Goal: Task Accomplishment & Management: Complete application form

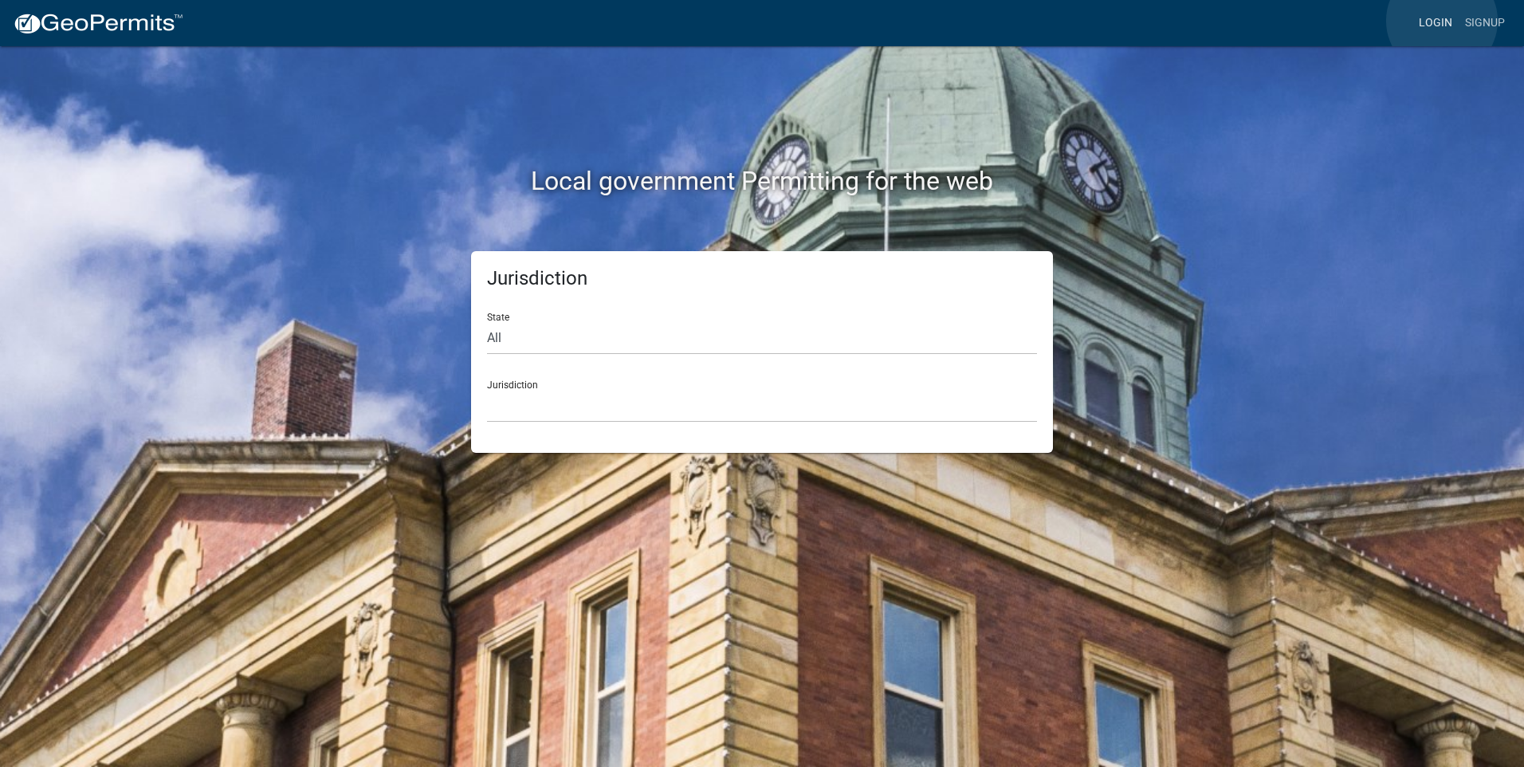
click at [1442, 21] on link "Login" at bounding box center [1436, 23] width 46 height 30
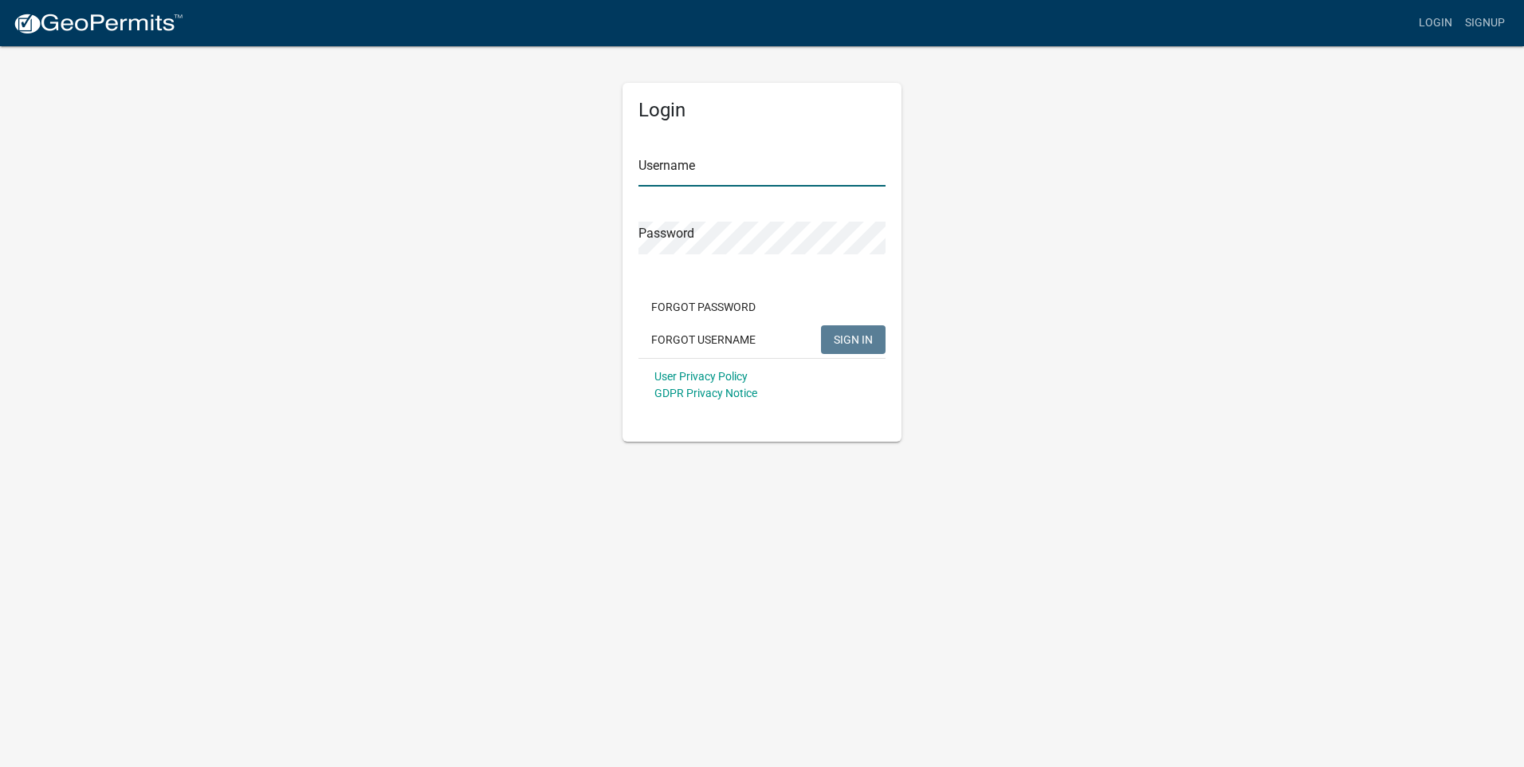
click at [685, 162] on input "Username" at bounding box center [762, 170] width 247 height 33
type input "[EMAIL_ADDRESS][DOMAIN_NAME]"
click at [844, 340] on span "SIGN IN" at bounding box center [853, 338] width 39 height 13
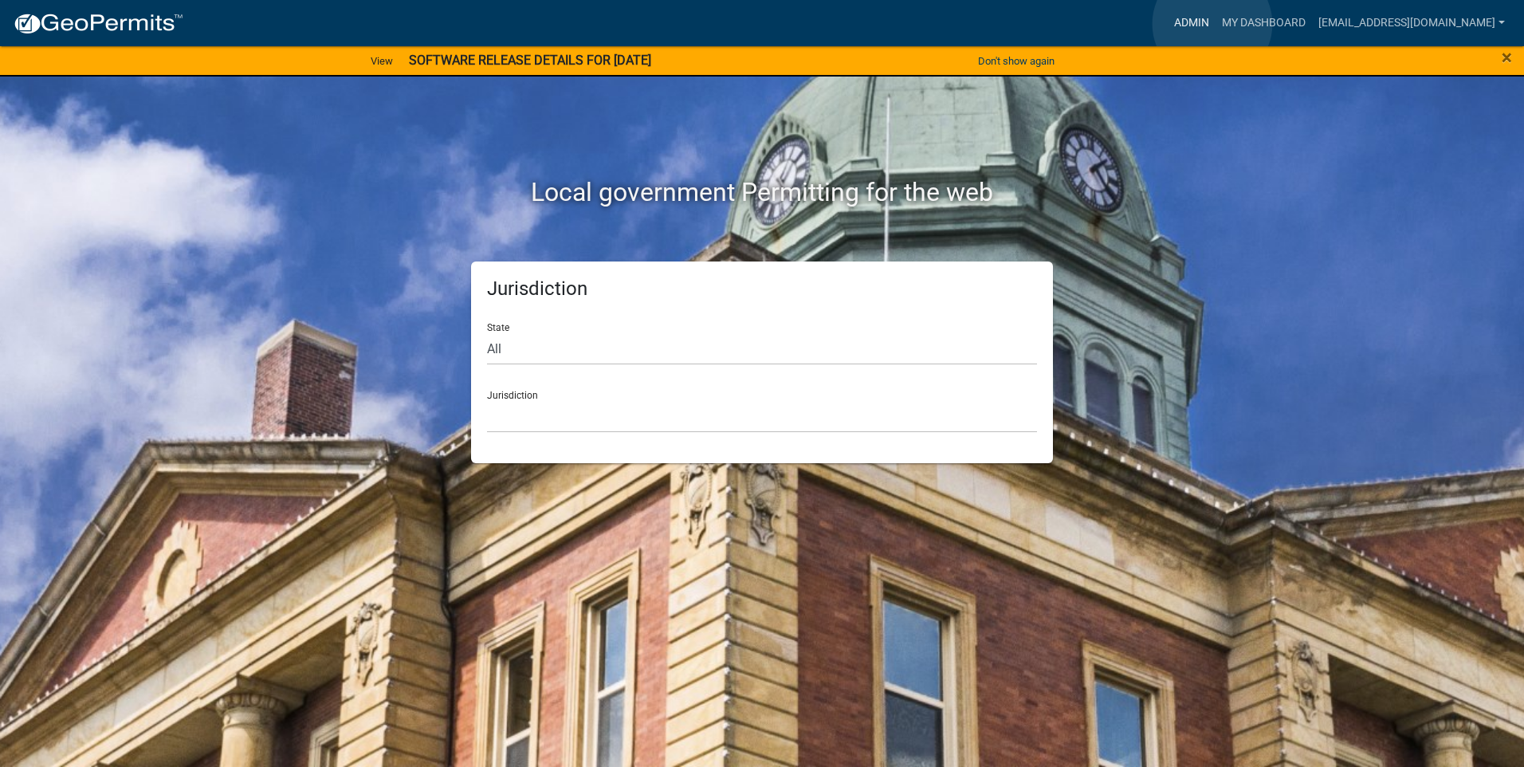
click at [1213, 24] on link "Admin" at bounding box center [1192, 23] width 48 height 30
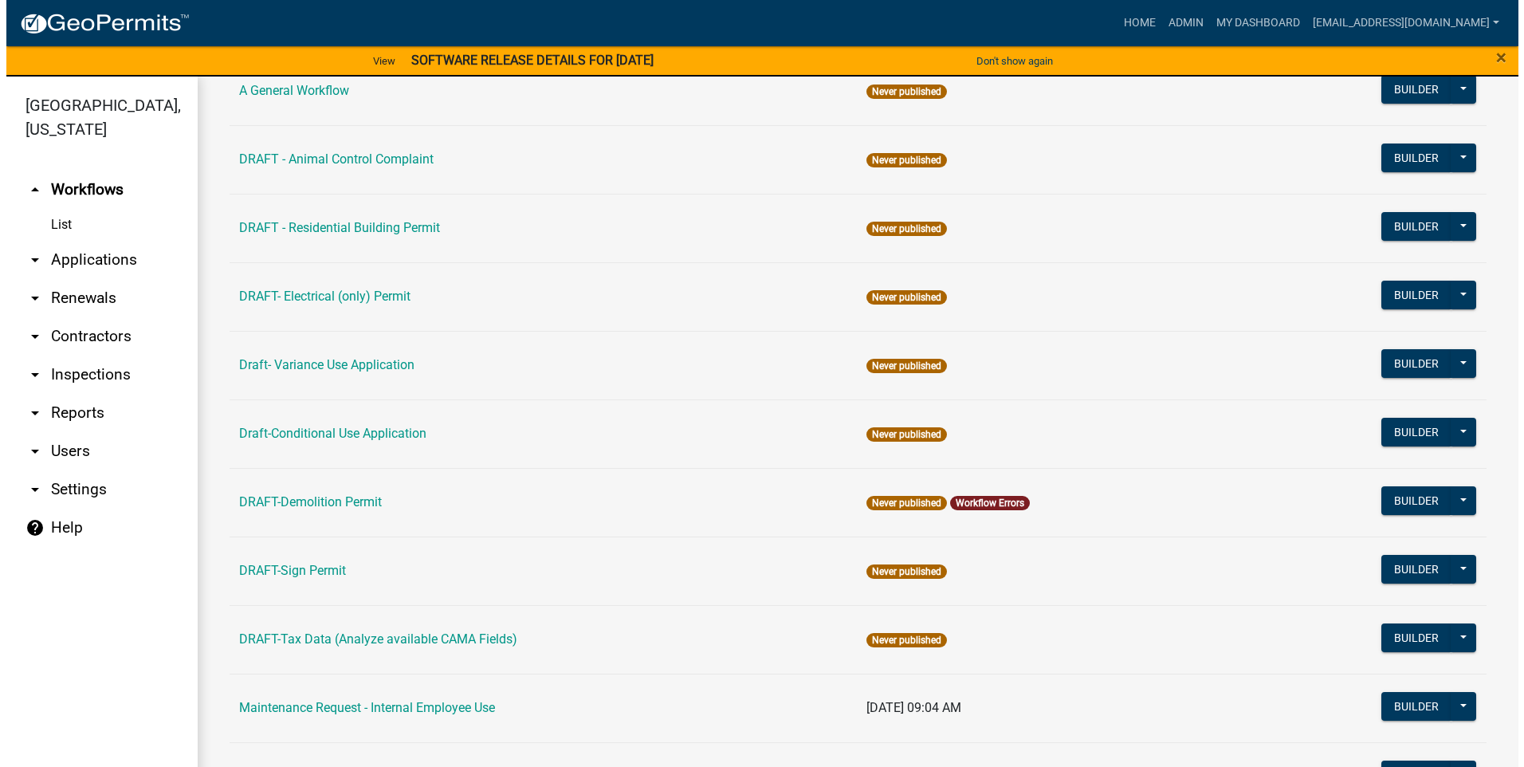
scroll to position [182, 0]
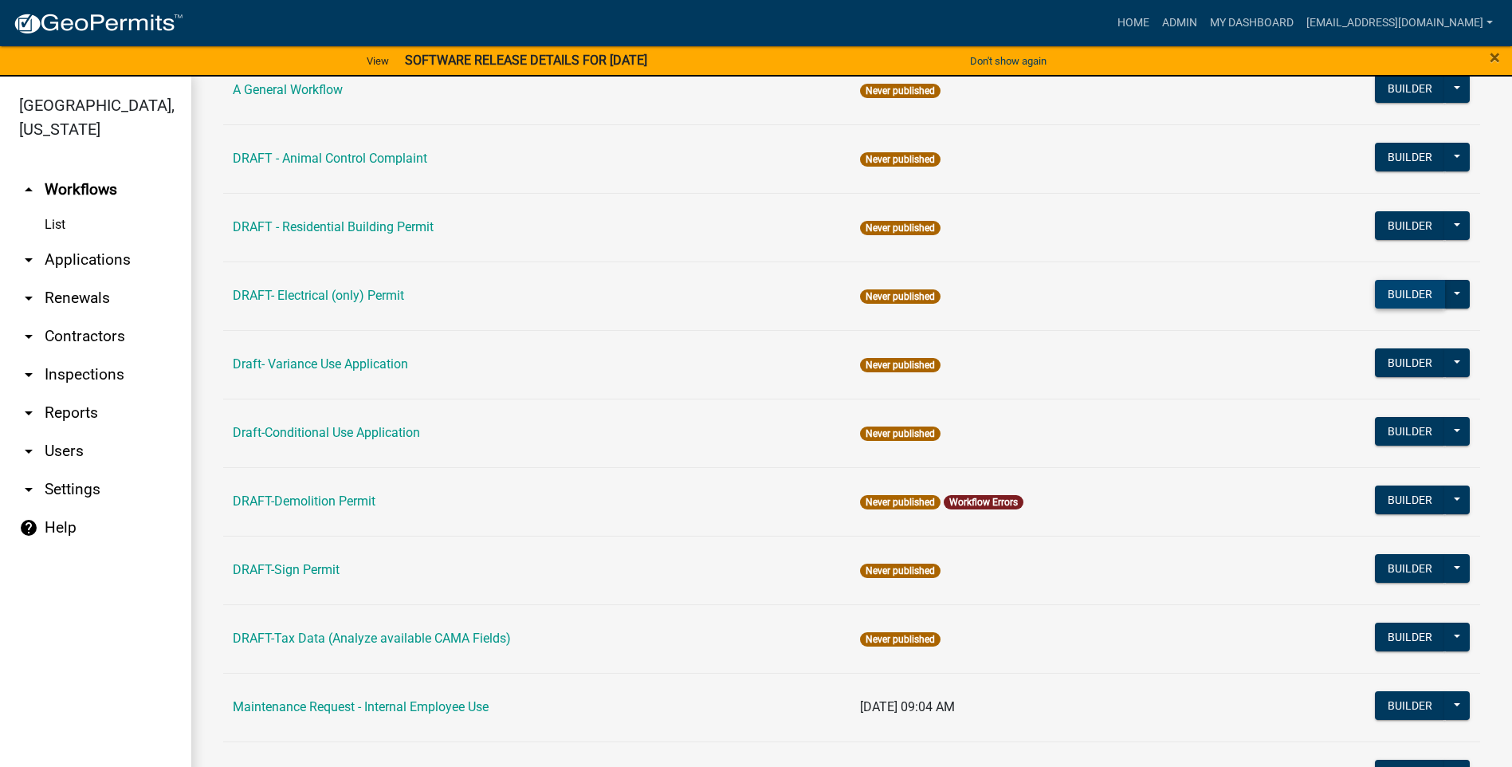
click at [1387, 301] on button "Builder" at bounding box center [1410, 294] width 70 height 29
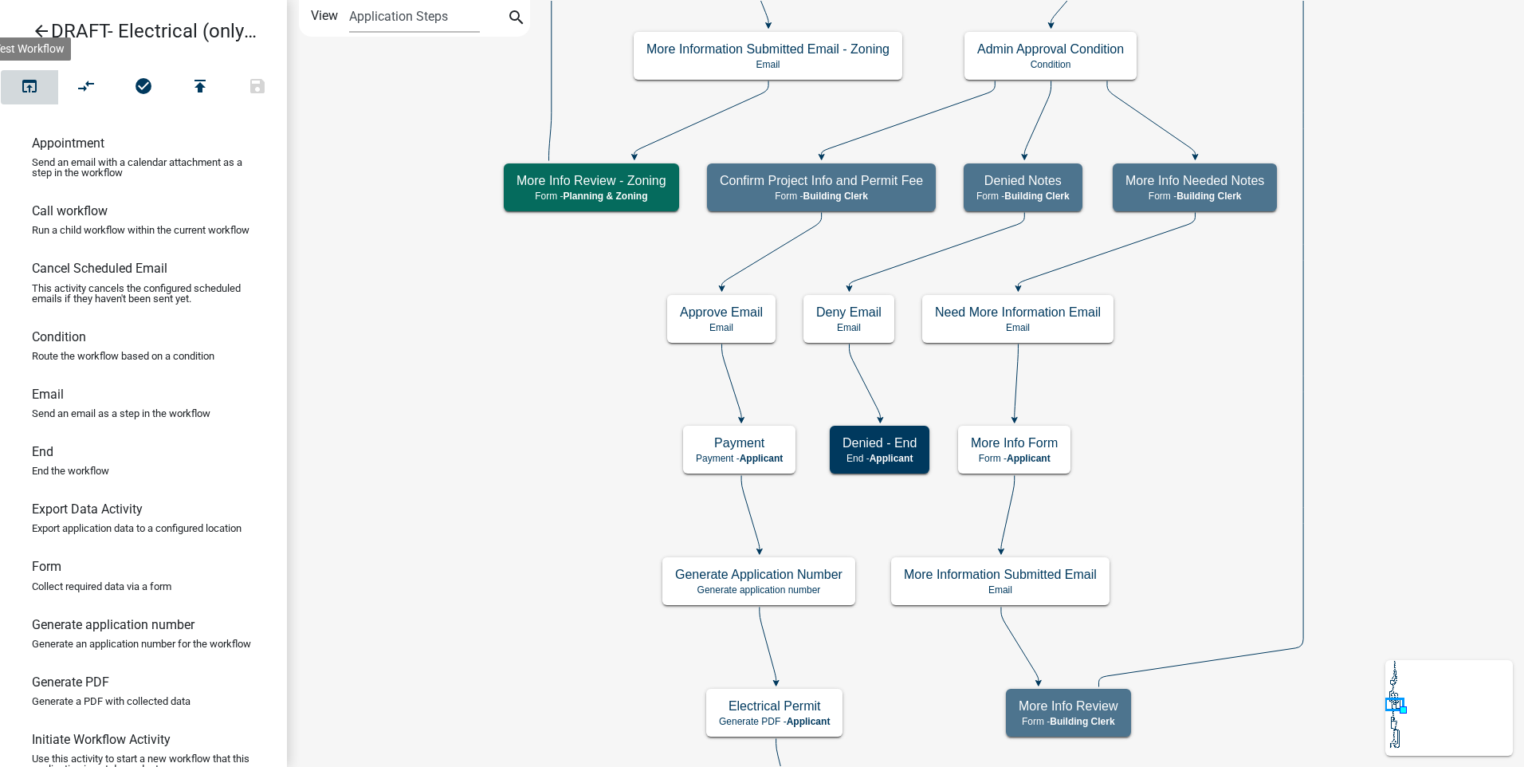
click at [35, 82] on icon "open_in_browser" at bounding box center [29, 88] width 19 height 22
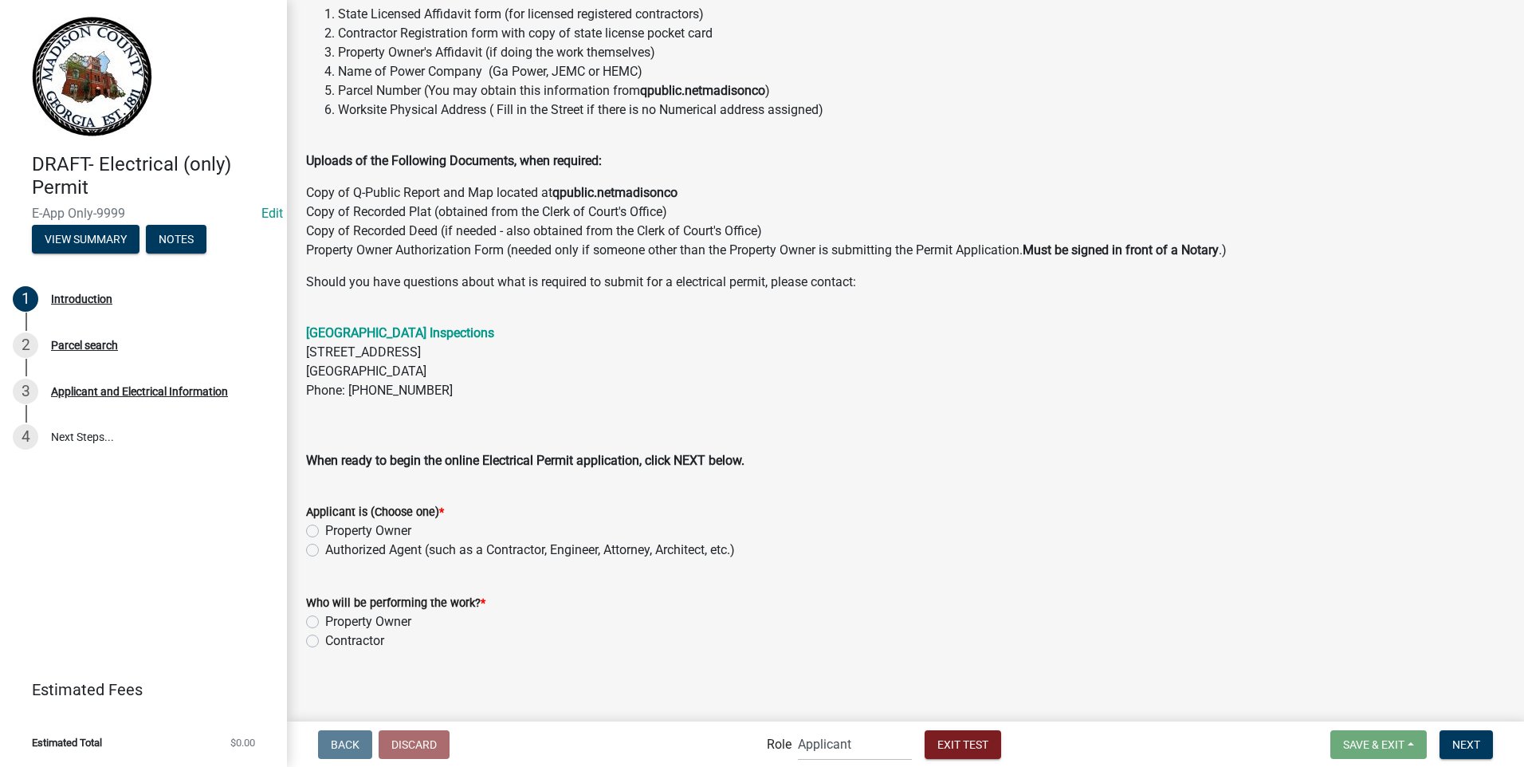
scroll to position [225, 0]
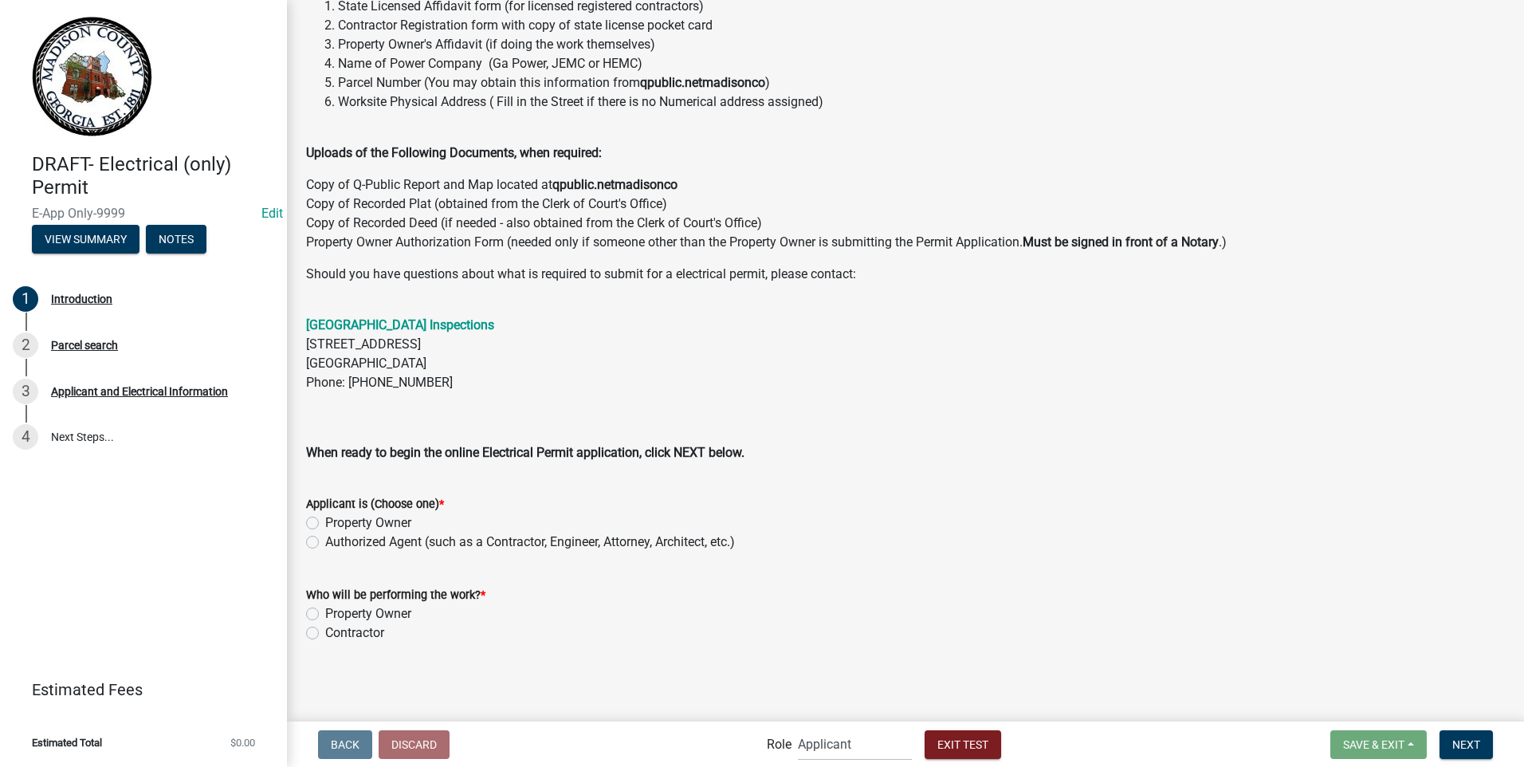
click at [325, 521] on label "Property Owner" at bounding box center [368, 522] width 86 height 19
click at [325, 521] on input "Property Owner" at bounding box center [330, 518] width 10 height 10
radio input "true"
click at [325, 613] on label "Property Owner" at bounding box center [368, 613] width 86 height 19
click at [325, 613] on input "Property Owner" at bounding box center [330, 609] width 10 height 10
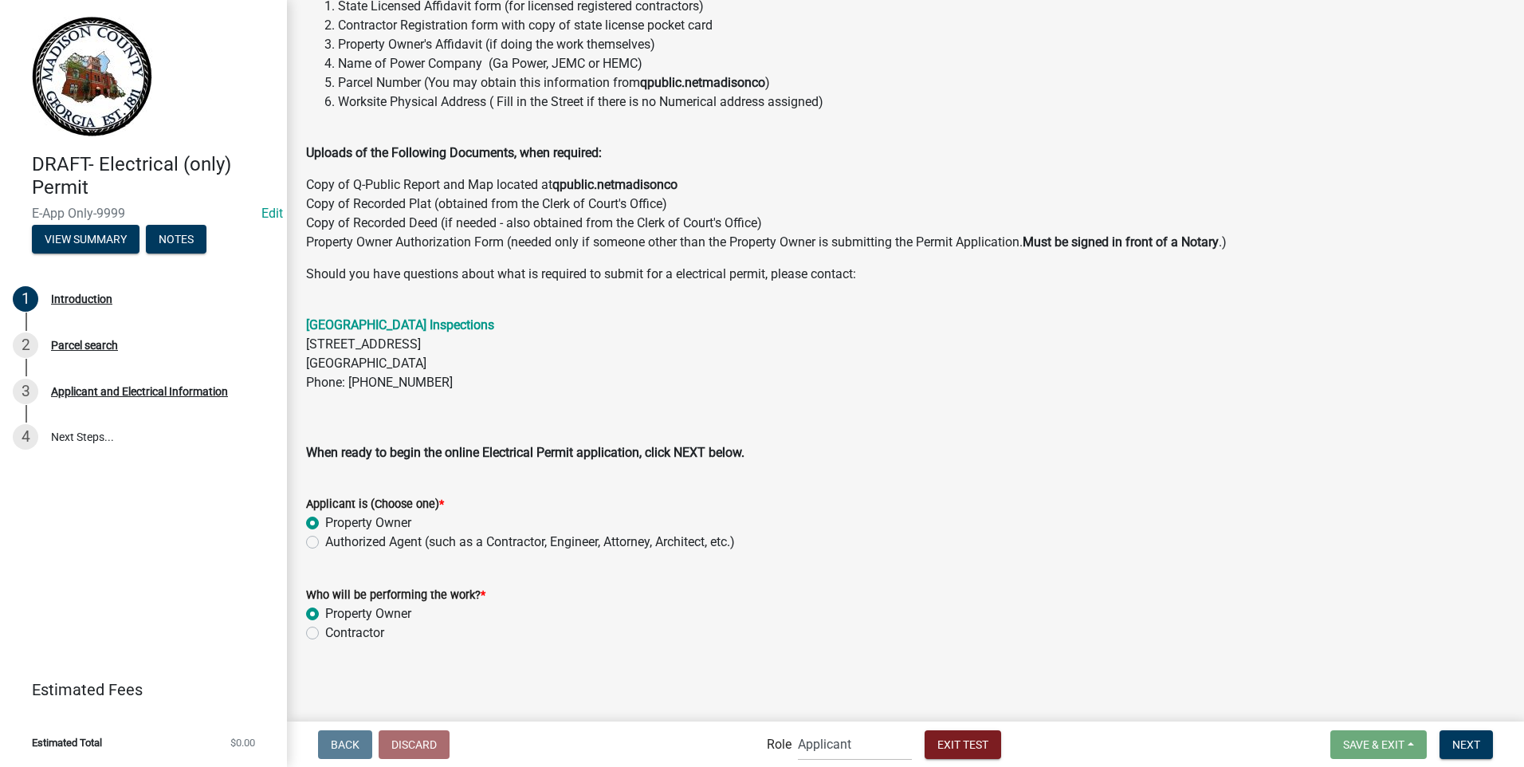
radio input "true"
click at [1458, 744] on span "Next" at bounding box center [1467, 743] width 28 height 13
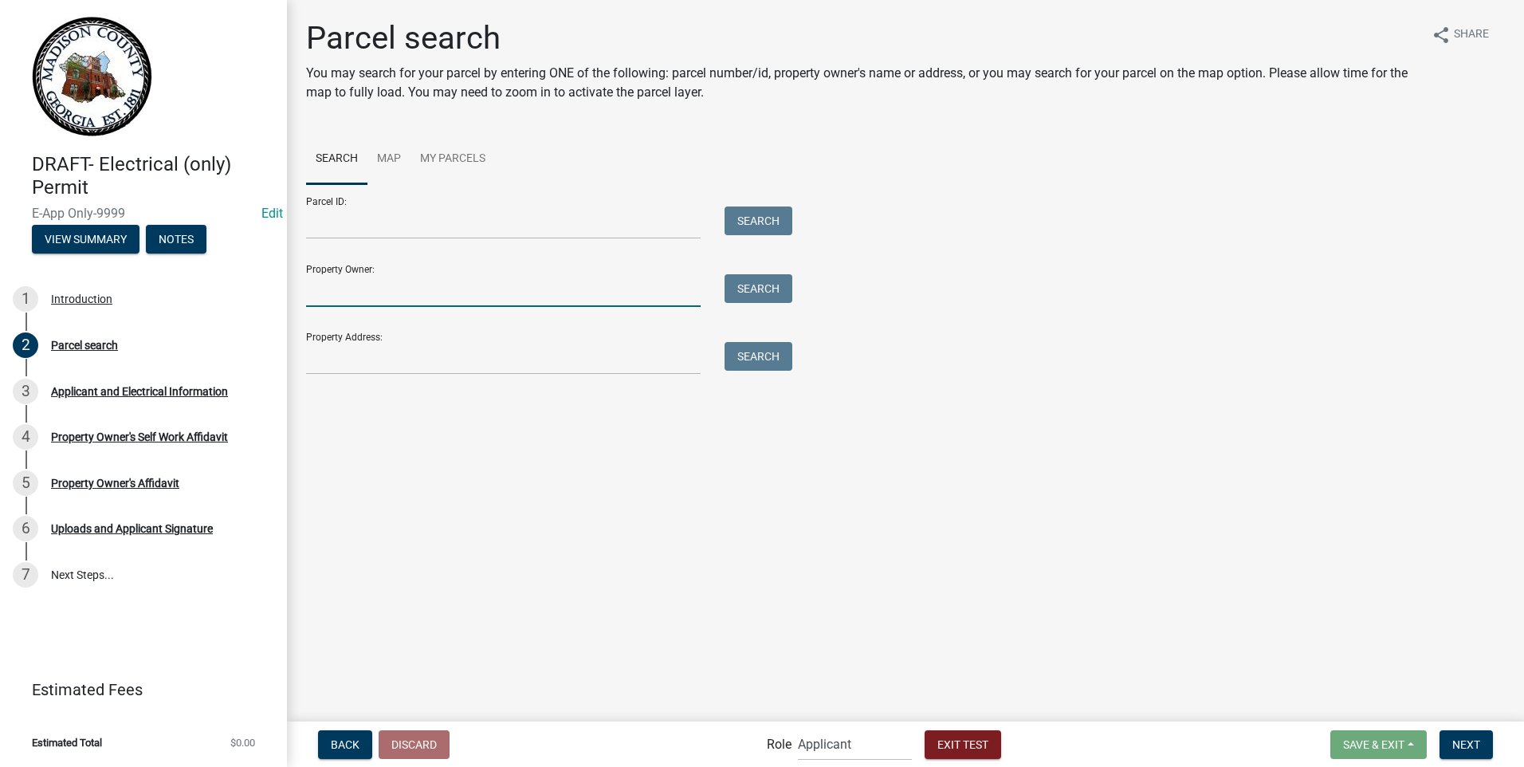
click at [654, 288] on input "Property Owner:" at bounding box center [503, 290] width 395 height 33
type input "[PERSON_NAME]"
click at [734, 297] on button "Search" at bounding box center [759, 288] width 68 height 29
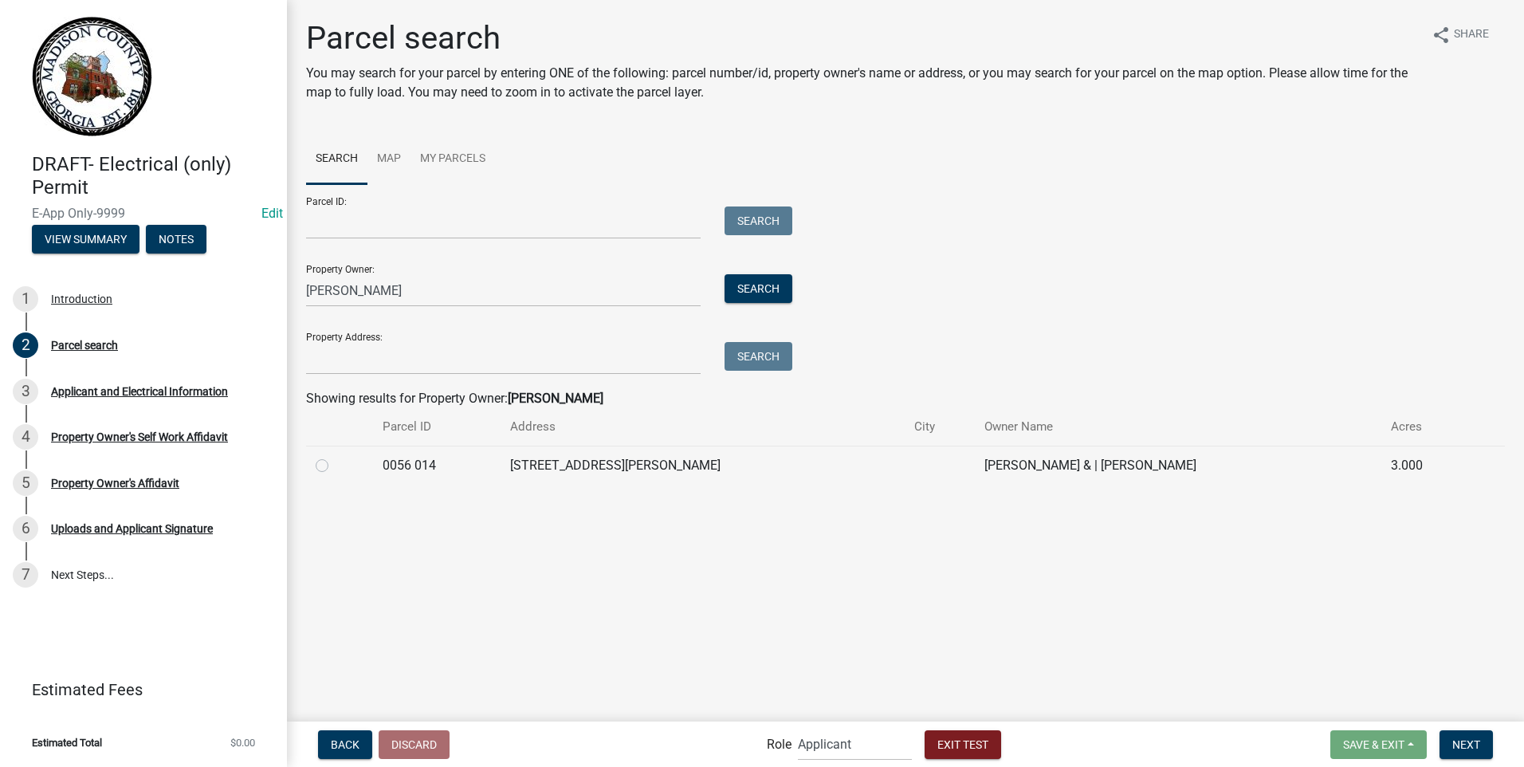
click at [335, 456] on label at bounding box center [335, 456] width 0 height 0
click at [335, 465] on 014 "radio" at bounding box center [340, 461] width 10 height 10
radio 014 "true"
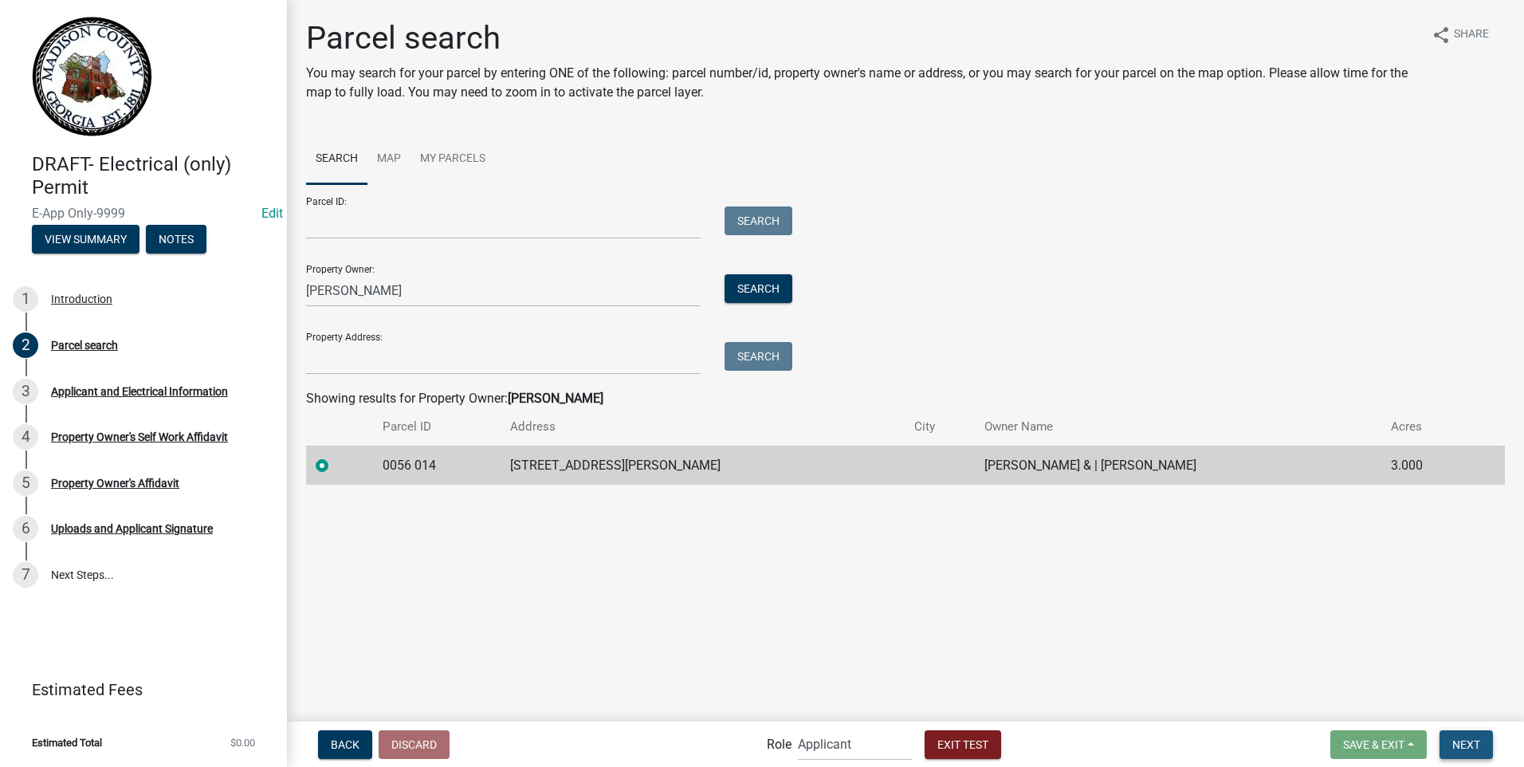
click at [1452, 737] on button "Next" at bounding box center [1466, 744] width 53 height 29
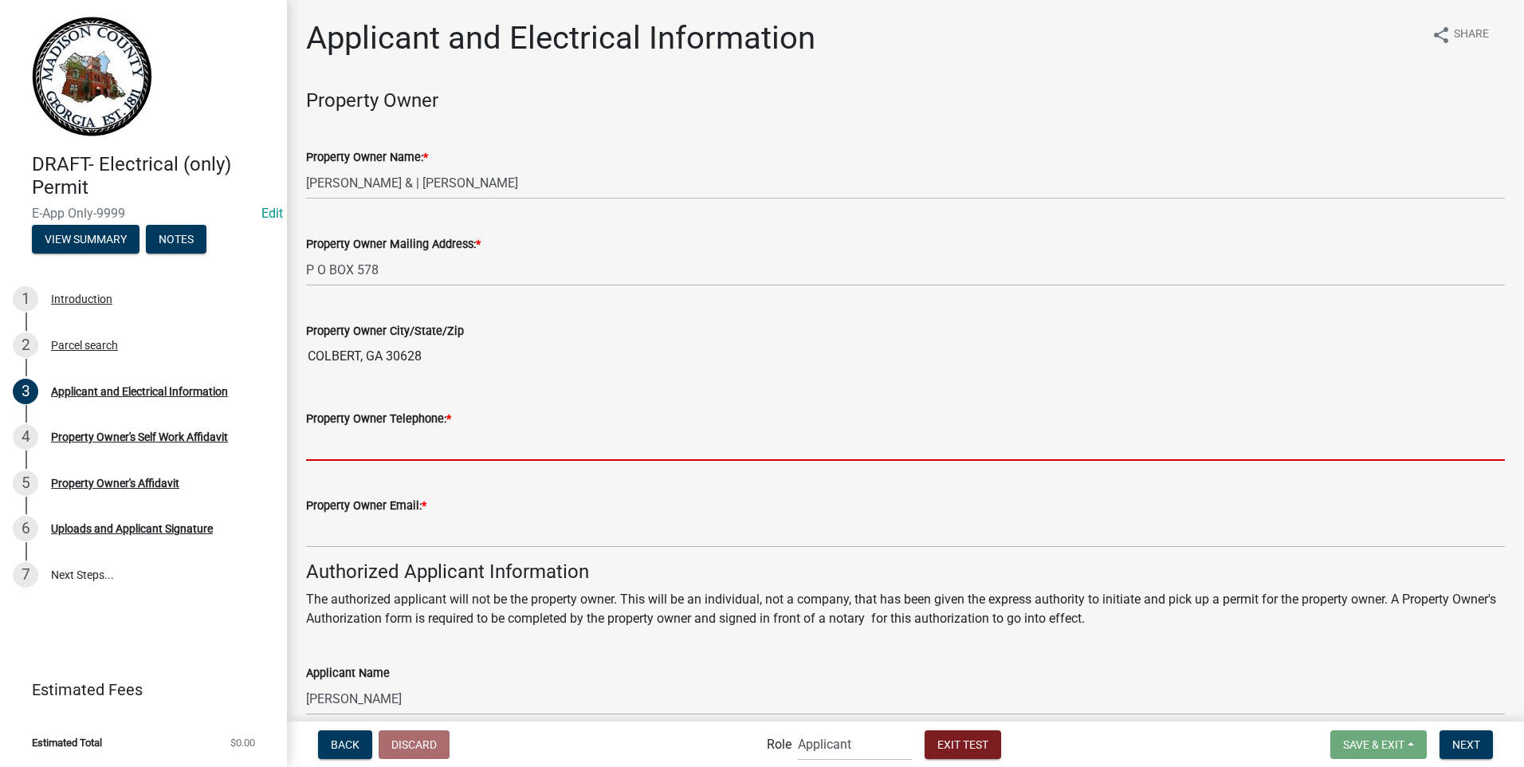
click at [389, 442] on input "Property Owner Telephone: *" at bounding box center [905, 444] width 1199 height 33
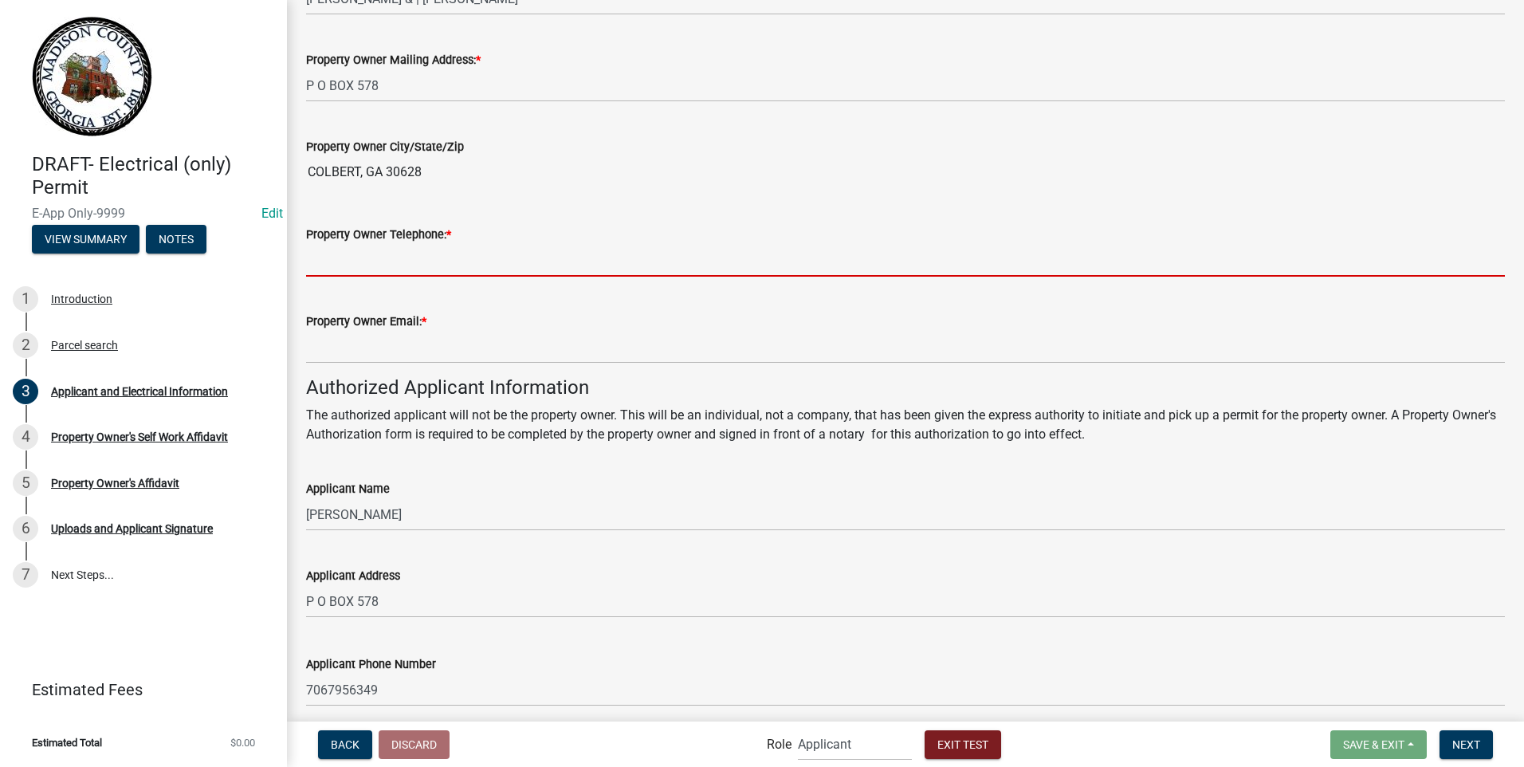
scroll to position [167, 0]
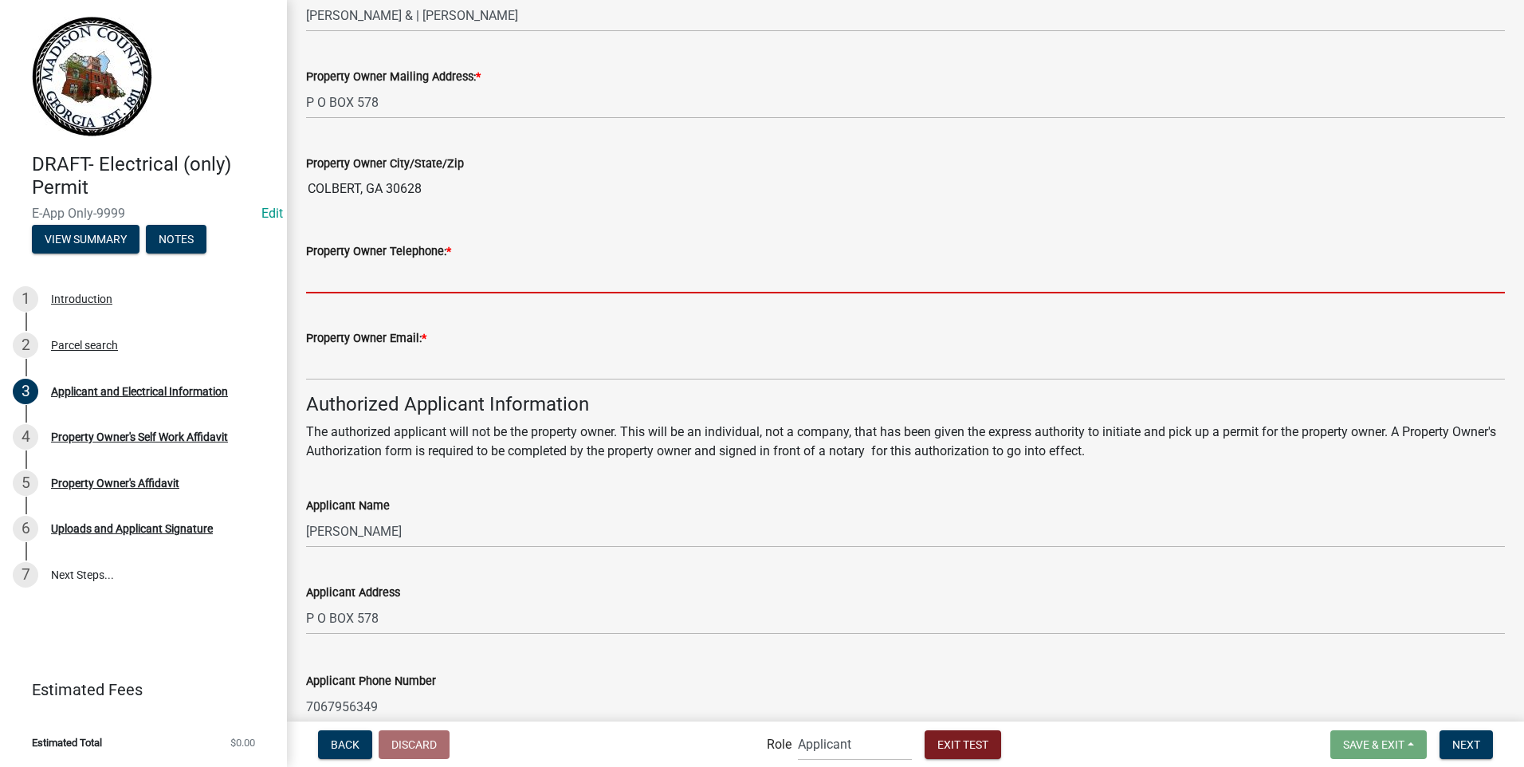
click at [323, 272] on input "Property Owner Telephone: *" at bounding box center [905, 277] width 1199 height 33
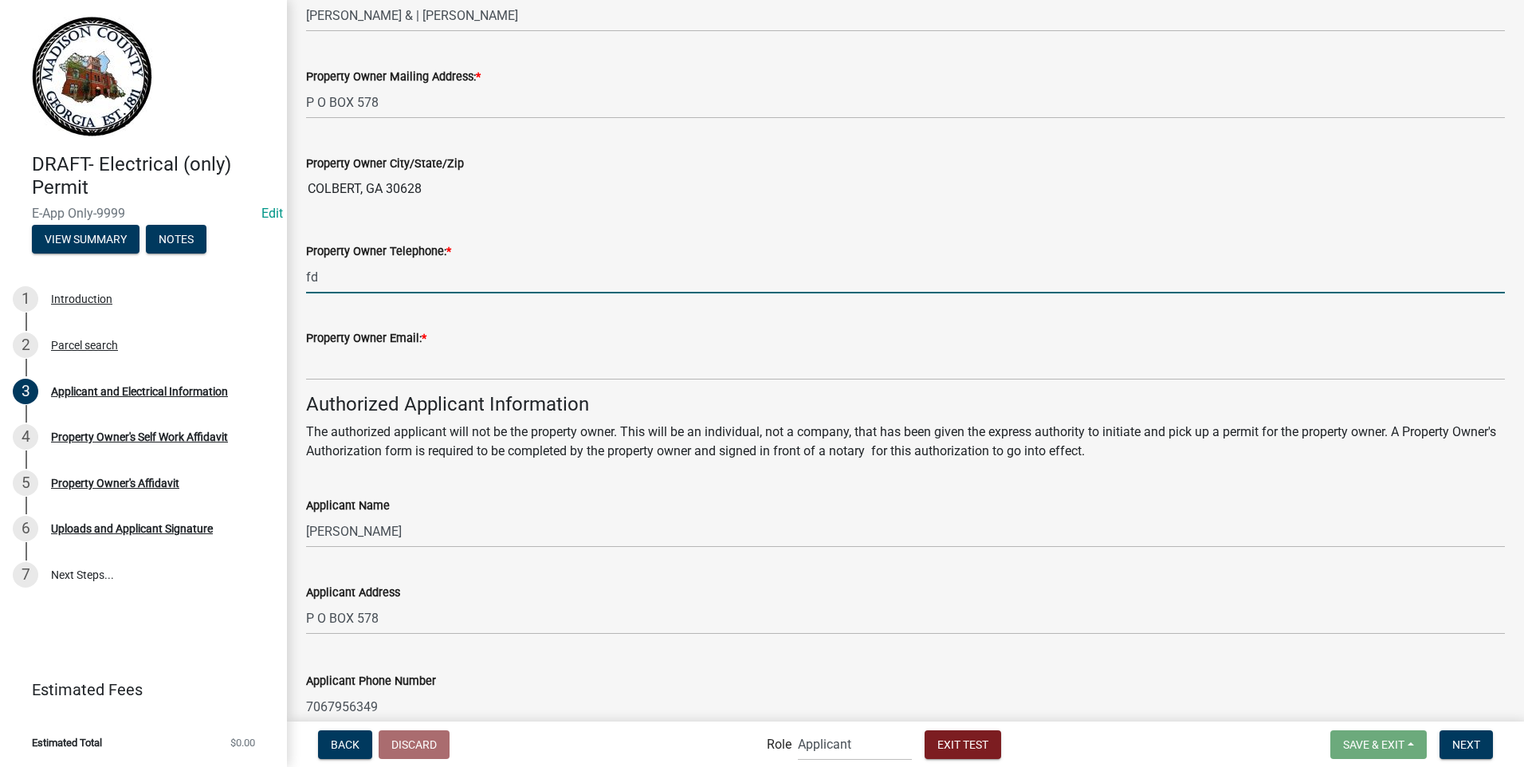
type input "f"
type input "7062548746"
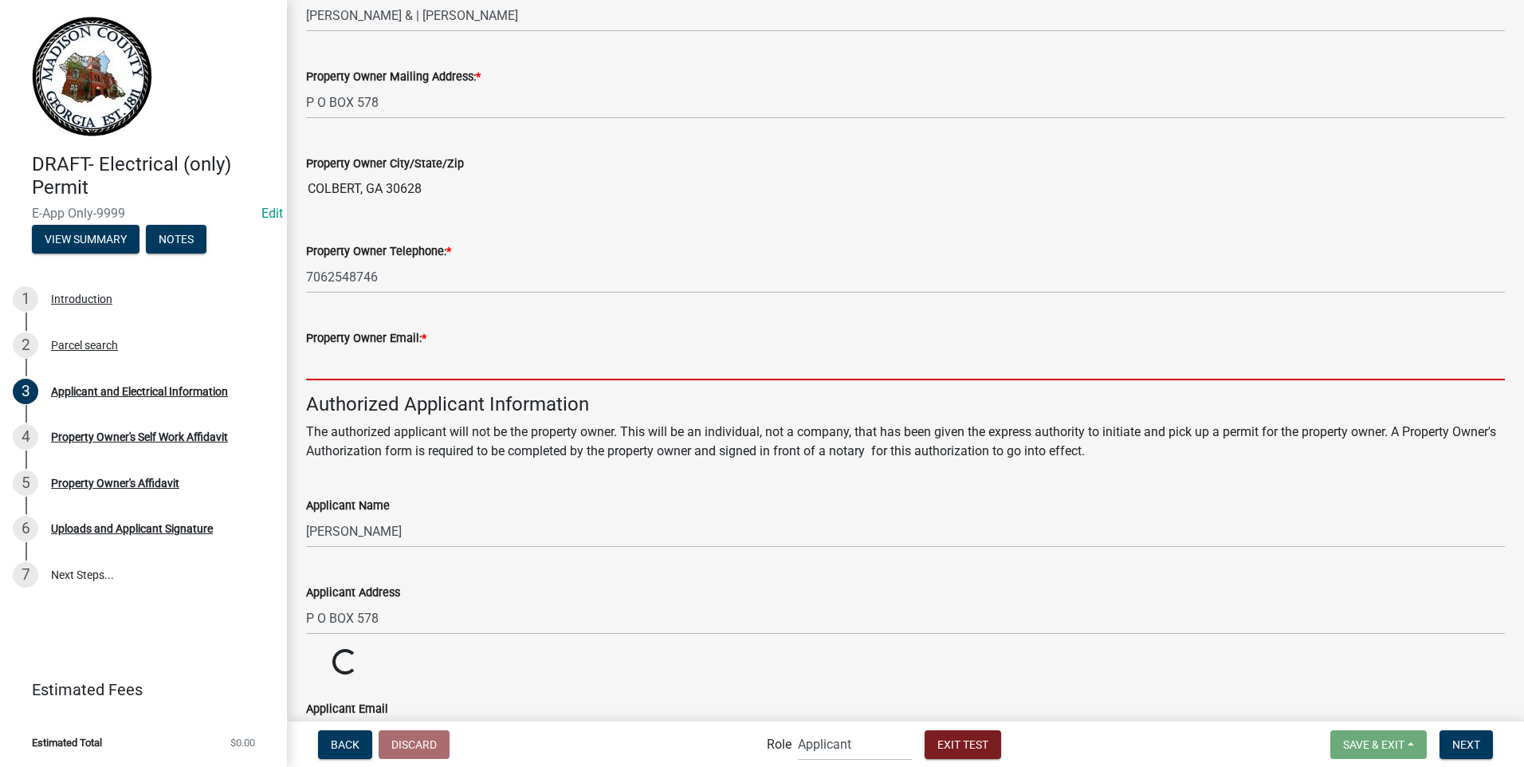
click at [324, 360] on input "Property Owner Email: *" at bounding box center [905, 364] width 1199 height 33
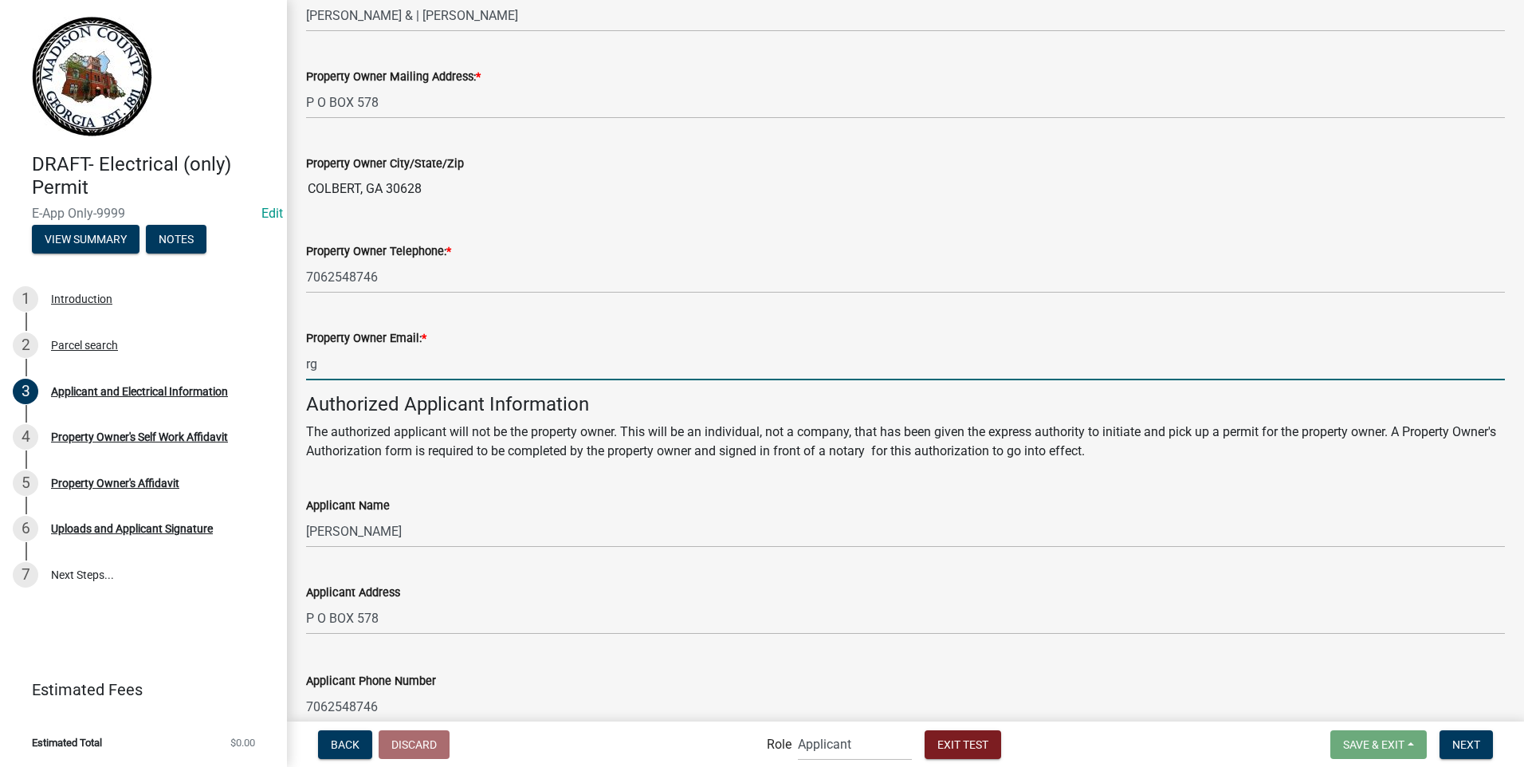
type input "r"
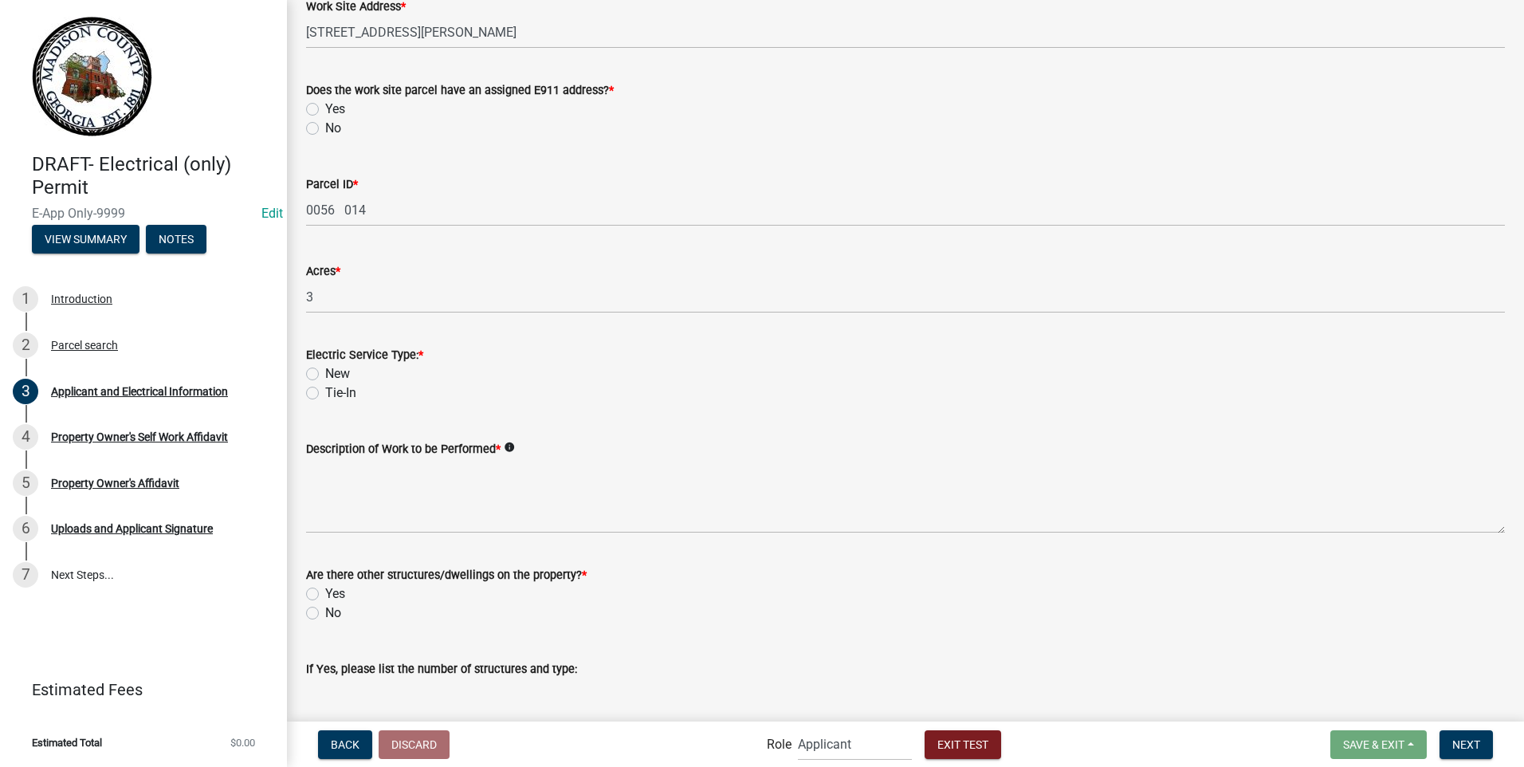
scroll to position [1057, 0]
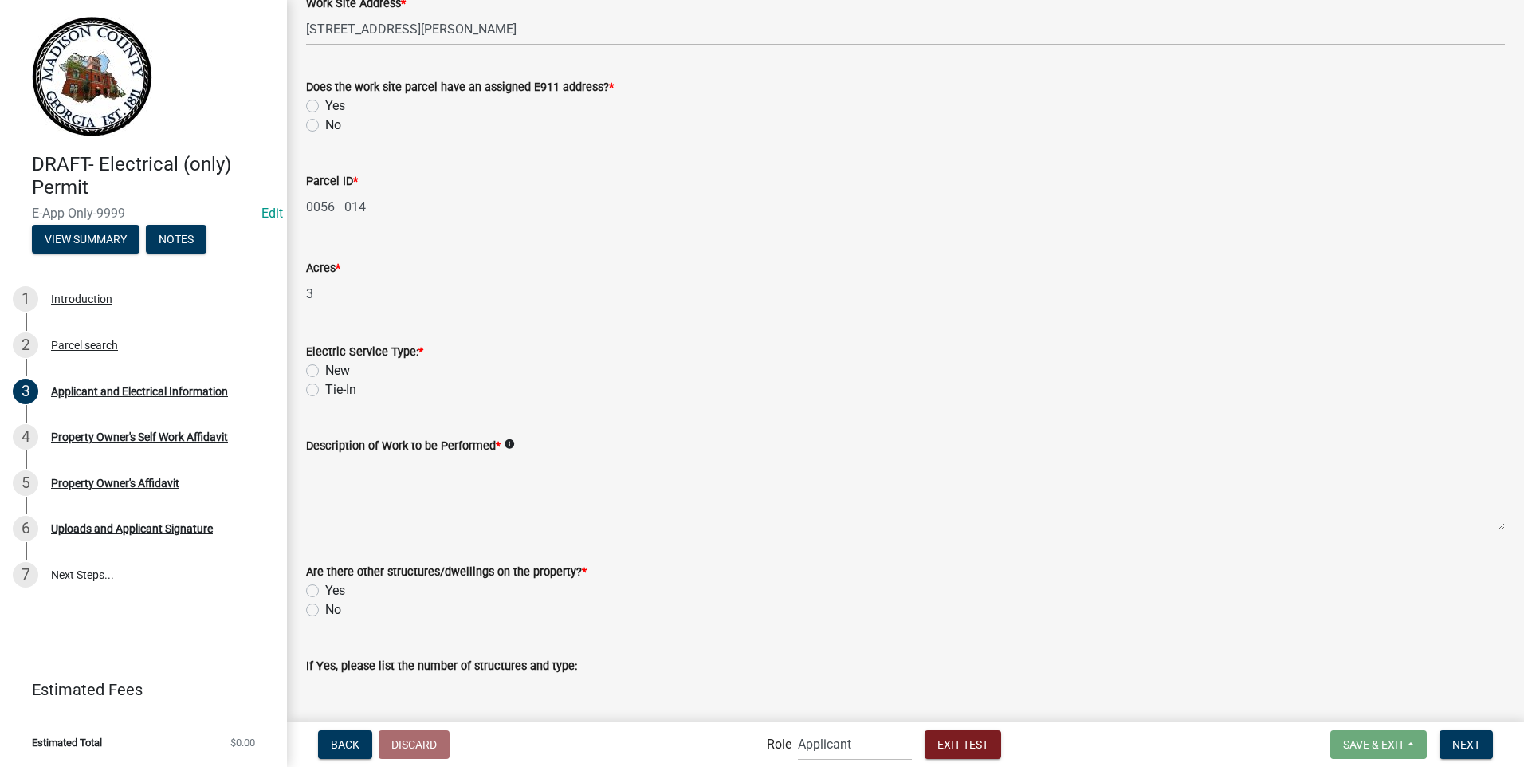
type input "@sdflknsldfknsld"
click at [325, 104] on label "Yes" at bounding box center [335, 105] width 20 height 19
click at [325, 104] on input "Yes" at bounding box center [330, 101] width 10 height 10
radio input "true"
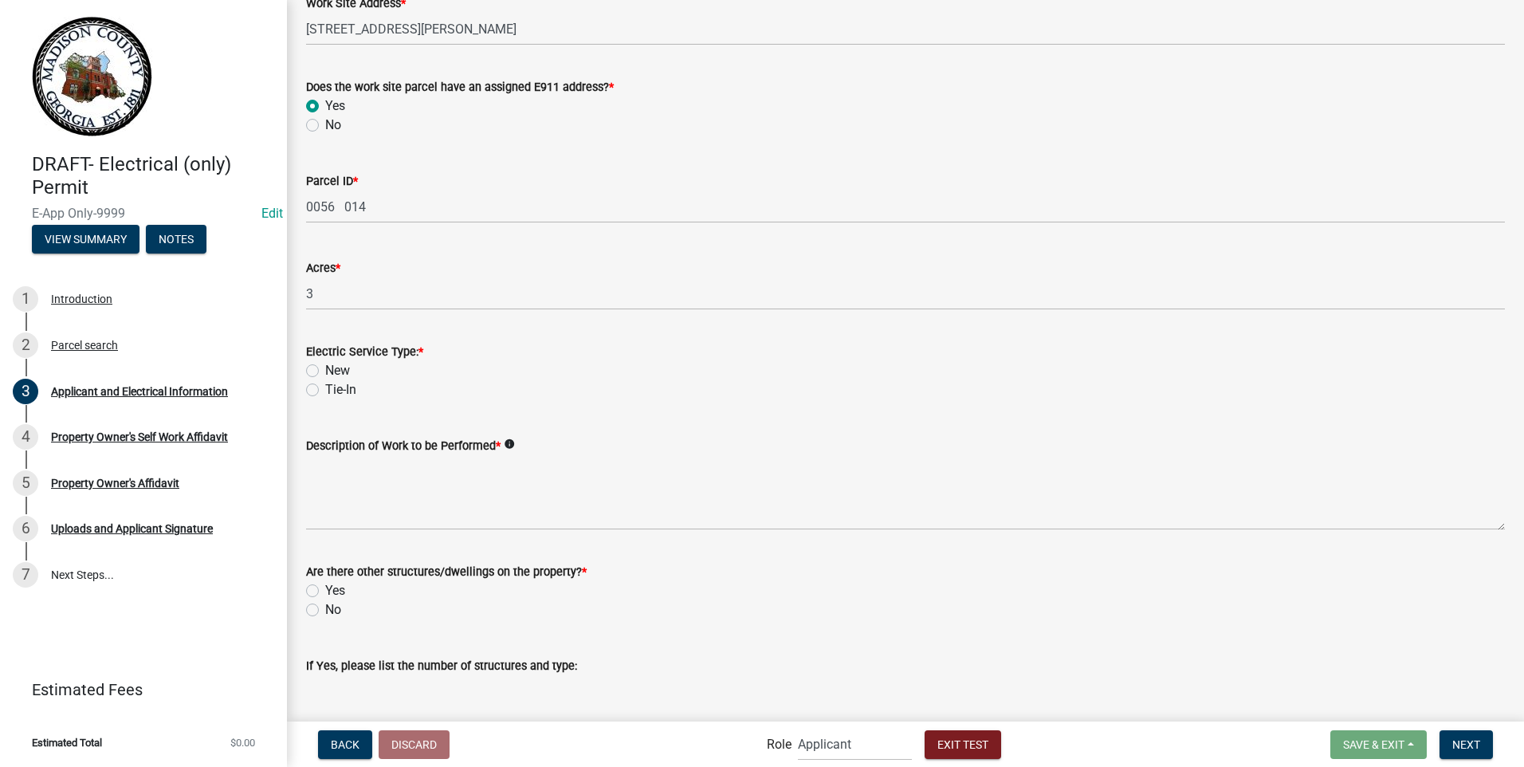
scroll to position [1076, 0]
click at [325, 371] on label "New" at bounding box center [337, 370] width 25 height 19
click at [325, 371] on input "New" at bounding box center [330, 366] width 10 height 10
radio input "true"
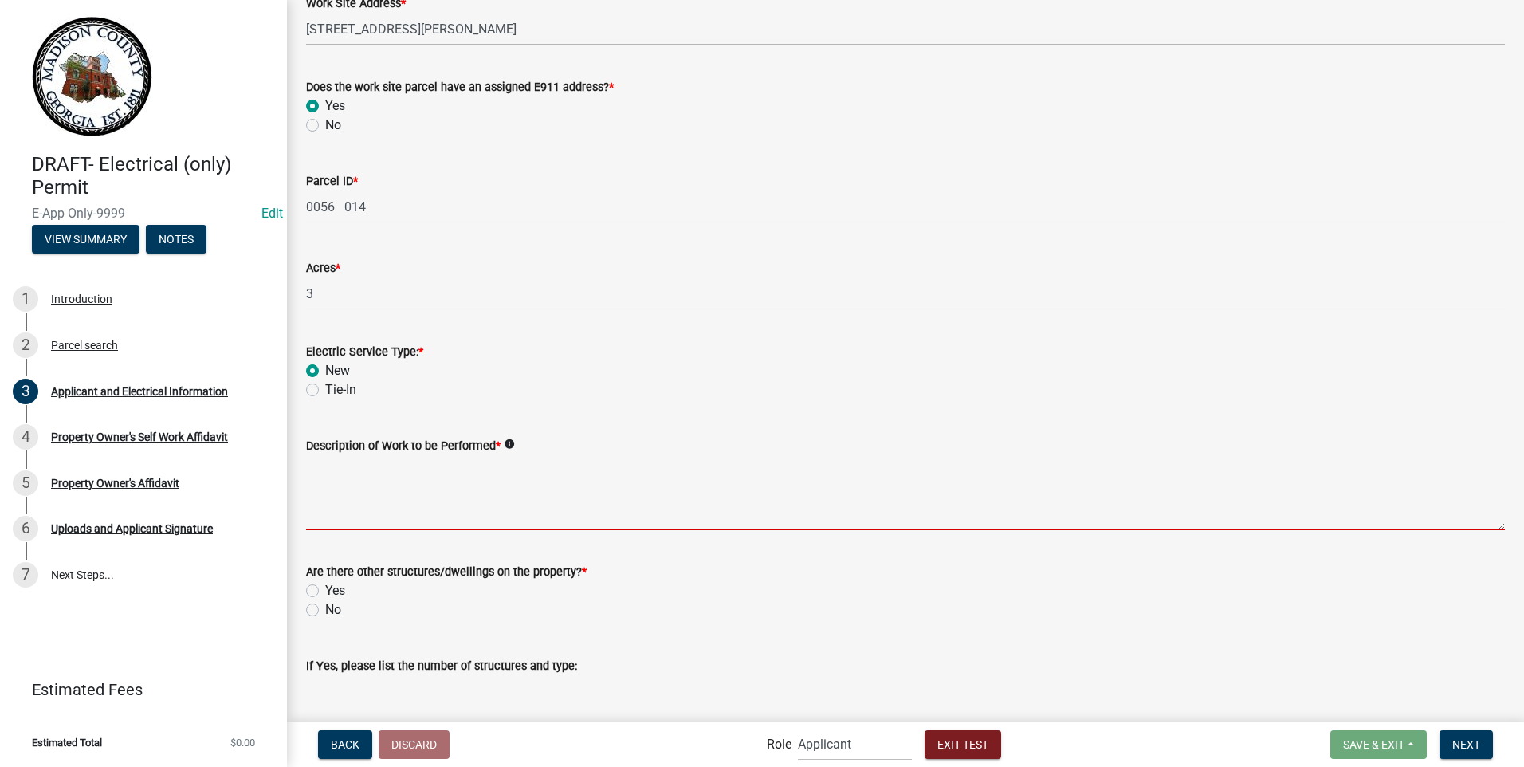
click at [338, 478] on textarea "Description of Work to be Performed *" at bounding box center [905, 492] width 1199 height 75
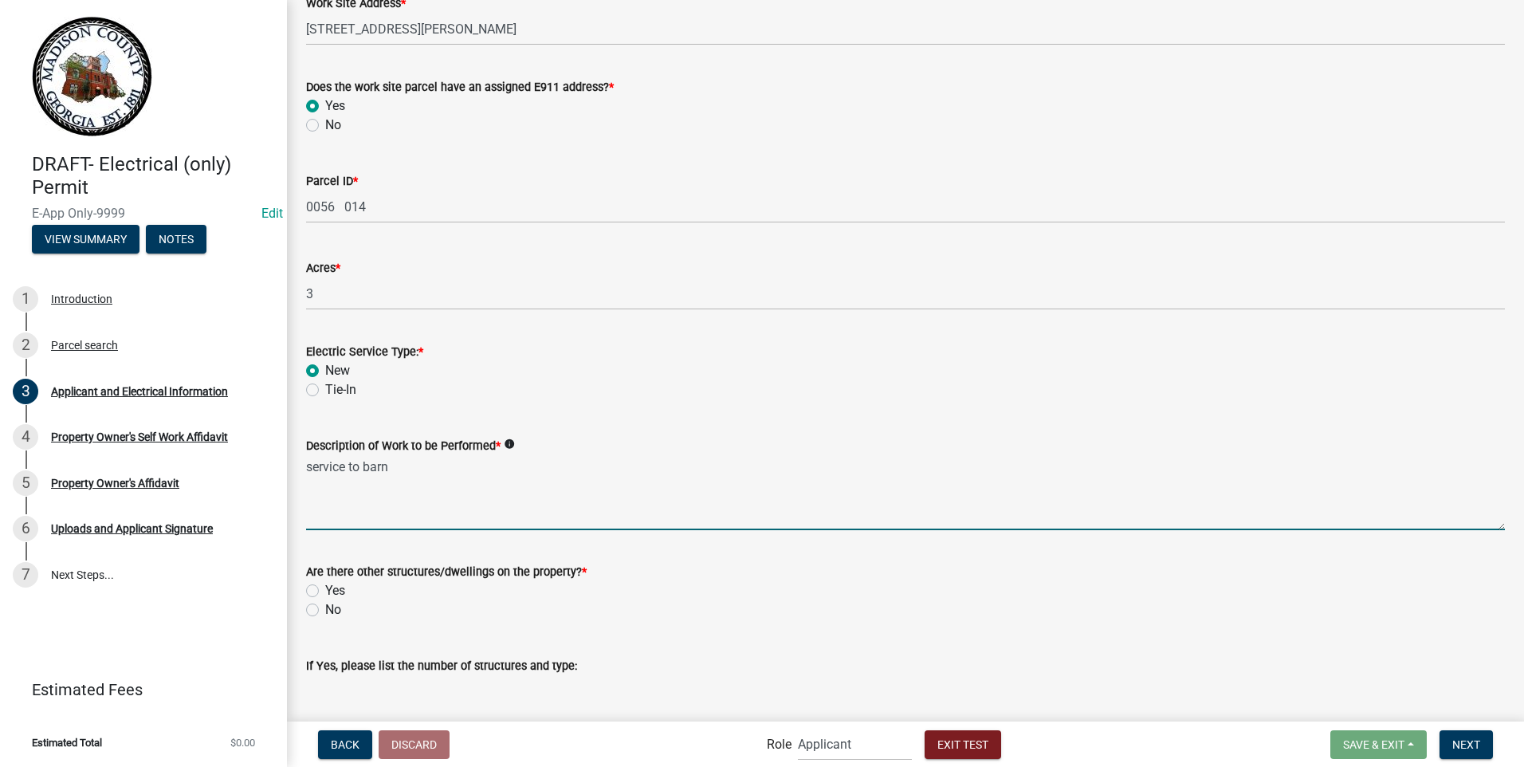
type textarea "service to barn"
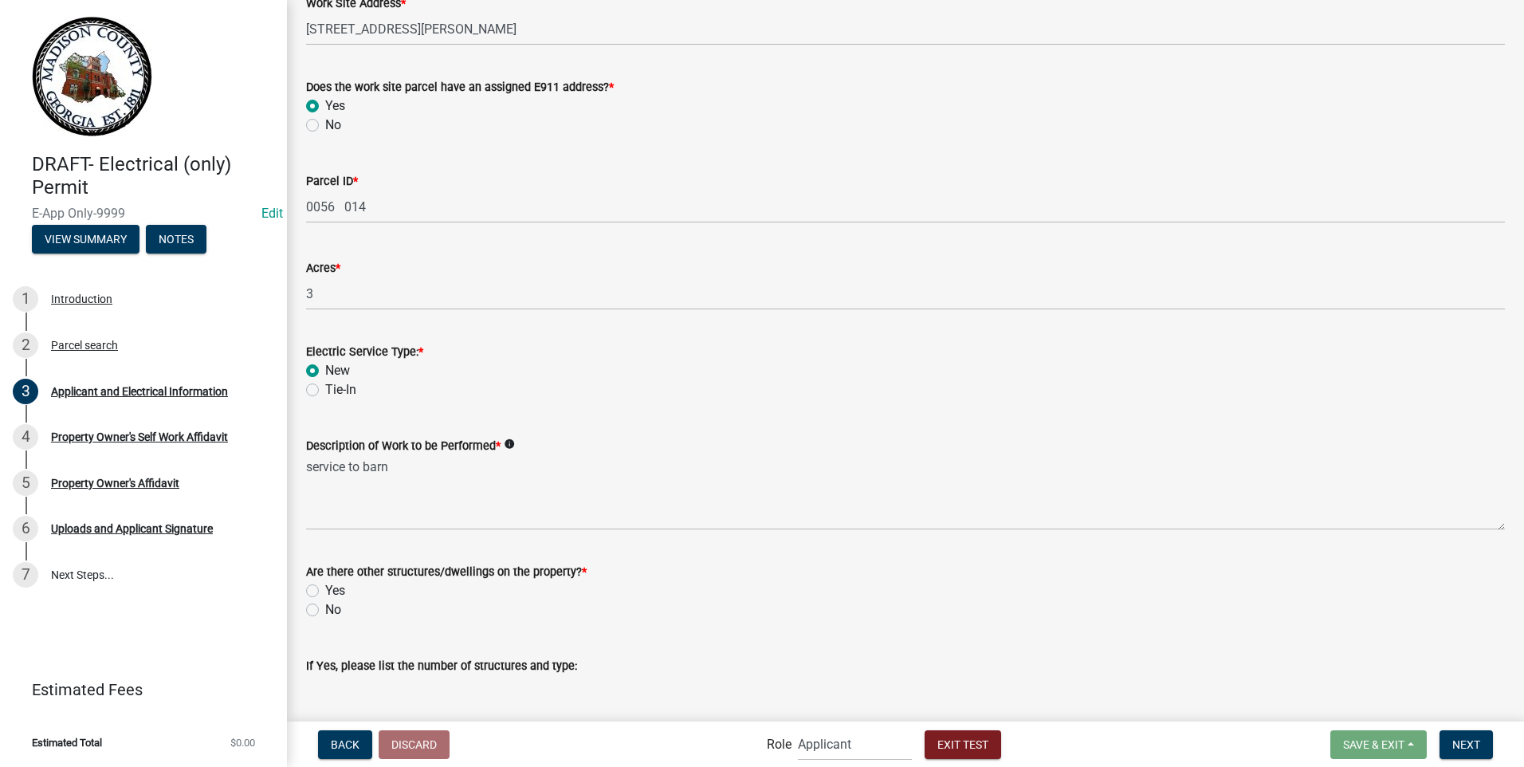
click at [325, 589] on label "Yes" at bounding box center [335, 590] width 20 height 19
click at [325, 589] on input "Yes" at bounding box center [330, 586] width 10 height 10
radio input "true"
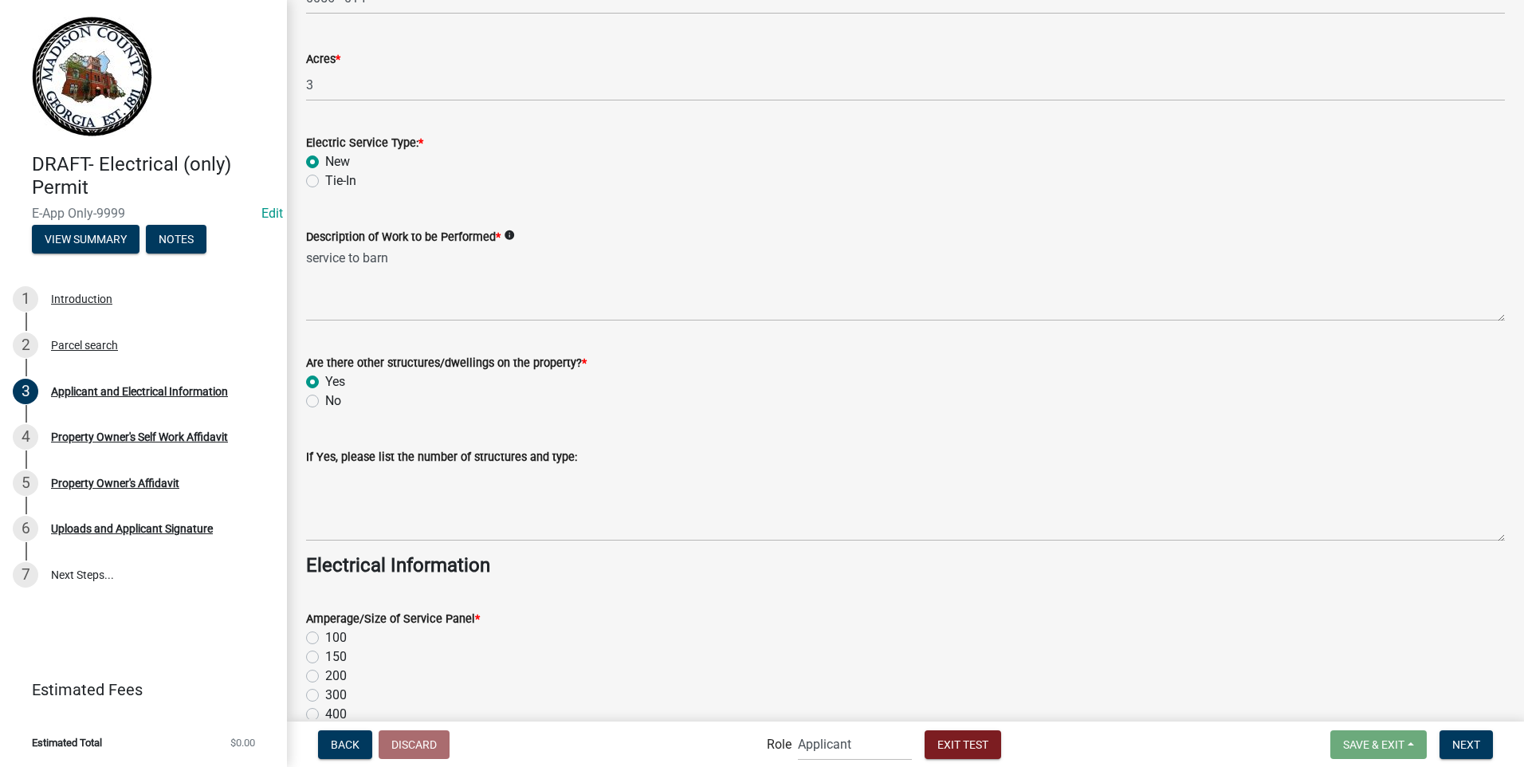
scroll to position [1414, 0]
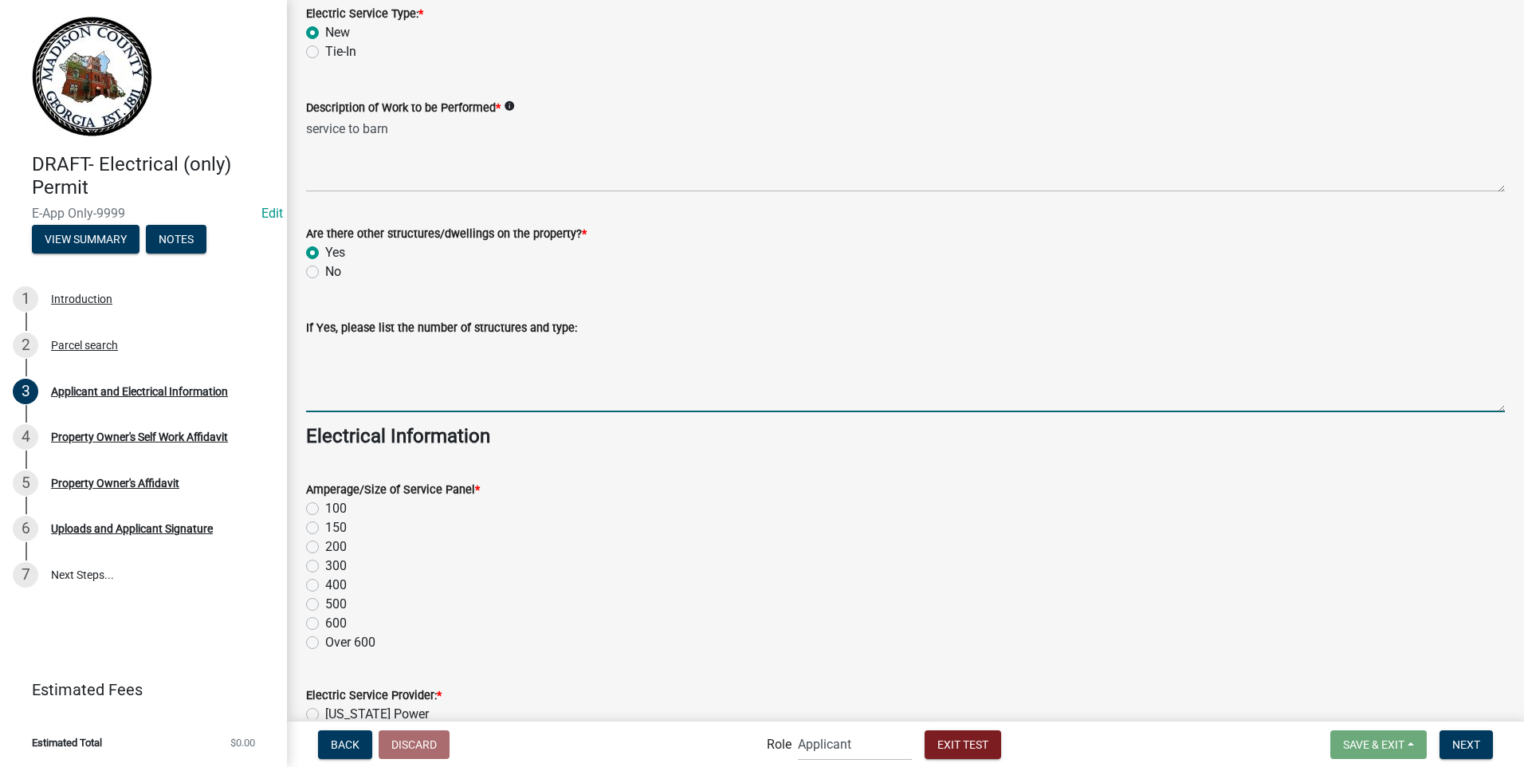
click at [485, 356] on textarea "If Yes, please list the number of structures and type:" at bounding box center [905, 374] width 1199 height 75
type textarea "house"
click at [325, 544] on label "200" at bounding box center [336, 546] width 22 height 19
click at [325, 544] on input "200" at bounding box center [330, 542] width 10 height 10
radio input "true"
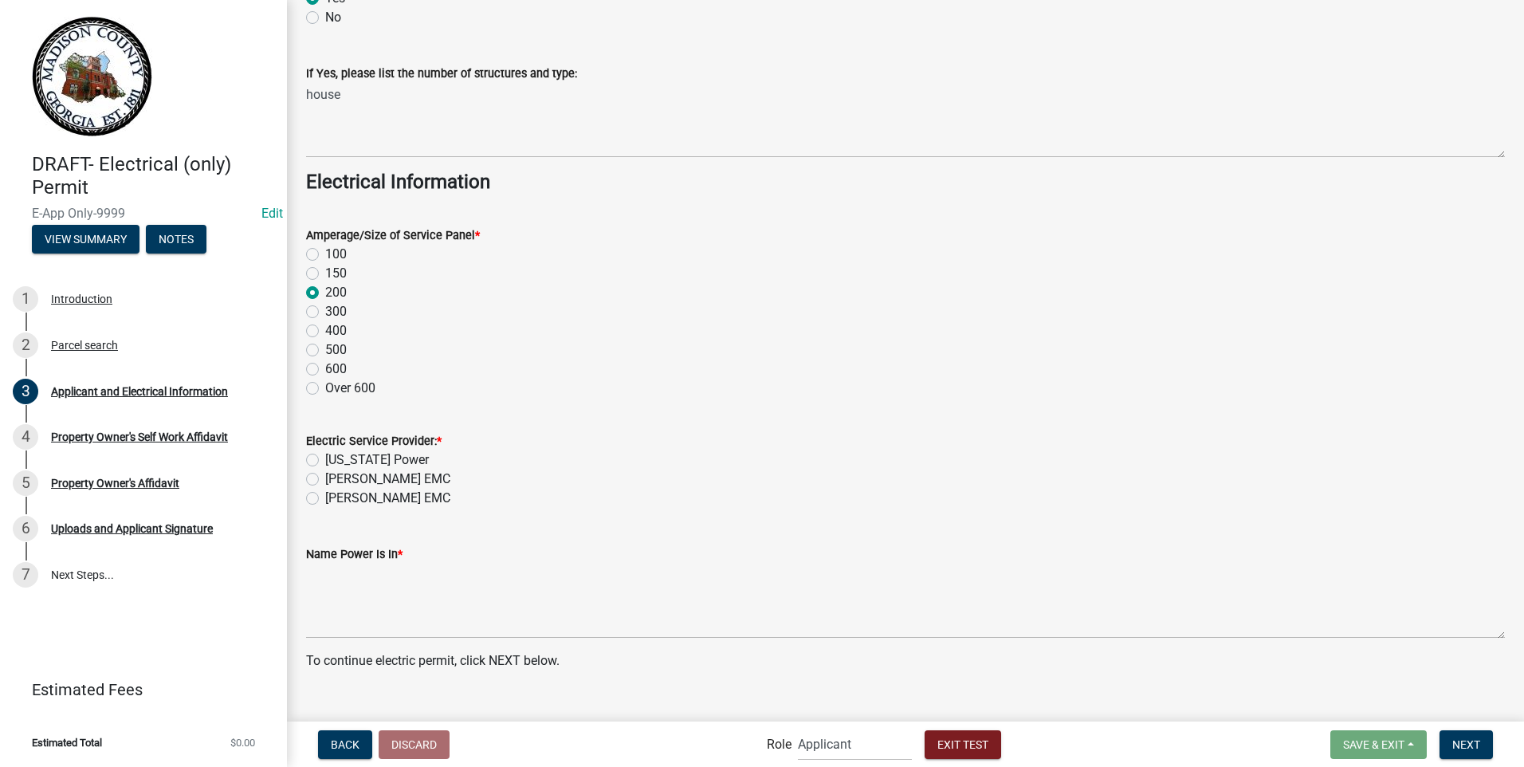
scroll to position [1695, 0]
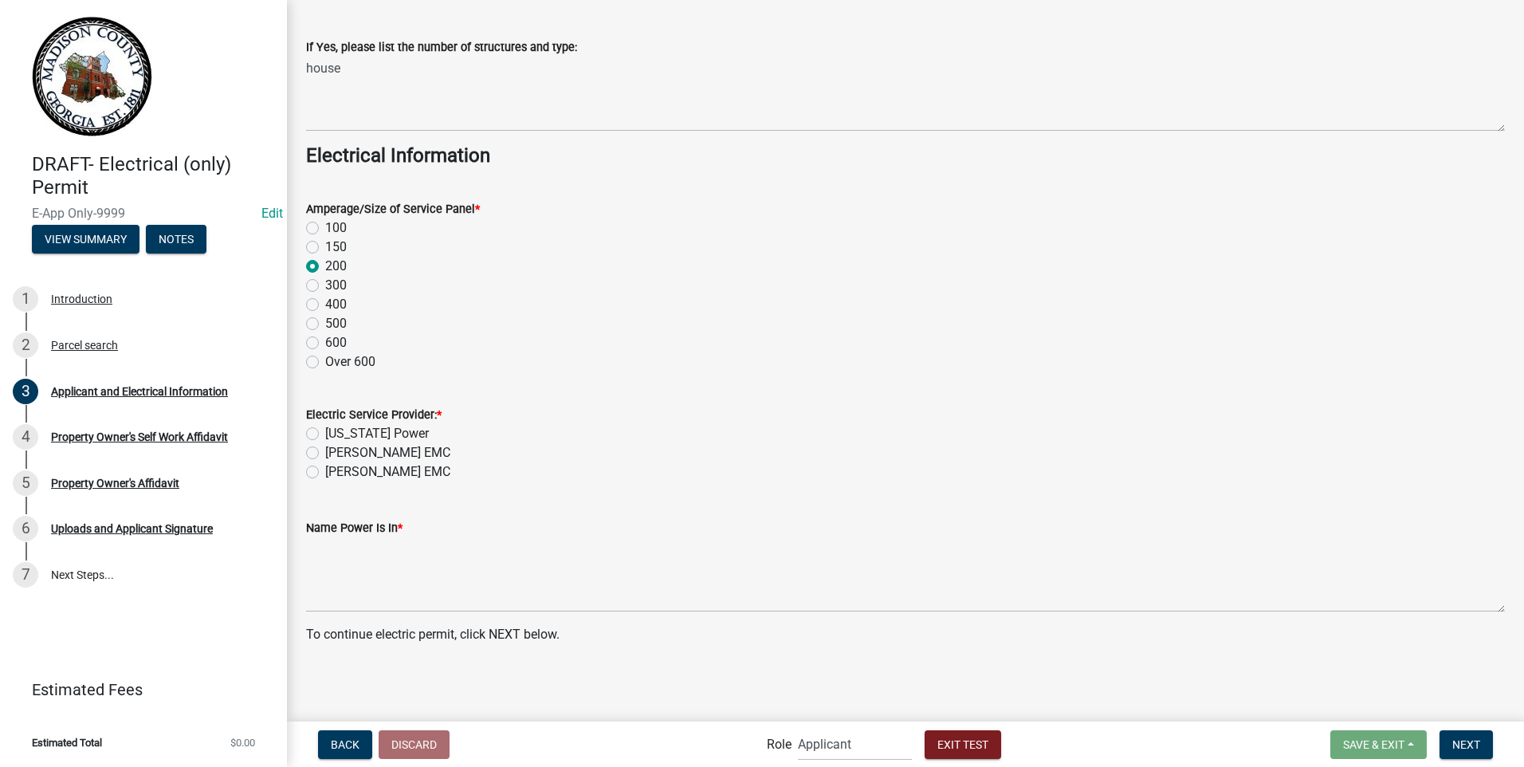
click at [325, 452] on label "[PERSON_NAME] EMC" at bounding box center [387, 452] width 125 height 19
click at [325, 452] on input "[PERSON_NAME] EMC" at bounding box center [330, 448] width 10 height 10
radio input "true"
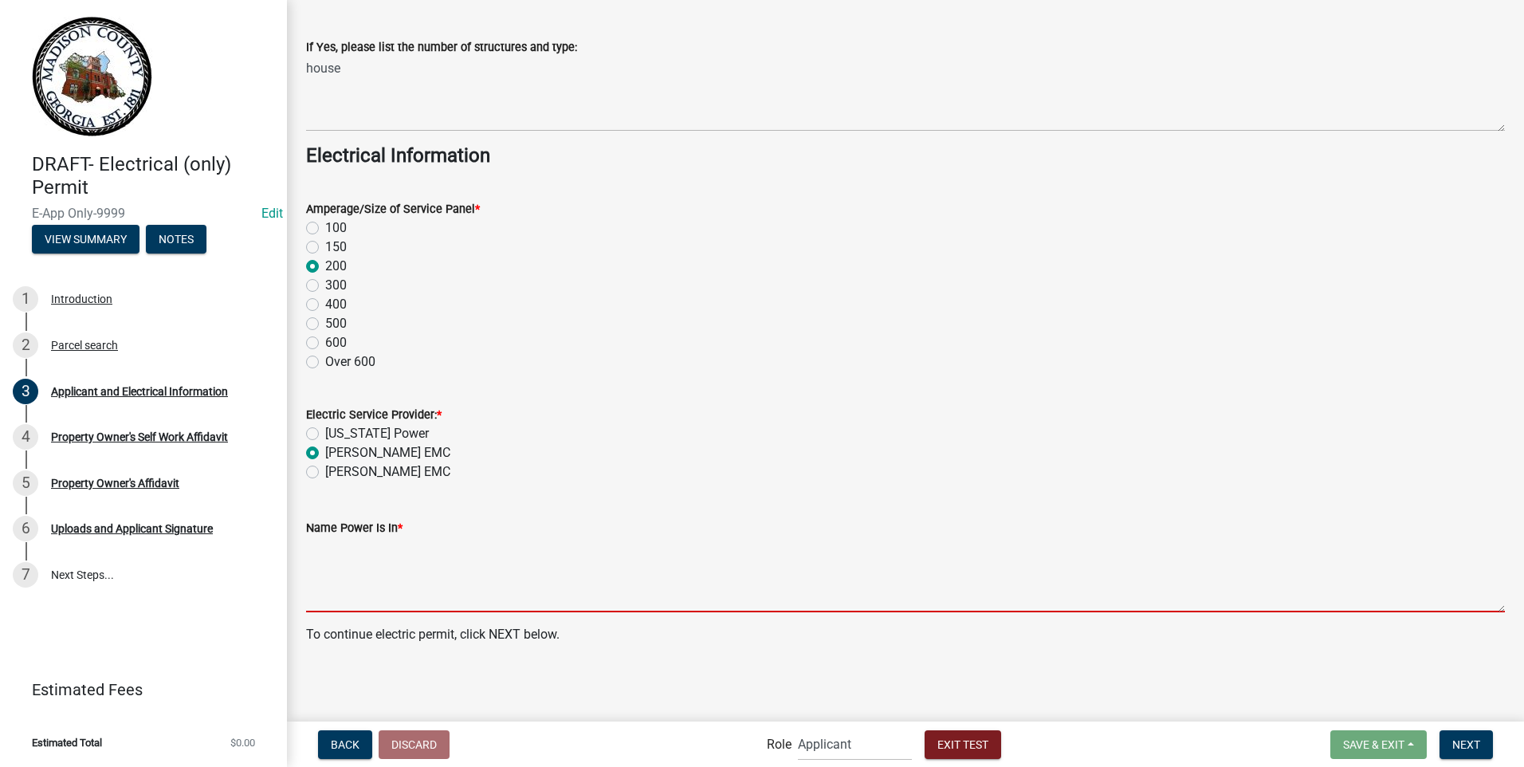
click at [335, 572] on textarea "Name Power Is In *" at bounding box center [905, 574] width 1199 height 75
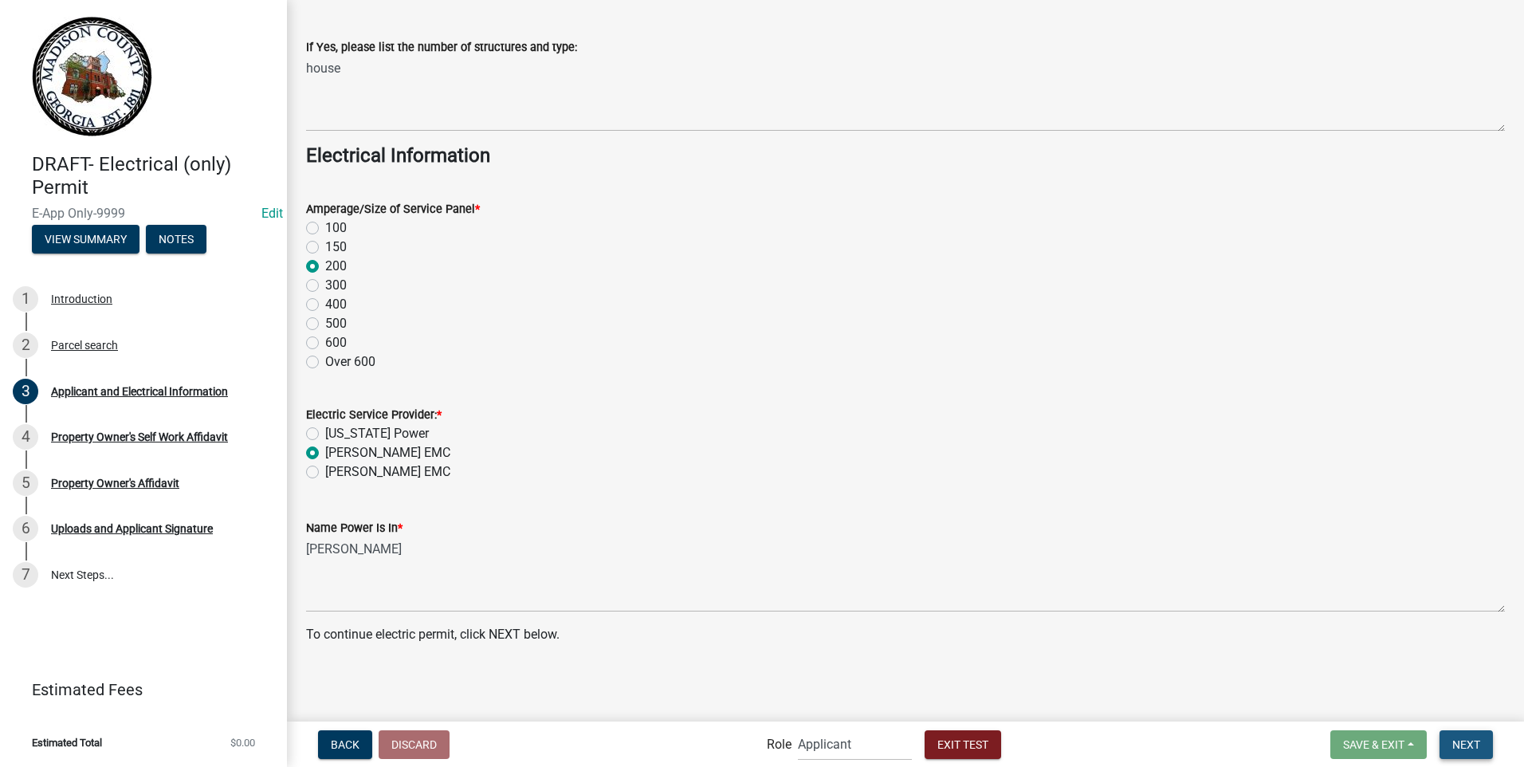
click at [1460, 742] on span "Next" at bounding box center [1467, 743] width 28 height 13
click at [1461, 737] on span "Next" at bounding box center [1467, 743] width 28 height 13
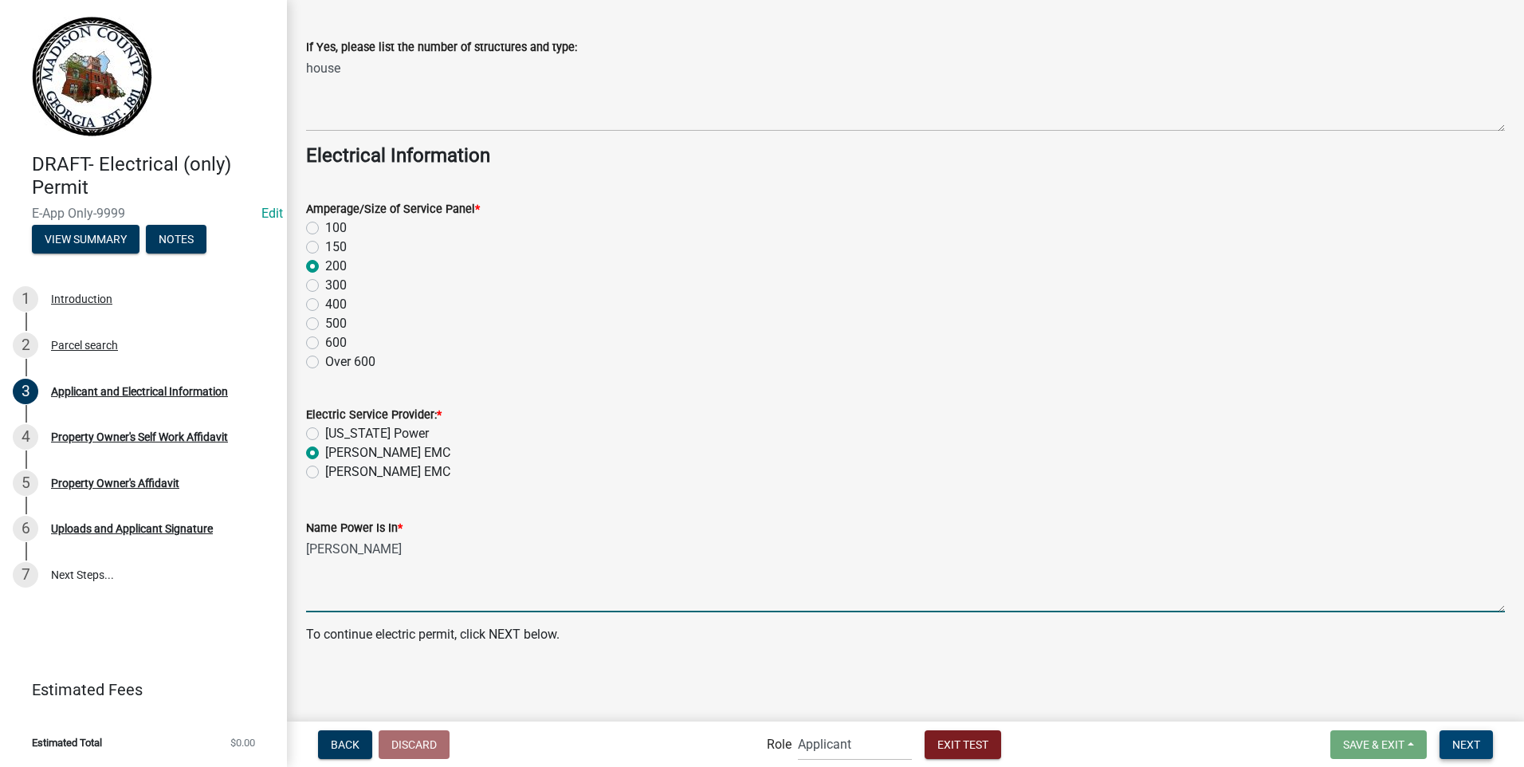
type textarea "[PERSON_NAME]"
click at [1453, 737] on button "Next" at bounding box center [1466, 744] width 53 height 29
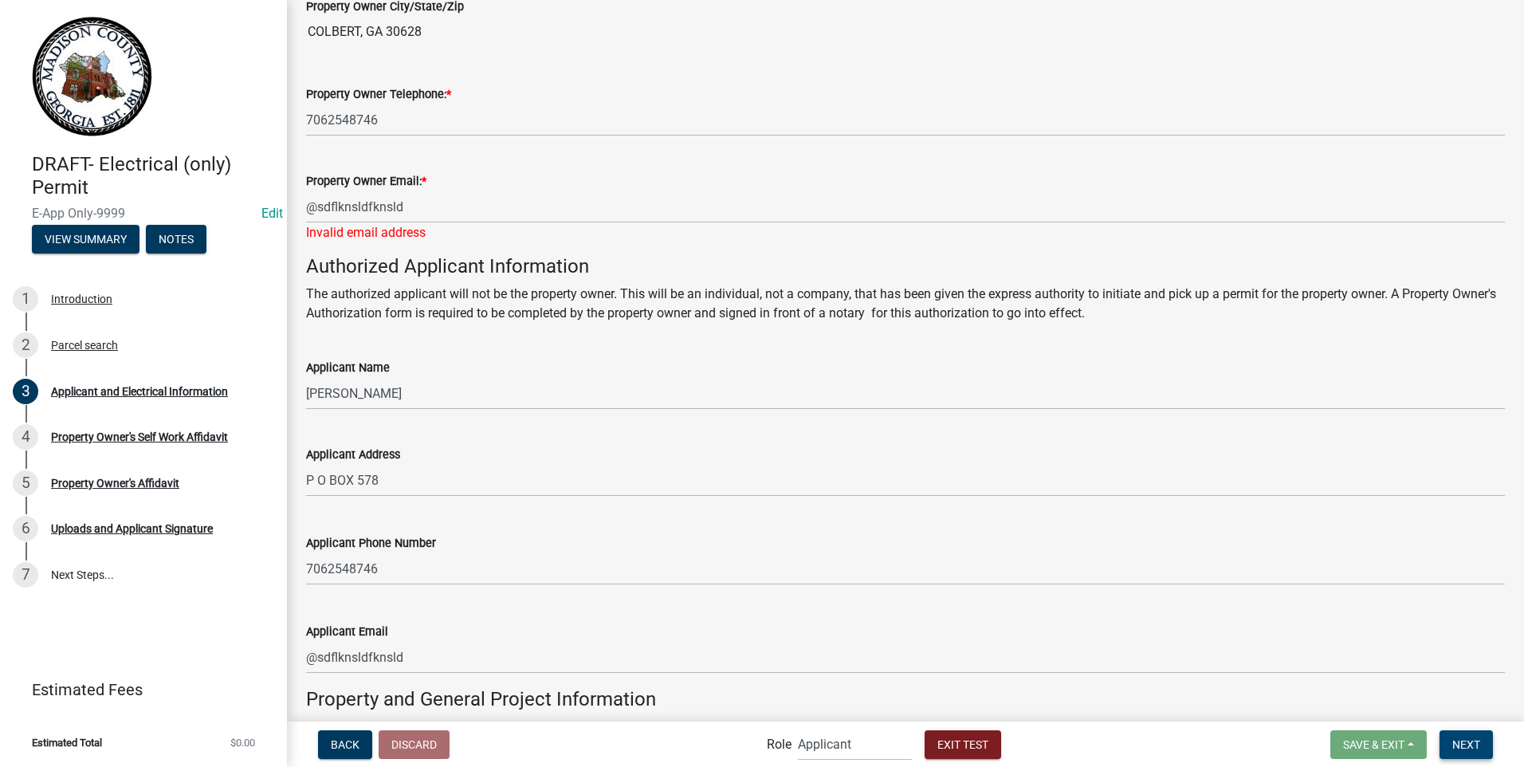
scroll to position [321, 0]
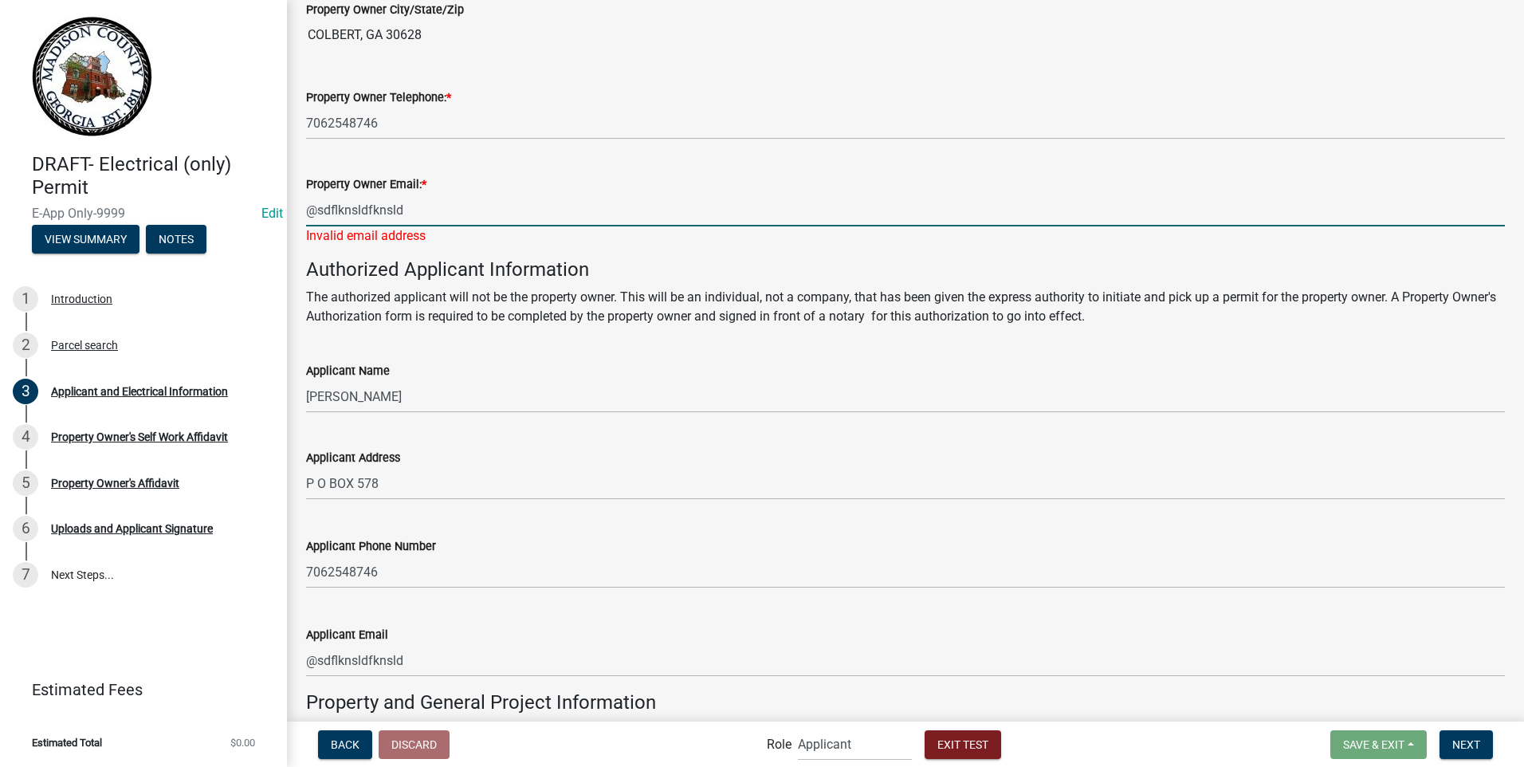
drag, startPoint x: 423, startPoint y: 213, endPoint x: 275, endPoint y: 191, distance: 150.0
click at [275, 191] on div "DRAFT- Electrical (only) Permit E-App Only-9999 Edit View Summary Notes 1 Intro…" at bounding box center [762, 383] width 1524 height 767
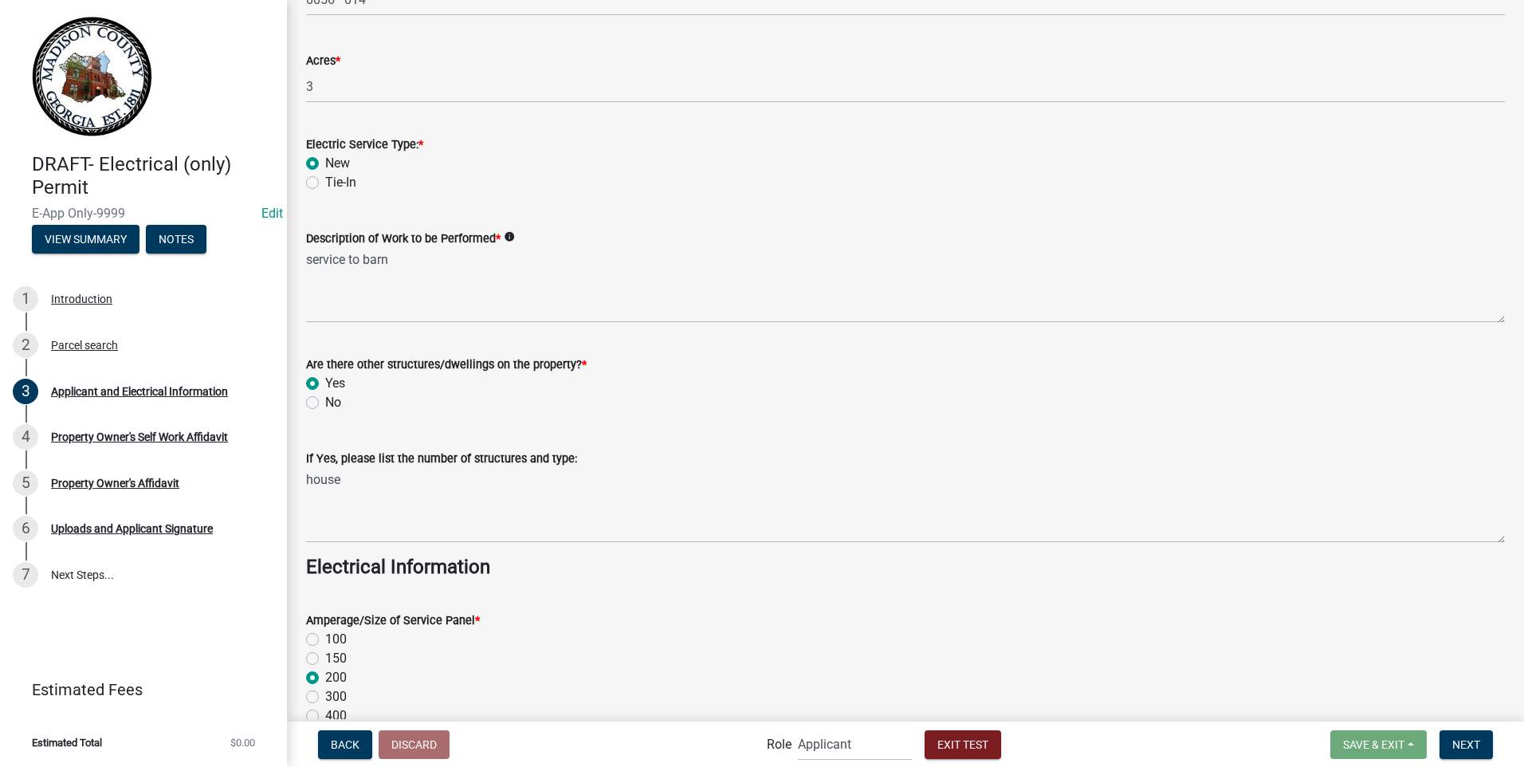
scroll to position [1695, 0]
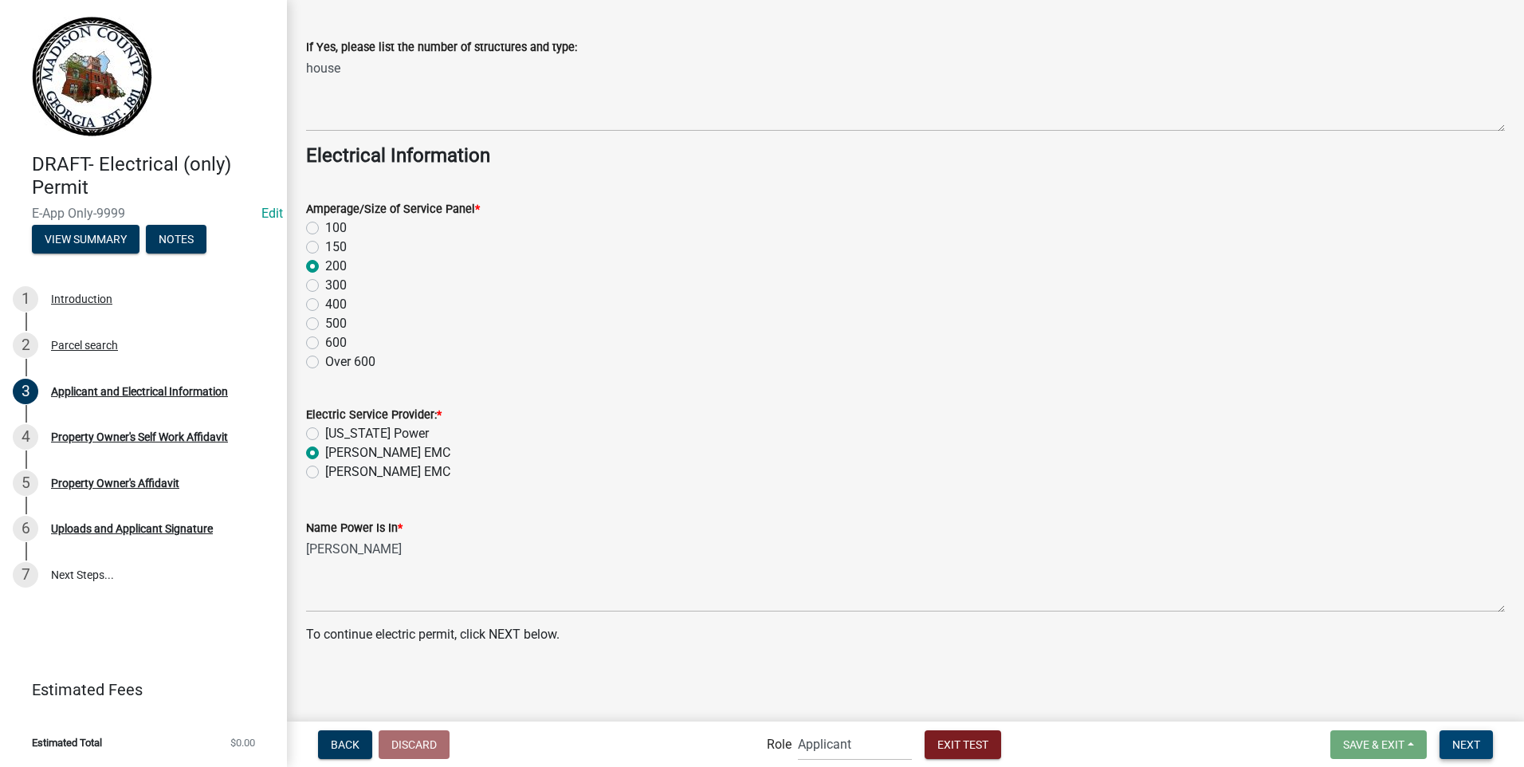
type input "[EMAIL_ADDRESS][DOMAIN_NAME]"
click at [1456, 741] on span "Next" at bounding box center [1467, 743] width 28 height 13
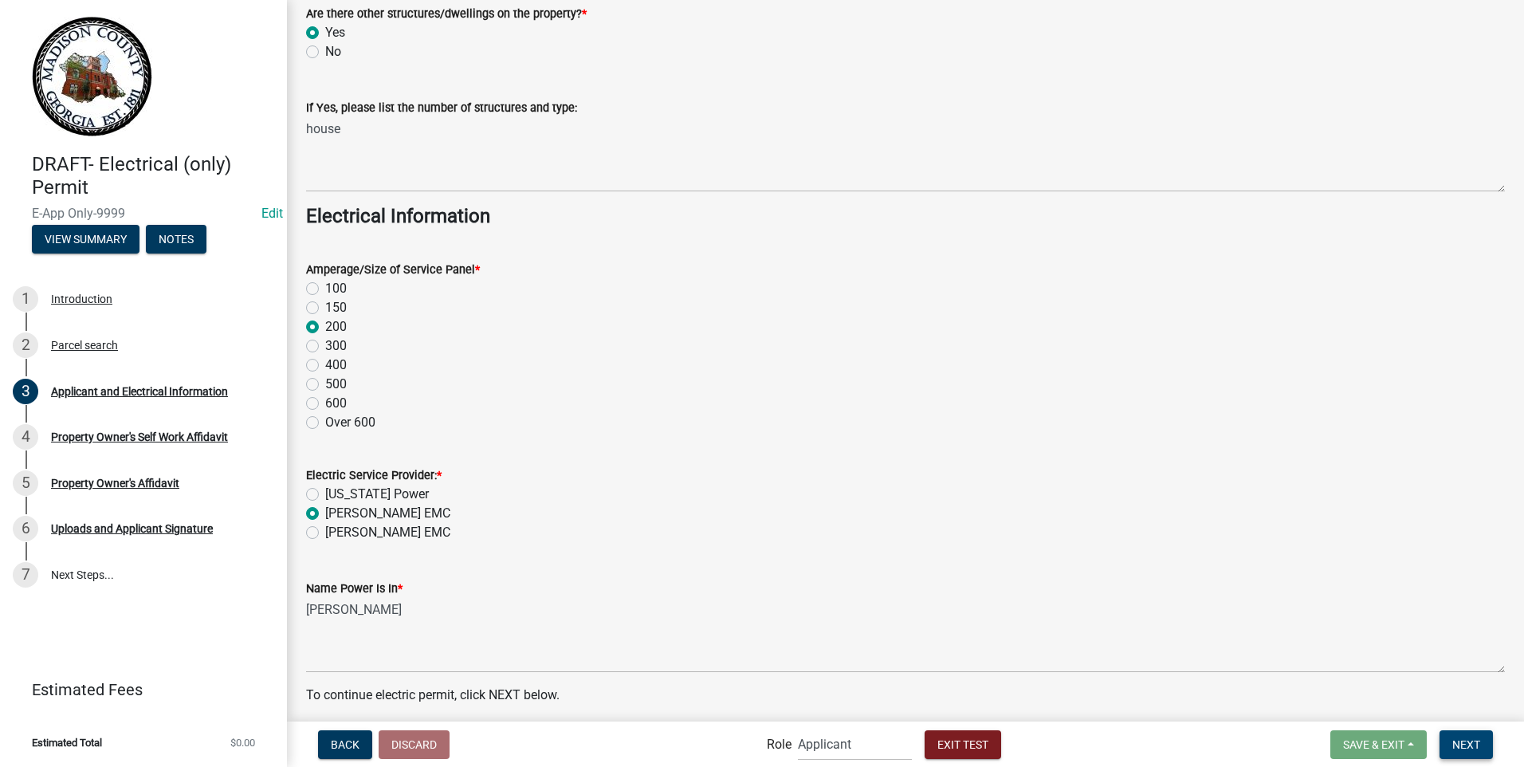
scroll to position [1676, 0]
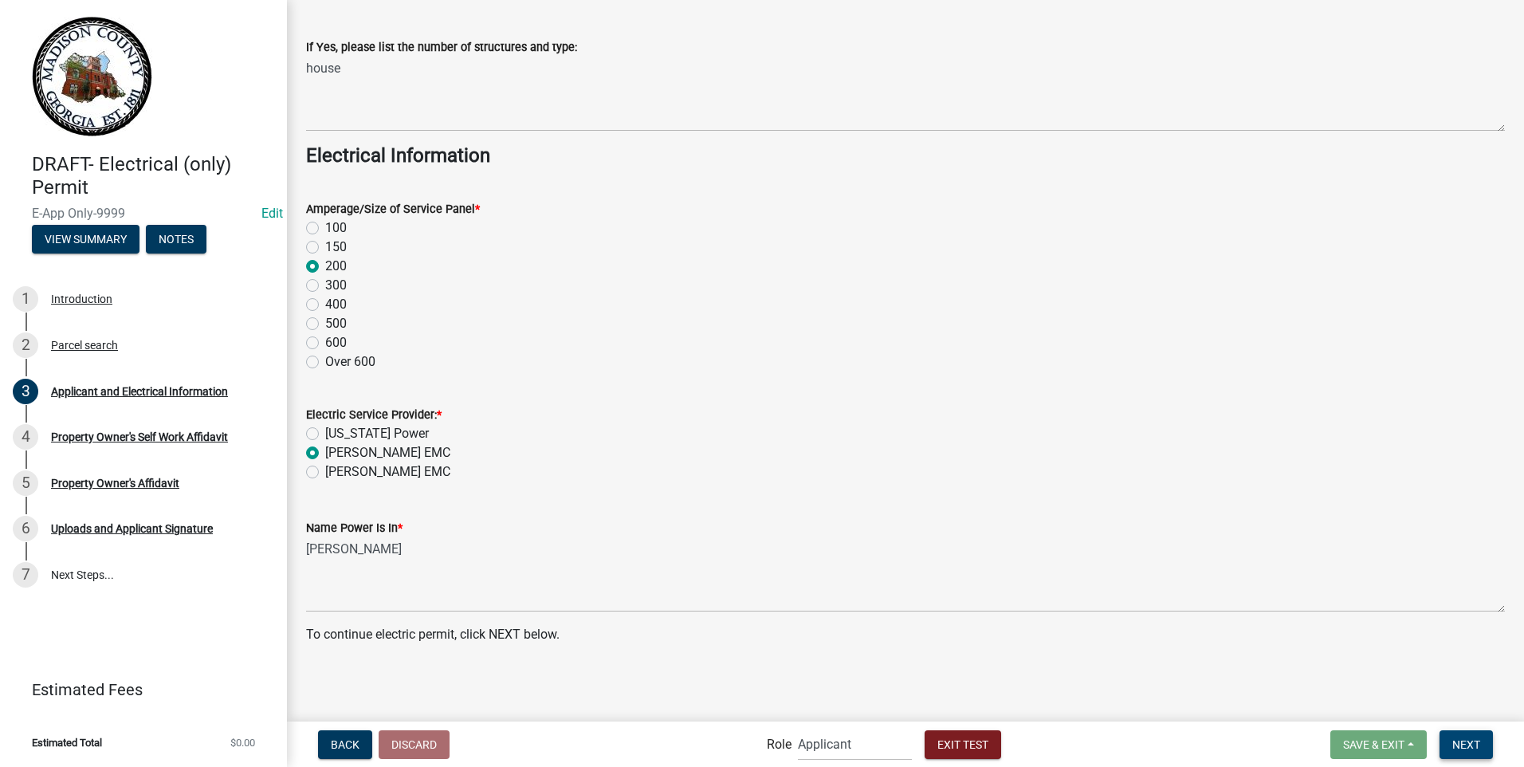
click at [1474, 745] on span "Next" at bounding box center [1467, 743] width 28 height 13
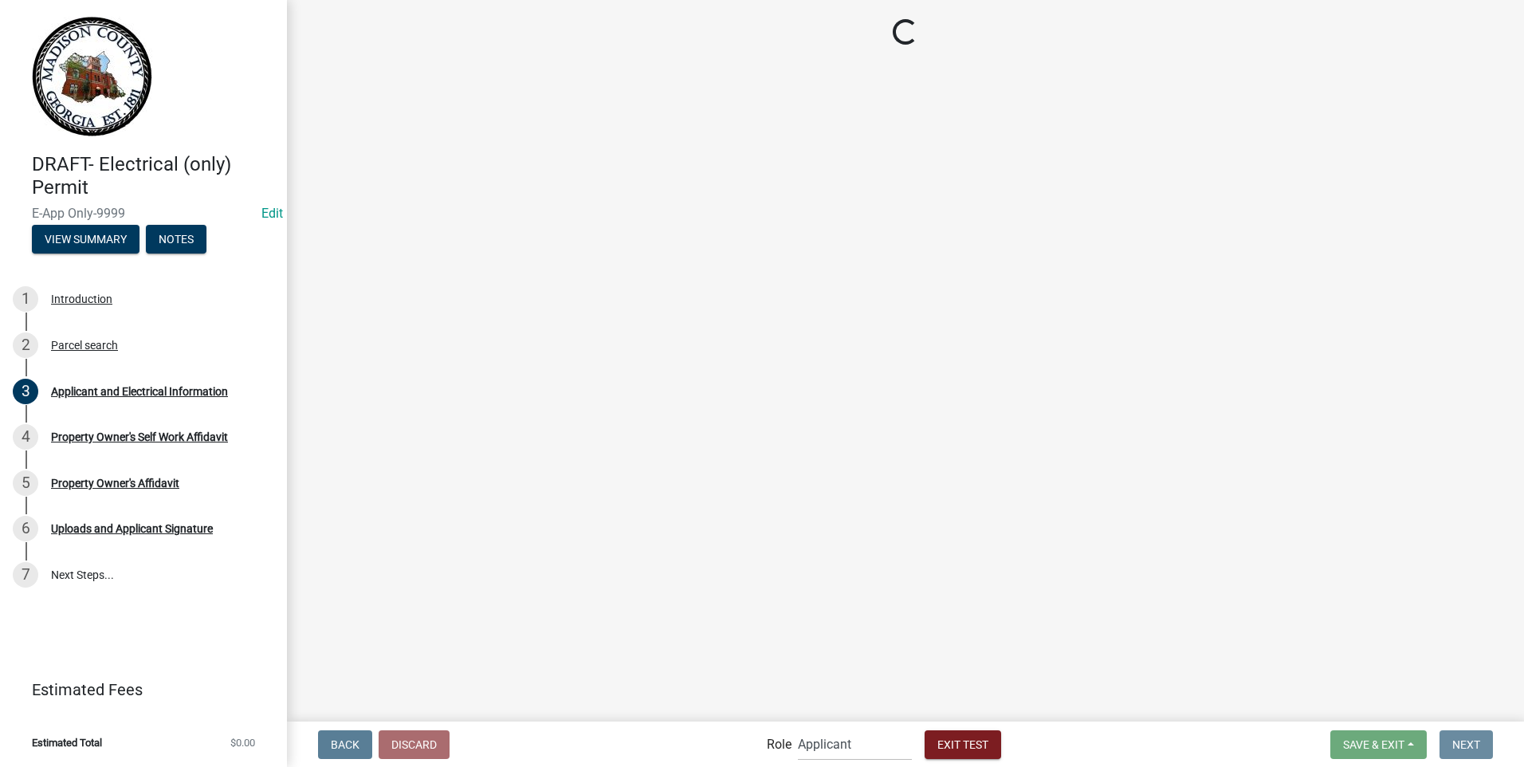
scroll to position [0, 0]
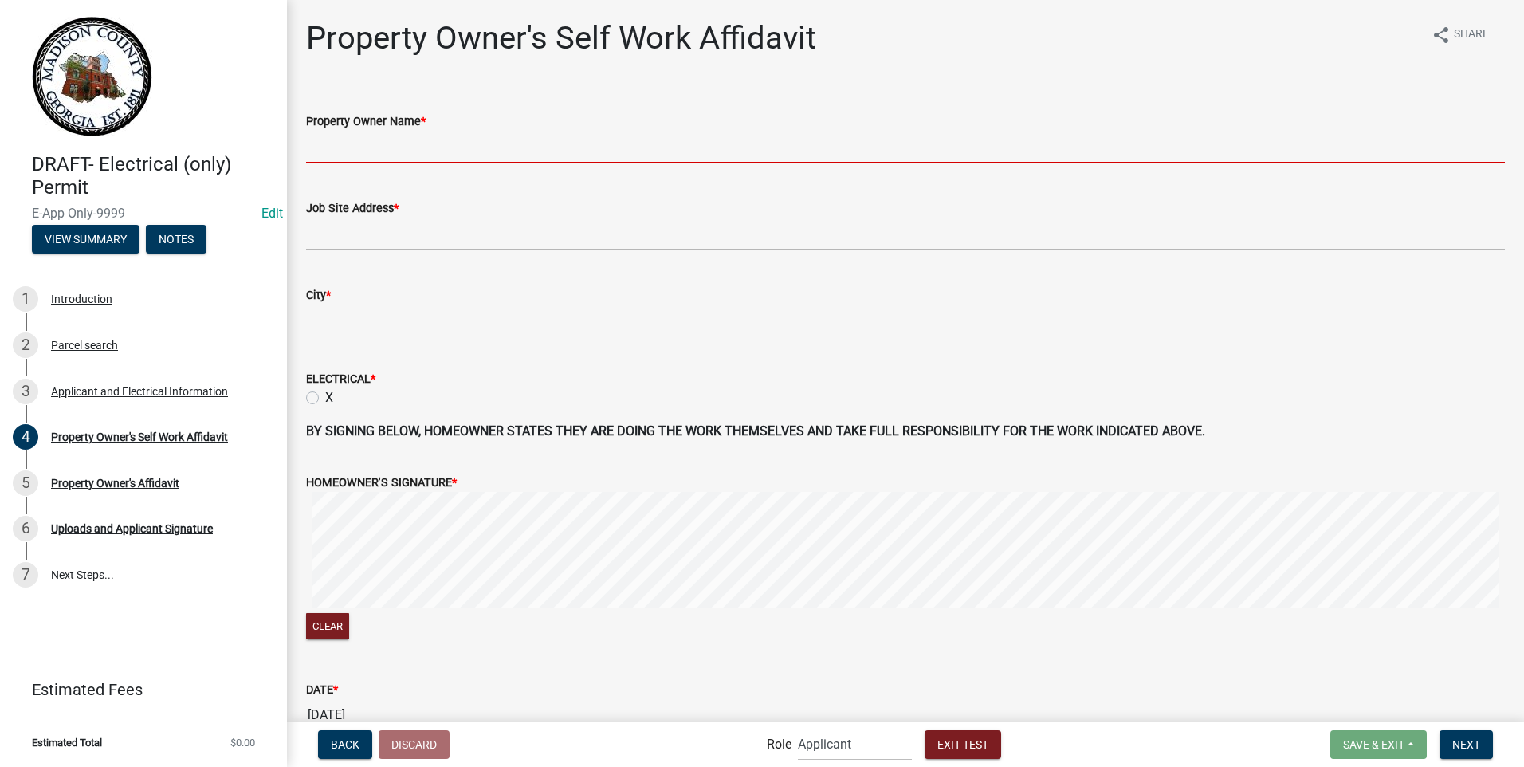
click at [430, 143] on input "Property Owner Name *" at bounding box center [905, 147] width 1199 height 33
type input "[PERSON_NAME] & | [PERSON_NAME]"
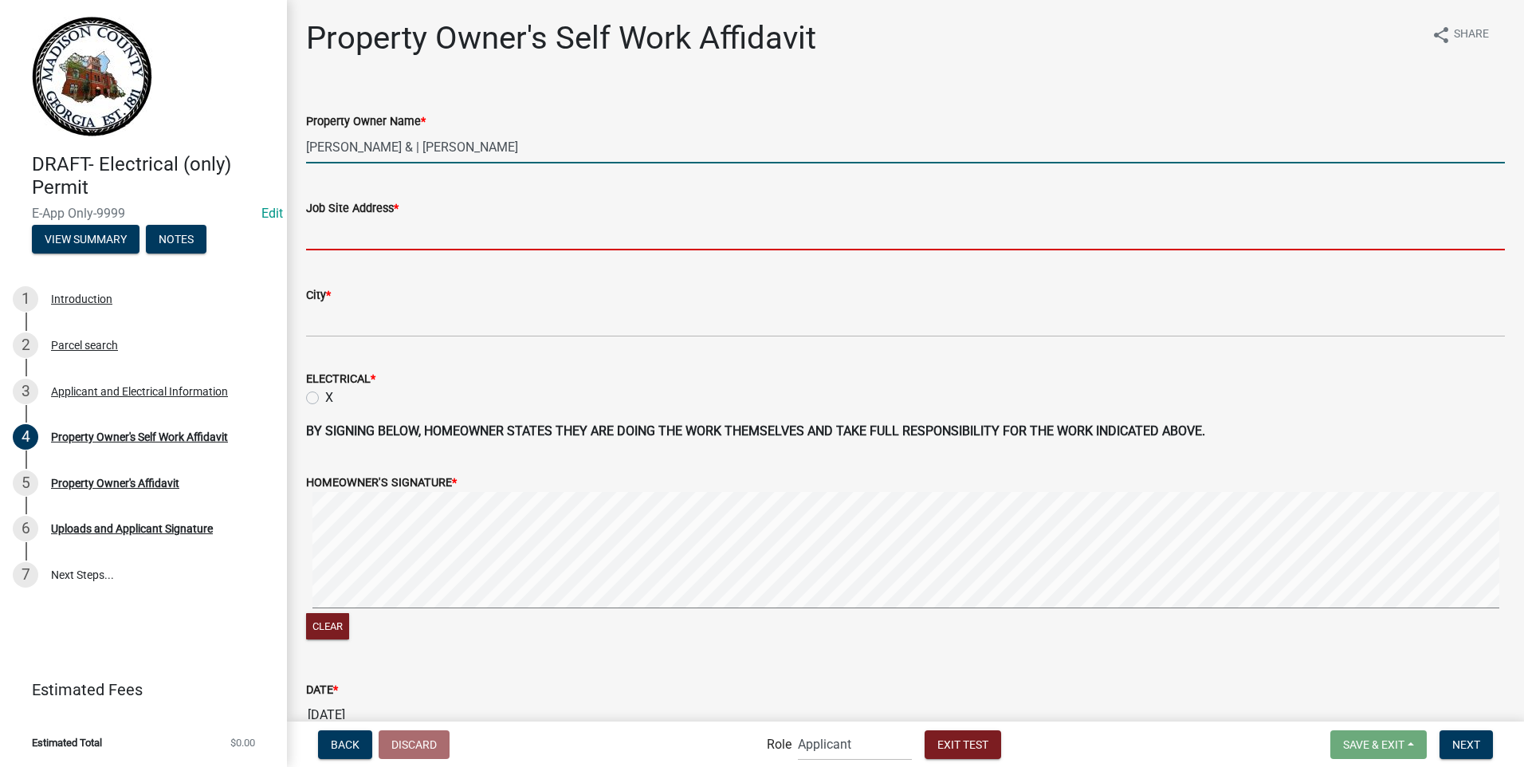
type input "[STREET_ADDRESS][PERSON_NAME]"
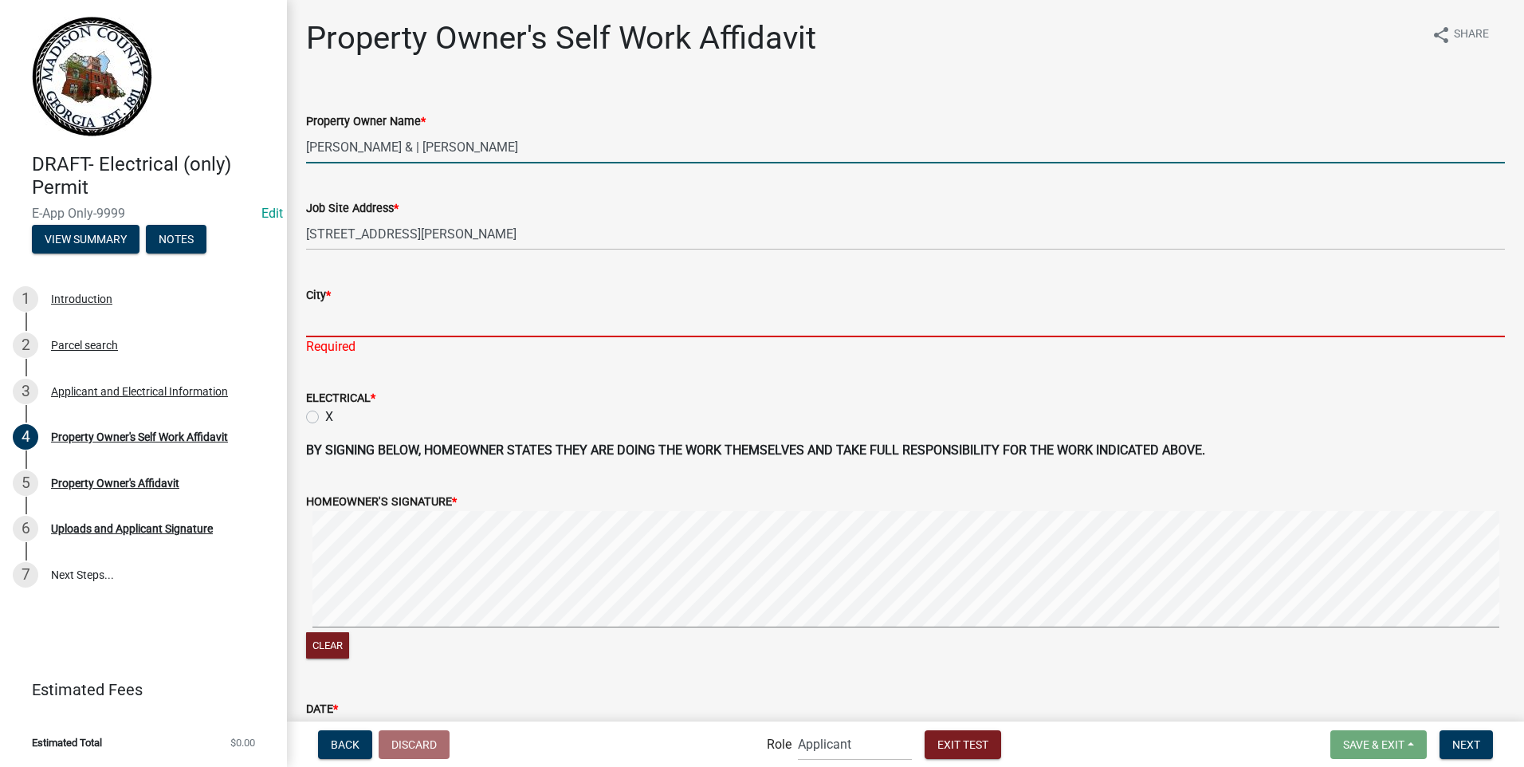
click at [354, 318] on input "City *" at bounding box center [905, 321] width 1199 height 33
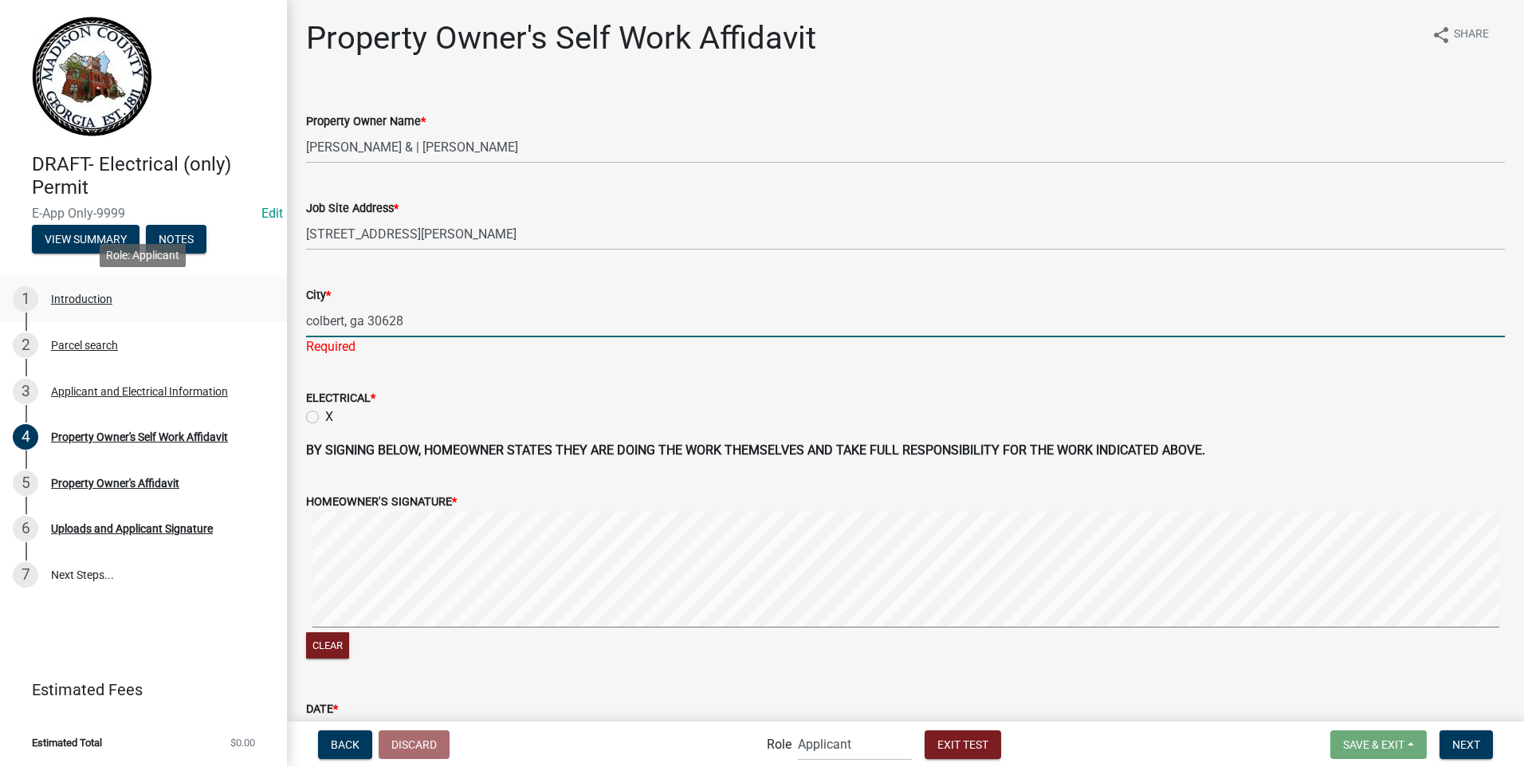
drag, startPoint x: 292, startPoint y: 289, endPoint x: 238, endPoint y: 281, distance: 54.8
click at [238, 281] on div "DRAFT- Electrical (only) Permit E-App Only-9999 Edit View Summary Notes 1 Intro…" at bounding box center [762, 383] width 1524 height 767
type input "colbert"
click at [310, 416] on wm-data-entity-input "ELECTRICAL * X" at bounding box center [905, 405] width 1199 height 72
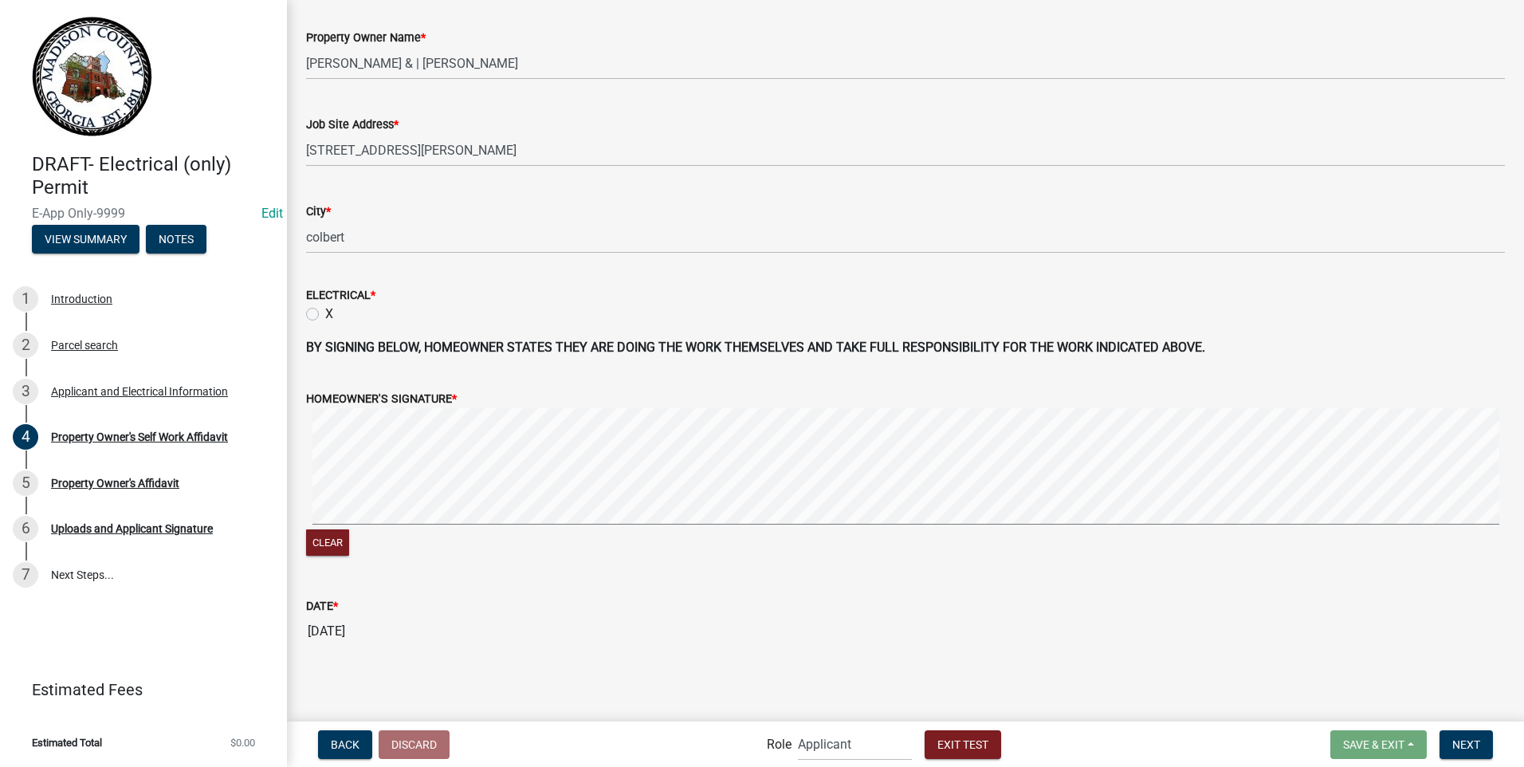
scroll to position [87, 0]
click at [325, 311] on label "X" at bounding box center [329, 310] width 8 height 19
click at [325, 311] on input "X" at bounding box center [330, 306] width 10 height 10
radio input "true"
click at [1457, 737] on button "Next" at bounding box center [1466, 744] width 53 height 29
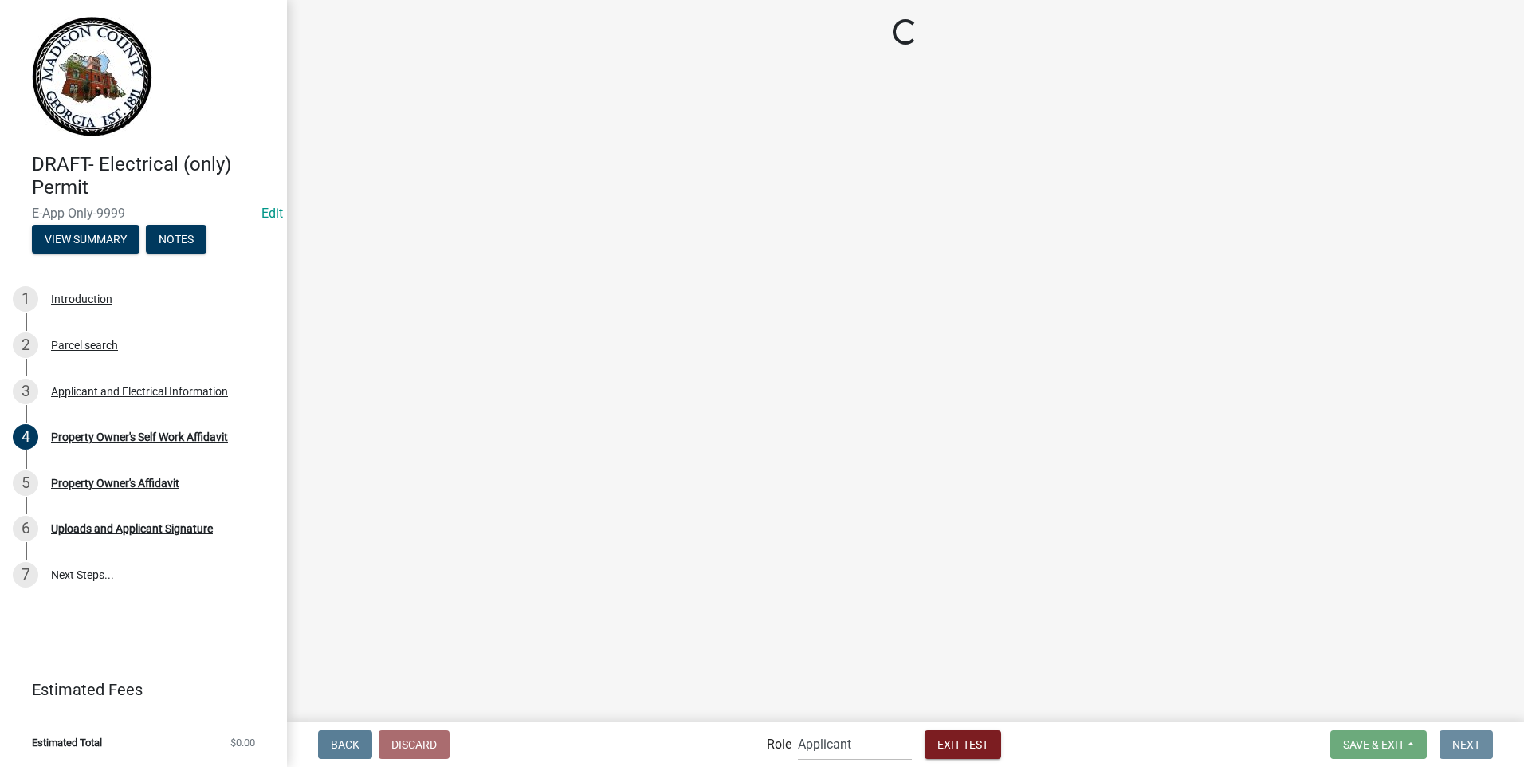
scroll to position [0, 0]
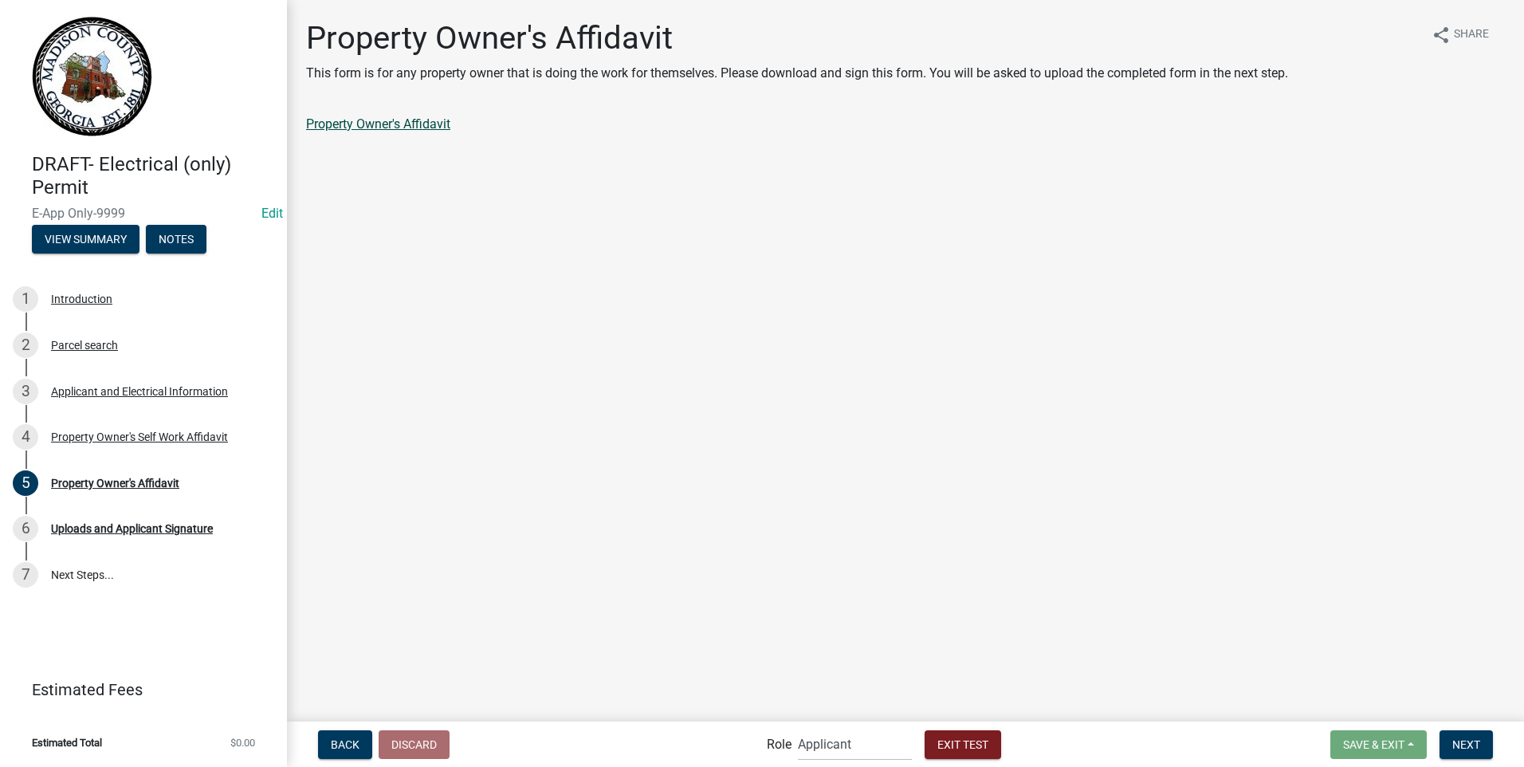
click at [437, 120] on link "Property Owner's Affidavit" at bounding box center [378, 123] width 144 height 15
click at [1464, 740] on span "Next" at bounding box center [1467, 743] width 28 height 13
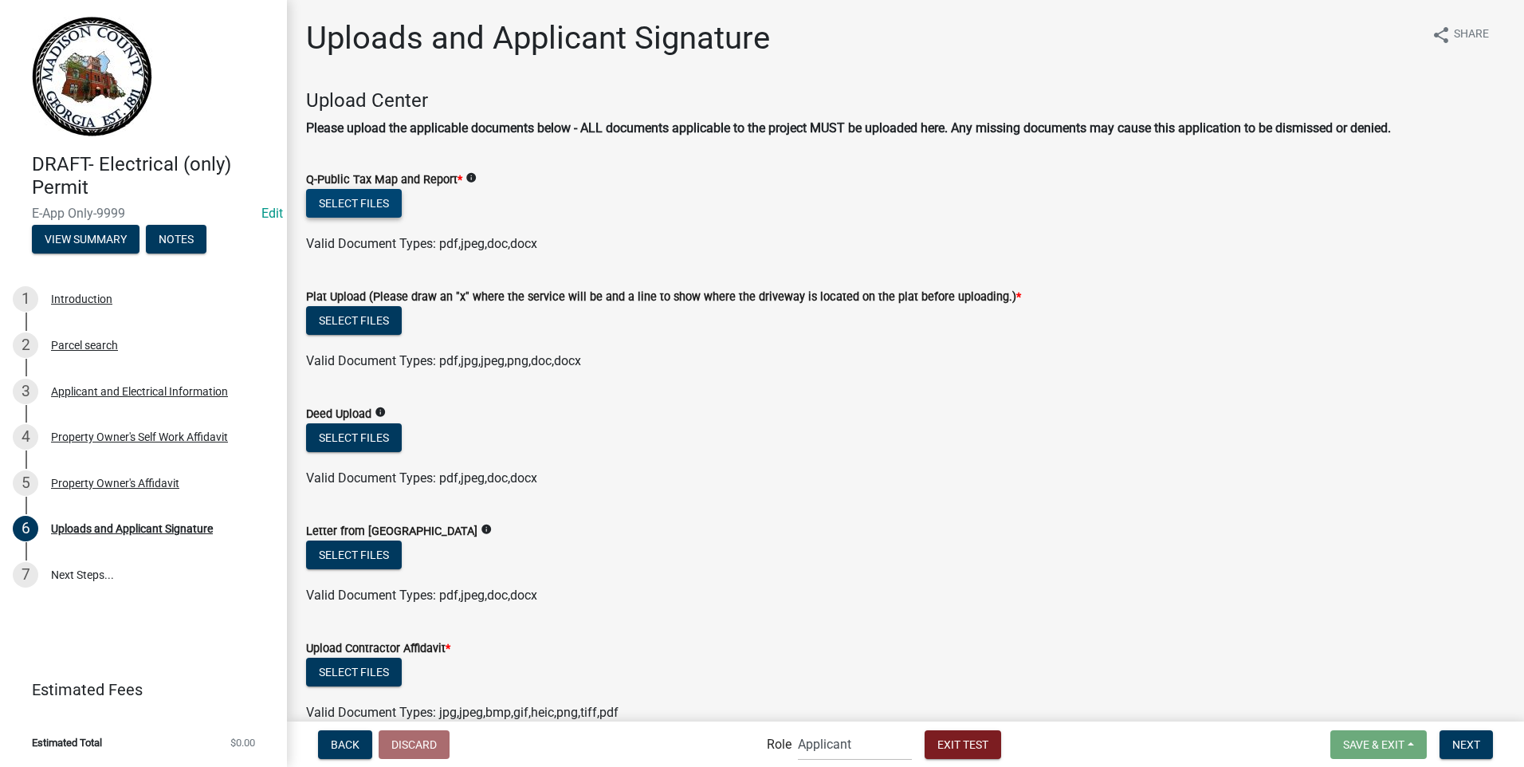
click at [368, 199] on button "Select files" at bounding box center [354, 203] width 96 height 29
click at [336, 204] on button "Select files" at bounding box center [354, 203] width 96 height 29
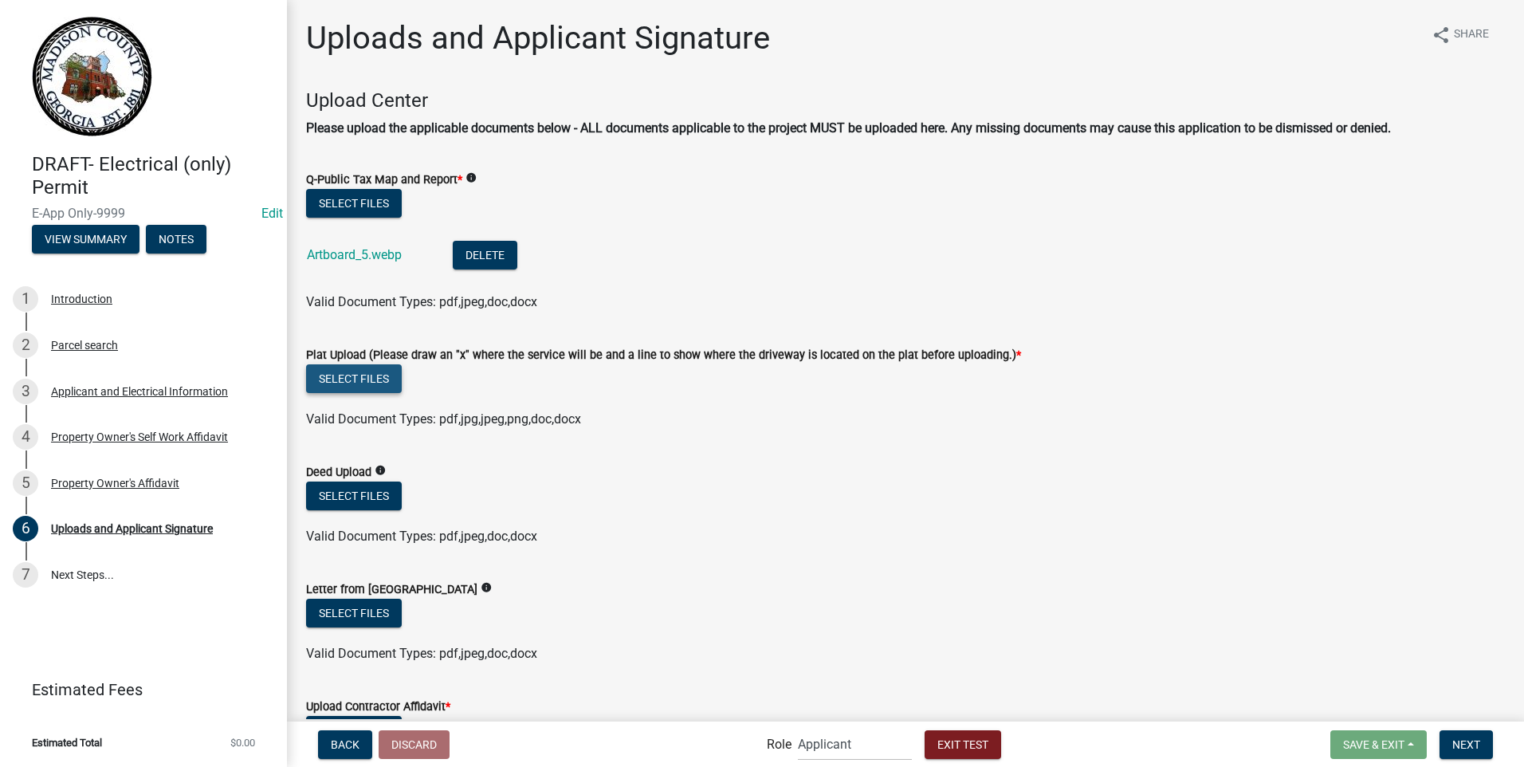
click at [368, 374] on button "Select files" at bounding box center [354, 378] width 96 height 29
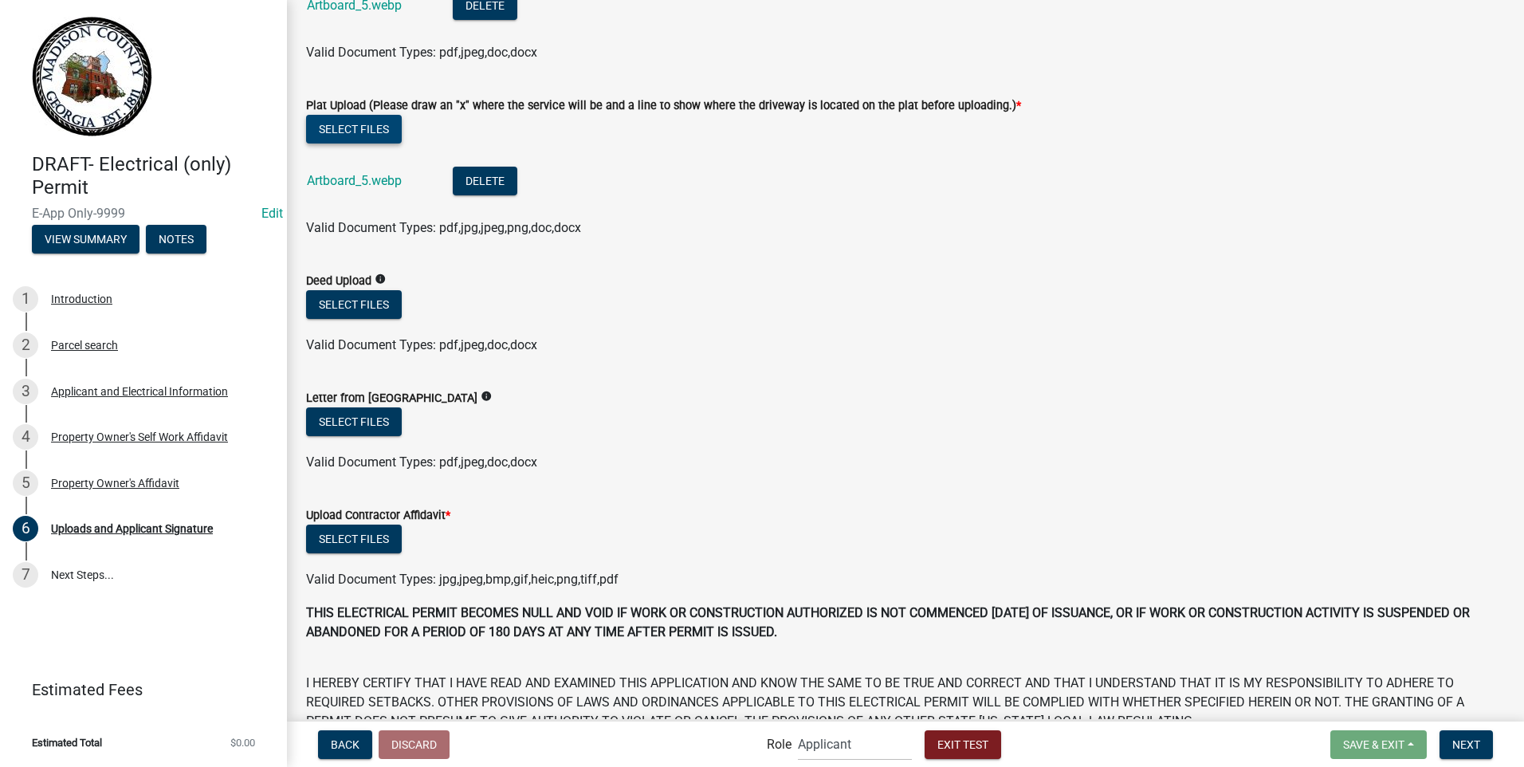
scroll to position [282, 0]
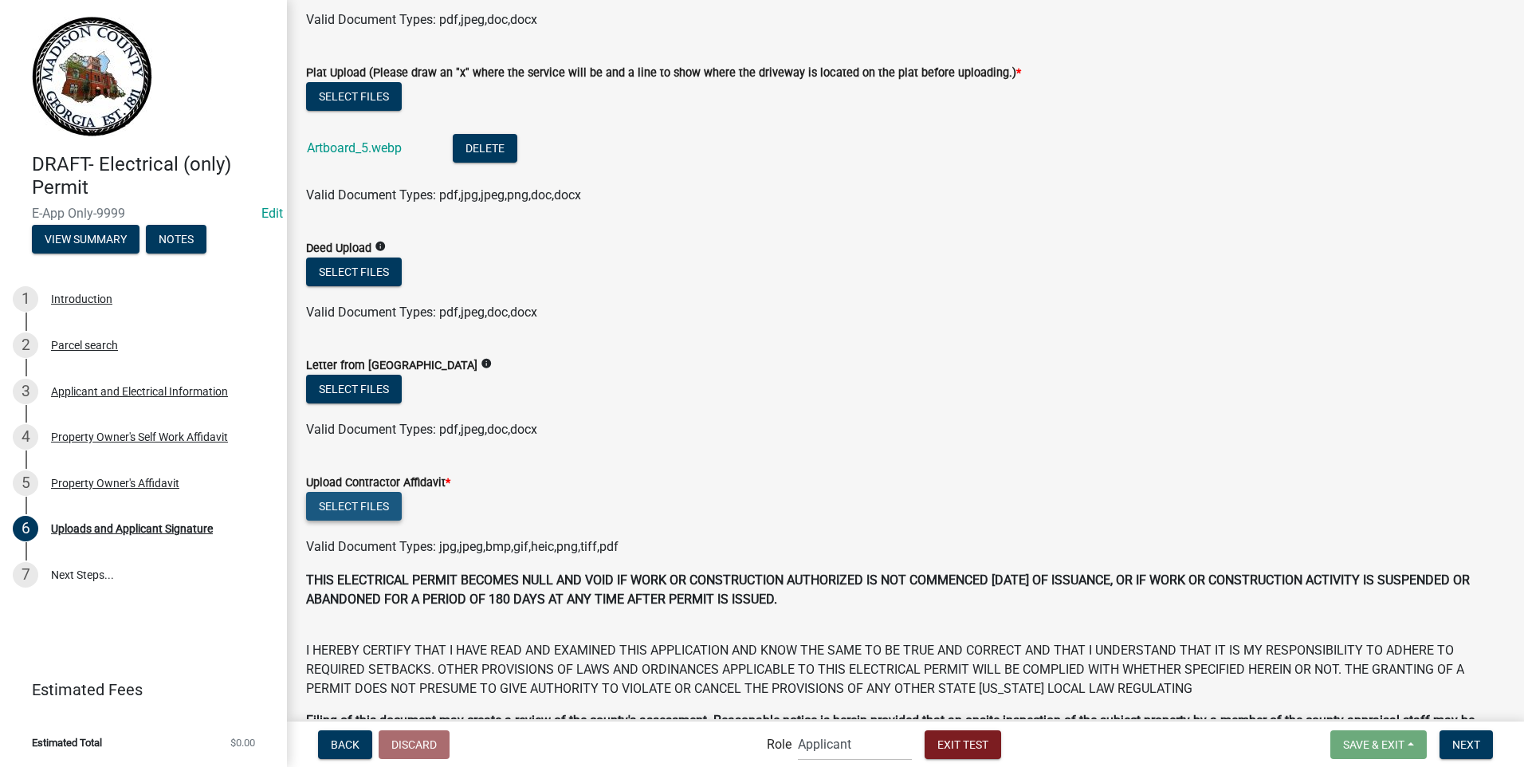
click at [348, 505] on button "Select files" at bounding box center [354, 506] width 96 height 29
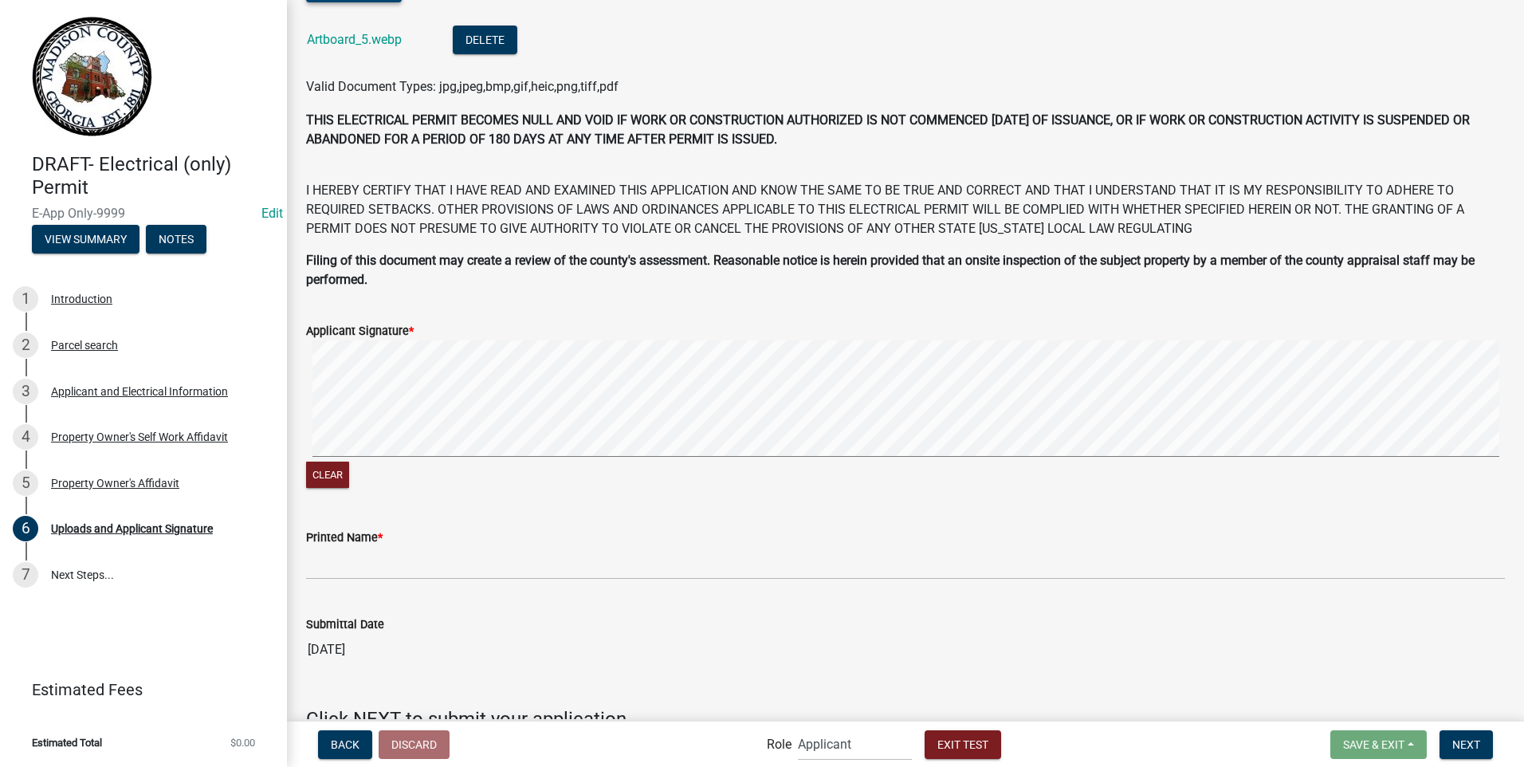
scroll to position [806, 0]
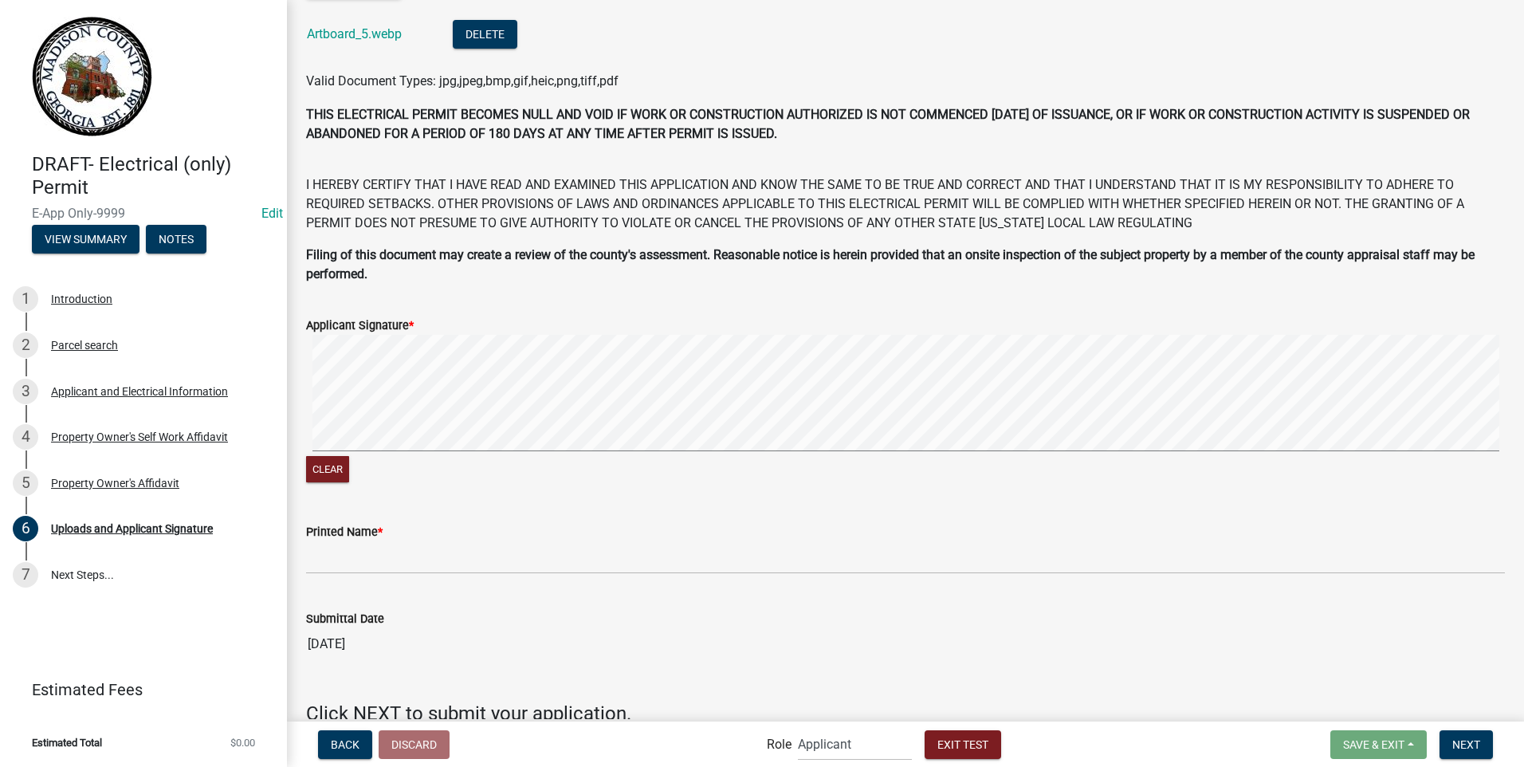
click at [1311, 451] on signature-pad at bounding box center [905, 395] width 1199 height 121
click at [513, 527] on div "Printed Name *" at bounding box center [905, 531] width 1199 height 19
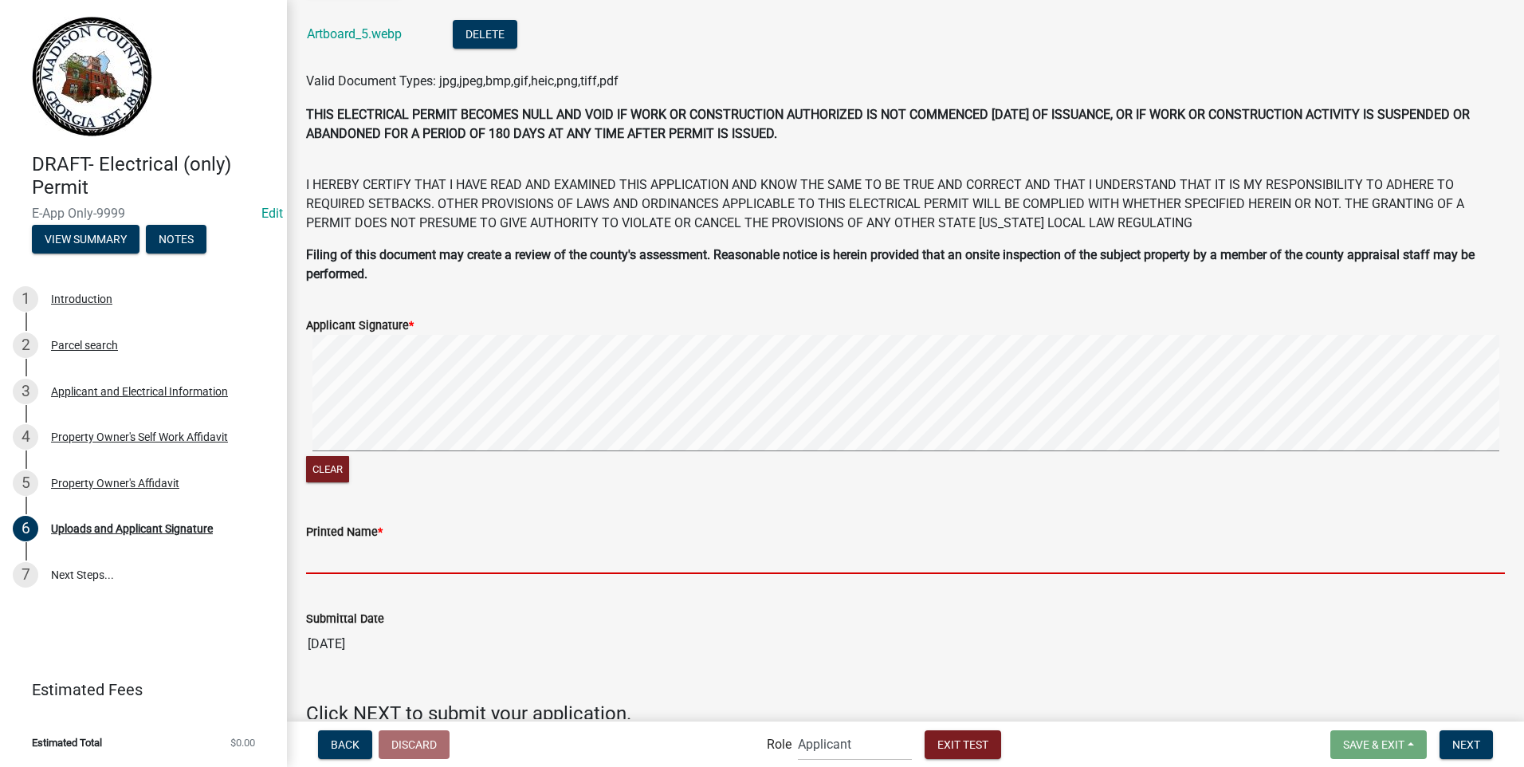
click at [369, 552] on input "Printed Name *" at bounding box center [905, 557] width 1199 height 33
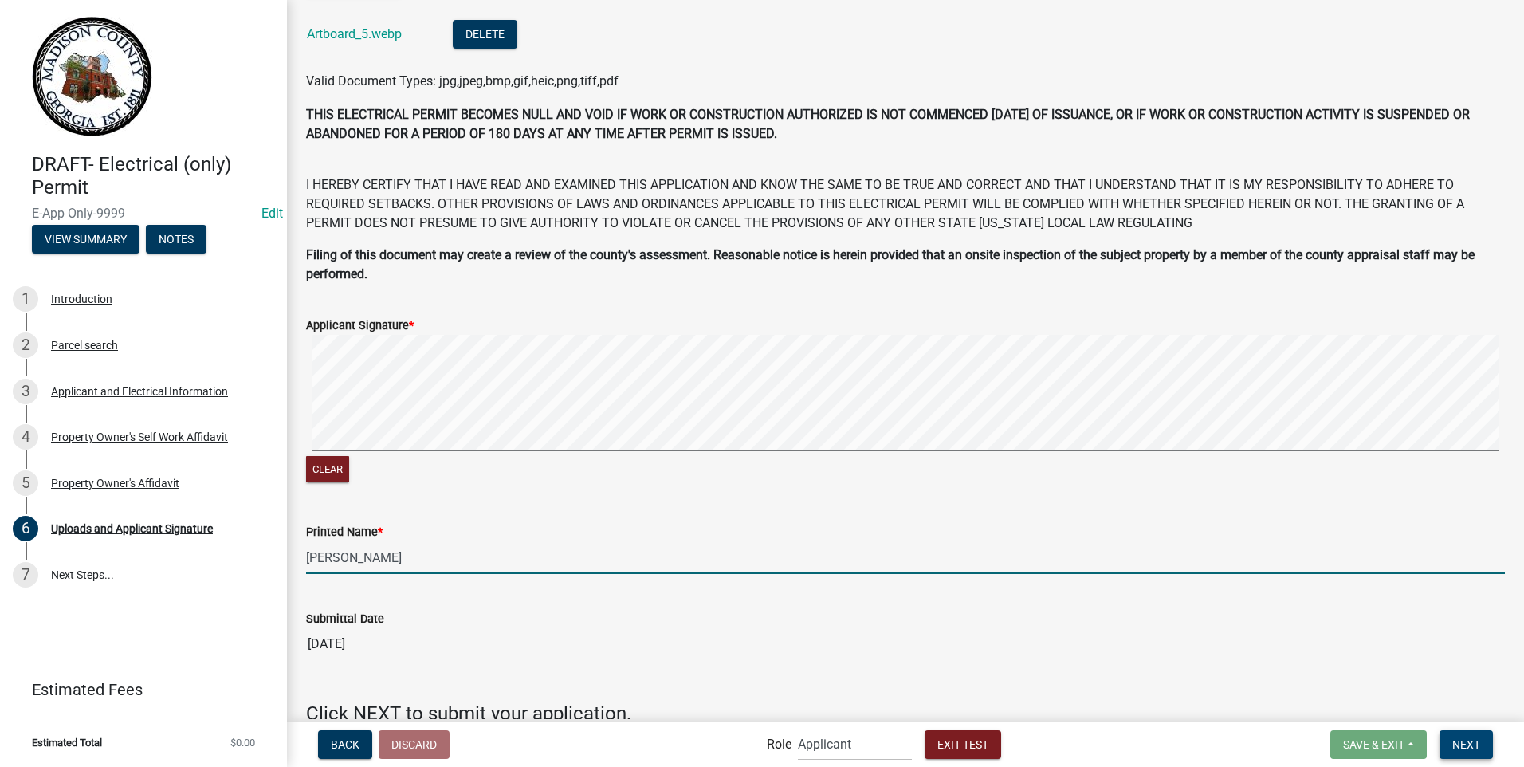
type input "[PERSON_NAME]"
click at [1462, 742] on span "Next" at bounding box center [1467, 743] width 28 height 13
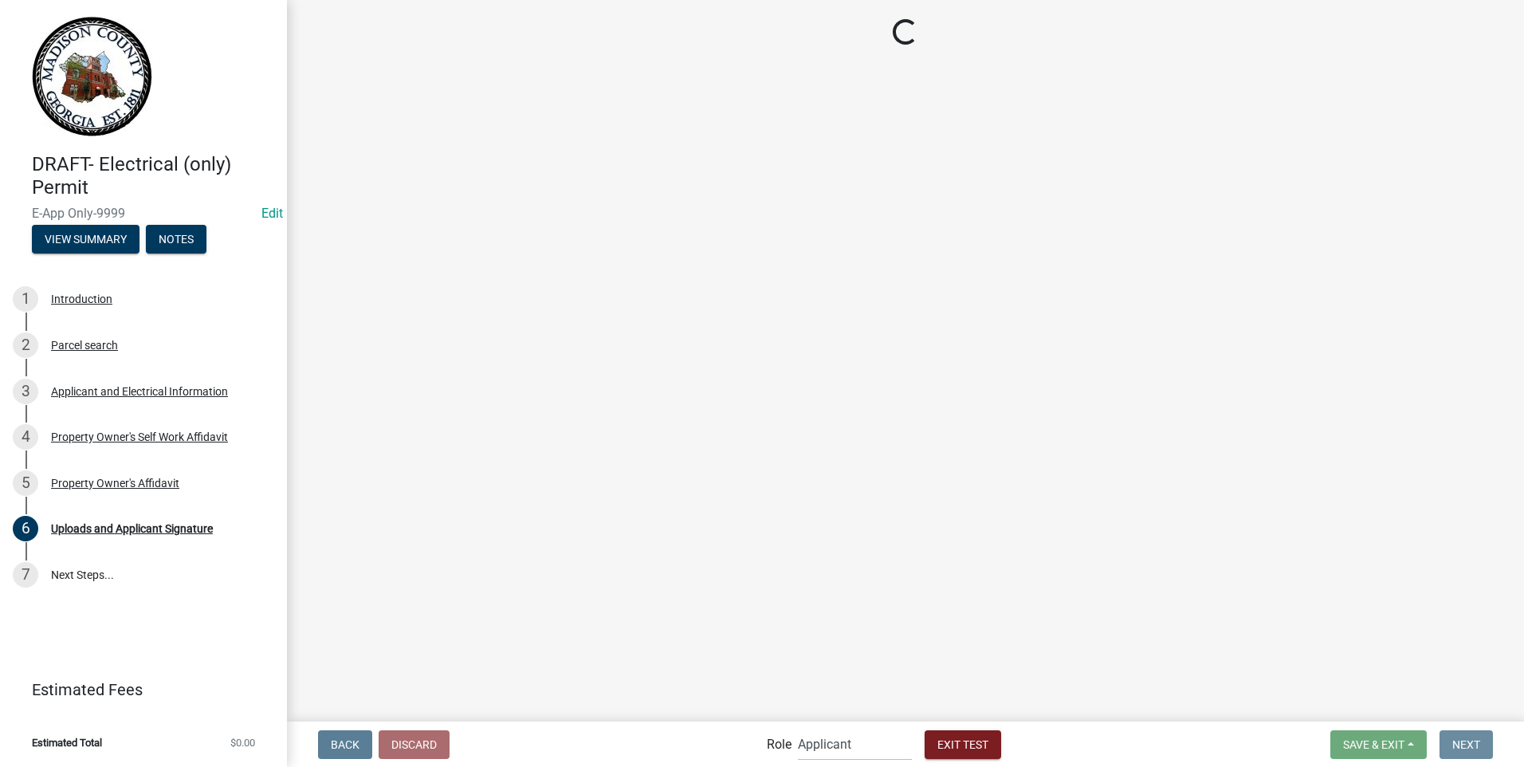
scroll to position [0, 0]
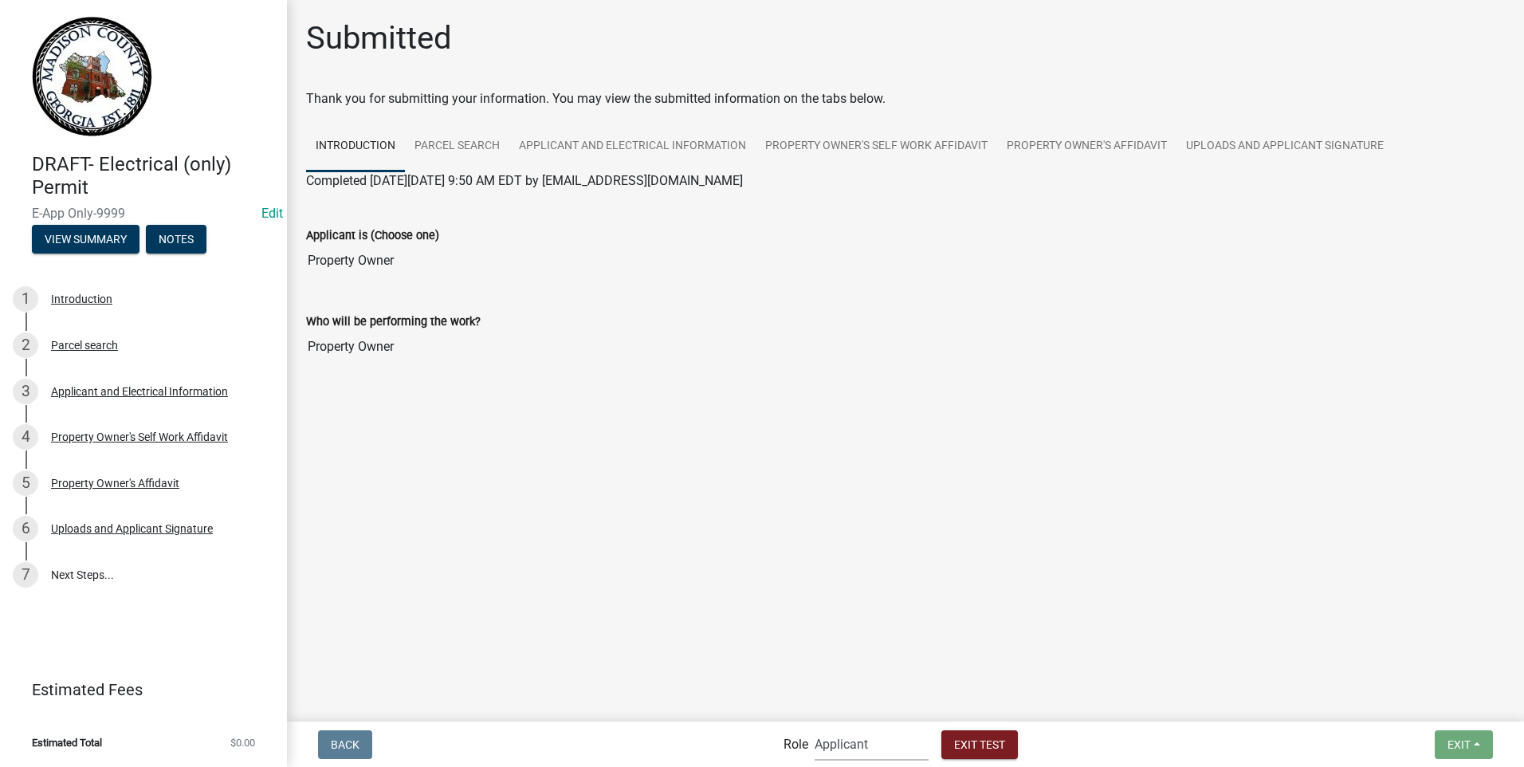
click at [823, 745] on select "Applicant Building Clerk Building Inspections Planning & Zoning Admin" at bounding box center [872, 744] width 114 height 33
select select "21e23b7c-0ae9-4ce5-bf16-76c7a100c343"
click at [815, 728] on select "Applicant Building Clerk Building Inspections Planning & Zoning Admin" at bounding box center [872, 744] width 114 height 33
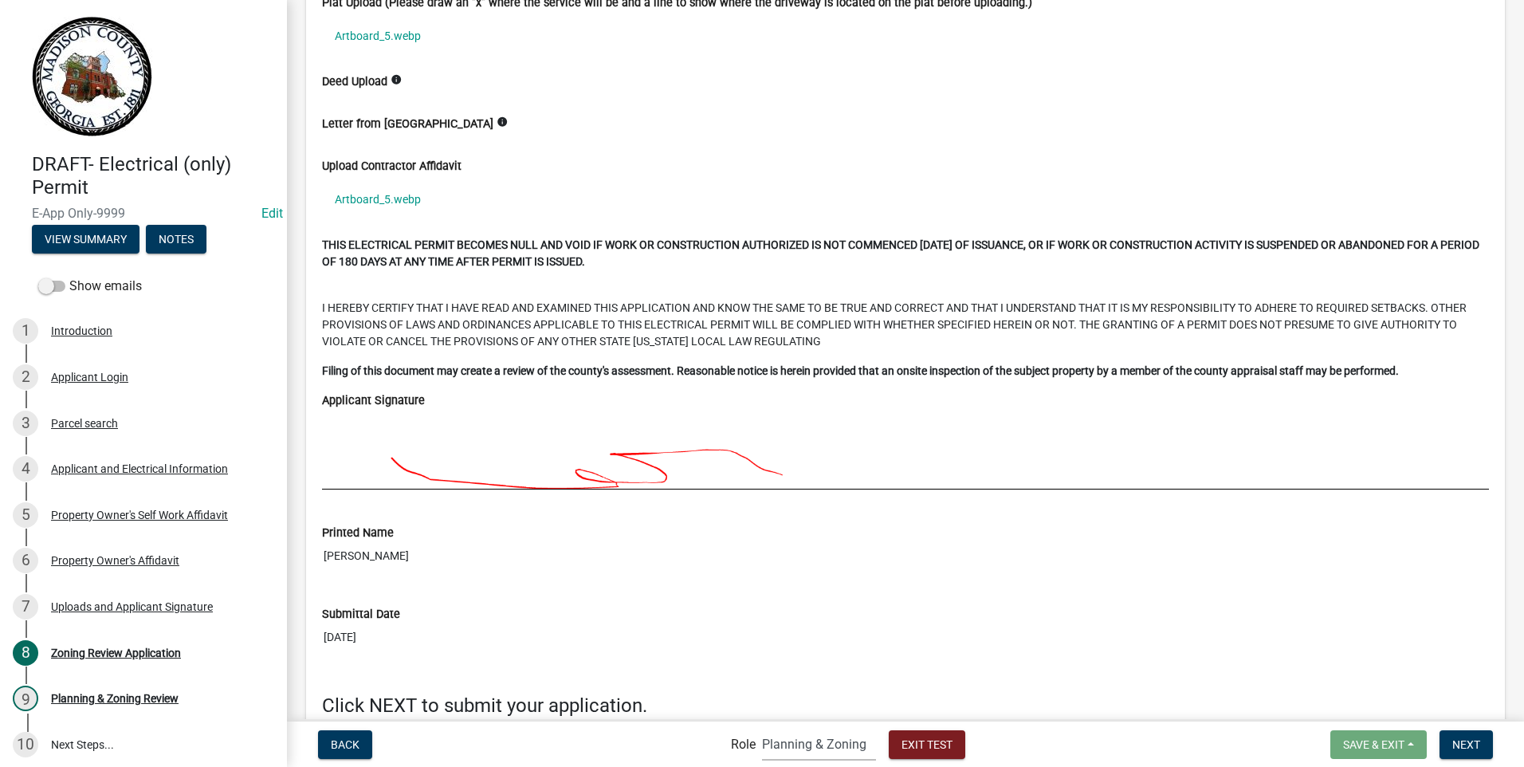
scroll to position [4731, 0]
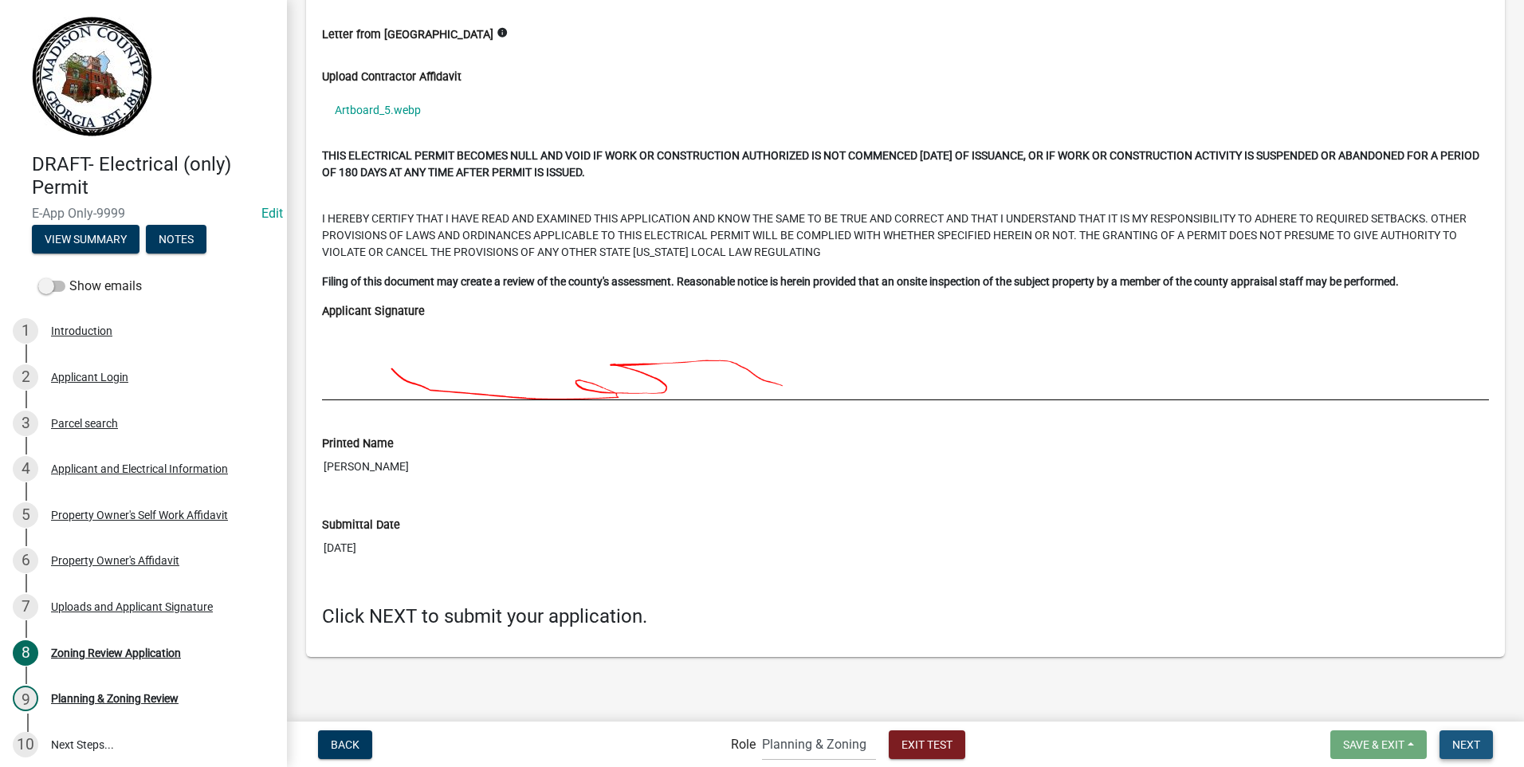
click at [1465, 744] on span "Next" at bounding box center [1467, 743] width 28 height 13
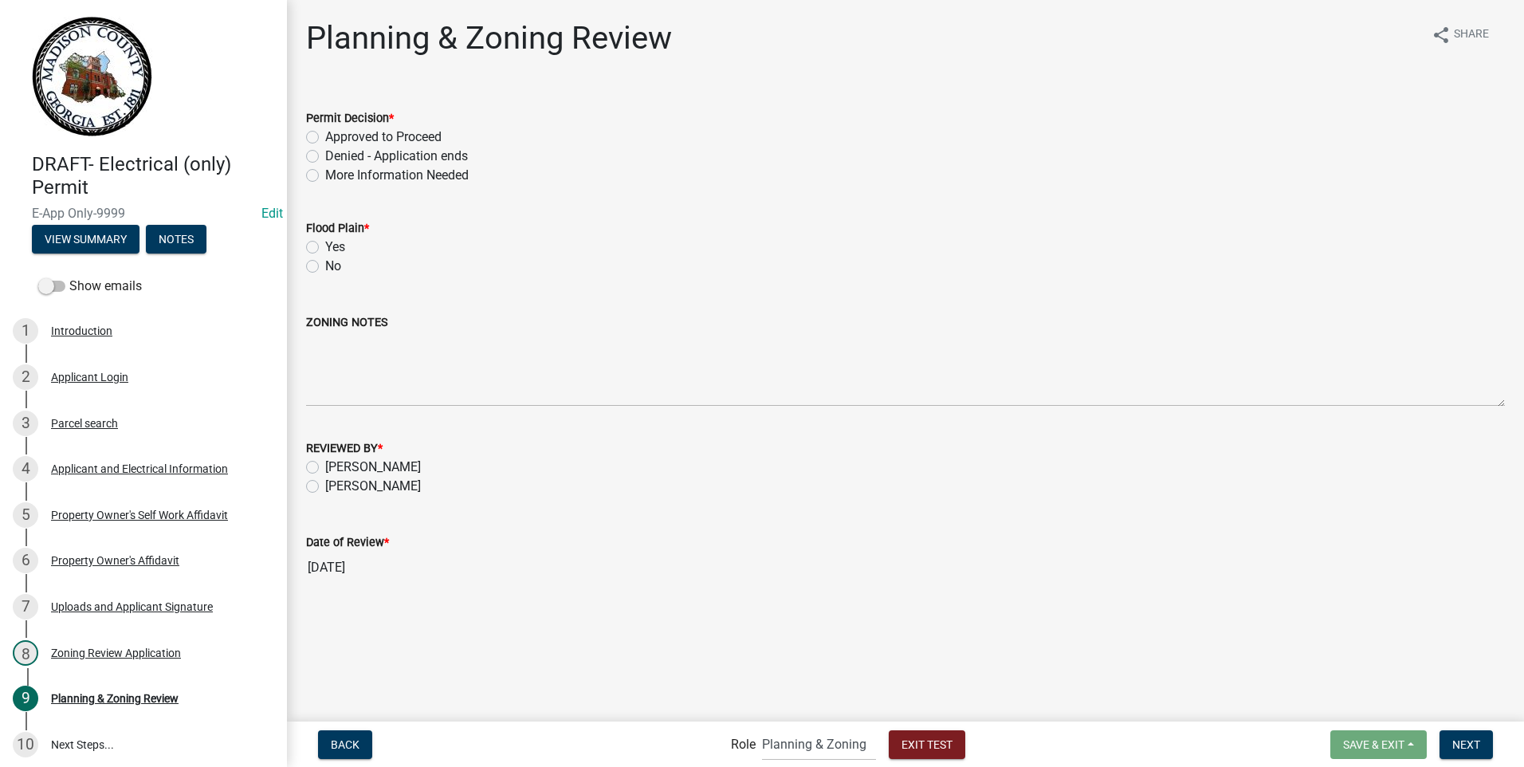
click at [325, 136] on label "Approved to Proceed" at bounding box center [383, 137] width 116 height 19
click at [325, 136] on input "Approved to Proceed" at bounding box center [330, 133] width 10 height 10
radio input "true"
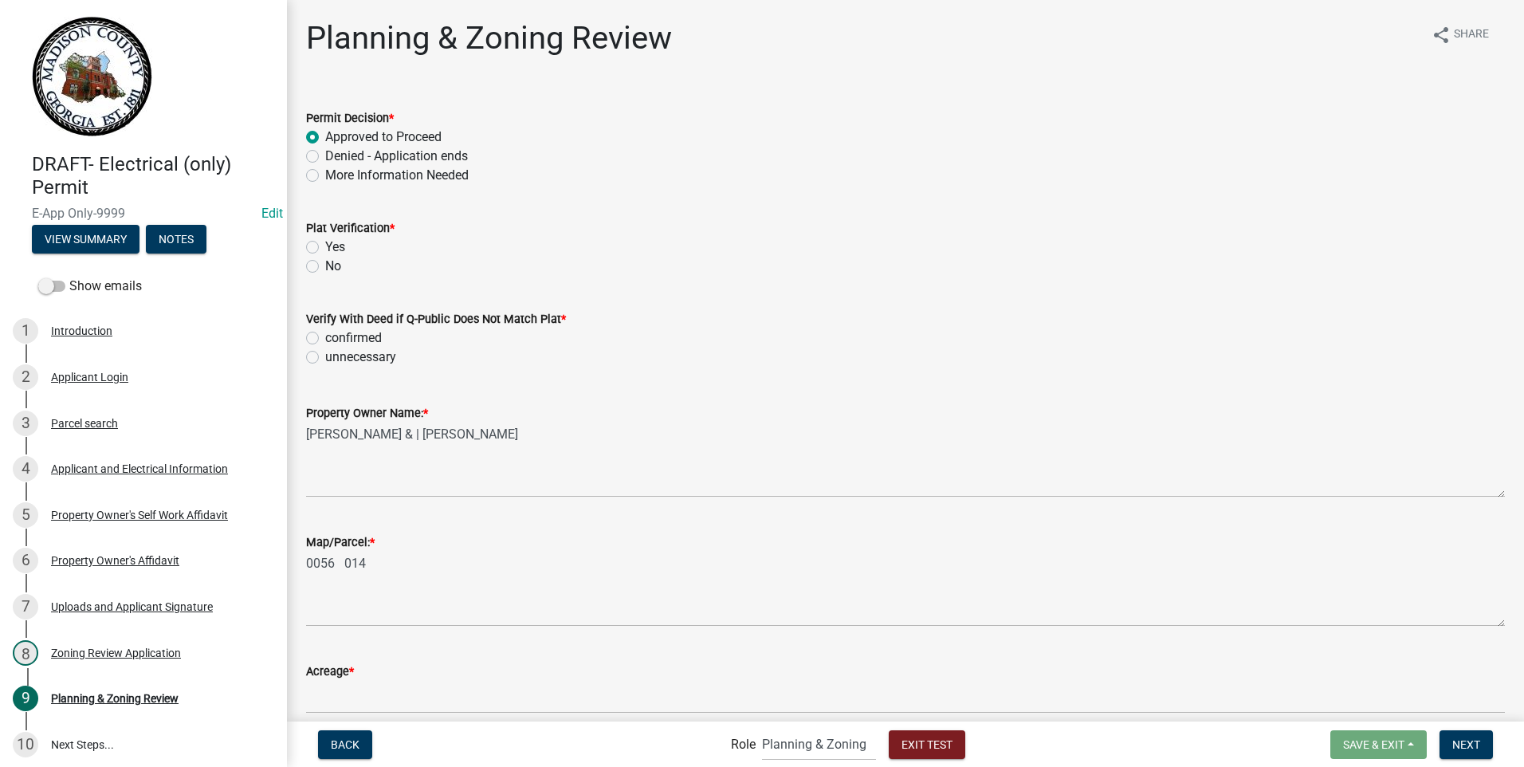
click at [325, 245] on label "Yes" at bounding box center [335, 247] width 20 height 19
click at [325, 245] on input "Yes" at bounding box center [330, 243] width 10 height 10
radio input "true"
click at [325, 356] on label "unnecessary" at bounding box center [360, 357] width 71 height 19
click at [325, 356] on input "unnecessary" at bounding box center [330, 353] width 10 height 10
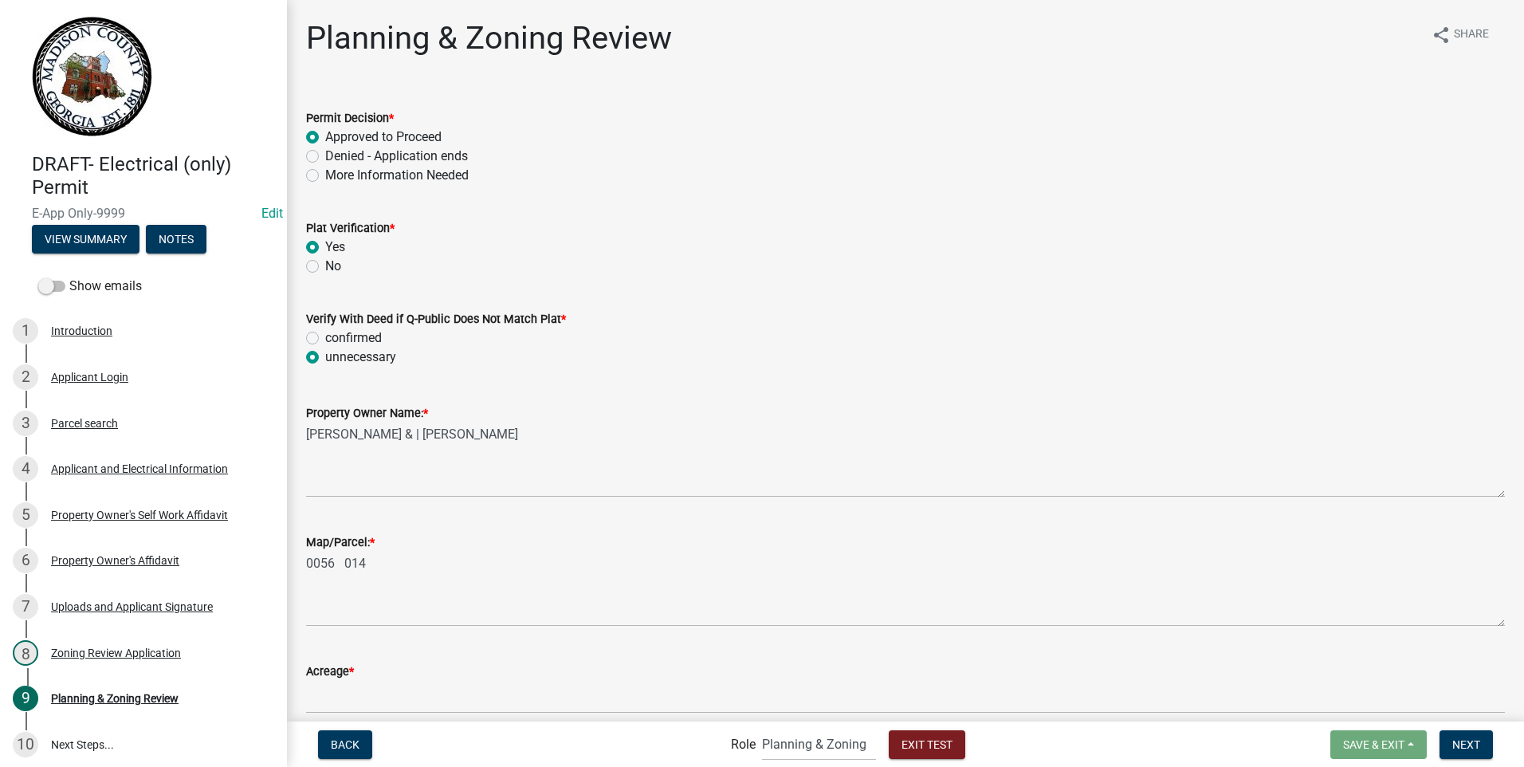
radio input "true"
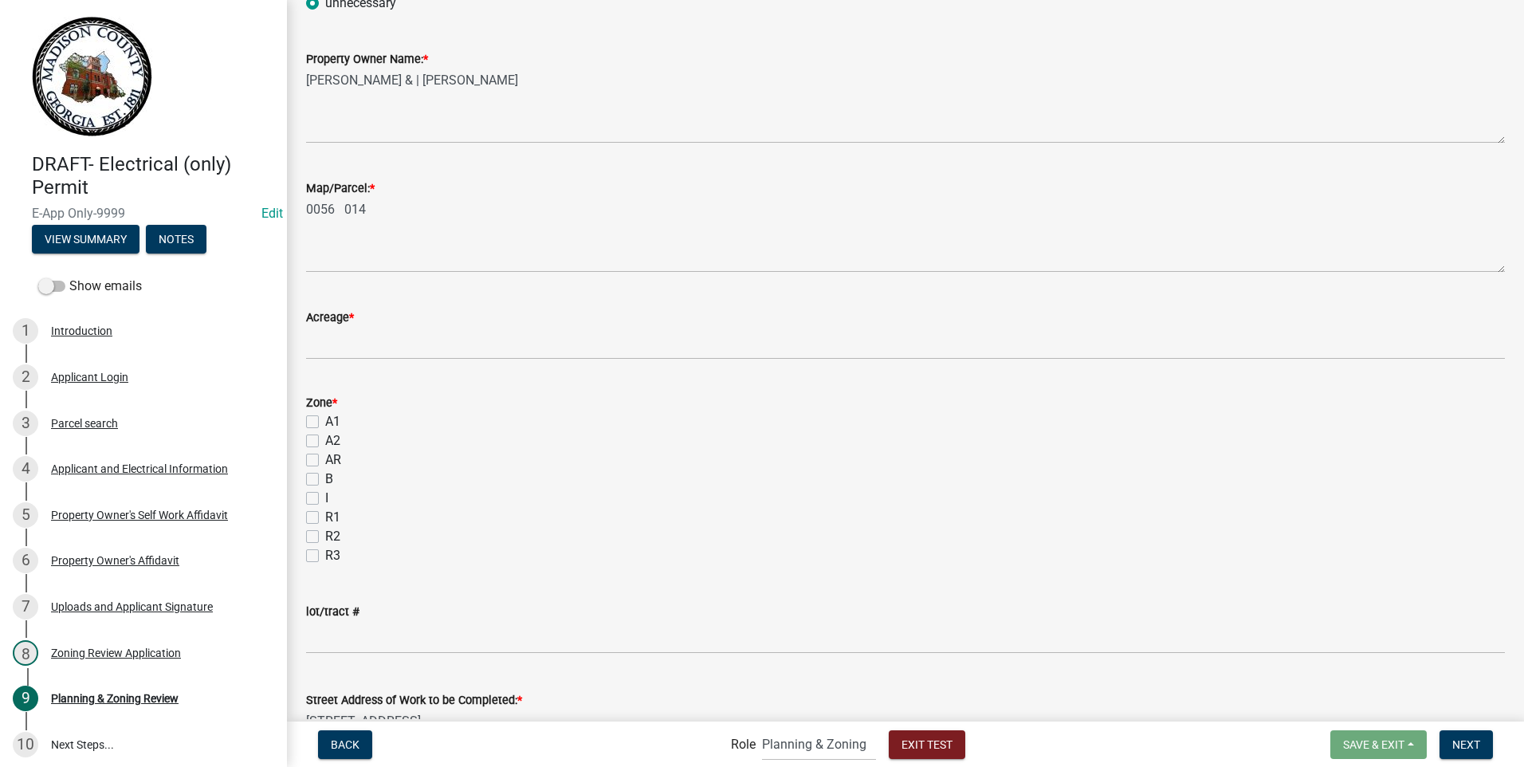
scroll to position [394, 0]
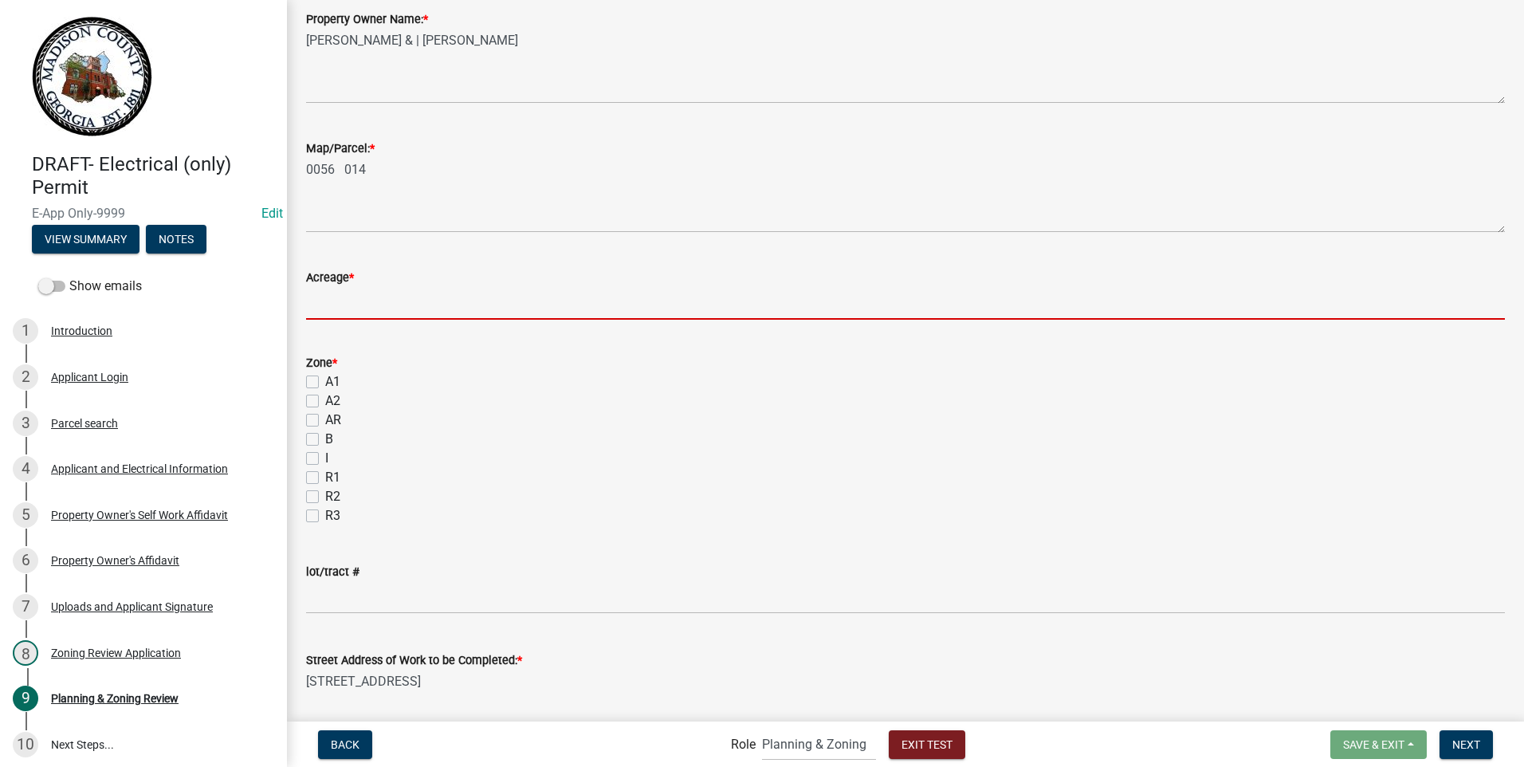
click at [342, 301] on input "text" at bounding box center [905, 303] width 1199 height 33
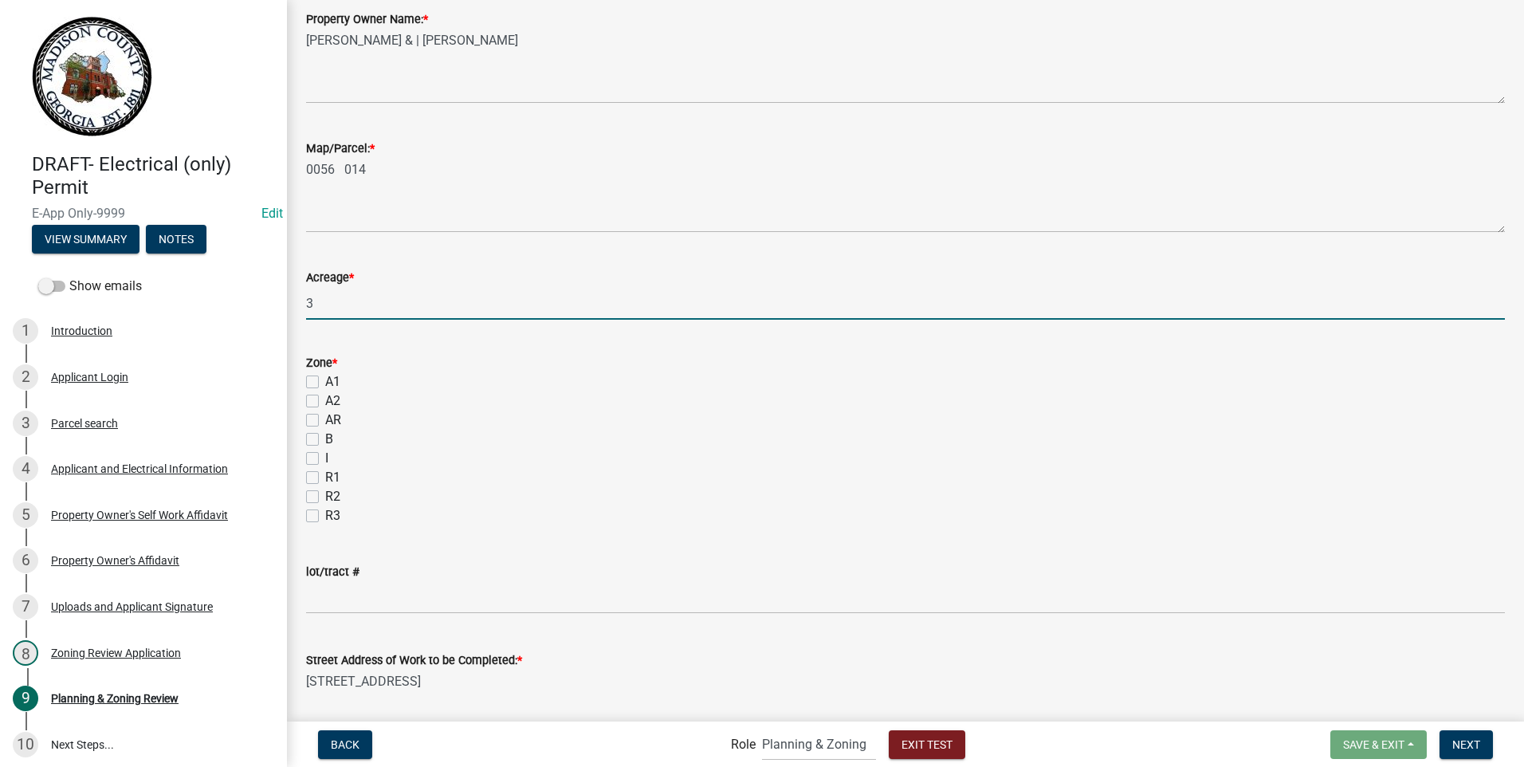
type input "3"
click at [325, 396] on label "A2" at bounding box center [332, 400] width 15 height 19
click at [325, 396] on input "A2" at bounding box center [330, 396] width 10 height 10
checkbox input "true"
checkbox input "false"
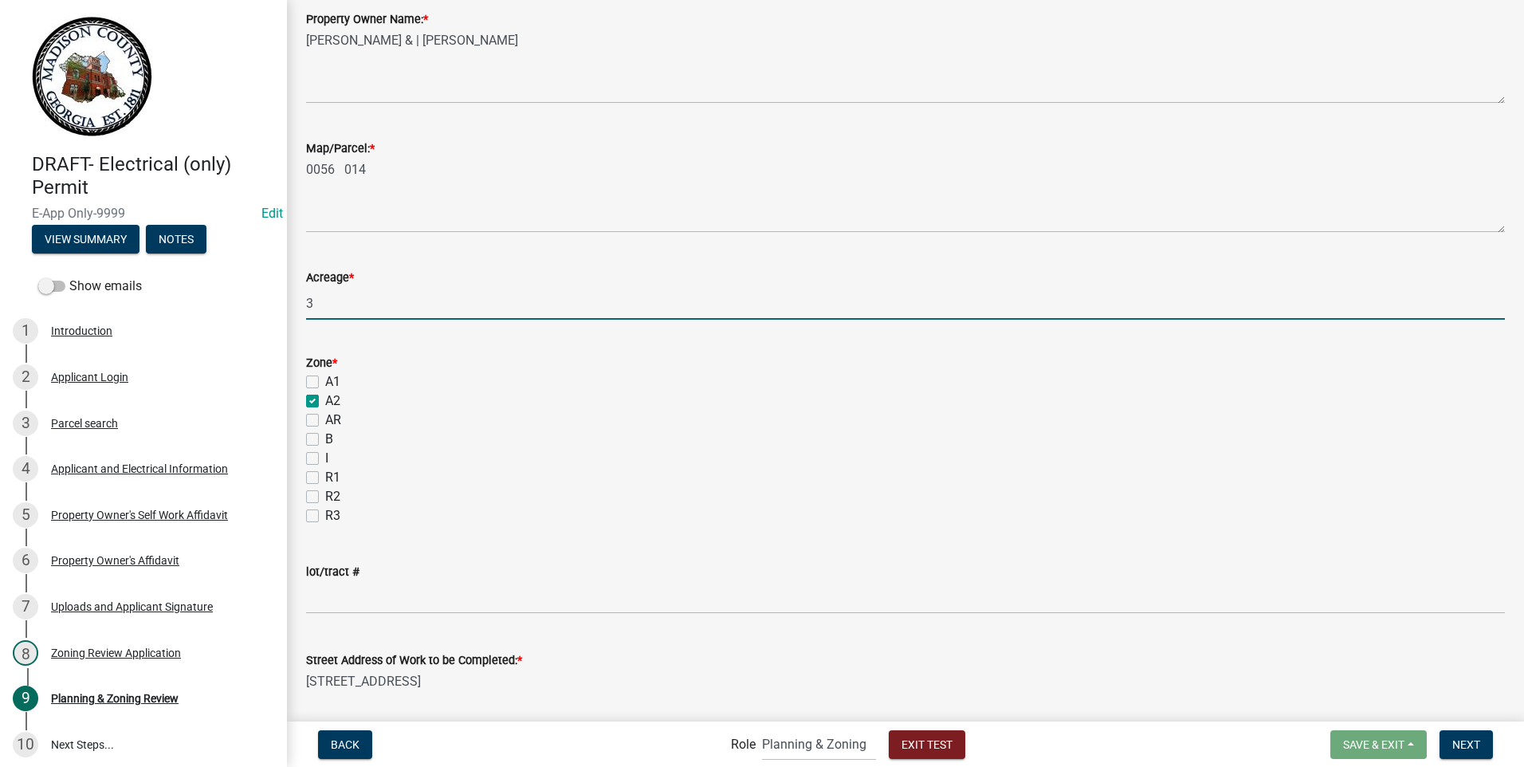
checkbox input "true"
checkbox input "false"
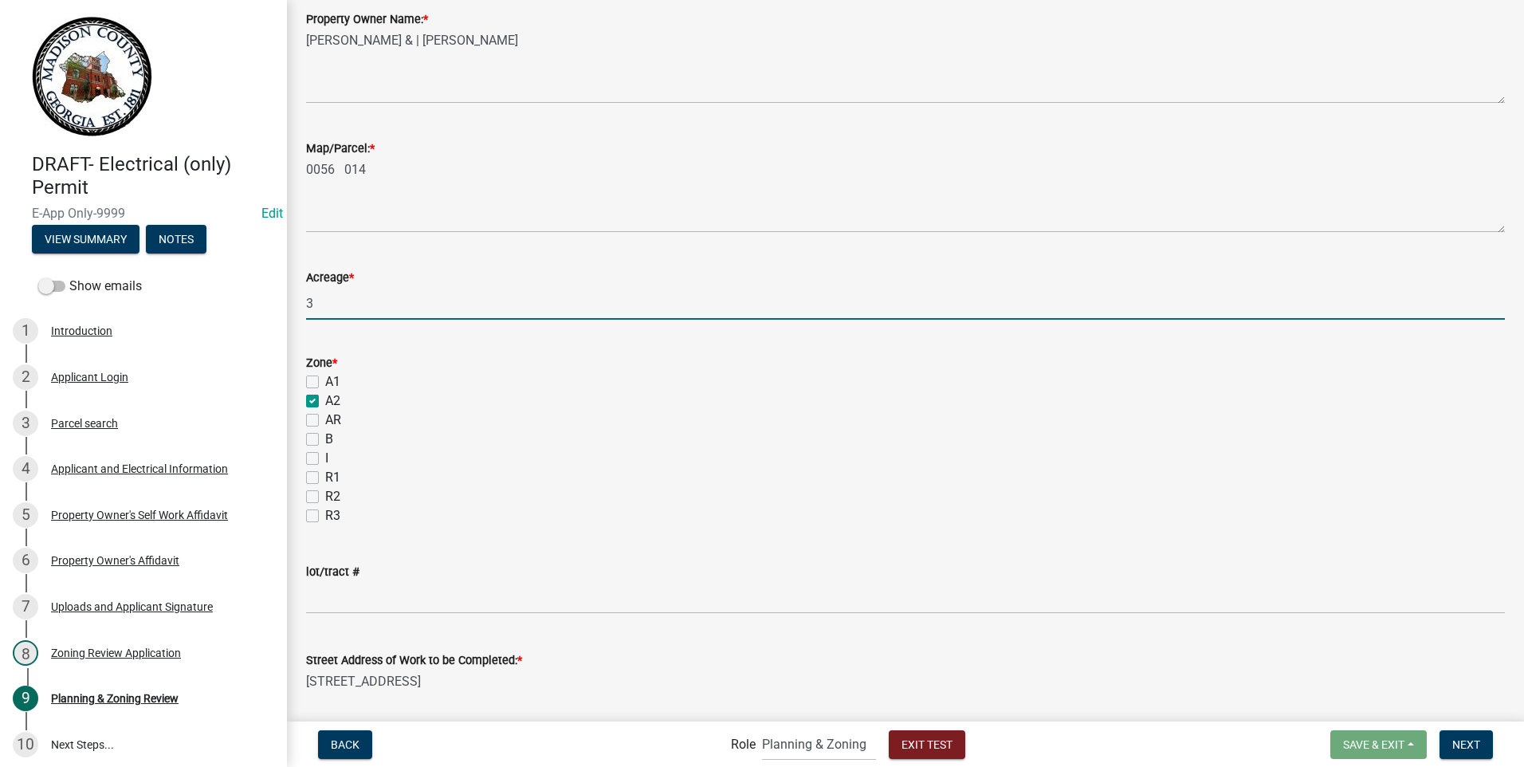
checkbox input "false"
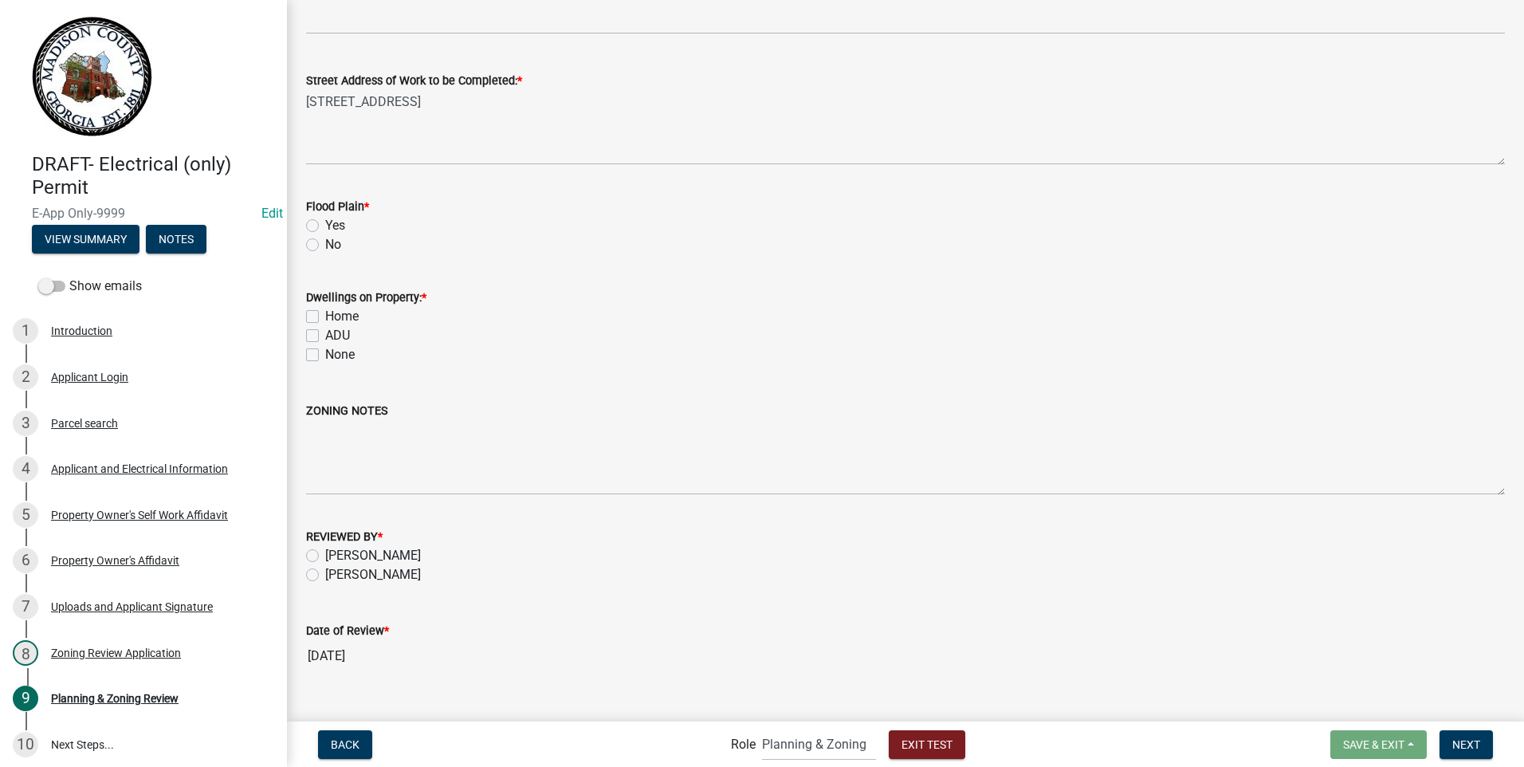
scroll to position [1001, 0]
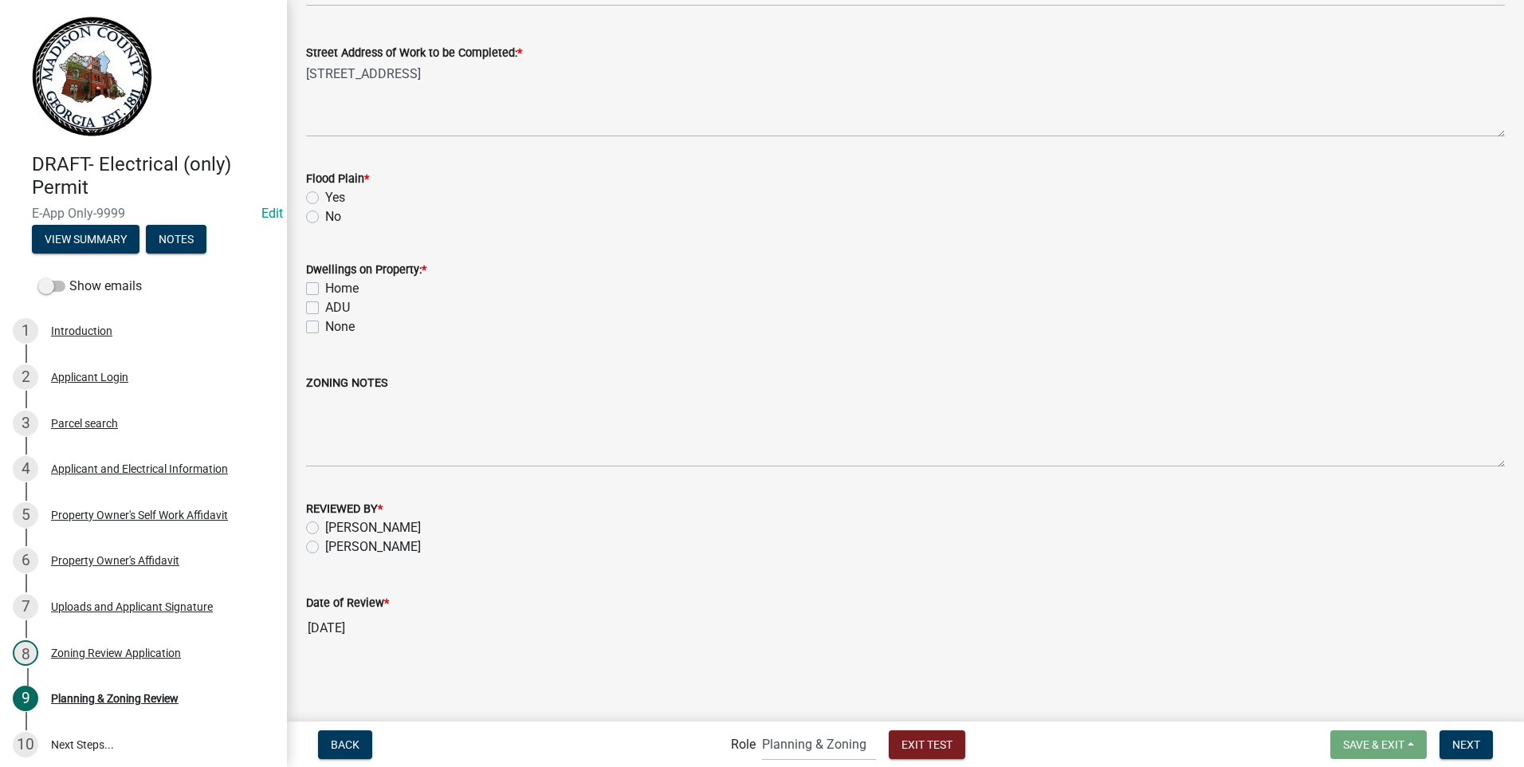
click at [325, 215] on label "No" at bounding box center [333, 216] width 16 height 19
click at [325, 215] on input "No" at bounding box center [330, 212] width 10 height 10
radio input "true"
click at [312, 315] on div "ADU" at bounding box center [905, 307] width 1199 height 19
click at [325, 293] on label "Home" at bounding box center [341, 288] width 33 height 19
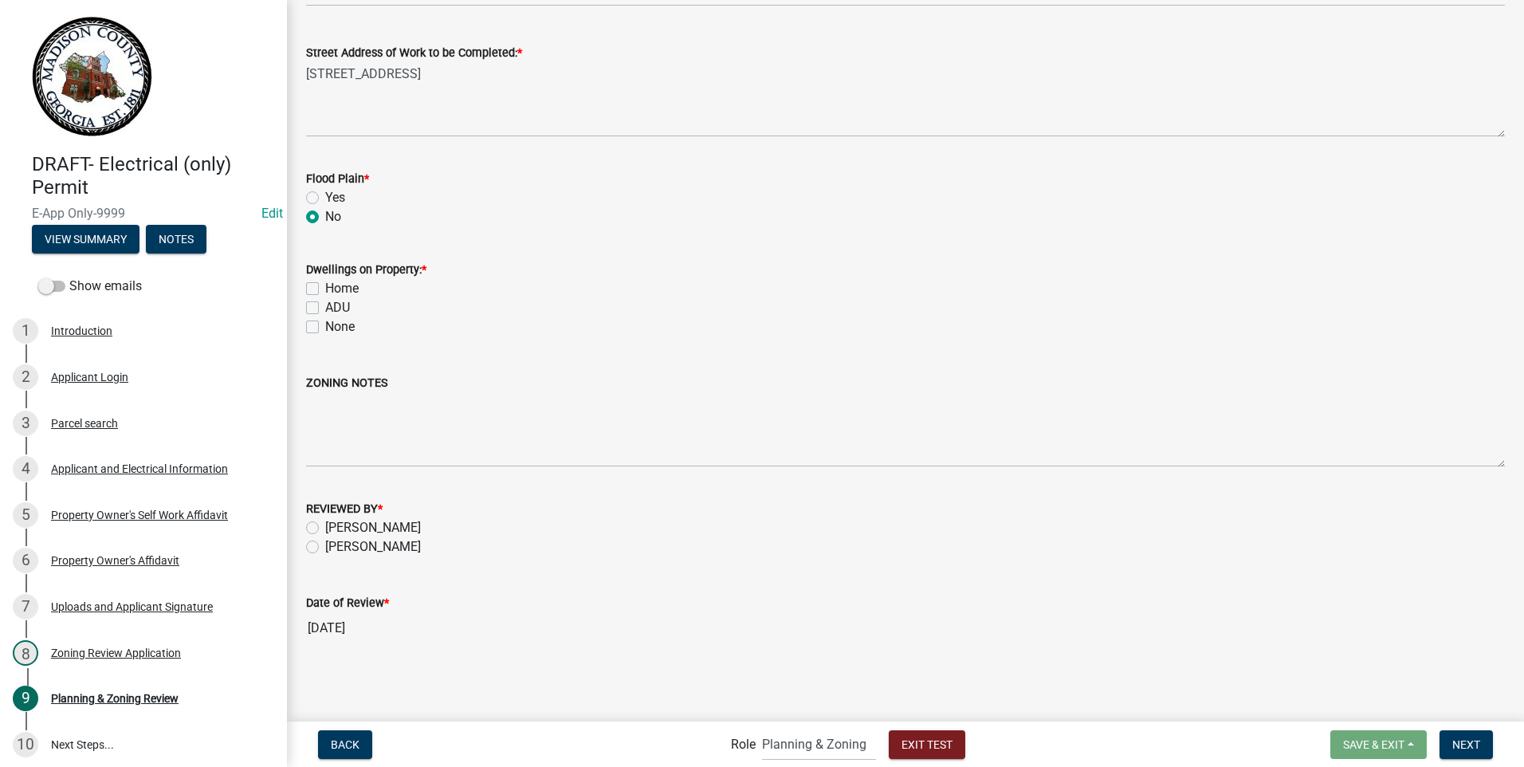
click at [325, 289] on input "Home" at bounding box center [330, 284] width 10 height 10
checkbox input "true"
checkbox input "false"
click at [325, 543] on label "[PERSON_NAME]" at bounding box center [373, 546] width 96 height 19
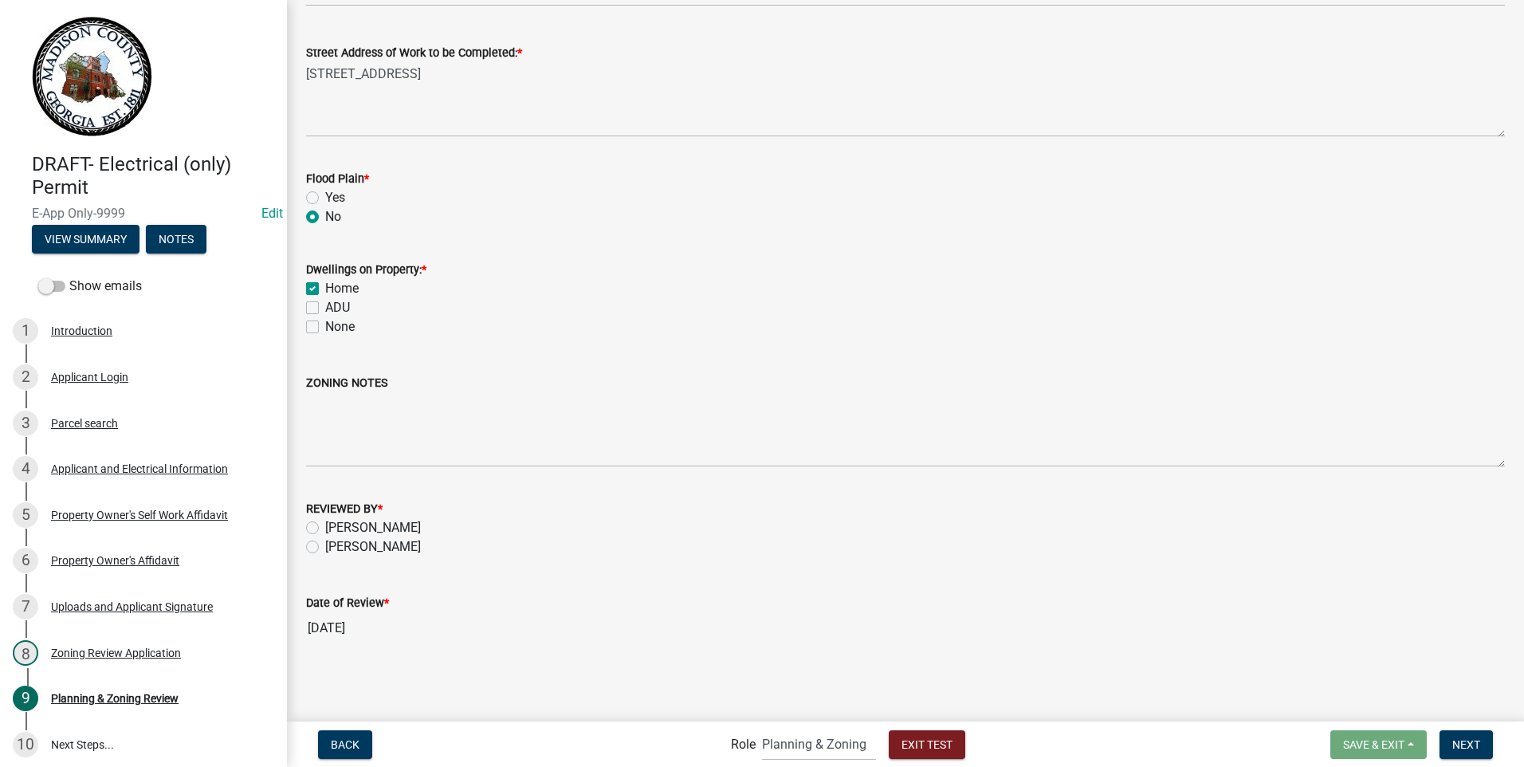
click at [325, 543] on input "[PERSON_NAME]" at bounding box center [330, 542] width 10 height 10
radio input "true"
click at [1460, 740] on span "Next" at bounding box center [1467, 743] width 28 height 13
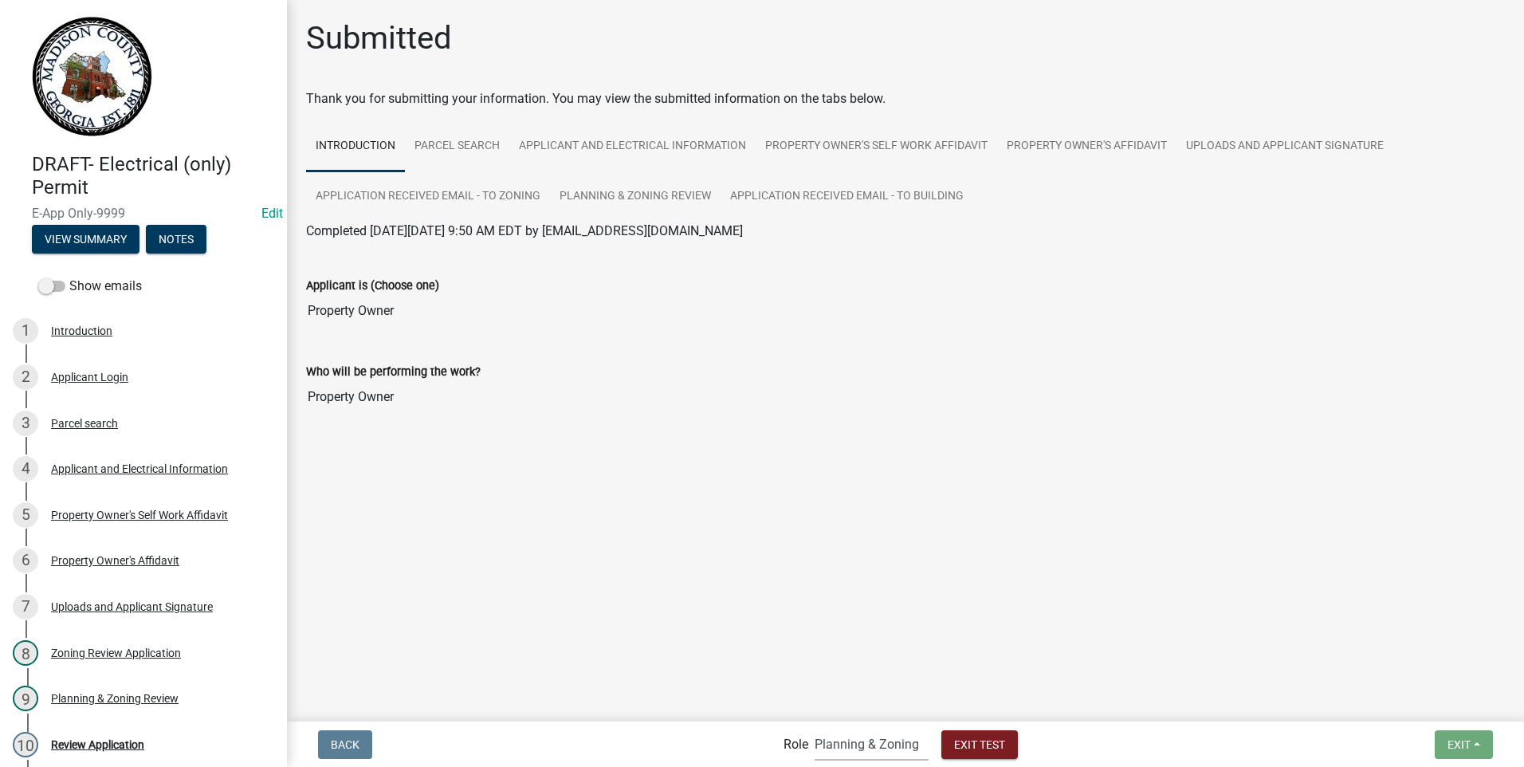
click at [842, 742] on select "Applicant Building Clerk Building Inspections Planning & Zoning Admin" at bounding box center [872, 744] width 114 height 33
select select "a1034ff1-6d4f-4586-aa83-45d6433eee28"
click at [815, 728] on select "Applicant Building Clerk Building Inspections Planning & Zoning Admin" at bounding box center [872, 744] width 114 height 33
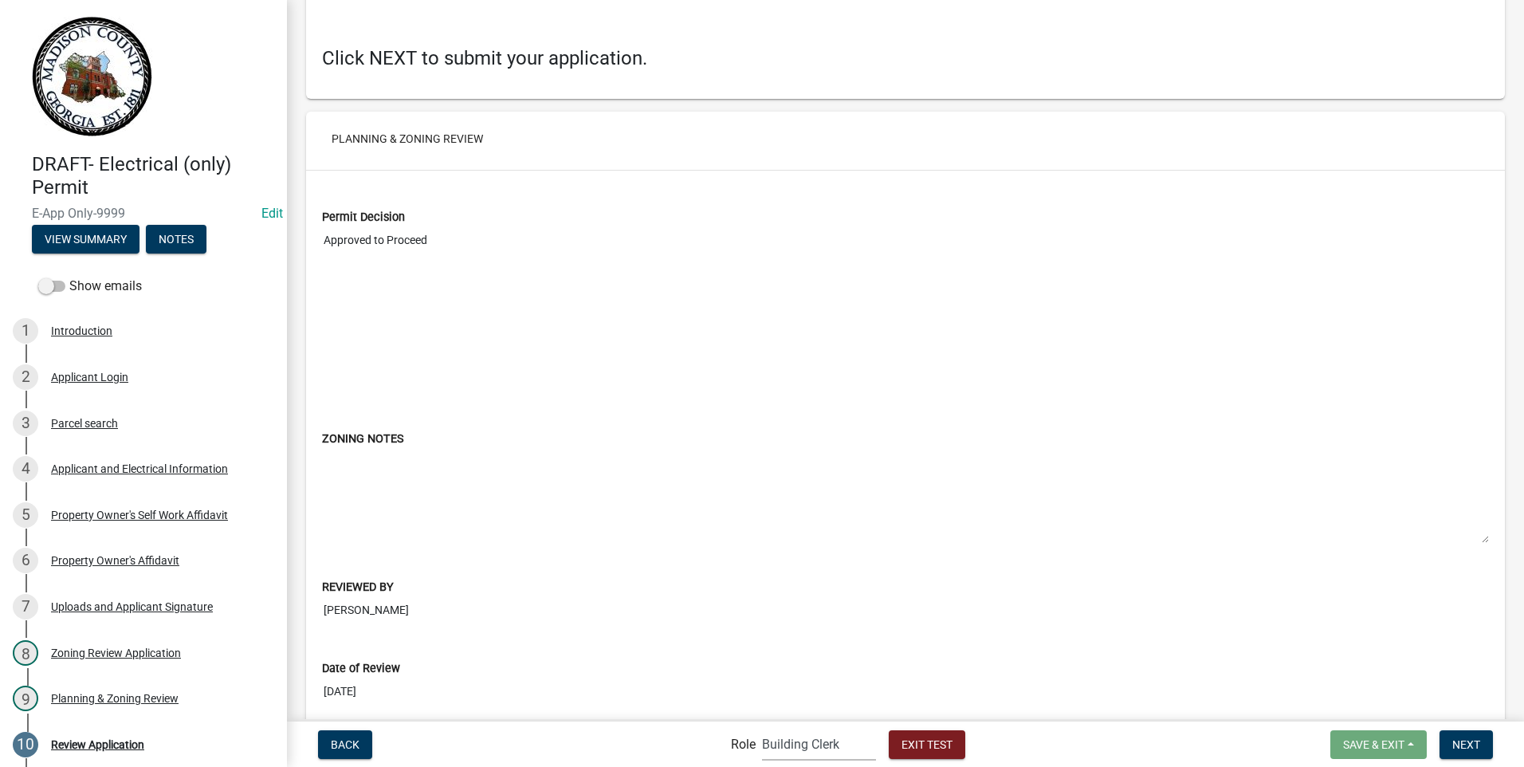
scroll to position [5367, 0]
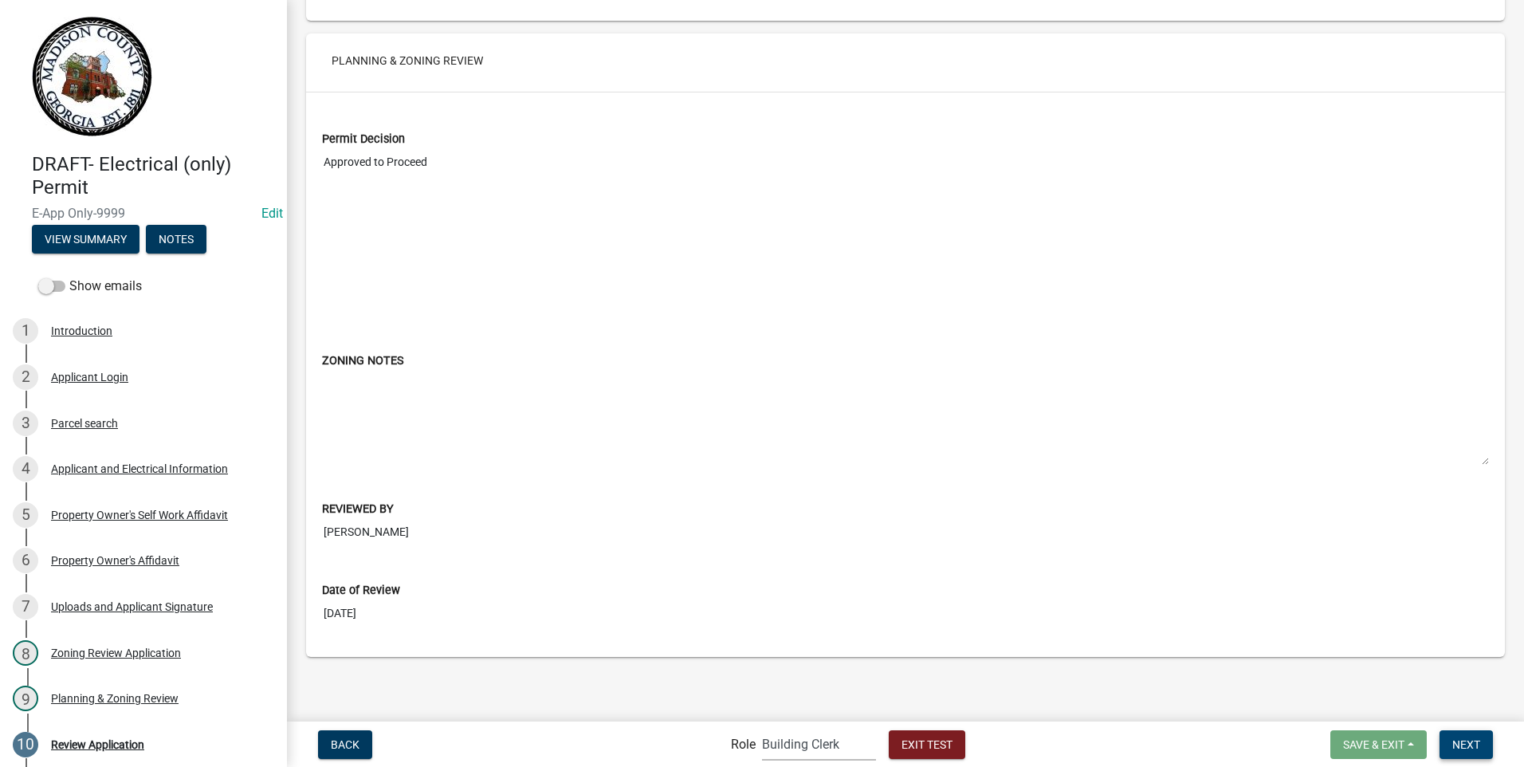
click at [1475, 745] on span "Next" at bounding box center [1467, 743] width 28 height 13
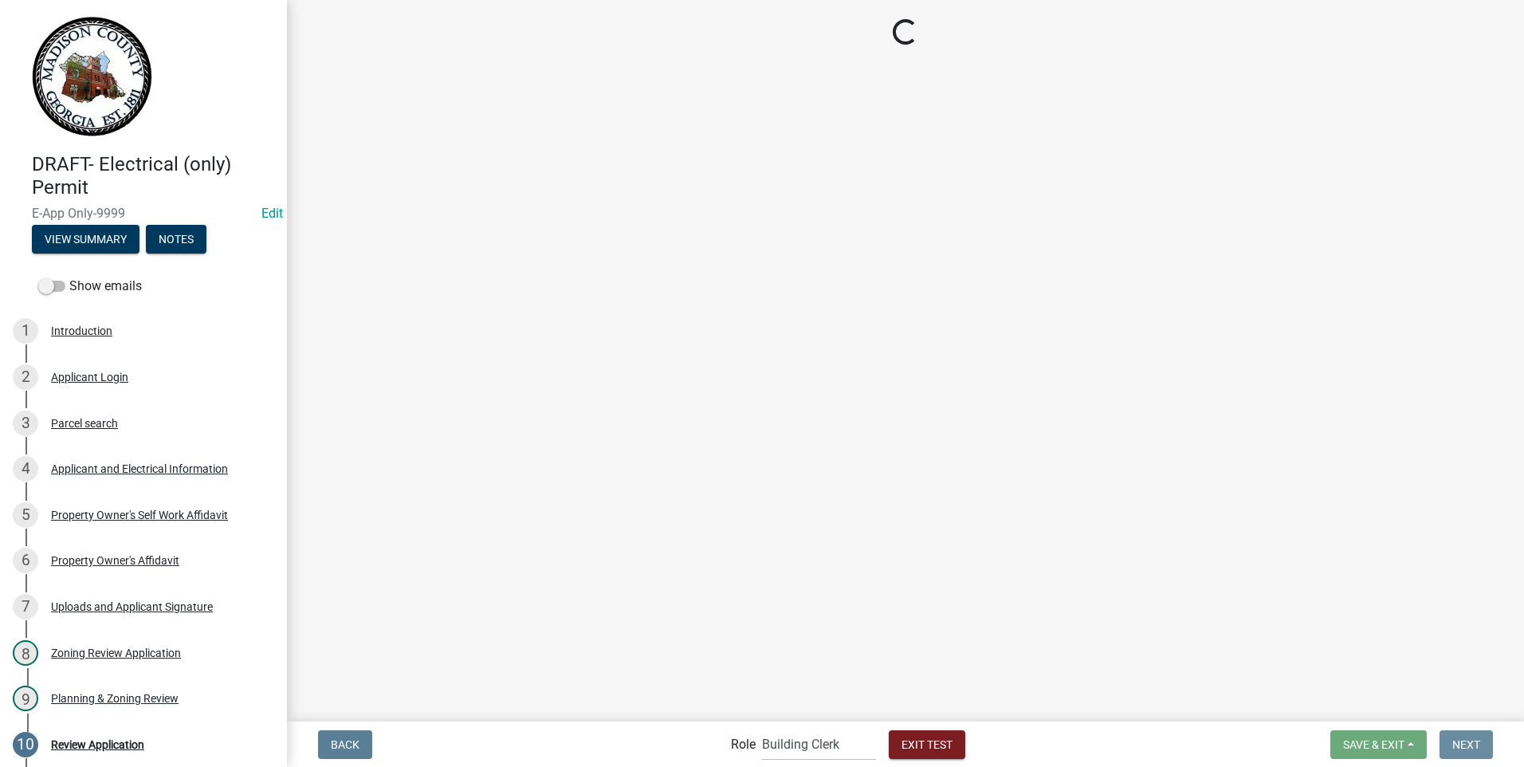
scroll to position [0, 0]
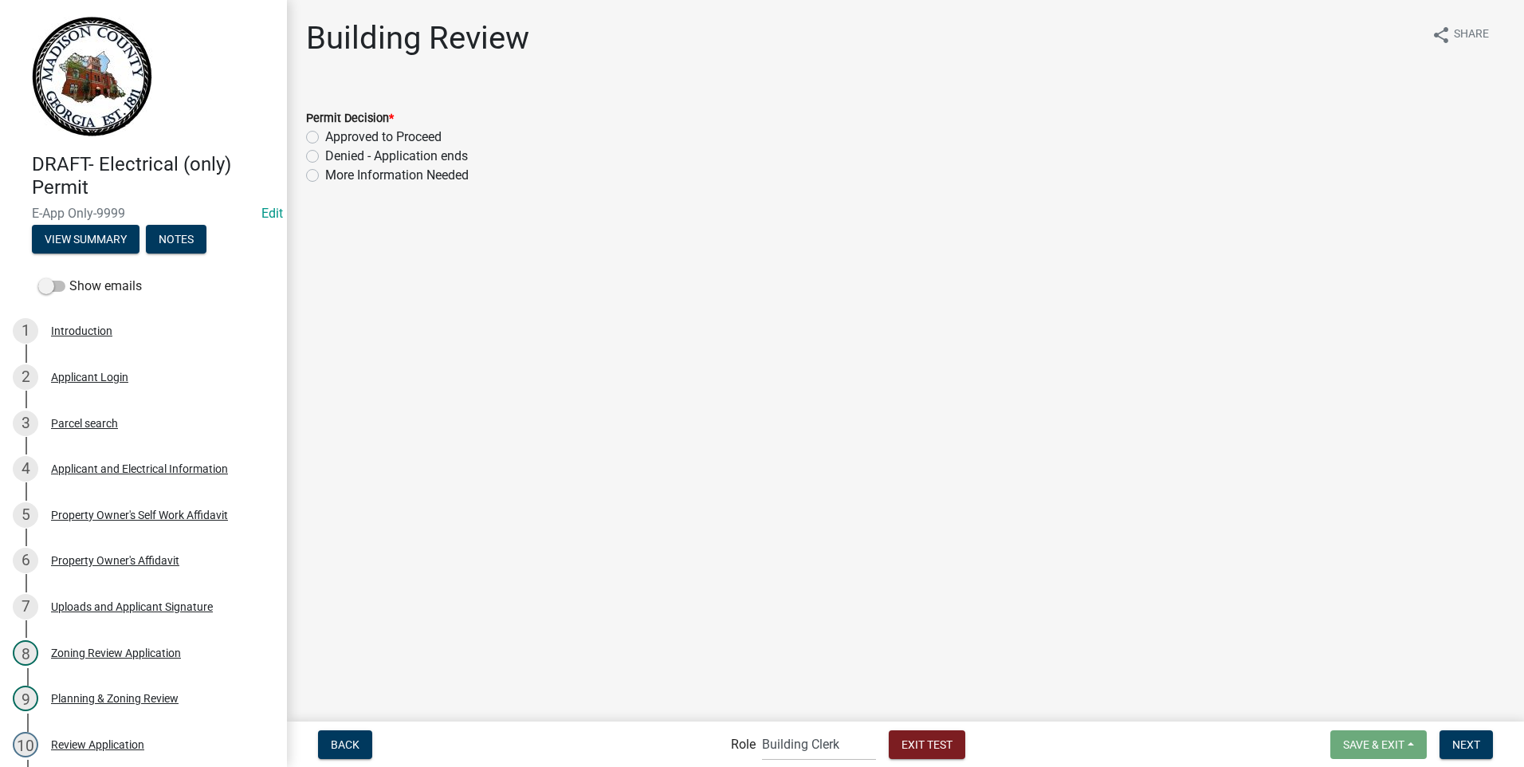
click at [325, 133] on label "Approved to Proceed" at bounding box center [383, 137] width 116 height 19
click at [325, 133] on input "Approved to Proceed" at bounding box center [330, 133] width 10 height 10
radio input "true"
click at [1458, 741] on span "Next" at bounding box center [1467, 743] width 28 height 13
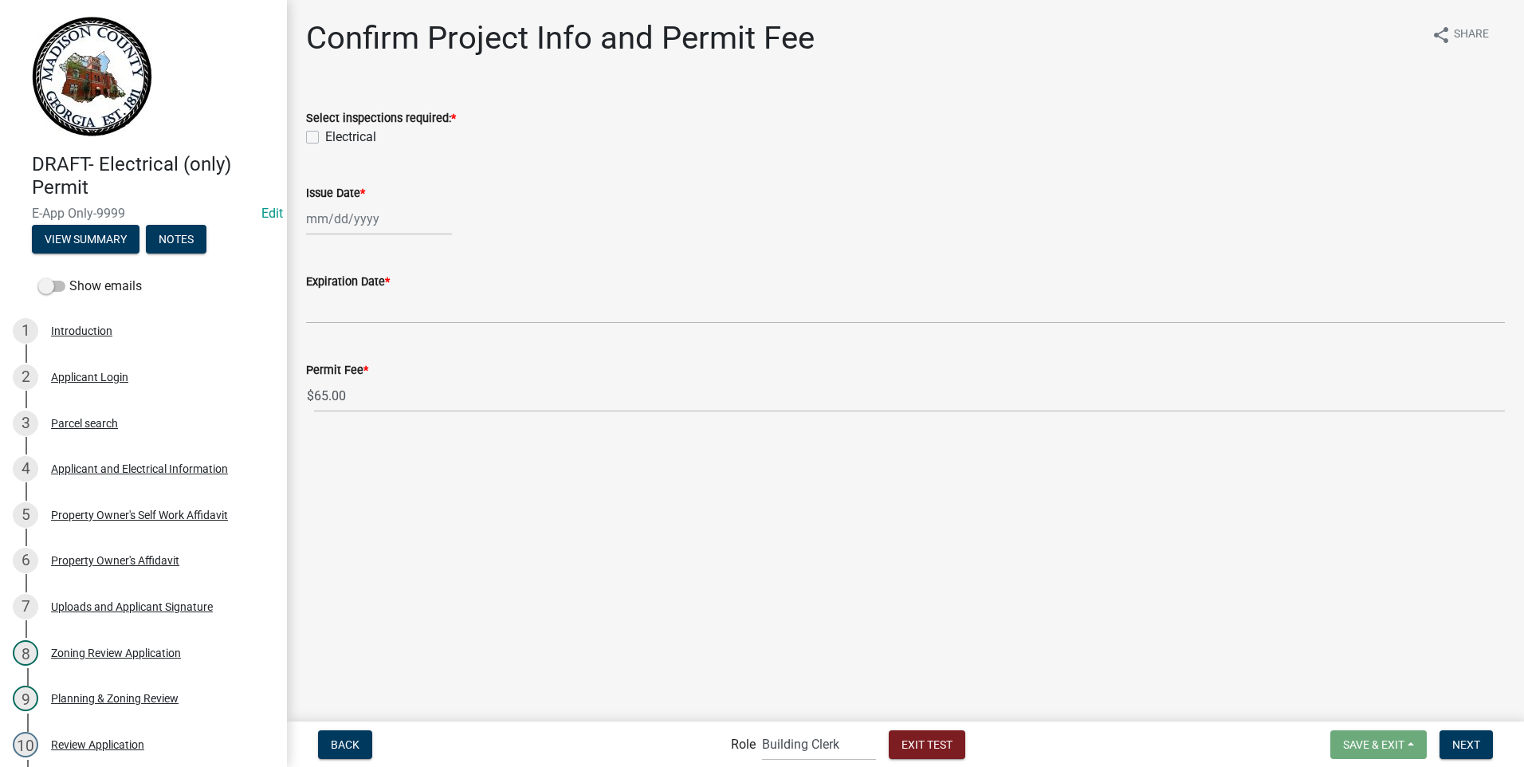
click at [325, 136] on label "Electrical" at bounding box center [350, 137] width 51 height 19
click at [325, 136] on input "Electrical" at bounding box center [330, 133] width 10 height 10
checkbox input "true"
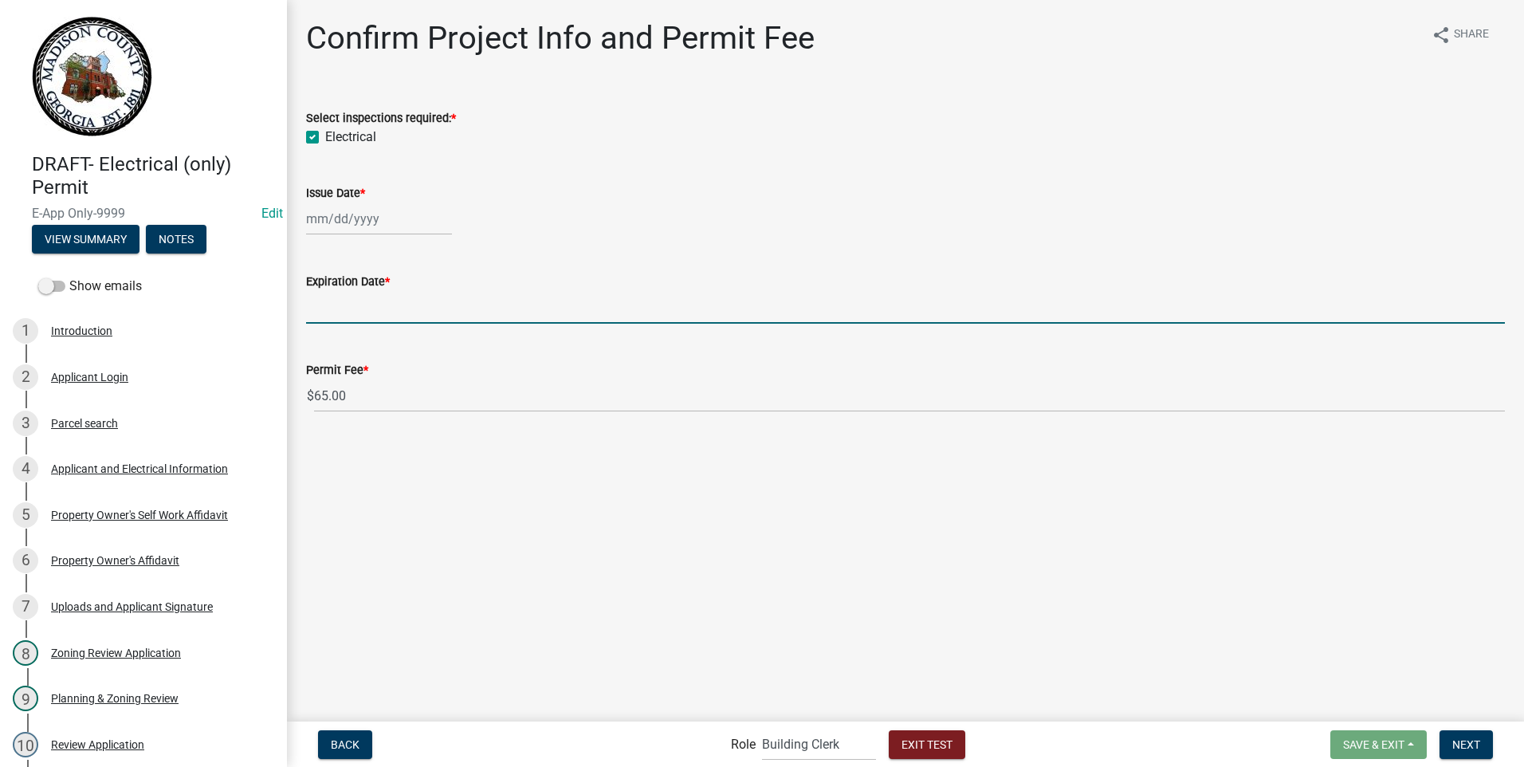
click at [333, 303] on input "Expiration Date *" at bounding box center [905, 307] width 1199 height 33
select select "9"
select select "2025"
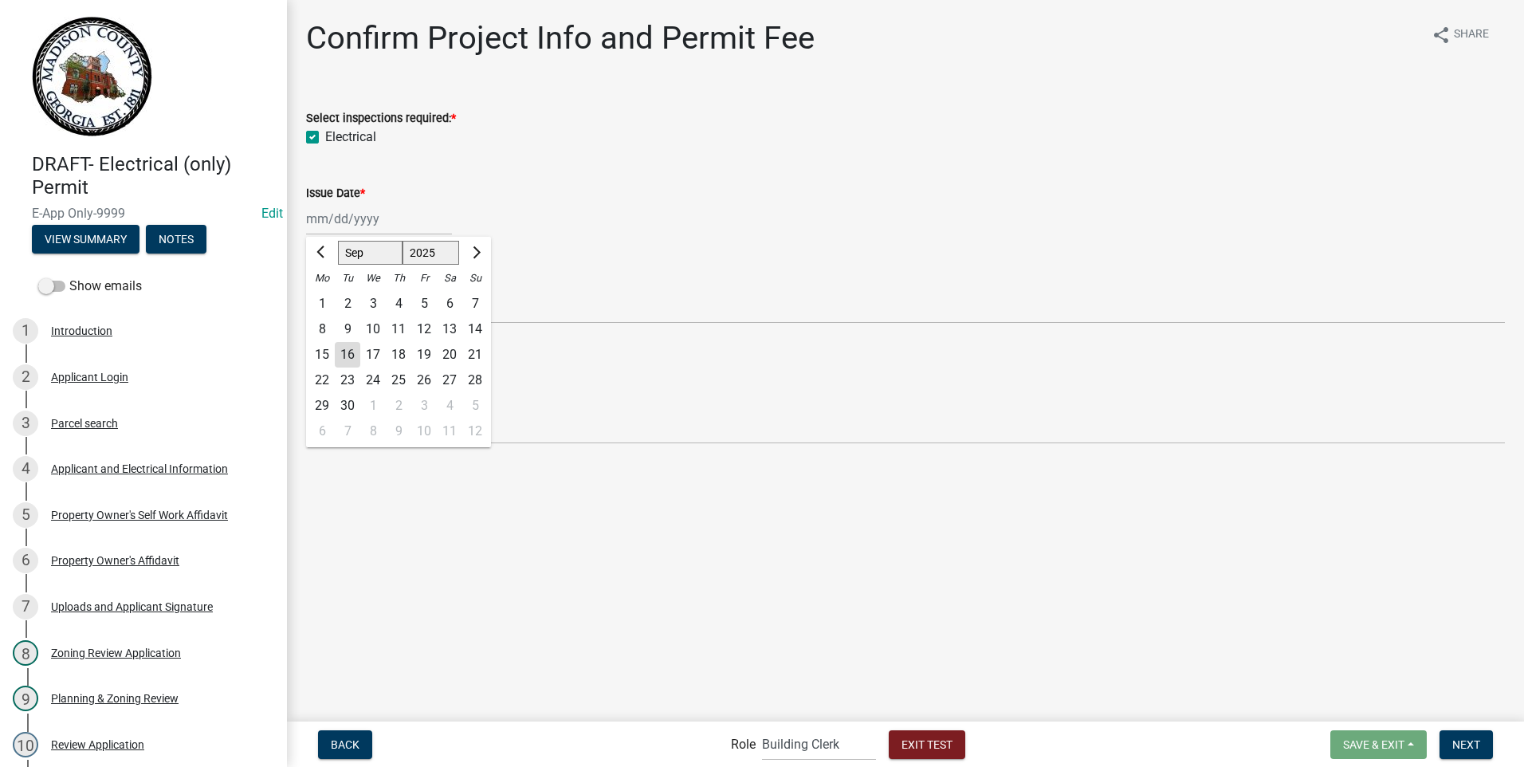
click at [346, 220] on div "[PERSON_NAME] Feb Mar Apr [PERSON_NAME][DATE] Oct Nov [DATE] 1526 1527 1528 152…" at bounding box center [379, 218] width 146 height 33
click at [346, 352] on div "16" at bounding box center [348, 355] width 26 height 26
type input "[DATE]"
click at [1449, 736] on button "Next" at bounding box center [1466, 744] width 53 height 29
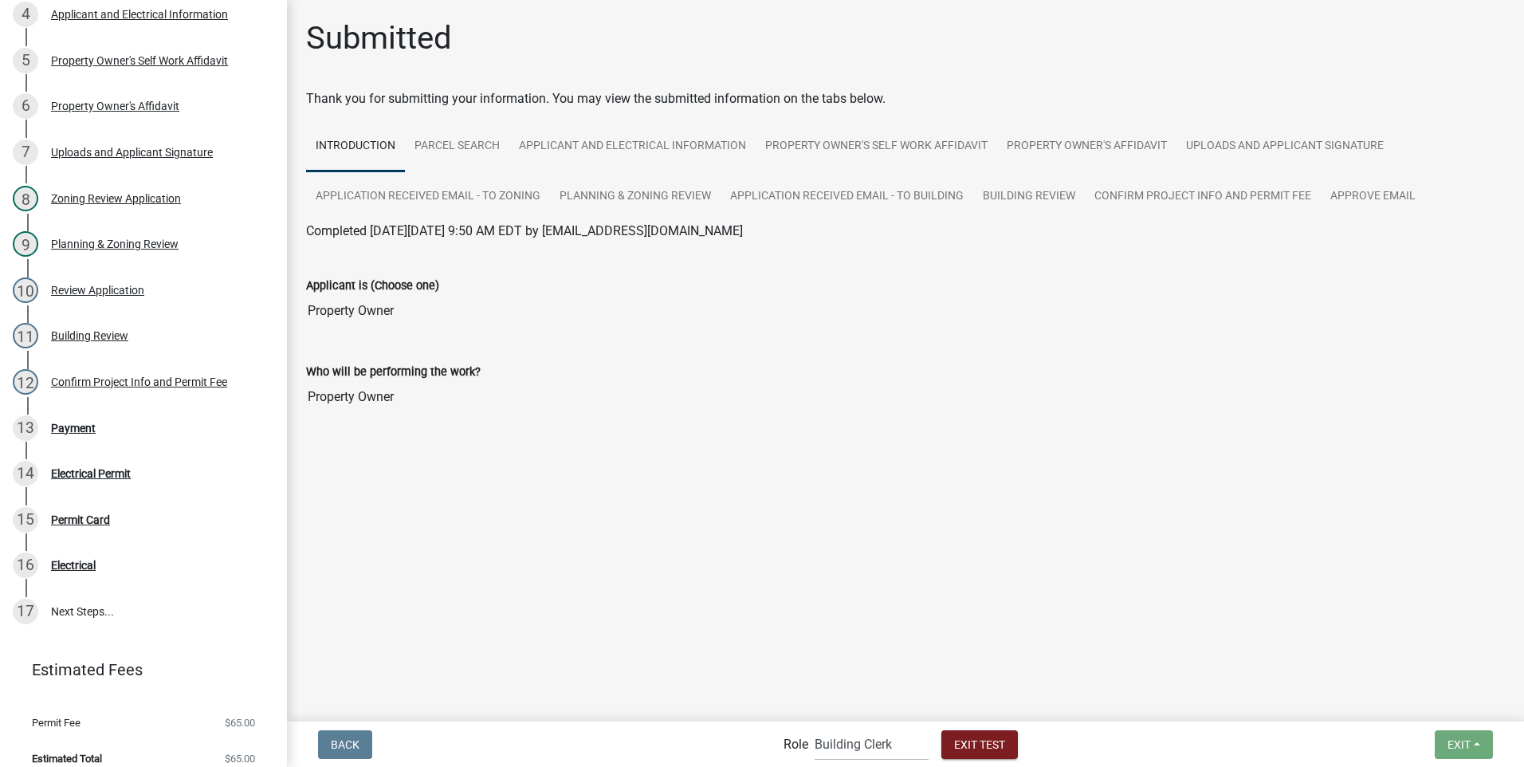
scroll to position [470, 0]
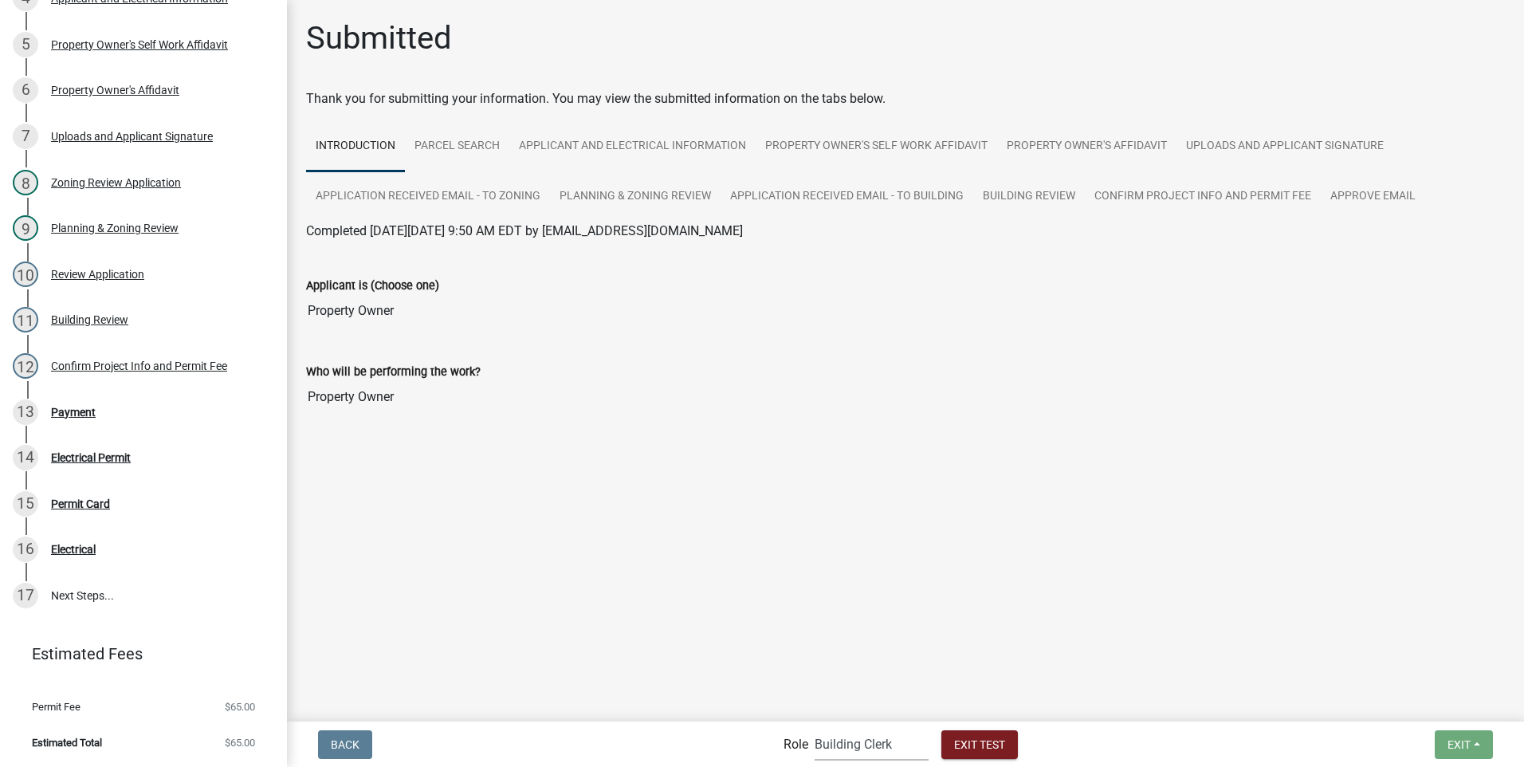
click at [823, 749] on select "Applicant Building Clerk Building Inspections Planning & Zoning Admin" at bounding box center [872, 744] width 114 height 33
select select "46f061d0-ca05-4526-87ad-bae6256f3e47"
click at [815, 728] on select "Applicant Building Clerk Building Inspections Planning & Zoning Admin" at bounding box center [872, 744] width 114 height 33
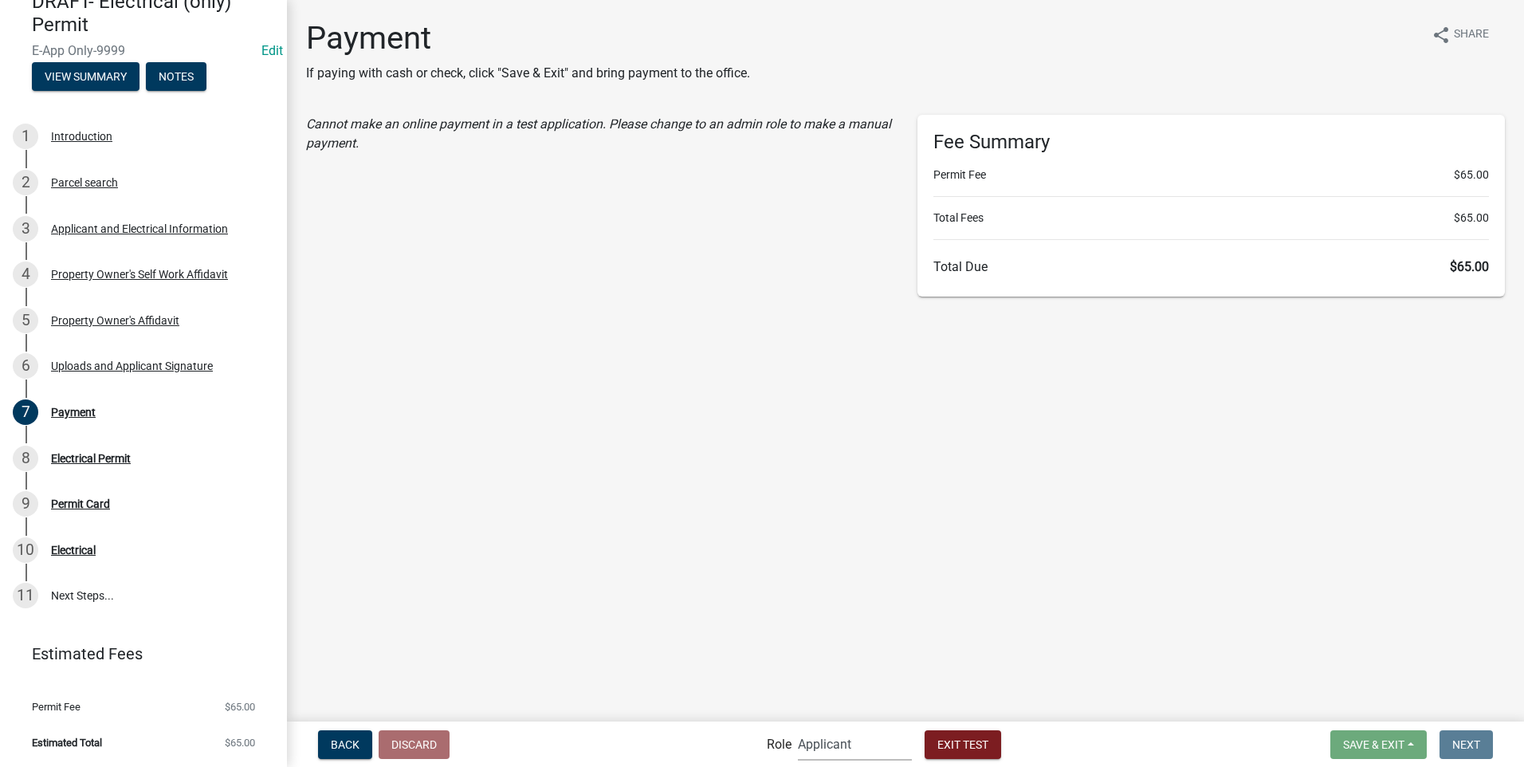
scroll to position [163, 0]
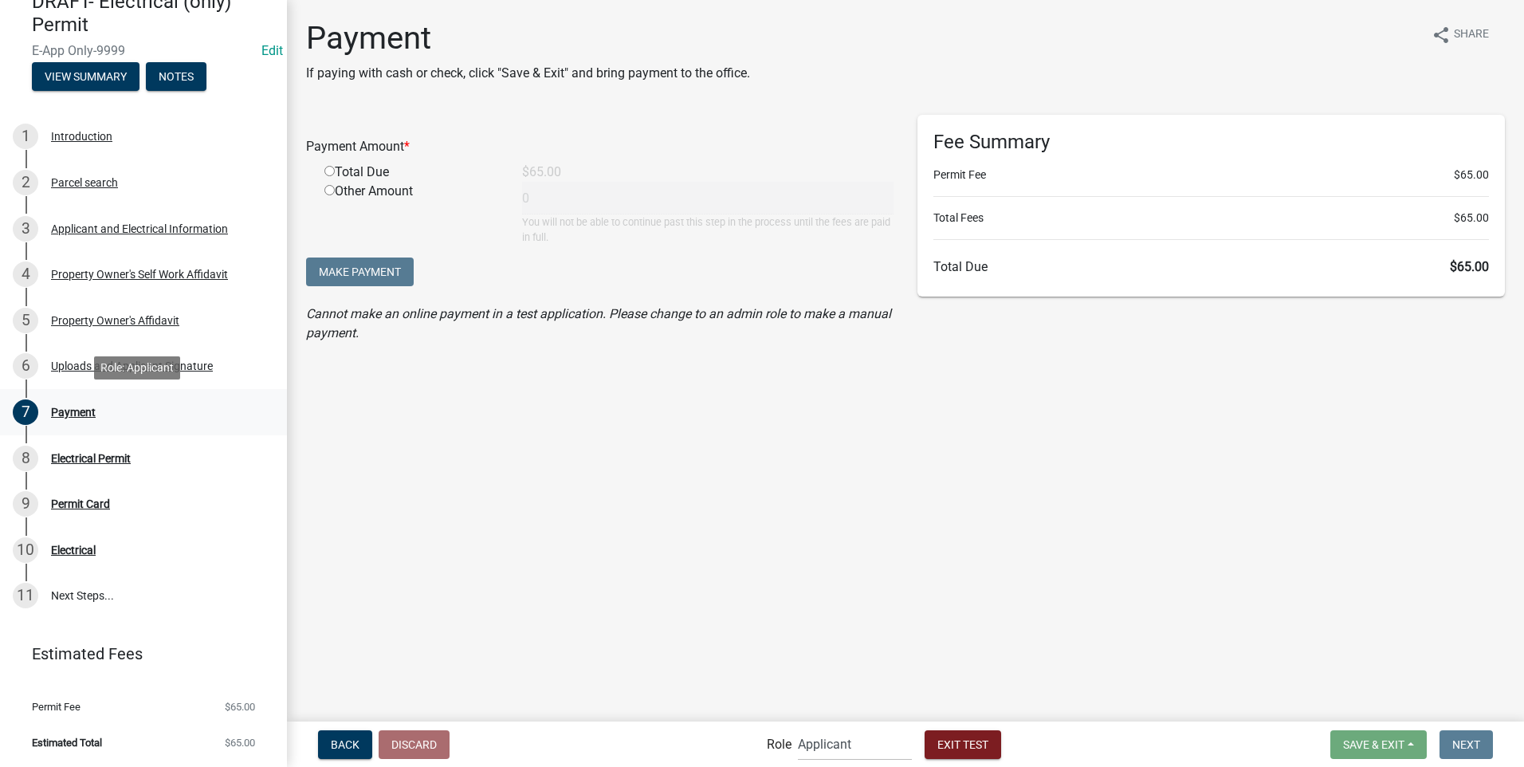
click at [76, 412] on div "Payment" at bounding box center [73, 412] width 45 height 11
click at [328, 170] on input "radio" at bounding box center [329, 171] width 10 height 10
radio input "true"
type input "65"
click at [808, 748] on select "Applicant Building Clerk Building Inspections Planning & Zoning Admin" at bounding box center [855, 744] width 114 height 33
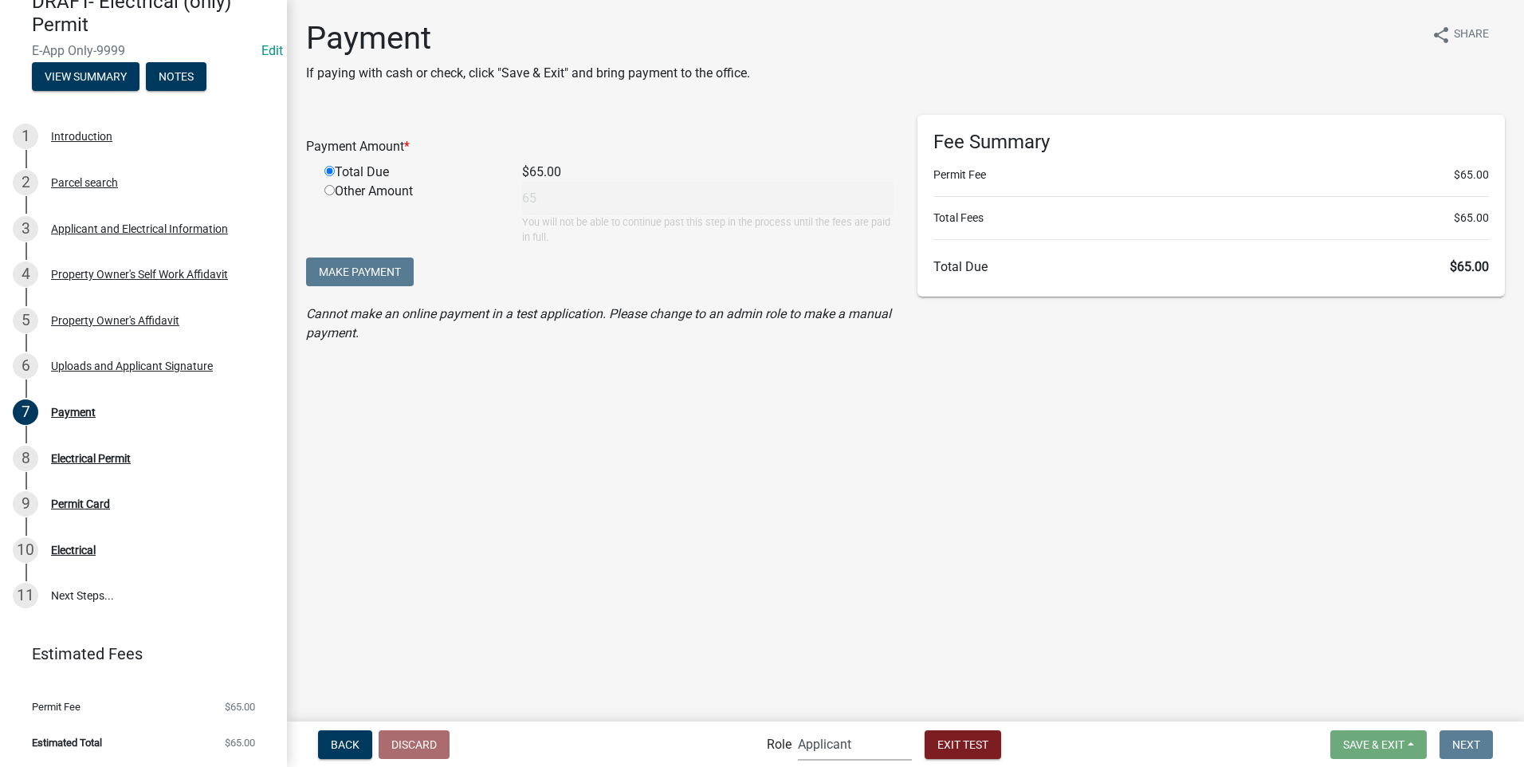
select select "7670adba-a95f-4cb1-9c24-effdf5e7eb9d"
click at [798, 728] on select "Applicant Building Clerk Building Inspections Planning & Zoning Admin" at bounding box center [855, 744] width 114 height 33
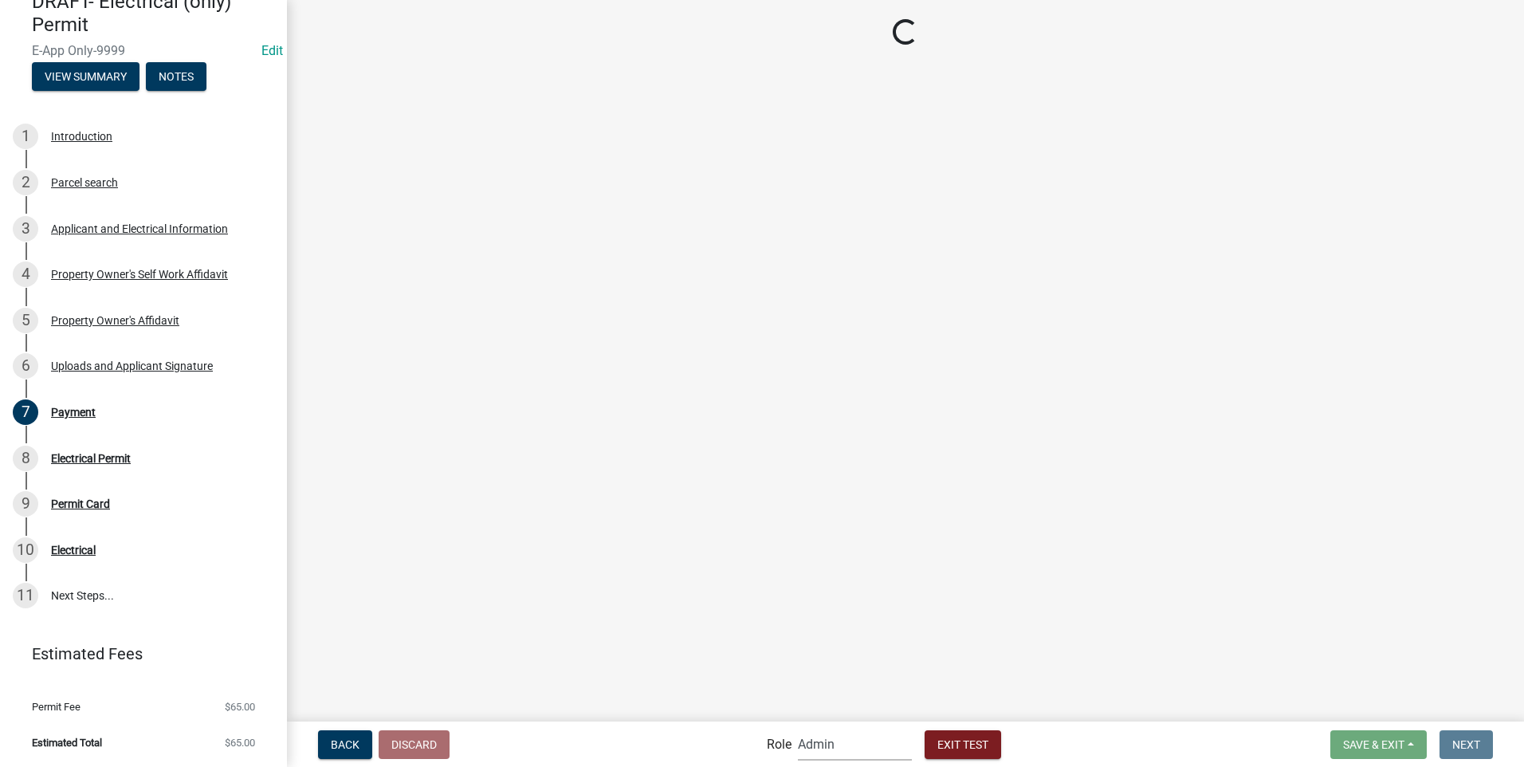
scroll to position [470, 0]
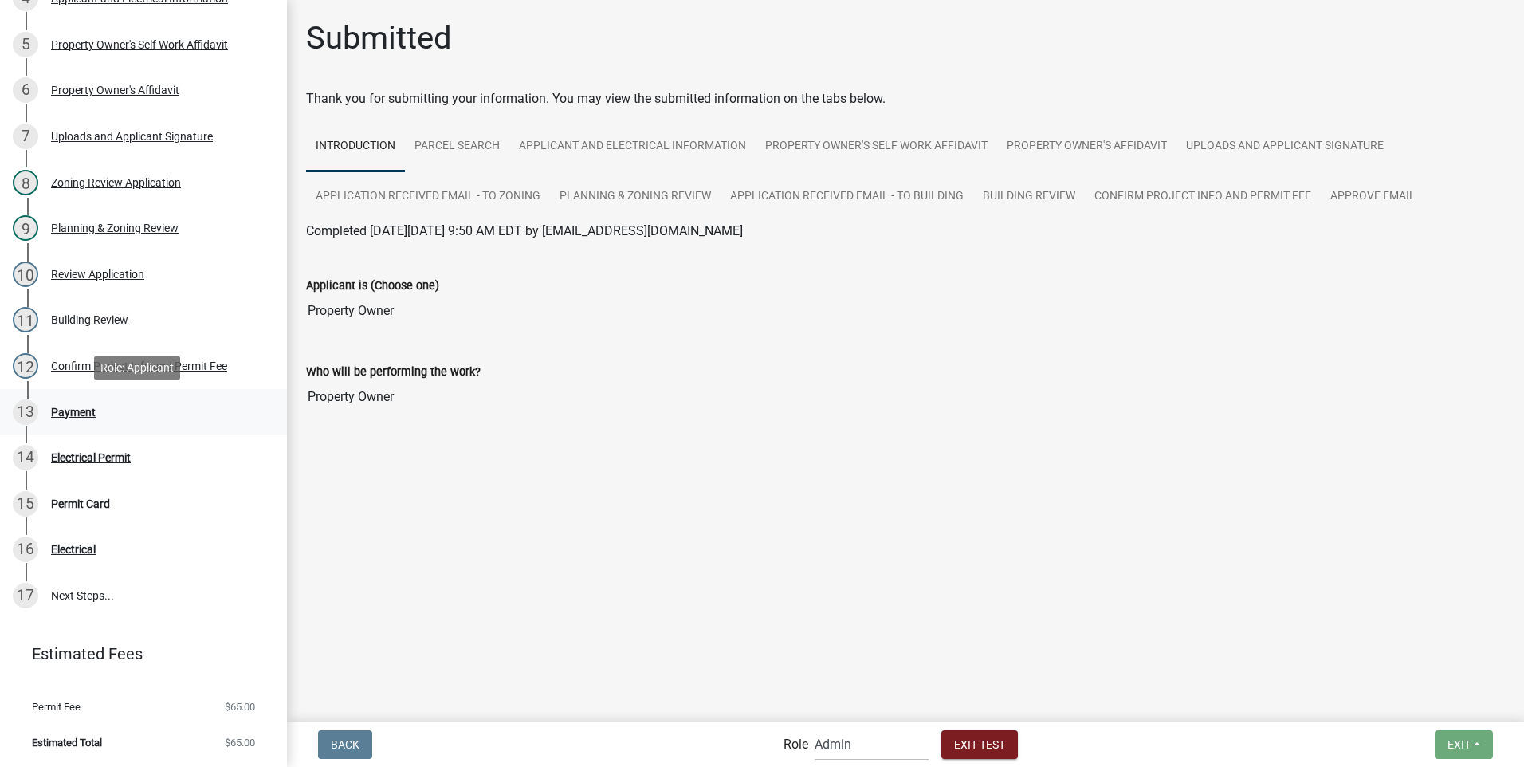
click at [69, 409] on div "Payment" at bounding box center [73, 412] width 45 height 11
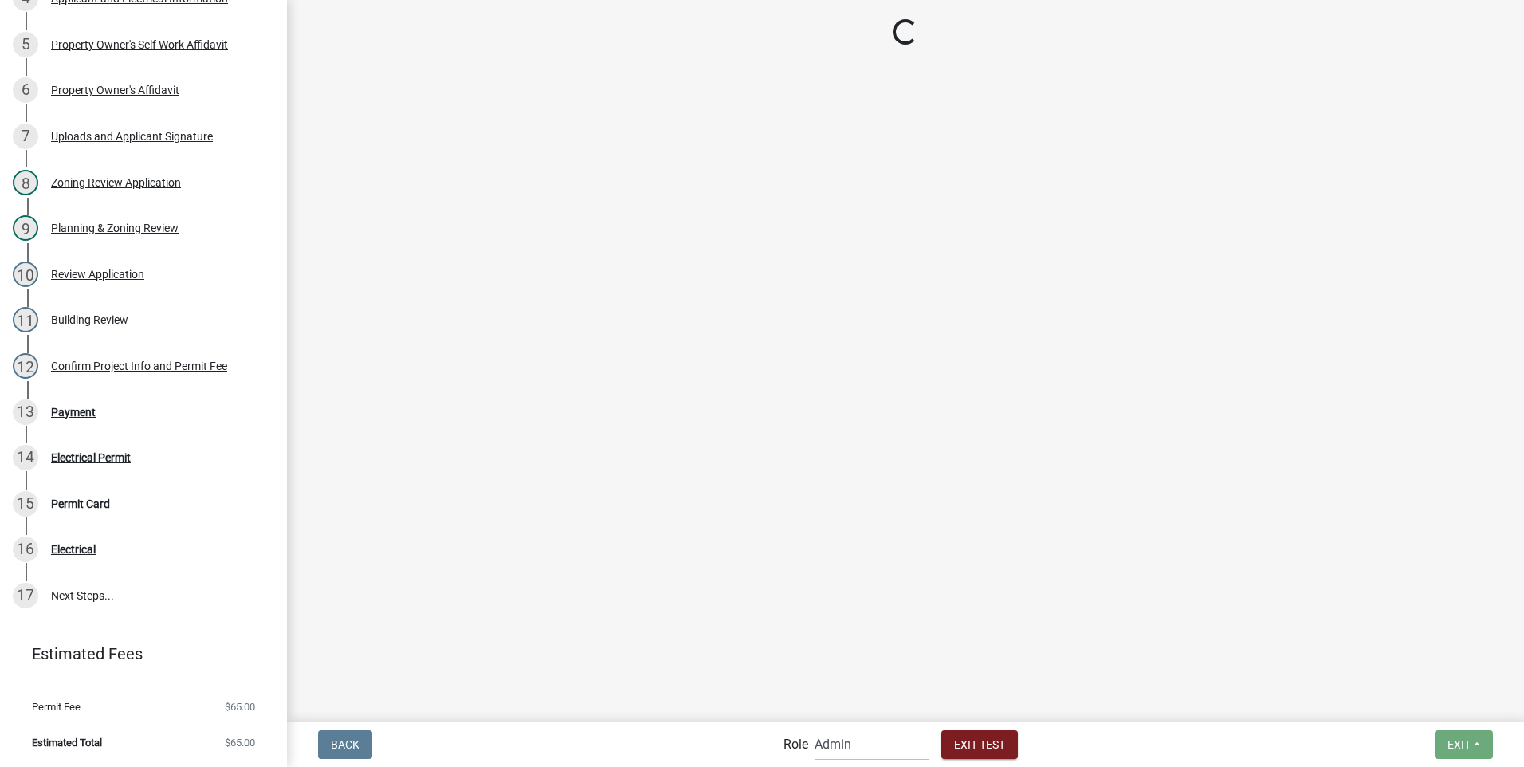
select select "2: 1"
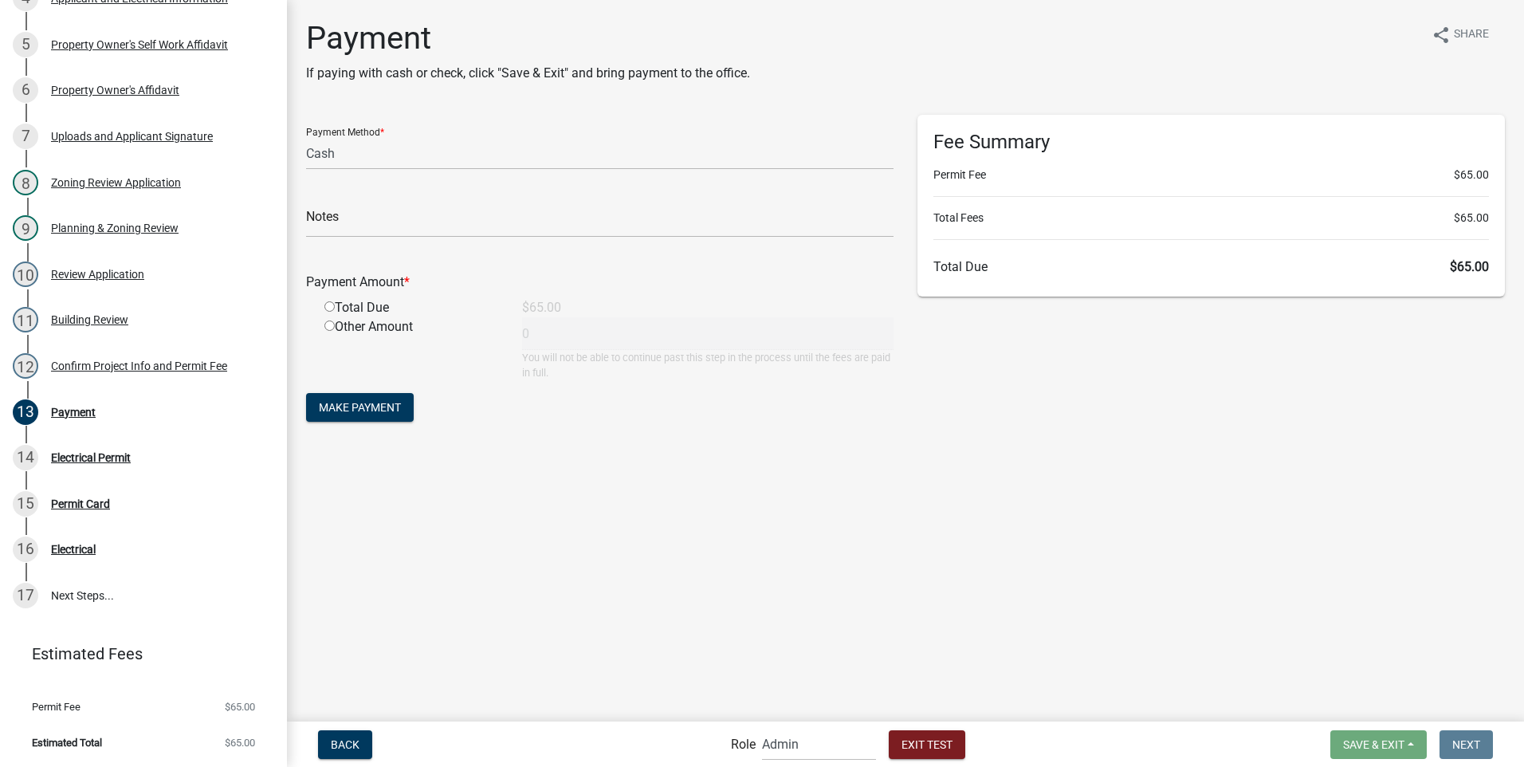
click at [328, 308] on input "radio" at bounding box center [329, 306] width 10 height 10
radio input "true"
type input "65"
click at [356, 406] on span "Make Payment" at bounding box center [360, 407] width 82 height 13
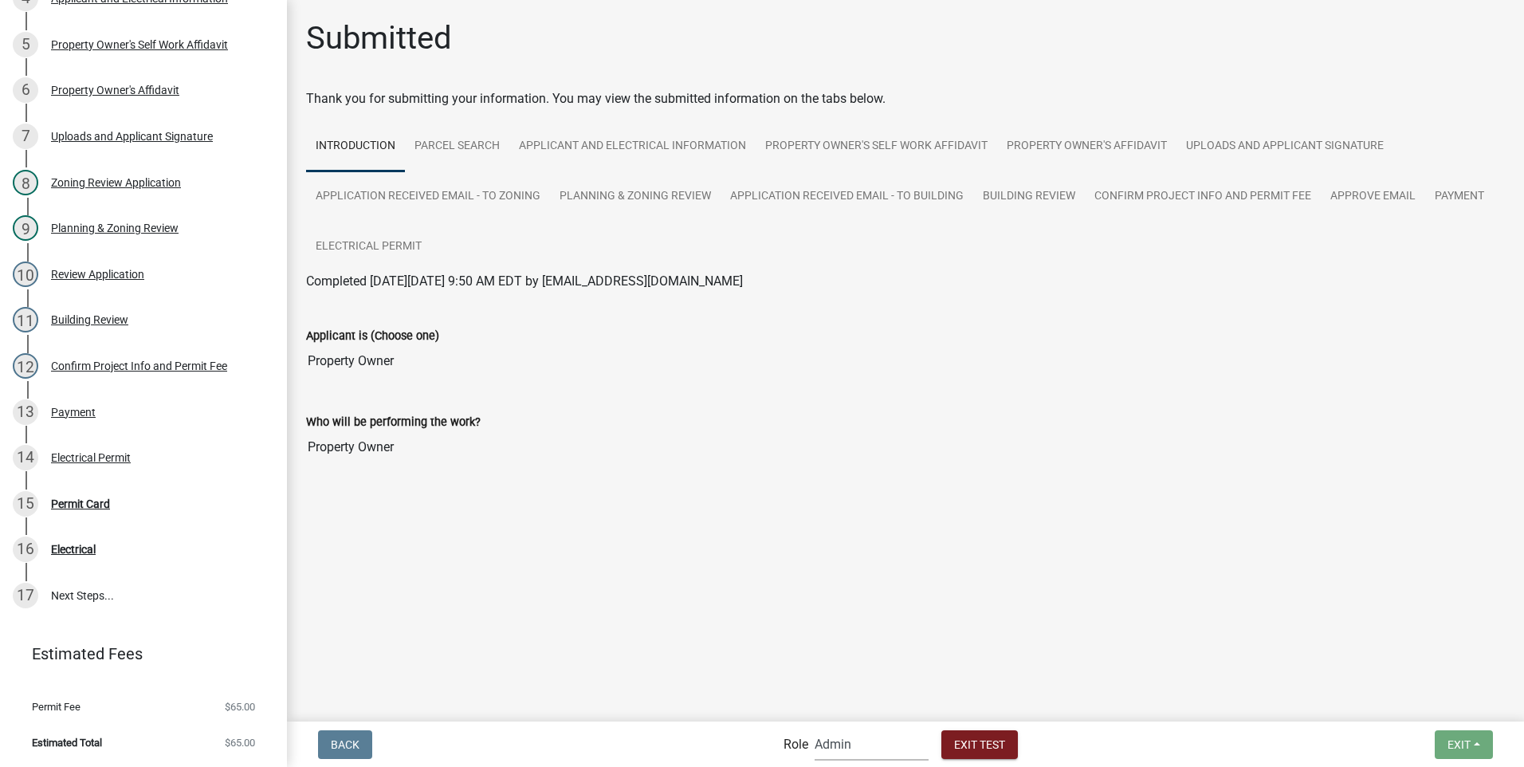
click at [834, 753] on select "Applicant Building Clerk Building Inspections Planning & Zoning Admin" at bounding box center [872, 744] width 114 height 33
select select "46f061d0-ca05-4526-87ad-bae6256f3e47"
click at [815, 728] on select "Applicant Building Clerk Building Inspections Planning & Zoning Admin" at bounding box center [872, 744] width 114 height 33
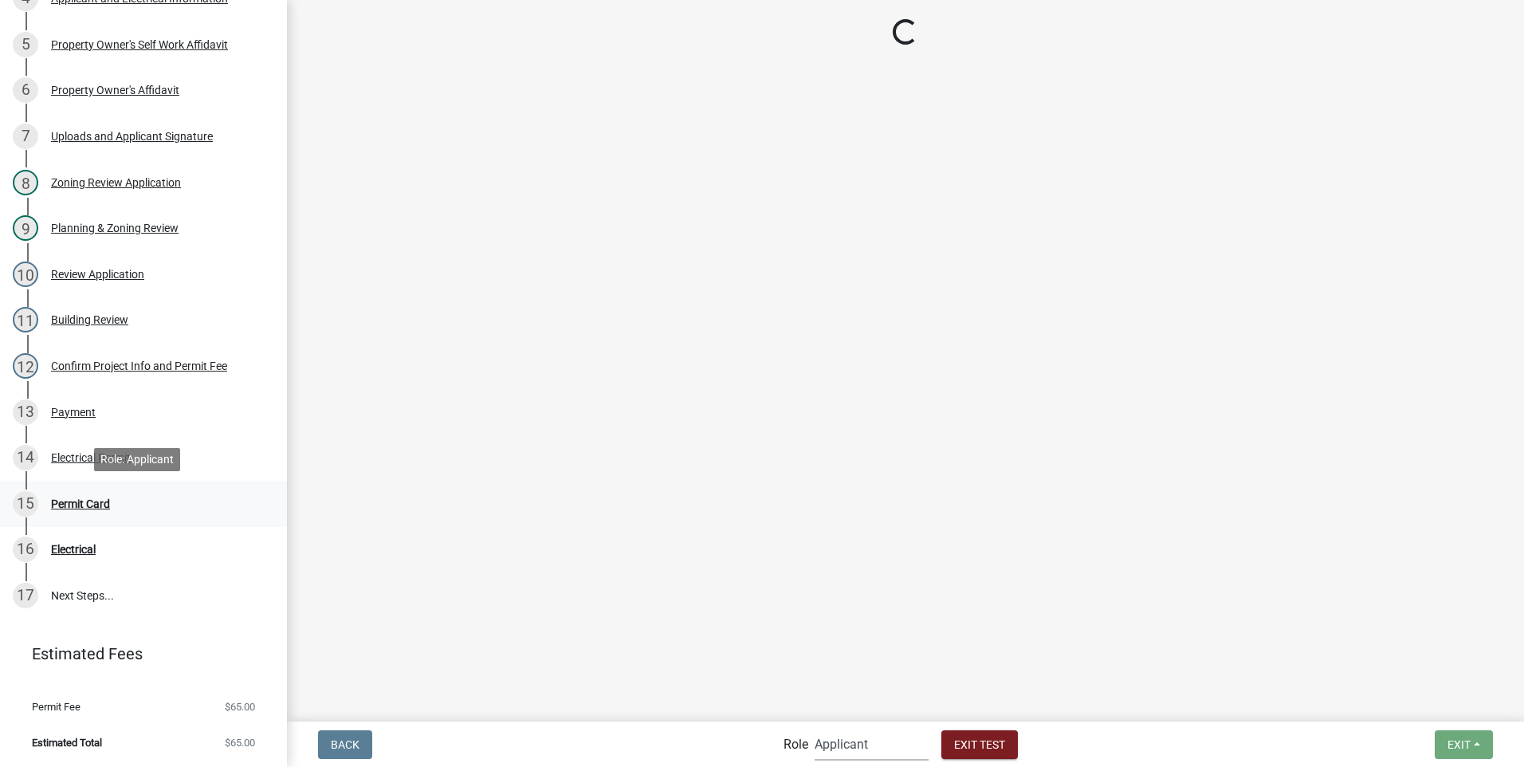
scroll to position [163, 0]
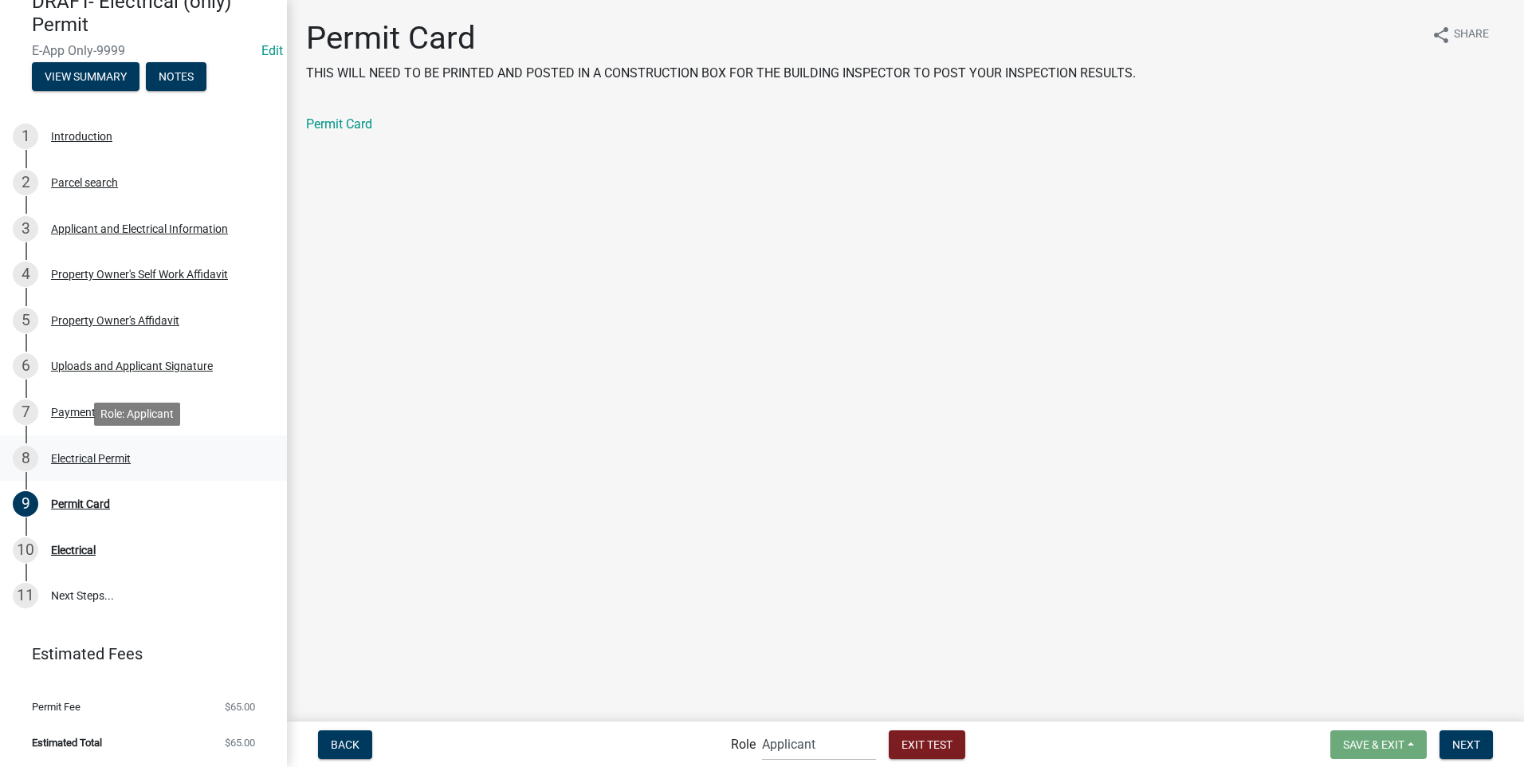
click at [81, 456] on div "Electrical Permit" at bounding box center [91, 458] width 80 height 11
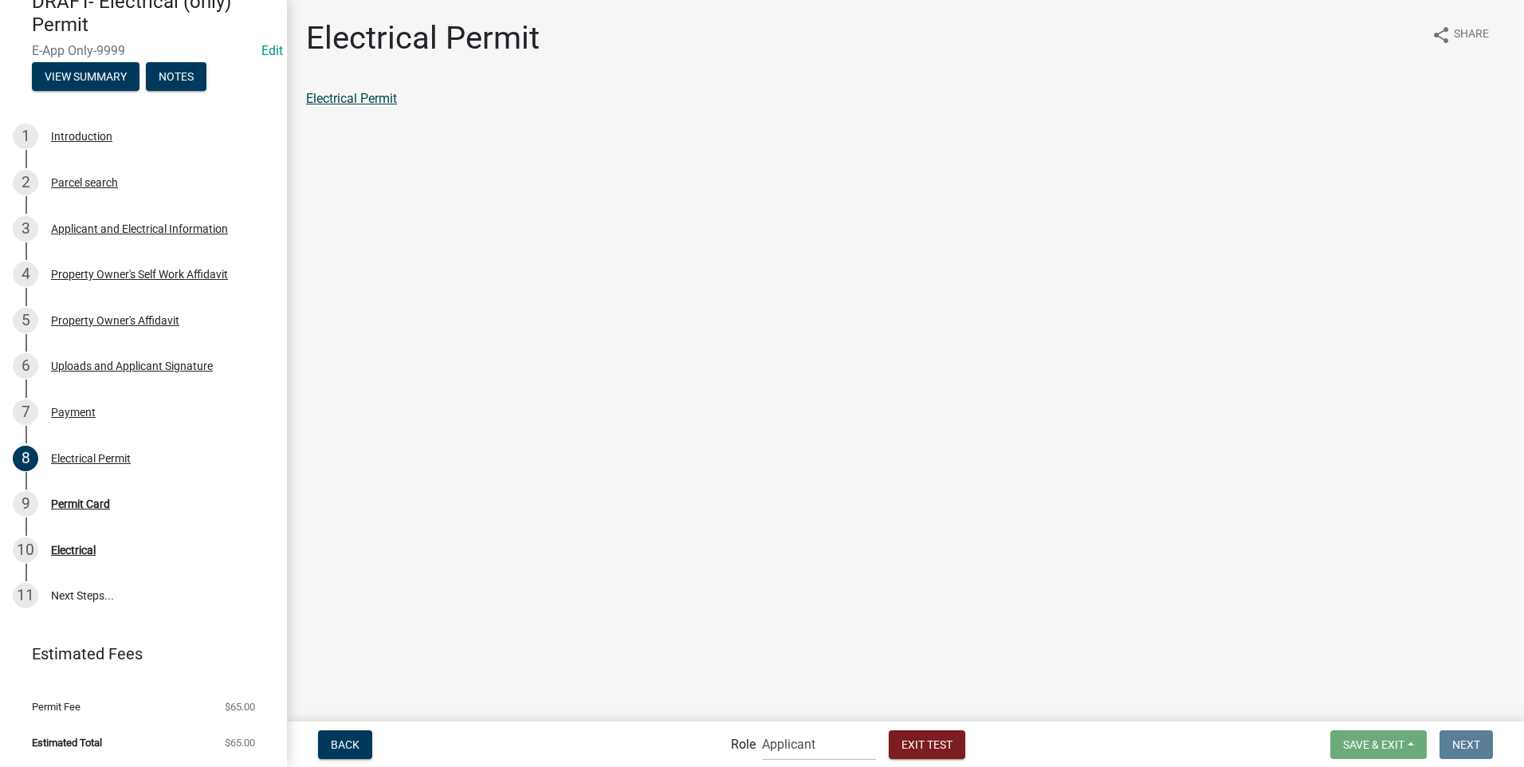
click at [356, 96] on link "Electrical Permit" at bounding box center [351, 98] width 91 height 15
click at [88, 502] on div "Permit Card" at bounding box center [80, 503] width 59 height 11
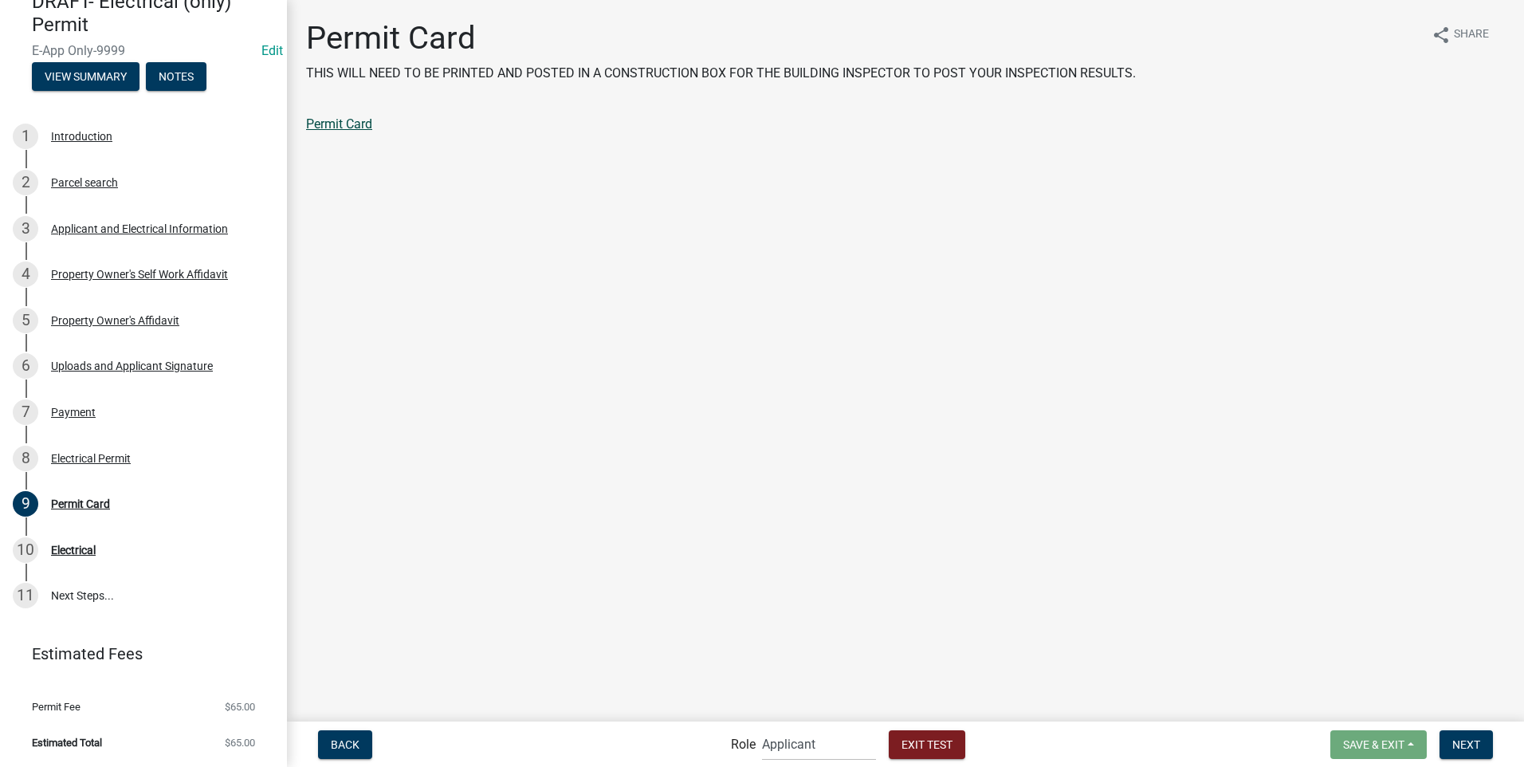
click at [357, 127] on link "Permit Card" at bounding box center [339, 123] width 66 height 15
click at [1468, 741] on span "Next" at bounding box center [1467, 743] width 28 height 13
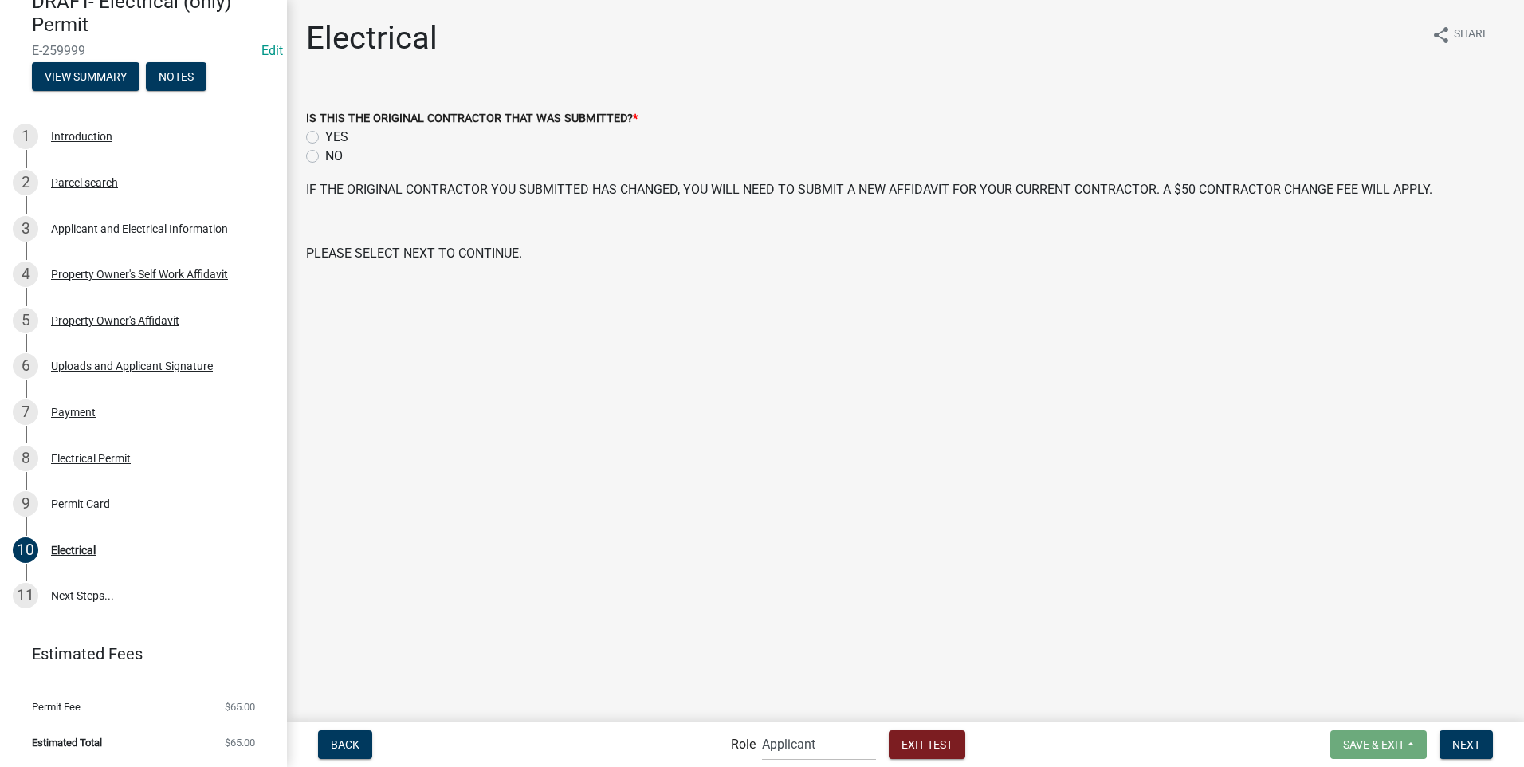
click at [325, 156] on label "NO" at bounding box center [334, 156] width 18 height 19
click at [325, 156] on input "NO" at bounding box center [330, 152] width 10 height 10
radio input "true"
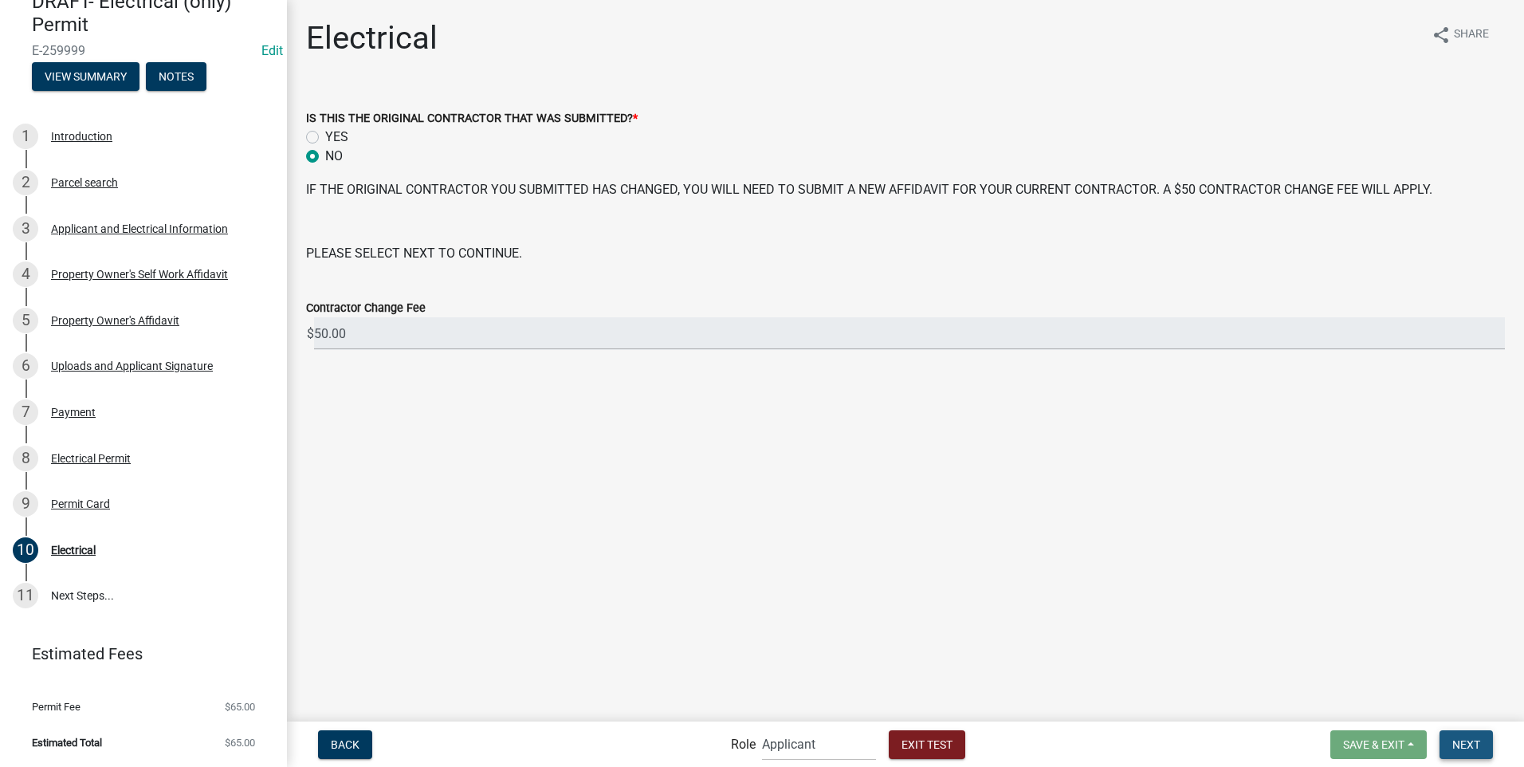
click at [1469, 744] on span "Next" at bounding box center [1467, 743] width 28 height 13
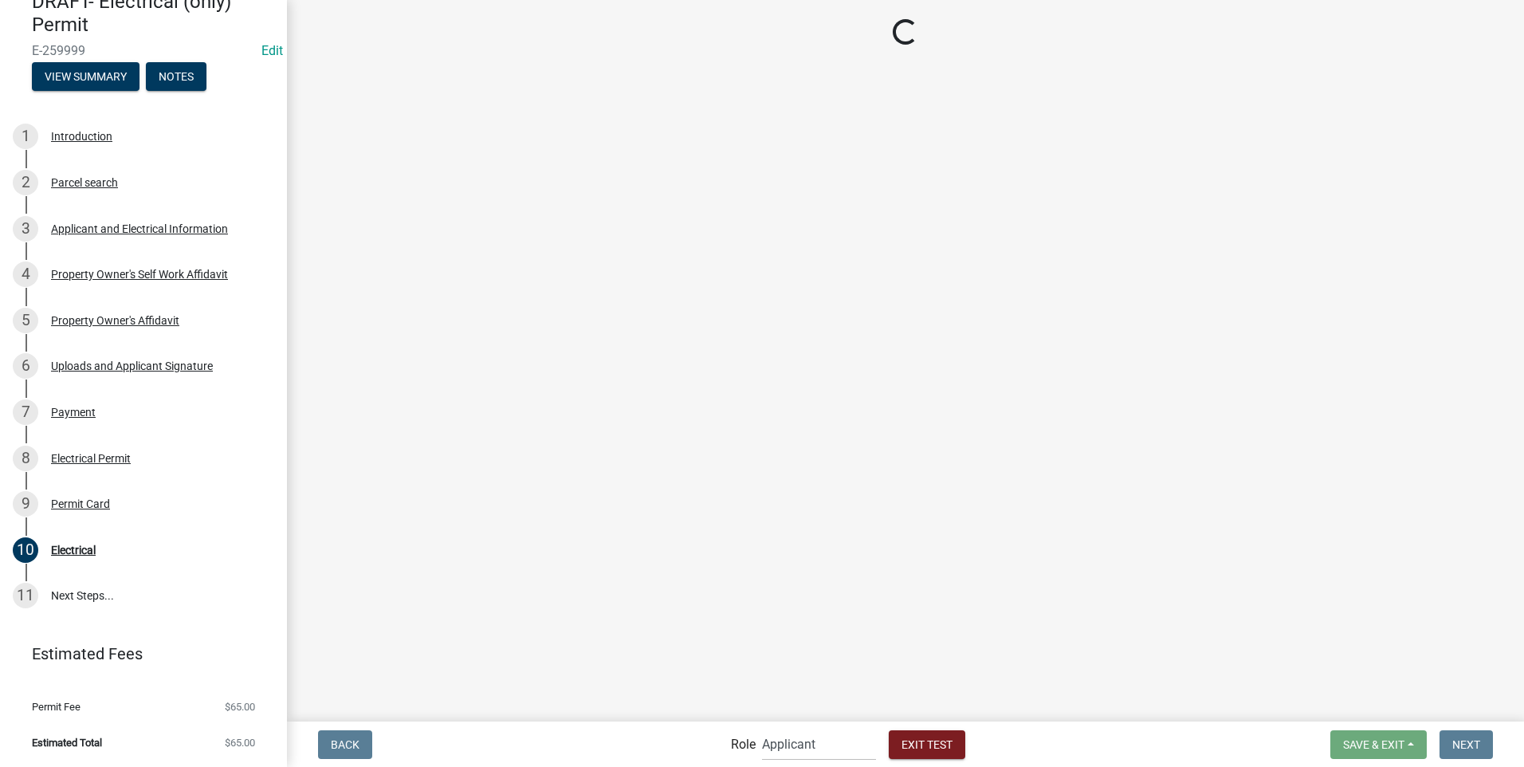
scroll to position [255, 0]
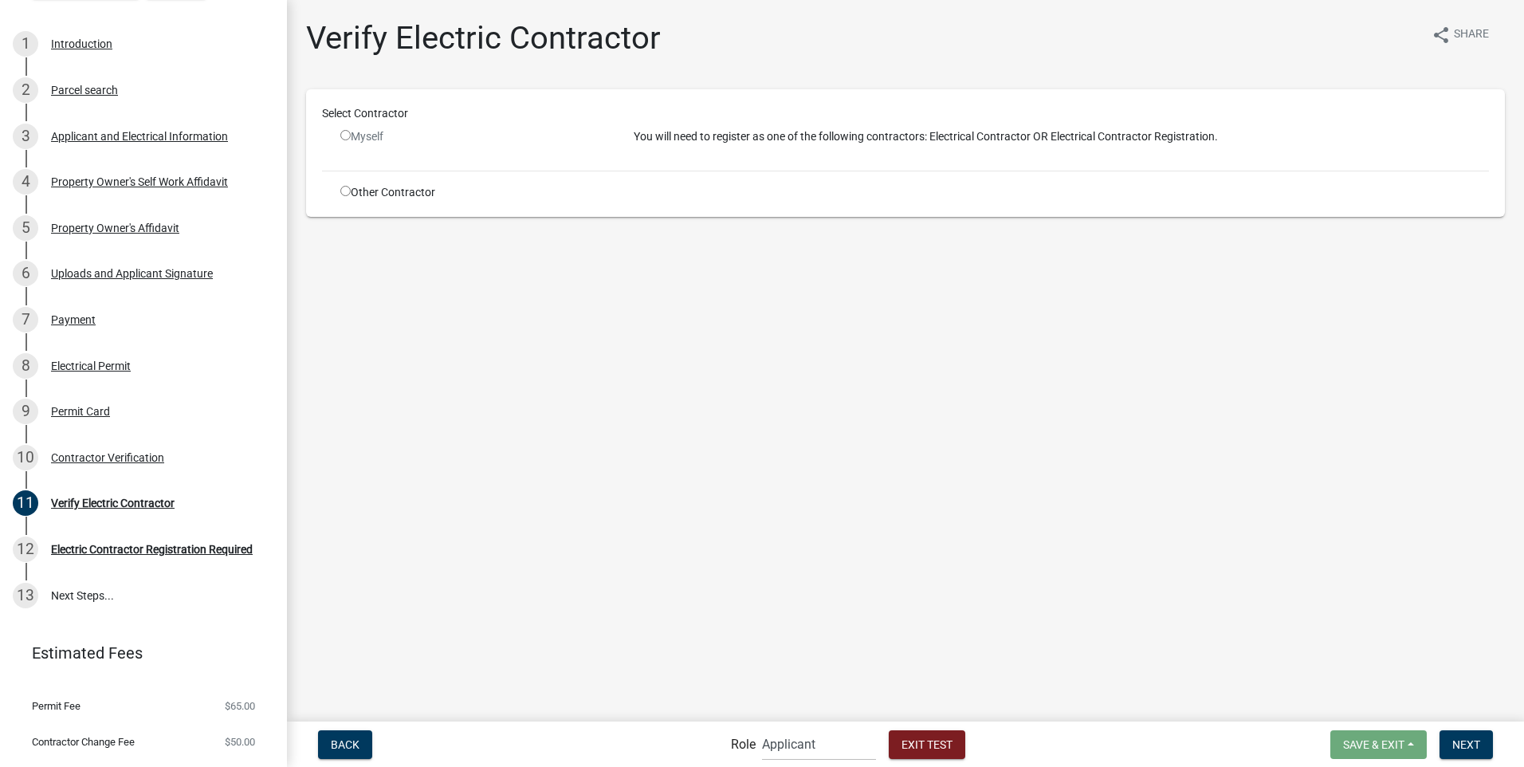
click at [344, 191] on input "radio" at bounding box center [345, 191] width 10 height 10
radio input "true"
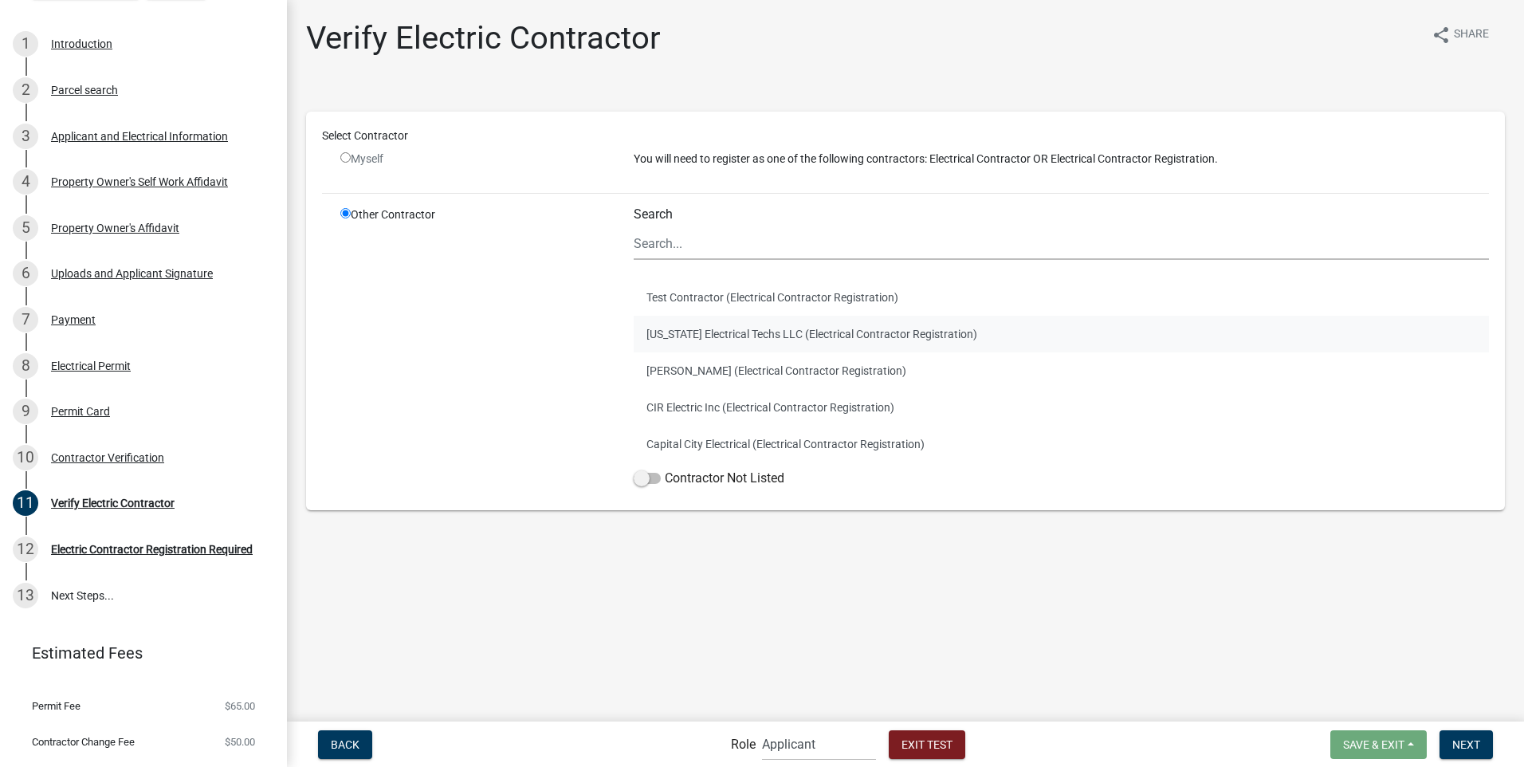
click at [658, 334] on button "[US_STATE] Electrical Techs LLC (Electrical Contractor Registration)" at bounding box center [1061, 334] width 855 height 37
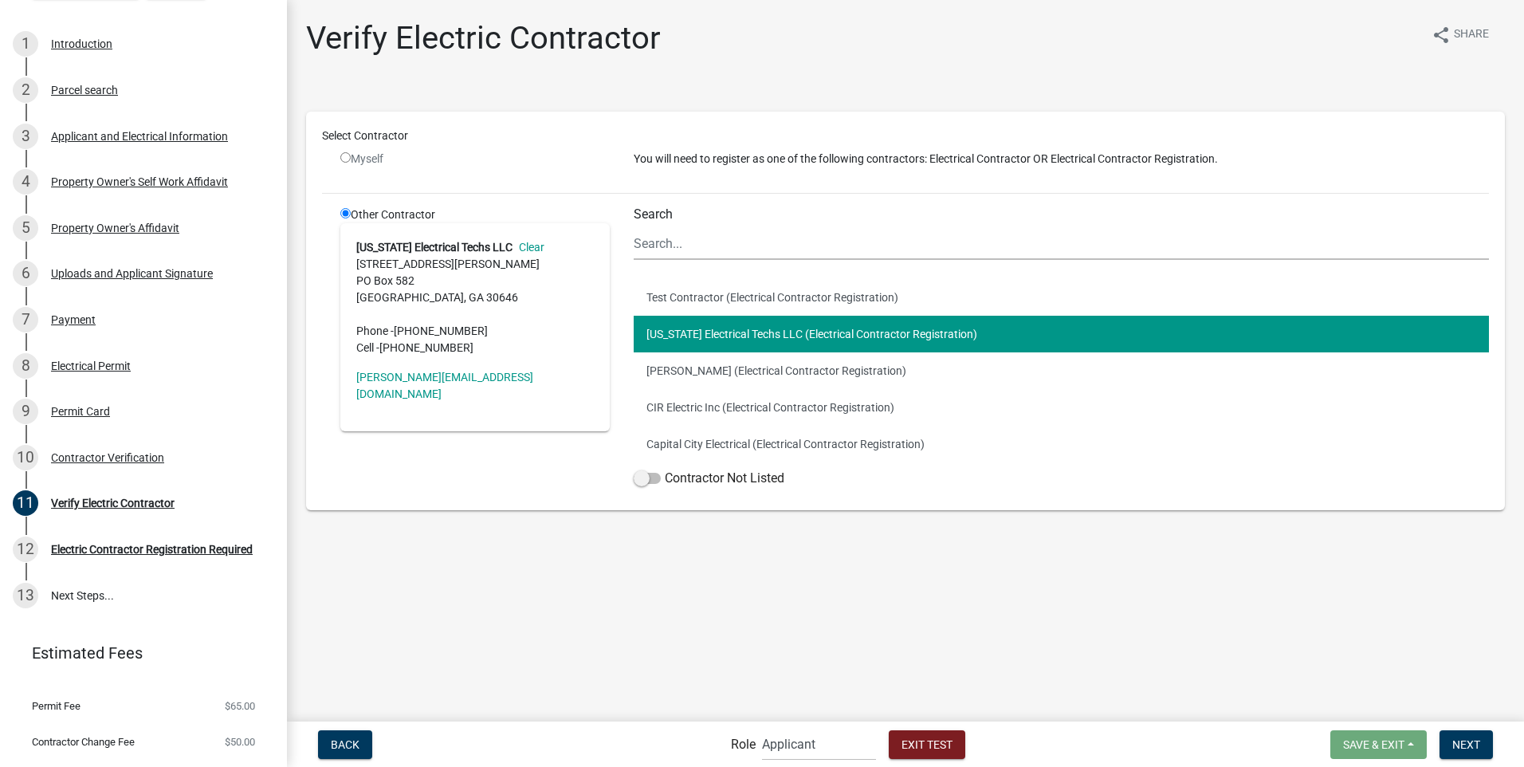
click at [401, 261] on address "[US_STATE] Electrical Techs LLC Clear [STREET_ADDRESS][PERSON_NAME] Phone - [PH…" at bounding box center [475, 297] width 238 height 117
click at [661, 342] on button "[US_STATE] Electrical Techs LLC (Electrical Contractor Registration)" at bounding box center [1061, 334] width 855 height 37
click at [163, 226] on div "Property Owner's Affidavit" at bounding box center [115, 227] width 128 height 11
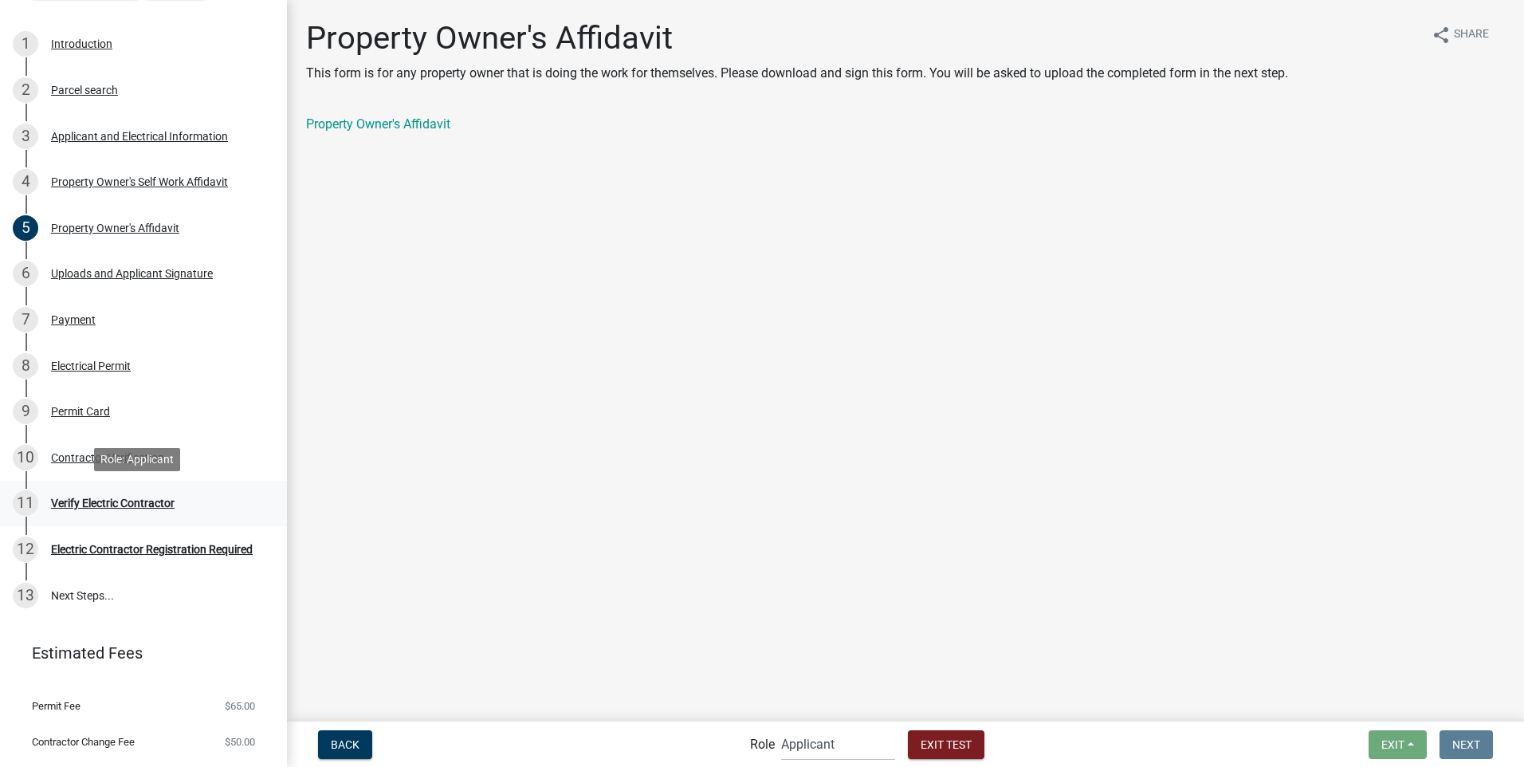
drag, startPoint x: 109, startPoint y: 501, endPoint x: 144, endPoint y: 485, distance: 38.9
click at [110, 500] on div "Verify Electric Contractor" at bounding box center [113, 502] width 124 height 11
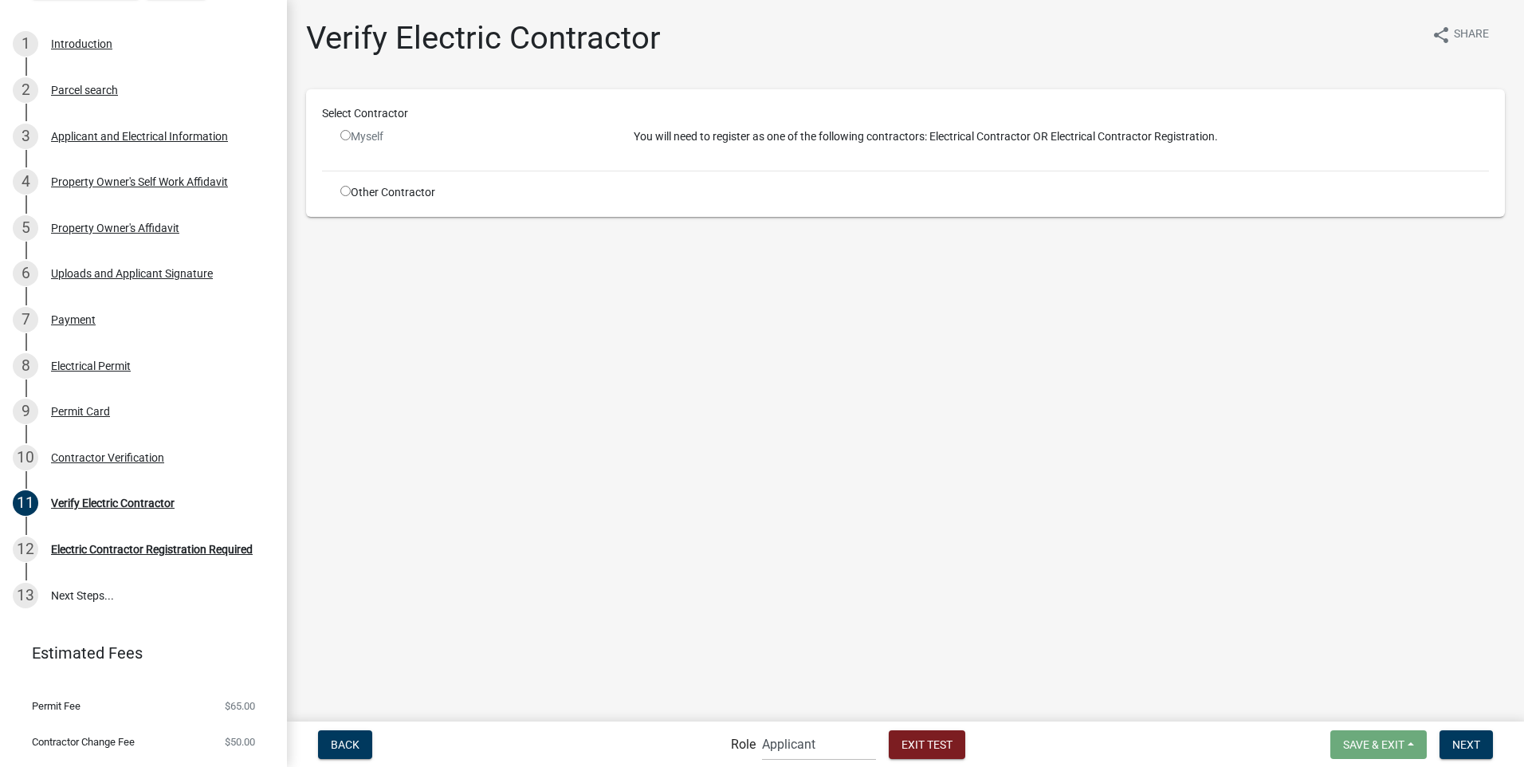
click at [344, 190] on input "radio" at bounding box center [345, 191] width 10 height 10
radio input "true"
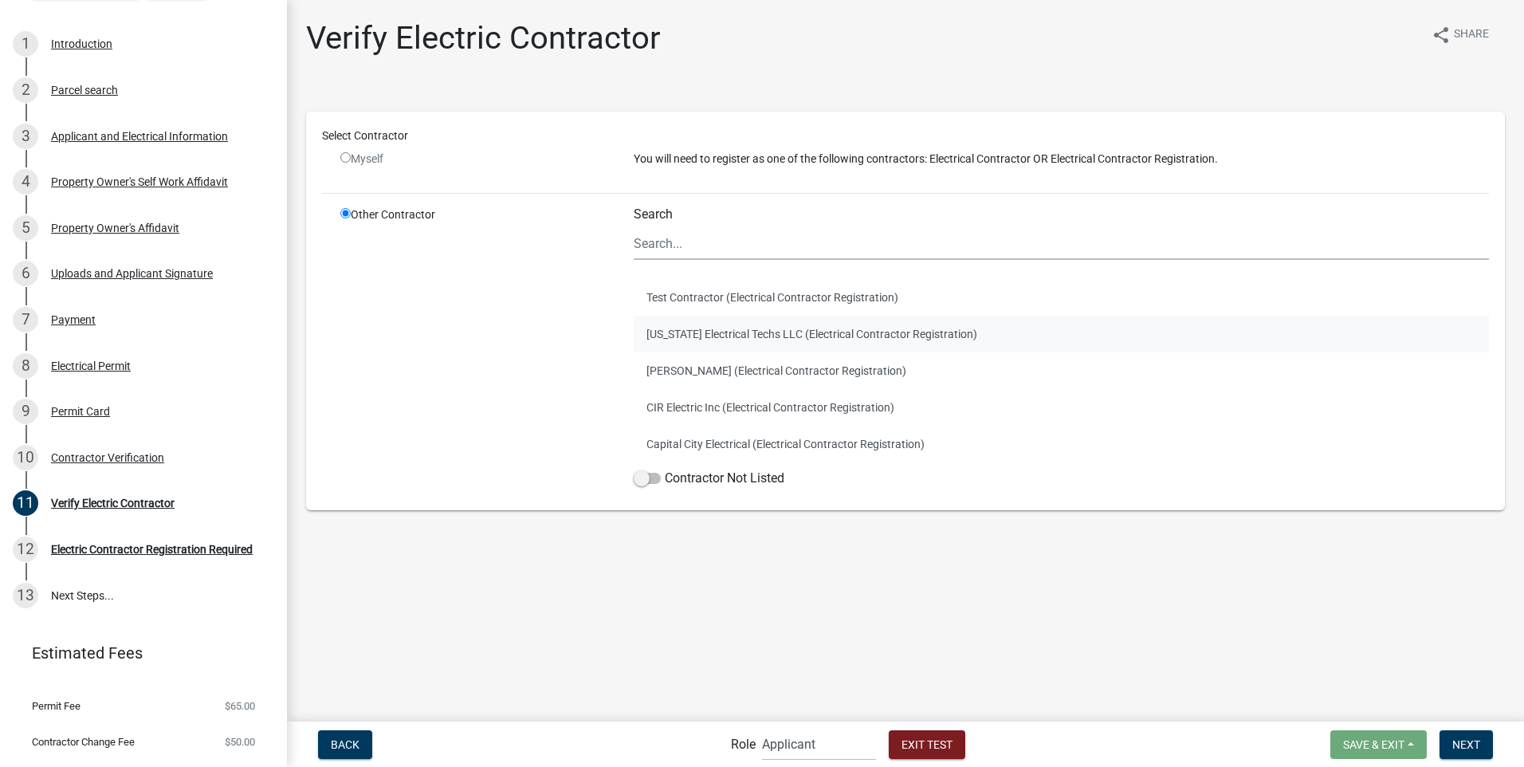
click at [677, 334] on button "[US_STATE] Electrical Techs LLC (Electrical Contractor Registration)" at bounding box center [1061, 334] width 855 height 37
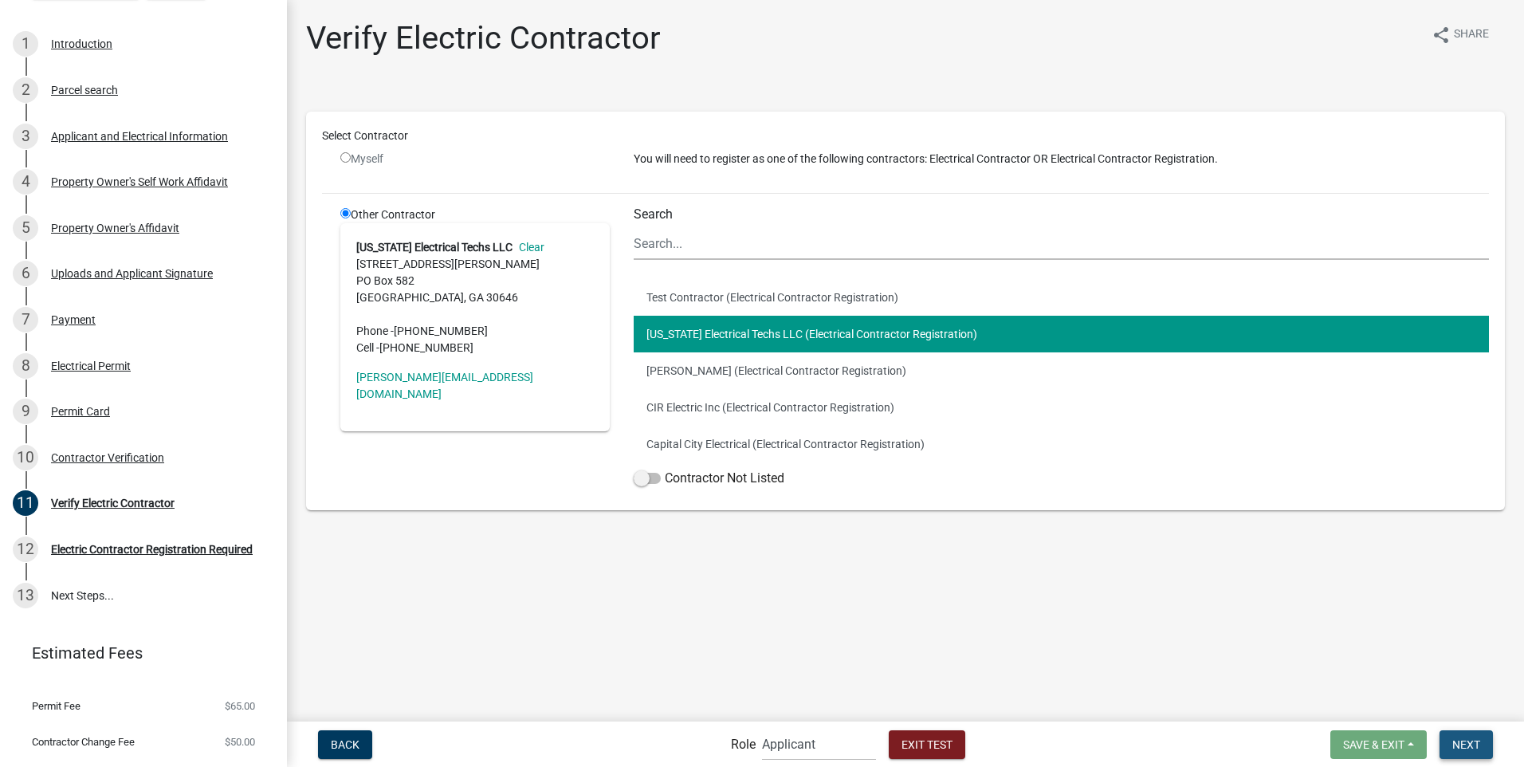
click at [1455, 739] on span "Next" at bounding box center [1467, 743] width 28 height 13
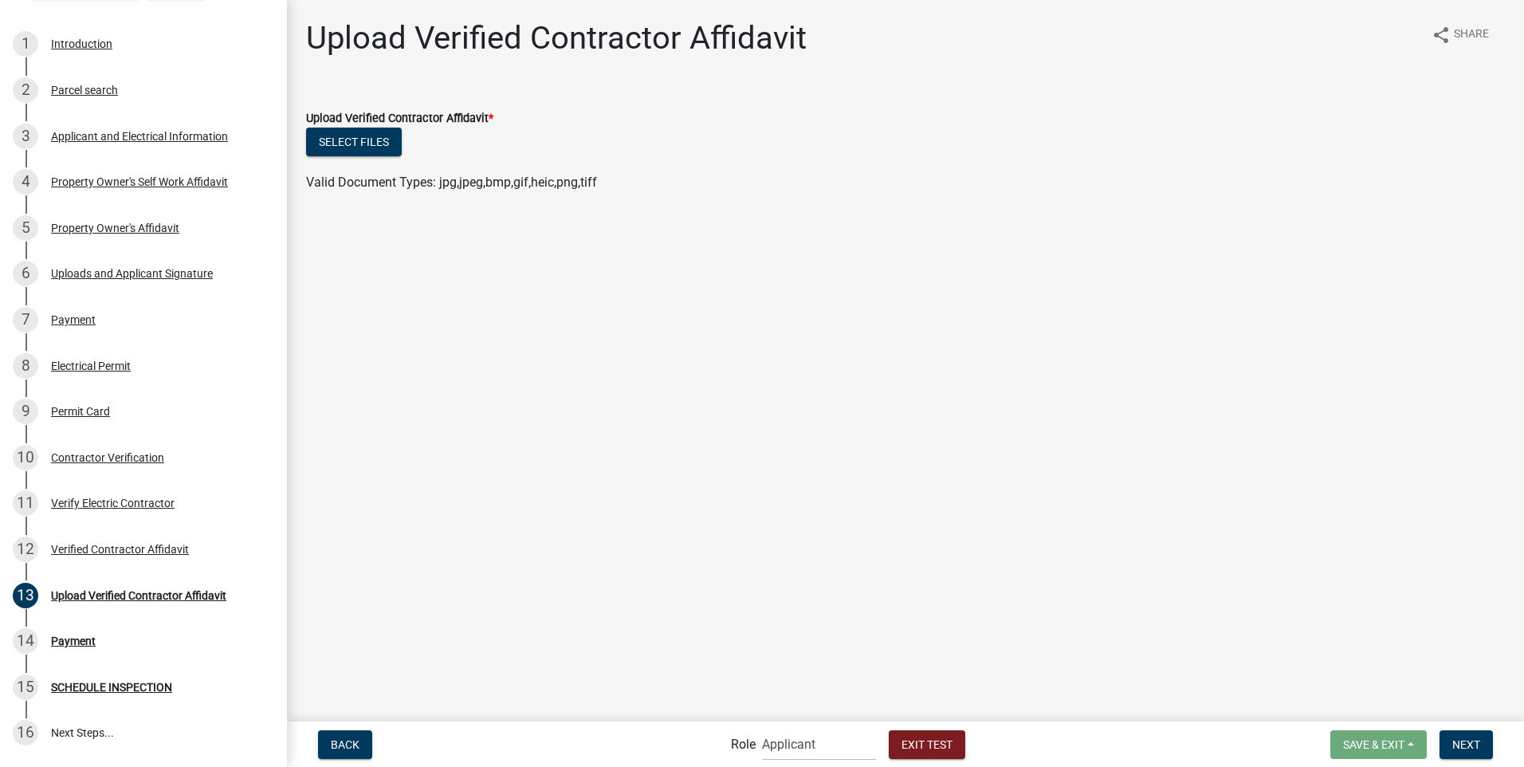
scroll to position [393, 0]
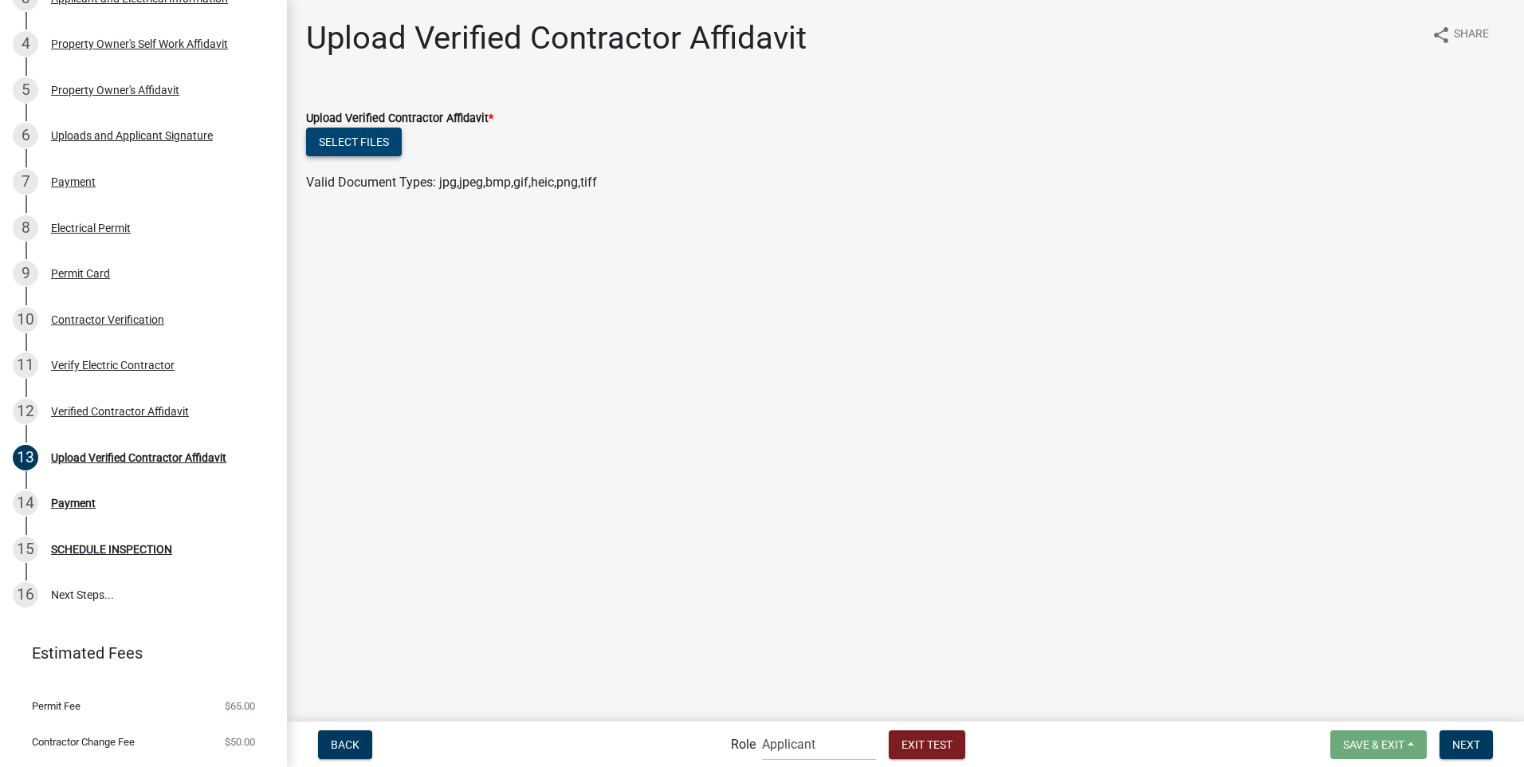
click at [356, 141] on button "Select files" at bounding box center [354, 142] width 96 height 29
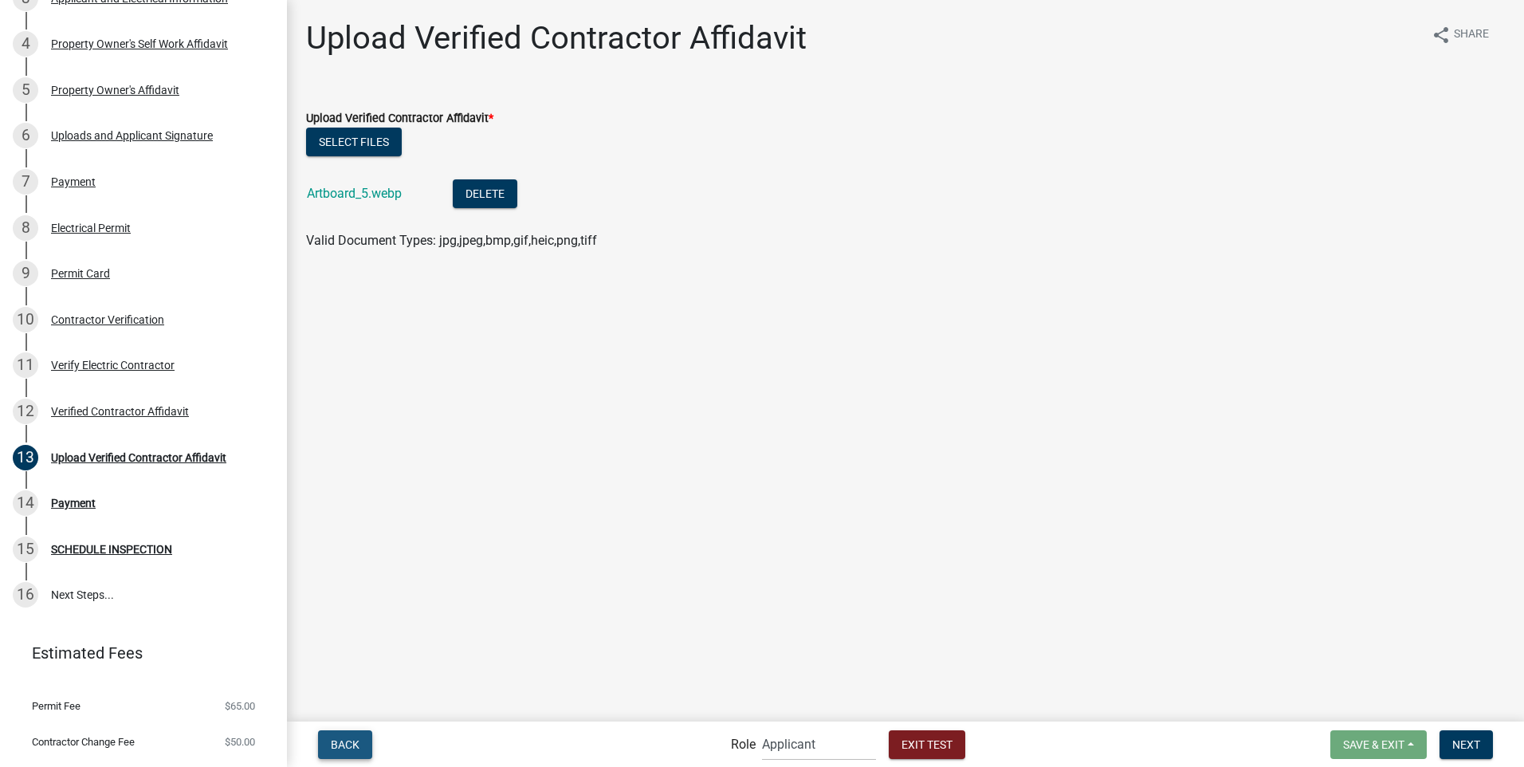
click at [337, 737] on span "Back" at bounding box center [345, 743] width 29 height 13
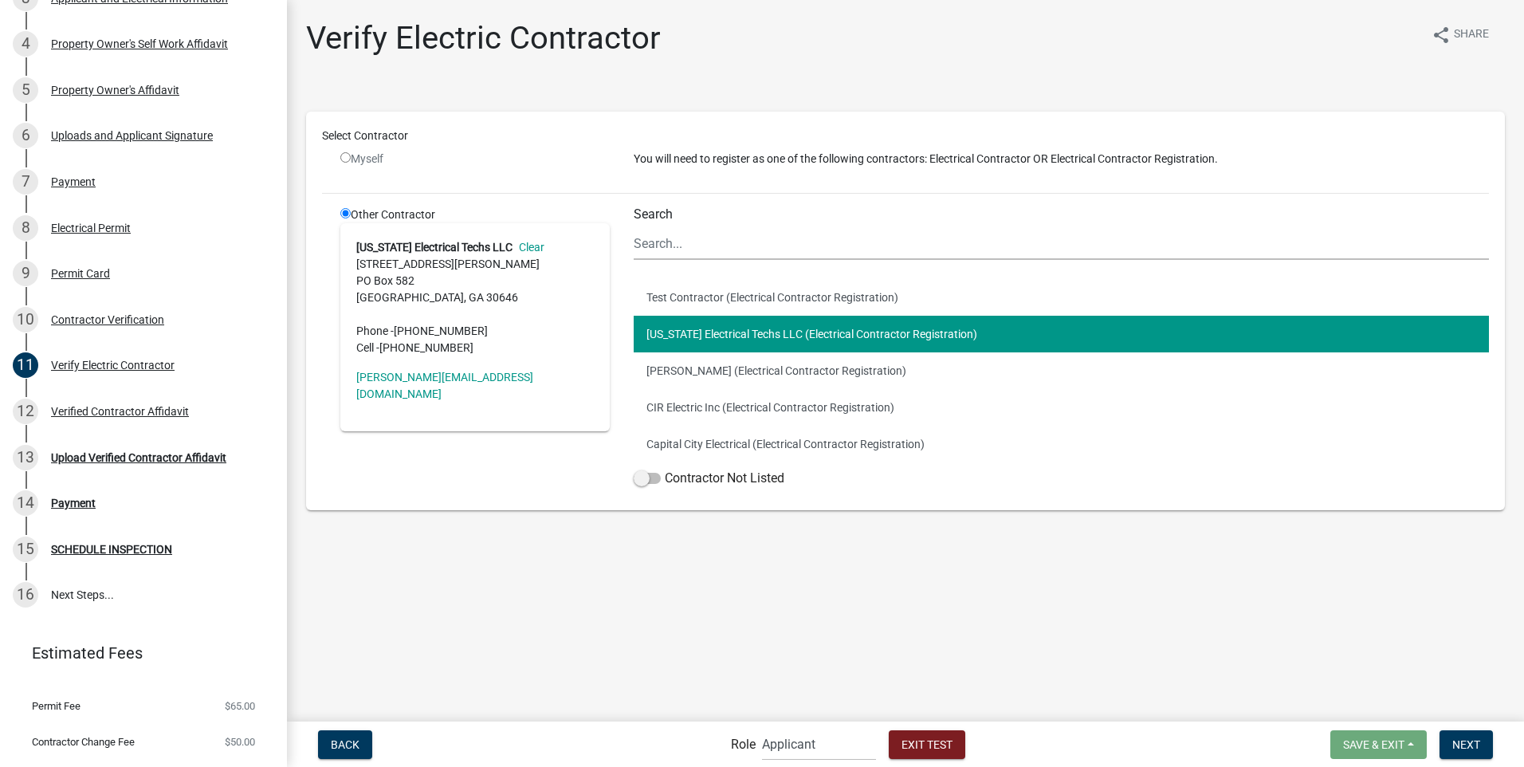
click at [705, 329] on button "[US_STATE] Electrical Techs LLC (Electrical Contractor Registration)" at bounding box center [1061, 334] width 855 height 37
click at [96, 417] on div "Verified Contractor Affidavit" at bounding box center [120, 411] width 138 height 11
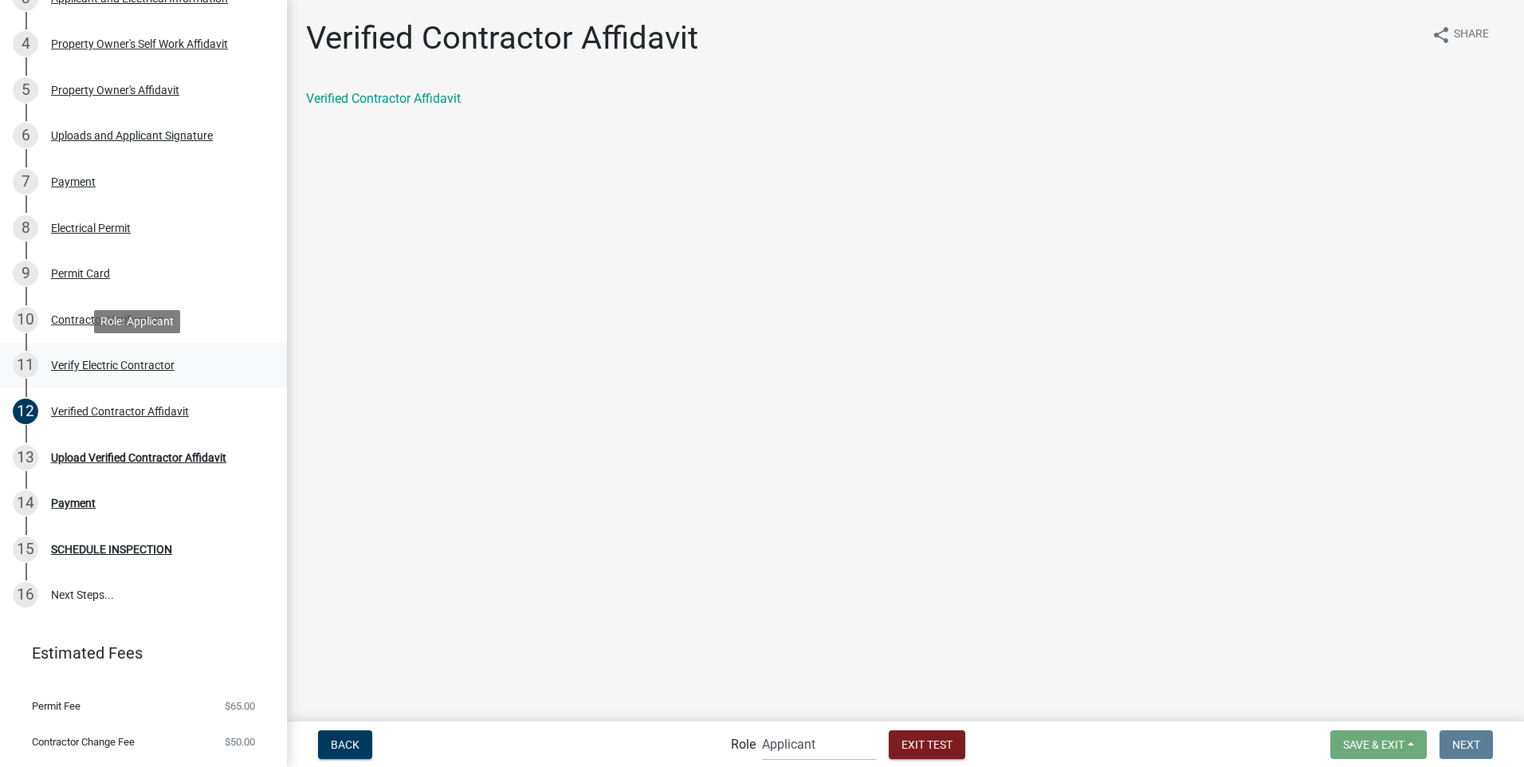
click at [77, 371] on div "Verify Electric Contractor" at bounding box center [113, 365] width 124 height 11
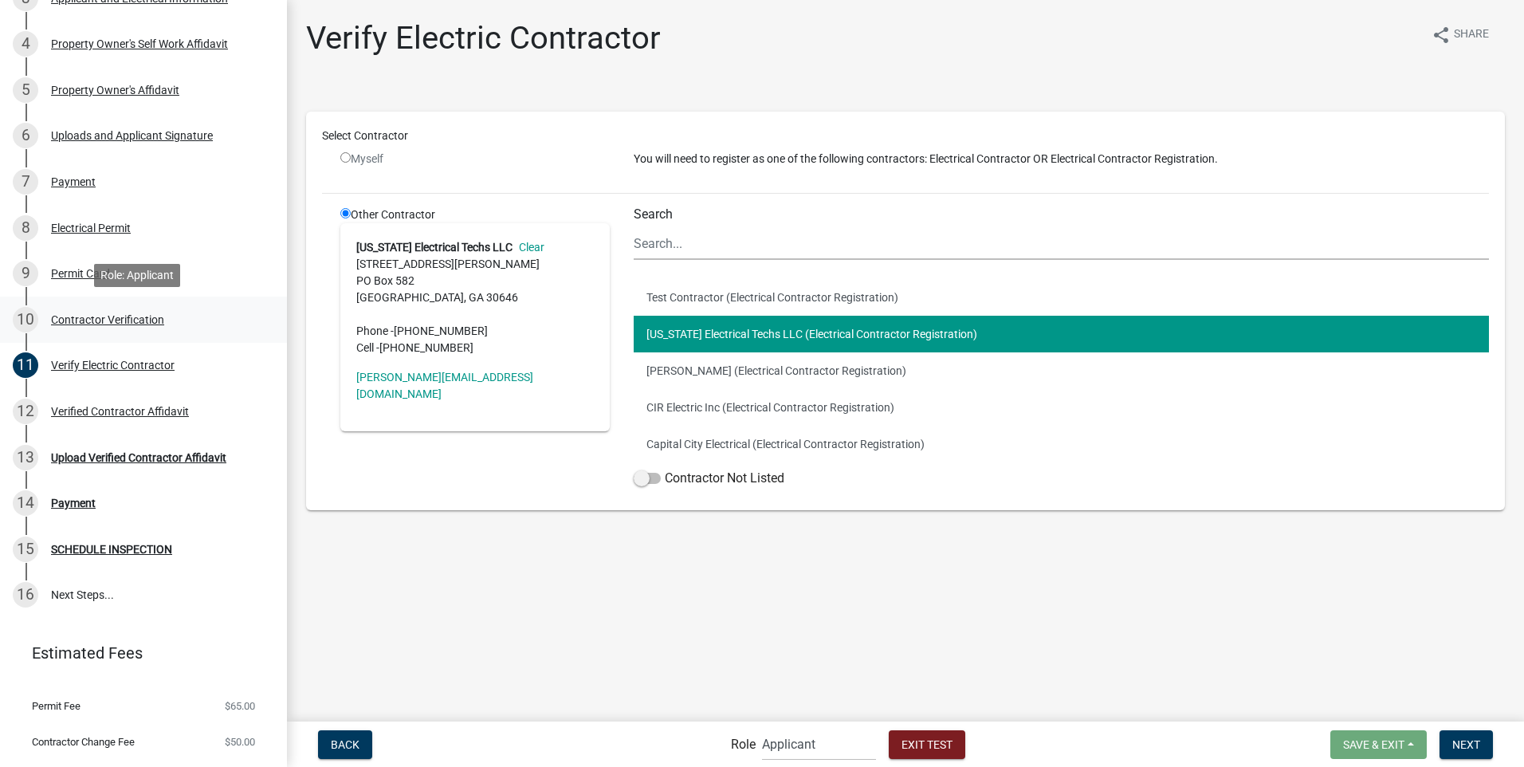
click at [64, 320] on div "Contractor Verification" at bounding box center [107, 319] width 113 height 11
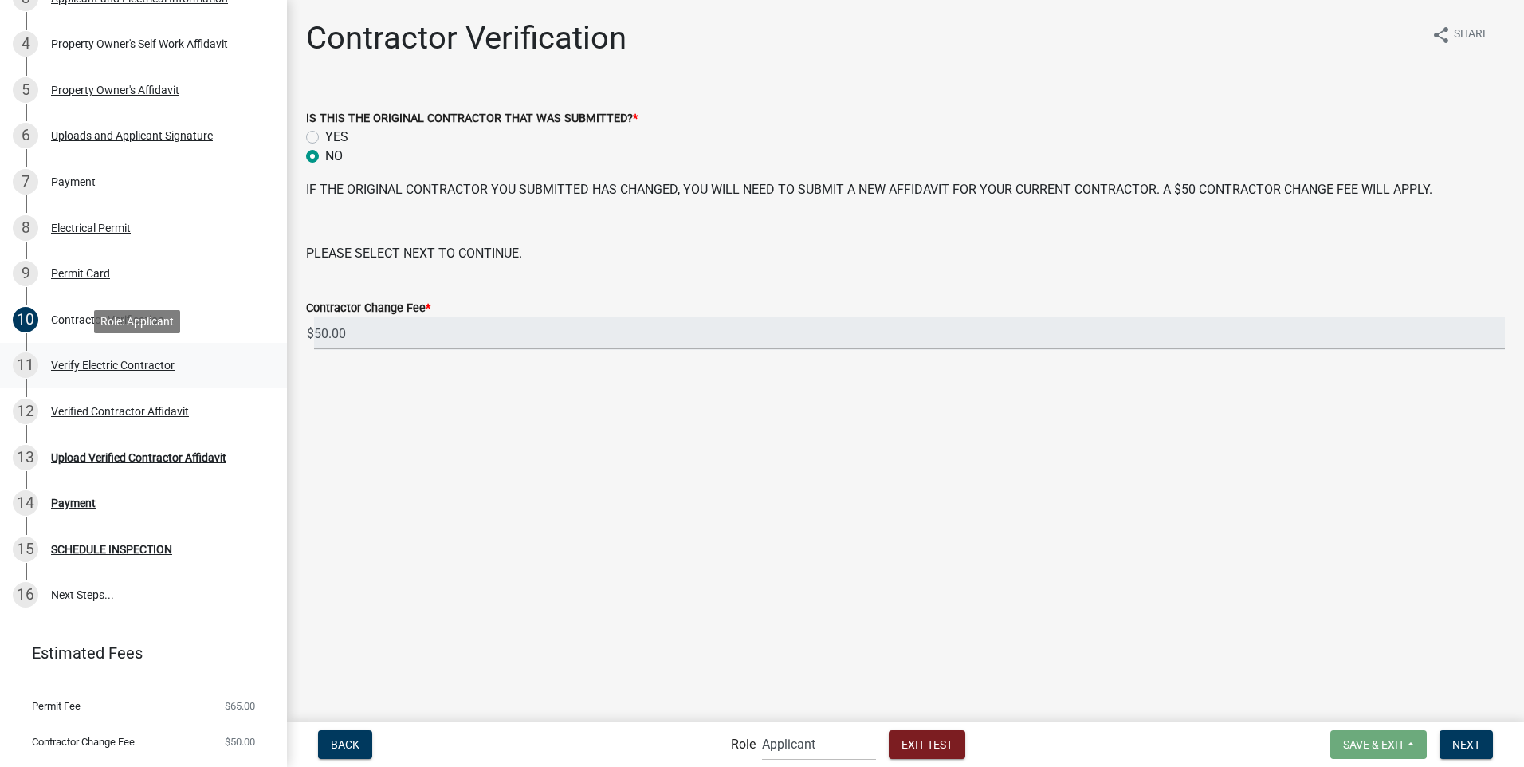
click at [83, 371] on div "Verify Electric Contractor" at bounding box center [113, 365] width 124 height 11
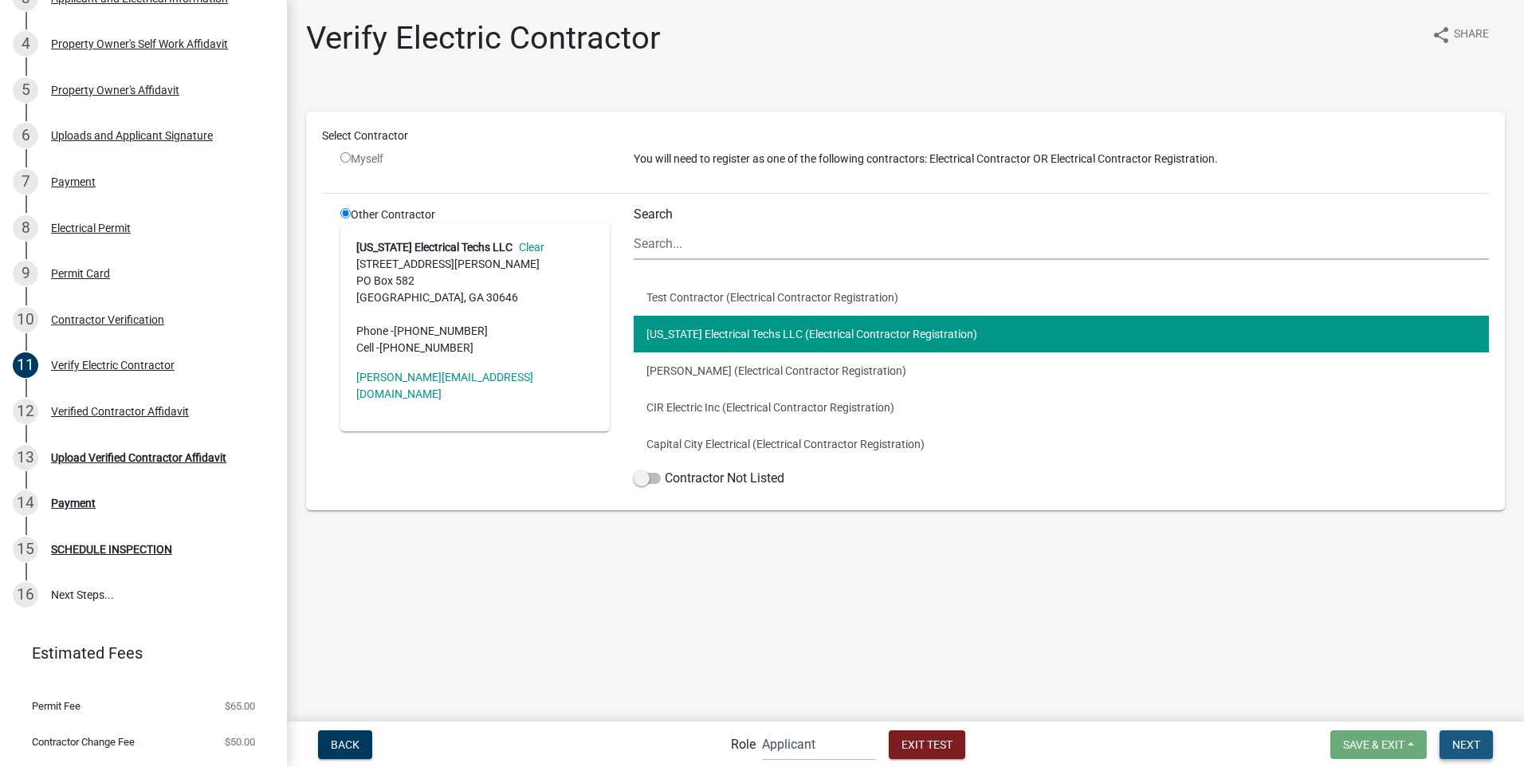
click at [1455, 747] on span "Next" at bounding box center [1467, 743] width 28 height 13
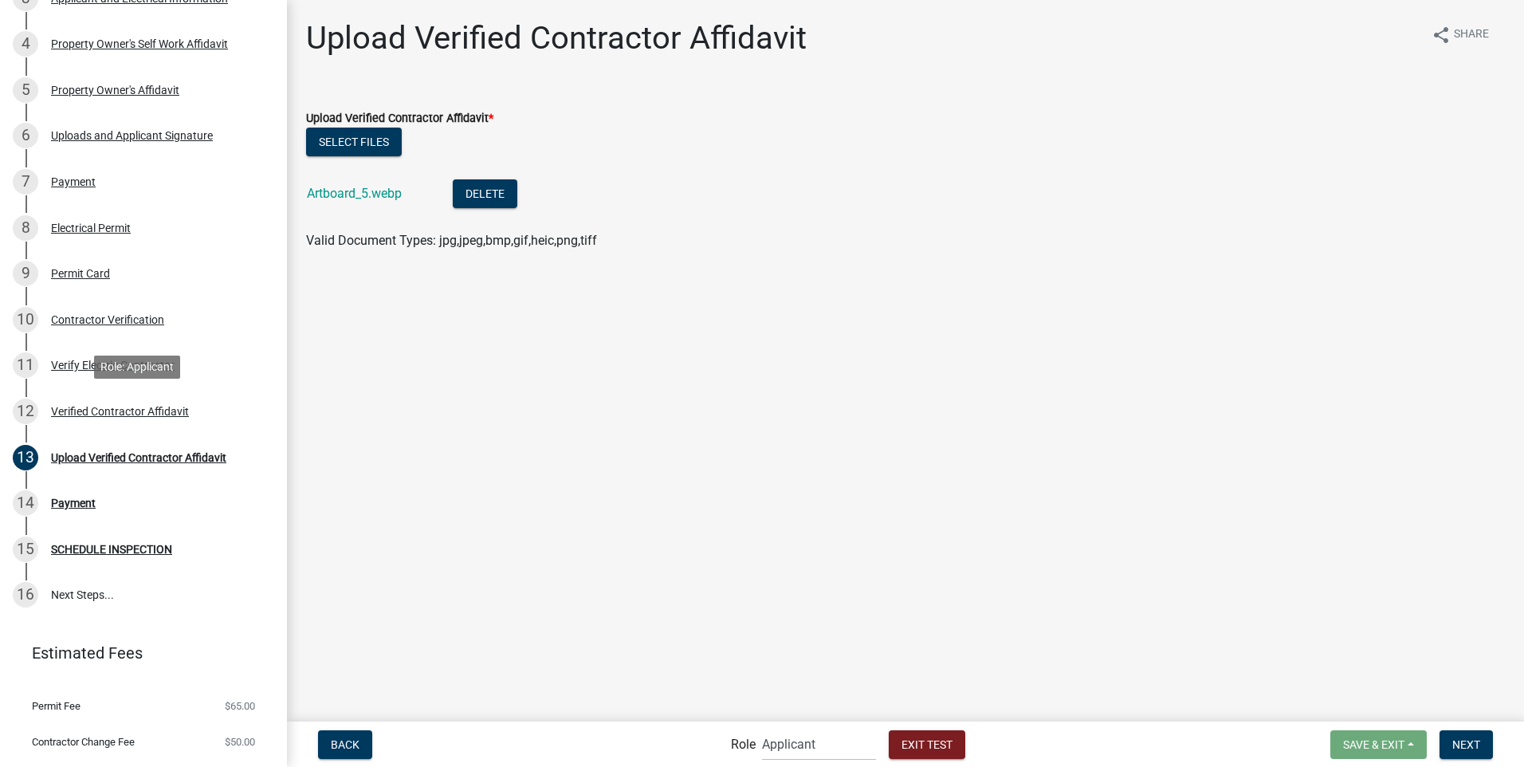
click at [132, 408] on div "Verified Contractor Affidavit" at bounding box center [120, 411] width 138 height 11
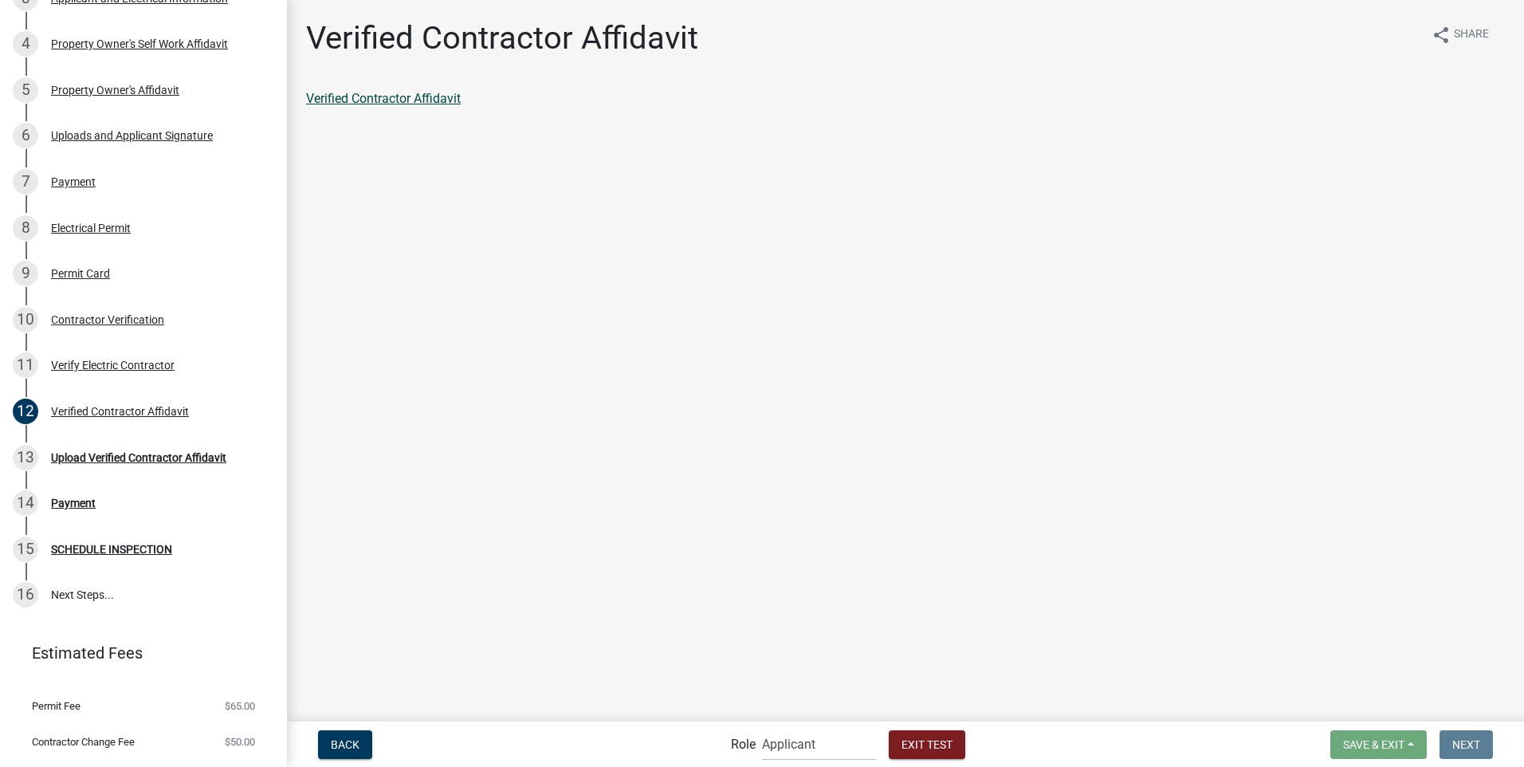
click at [363, 102] on link "Verified Contractor Affidavit" at bounding box center [383, 98] width 155 height 15
click at [182, 460] on div "Upload Verified Contractor Affidavit" at bounding box center [138, 457] width 175 height 11
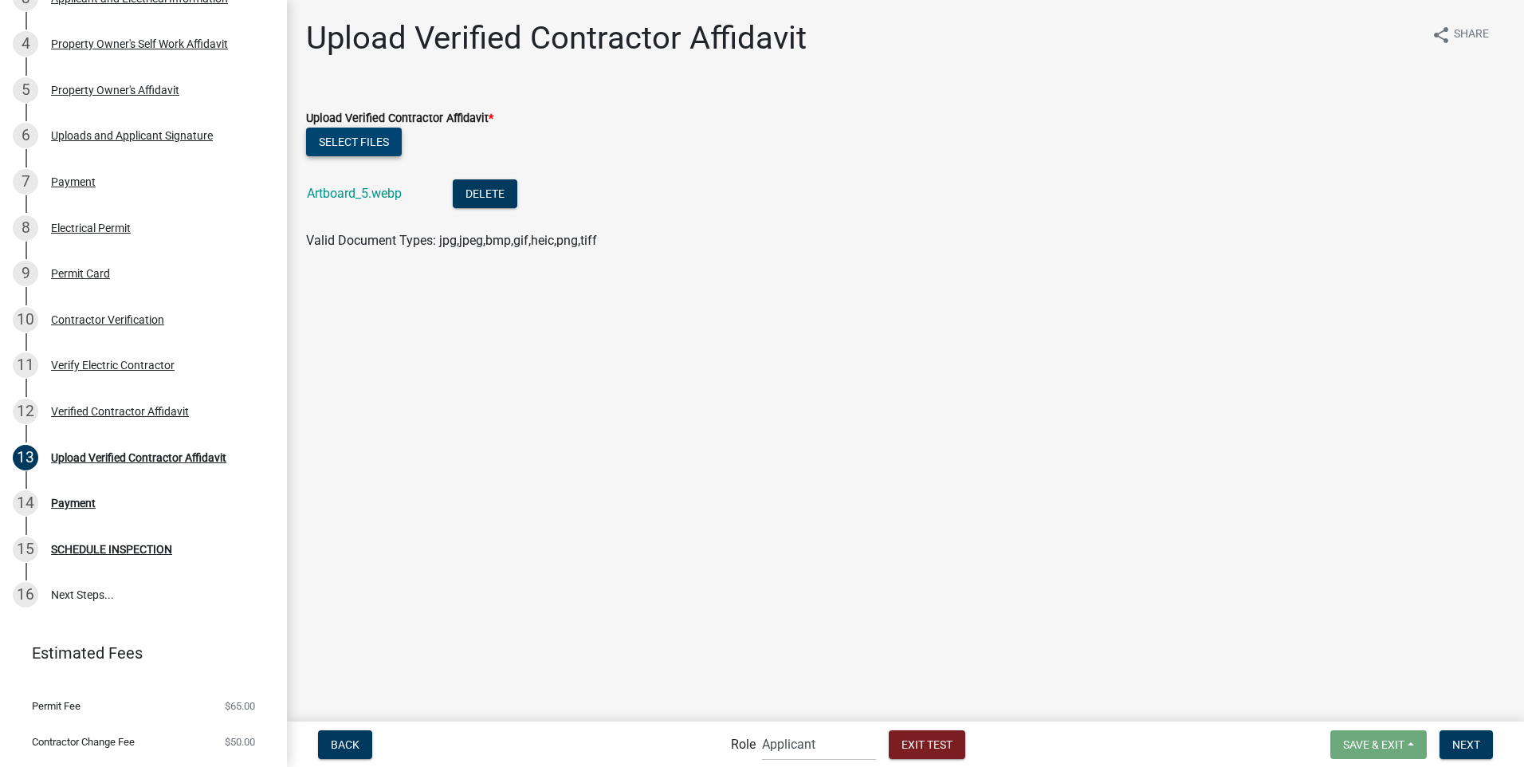
click at [368, 143] on button "Select files" at bounding box center [354, 142] width 96 height 29
click at [1476, 742] on span "Next" at bounding box center [1467, 743] width 28 height 13
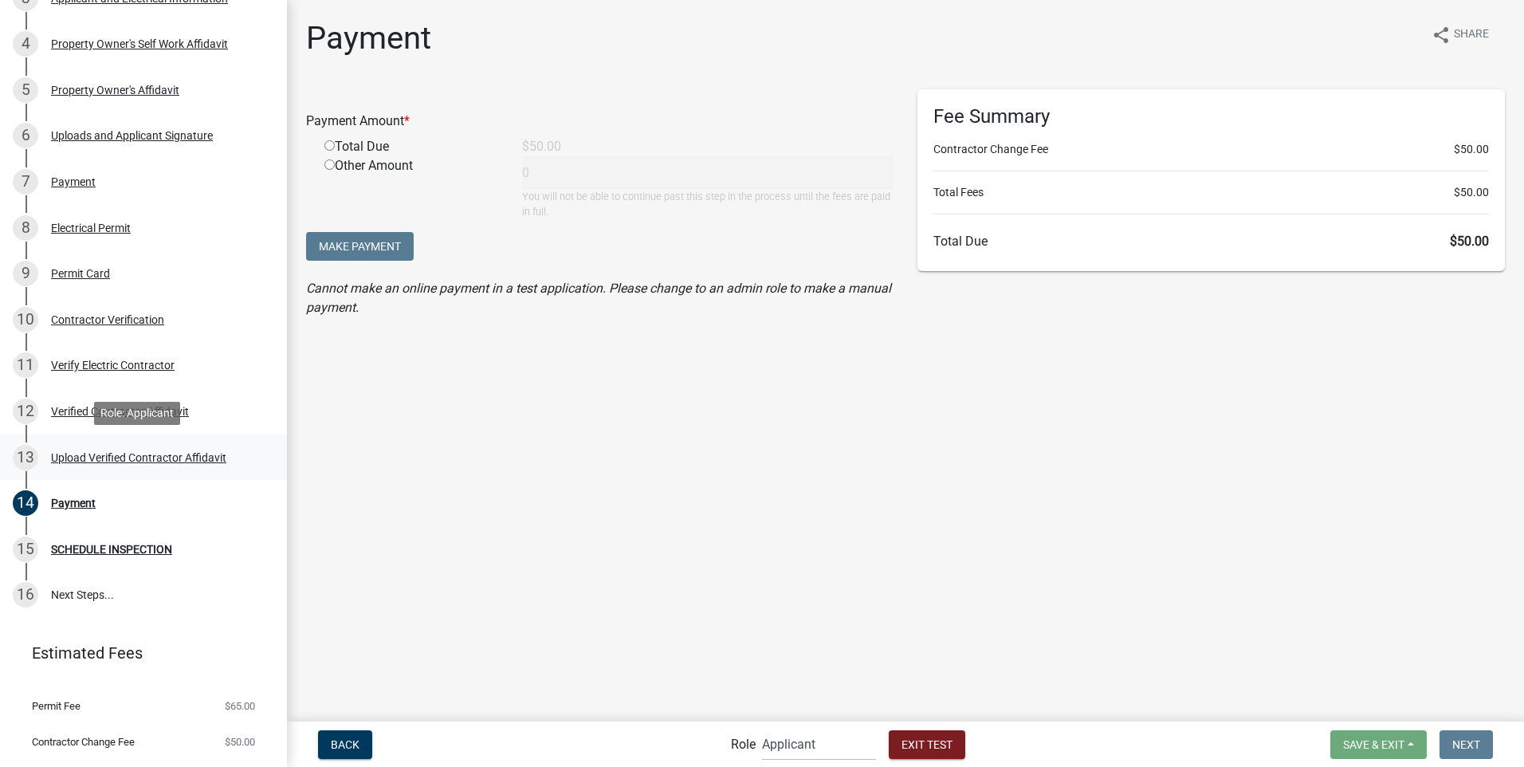
click at [83, 453] on div "Upload Verified Contractor Affidavit" at bounding box center [138, 457] width 175 height 11
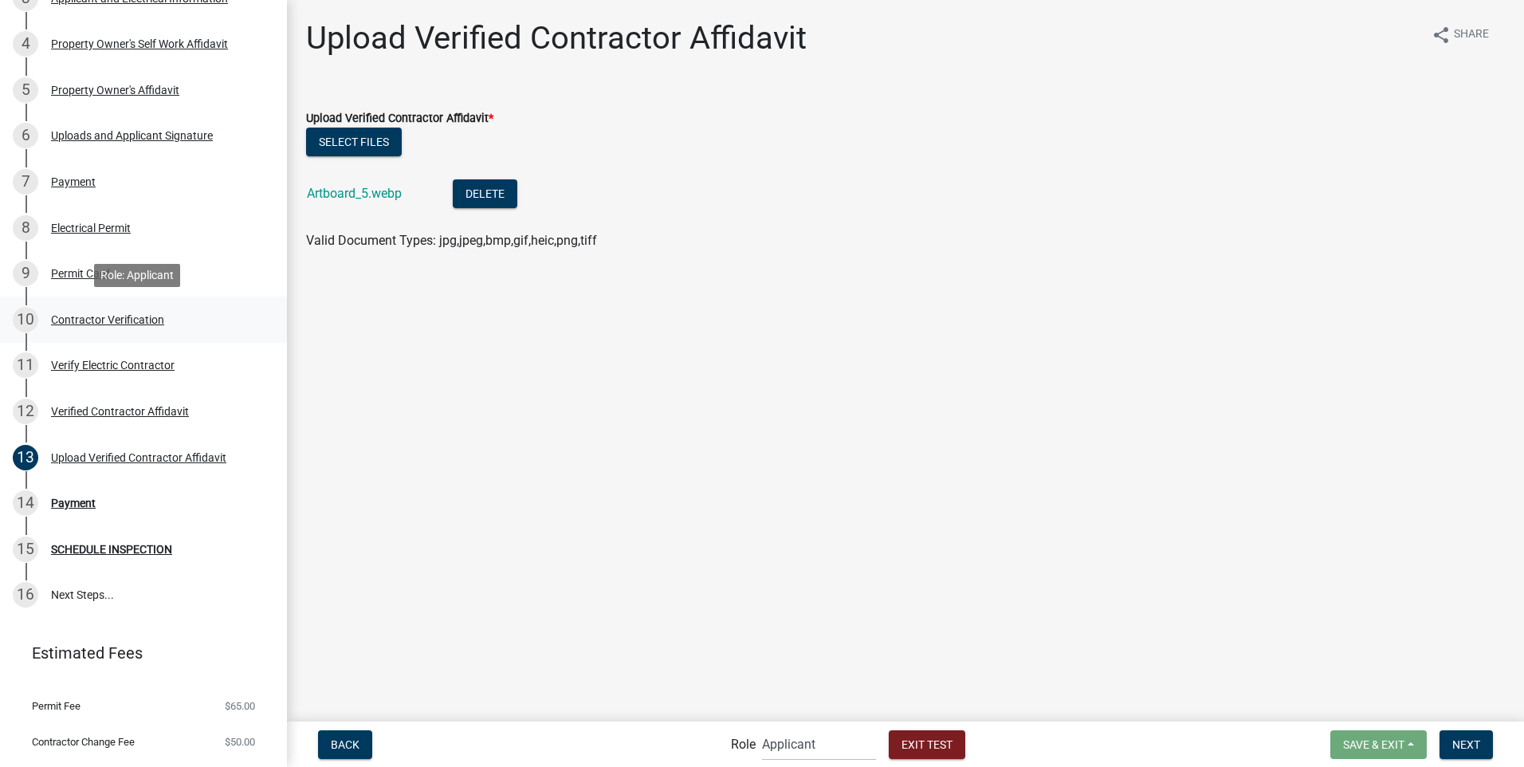
click at [128, 320] on div "Contractor Verification" at bounding box center [107, 319] width 113 height 11
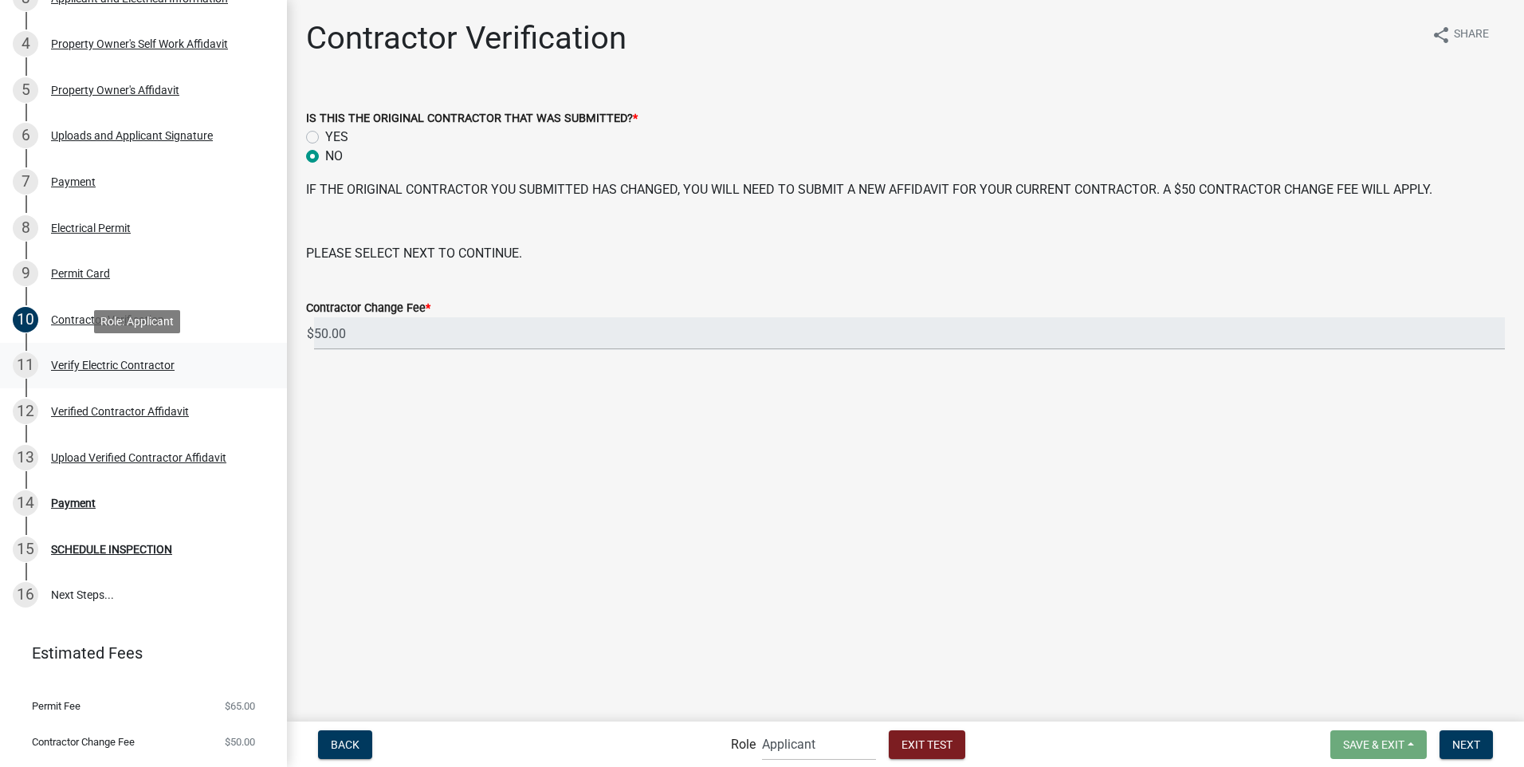
click at [93, 371] on div "11 Verify Electric Contractor" at bounding box center [137, 365] width 249 height 26
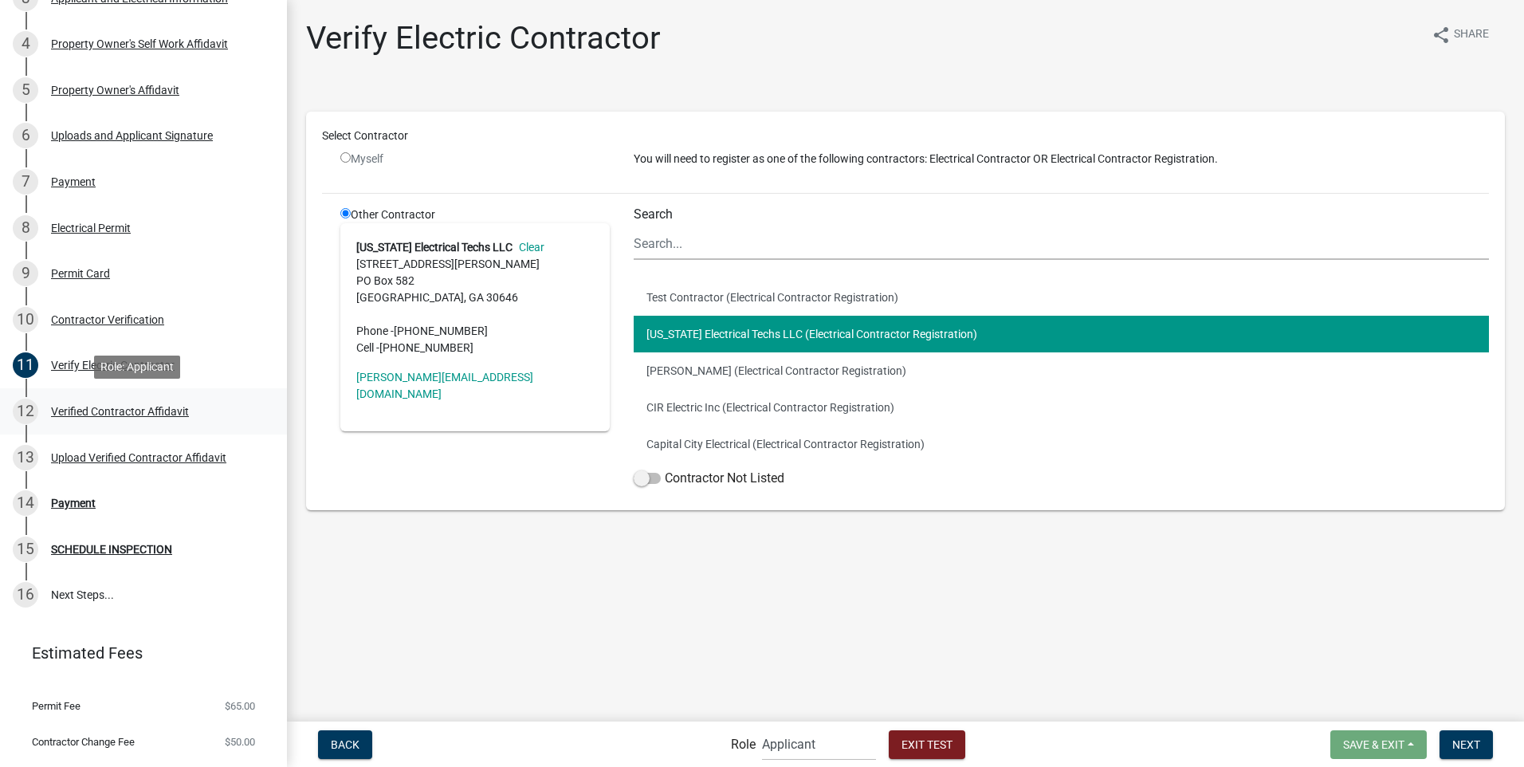
click at [114, 411] on div "Verified Contractor Affidavit" at bounding box center [120, 411] width 138 height 11
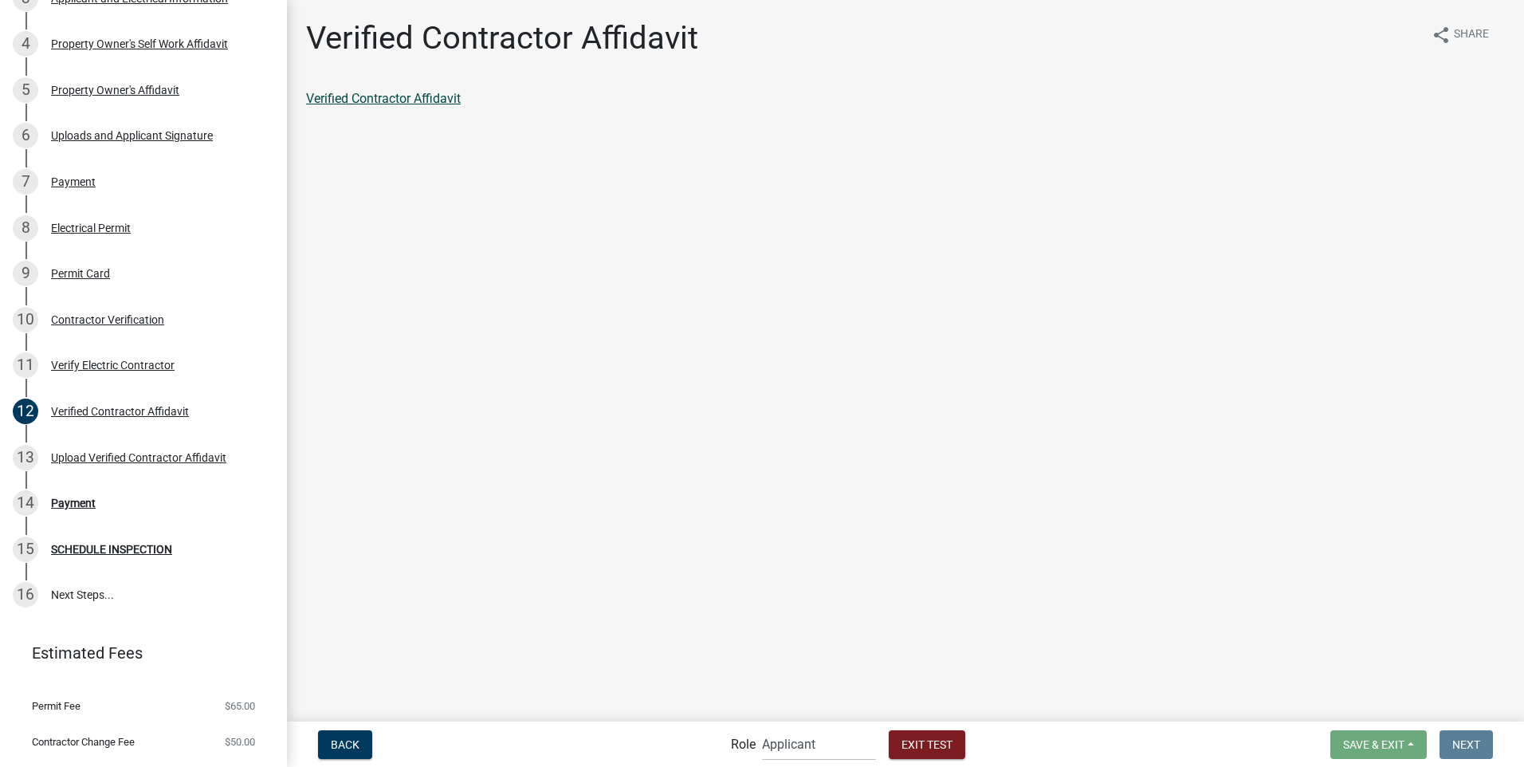
click at [401, 98] on link "Verified Contractor Affidavit" at bounding box center [383, 98] width 155 height 15
click at [109, 454] on div "Upload Verified Contractor Affidavit" at bounding box center [138, 457] width 175 height 11
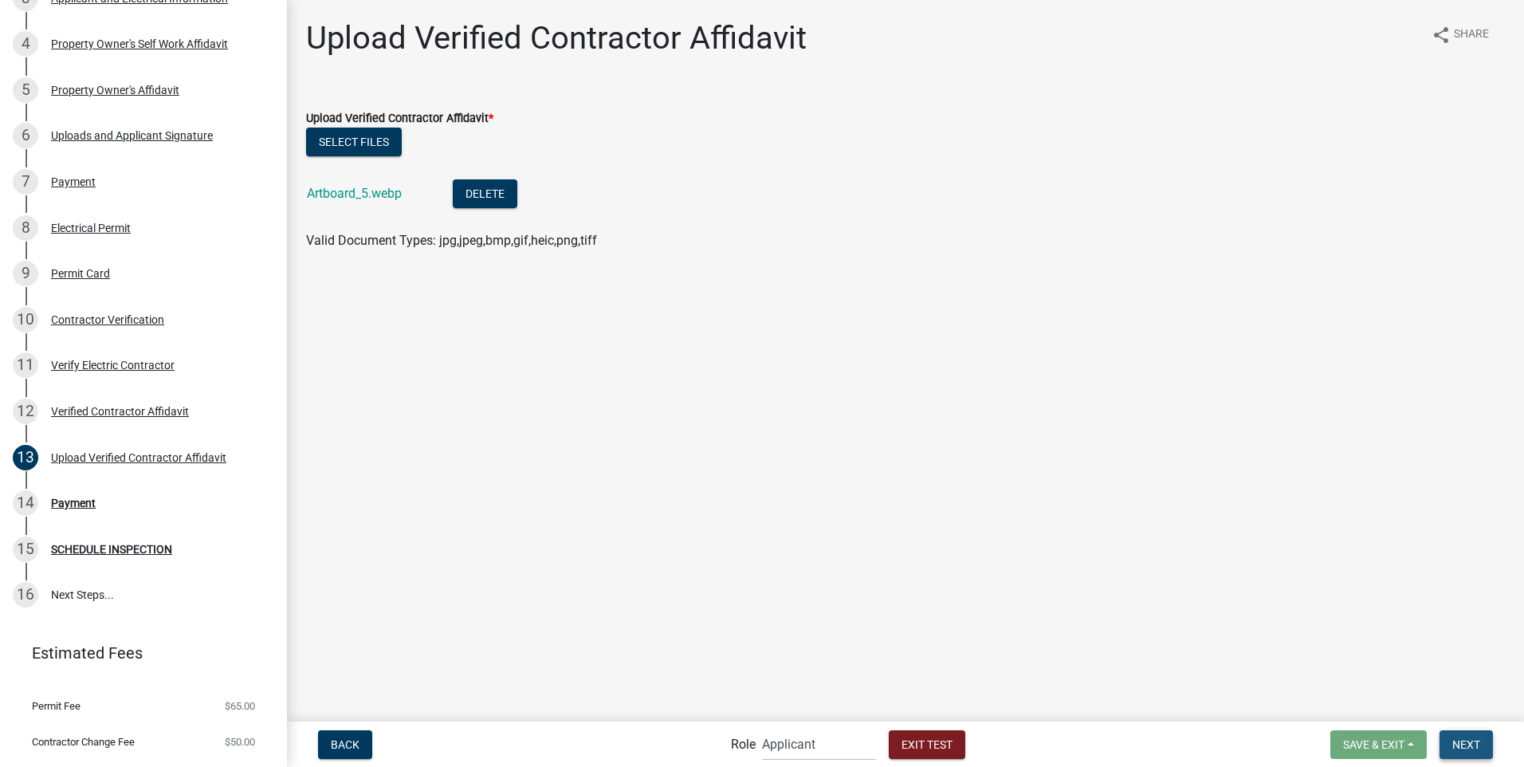
click at [1480, 741] on span "Next" at bounding box center [1467, 743] width 28 height 13
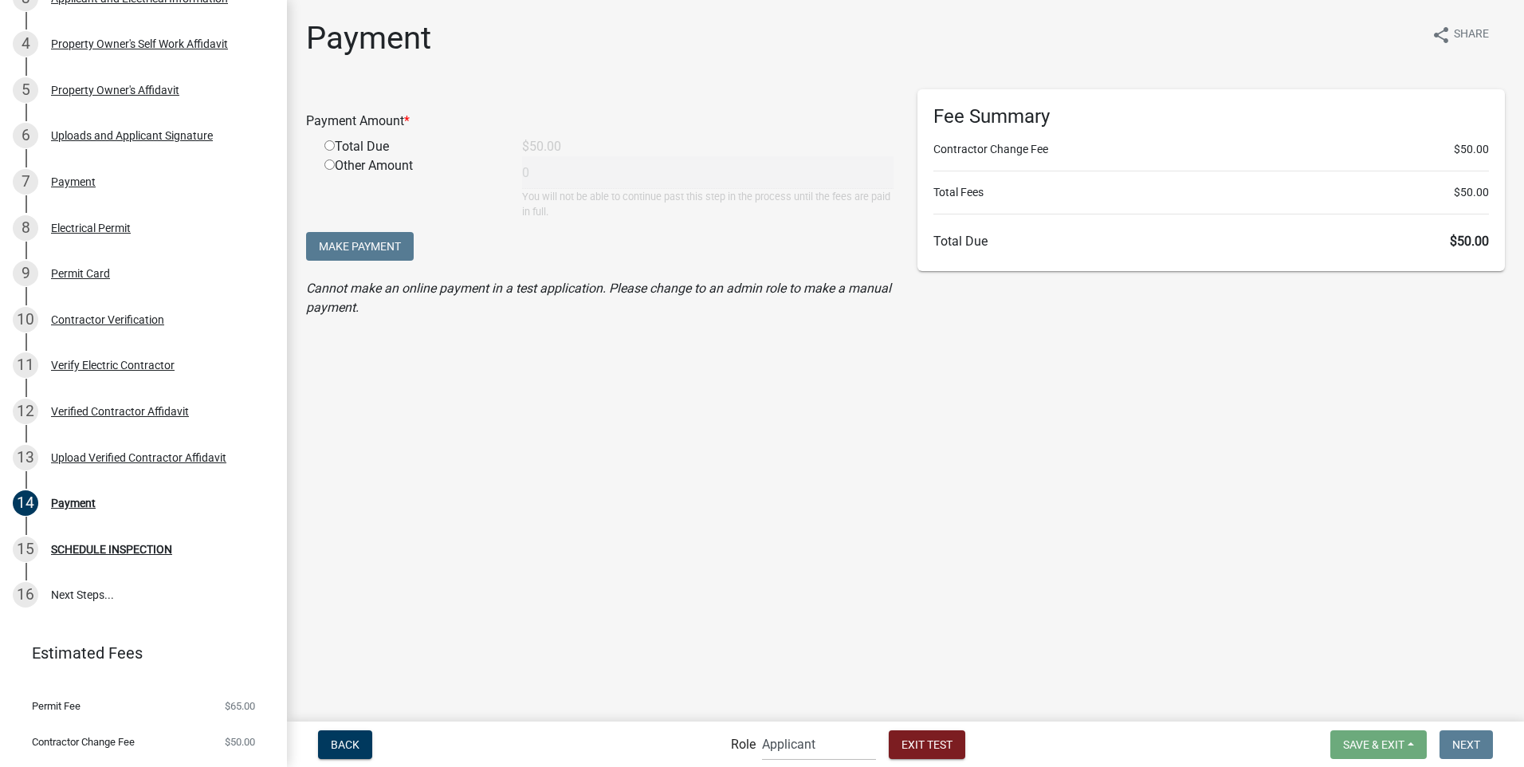
click at [329, 147] on input "radio" at bounding box center [329, 145] width 10 height 10
radio input "true"
type input "50"
click at [807, 741] on select "Applicant Building Clerk Building Inspections Planning & Zoning Admin" at bounding box center [819, 744] width 114 height 33
select select "7670adba-a95f-4cb1-9c24-effdf5e7eb9d"
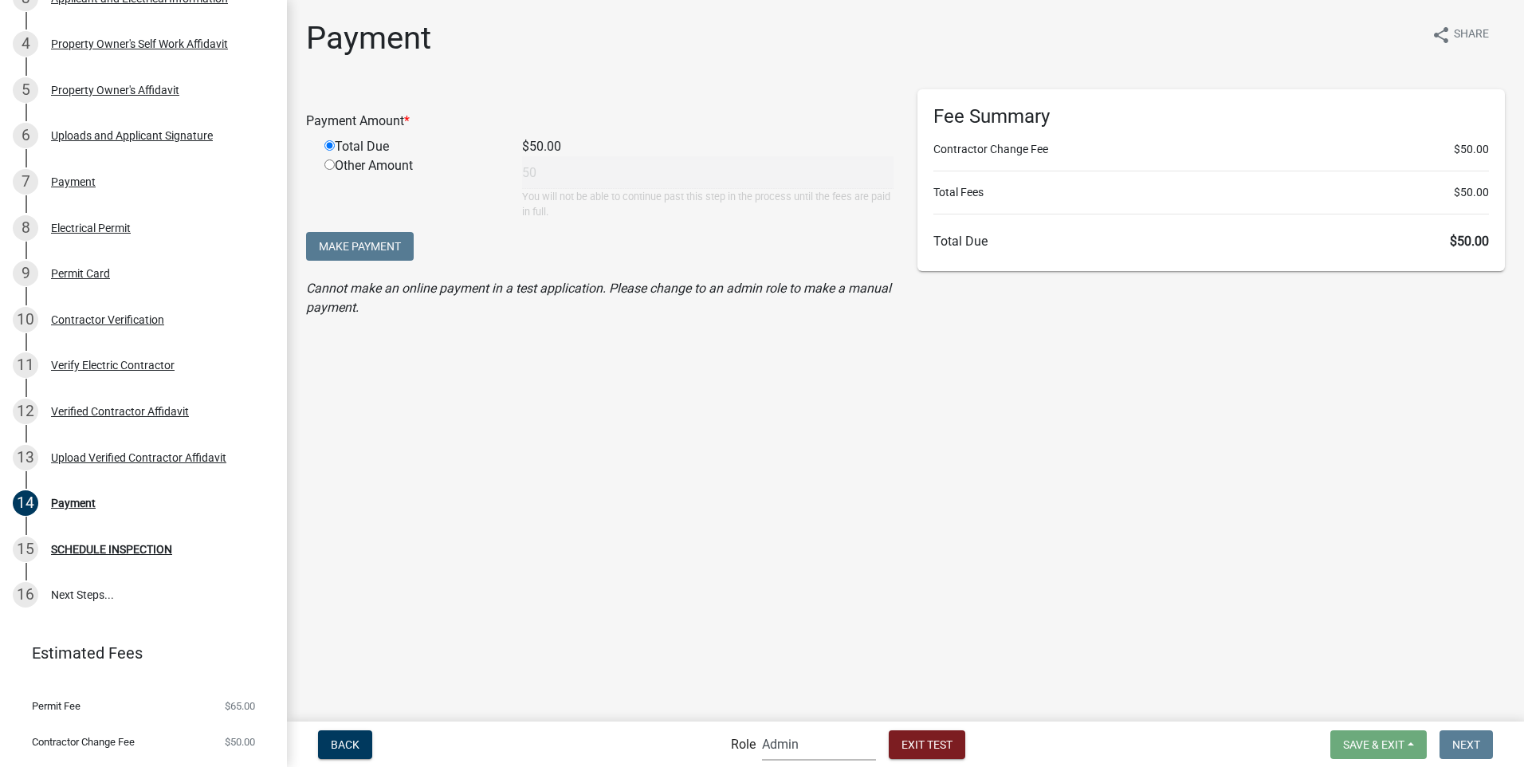
click at [762, 728] on select "Applicant Building Clerk Building Inspections Planning & Zoning Admin" at bounding box center [819, 744] width 114 height 33
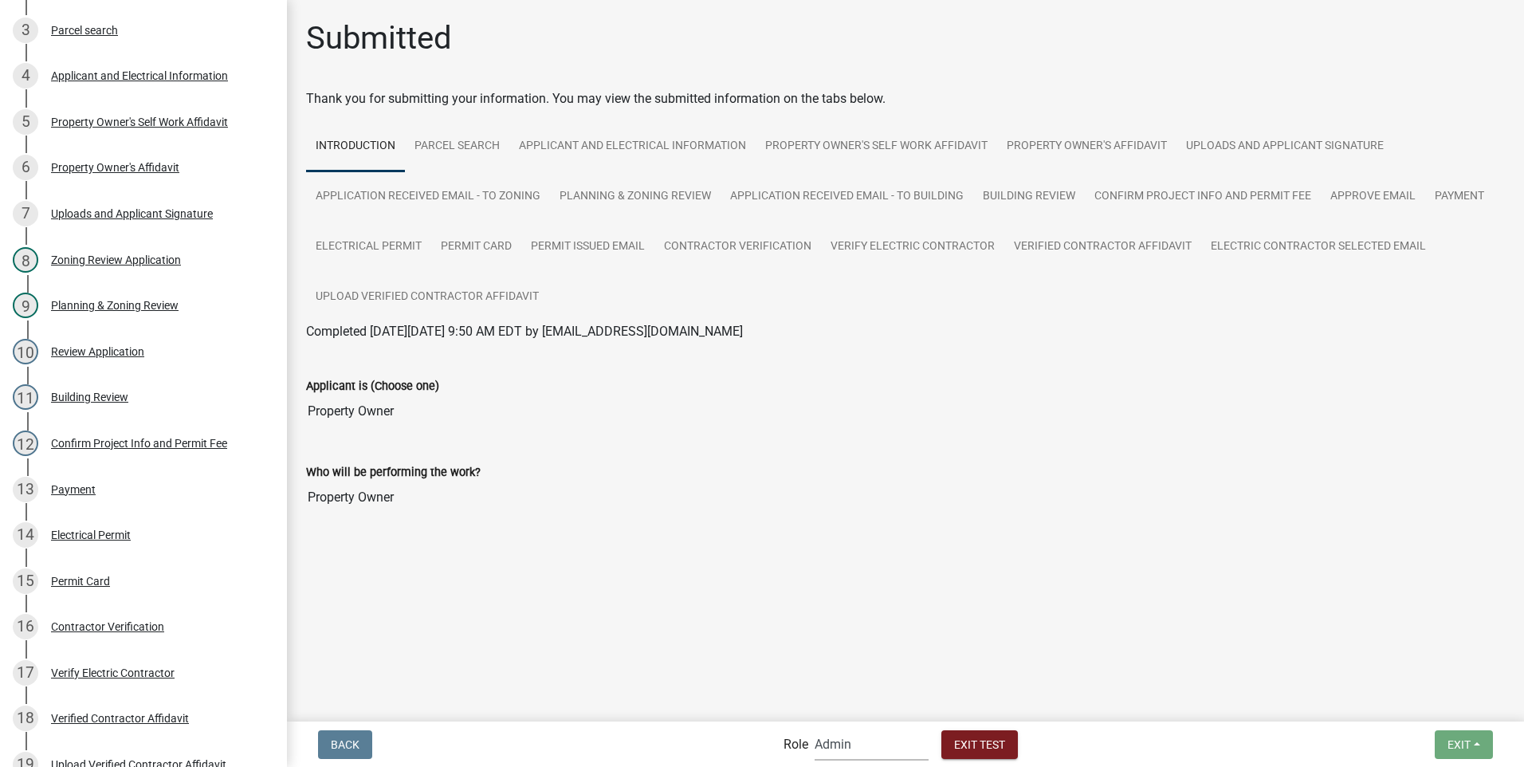
scroll to position [938, 0]
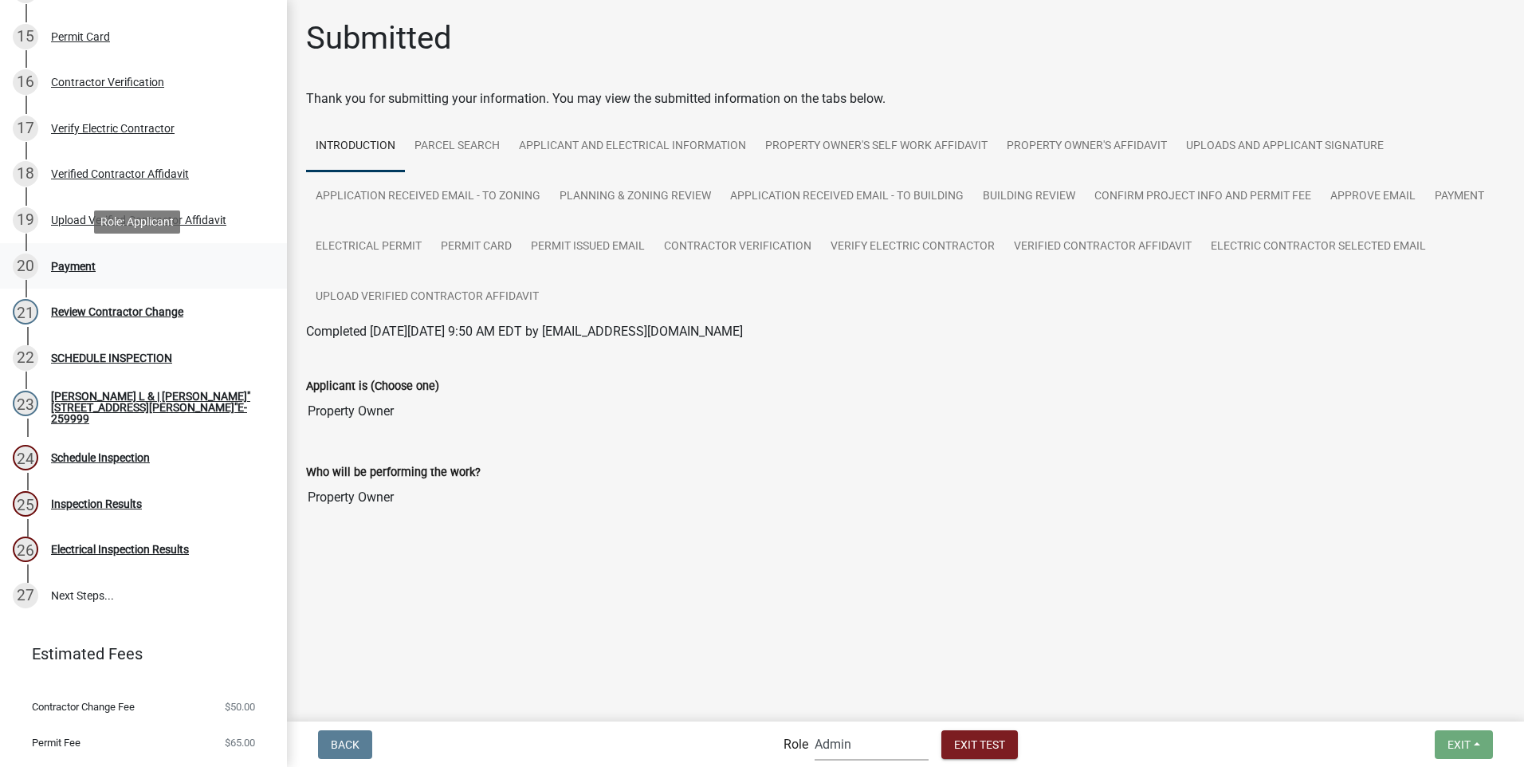
click at [64, 267] on div "Payment" at bounding box center [73, 266] width 45 height 11
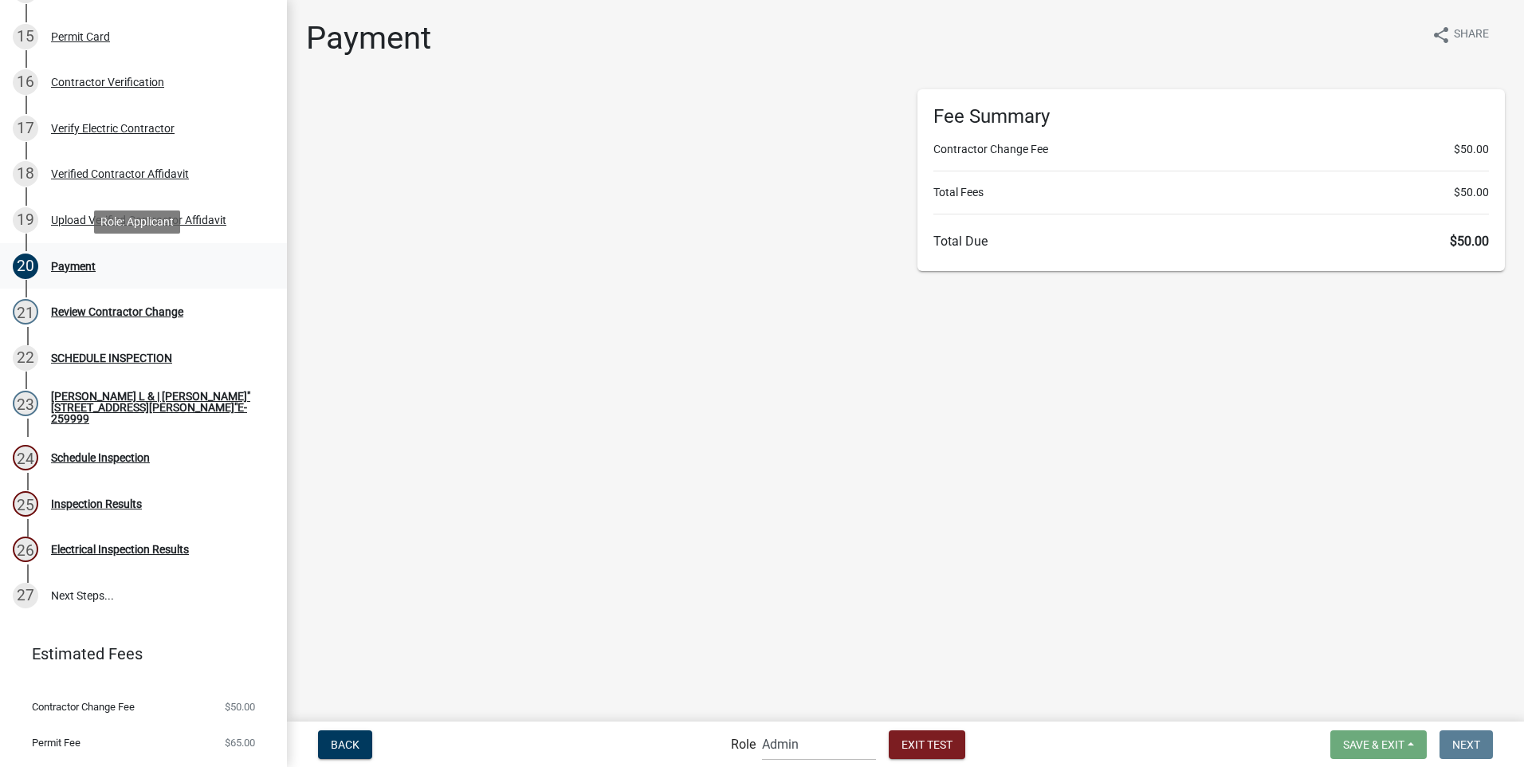
select select "2: 1"
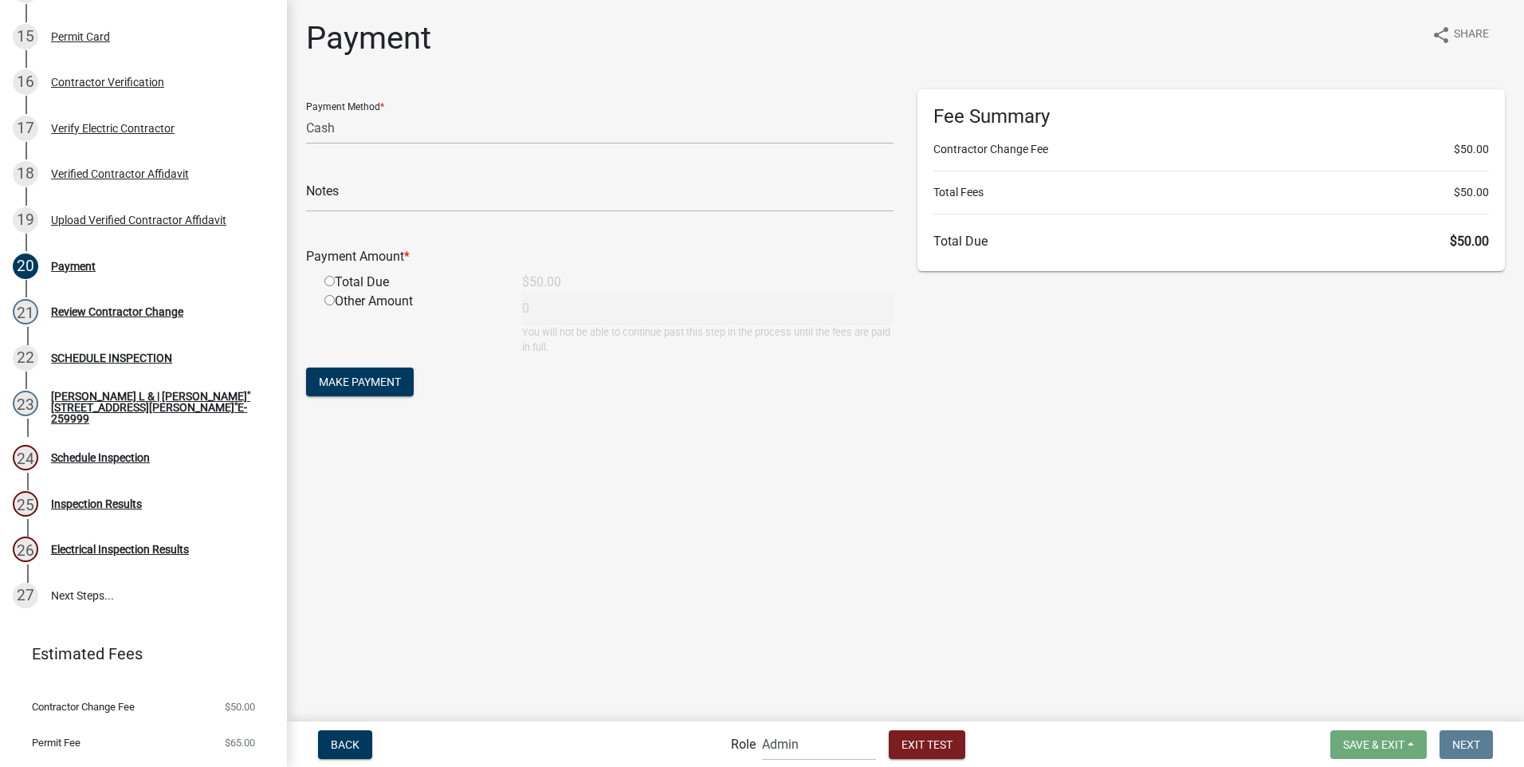
click at [330, 282] on input "radio" at bounding box center [329, 281] width 10 height 10
radio input "true"
type input "50"
click at [353, 388] on span "Make Payment" at bounding box center [360, 381] width 82 height 13
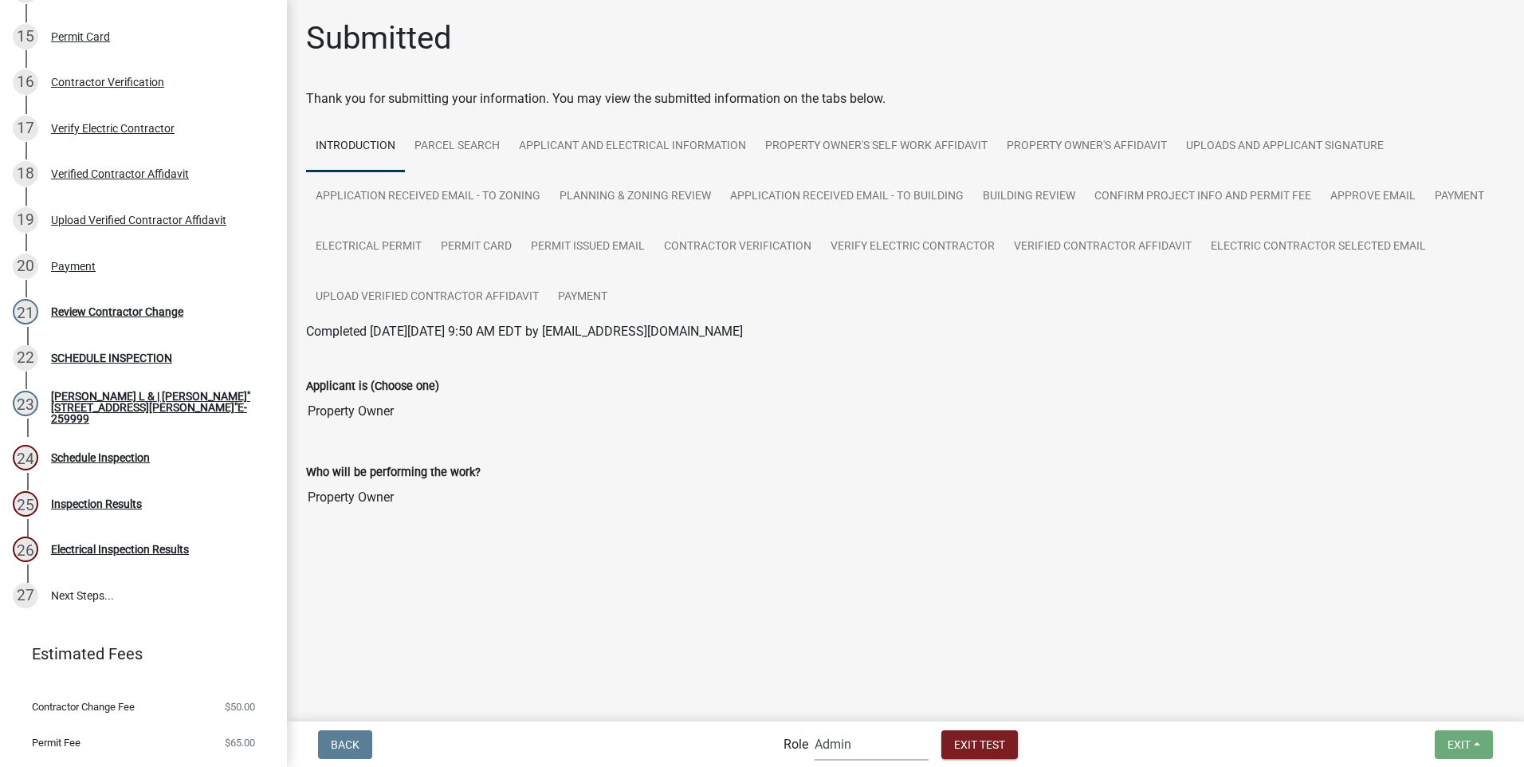
click at [855, 743] on select "Applicant Building Clerk Building Inspections Planning & Zoning Admin" at bounding box center [872, 744] width 114 height 33
select select "a1034ff1-6d4f-4586-aa83-45d6433eee28"
click at [815, 728] on select "Applicant Building Clerk Building Inspections Planning & Zoning Admin" at bounding box center [872, 744] width 114 height 33
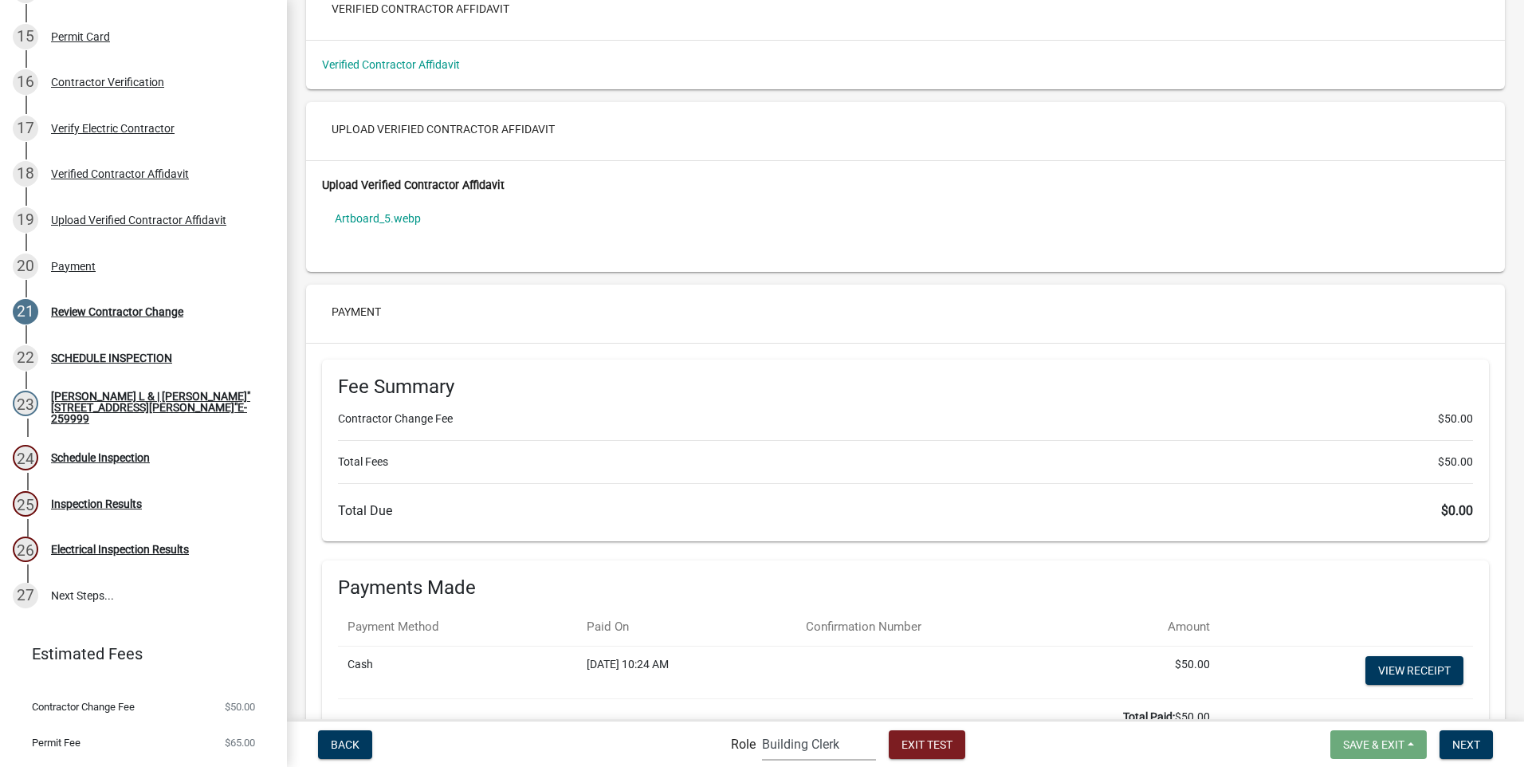
scroll to position [7851, 0]
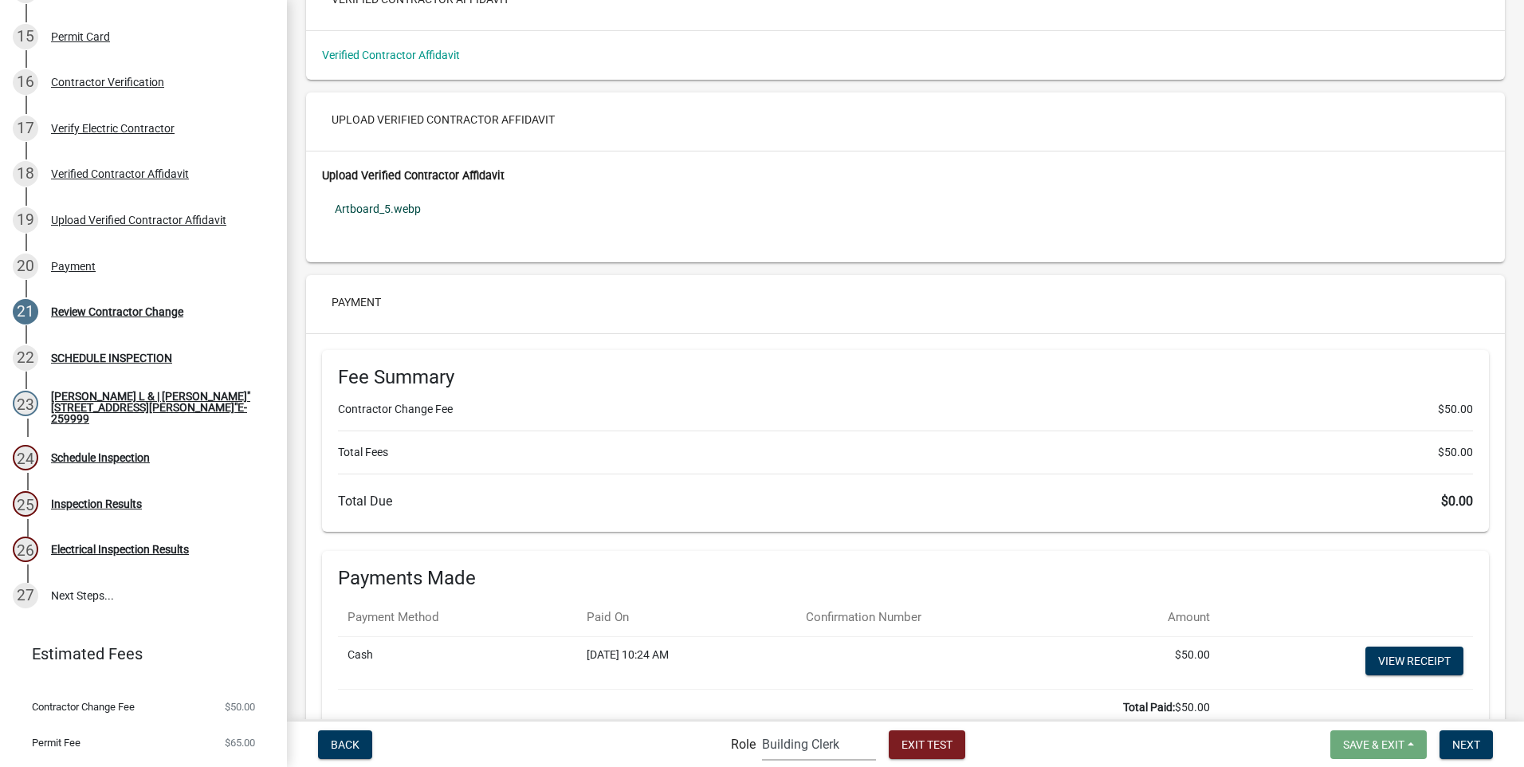
click at [377, 211] on link "Artboard_5.webp" at bounding box center [905, 209] width 1167 height 37
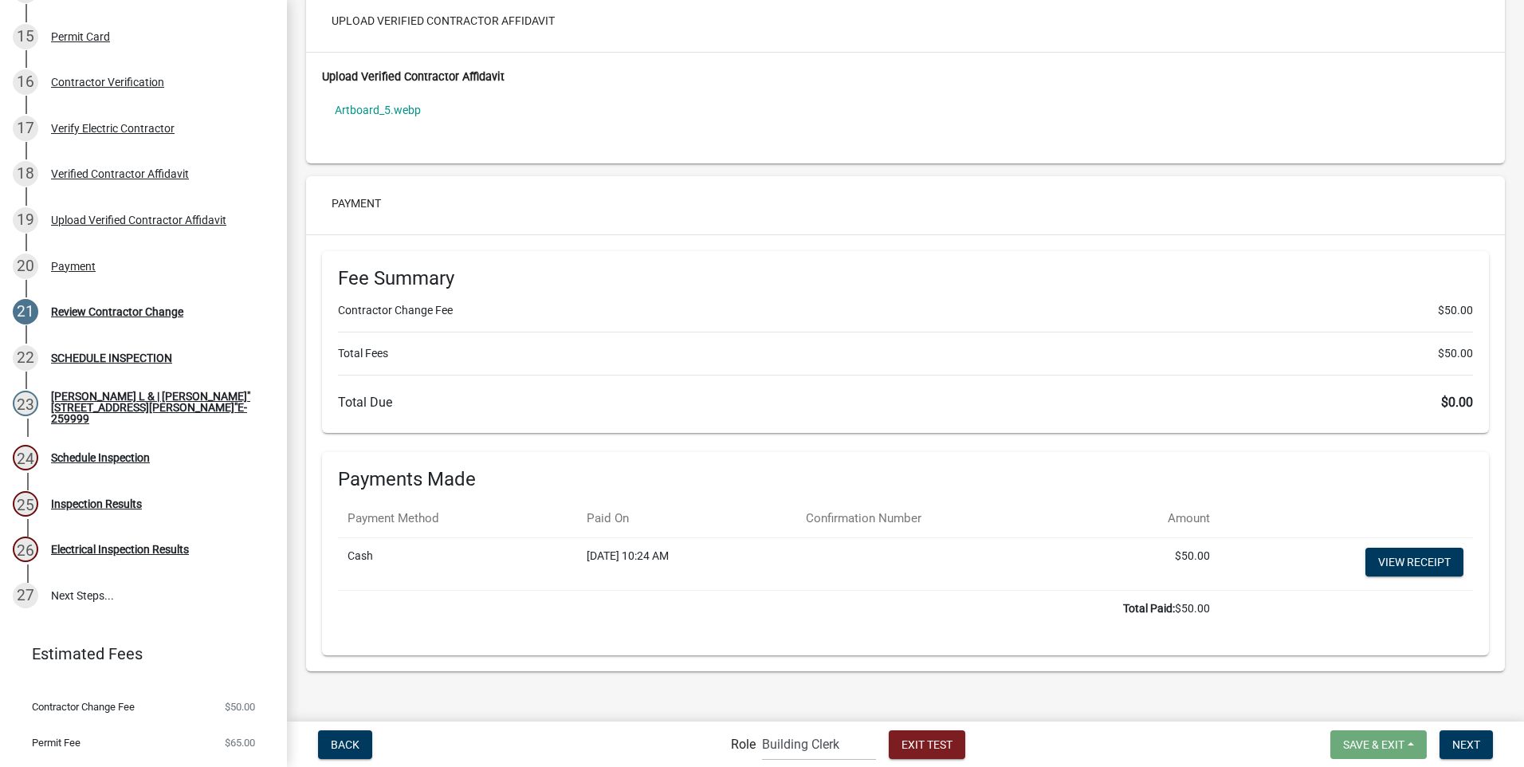
scroll to position [7964, 0]
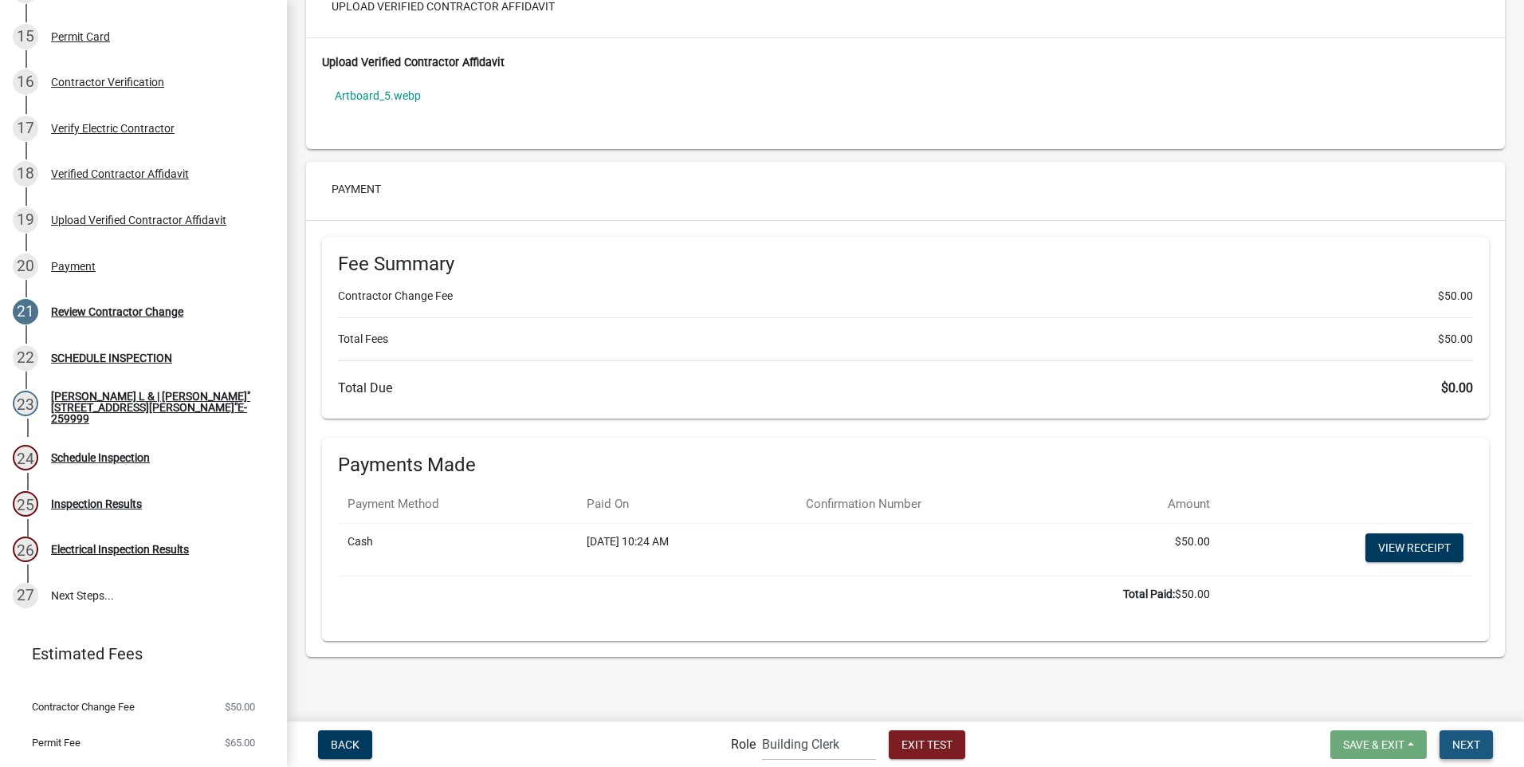
click at [1464, 742] on span "Next" at bounding box center [1467, 743] width 28 height 13
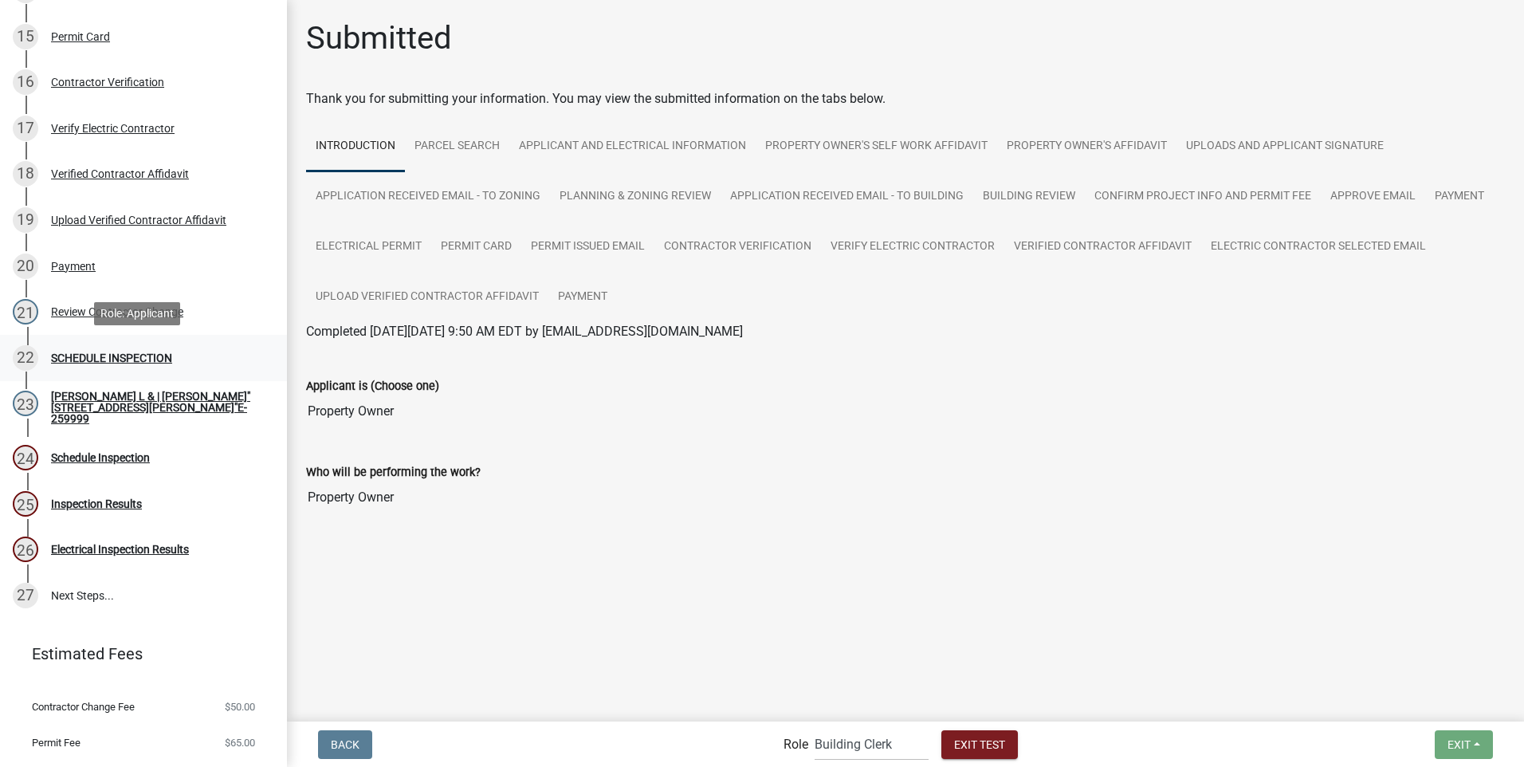
click at [135, 353] on div "SCHEDULE INSPECTION" at bounding box center [111, 357] width 121 height 11
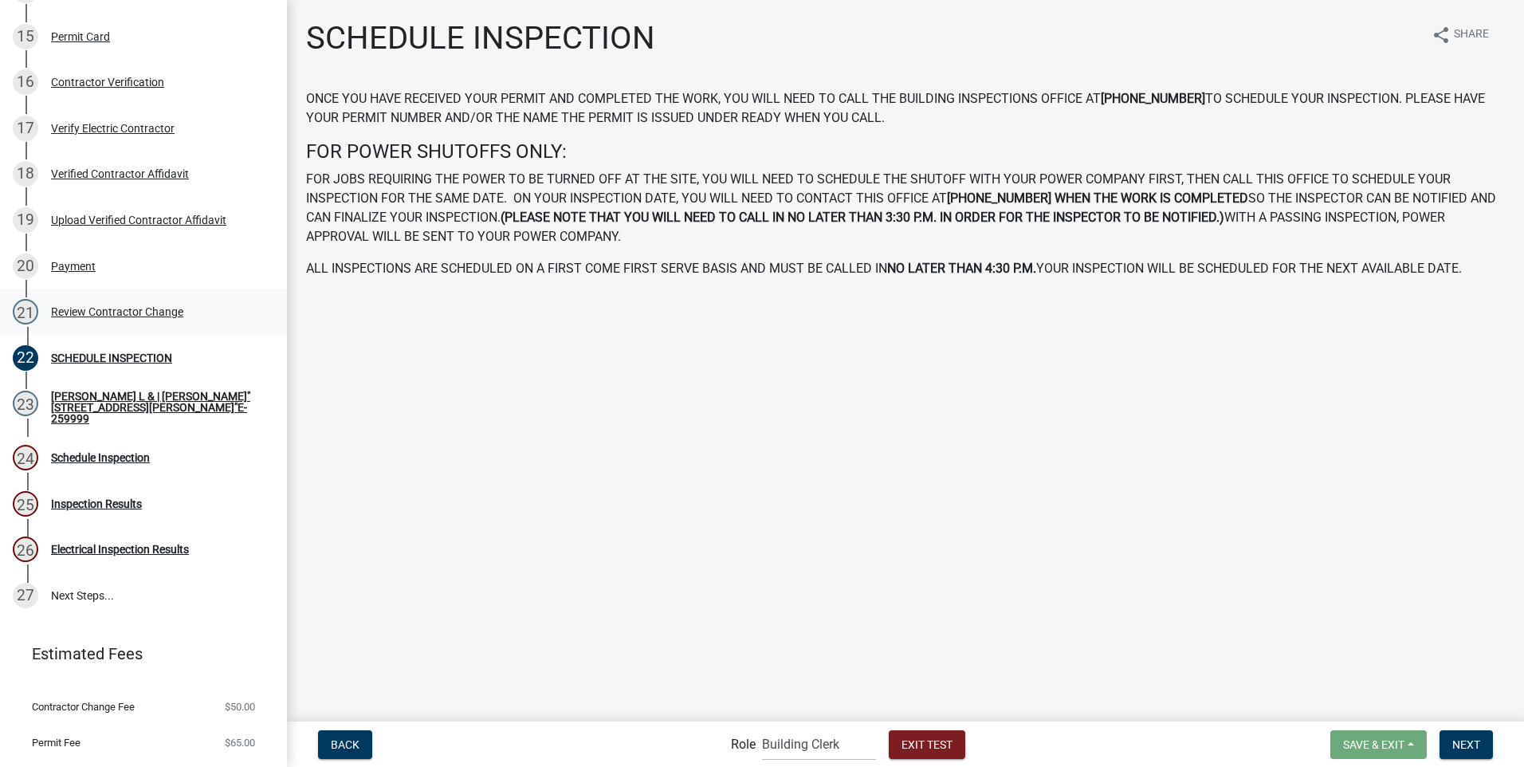
click at [138, 310] on div "Review Contractor Change" at bounding box center [117, 311] width 132 height 11
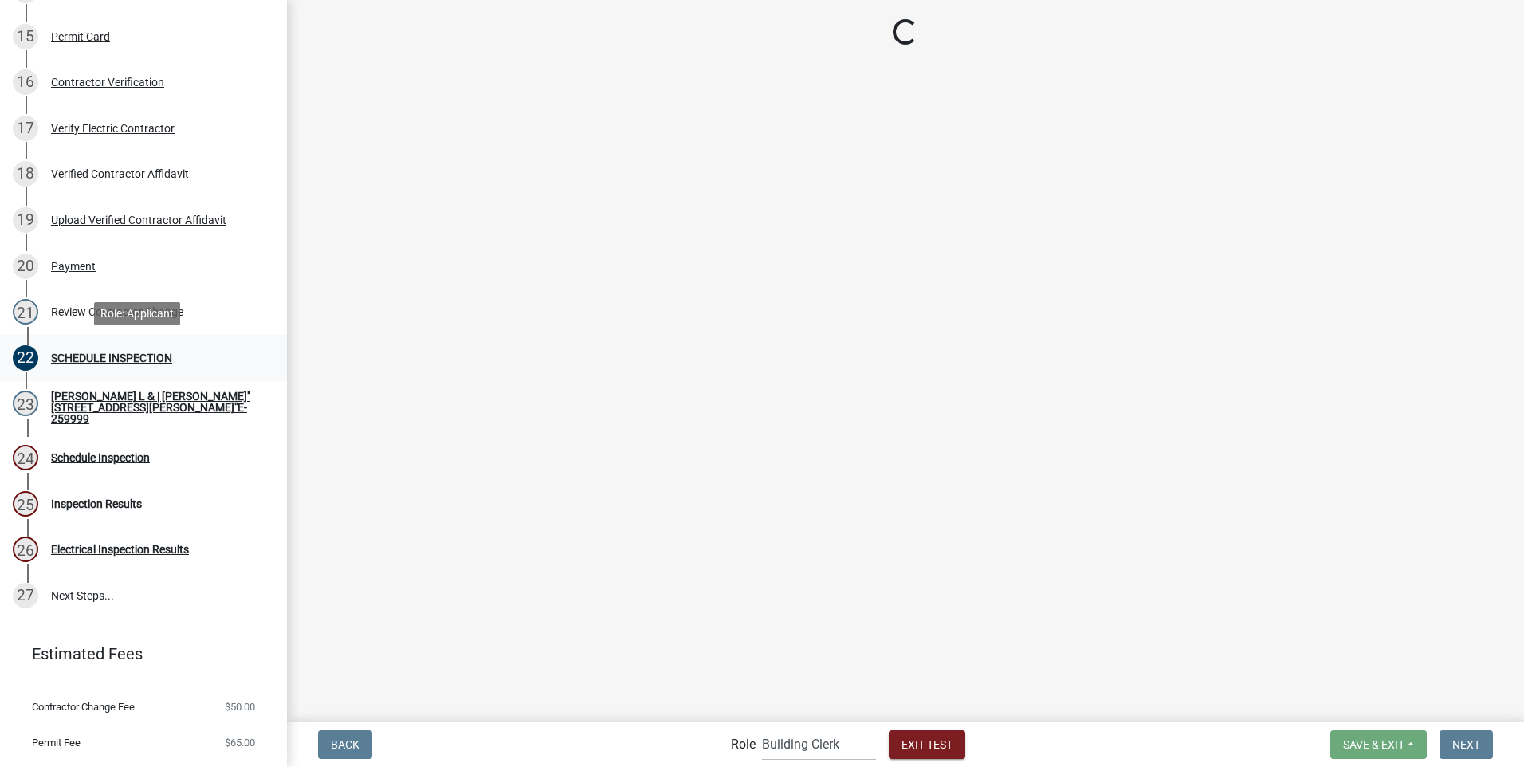
click at [131, 360] on div "SCHEDULE INSPECTION" at bounding box center [111, 357] width 121 height 11
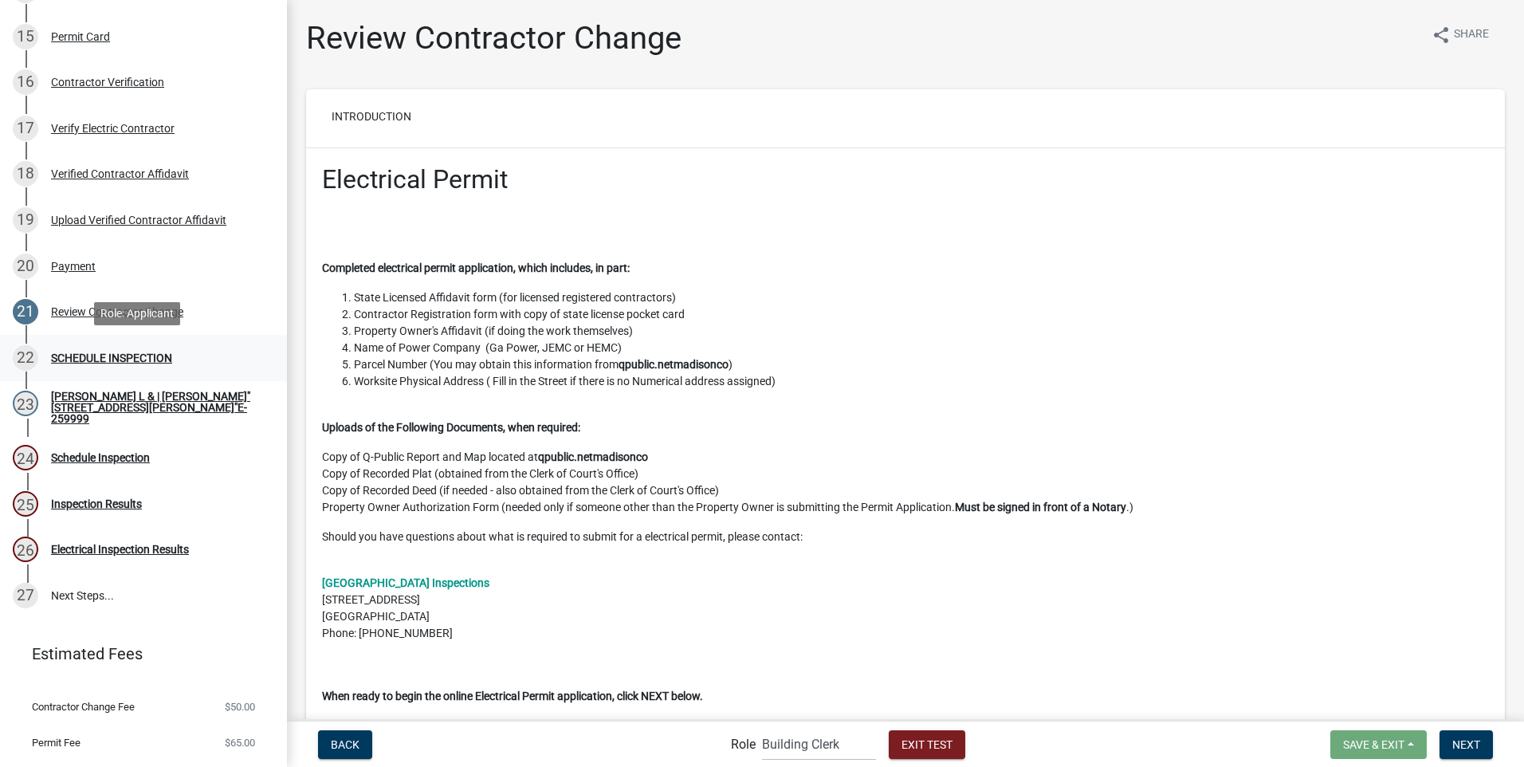
click at [129, 350] on div "22 SCHEDULE INSPECTION" at bounding box center [137, 358] width 249 height 26
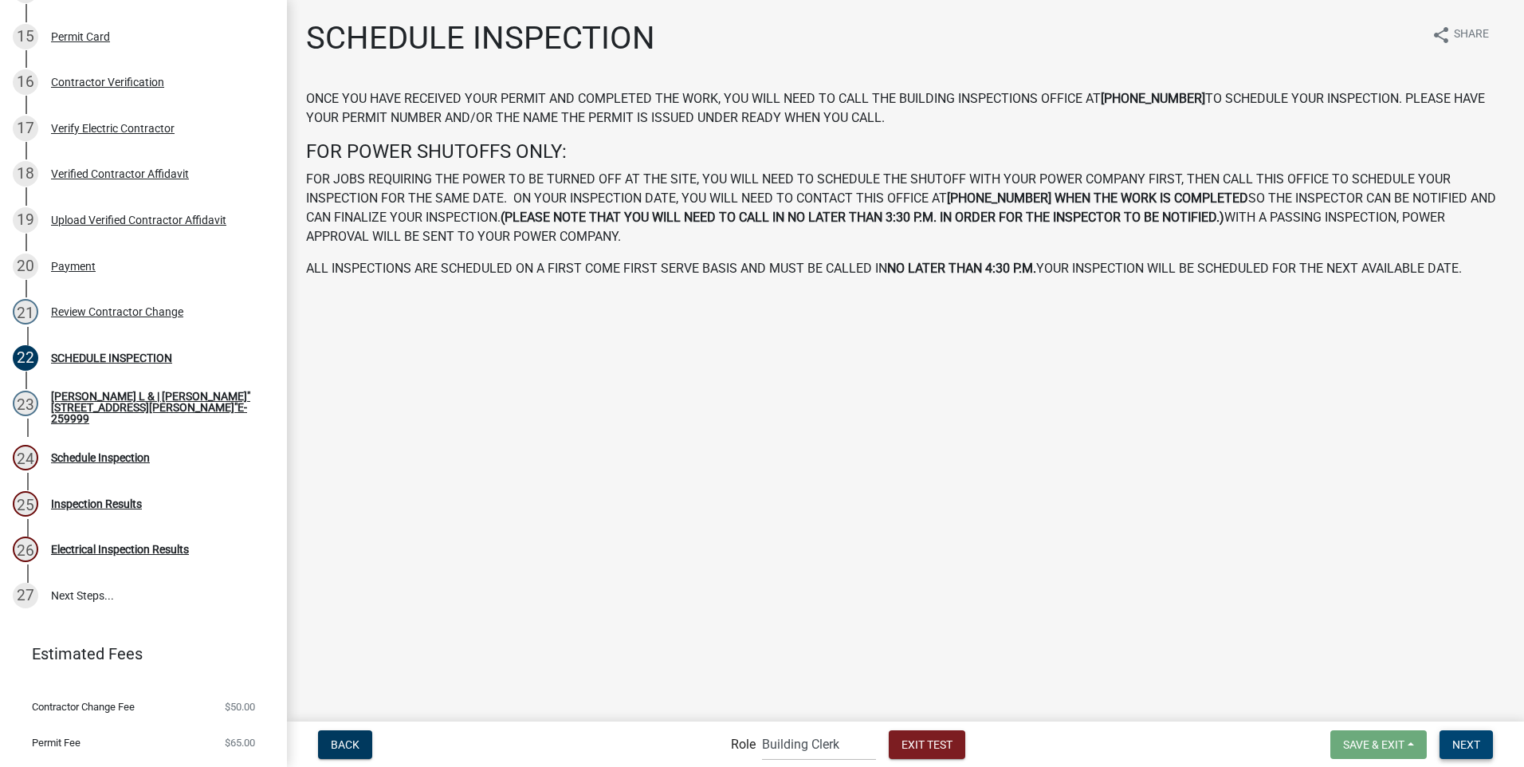
click at [1468, 743] on span "Next" at bounding box center [1467, 743] width 28 height 13
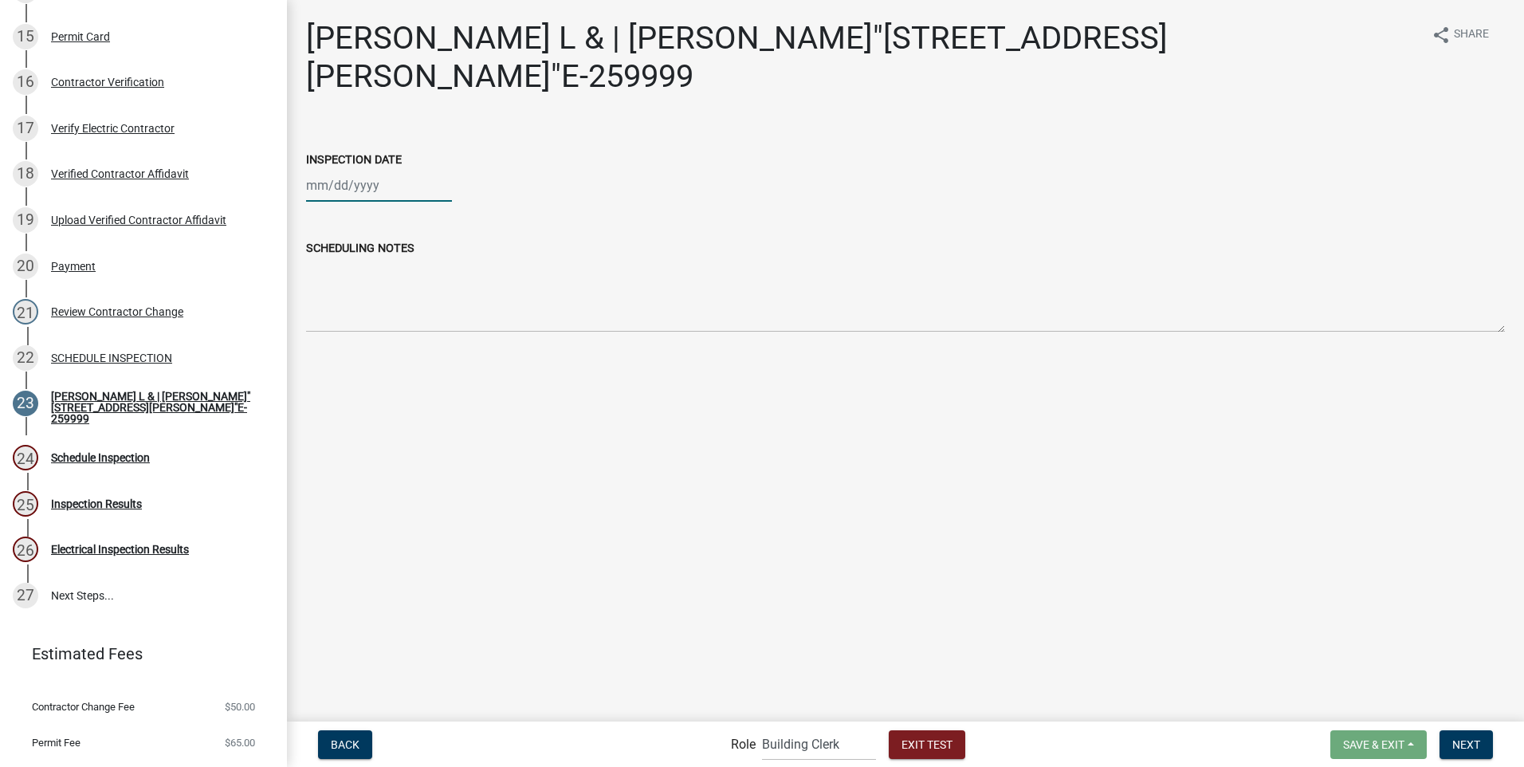
select select "9"
select select "2025"
click at [344, 185] on div "[PERSON_NAME] Feb Mar Apr [PERSON_NAME][DATE] Oct Nov [DATE] 1526 1527 1528 152…" at bounding box center [379, 185] width 146 height 33
click at [375, 321] on div "17" at bounding box center [373, 322] width 26 height 26
type input "[DATE]"
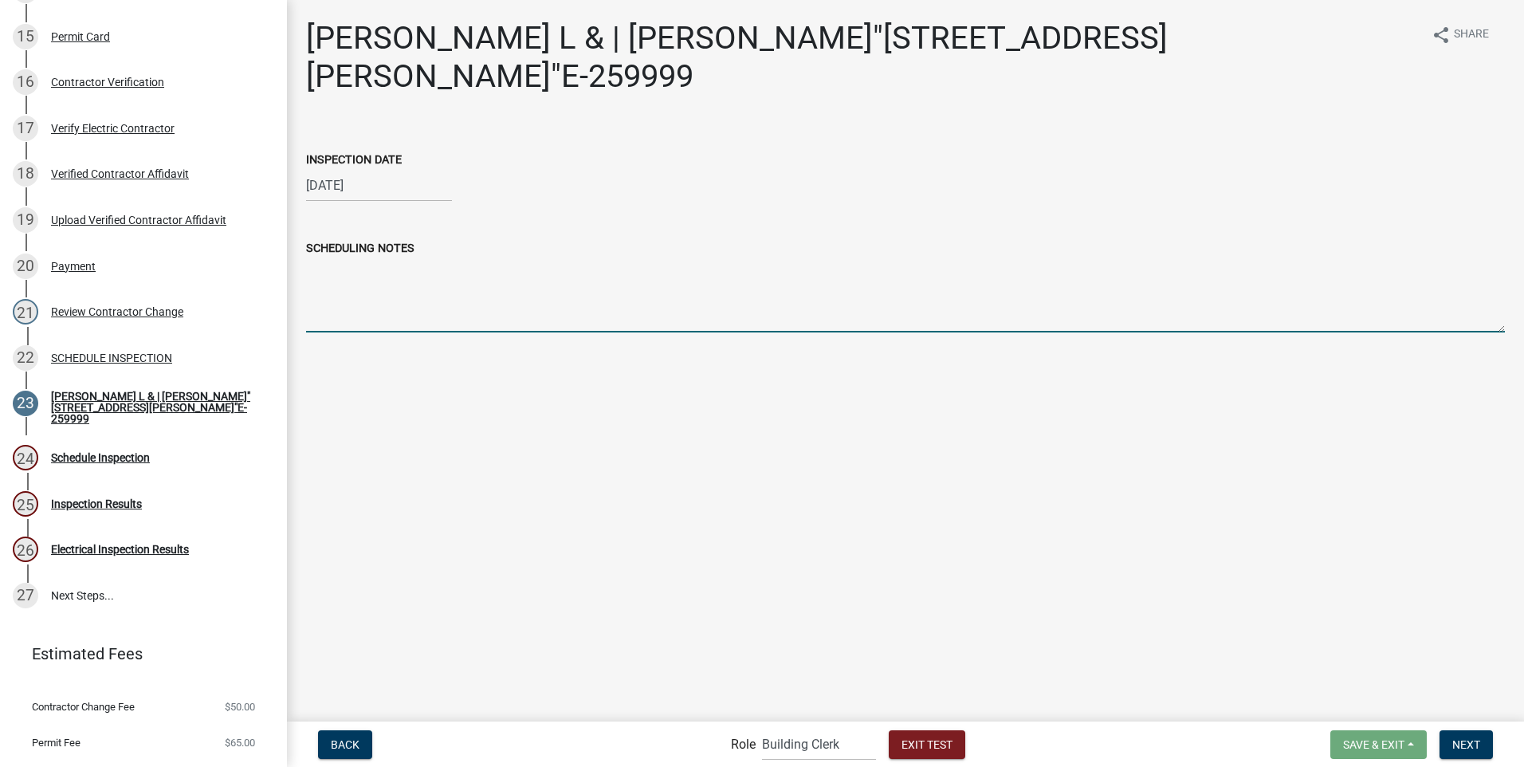
click at [412, 309] on textarea "SCHEDULING NOTES" at bounding box center [905, 294] width 1199 height 75
type textarea "edwedwewdwde"
click at [1463, 752] on button "Next" at bounding box center [1466, 744] width 53 height 29
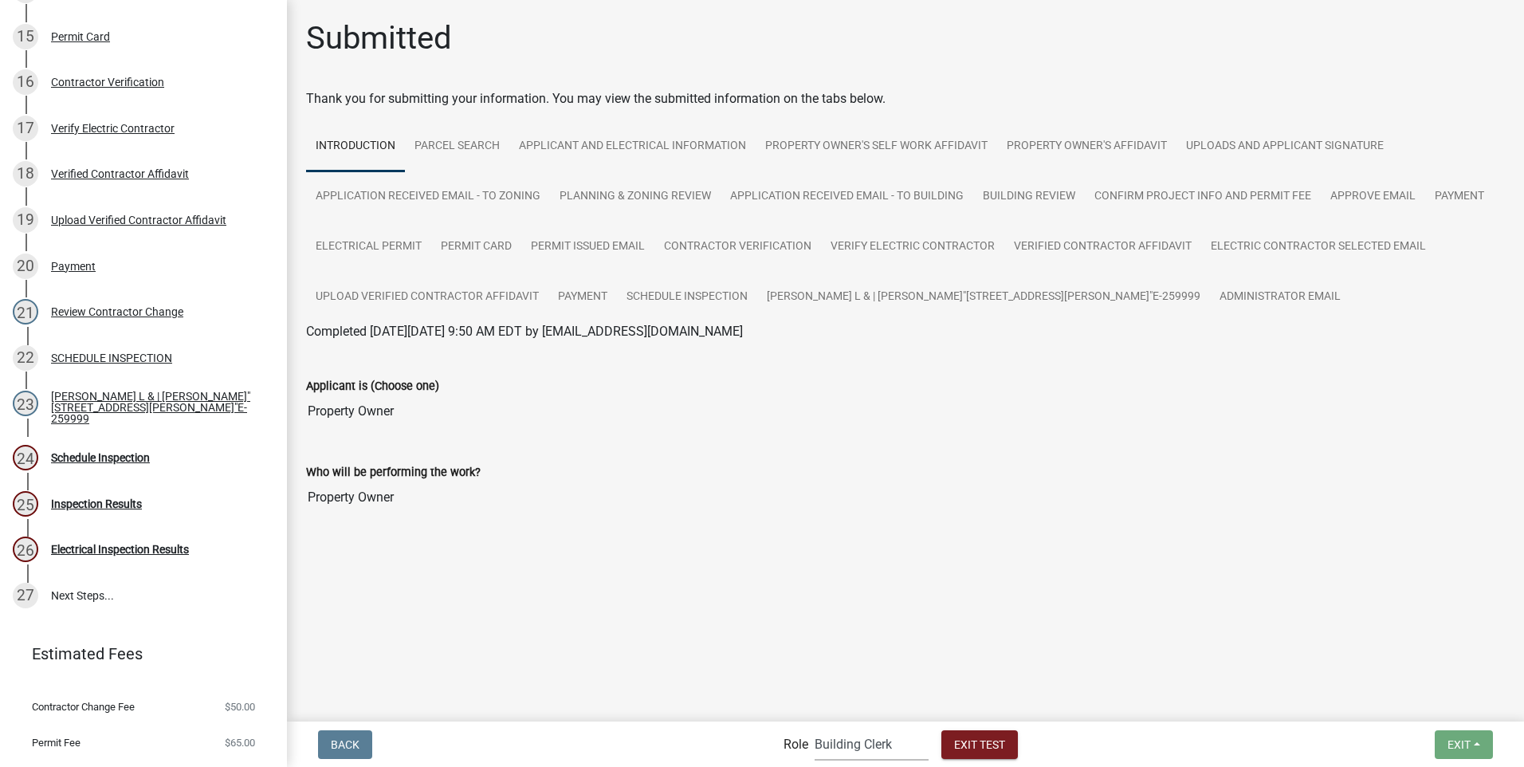
click at [836, 749] on select "Applicant Building Clerk Building Inspections Planning & Zoning Admin" at bounding box center [872, 744] width 114 height 33
select select "67b8e1bd-2e3e-4a8d-861d-598f76277593"
click at [815, 728] on select "Applicant Building Clerk Building Inspections Planning & Zoning Admin" at bounding box center [872, 744] width 114 height 33
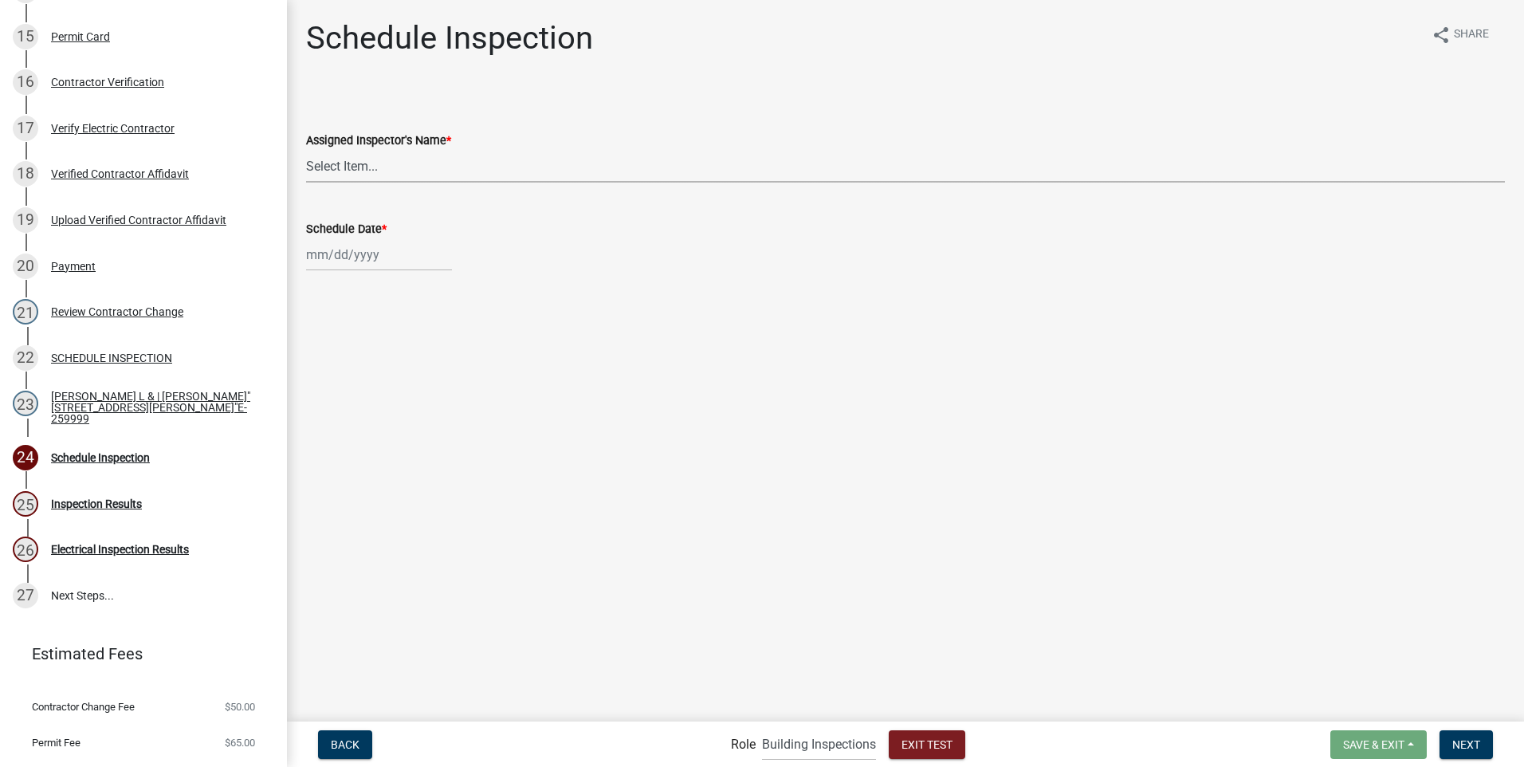
click at [349, 167] on select "Select Item... [PERSON_NAME] ([PERSON_NAME]) JonathanCook ([PERSON_NAME])" at bounding box center [905, 166] width 1199 height 33
select select "a26495b8-1496-4e28-bac5-328c12c30810"
click at [306, 150] on select "Select Item... [PERSON_NAME] ([PERSON_NAME]) JonathanCook ([PERSON_NAME])" at bounding box center [905, 166] width 1199 height 33
click at [342, 253] on div at bounding box center [379, 254] width 146 height 33
select select "9"
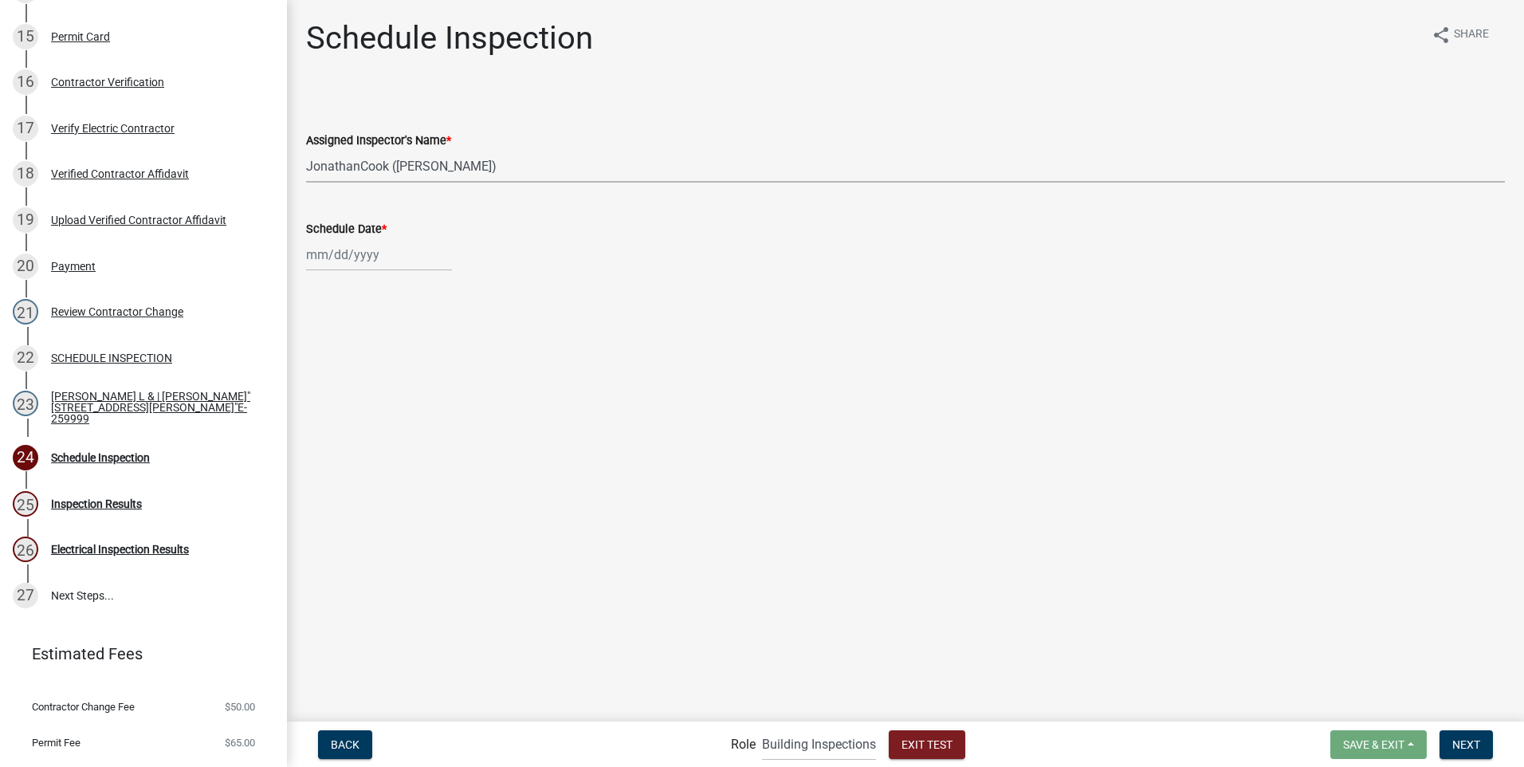
select select "2025"
click at [403, 393] on div "18" at bounding box center [399, 391] width 26 height 26
type input "[DATE]"
click at [1456, 738] on span "Next" at bounding box center [1467, 743] width 28 height 13
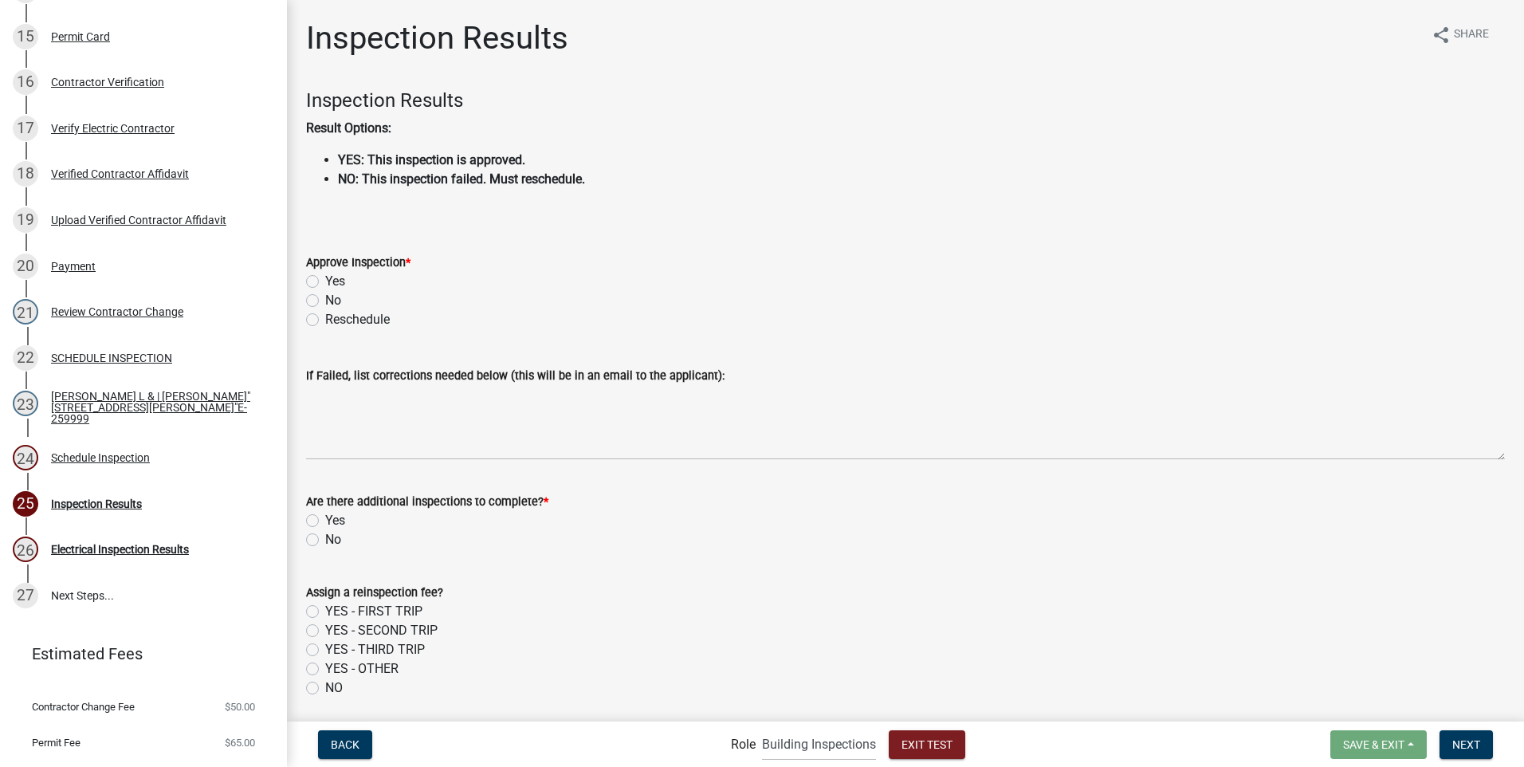
click at [325, 298] on label "No" at bounding box center [333, 300] width 16 height 19
click at [325, 298] on input "No" at bounding box center [330, 296] width 10 height 10
radio input "true"
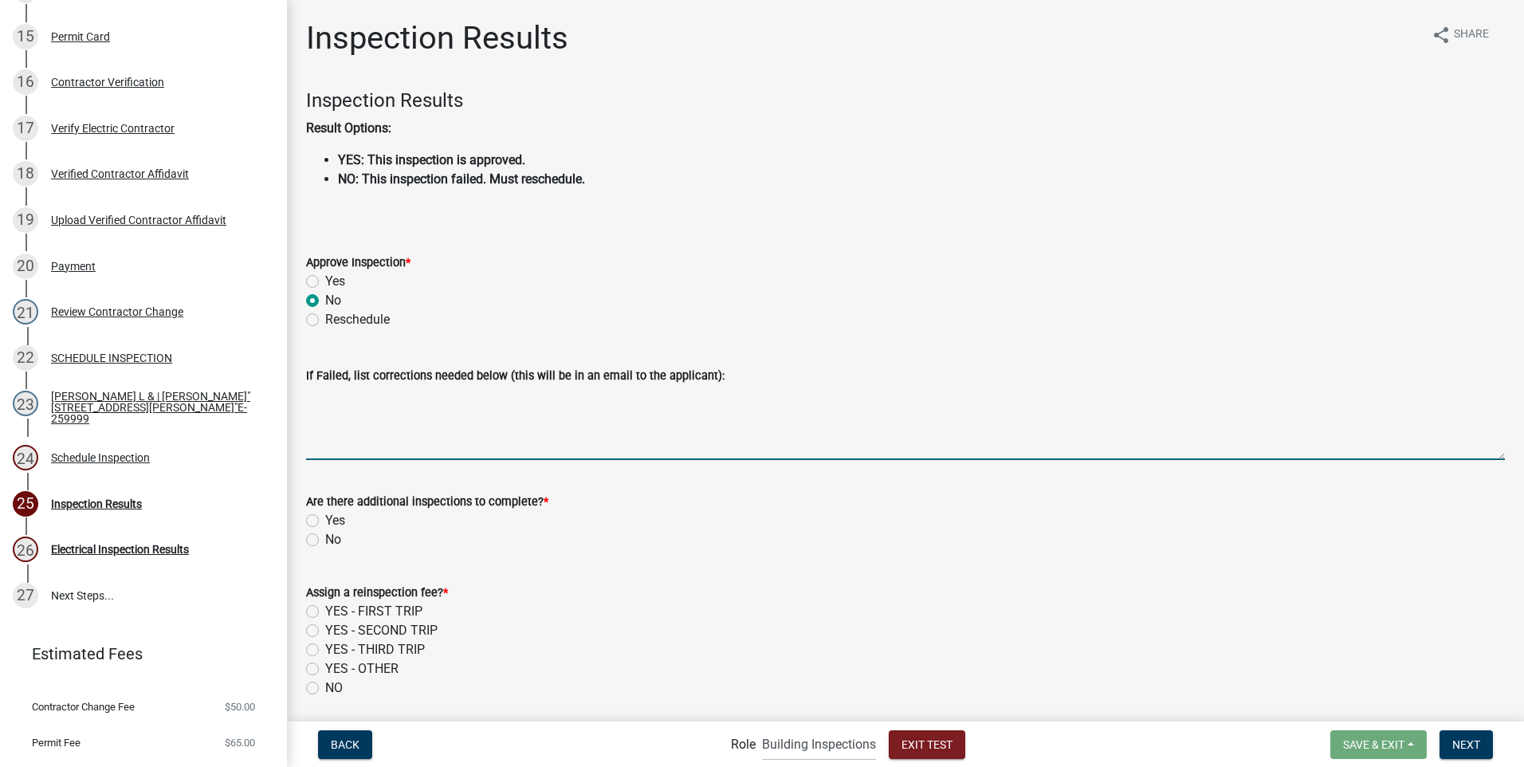
click at [329, 399] on textarea "If Failed, list corrections needed below (this will be in an email to the appli…" at bounding box center [905, 422] width 1199 height 75
type textarea "nrgongoknkn"
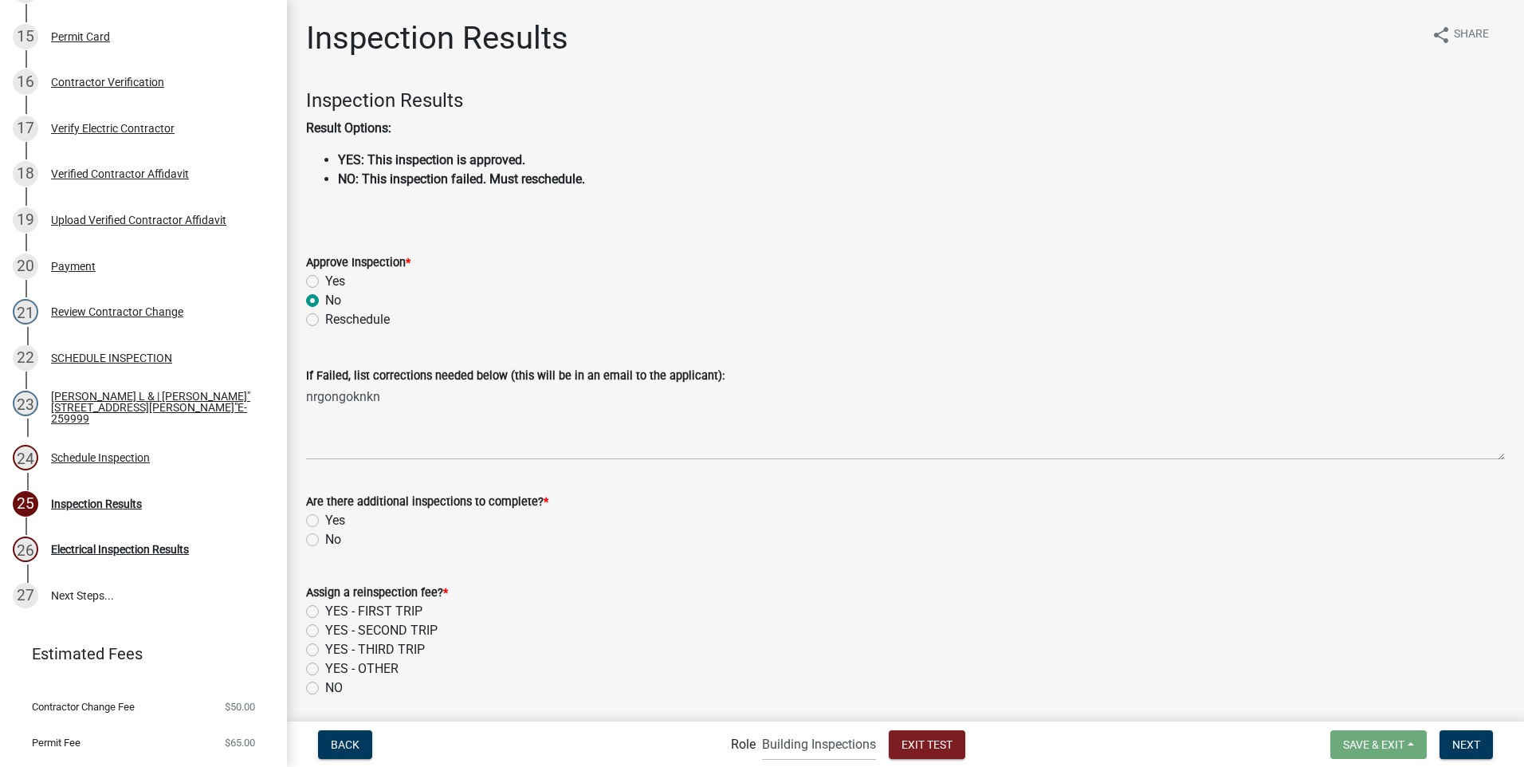
click at [325, 521] on label "Yes" at bounding box center [335, 520] width 20 height 19
click at [325, 521] on input "Yes" at bounding box center [330, 516] width 10 height 10
radio input "true"
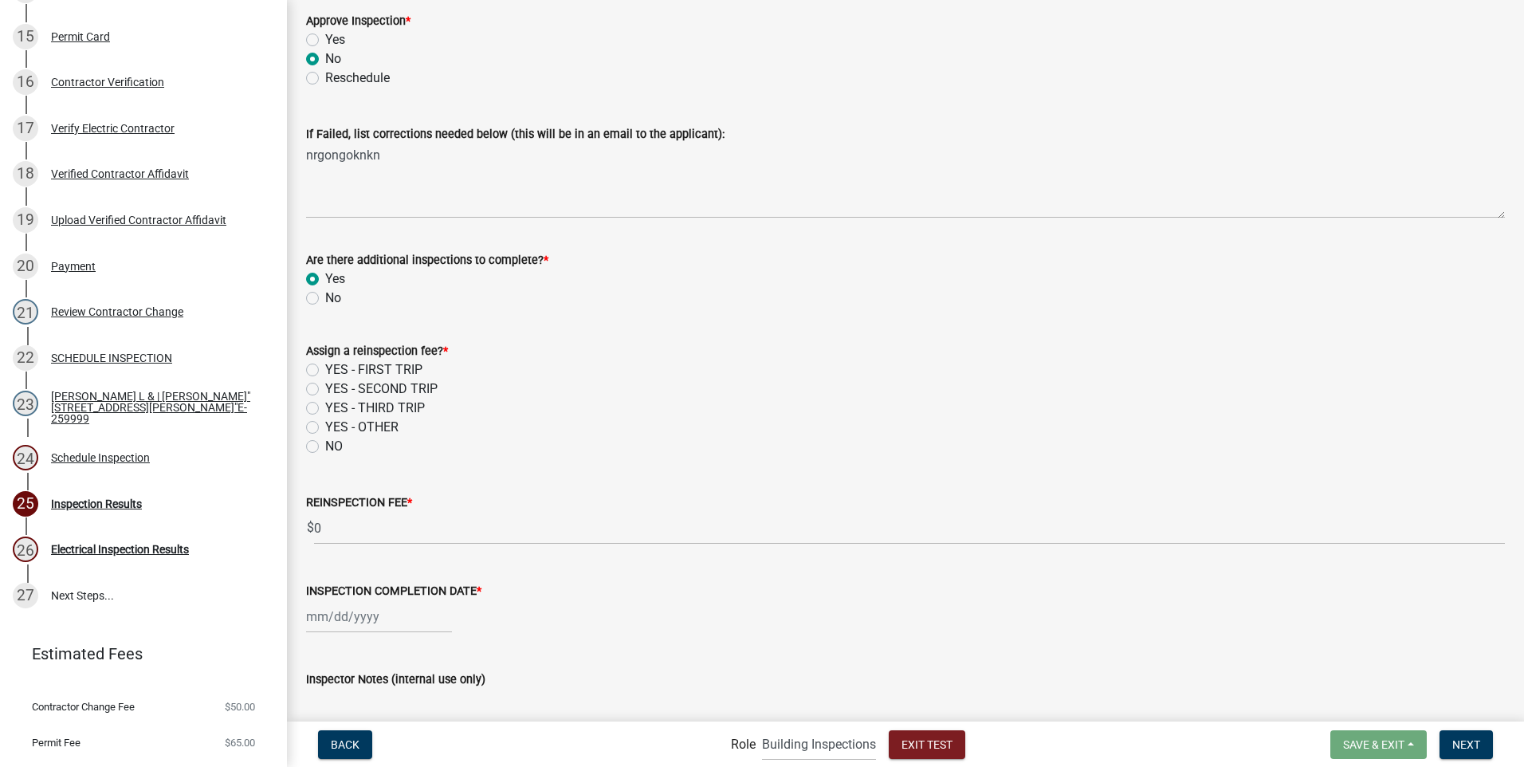
scroll to position [250, 0]
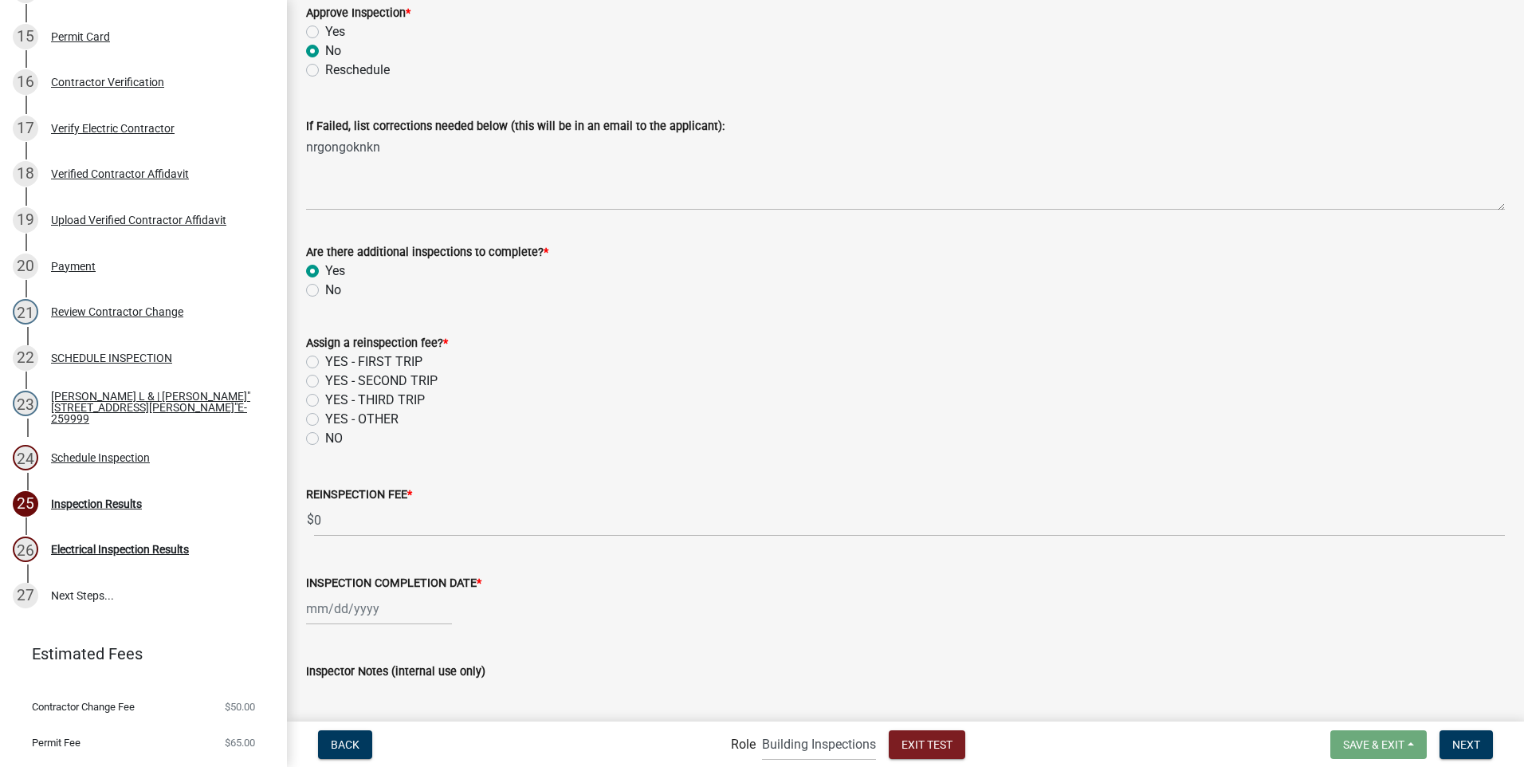
click at [325, 438] on label "NO" at bounding box center [334, 438] width 18 height 19
click at [325, 438] on input "NO" at bounding box center [330, 434] width 10 height 10
radio input "true"
select select "9"
select select "2025"
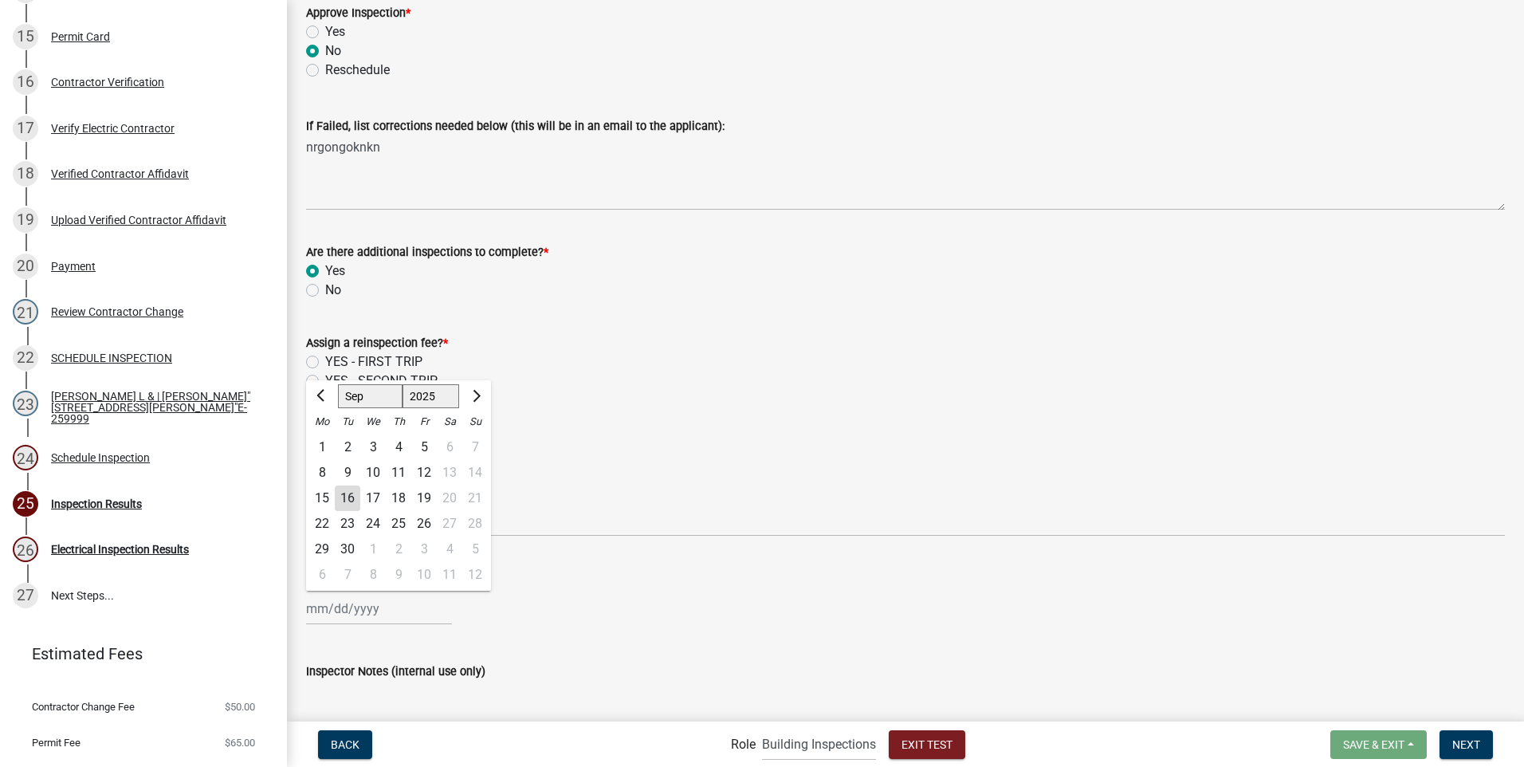
click at [368, 613] on div "[PERSON_NAME] Feb Mar Apr [PERSON_NAME][DATE] Oct Nov [DATE] 1526 1527 1528 152…" at bounding box center [379, 608] width 146 height 33
click at [401, 495] on div "18" at bounding box center [399, 498] width 26 height 26
type input "[DATE]"
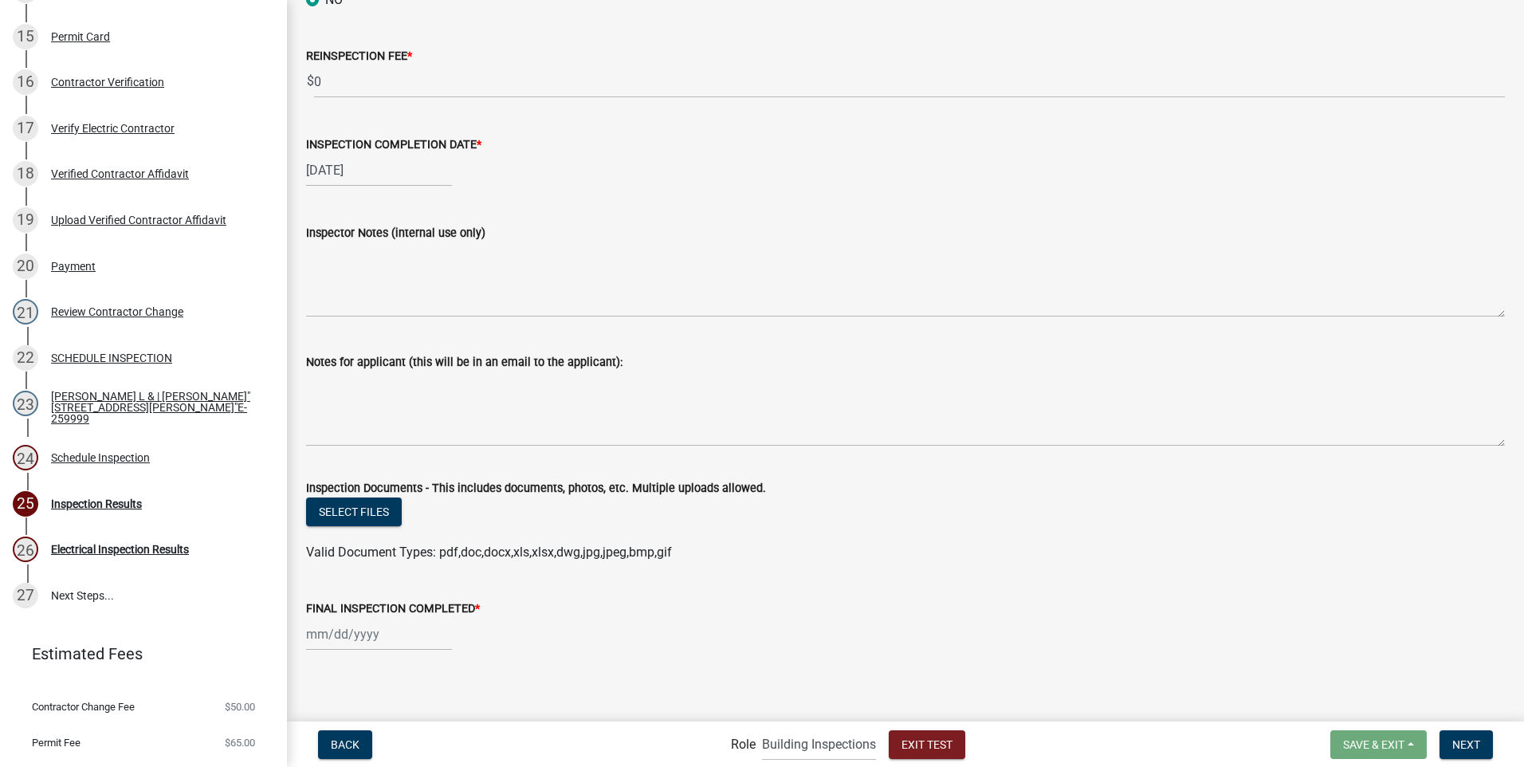
scroll to position [694, 0]
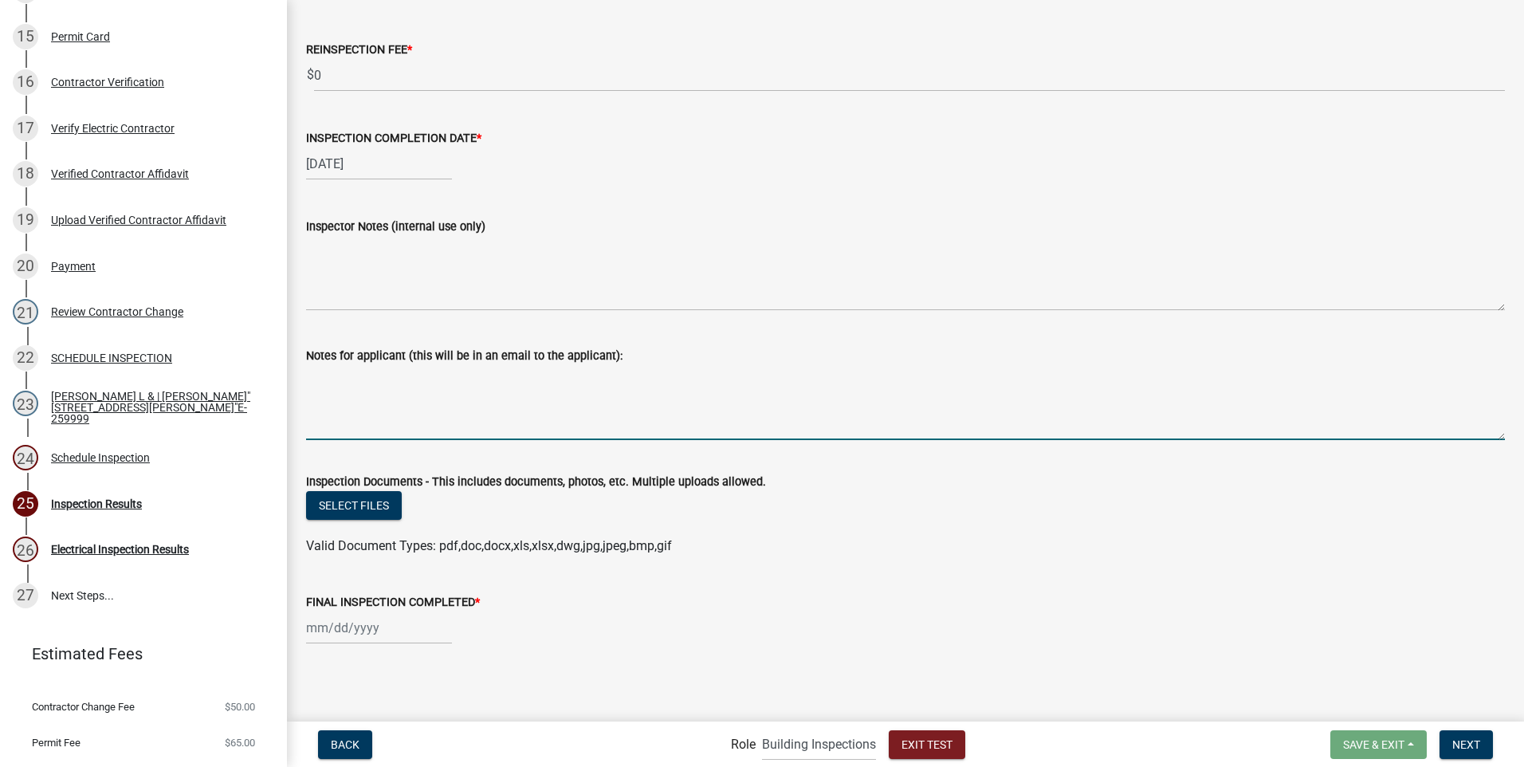
click at [342, 393] on textarea "Notes for applicant (this will be in an email to the applicant):" at bounding box center [905, 402] width 1199 height 75
type textarea "hvouyvouvuh"
click at [337, 737] on span "Back" at bounding box center [345, 743] width 29 height 13
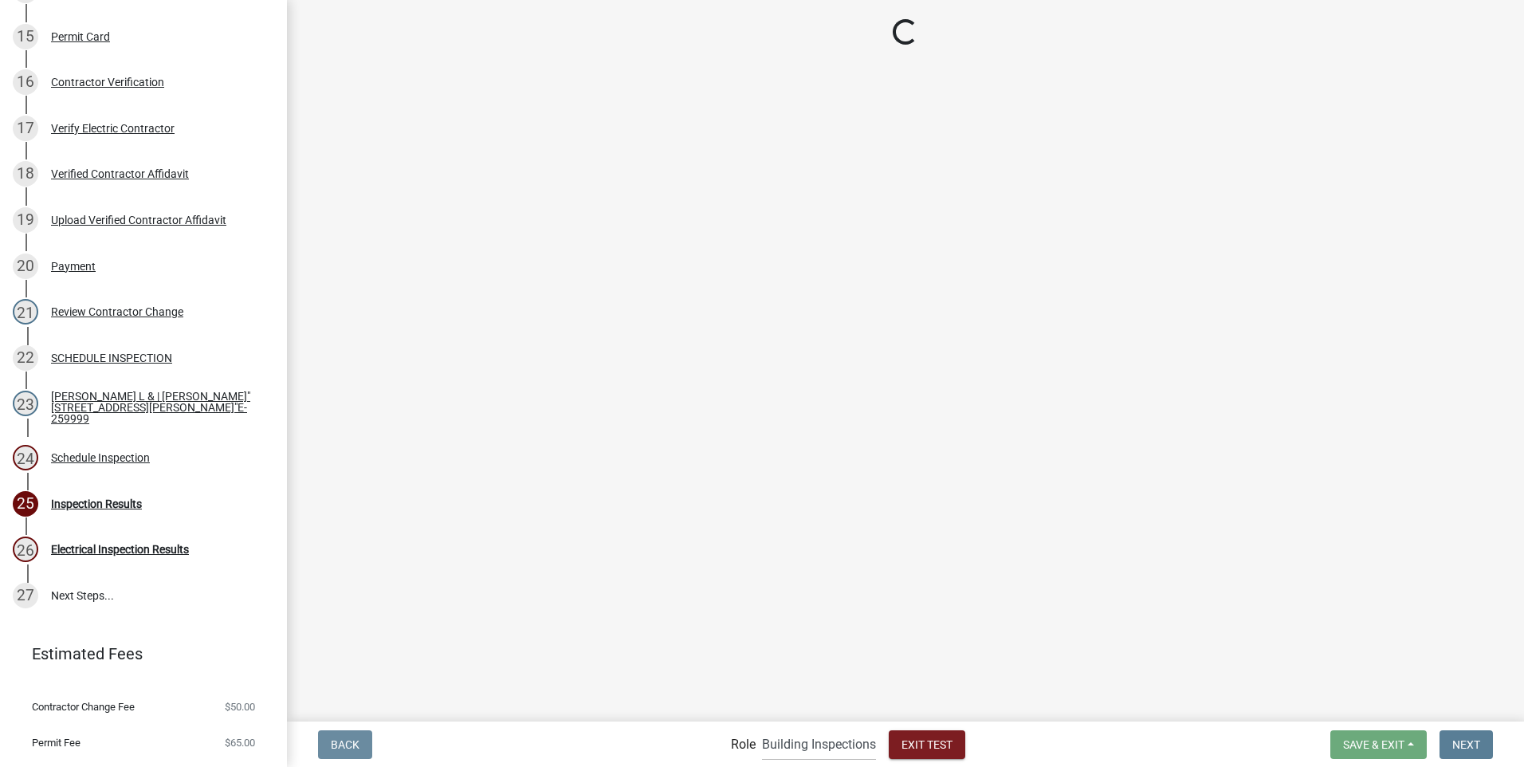
scroll to position [0, 0]
select select "a26495b8-1496-4e28-bac5-328c12c30810"
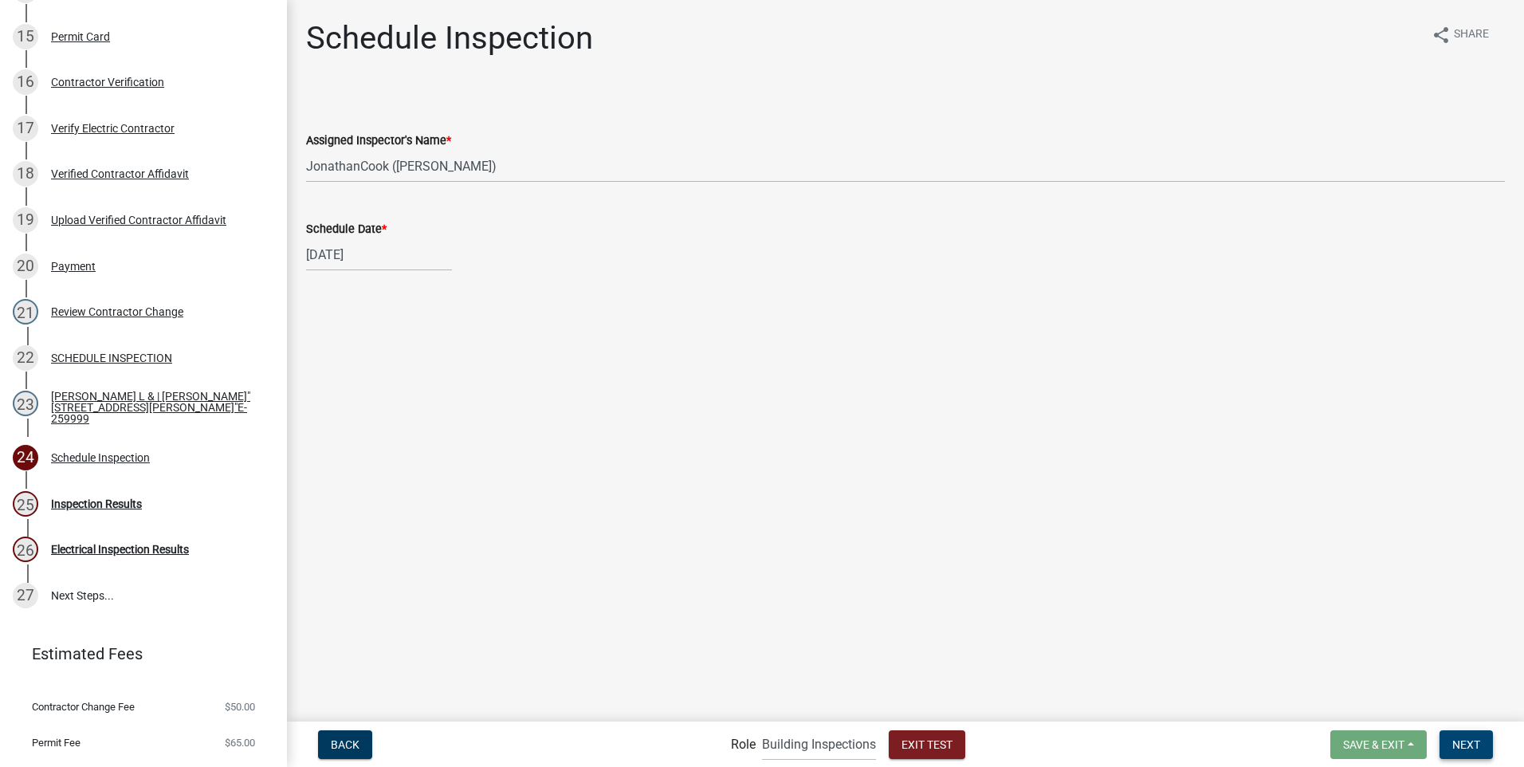
click at [1462, 741] on span "Next" at bounding box center [1467, 743] width 28 height 13
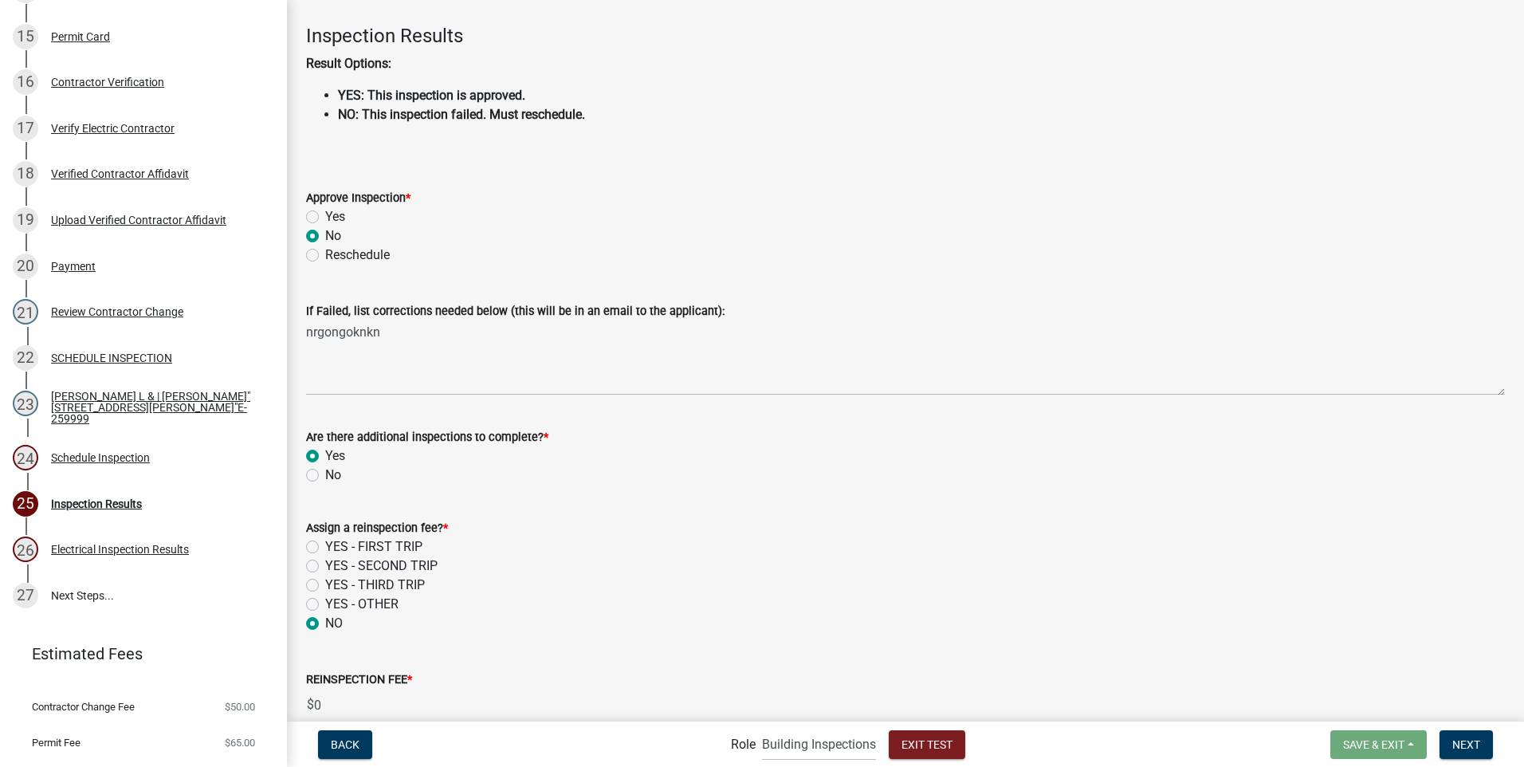
scroll to position [66, 0]
click at [325, 253] on label "Reschedule" at bounding box center [357, 253] width 65 height 19
click at [325, 253] on input "Reschedule" at bounding box center [330, 249] width 10 height 10
radio input "true"
click at [325, 231] on label "No" at bounding box center [333, 234] width 16 height 19
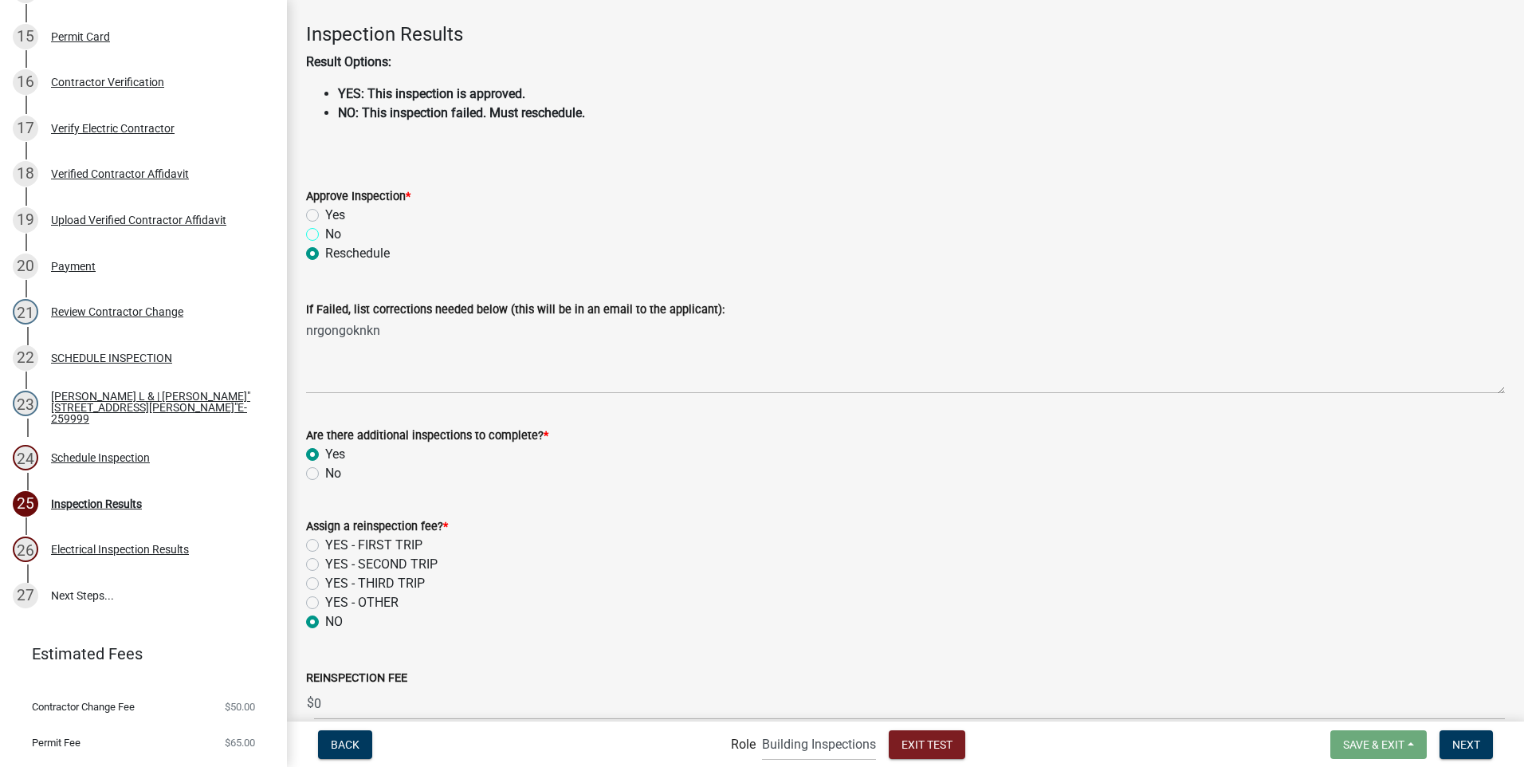
click at [325, 231] on input "No" at bounding box center [330, 230] width 10 height 10
radio input "true"
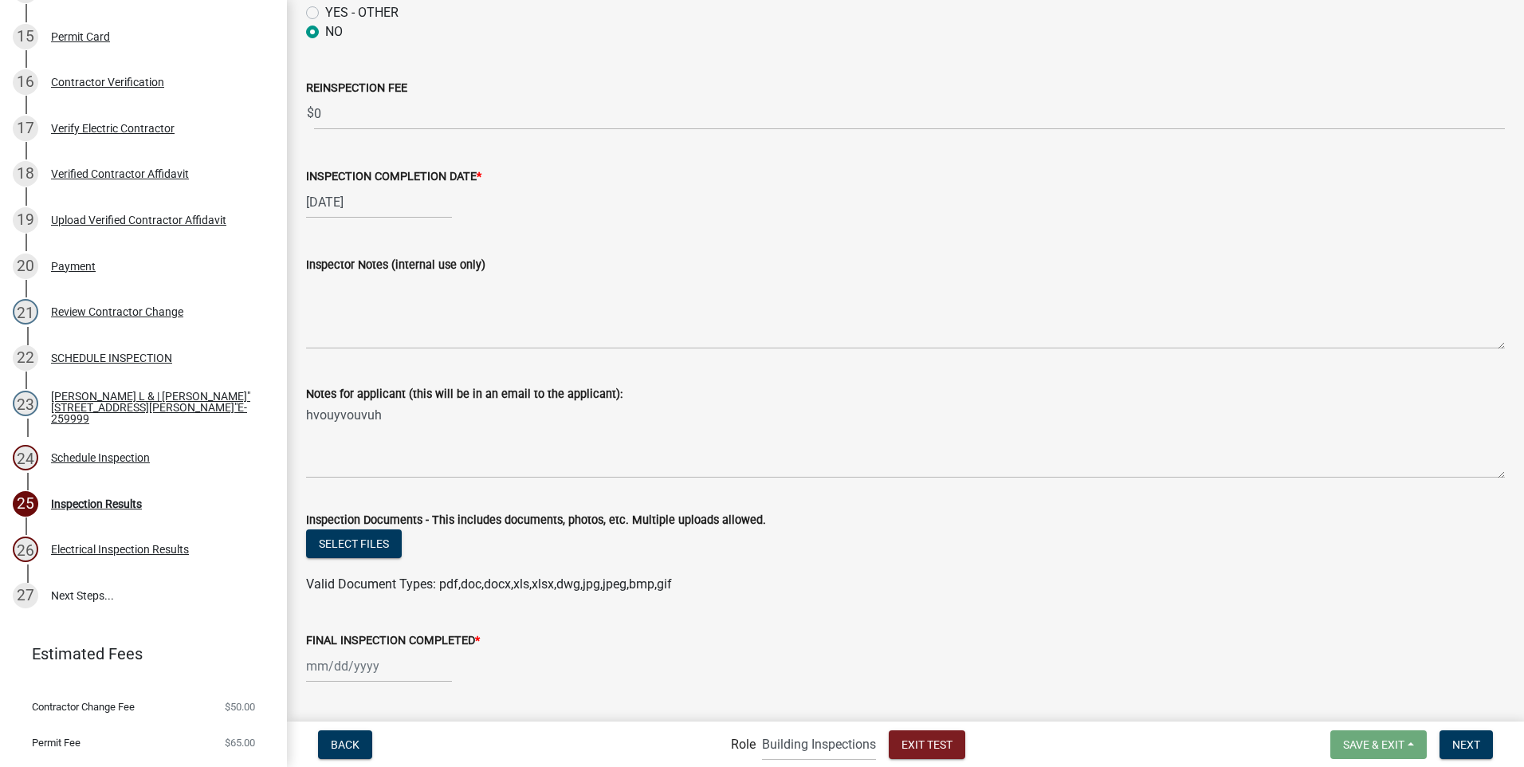
scroll to position [696, 0]
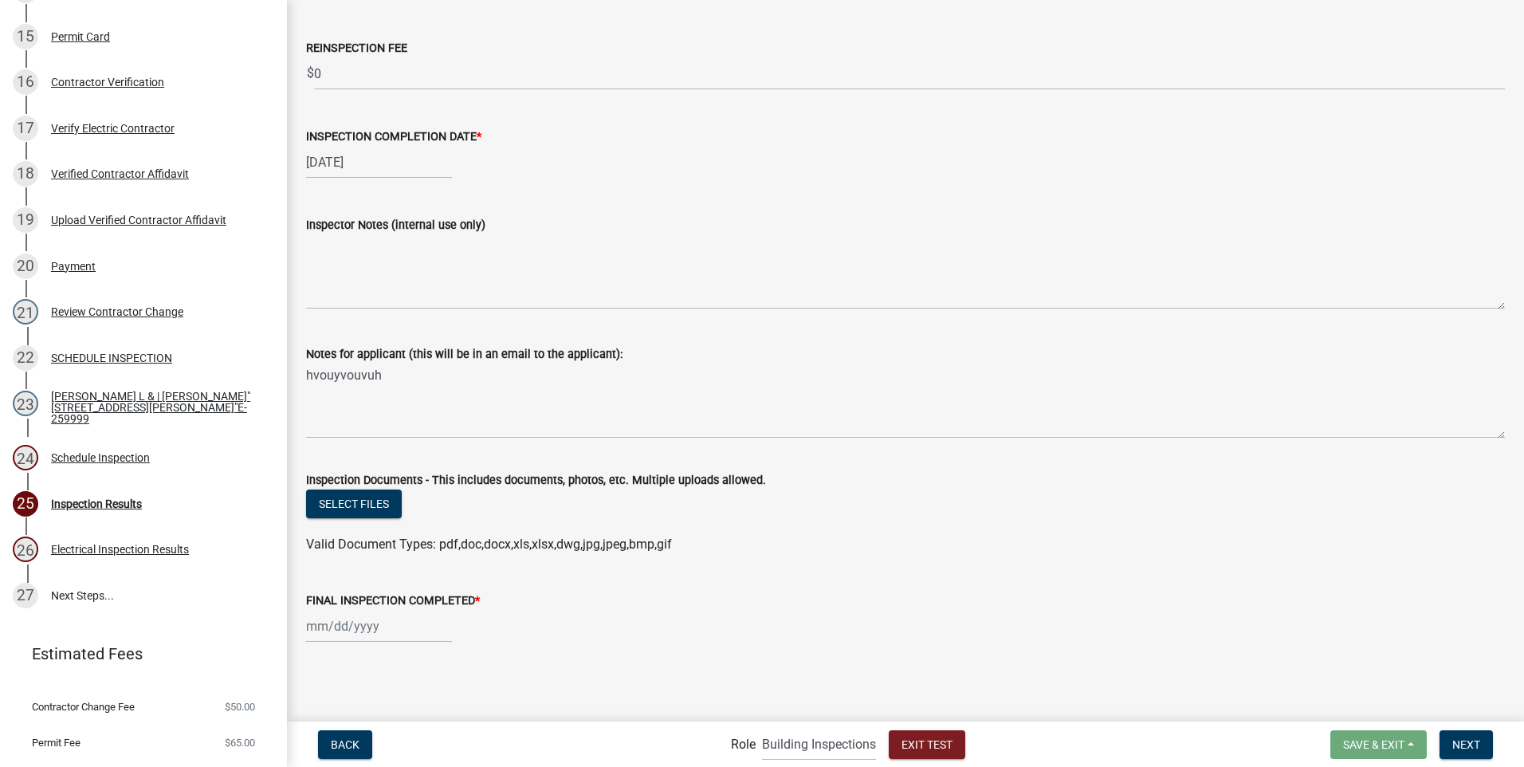
select select "9"
select select "2025"
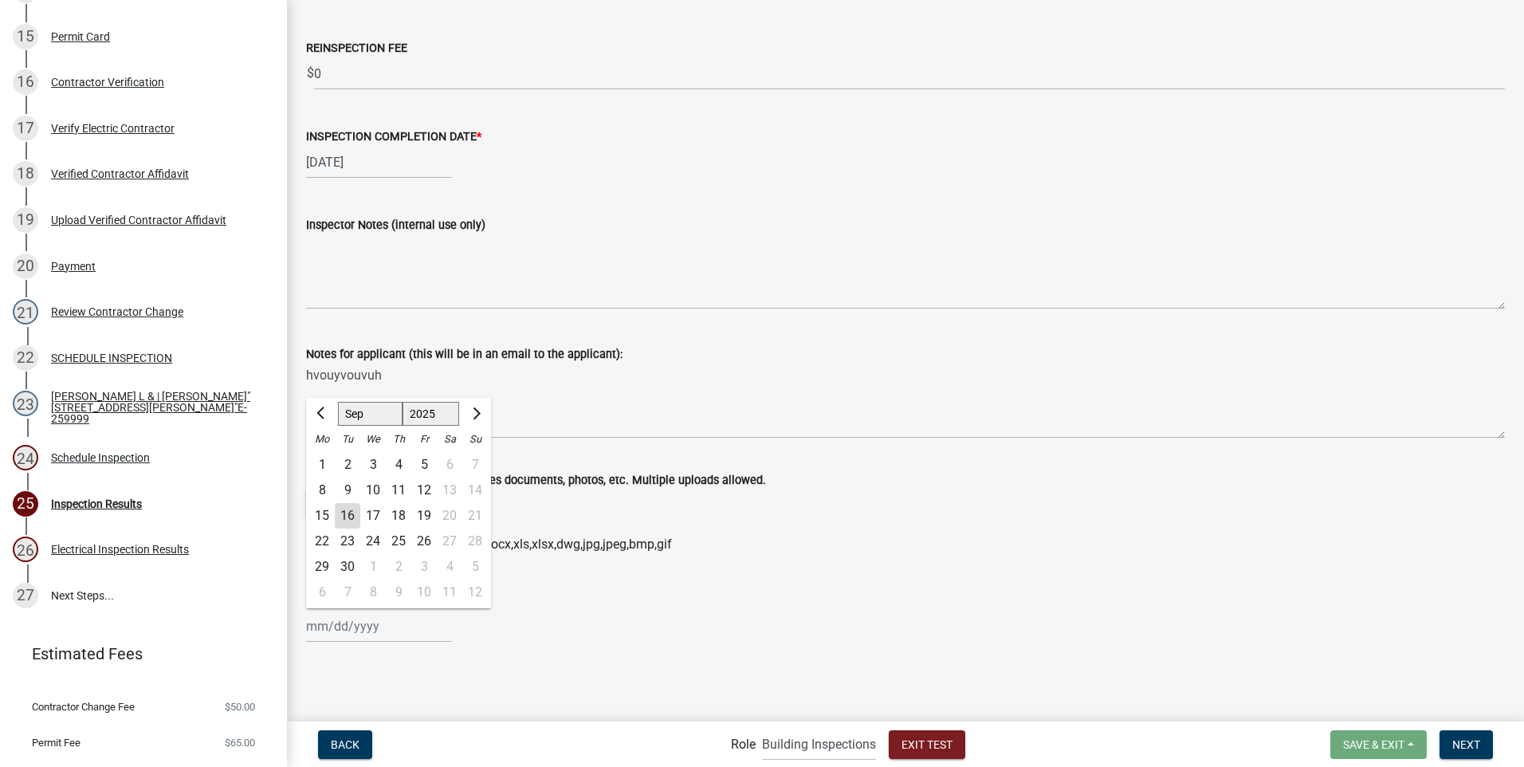
click at [375, 623] on div "[PERSON_NAME] Feb Mar Apr [PERSON_NAME][DATE] Oct Nov [DATE] 1526 1527 1528 152…" at bounding box center [379, 626] width 146 height 33
click at [395, 514] on div "18" at bounding box center [399, 516] width 26 height 26
type input "[DATE]"
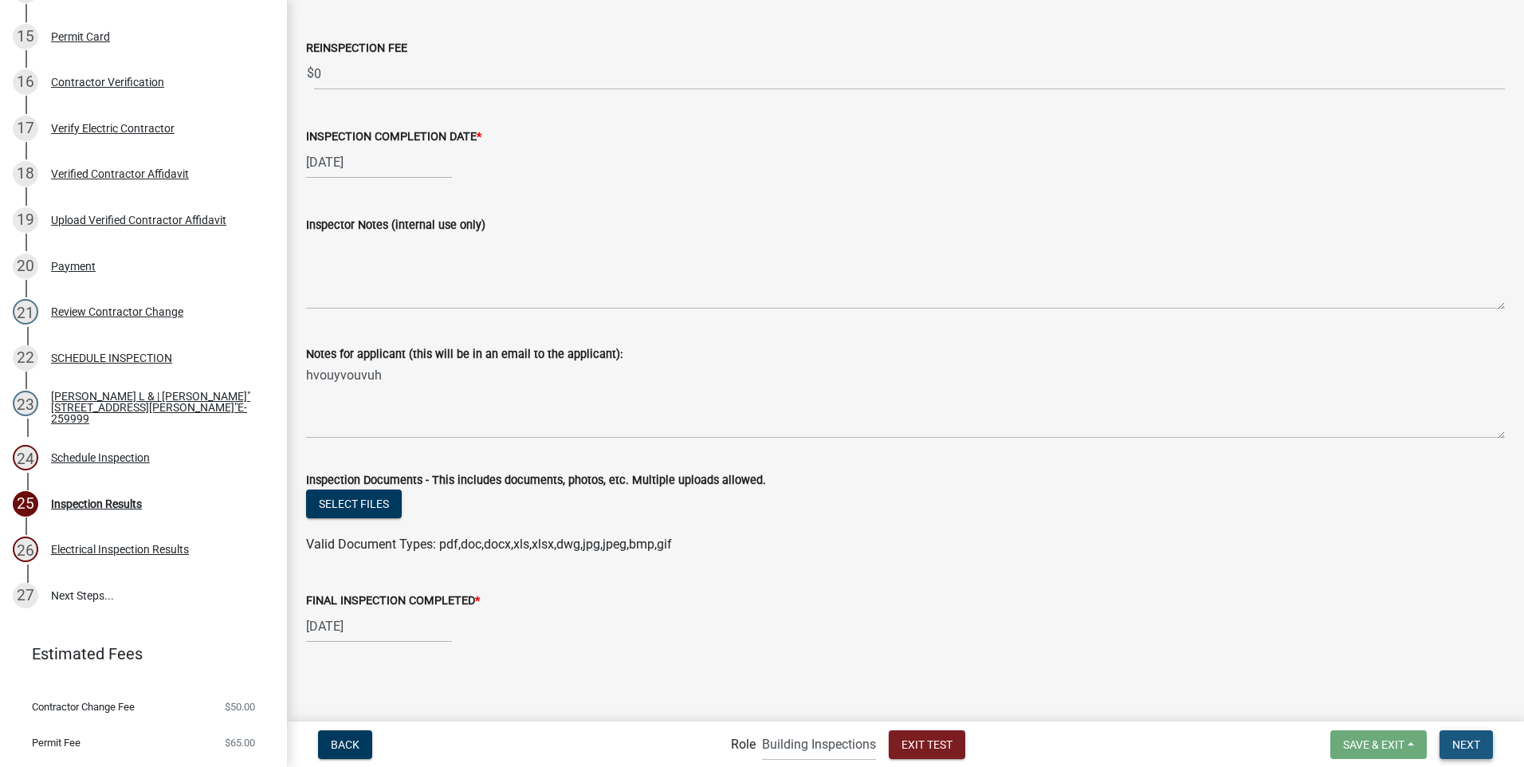
click at [1466, 741] on span "Next" at bounding box center [1467, 743] width 28 height 13
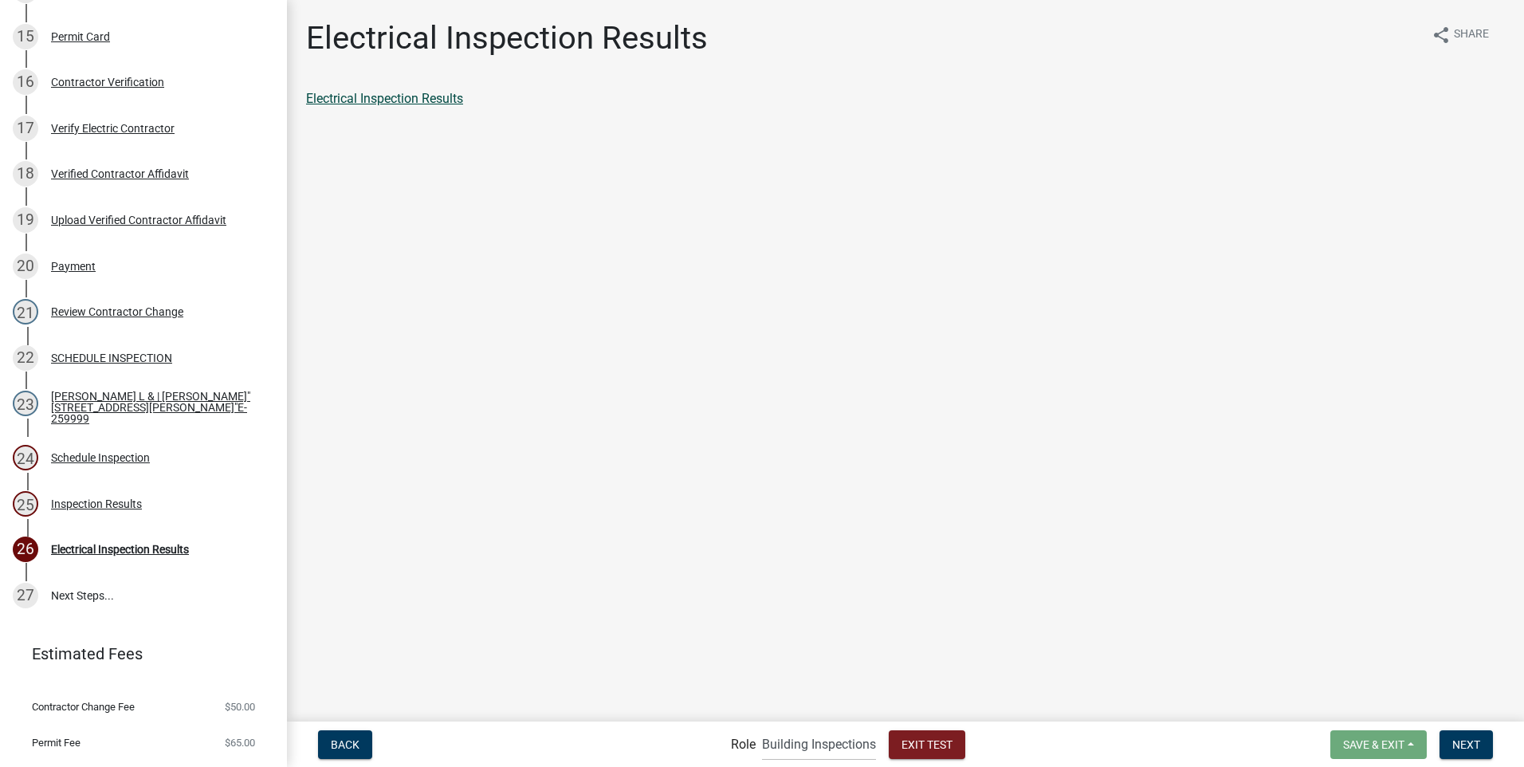
click at [425, 100] on link "Electrical Inspection Results" at bounding box center [384, 98] width 157 height 15
click at [1464, 740] on span "Next" at bounding box center [1467, 743] width 28 height 13
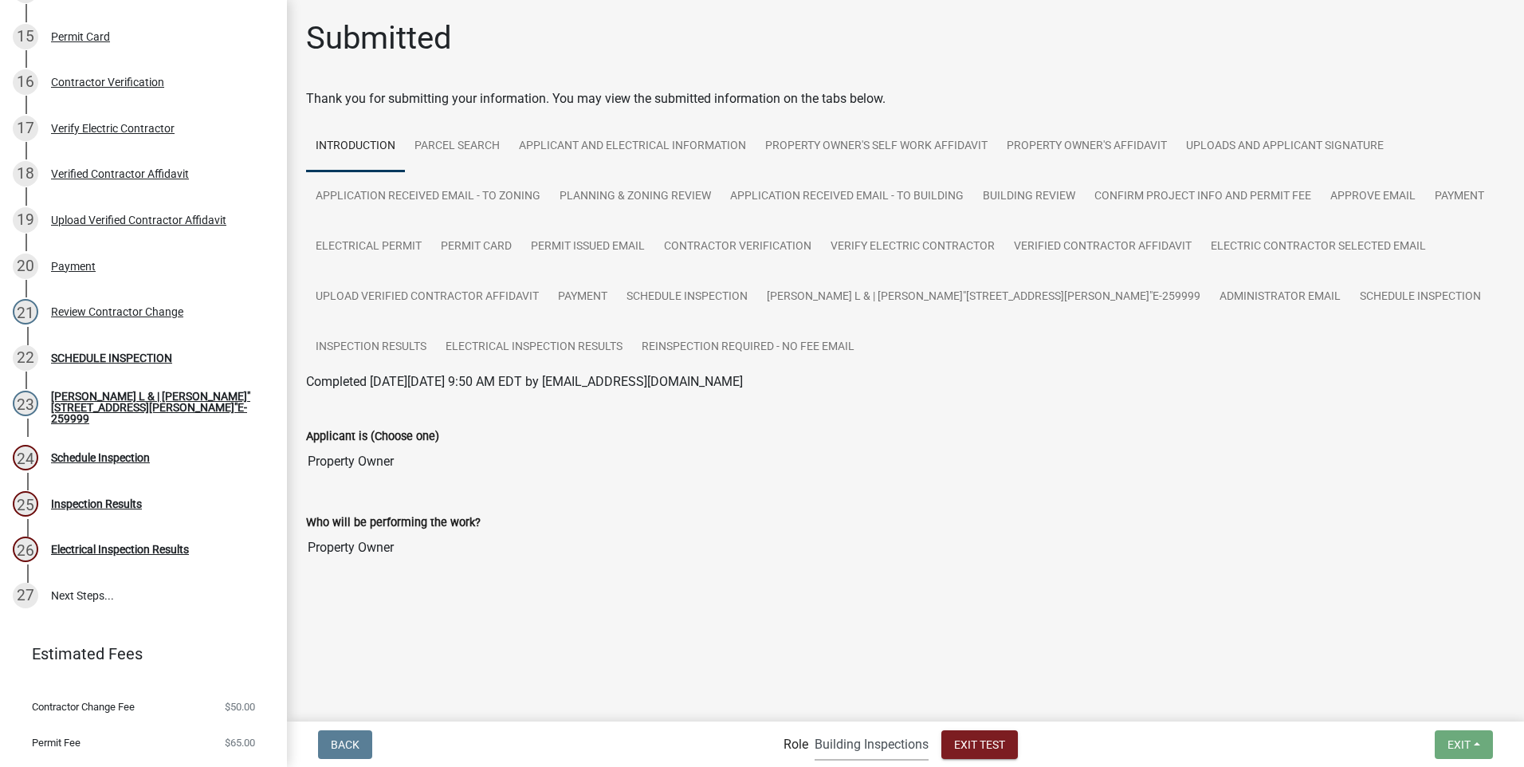
click at [849, 747] on select "Applicant Building Clerk Building Inspections Planning & Zoning Admin" at bounding box center [872, 744] width 114 height 33
click at [815, 728] on select "Applicant Building Clerk Building Inspections Planning & Zoning Admin" at bounding box center [872, 744] width 114 height 33
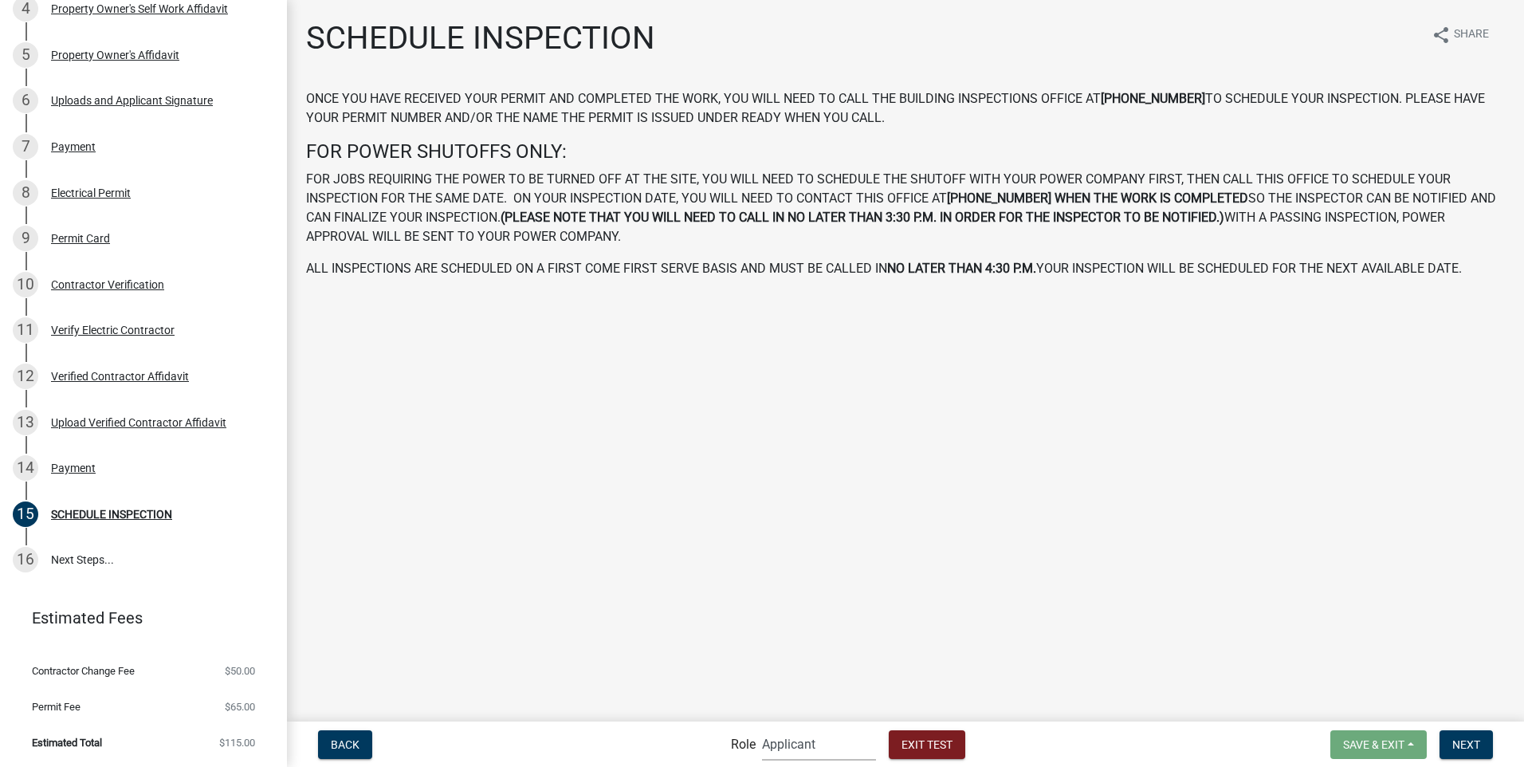
scroll to position [393, 0]
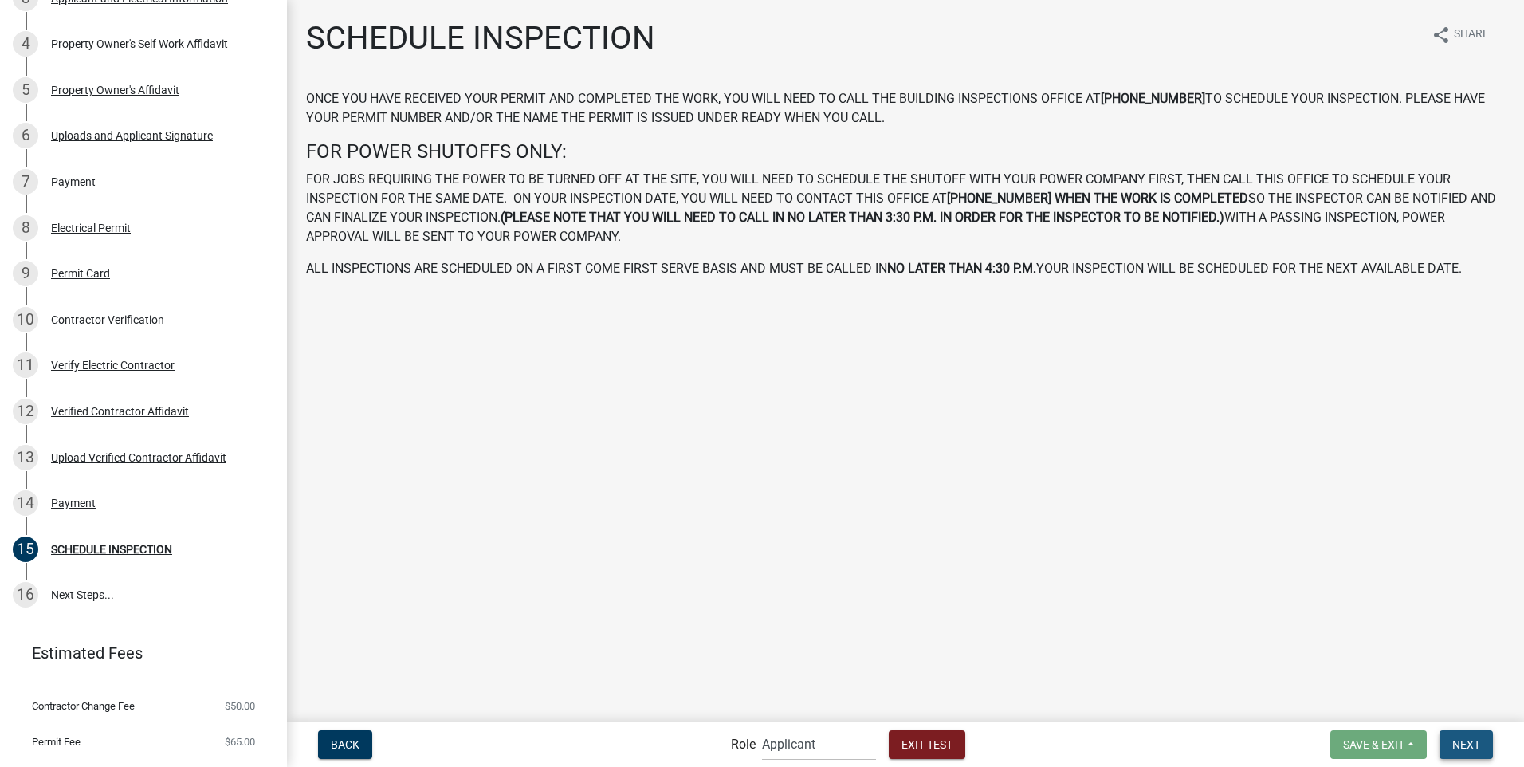
click at [1459, 739] on span "Next" at bounding box center [1467, 743] width 28 height 13
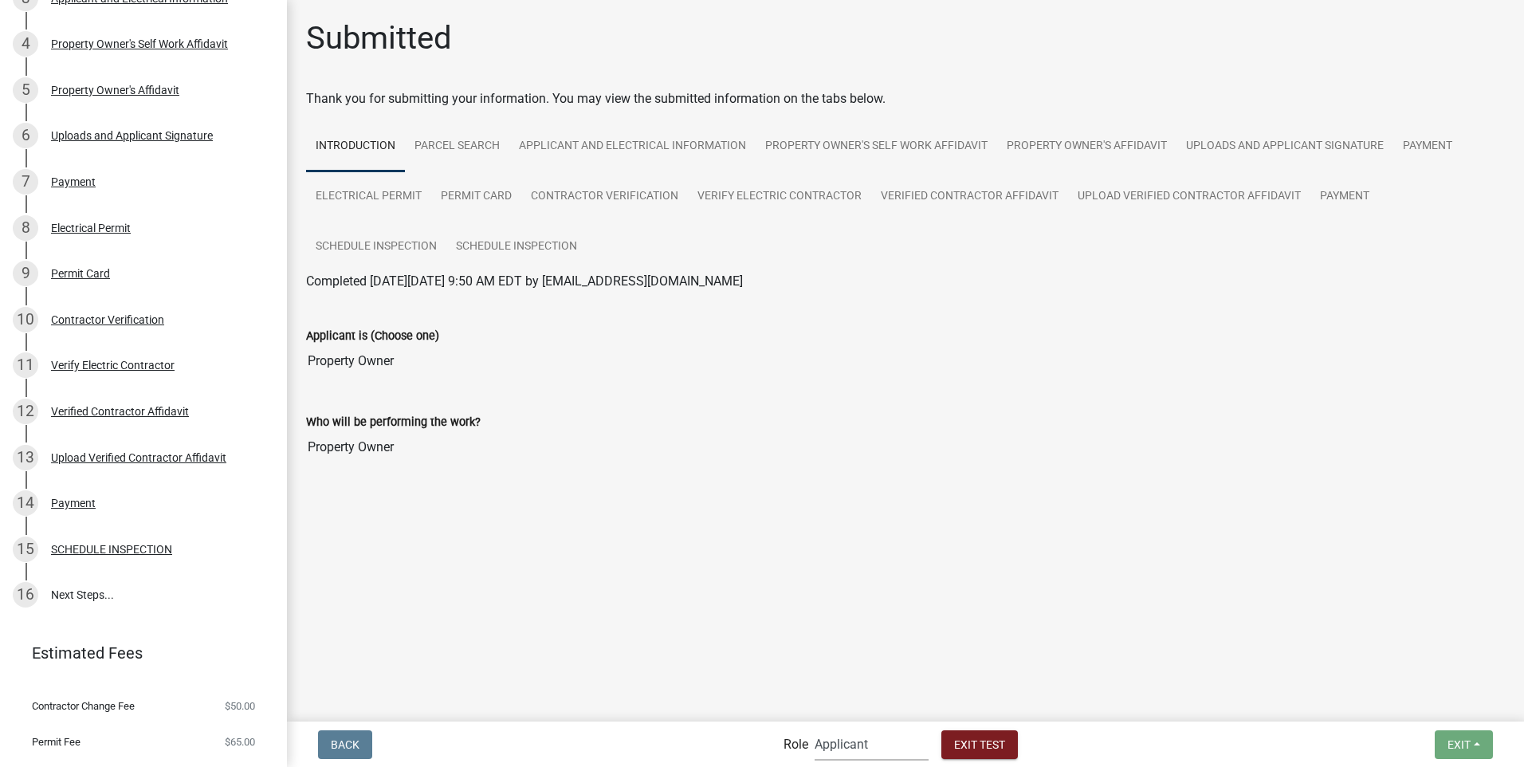
click at [847, 744] on select "Applicant Building Clerk Building Inspections Planning & Zoning Admin" at bounding box center [872, 744] width 114 height 33
select select "a1034ff1-6d4f-4586-aa83-45d6433eee28"
click at [815, 728] on select "Applicant Building Clerk Building Inspections Planning & Zoning Admin" at bounding box center [872, 744] width 114 height 33
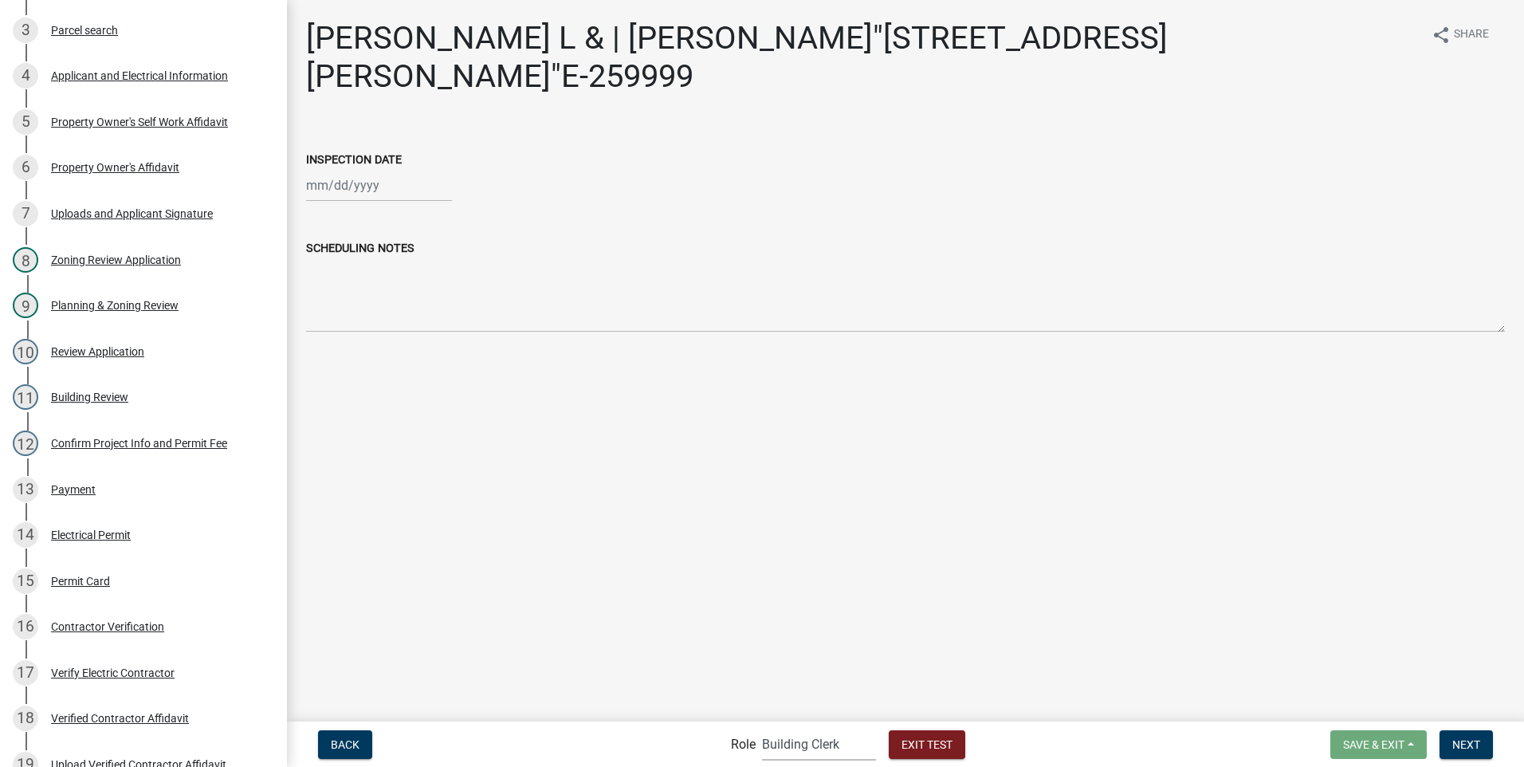
scroll to position [938, 0]
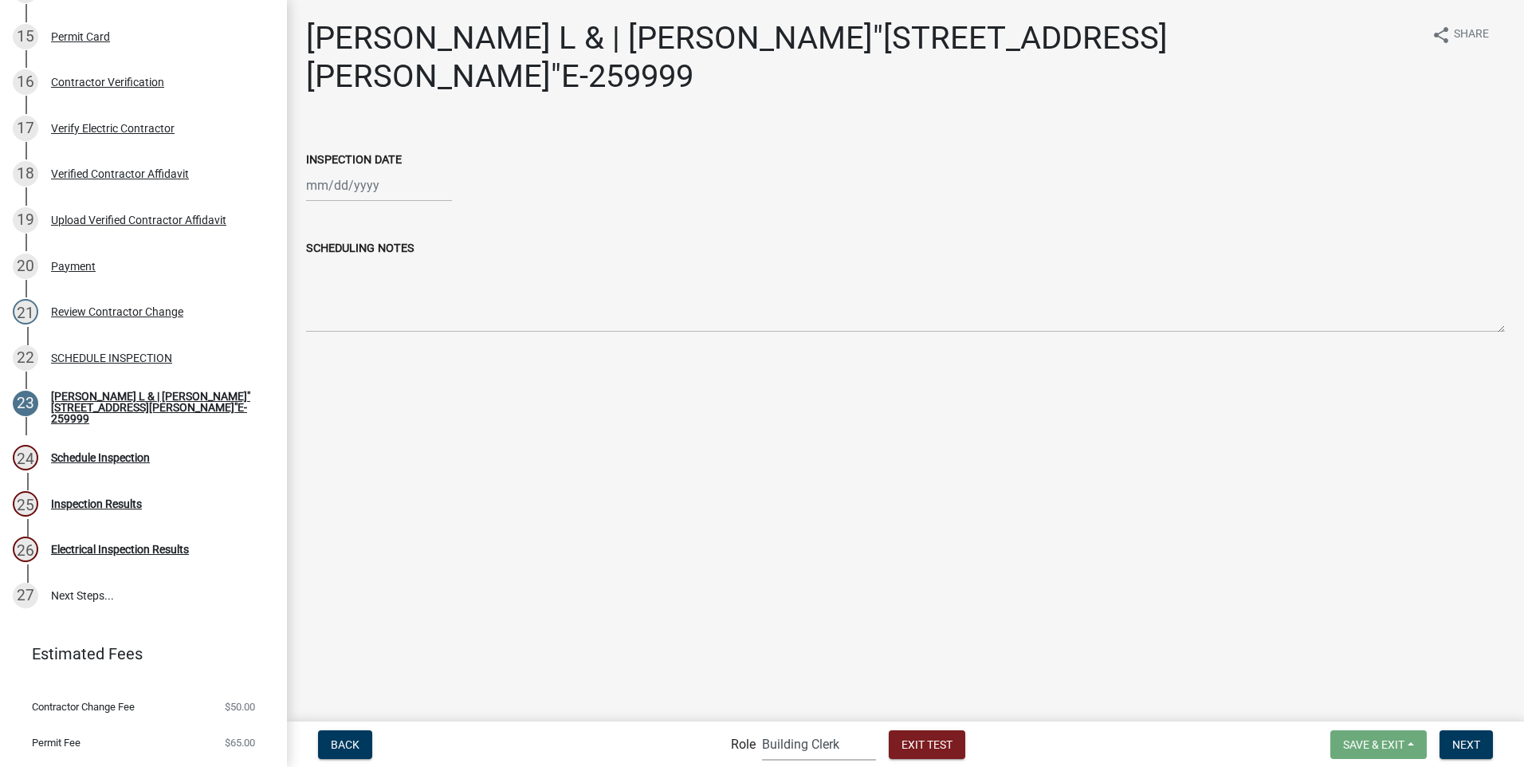
select select "9"
select select "2025"
click at [352, 187] on div "[PERSON_NAME] Feb Mar Apr [PERSON_NAME][DATE] Oct Nov [DATE] 1526 1527 1528 152…" at bounding box center [379, 185] width 146 height 33
click at [347, 369] on div "30" at bounding box center [348, 373] width 26 height 26
type input "[DATE]"
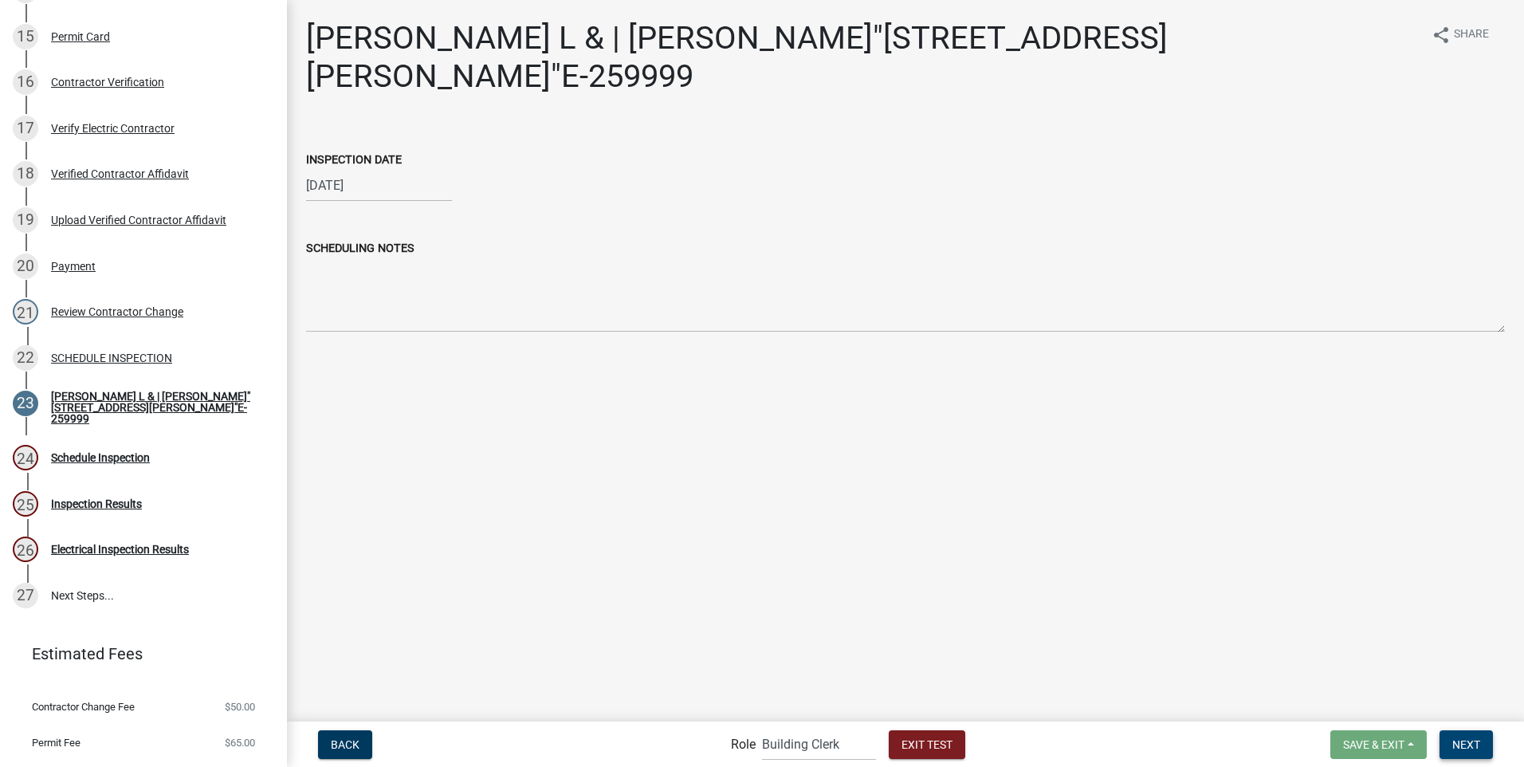
click at [1474, 743] on span "Next" at bounding box center [1467, 743] width 28 height 13
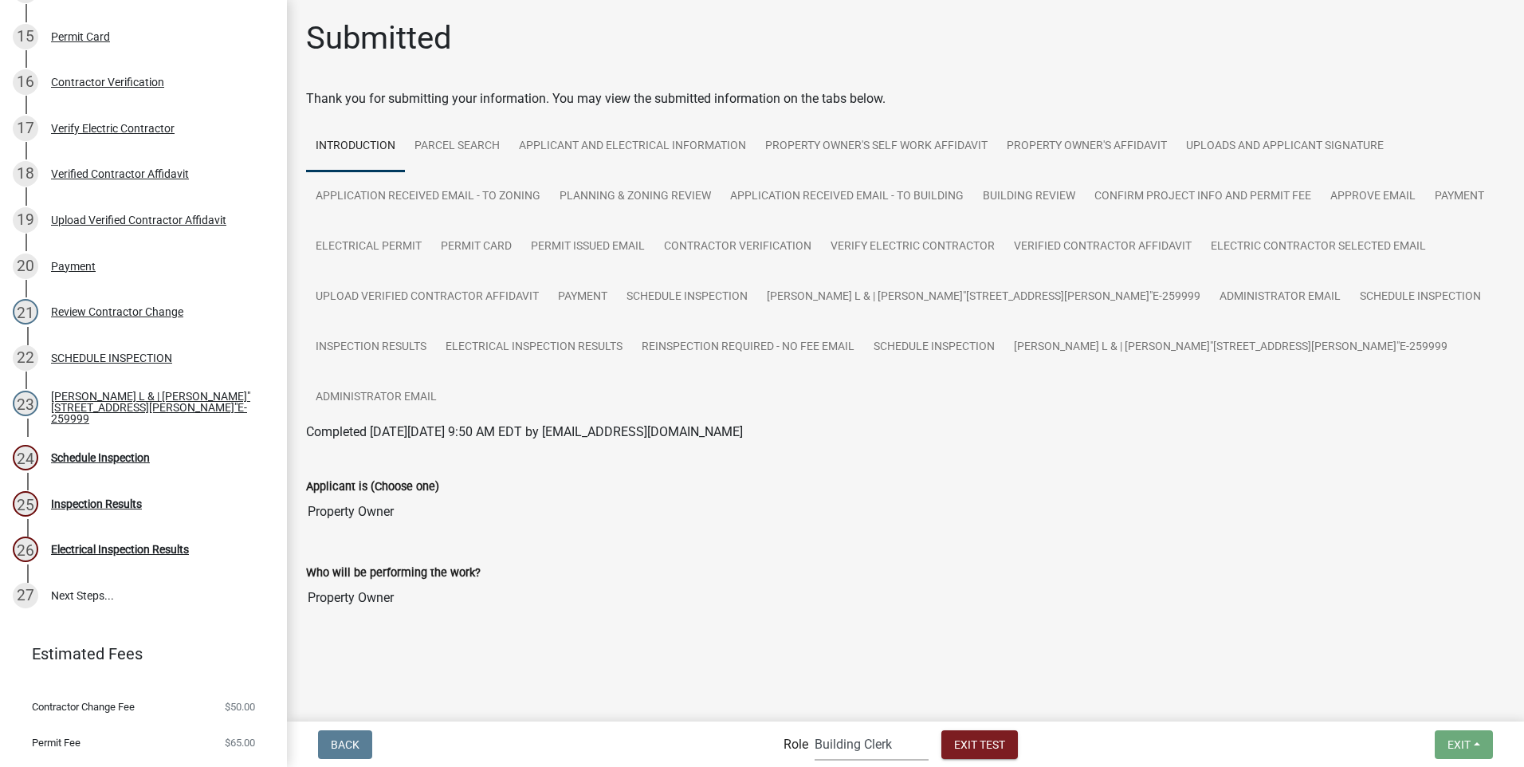
click at [826, 742] on select "Applicant Building Clerk Building Inspections Planning & Zoning Admin" at bounding box center [872, 744] width 114 height 33
select select "67b8e1bd-2e3e-4a8d-861d-598f76277593"
click at [815, 728] on select "Applicant Building Clerk Building Inspections Planning & Zoning Admin" at bounding box center [872, 744] width 114 height 33
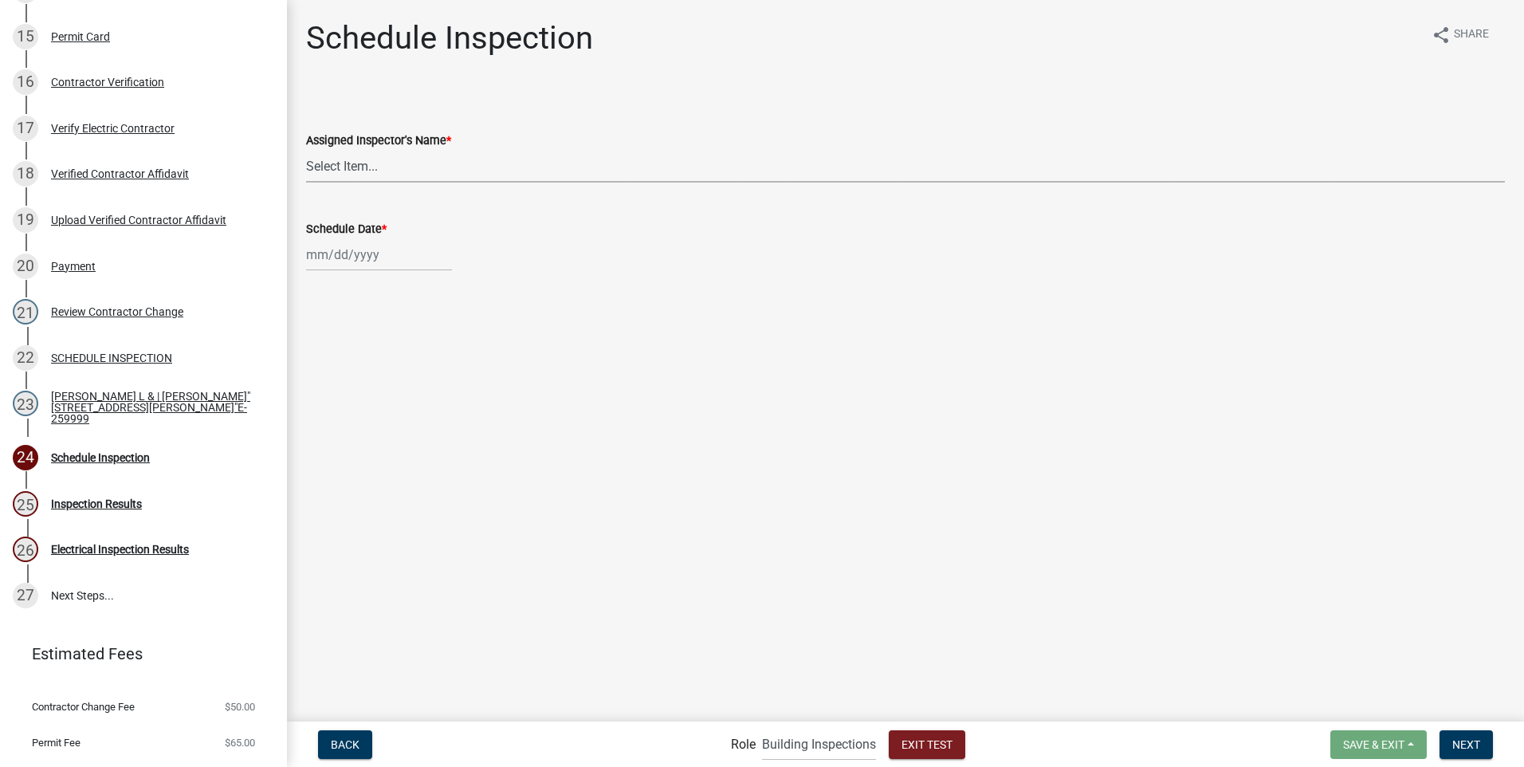
click at [393, 175] on select "Select Item... [PERSON_NAME] ([PERSON_NAME]) JonathanCook ([PERSON_NAME])" at bounding box center [905, 166] width 1199 height 33
select select "a26495b8-1496-4e28-bac5-328c12c30810"
click at [306, 150] on select "Select Item... [PERSON_NAME] ([PERSON_NAME]) JonathanCook ([PERSON_NAME])" at bounding box center [905, 166] width 1199 height 33
click at [364, 258] on div at bounding box center [379, 254] width 146 height 33
select select "9"
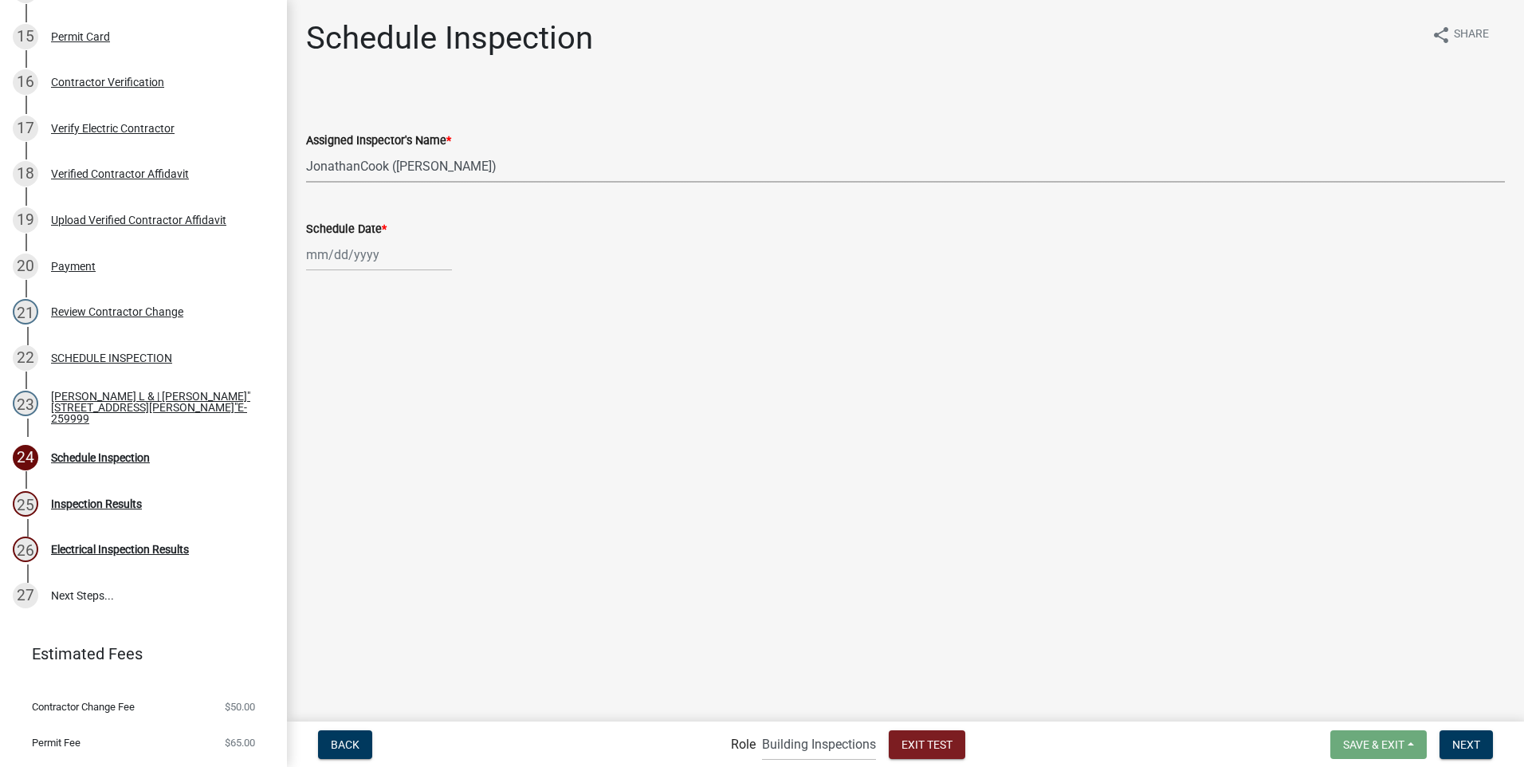
select select "2025"
click at [477, 287] on span "Next month" at bounding box center [475, 288] width 12 height 12
select select "10"
click at [371, 362] on div "8" at bounding box center [373, 365] width 26 height 26
type input "[DATE]"
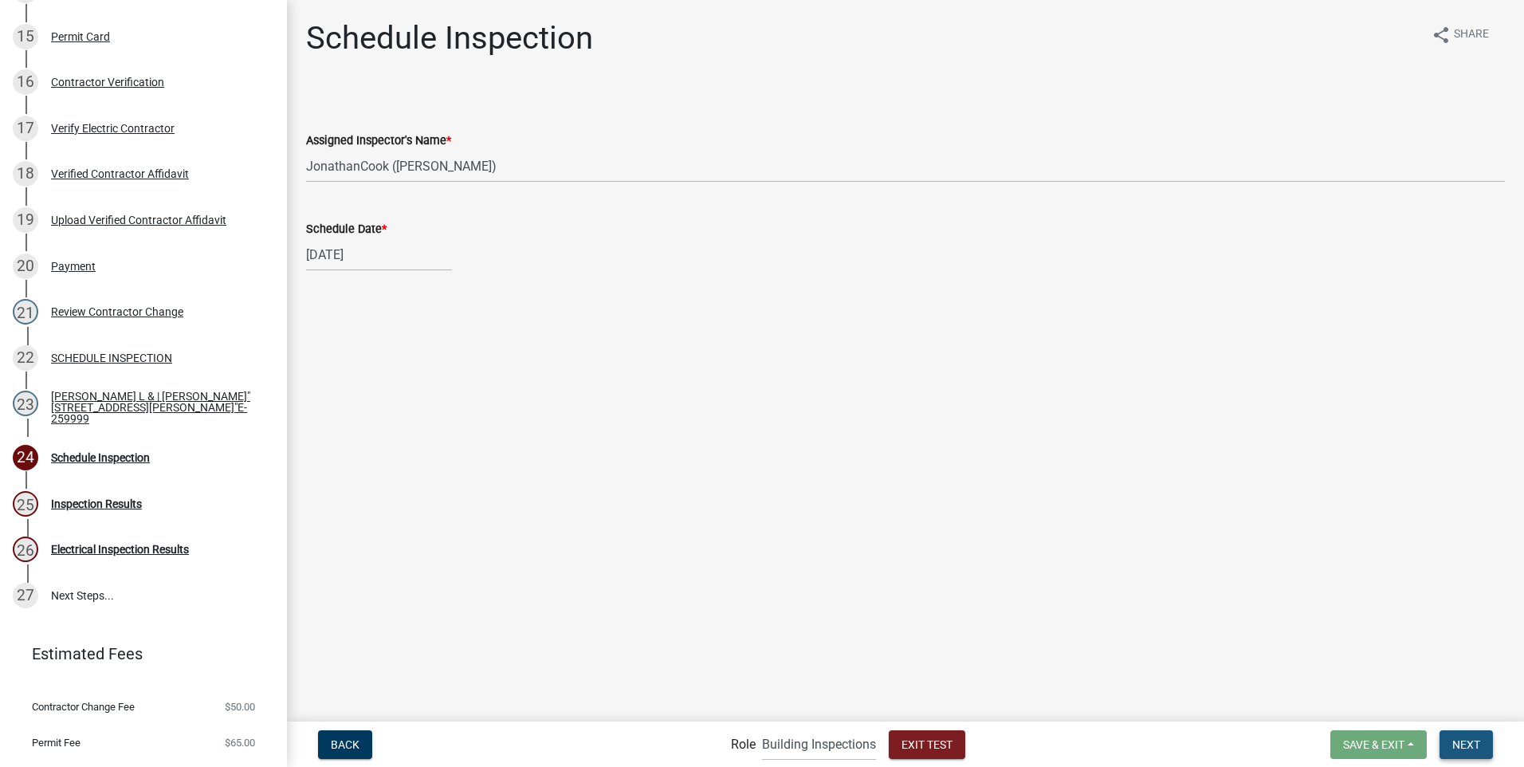
click at [1463, 741] on span "Next" at bounding box center [1467, 743] width 28 height 13
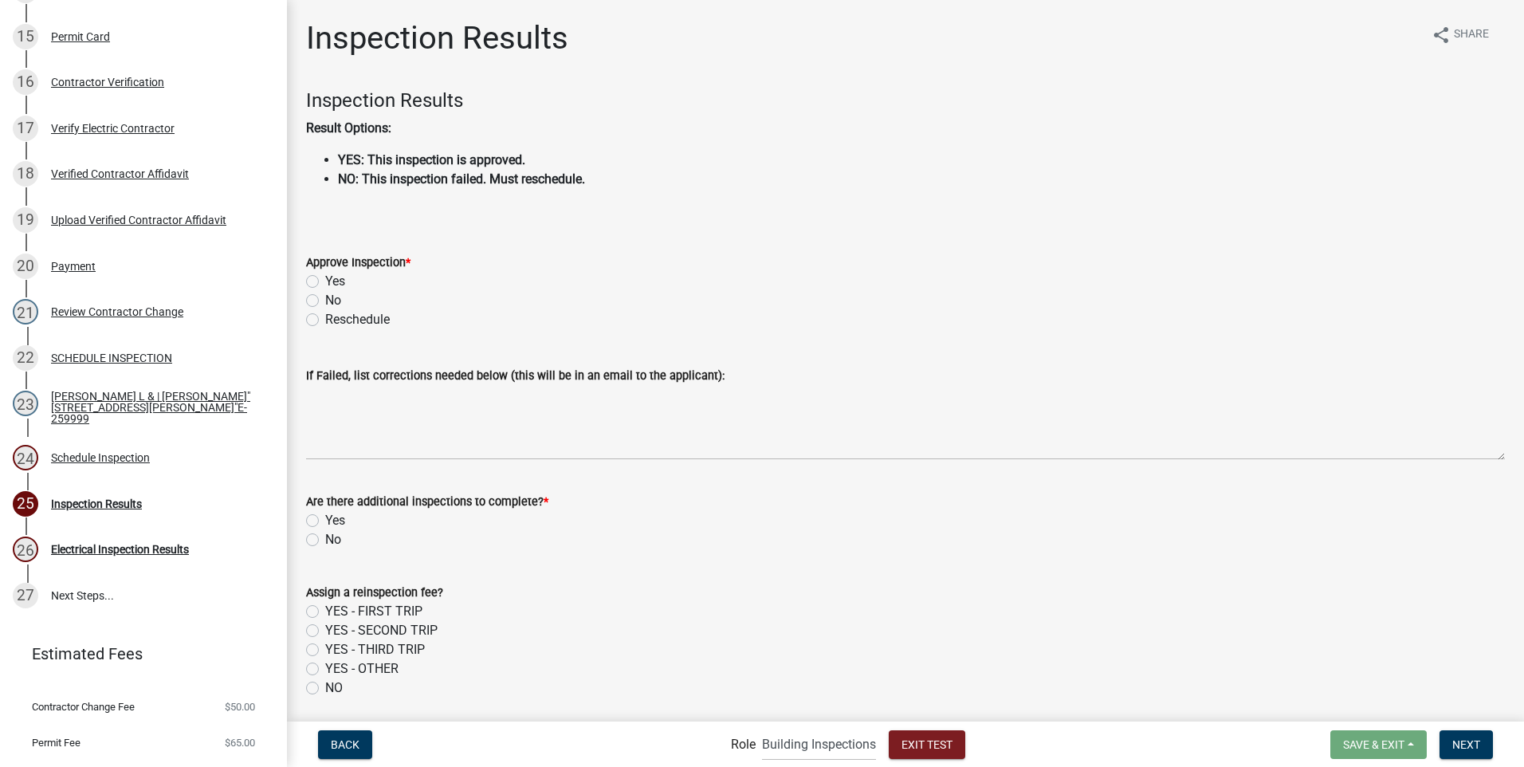
click at [325, 302] on label "No" at bounding box center [333, 300] width 16 height 19
click at [325, 301] on input "No" at bounding box center [330, 296] width 10 height 10
radio input "true"
click at [325, 516] on label "Yes" at bounding box center [335, 520] width 20 height 19
click at [325, 516] on input "Yes" at bounding box center [330, 516] width 10 height 10
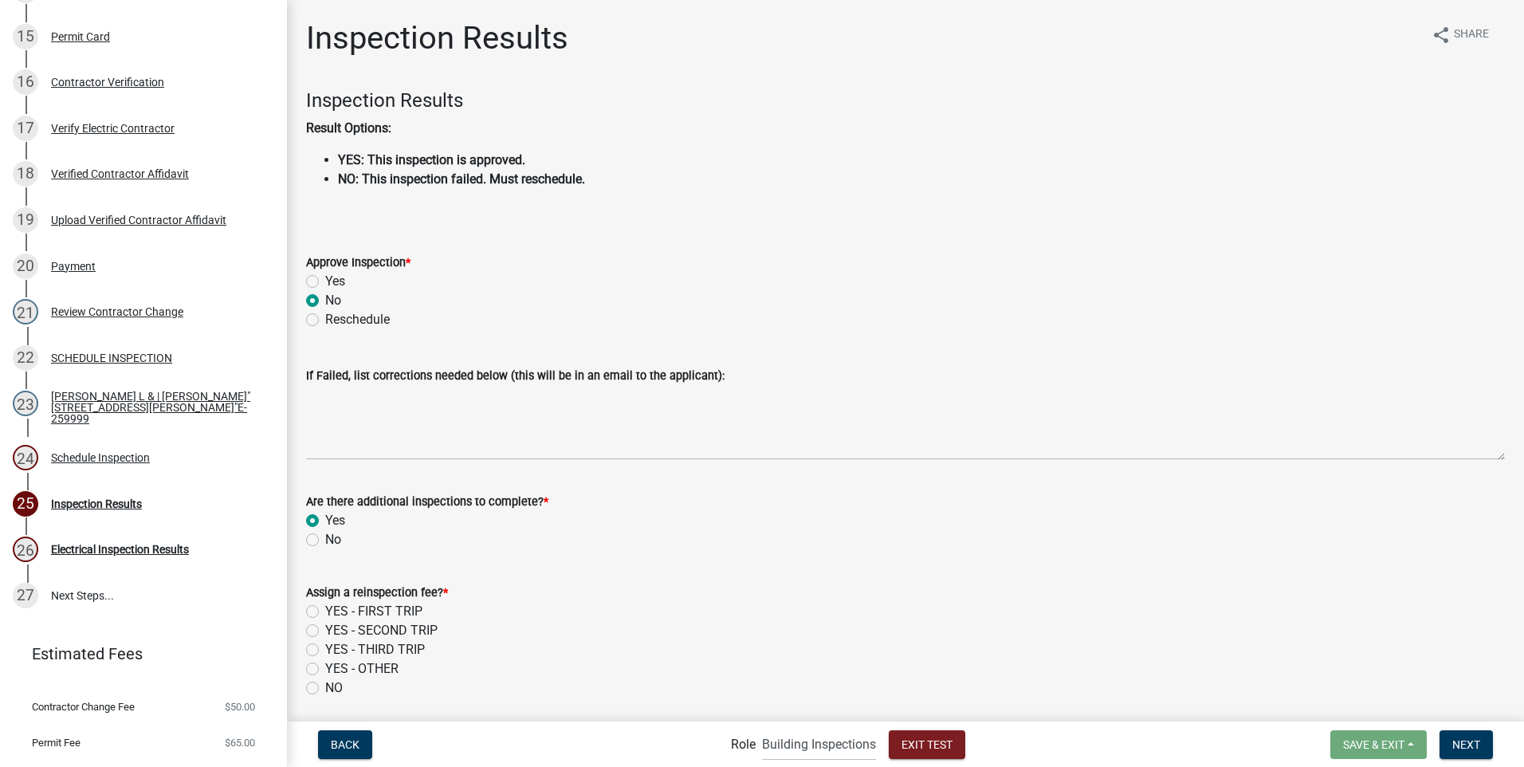
radio input "true"
click at [325, 686] on label "NO" at bounding box center [334, 687] width 18 height 19
click at [325, 686] on input "NO" at bounding box center [330, 683] width 10 height 10
radio input "true"
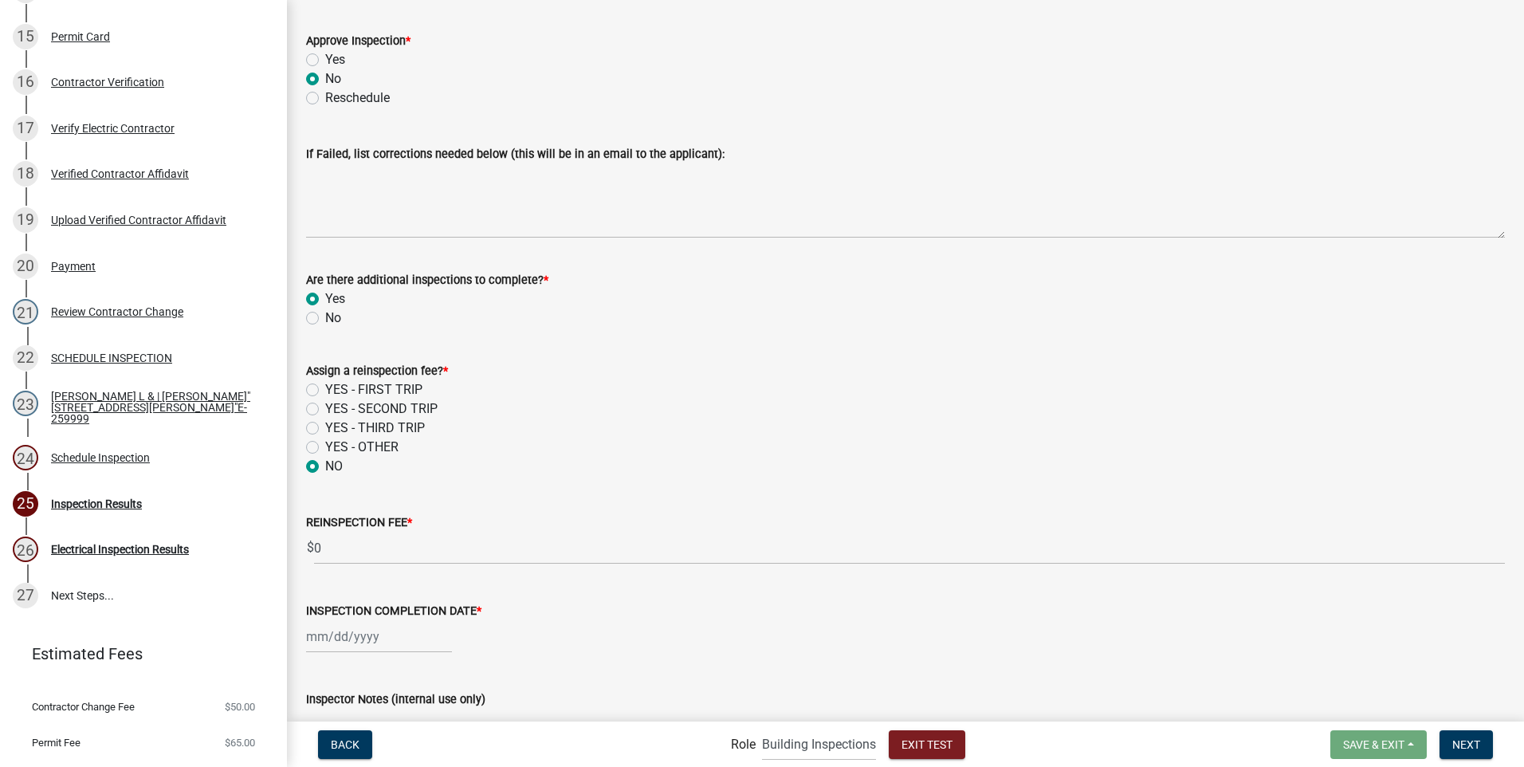
scroll to position [209, 0]
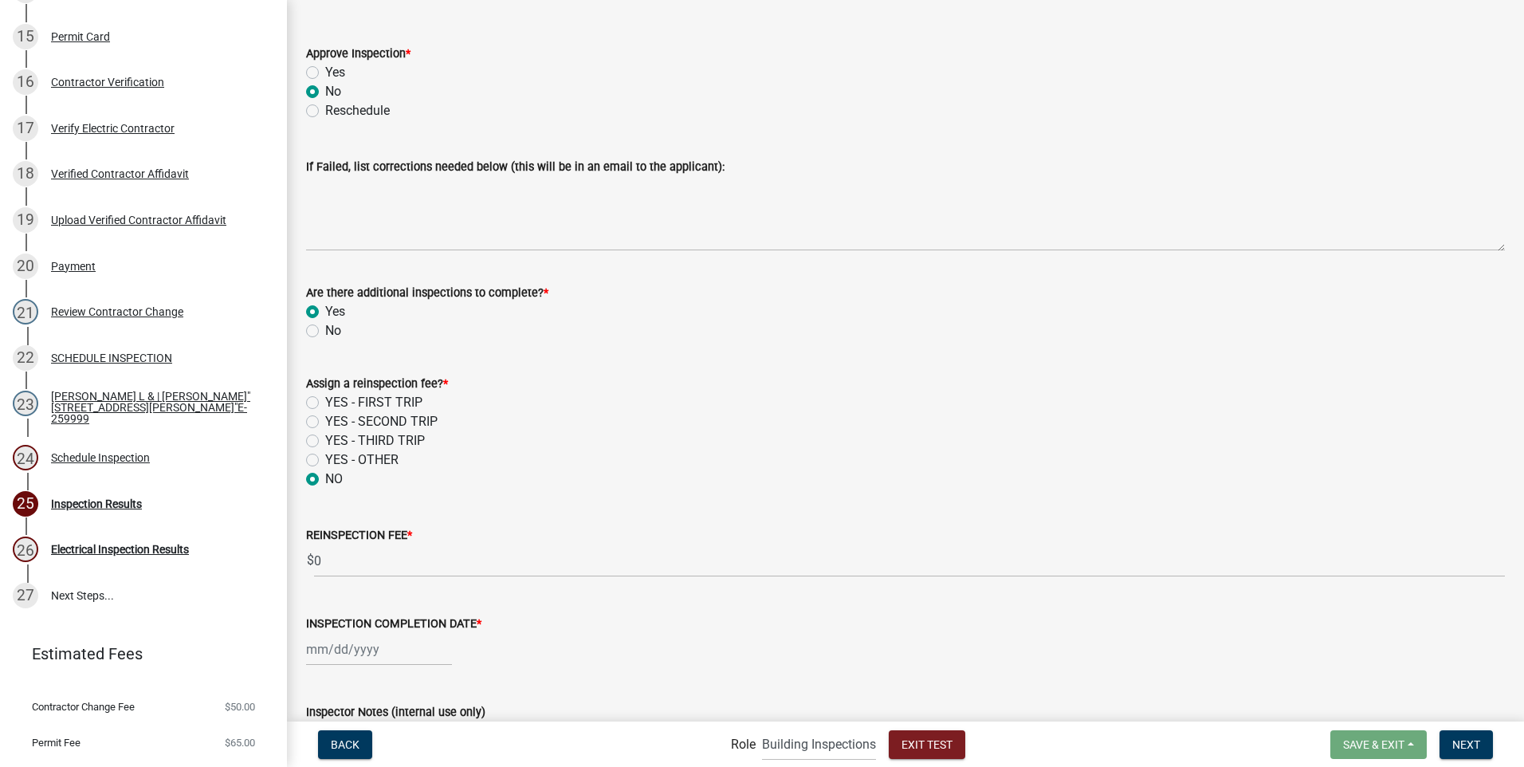
click at [325, 73] on label "Yes" at bounding box center [335, 72] width 20 height 19
click at [325, 73] on input "Yes" at bounding box center [330, 68] width 10 height 10
radio input "true"
click at [325, 334] on label "No" at bounding box center [333, 330] width 16 height 19
click at [325, 332] on input "No" at bounding box center [330, 326] width 10 height 10
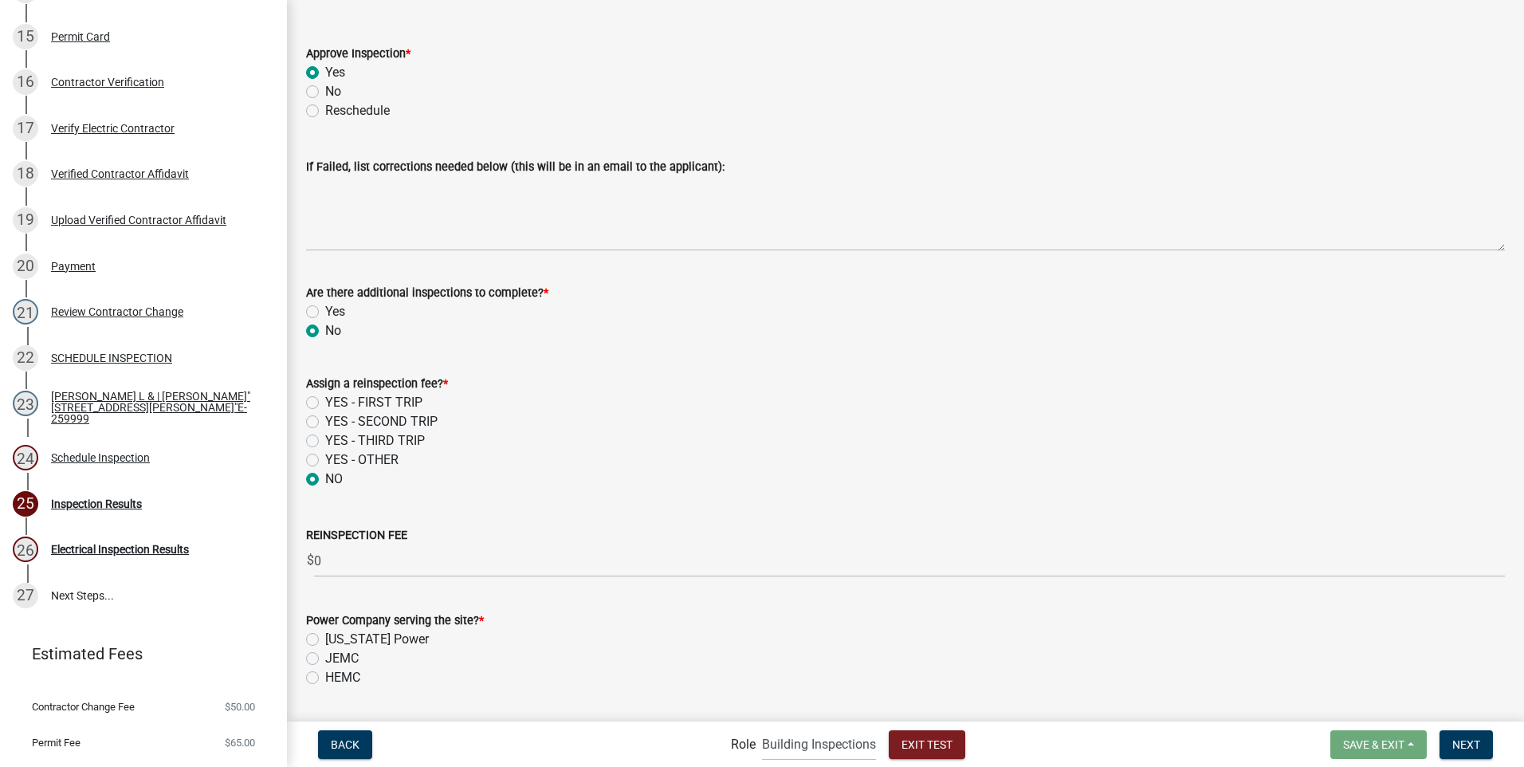
radio input "true"
click at [325, 662] on label "JEMC" at bounding box center [341, 658] width 33 height 19
click at [325, 659] on input "JEMC" at bounding box center [330, 654] width 10 height 10
radio input "true"
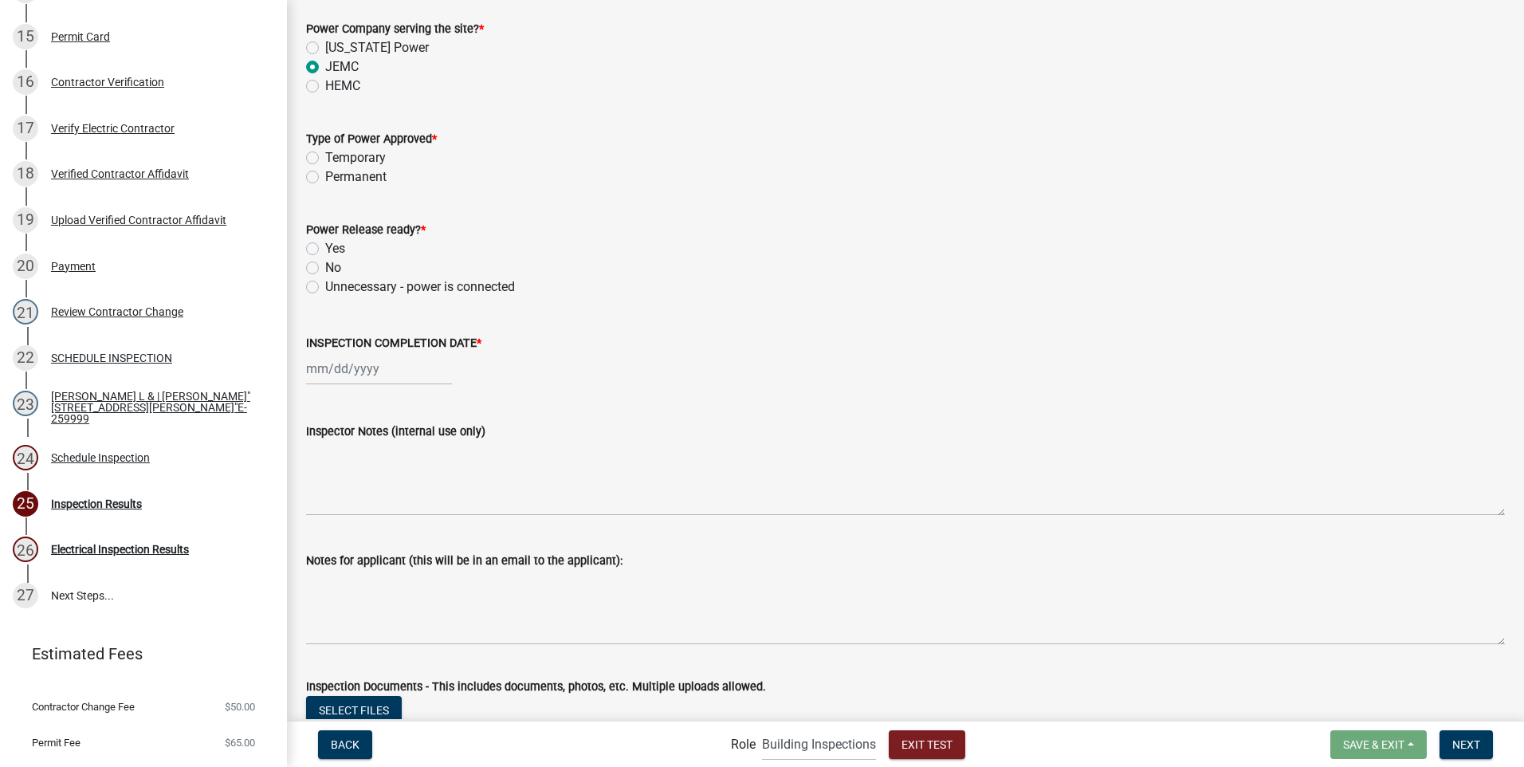
scroll to position [802, 0]
click at [325, 179] on label "Permanent" at bounding box center [355, 175] width 61 height 19
click at [325, 176] on input "Permanent" at bounding box center [330, 171] width 10 height 10
radio input "true"
click at [325, 246] on label "Yes" at bounding box center [335, 247] width 20 height 19
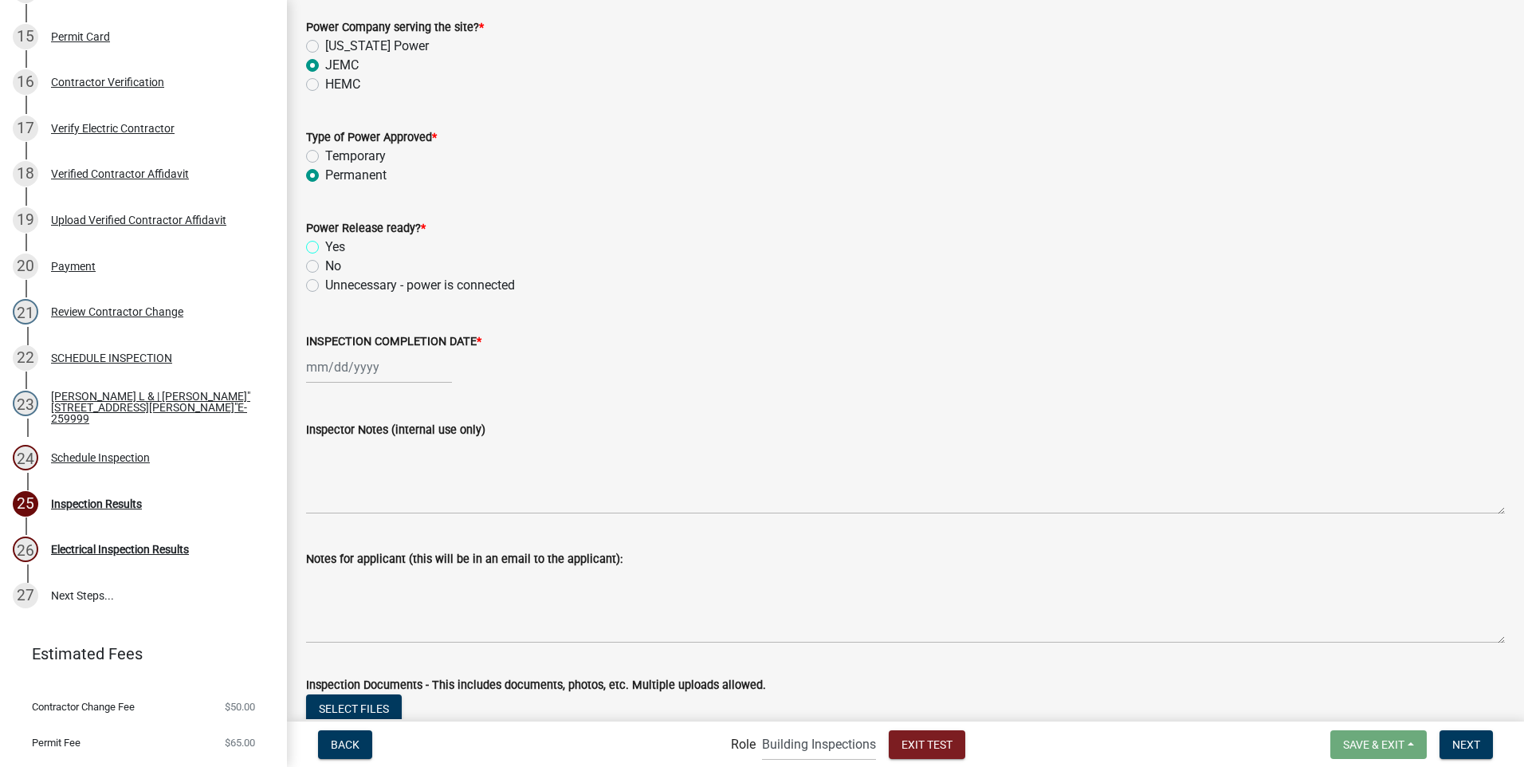
click at [325, 246] on input "Yes" at bounding box center [330, 243] width 10 height 10
radio input "true"
click at [355, 370] on div at bounding box center [379, 367] width 146 height 33
select select "9"
select select "2025"
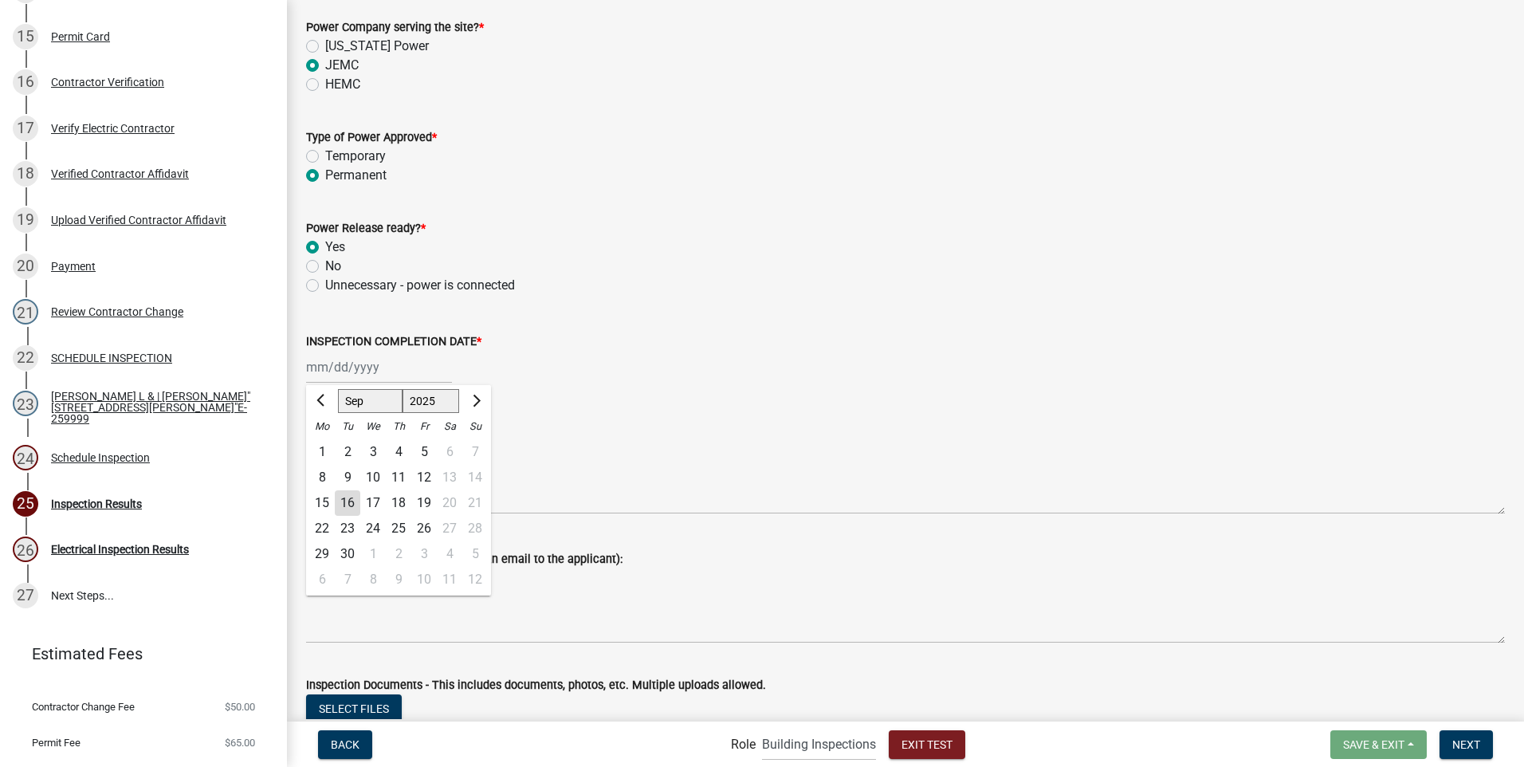
click at [348, 551] on div "30" at bounding box center [348, 554] width 26 height 26
type input "[DATE]"
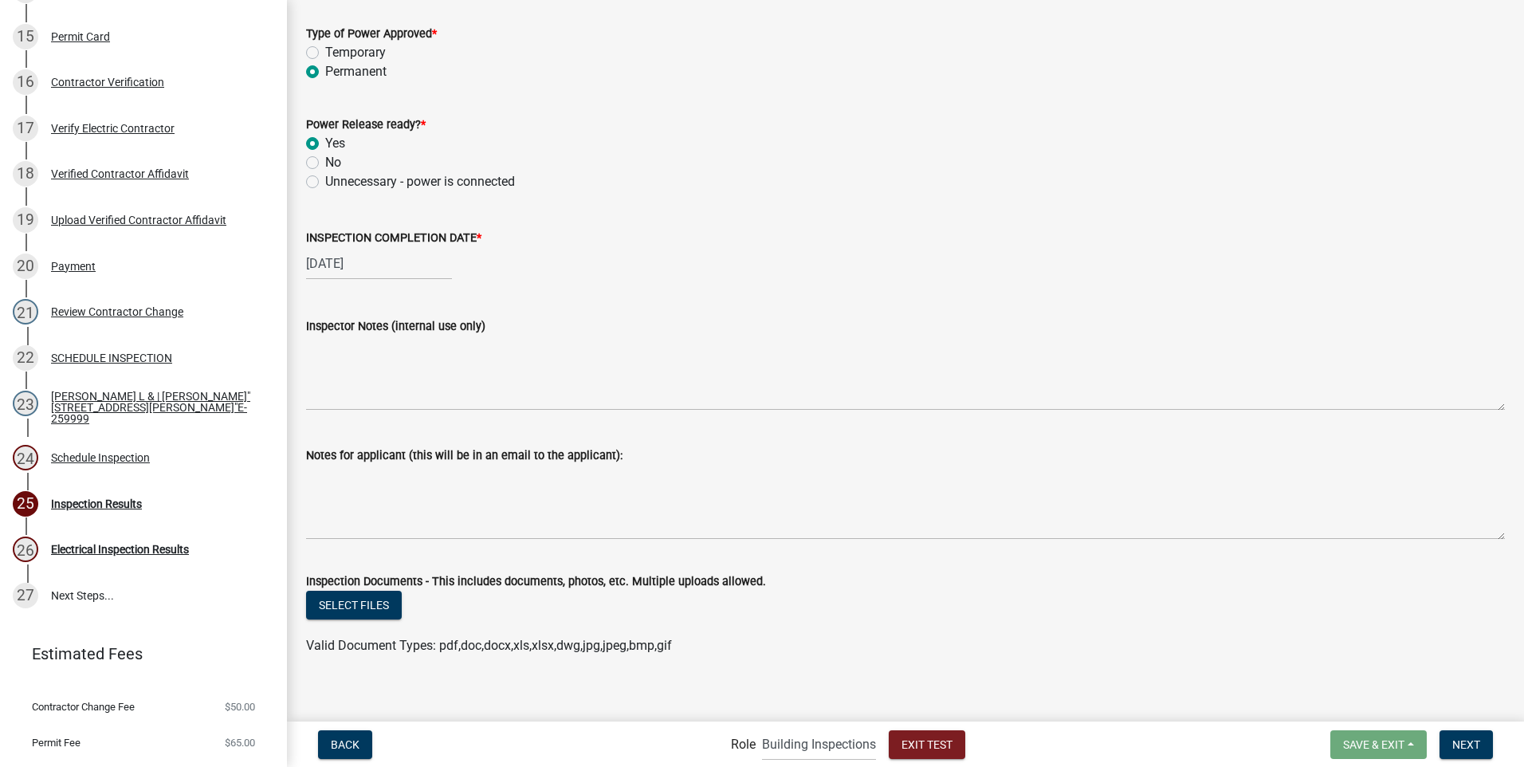
scroll to position [918, 0]
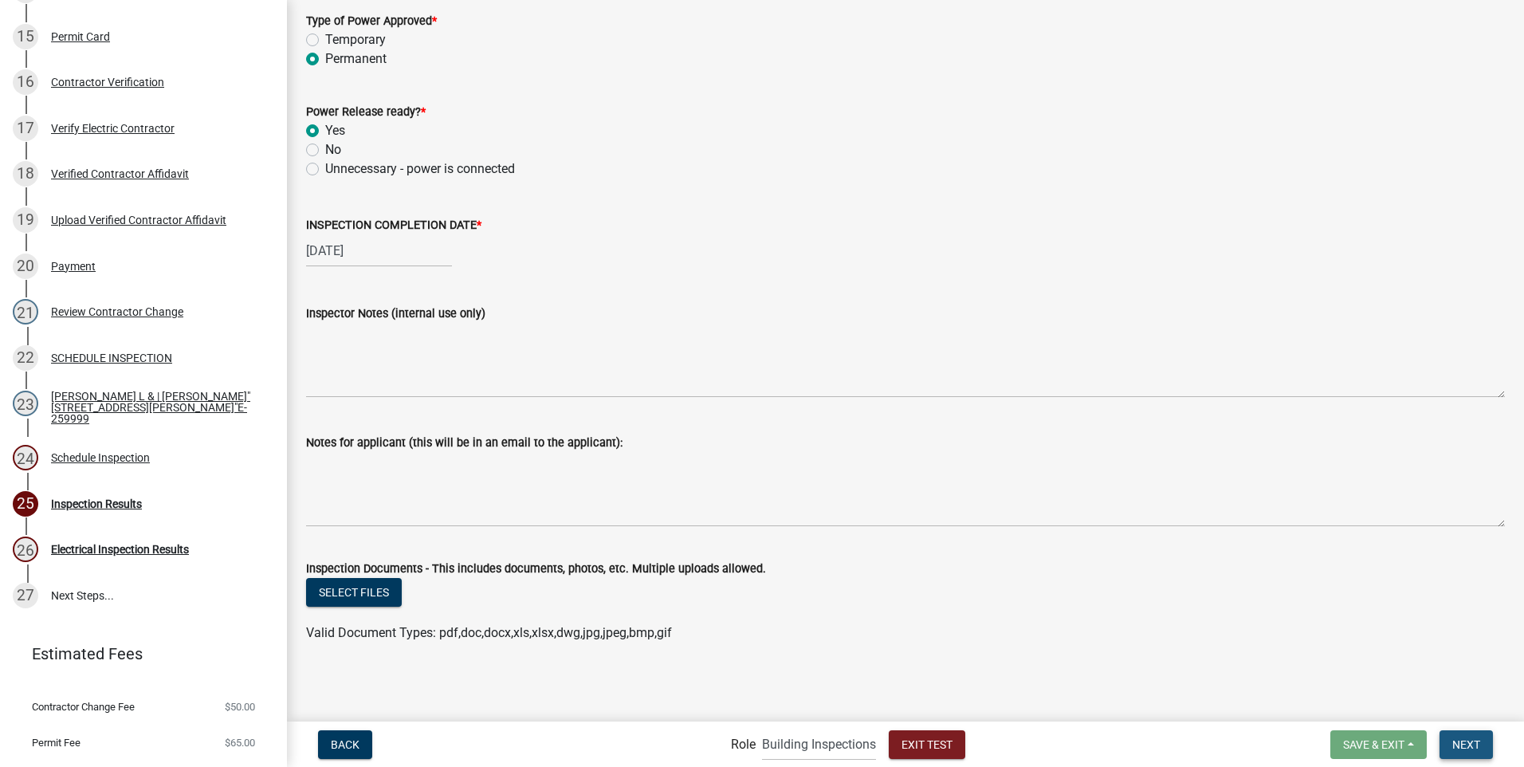
click at [1466, 741] on span "Next" at bounding box center [1467, 743] width 28 height 13
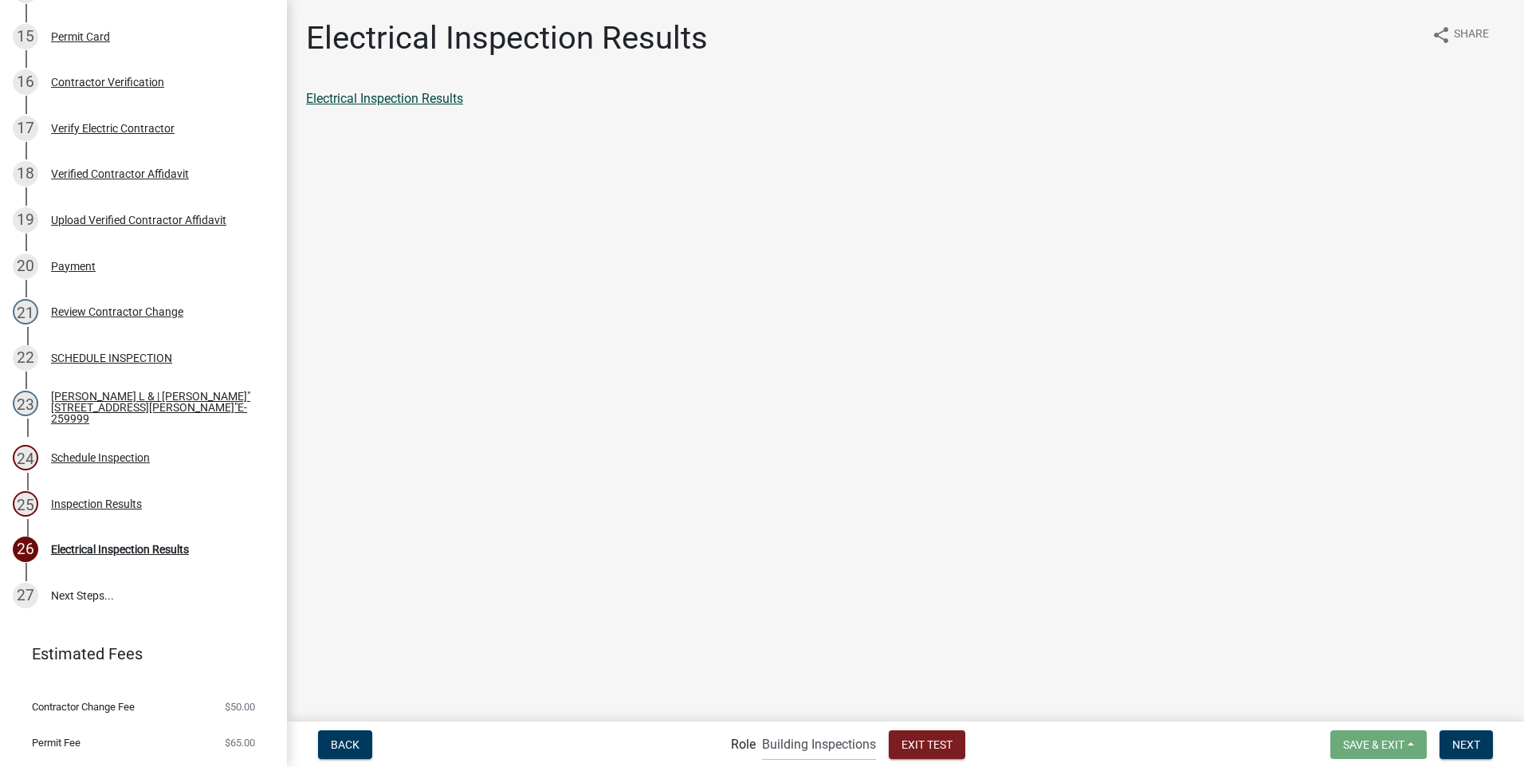
click at [429, 96] on link "Electrical Inspection Results" at bounding box center [384, 98] width 157 height 15
click at [1456, 743] on span "Next" at bounding box center [1467, 743] width 28 height 13
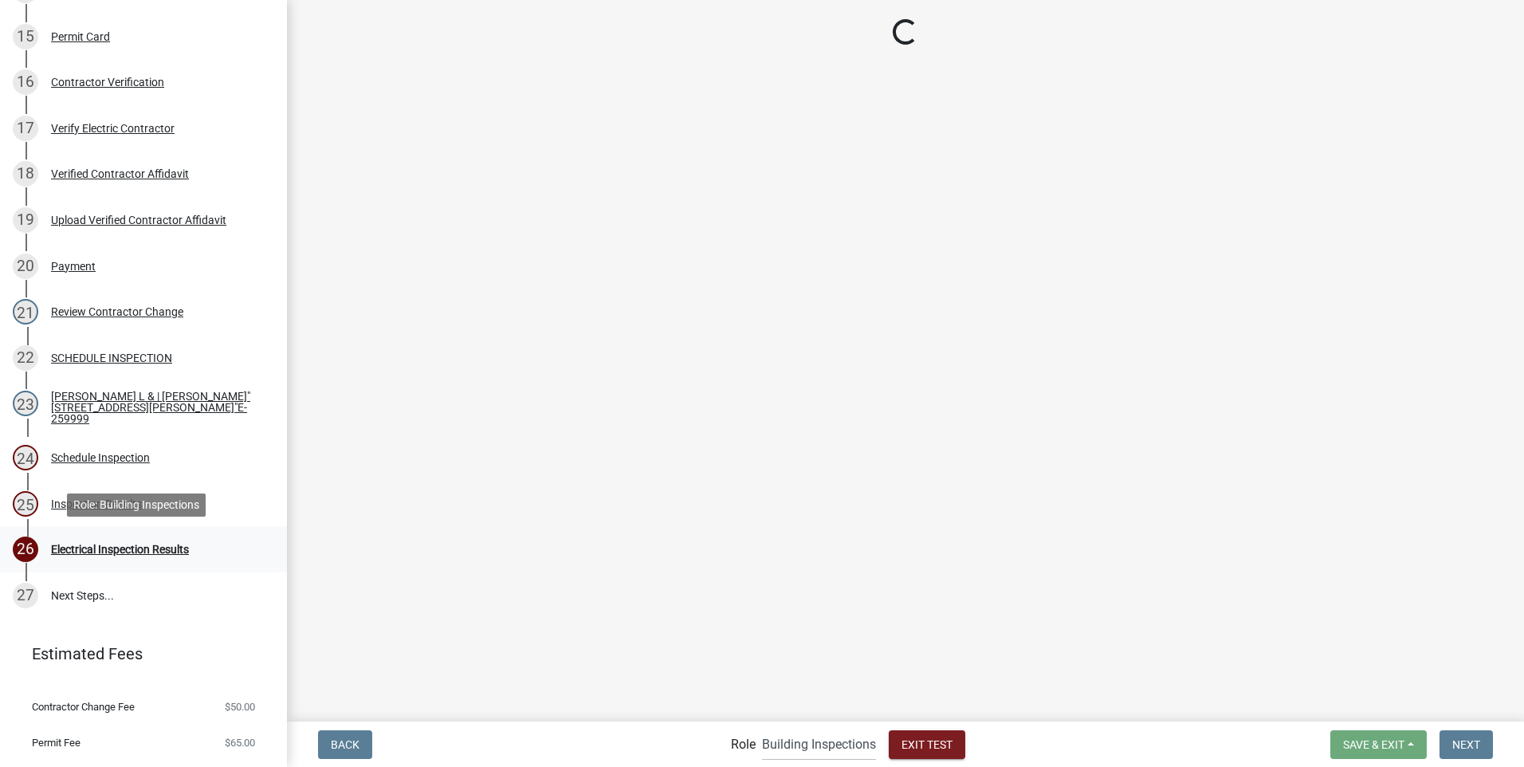
click at [146, 544] on div "Electrical Inspection Results" at bounding box center [120, 549] width 138 height 11
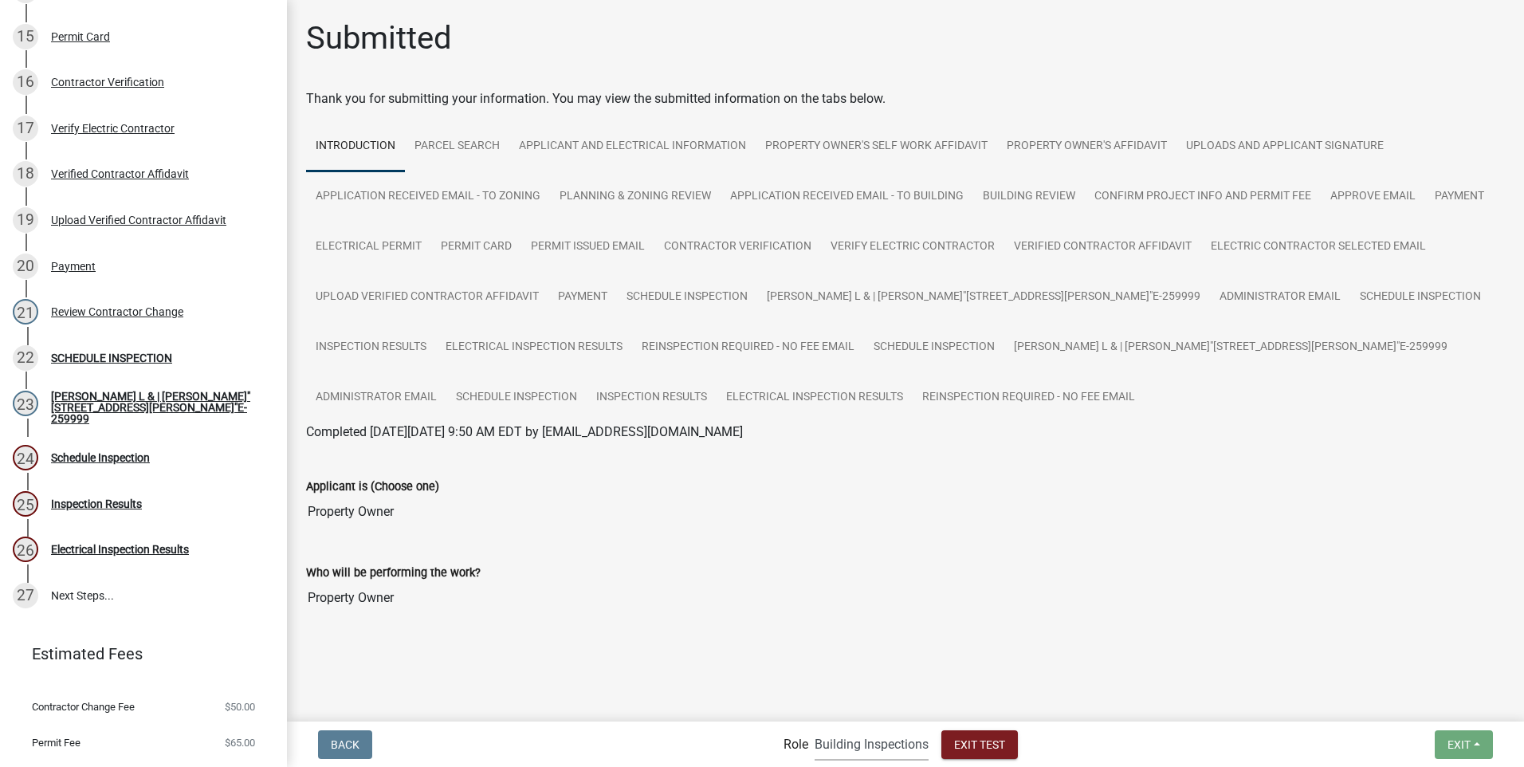
click at [856, 751] on select "Applicant Building Clerk Building Inspections Planning & Zoning Admin" at bounding box center [872, 744] width 114 height 33
click at [815, 728] on select "Applicant Building Clerk Building Inspections Planning & Zoning Admin" at bounding box center [872, 744] width 114 height 33
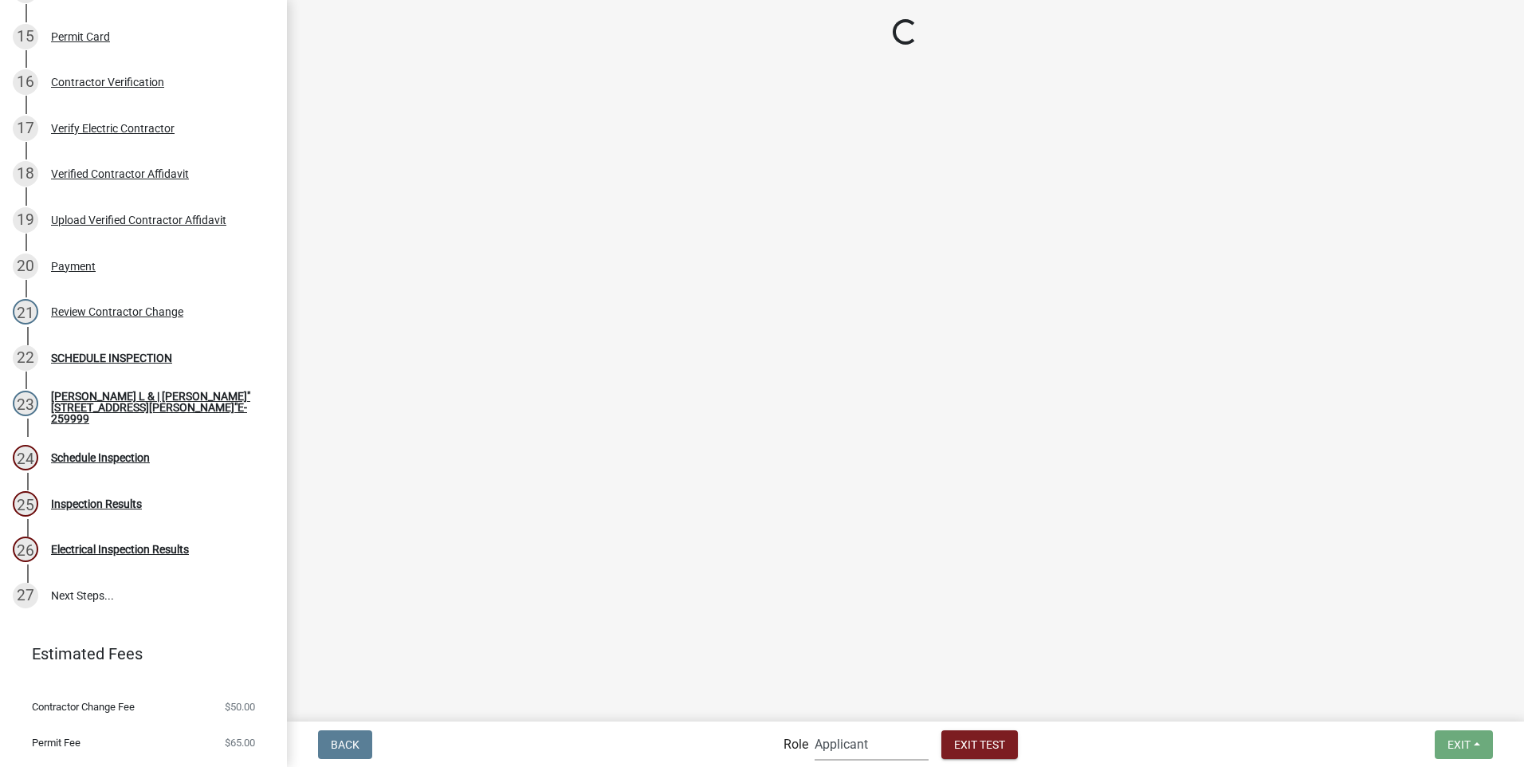
scroll to position [393, 0]
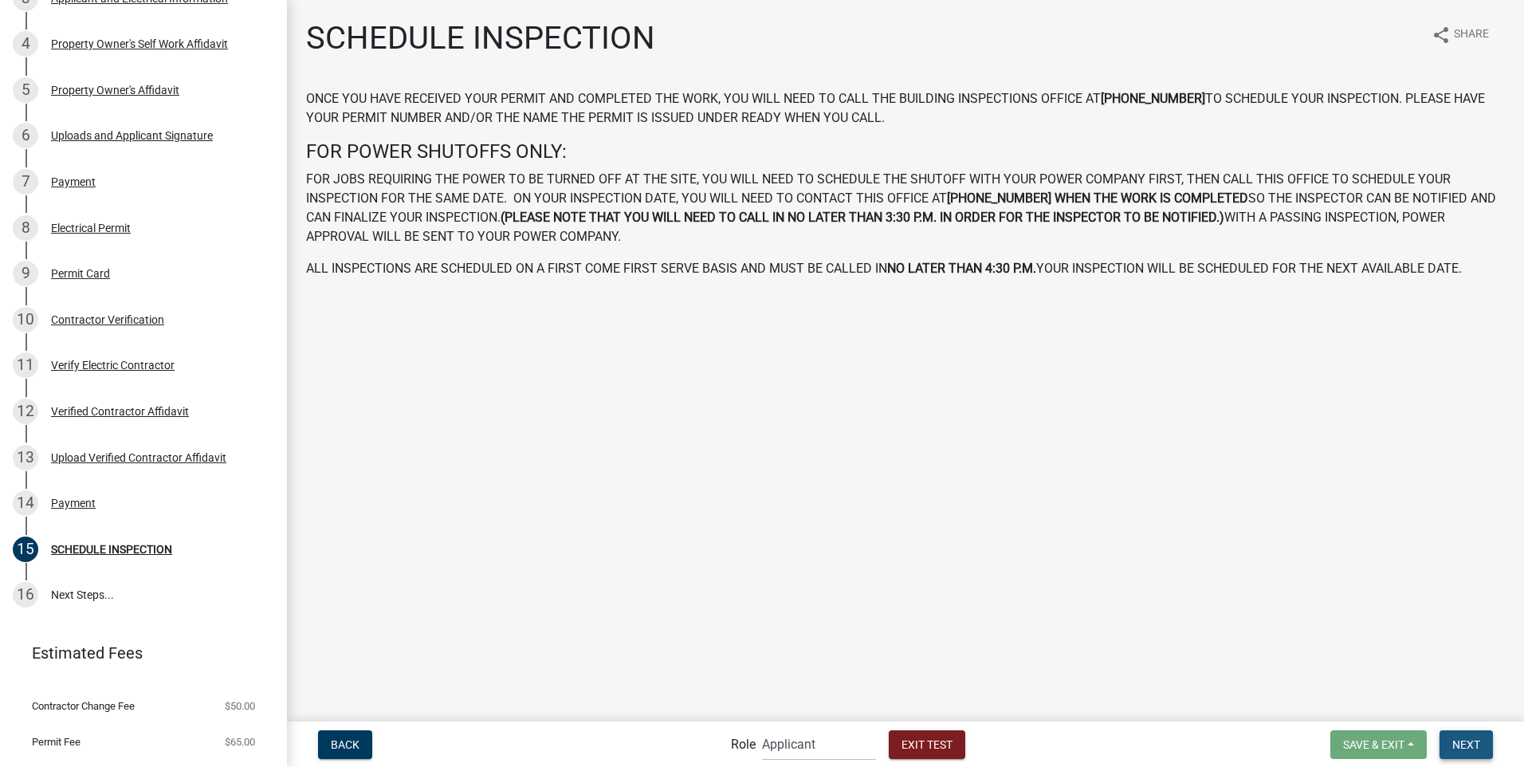
click at [1468, 741] on span "Next" at bounding box center [1467, 743] width 28 height 13
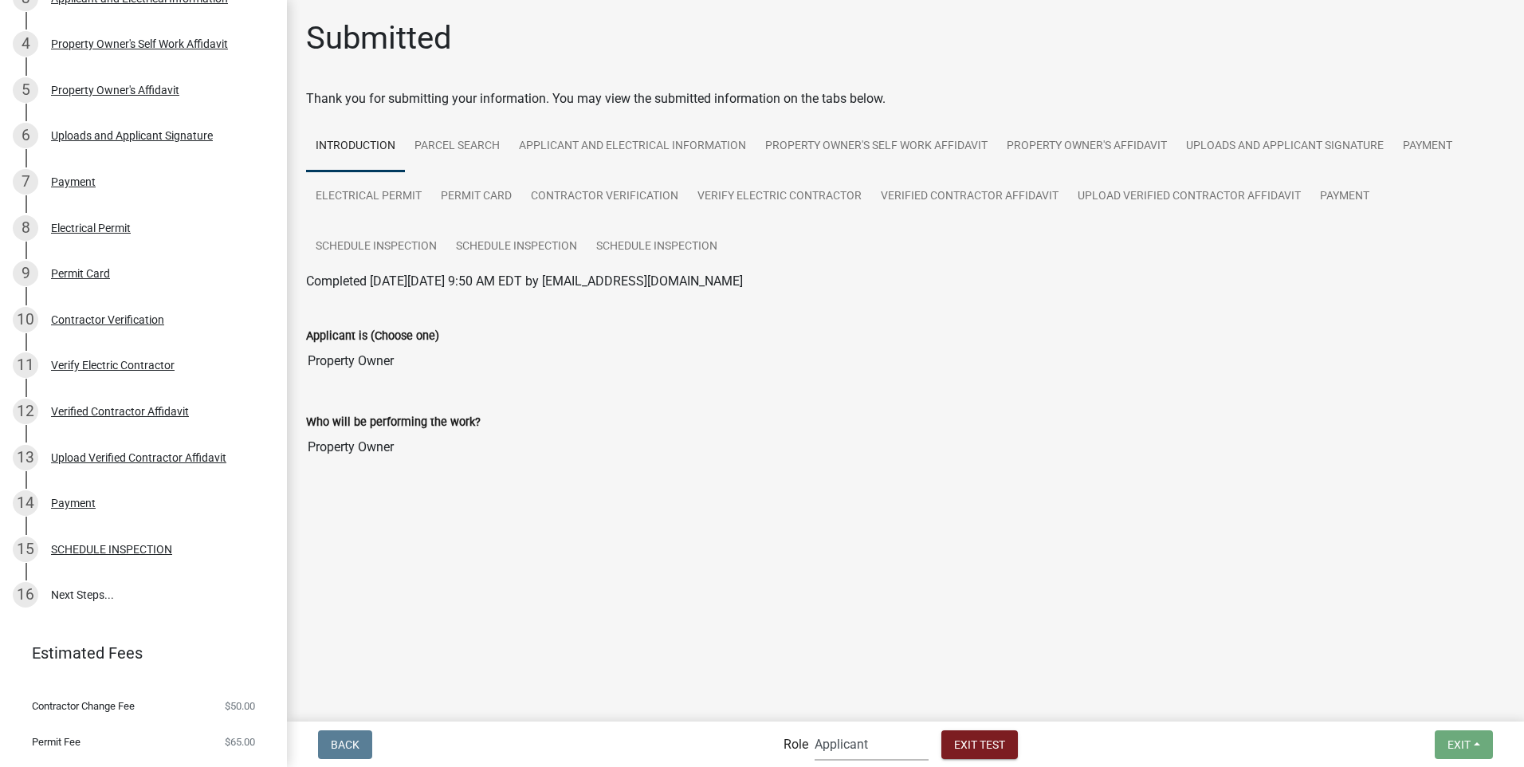
click at [831, 745] on select "Applicant Building Clerk Building Inspections Planning & Zoning Admin" at bounding box center [872, 744] width 114 height 33
select select "a1034ff1-6d4f-4586-aa83-45d6433eee28"
click at [815, 728] on select "Applicant Building Clerk Building Inspections Planning & Zoning Admin" at bounding box center [872, 744] width 114 height 33
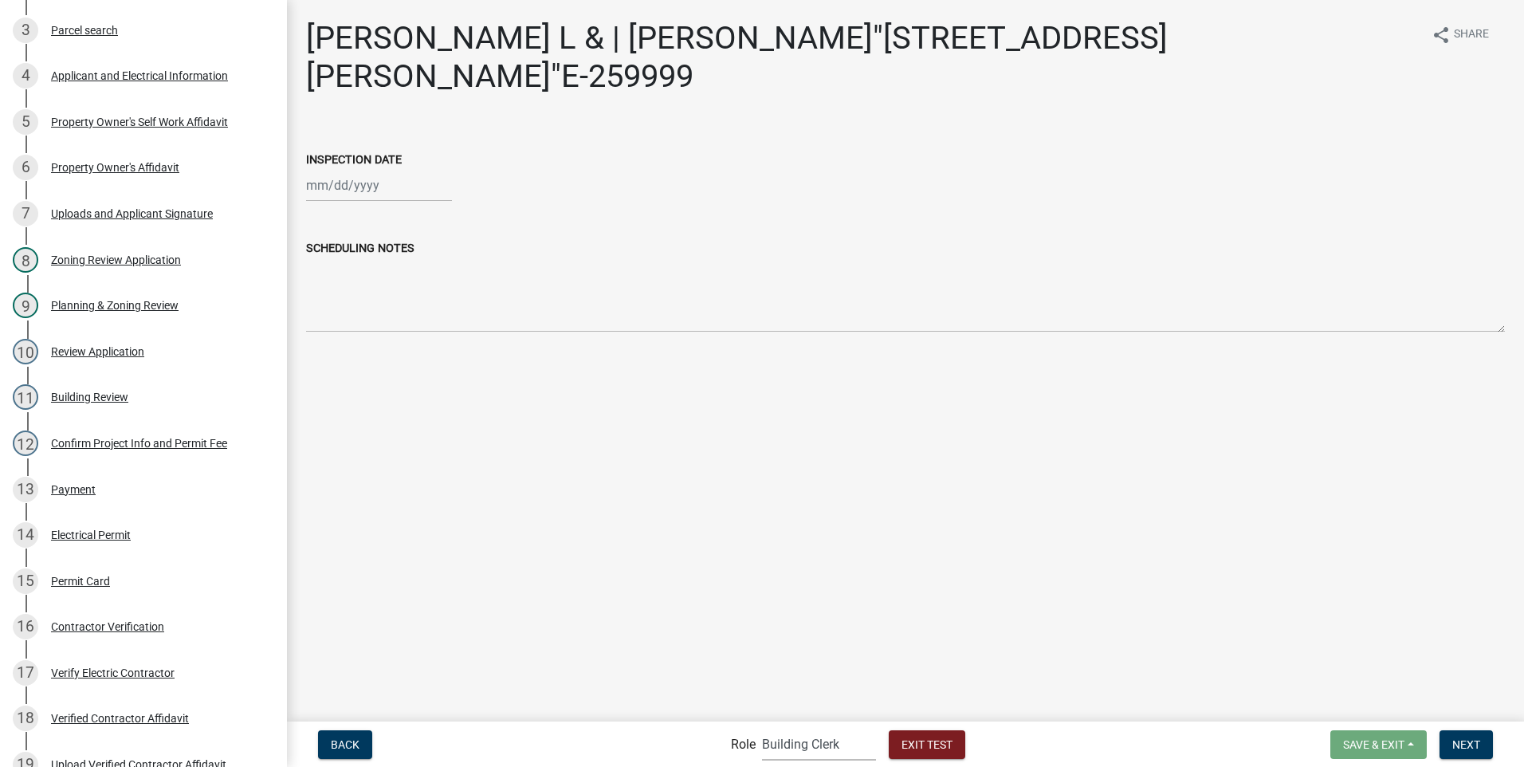
scroll to position [938, 0]
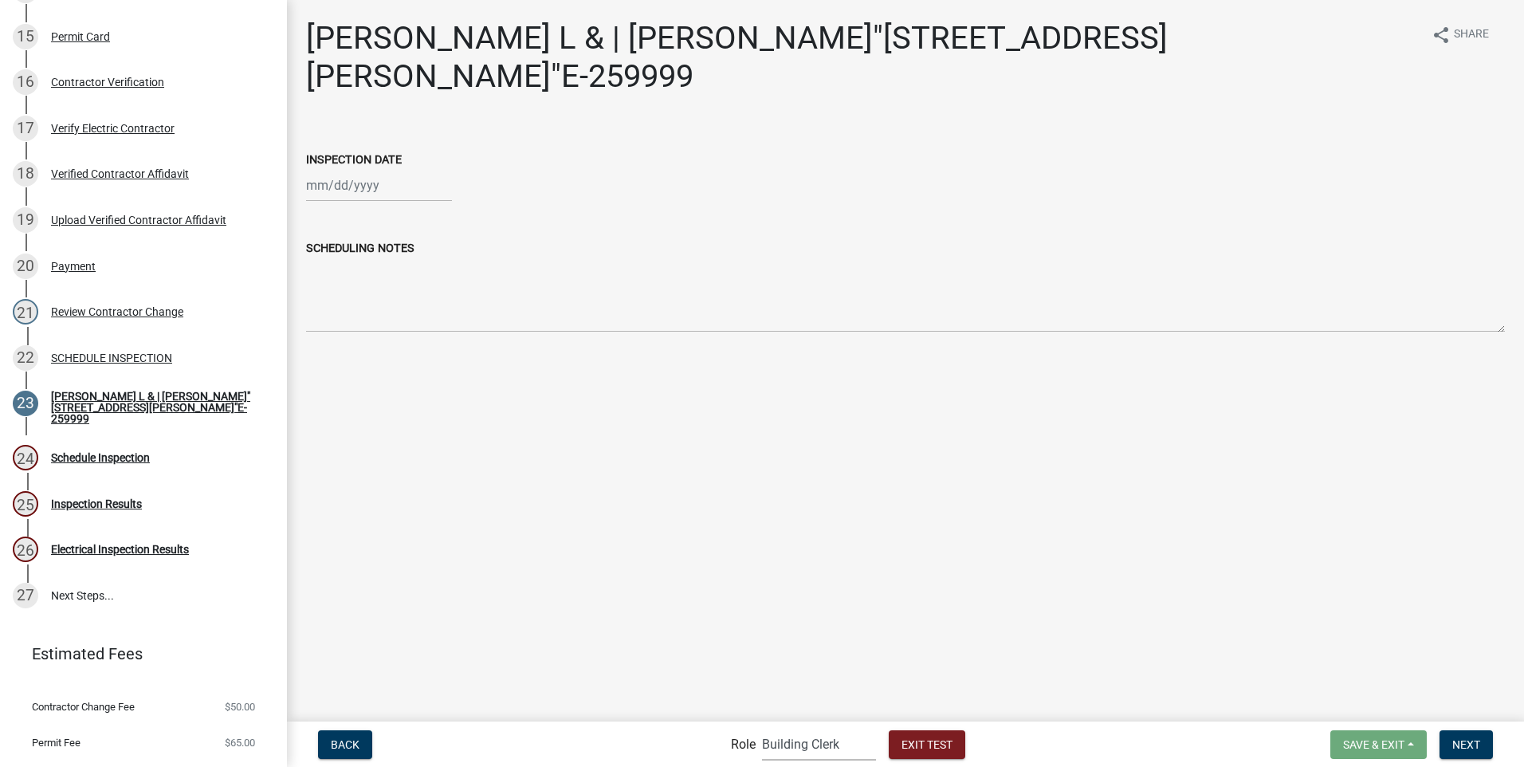
select select "9"
select select "2025"
click at [353, 184] on div "[PERSON_NAME] Feb Mar Apr [PERSON_NAME][DATE] Oct Nov [DATE] 1526 1527 1528 152…" at bounding box center [379, 185] width 146 height 33
click at [356, 368] on div "30" at bounding box center [348, 373] width 26 height 26
type input "[DATE]"
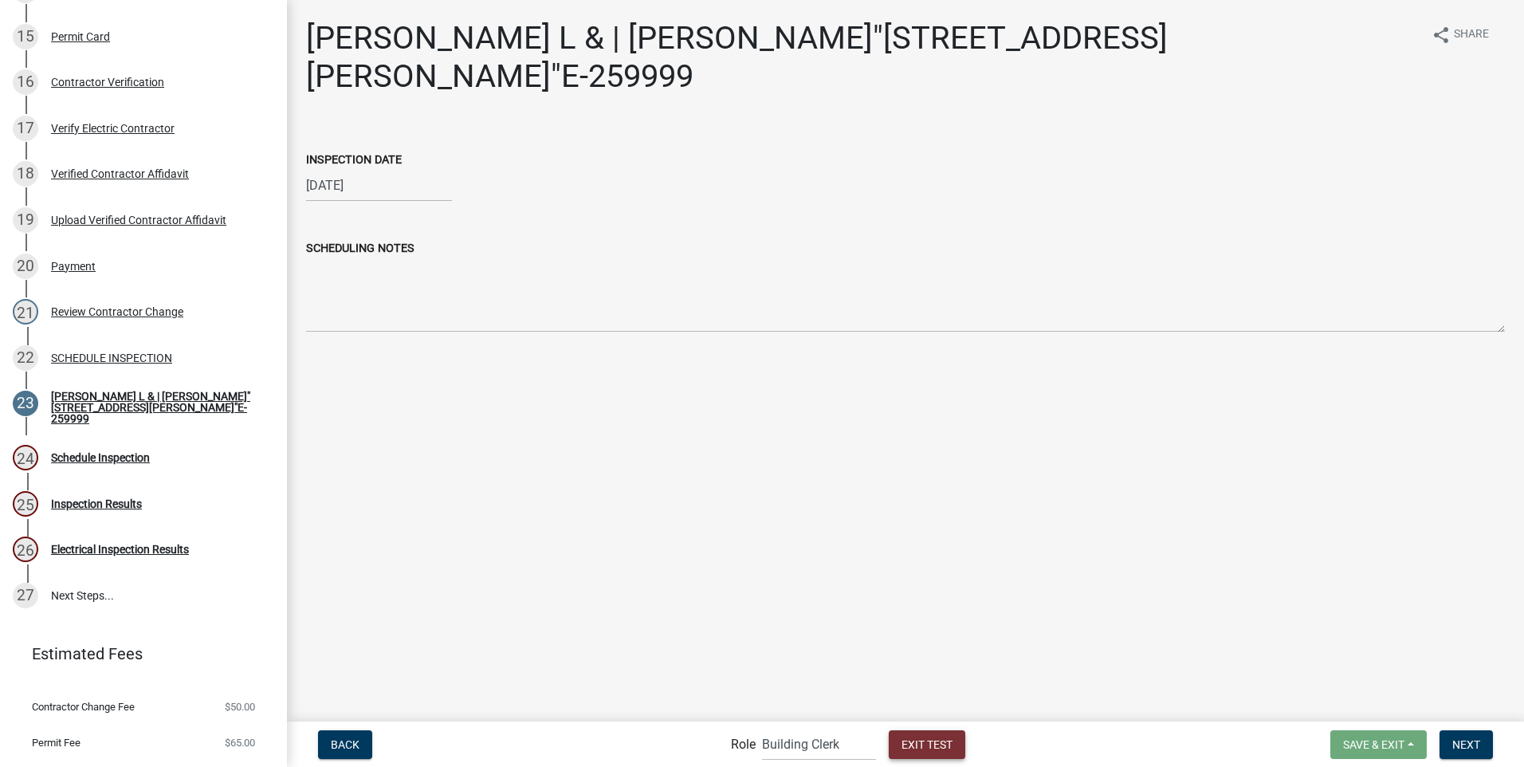
click at [916, 740] on span "Exit Test" at bounding box center [927, 743] width 51 height 13
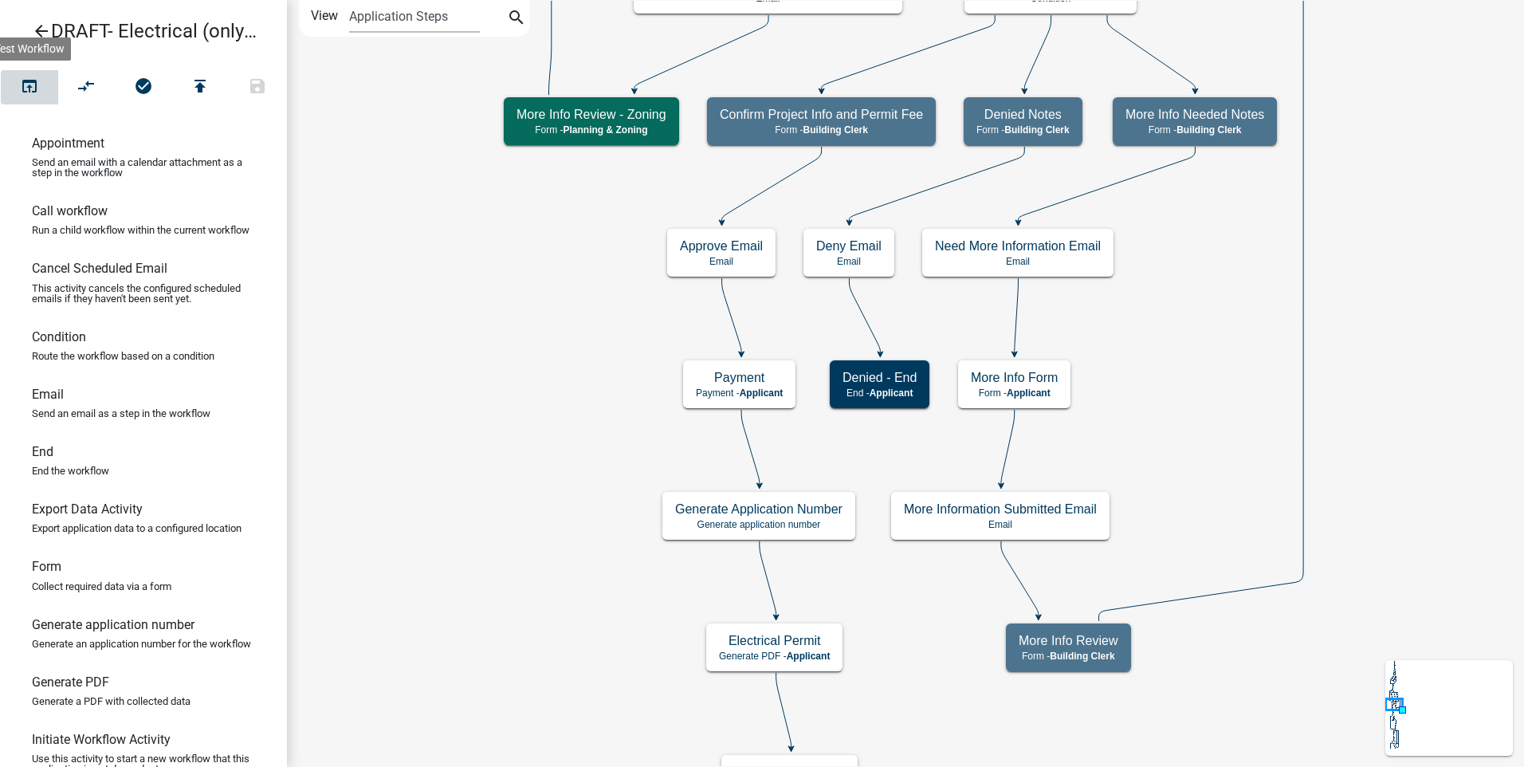
click at [33, 84] on icon "open_in_browser" at bounding box center [29, 88] width 19 height 22
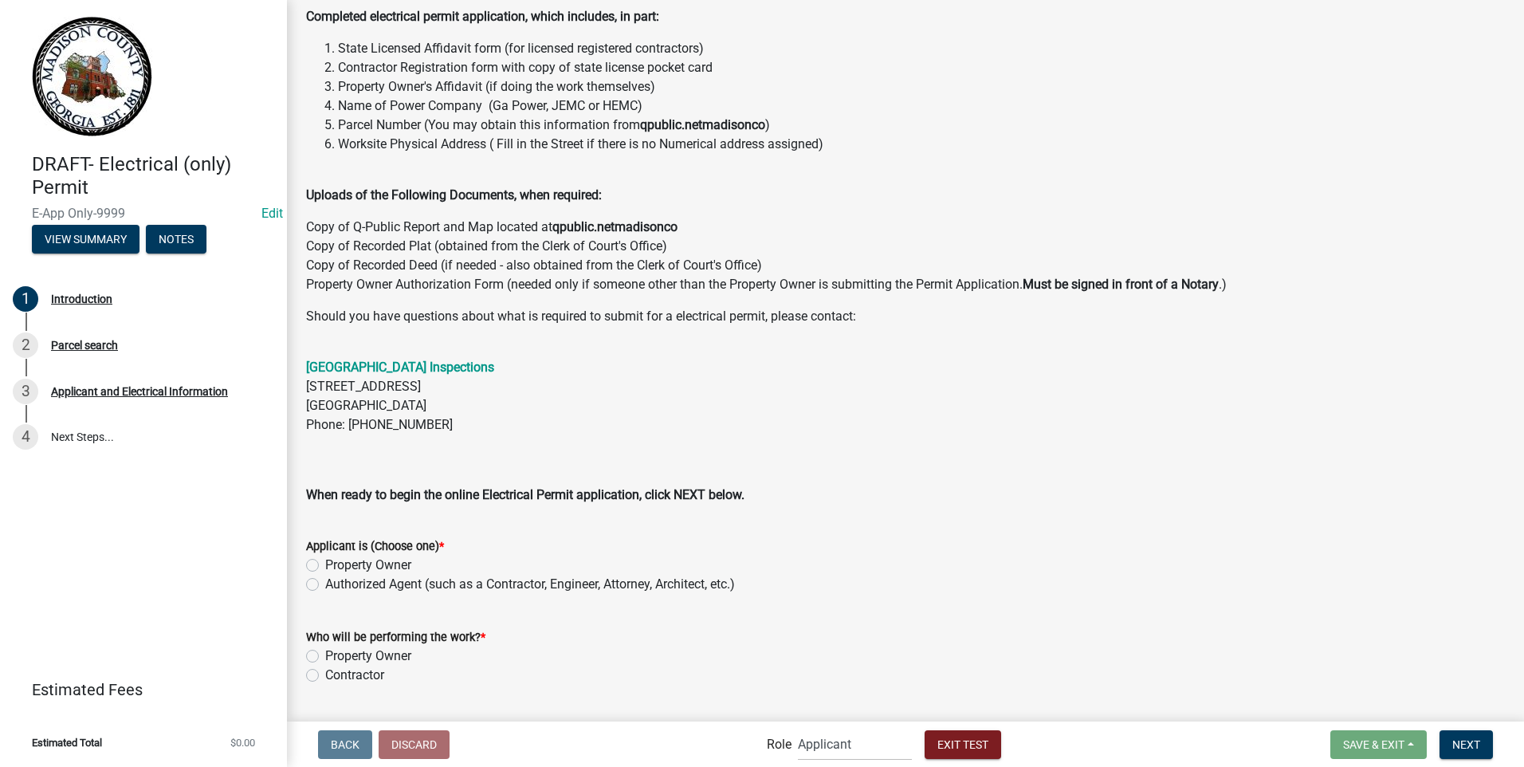
scroll to position [225, 0]
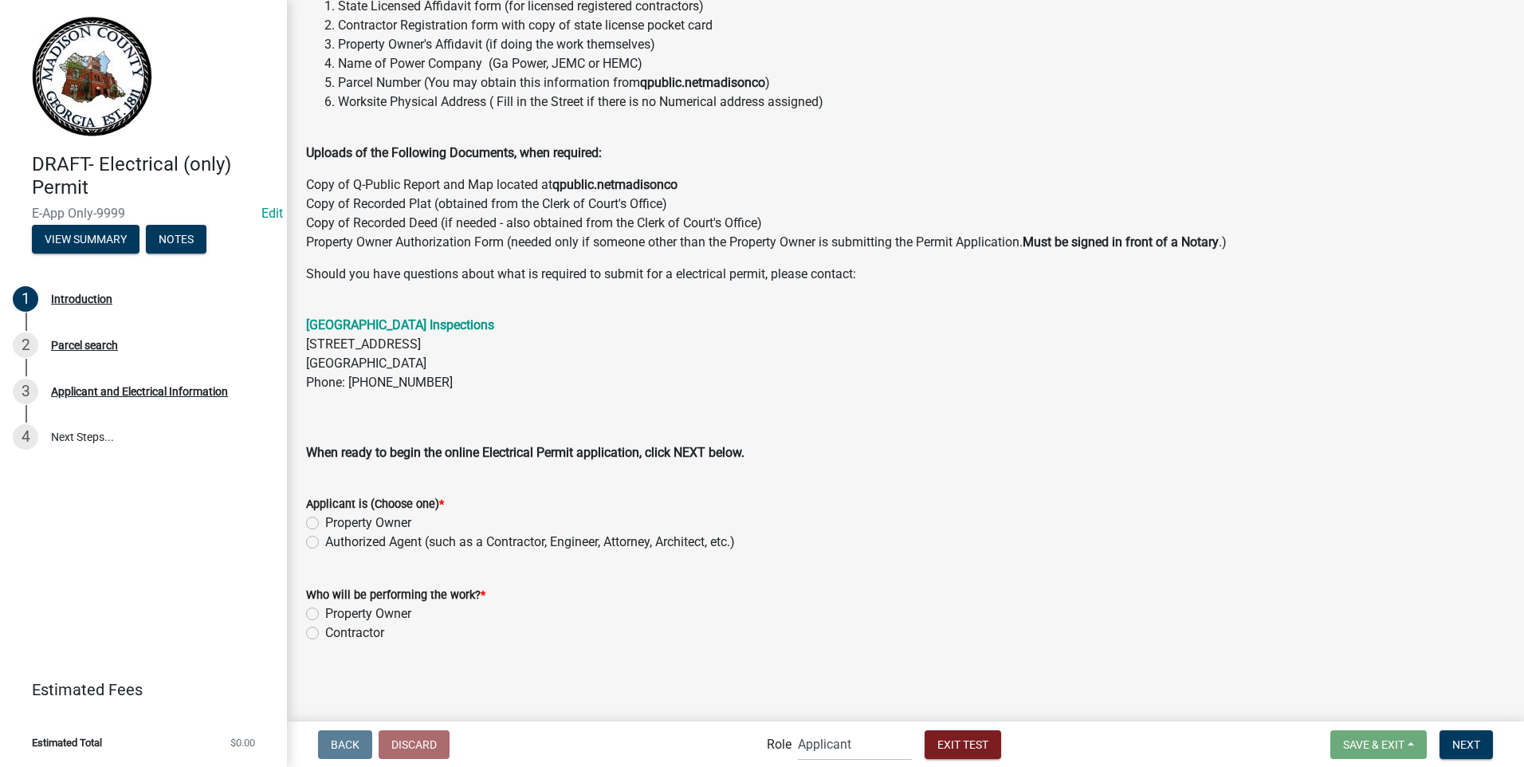
click at [325, 541] on label "Authorized Agent (such as a Contractor, Engineer, Attorney, Architect, etc.)" at bounding box center [530, 542] width 410 height 19
click at [325, 541] on input "Authorized Agent (such as a Contractor, Engineer, Attorney, Architect, etc.)" at bounding box center [330, 538] width 10 height 10
radio input "true"
click at [325, 633] on label "Contractor" at bounding box center [354, 632] width 59 height 19
click at [325, 633] on input "Contractor" at bounding box center [330, 628] width 10 height 10
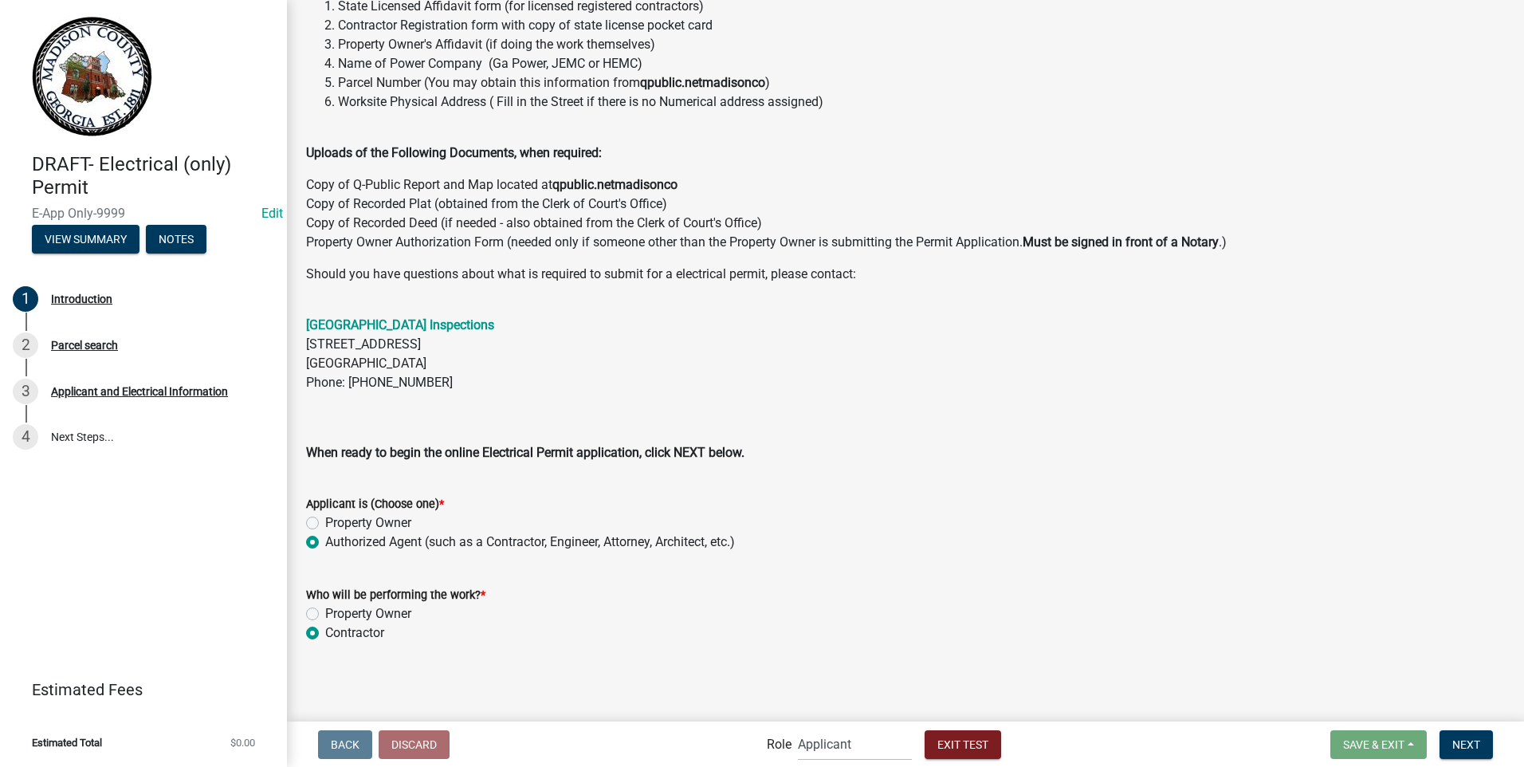
radio input "true"
click at [1456, 741] on span "Next" at bounding box center [1467, 743] width 28 height 13
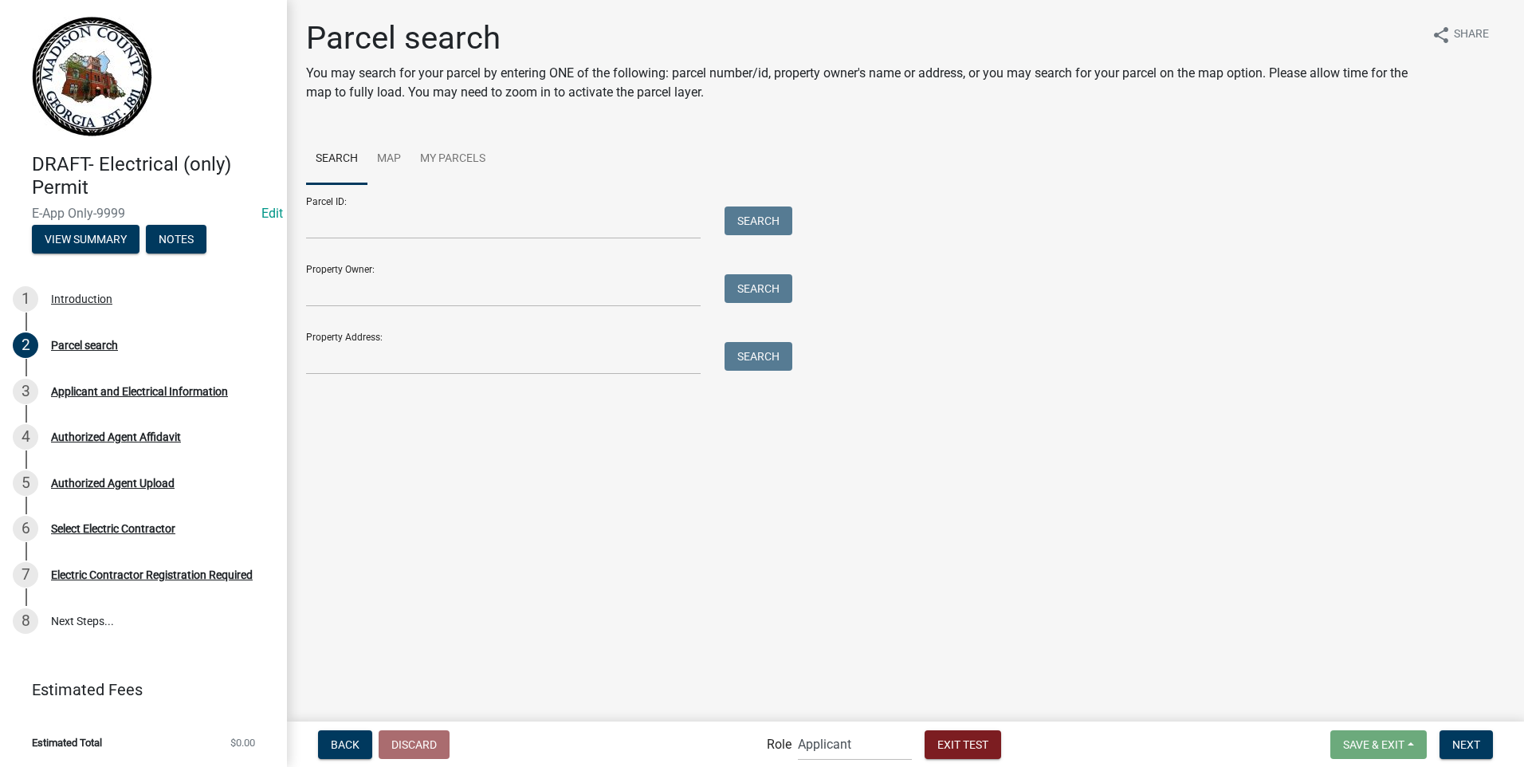
click at [333, 270] on div "Property Owner: Search" at bounding box center [545, 279] width 478 height 55
click at [520, 289] on input "Property Owner:" at bounding box center [503, 290] width 395 height 33
type input "[PERSON_NAME] & | [PERSON_NAME]"
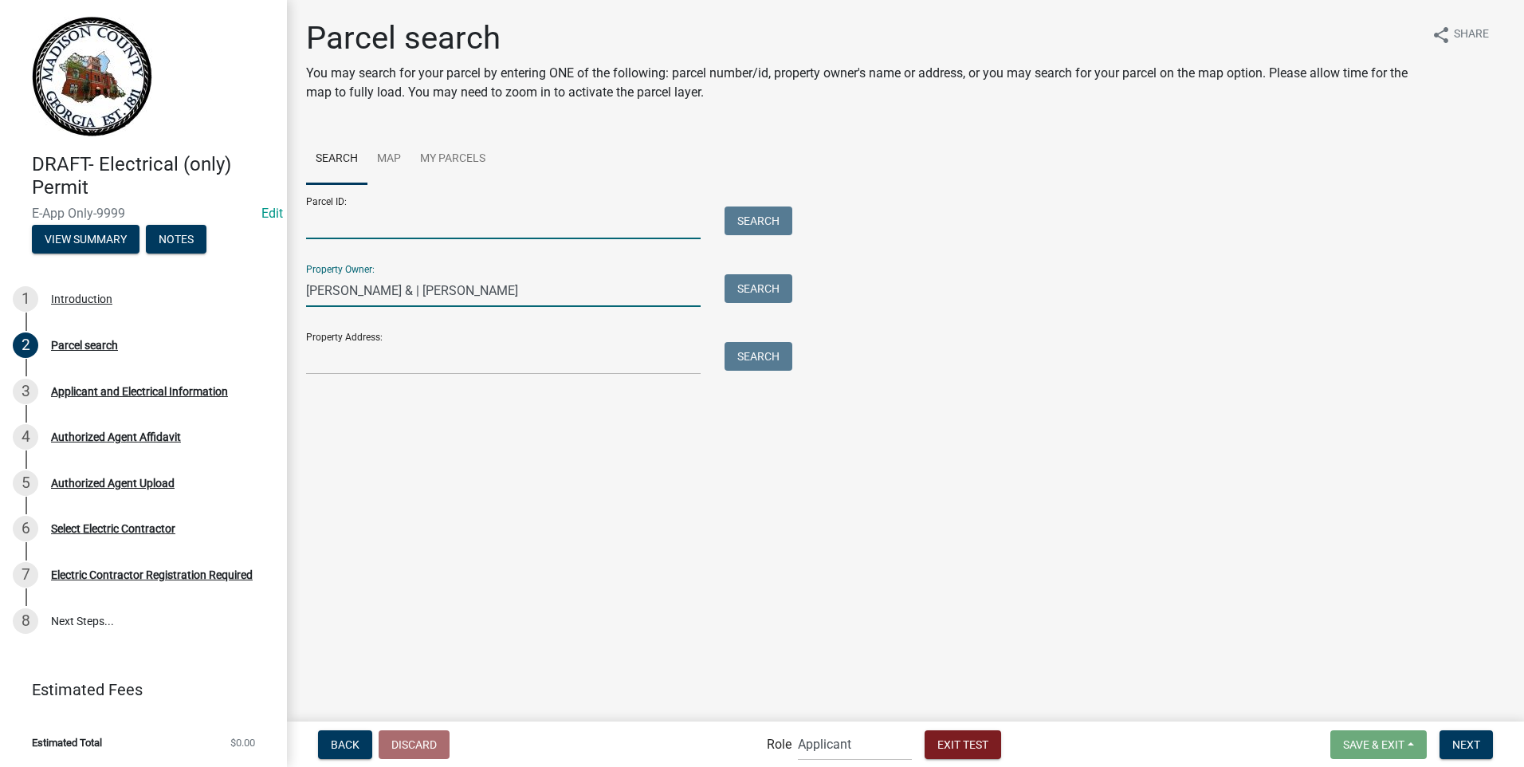
type input "0056 014"
type input "P O BOX 578"
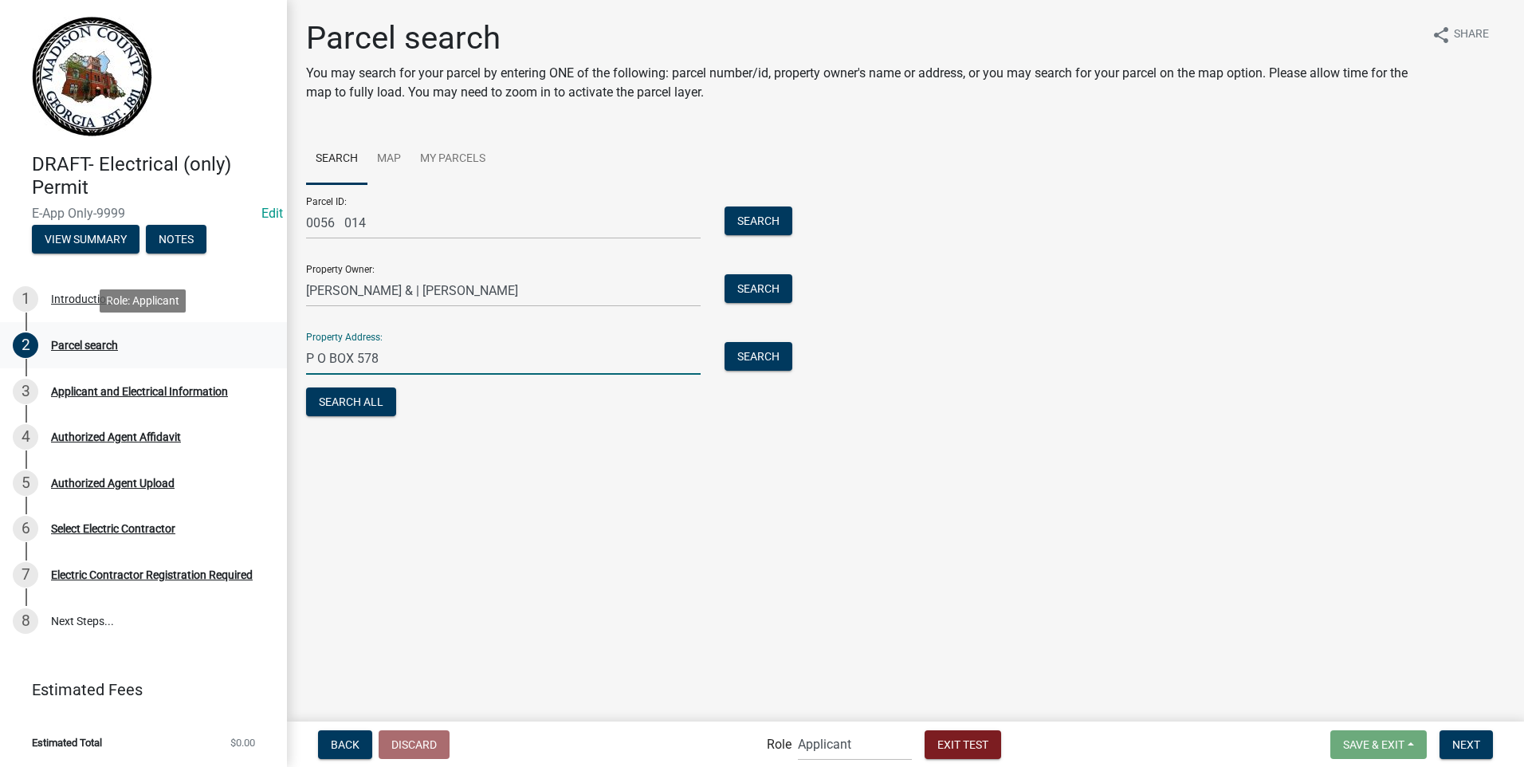
drag, startPoint x: 399, startPoint y: 358, endPoint x: 279, endPoint y: 341, distance: 120.7
click at [279, 341] on div "DRAFT- Electrical (only) Permit E-App Only-9999 Edit View Summary Notes 1 Intro…" at bounding box center [762, 383] width 1524 height 767
click at [743, 296] on button "Search" at bounding box center [759, 288] width 68 height 29
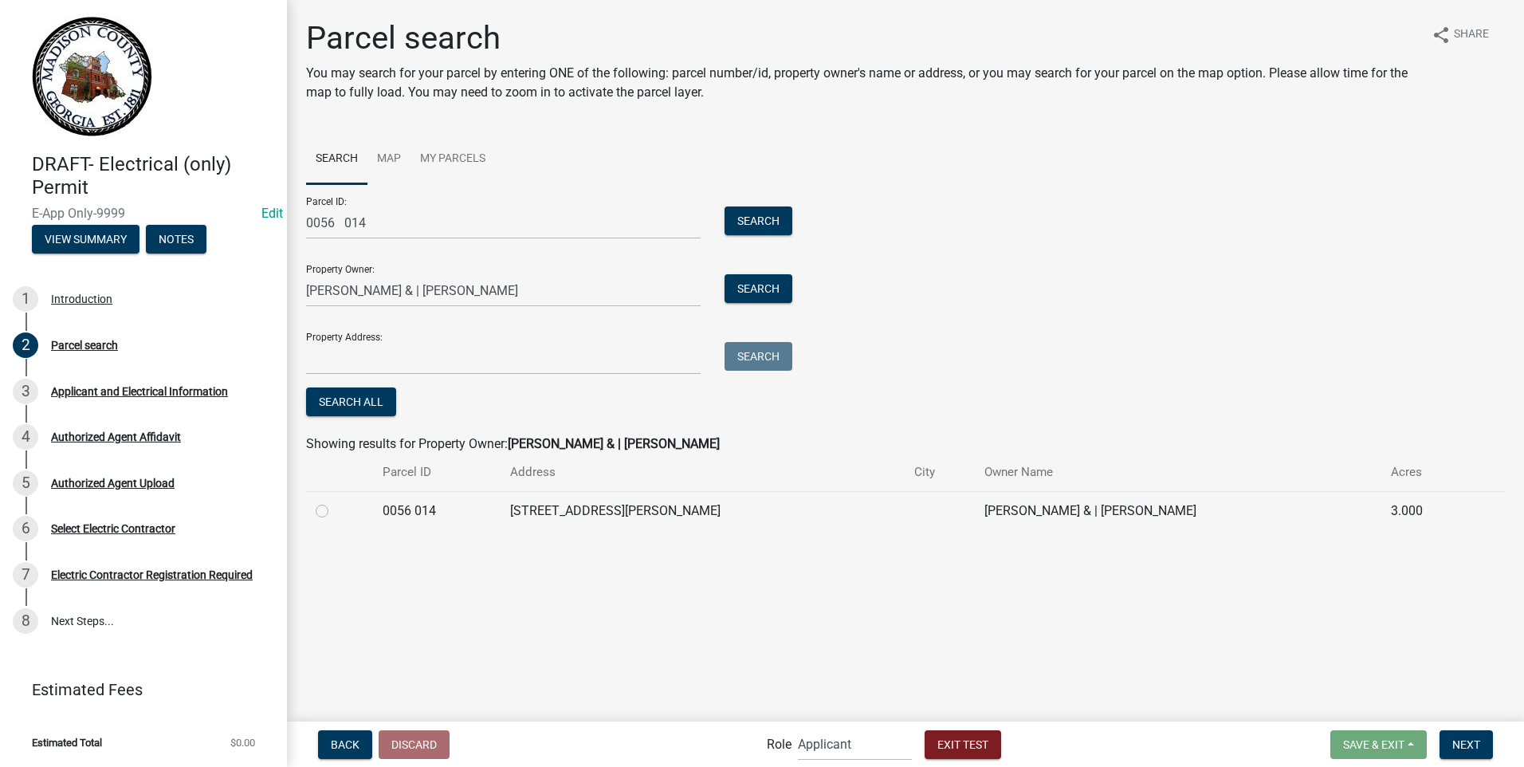
click at [335, 501] on label at bounding box center [335, 501] width 0 height 0
click at [335, 512] on 014 "radio" at bounding box center [340, 506] width 10 height 10
radio 014 "true"
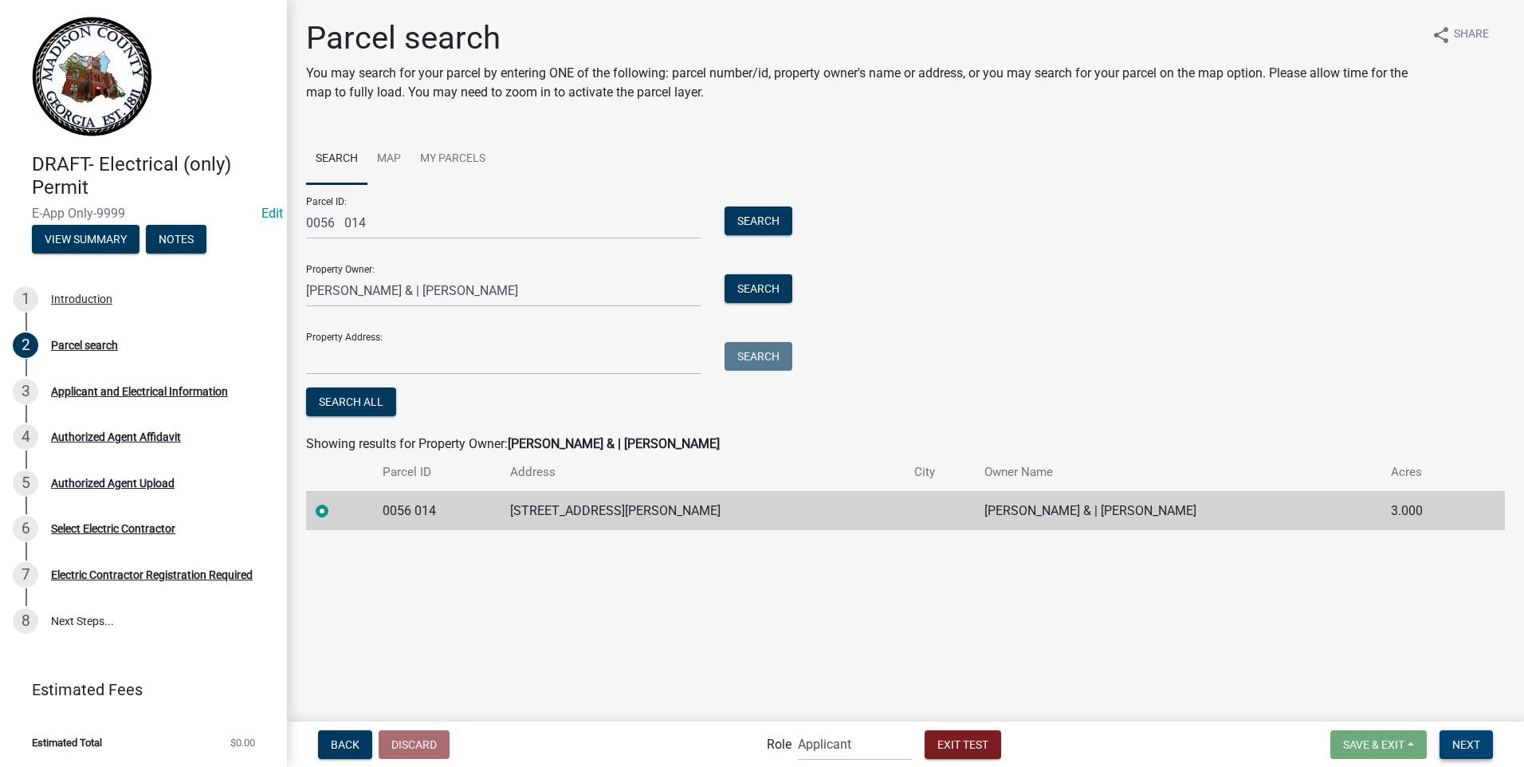
click at [1463, 746] on span "Next" at bounding box center [1467, 743] width 28 height 13
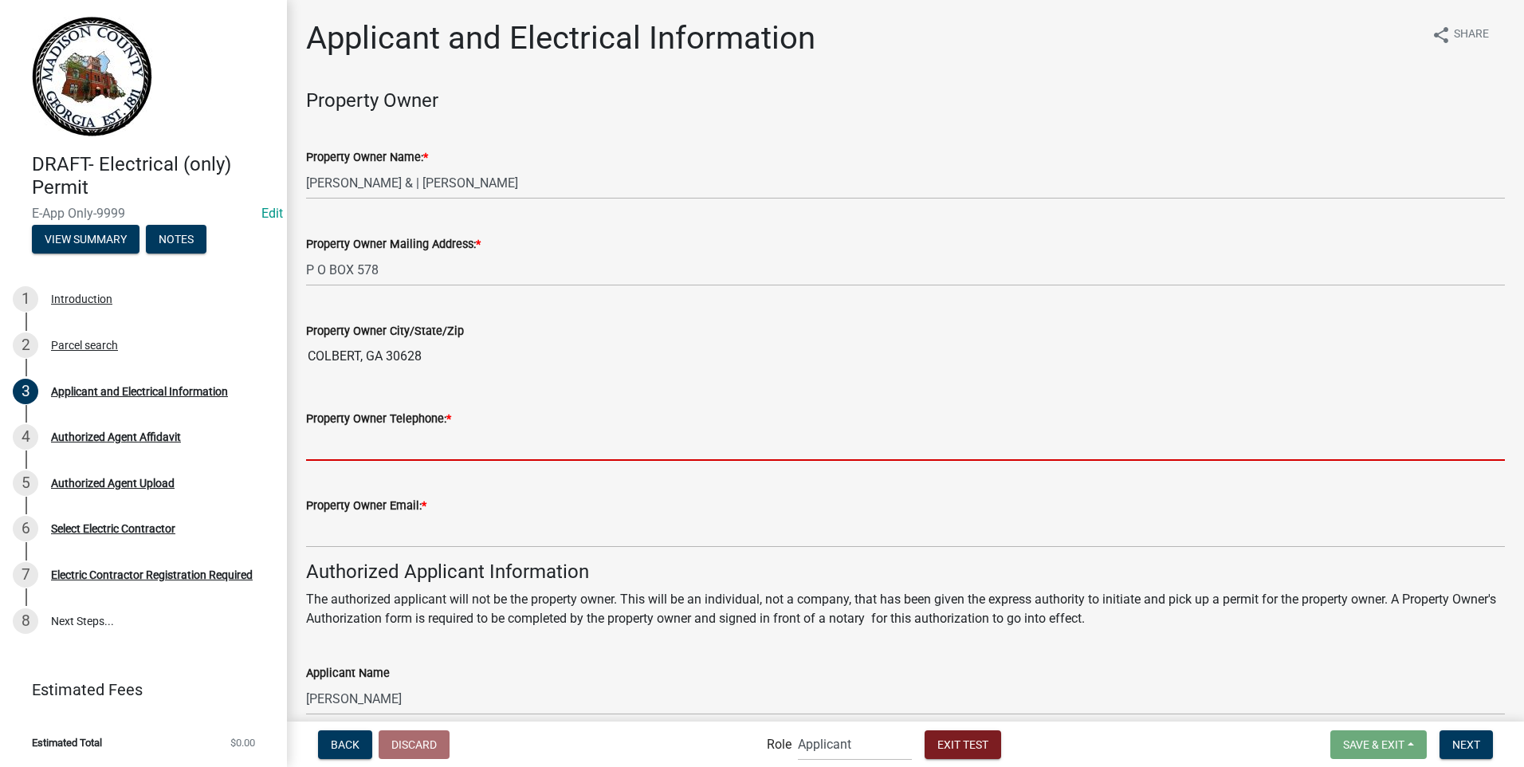
click at [577, 438] on input "Property Owner Telephone: *" at bounding box center [905, 444] width 1199 height 33
type input "7062548746"
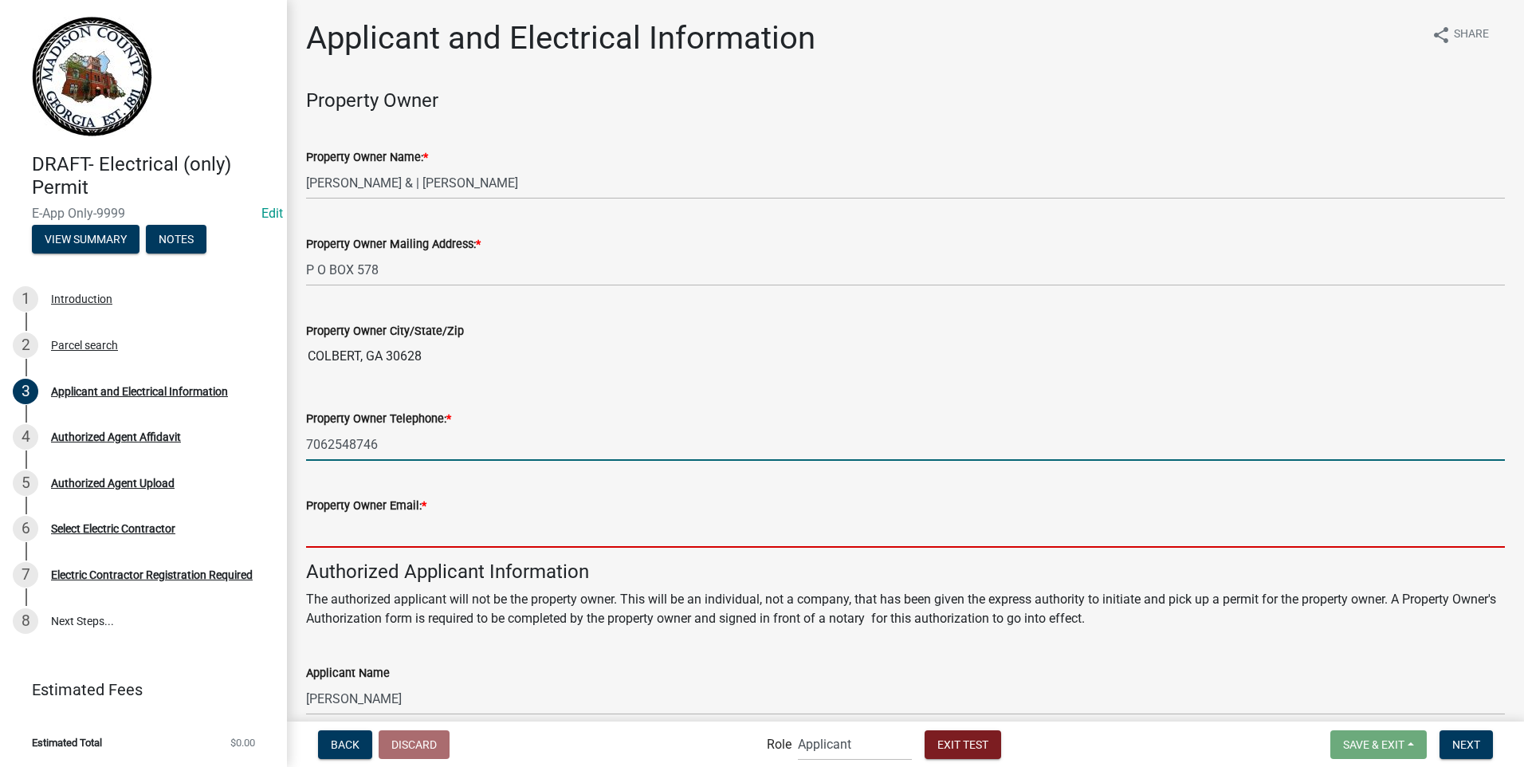
type input "[EMAIL_ADDRESS][DOMAIN_NAME]"
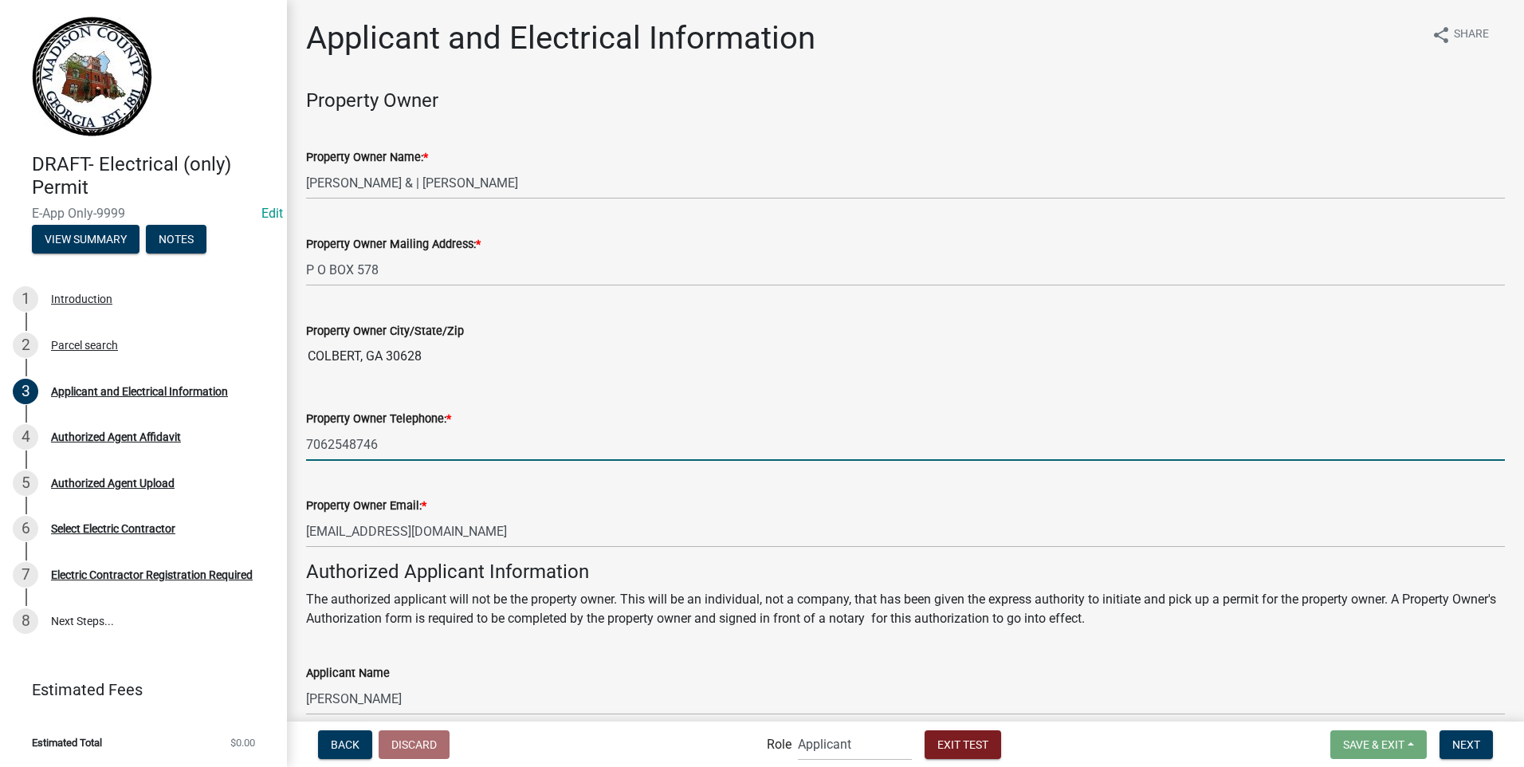
type textarea "service to barn"
type textarea "house"
type textarea "[PERSON_NAME]"
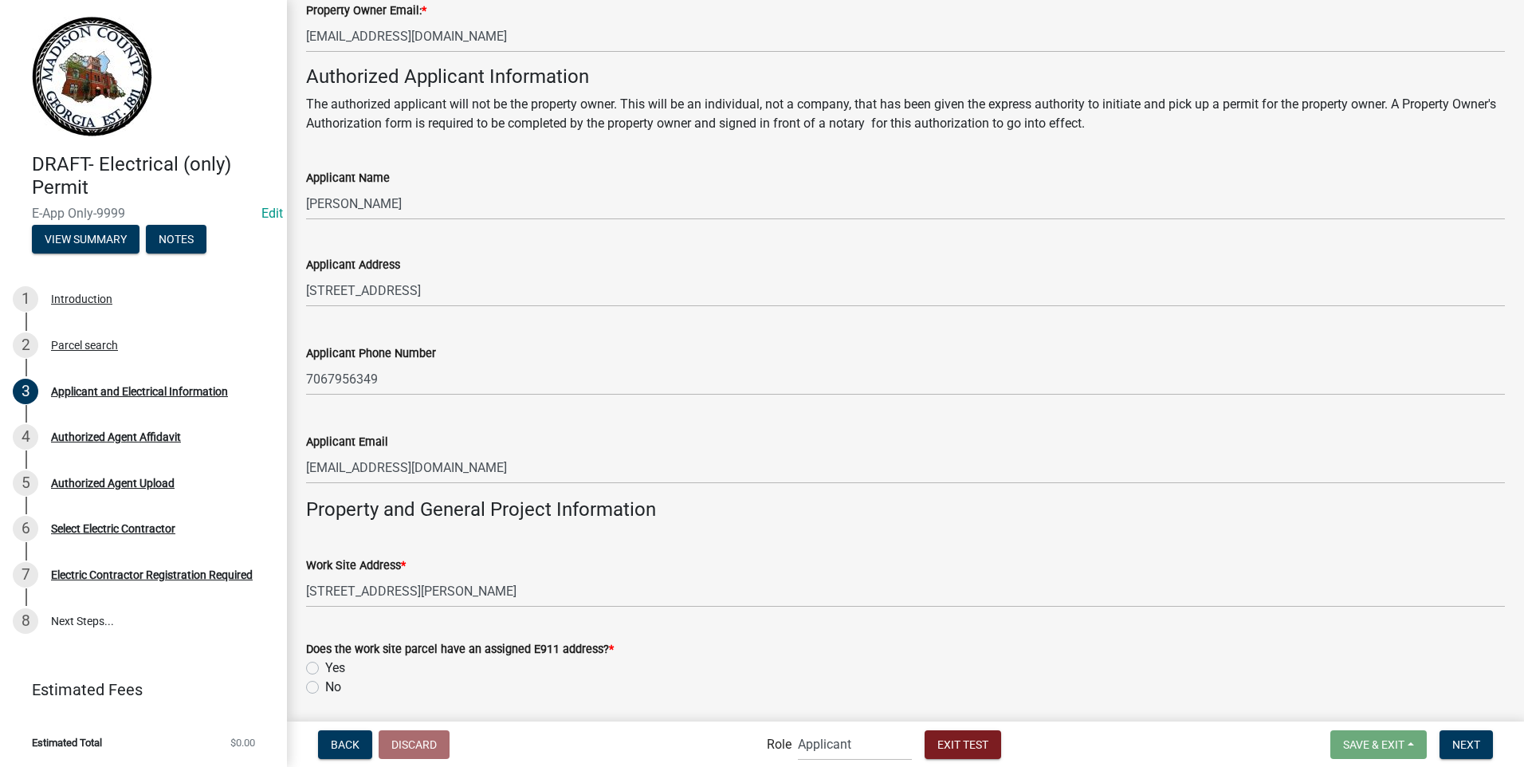
scroll to position [498, 0]
click at [325, 663] on label "Yes" at bounding box center [335, 664] width 20 height 19
click at [325, 663] on input "Yes" at bounding box center [330, 660] width 10 height 10
radio input "true"
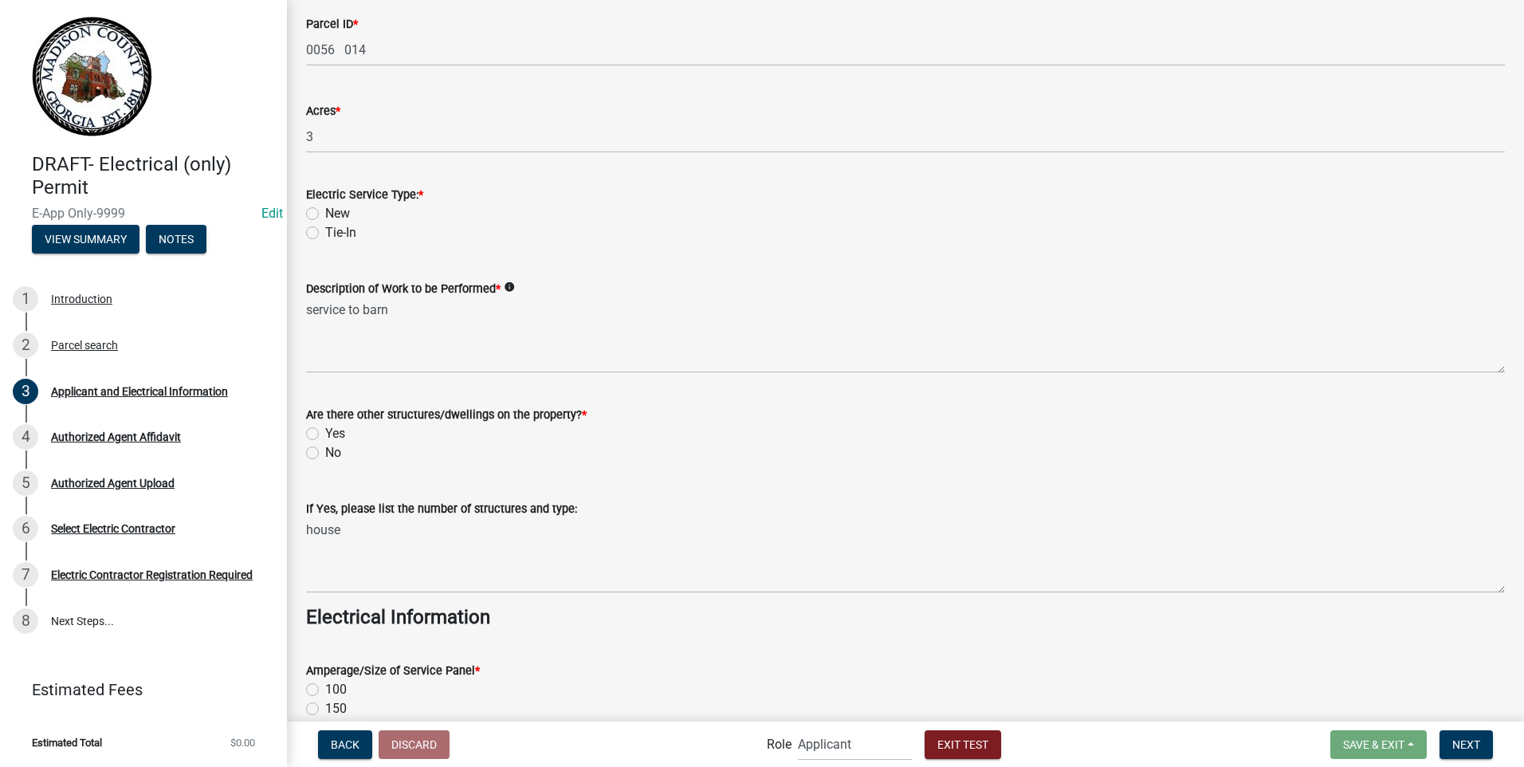
scroll to position [1240, 0]
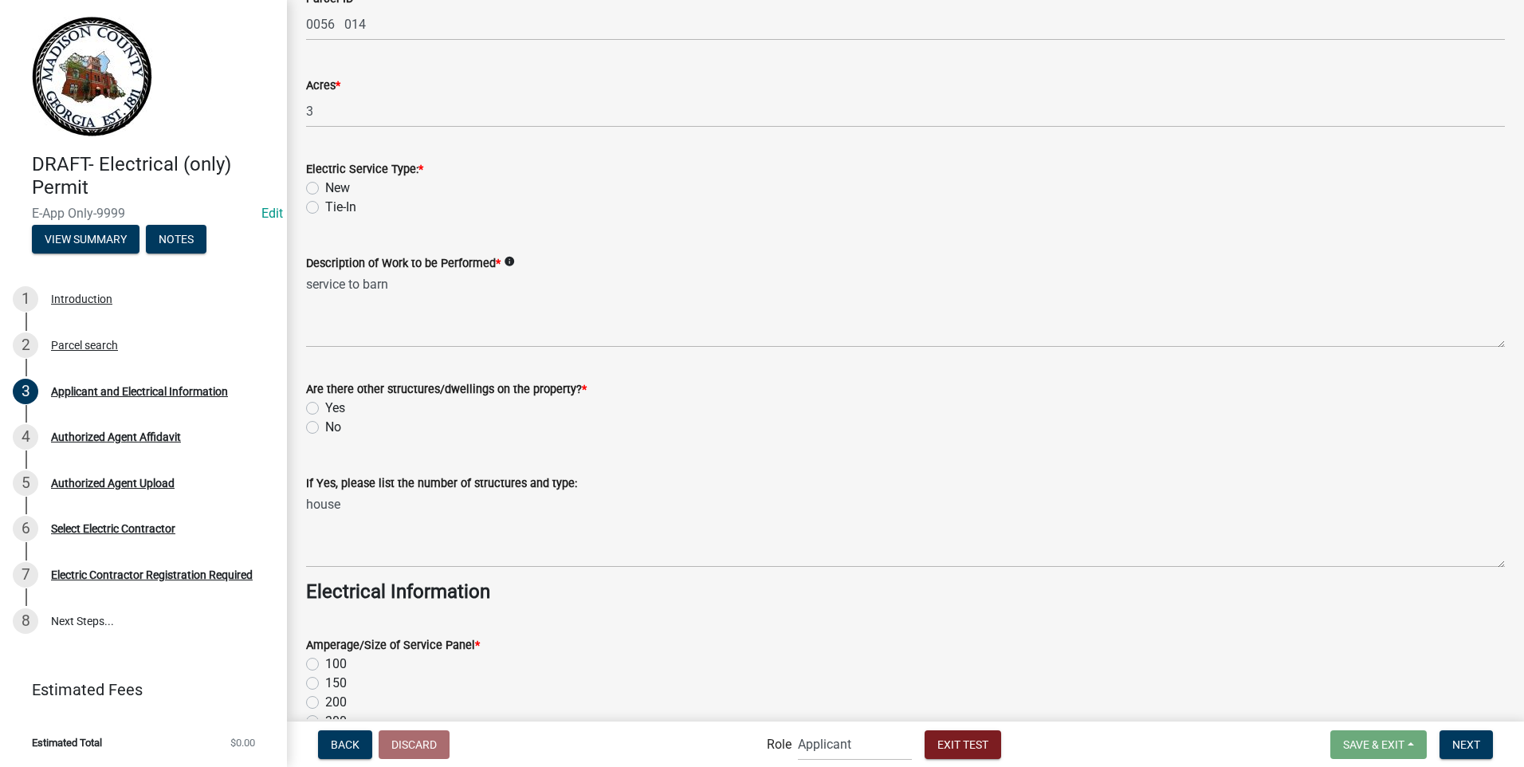
click at [325, 189] on label "New" at bounding box center [337, 188] width 25 height 19
click at [325, 189] on input "New" at bounding box center [330, 184] width 10 height 10
radio input "true"
click at [325, 409] on label "Yes" at bounding box center [335, 408] width 20 height 19
click at [325, 409] on input "Yes" at bounding box center [330, 404] width 10 height 10
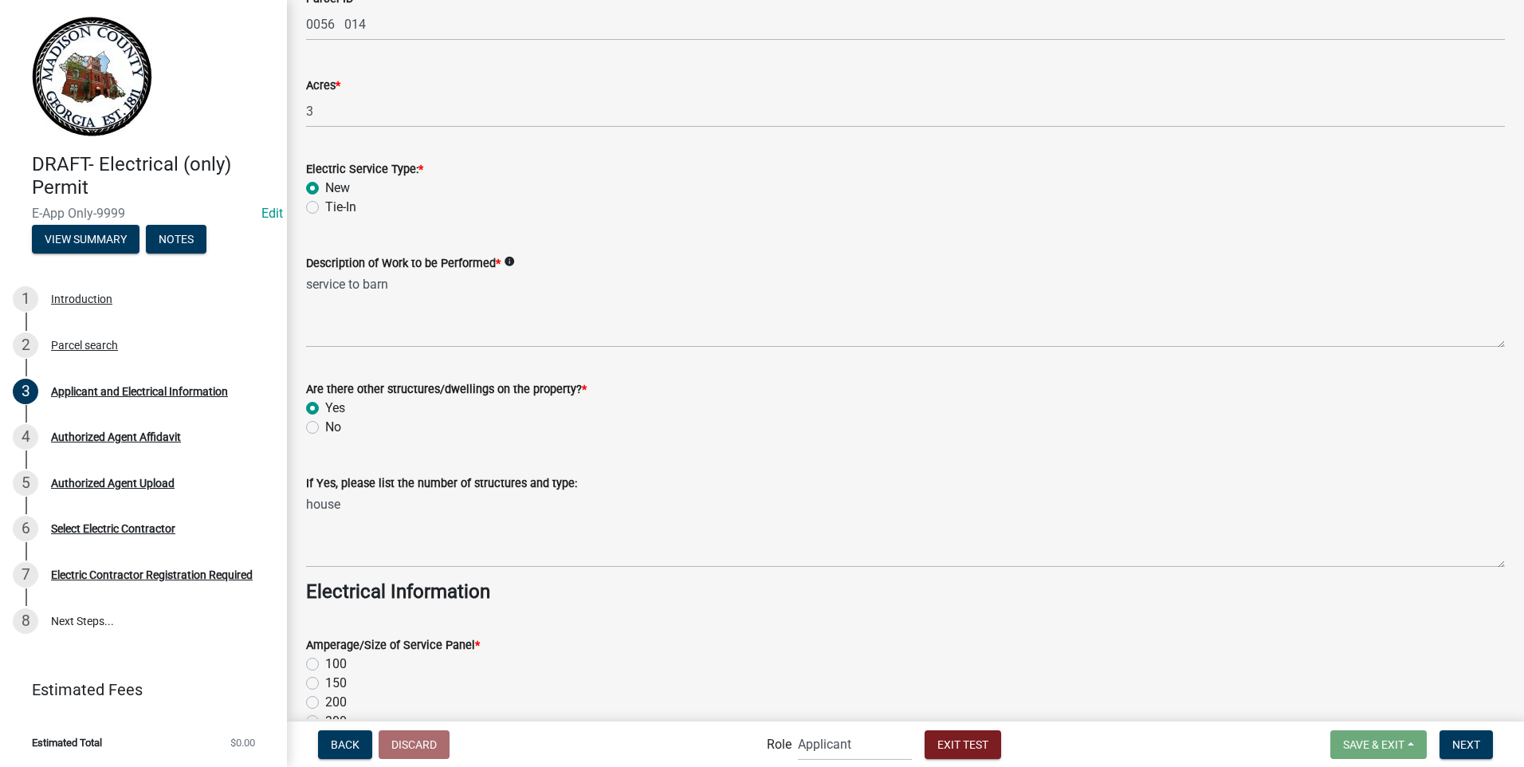
radio input "true"
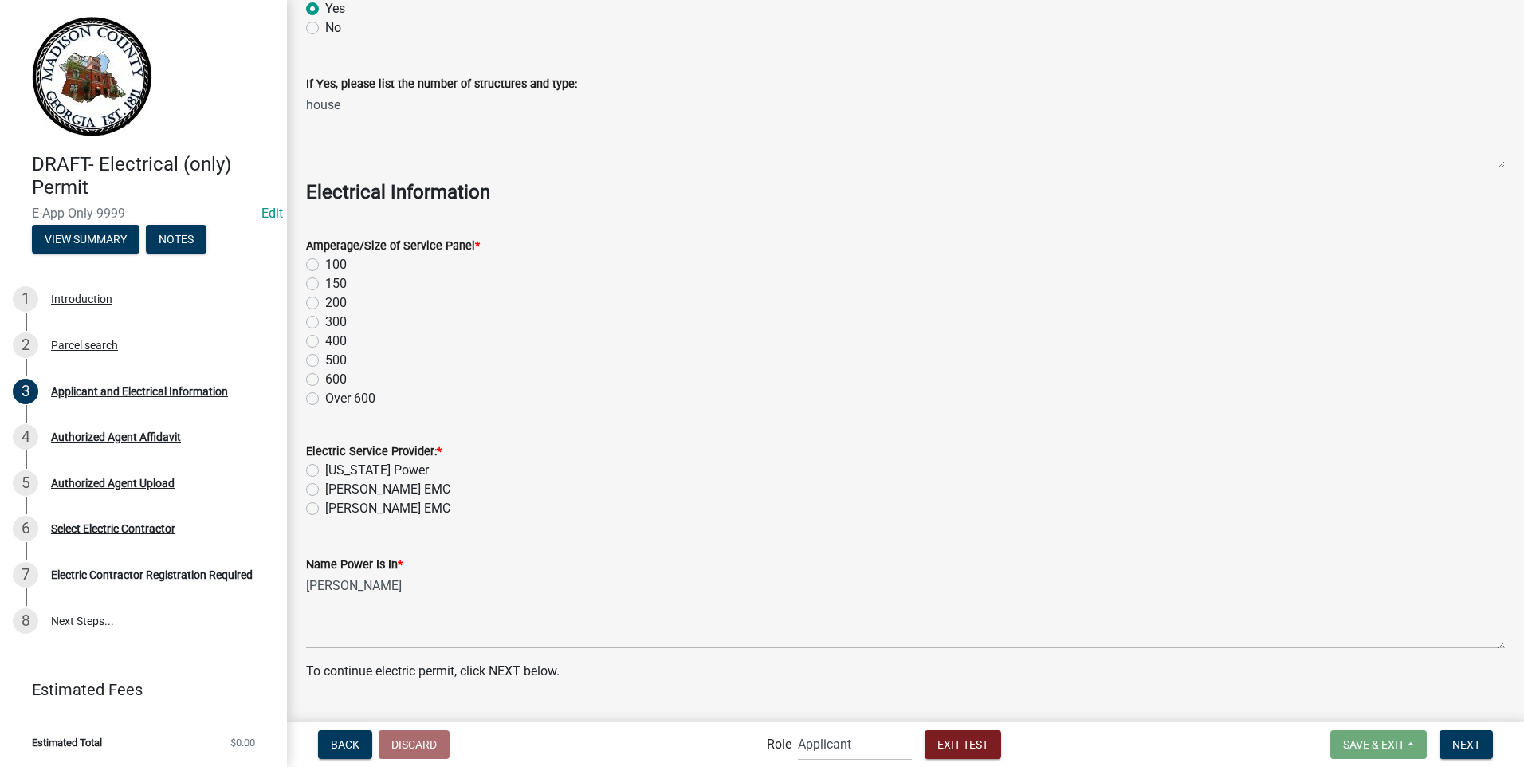
scroll to position [1676, 0]
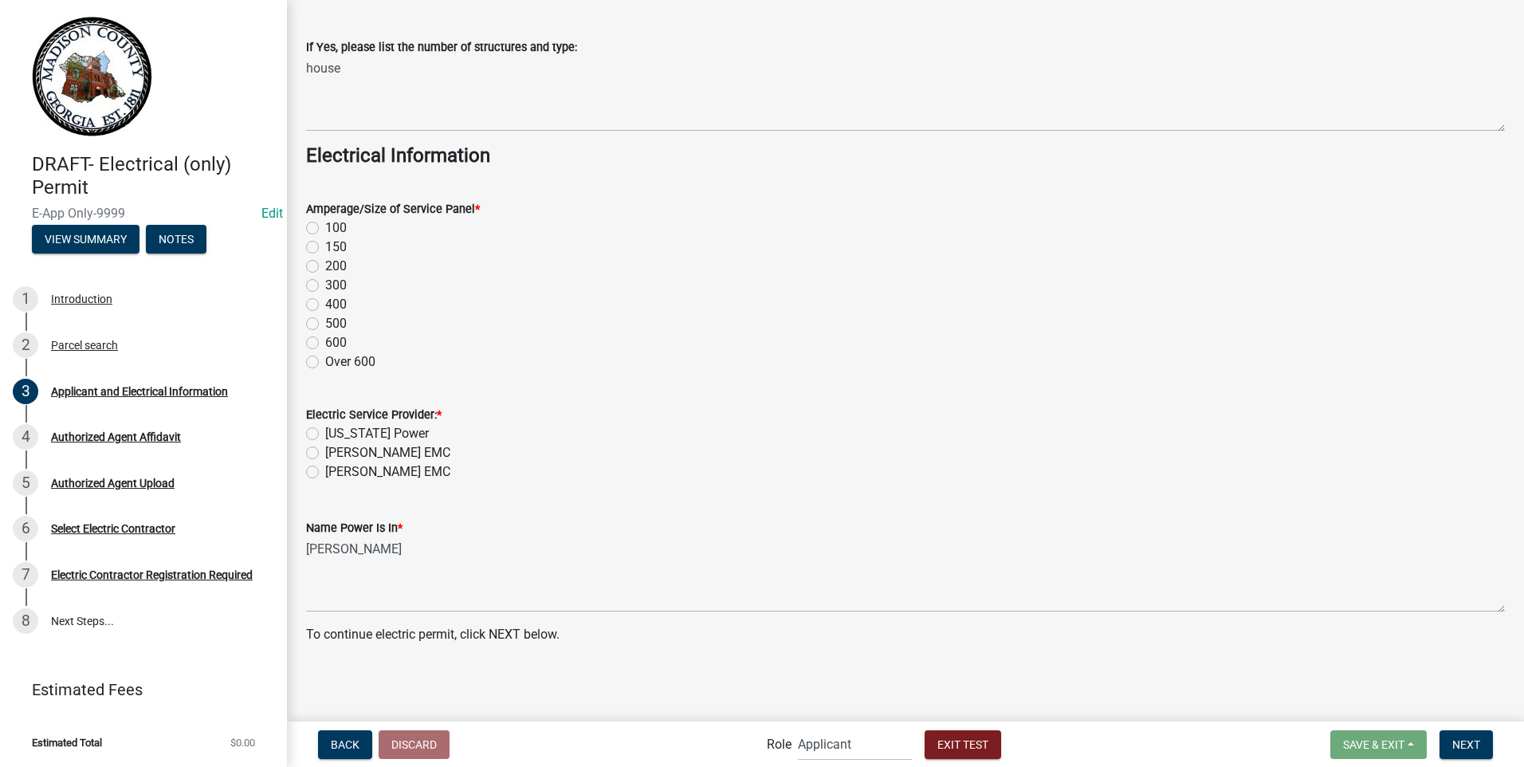
click at [325, 269] on label "200" at bounding box center [336, 266] width 22 height 19
click at [325, 267] on input "200" at bounding box center [330, 262] width 10 height 10
radio input "true"
click at [325, 454] on label "[PERSON_NAME] EMC" at bounding box center [387, 452] width 125 height 19
click at [325, 454] on input "[PERSON_NAME] EMC" at bounding box center [330, 448] width 10 height 10
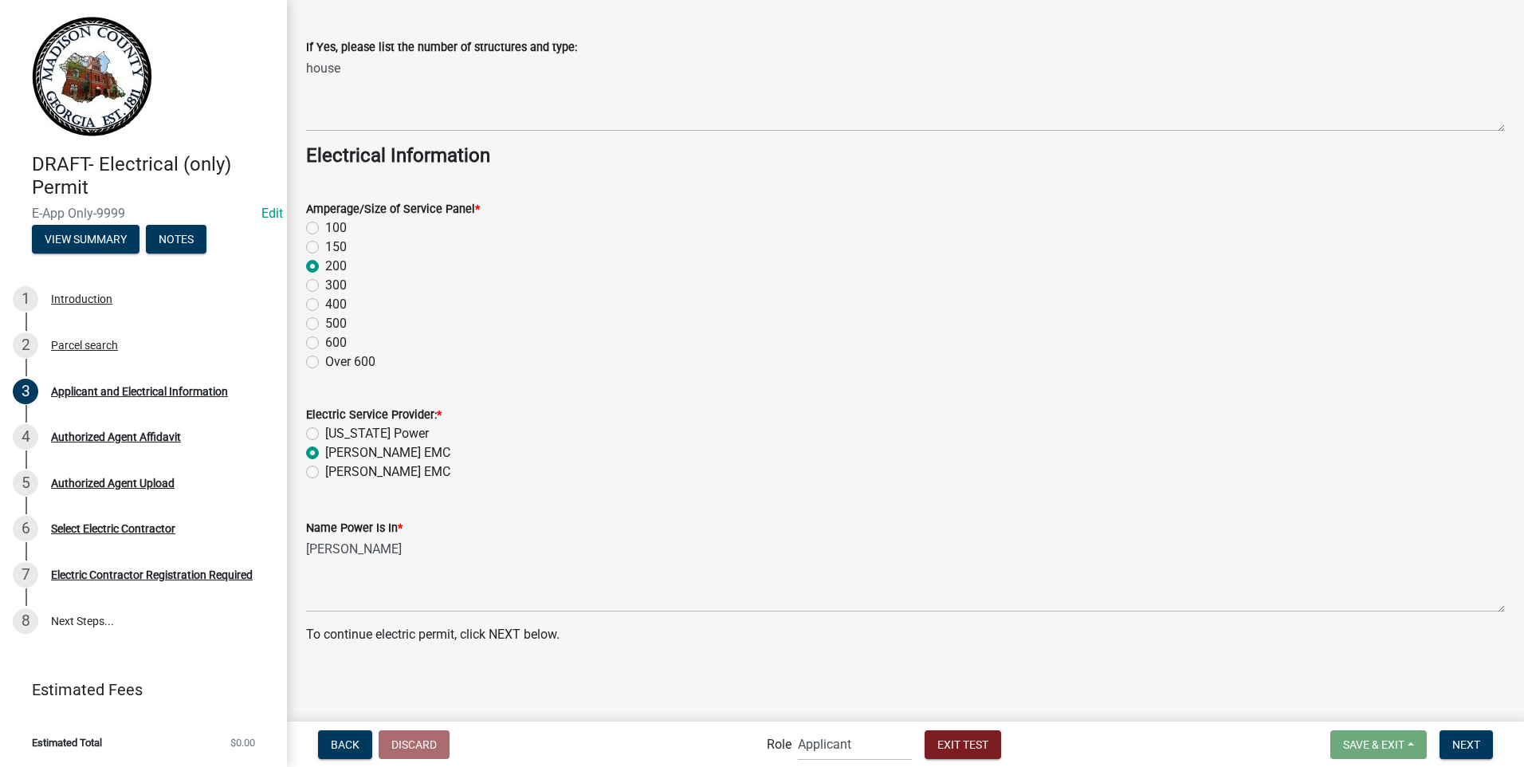
radio input "true"
click at [1471, 737] on button "Next" at bounding box center [1466, 744] width 53 height 29
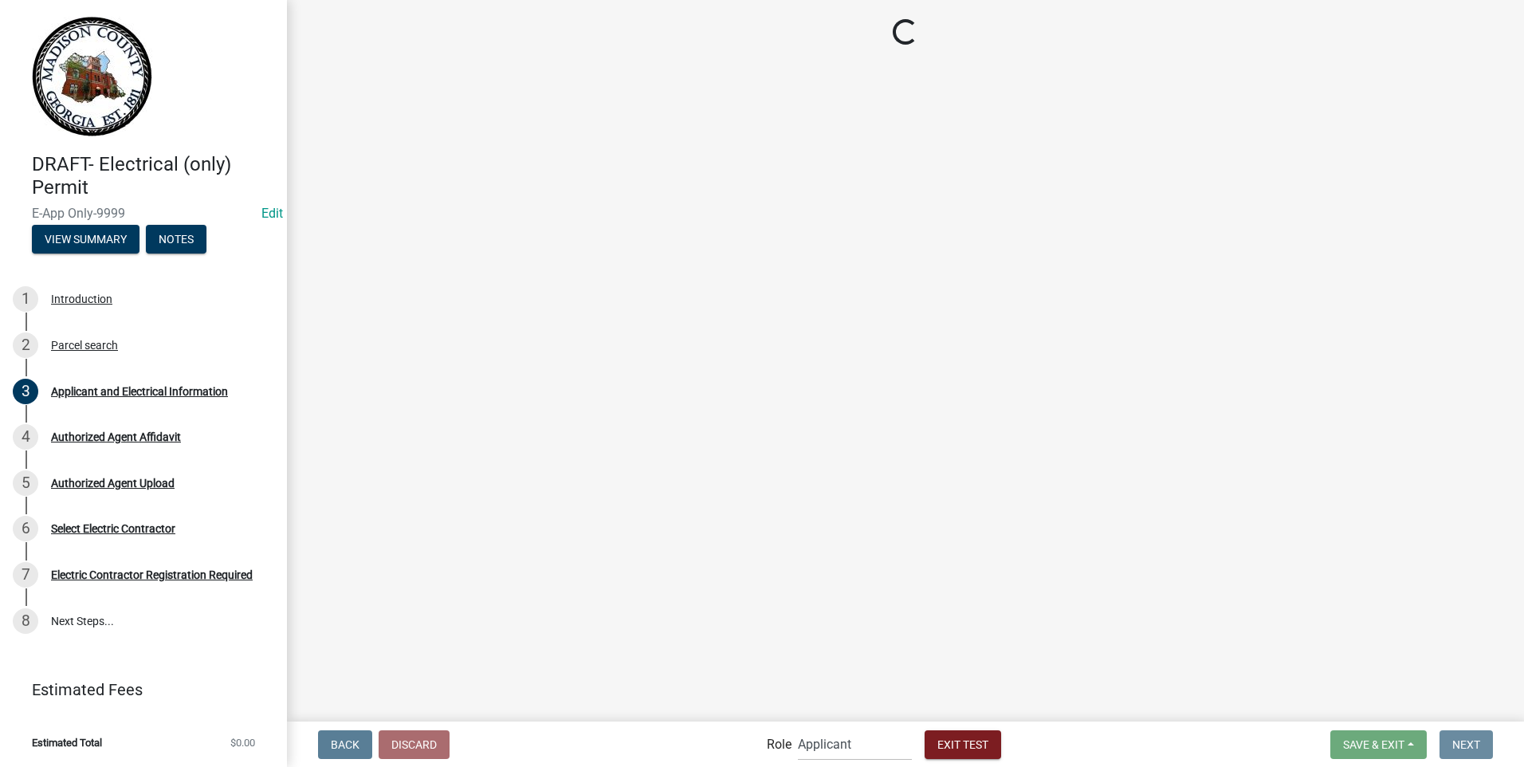
scroll to position [0, 0]
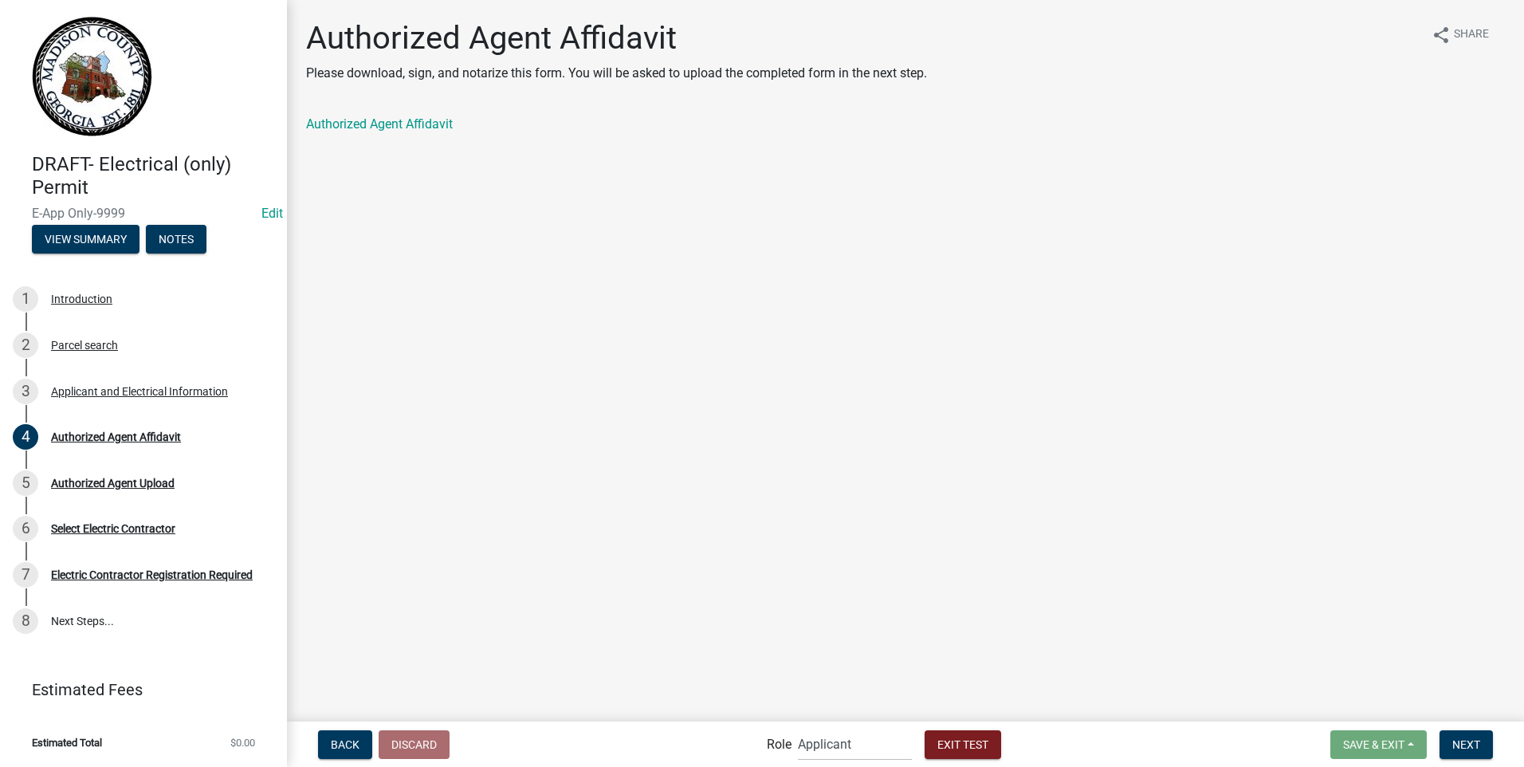
click at [398, 116] on div "Authorized Agent Affidavit" at bounding box center [905, 124] width 1199 height 19
click at [396, 121] on link "Authorized Agent Affidavit" at bounding box center [379, 123] width 147 height 15
click at [1469, 748] on span "Next" at bounding box center [1467, 743] width 28 height 13
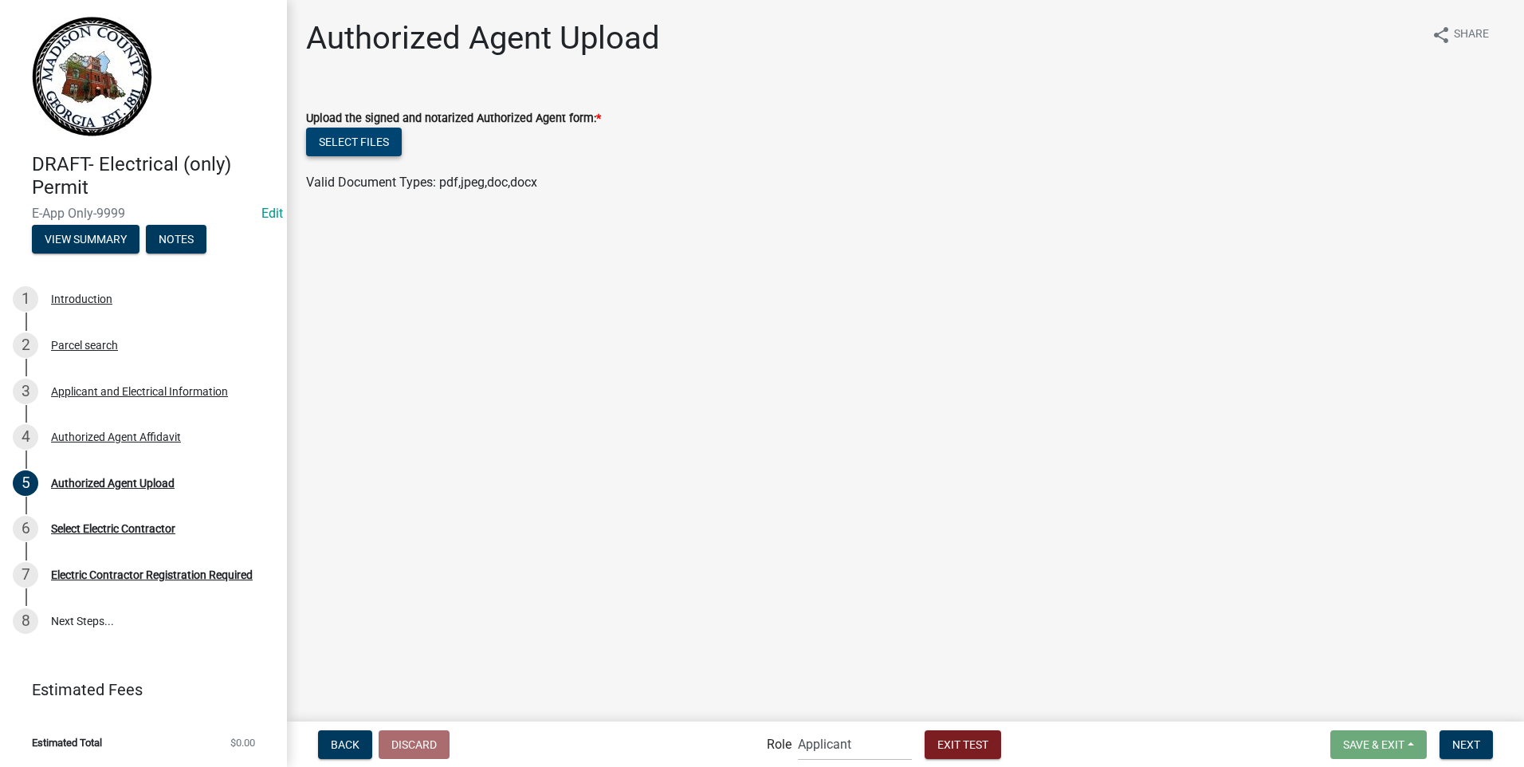
click at [371, 143] on button "Select files" at bounding box center [354, 142] width 96 height 29
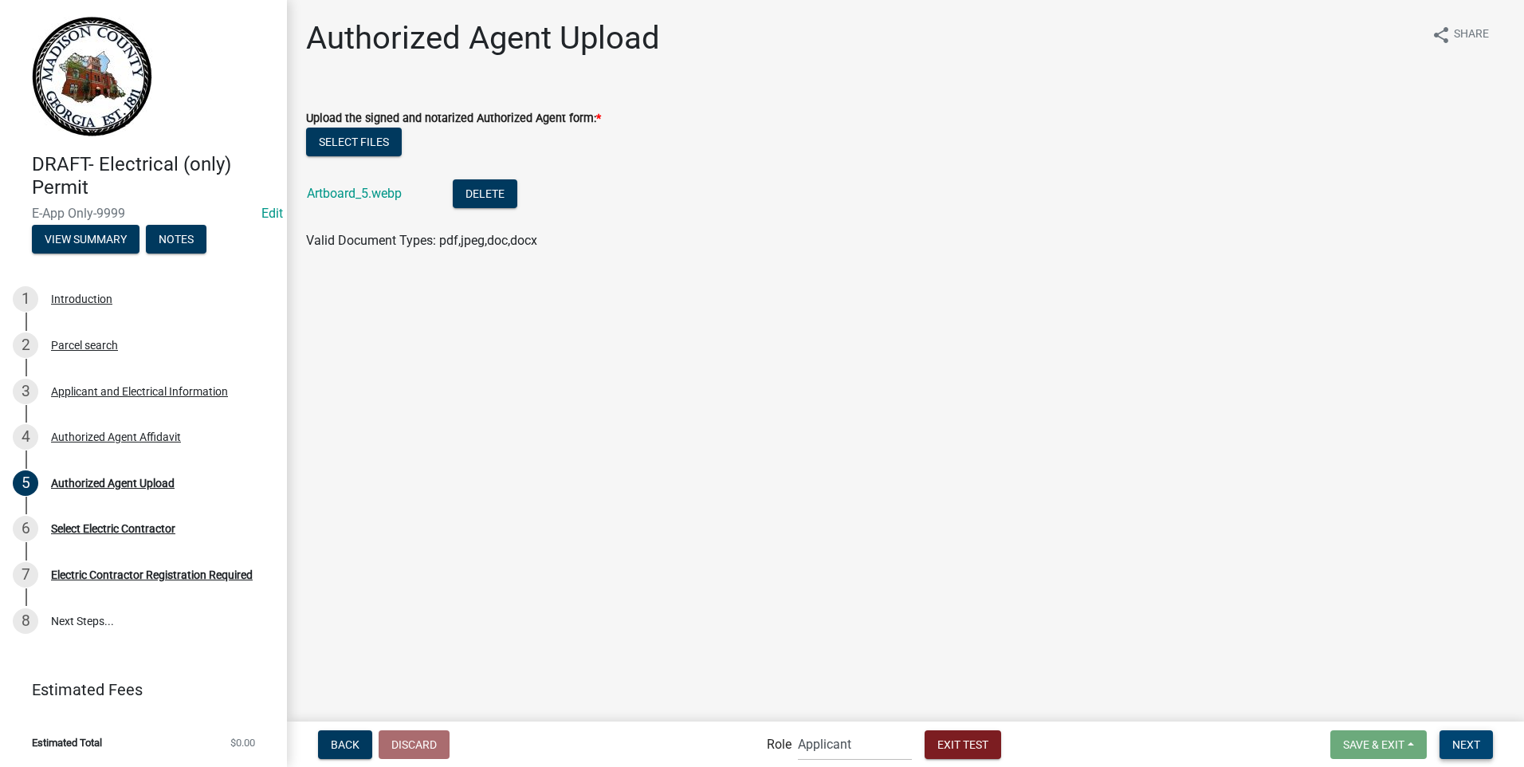
click at [1453, 738] on span "Next" at bounding box center [1467, 743] width 28 height 13
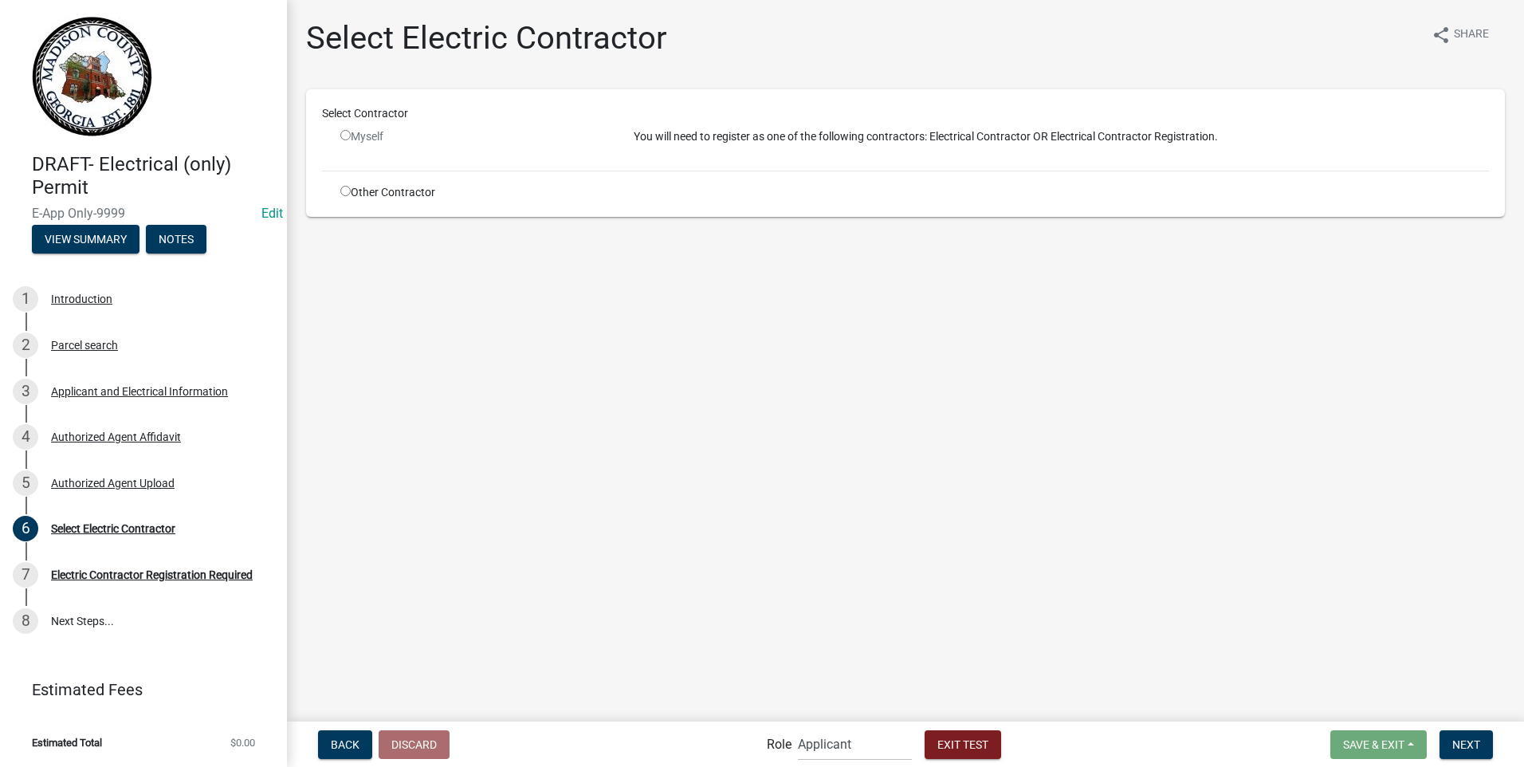
click at [344, 188] on input "radio" at bounding box center [345, 191] width 10 height 10
radio input "true"
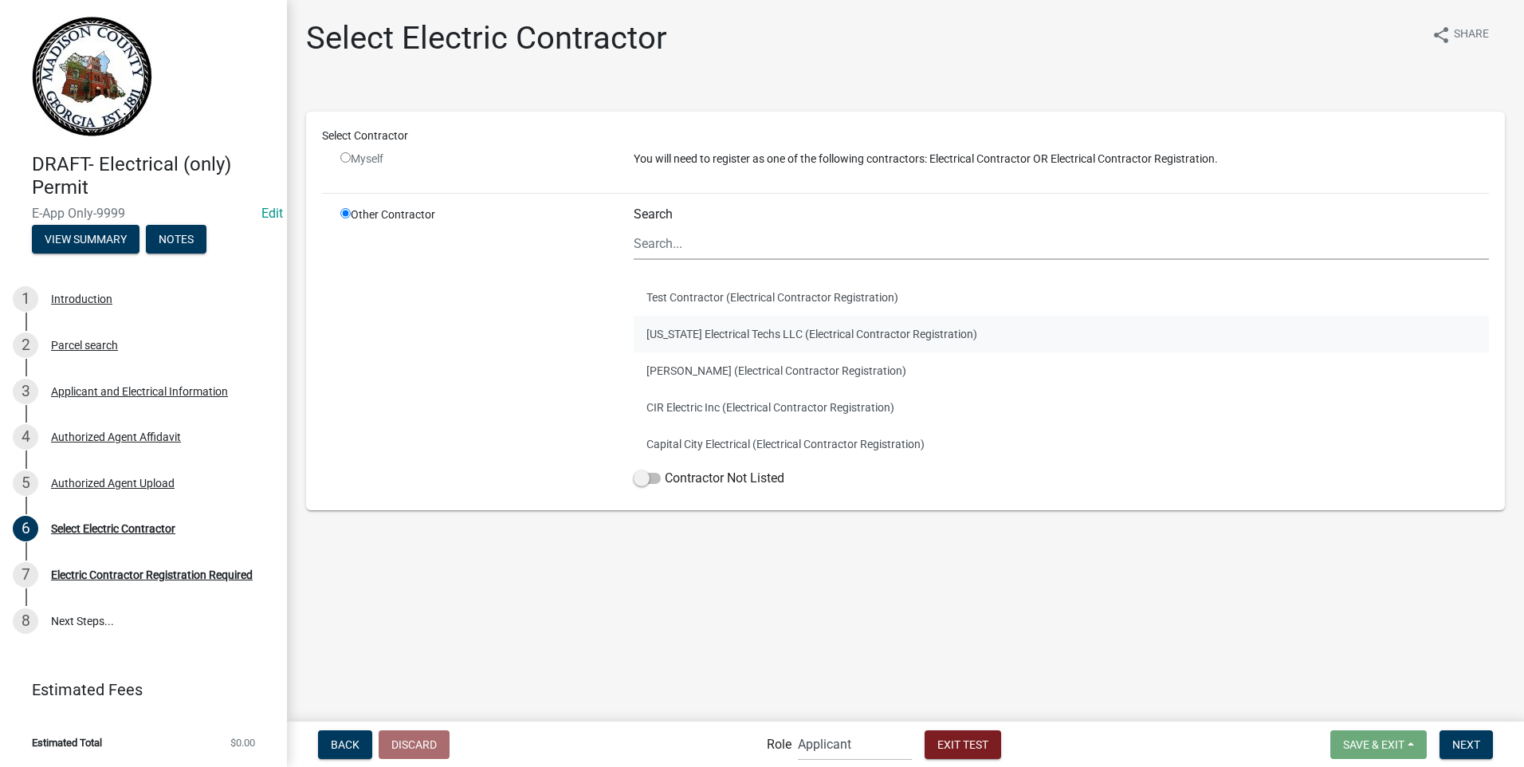
click at [699, 336] on button "[US_STATE] Electrical Techs LLC (Electrical Contractor Registration)" at bounding box center [1061, 334] width 855 height 37
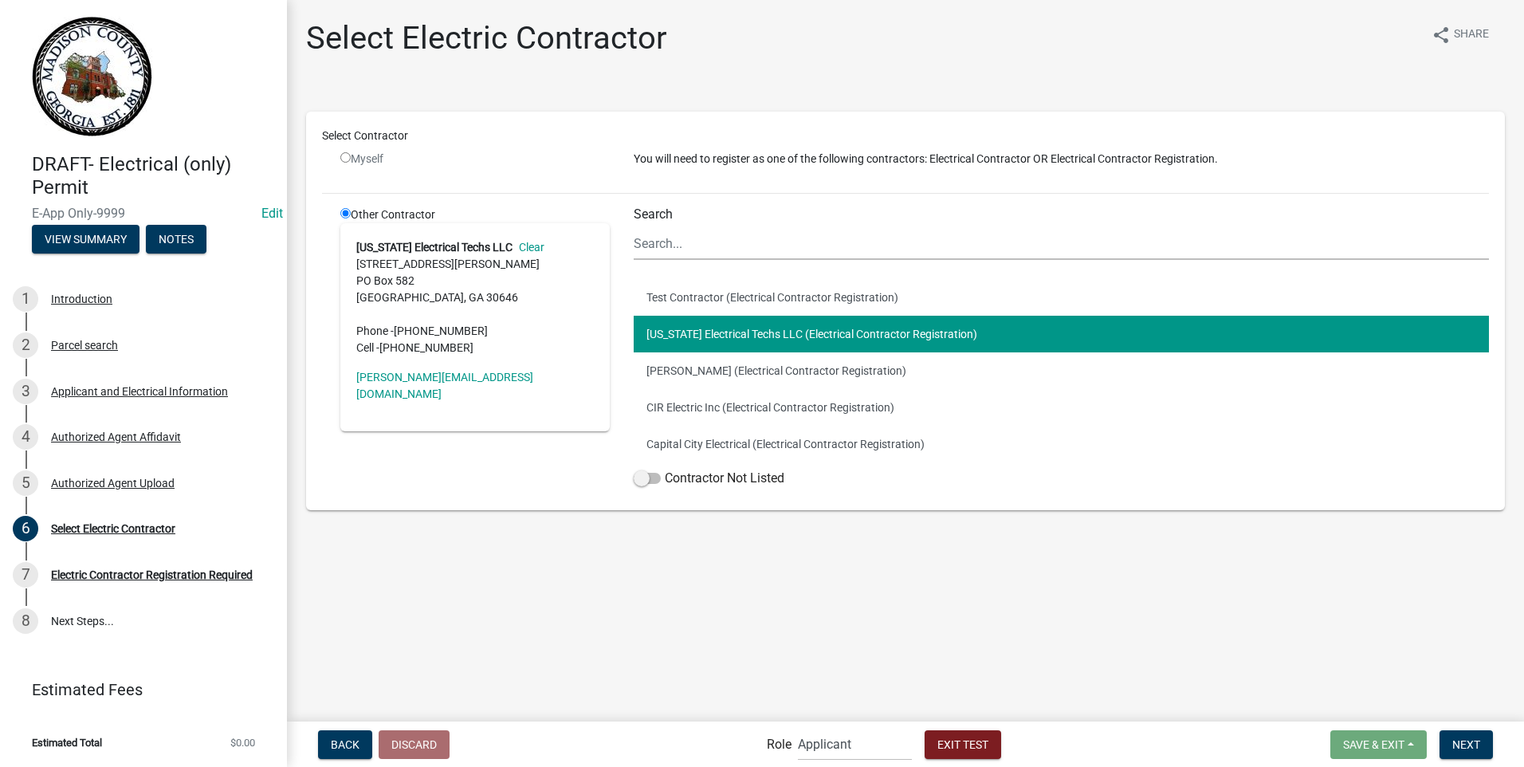
click at [699, 336] on button "[US_STATE] Electrical Techs LLC (Electrical Contractor Registration)" at bounding box center [1061, 334] width 855 height 37
click at [1464, 738] on span "Next" at bounding box center [1467, 743] width 28 height 13
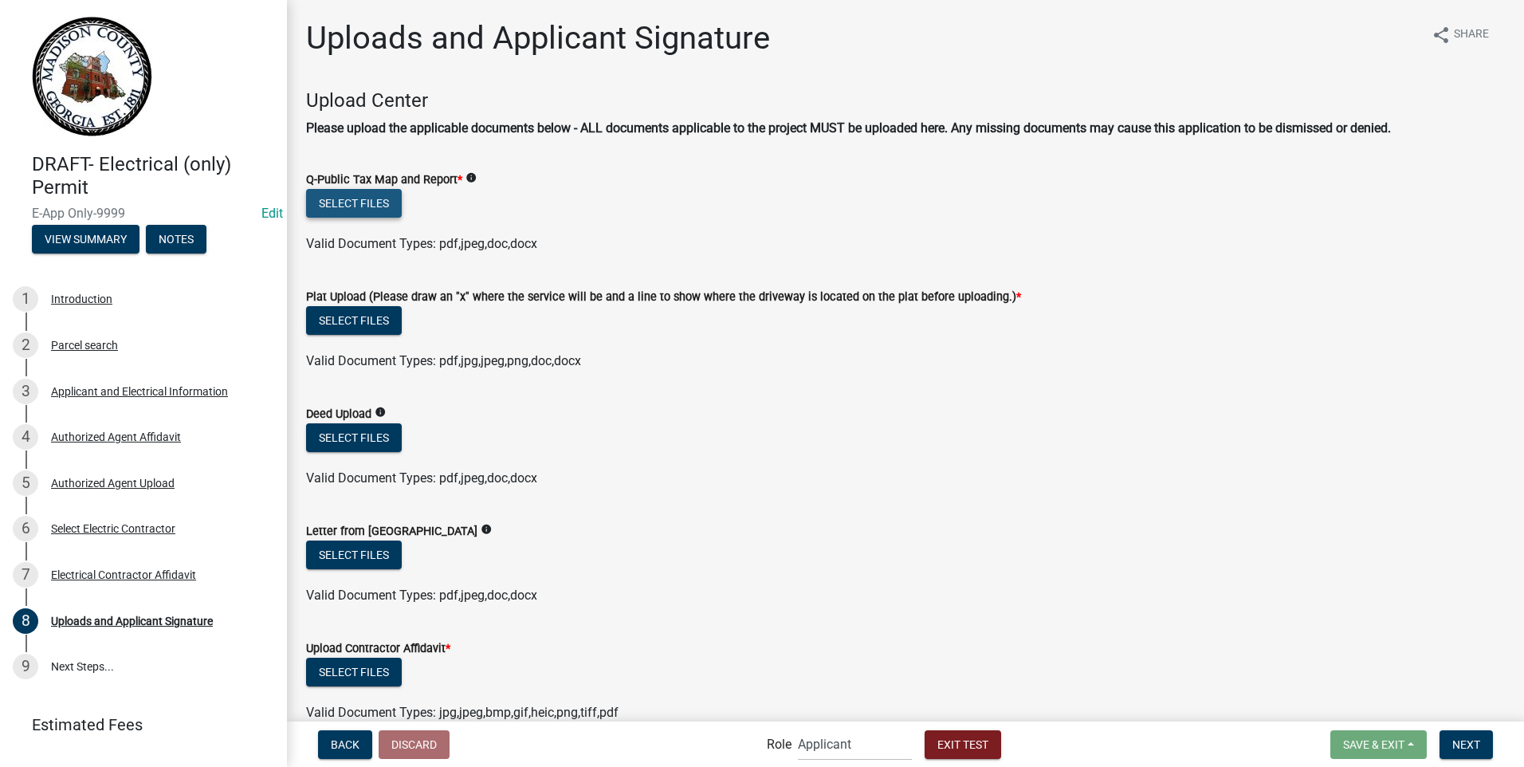
click at [347, 210] on button "Select files" at bounding box center [354, 203] width 96 height 29
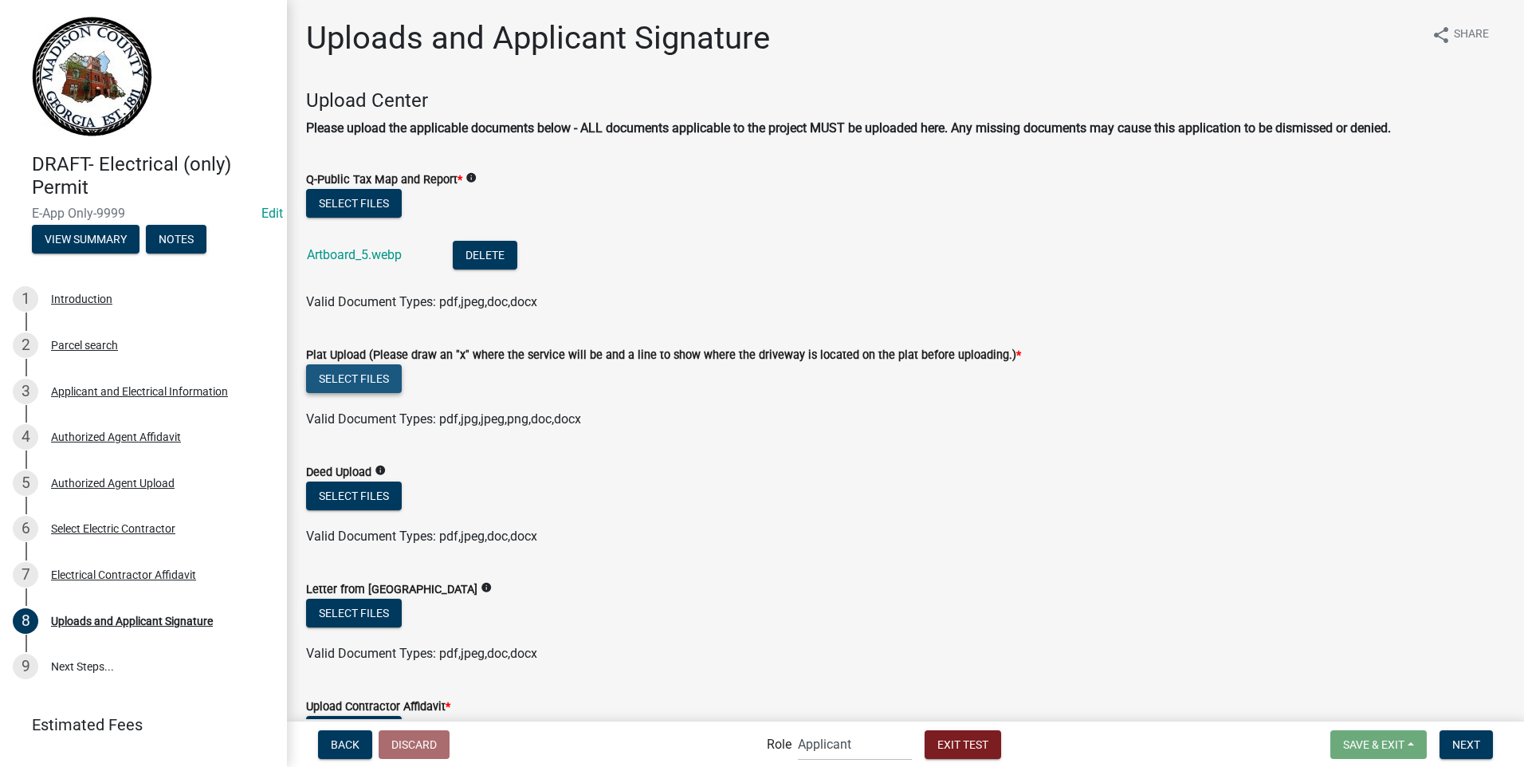
click at [379, 379] on button "Select files" at bounding box center [354, 378] width 96 height 29
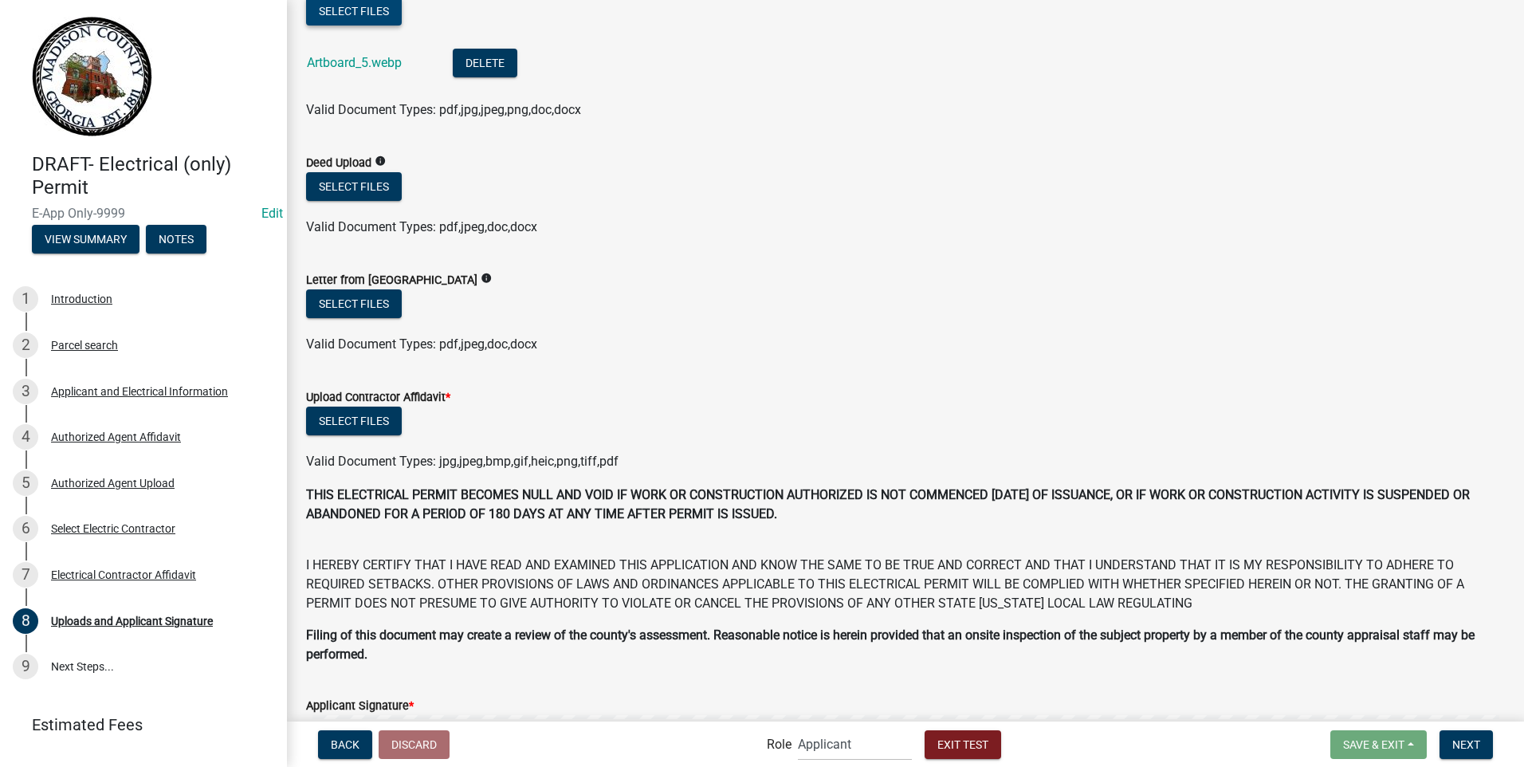
scroll to position [393, 0]
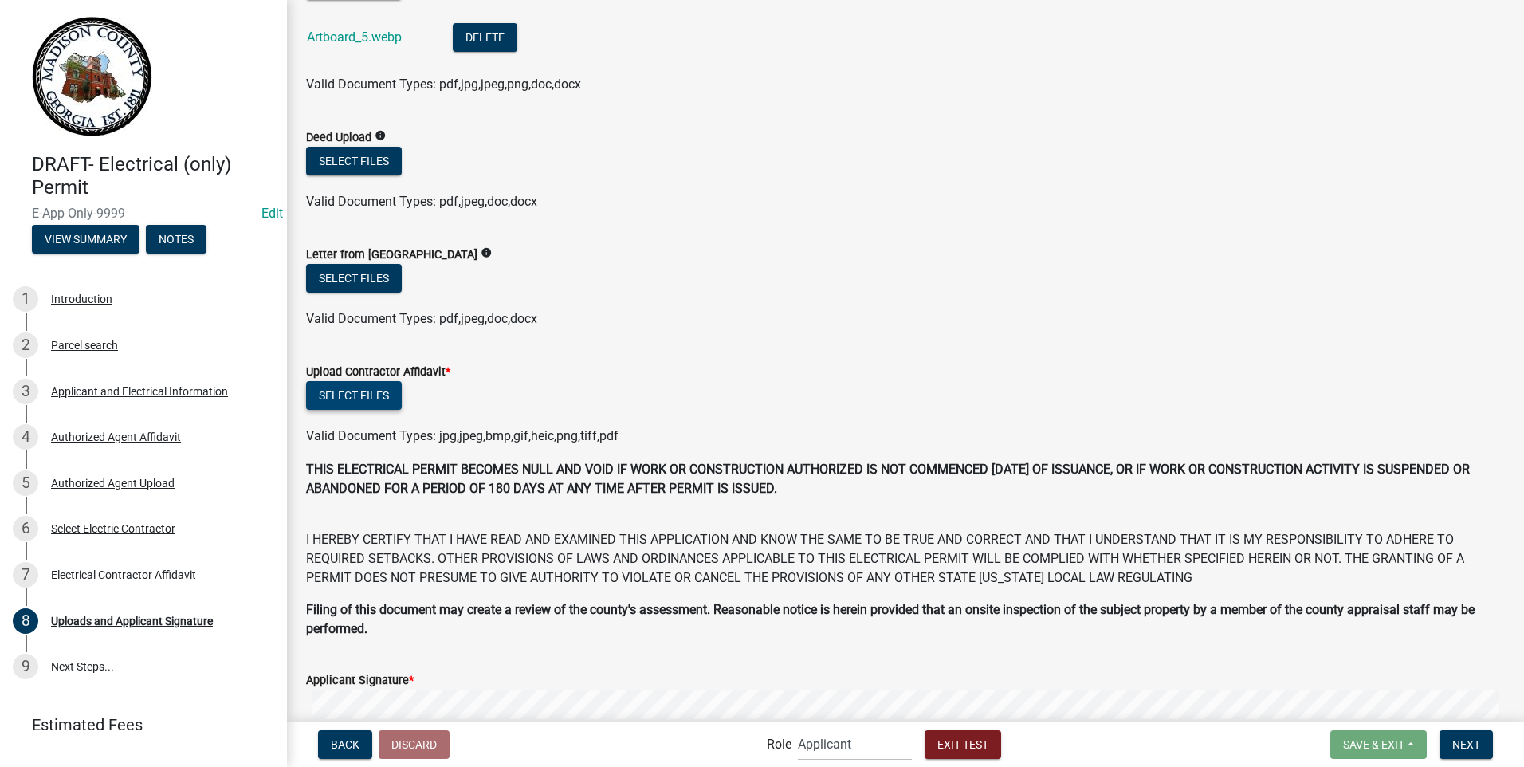
click at [360, 392] on button "Select files" at bounding box center [354, 395] width 96 height 29
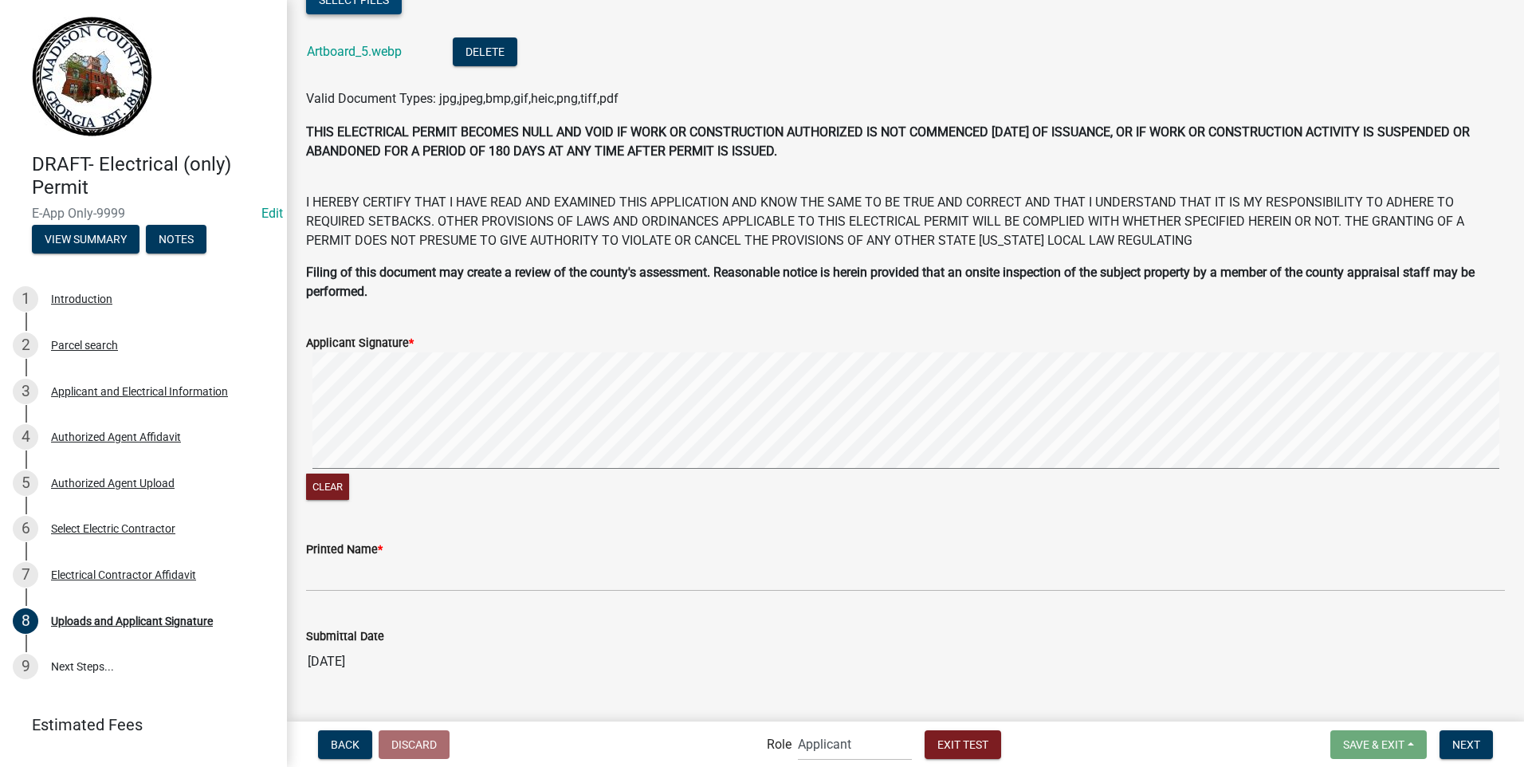
scroll to position [887, 0]
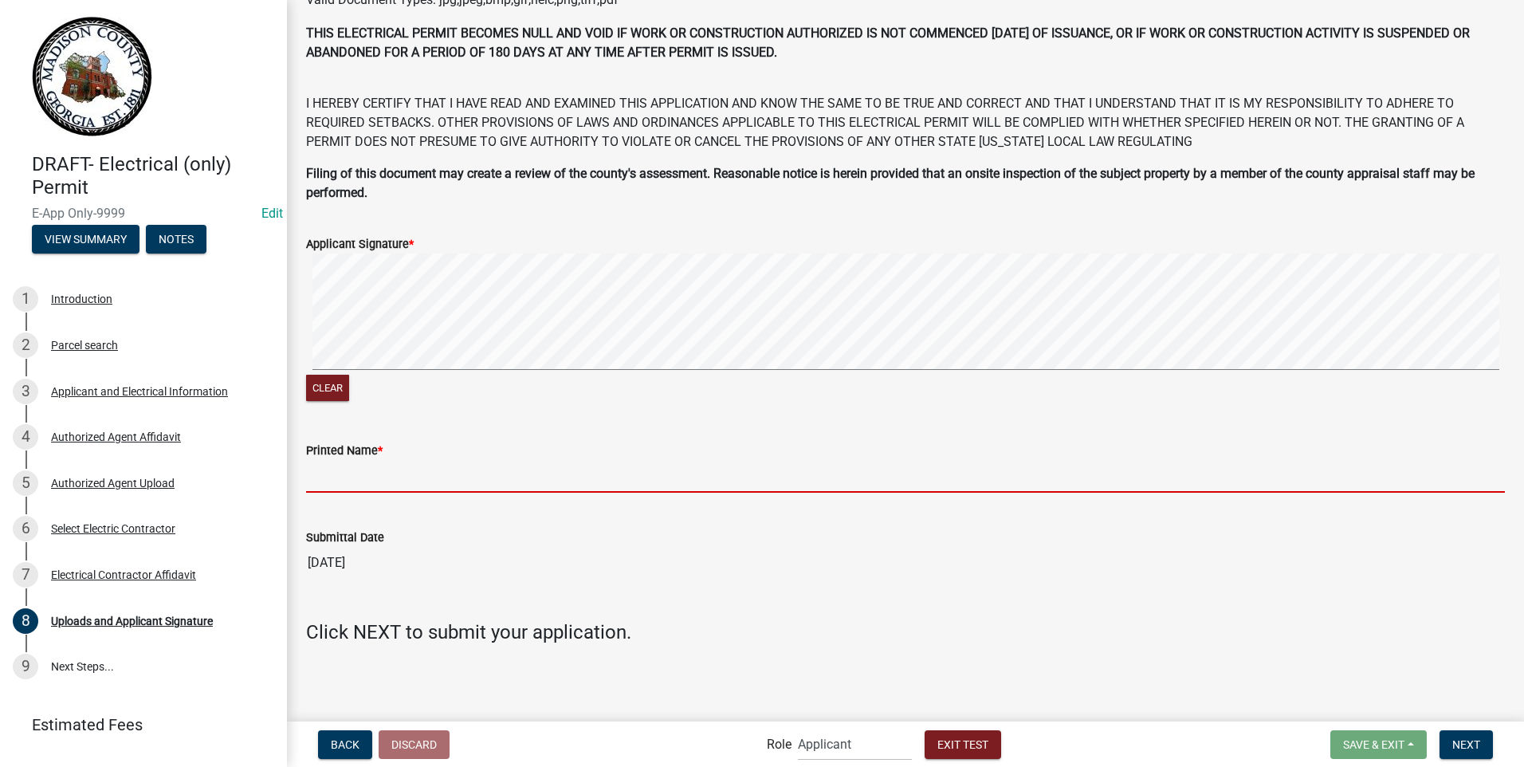
click at [372, 470] on input "Printed Name *" at bounding box center [905, 476] width 1199 height 33
type input "[PERSON_NAME]"
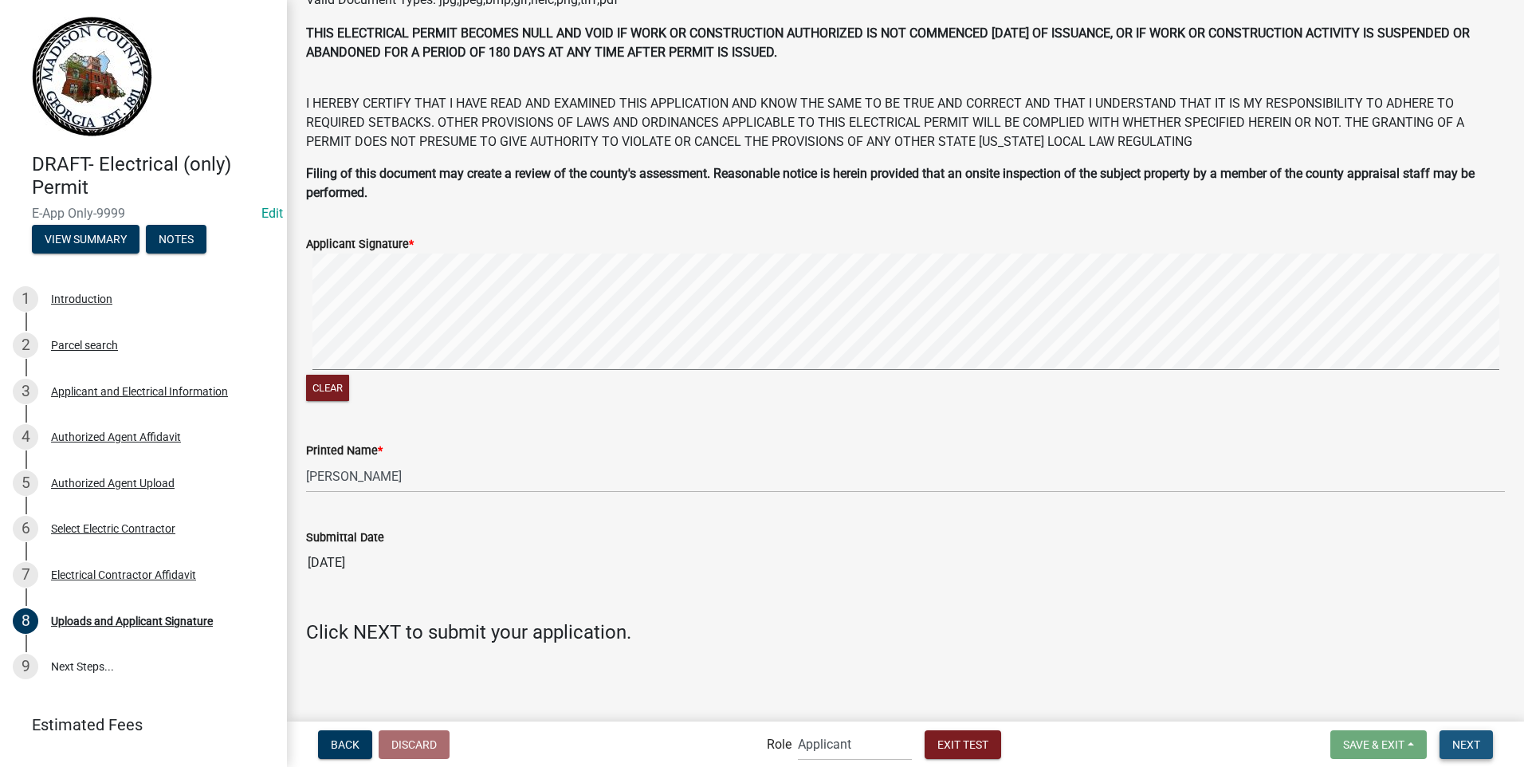
click at [1470, 741] on span "Next" at bounding box center [1467, 743] width 28 height 13
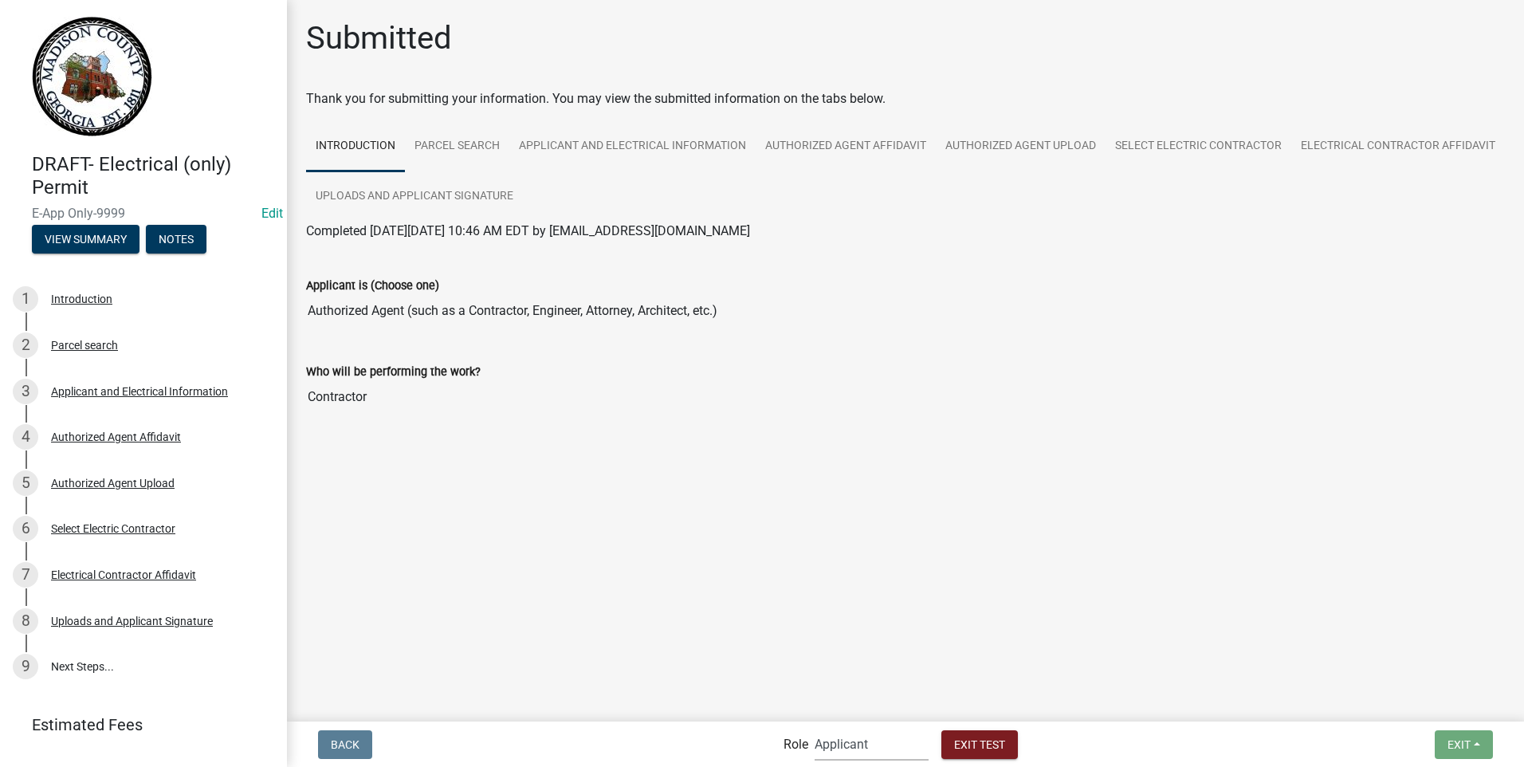
click at [827, 750] on select "Applicant Building Clerk Building Inspections Planning & Zoning Admin" at bounding box center [872, 744] width 114 height 33
select select "21e23b7c-0ae9-4ce5-bf16-76c7a100c343"
click at [815, 728] on select "Applicant Building Clerk Building Inspections Planning & Zoning Admin" at bounding box center [872, 744] width 114 height 33
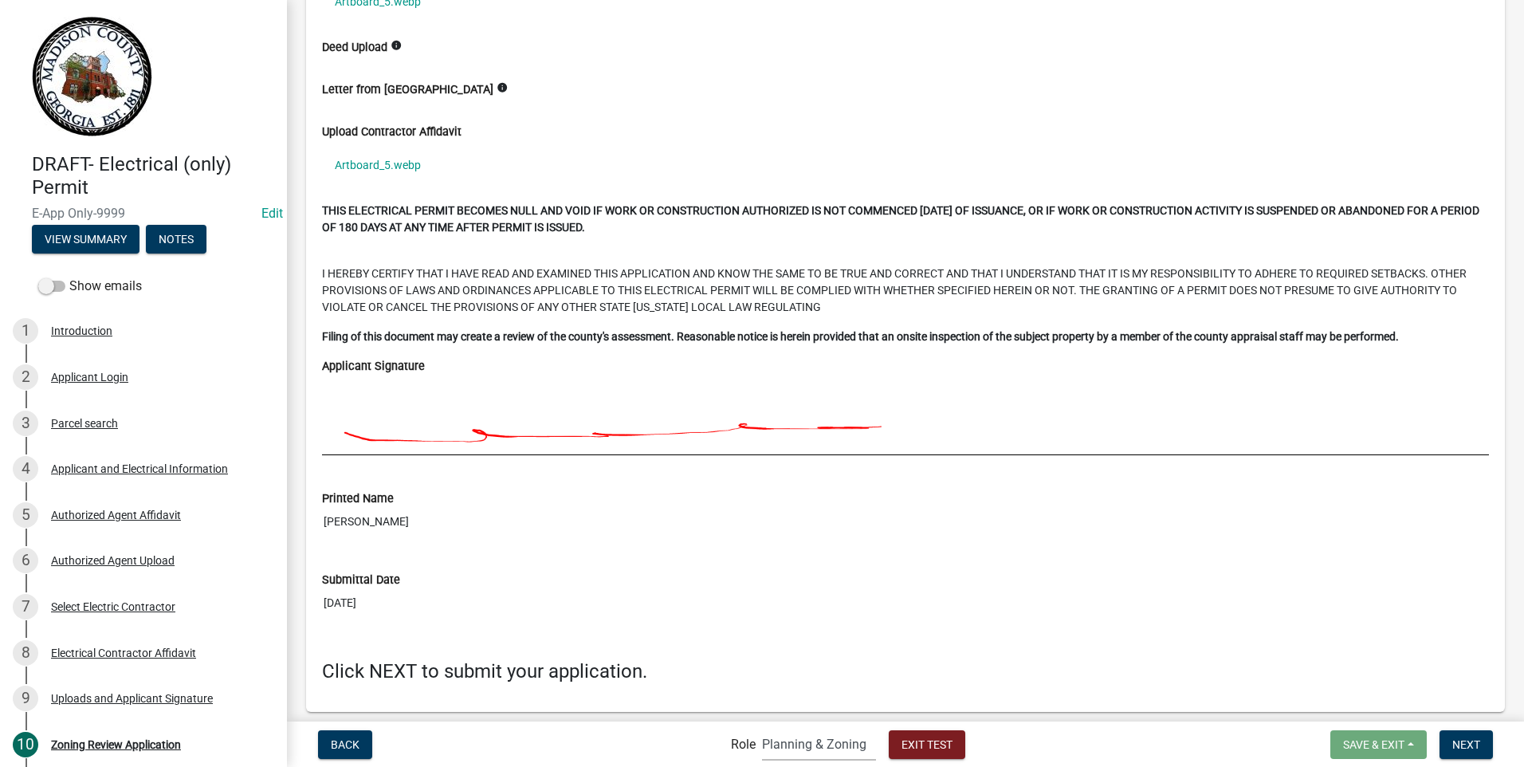
scroll to position [4521, 0]
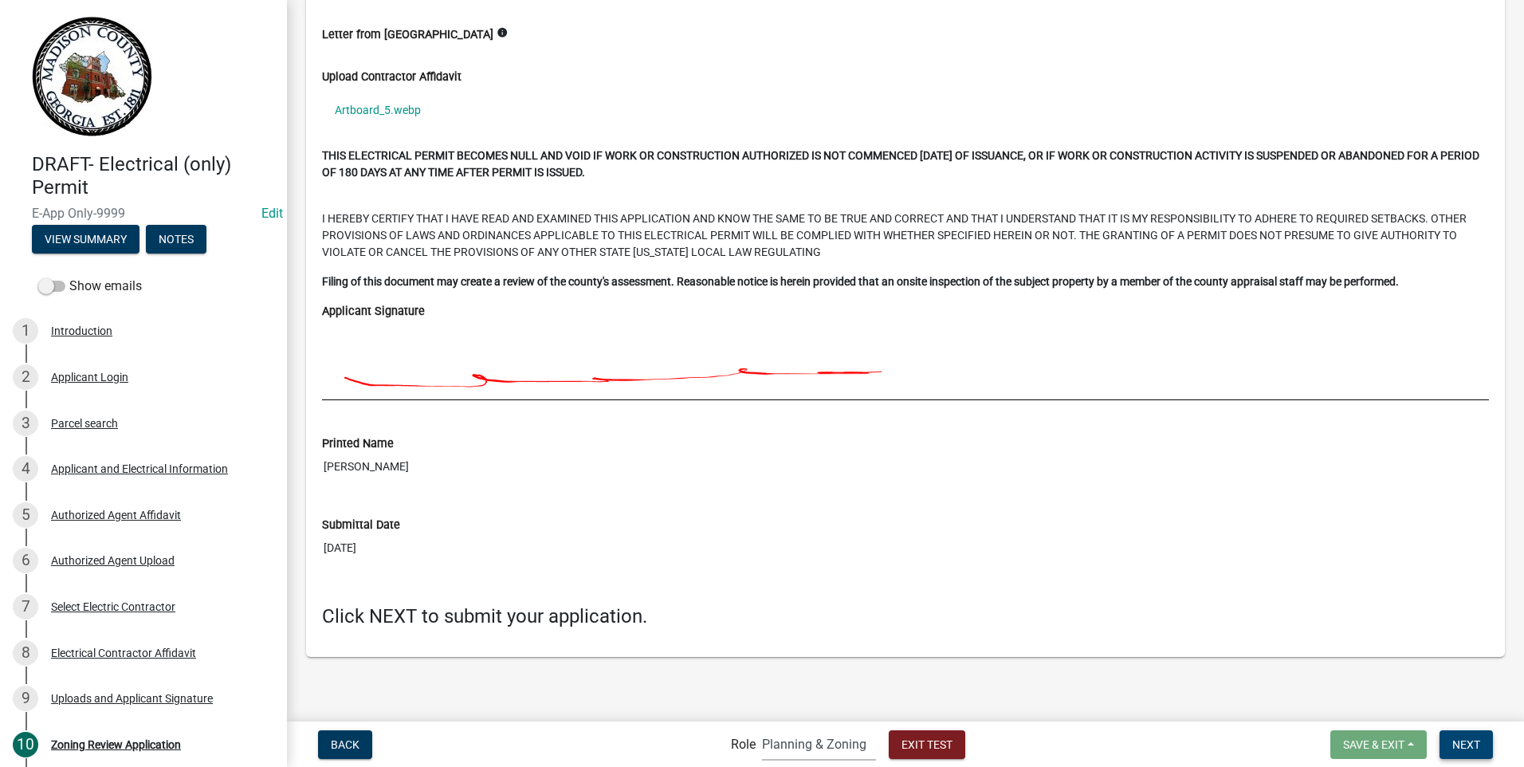
click at [1457, 741] on span "Next" at bounding box center [1467, 743] width 28 height 13
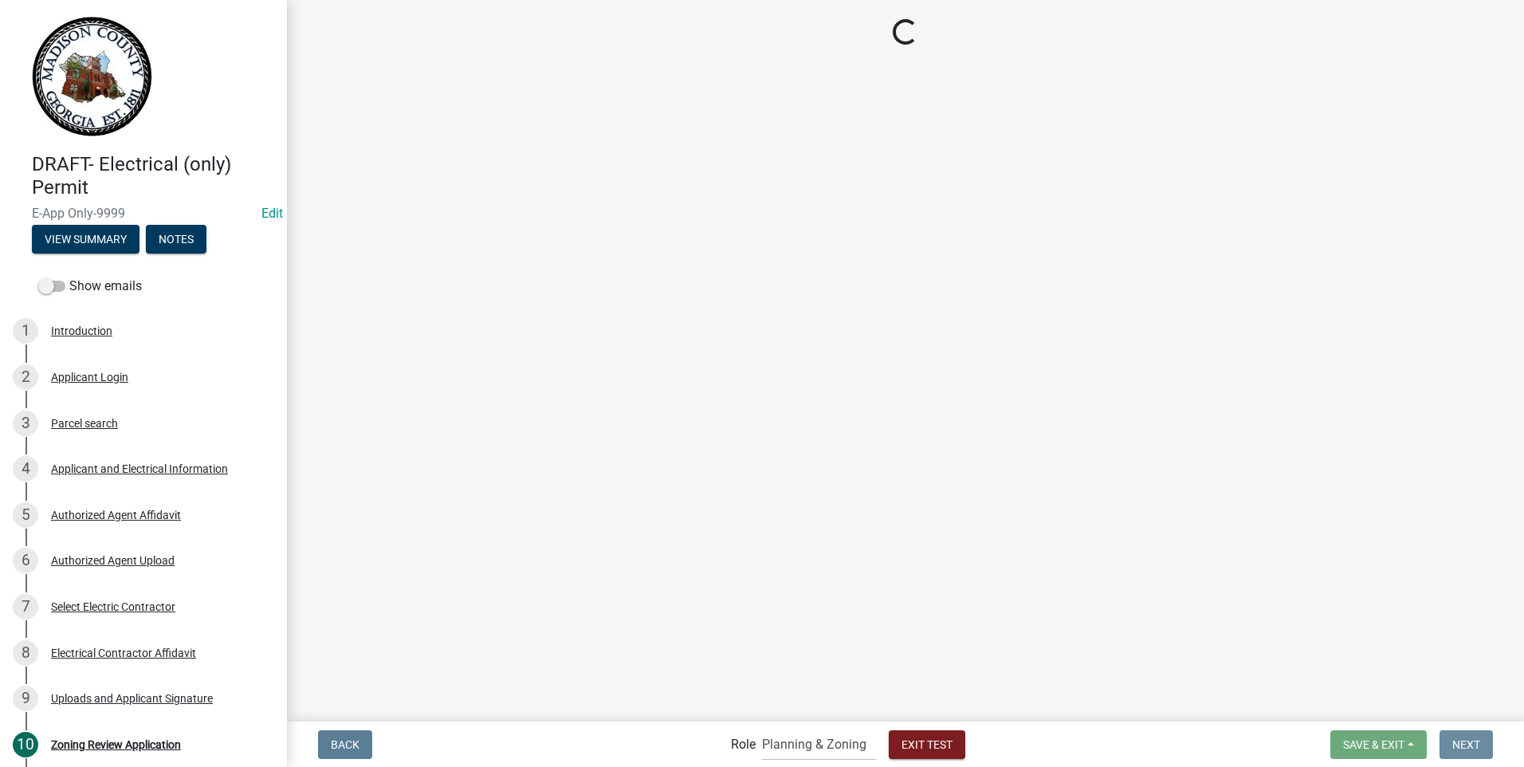
scroll to position [0, 0]
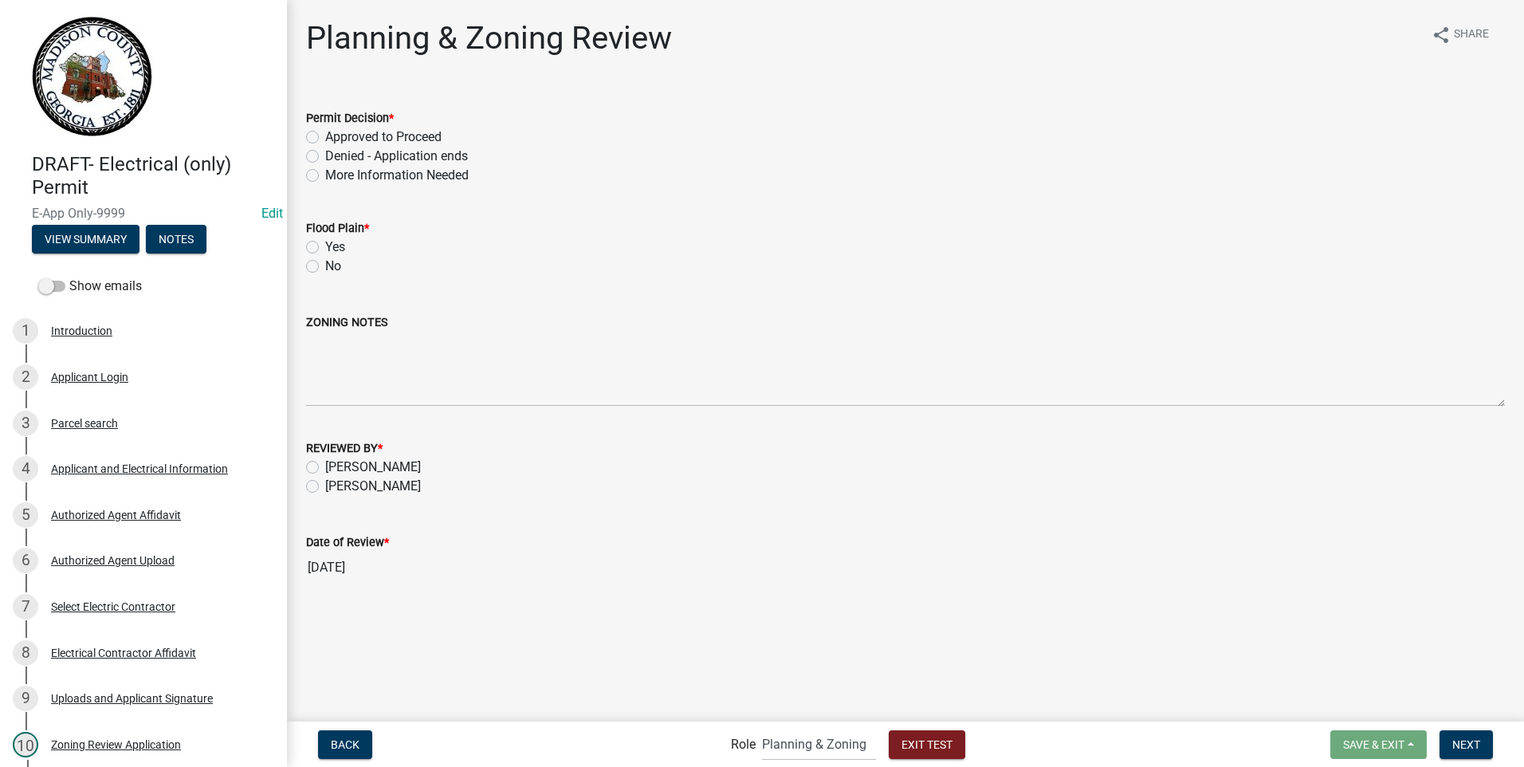
click at [325, 137] on label "Approved to Proceed" at bounding box center [383, 137] width 116 height 19
click at [325, 137] on input "Approved to Proceed" at bounding box center [330, 133] width 10 height 10
radio input "true"
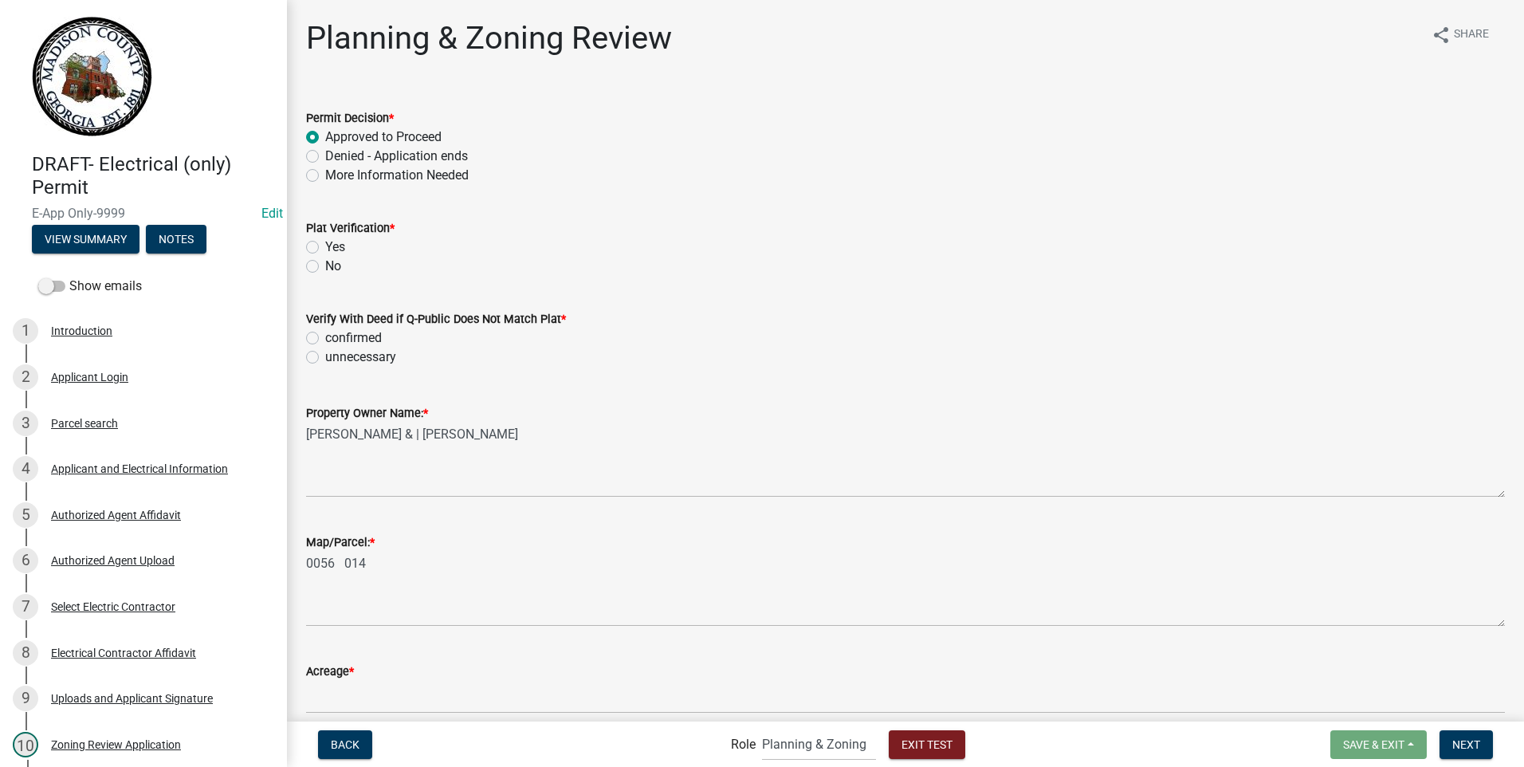
click at [325, 250] on label "Yes" at bounding box center [335, 247] width 20 height 19
click at [325, 248] on input "Yes" at bounding box center [330, 243] width 10 height 10
radio input "true"
click at [325, 360] on label "unnecessary" at bounding box center [360, 357] width 71 height 19
click at [325, 358] on input "unnecessary" at bounding box center [330, 353] width 10 height 10
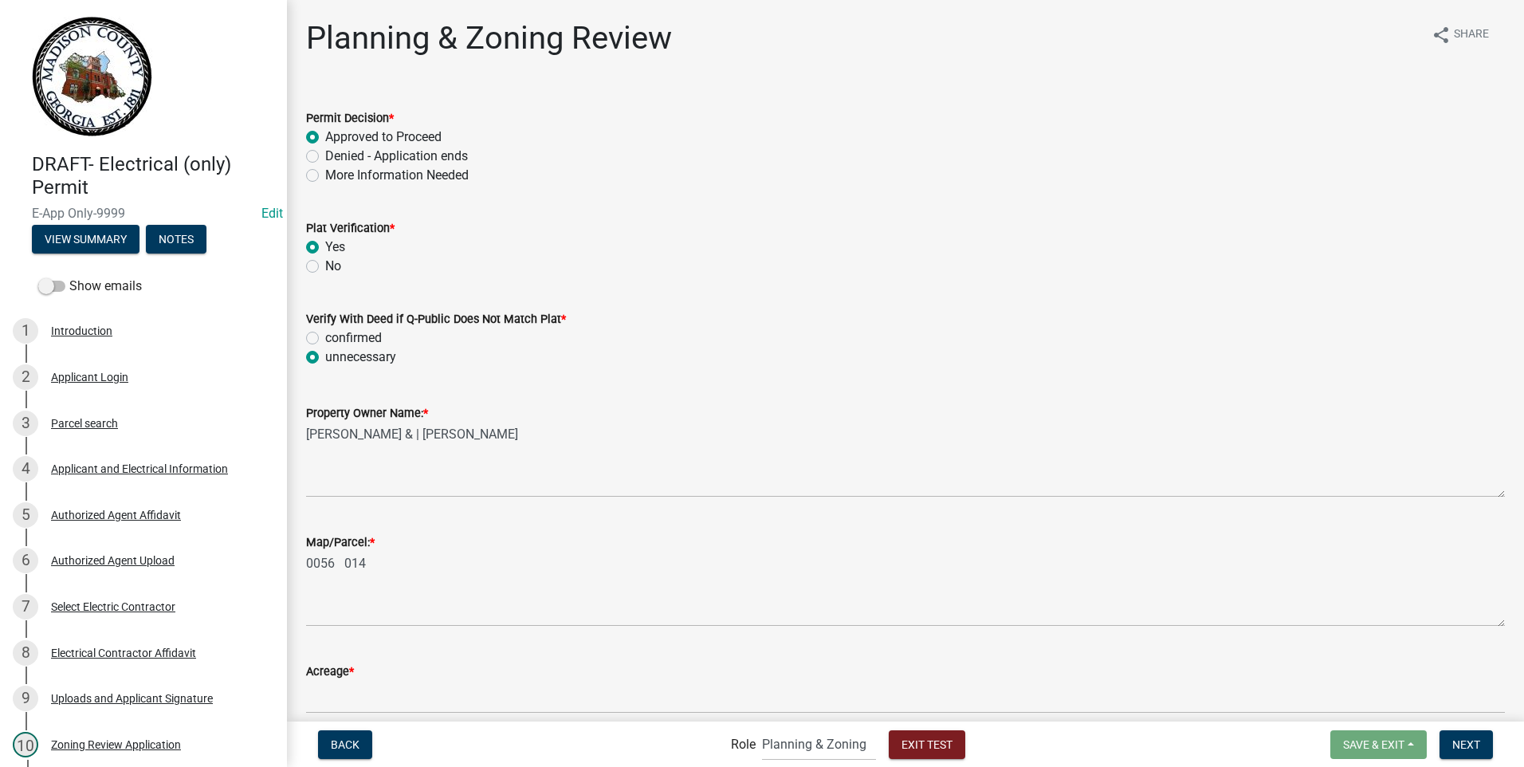
radio input "true"
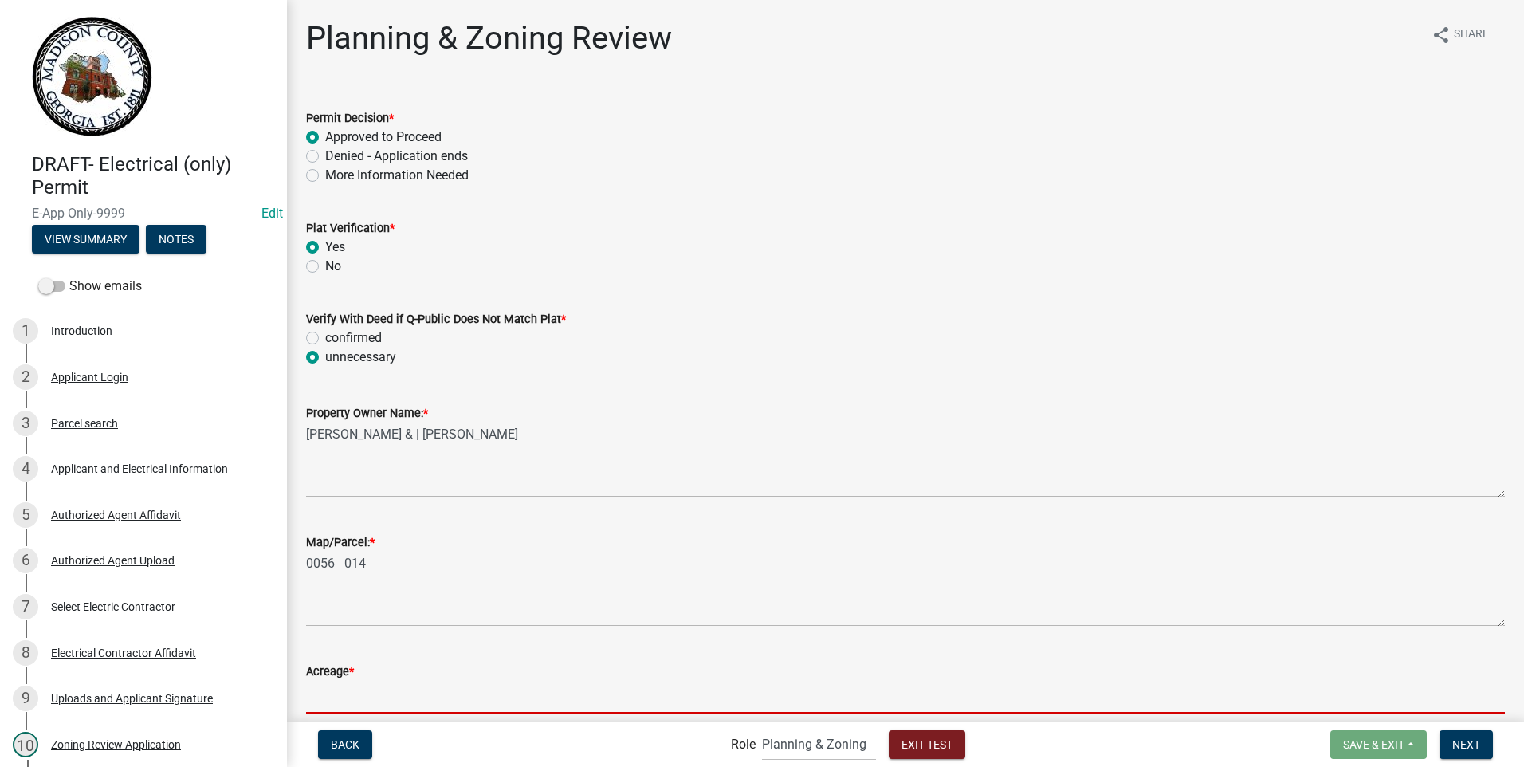
click at [394, 695] on input "text" at bounding box center [905, 697] width 1199 height 33
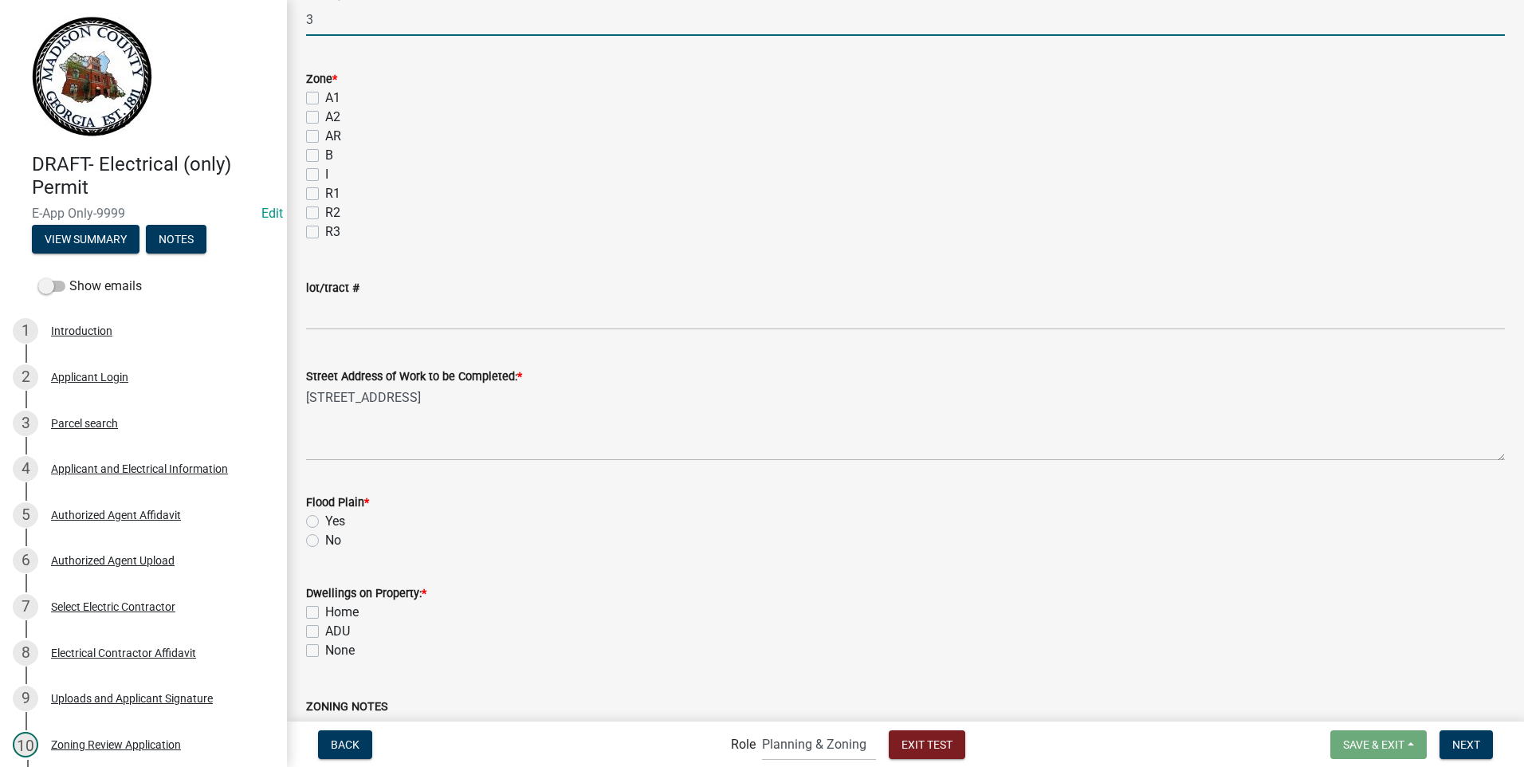
scroll to position [724, 0]
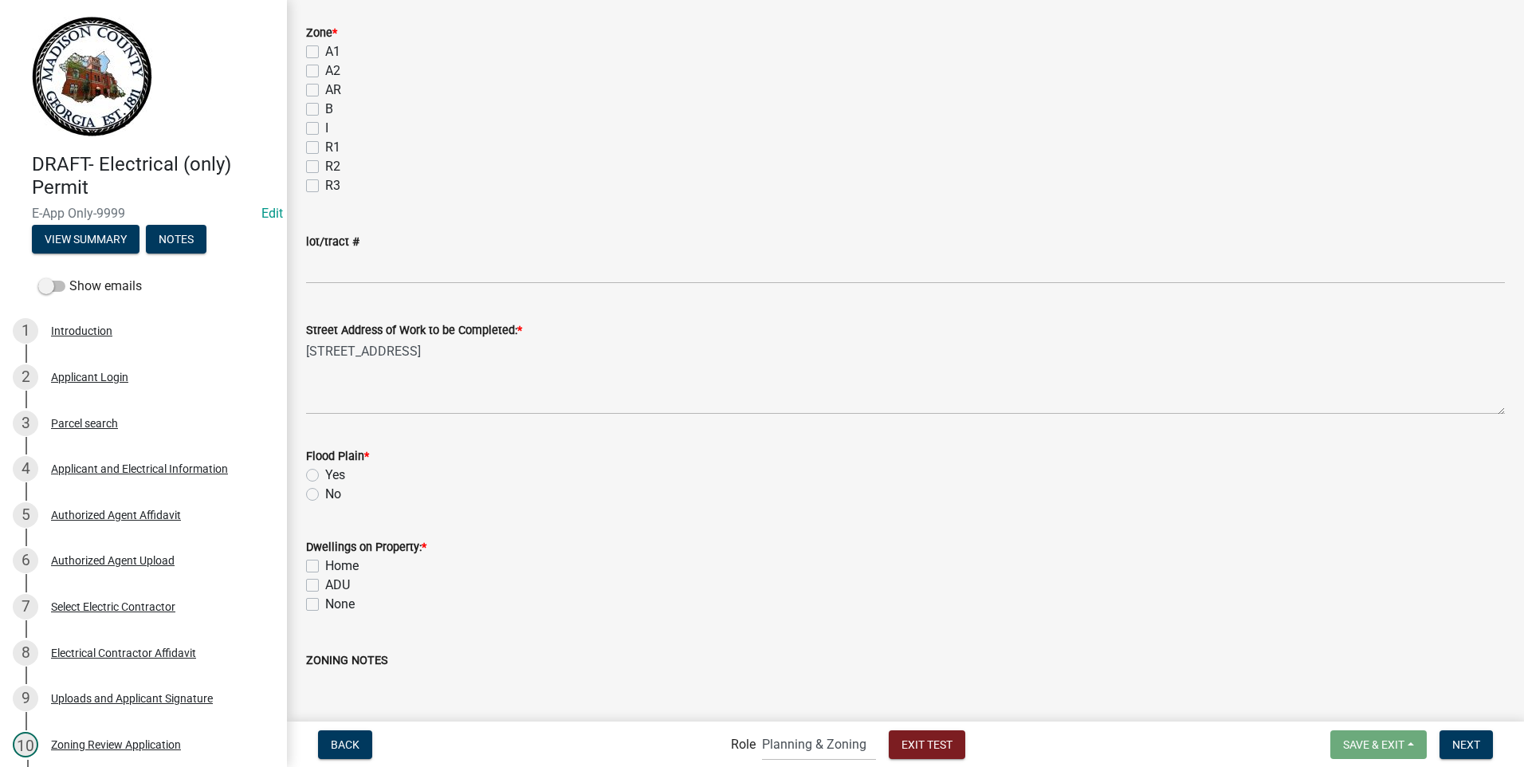
type input "3"
click at [325, 70] on label "A2" at bounding box center [332, 70] width 15 height 19
click at [325, 70] on input "A2" at bounding box center [330, 66] width 10 height 10
checkbox input "true"
checkbox input "false"
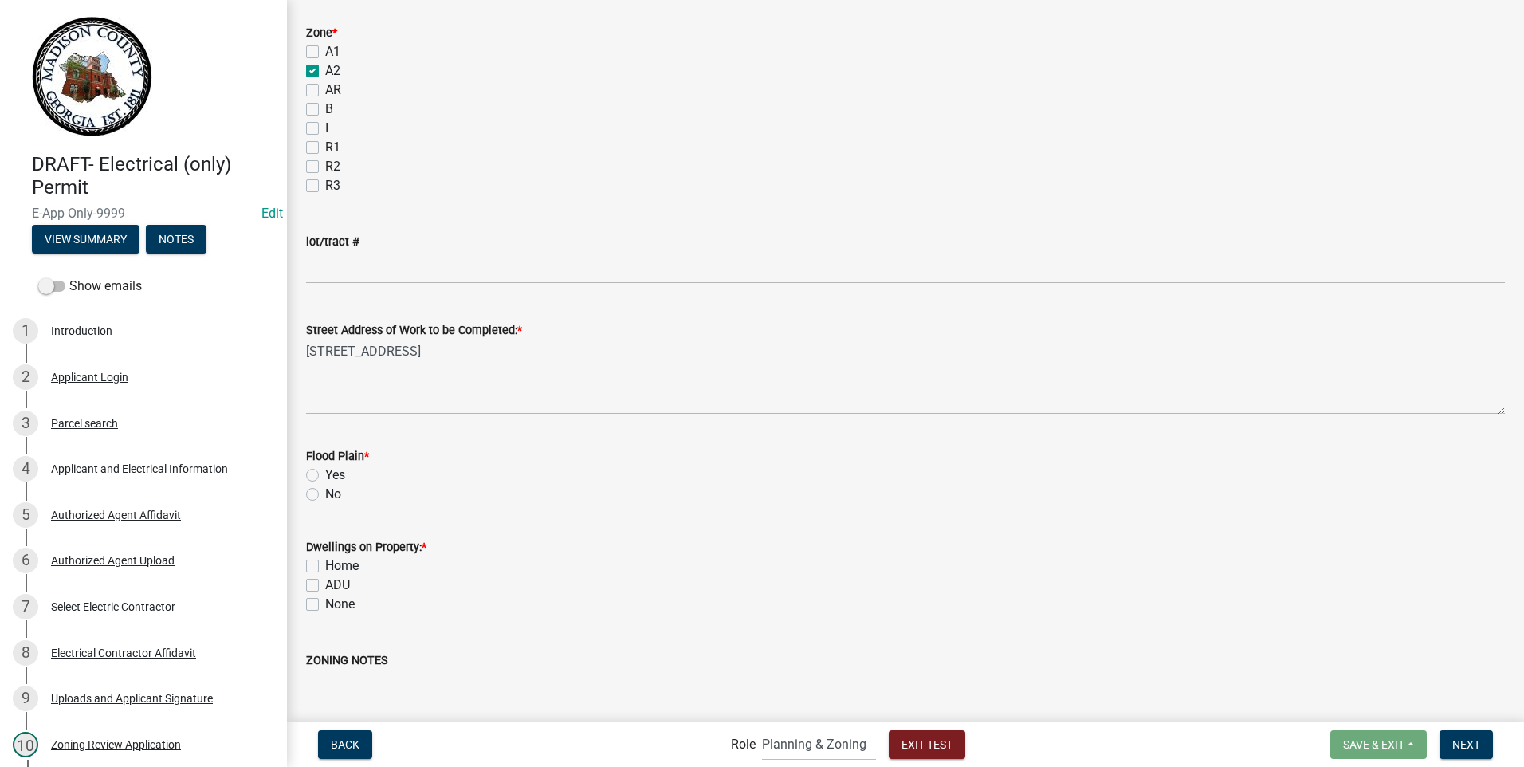
checkbox input "true"
checkbox input "false"
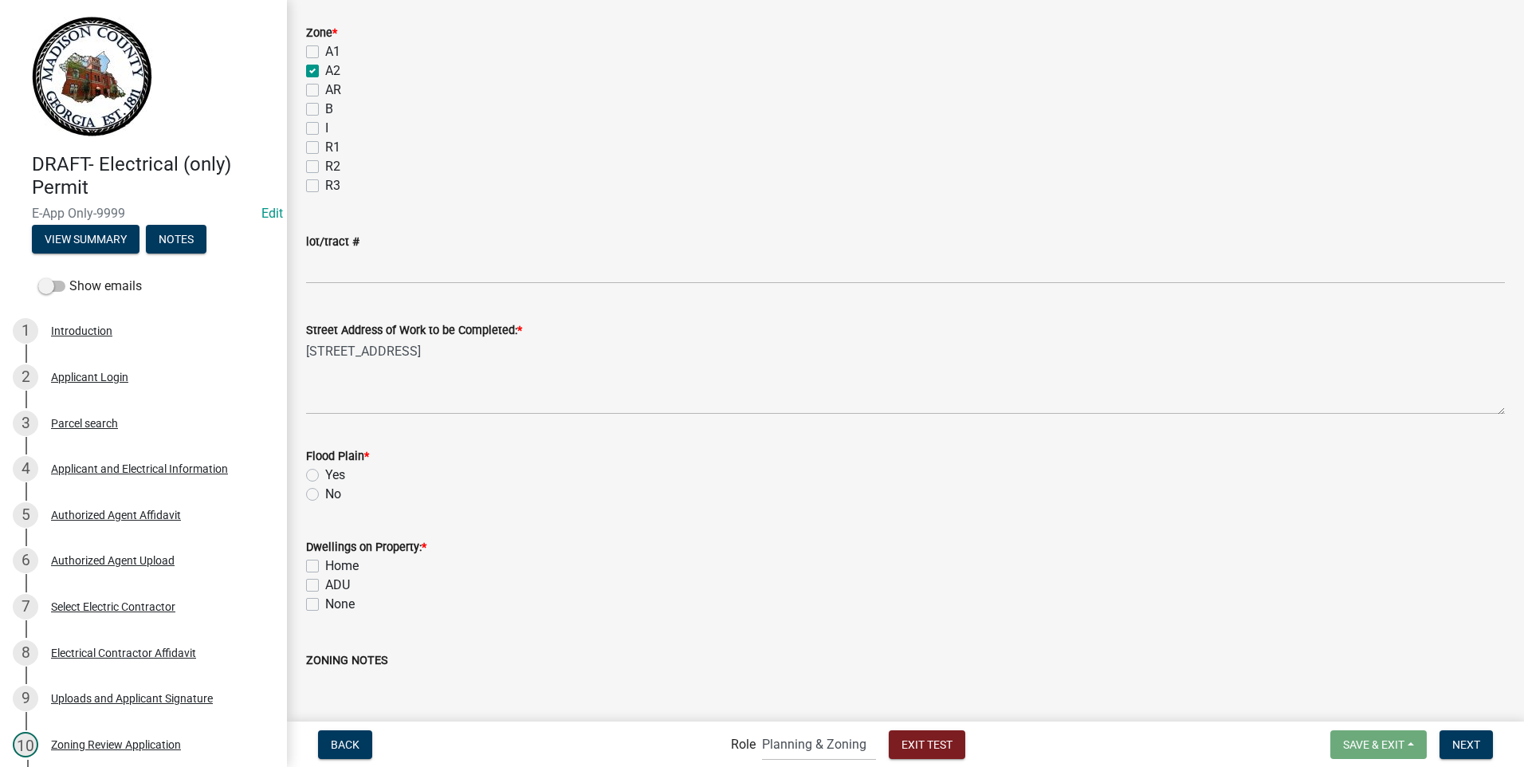
checkbox input "false"
click at [325, 493] on label "No" at bounding box center [333, 494] width 16 height 19
click at [325, 493] on input "No" at bounding box center [330, 490] width 10 height 10
radio input "true"
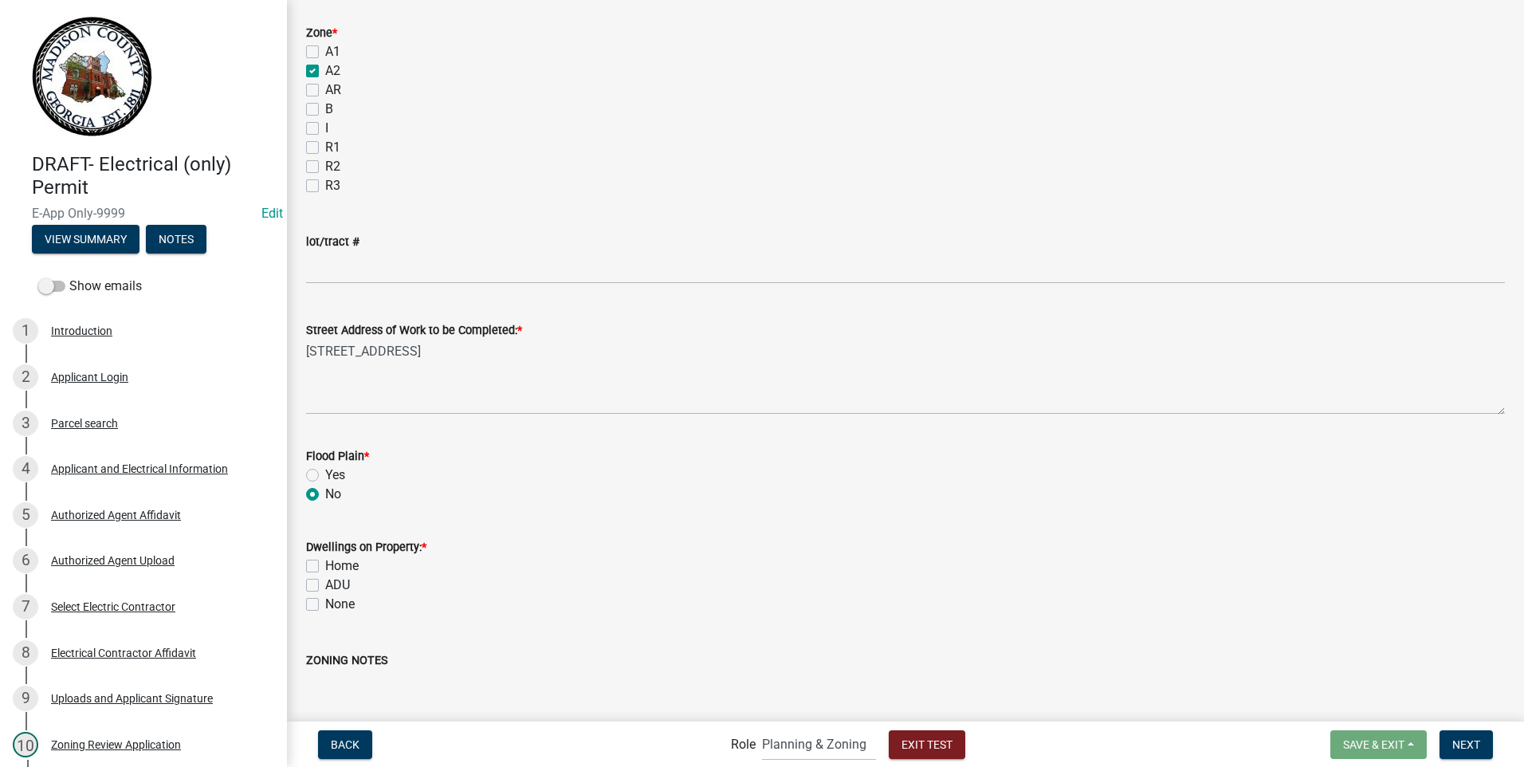
click at [325, 567] on label "Home" at bounding box center [341, 565] width 33 height 19
click at [325, 567] on input "Home" at bounding box center [330, 561] width 10 height 10
checkbox input "true"
checkbox input "false"
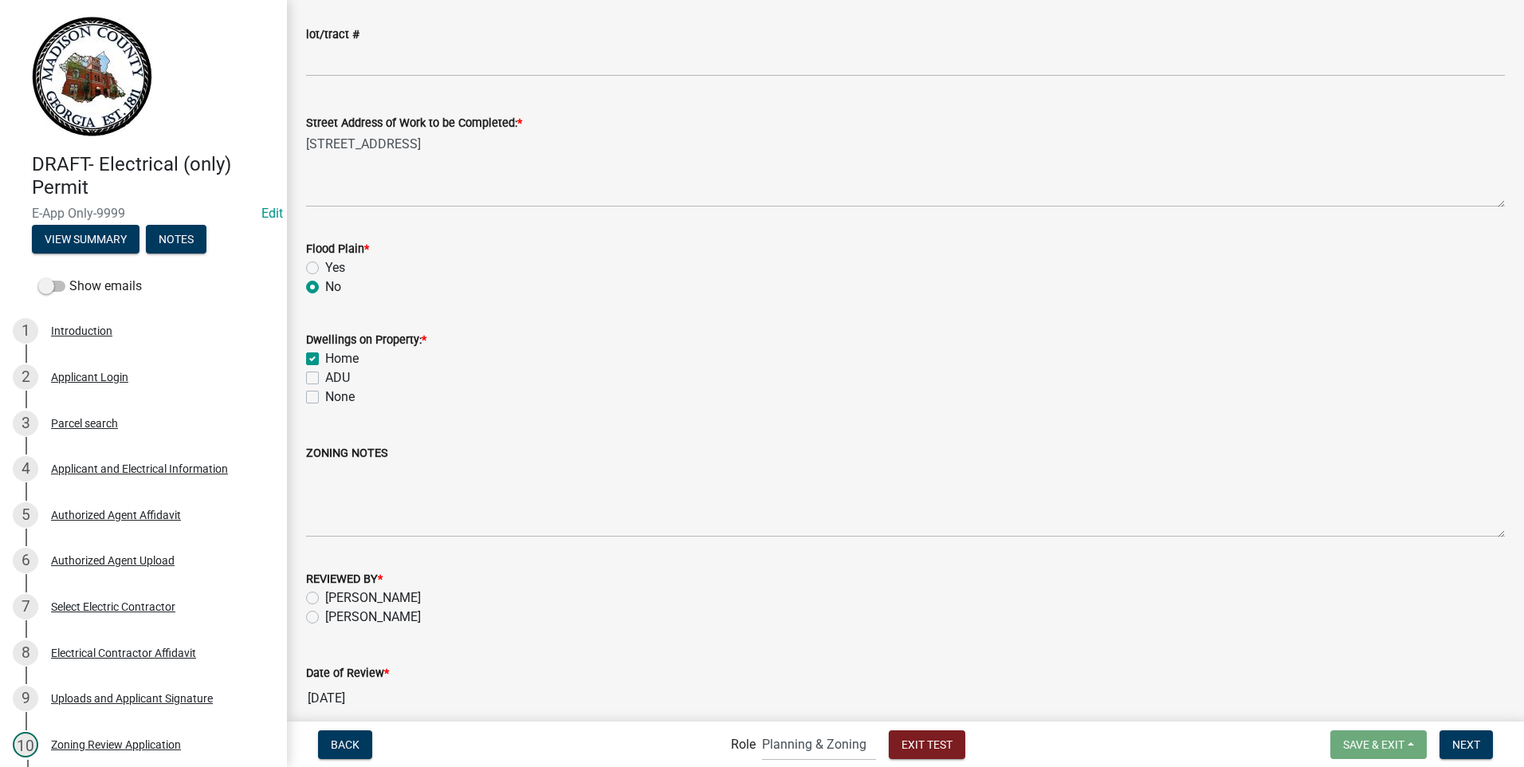
scroll to position [1001, 0]
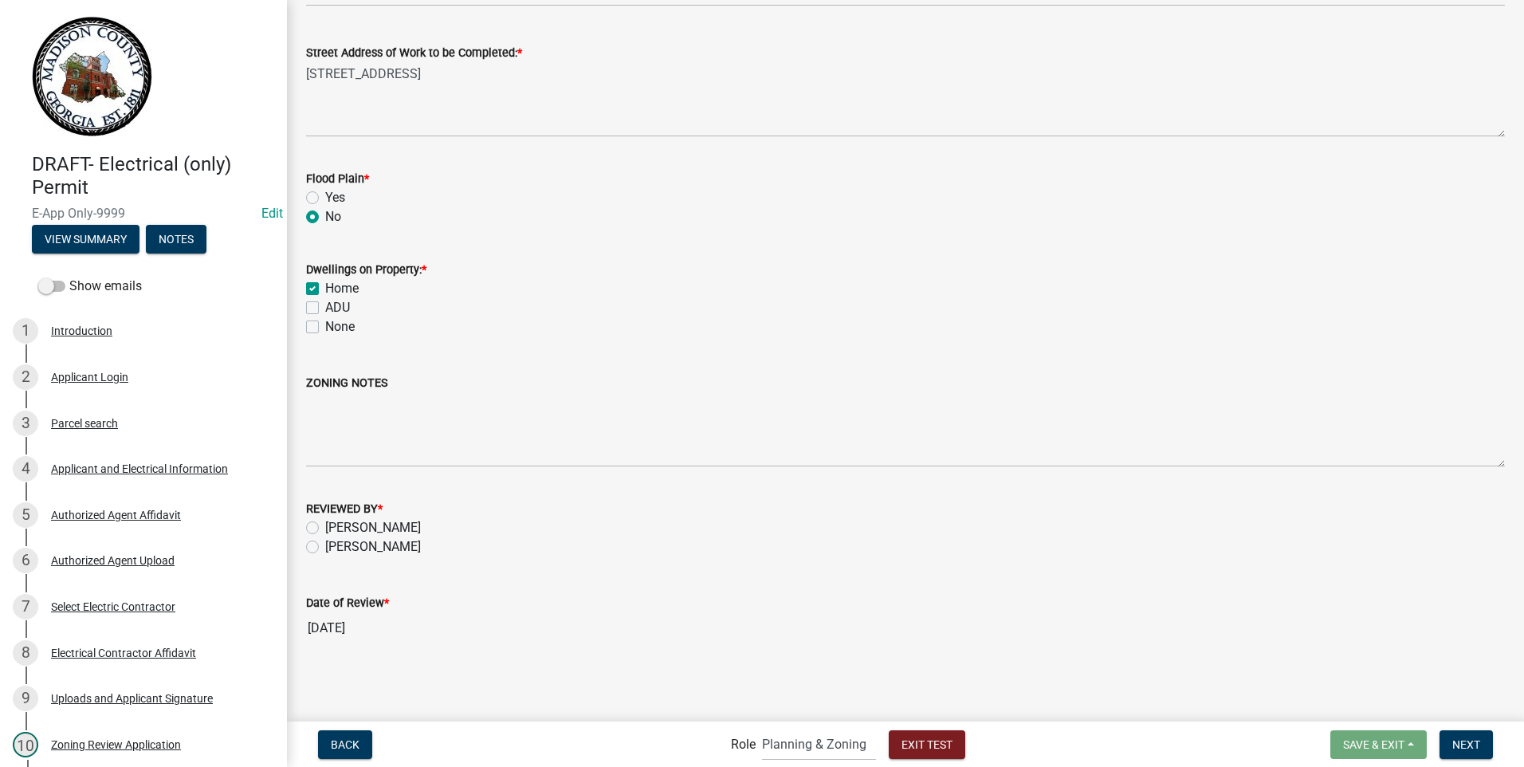
click at [325, 544] on label "[PERSON_NAME]" at bounding box center [373, 546] width 96 height 19
click at [325, 544] on input "[PERSON_NAME]" at bounding box center [330, 542] width 10 height 10
radio input "true"
click at [1464, 744] on span "Next" at bounding box center [1467, 743] width 28 height 13
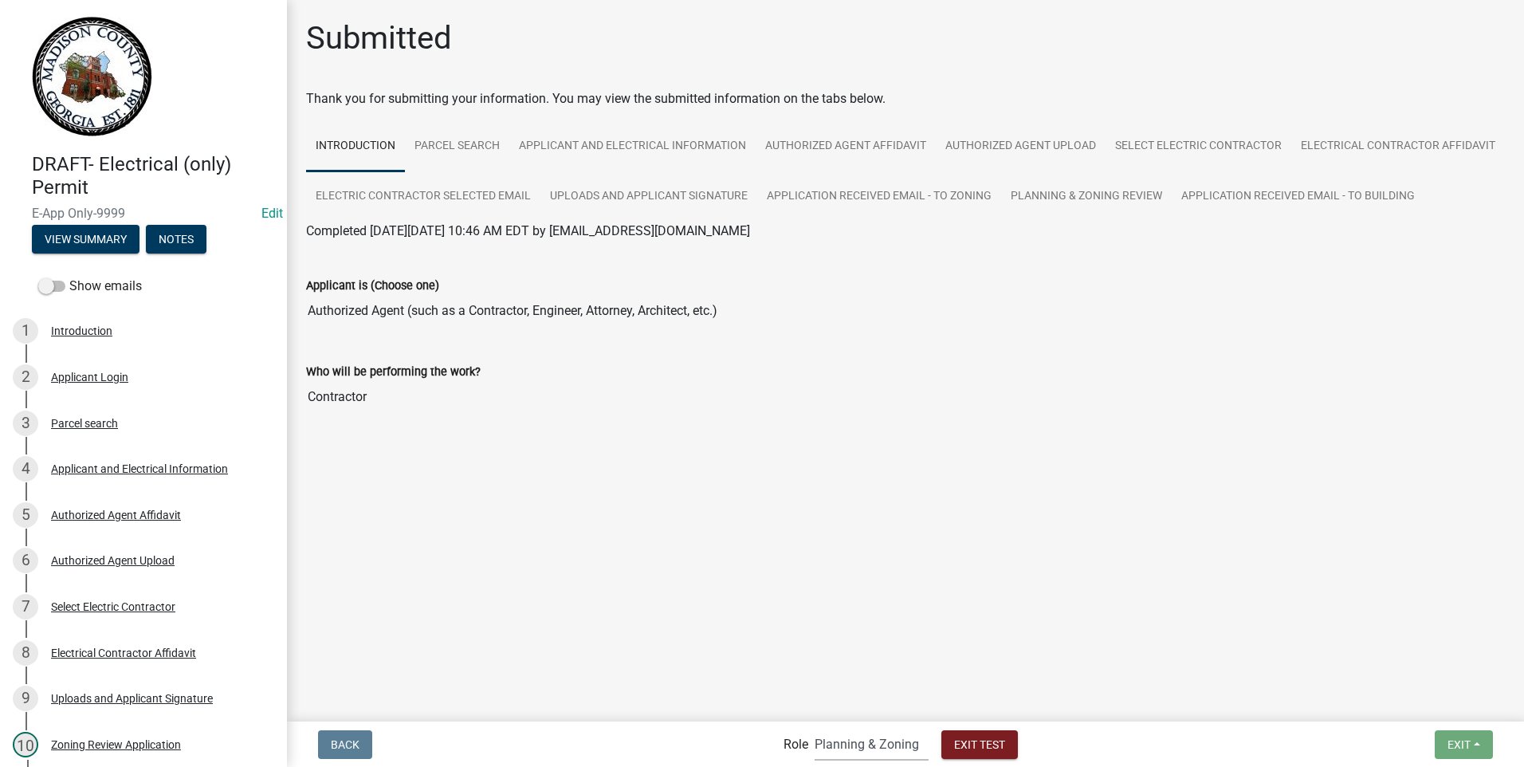
click at [826, 744] on select "Applicant Building Clerk Building Inspections Planning & Zoning Admin" at bounding box center [872, 744] width 114 height 33
select select "a1034ff1-6d4f-4586-aa83-45d6433eee28"
click at [815, 728] on select "Applicant Building Clerk Building Inspections Planning & Zoning Admin" at bounding box center [872, 744] width 114 height 33
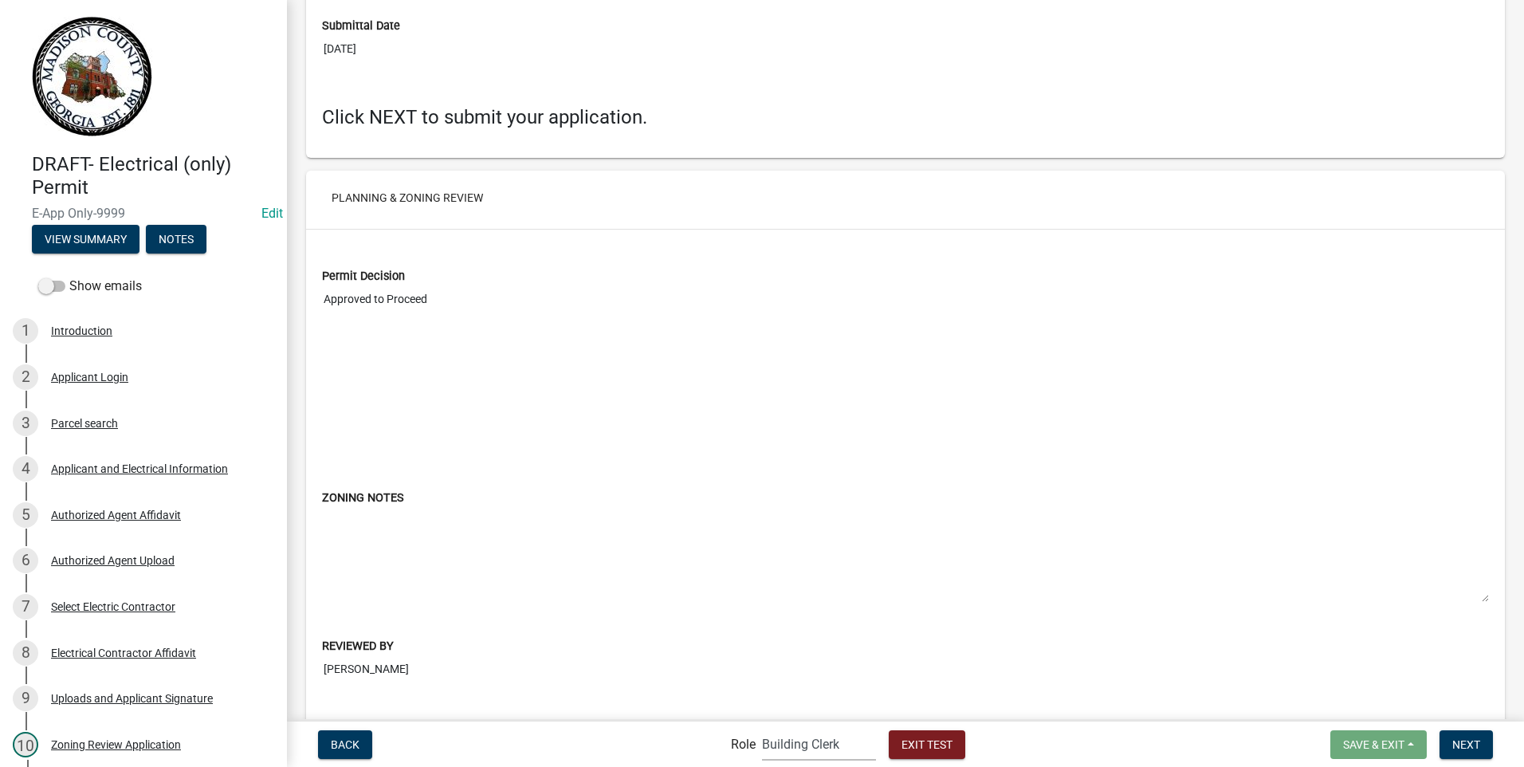
scroll to position [5157, 0]
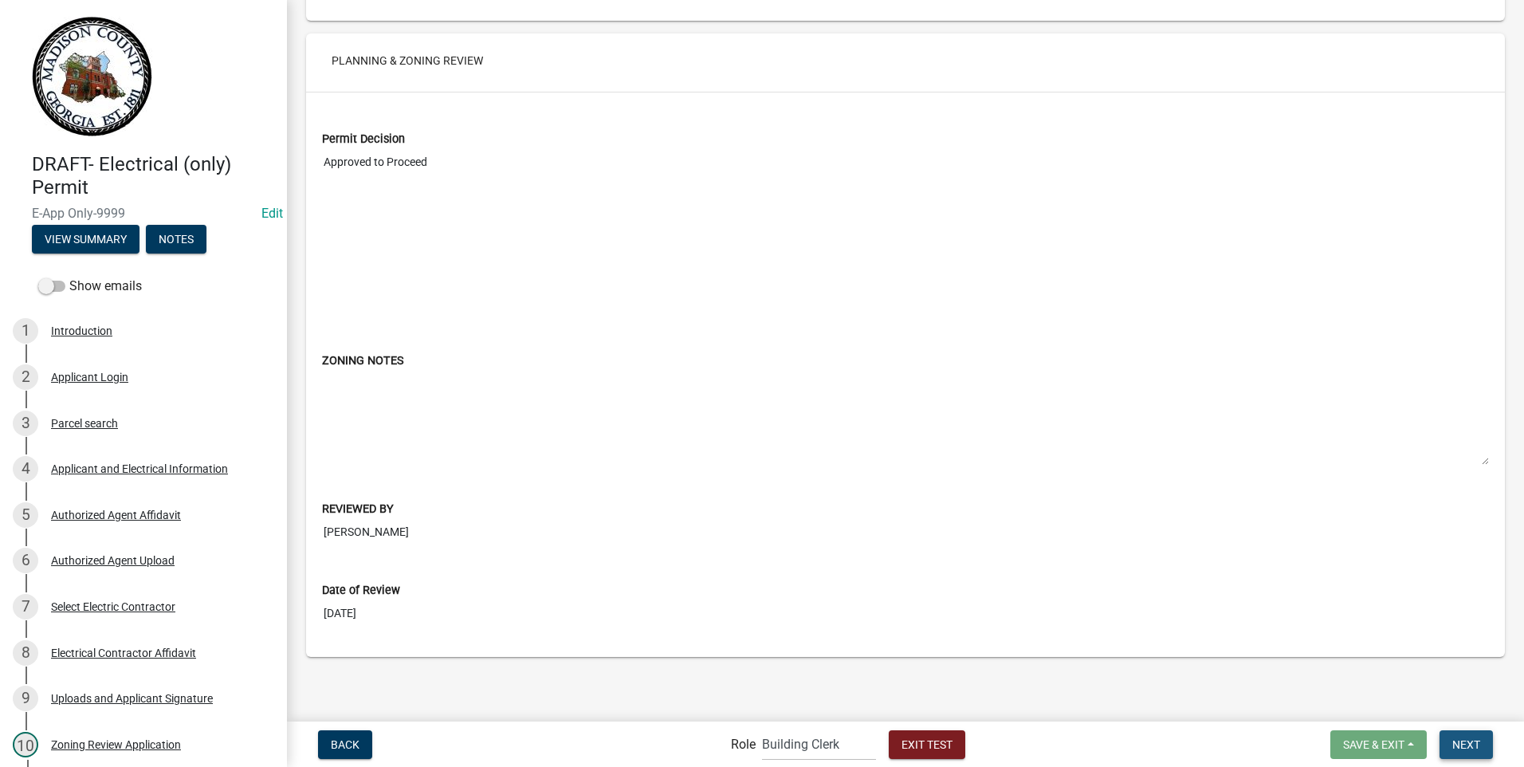
click at [1462, 741] on span "Next" at bounding box center [1467, 743] width 28 height 13
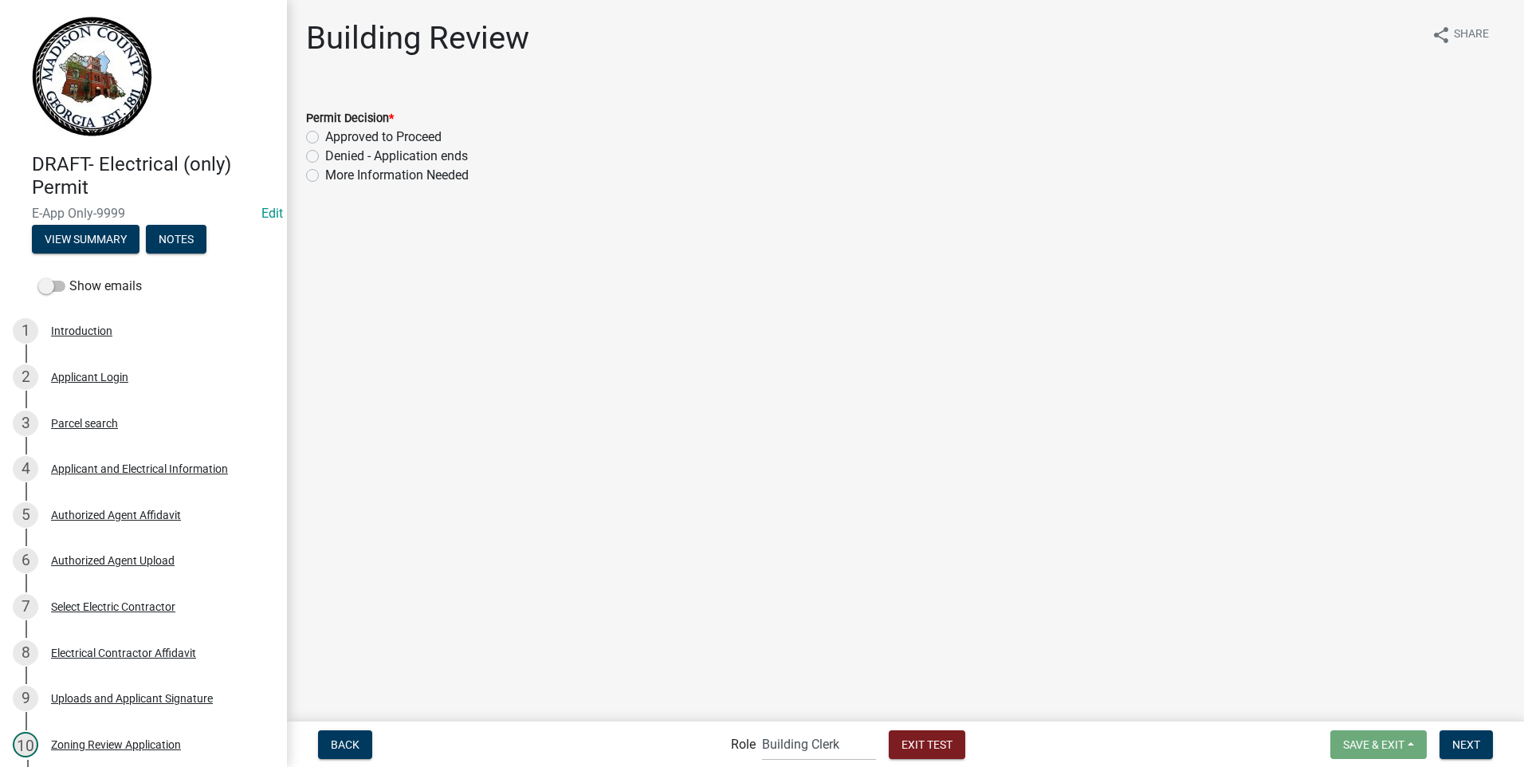
click at [325, 135] on label "Approved to Proceed" at bounding box center [383, 137] width 116 height 19
click at [325, 135] on input "Approved to Proceed" at bounding box center [330, 133] width 10 height 10
radio input "true"
click at [1462, 736] on button "Next" at bounding box center [1466, 744] width 53 height 29
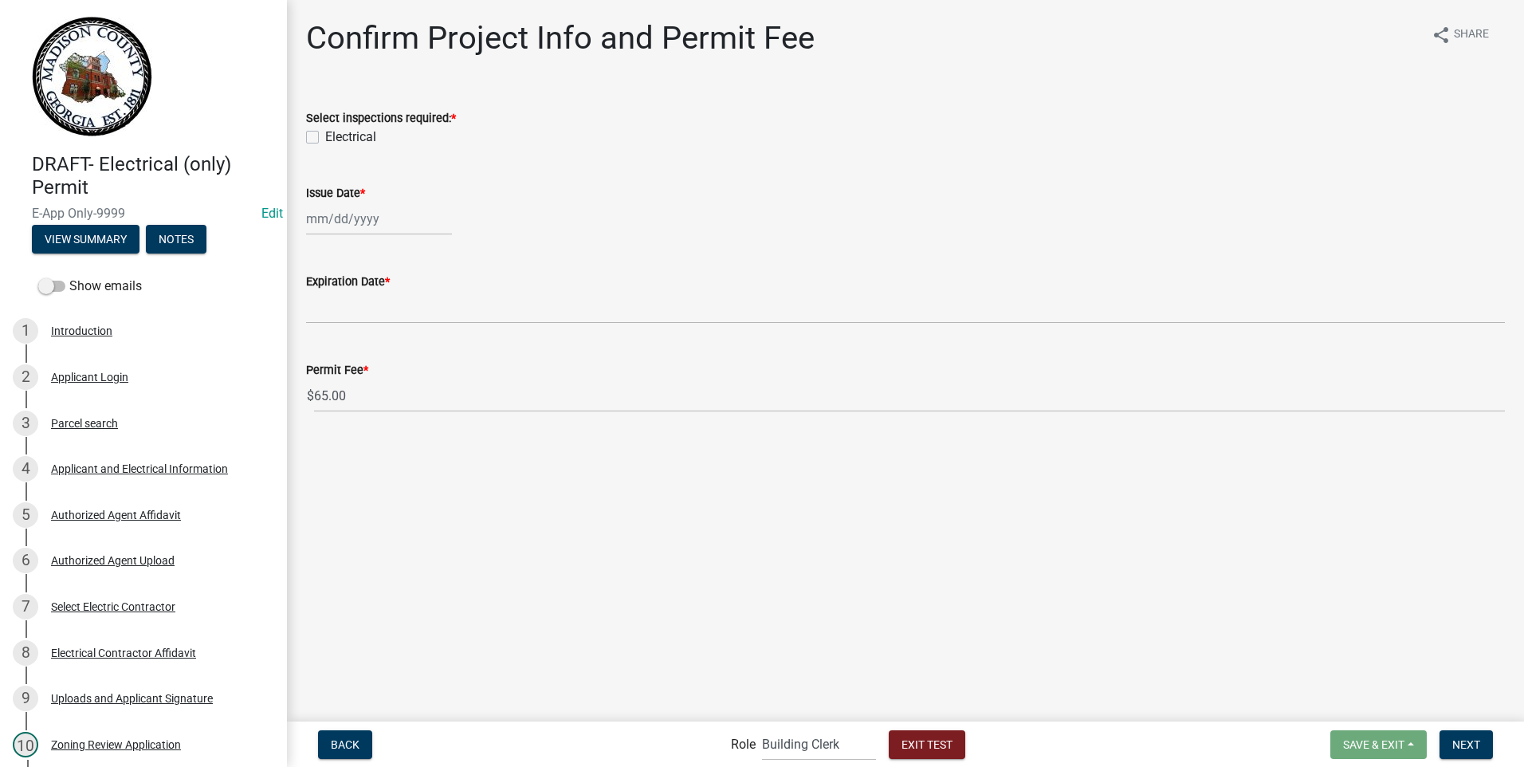
drag, startPoint x: 314, startPoint y: 135, endPoint x: 316, endPoint y: 145, distance: 10.5
click at [325, 136] on label "Electrical" at bounding box center [350, 137] width 51 height 19
click at [325, 136] on input "Electrical" at bounding box center [330, 133] width 10 height 10
checkbox input "true"
select select "9"
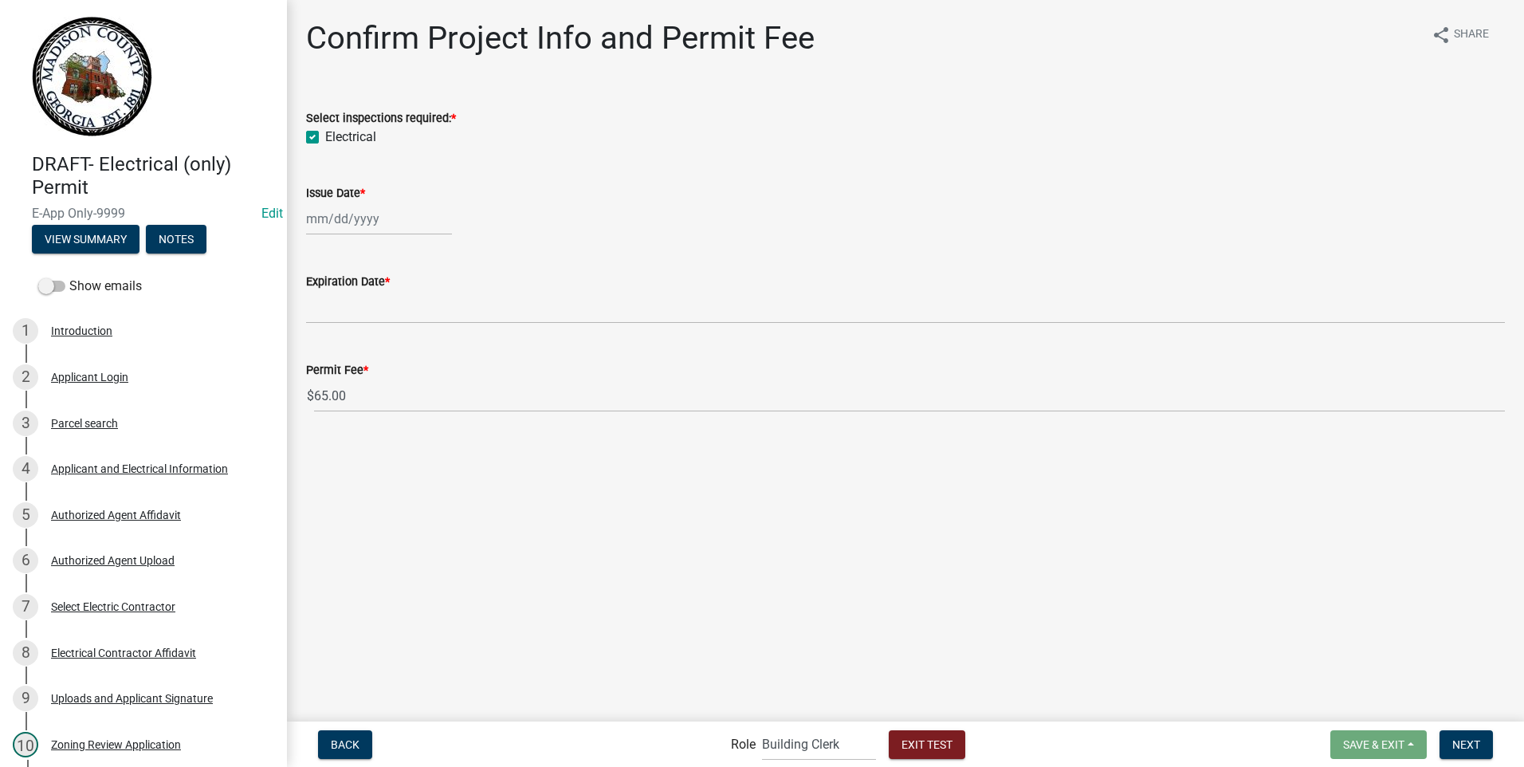
select select "2025"
drag, startPoint x: 322, startPoint y: 215, endPoint x: 338, endPoint y: 222, distance: 17.5
click at [322, 217] on div "[PERSON_NAME] Feb Mar Apr [PERSON_NAME][DATE] Oct Nov [DATE] 1526 1527 1528 152…" at bounding box center [379, 218] width 146 height 33
click at [343, 351] on div "16" at bounding box center [348, 355] width 26 height 26
type input "[DATE]"
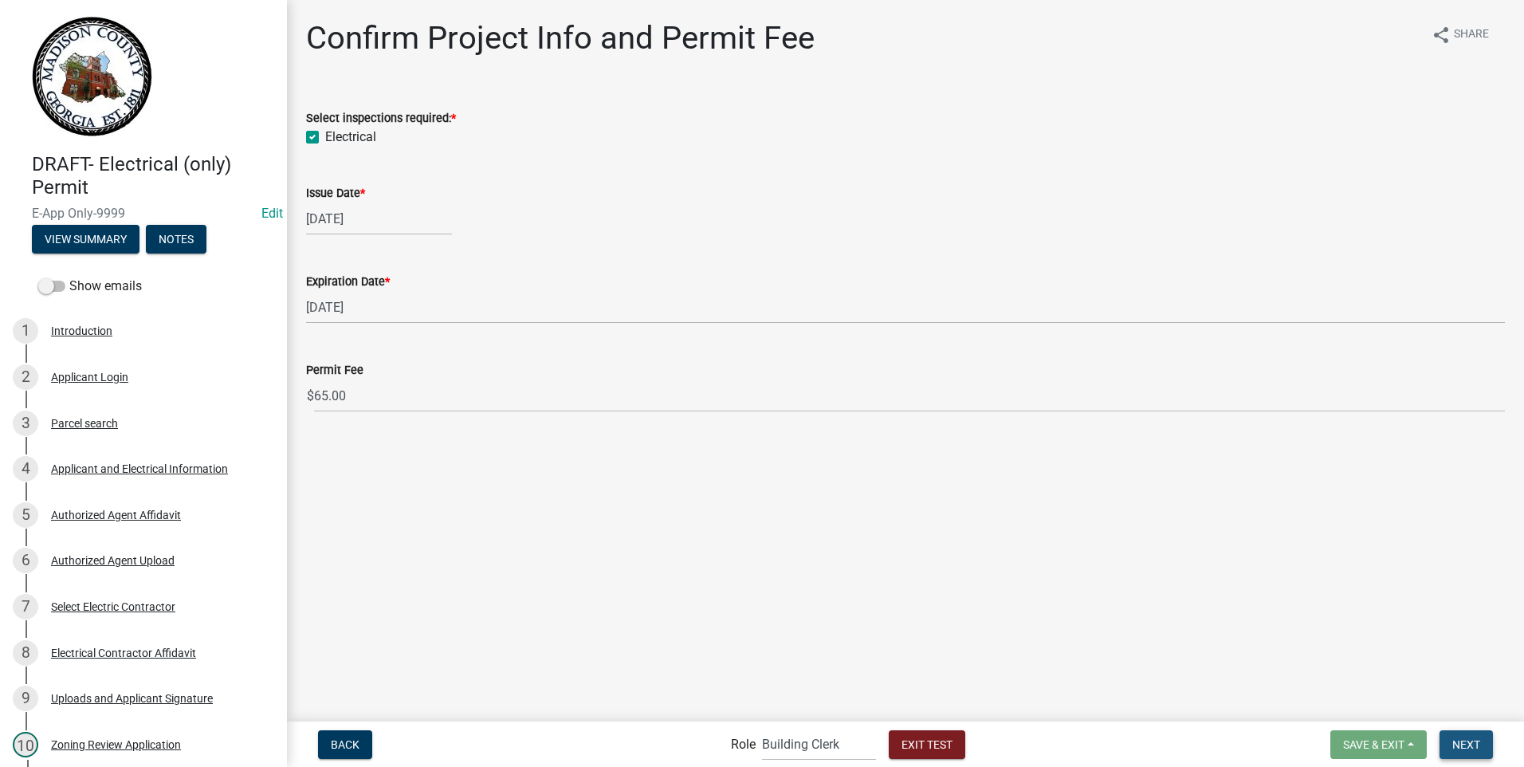
click at [1464, 741] on span "Next" at bounding box center [1467, 743] width 28 height 13
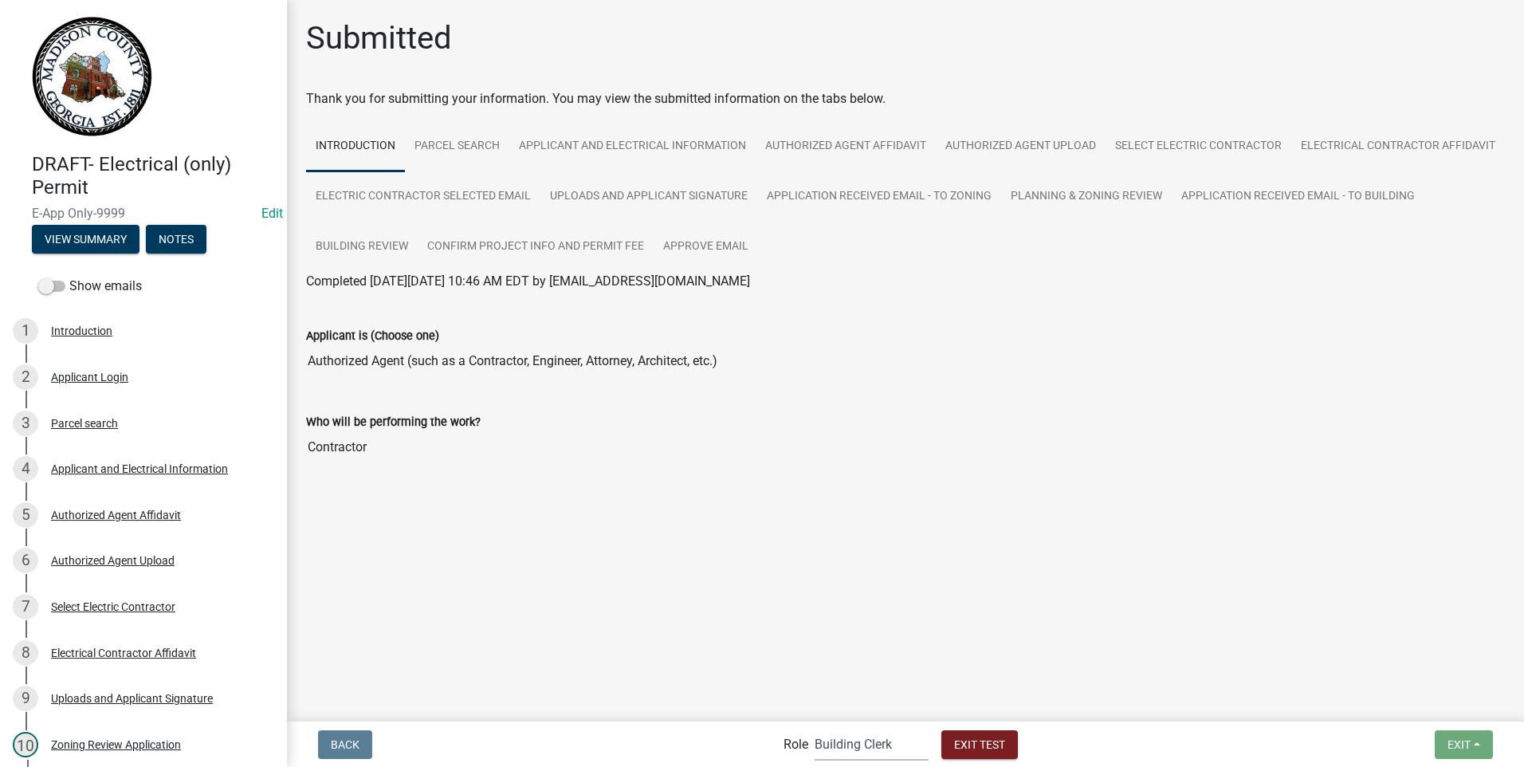
click at [827, 743] on select "Applicant Building Clerk Building Inspections Planning & Zoning Admin" at bounding box center [872, 744] width 114 height 33
click at [815, 728] on select "Applicant Building Clerk Building Inspections Planning & Zoning Admin" at bounding box center [872, 744] width 114 height 33
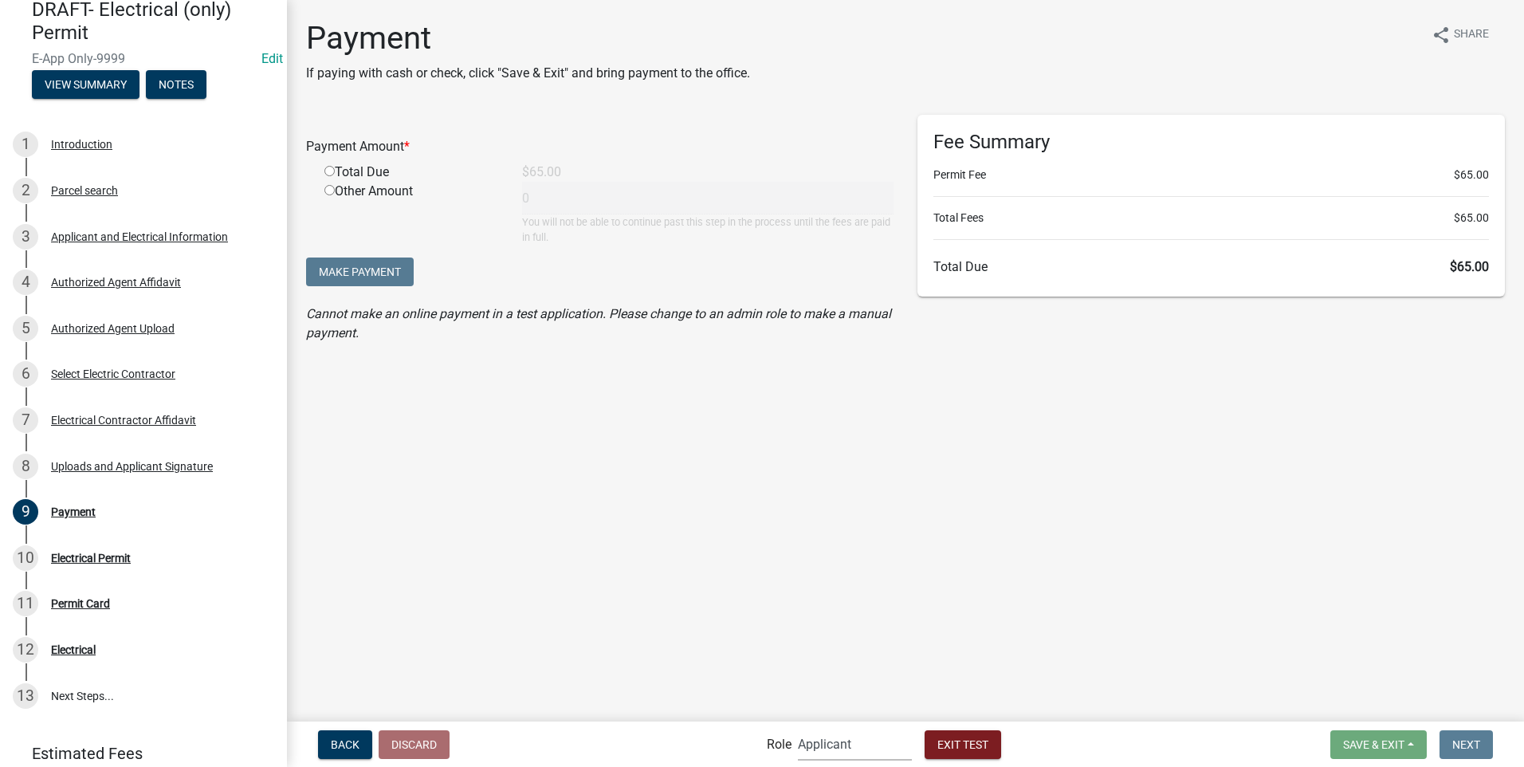
scroll to position [254, 0]
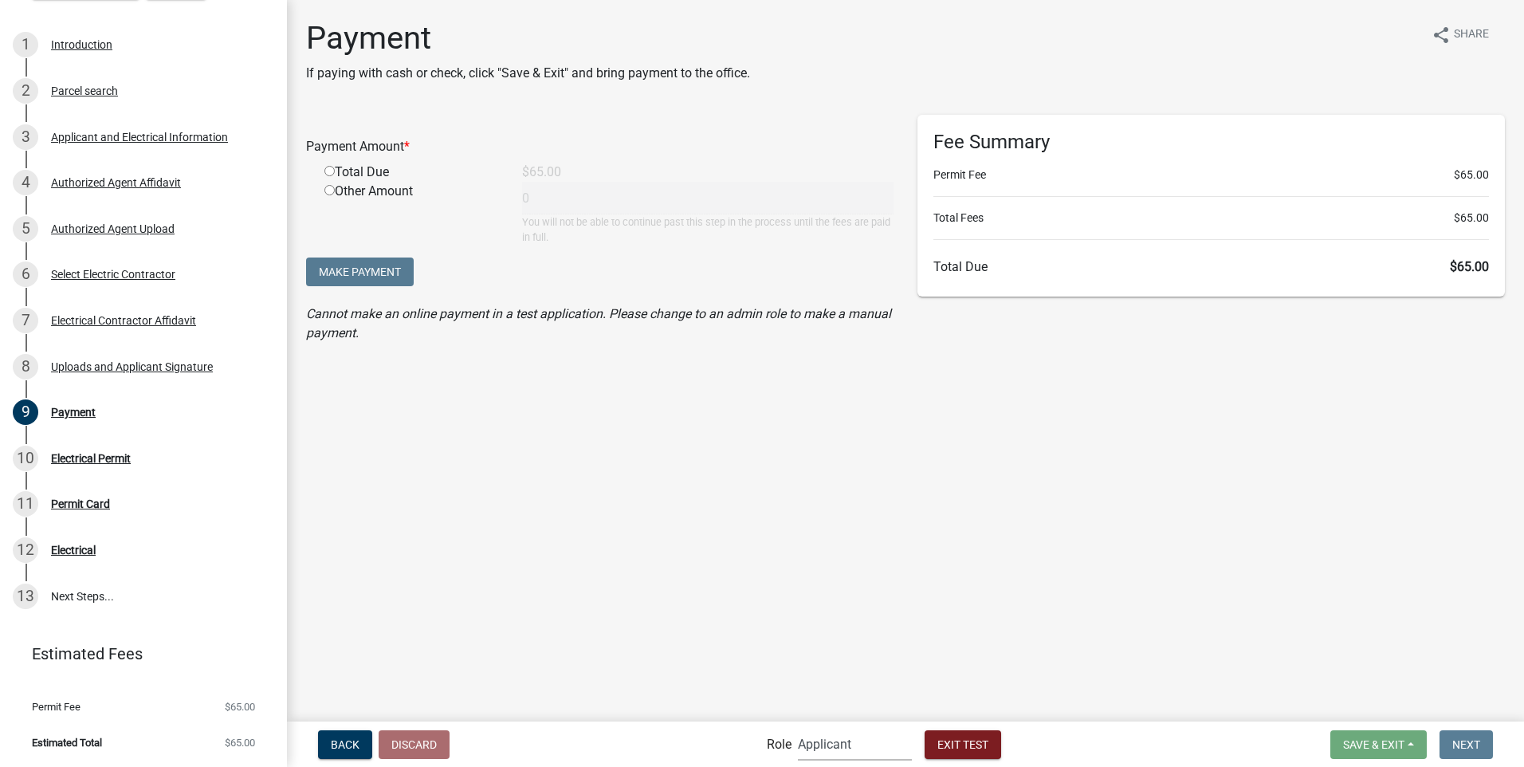
click at [823, 749] on select "Applicant Building Clerk Building Inspections Planning & Zoning Admin" at bounding box center [855, 744] width 114 height 33
select select "7670adba-a95f-4cb1-9c24-effdf5e7eb9d"
click at [798, 728] on select "Applicant Building Clerk Building Inspections Planning & Zoning Admin" at bounding box center [855, 744] width 114 height 33
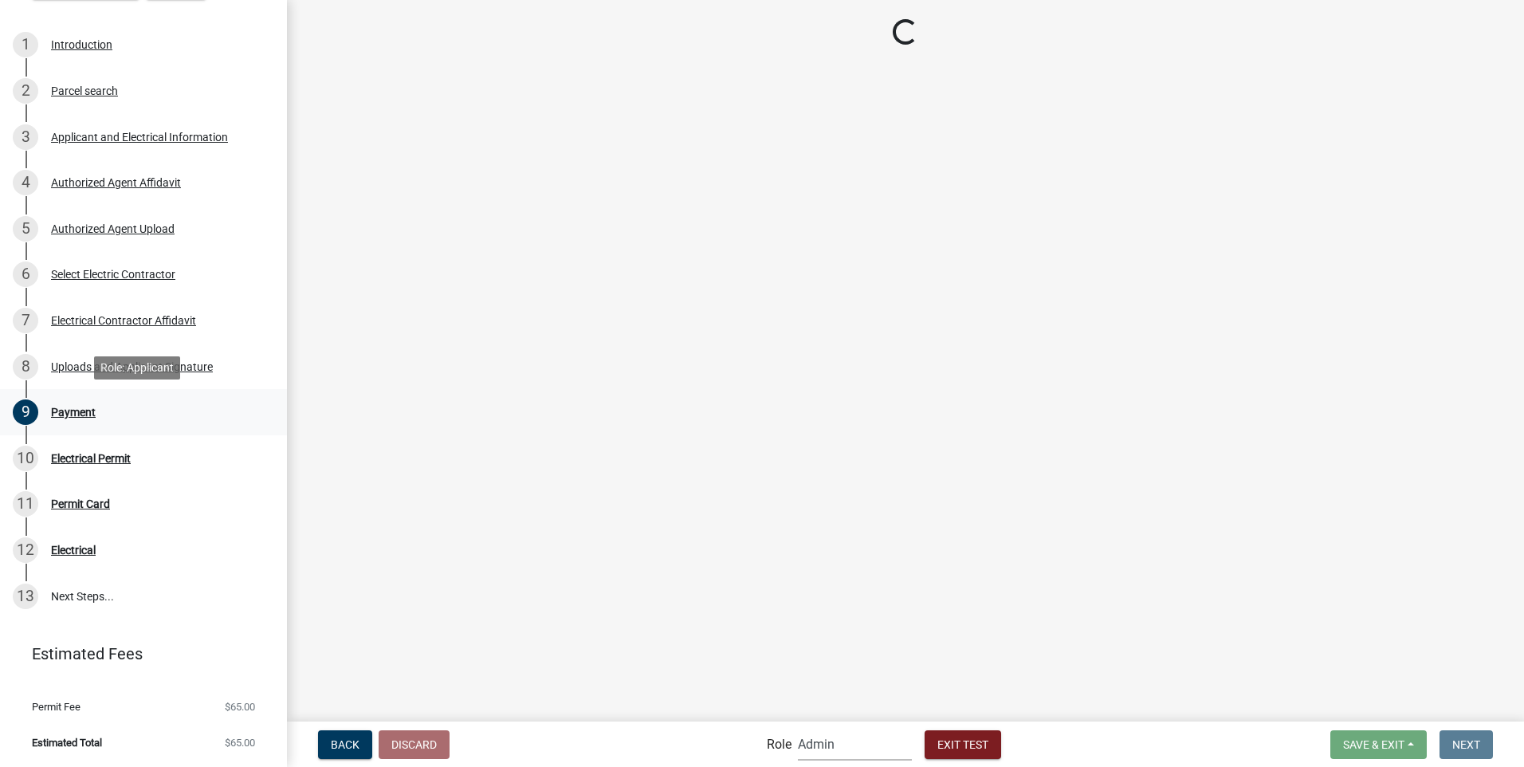
click at [80, 411] on div "Payment" at bounding box center [73, 412] width 45 height 11
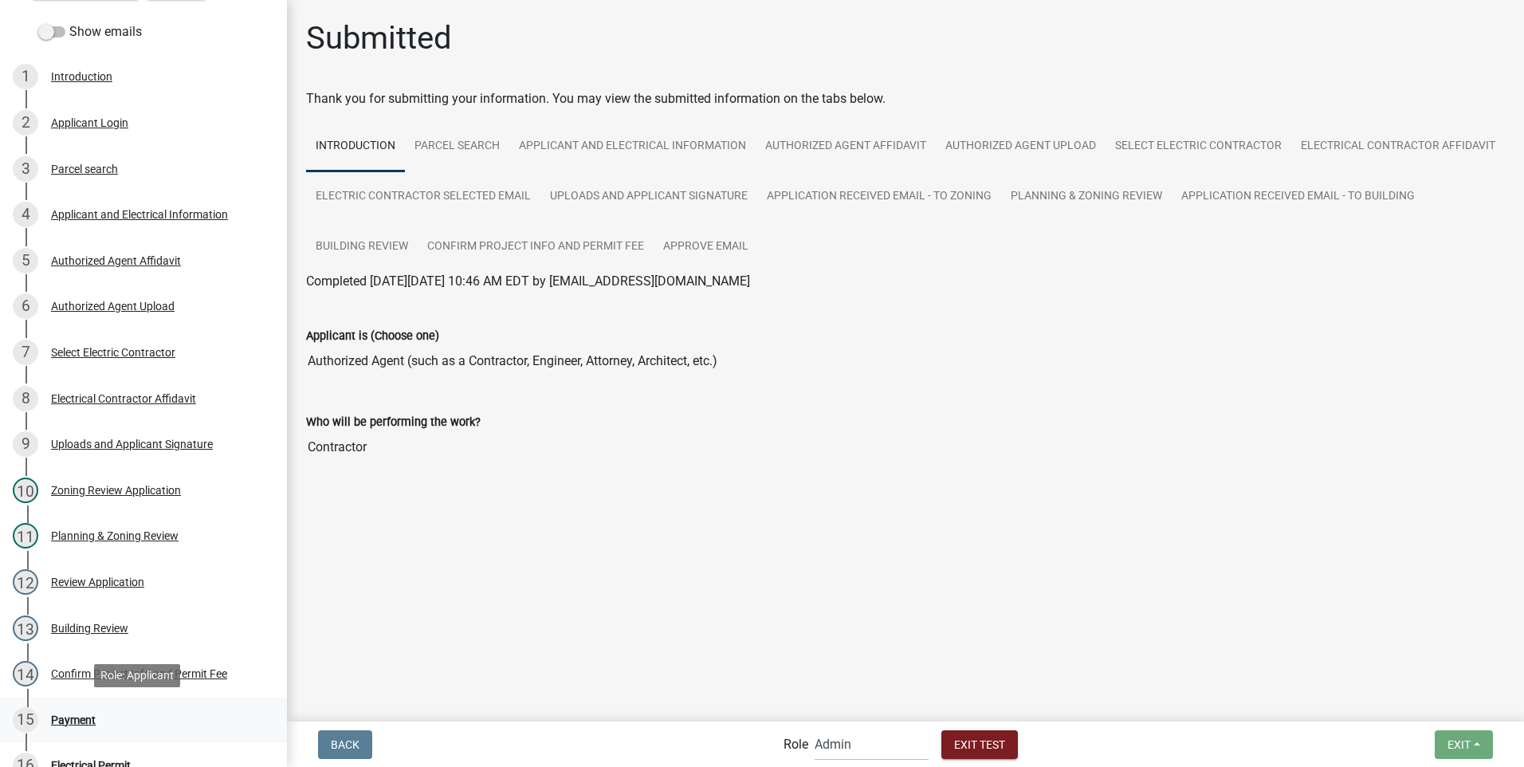
click at [64, 719] on div "Payment" at bounding box center [73, 719] width 45 height 11
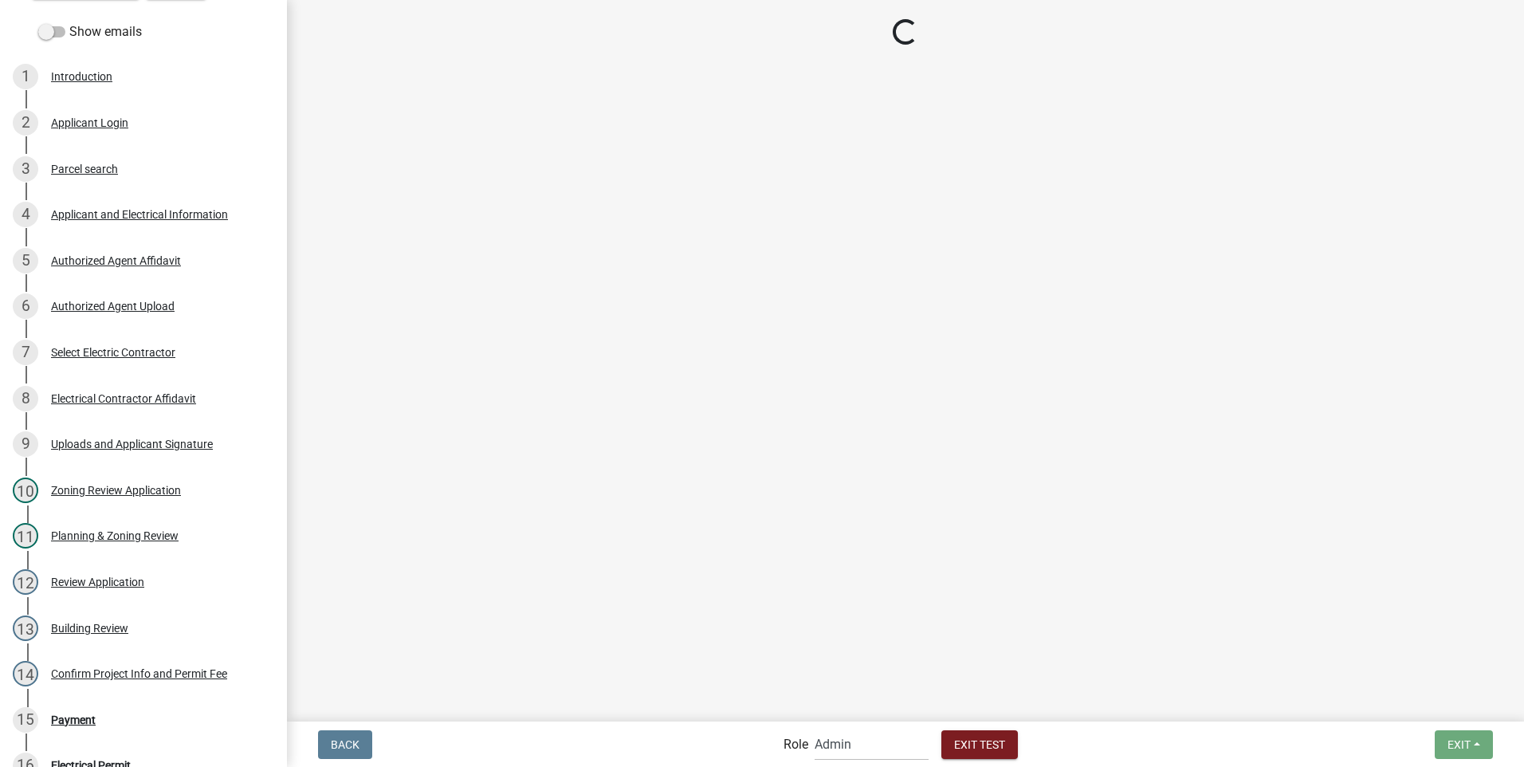
select select "2: 1"
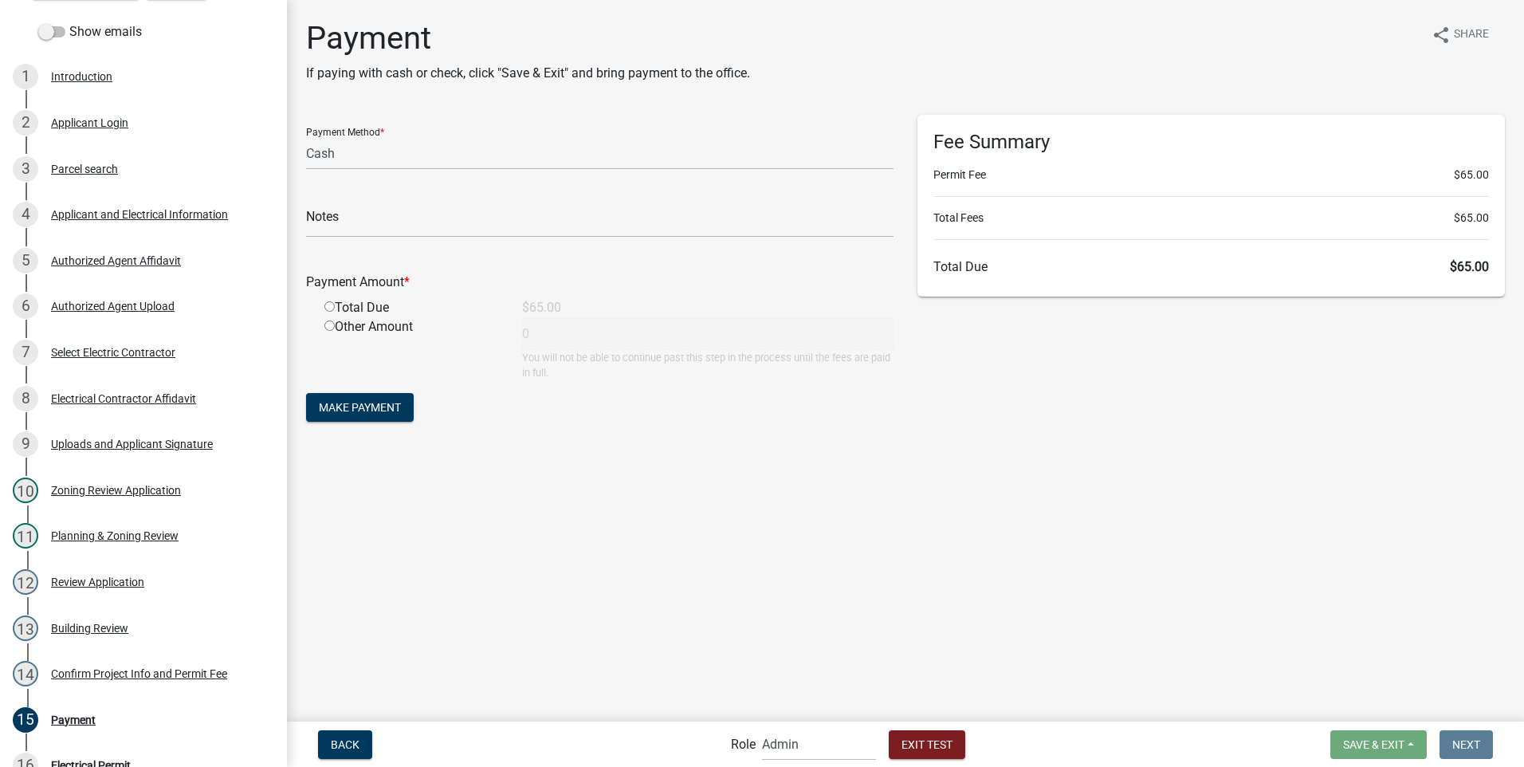
click at [330, 304] on input "radio" at bounding box center [329, 306] width 10 height 10
radio input "true"
type input "65"
click at [332, 409] on span "Make Payment" at bounding box center [360, 407] width 82 height 13
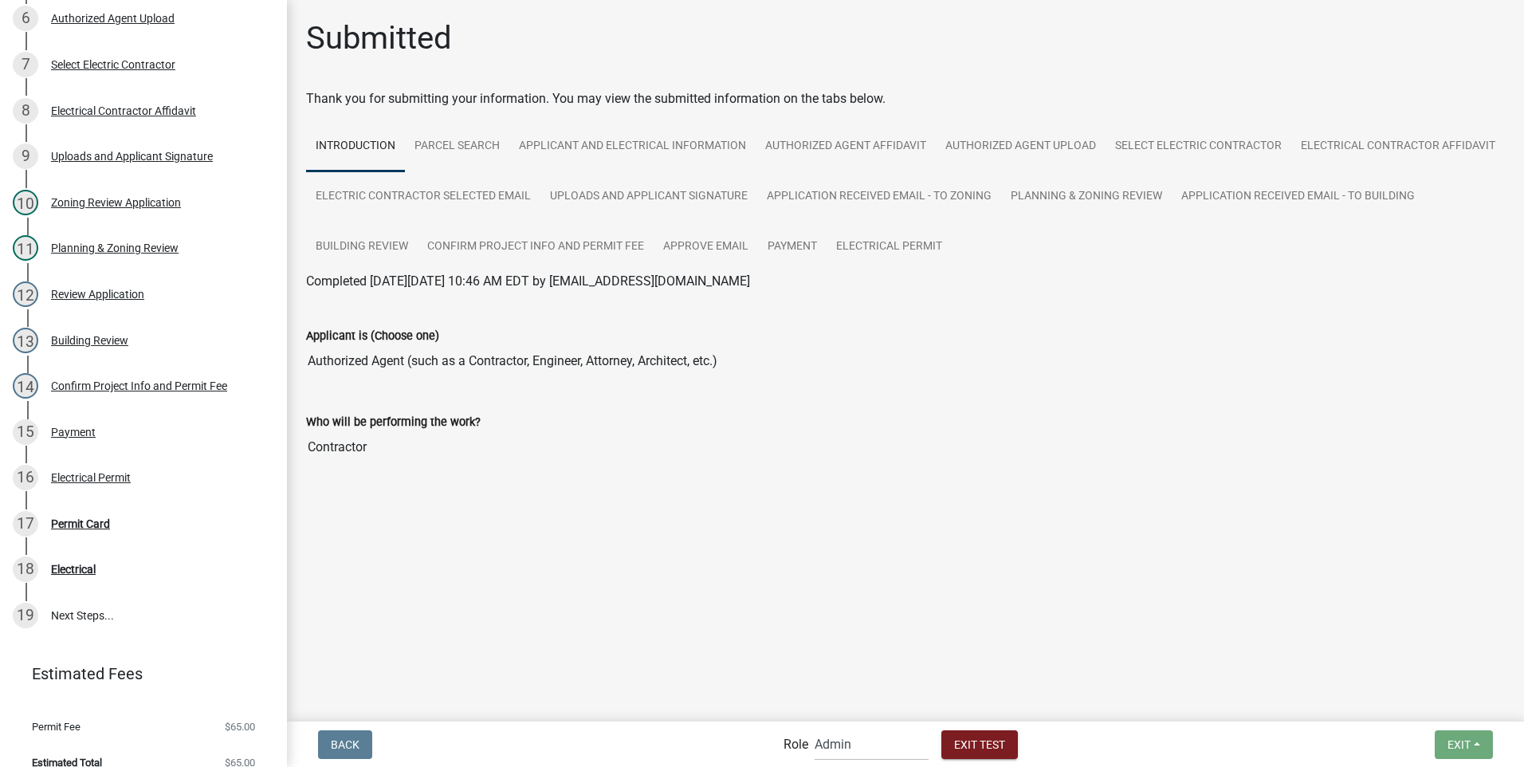
scroll to position [544, 0]
click at [96, 519] on div "Permit Card" at bounding box center [80, 522] width 59 height 11
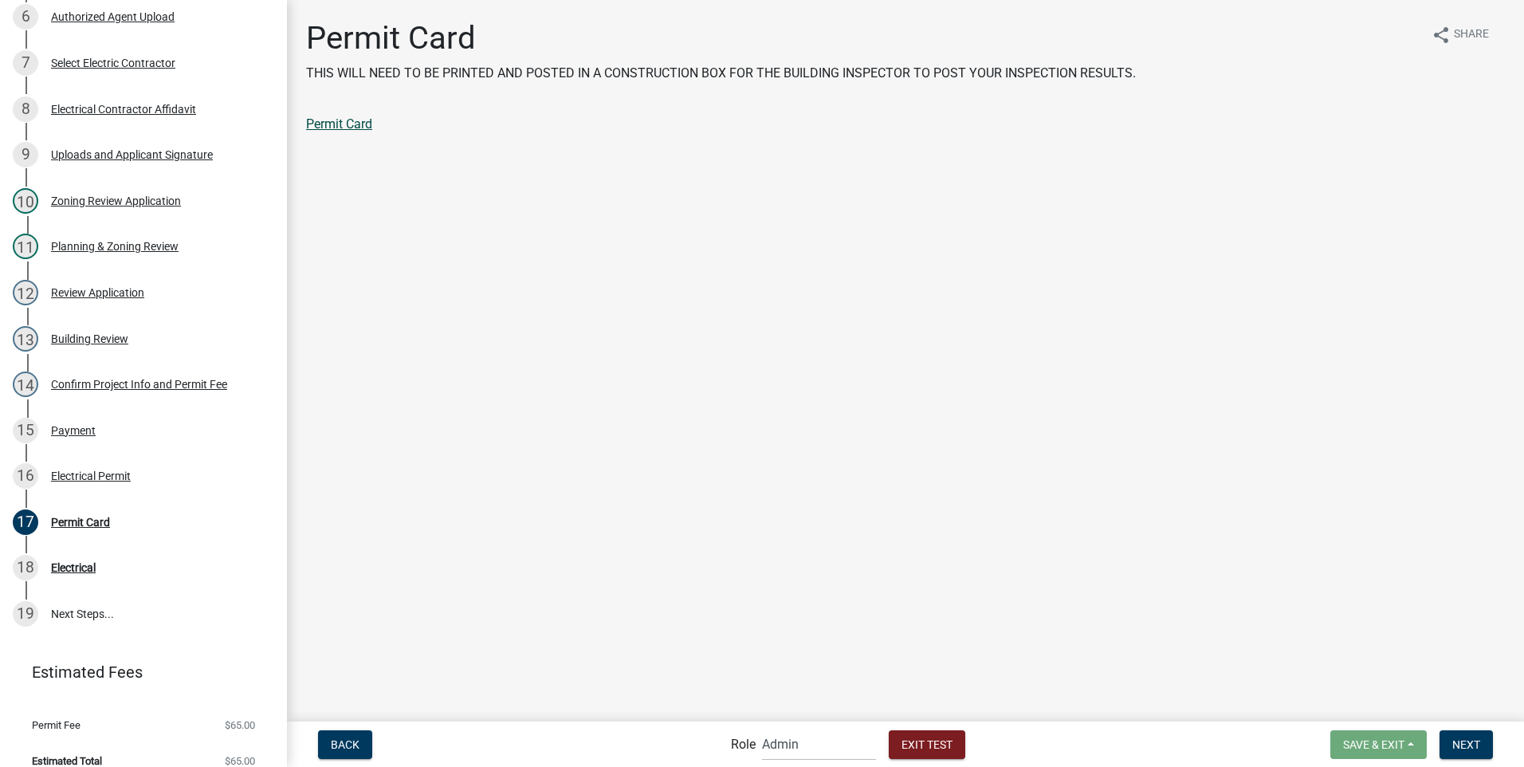
click at [352, 119] on link "Permit Card" at bounding box center [339, 123] width 66 height 15
drag, startPoint x: 1471, startPoint y: 748, endPoint x: 1438, endPoint y: 733, distance: 36.0
click at [1468, 746] on span "Next" at bounding box center [1467, 743] width 28 height 13
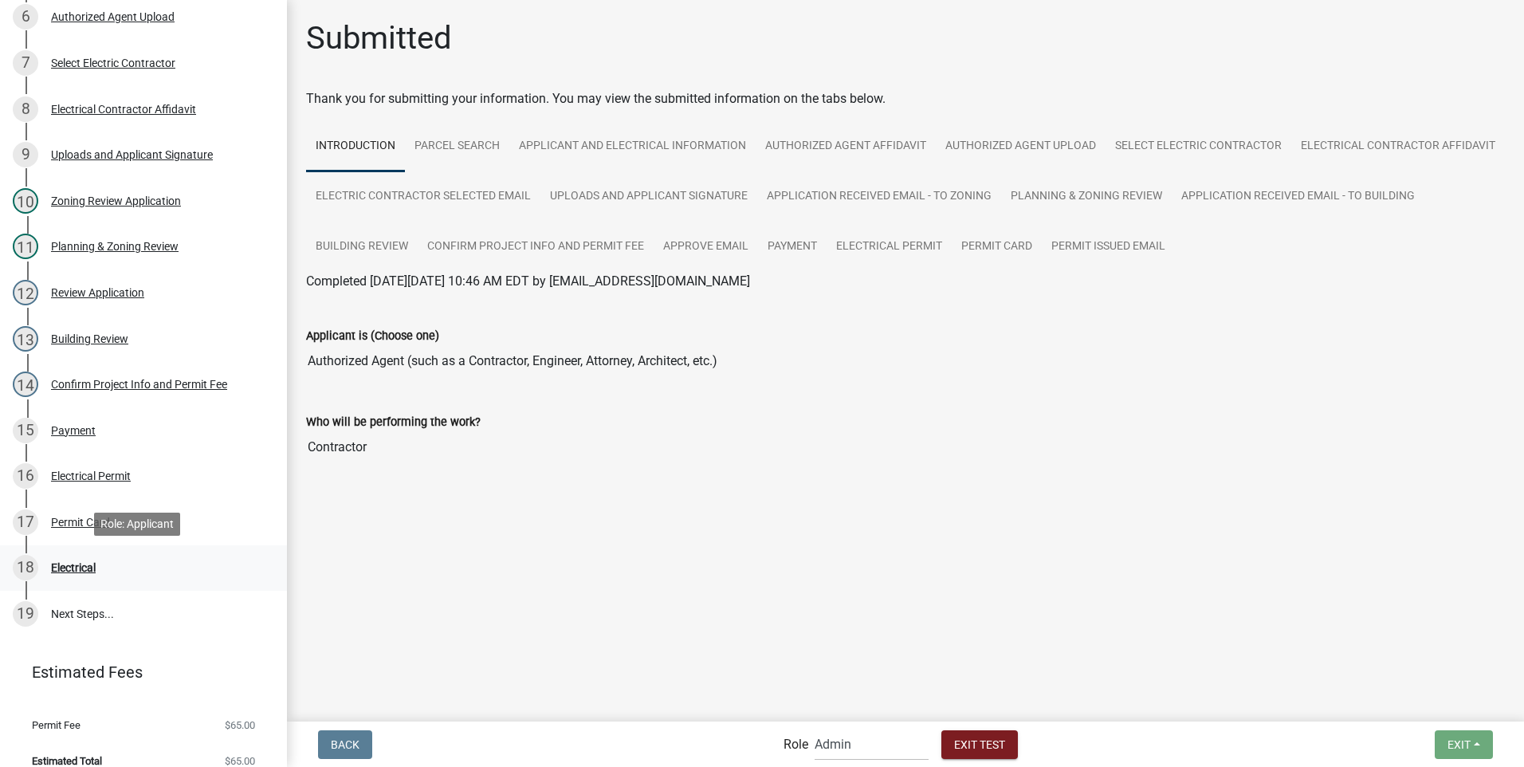
click at [74, 562] on div "Electrical" at bounding box center [73, 567] width 45 height 11
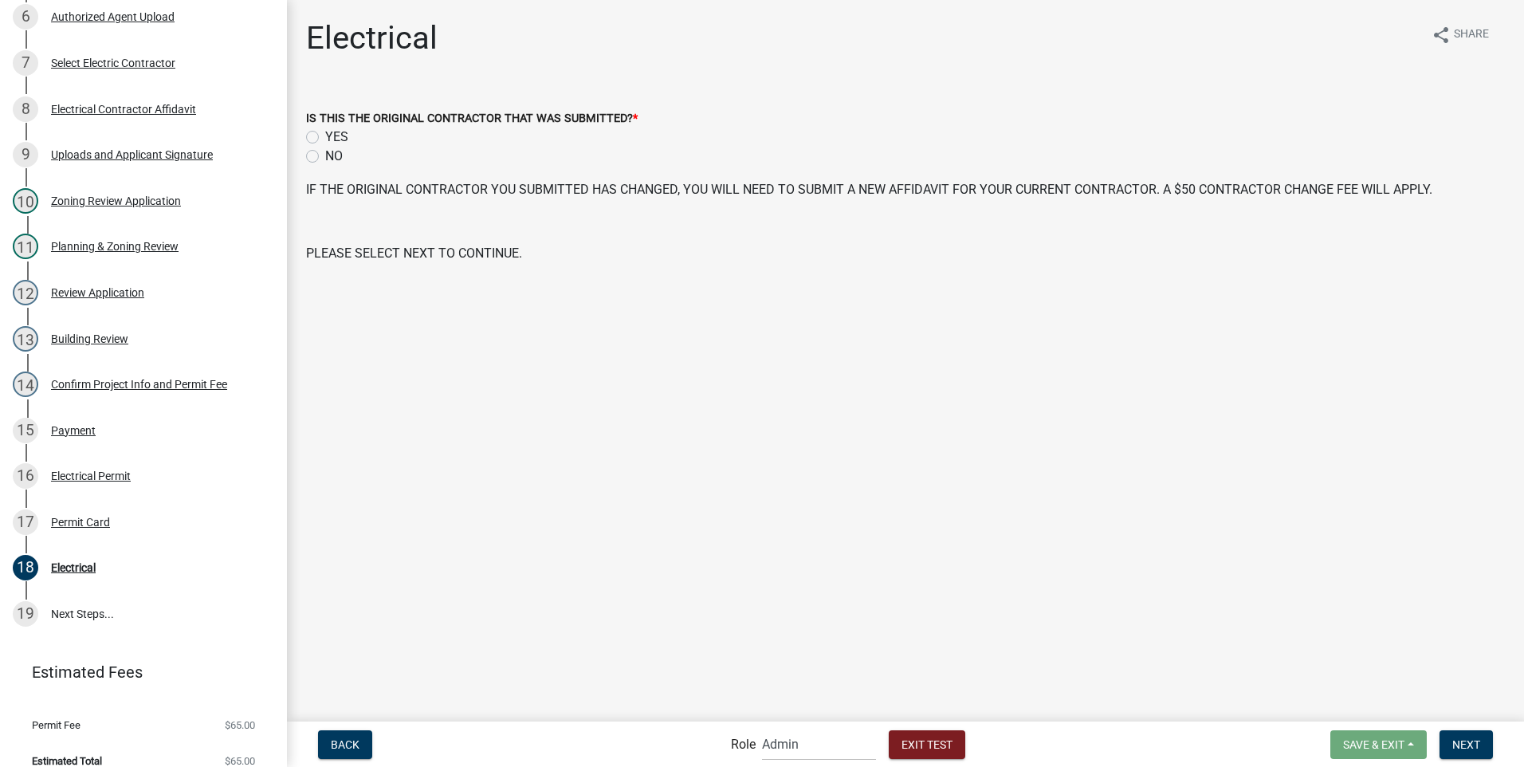
click at [325, 137] on label "YES" at bounding box center [336, 137] width 23 height 19
click at [325, 137] on input "YES" at bounding box center [330, 133] width 10 height 10
radio input "true"
click at [1464, 741] on span "Next" at bounding box center [1467, 743] width 28 height 13
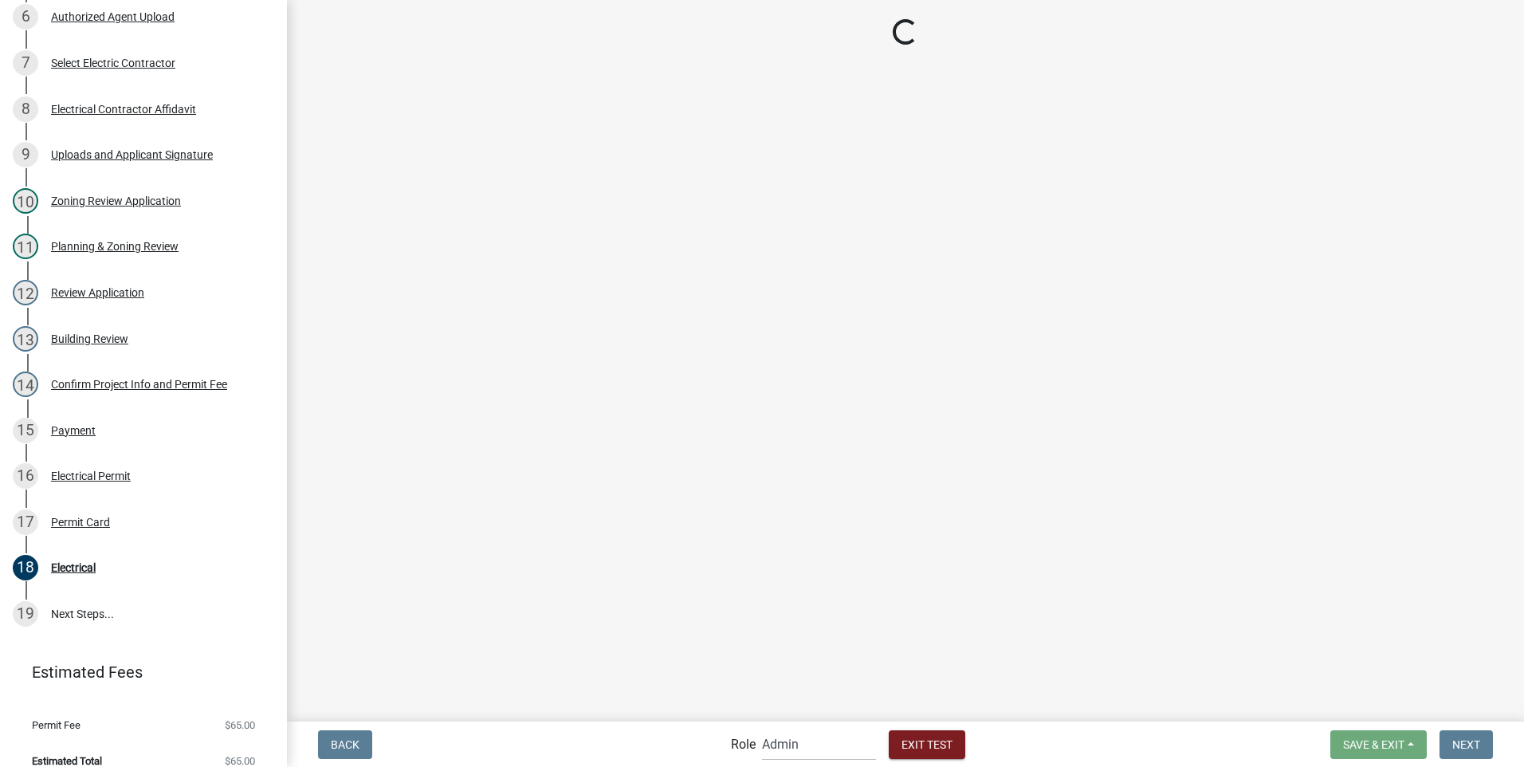
scroll to position [781, 0]
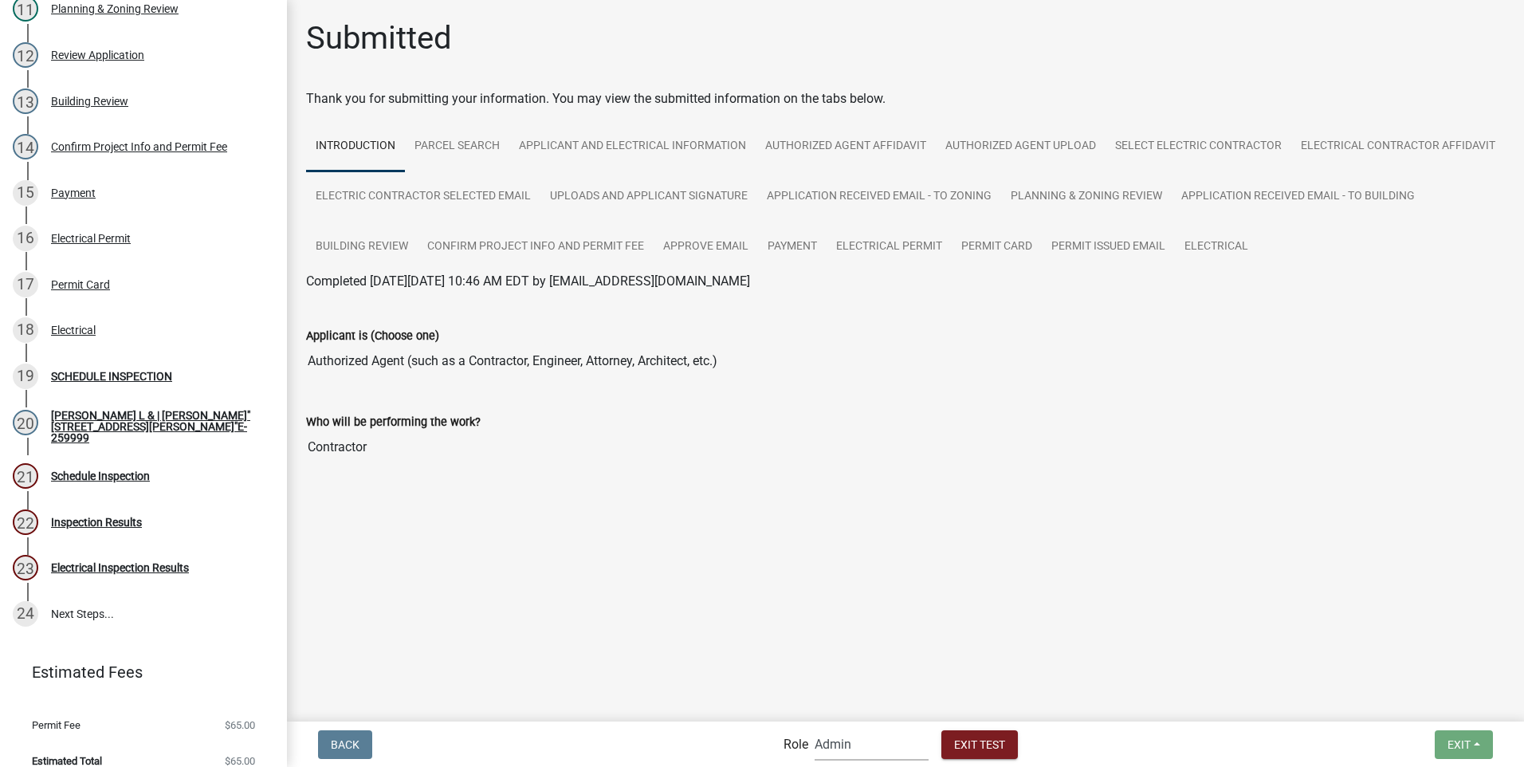
click at [815, 745] on select "Applicant Building Clerk Building Inspections Planning & Zoning Admin" at bounding box center [872, 744] width 114 height 33
click at [815, 728] on select "Applicant Building Clerk Building Inspections Planning & Zoning Admin" at bounding box center [872, 744] width 114 height 33
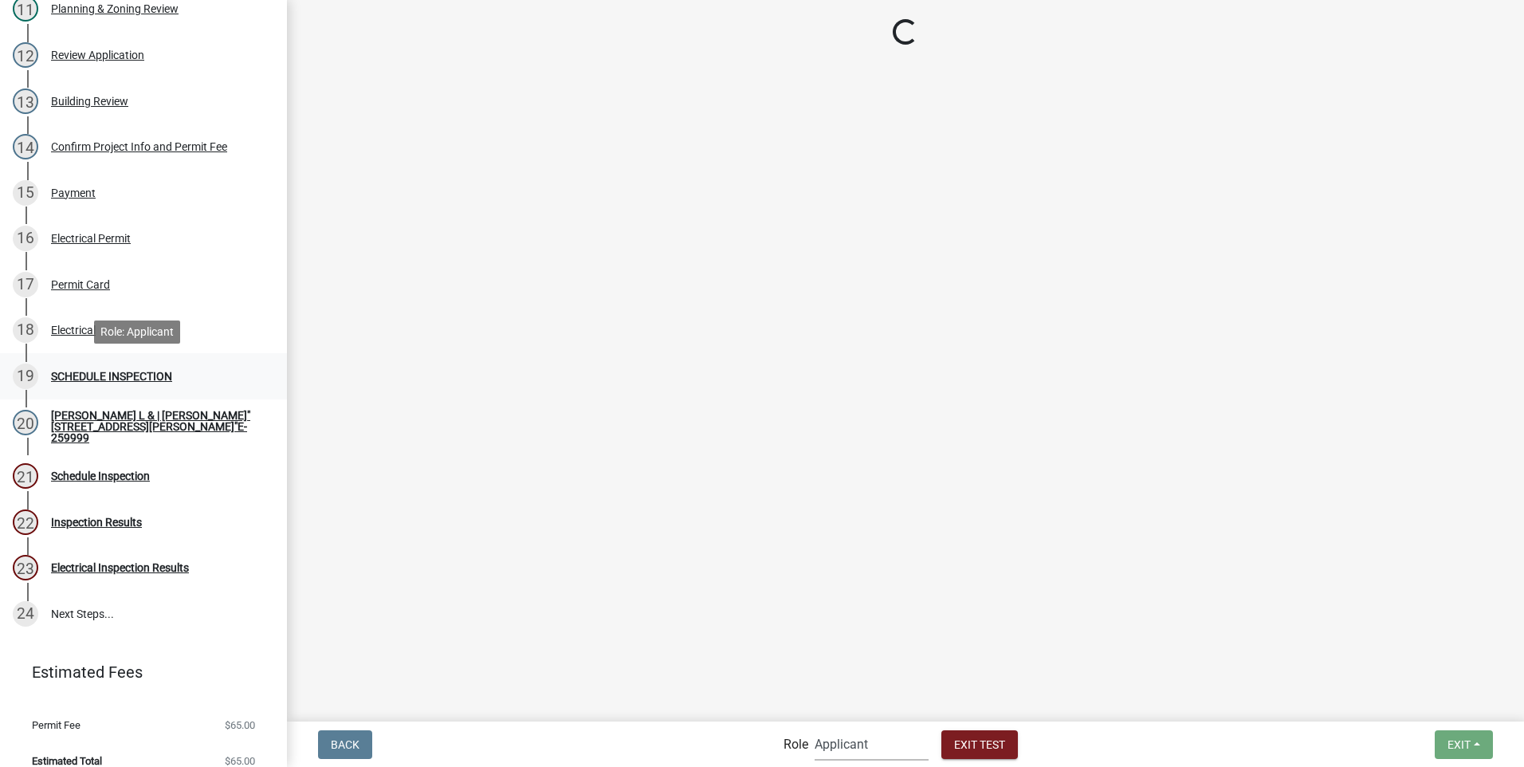
click at [141, 371] on div "SCHEDULE INSPECTION" at bounding box center [111, 376] width 121 height 11
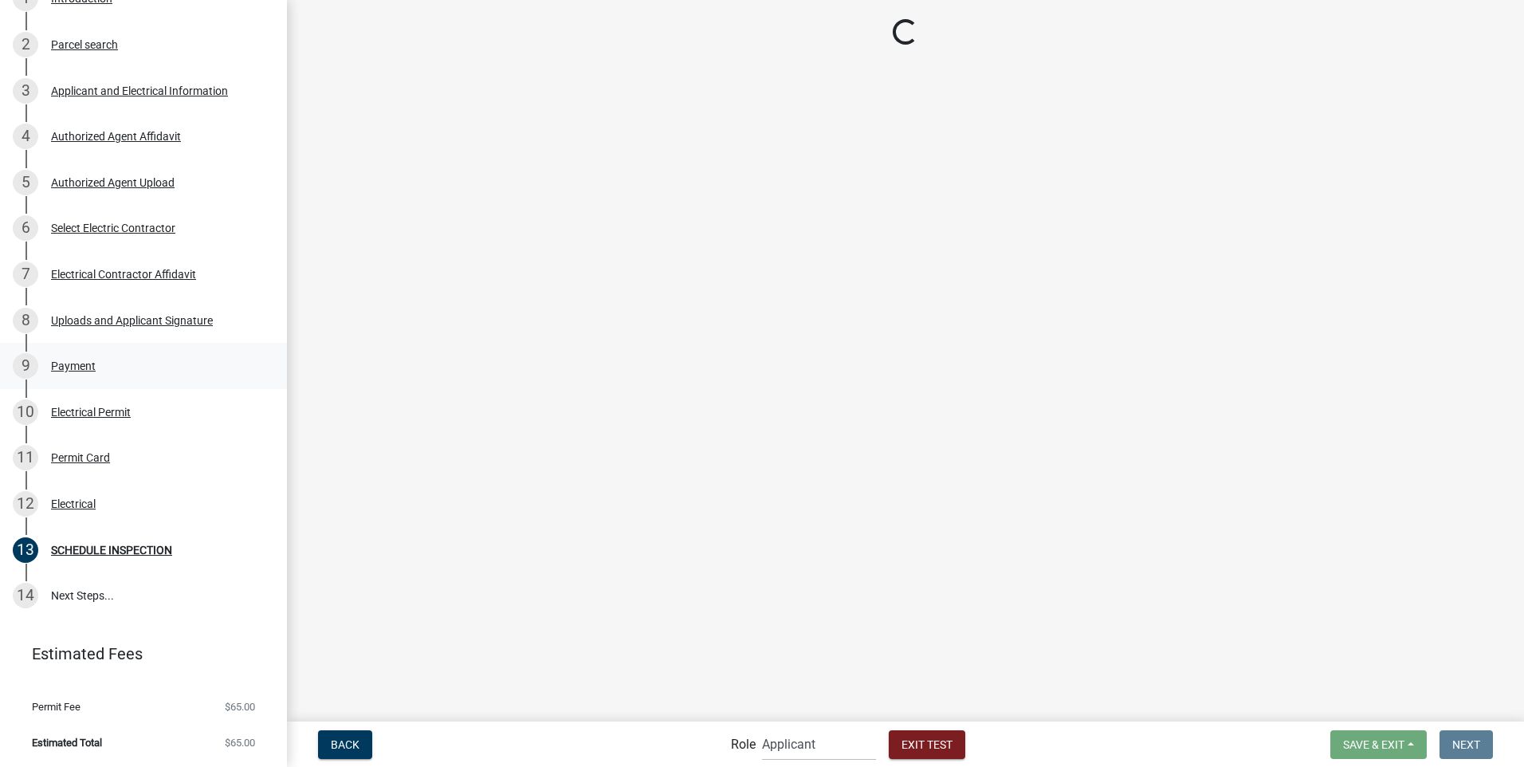
scroll to position [282, 0]
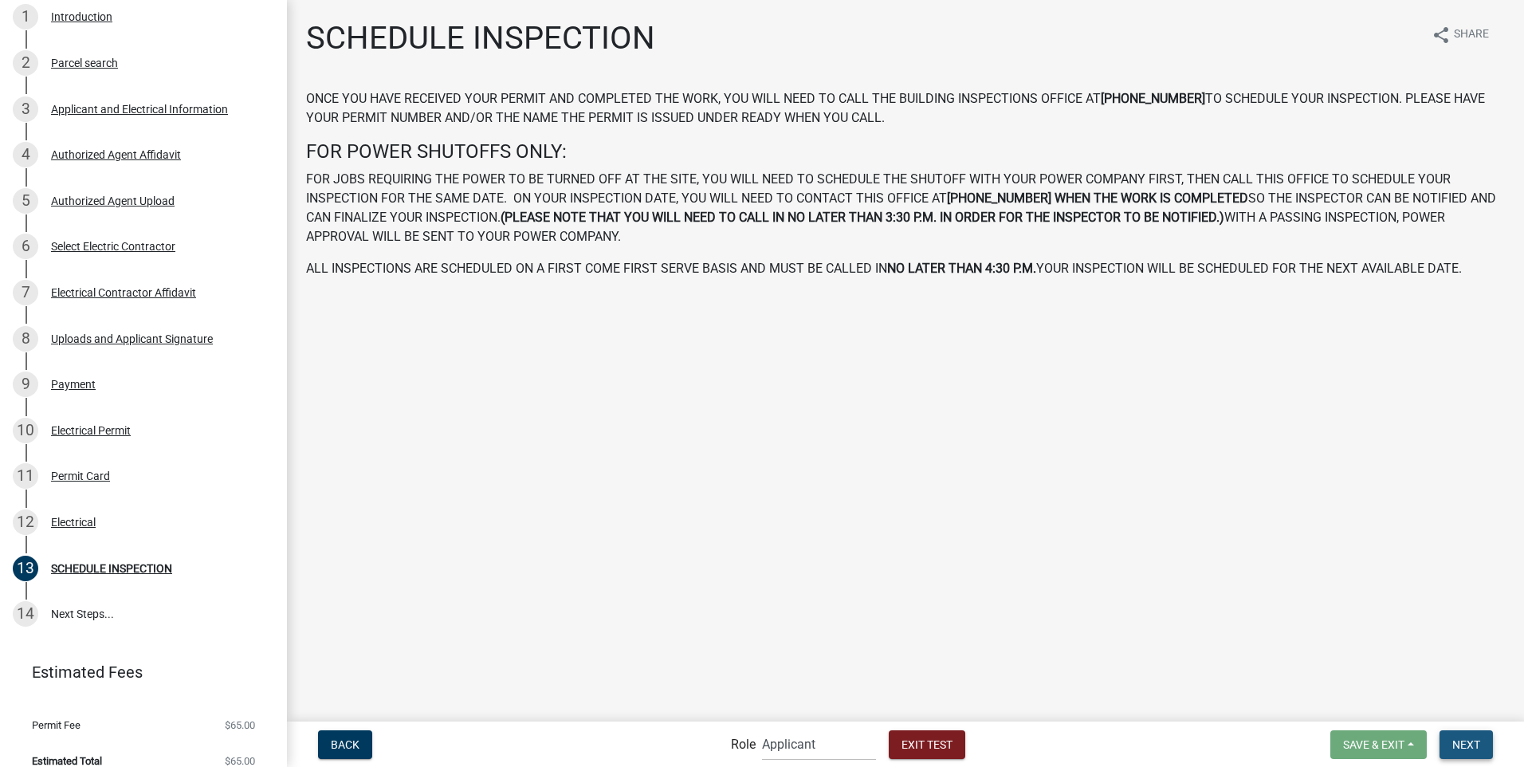
click at [1468, 741] on span "Next" at bounding box center [1467, 743] width 28 height 13
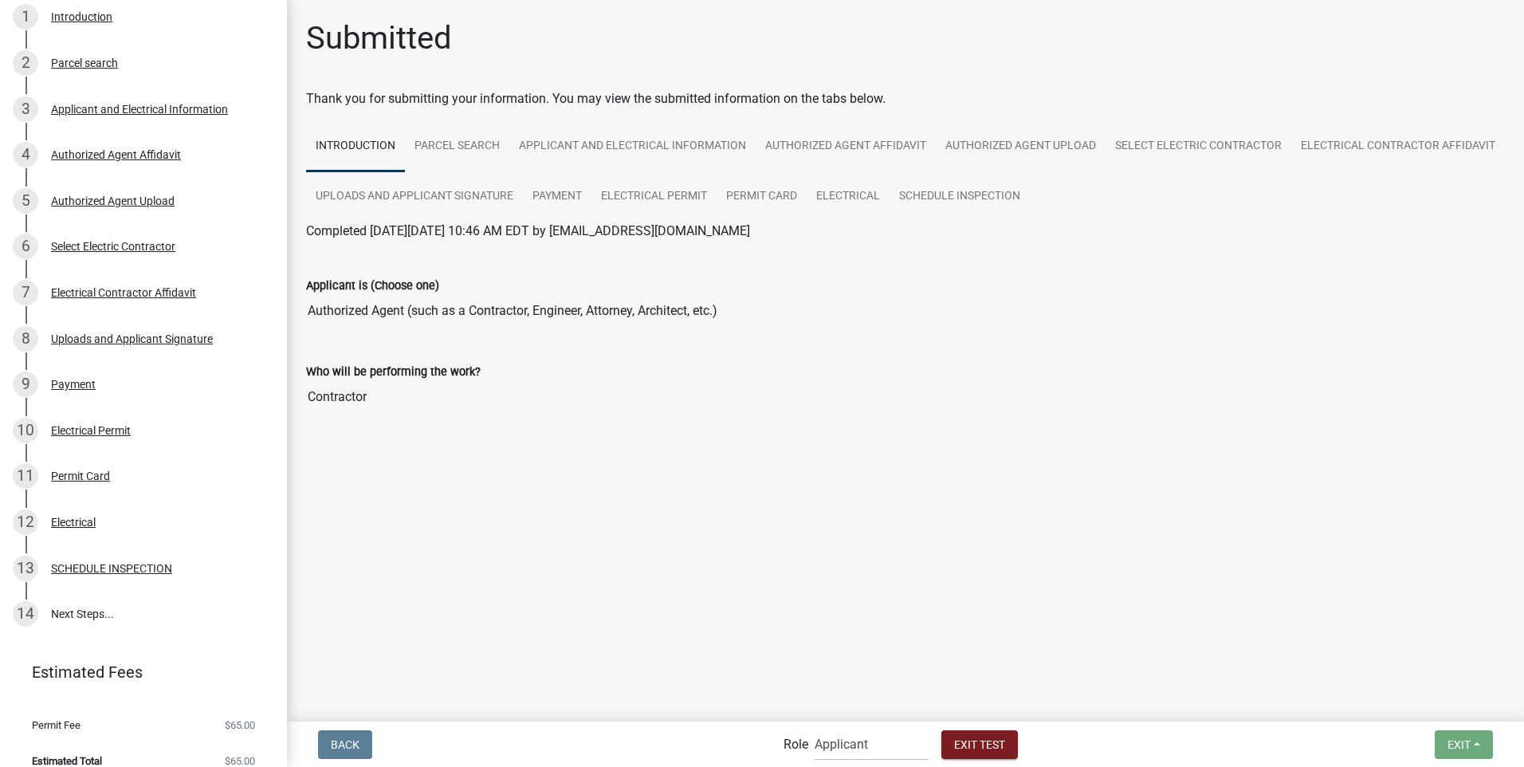
scroll to position [301, 0]
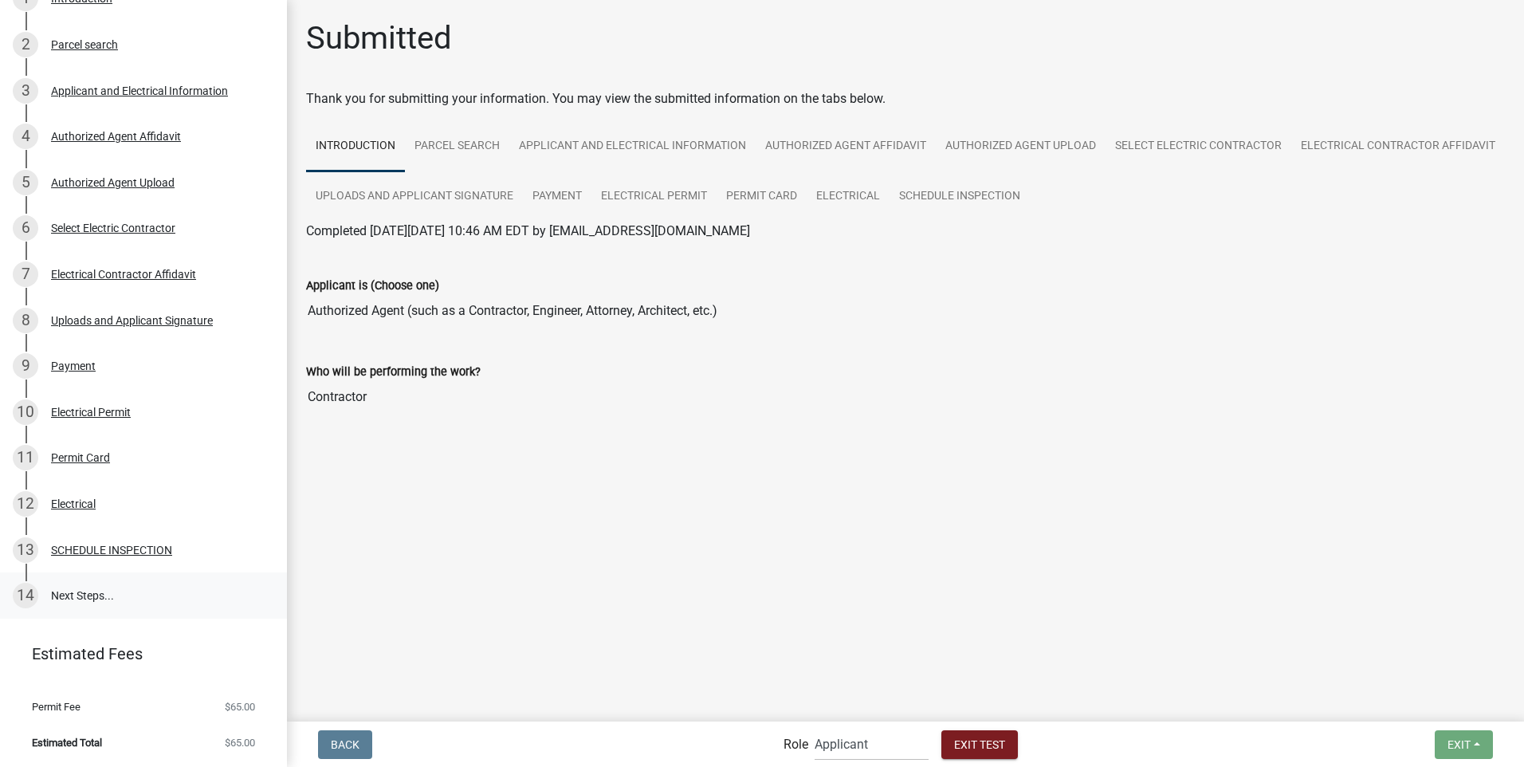
click at [80, 596] on link "14 Next Steps..." at bounding box center [143, 595] width 287 height 46
click at [816, 745] on select "Applicant Building Clerk Building Inspections Planning & Zoning Admin" at bounding box center [872, 744] width 114 height 33
click at [815, 728] on select "Applicant Building Clerk Building Inspections Planning & Zoning Admin" at bounding box center [872, 744] width 114 height 33
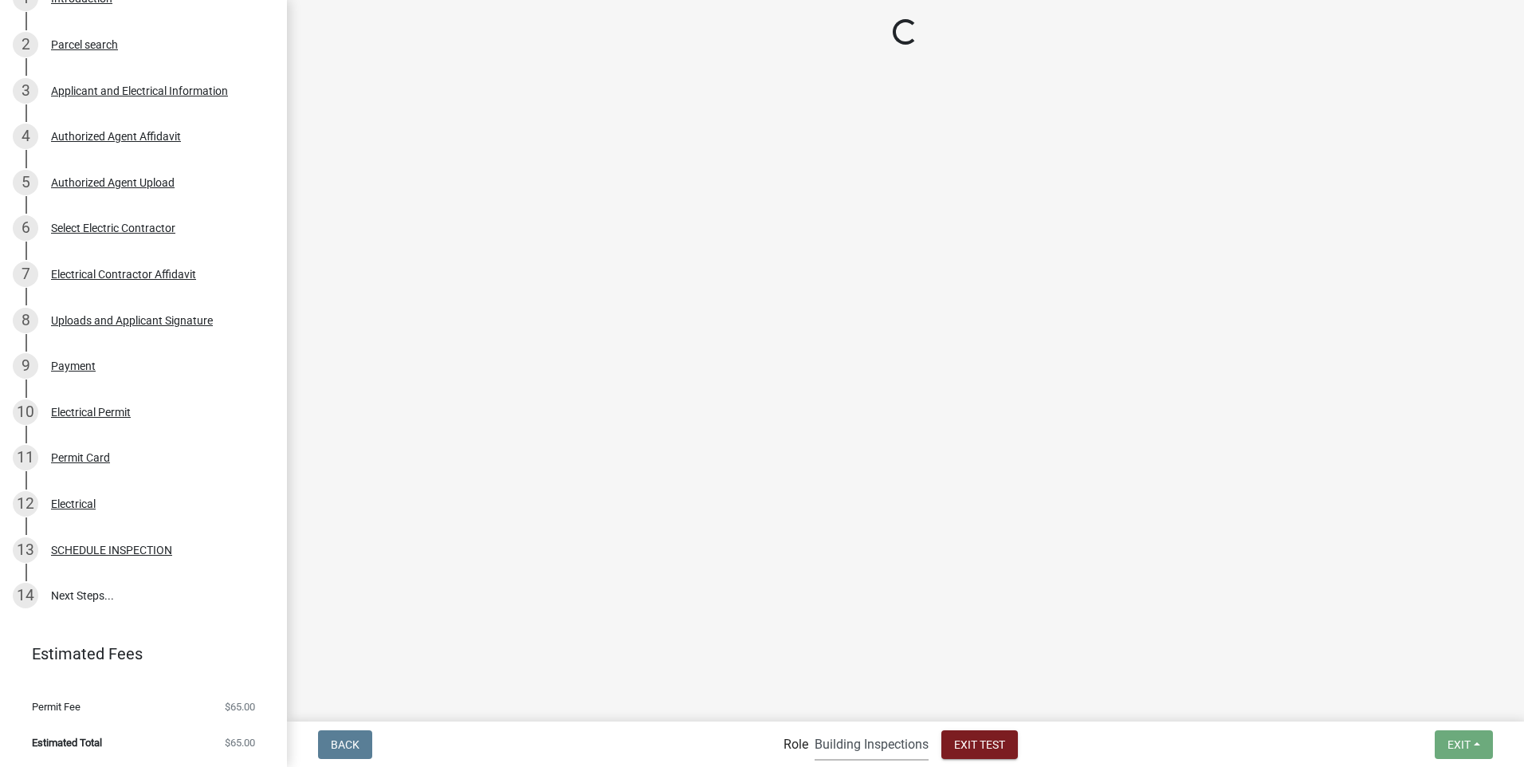
scroll to position [800, 0]
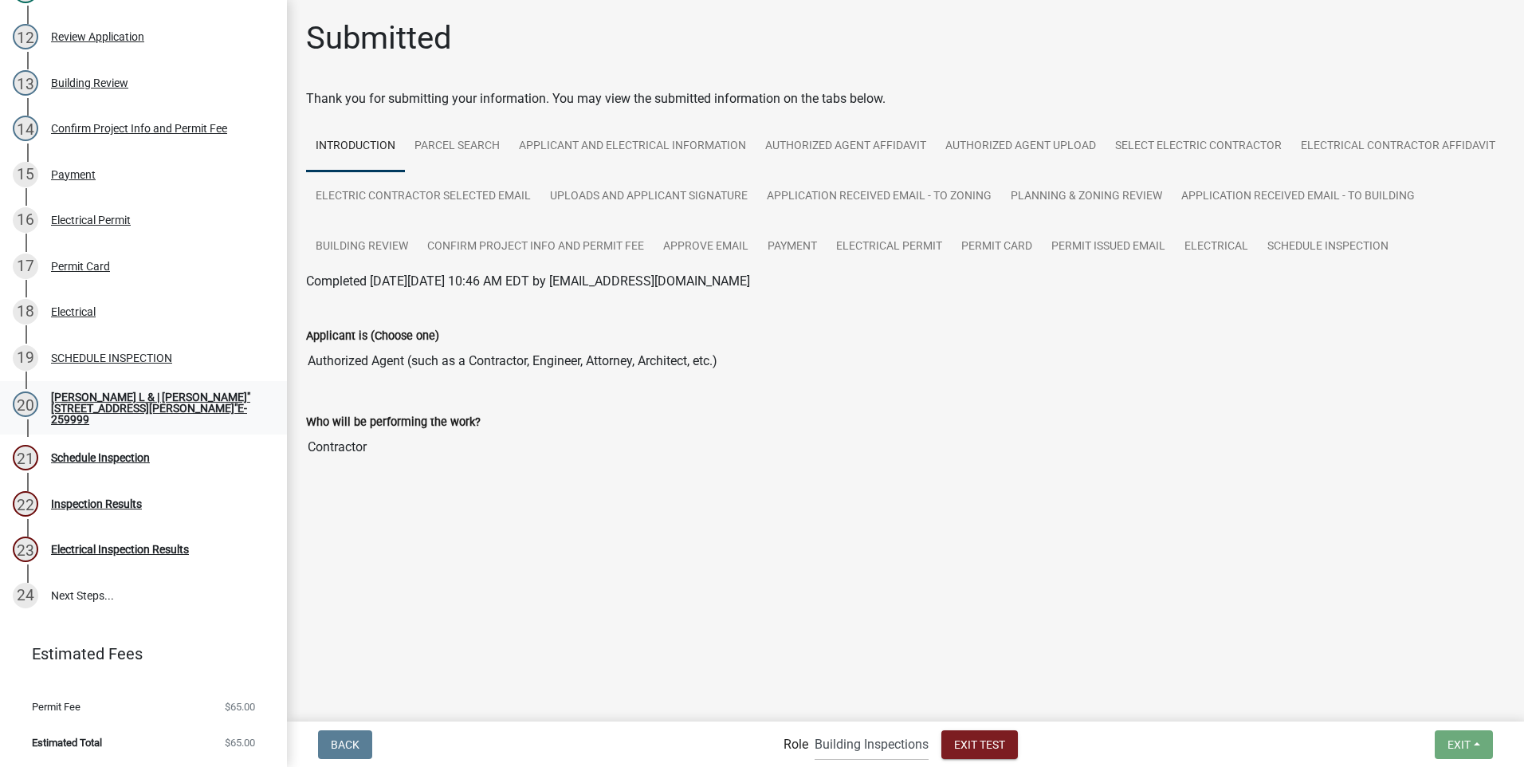
click at [114, 403] on div "[PERSON_NAME] L & | [PERSON_NAME]"[STREET_ADDRESS][PERSON_NAME]"E-259999" at bounding box center [156, 407] width 210 height 33
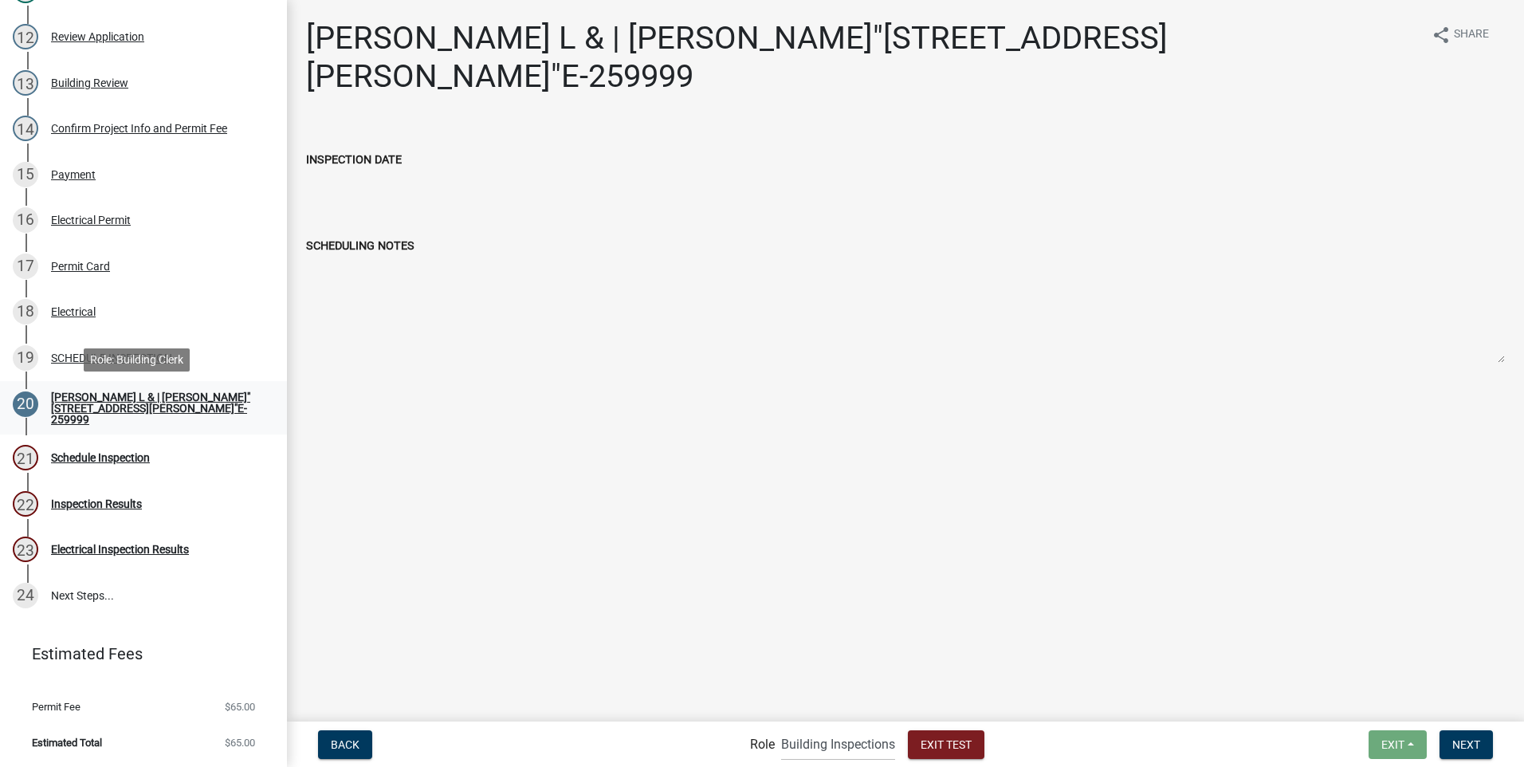
drag, startPoint x: 101, startPoint y: 405, endPoint x: 140, endPoint y: 404, distance: 39.1
click at [103, 405] on div "[PERSON_NAME] L & | [PERSON_NAME]"[STREET_ADDRESS][PERSON_NAME]"E-259999" at bounding box center [156, 407] width 210 height 33
click at [353, 158] on label "INSPECTION DATE" at bounding box center [354, 160] width 96 height 11
click at [353, 169] on input "INSPECTION DATE" at bounding box center [905, 185] width 1199 height 32
click at [577, 371] on div "SCHEDULING NOTES" at bounding box center [905, 295] width 1223 height 163
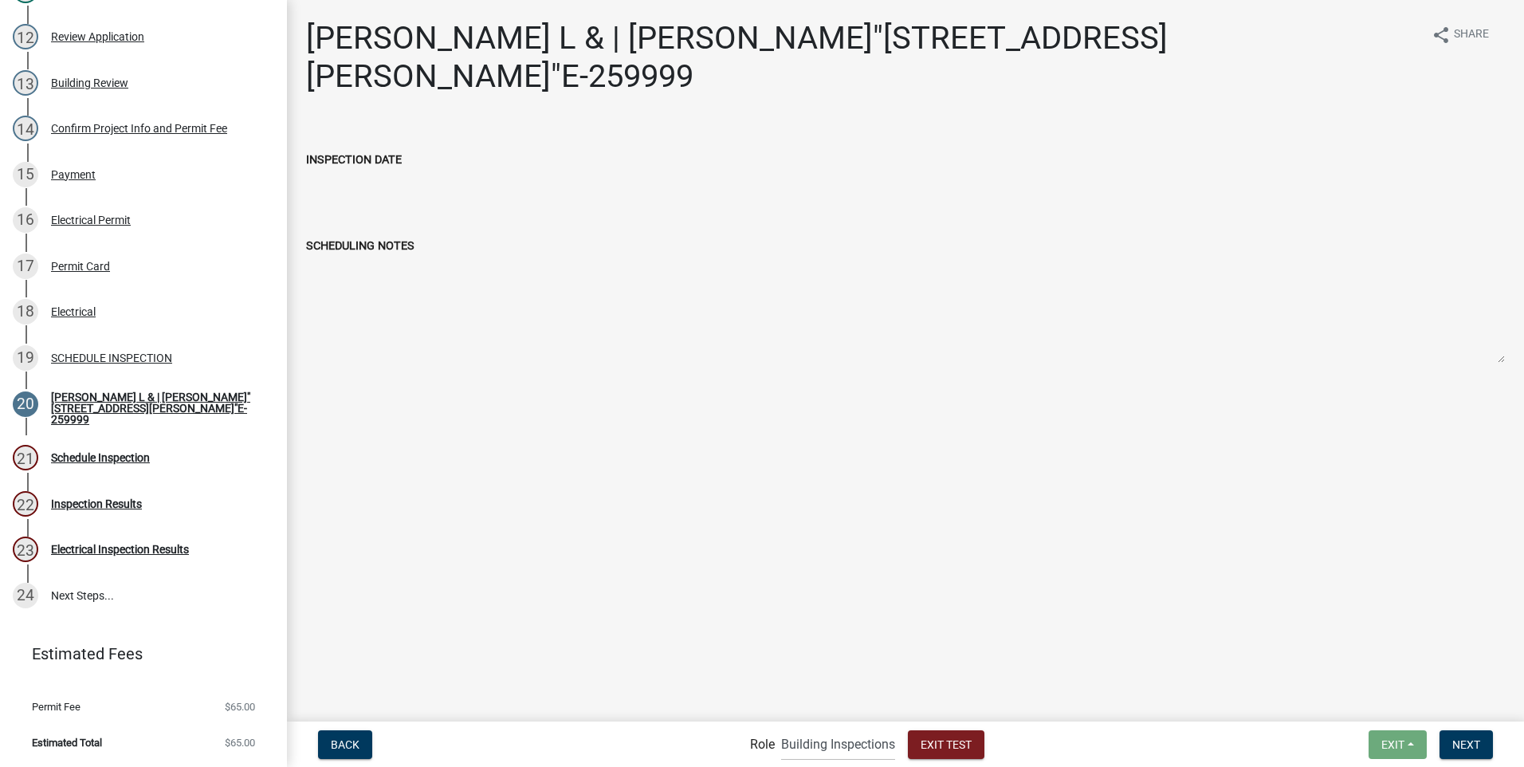
click at [390, 187] on input "INSPECTION DATE" at bounding box center [905, 185] width 1199 height 32
click at [495, 325] on textarea "SCHEDULING NOTES" at bounding box center [905, 309] width 1199 height 108
drag, startPoint x: 151, startPoint y: 355, endPoint x: 168, endPoint y: 355, distance: 17.5
click at [151, 355] on div "SCHEDULE INSPECTION" at bounding box center [111, 357] width 121 height 11
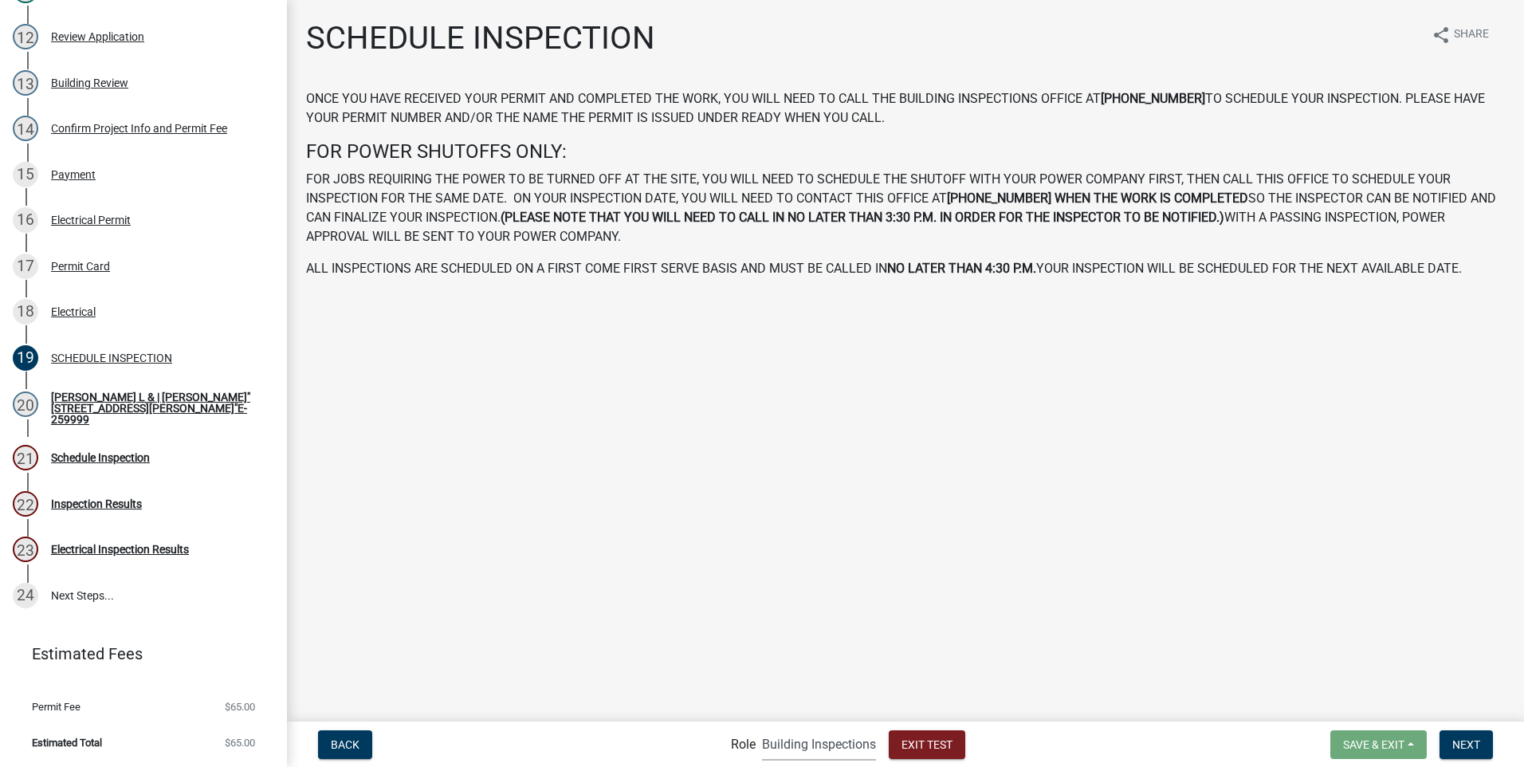
click at [780, 744] on select "Applicant Building Clerk Building Inspections Planning & Zoning Admin" at bounding box center [819, 744] width 114 height 33
select select "a1034ff1-6d4f-4586-aa83-45d6433eee28"
click at [762, 728] on select "Applicant Building Clerk Building Inspections Planning & Zoning Admin" at bounding box center [819, 744] width 114 height 33
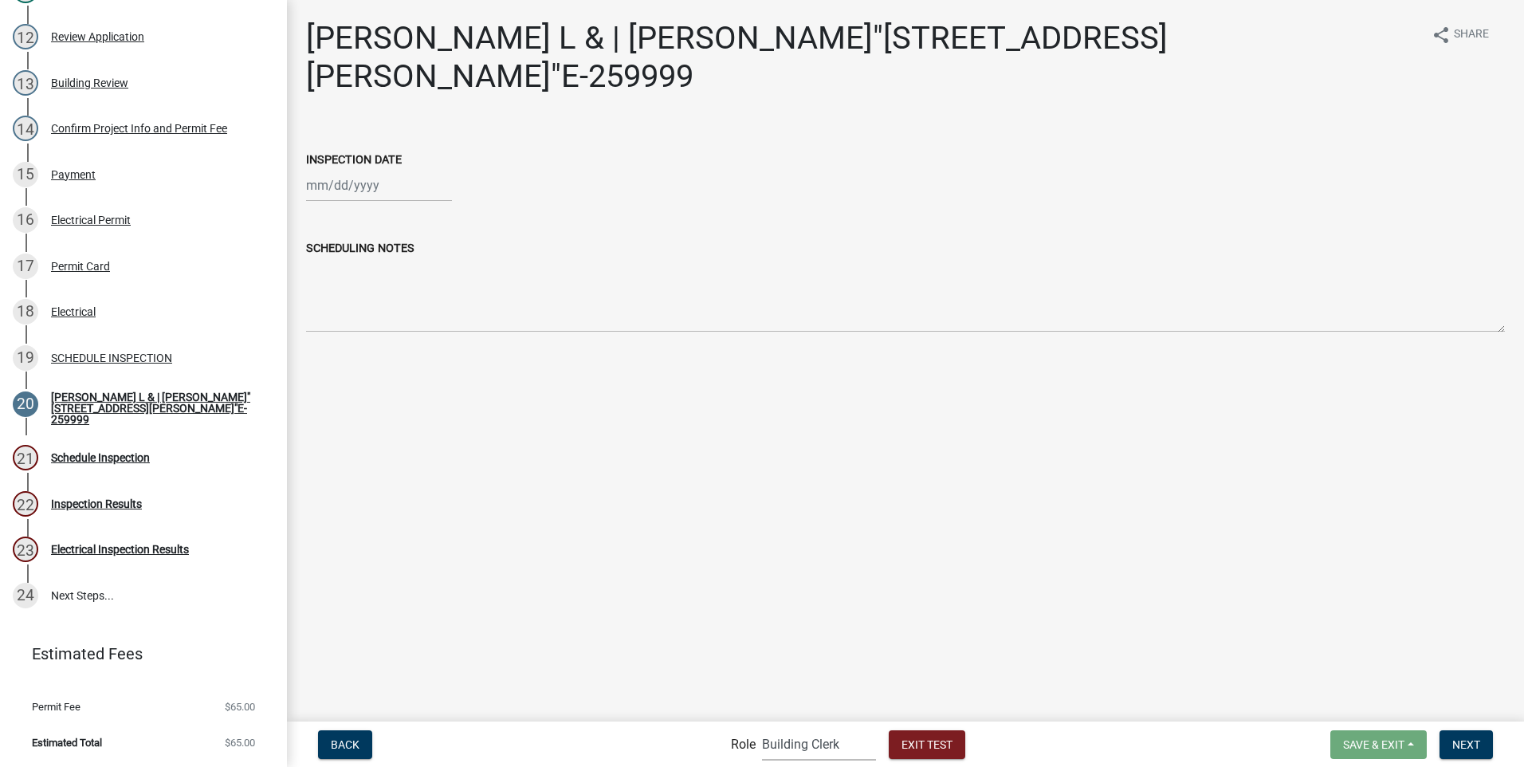
click at [350, 193] on div at bounding box center [379, 185] width 146 height 33
select select "9"
select select "2025"
click at [397, 324] on div "18" at bounding box center [399, 322] width 26 height 26
type input "[DATE]"
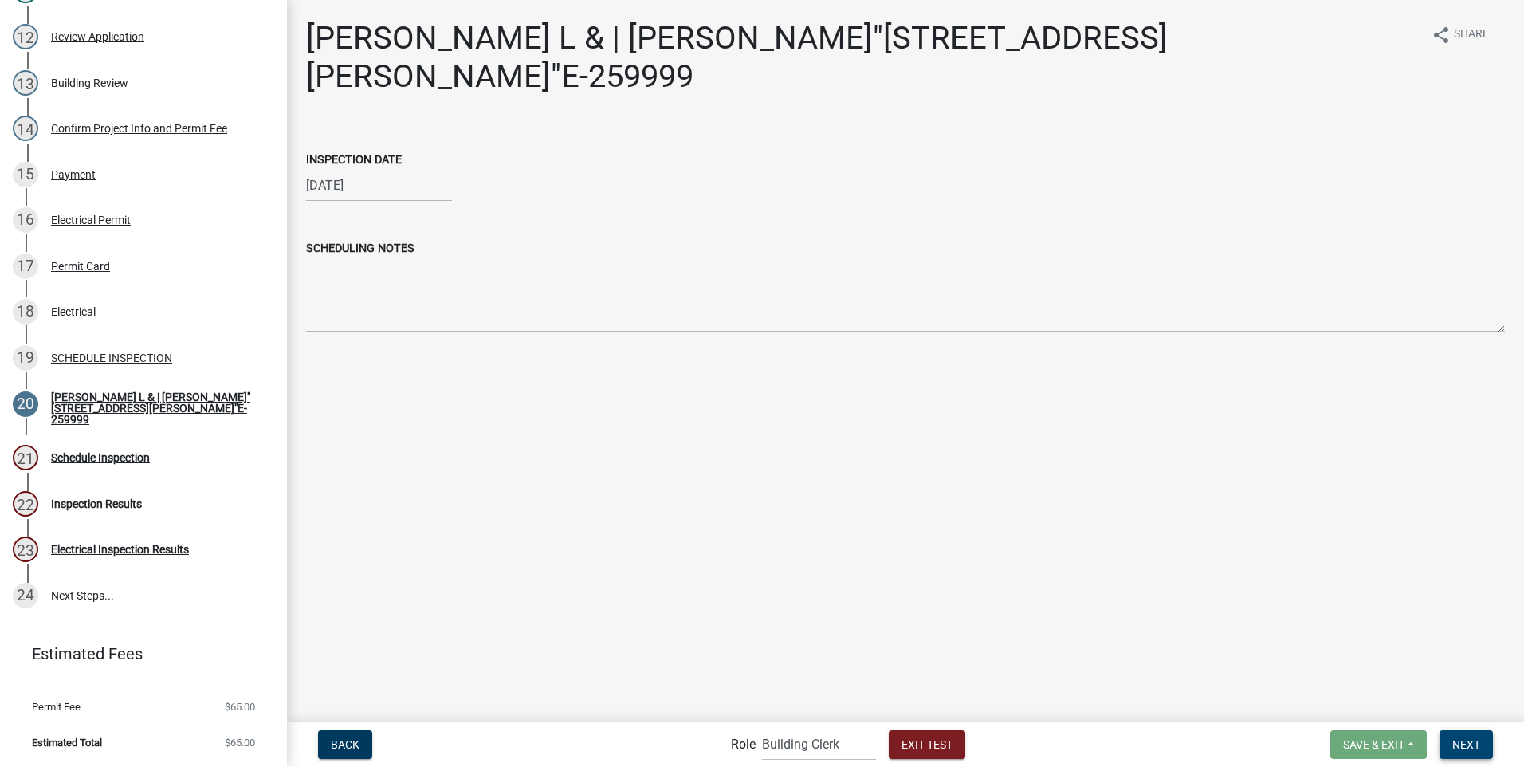
click at [1457, 739] on span "Next" at bounding box center [1467, 743] width 28 height 13
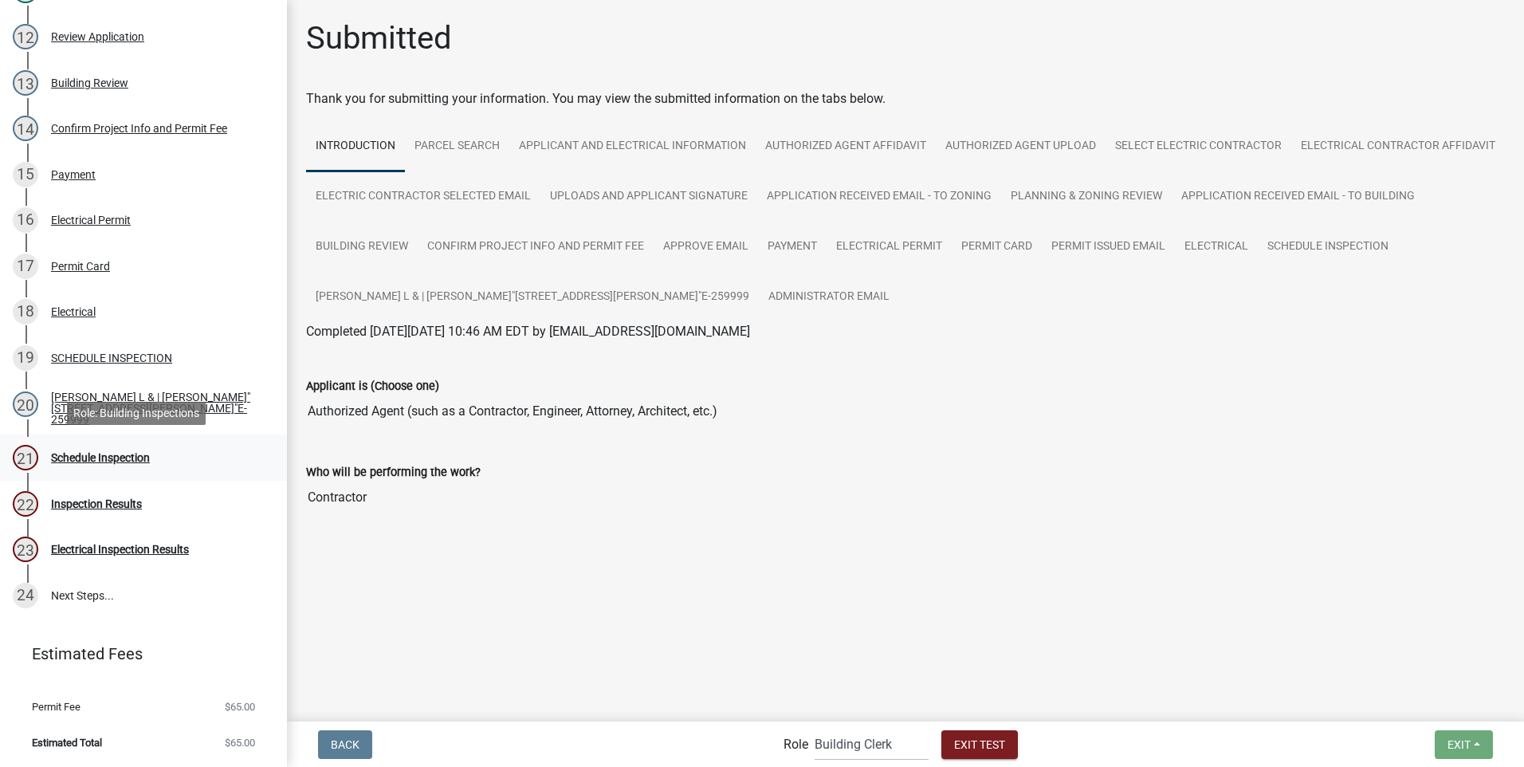
click at [120, 456] on div "Schedule Inspection" at bounding box center [100, 457] width 99 height 11
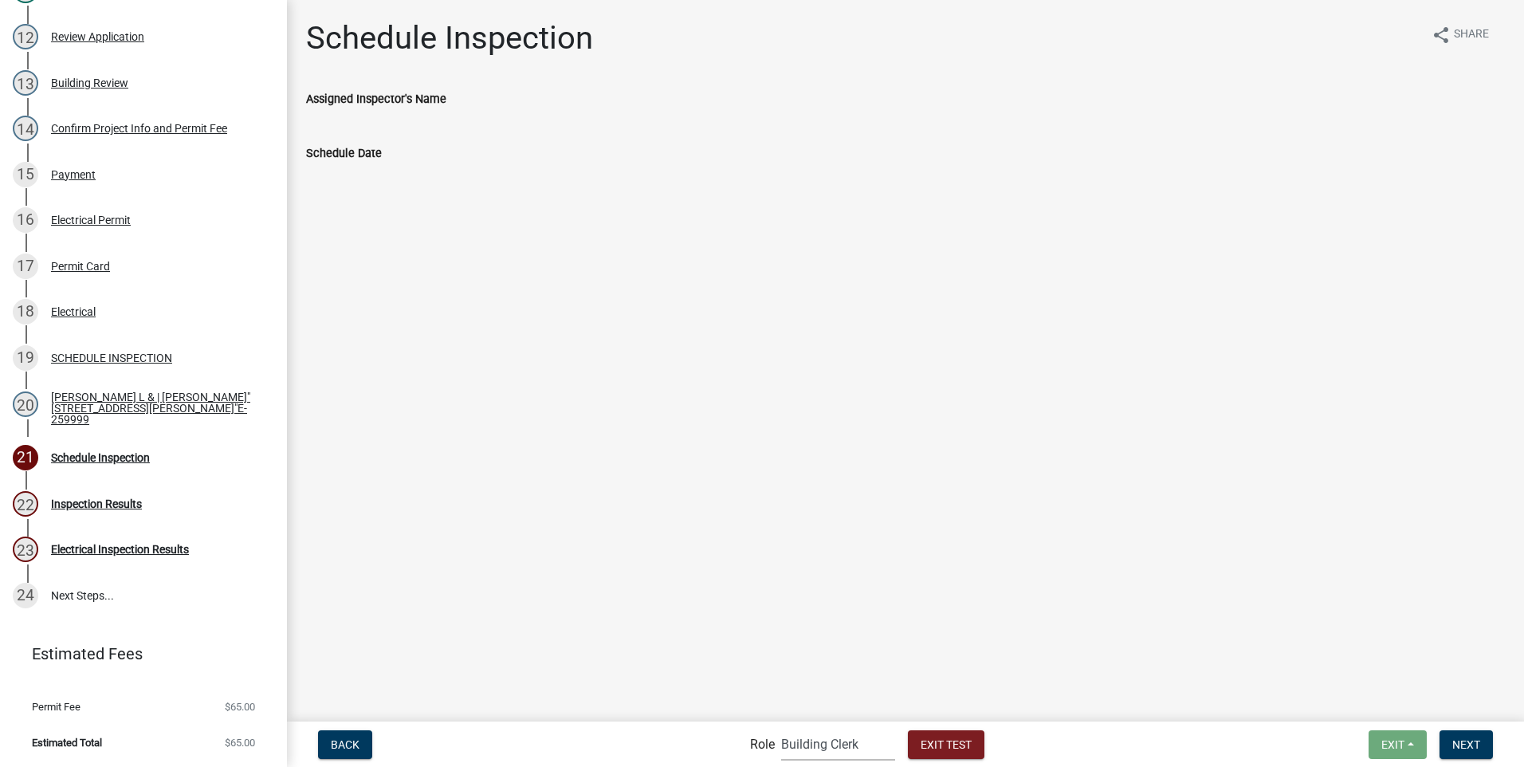
click at [785, 743] on select "Applicant Building Clerk Building Inspections Planning & Zoning Admin" at bounding box center [838, 744] width 114 height 33
select select "67b8e1bd-2e3e-4a8d-861d-598f76277593"
click at [781, 728] on select "Applicant Building Clerk Building Inspections Planning & Zoning Admin" at bounding box center [838, 744] width 114 height 33
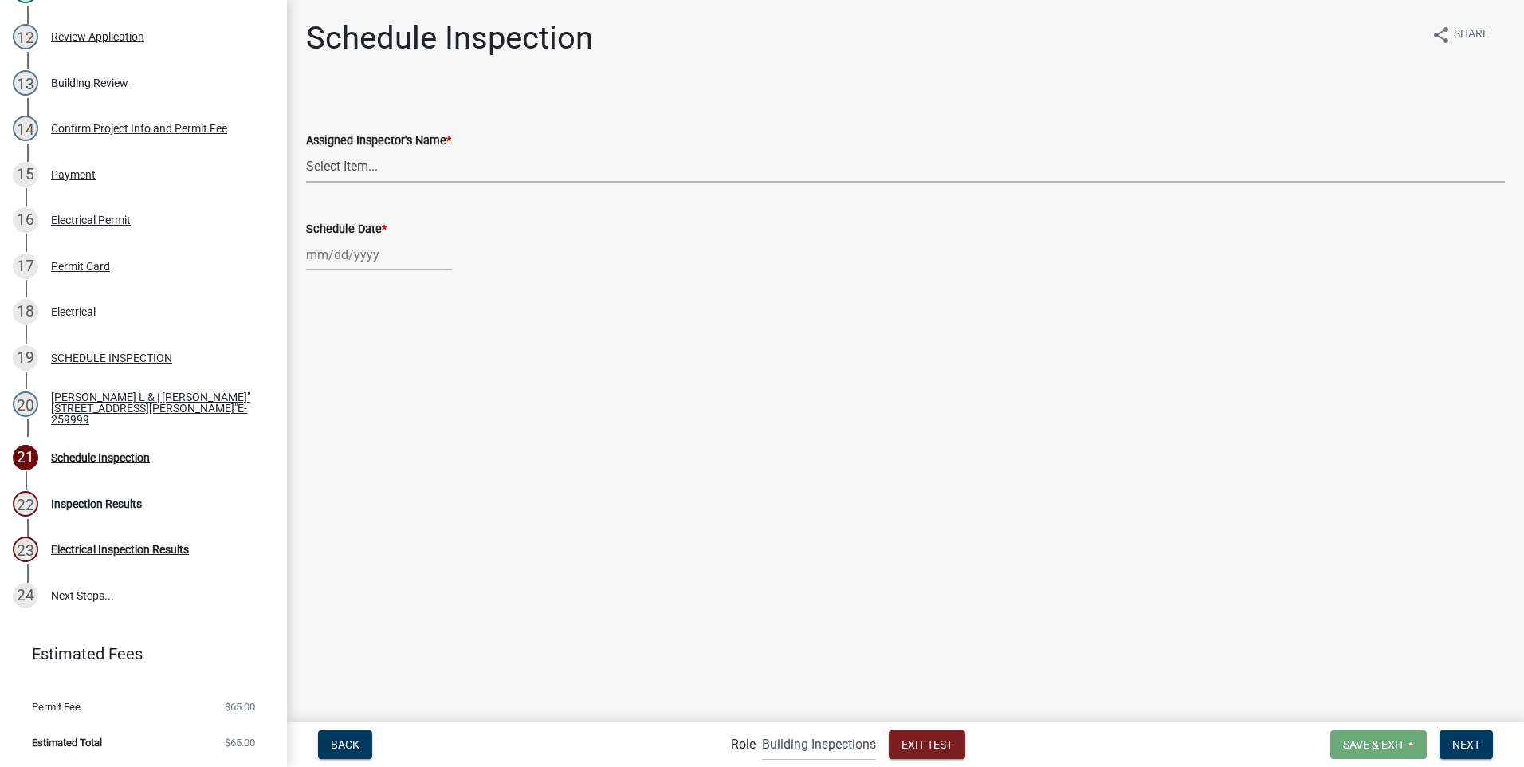
click at [357, 167] on select "Select Item... [PERSON_NAME] ([PERSON_NAME]) JonathanCook ([PERSON_NAME])" at bounding box center [905, 166] width 1199 height 33
select select "a26495b8-1496-4e28-bac5-328c12c30810"
click at [306, 150] on select "Select Item... [PERSON_NAME] ([PERSON_NAME]) JonathanCook ([PERSON_NAME])" at bounding box center [905, 166] width 1199 height 33
select select "9"
select select "2025"
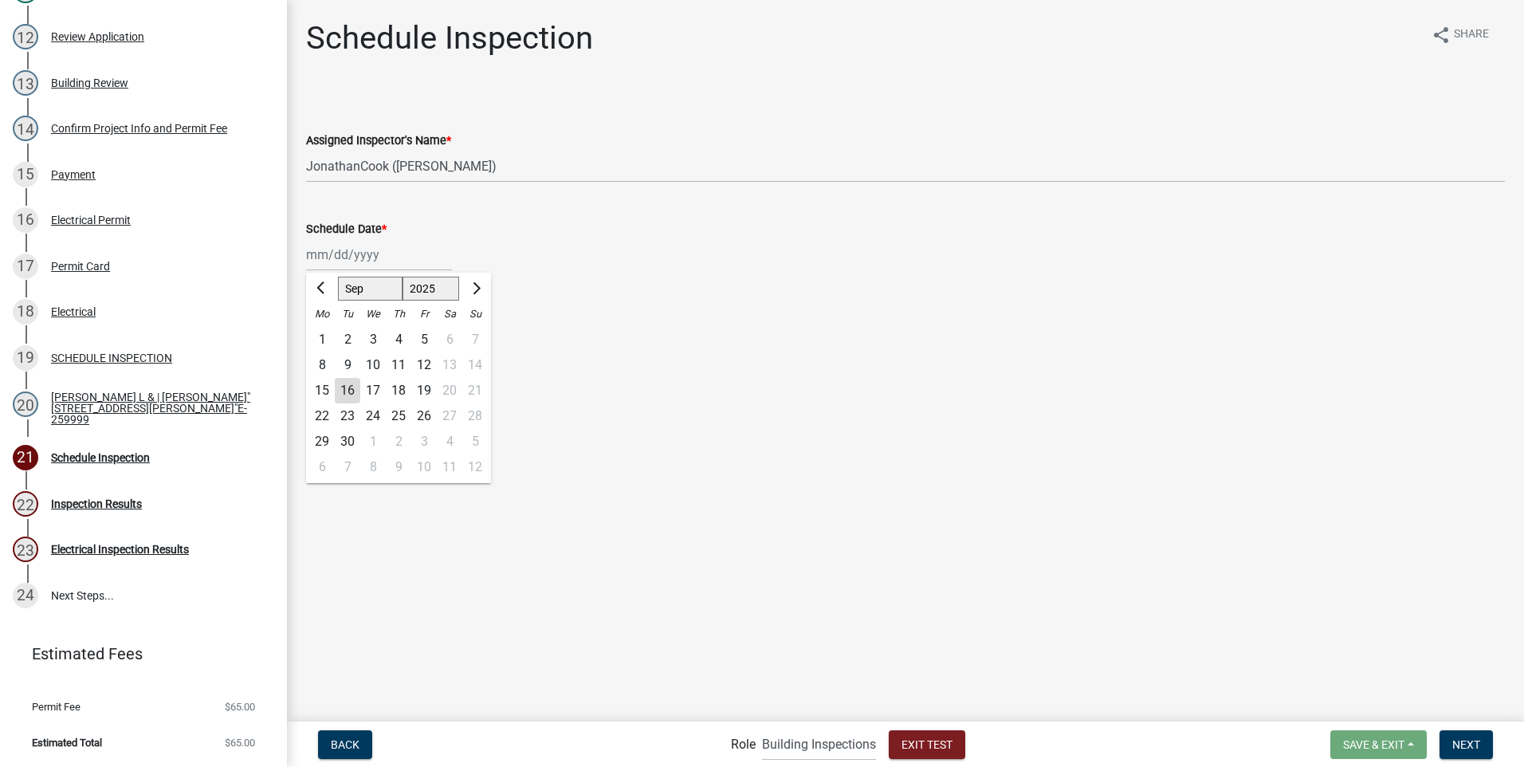
click at [349, 257] on div "[PERSON_NAME] Feb Mar Apr [PERSON_NAME][DATE] Oct Nov [DATE] 1526 1527 1528 152…" at bounding box center [379, 254] width 146 height 33
click at [322, 416] on div "22" at bounding box center [322, 416] width 26 height 26
type input "[DATE]"
click at [1464, 746] on span "Next" at bounding box center [1467, 743] width 28 height 13
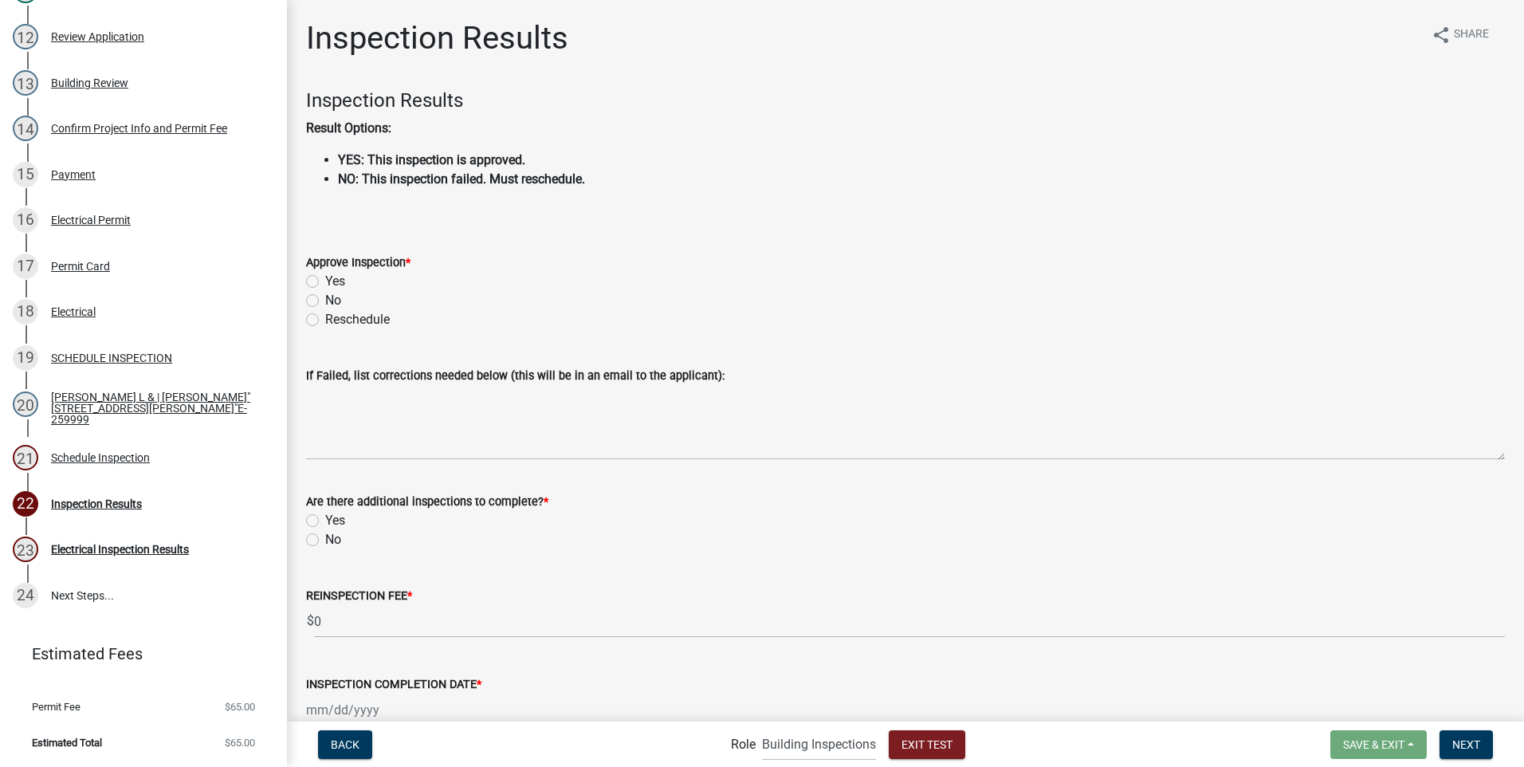
click at [325, 298] on label "No" at bounding box center [333, 300] width 16 height 19
click at [325, 298] on input "No" at bounding box center [330, 296] width 10 height 10
radio input "true"
click at [325, 519] on label "Yes" at bounding box center [335, 520] width 20 height 19
click at [325, 519] on input "Yes" at bounding box center [330, 516] width 10 height 10
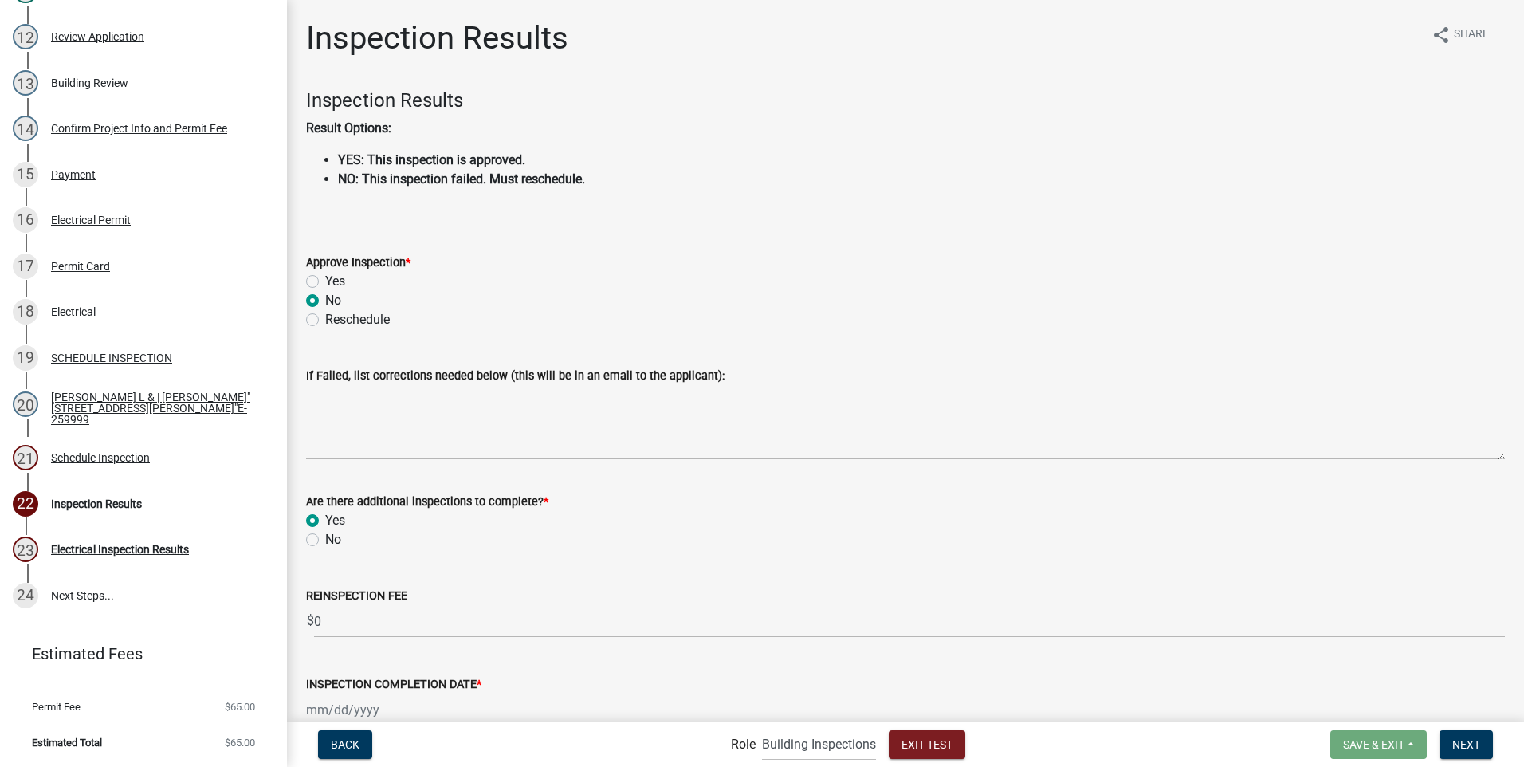
radio input "true"
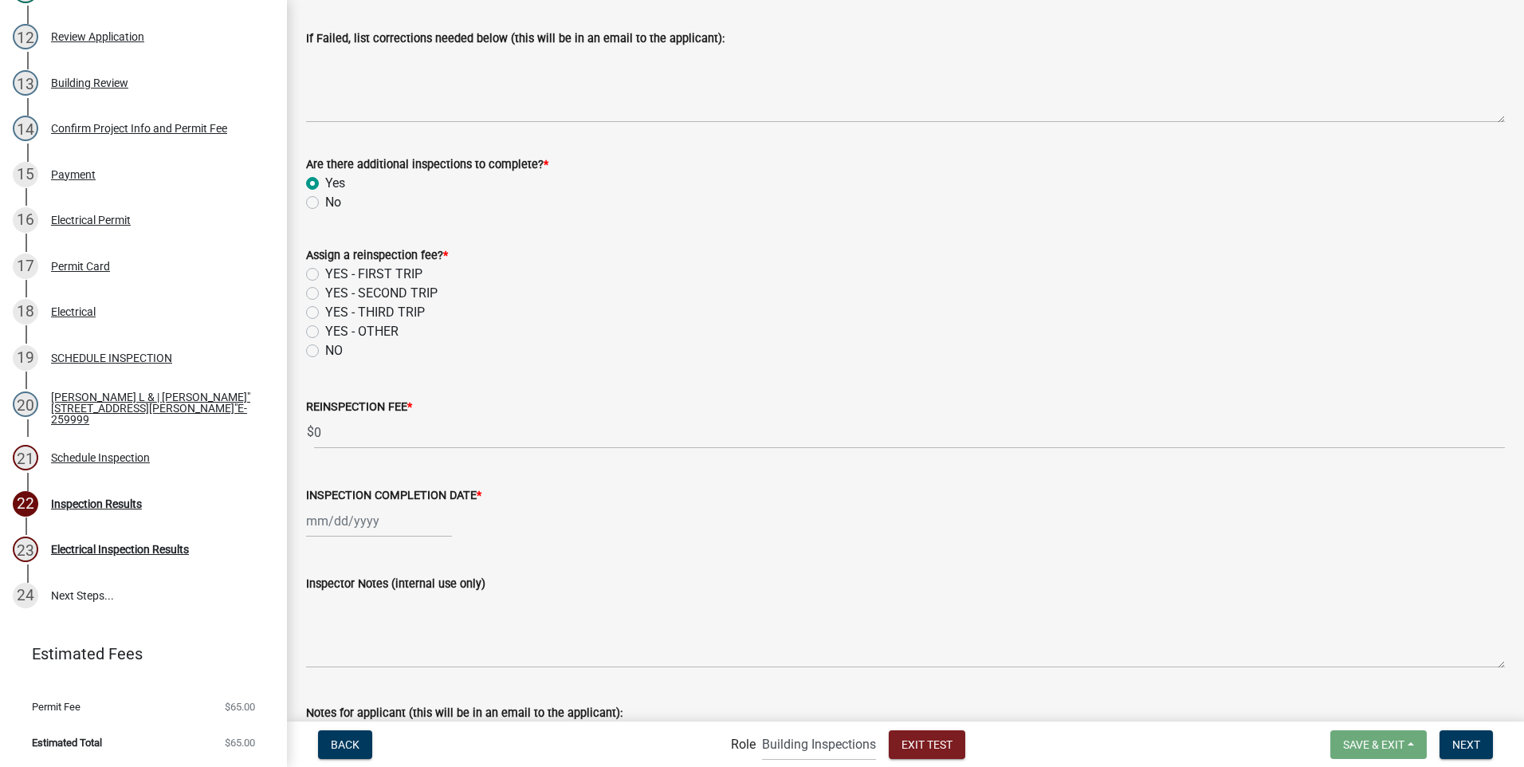
scroll to position [357, 0]
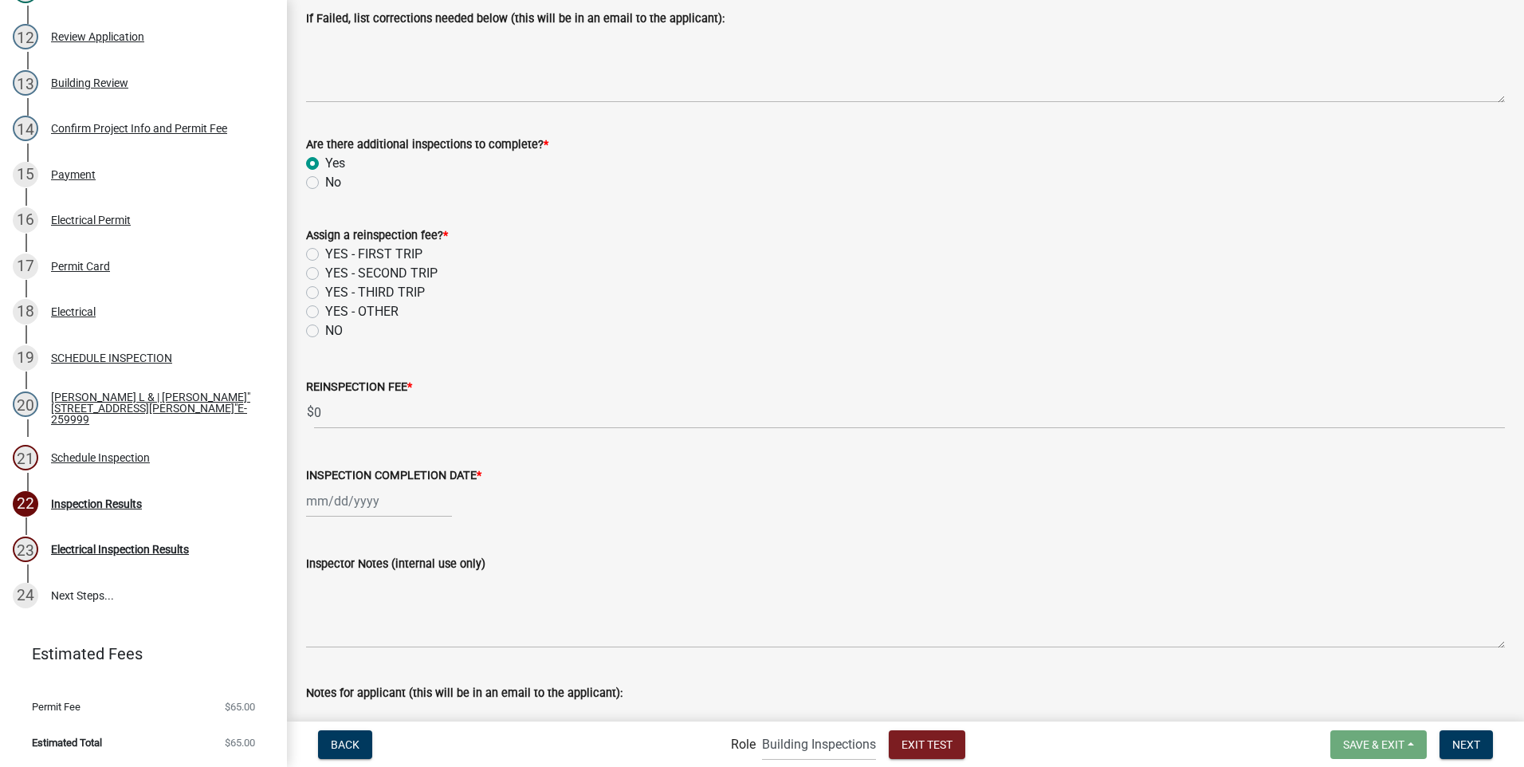
click at [325, 251] on label "YES - FIRST TRIP" at bounding box center [373, 254] width 97 height 19
click at [325, 251] on input "YES - FIRST TRIP" at bounding box center [330, 250] width 10 height 10
radio input "true"
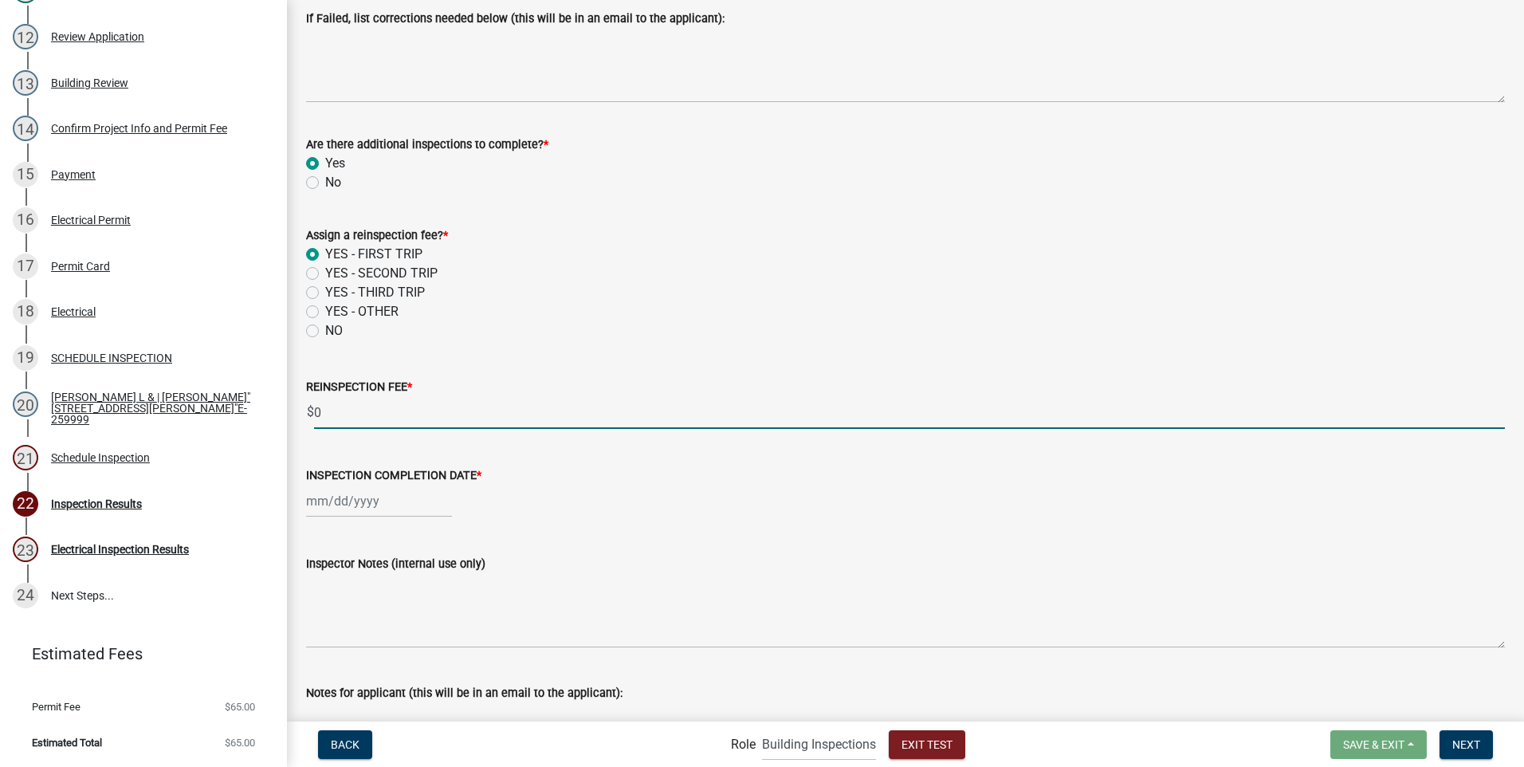
click at [332, 421] on input "0" at bounding box center [909, 412] width 1191 height 33
type input "50.00"
select select "9"
select select "2025"
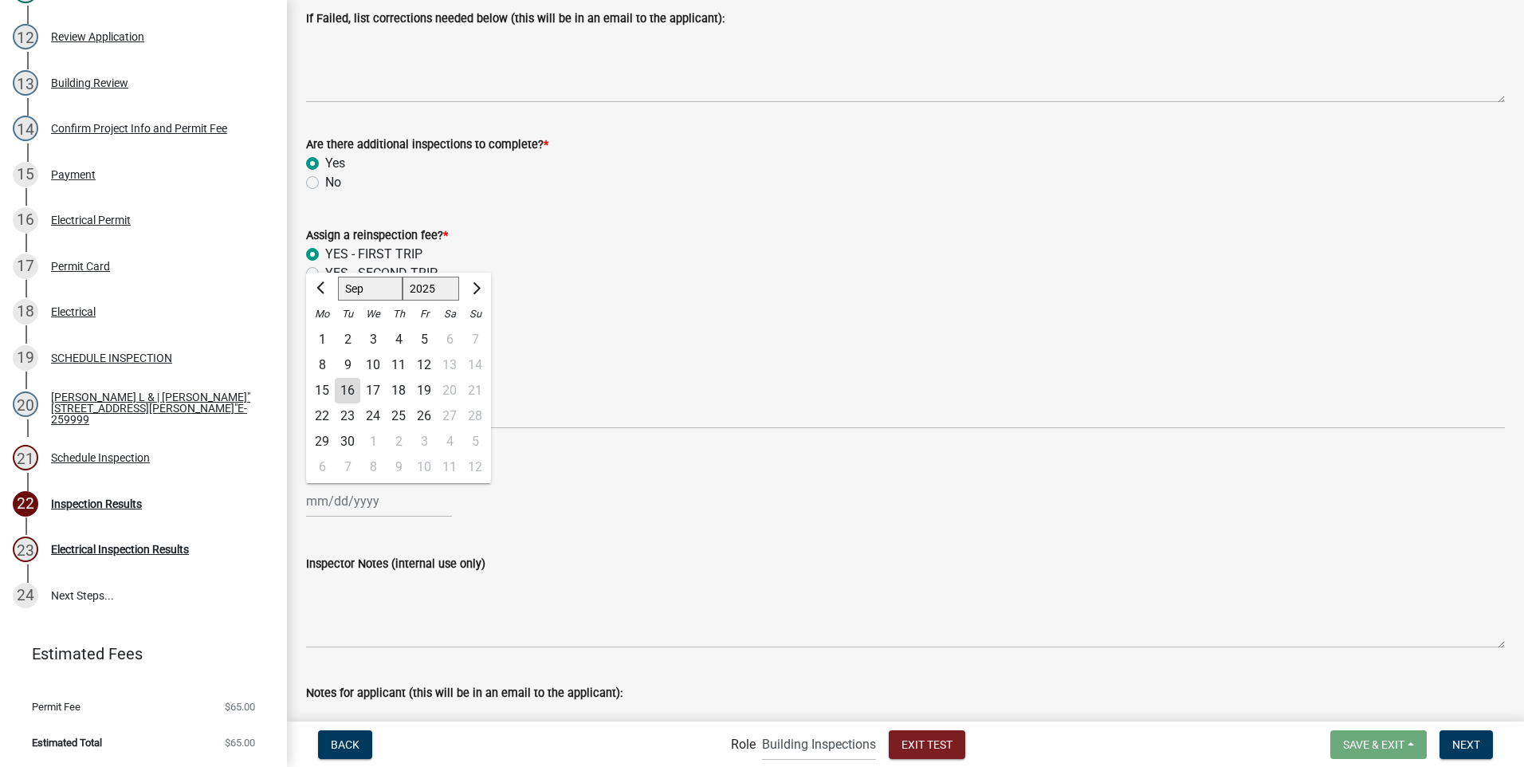
click at [360, 505] on div "[PERSON_NAME] Feb Mar Apr [PERSON_NAME][DATE] Oct Nov [DATE] 1526 1527 1528 152…" at bounding box center [379, 501] width 146 height 33
click at [401, 391] on div "18" at bounding box center [399, 391] width 26 height 26
type input "[DATE]"
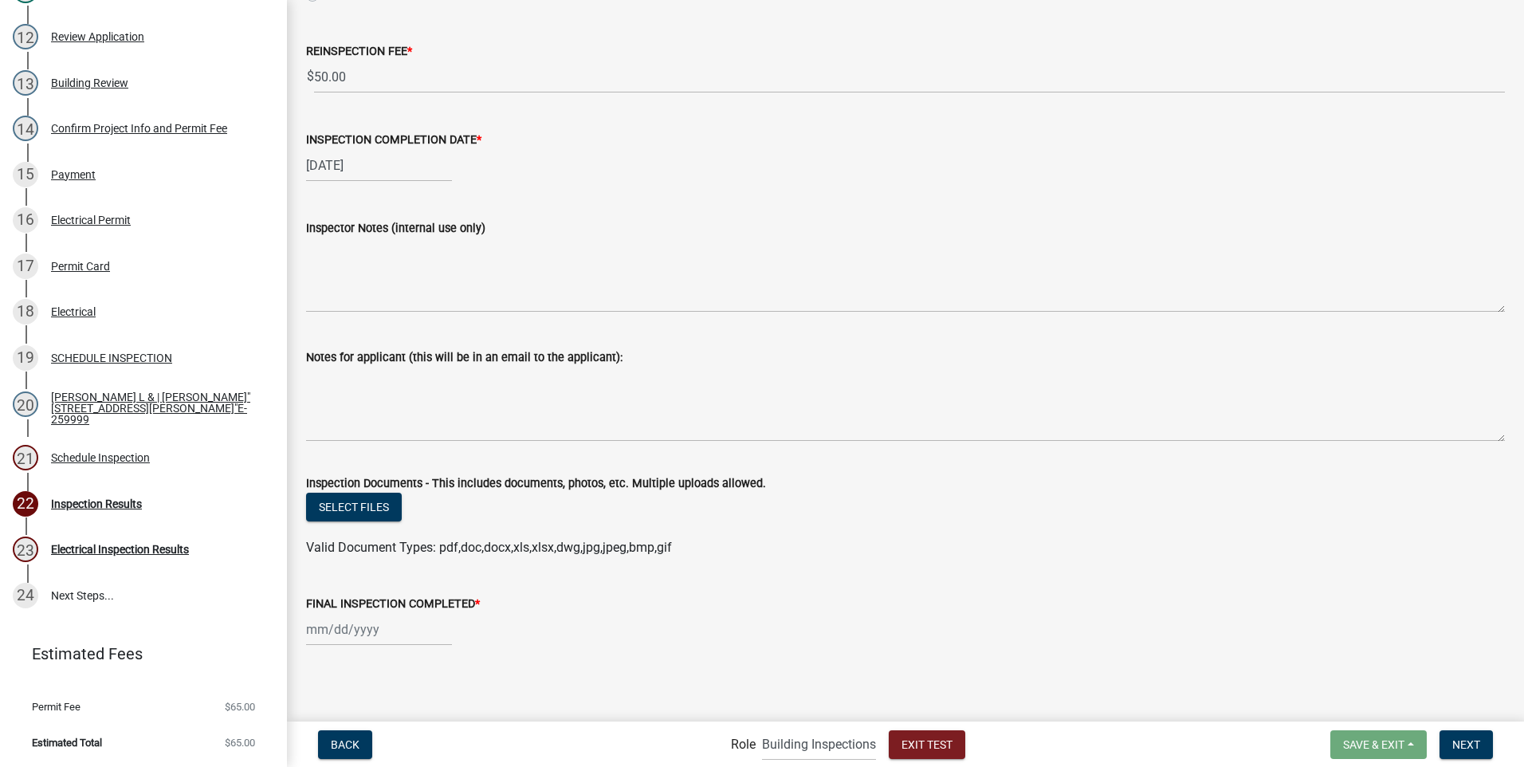
scroll to position [696, 0]
click at [356, 627] on div at bounding box center [379, 626] width 146 height 33
select select "9"
select select "2025"
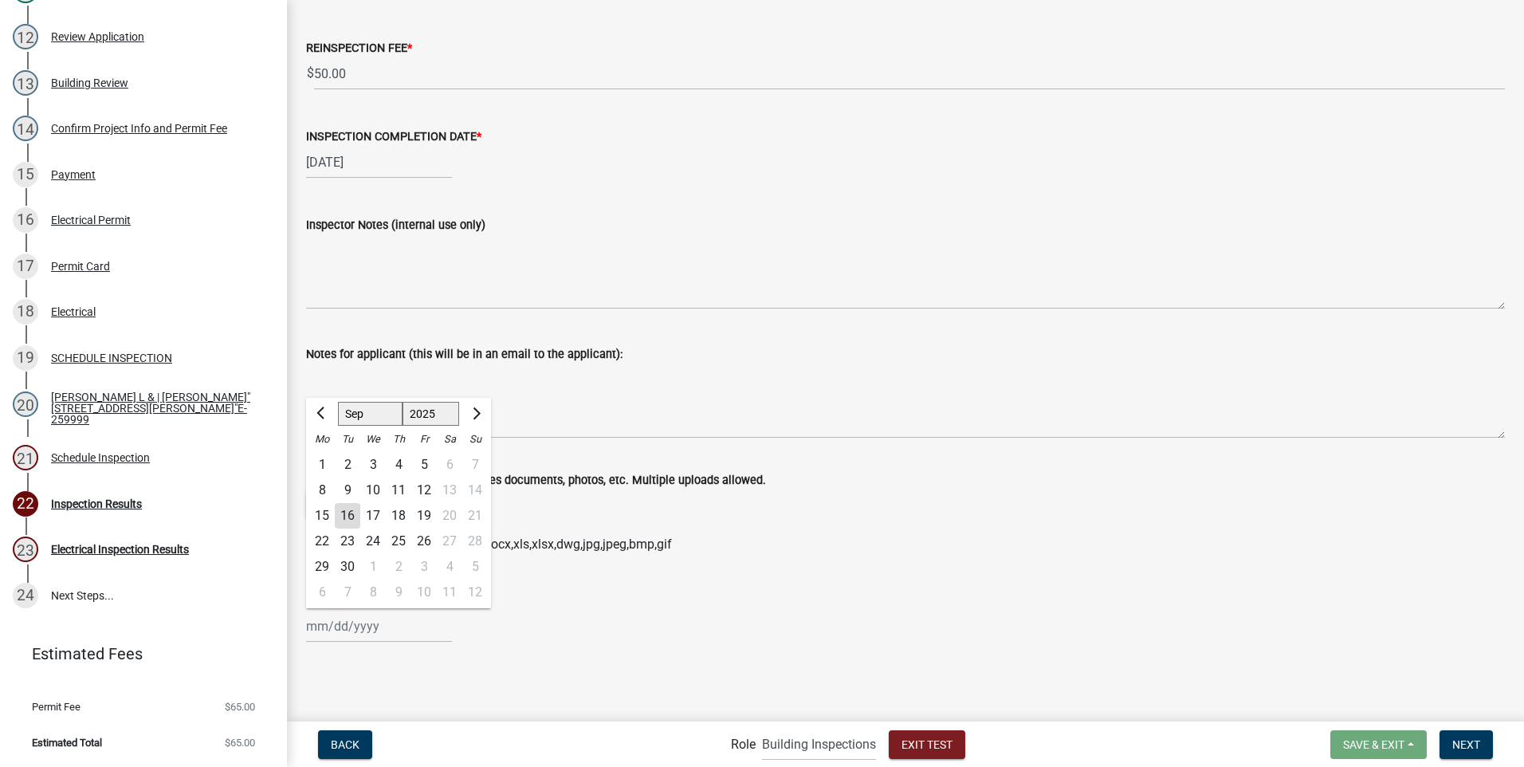
click at [399, 538] on div "25" at bounding box center [399, 542] width 26 height 26
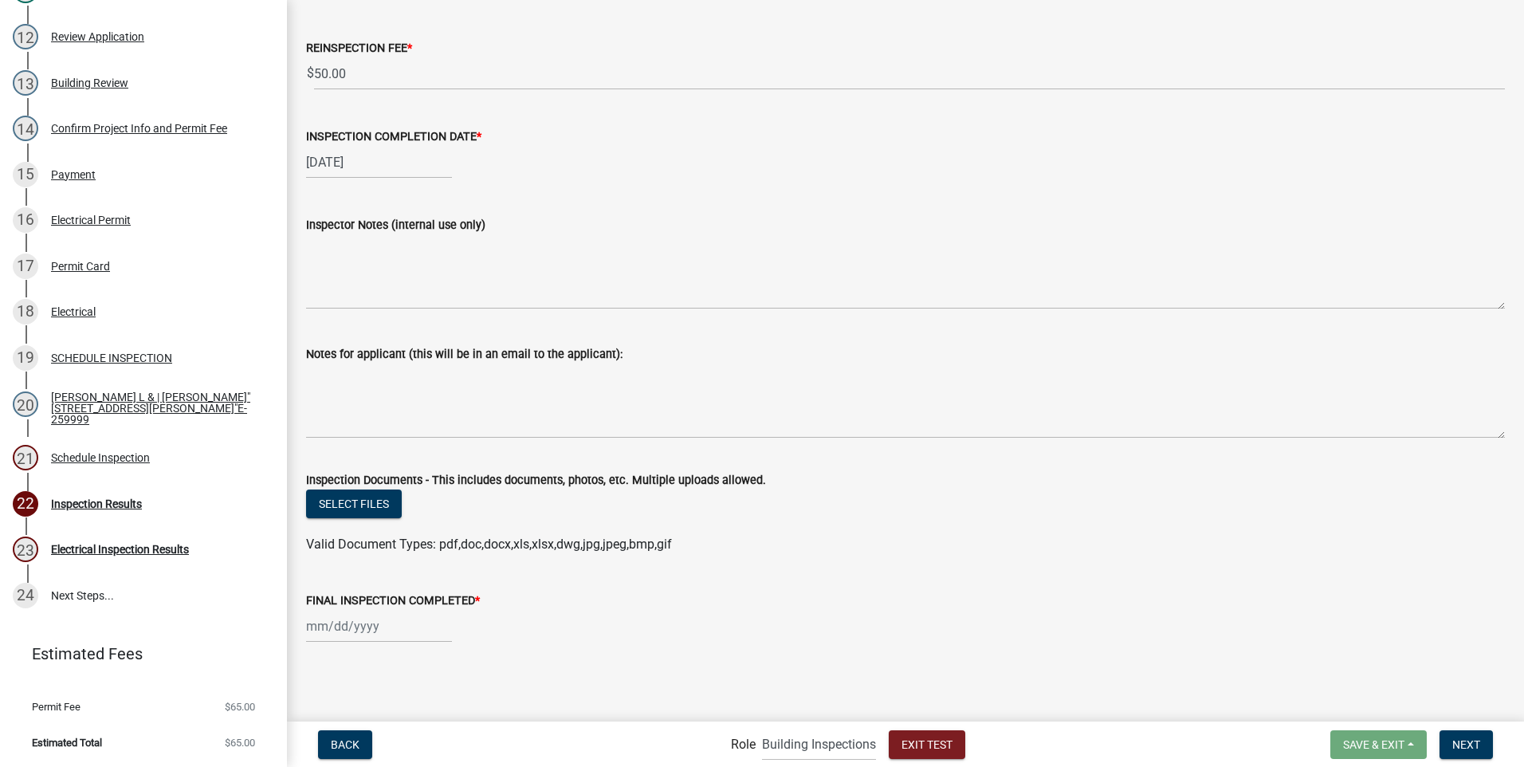
type input "[DATE]"
click at [1454, 739] on span "Next" at bounding box center [1467, 743] width 28 height 13
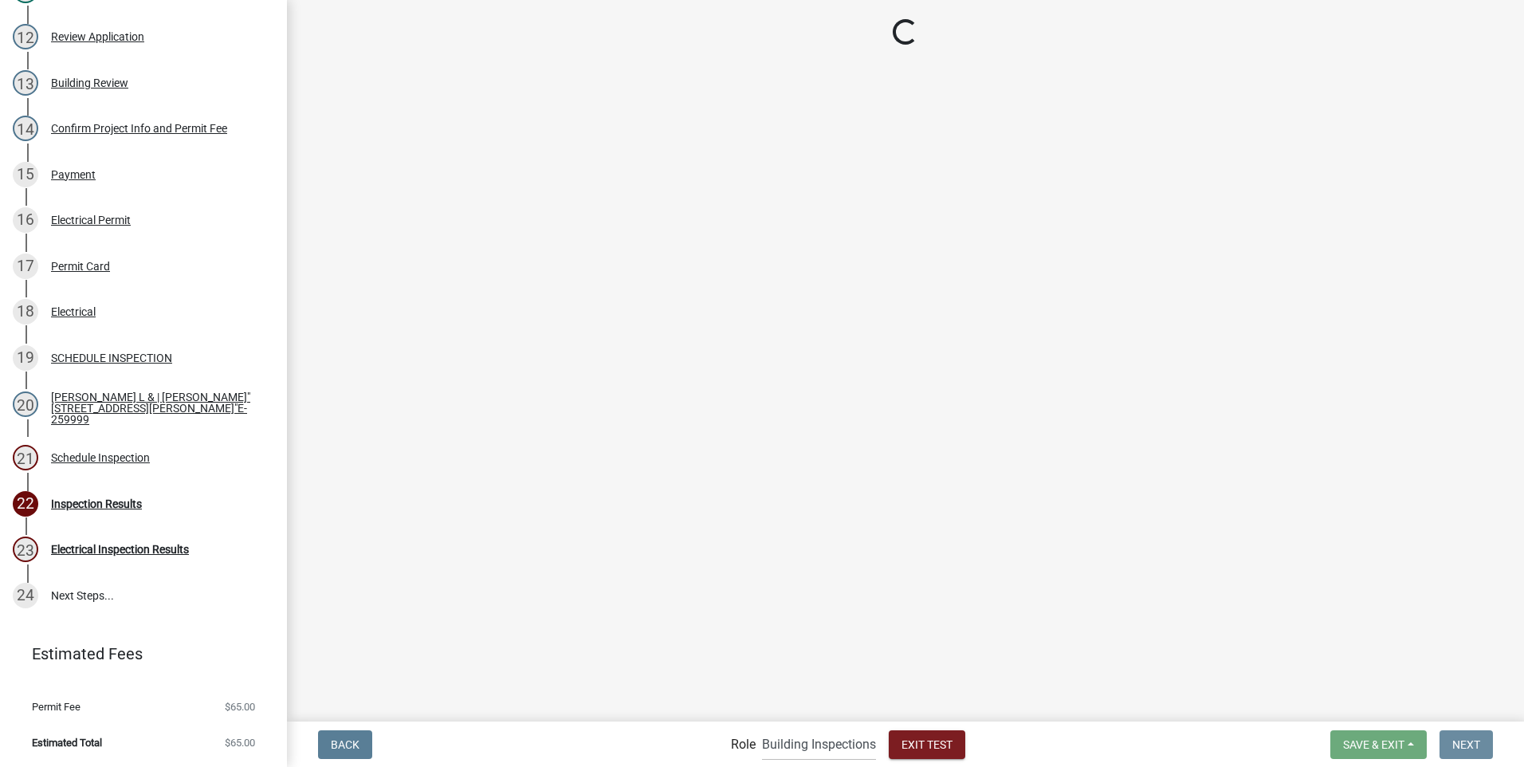
scroll to position [0, 0]
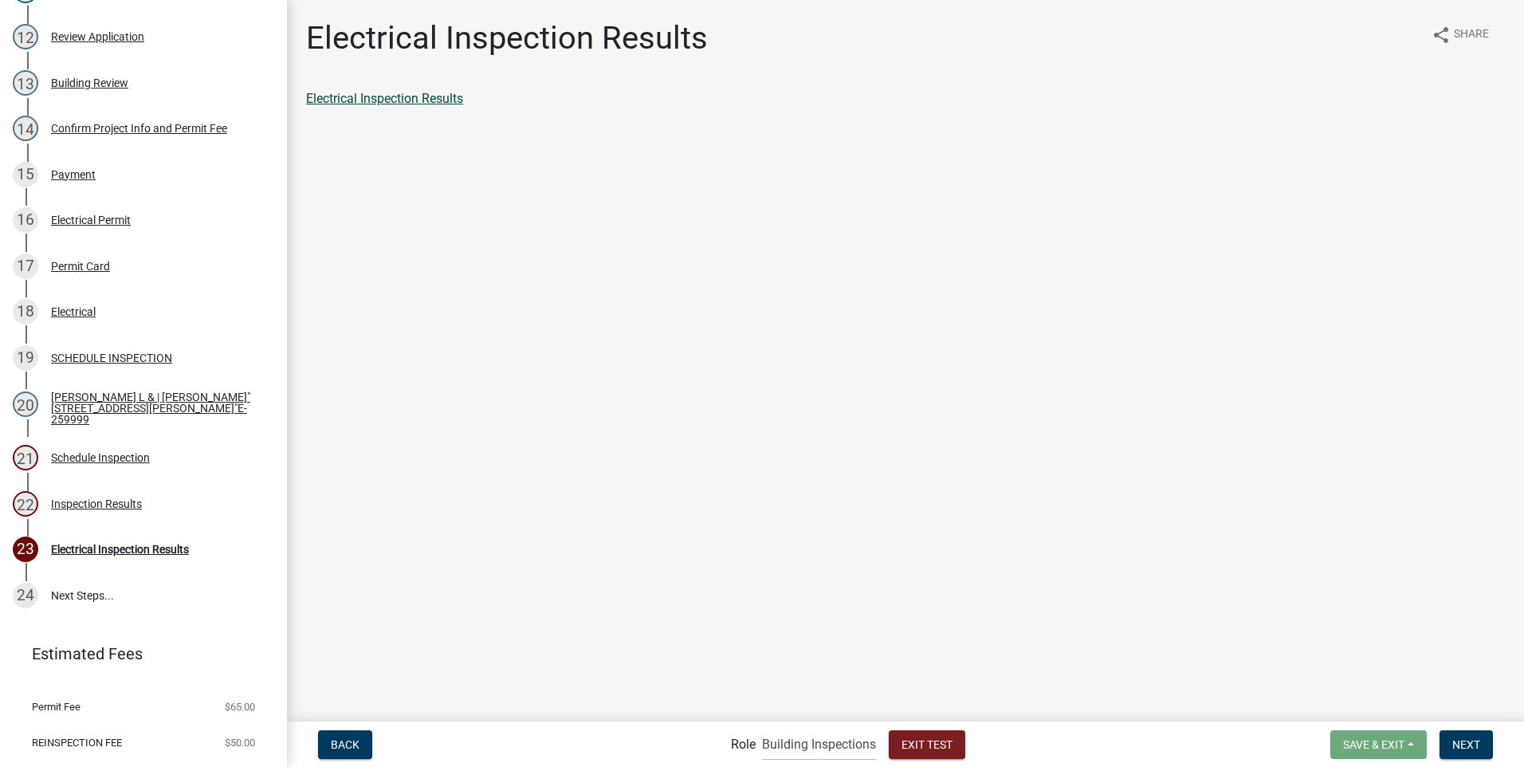
click at [424, 97] on link "Electrical Inspection Results" at bounding box center [384, 98] width 157 height 15
click at [1458, 737] on span "Next" at bounding box center [1467, 743] width 28 height 13
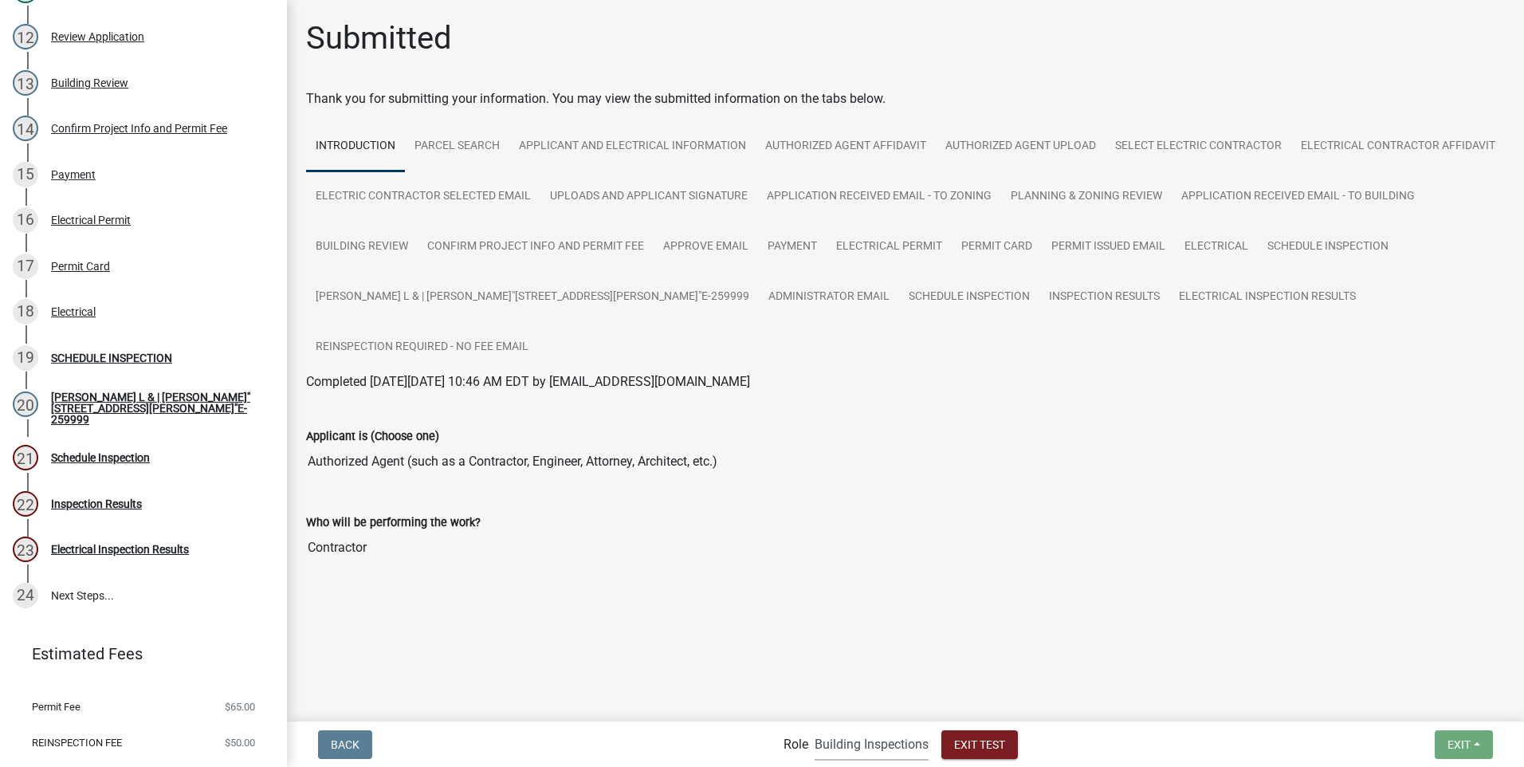
click at [871, 741] on select "Applicant Building Clerk Building Inspections Planning & Zoning Admin" at bounding box center [872, 744] width 114 height 33
click at [815, 728] on select "Applicant Building Clerk Building Inspections Planning & Zoning Admin" at bounding box center [872, 744] width 114 height 33
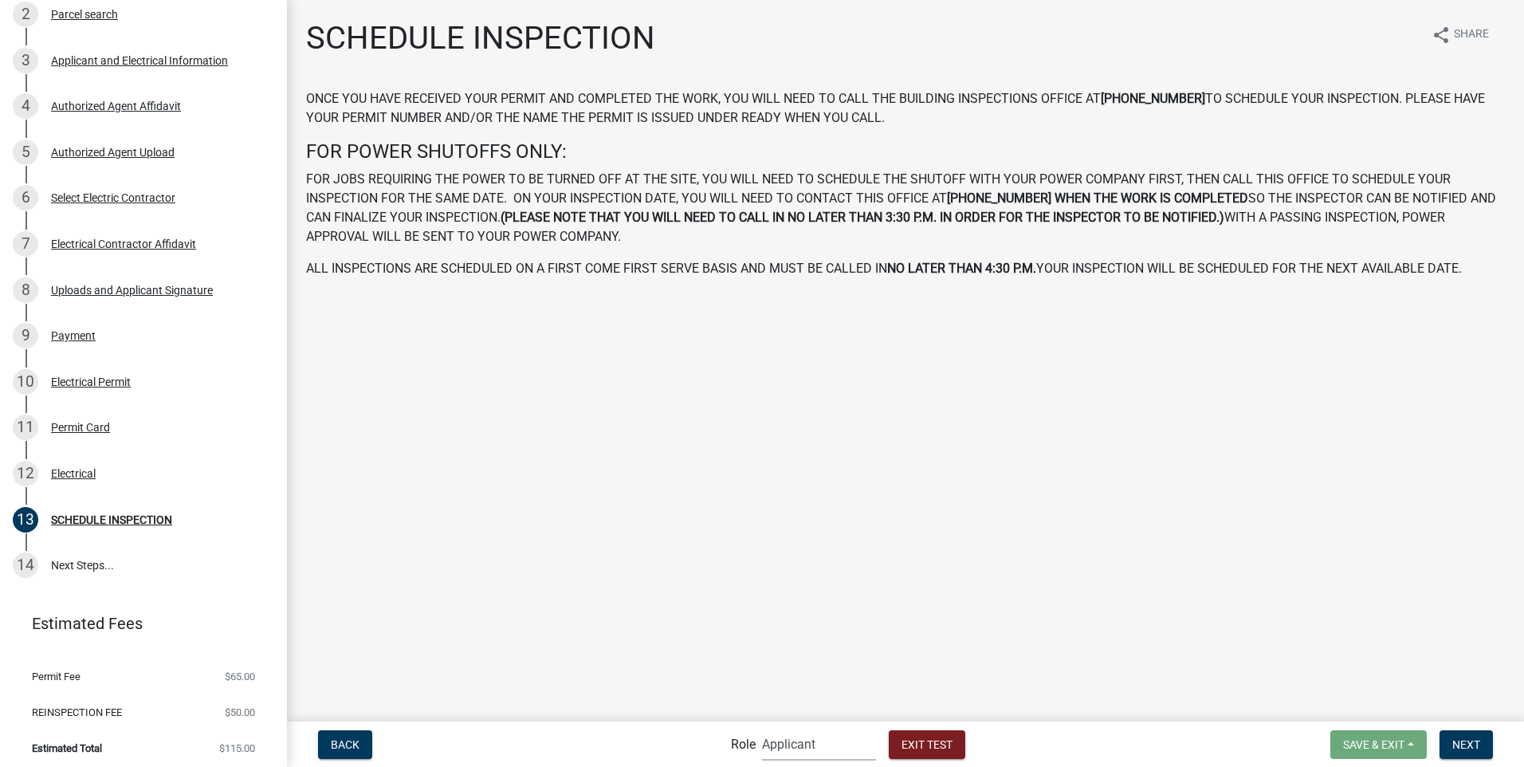
scroll to position [336, 0]
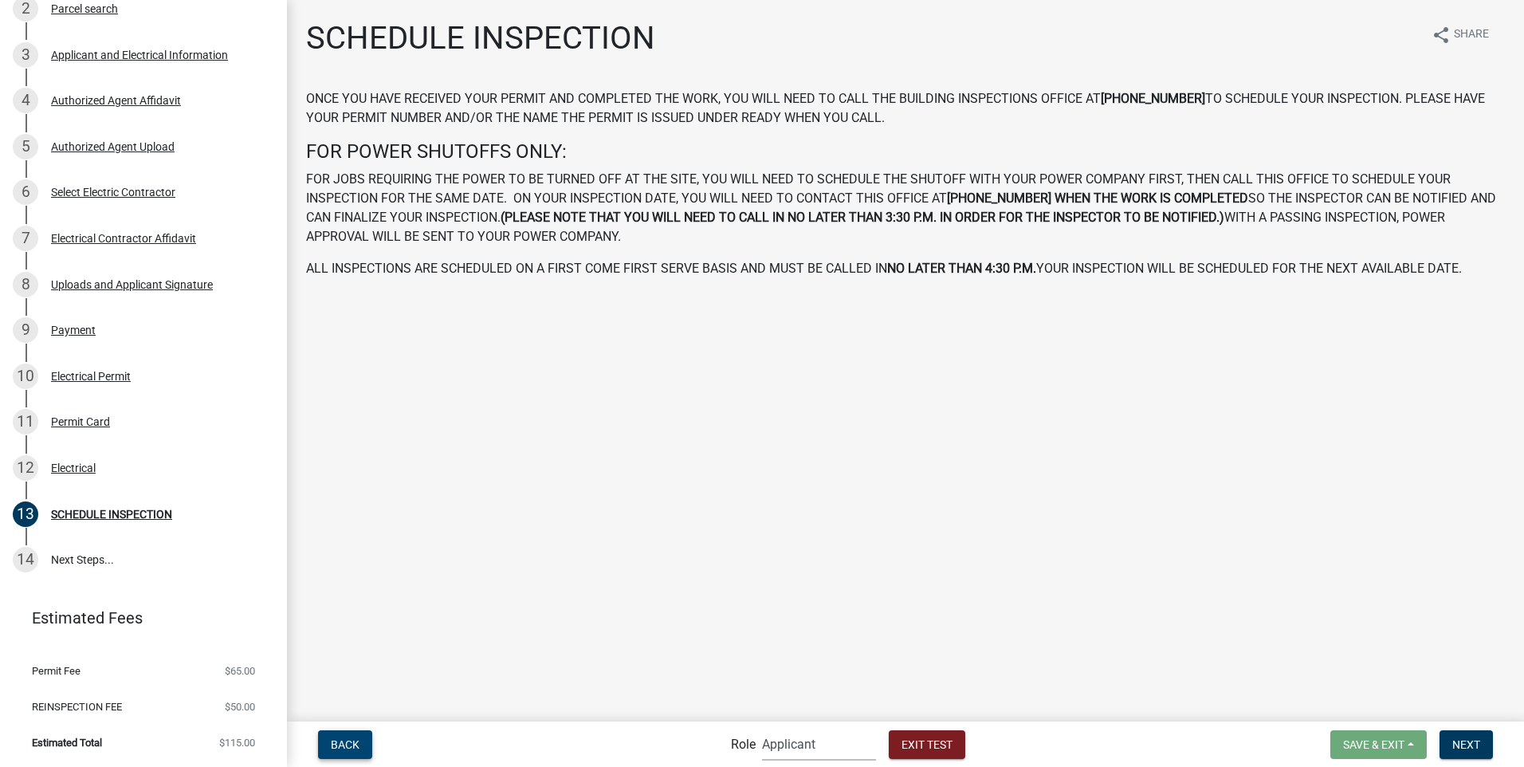
drag, startPoint x: 349, startPoint y: 740, endPoint x: 352, endPoint y: 732, distance: 8.3
click at [349, 738] on span "Back" at bounding box center [345, 743] width 29 height 13
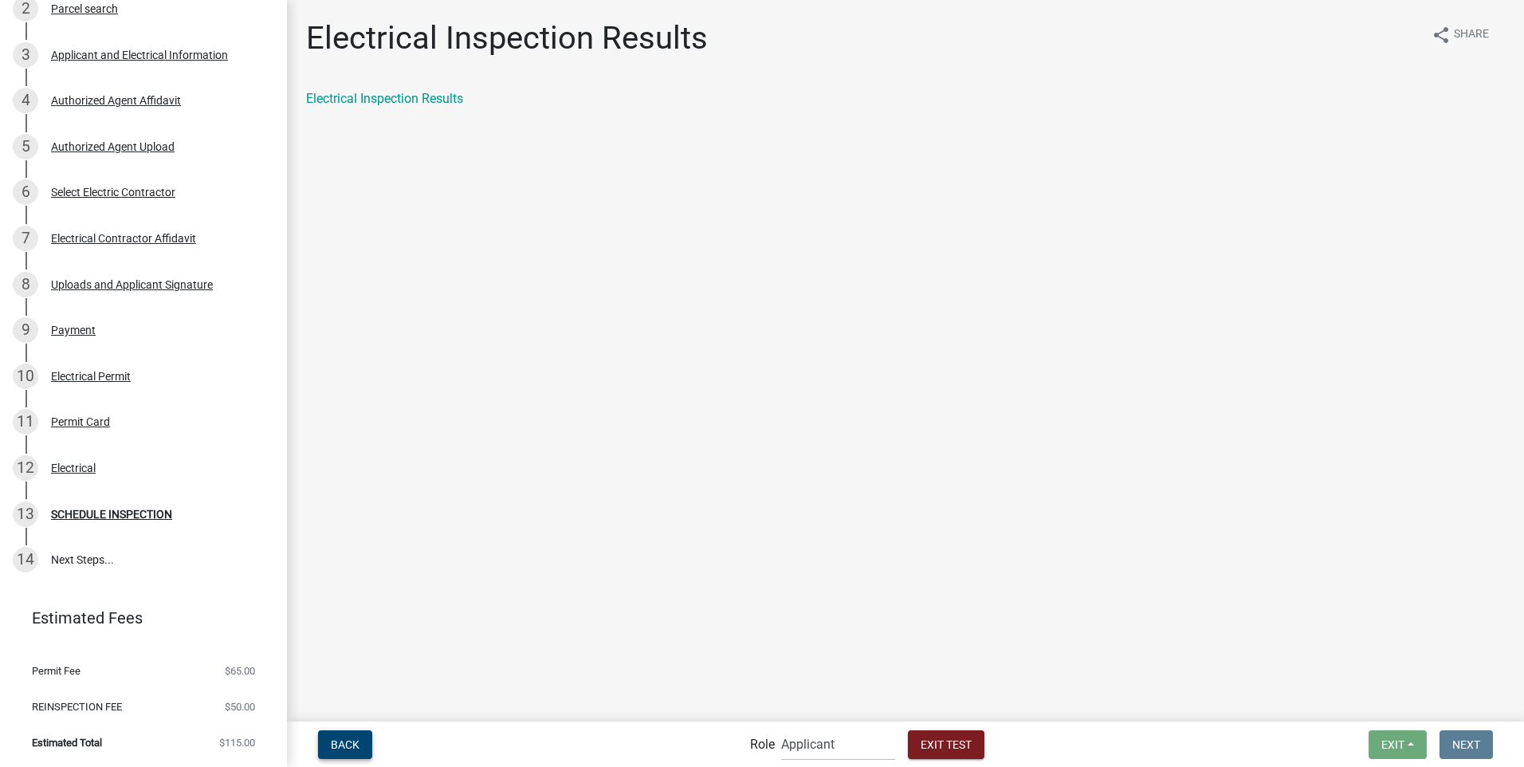
click at [348, 737] on button "Back" at bounding box center [345, 744] width 54 height 29
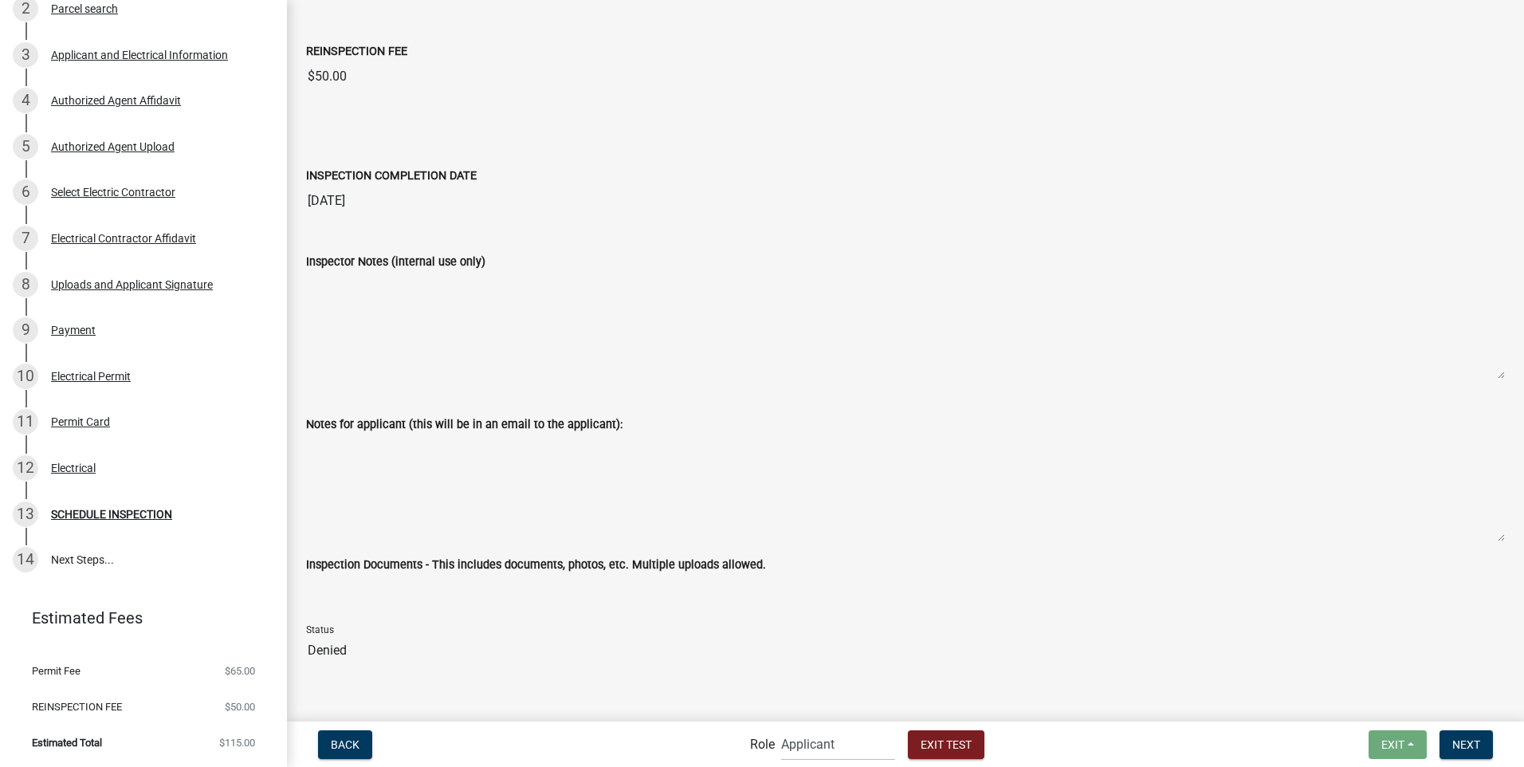
scroll to position [645, 0]
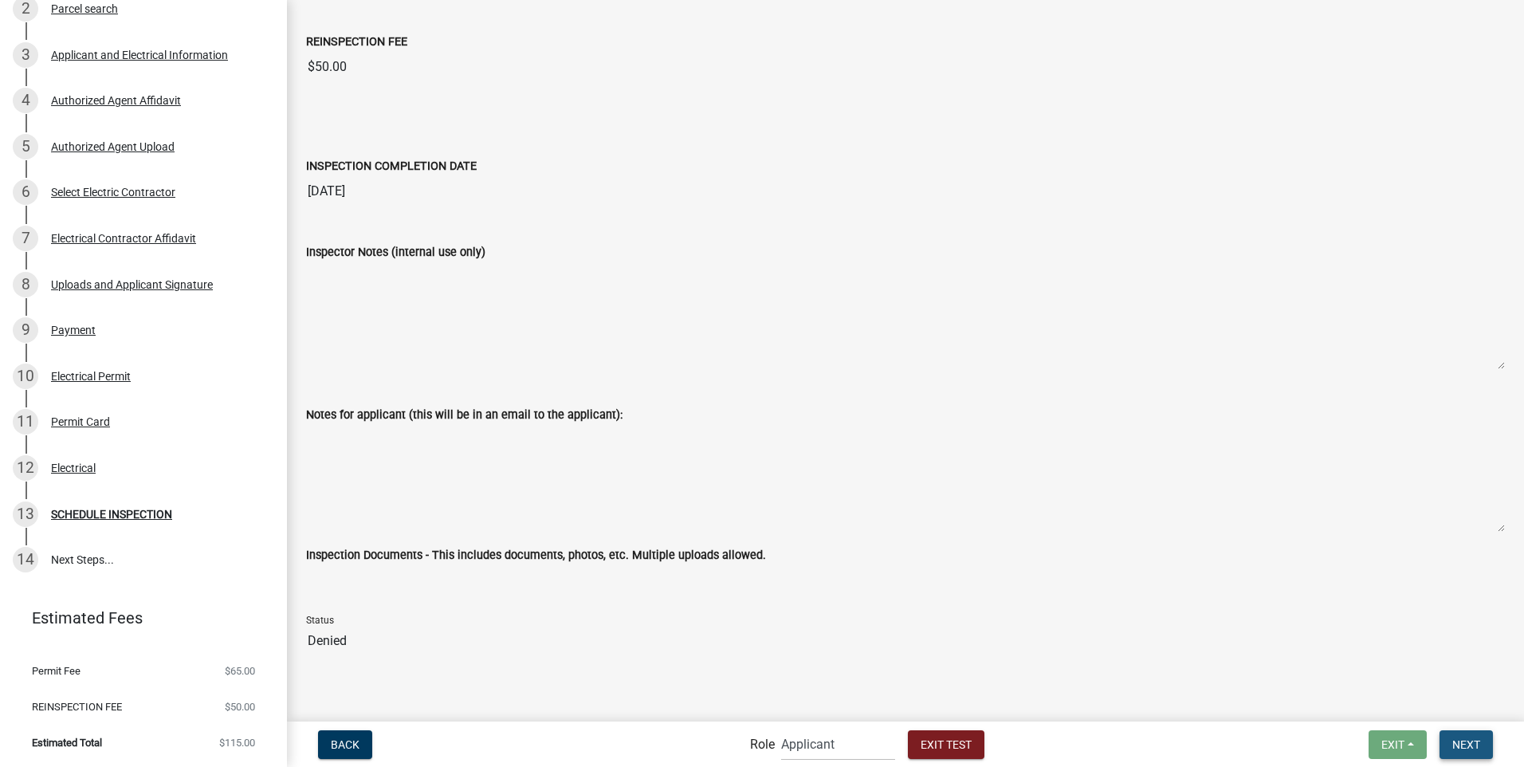
click at [1456, 741] on span "Next" at bounding box center [1467, 743] width 28 height 13
click at [1470, 739] on span "Next" at bounding box center [1467, 743] width 28 height 13
click at [807, 744] on select "Applicant Building Clerk Building Inspections Planning & Zoning Admin" at bounding box center [838, 744] width 114 height 33
click at [781, 728] on select "Applicant Building Clerk Building Inspections Planning & Zoning Admin" at bounding box center [838, 744] width 114 height 33
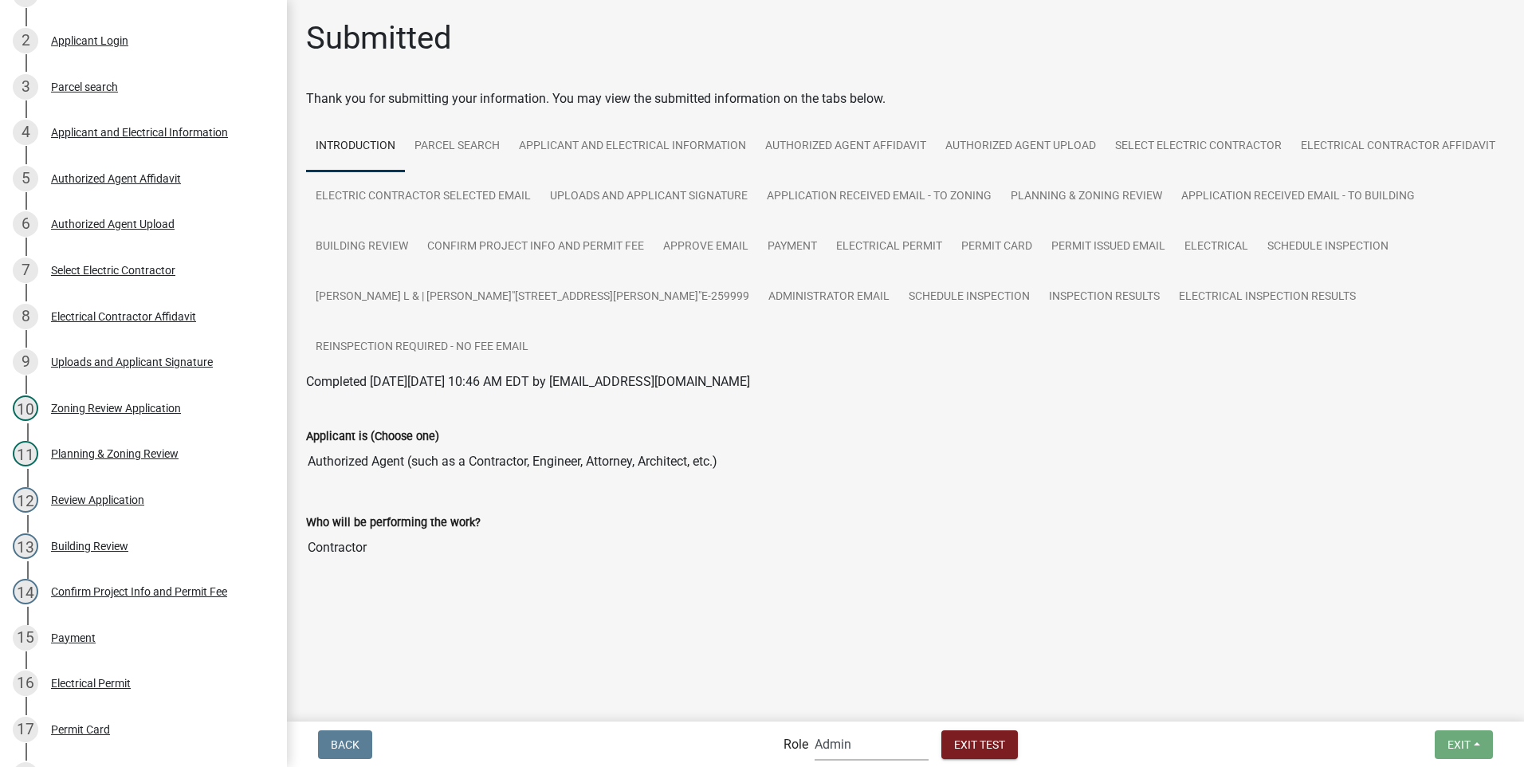
scroll to position [835, 0]
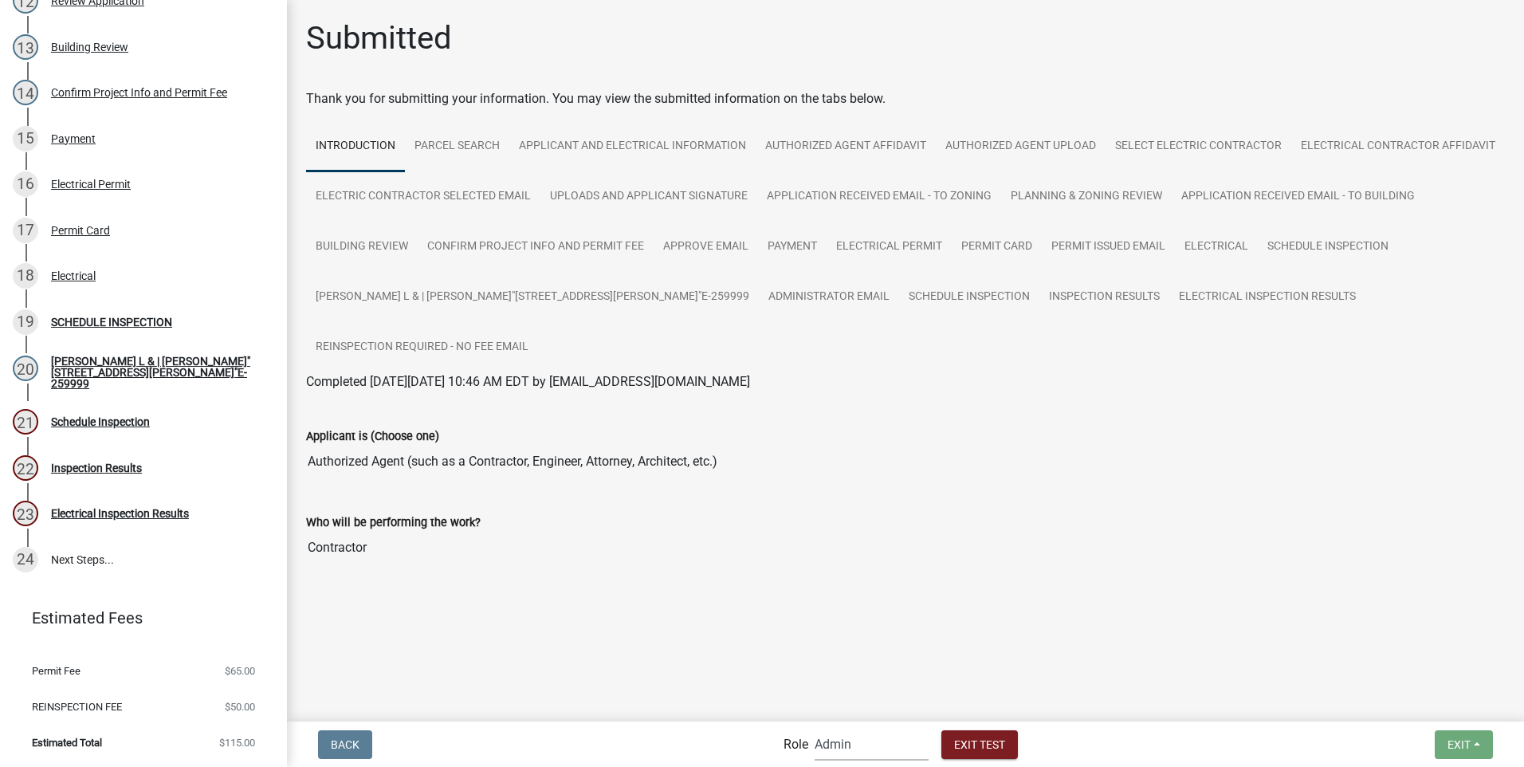
click at [860, 747] on select "Applicant Building Clerk Building Inspections Planning & Zoning Admin" at bounding box center [872, 744] width 114 height 33
click at [815, 728] on select "Applicant Building Clerk Building Inspections Planning & Zoning Admin" at bounding box center [872, 744] width 114 height 33
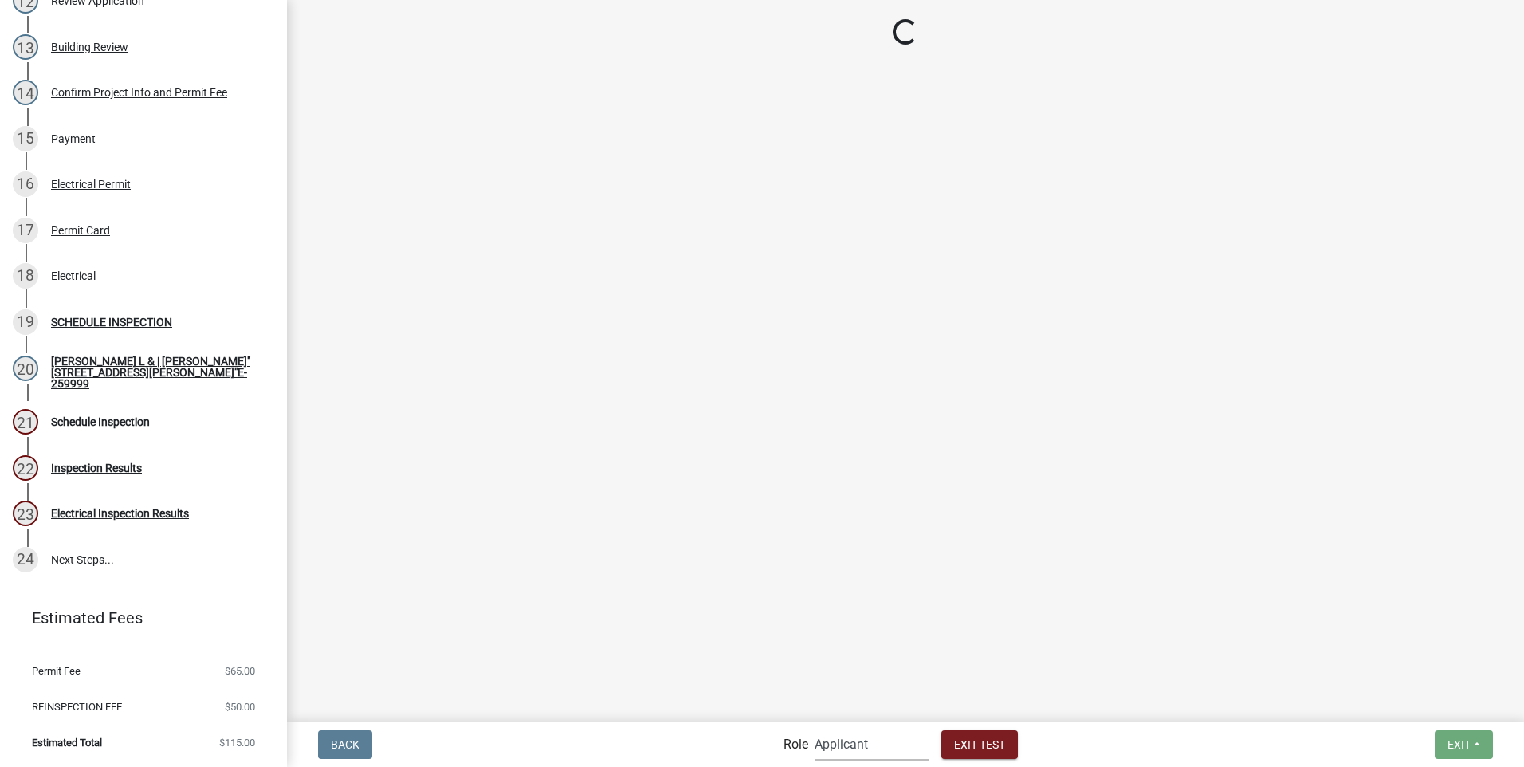
scroll to position [336, 0]
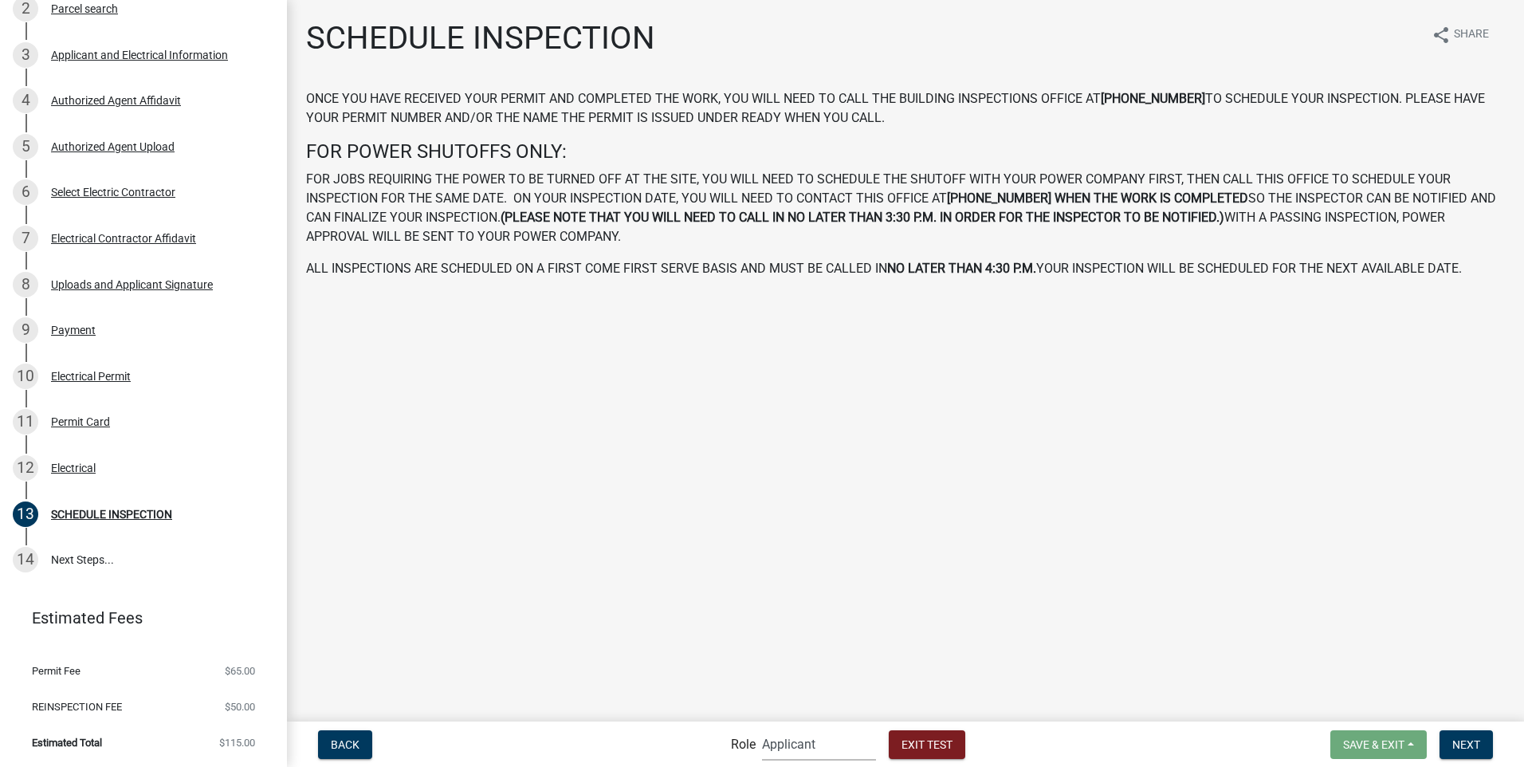
click at [801, 751] on select "Applicant Building Clerk Building Inspections Planning & Zoning Admin" at bounding box center [819, 744] width 114 height 33
click at [762, 728] on select "Applicant Building Clerk Building Inspections Planning & Zoning Admin" at bounding box center [819, 744] width 114 height 33
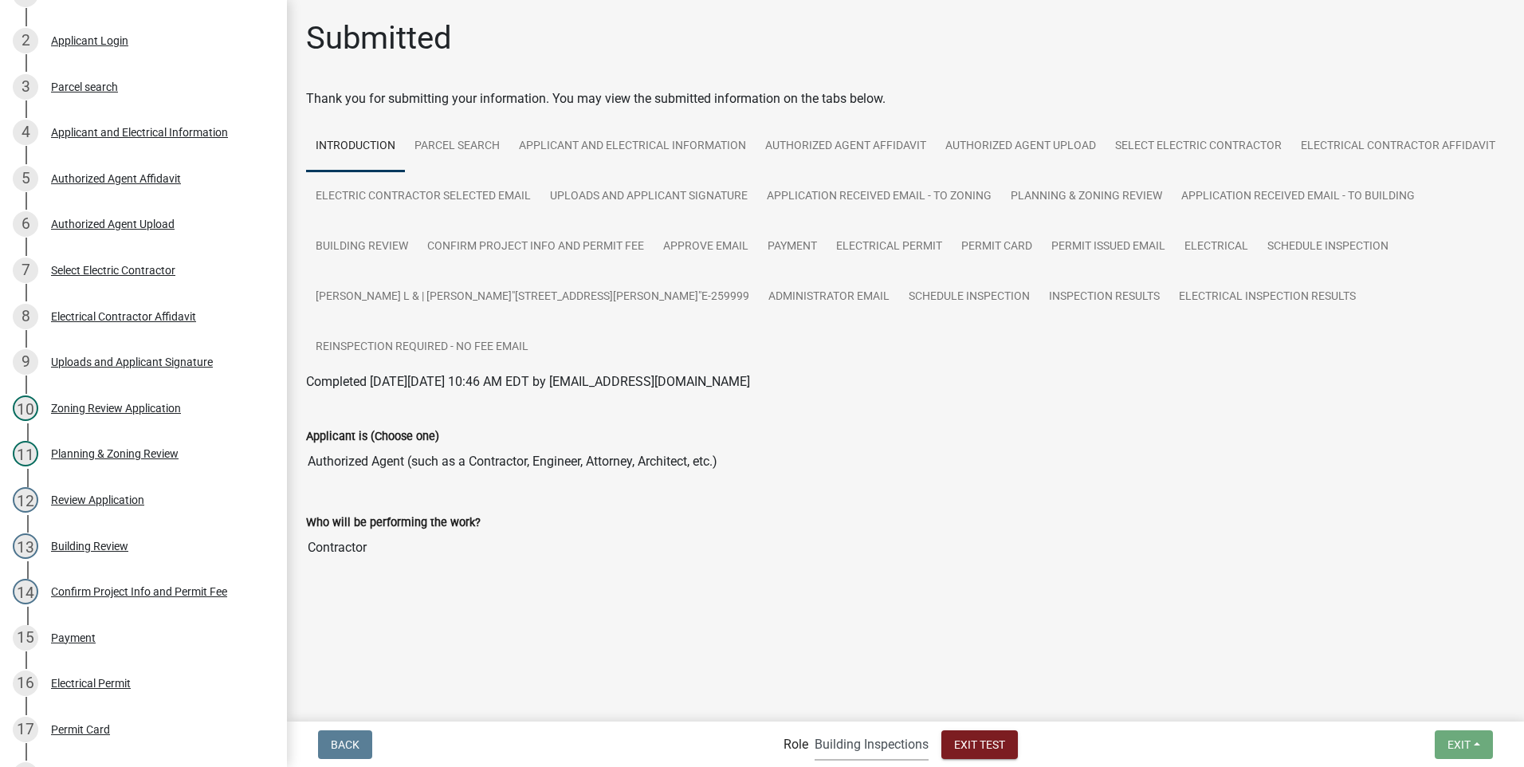
scroll to position [835, 0]
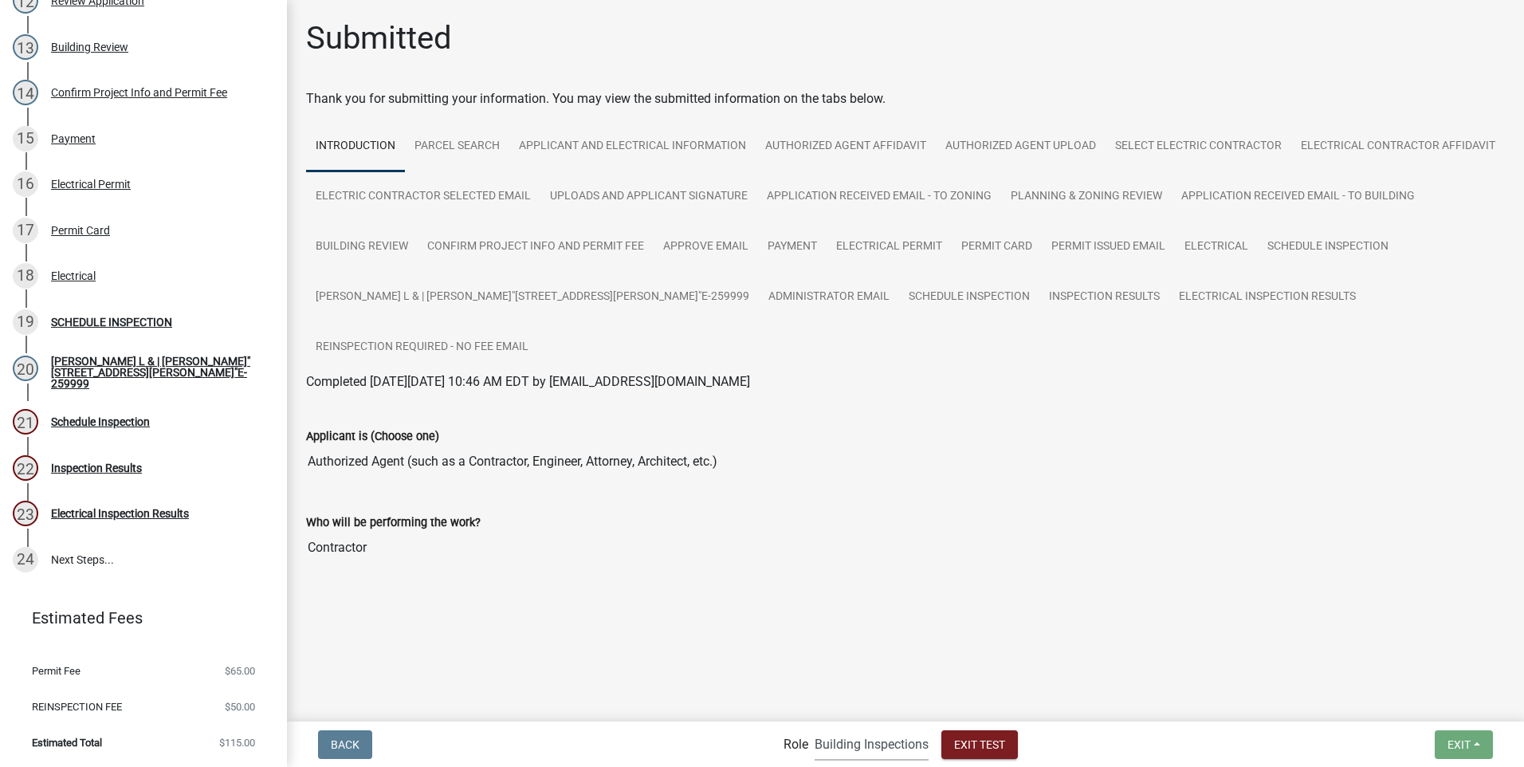
click at [860, 740] on select "Applicant Building Clerk Building Inspections Planning & Zoning Admin" at bounding box center [872, 744] width 114 height 33
click at [815, 728] on select "Applicant Building Clerk Building Inspections Planning & Zoning Admin" at bounding box center [872, 744] width 114 height 33
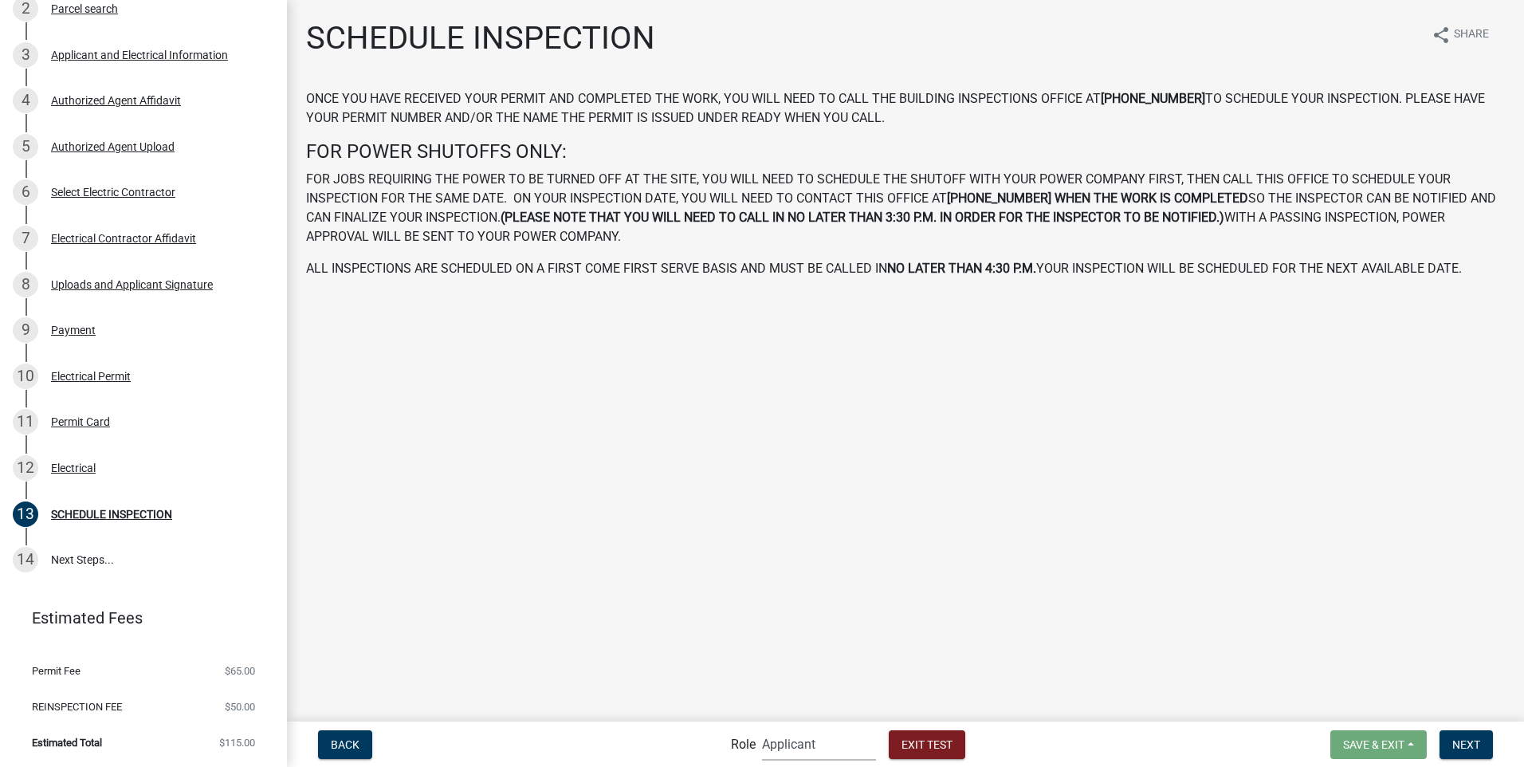
scroll to position [336, 0]
click at [1467, 742] on span "Next" at bounding box center [1467, 743] width 28 height 13
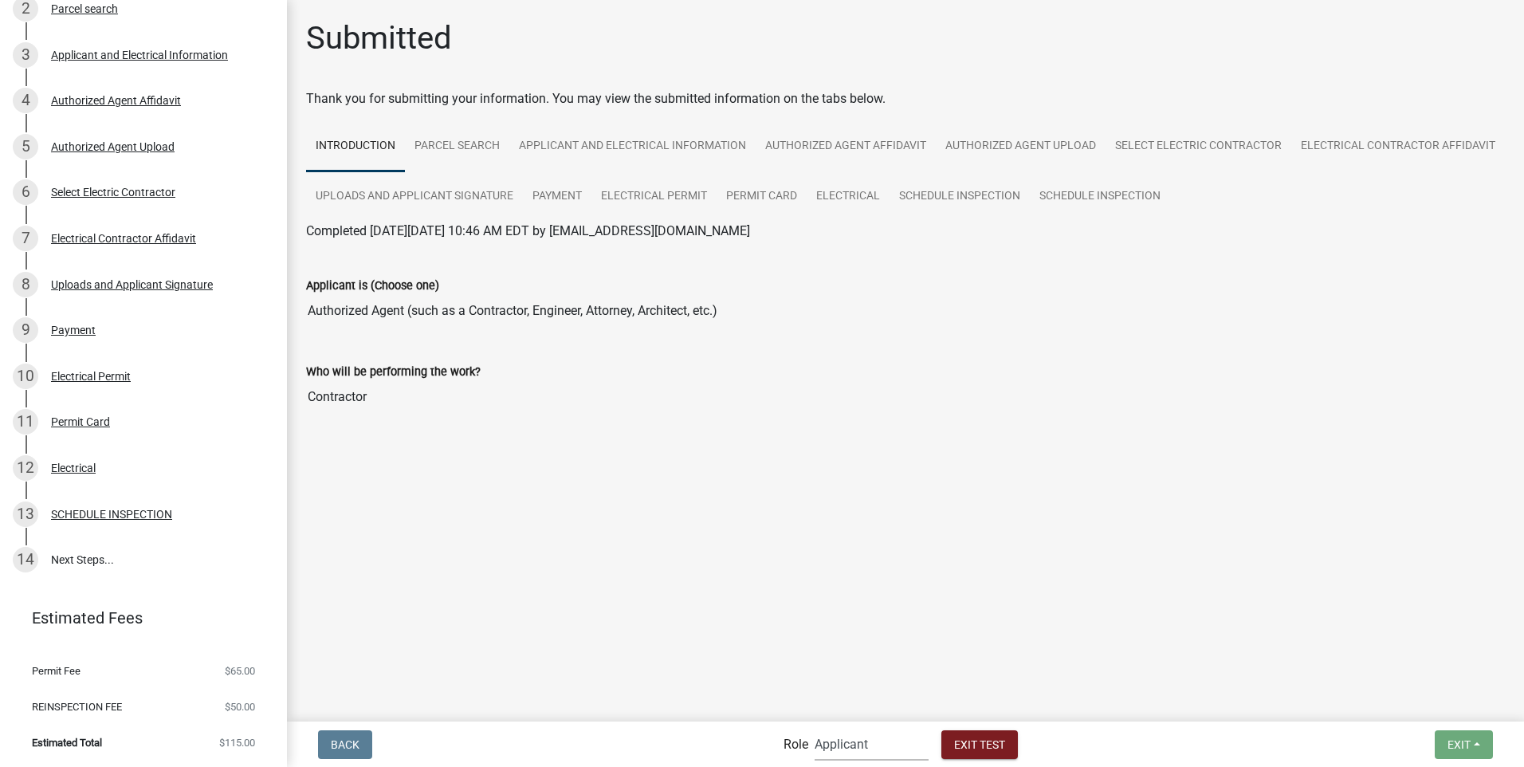
click at [835, 739] on select "Applicant Building Clerk Building Inspections Planning & Zoning Admin" at bounding box center [872, 744] width 114 height 33
select select "a1034ff1-6d4f-4586-aa83-45d6433eee28"
click at [815, 728] on select "Applicant Building Clerk Building Inspections Planning & Zoning Admin" at bounding box center [872, 744] width 114 height 33
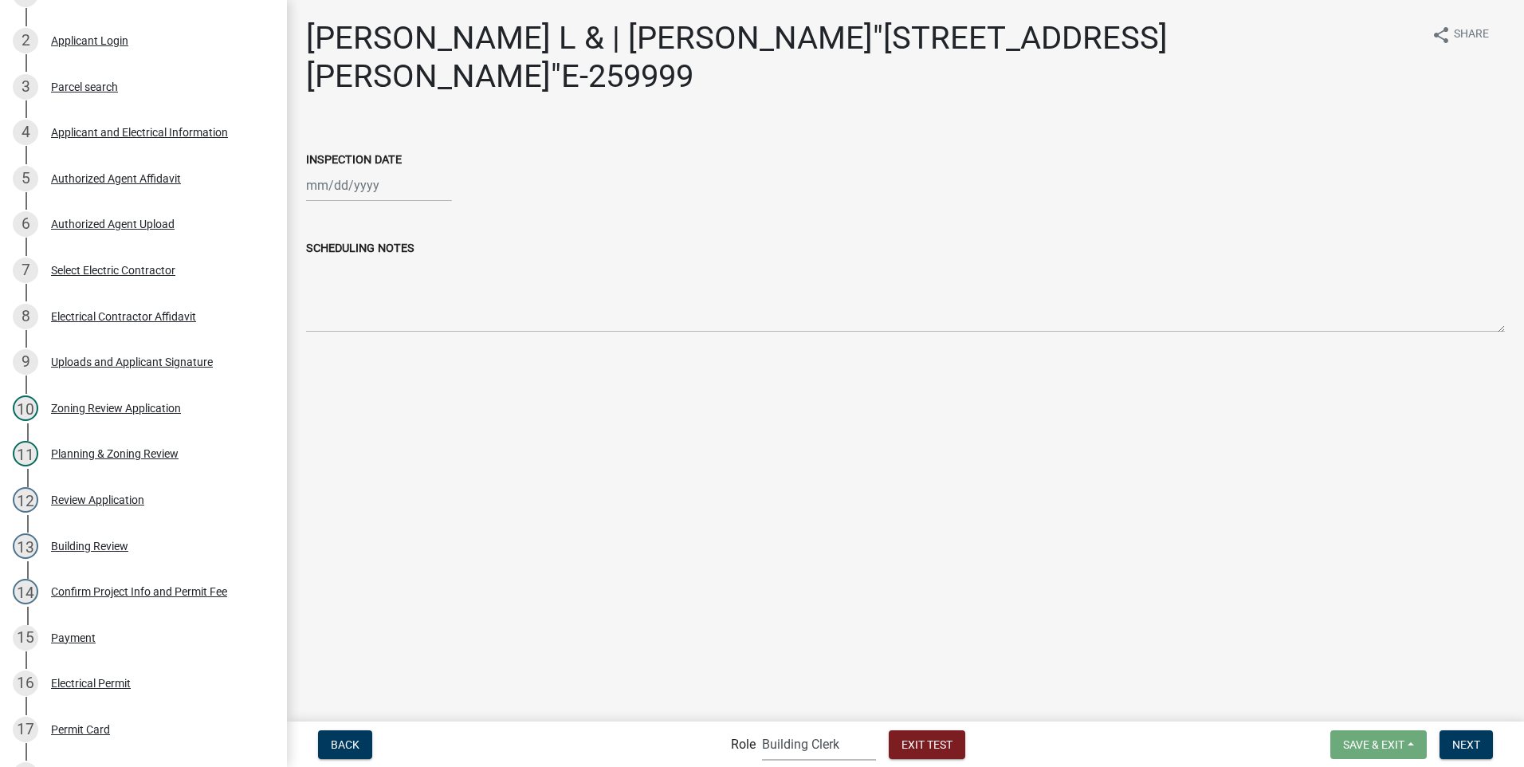
scroll to position [835, 0]
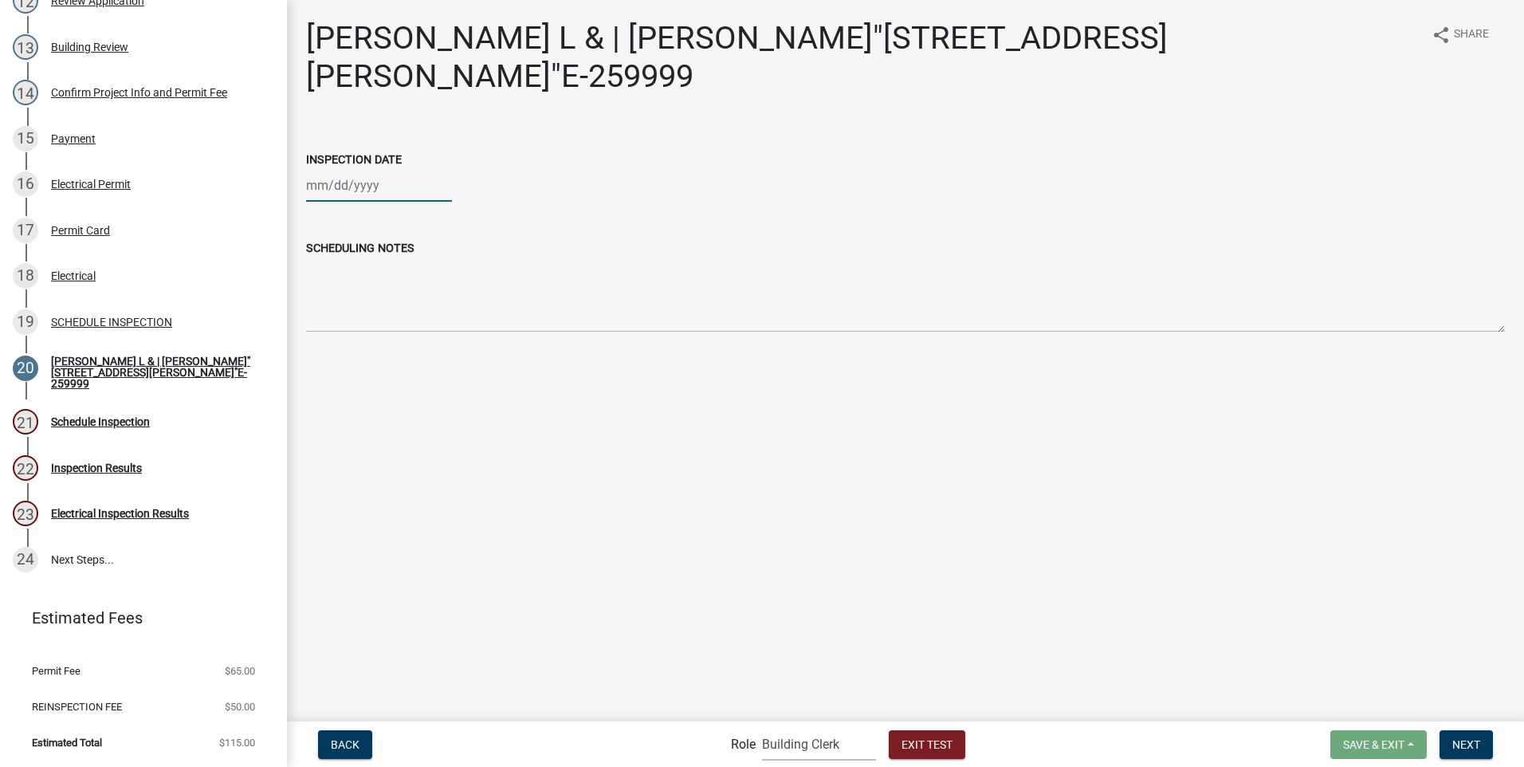
click at [328, 183] on div at bounding box center [379, 185] width 146 height 33
select select "9"
select select "2025"
click at [351, 320] on div "16" at bounding box center [348, 322] width 26 height 26
type input "[DATE]"
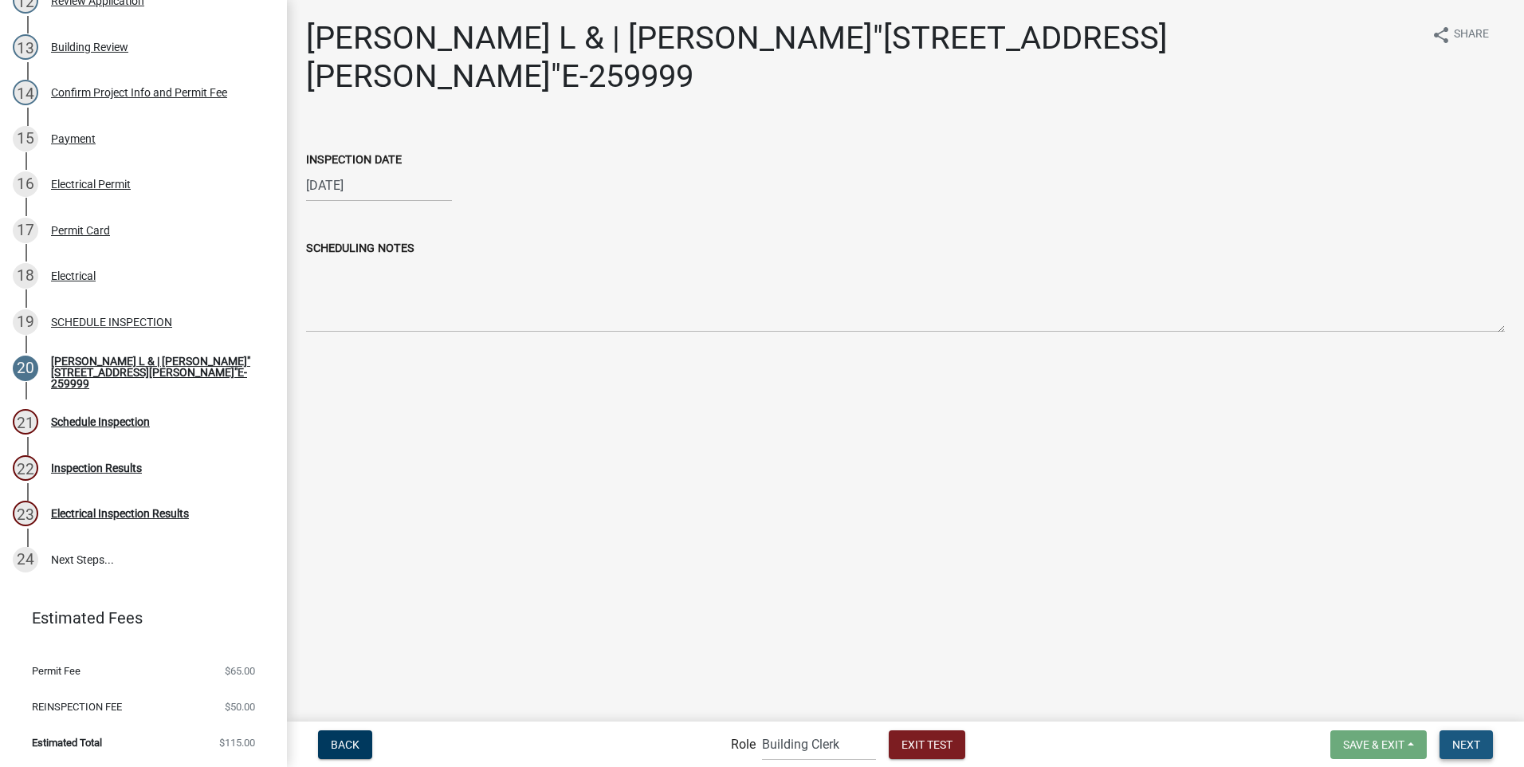
click at [1481, 747] on button "Next" at bounding box center [1466, 744] width 53 height 29
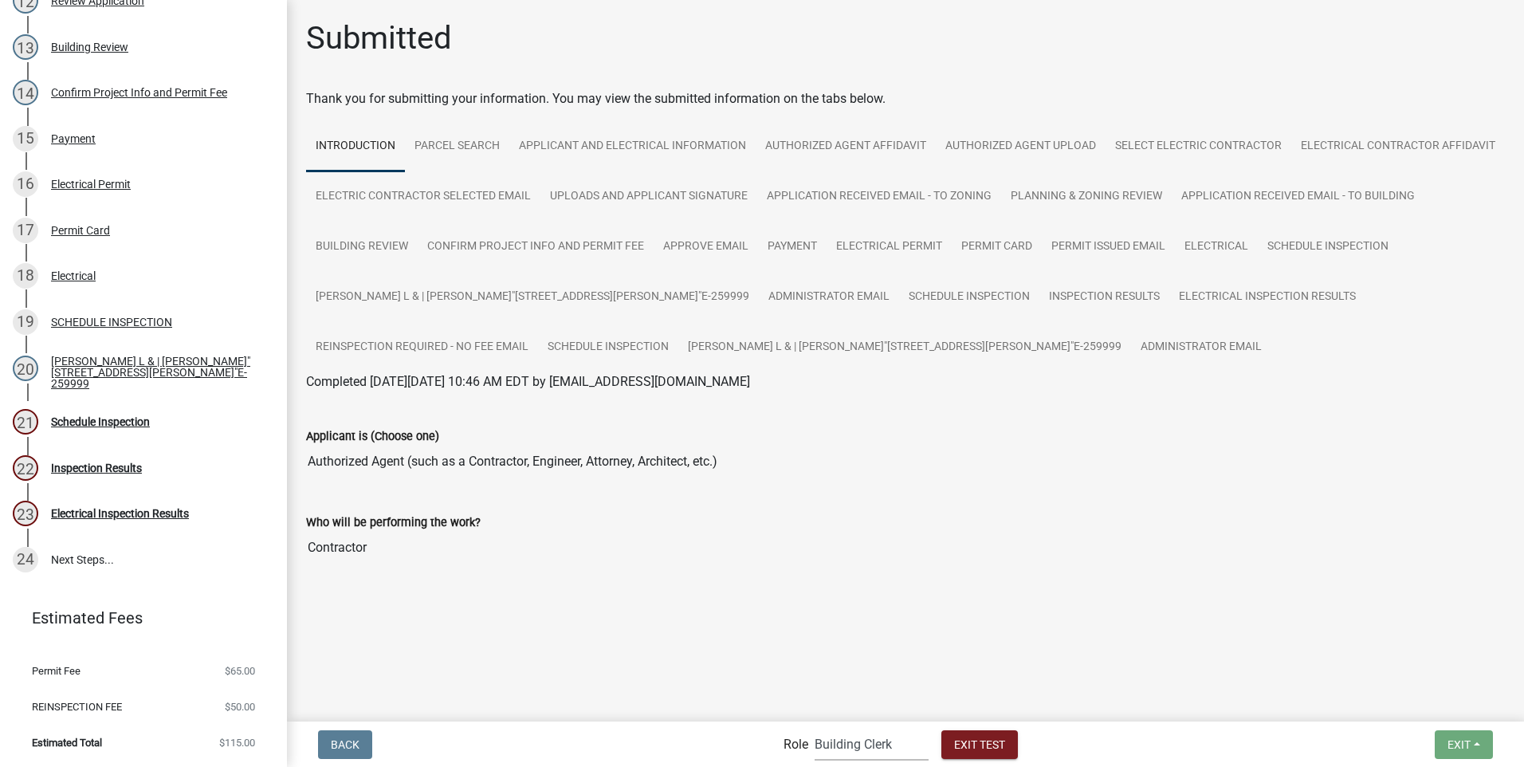
click at [860, 749] on select "Applicant Building Clerk Building Inspections Planning & Zoning Admin" at bounding box center [872, 744] width 114 height 33
click at [815, 728] on select "Applicant Building Clerk Building Inspections Planning & Zoning Admin" at bounding box center [872, 744] width 114 height 33
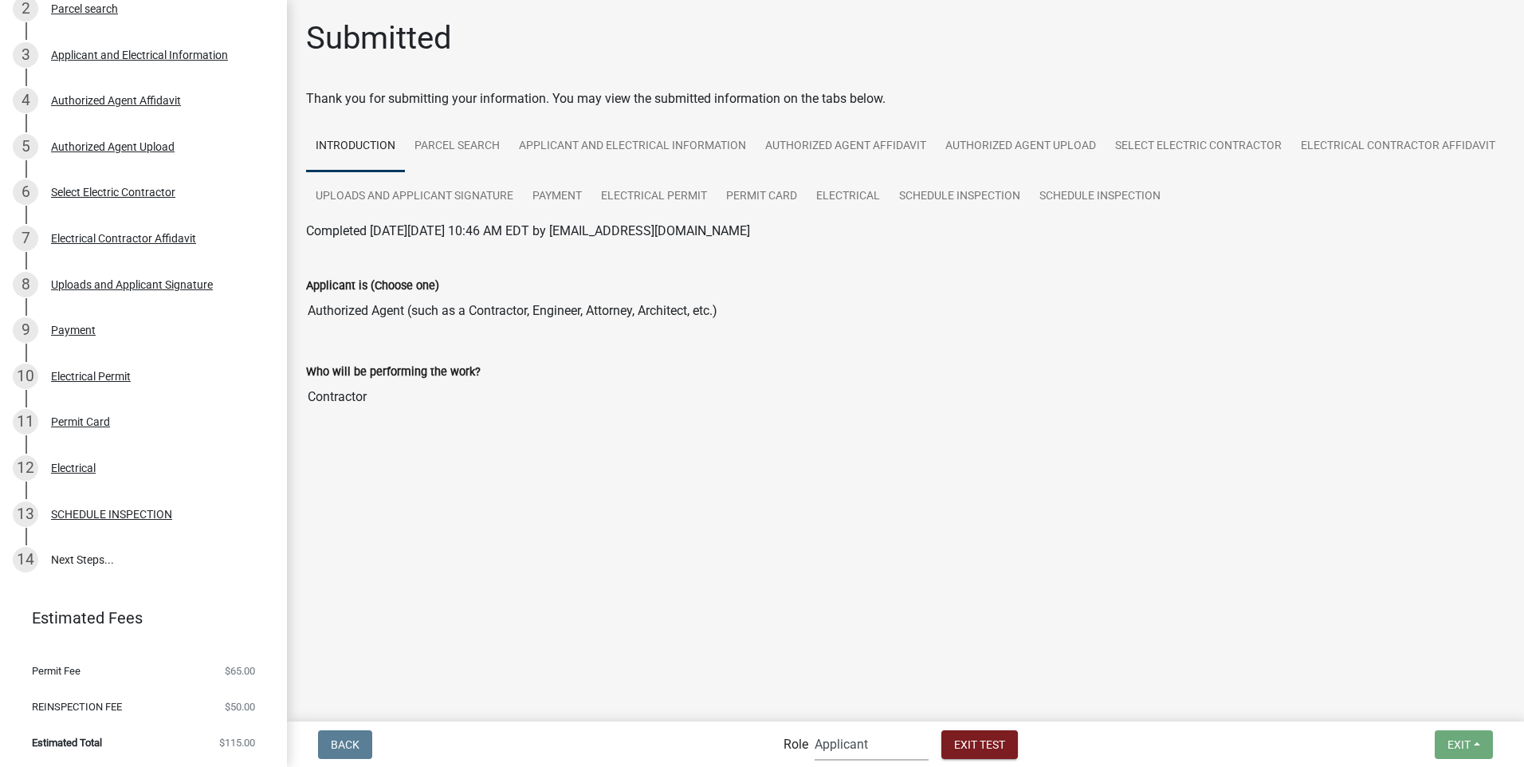
scroll to position [336, 0]
click at [863, 749] on select "Applicant Building Clerk Building Inspections Planning & Zoning Admin" at bounding box center [872, 744] width 114 height 33
select select "67b8e1bd-2e3e-4a8d-861d-598f76277593"
click at [815, 728] on select "Applicant Building Clerk Building Inspections Planning & Zoning Admin" at bounding box center [872, 744] width 114 height 33
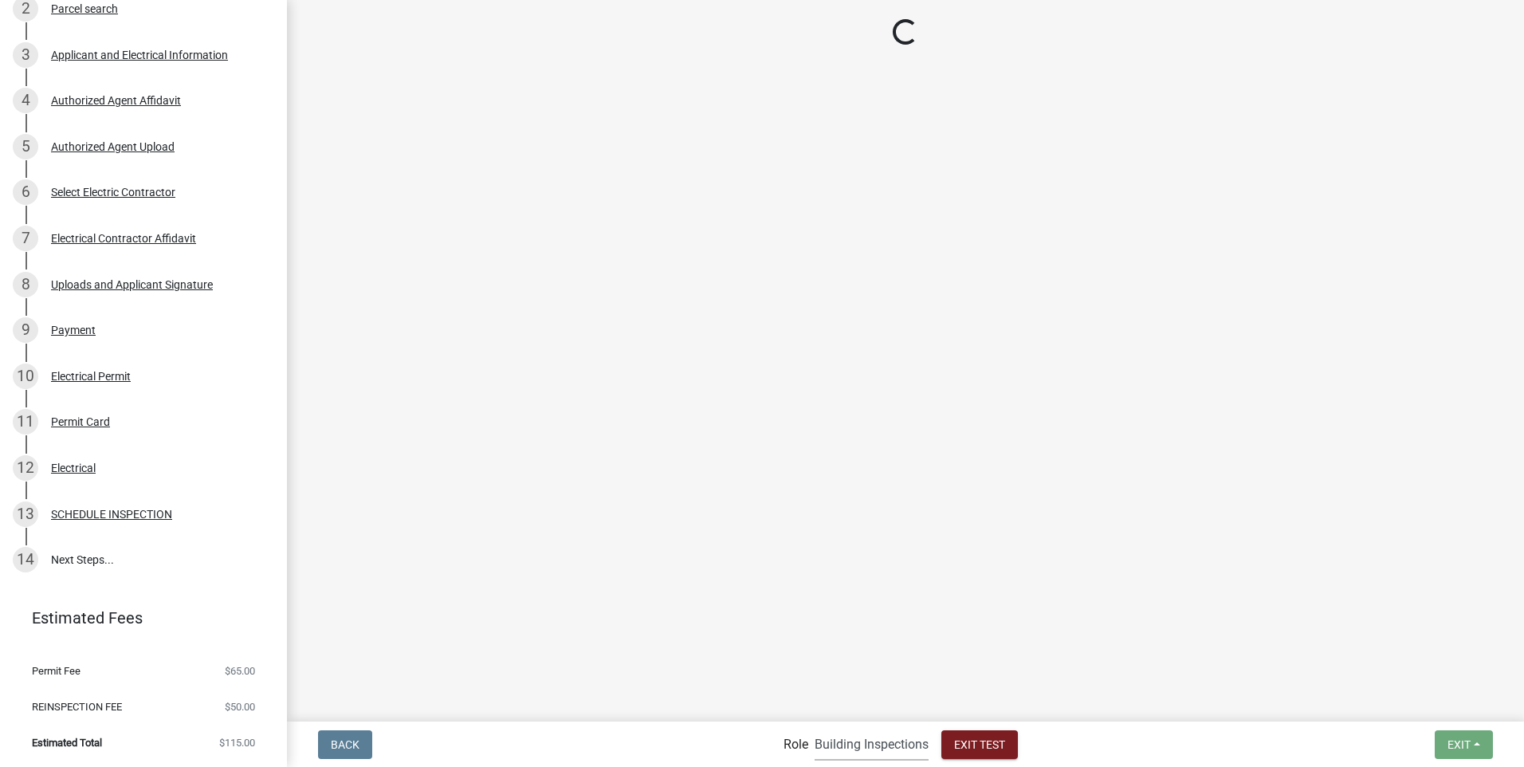
scroll to position [835, 0]
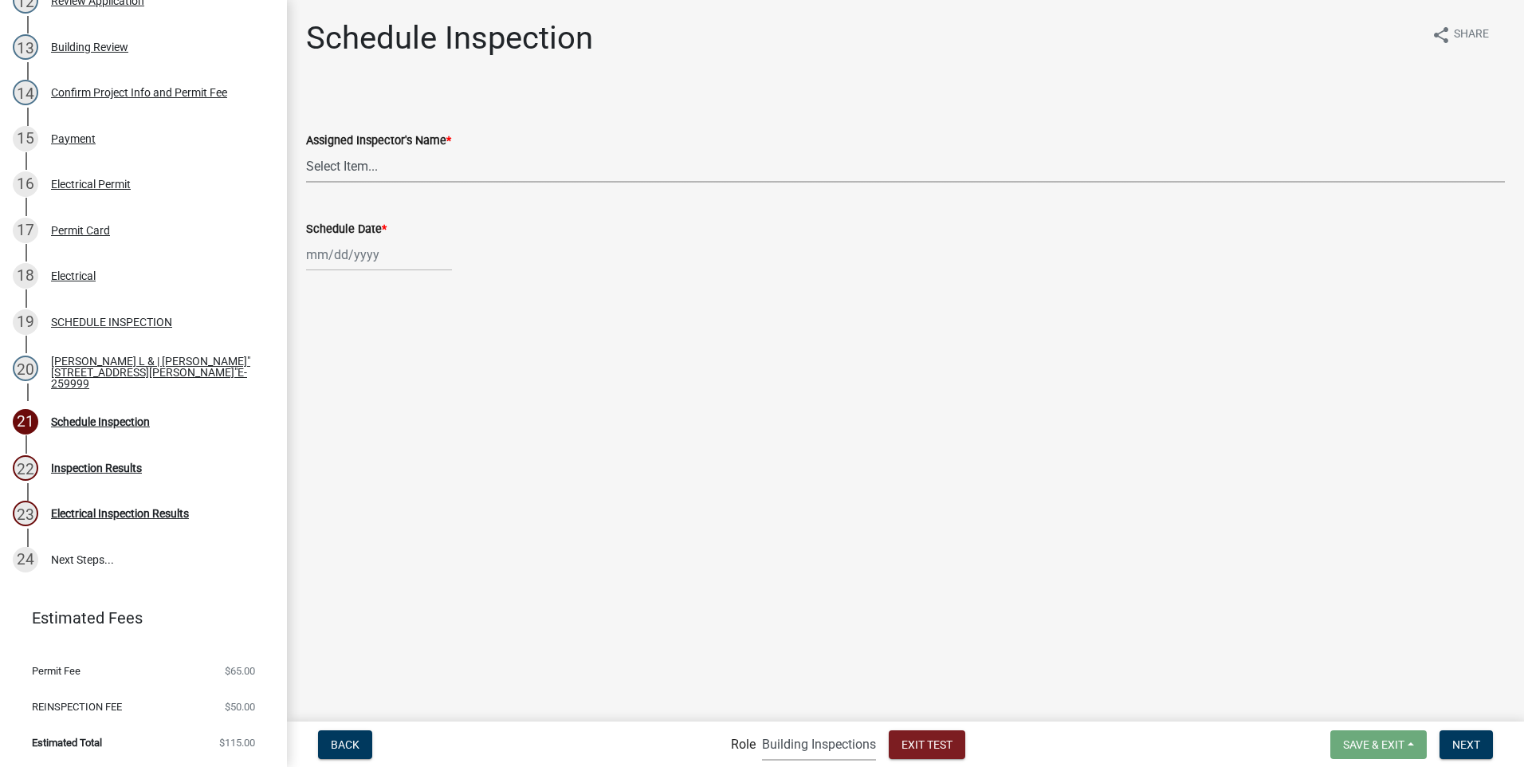
click at [361, 163] on select "Select Item... [PERSON_NAME] ([PERSON_NAME]) JonathanCook ([PERSON_NAME])" at bounding box center [905, 166] width 1199 height 33
select select "2023d007-b419-41f6-ba25-1bda40fa8b83"
click at [306, 150] on select "Select Item... [PERSON_NAME] ([PERSON_NAME]) JonathanCook ([PERSON_NAME])" at bounding box center [905, 166] width 1199 height 33
select select "9"
select select "2025"
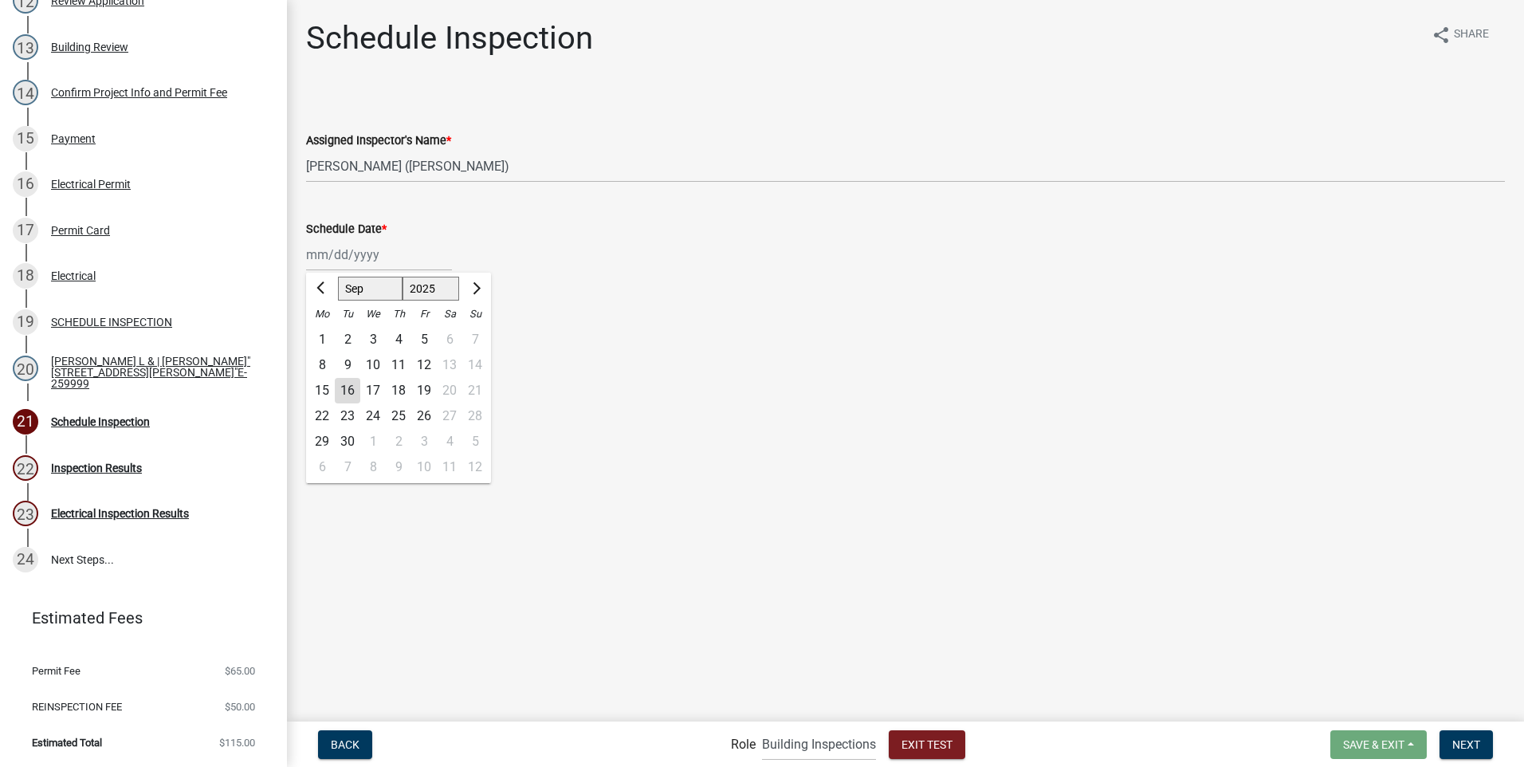
drag, startPoint x: 368, startPoint y: 249, endPoint x: 364, endPoint y: 261, distance: 12.6
click at [366, 252] on div "[PERSON_NAME] Feb Mar Apr [PERSON_NAME][DATE] Oct Nov [DATE] 1526 1527 1528 152…" at bounding box center [379, 254] width 146 height 33
click at [372, 388] on div "17" at bounding box center [373, 391] width 26 height 26
type input "[DATE]"
click at [1464, 737] on span "Next" at bounding box center [1467, 743] width 28 height 13
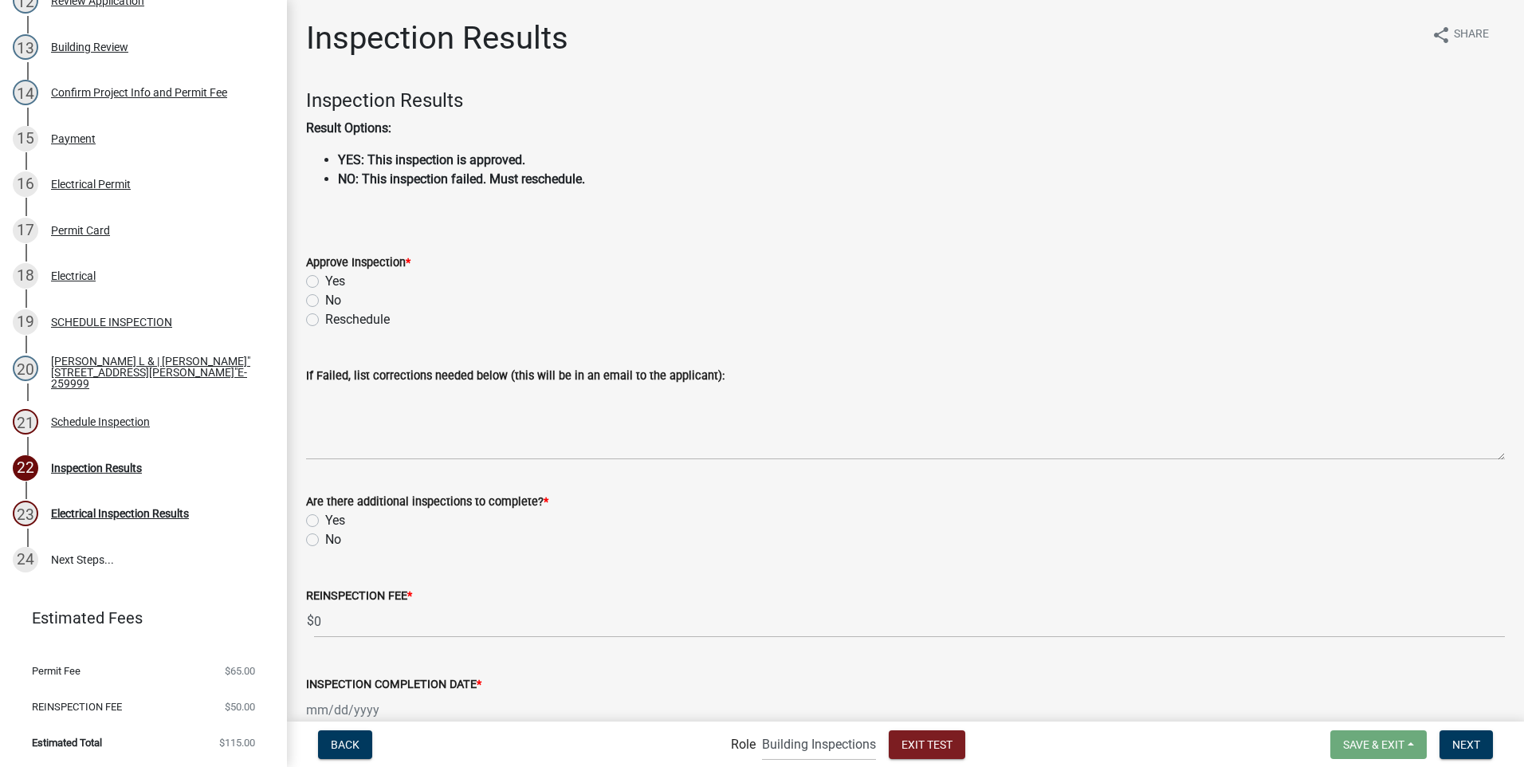
click at [325, 301] on label "No" at bounding box center [333, 300] width 16 height 19
click at [325, 301] on input "No" at bounding box center [330, 296] width 10 height 10
radio input "true"
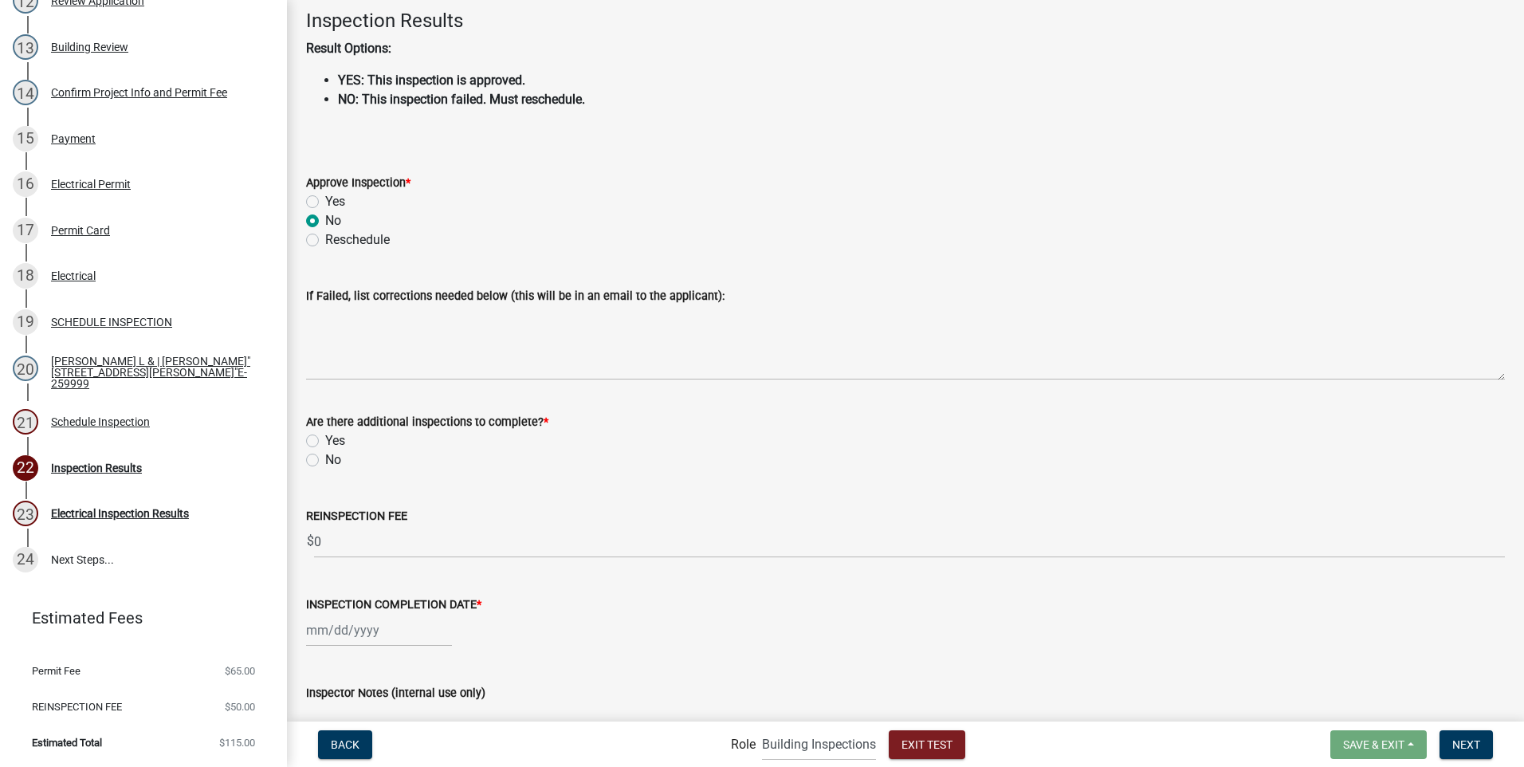
click at [325, 442] on label "Yes" at bounding box center [335, 440] width 20 height 19
click at [325, 442] on input "Yes" at bounding box center [330, 436] width 10 height 10
radio input "true"
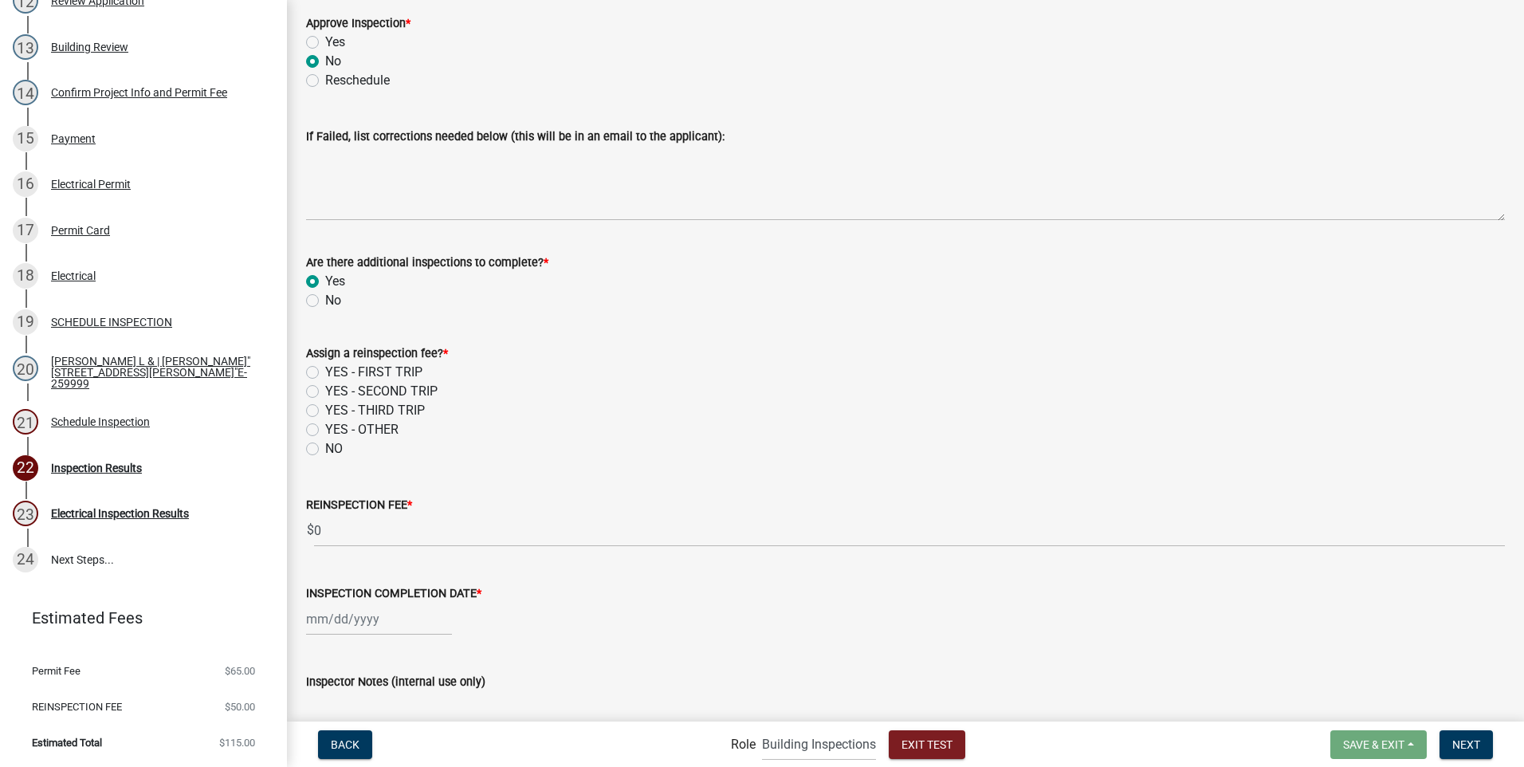
scroll to position [319, 0]
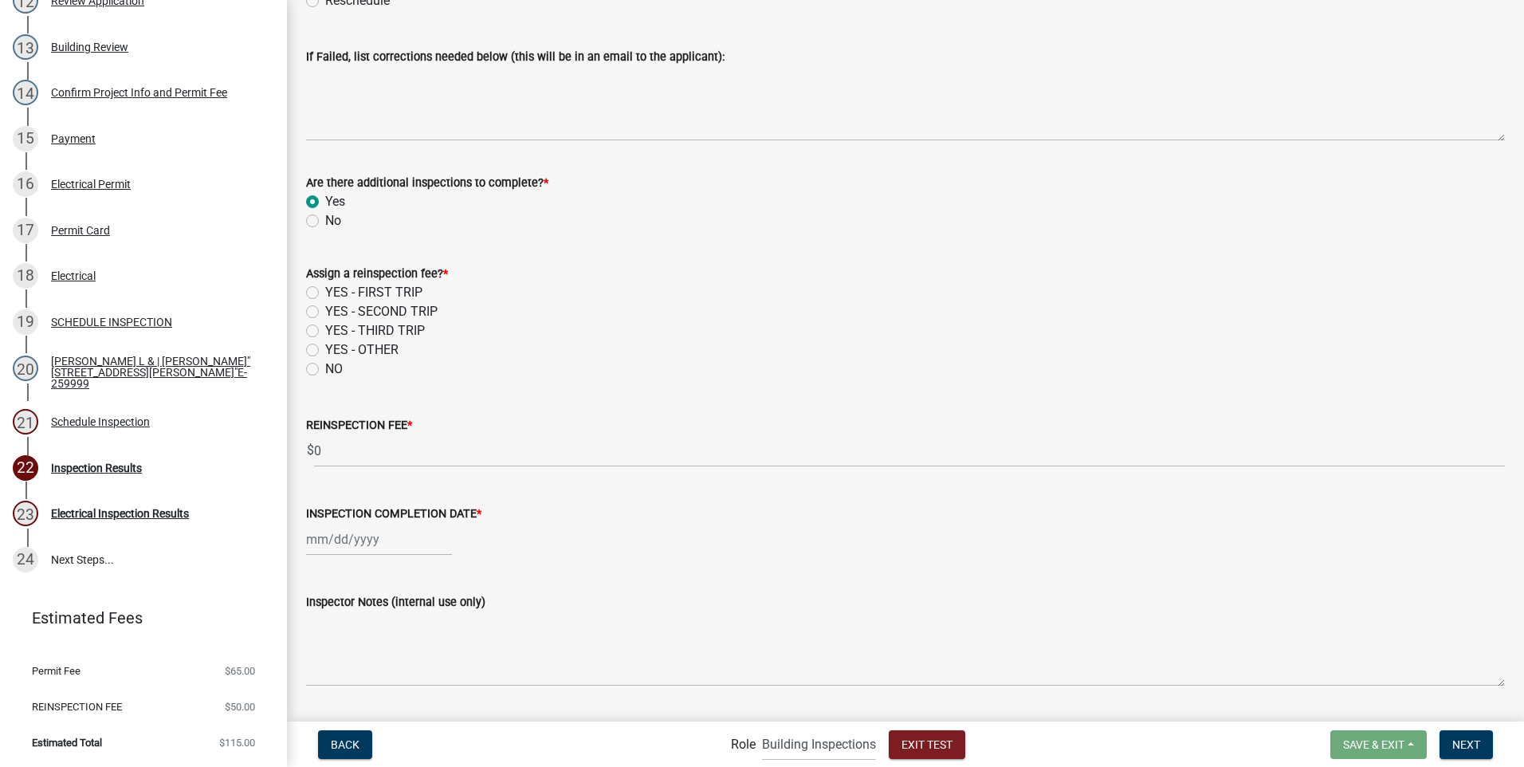
click at [325, 308] on label "YES - SECOND TRIP" at bounding box center [381, 311] width 112 height 19
click at [325, 308] on input "YES - SECOND TRIP" at bounding box center [330, 307] width 10 height 10
radio input "true"
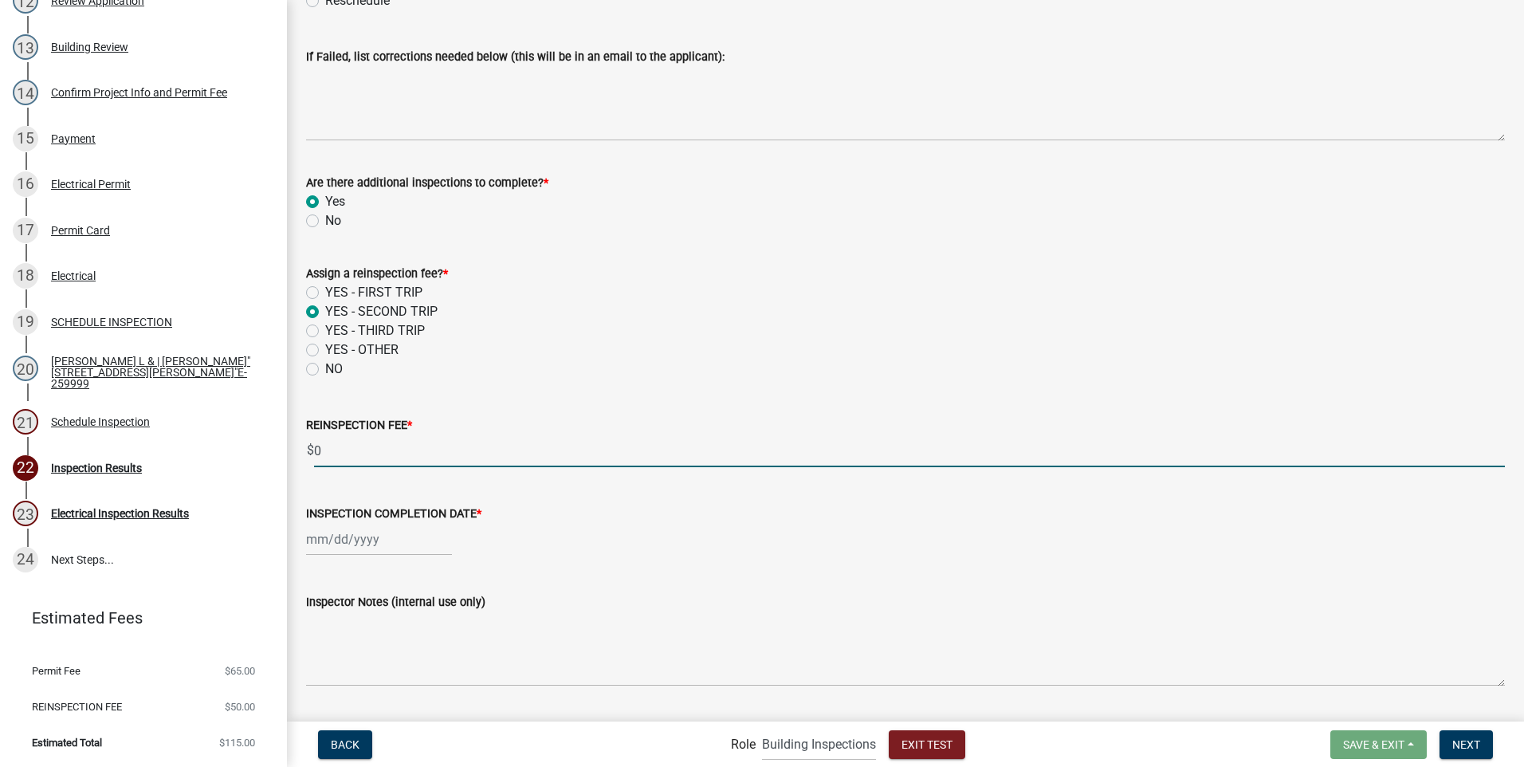
drag, startPoint x: 339, startPoint y: 458, endPoint x: 293, endPoint y: 457, distance: 46.2
click at [293, 457] on div "Inspection Results share Share Inspection Results Result Options: YES: This ins…" at bounding box center [905, 330] width 1237 height 1260
type input "44"
click at [321, 541] on div at bounding box center [379, 539] width 146 height 33
select select "9"
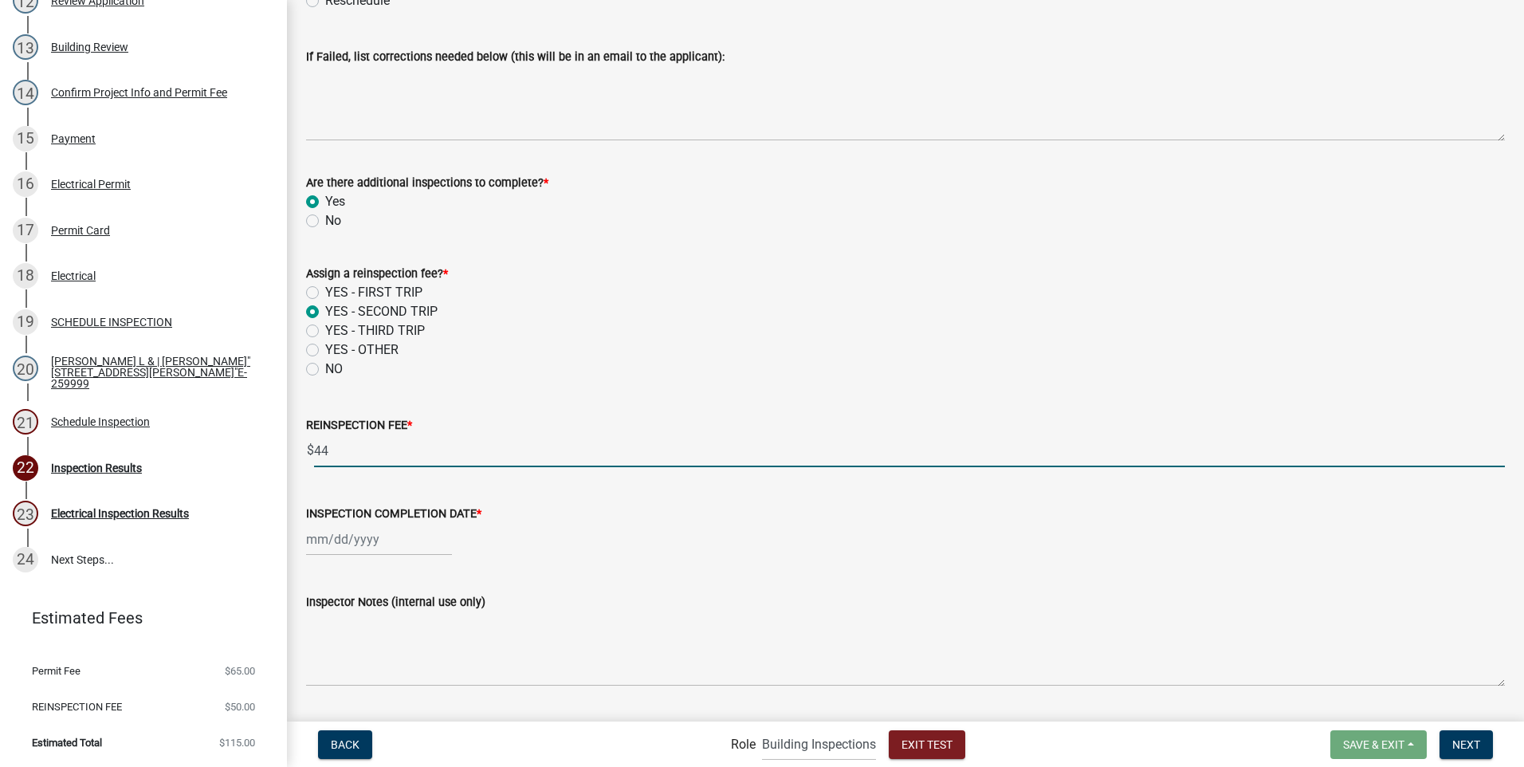
select select "2025"
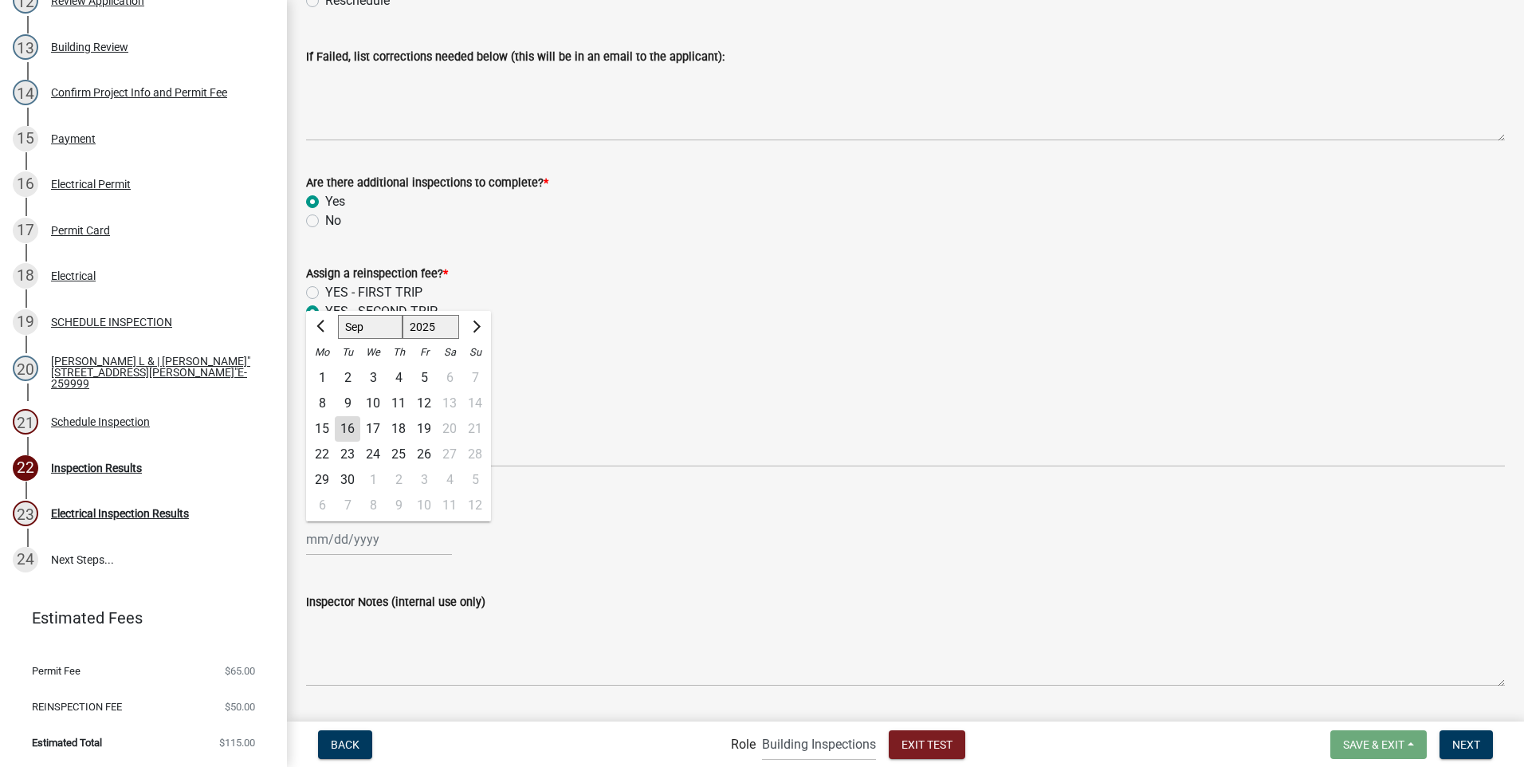
click at [371, 425] on div "17" at bounding box center [373, 429] width 26 height 26
type input "[DATE]"
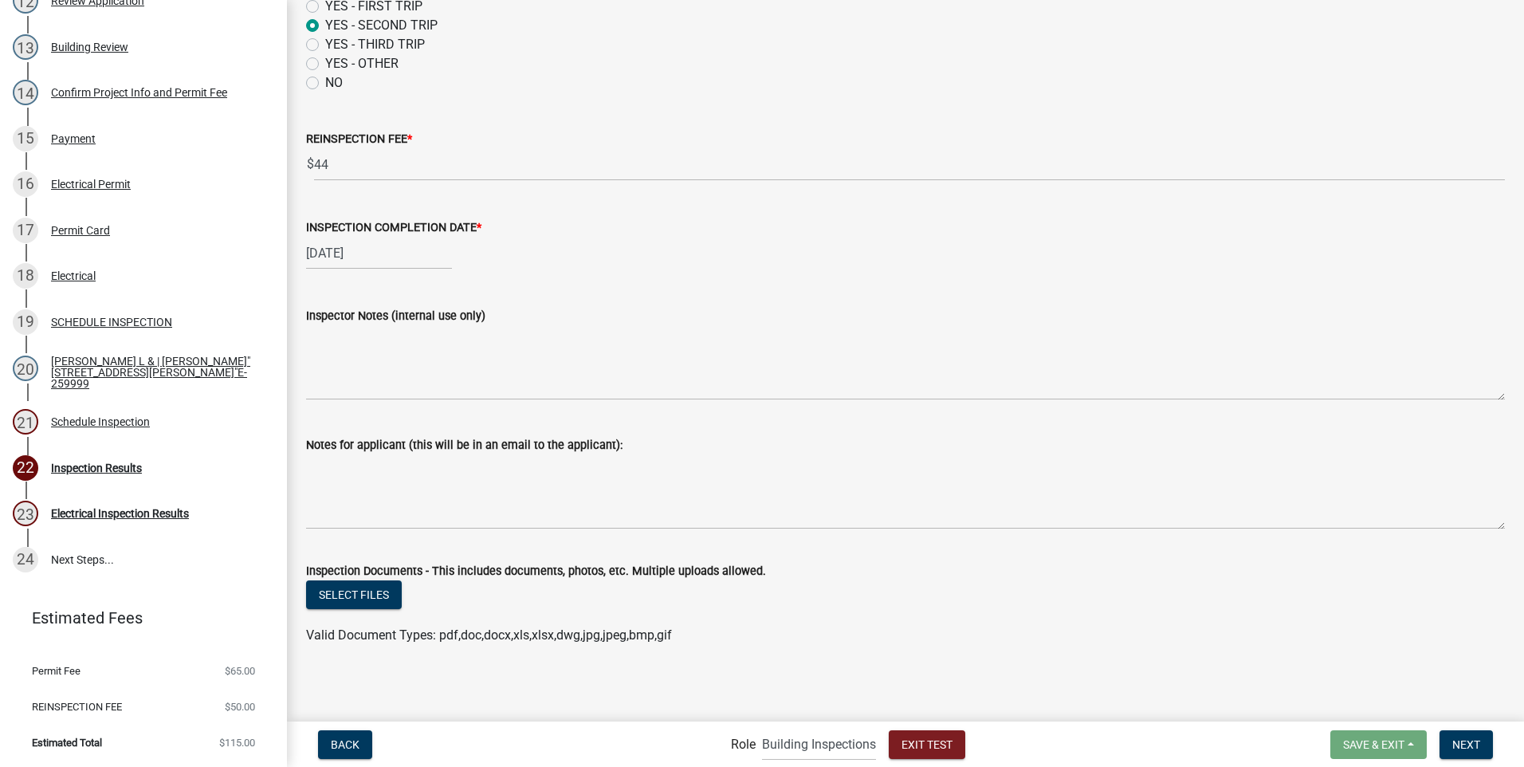
scroll to position [607, 0]
click at [1460, 743] on span "Next" at bounding box center [1467, 743] width 28 height 13
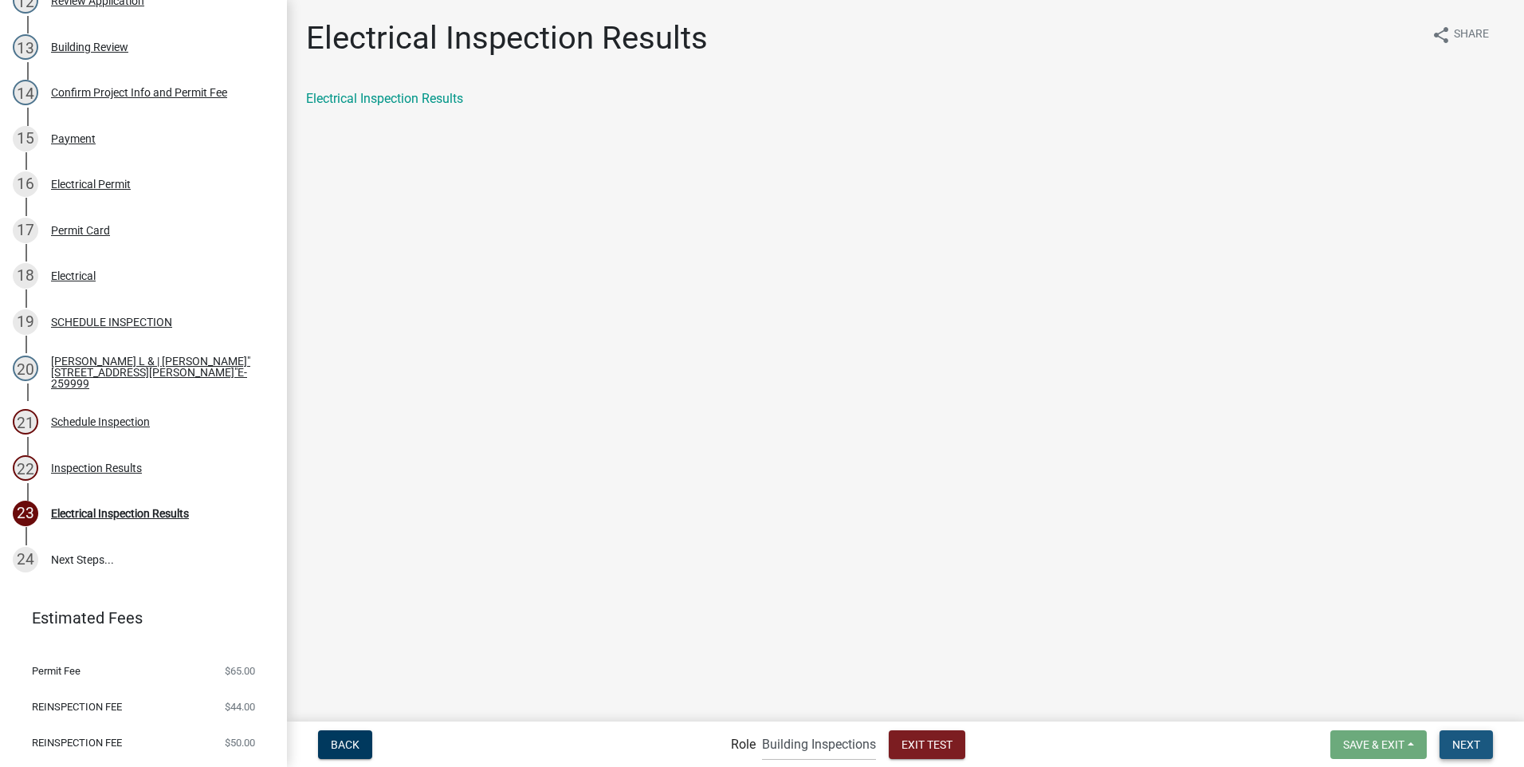
click at [1473, 739] on span "Next" at bounding box center [1467, 743] width 28 height 13
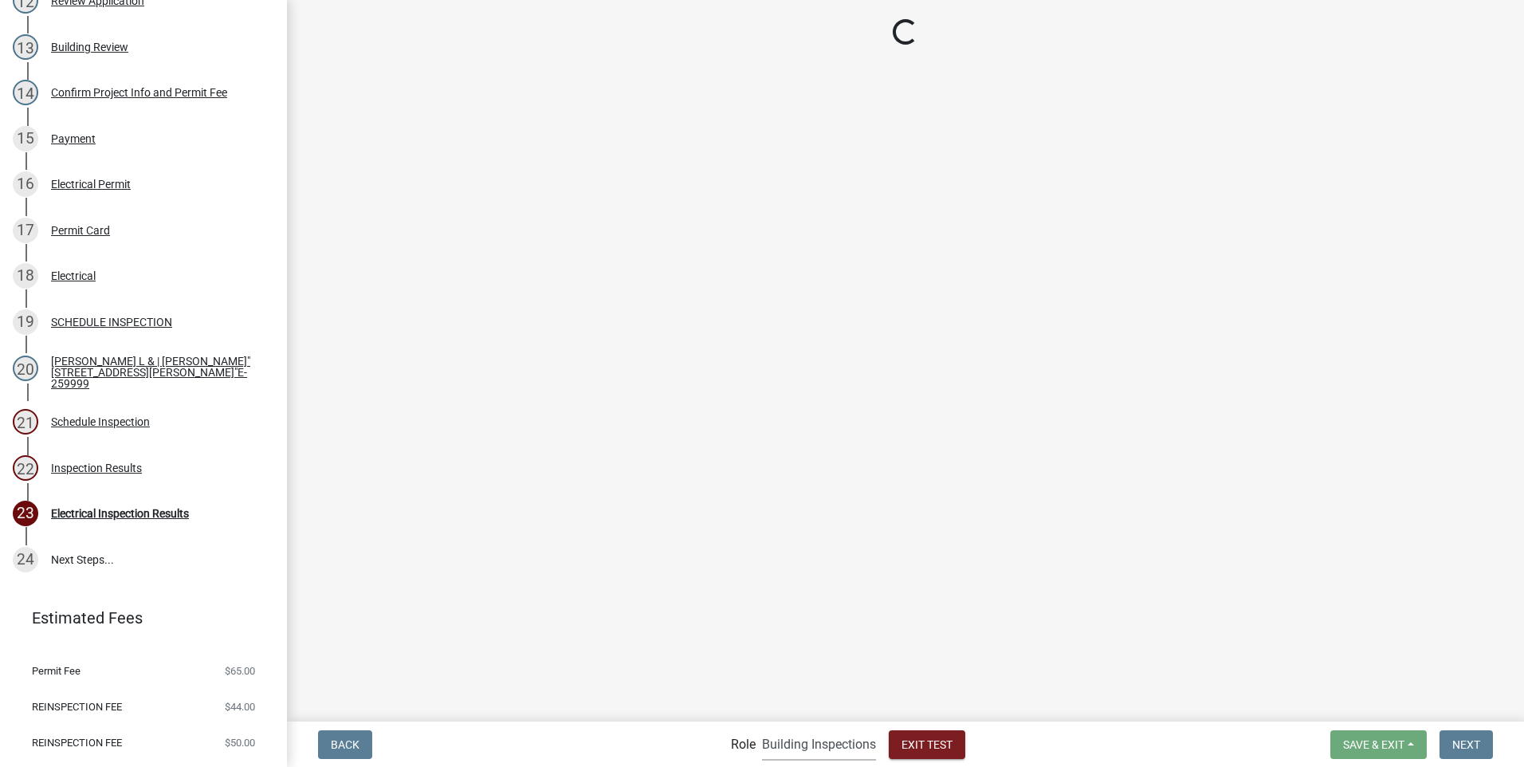
click at [824, 743] on select "Applicant Building Clerk Building Inspections Planning & Zoning Admin" at bounding box center [819, 744] width 114 height 33
click at [762, 728] on select "Applicant Building Clerk Building Inspections Planning & Zoning Admin" at bounding box center [819, 744] width 114 height 33
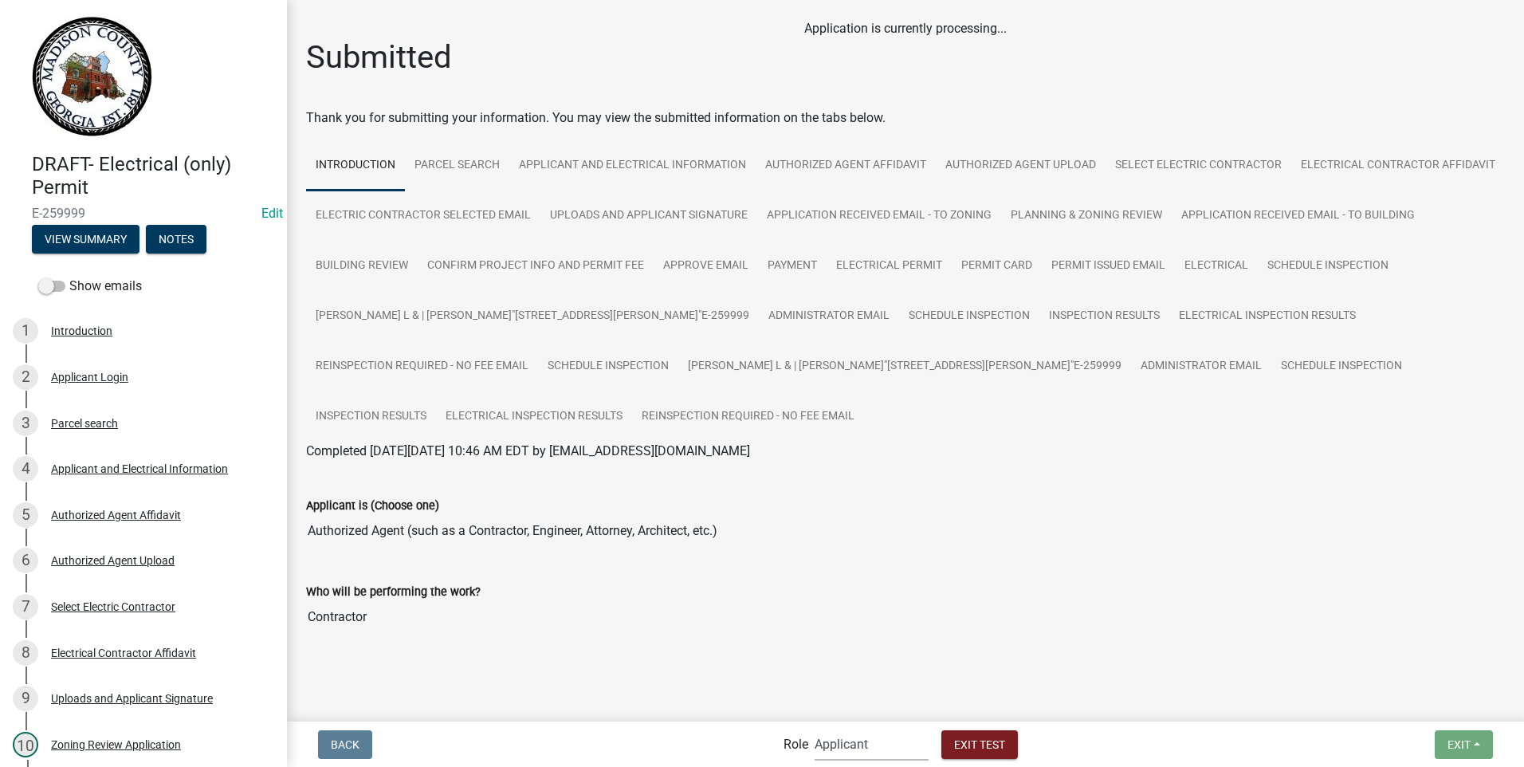
drag, startPoint x: 869, startPoint y: 750, endPoint x: 858, endPoint y: 743, distance: 13.3
click at [869, 750] on select "Applicant Building Clerk Building Inspections Planning & Zoning Admin" at bounding box center [872, 744] width 114 height 33
click at [815, 728] on select "Applicant Building Clerk Building Inspections Planning & Zoning Admin" at bounding box center [872, 744] width 114 height 33
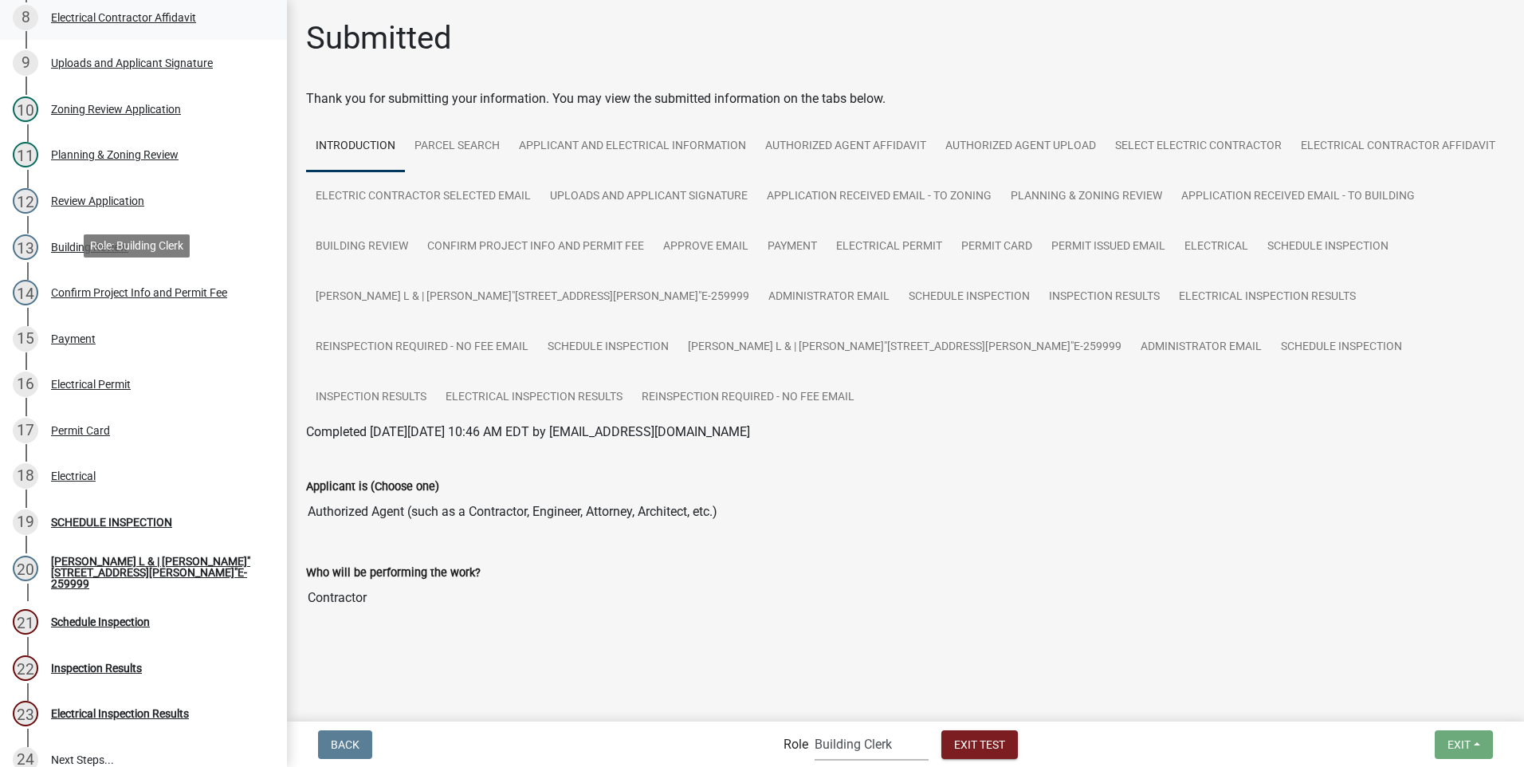
scroll to position [638, 0]
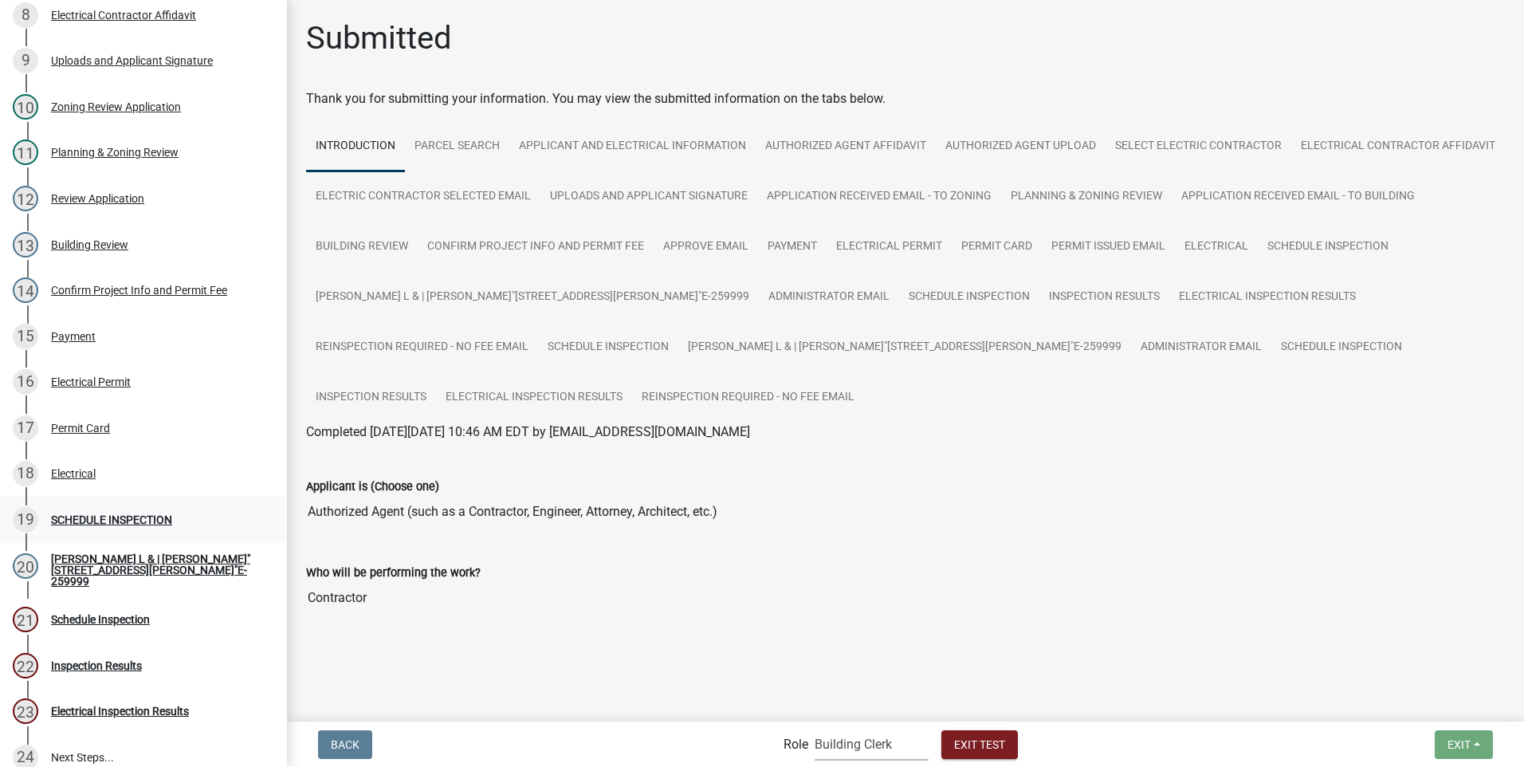
click at [89, 514] on div "SCHEDULE INSPECTION" at bounding box center [111, 519] width 121 height 11
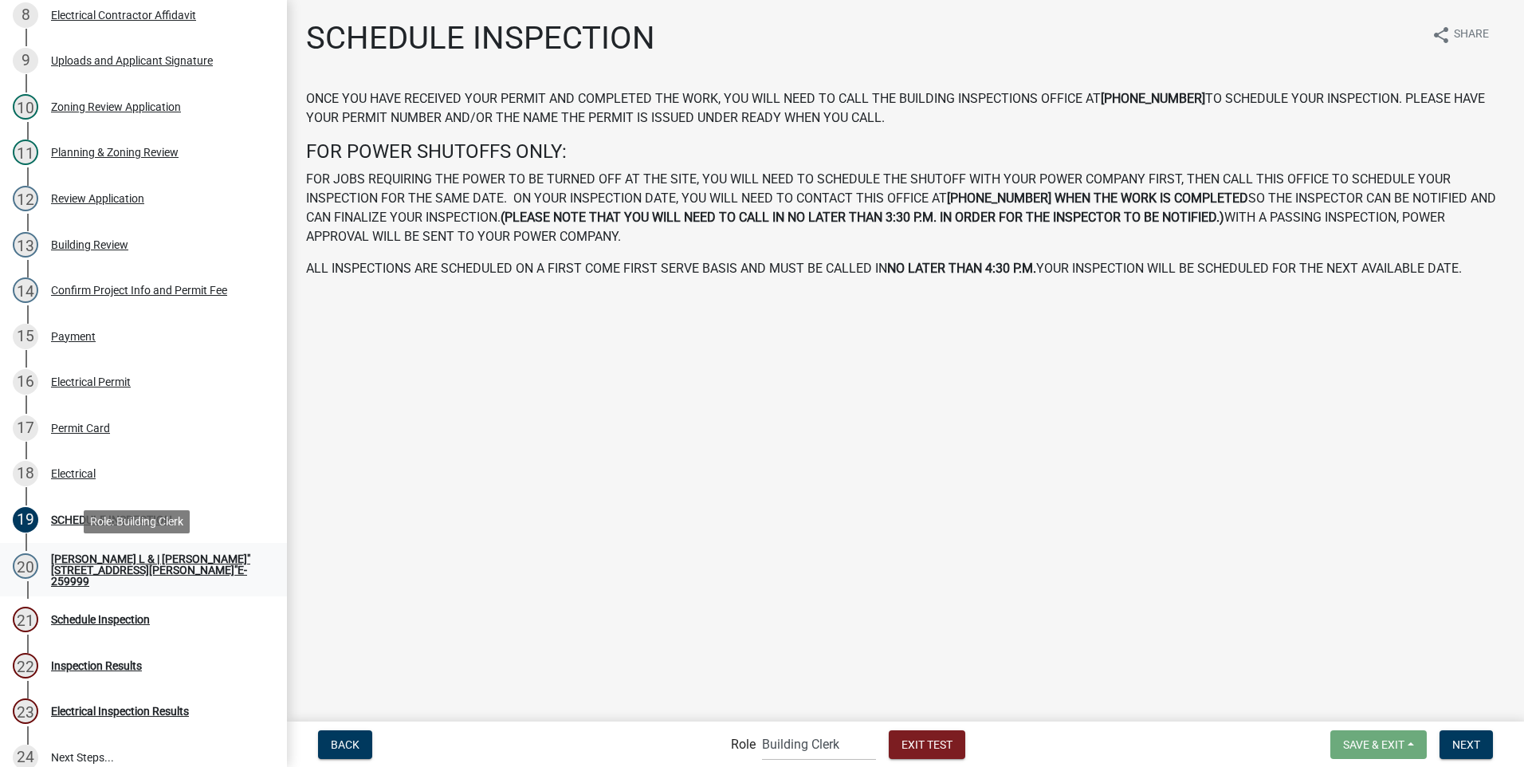
click at [100, 566] on div "[PERSON_NAME] L & | [PERSON_NAME]"[STREET_ADDRESS][PERSON_NAME]"E-259999" at bounding box center [156, 569] width 210 height 33
click at [158, 568] on div "[PERSON_NAME] L & | [PERSON_NAME]"[STREET_ADDRESS][PERSON_NAME]"E-259999" at bounding box center [156, 569] width 210 height 33
drag, startPoint x: 802, startPoint y: 745, endPoint x: 802, endPoint y: 729, distance: 15.1
click at [802, 745] on select "Applicant Building Clerk Building Inspections Planning & Zoning Admin" at bounding box center [819, 744] width 114 height 33
click at [762, 728] on select "Applicant Building Clerk Building Inspections Planning & Zoning Admin" at bounding box center [819, 744] width 114 height 33
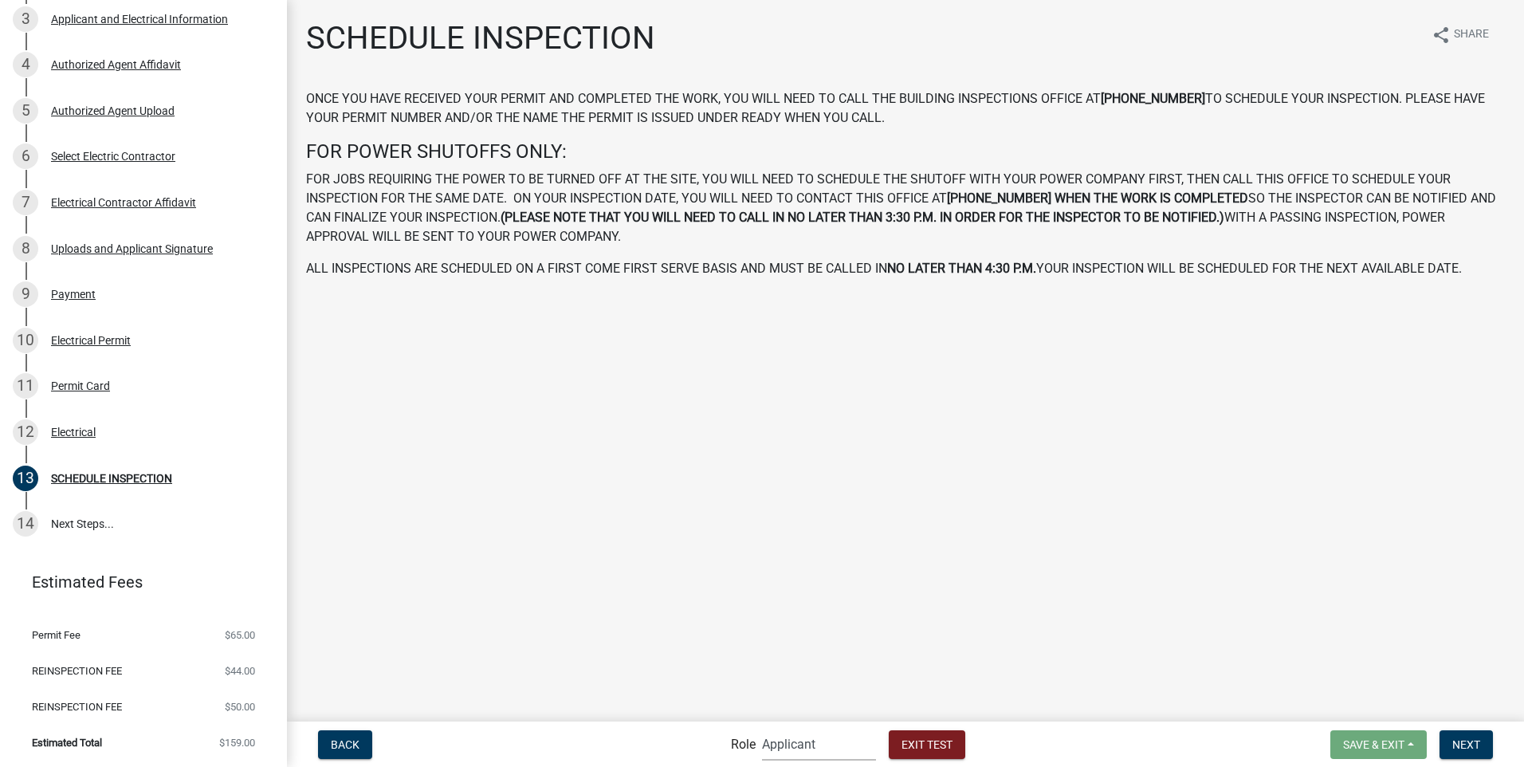
scroll to position [139, 0]
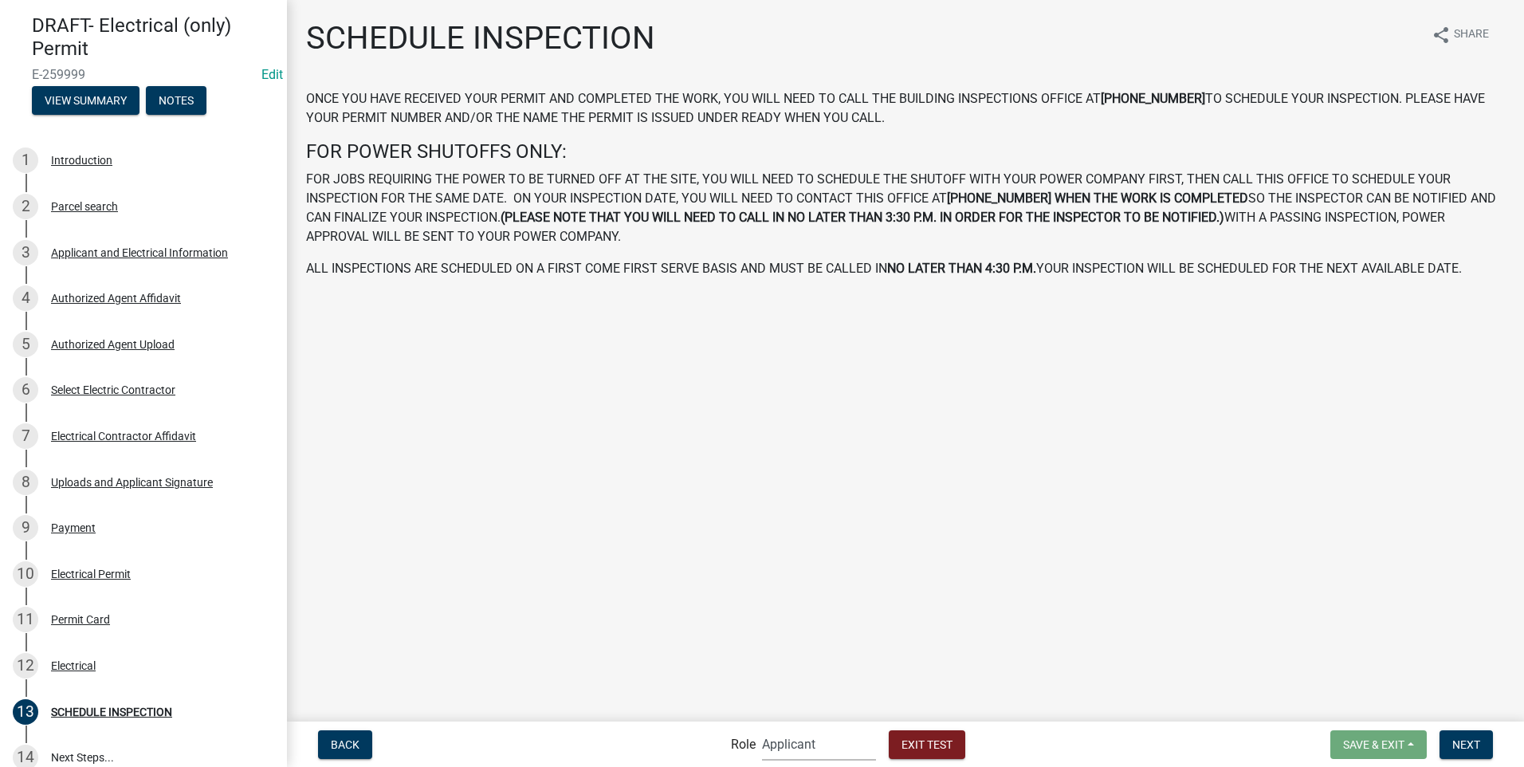
click at [808, 749] on select "Applicant Building Clerk Building Inspections Planning & Zoning Admin" at bounding box center [819, 744] width 114 height 33
click at [762, 728] on select "Applicant Building Clerk Building Inspections Planning & Zoning Admin" at bounding box center [819, 744] width 114 height 33
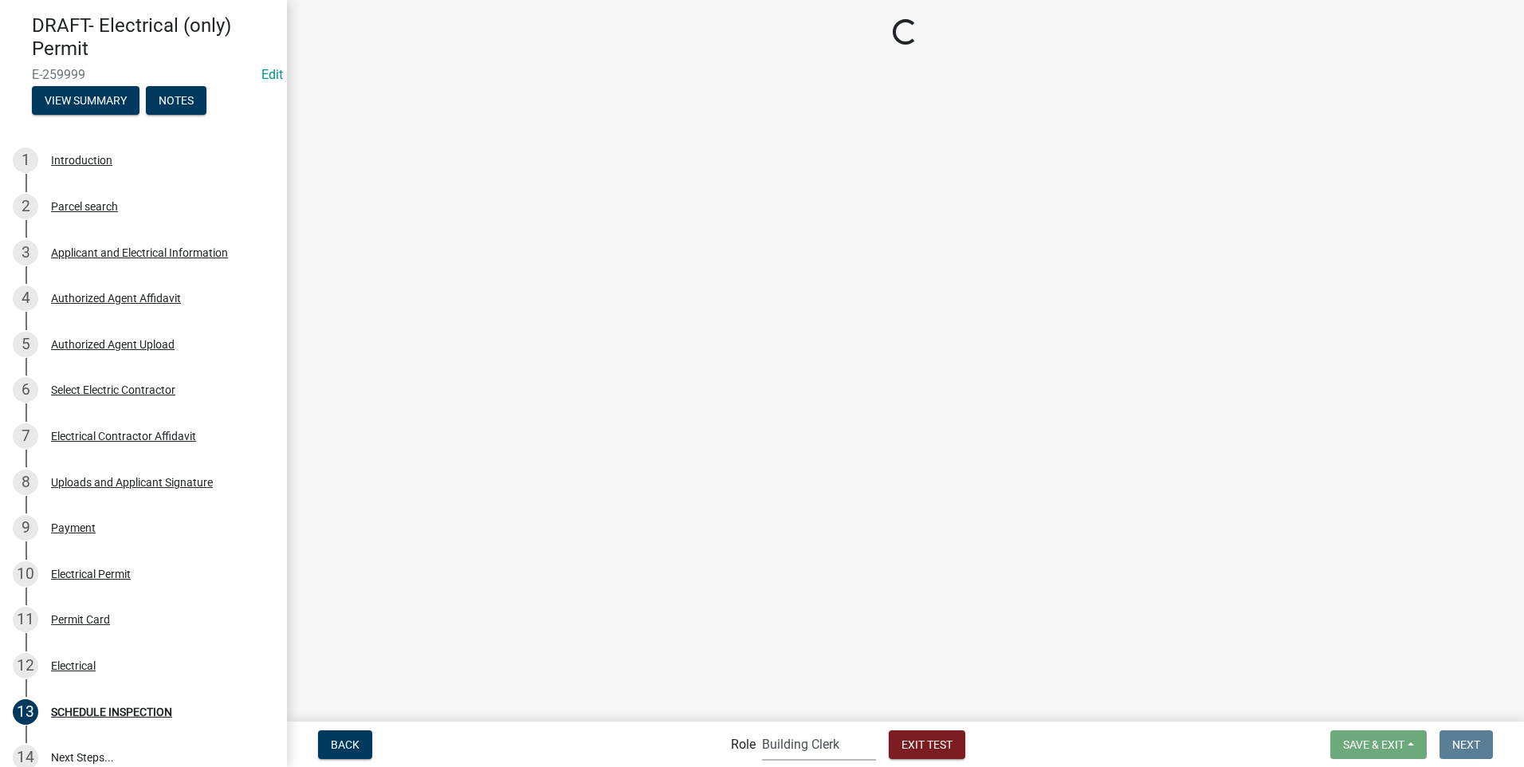
scroll to position [638, 0]
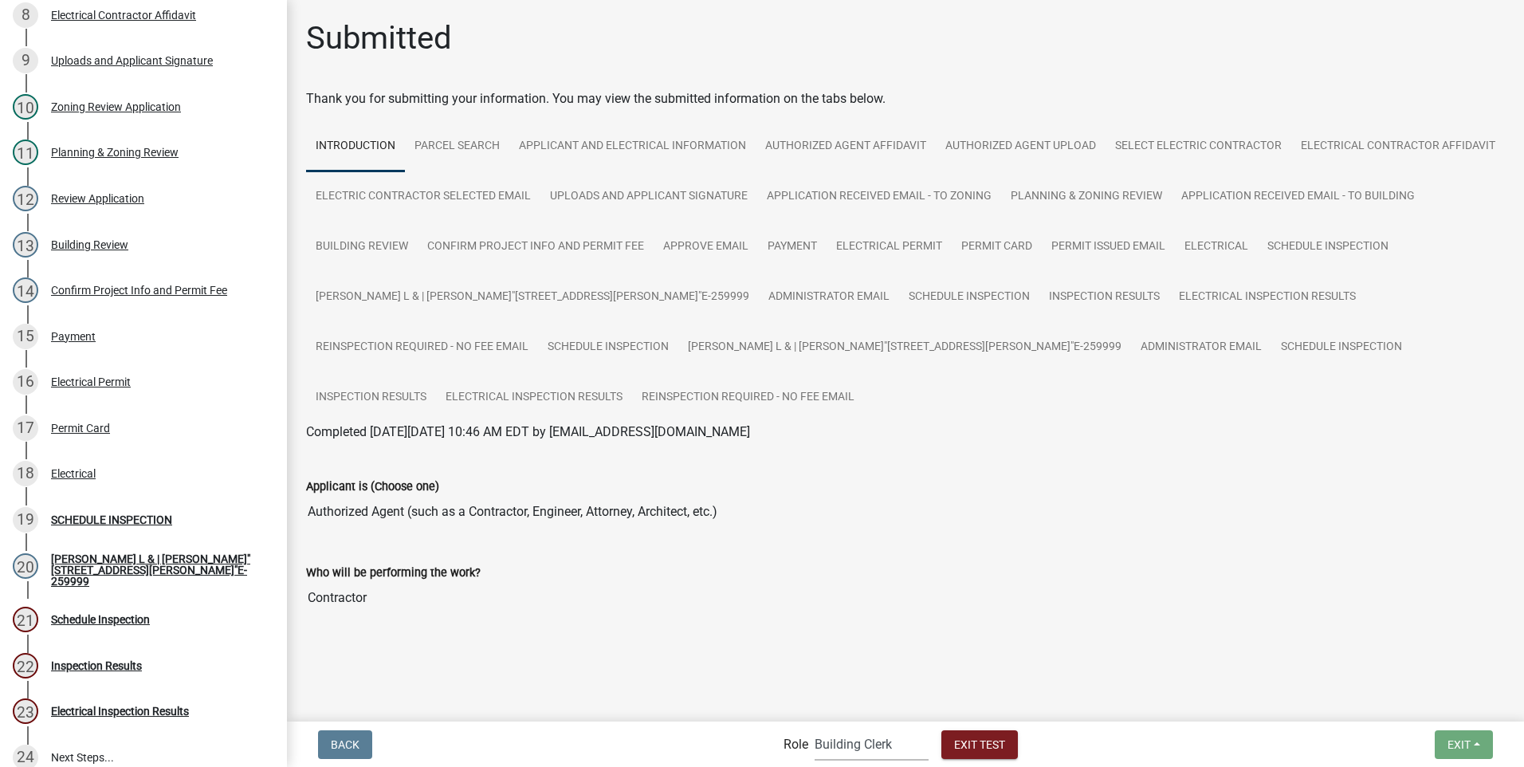
drag, startPoint x: 853, startPoint y: 743, endPoint x: 854, endPoint y: 731, distance: 12.0
click at [853, 743] on select "Applicant Building Clerk Building Inspections Planning & Zoning Admin" at bounding box center [872, 744] width 114 height 33
click at [815, 728] on select "Applicant Building Clerk Building Inspections Planning & Zoning Admin" at bounding box center [872, 744] width 114 height 33
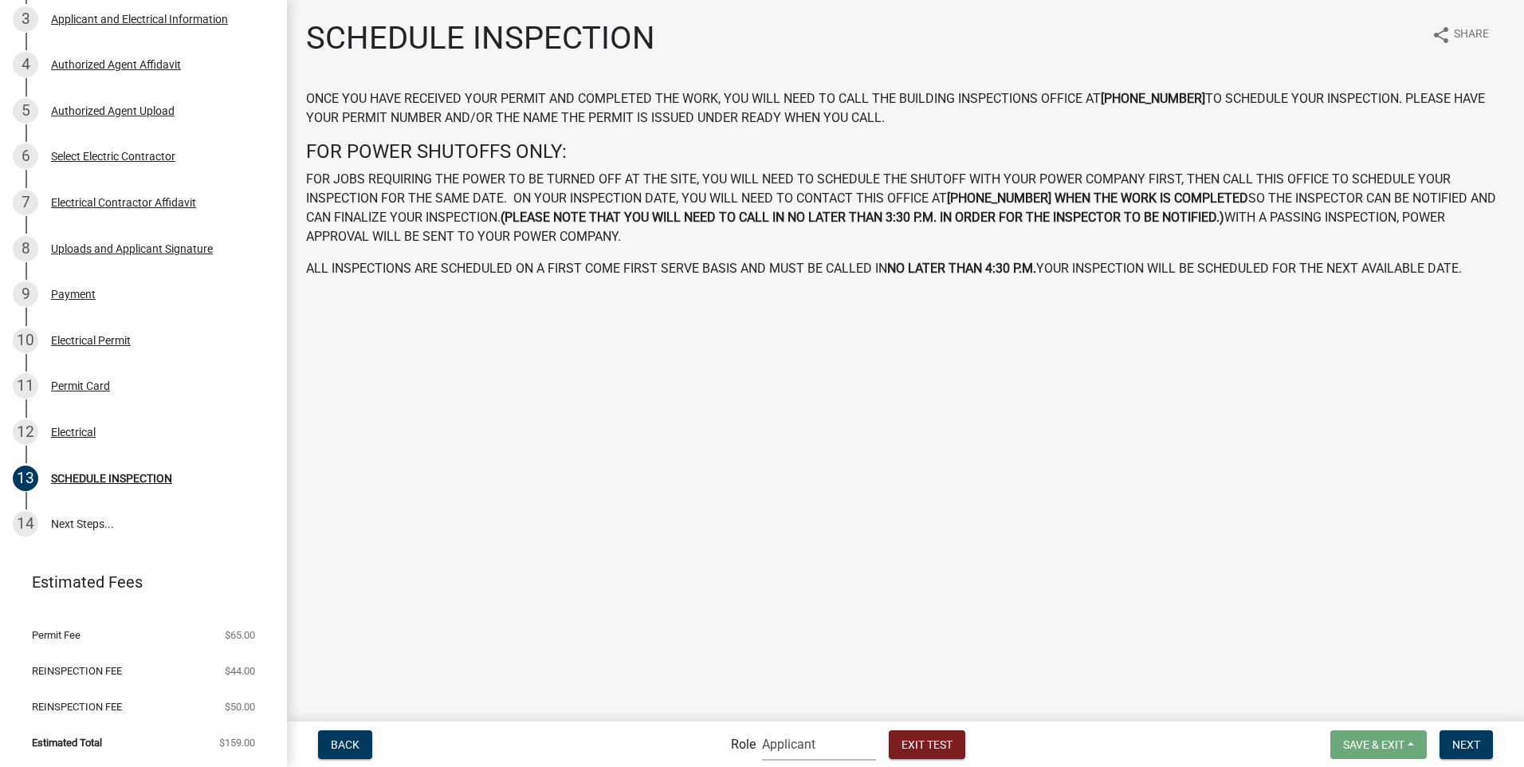
scroll to position [139, 0]
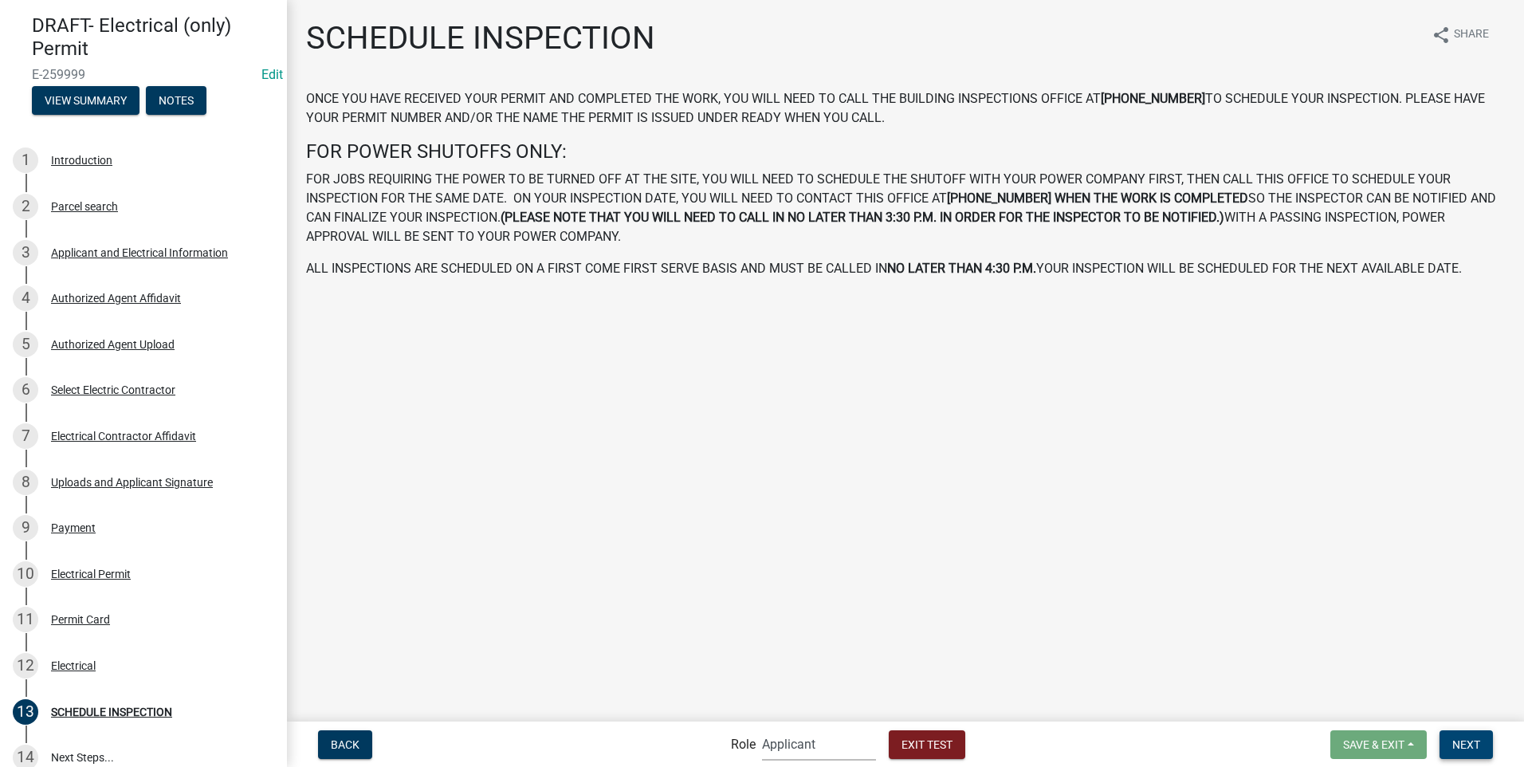
click at [1480, 737] on button "Next" at bounding box center [1466, 744] width 53 height 29
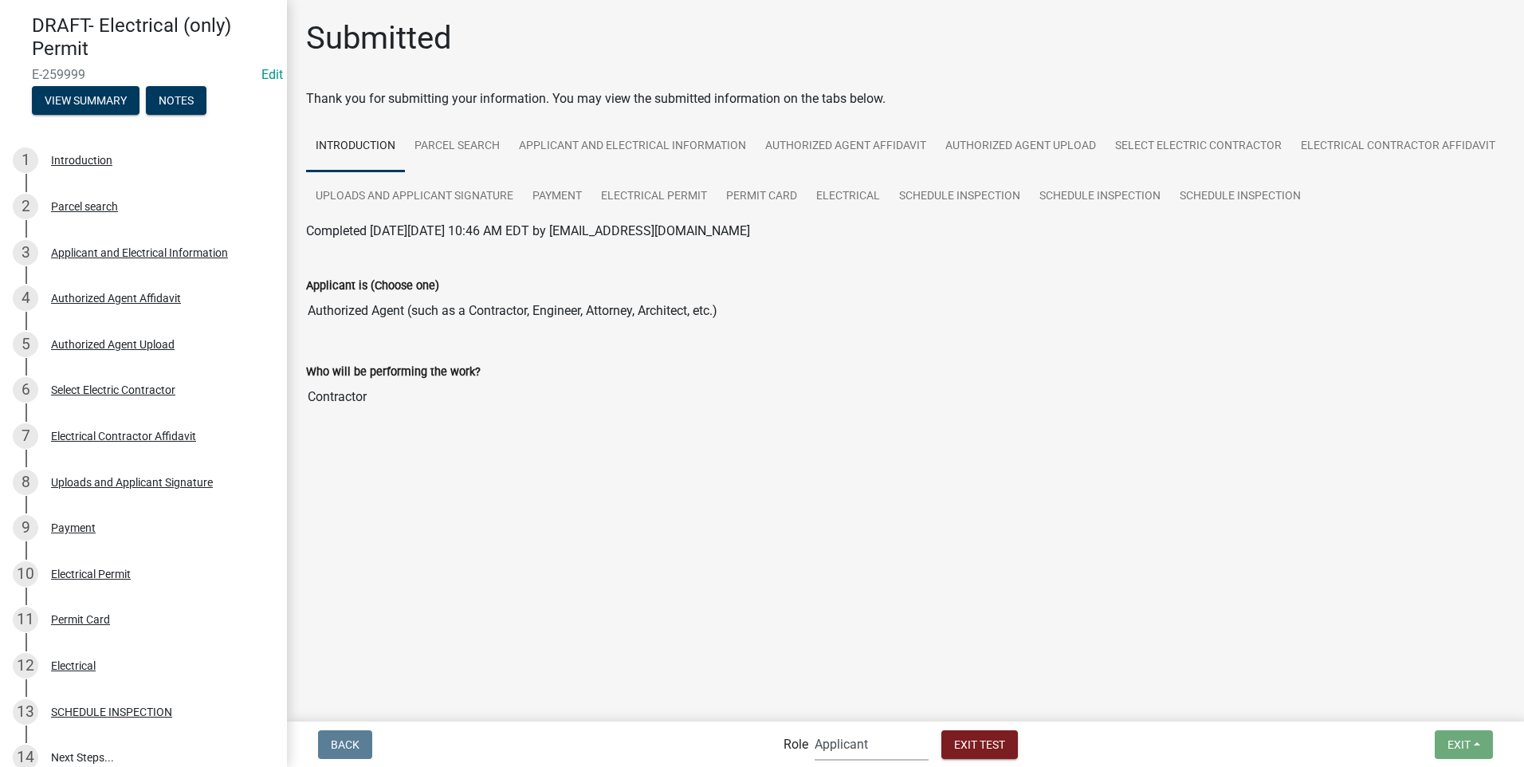
click at [839, 748] on select "Applicant Building Clerk Building Inspections Planning & Zoning Admin" at bounding box center [872, 744] width 114 height 33
select select "a1034ff1-6d4f-4586-aa83-45d6433eee28"
click at [815, 728] on select "Applicant Building Clerk Building Inspections Planning & Zoning Admin" at bounding box center [872, 744] width 114 height 33
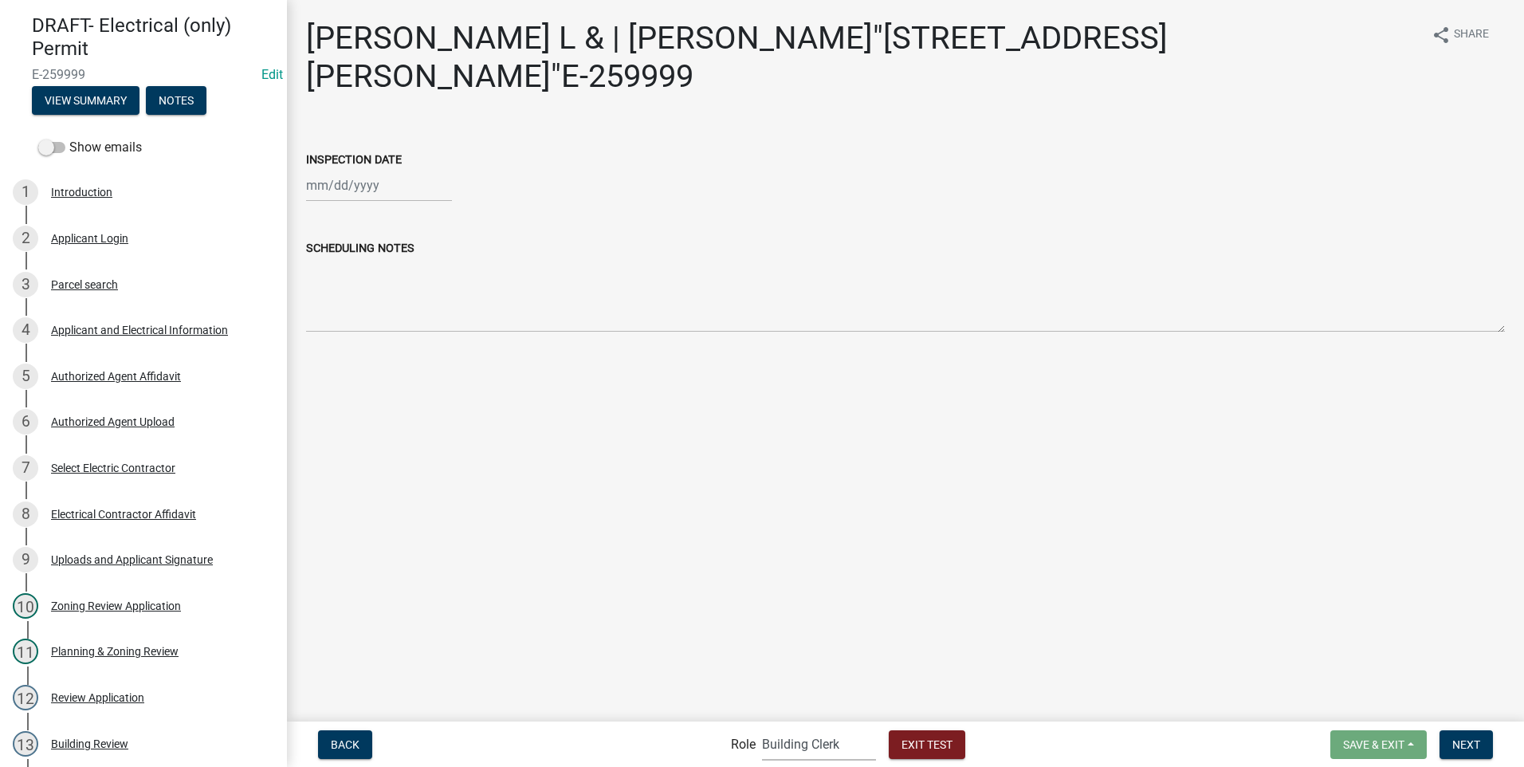
scroll to position [638, 0]
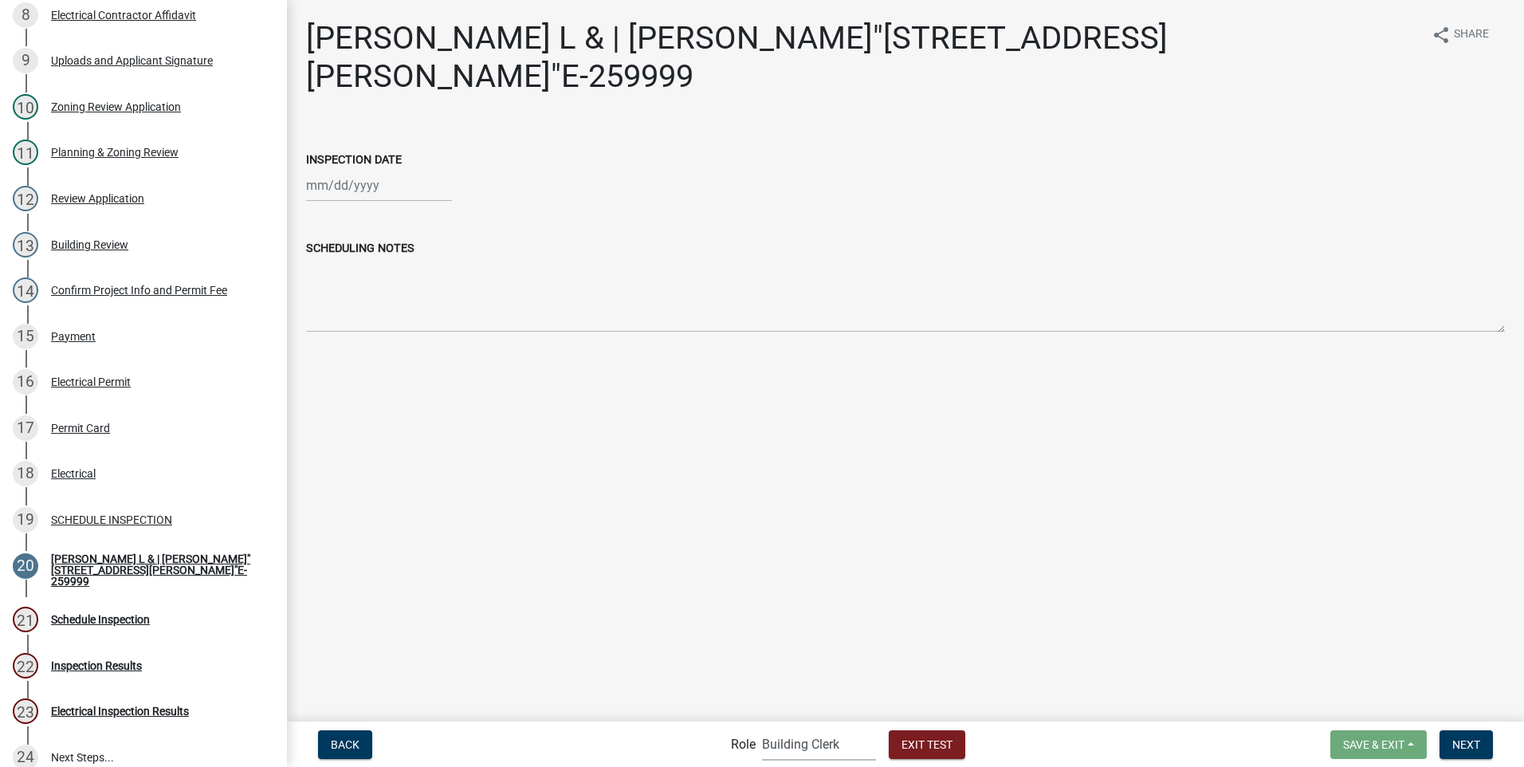
select select "9"
click at [350, 185] on div "[PERSON_NAME] Feb Mar Apr [PERSON_NAME][DATE] Oct Nov [DATE] 1526 1527 1528 152…" at bounding box center [379, 185] width 146 height 33
click at [380, 316] on div "17" at bounding box center [373, 322] width 26 height 26
click at [1469, 738] on span "Next" at bounding box center [1467, 743] width 28 height 13
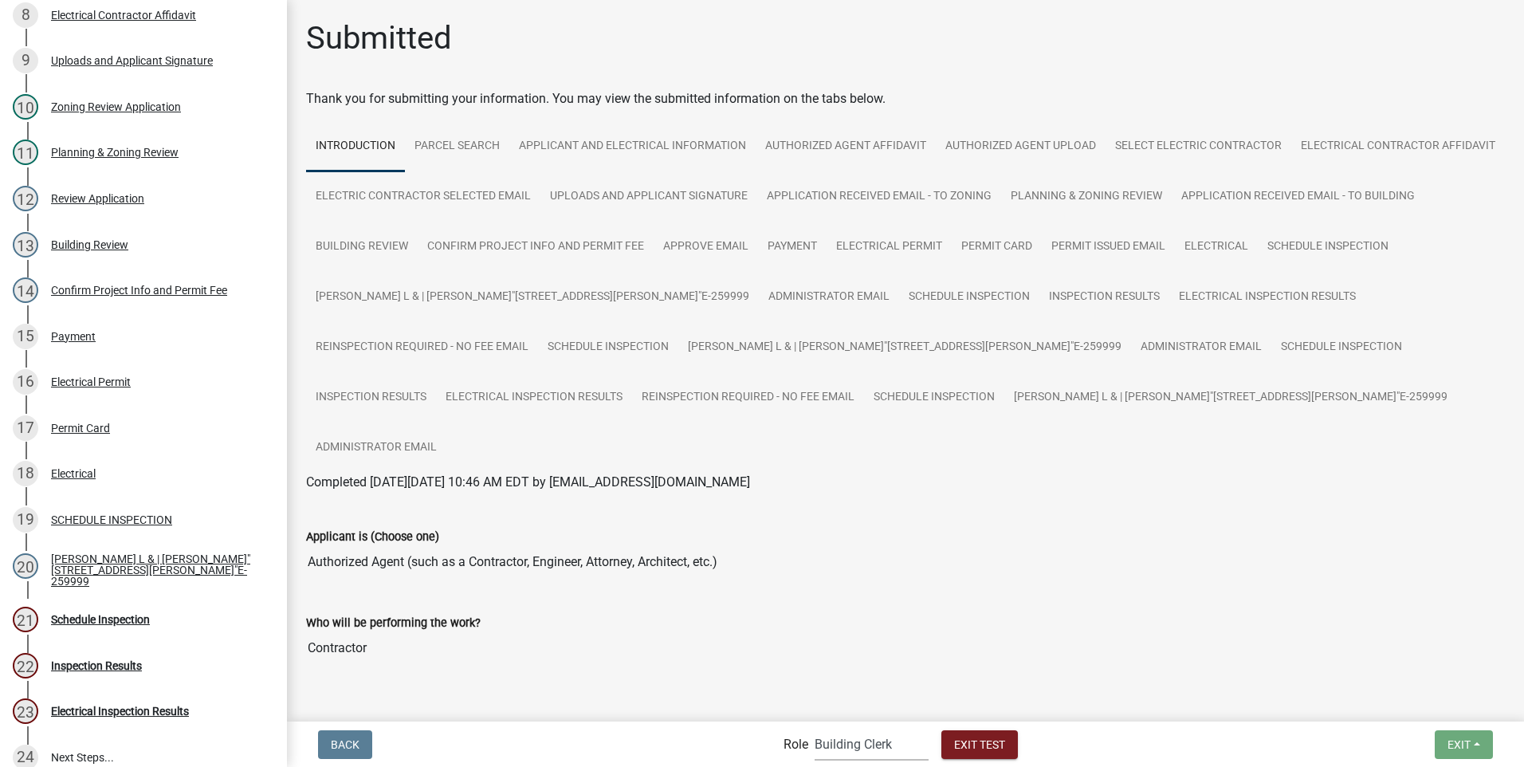
click at [819, 746] on select "Applicant Building Clerk Building Inspections Planning & Zoning Admin" at bounding box center [872, 744] width 114 height 33
click at [815, 728] on select "Applicant Building Clerk Building Inspections Planning & Zoning Admin" at bounding box center [872, 744] width 114 height 33
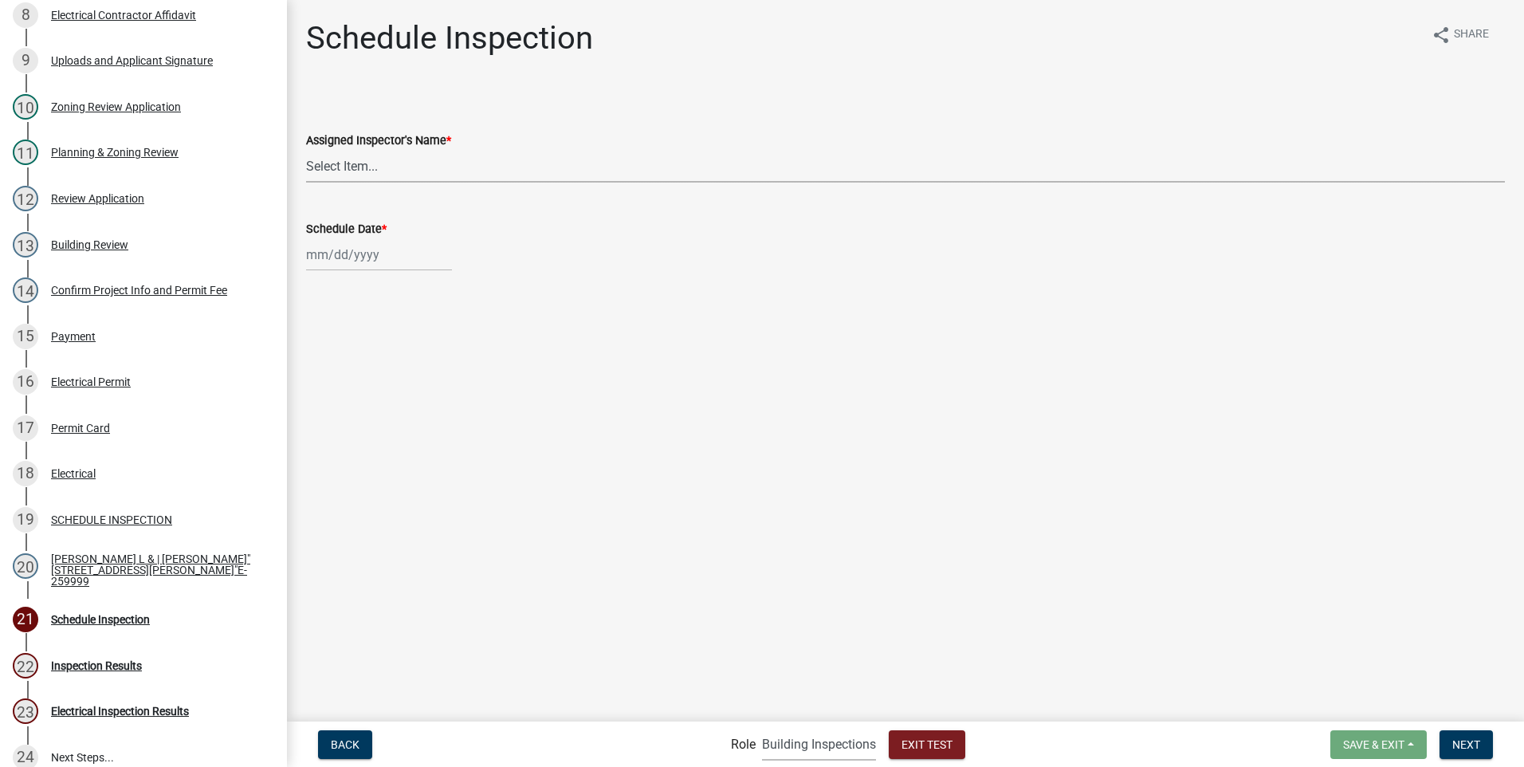
click at [359, 167] on select "Select Item... [PERSON_NAME] ([PERSON_NAME]) JonathanCook ([PERSON_NAME])" at bounding box center [905, 166] width 1199 height 33
click at [306, 150] on select "Select Item... [PERSON_NAME] ([PERSON_NAME]) JonathanCook ([PERSON_NAME])" at bounding box center [905, 166] width 1199 height 33
click at [370, 247] on div at bounding box center [379, 254] width 146 height 33
click at [408, 387] on div "18" at bounding box center [399, 391] width 26 height 26
click at [1472, 748] on span "Next" at bounding box center [1467, 743] width 28 height 13
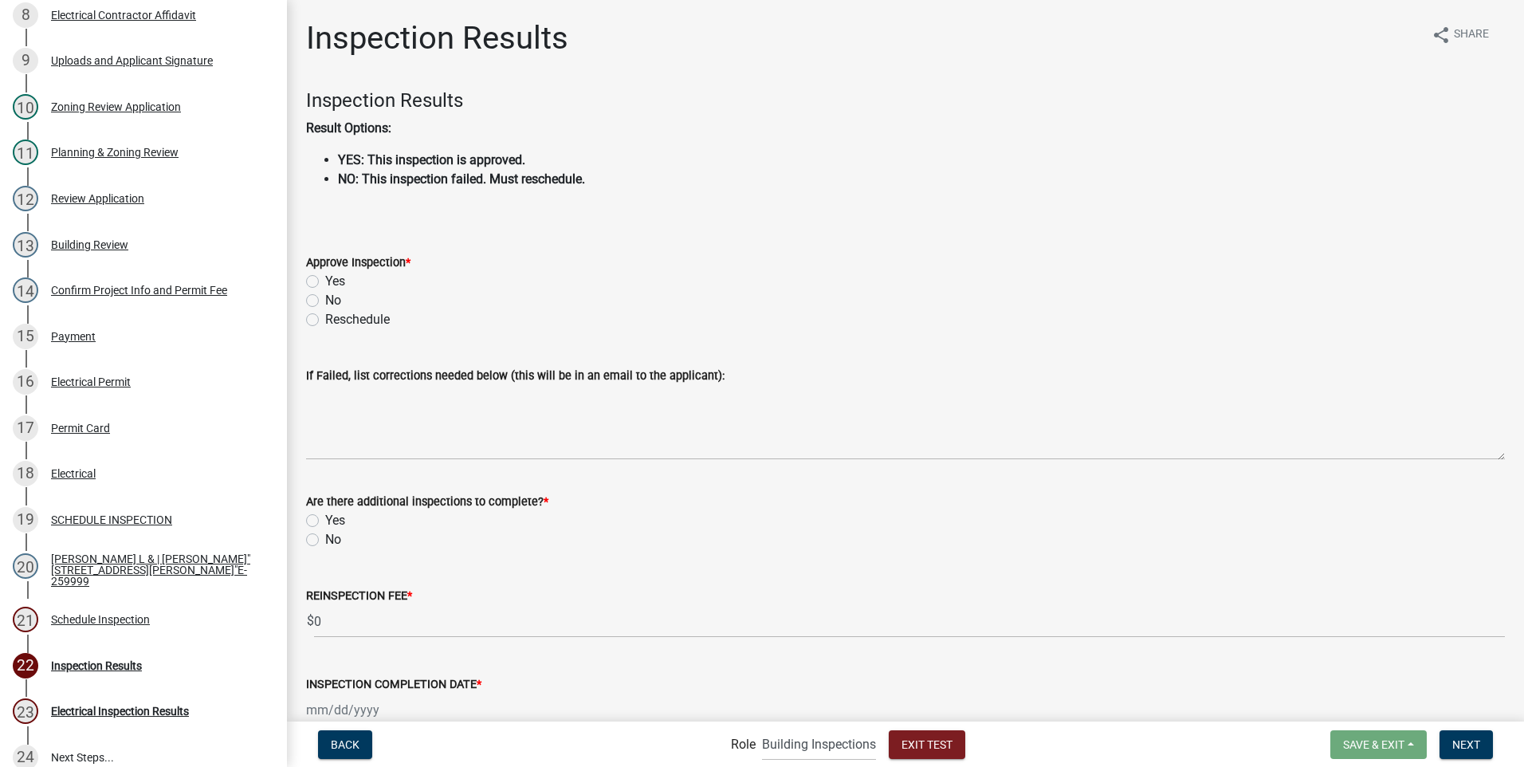
click at [325, 302] on label "No" at bounding box center [333, 300] width 16 height 19
click at [325, 301] on input "No" at bounding box center [330, 296] width 10 height 10
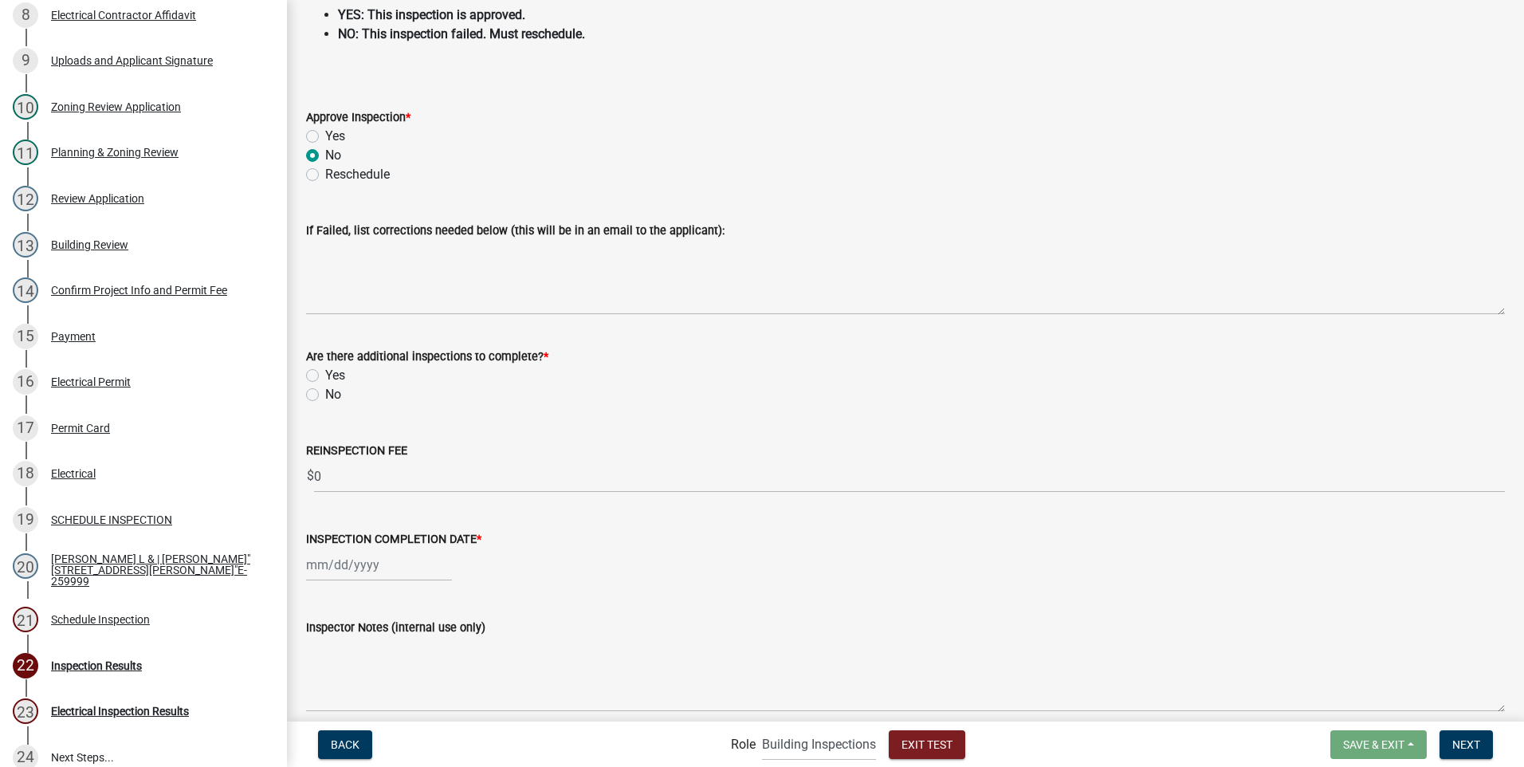
scroll to position [159, 0]
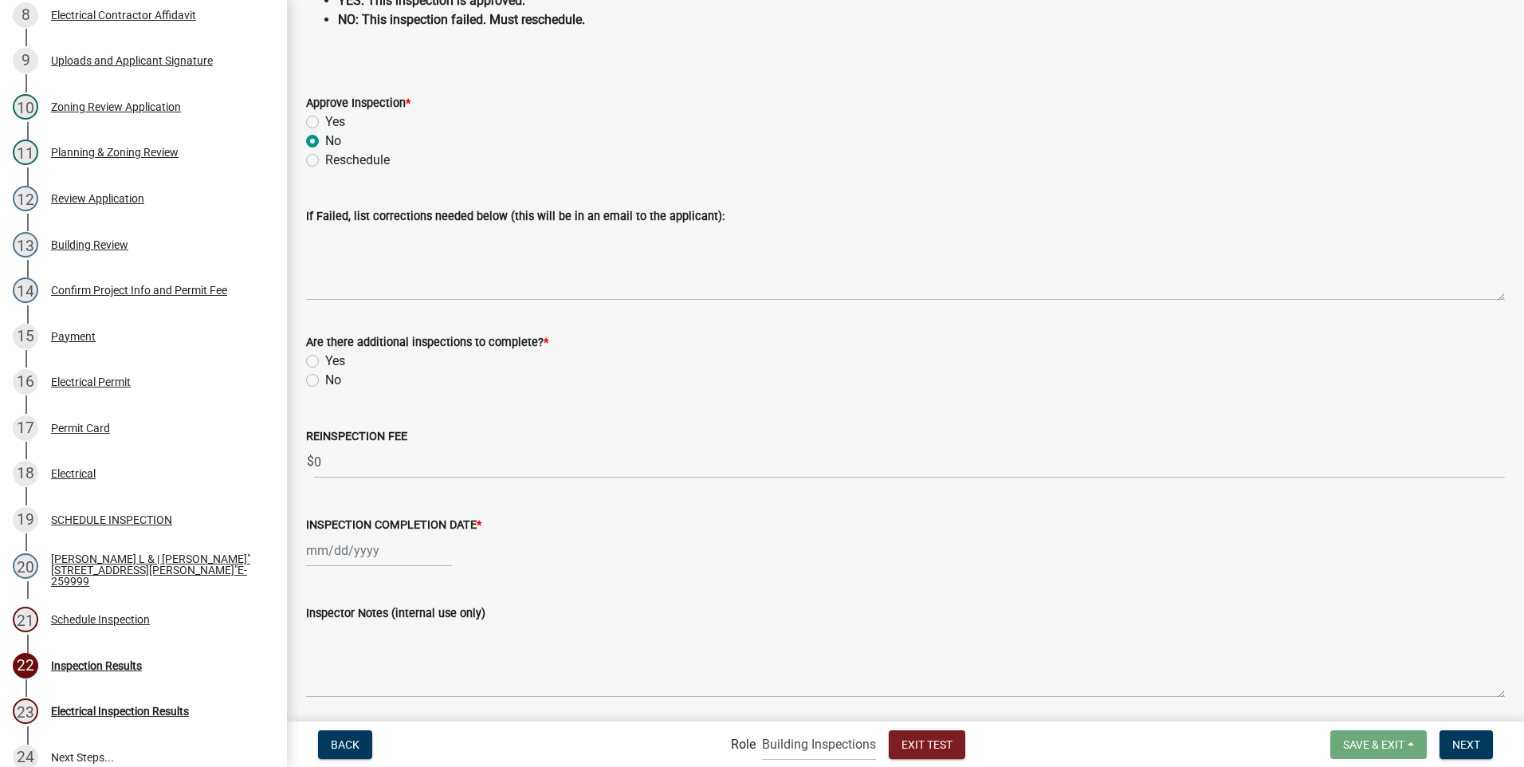
click at [325, 360] on label "Yes" at bounding box center [335, 361] width 20 height 19
click at [325, 360] on input "Yes" at bounding box center [330, 357] width 10 height 10
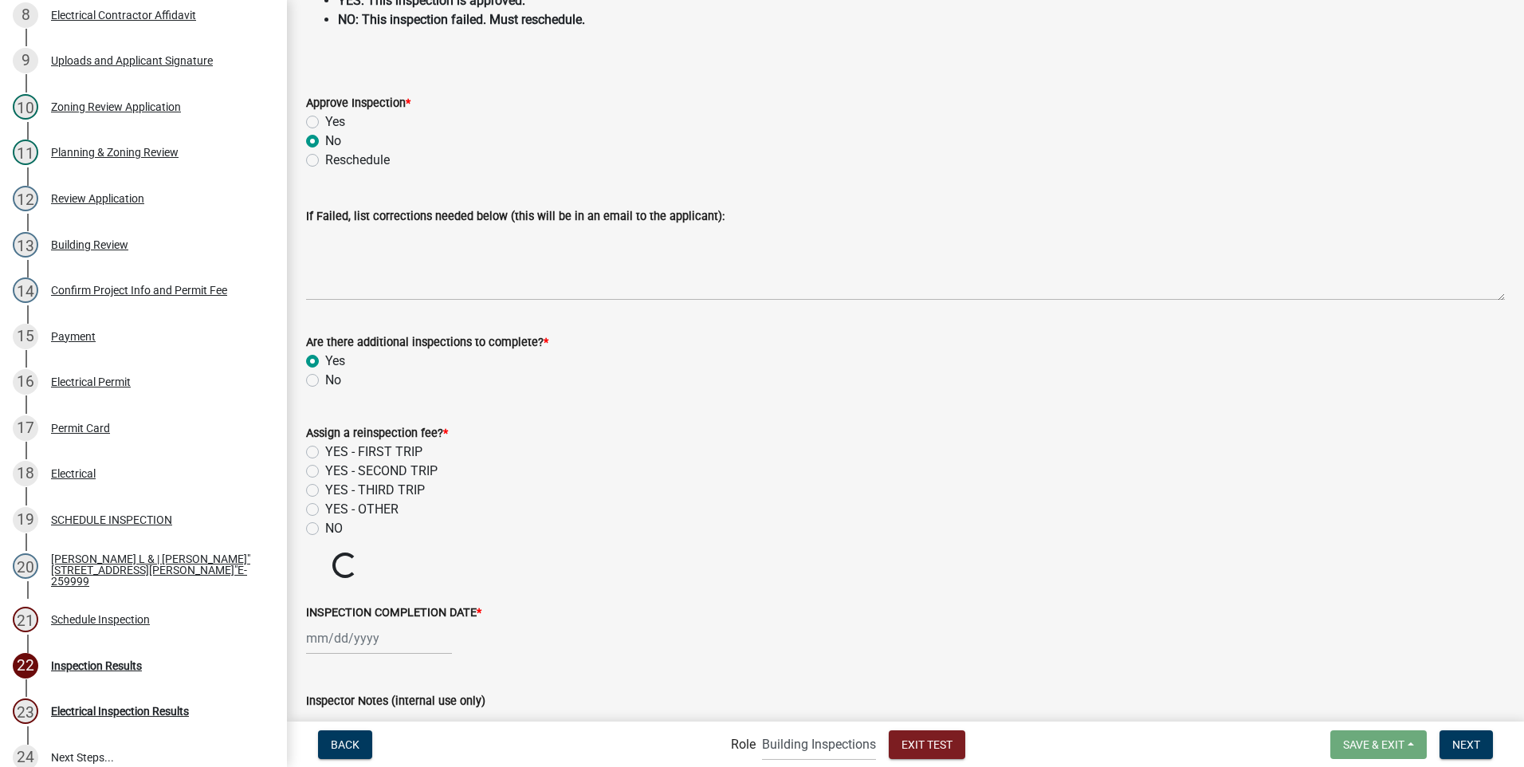
click at [325, 450] on label "YES - FIRST TRIP" at bounding box center [373, 451] width 97 height 19
click at [325, 450] on input "YES - FIRST TRIP" at bounding box center [330, 447] width 10 height 10
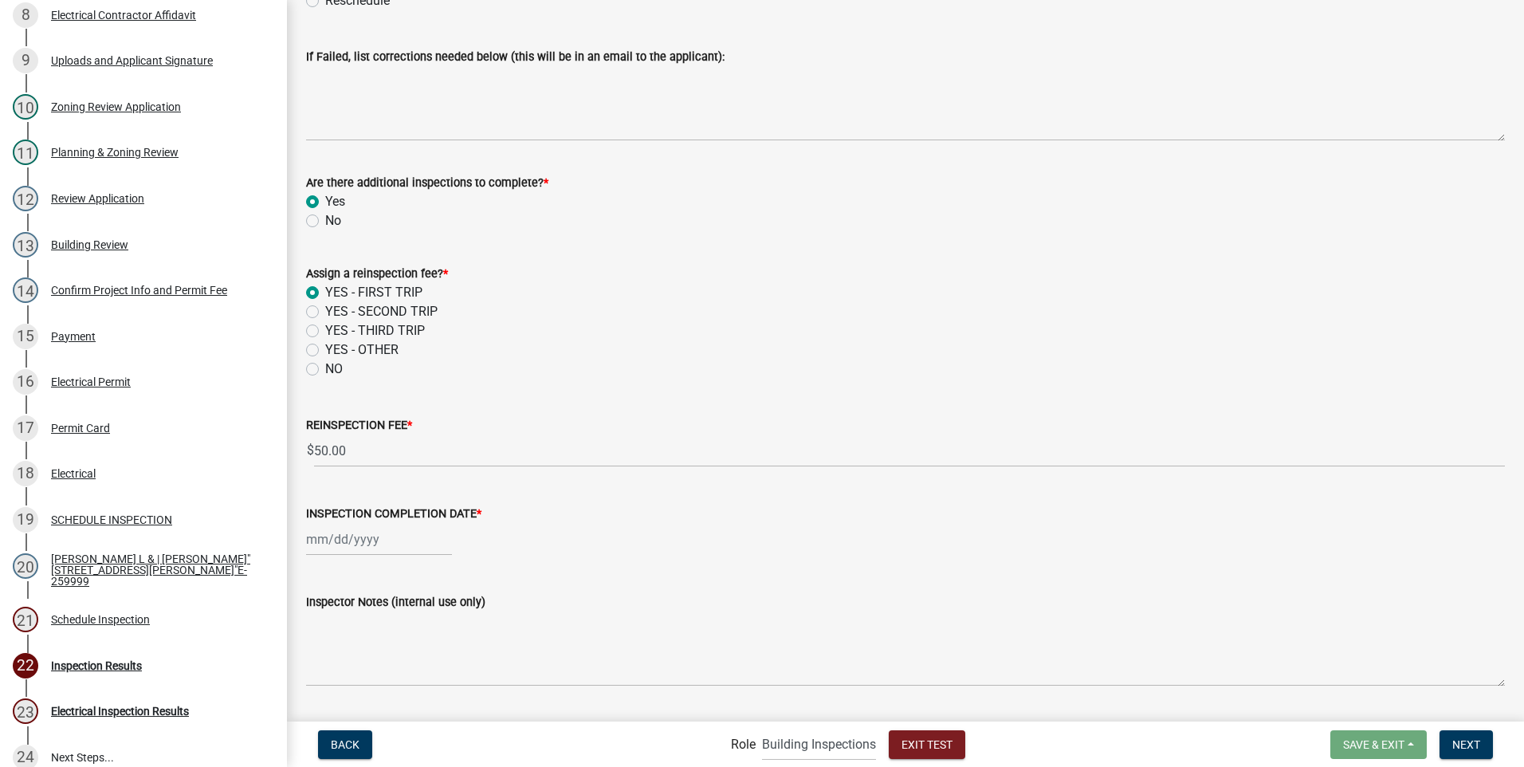
scroll to position [399, 0]
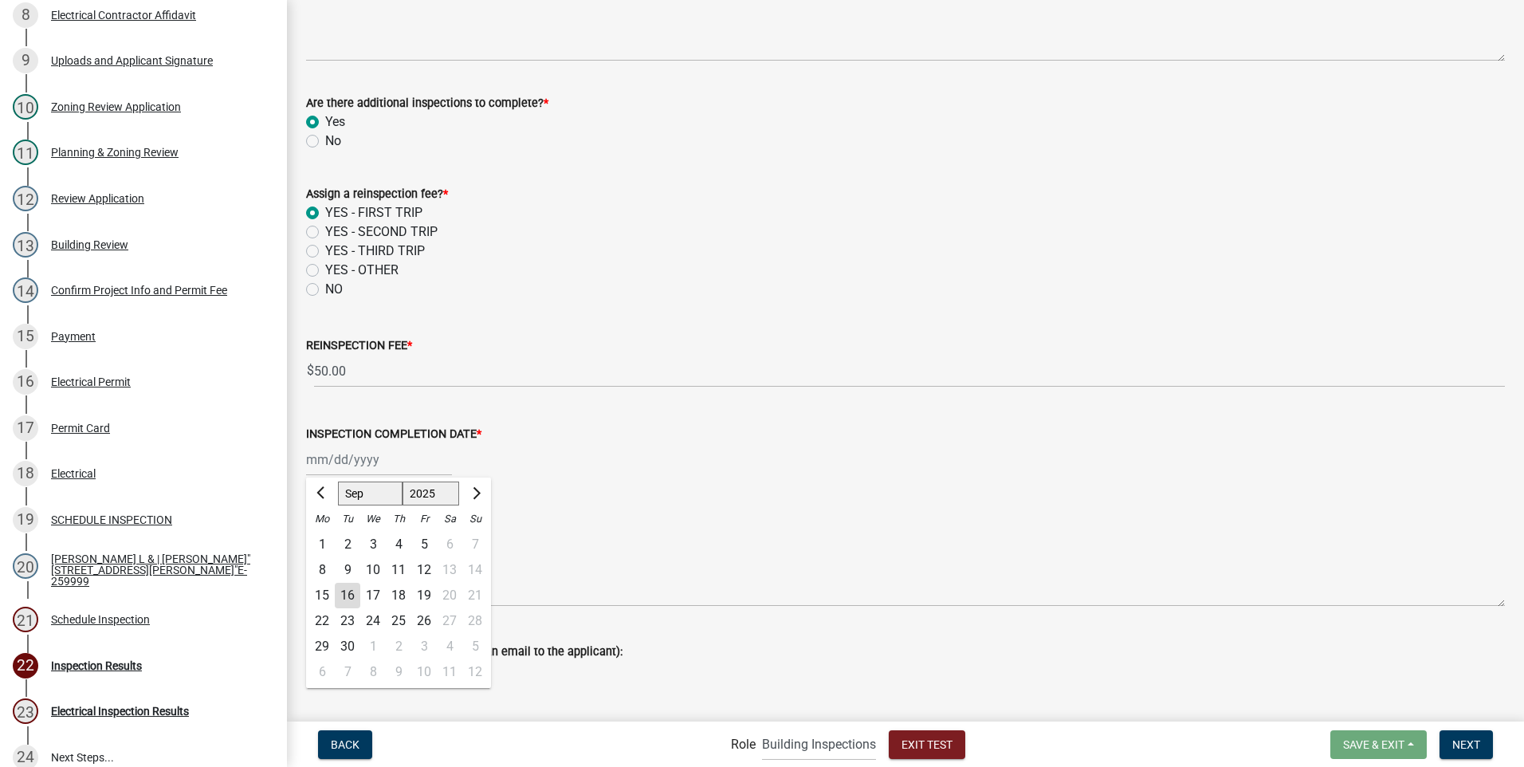
click at [338, 461] on div "[PERSON_NAME] Feb Mar Apr [PERSON_NAME][DATE] Oct Nov [DATE] 1526 1527 1528 152…" at bounding box center [379, 459] width 146 height 33
click at [379, 592] on div "17" at bounding box center [373, 596] width 26 height 26
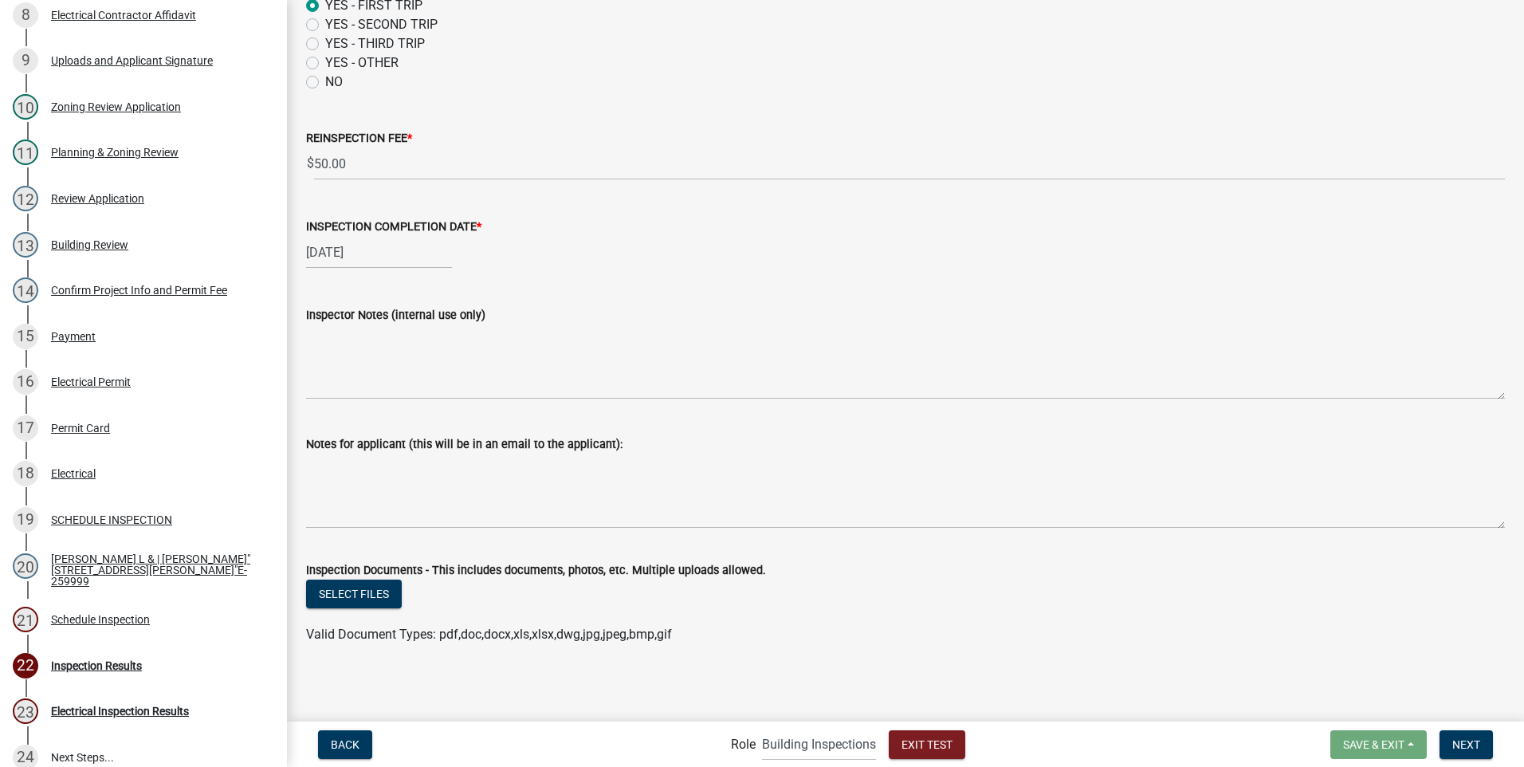
scroll to position [607, 0]
click at [1476, 738] on span "Next" at bounding box center [1467, 743] width 28 height 13
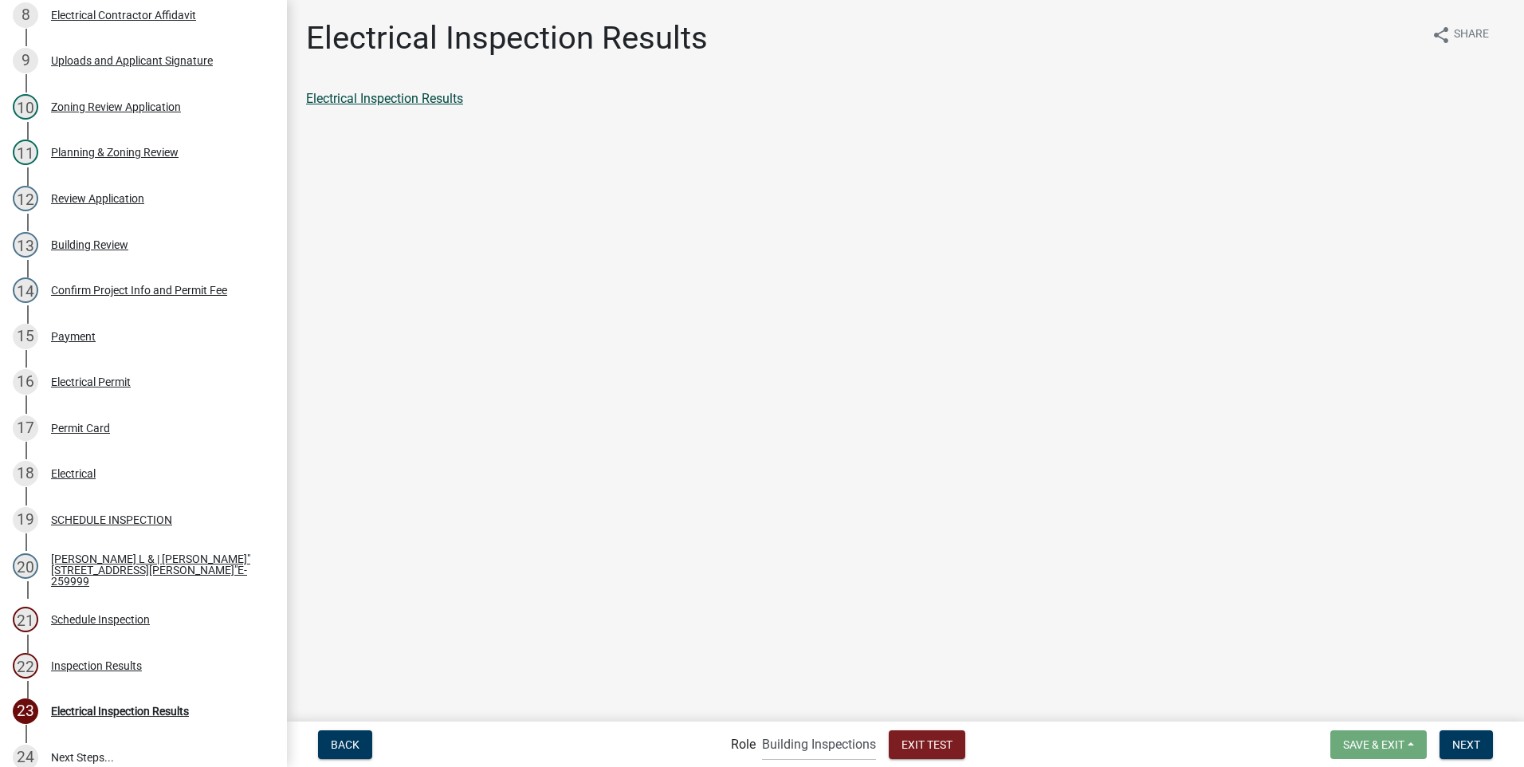
click at [419, 97] on link "Electrical Inspection Results" at bounding box center [384, 98] width 157 height 15
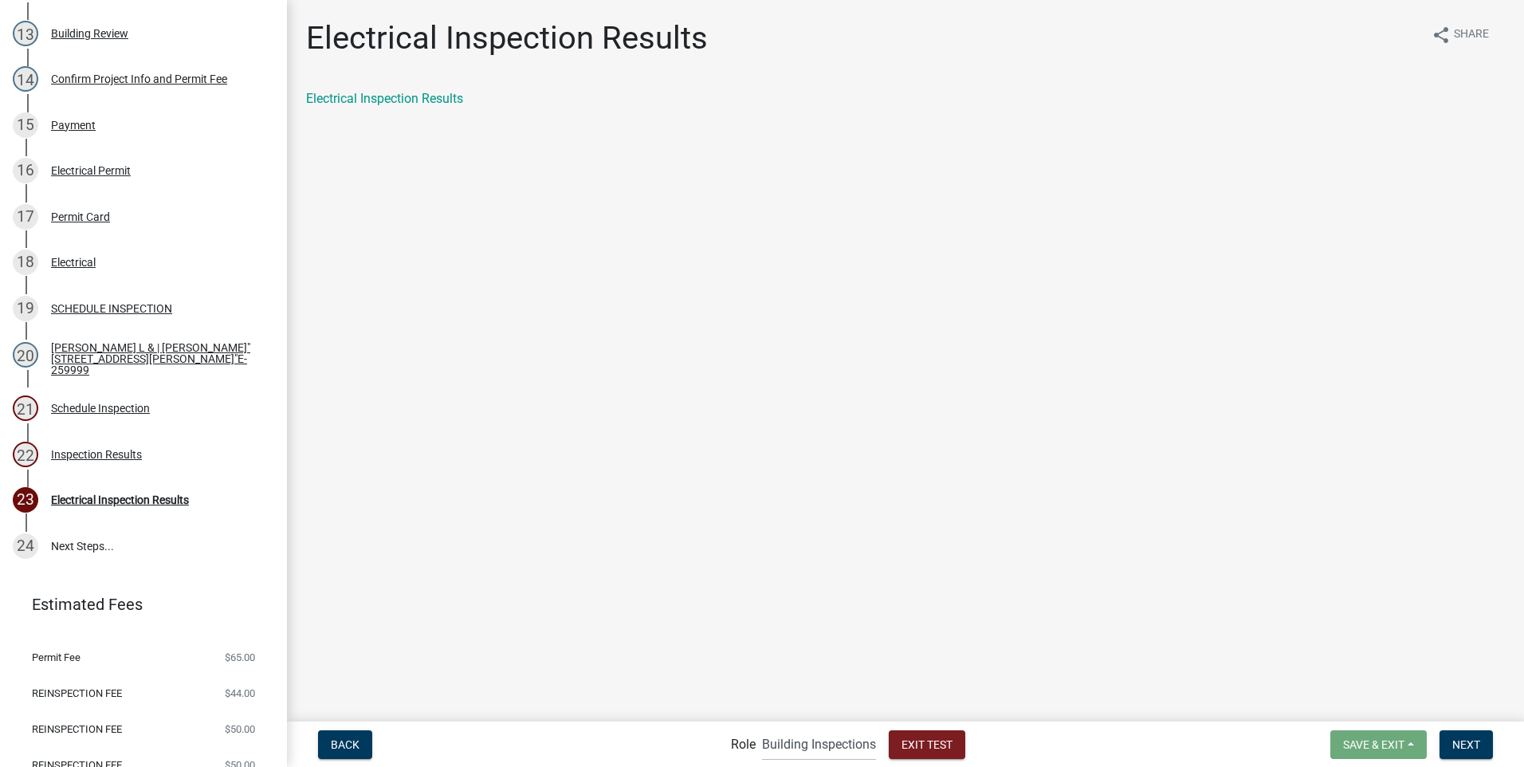
scroll to position [877, 0]
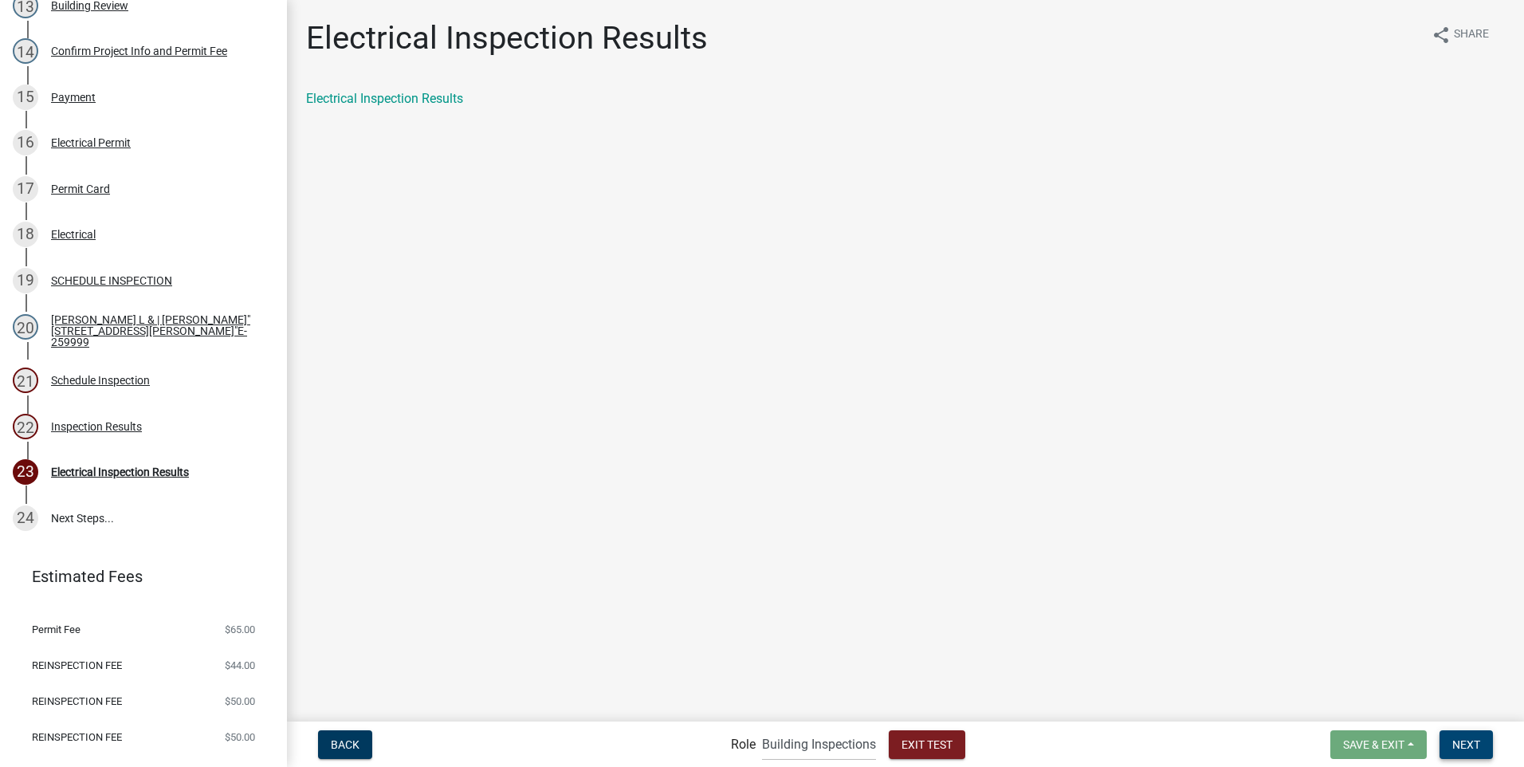
click at [1459, 742] on span "Next" at bounding box center [1467, 743] width 28 height 13
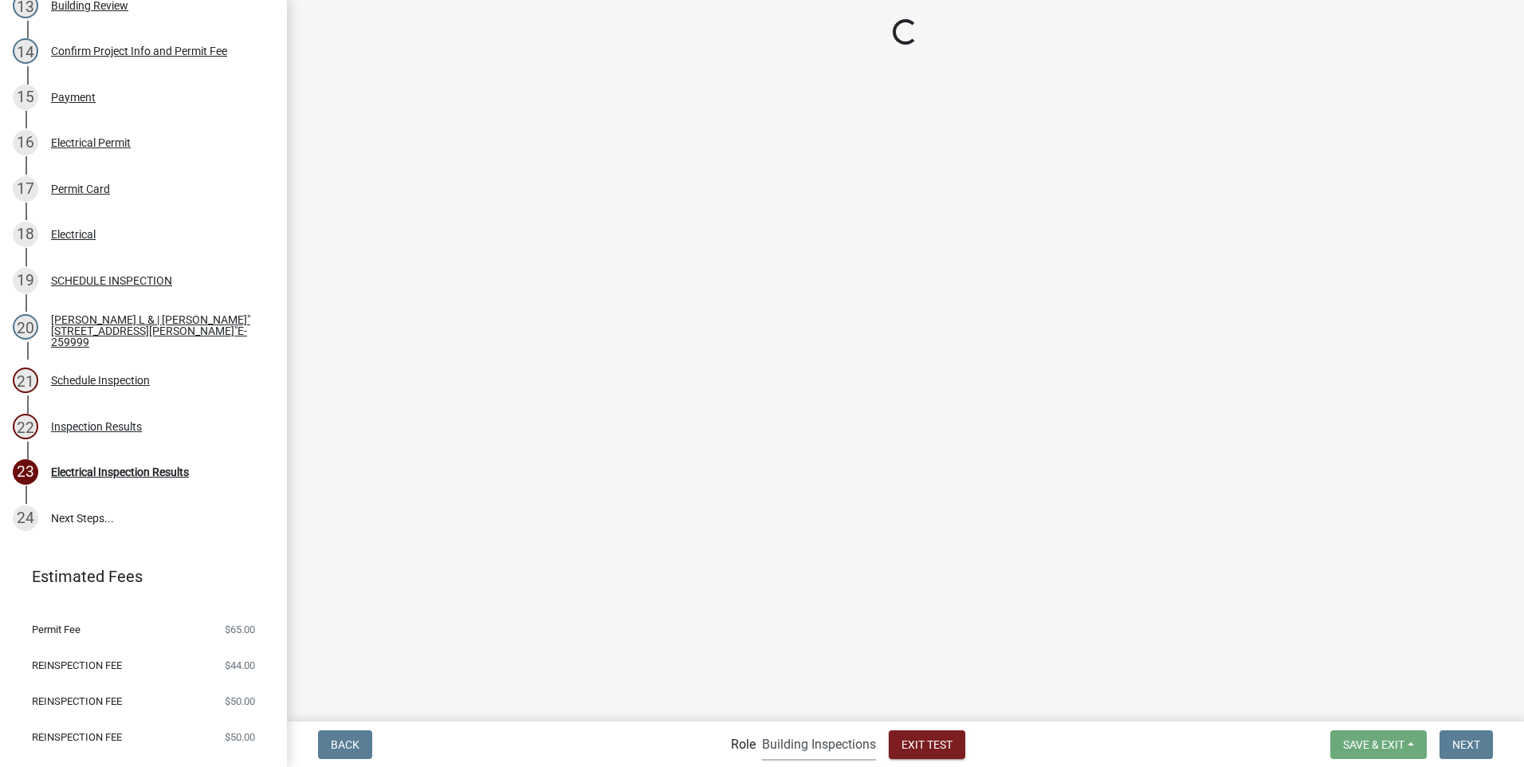
click at [839, 749] on select "Applicant Building Clerk Building Inspections Planning & Zoning Admin" at bounding box center [819, 744] width 114 height 33
click at [762, 728] on select "Applicant Building Clerk Building Inspections Planning & Zoning Admin" at bounding box center [819, 744] width 114 height 33
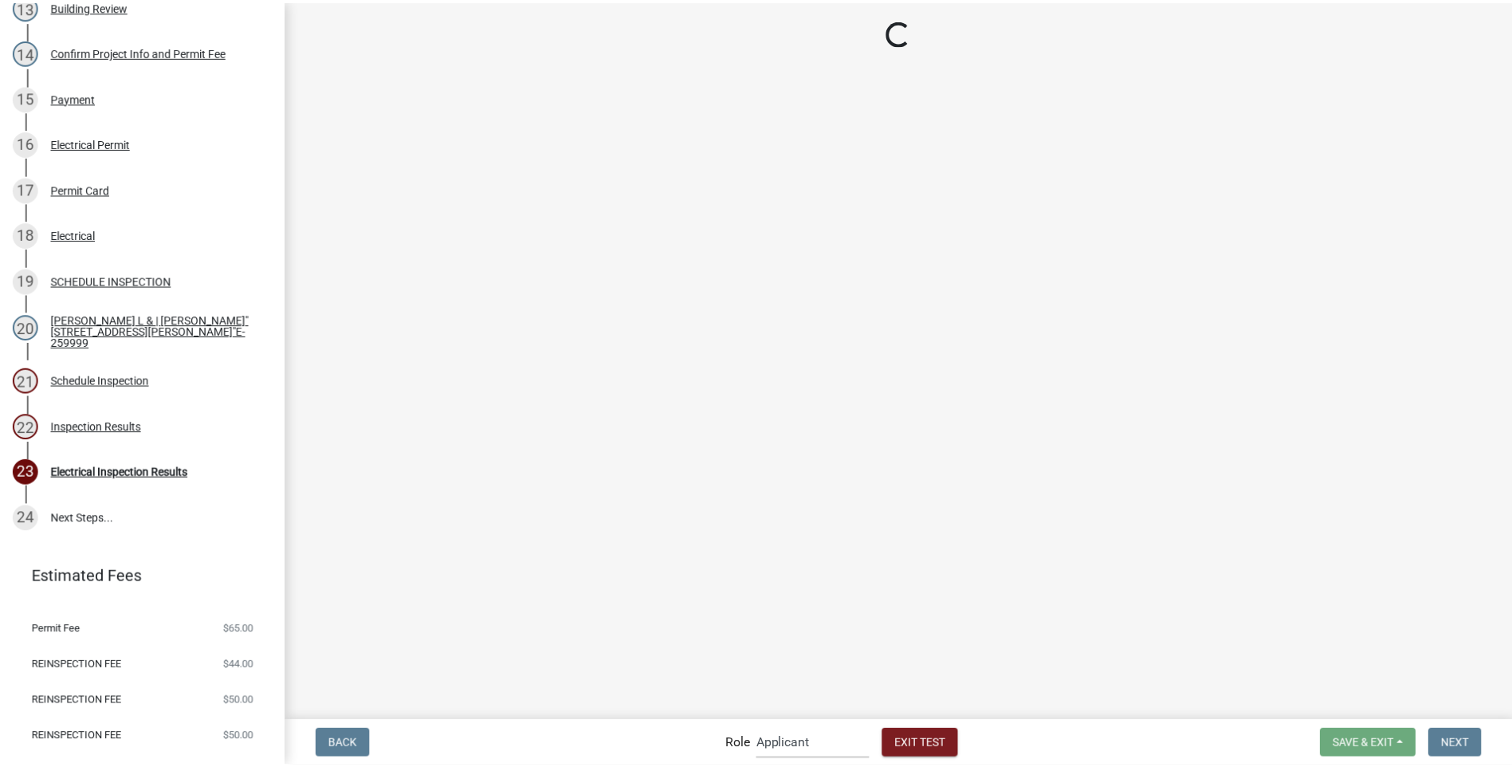
scroll to position [0, 0]
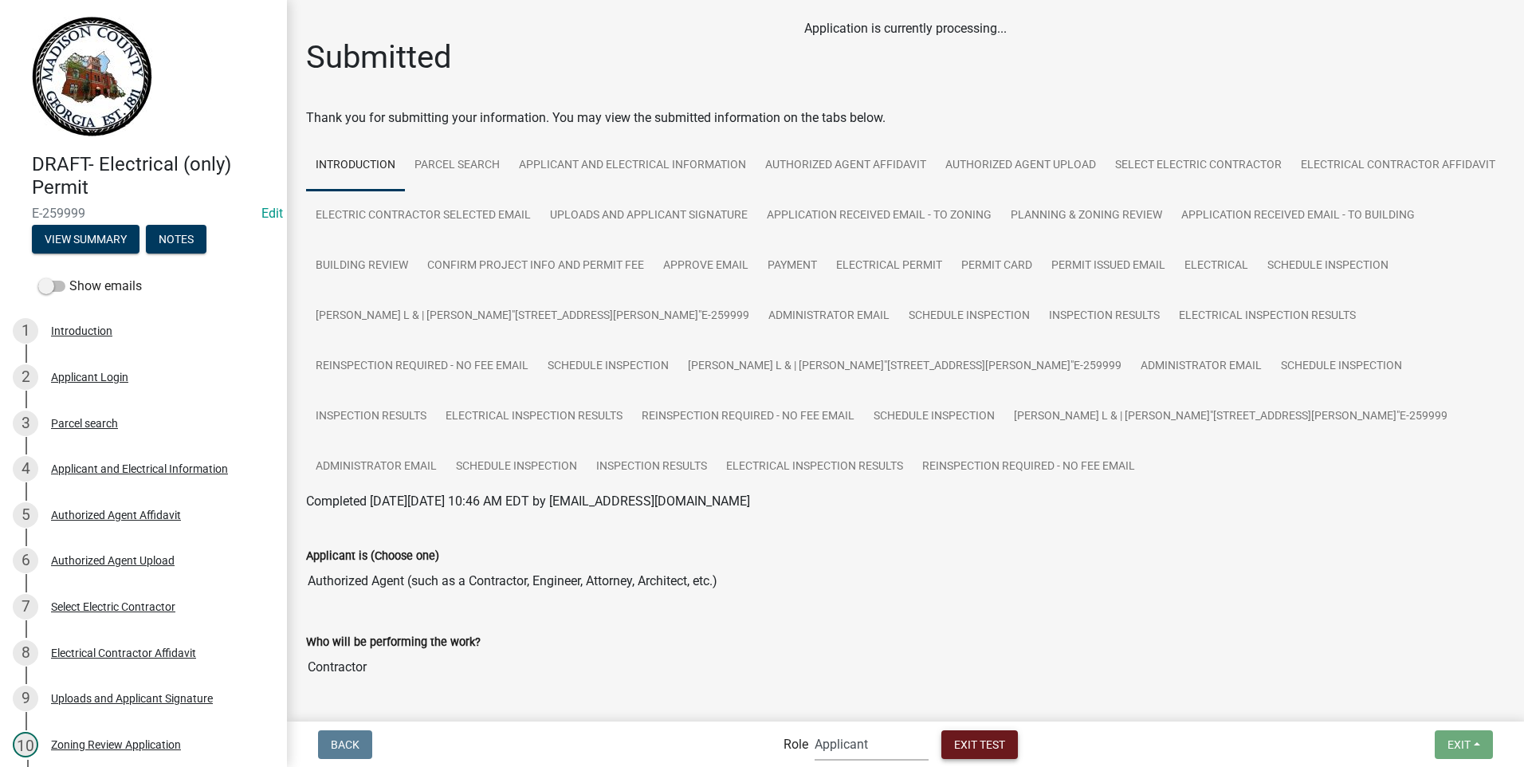
click at [981, 750] on span "Exit Test" at bounding box center [979, 743] width 51 height 13
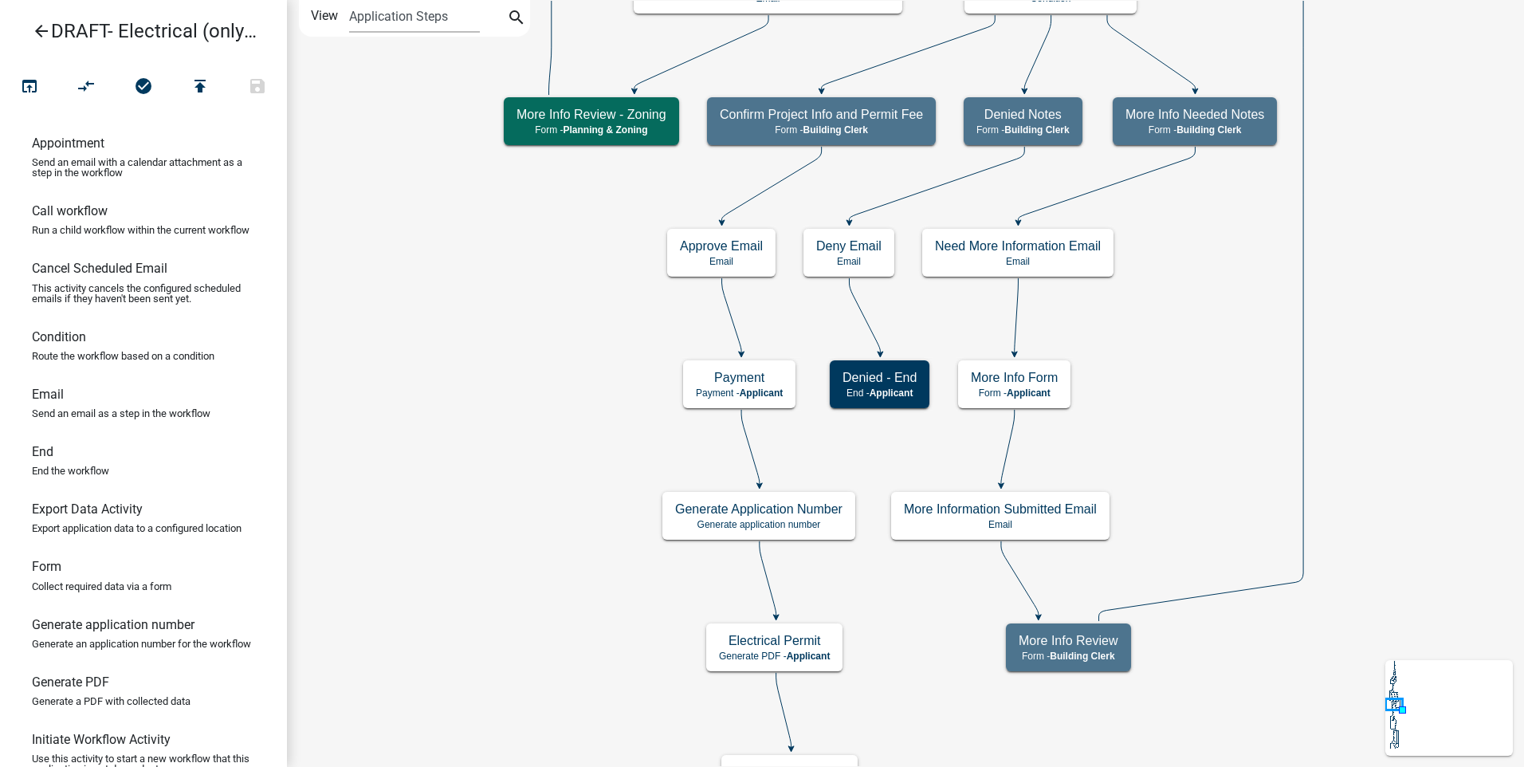
click at [45, 28] on icon "arrow_back" at bounding box center [41, 33] width 19 height 22
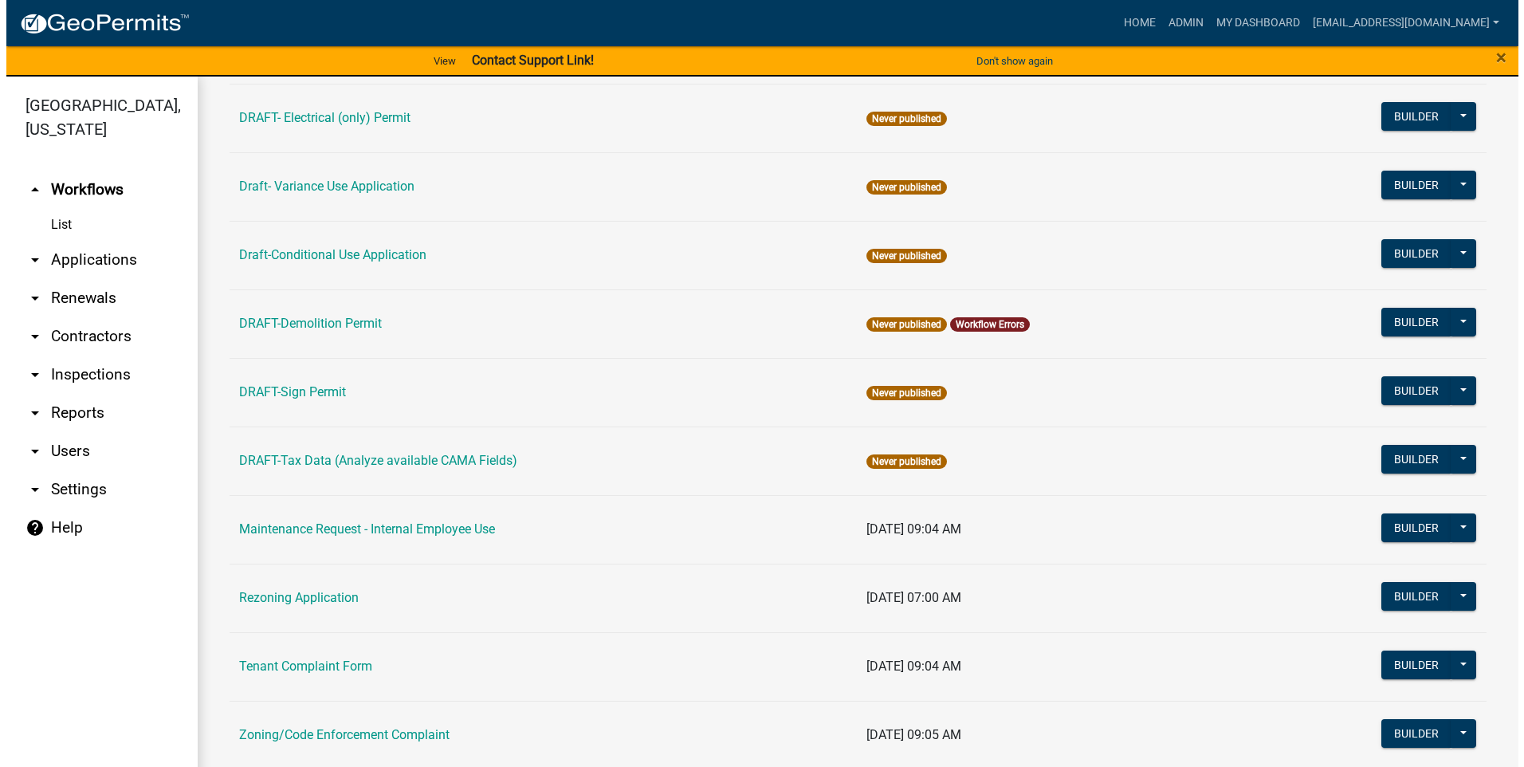
scroll to position [387, 0]
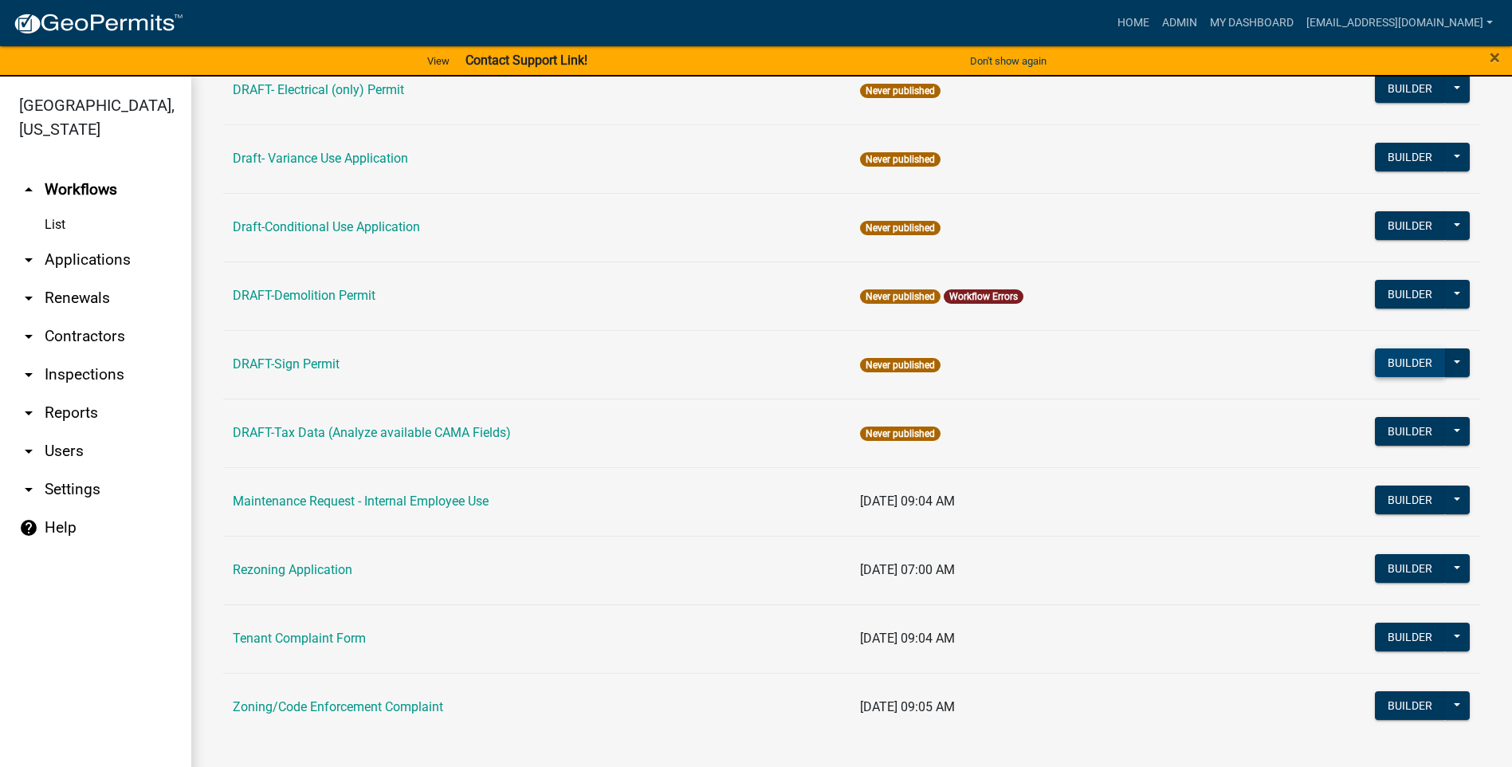
click at [1389, 360] on button "Builder" at bounding box center [1410, 362] width 70 height 29
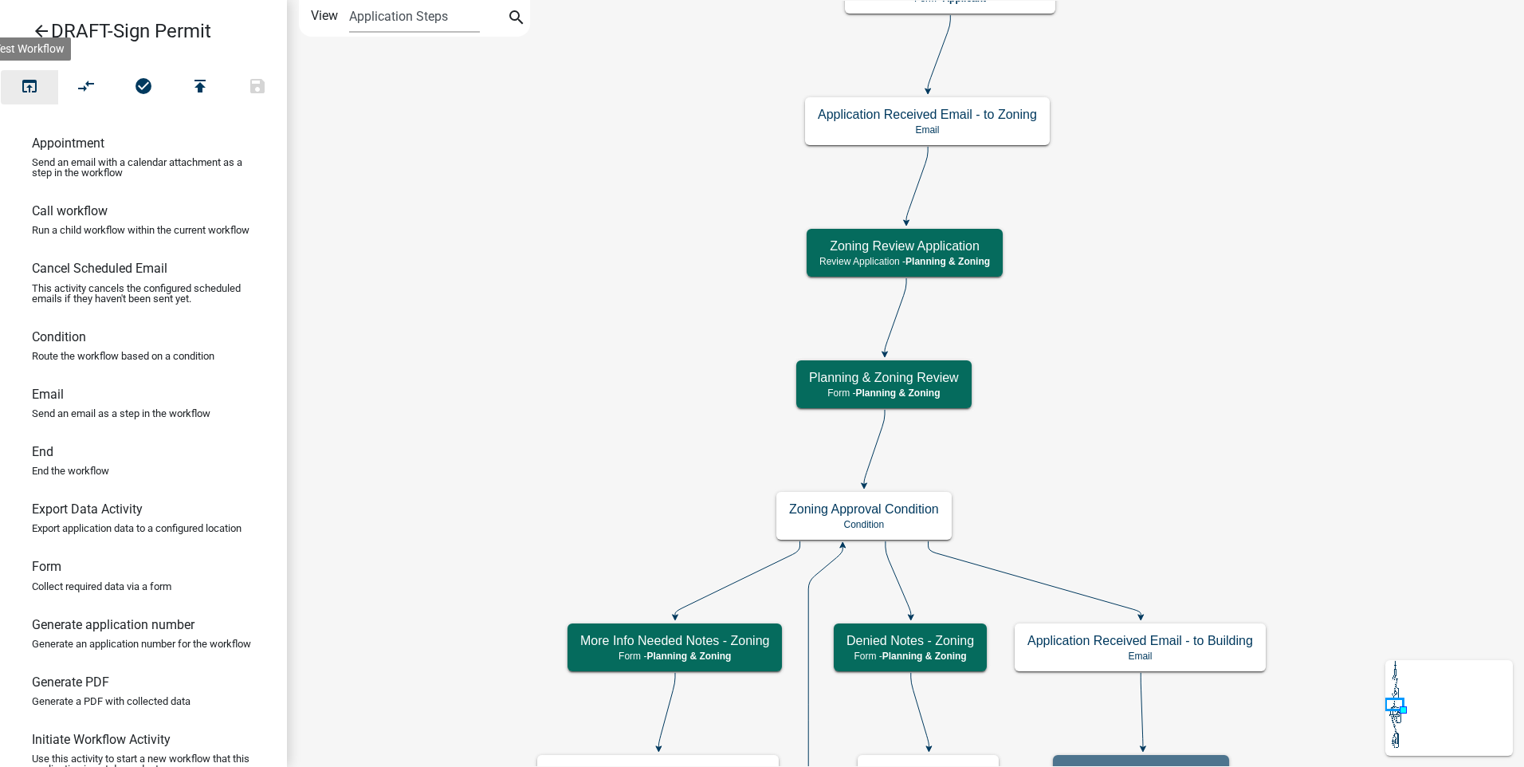
click at [40, 82] on button "open_in_browser" at bounding box center [29, 87] width 57 height 34
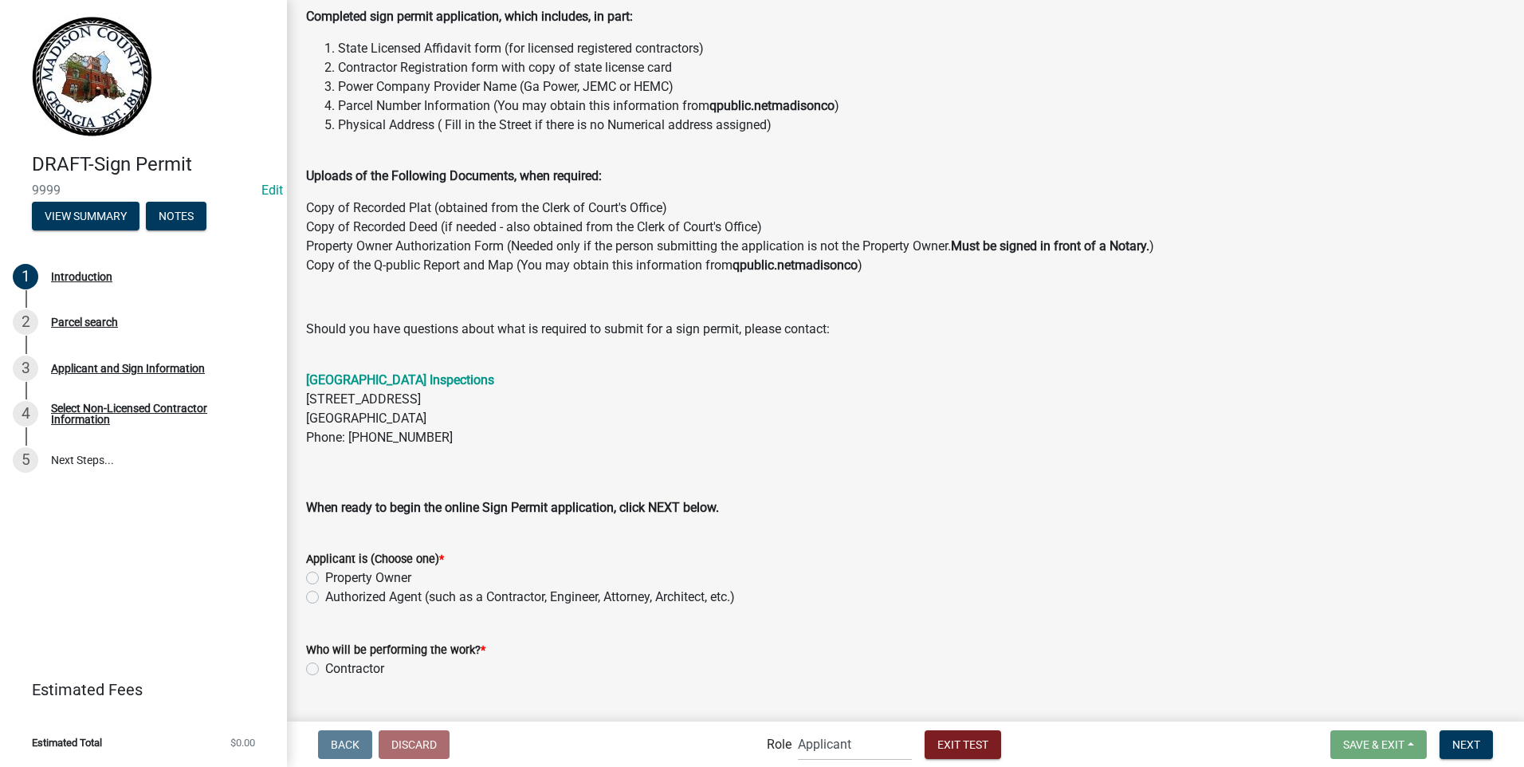
scroll to position [218, 0]
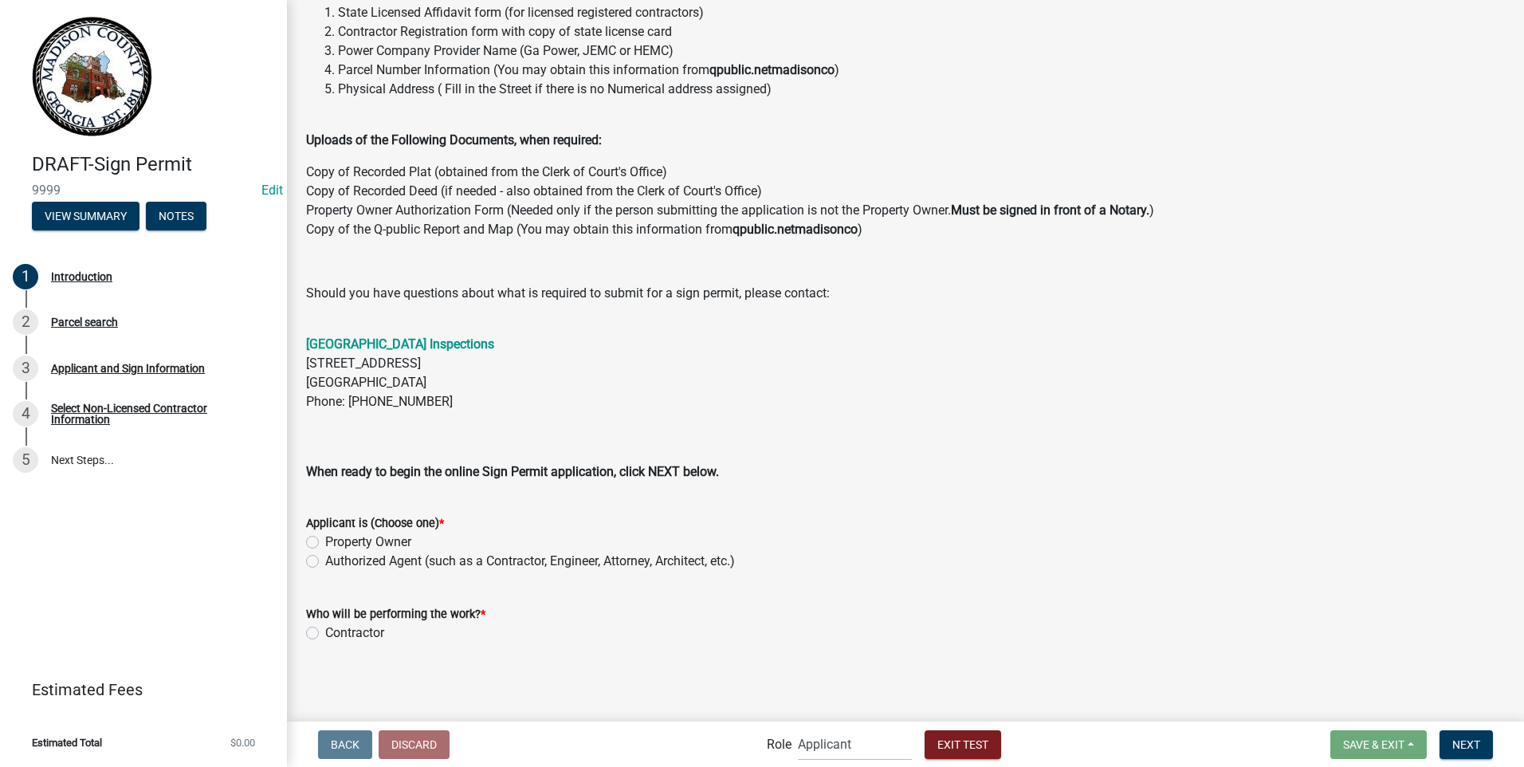
click at [325, 563] on label "Authorized Agent (such as a Contractor, Engineer, Attorney, Architect, etc.)" at bounding box center [530, 561] width 410 height 19
click at [325, 562] on input "Authorized Agent (such as a Contractor, Engineer, Attorney, Architect, etc.)" at bounding box center [330, 557] width 10 height 10
click at [325, 632] on label "Contractor" at bounding box center [354, 632] width 59 height 19
click at [325, 632] on input "Contractor" at bounding box center [330, 628] width 10 height 10
click at [1458, 741] on span "Next" at bounding box center [1467, 743] width 28 height 13
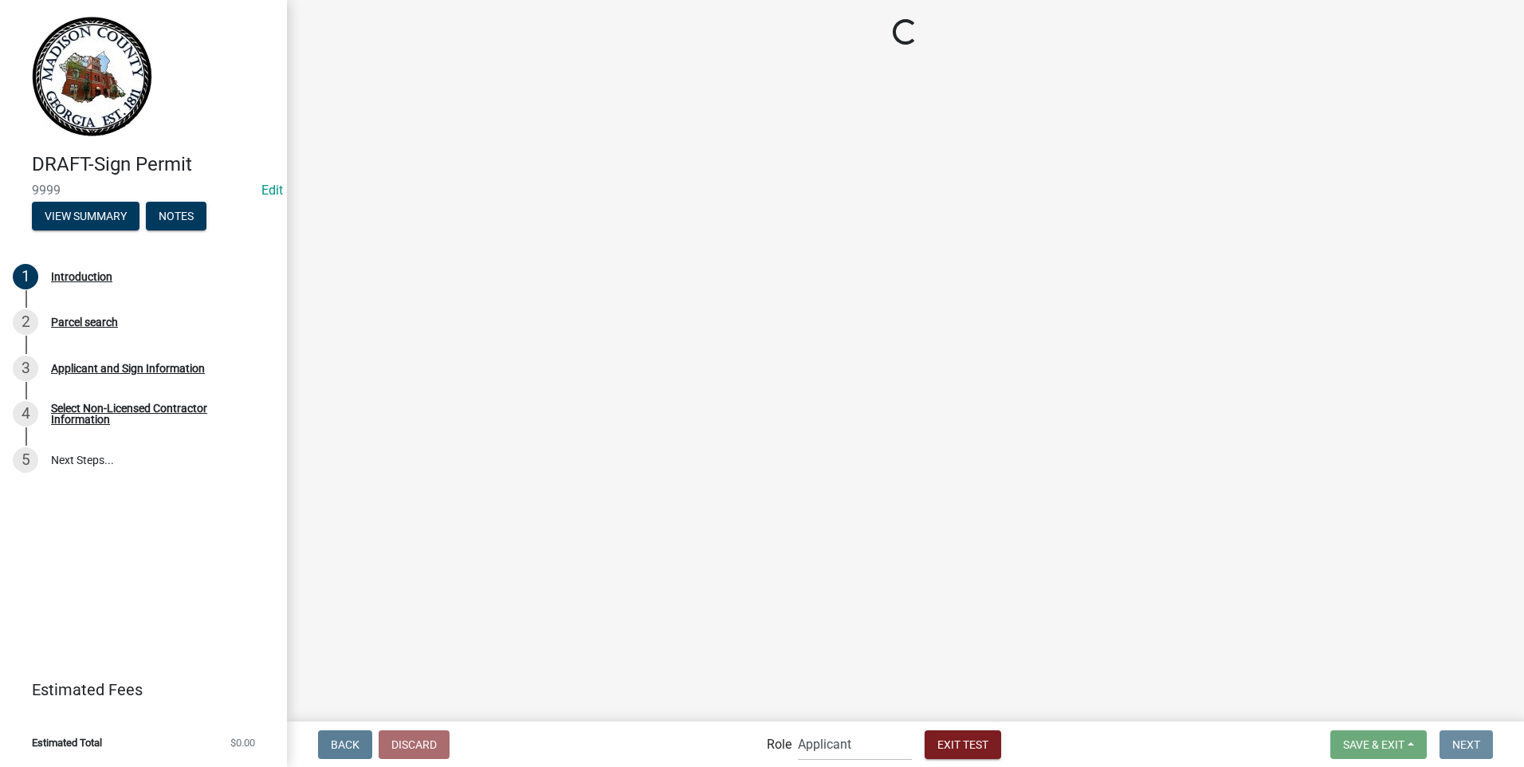
scroll to position [0, 0]
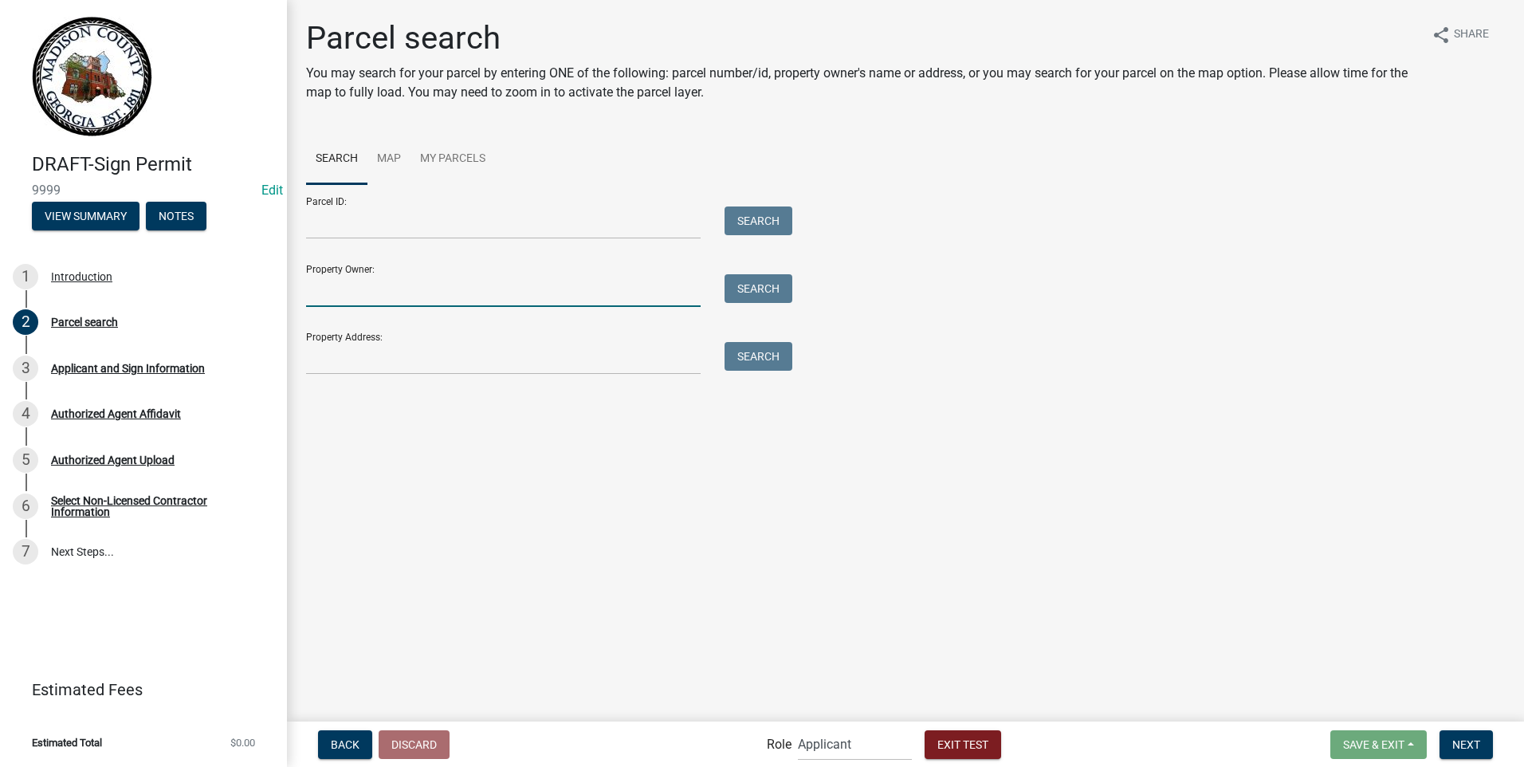
click at [440, 278] on input "Property Owner:" at bounding box center [503, 290] width 395 height 33
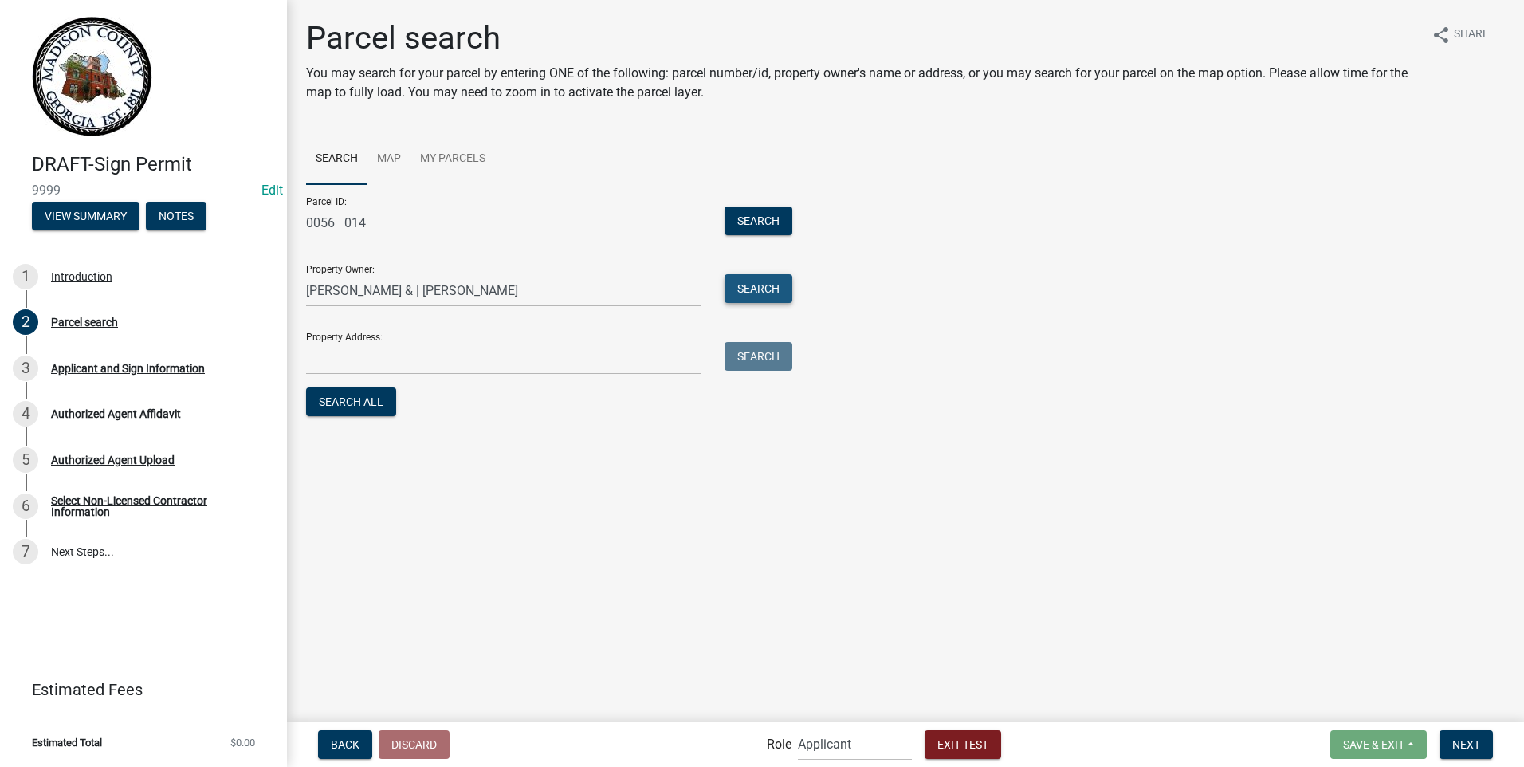
click at [753, 285] on button "Search" at bounding box center [759, 288] width 68 height 29
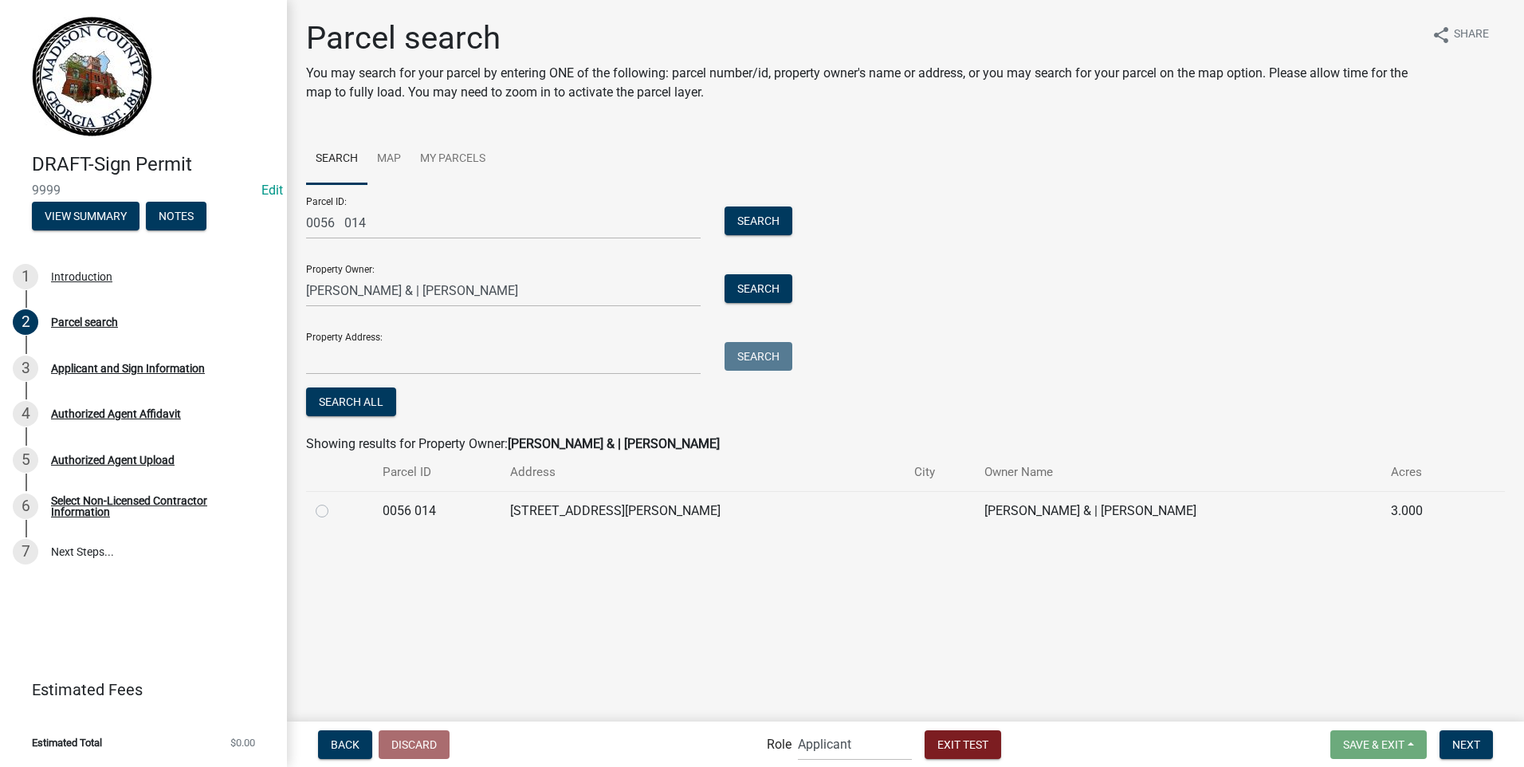
click at [335, 501] on label at bounding box center [335, 501] width 0 height 0
click at [335, 510] on 014 "radio" at bounding box center [340, 506] width 10 height 10
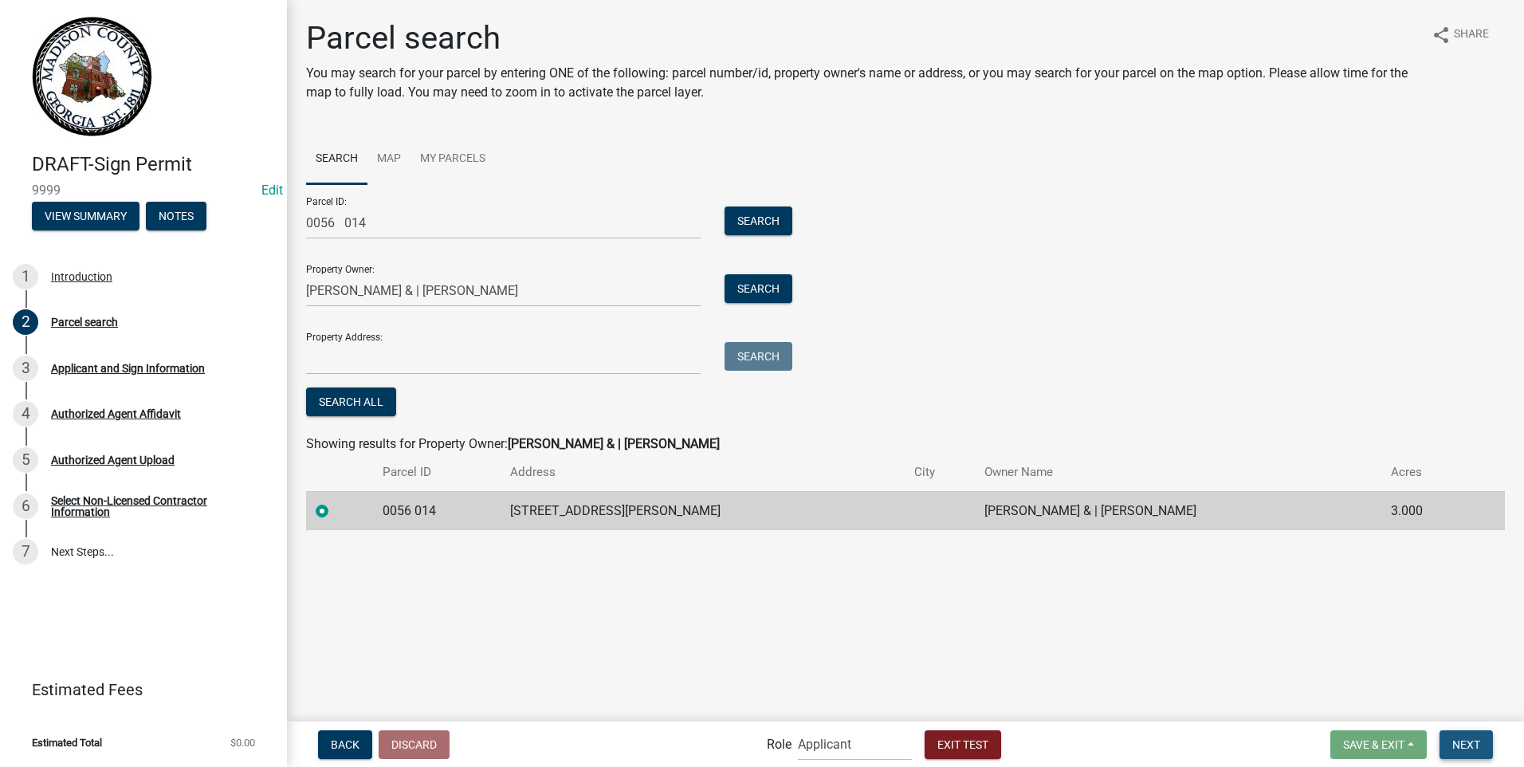
click at [1456, 744] on span "Next" at bounding box center [1467, 743] width 28 height 13
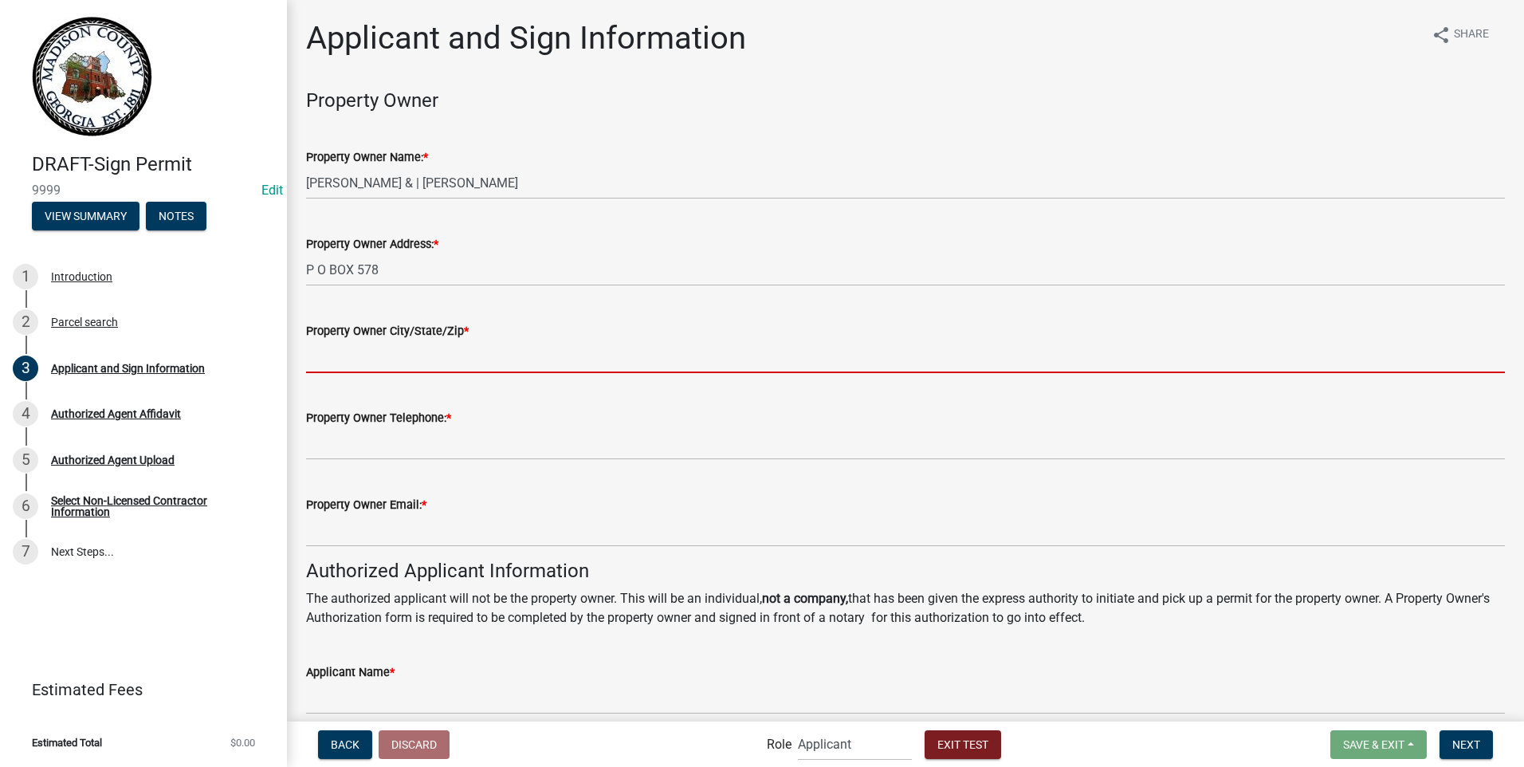
click at [454, 361] on input "Property Owner City/State/Zip *" at bounding box center [905, 356] width 1199 height 33
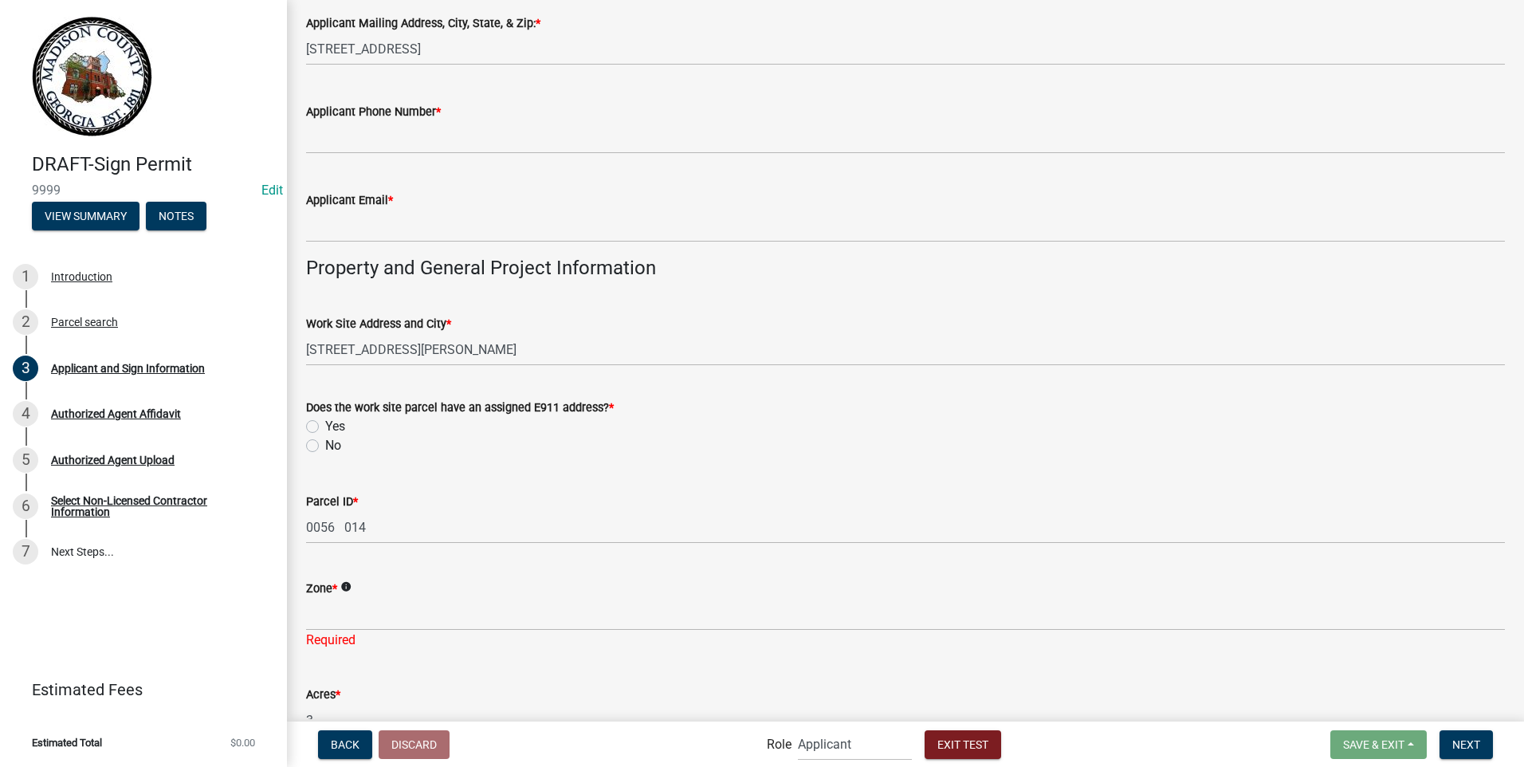
scroll to position [746, 0]
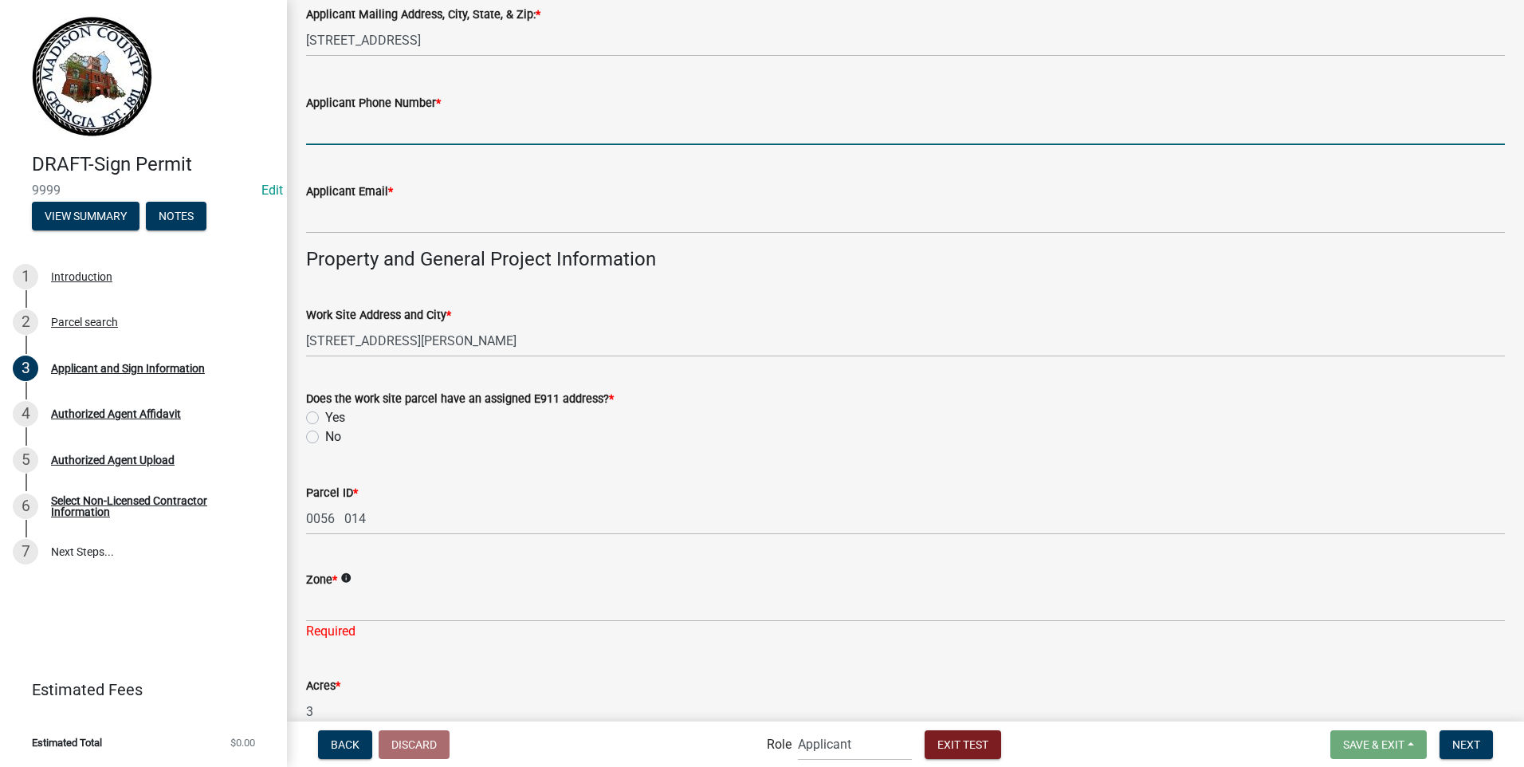
click at [437, 131] on input "Applicant Phone Number *" at bounding box center [905, 128] width 1199 height 33
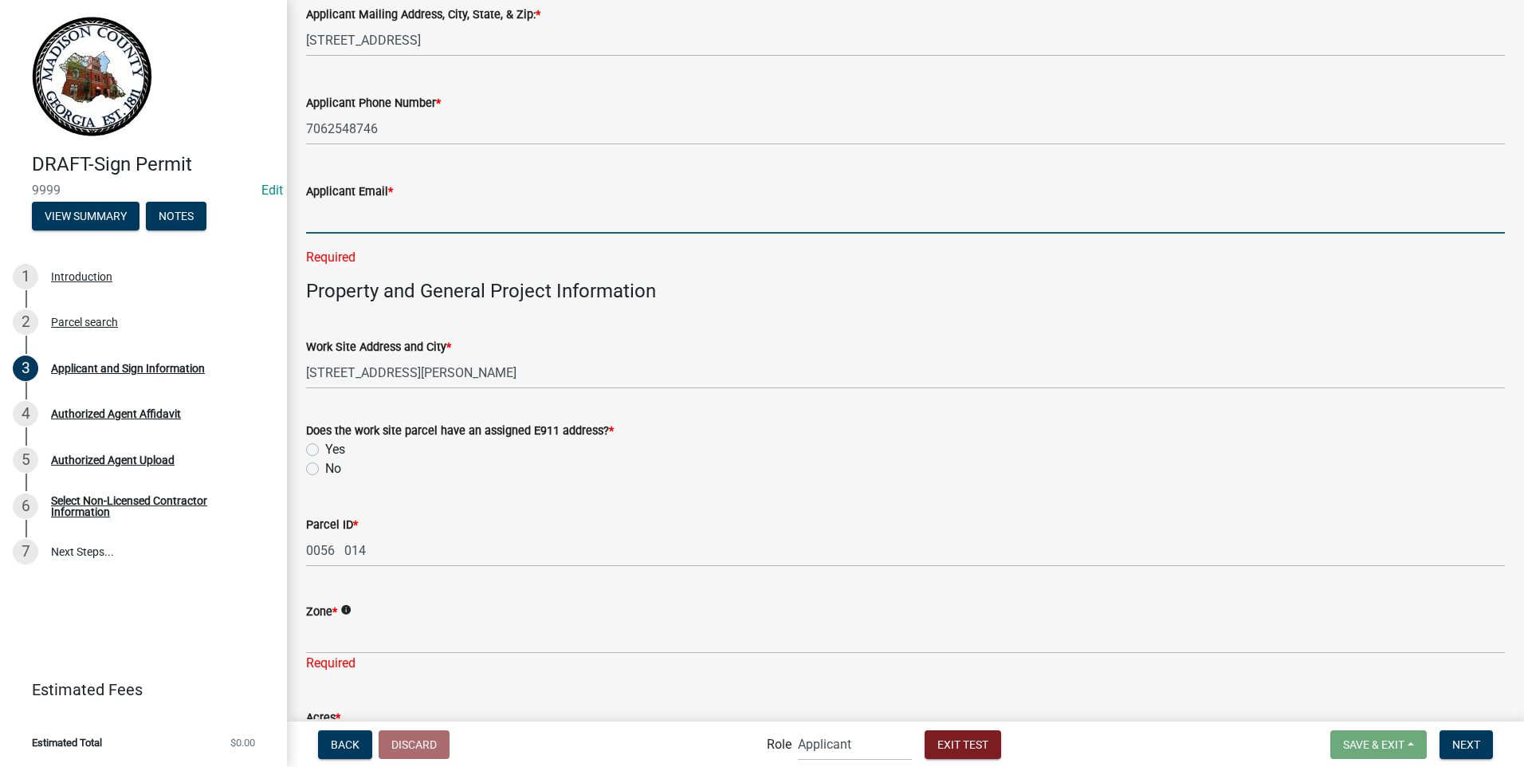
click at [365, 219] on input "Applicant Email *" at bounding box center [905, 217] width 1199 height 33
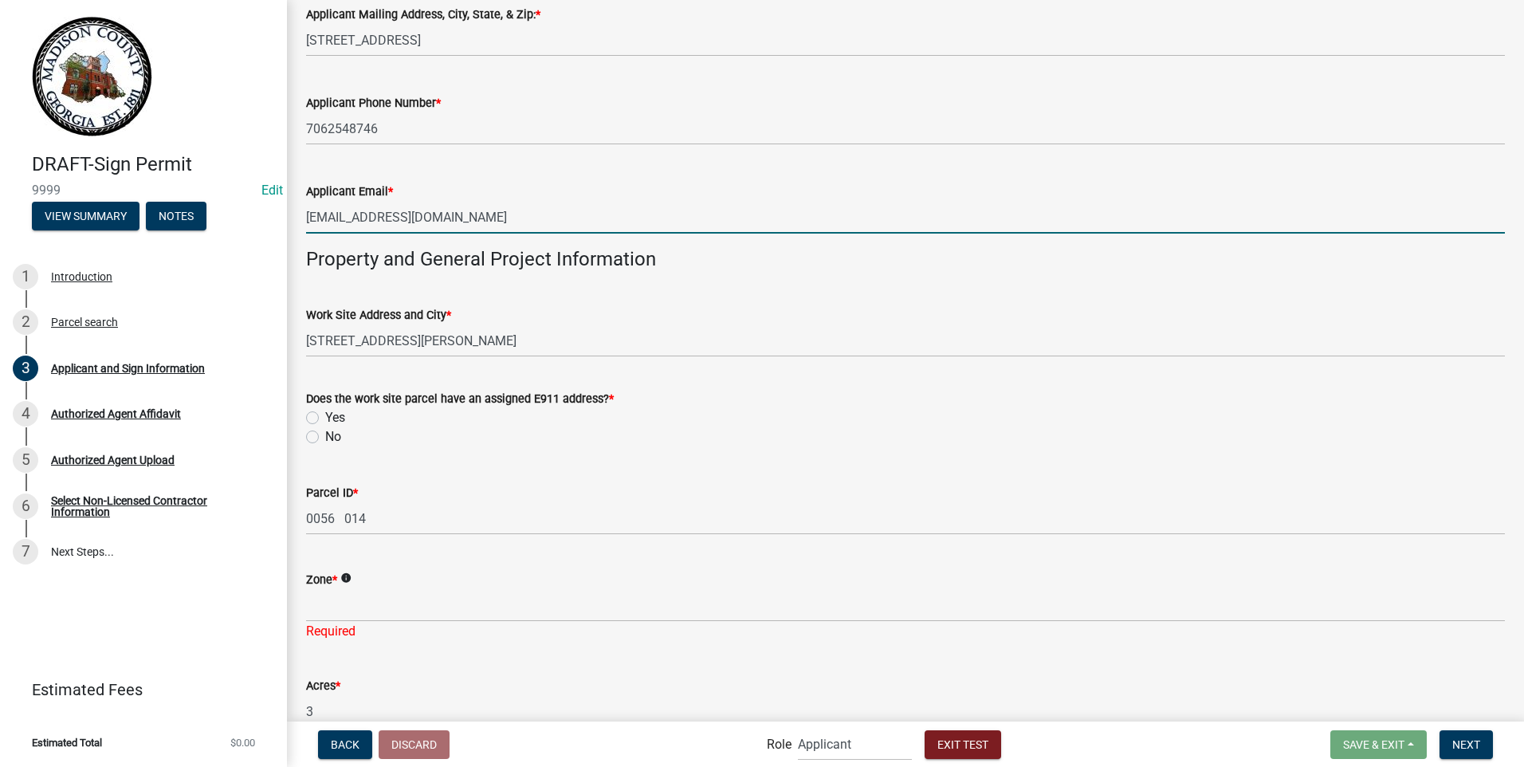
click at [325, 416] on label "Yes" at bounding box center [335, 417] width 20 height 19
click at [325, 416] on input "Yes" at bounding box center [330, 413] width 10 height 10
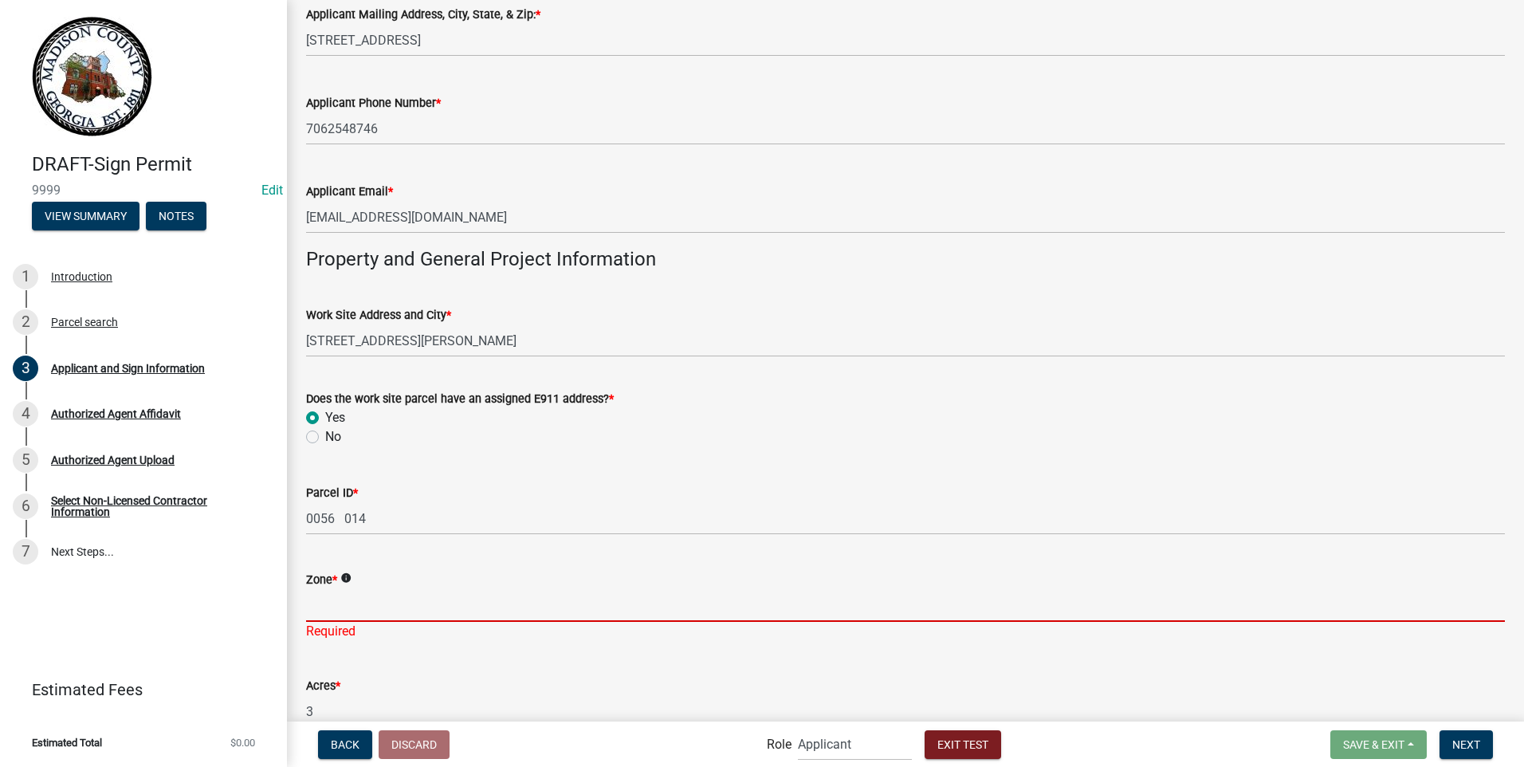
click at [344, 611] on input "Zone *" at bounding box center [905, 605] width 1199 height 33
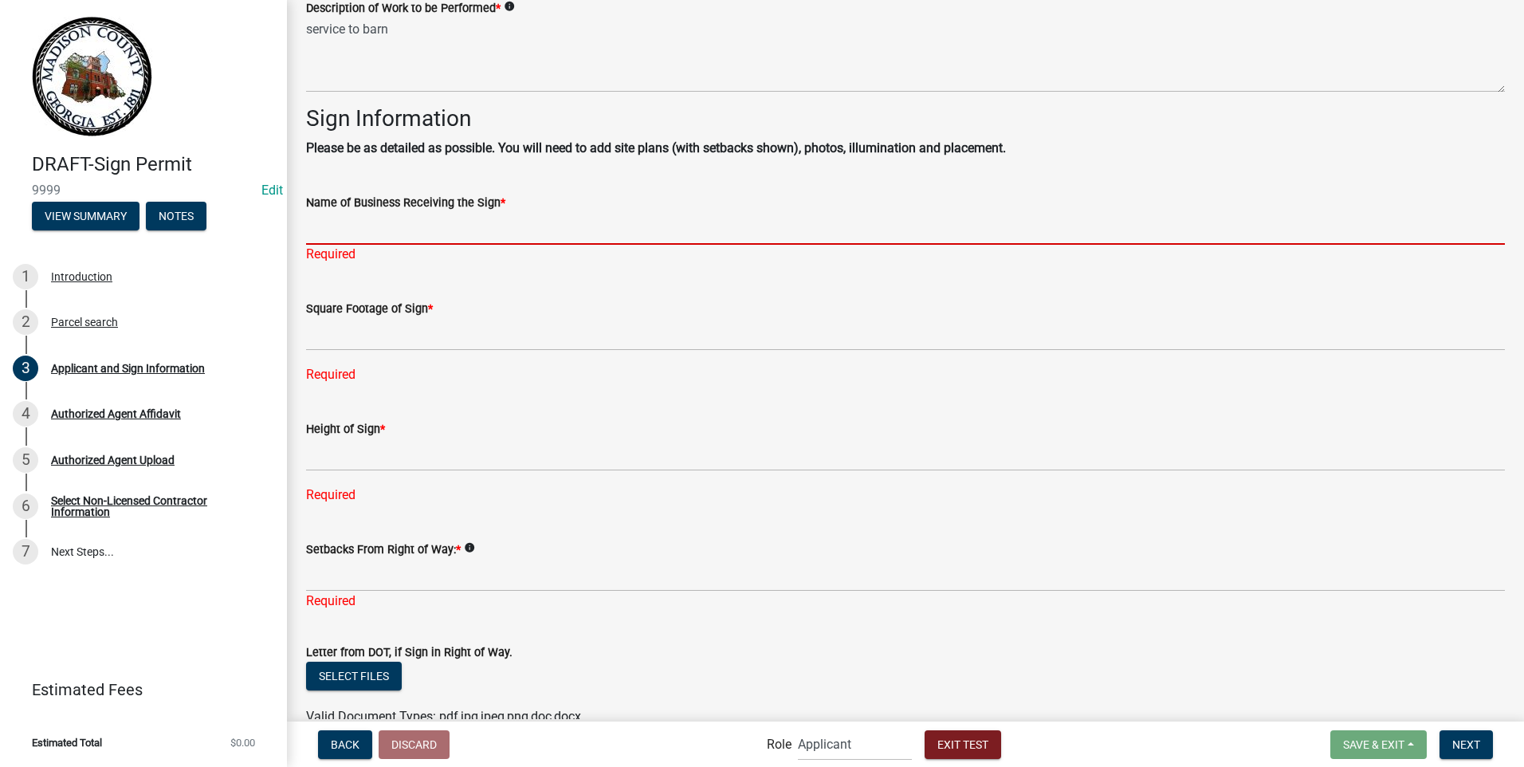
scroll to position [1472, 0]
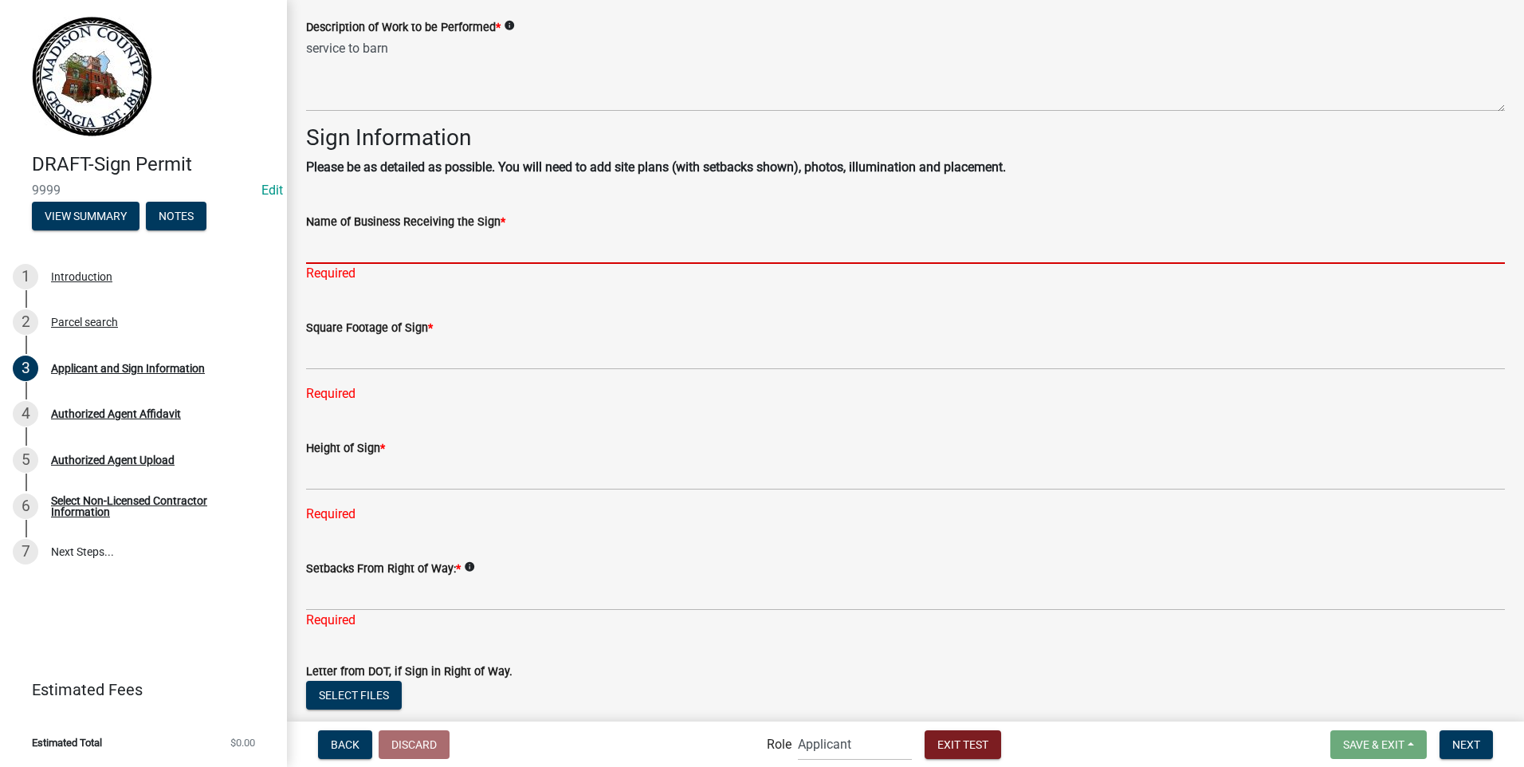
click at [442, 250] on input "Name of Business Receiving the Sign *" at bounding box center [905, 247] width 1199 height 33
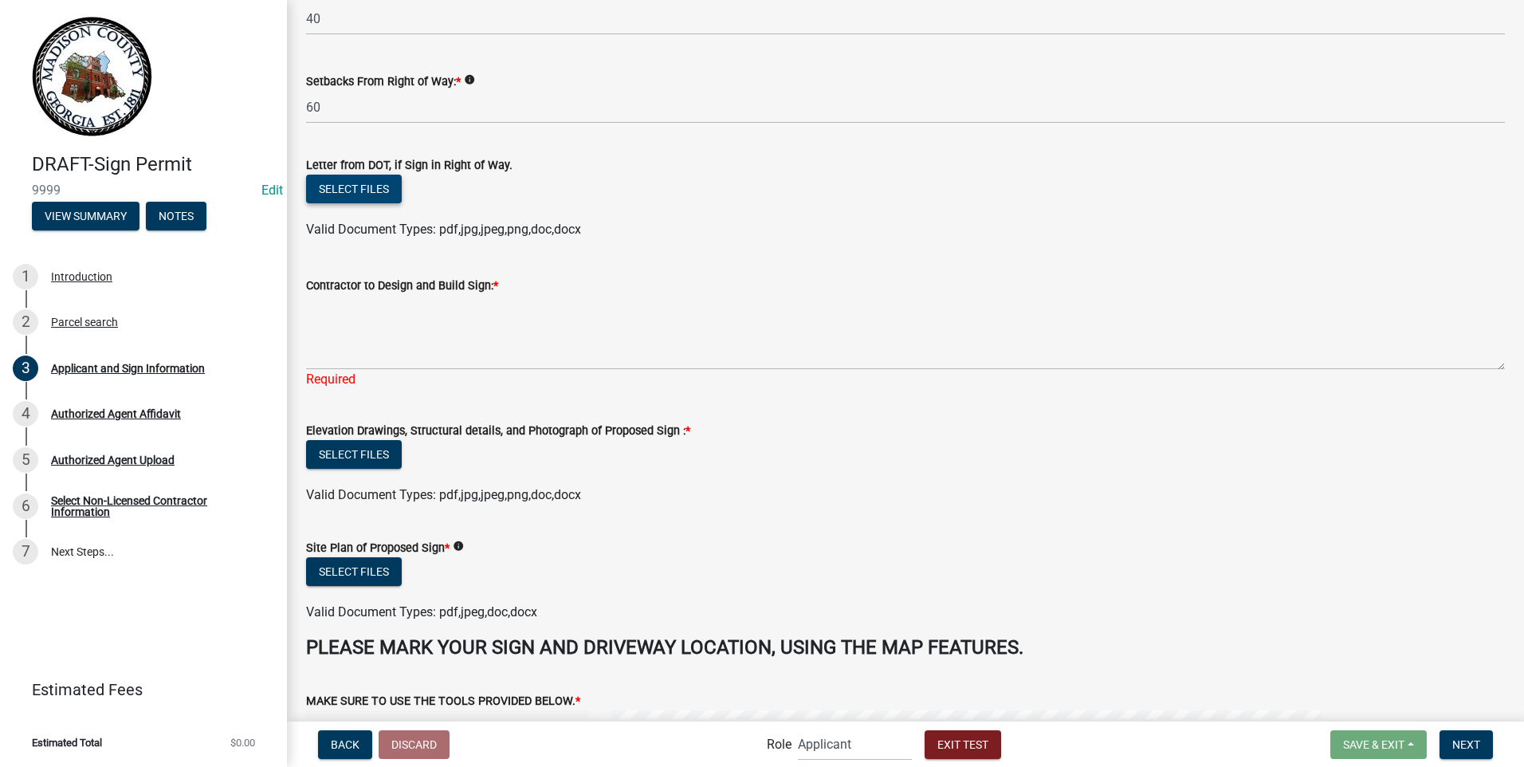
scroll to position [1881, 0]
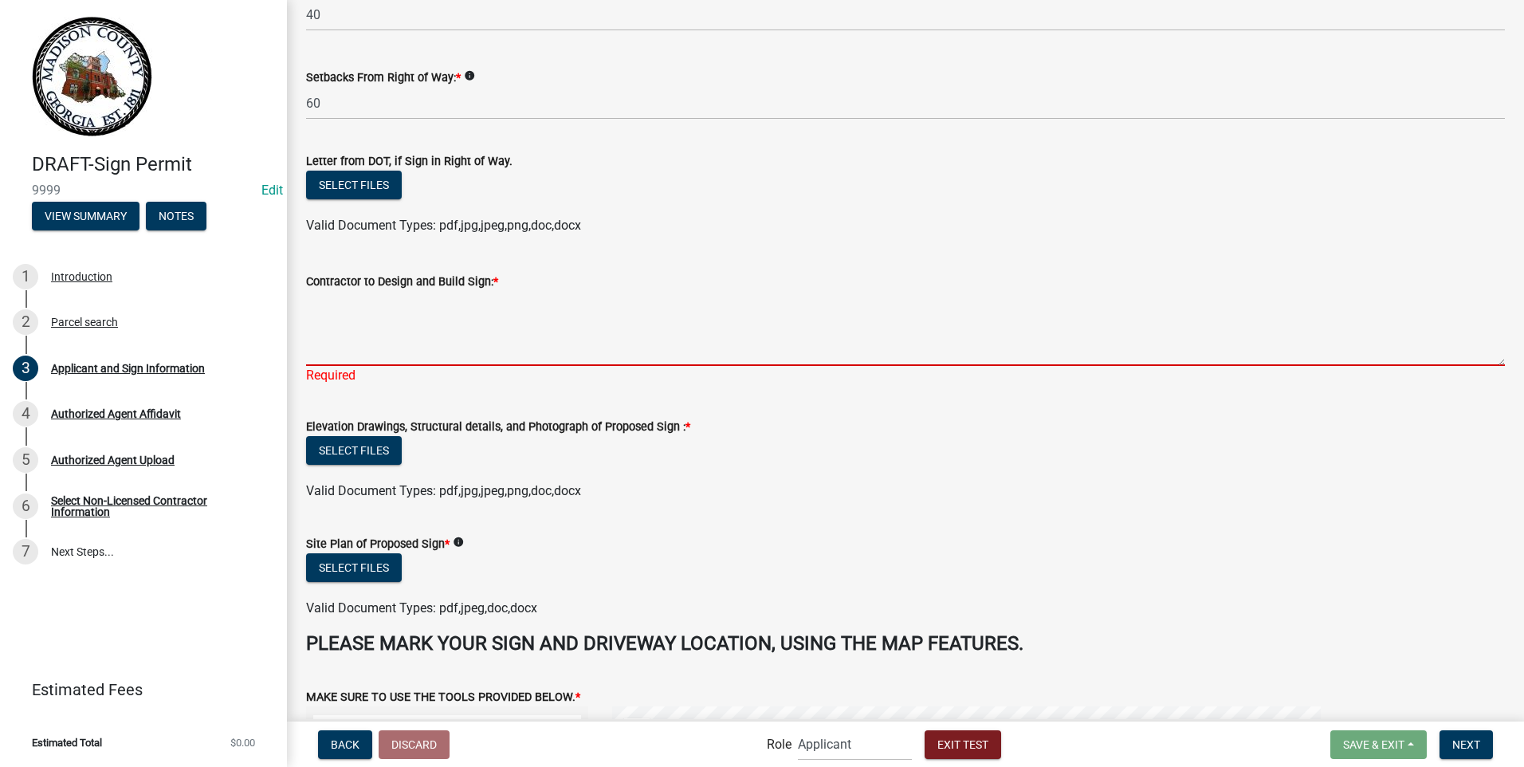
click at [372, 336] on textarea "Contractor to Design and Build Sign: *" at bounding box center [905, 328] width 1199 height 75
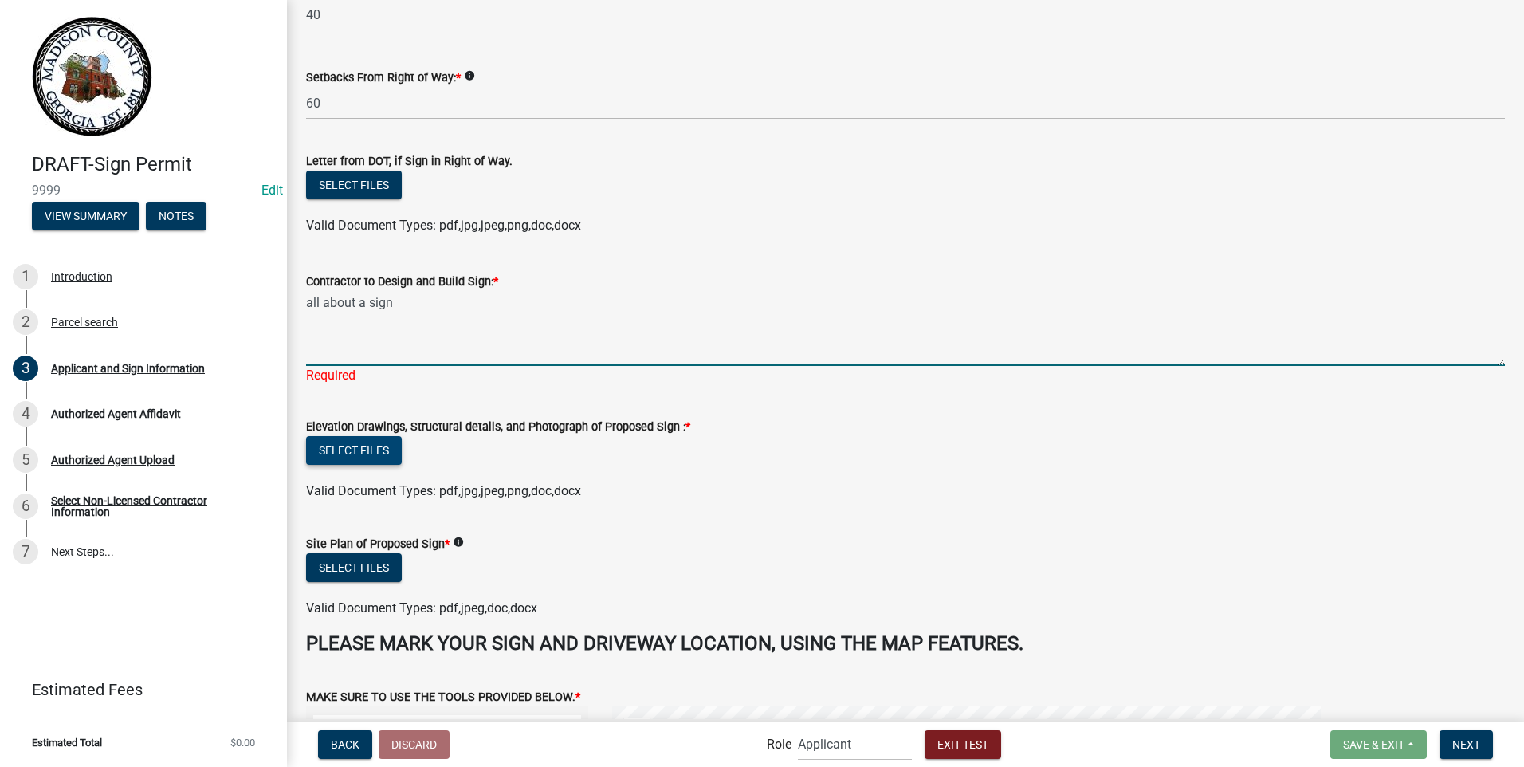
click at [339, 449] on div "Select files" at bounding box center [905, 452] width 1199 height 33
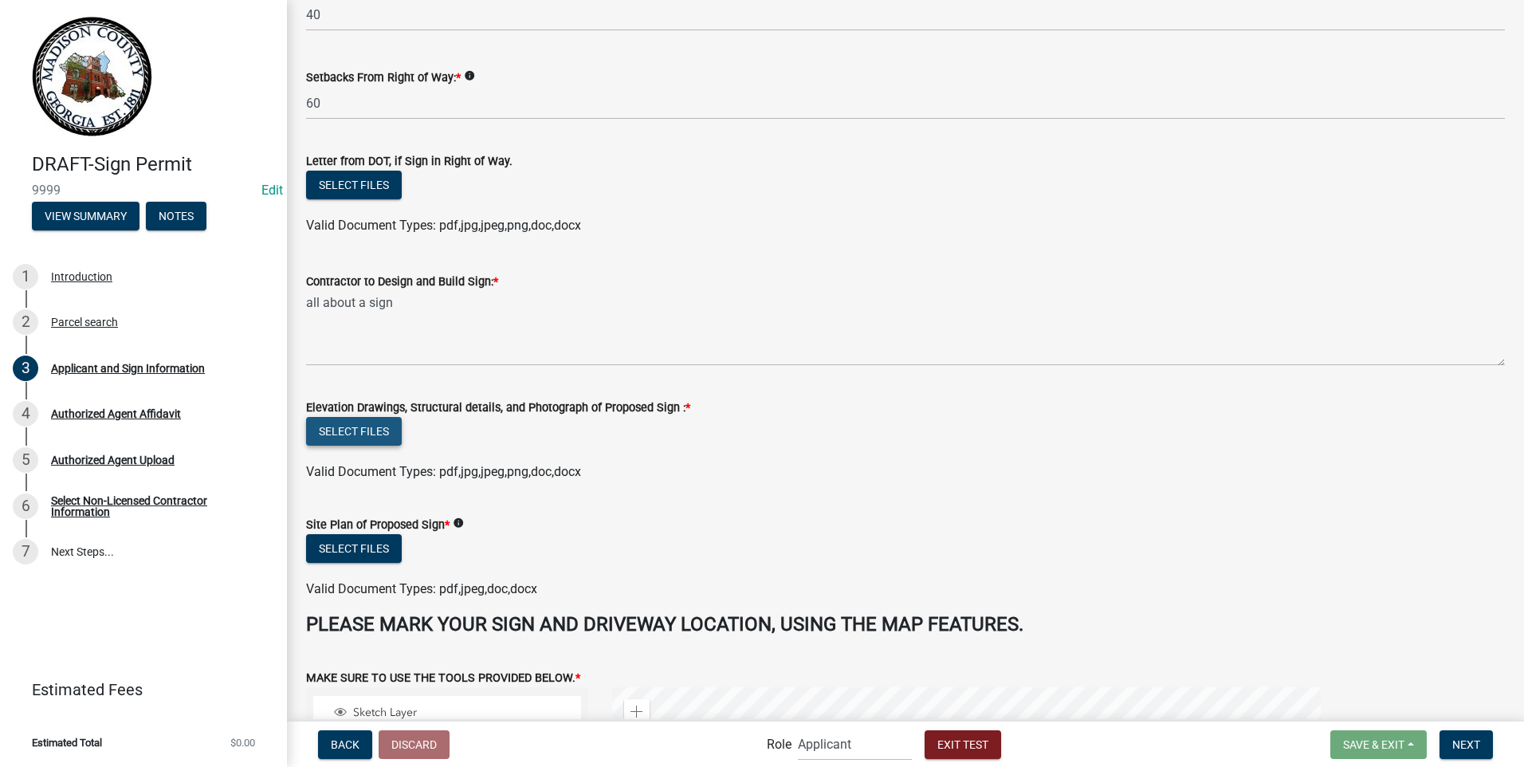
click at [356, 431] on button "Select files" at bounding box center [354, 431] width 96 height 29
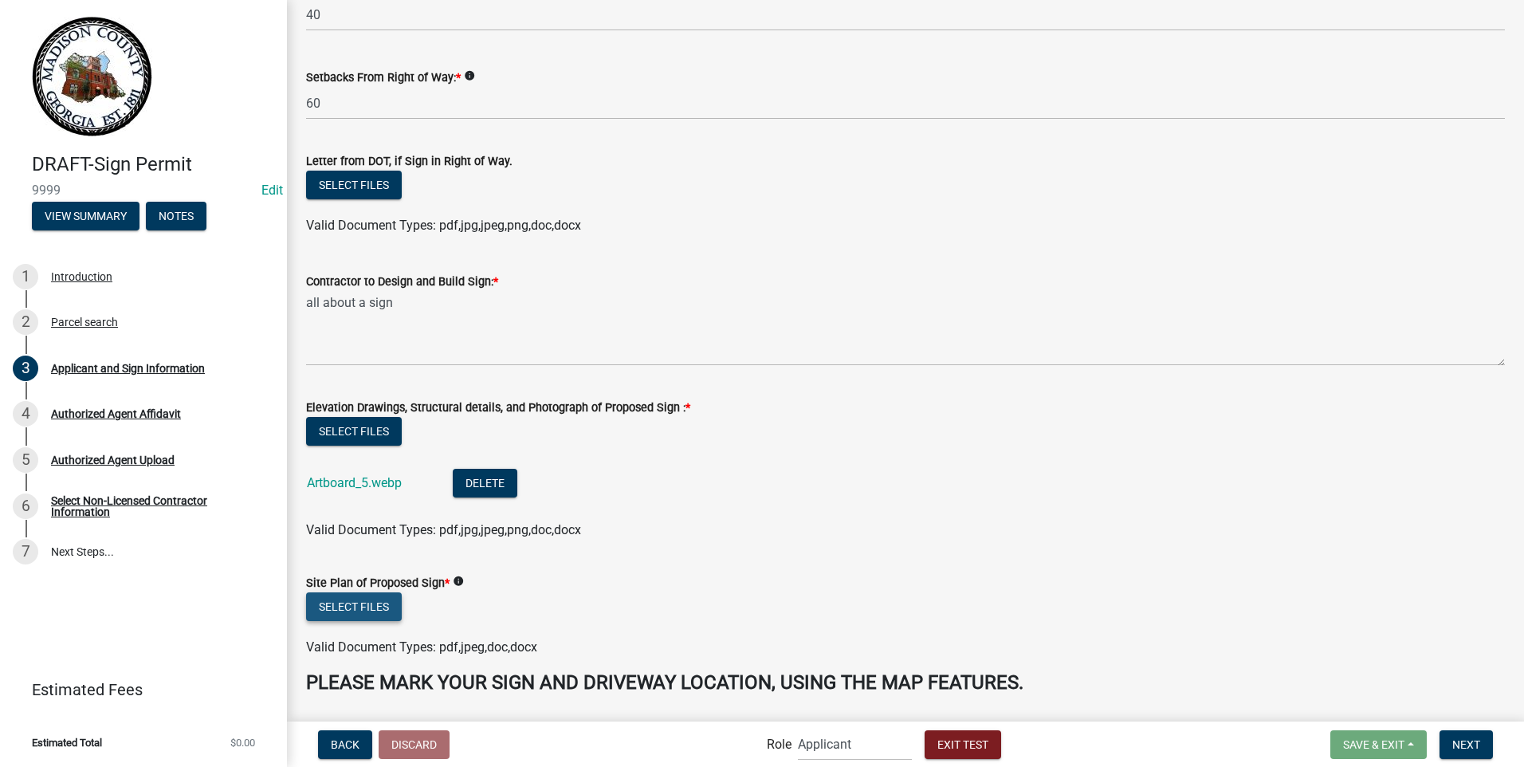
click at [366, 606] on button "Select files" at bounding box center [354, 606] width 96 height 29
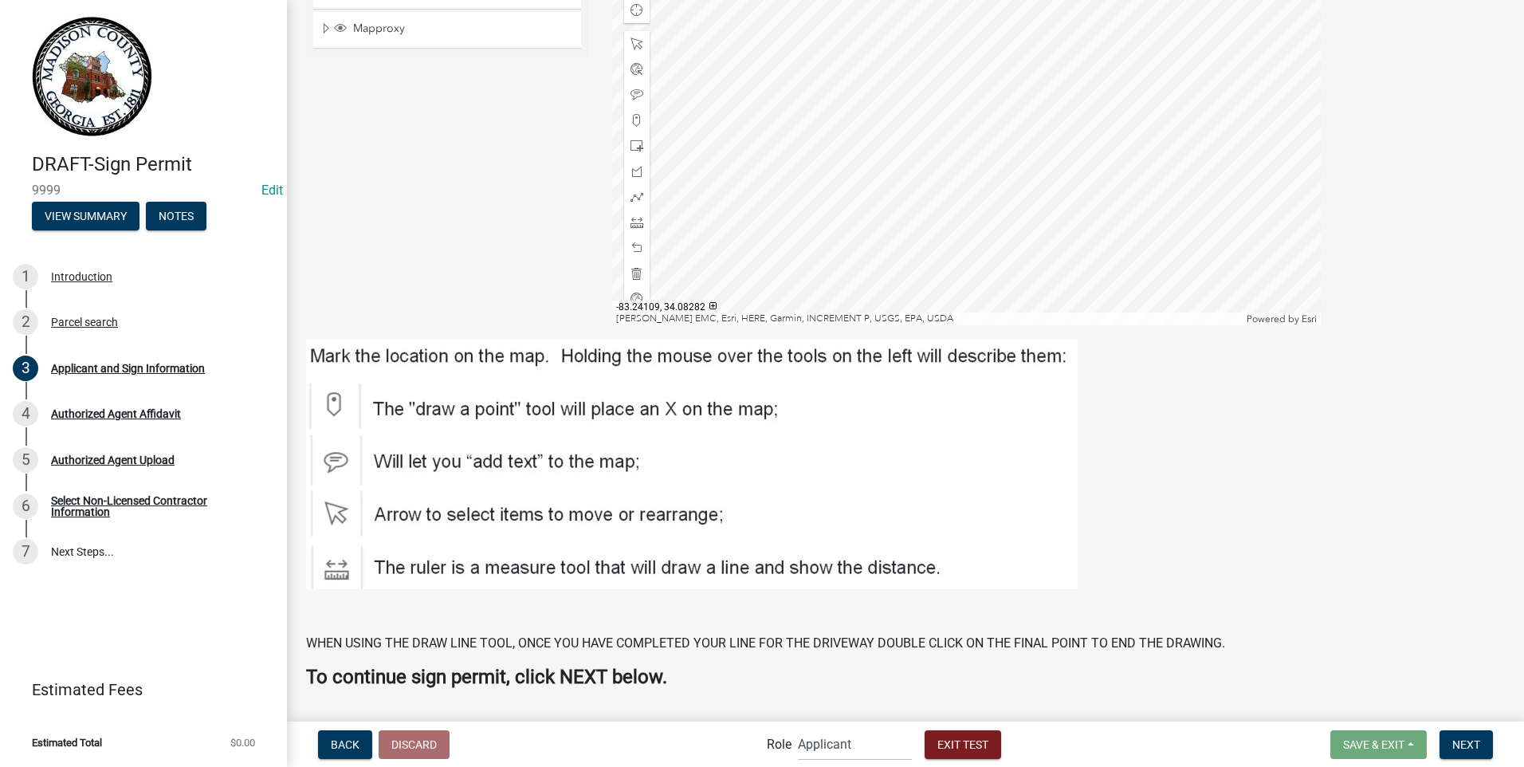
scroll to position [2762, 0]
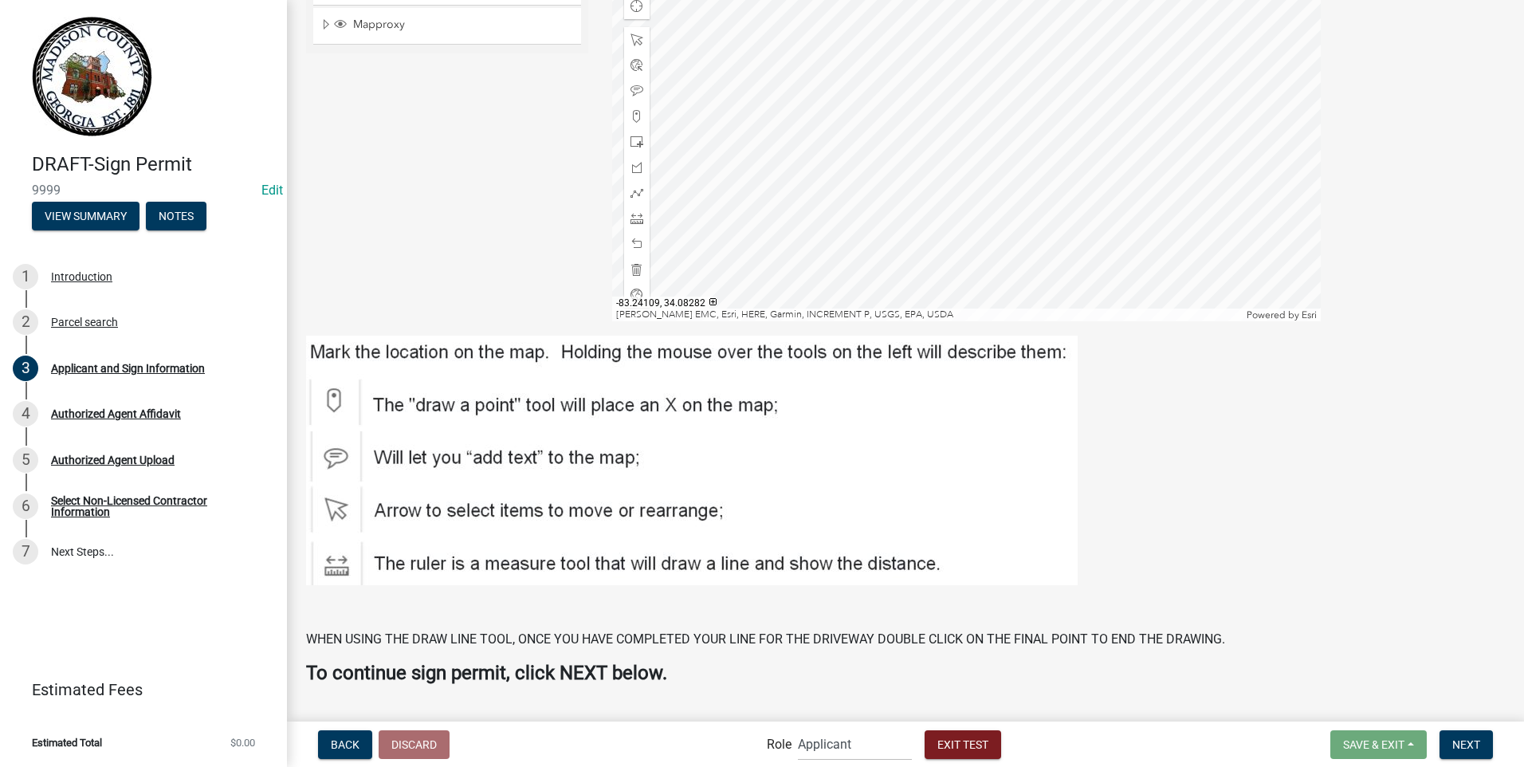
click at [336, 403] on img at bounding box center [692, 461] width 772 height 250
click at [333, 398] on img at bounding box center [692, 461] width 772 height 250
drag, startPoint x: 333, startPoint y: 398, endPoint x: 383, endPoint y: 399, distance: 50.2
click at [383, 399] on img at bounding box center [692, 461] width 772 height 250
click at [921, 118] on div "Zoom in Zoom out Find my location [PERSON_NAME] EMC, [GEOGRAPHIC_DATA], HERE, G…" at bounding box center [966, 122] width 709 height 399
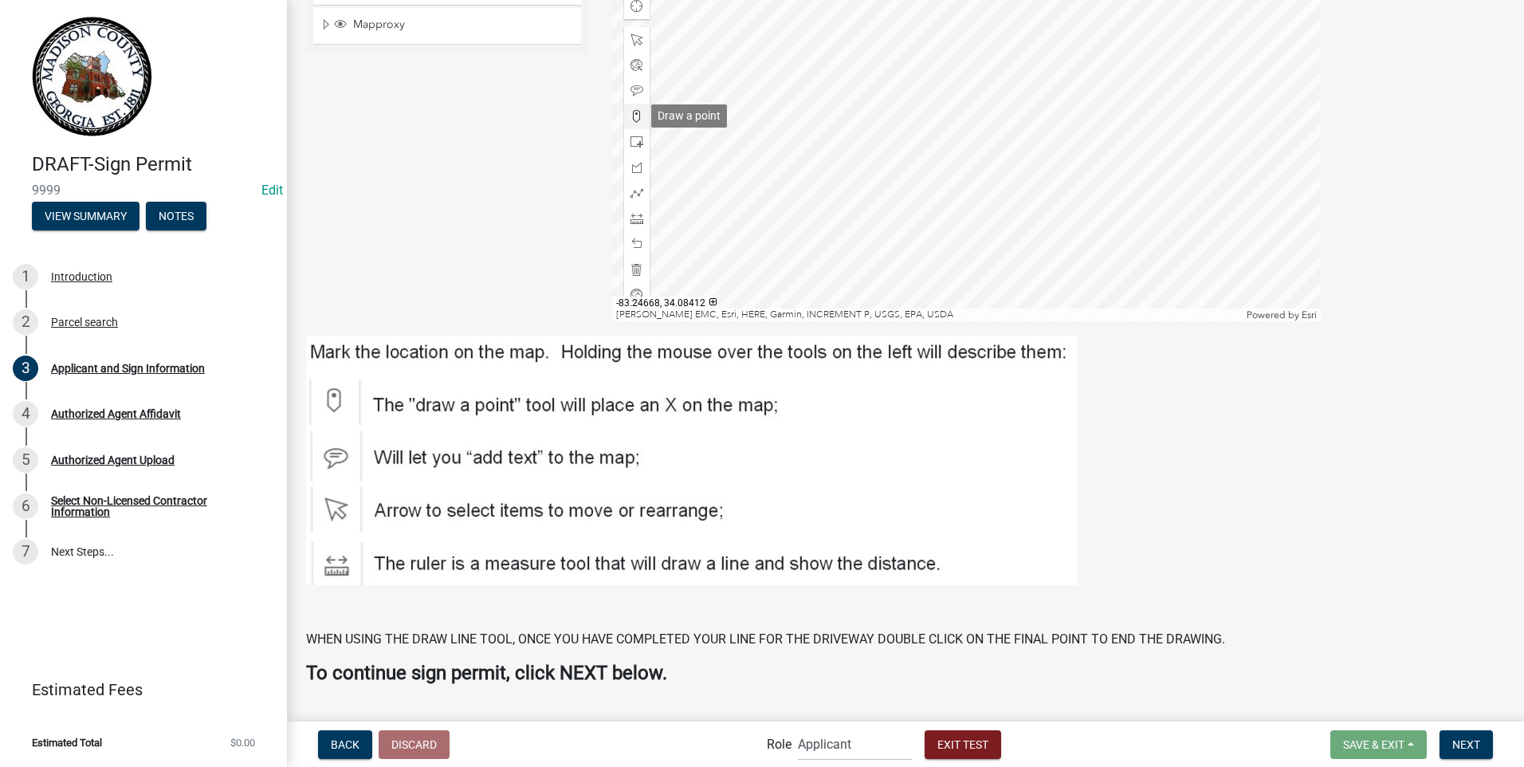
click at [631, 113] on span at bounding box center [637, 116] width 13 height 13
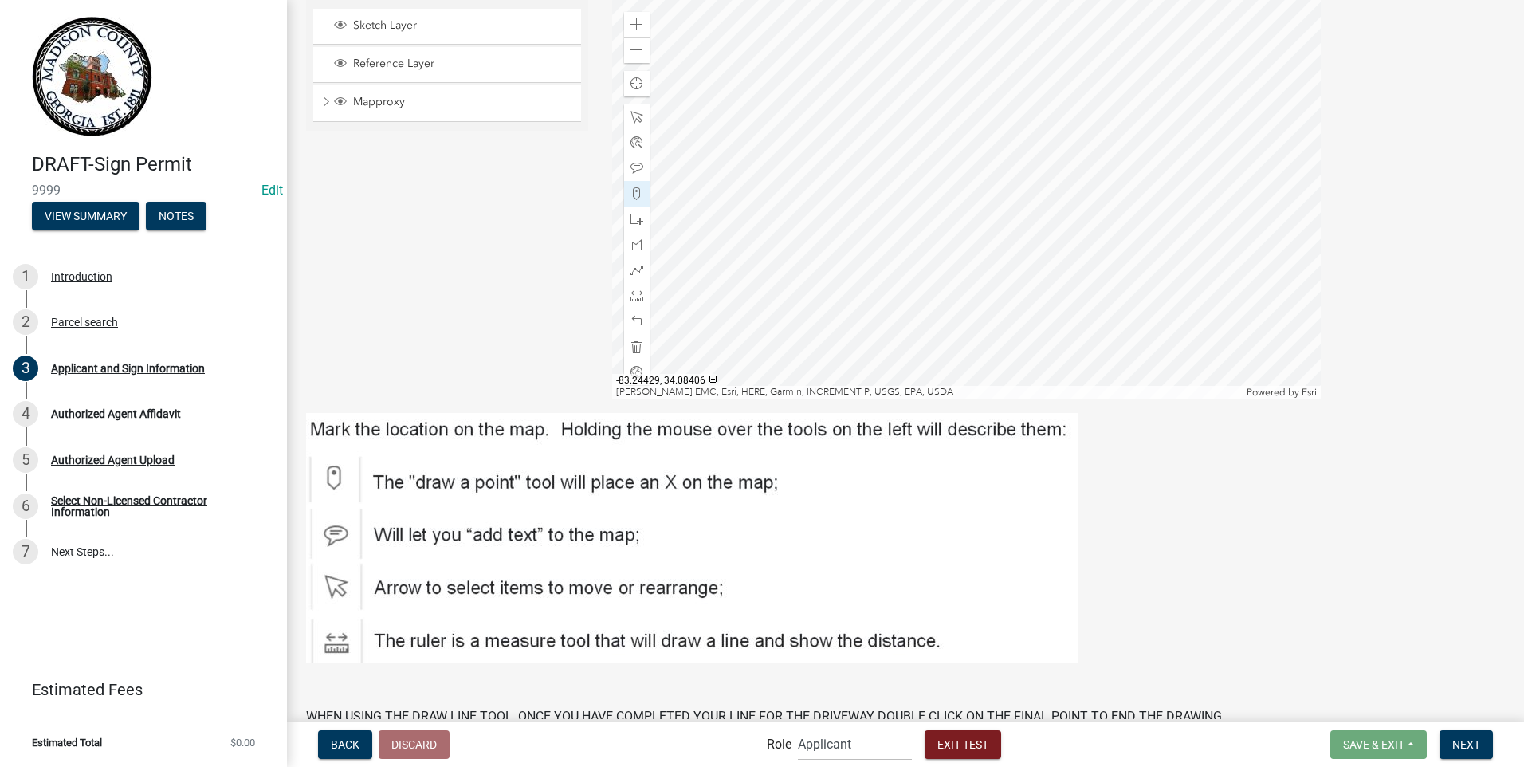
click at [926, 197] on div at bounding box center [966, 199] width 709 height 399
click at [634, 167] on span at bounding box center [637, 168] width 13 height 13
click at [630, 261] on div at bounding box center [637, 270] width 26 height 26
click at [1138, 254] on div at bounding box center [966, 199] width 709 height 399
click at [631, 268] on span at bounding box center [637, 270] width 13 height 13
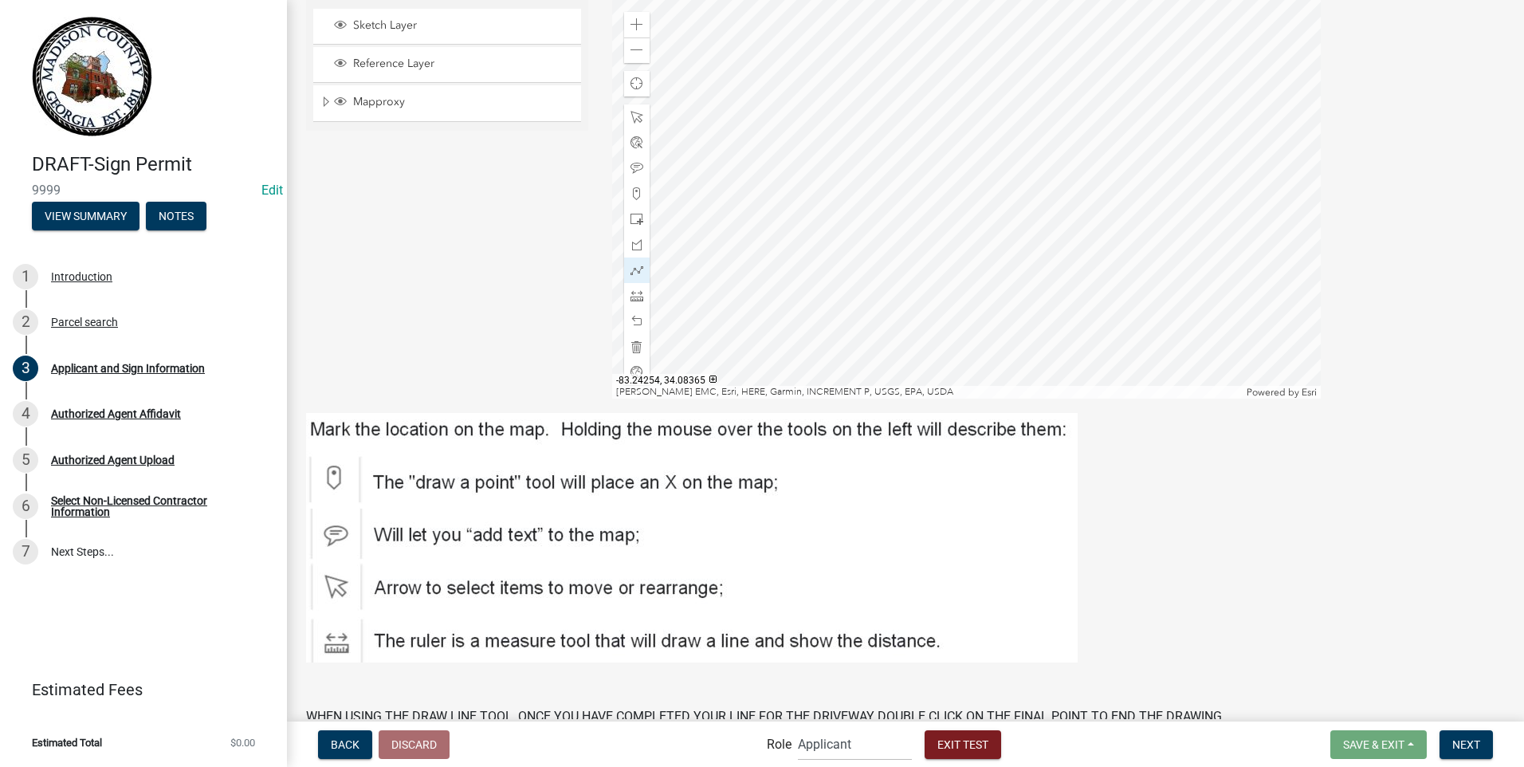
click at [1117, 252] on div at bounding box center [966, 199] width 709 height 399
click at [1118, 252] on div at bounding box center [966, 199] width 709 height 399
click at [1111, 250] on div at bounding box center [966, 199] width 709 height 399
click at [1106, 246] on div at bounding box center [966, 199] width 709 height 399
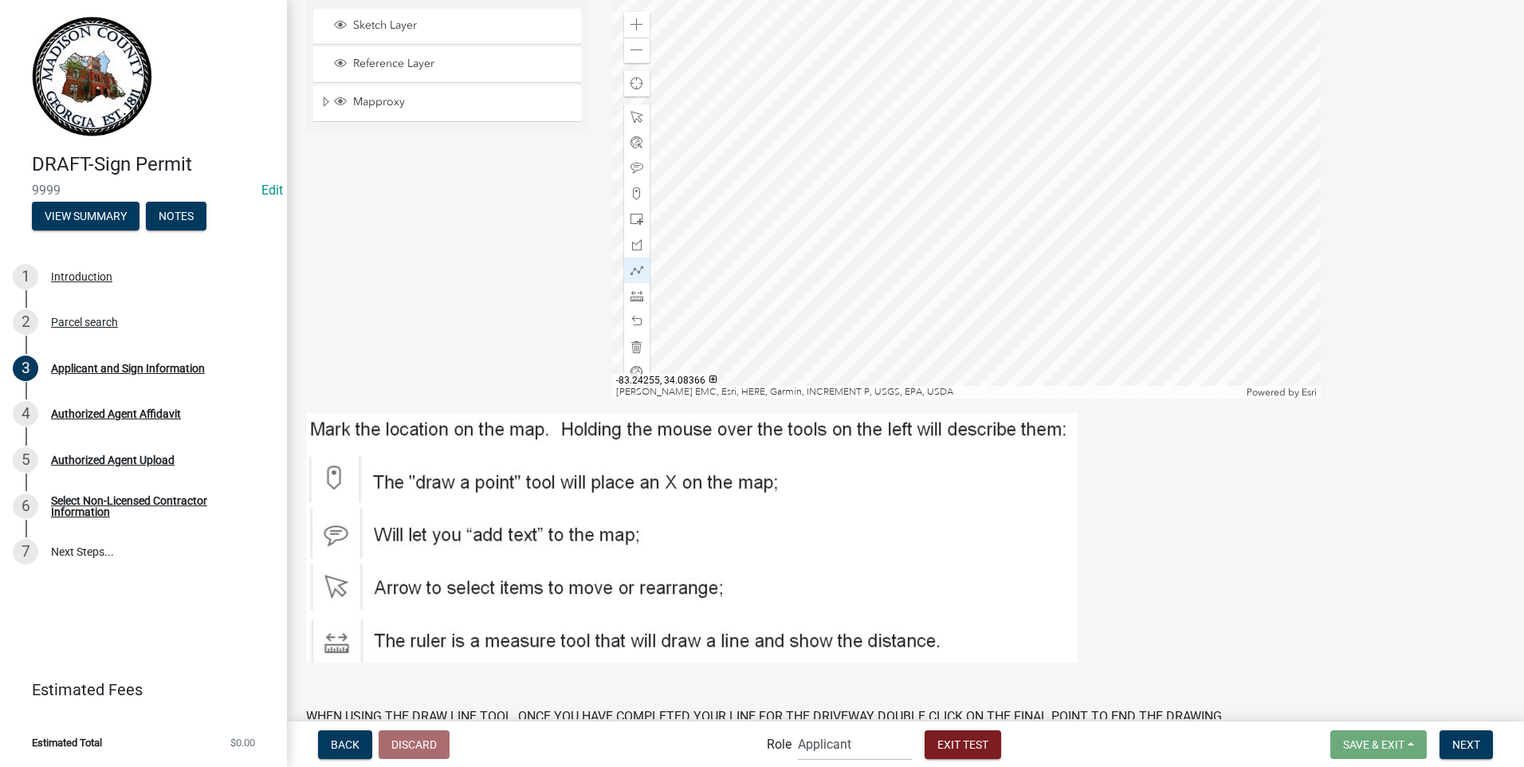
click at [1105, 248] on div at bounding box center [966, 199] width 709 height 399
click at [914, 200] on div at bounding box center [966, 199] width 709 height 399
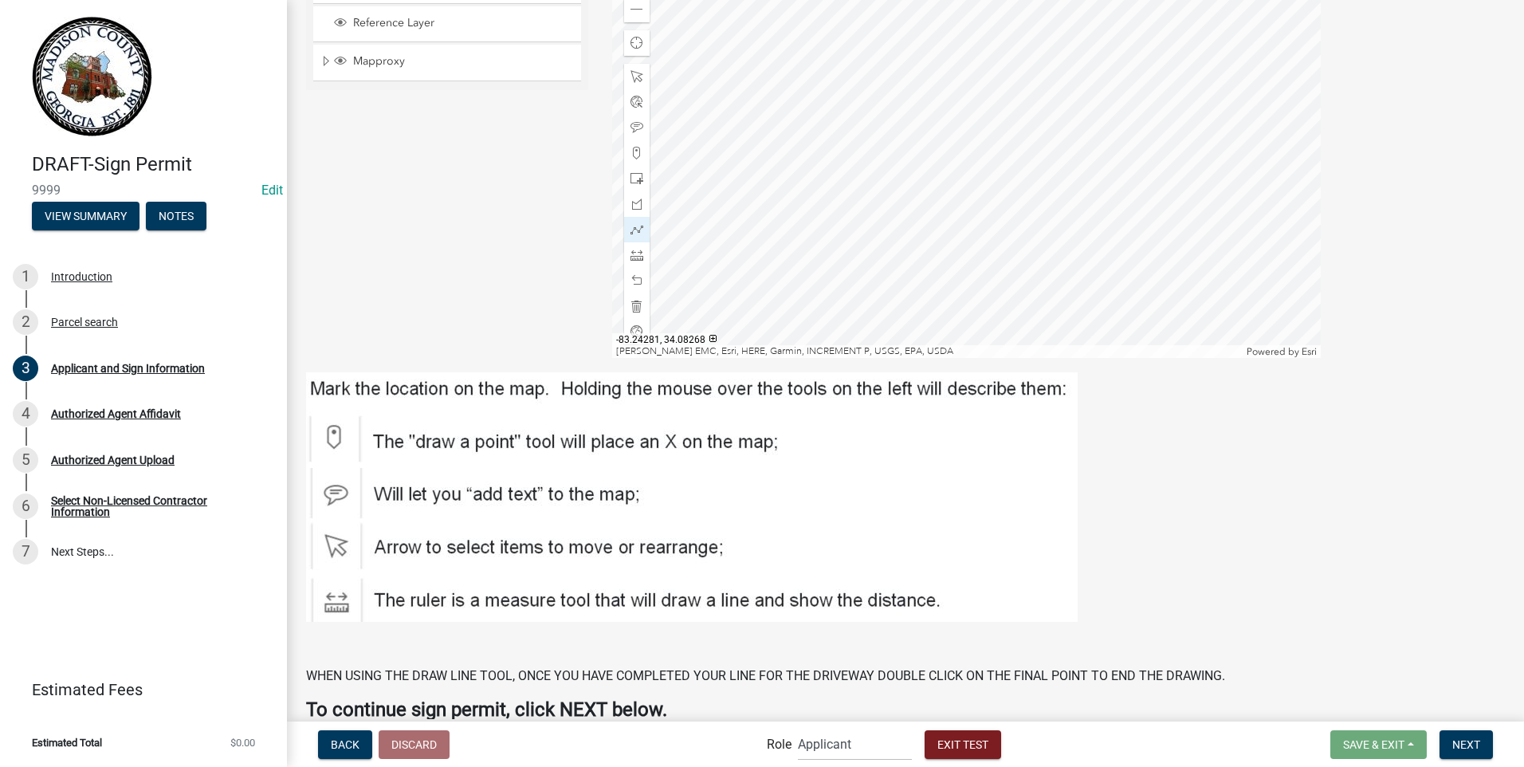
scroll to position [2802, 0]
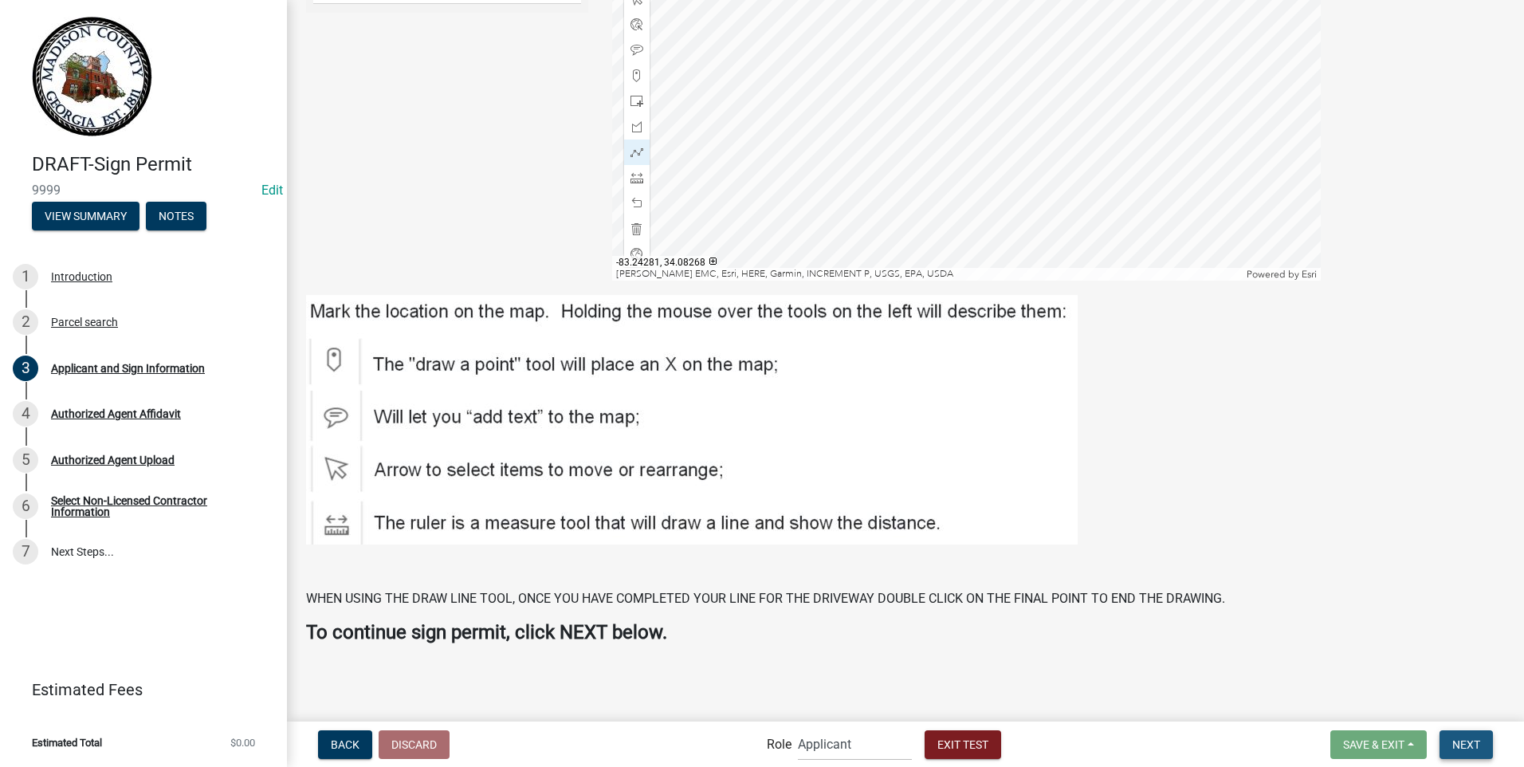
click at [1472, 741] on span "Next" at bounding box center [1467, 743] width 28 height 13
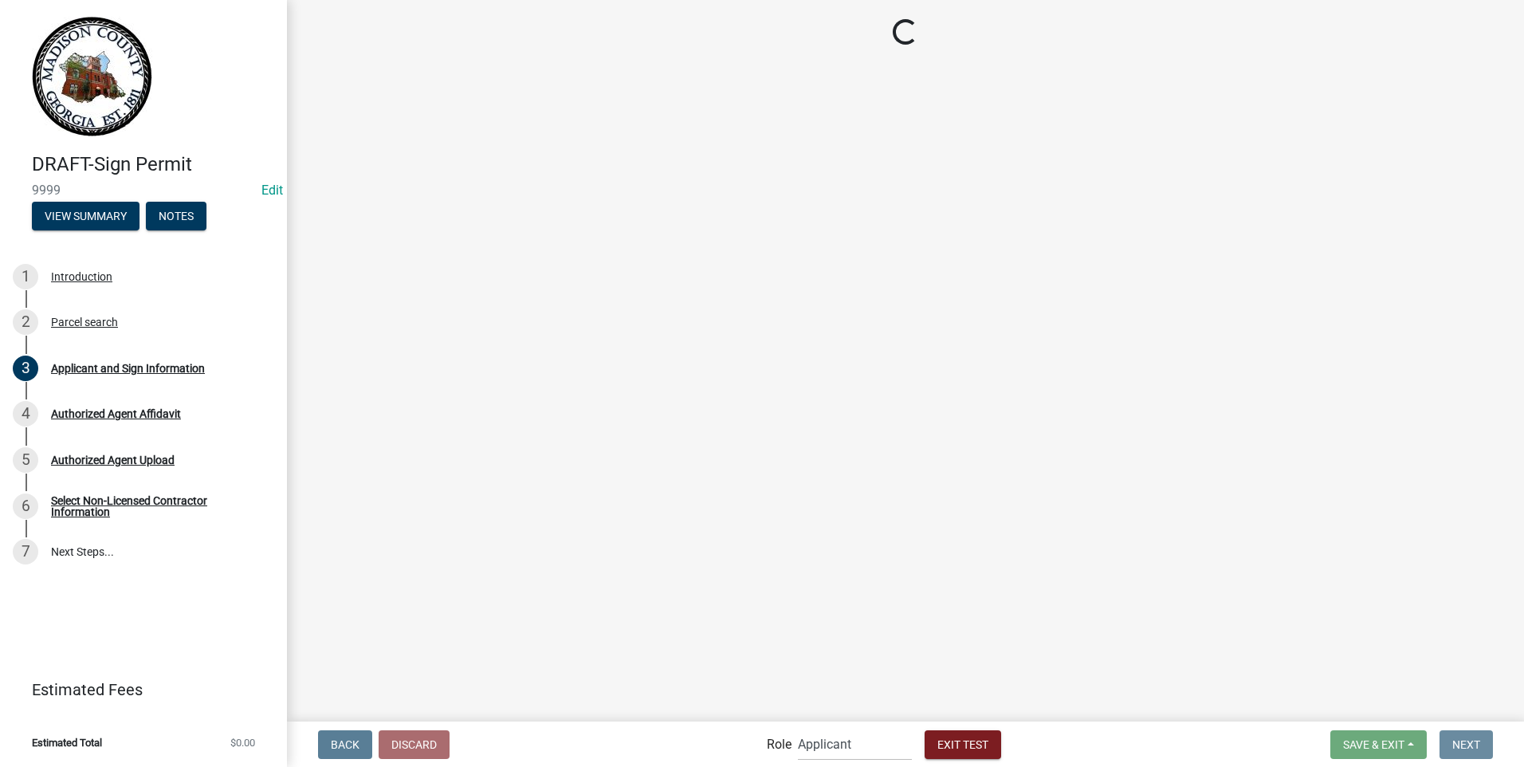
scroll to position [0, 0]
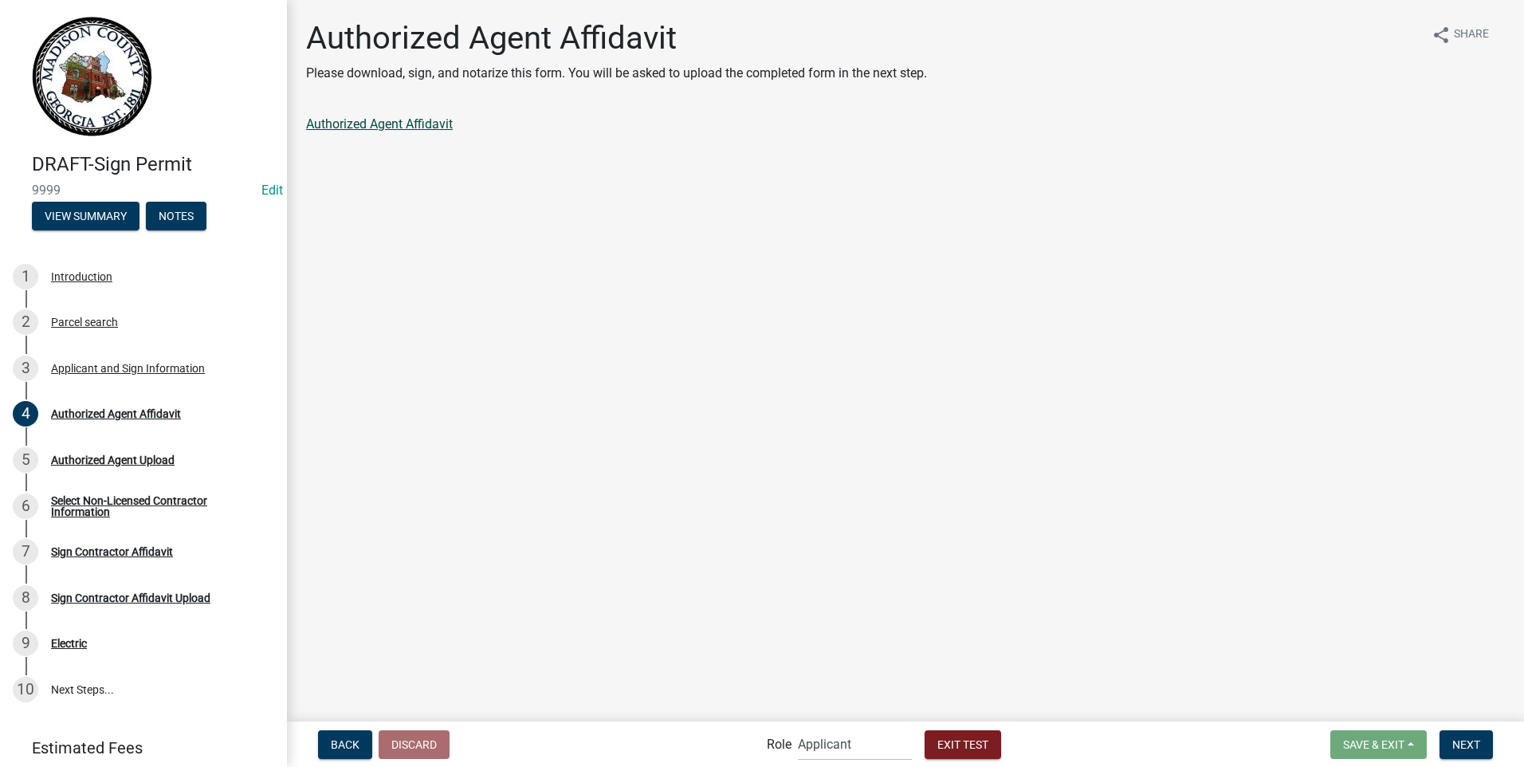
click at [407, 122] on link "Authorized Agent Affidavit" at bounding box center [379, 123] width 147 height 15
click at [1465, 741] on span "Next" at bounding box center [1467, 743] width 28 height 13
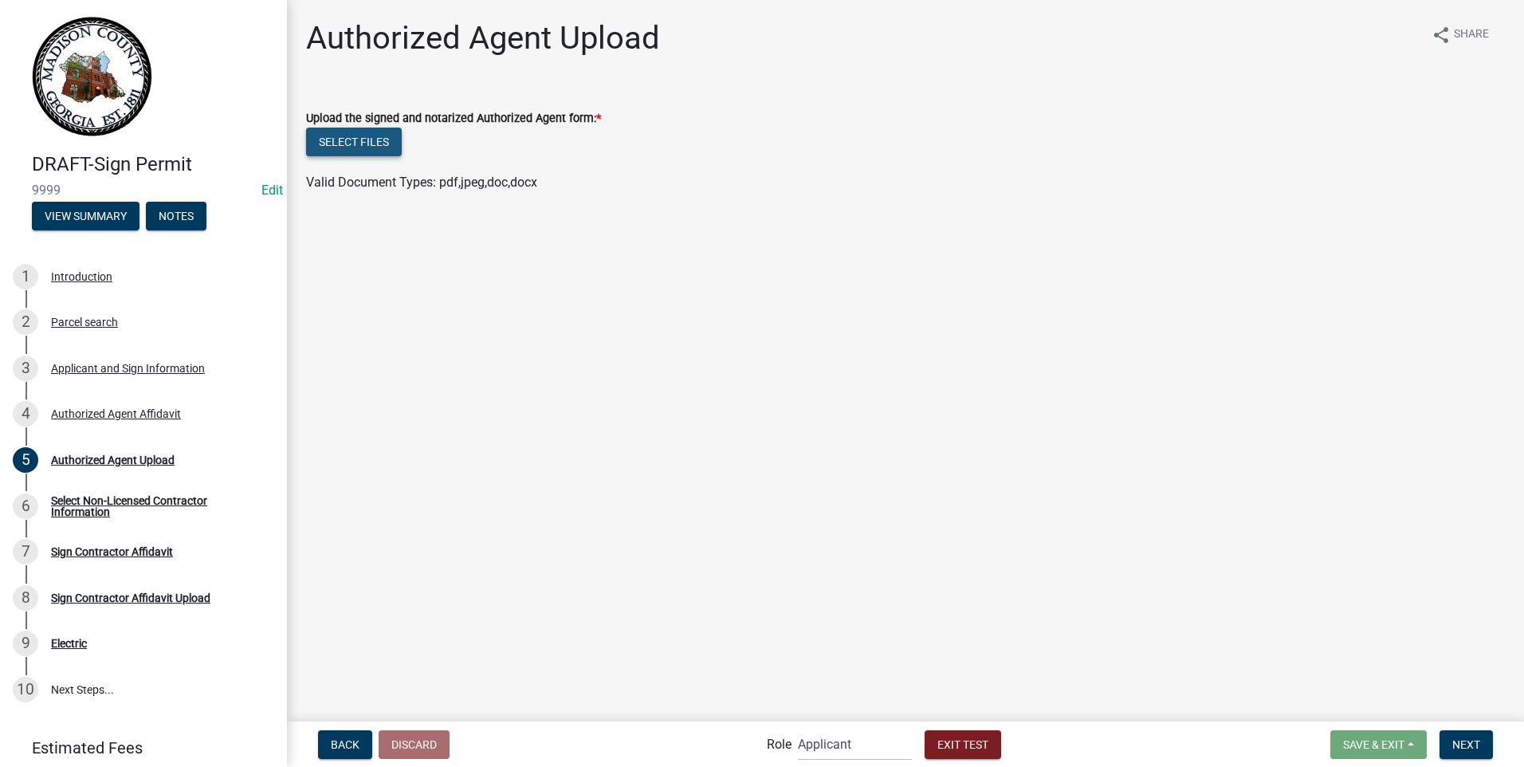
click at [368, 136] on button "Select files" at bounding box center [354, 142] width 96 height 29
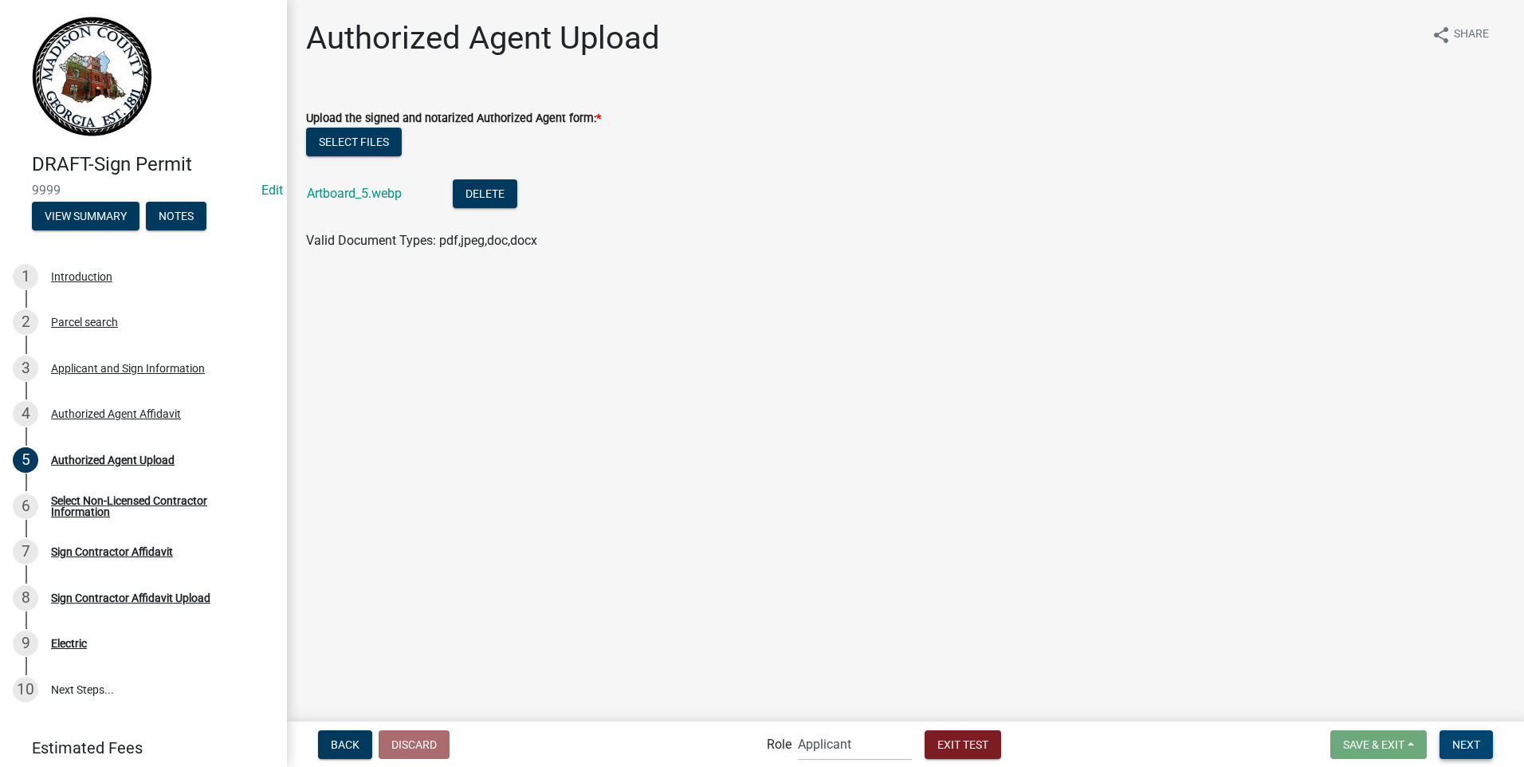
click at [1457, 741] on span "Next" at bounding box center [1467, 743] width 28 height 13
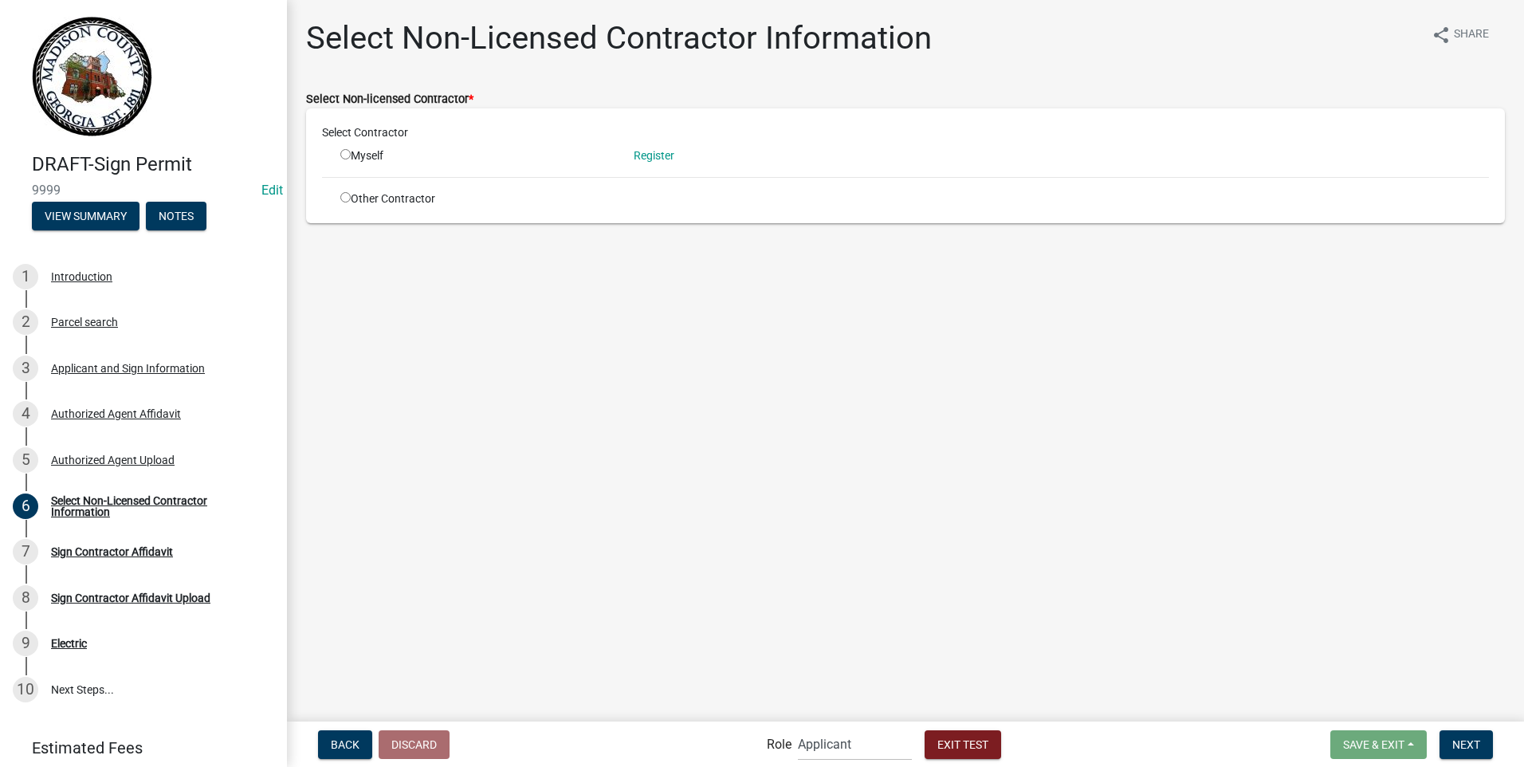
click at [345, 197] on input "radio" at bounding box center [345, 197] width 10 height 10
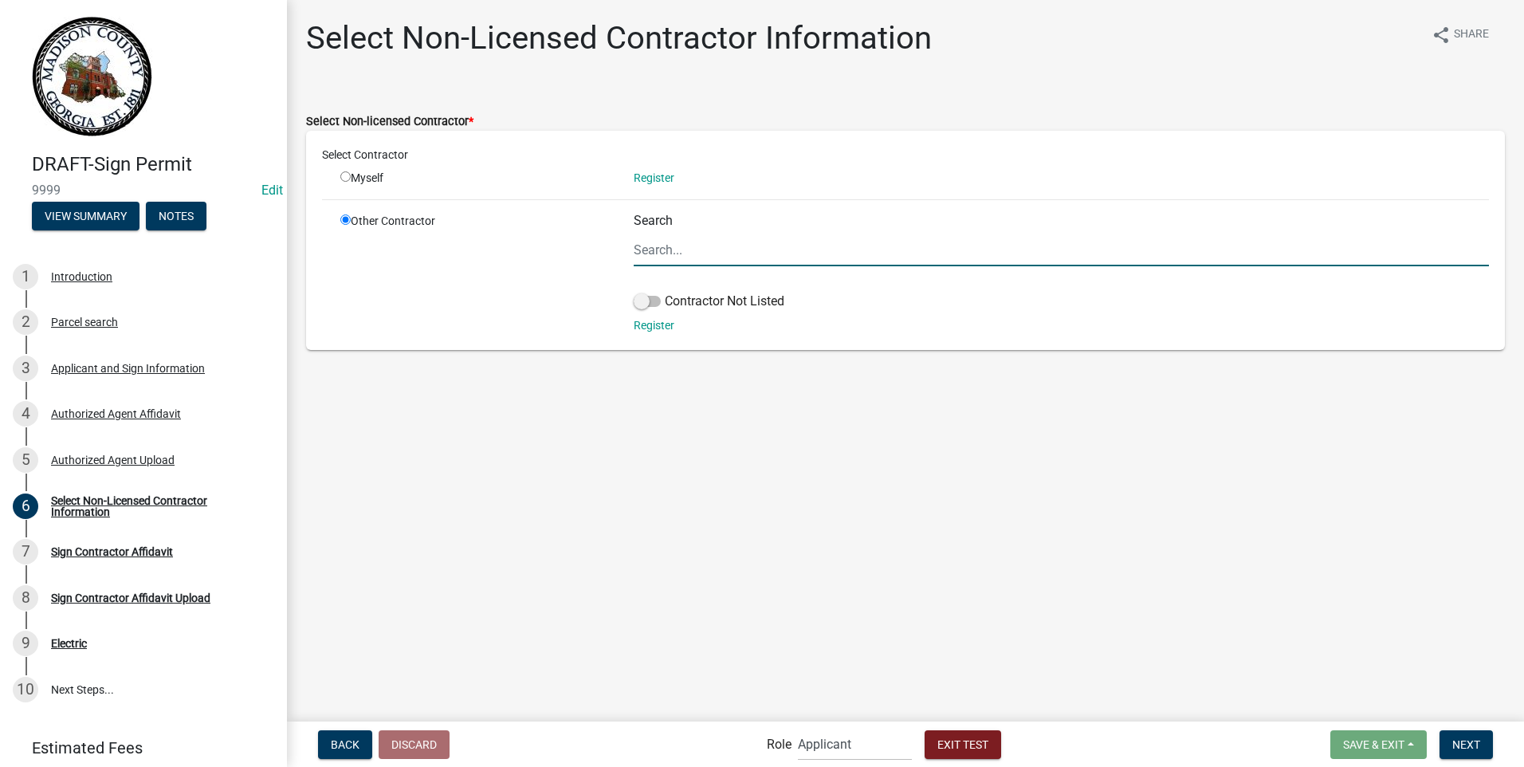
click at [656, 251] on input "Search" at bounding box center [1061, 250] width 855 height 33
click at [647, 301] on span at bounding box center [647, 301] width 27 height 11
click at [665, 292] on input "Contractor Not Listed" at bounding box center [665, 292] width 0 height 0
click at [1463, 736] on button "Next" at bounding box center [1466, 744] width 53 height 29
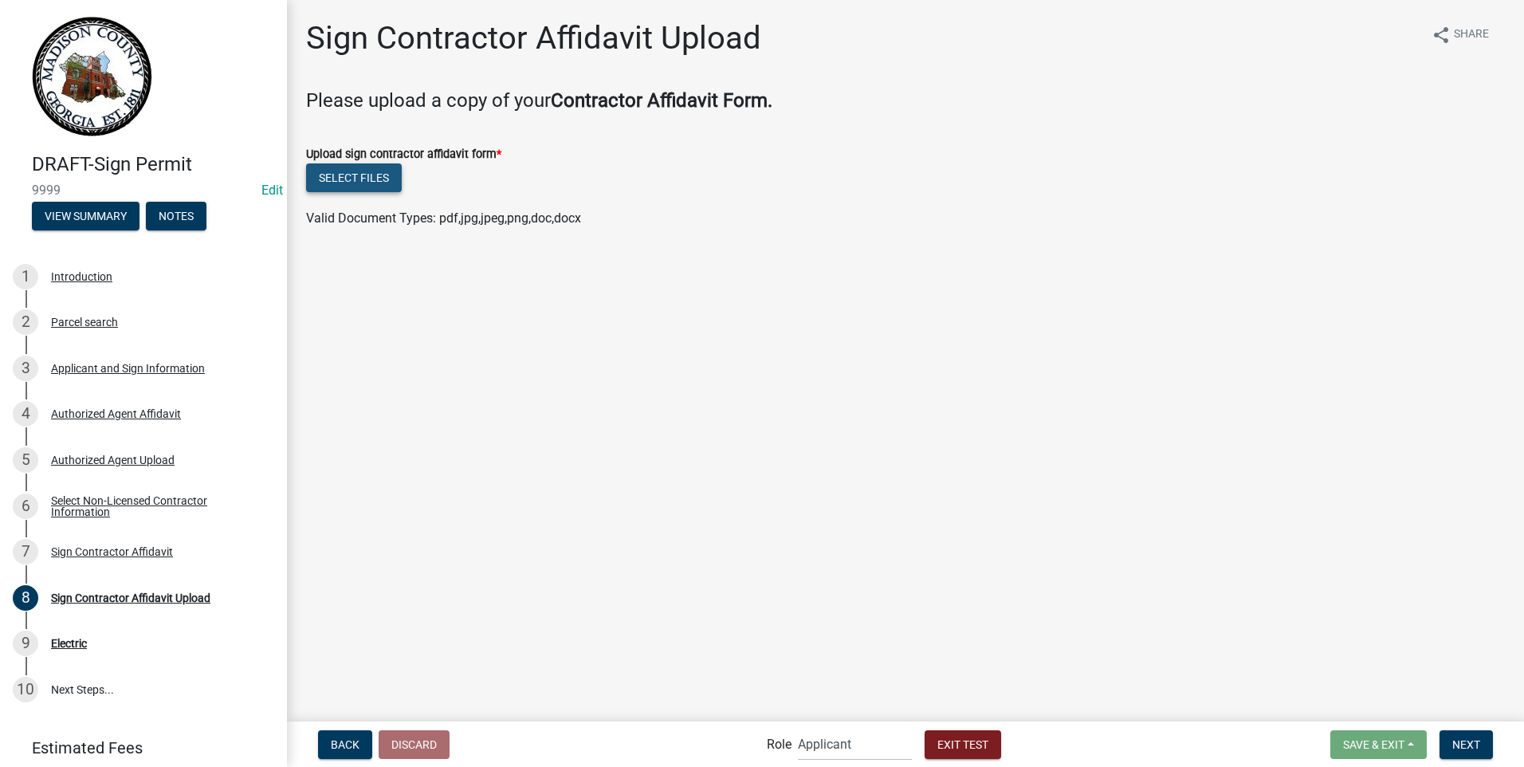
click at [368, 179] on button "Select files" at bounding box center [354, 177] width 96 height 29
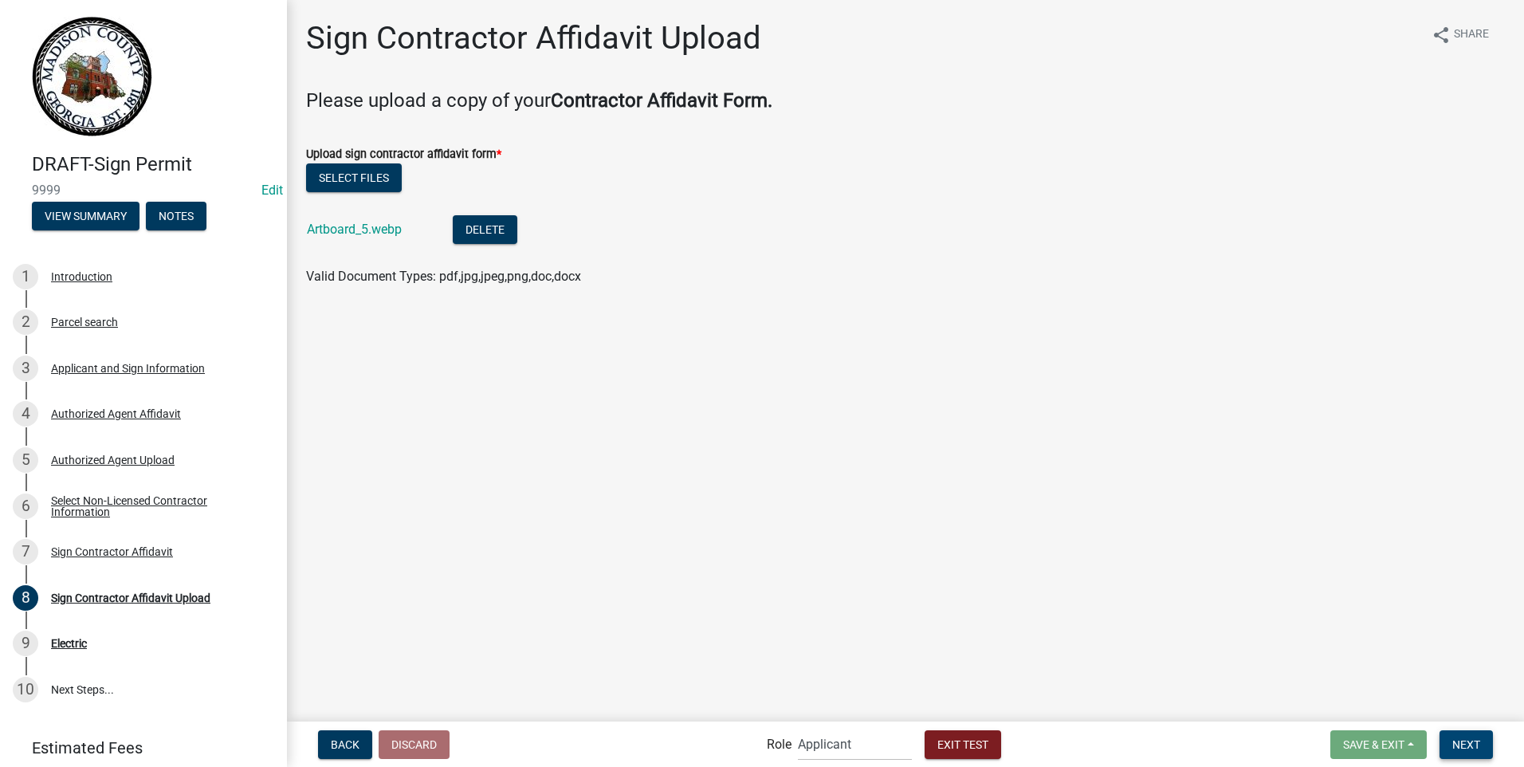
click at [1468, 737] on span "Next" at bounding box center [1467, 743] width 28 height 13
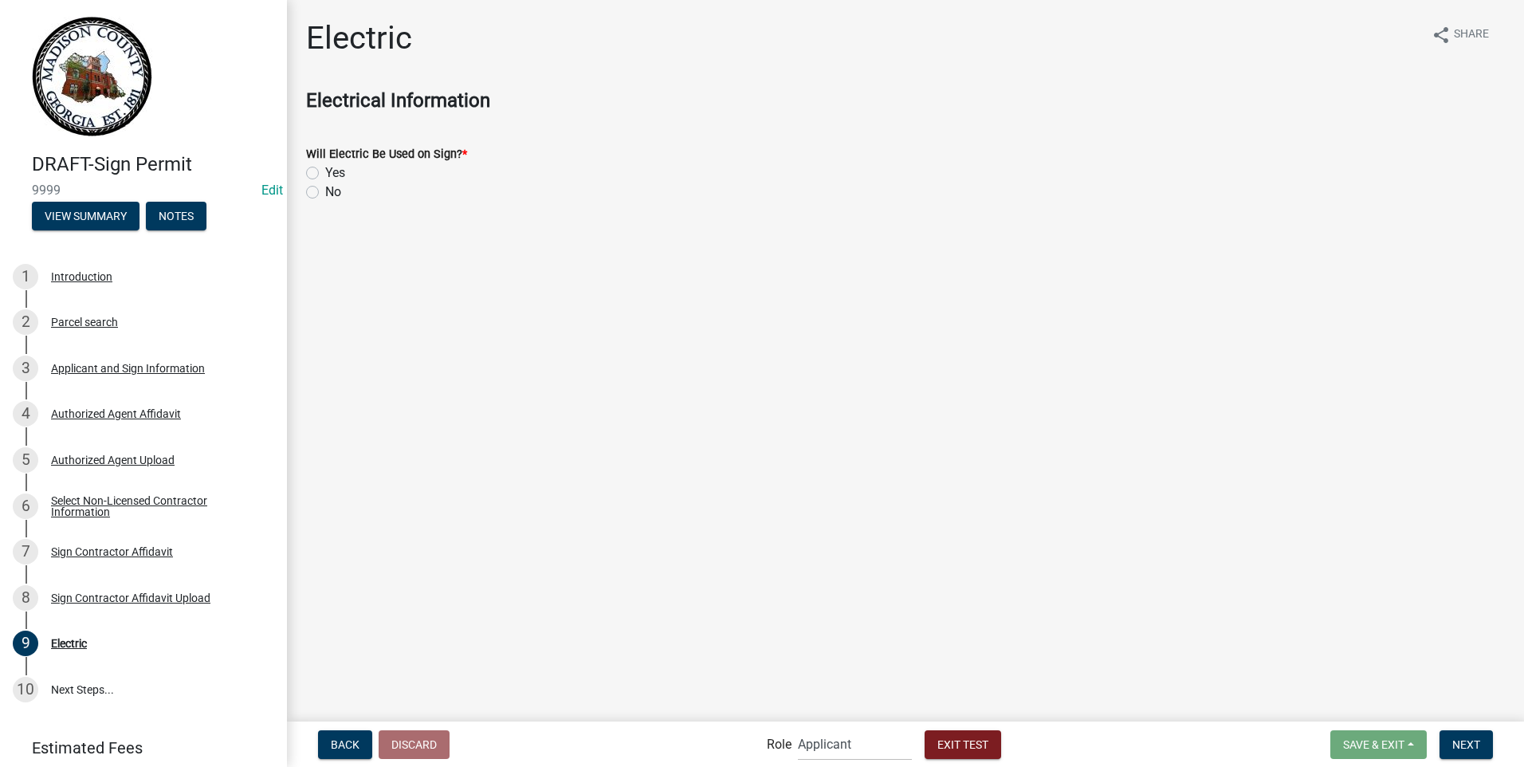
click at [325, 174] on label "Yes" at bounding box center [335, 172] width 20 height 19
click at [325, 174] on input "Yes" at bounding box center [330, 168] width 10 height 10
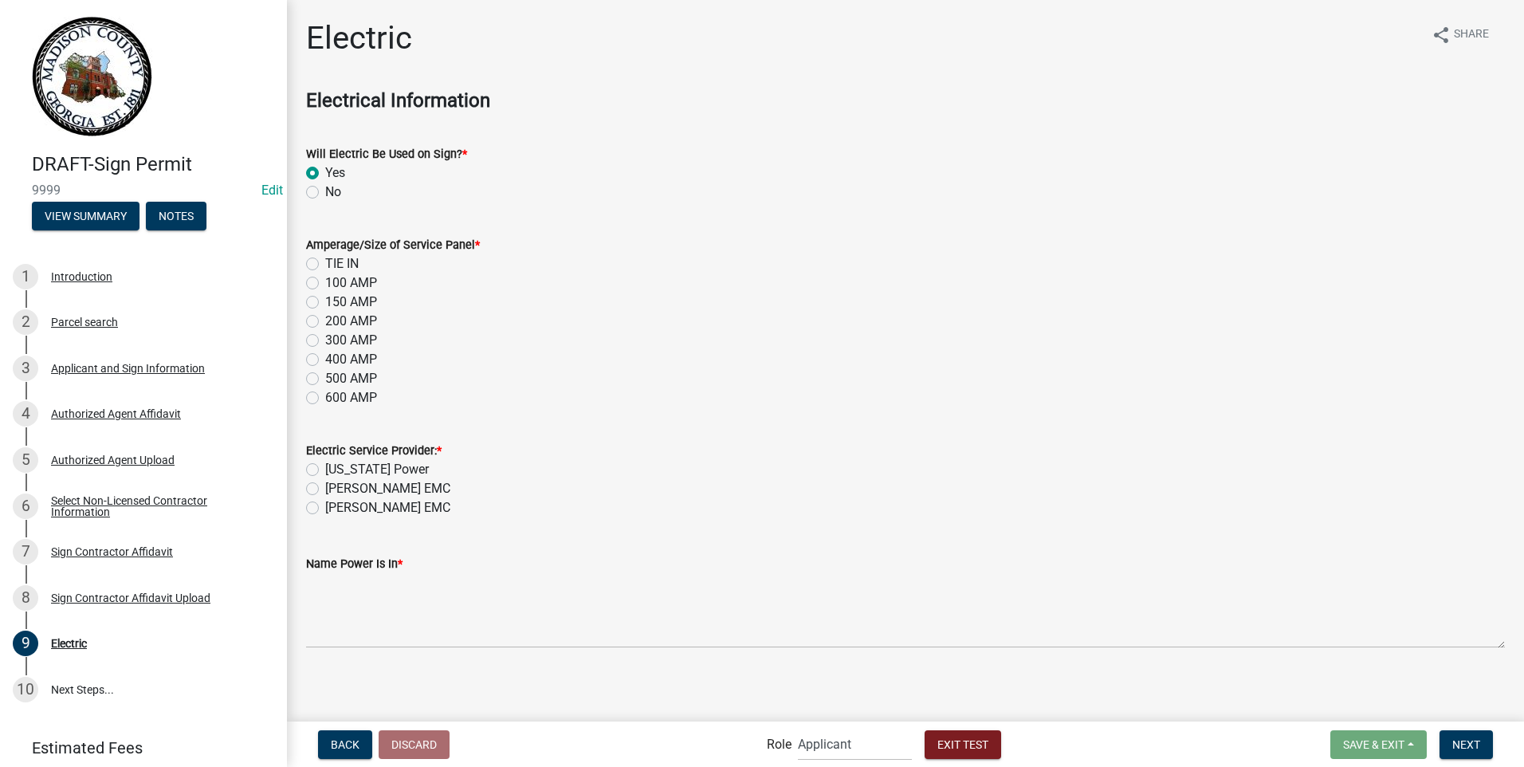
click at [325, 281] on label "100 AMP" at bounding box center [351, 282] width 52 height 19
click at [325, 281] on input "100 AMP" at bounding box center [330, 278] width 10 height 10
click at [325, 490] on label "[PERSON_NAME] EMC" at bounding box center [387, 488] width 125 height 19
click at [325, 489] on input "[PERSON_NAME] EMC" at bounding box center [330, 484] width 10 height 10
click at [1459, 745] on span "Next" at bounding box center [1467, 743] width 28 height 13
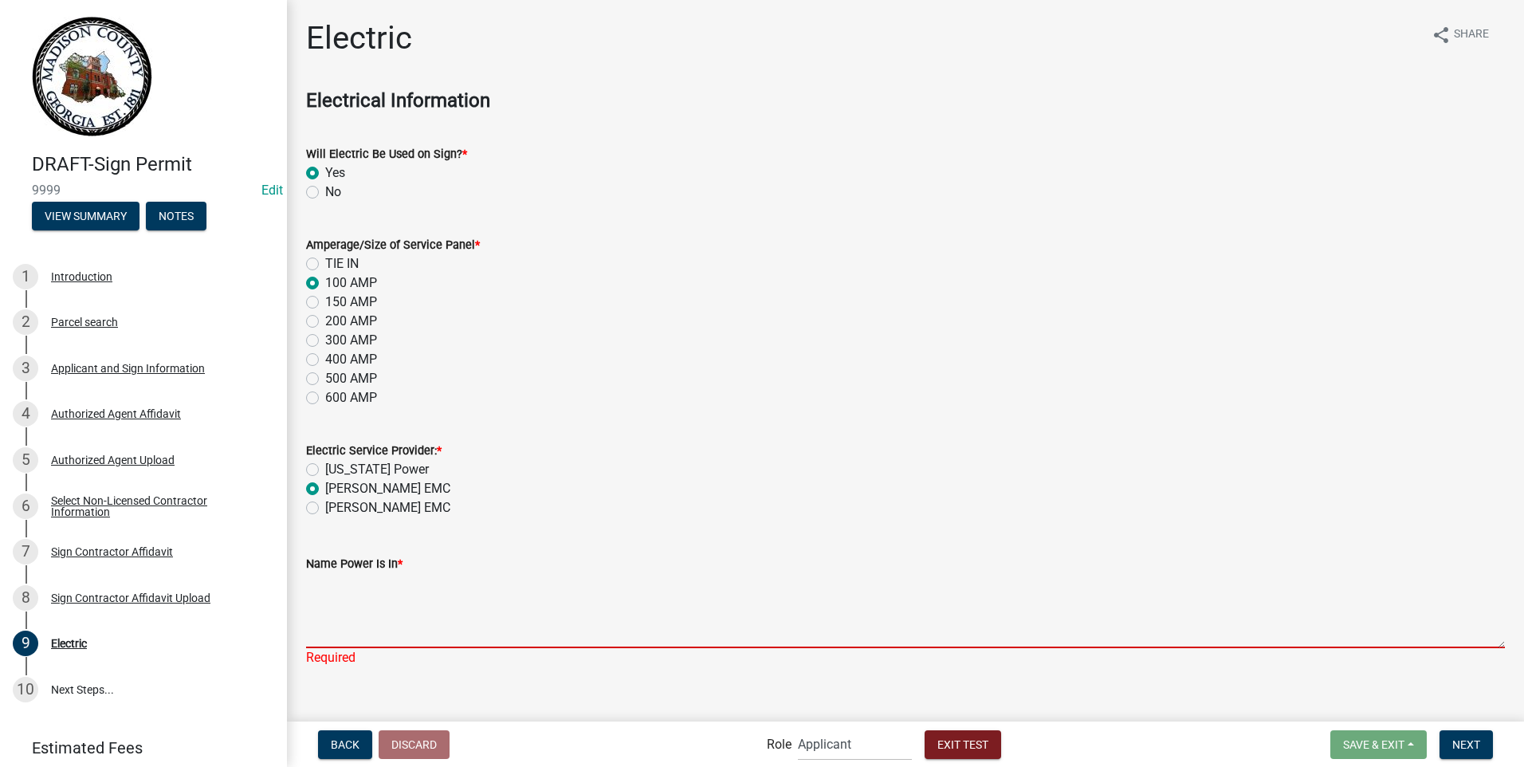
click at [345, 620] on textarea "Name Power Is In *" at bounding box center [905, 610] width 1199 height 75
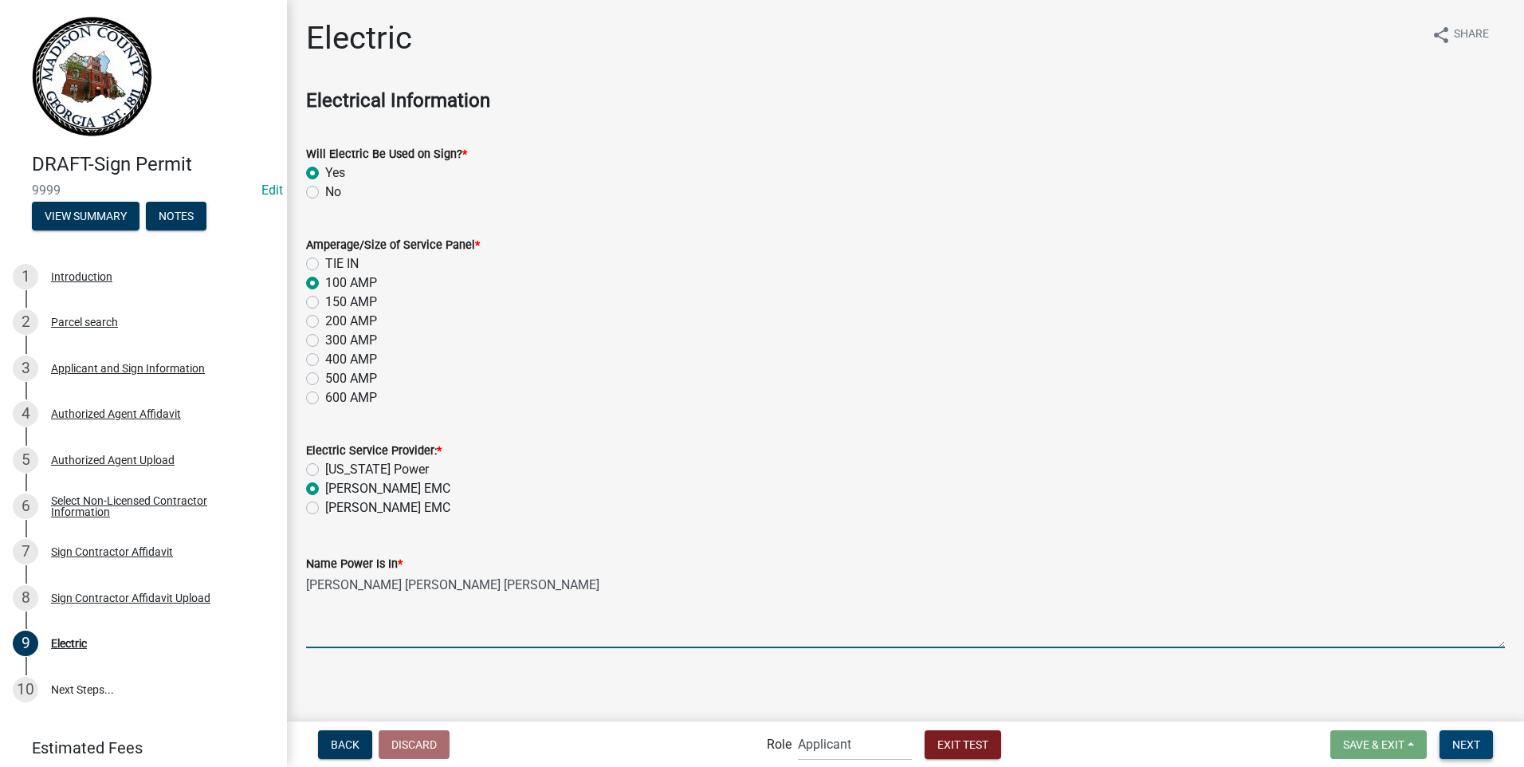
click at [1468, 745] on span "Next" at bounding box center [1467, 743] width 28 height 13
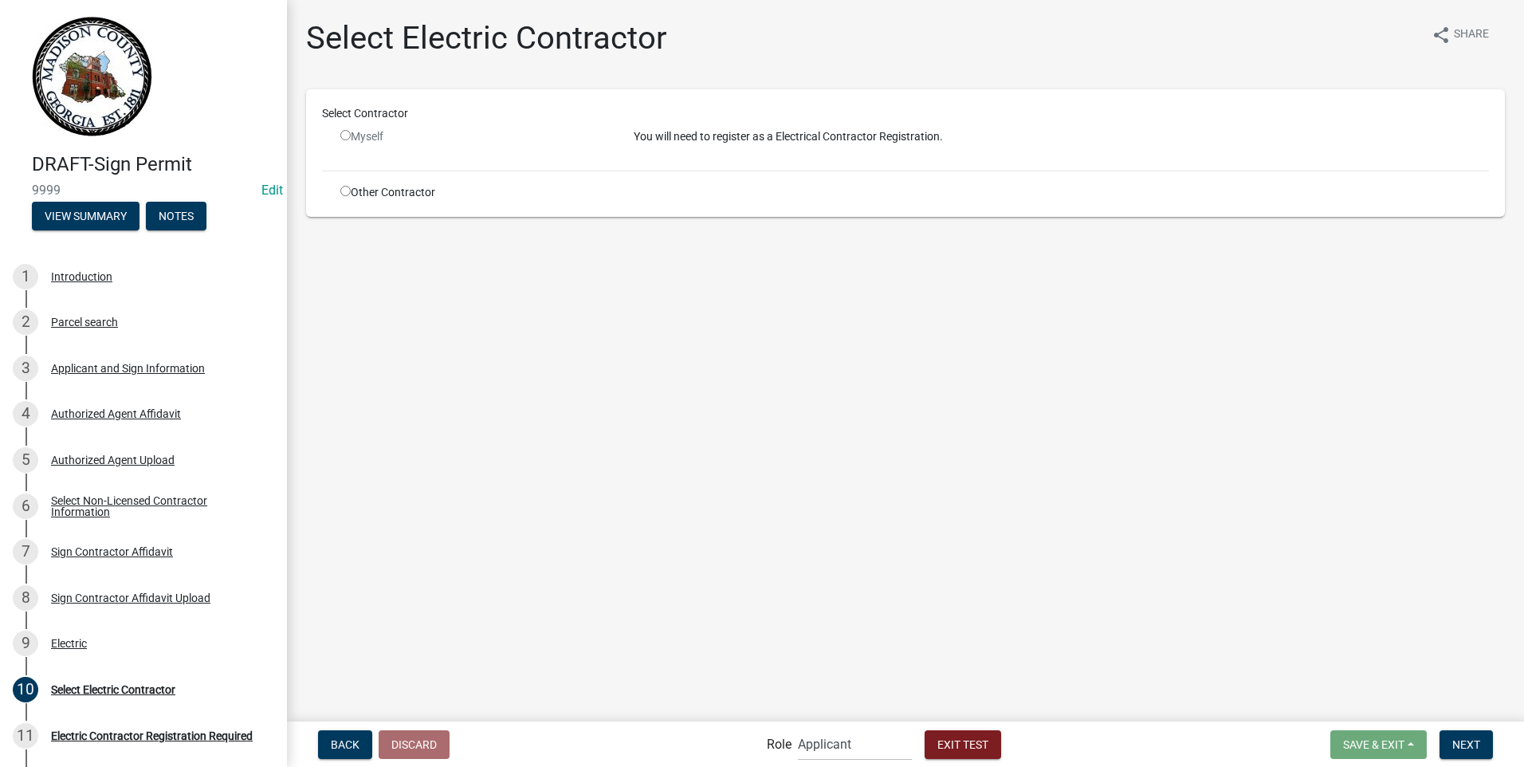
click at [347, 189] on input "radio" at bounding box center [345, 191] width 10 height 10
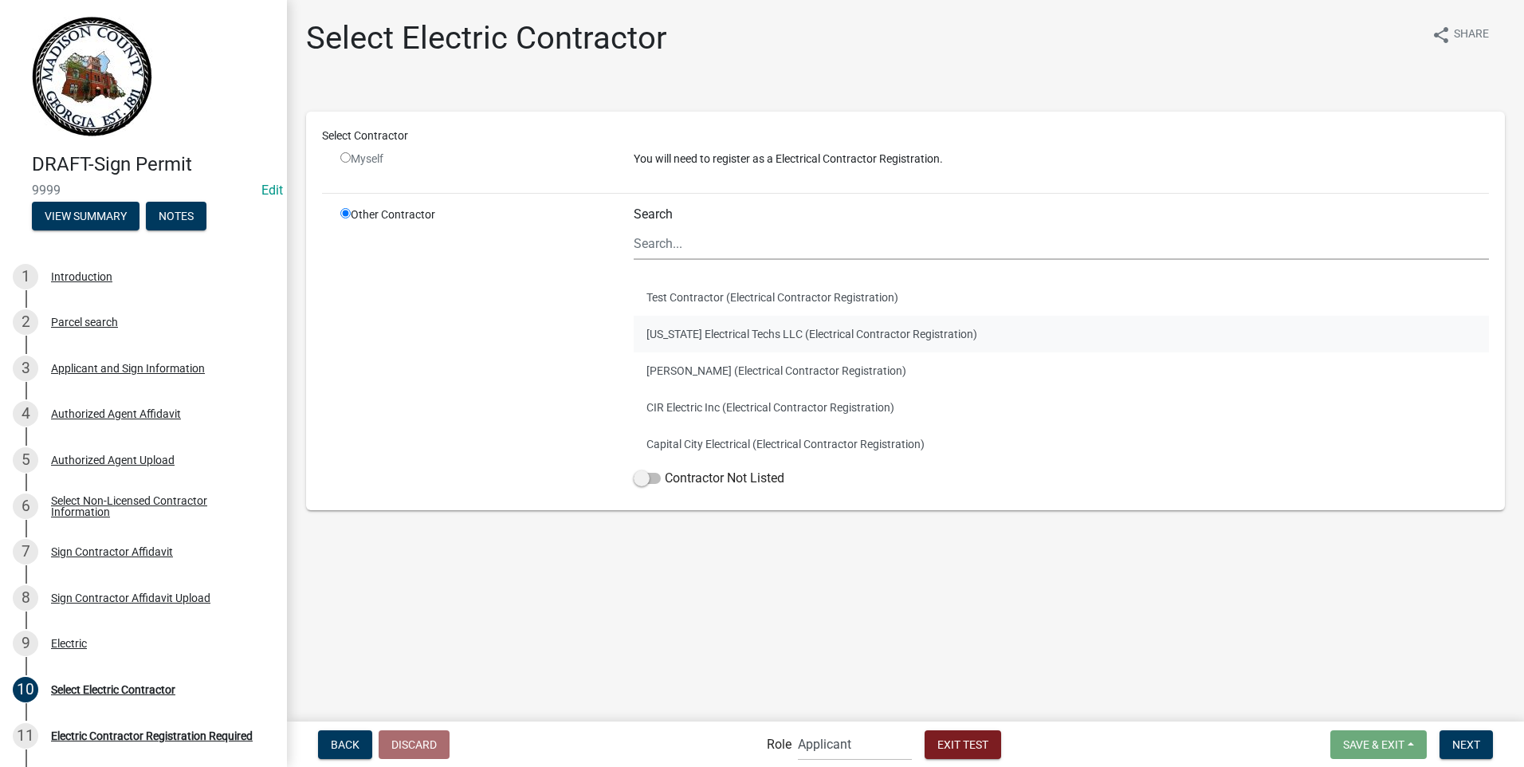
click at [702, 340] on button "[US_STATE] Electrical Techs LLC (Electrical Contractor Registration)" at bounding box center [1061, 334] width 855 height 37
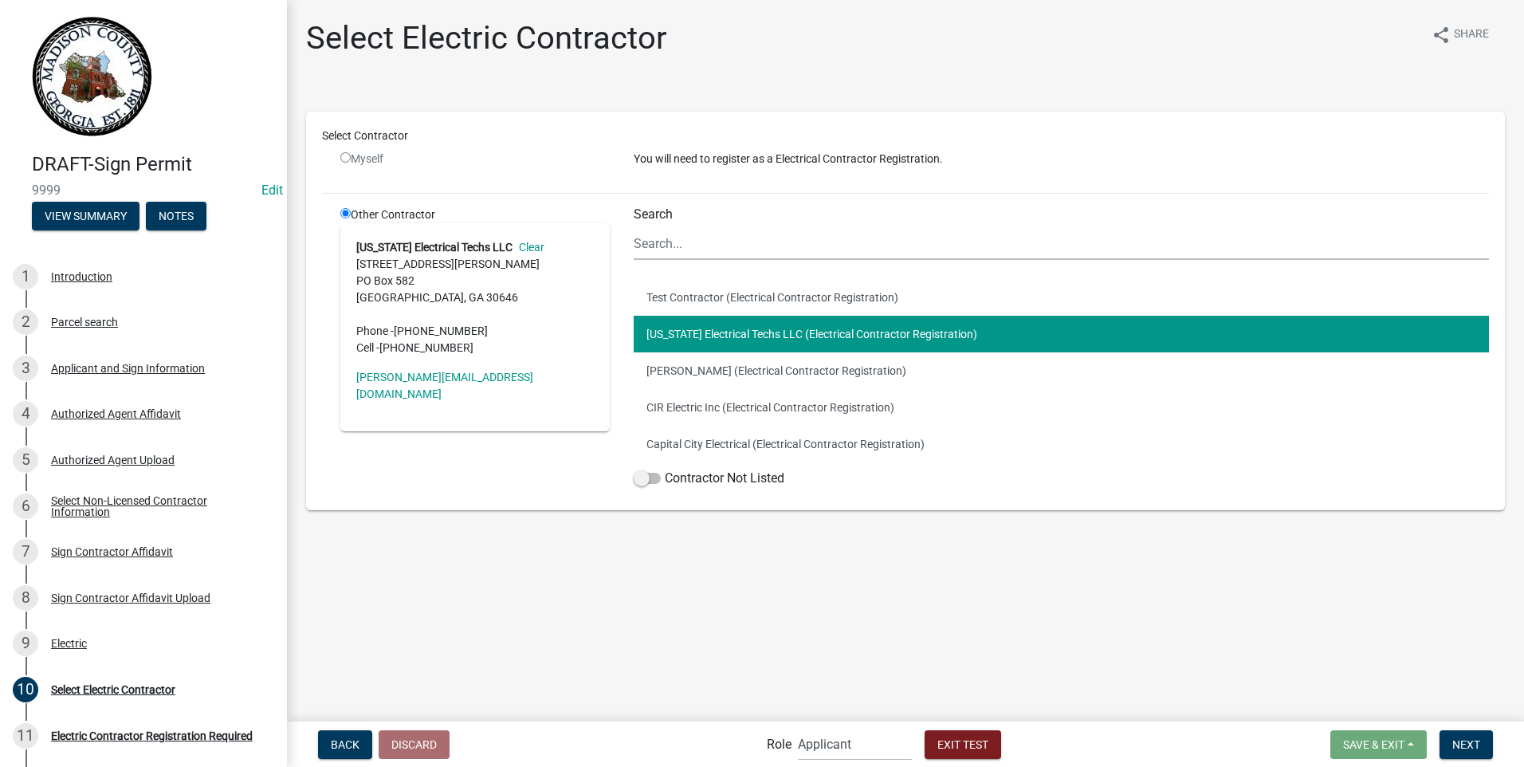
click at [702, 340] on button "[US_STATE] Electrical Techs LLC (Electrical Contractor Registration)" at bounding box center [1061, 334] width 855 height 37
click at [1472, 745] on span "Next" at bounding box center [1467, 743] width 28 height 13
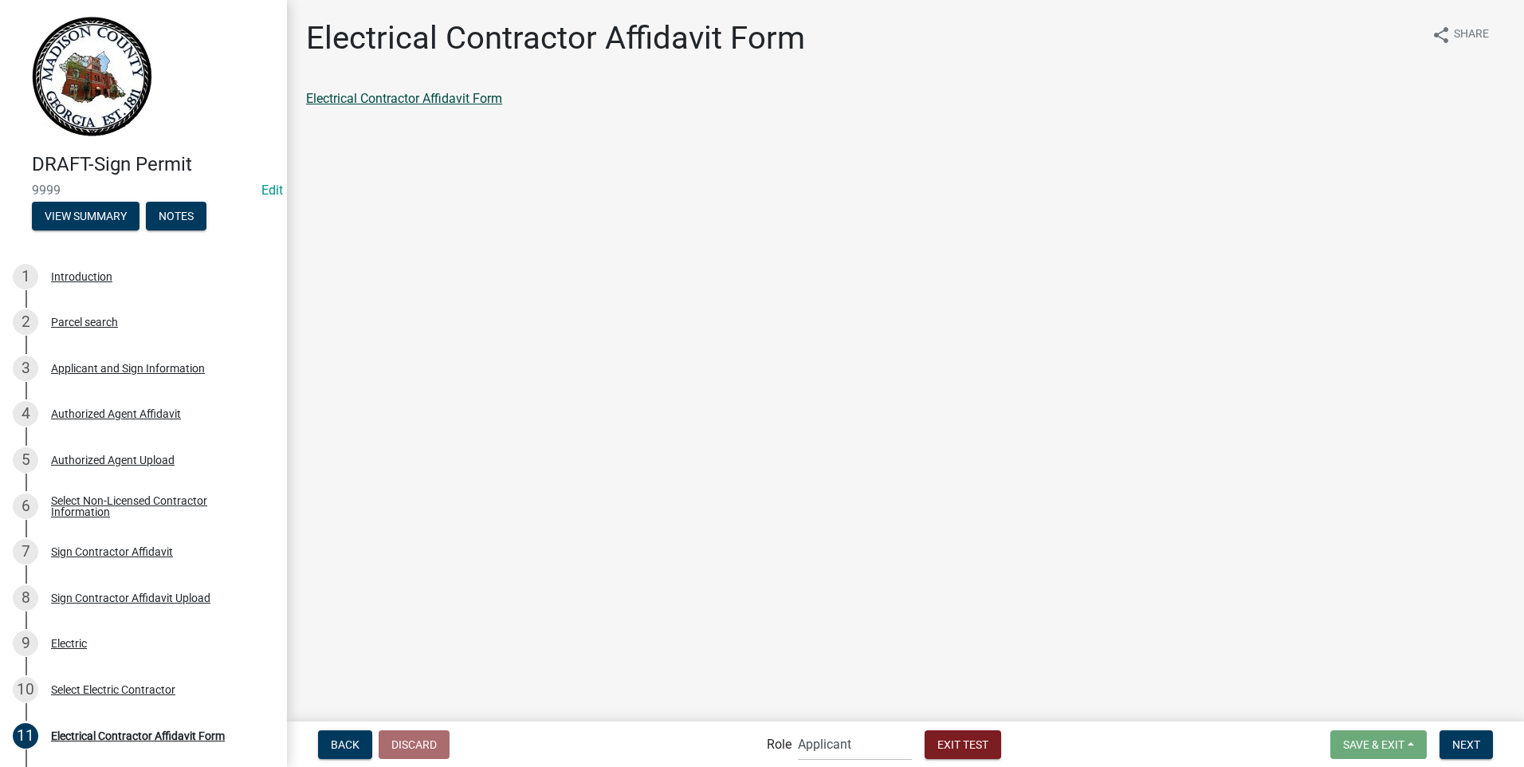
click at [431, 99] on link "Electrical Contractor Affidavit Form" at bounding box center [404, 98] width 196 height 15
click at [1466, 739] on span "Next" at bounding box center [1467, 743] width 28 height 13
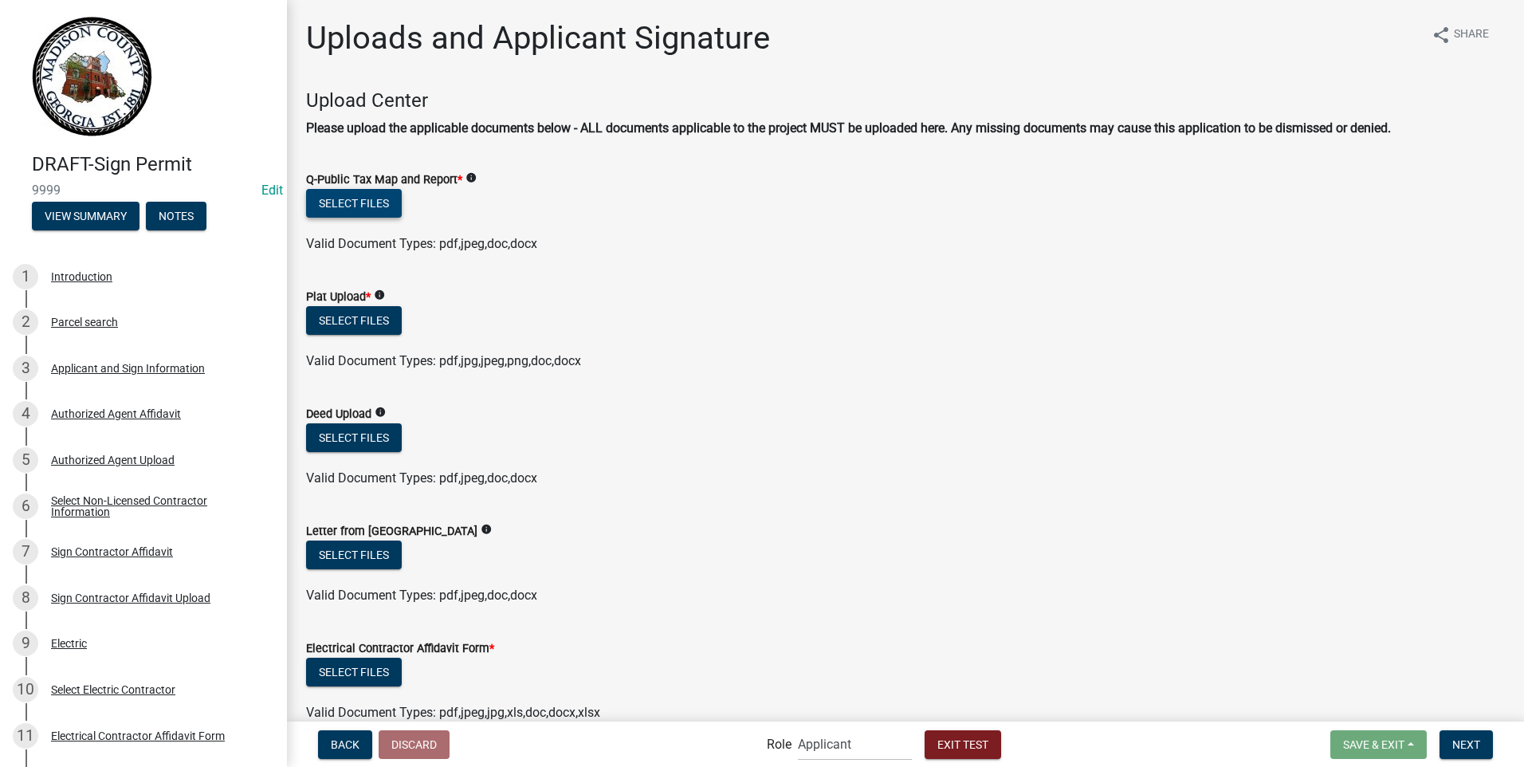
click at [372, 196] on button "Select files" at bounding box center [354, 203] width 96 height 29
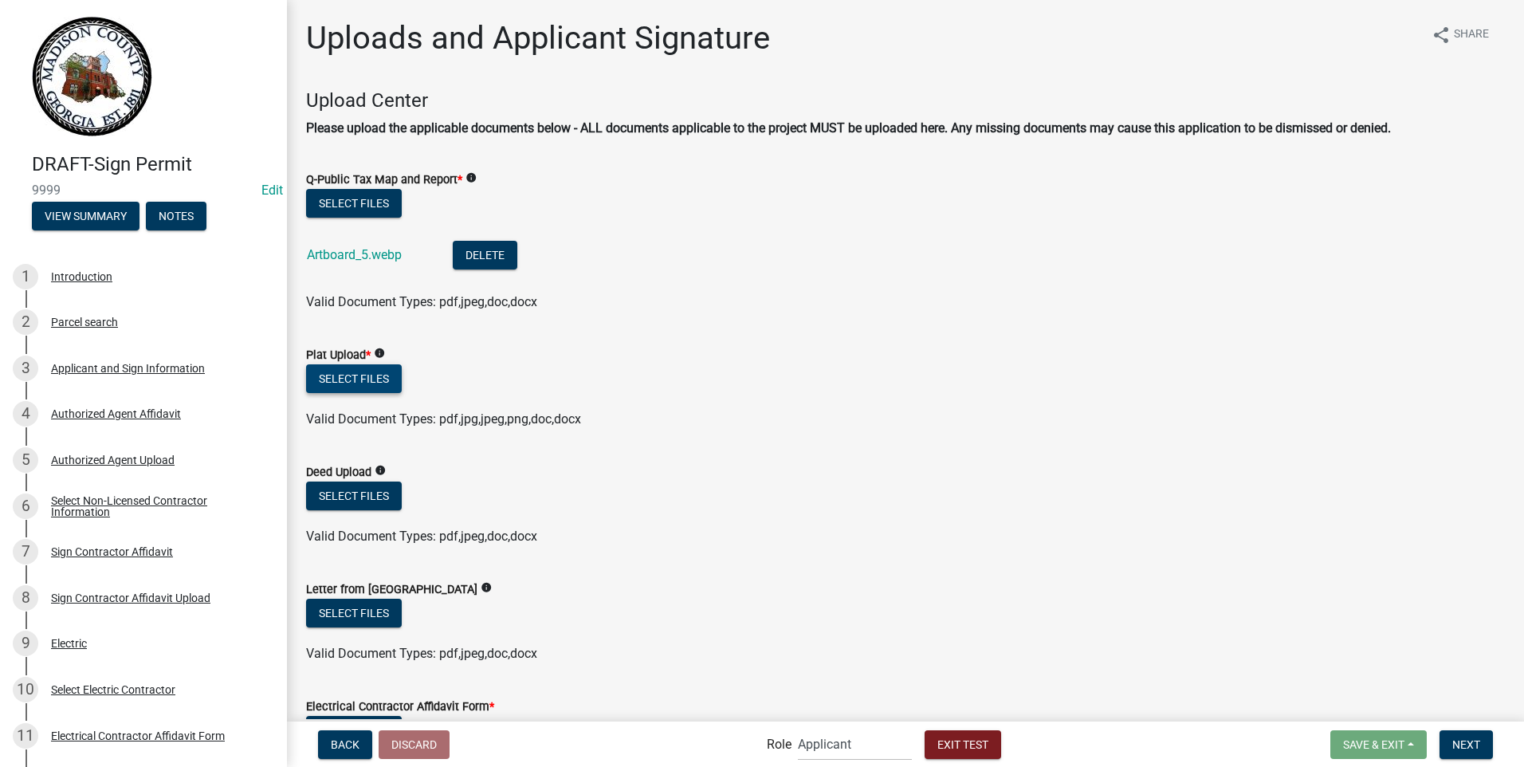
click at [379, 371] on button "Select files" at bounding box center [354, 378] width 96 height 29
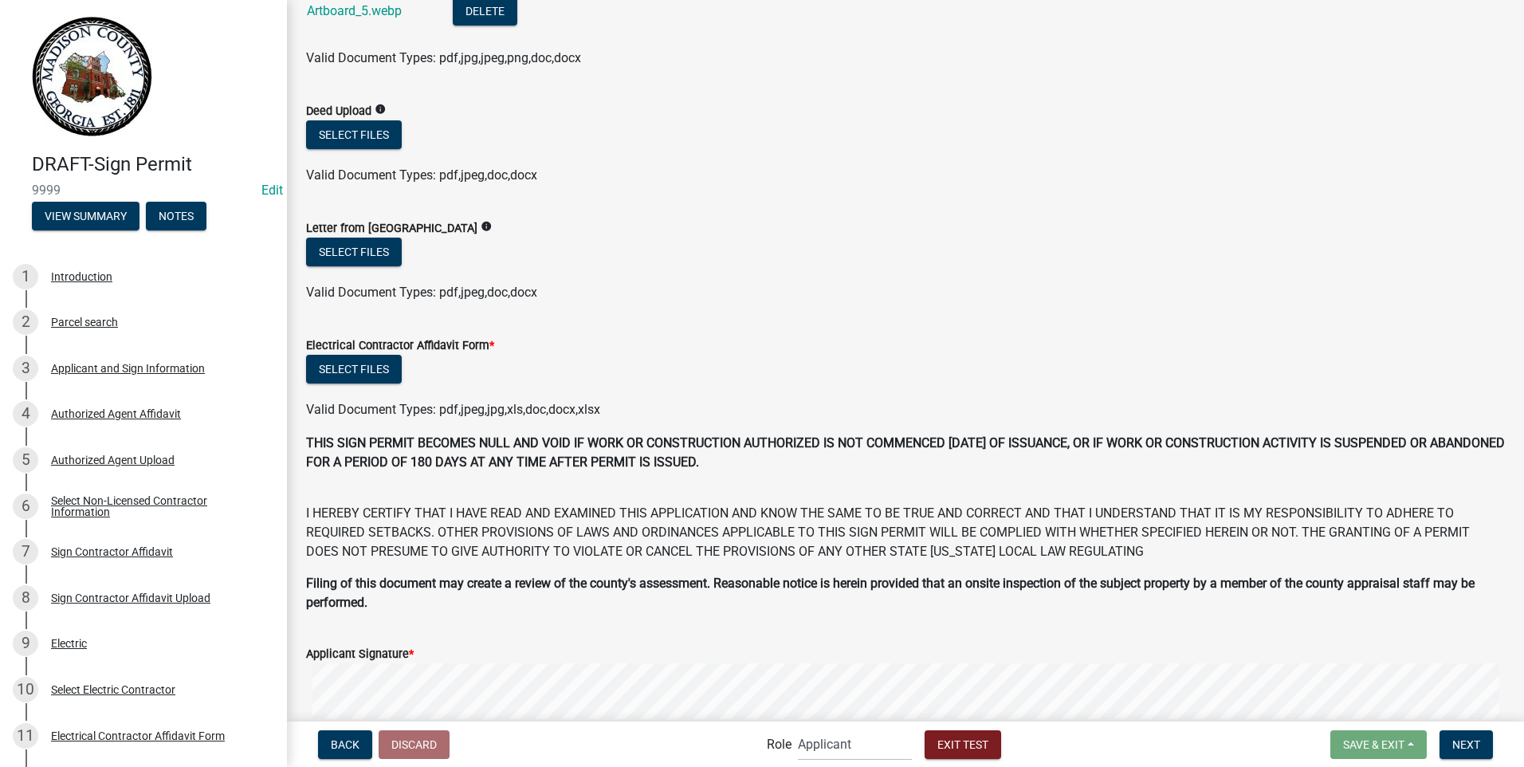
scroll to position [418, 0]
click at [375, 367] on button "Select files" at bounding box center [354, 370] width 96 height 29
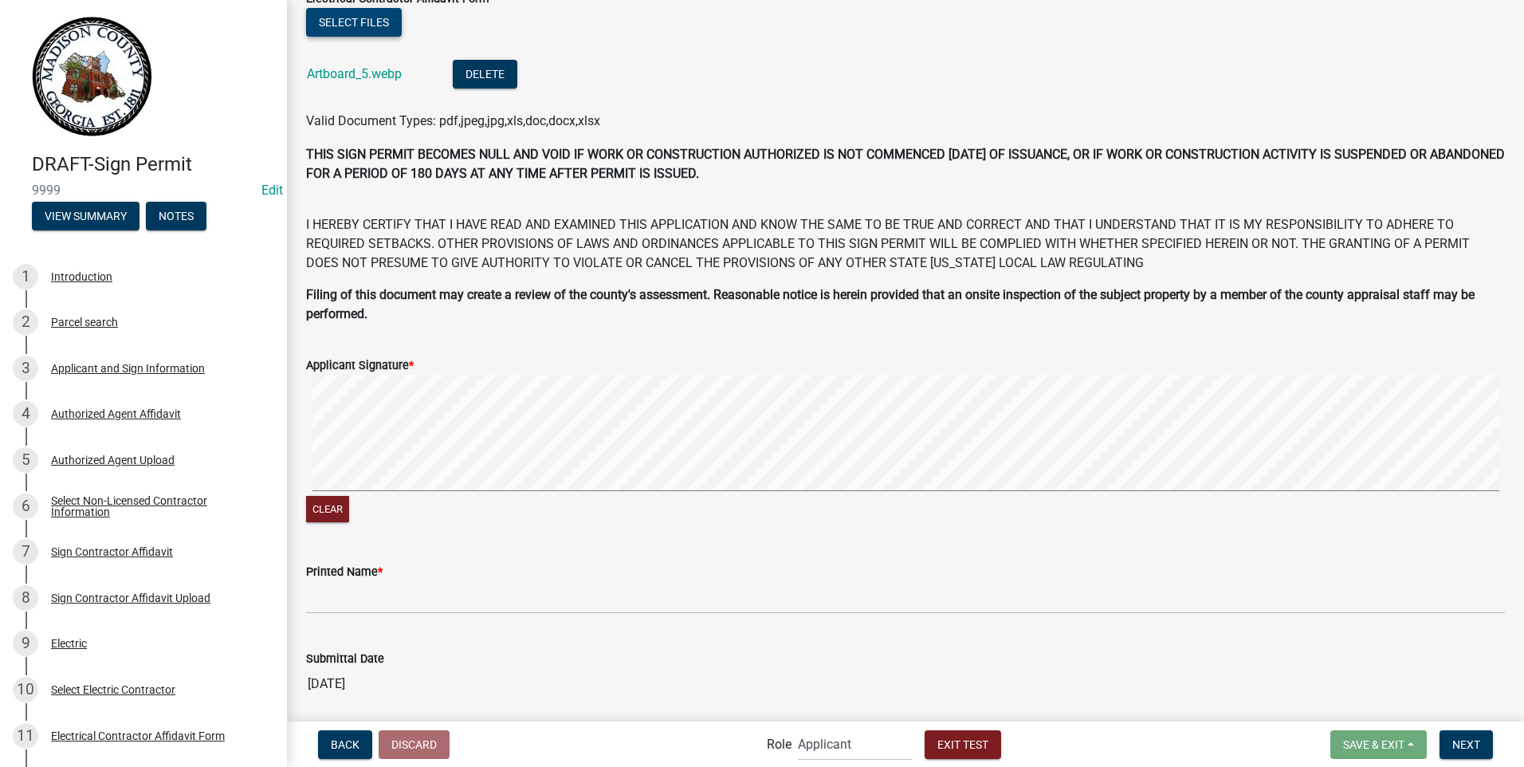
scroll to position [773, 0]
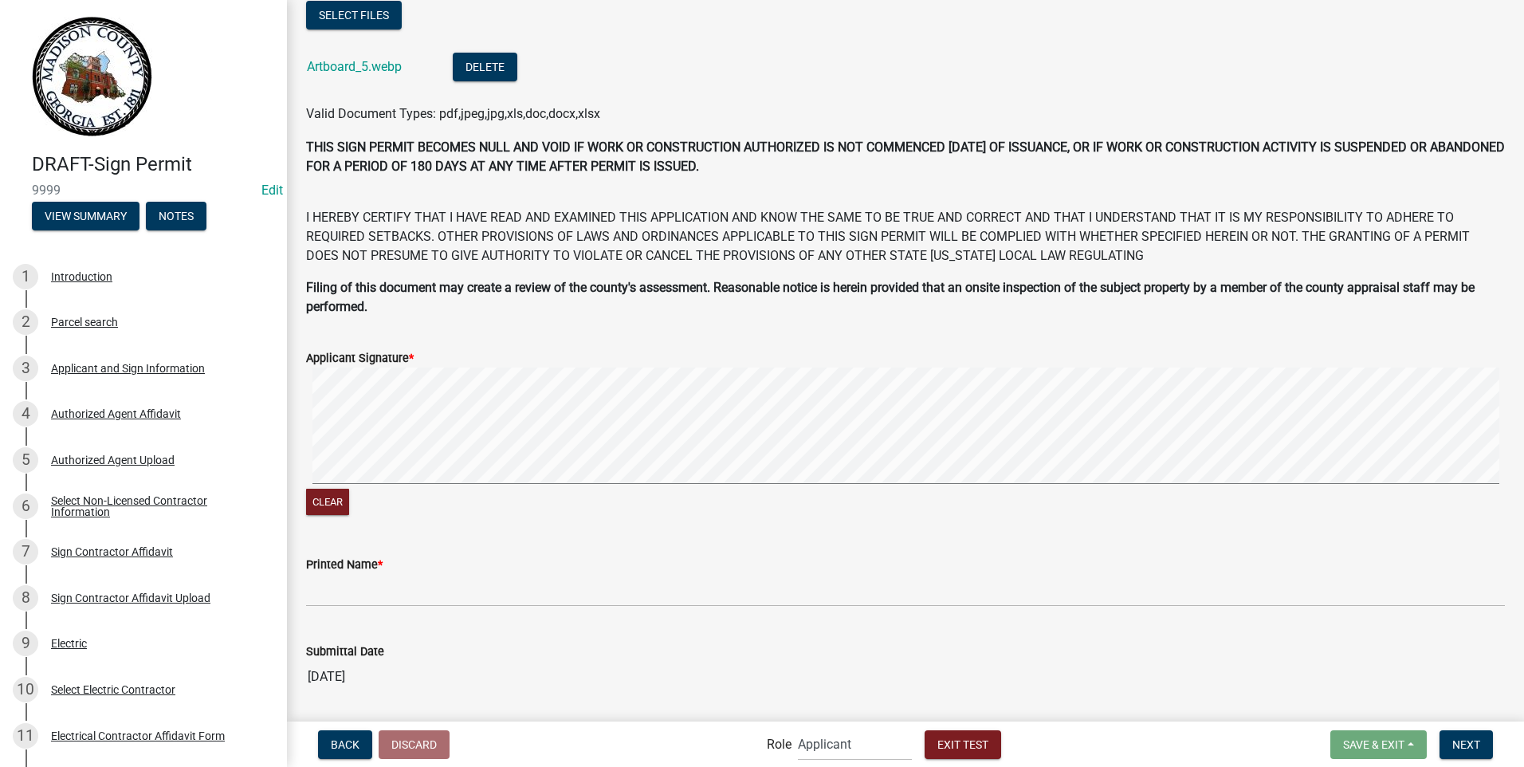
drag, startPoint x: 350, startPoint y: 568, endPoint x: 434, endPoint y: 572, distance: 83.8
click at [352, 569] on label "Printed Name *" at bounding box center [344, 565] width 77 height 11
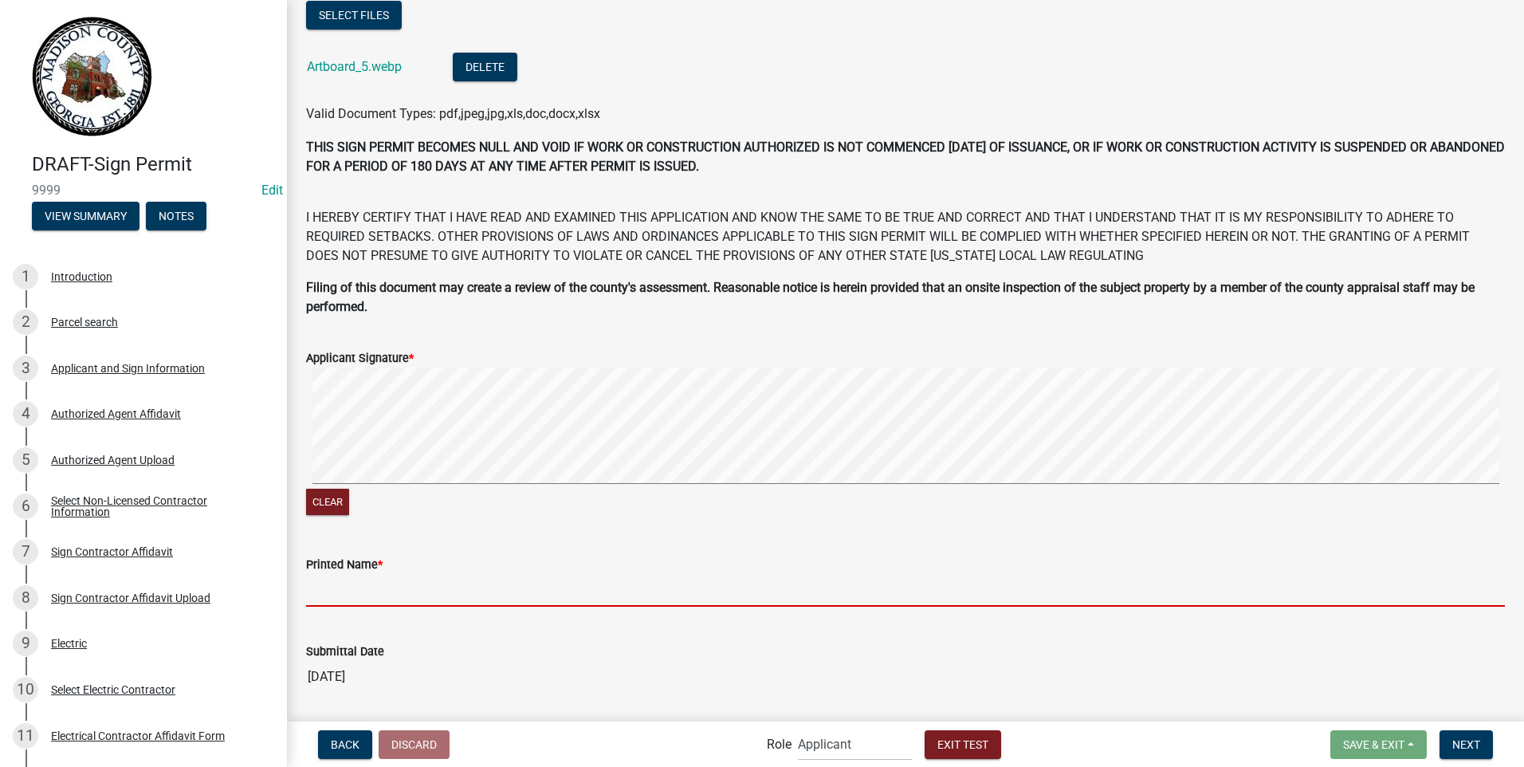
click at [352, 574] on input "Printed Name *" at bounding box center [905, 590] width 1199 height 33
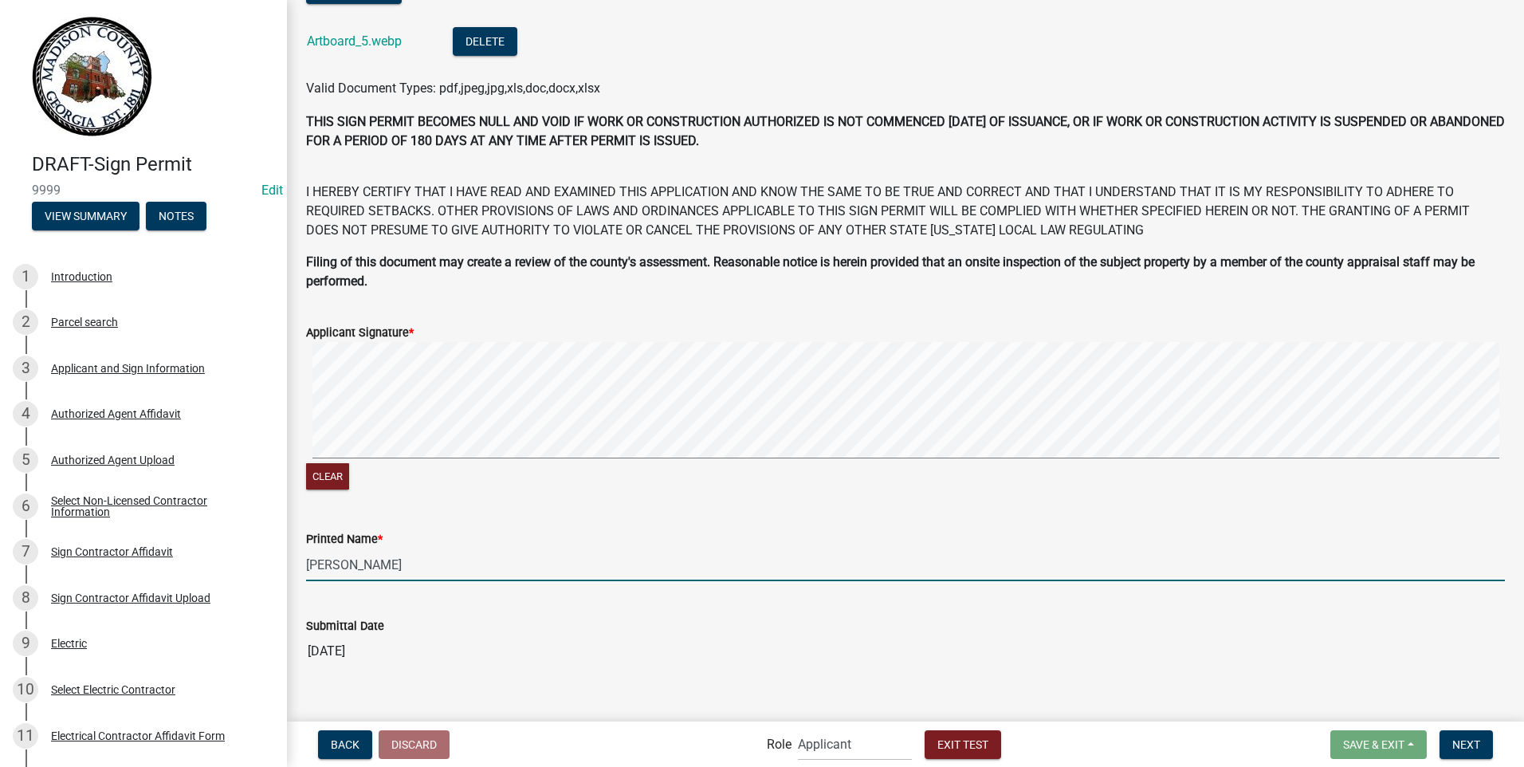
scroll to position [822, 0]
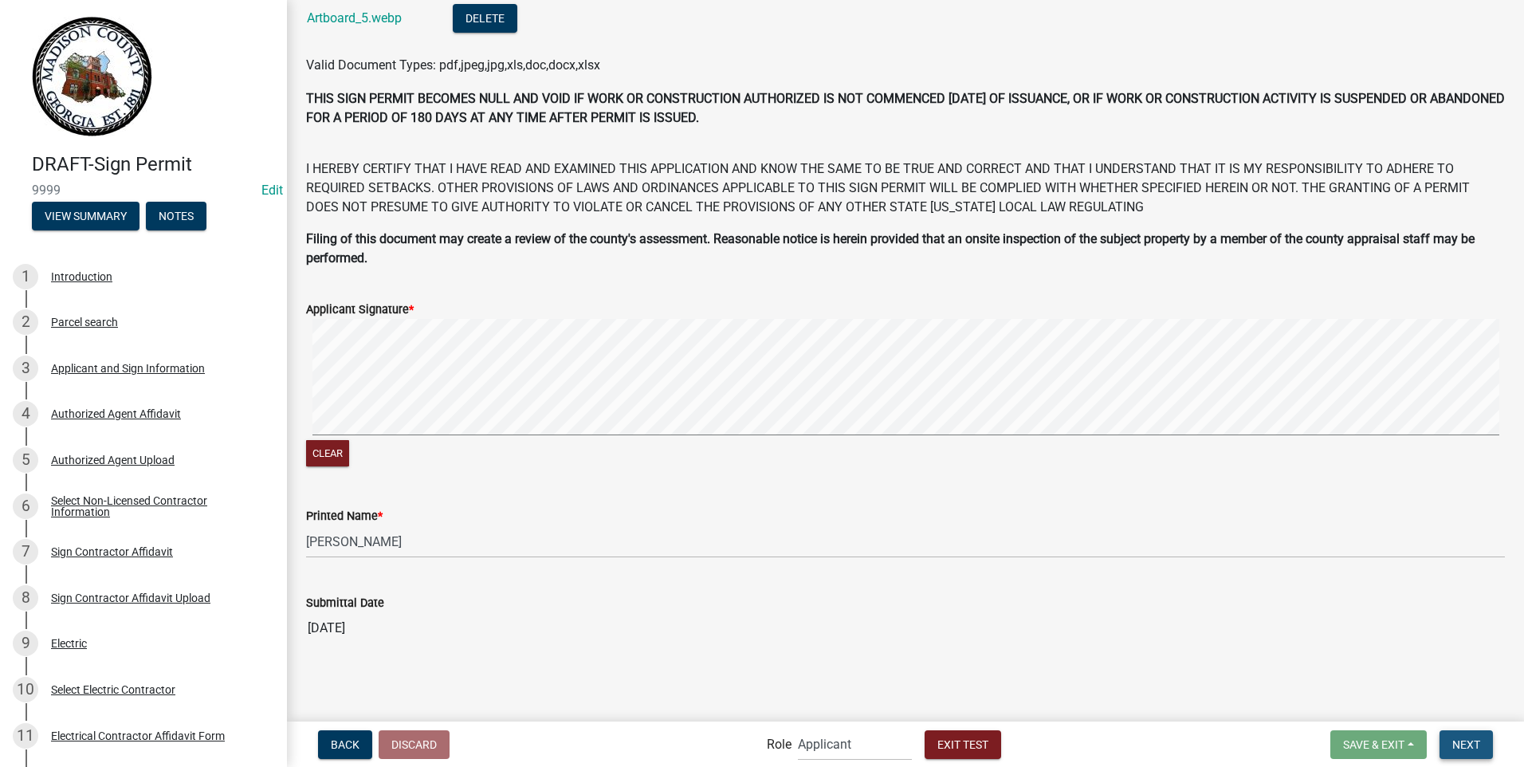
click at [1468, 746] on span "Next" at bounding box center [1467, 743] width 28 height 13
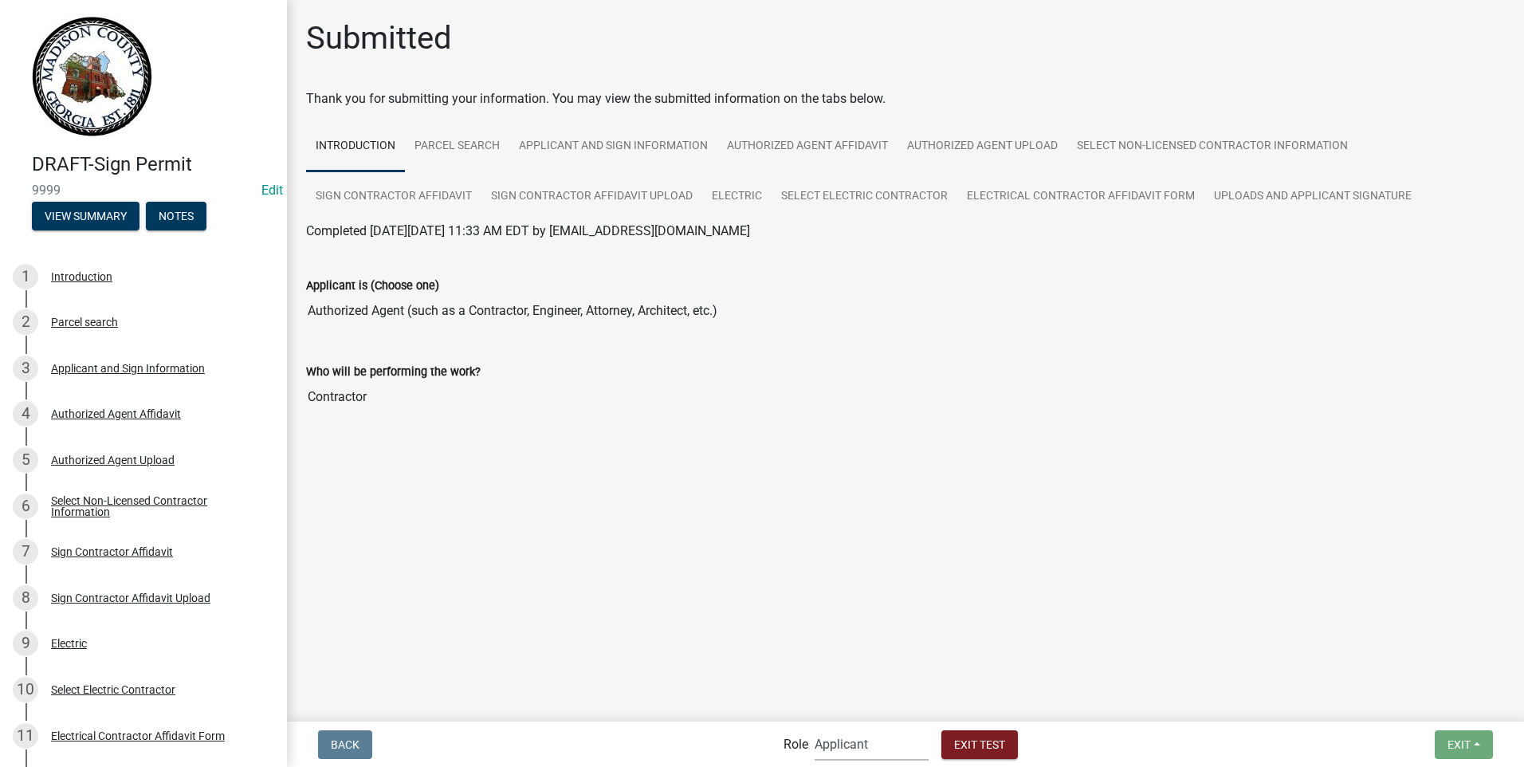
click at [847, 739] on select "Applicant Building Clerk Building Inspections Planning & Zoning Admin" at bounding box center [872, 744] width 114 height 33
click at [815, 728] on select "Applicant Building Clerk Building Inspections Planning & Zoning Admin" at bounding box center [872, 744] width 114 height 33
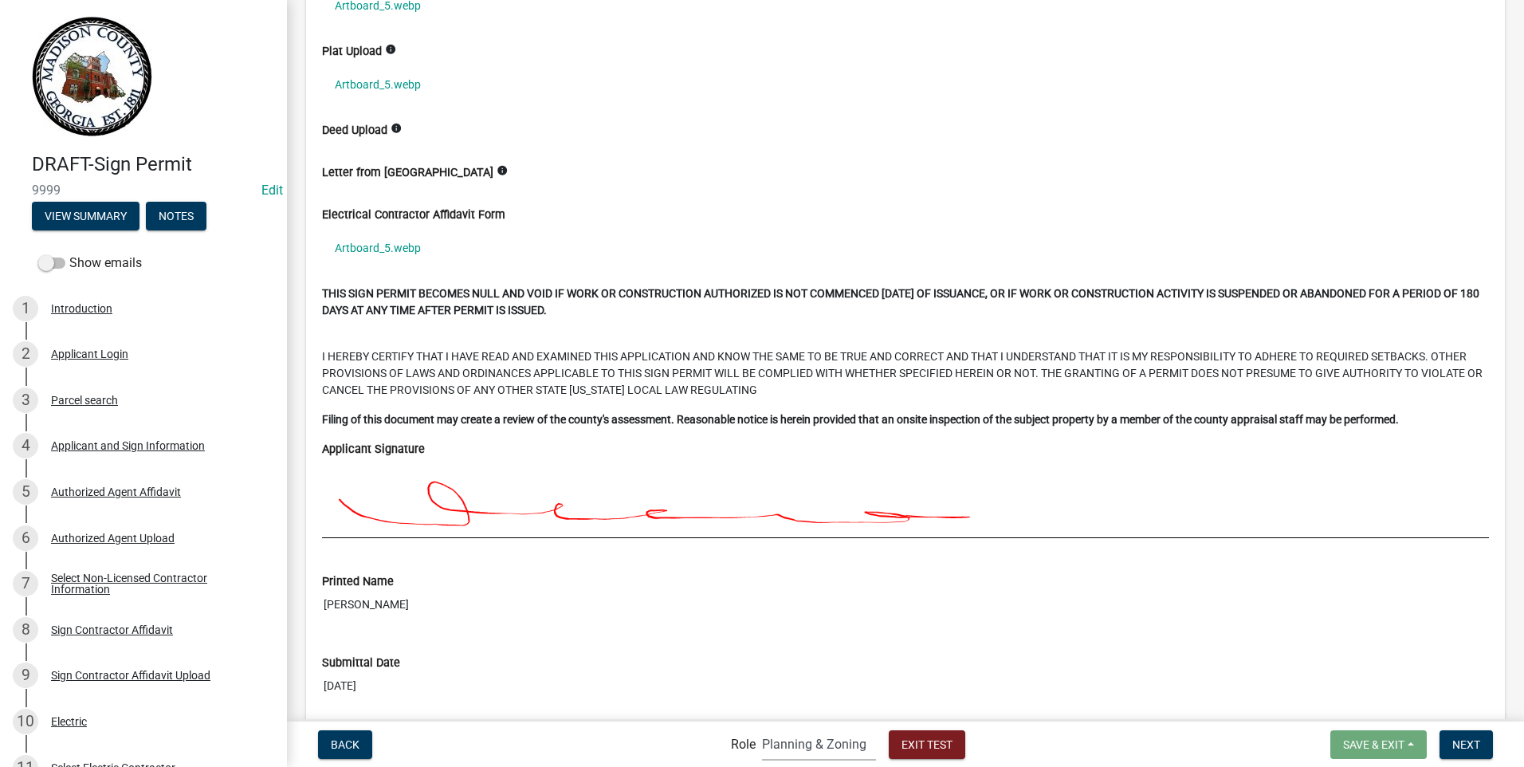
scroll to position [6154, 0]
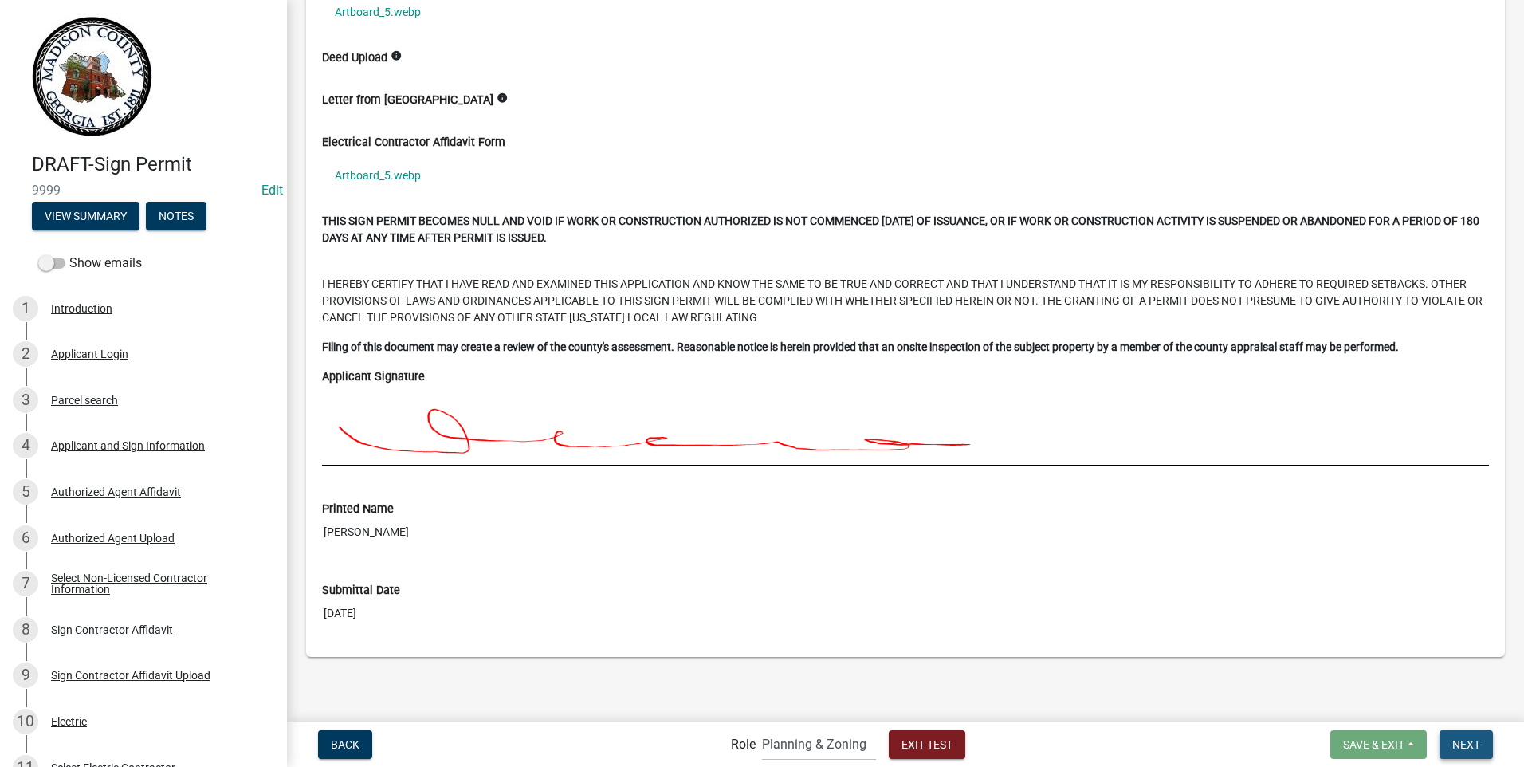
click at [1458, 738] on span "Next" at bounding box center [1467, 743] width 28 height 13
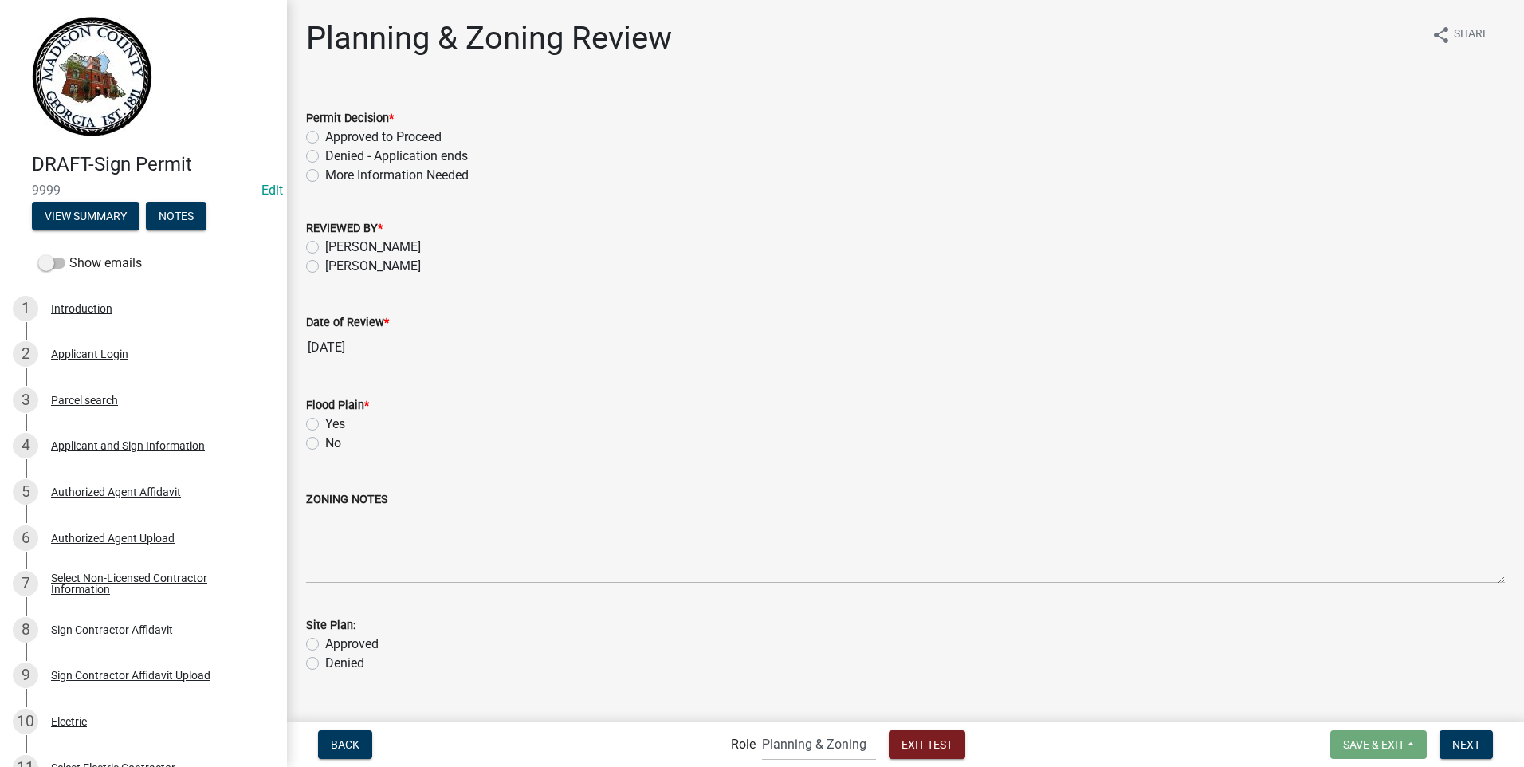
click at [325, 132] on label "Approved to Proceed" at bounding box center [383, 137] width 116 height 19
click at [325, 132] on input "Approved to Proceed" at bounding box center [330, 133] width 10 height 10
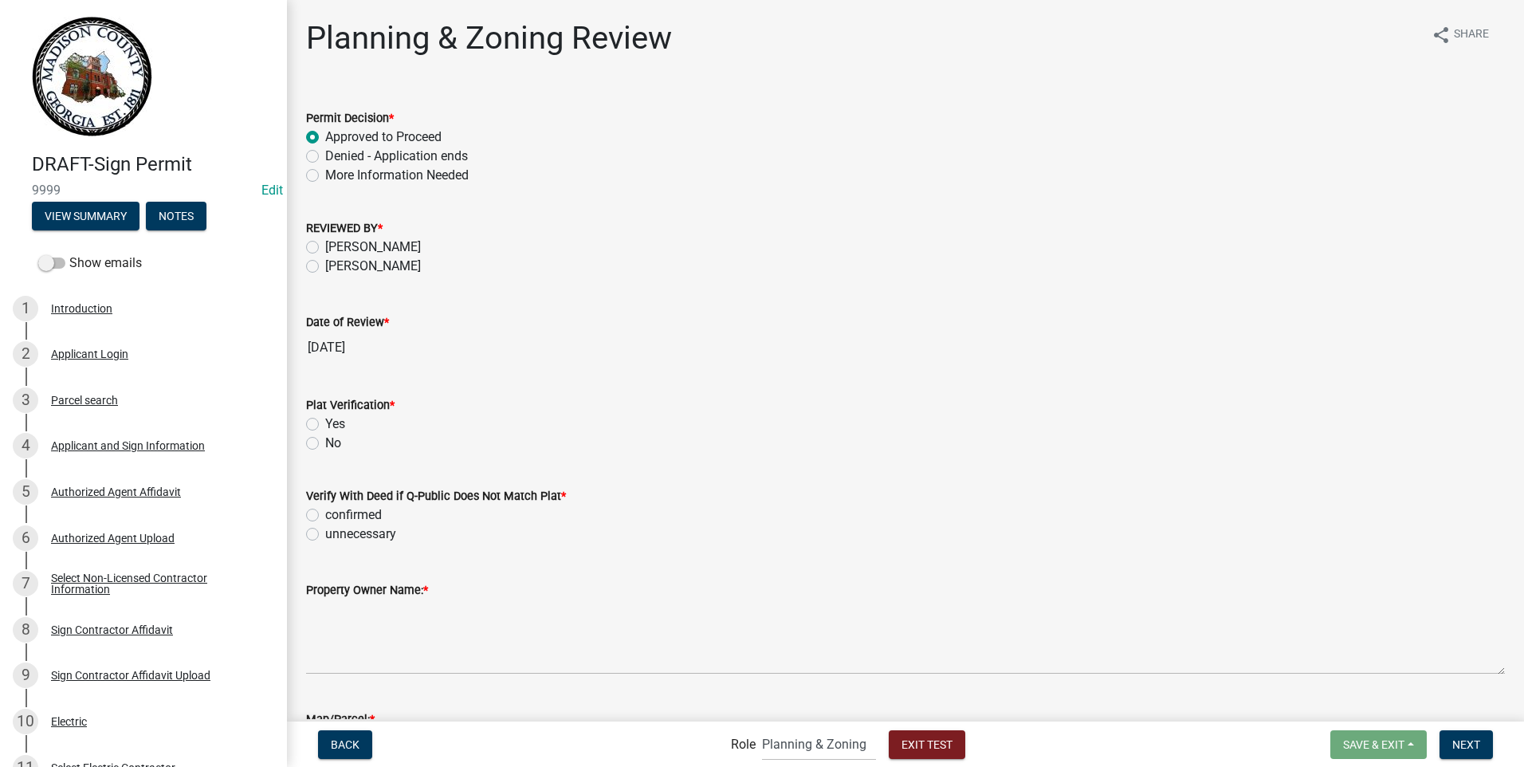
click at [325, 264] on label "[PERSON_NAME]" at bounding box center [373, 266] width 96 height 19
click at [325, 264] on input "[PERSON_NAME]" at bounding box center [330, 262] width 10 height 10
drag, startPoint x: 315, startPoint y: 425, endPoint x: 324, endPoint y: 424, distance: 8.8
click at [325, 425] on label "Yes" at bounding box center [335, 424] width 20 height 19
click at [325, 425] on input "Yes" at bounding box center [330, 420] width 10 height 10
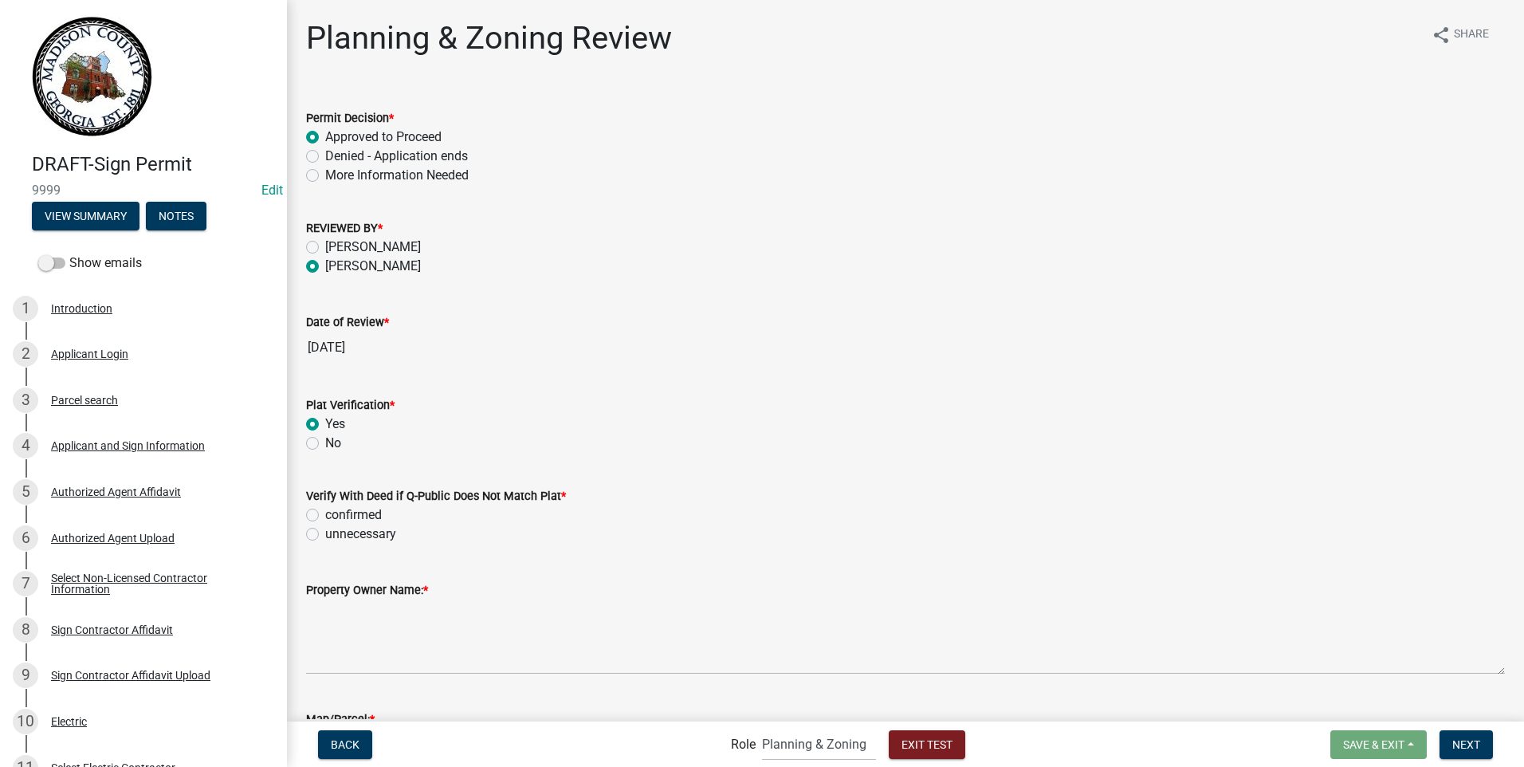
click at [325, 535] on label "unnecessary" at bounding box center [360, 534] width 71 height 19
click at [325, 535] on input "unnecessary" at bounding box center [330, 530] width 10 height 10
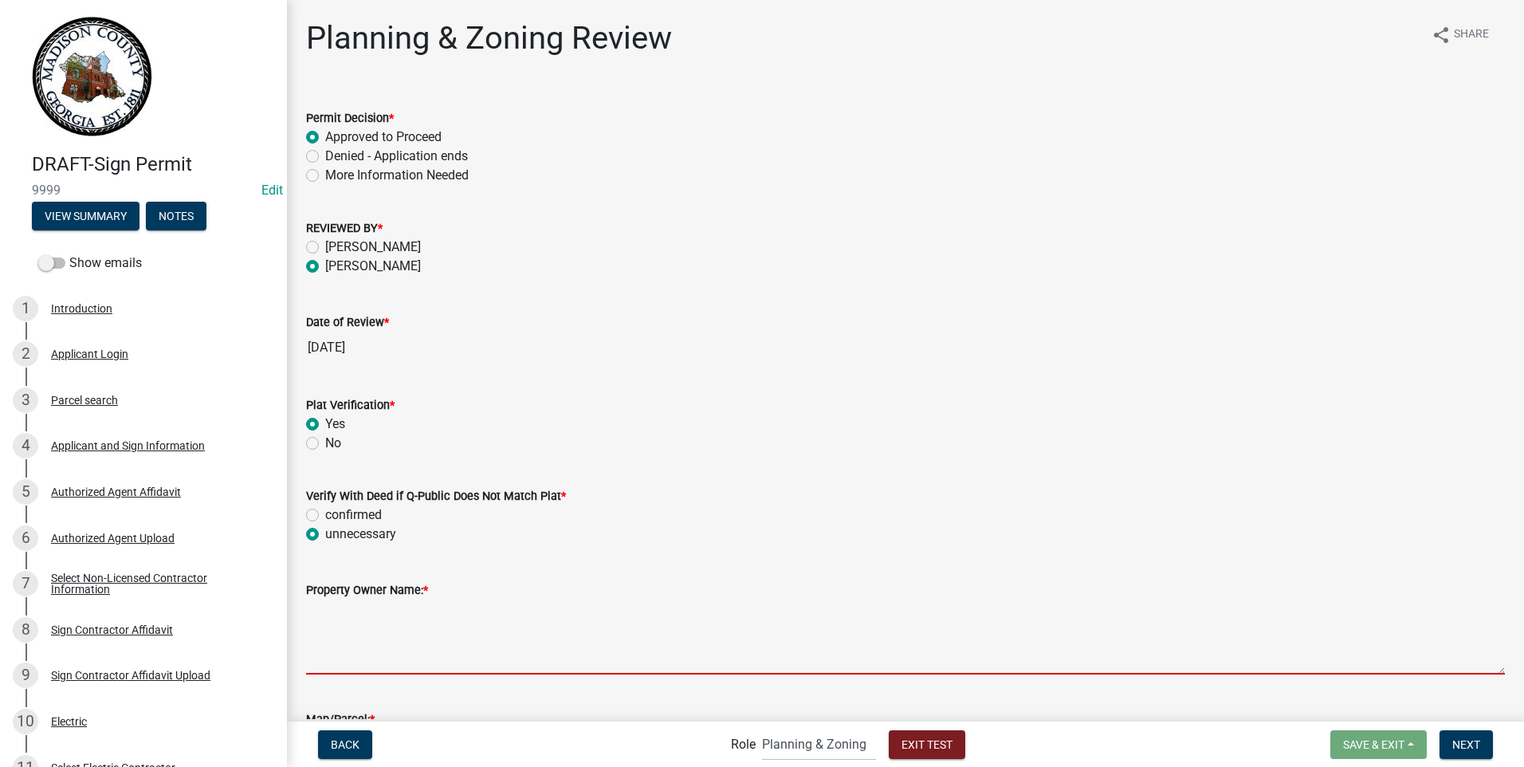
drag, startPoint x: 344, startPoint y: 635, endPoint x: 355, endPoint y: 632, distance: 10.6
click at [346, 635] on textarea "Property Owner Name: *" at bounding box center [905, 636] width 1199 height 75
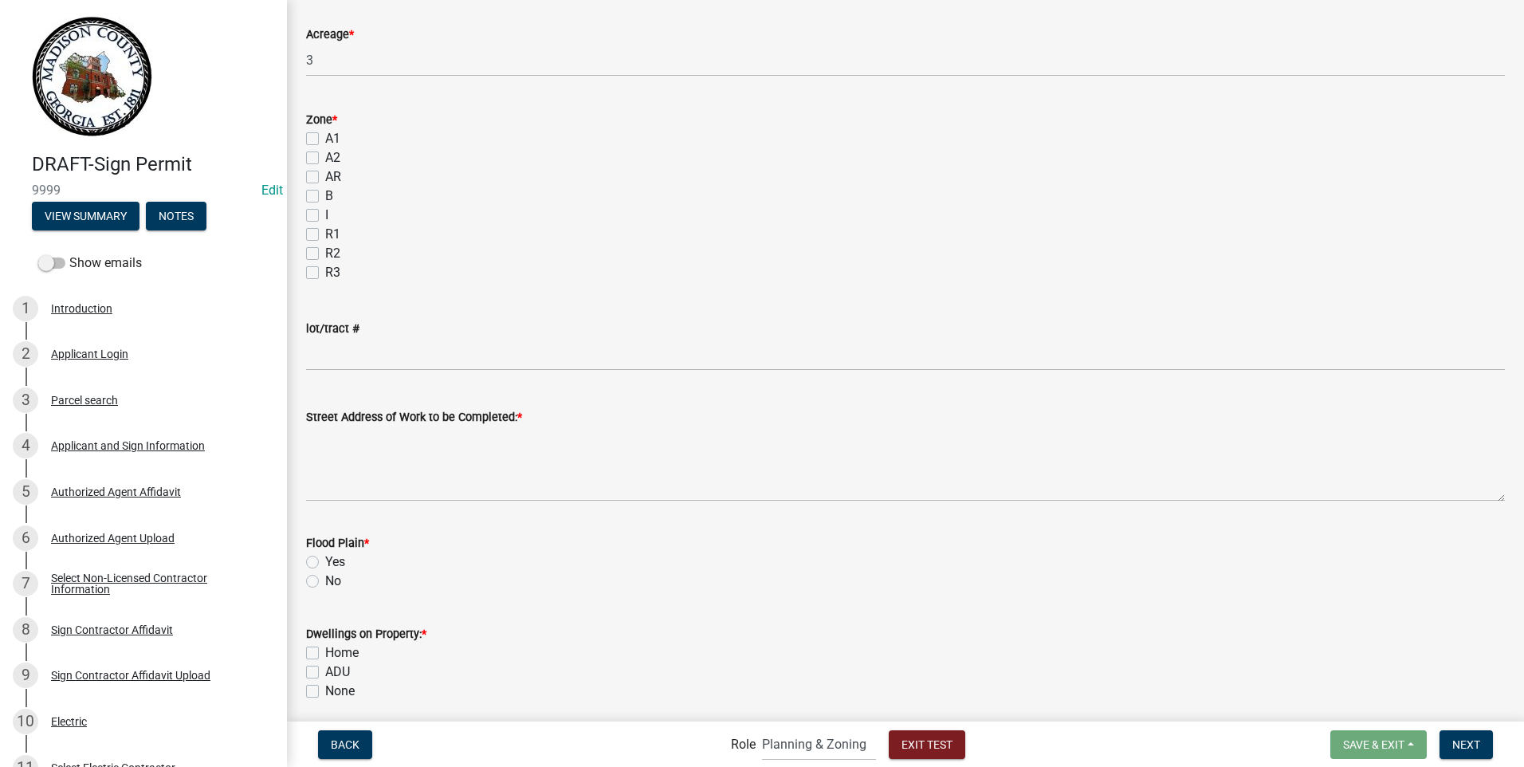
scroll to position [821, 0]
click at [325, 151] on label "A2" at bounding box center [332, 150] width 15 height 19
click at [325, 151] on input "A2" at bounding box center [330, 146] width 10 height 10
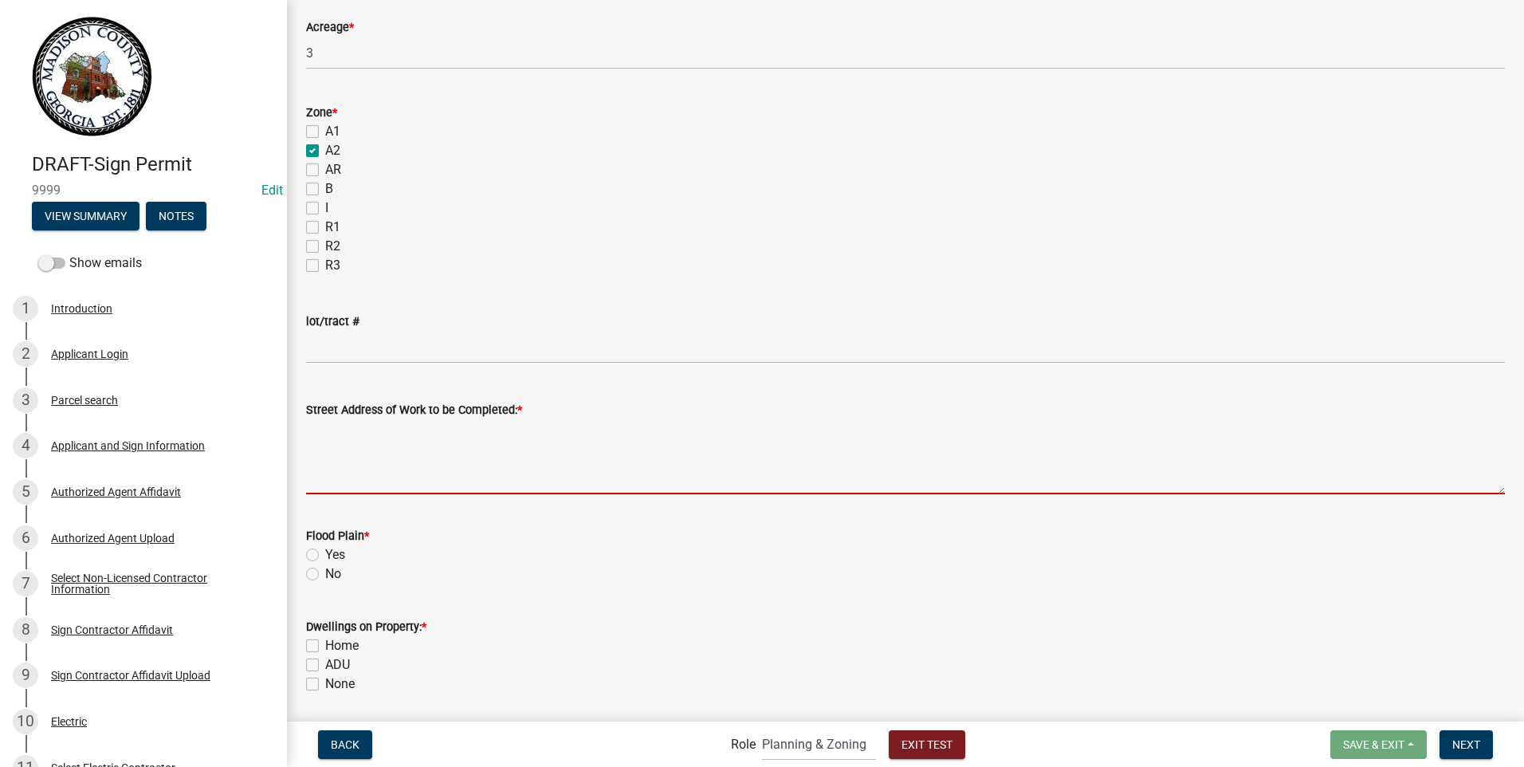
click at [344, 457] on textarea "Street Address of Work to be Completed: *" at bounding box center [905, 456] width 1199 height 75
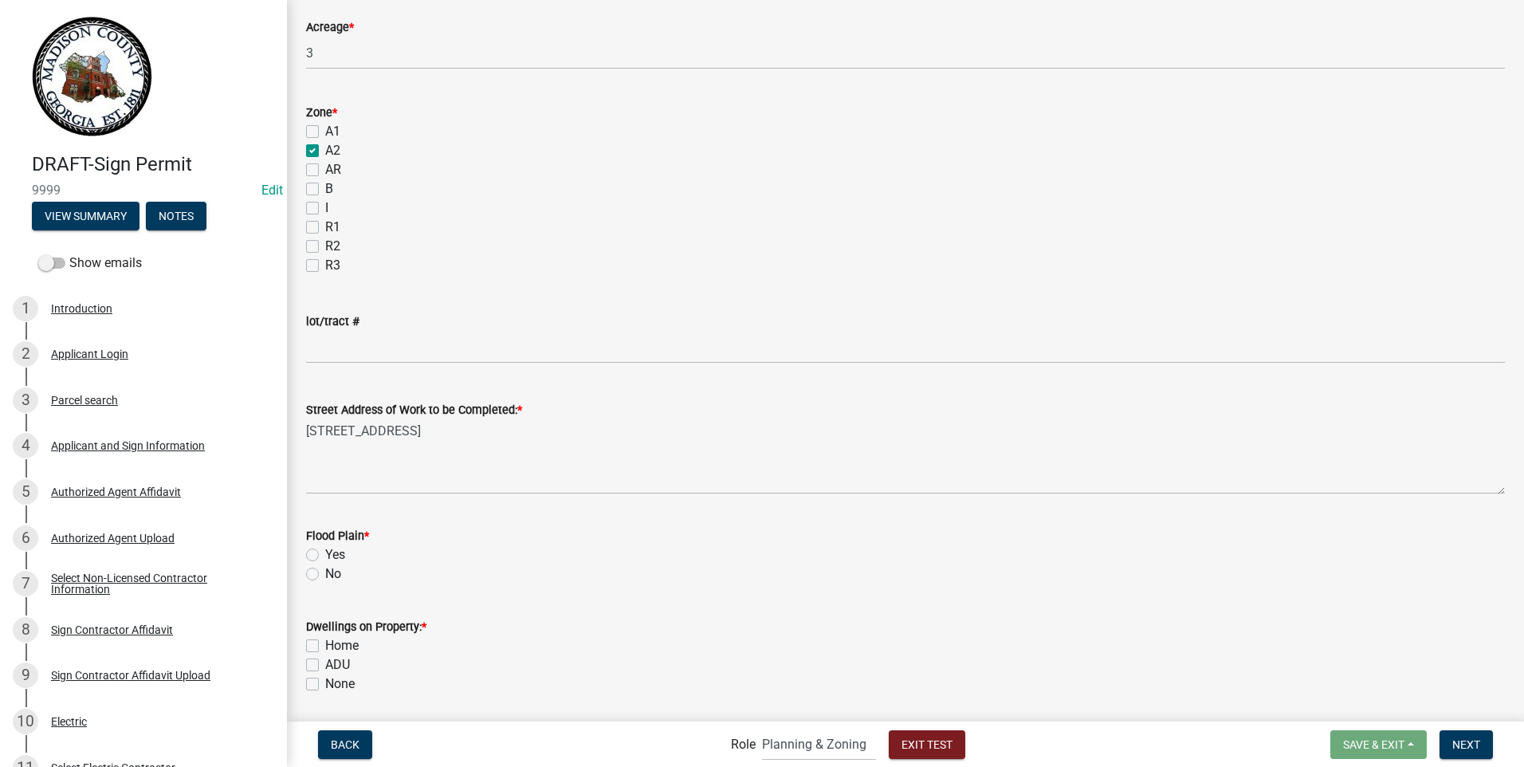
drag, startPoint x: 314, startPoint y: 574, endPoint x: 348, endPoint y: 587, distance: 35.8
click at [325, 575] on label "No" at bounding box center [333, 573] width 16 height 19
click at [325, 575] on input "No" at bounding box center [330, 569] width 10 height 10
drag, startPoint x: 311, startPoint y: 685, endPoint x: 440, endPoint y: 682, distance: 129.2
click at [325, 685] on label "None" at bounding box center [339, 683] width 29 height 19
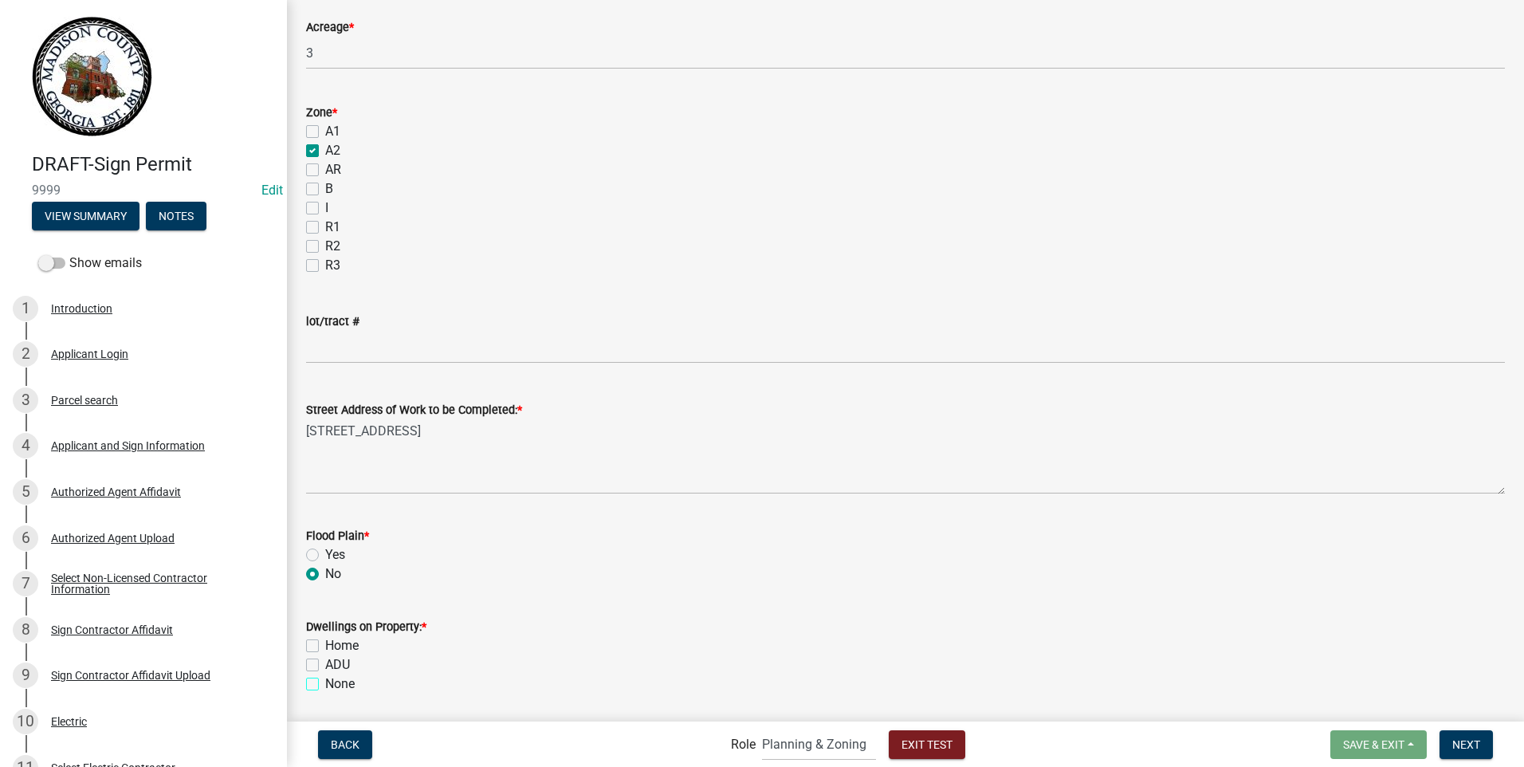
click at [325, 685] on input "None" at bounding box center [330, 679] width 10 height 10
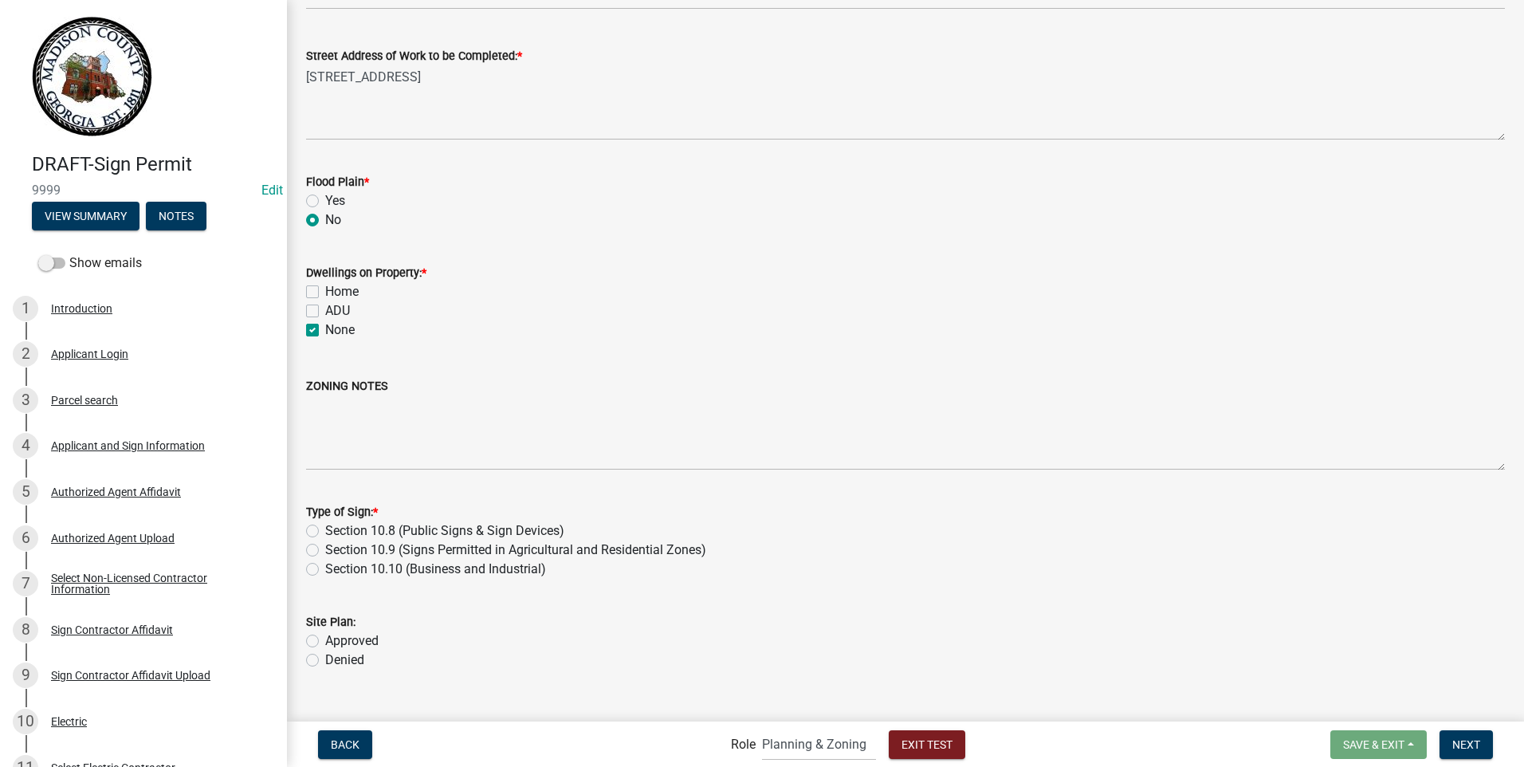
scroll to position [1202, 0]
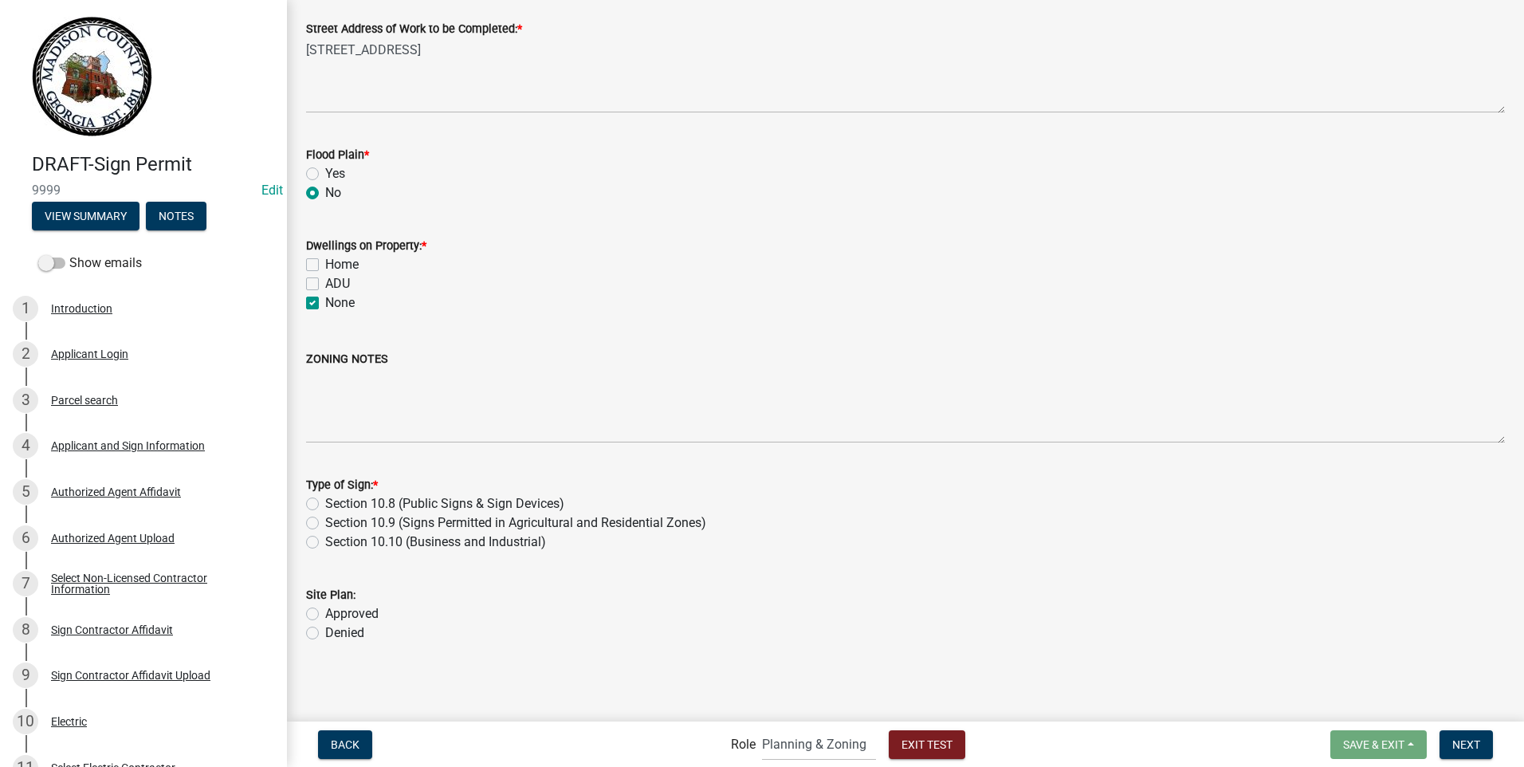
click at [325, 543] on label "Section 10.10 (Business and Industrial)" at bounding box center [435, 542] width 221 height 19
click at [325, 543] on input "Section 10.10 (Business and Industrial)" at bounding box center [330, 538] width 10 height 10
click at [325, 611] on label "Approved" at bounding box center [351, 613] width 53 height 19
click at [325, 611] on input "Approved" at bounding box center [330, 609] width 10 height 10
click at [1460, 734] on button "Next" at bounding box center [1466, 744] width 53 height 29
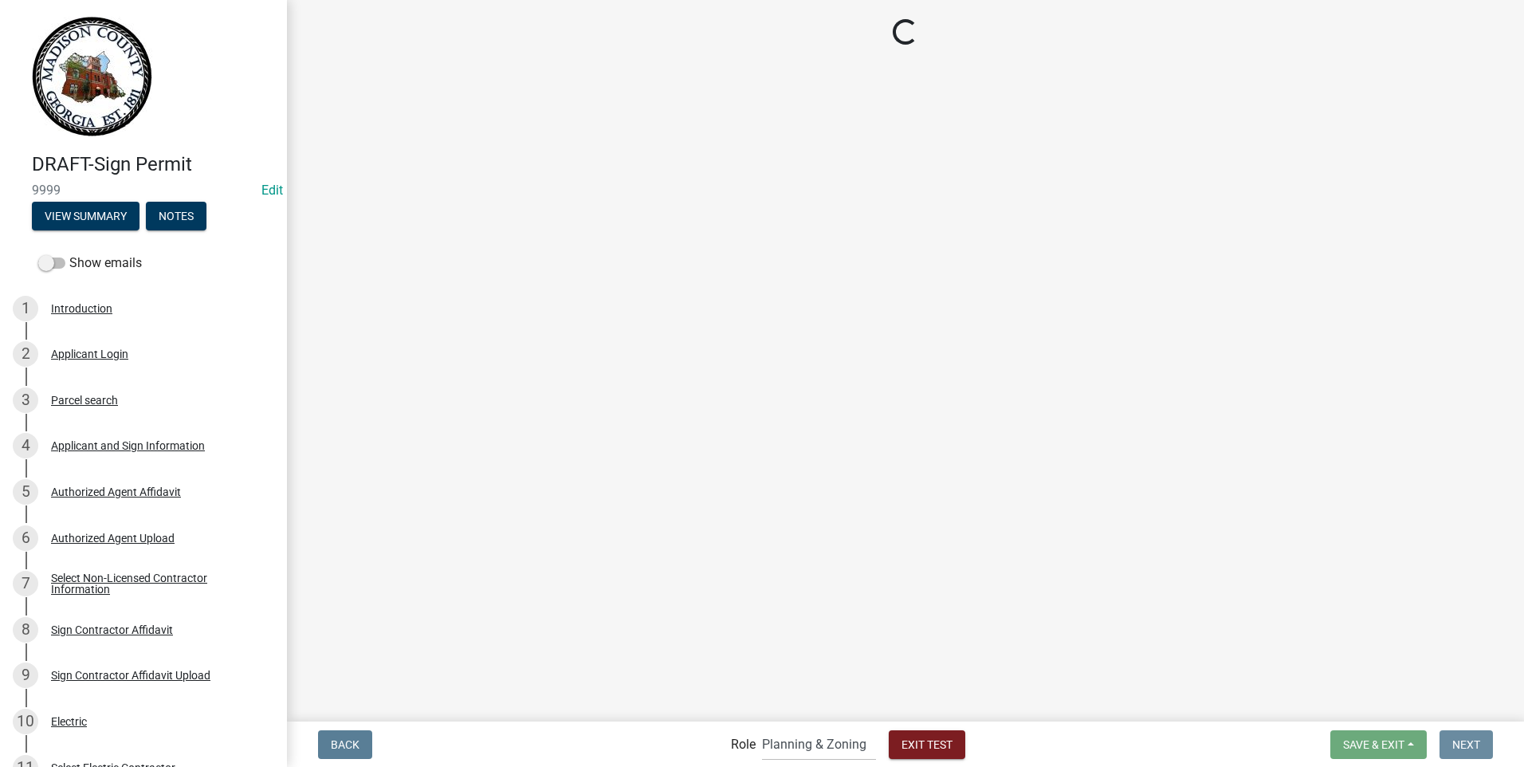
scroll to position [0, 0]
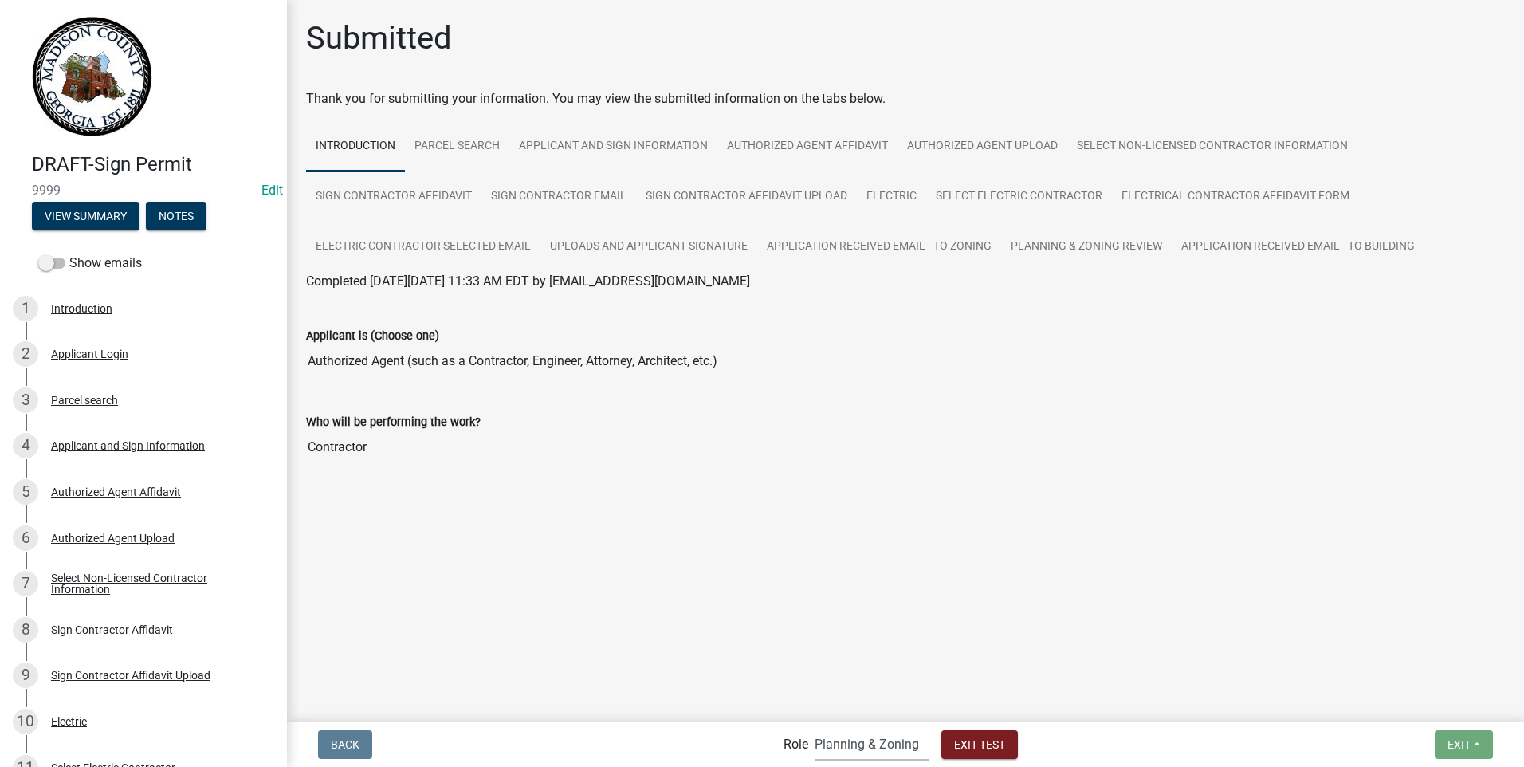
click at [847, 742] on select "Applicant Building Clerk Building Inspections Planning & Zoning Admin" at bounding box center [872, 744] width 114 height 33
click at [815, 728] on select "Applicant Building Clerk Building Inspections Planning & Zoning Admin" at bounding box center [872, 744] width 114 height 33
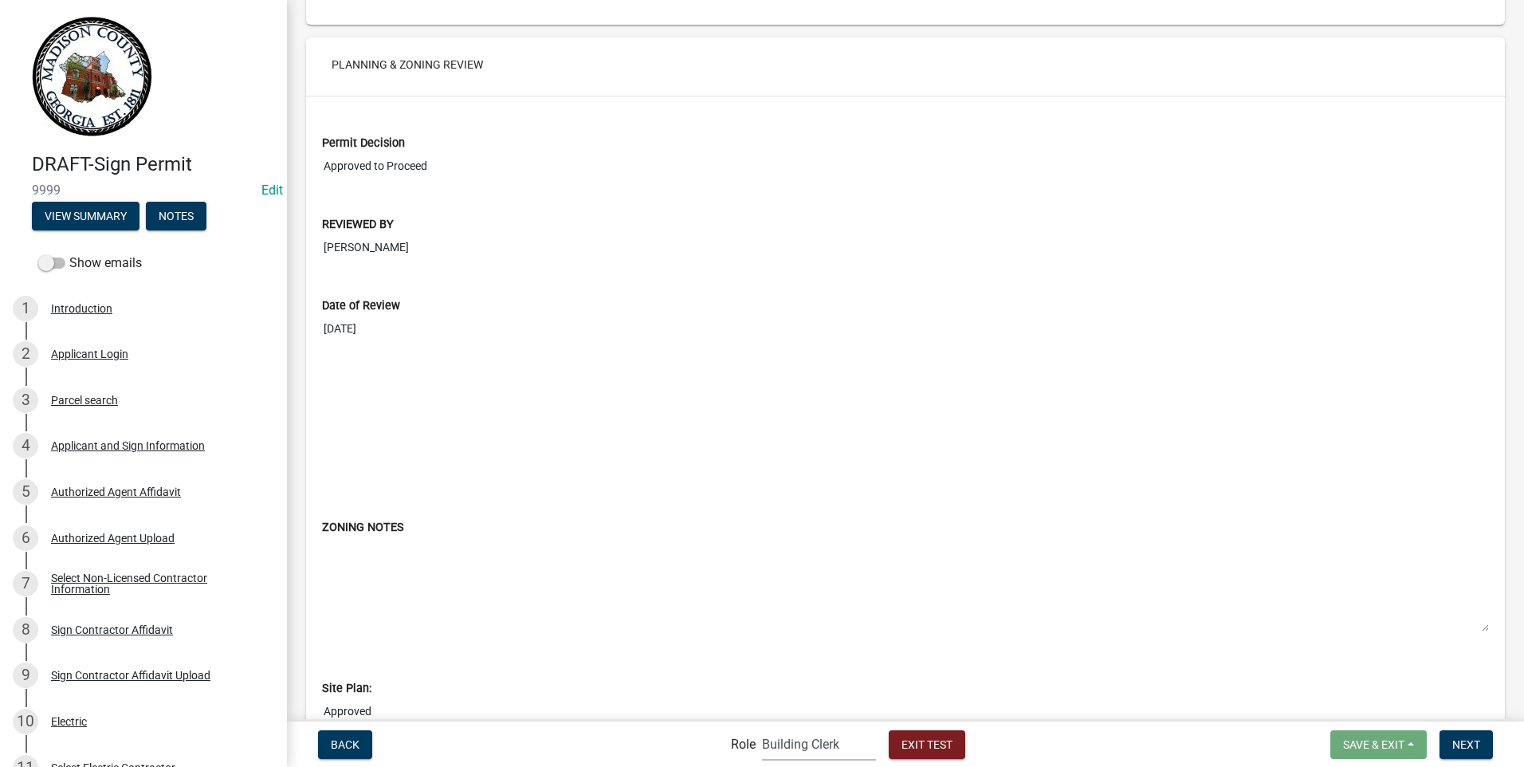
scroll to position [6885, 0]
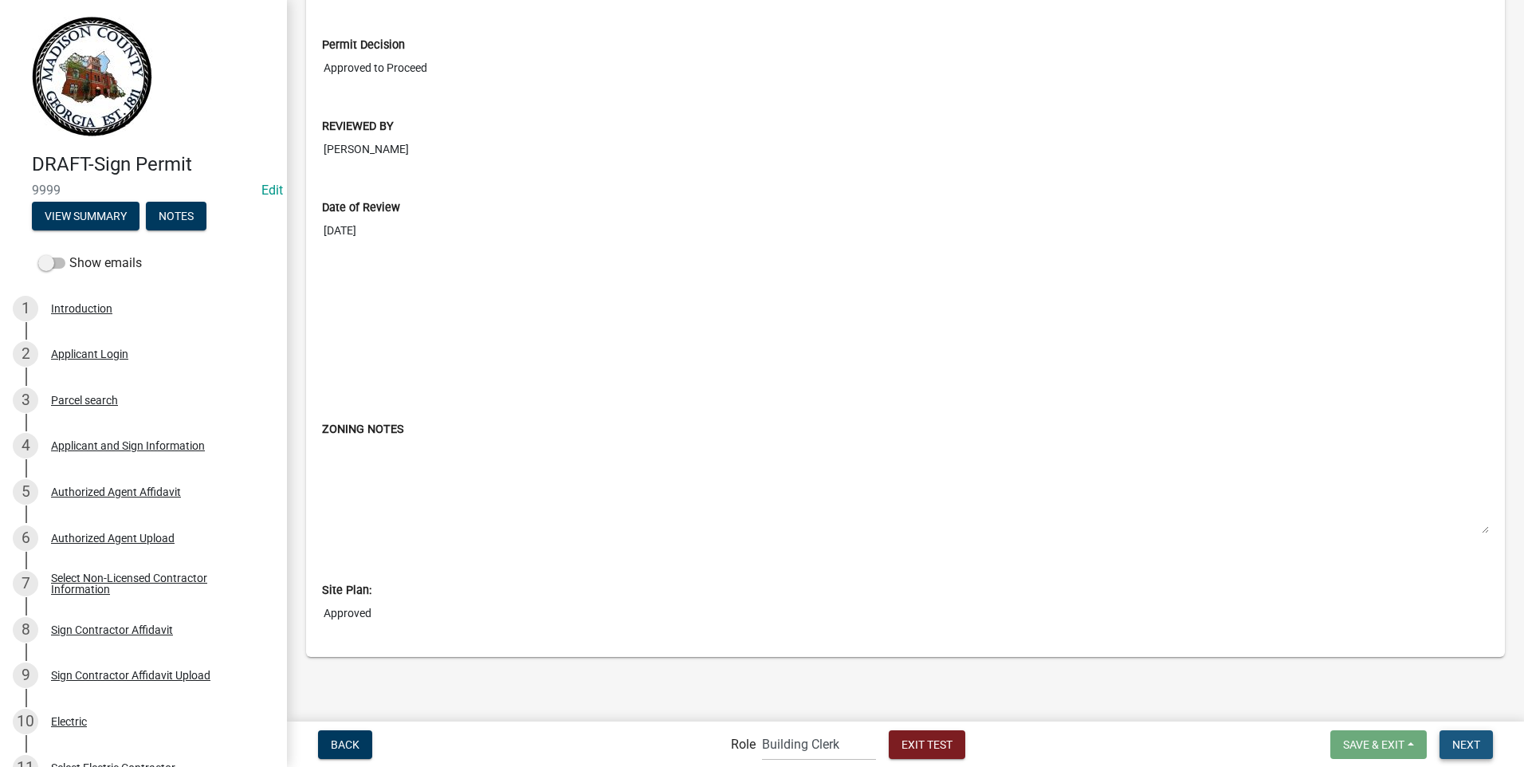
drag, startPoint x: 1468, startPoint y: 741, endPoint x: 1468, endPoint y: 725, distance: 16.7
click at [1468, 739] on span "Next" at bounding box center [1467, 743] width 28 height 13
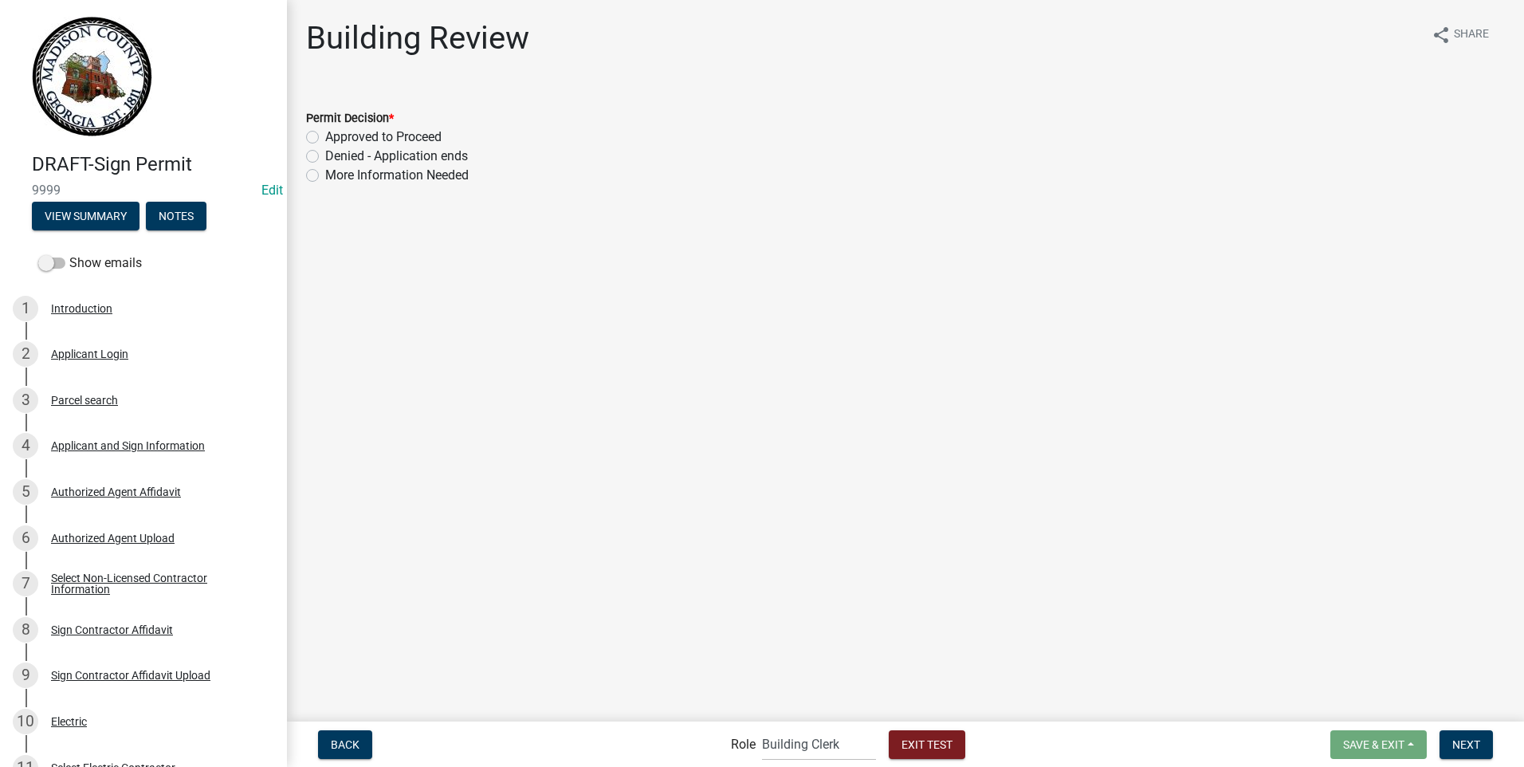
click at [325, 139] on label "Approved to Proceed" at bounding box center [383, 137] width 116 height 19
click at [325, 138] on input "Approved to Proceed" at bounding box center [330, 133] width 10 height 10
click at [1458, 744] on span "Next" at bounding box center [1467, 743] width 28 height 13
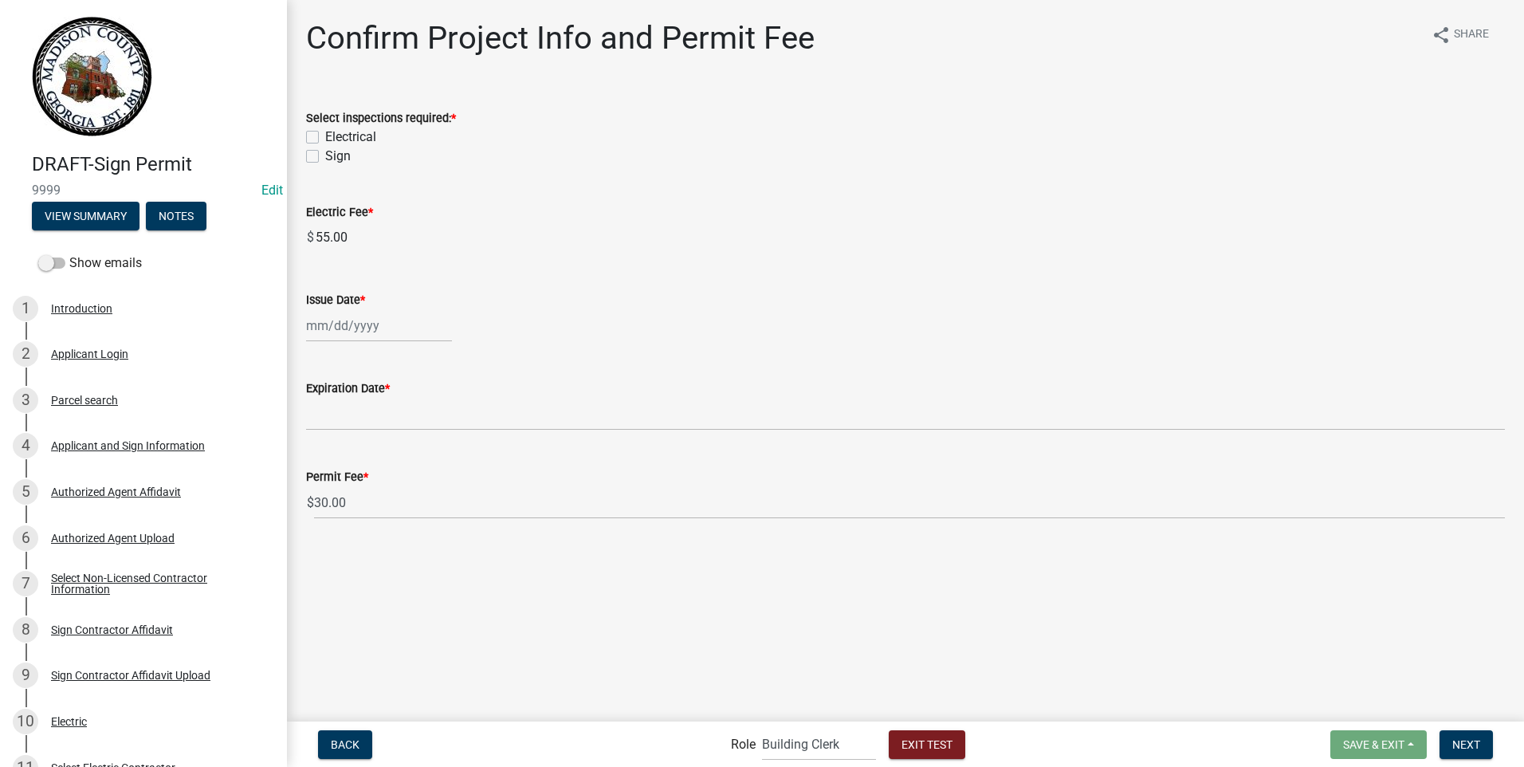
click at [325, 136] on label "Electrical" at bounding box center [350, 137] width 51 height 19
click at [325, 136] on input "Electrical" at bounding box center [330, 133] width 10 height 10
click at [325, 159] on label "Sign" at bounding box center [338, 156] width 26 height 19
click at [325, 157] on input "Sign" at bounding box center [330, 152] width 10 height 10
click at [371, 330] on div at bounding box center [379, 325] width 146 height 33
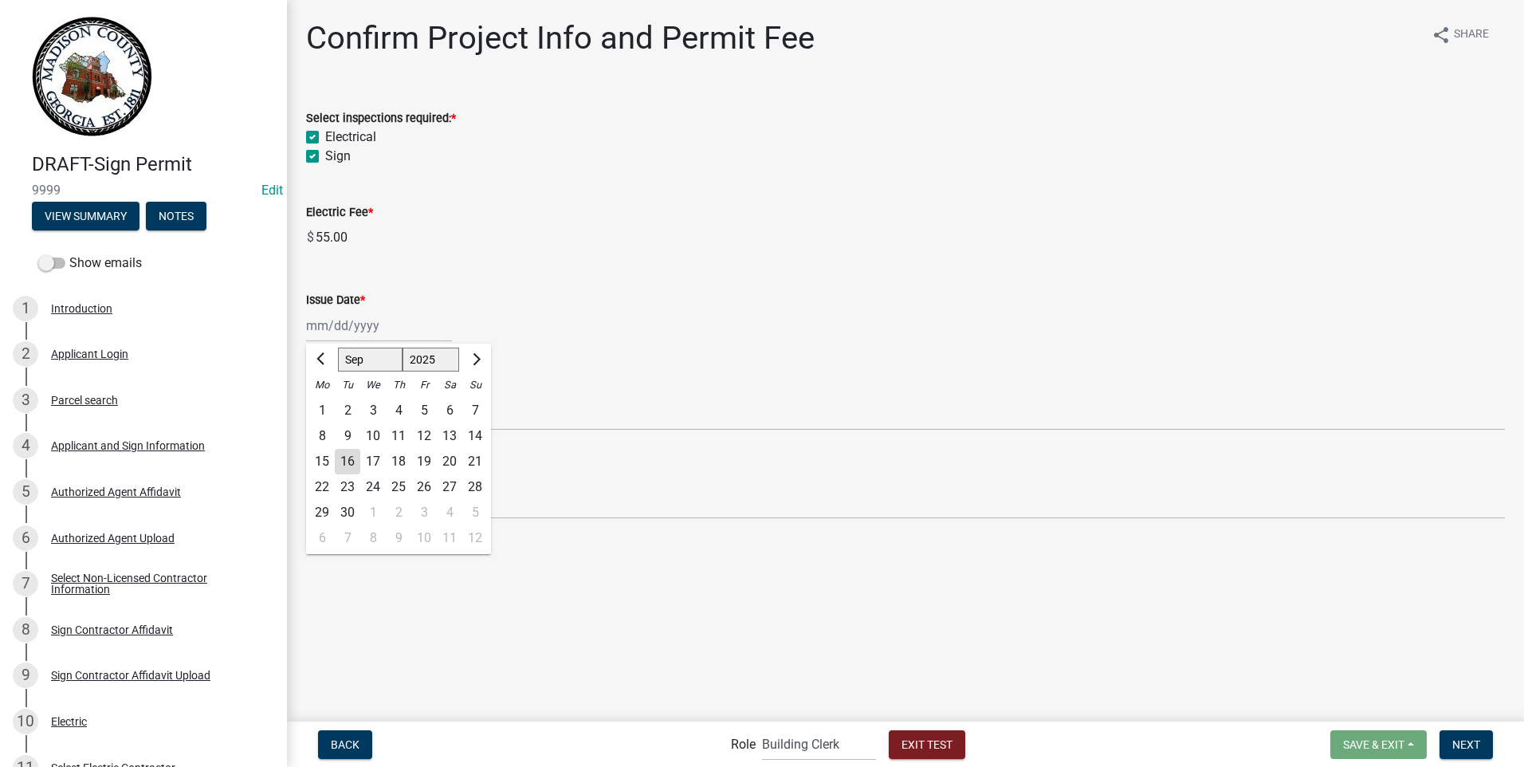
click at [405, 468] on div "18" at bounding box center [399, 462] width 26 height 26
click at [1472, 742] on span "Next" at bounding box center [1467, 743] width 28 height 13
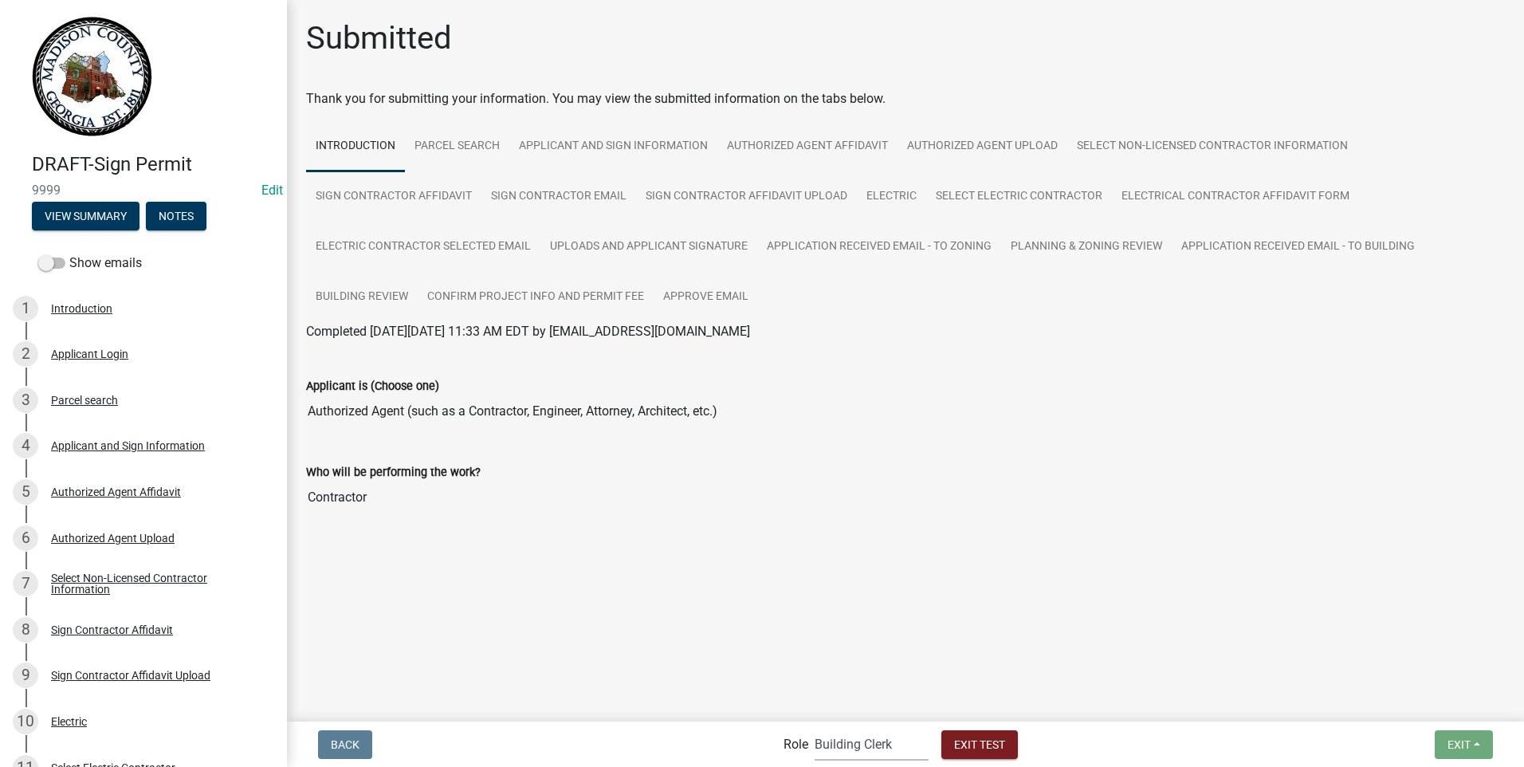
click at [831, 744] on select "Applicant Building Clerk Building Inspections Planning & Zoning Admin" at bounding box center [872, 744] width 114 height 33
click at [815, 728] on select "Applicant Building Clerk Building Inspections Planning & Zoning Admin" at bounding box center [872, 744] width 114 height 33
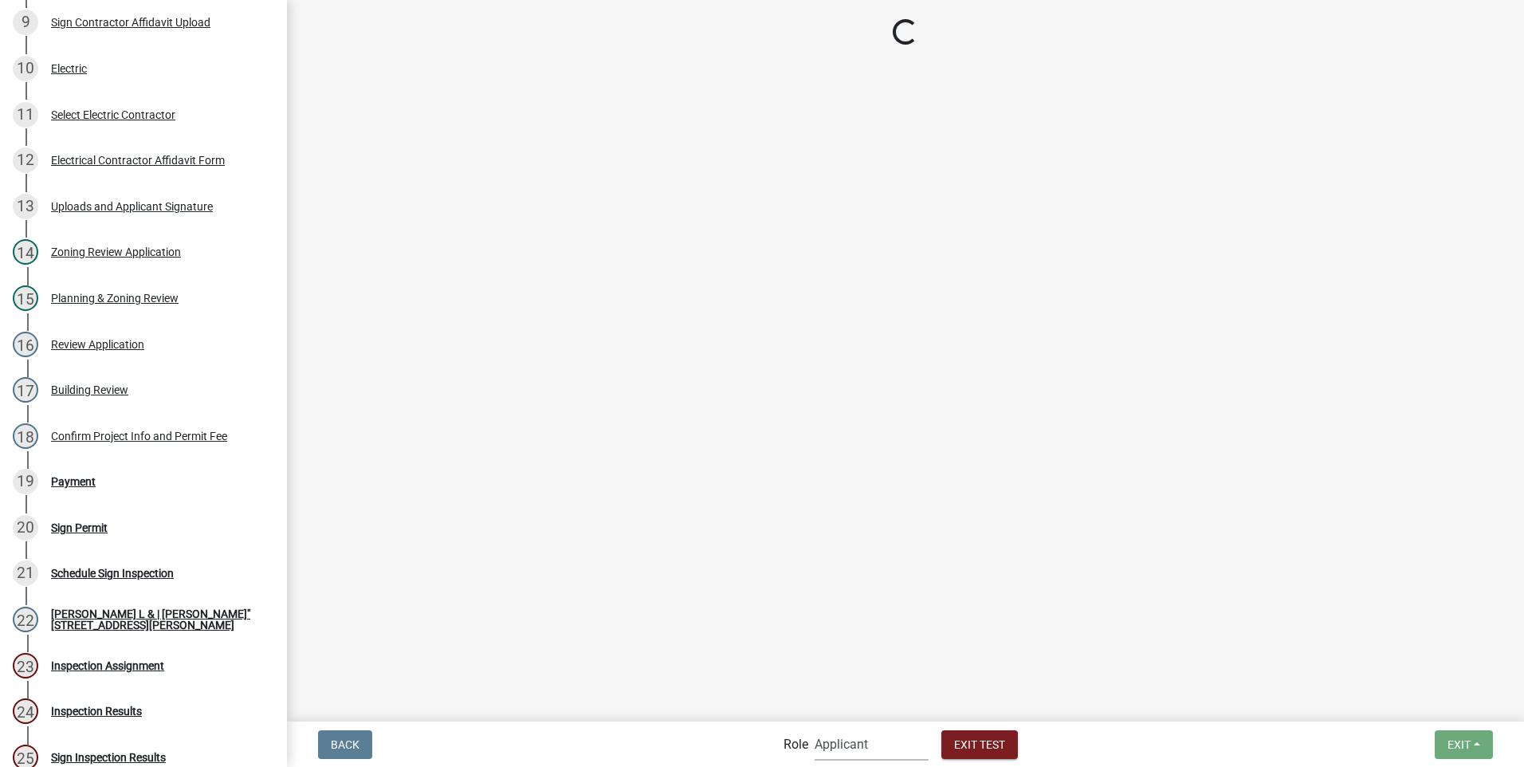
scroll to position [405, 0]
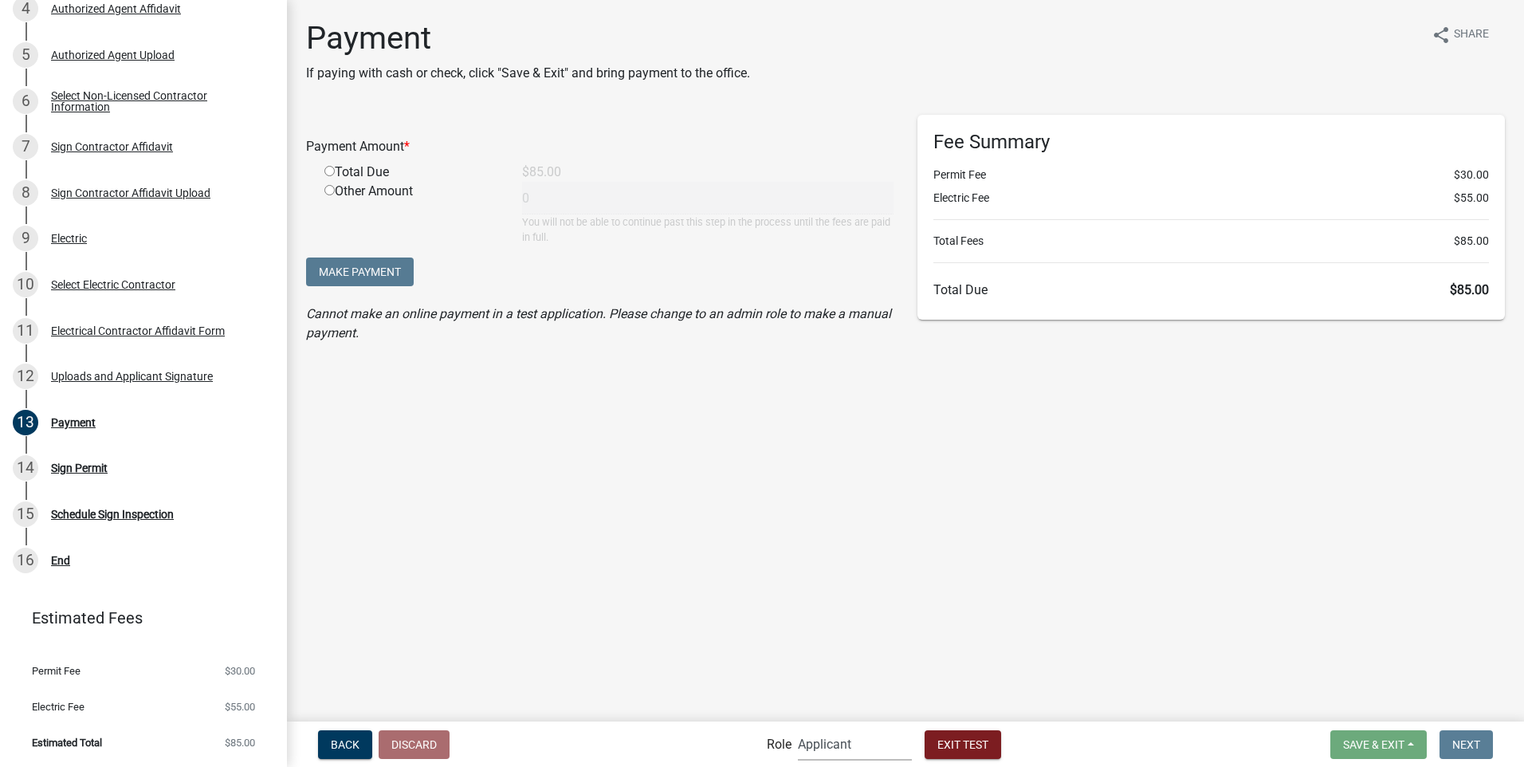
click at [842, 745] on select "Applicant Building Clerk Building Inspections Planning & Zoning Admin" at bounding box center [855, 744] width 114 height 33
click at [798, 728] on select "Applicant Building Clerk Building Inspections Planning & Zoning Admin" at bounding box center [855, 744] width 114 height 33
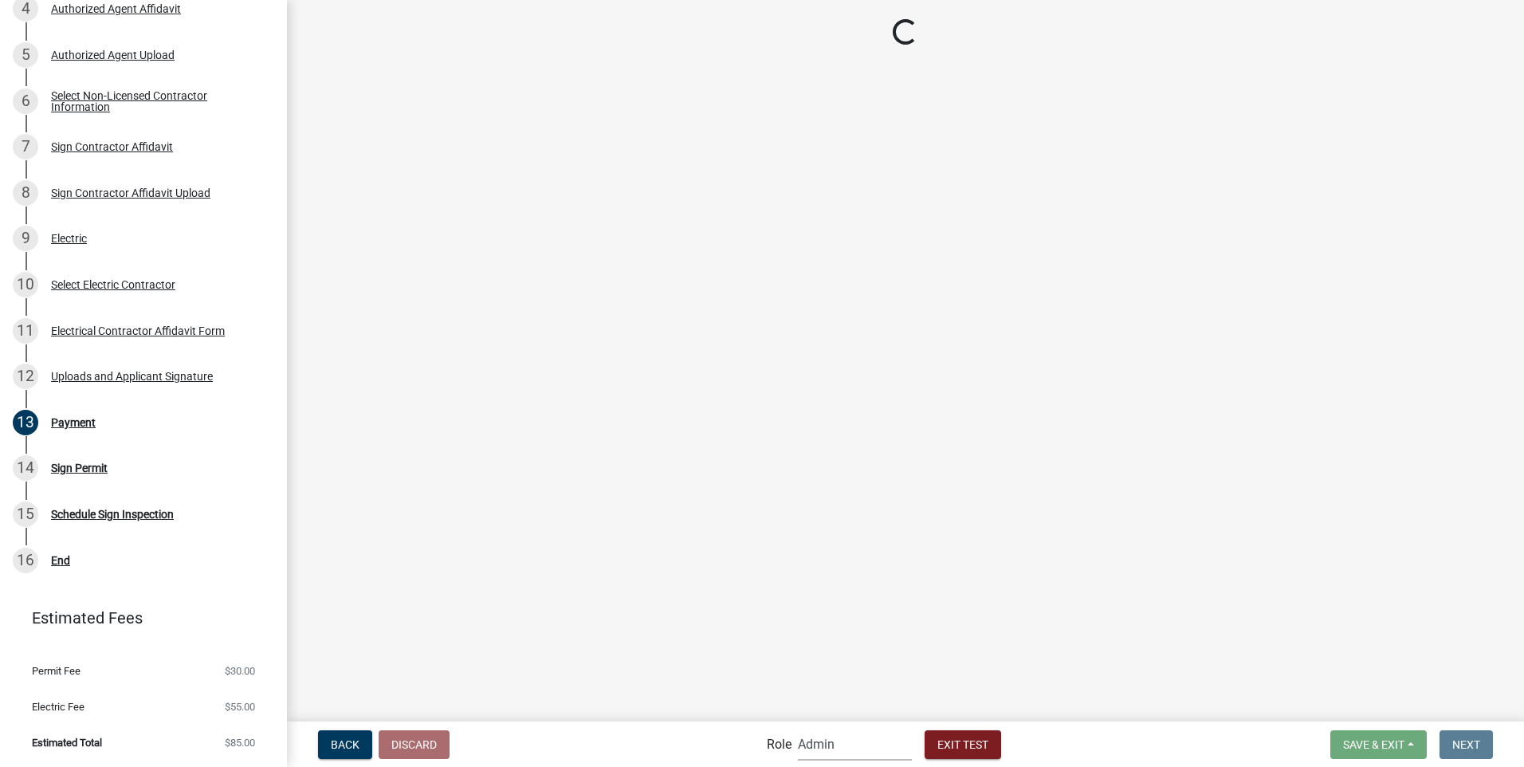
scroll to position [689, 0]
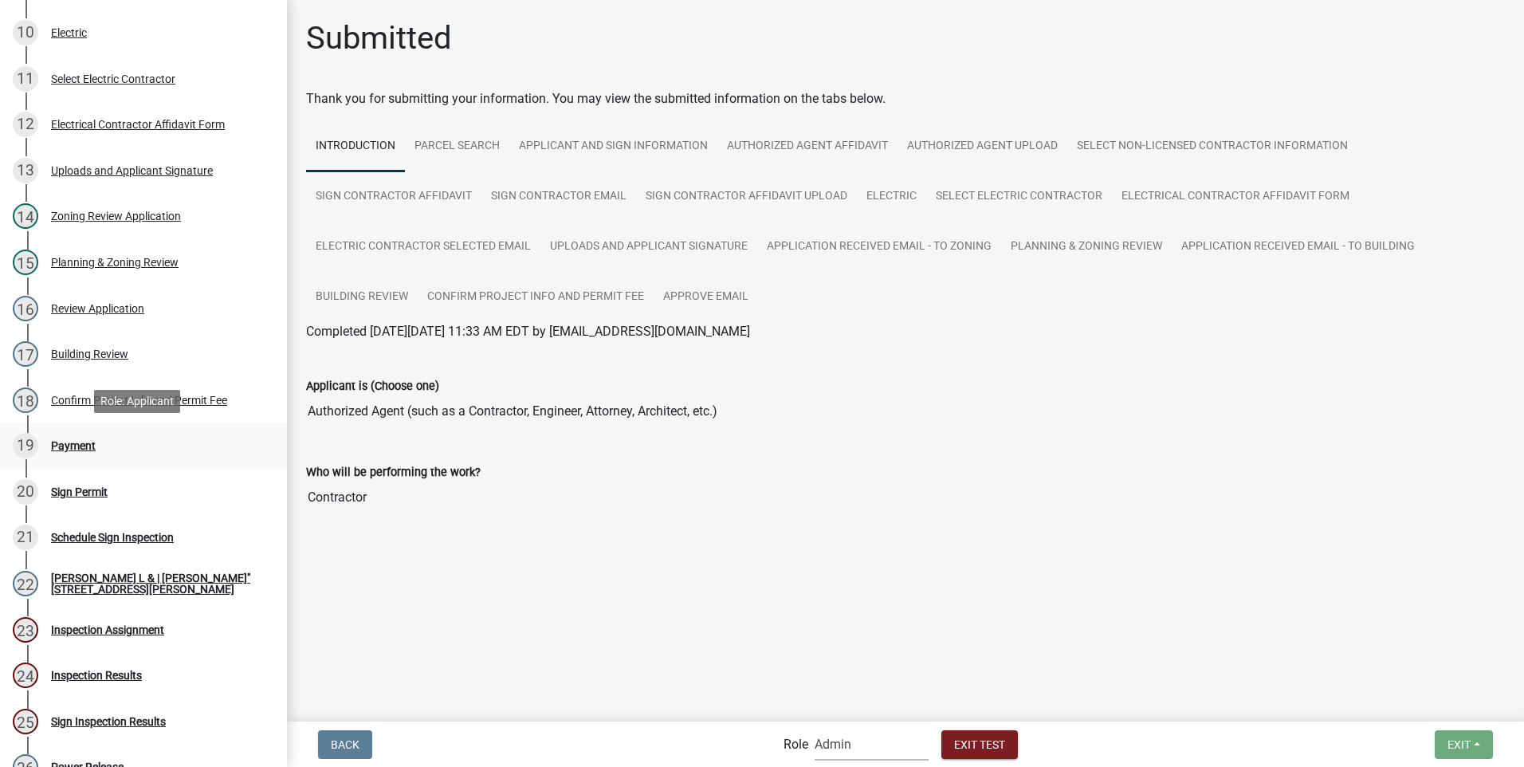
click at [72, 444] on div "Payment" at bounding box center [73, 445] width 45 height 11
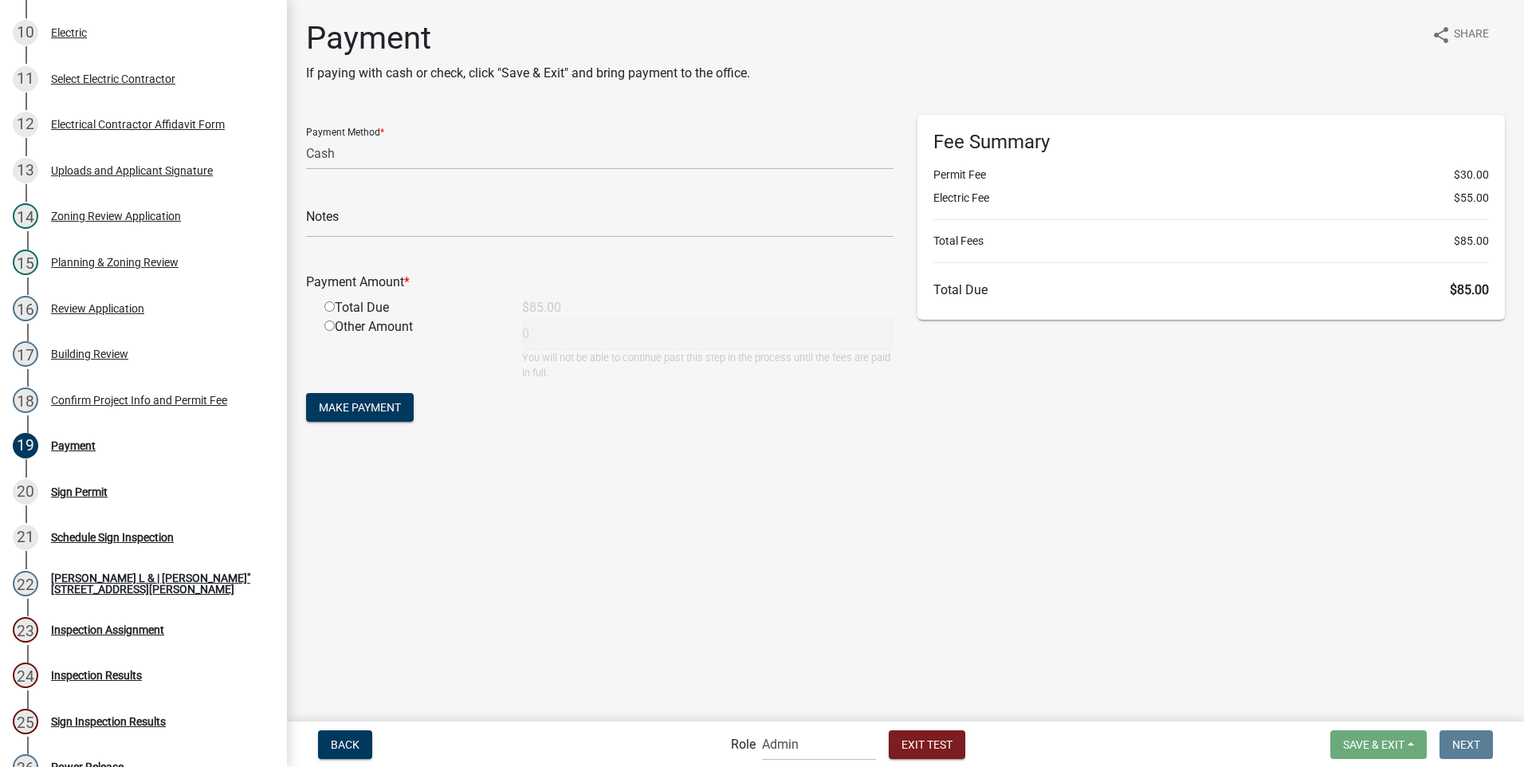
click at [329, 309] on input "radio" at bounding box center [329, 306] width 10 height 10
click at [371, 404] on span "Make Payment" at bounding box center [360, 407] width 82 height 13
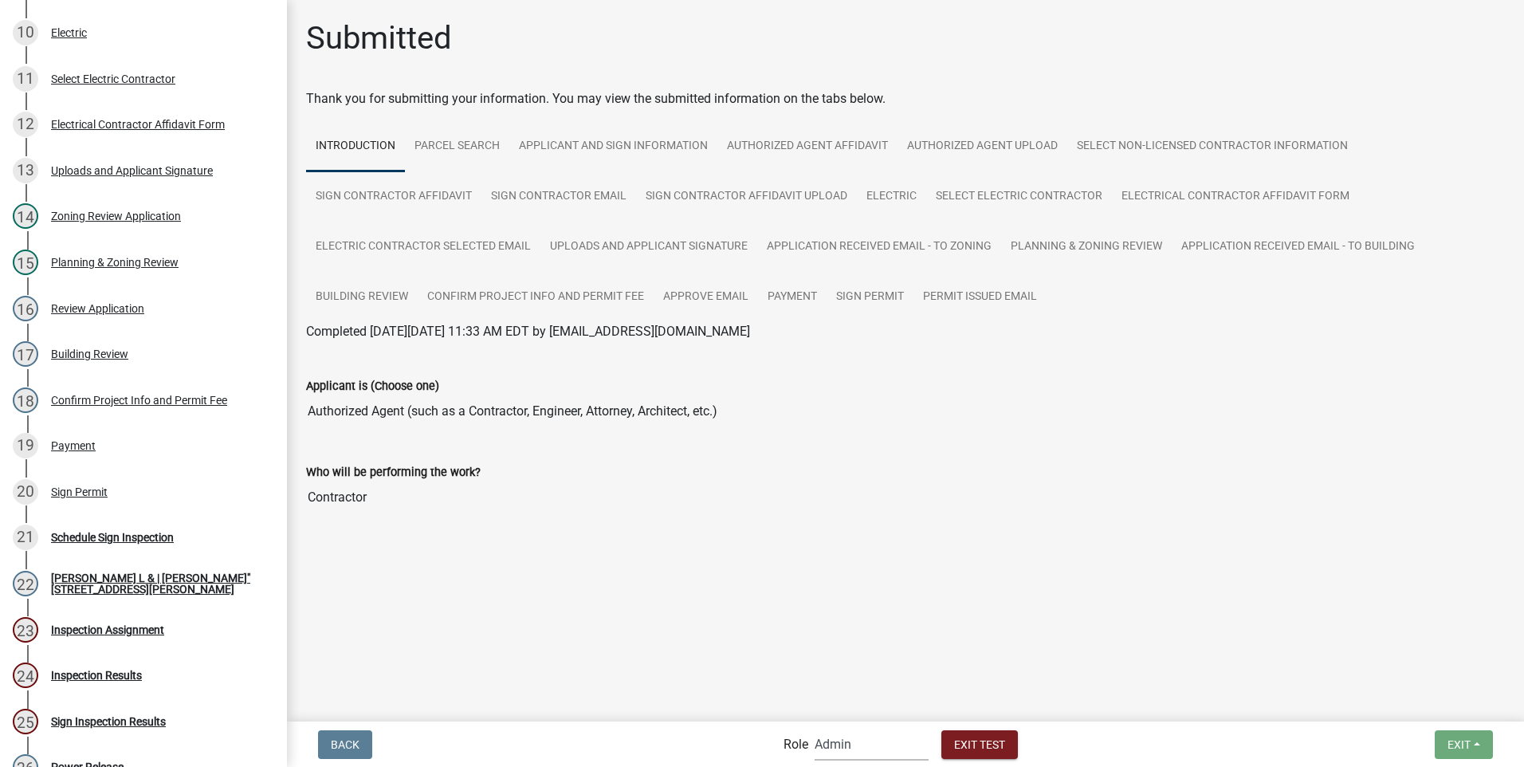
click at [837, 745] on select "Applicant Building Clerk Building Inspections Planning & Zoning Admin" at bounding box center [872, 744] width 114 height 33
click at [815, 728] on select "Applicant Building Clerk Building Inspections Planning & Zoning Admin" at bounding box center [872, 744] width 114 height 33
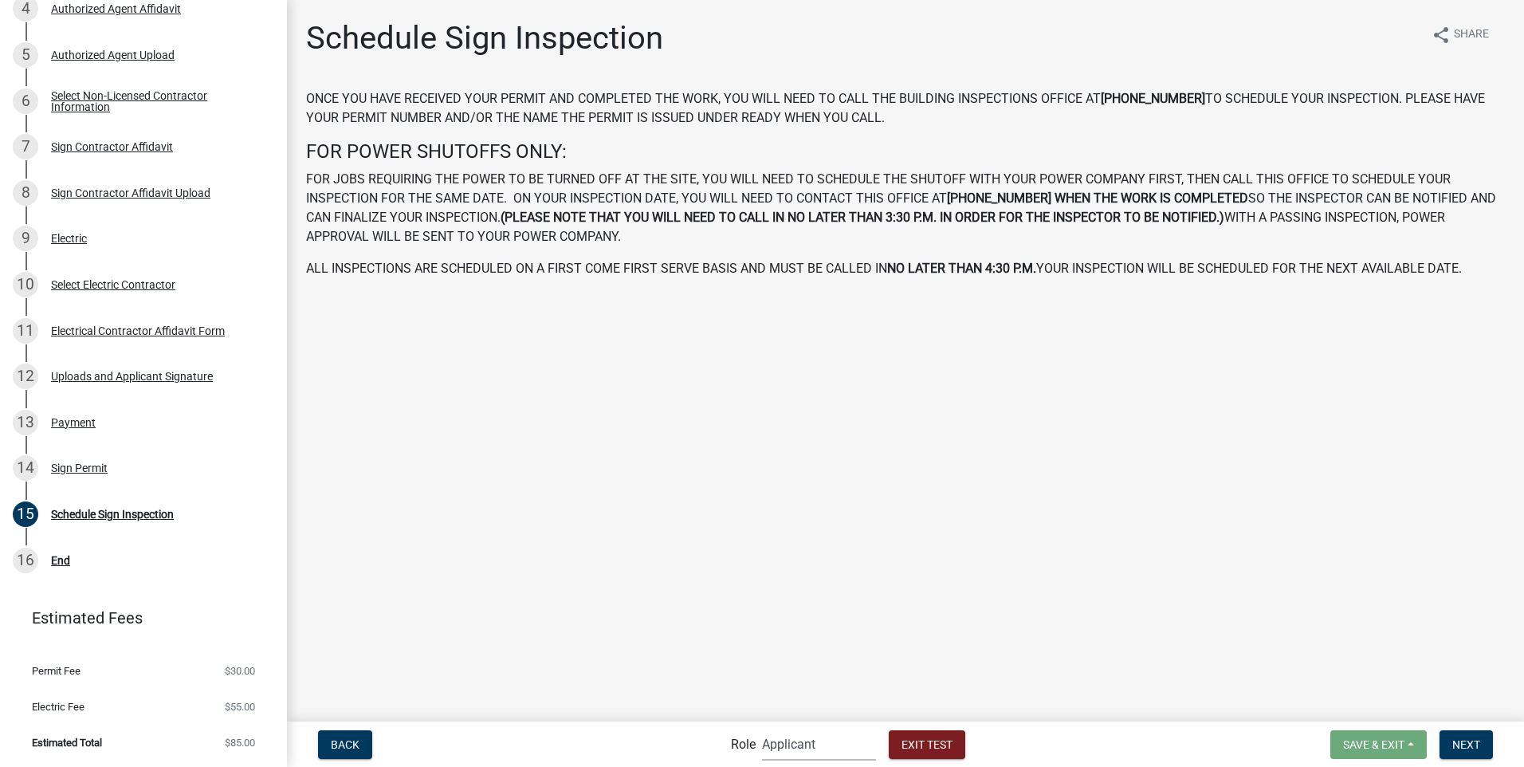
scroll to position [405, 0]
click at [1460, 745] on span "Next" at bounding box center [1467, 743] width 28 height 13
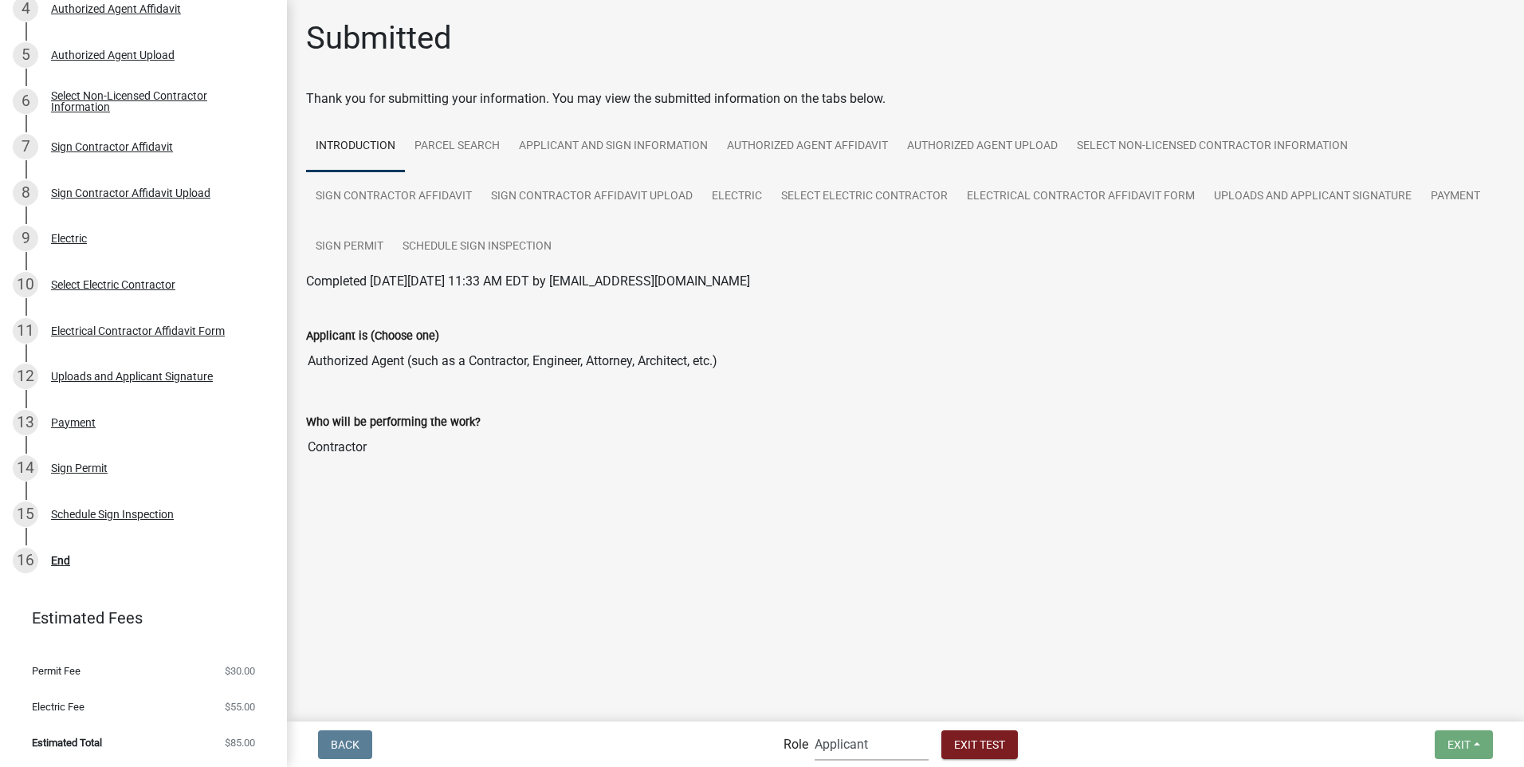
click at [844, 748] on select "Applicant Building Clerk Building Inspections Planning & Zoning Admin" at bounding box center [872, 744] width 114 height 33
click at [815, 728] on select "Applicant Building Clerk Building Inspections Planning & Zoning Admin" at bounding box center [872, 744] width 114 height 33
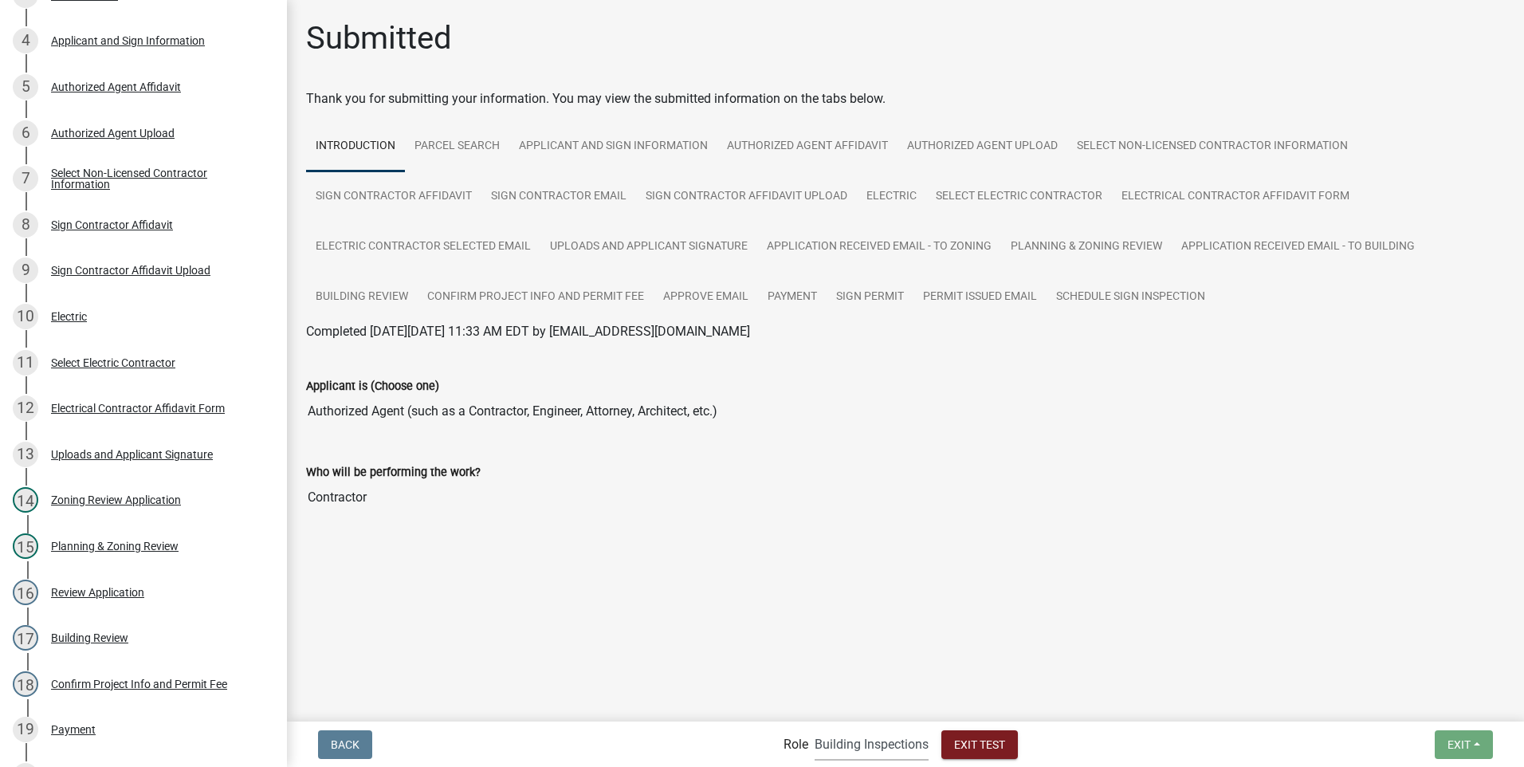
scroll to position [689, 0]
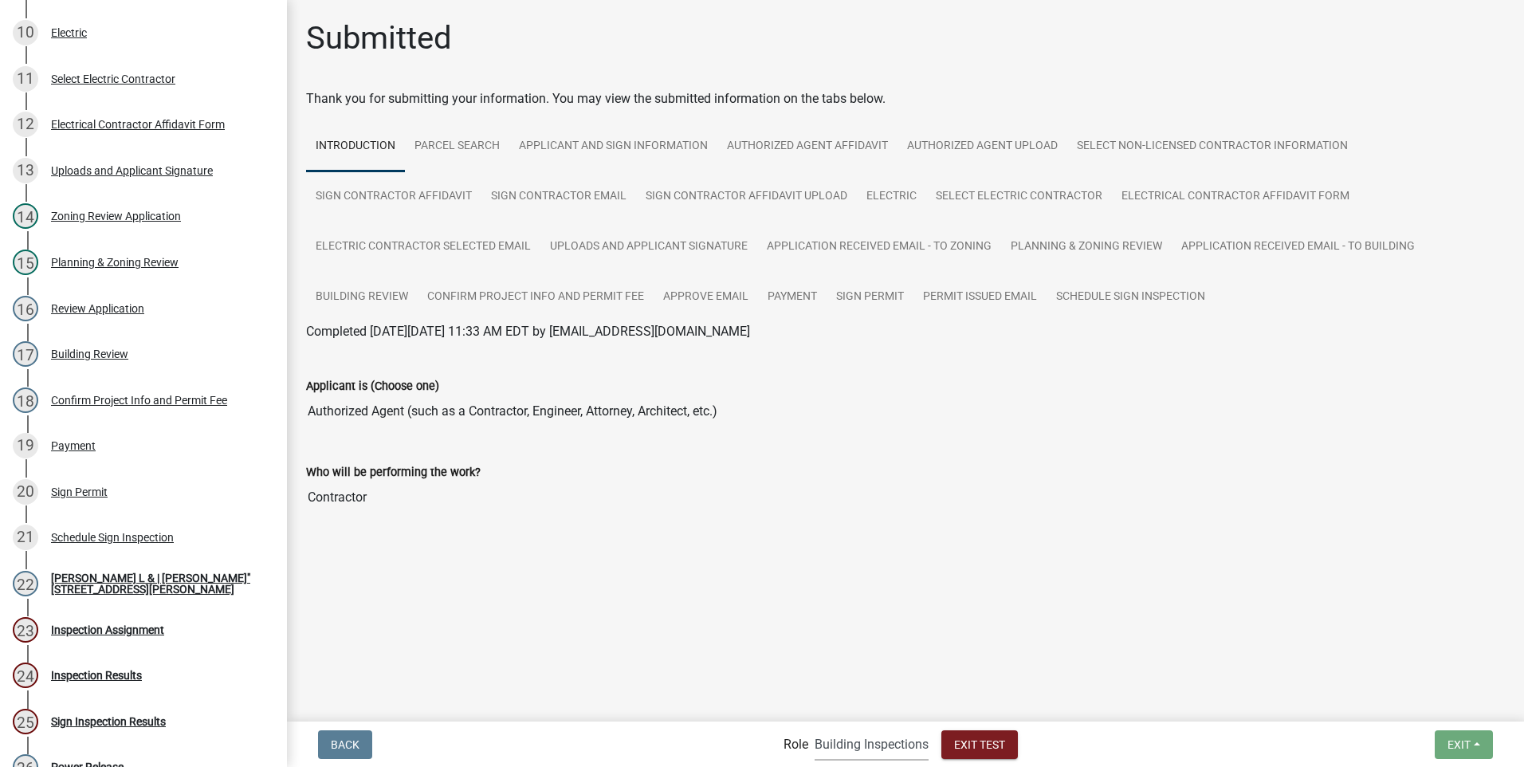
click at [835, 743] on select "Applicant Building Clerk Building Inspections Planning & Zoning Admin" at bounding box center [872, 744] width 114 height 33
click at [815, 728] on select "Applicant Building Clerk Building Inspections Planning & Zoning Admin" at bounding box center [872, 744] width 114 height 33
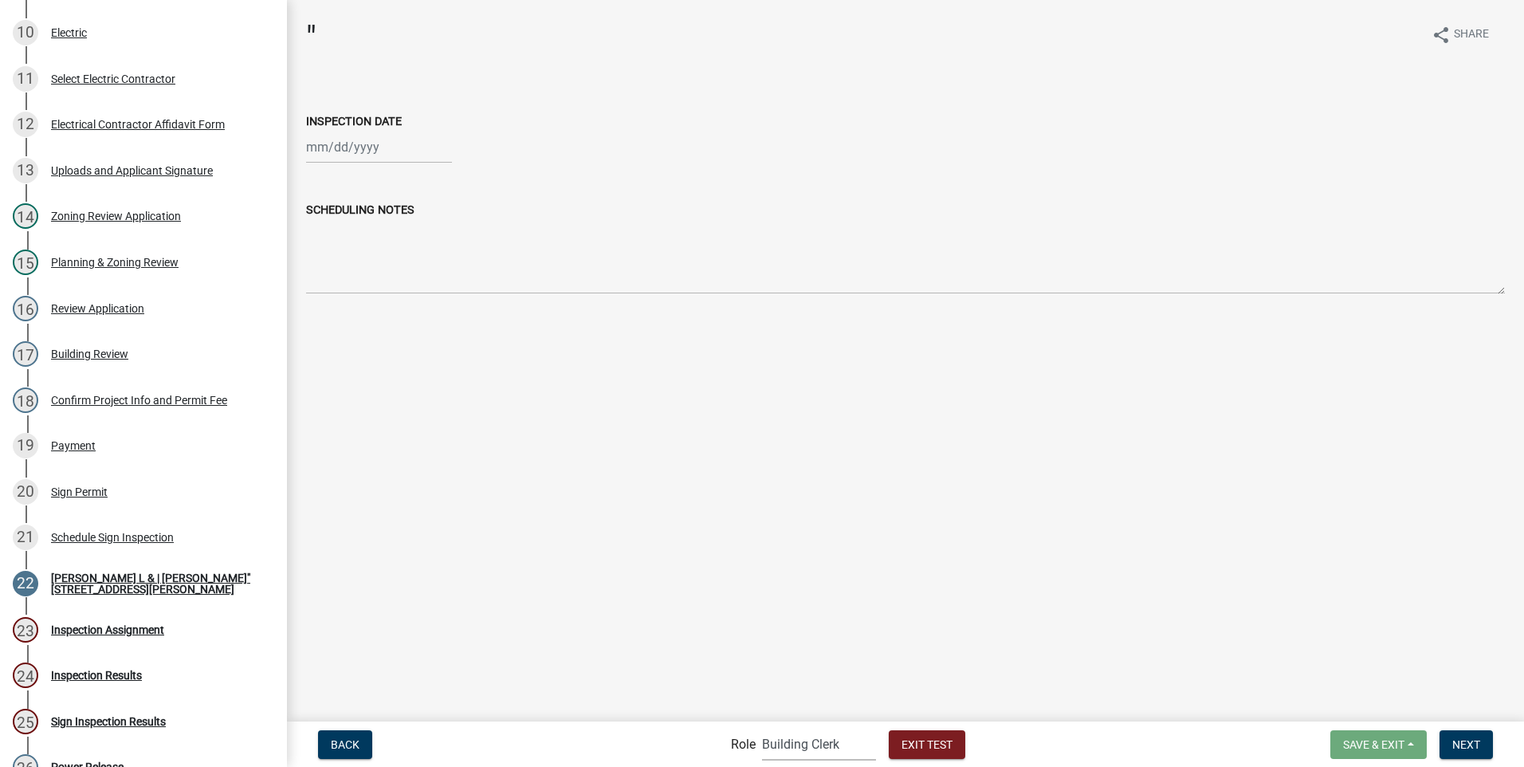
click at [356, 139] on div at bounding box center [379, 147] width 146 height 33
click at [373, 281] on div "17" at bounding box center [373, 283] width 26 height 26
click at [1468, 743] on span "Next" at bounding box center [1467, 743] width 28 height 13
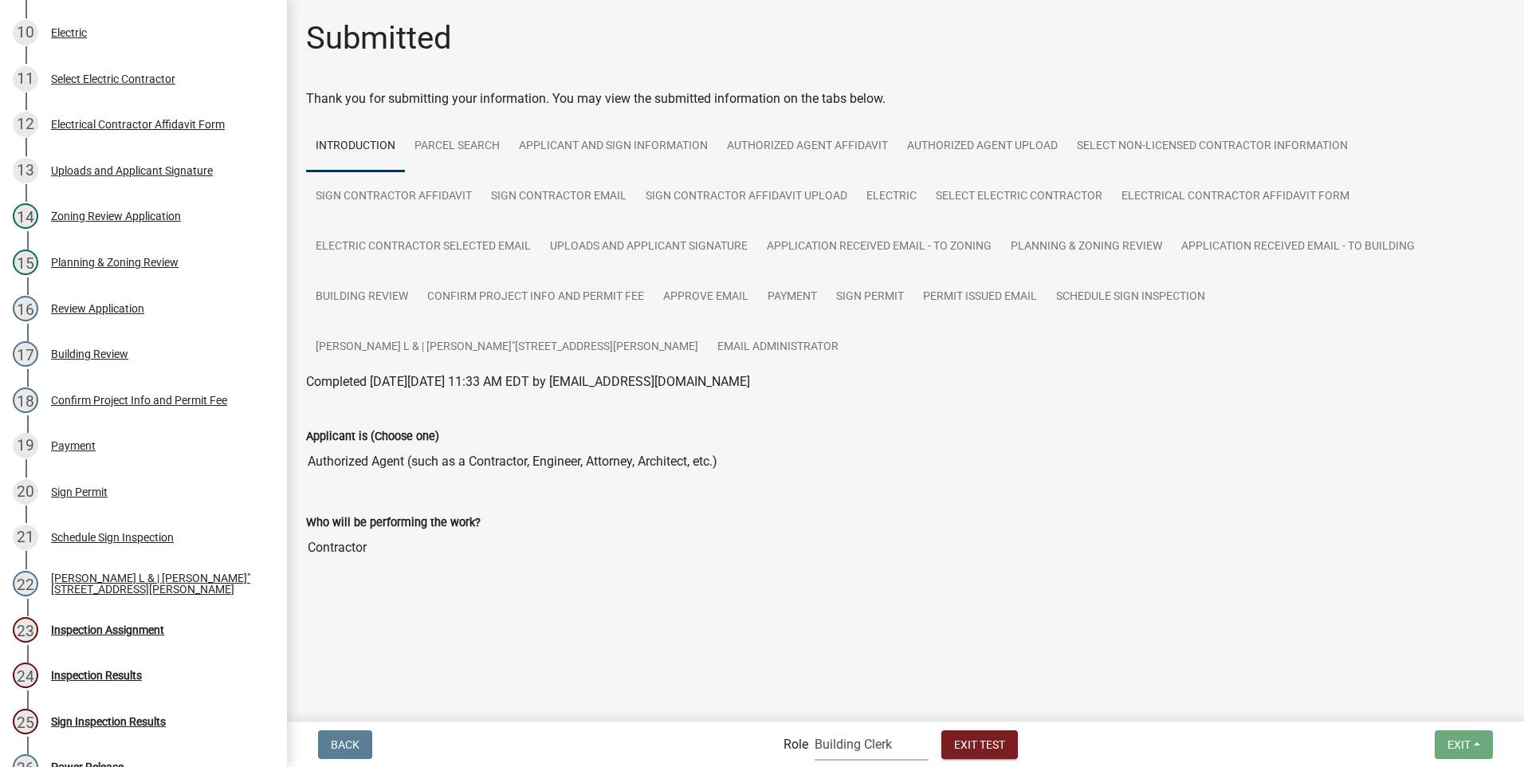
click at [860, 741] on select "Applicant Building Clerk Building Inspections Planning & Zoning Admin" at bounding box center [872, 744] width 114 height 33
click at [815, 728] on select "Applicant Building Clerk Building Inspections Planning & Zoning Admin" at bounding box center [872, 744] width 114 height 33
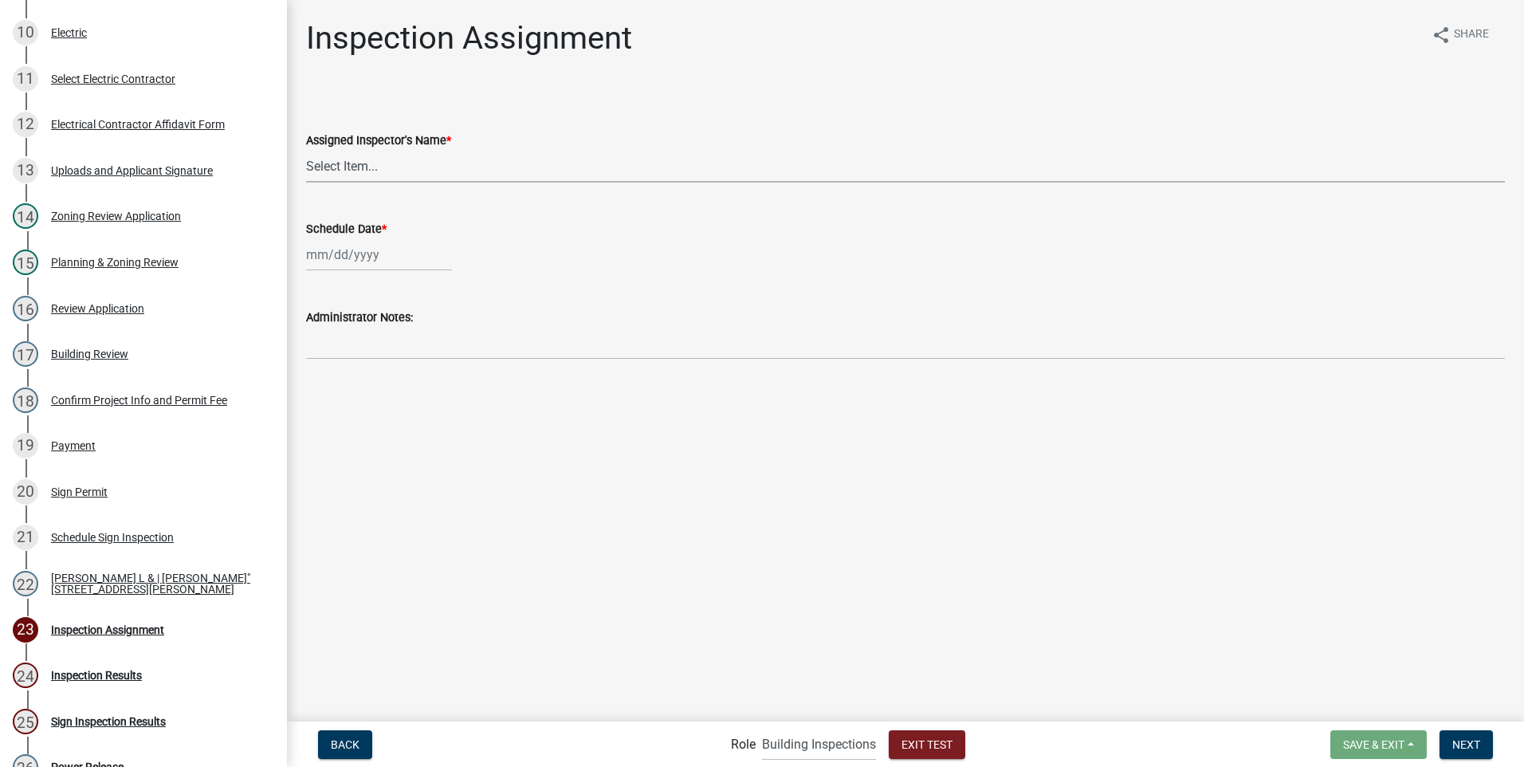
click at [376, 168] on select "Select Item... [PERSON_NAME] ([PERSON_NAME]) JonathanCook ([PERSON_NAME])" at bounding box center [905, 166] width 1199 height 33
click at [306, 150] on select "Select Item... [PERSON_NAME] ([PERSON_NAME]) JonathanCook ([PERSON_NAME])" at bounding box center [905, 166] width 1199 height 33
click at [352, 262] on div "[PERSON_NAME] Feb Mar Apr [PERSON_NAME][DATE] Oct Nov [DATE] 1526 1527 1528 152…" at bounding box center [379, 254] width 146 height 33
click at [402, 387] on div "18" at bounding box center [399, 391] width 26 height 26
click at [1464, 743] on span "Next" at bounding box center [1467, 743] width 28 height 13
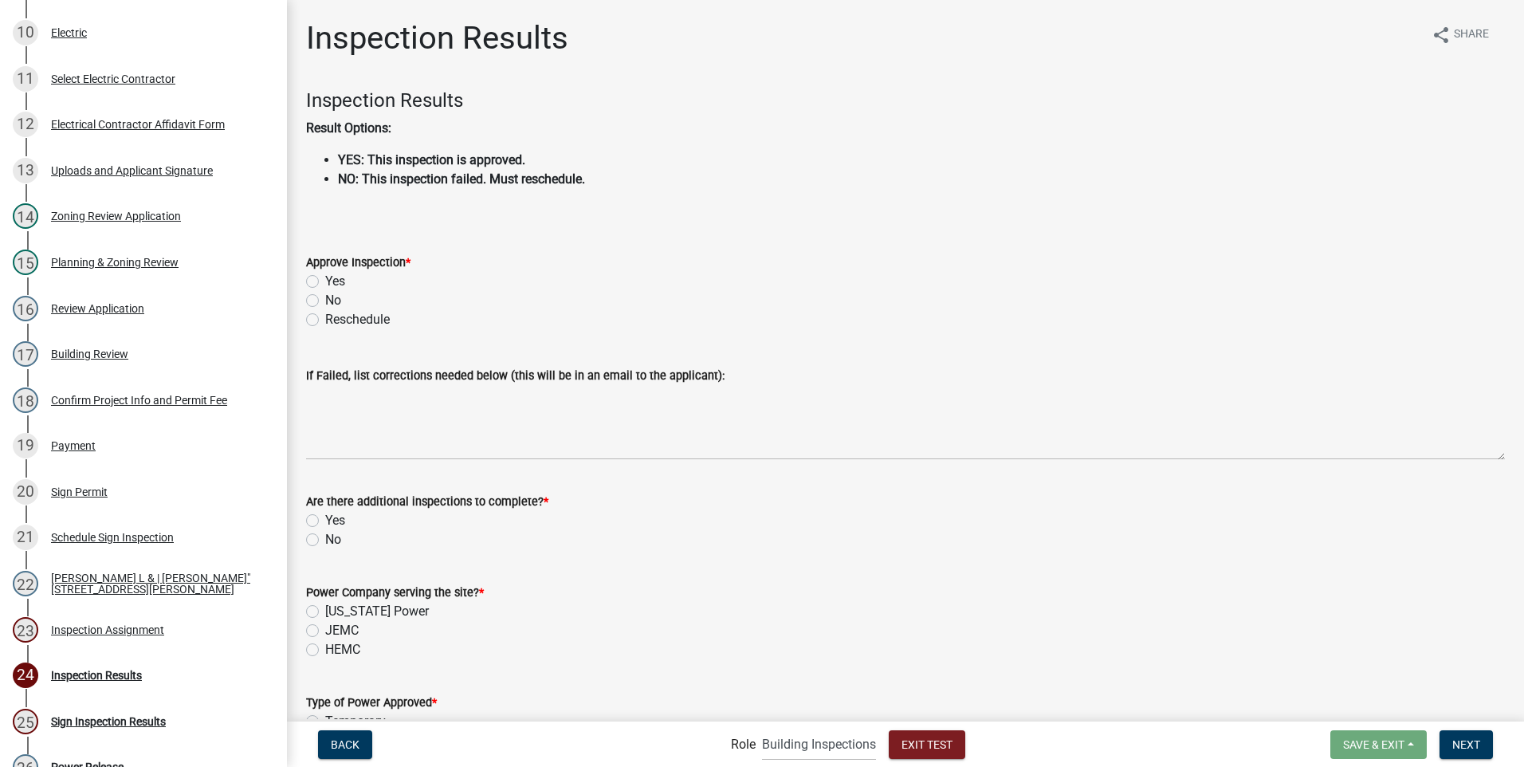
click at [325, 282] on label "Yes" at bounding box center [335, 281] width 20 height 19
click at [325, 282] on input "Yes" at bounding box center [330, 277] width 10 height 10
click at [325, 301] on label "No" at bounding box center [333, 300] width 16 height 19
click at [325, 301] on input "No" at bounding box center [330, 296] width 10 height 10
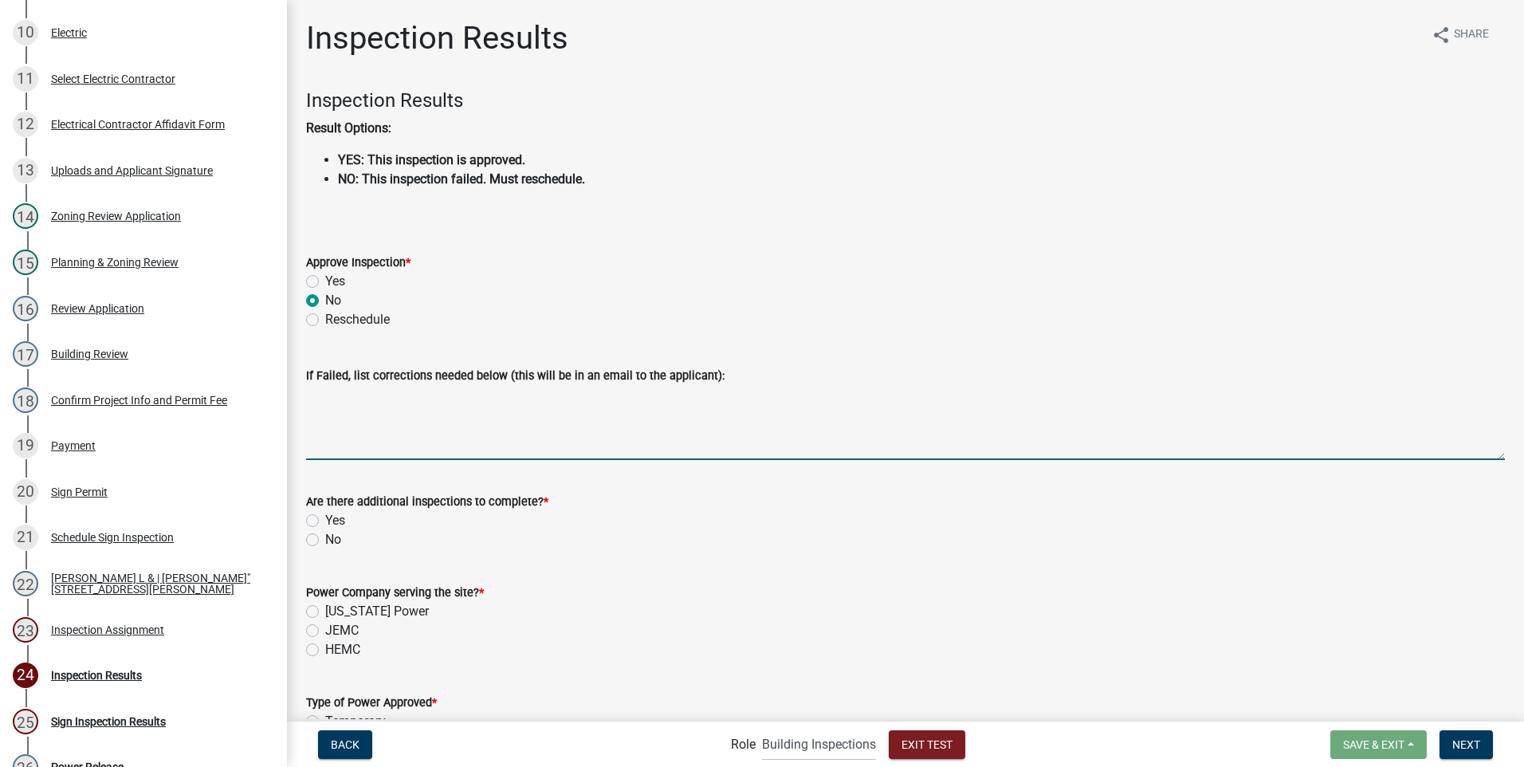
click at [336, 423] on textarea "If Failed, list corrections needed below (this will be in an email to the appli…" at bounding box center [905, 422] width 1199 height 75
click at [325, 520] on label "Yes" at bounding box center [335, 520] width 20 height 19
click at [325, 520] on input "Yes" at bounding box center [330, 516] width 10 height 10
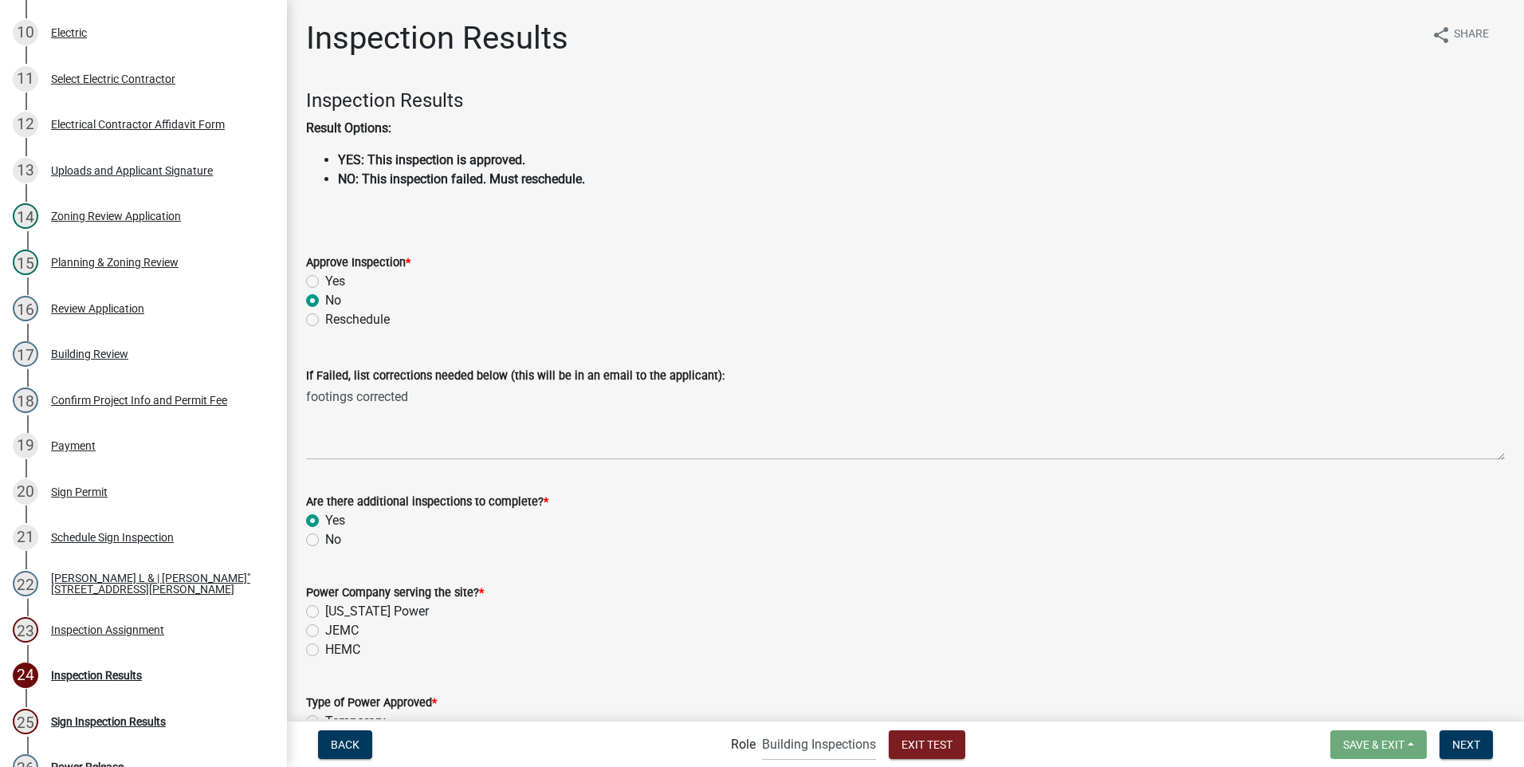
drag, startPoint x: 313, startPoint y: 627, endPoint x: 417, endPoint y: 628, distance: 103.6
click at [325, 627] on label "JEMC" at bounding box center [341, 630] width 33 height 19
click at [325, 627] on input "JEMC" at bounding box center [330, 626] width 10 height 10
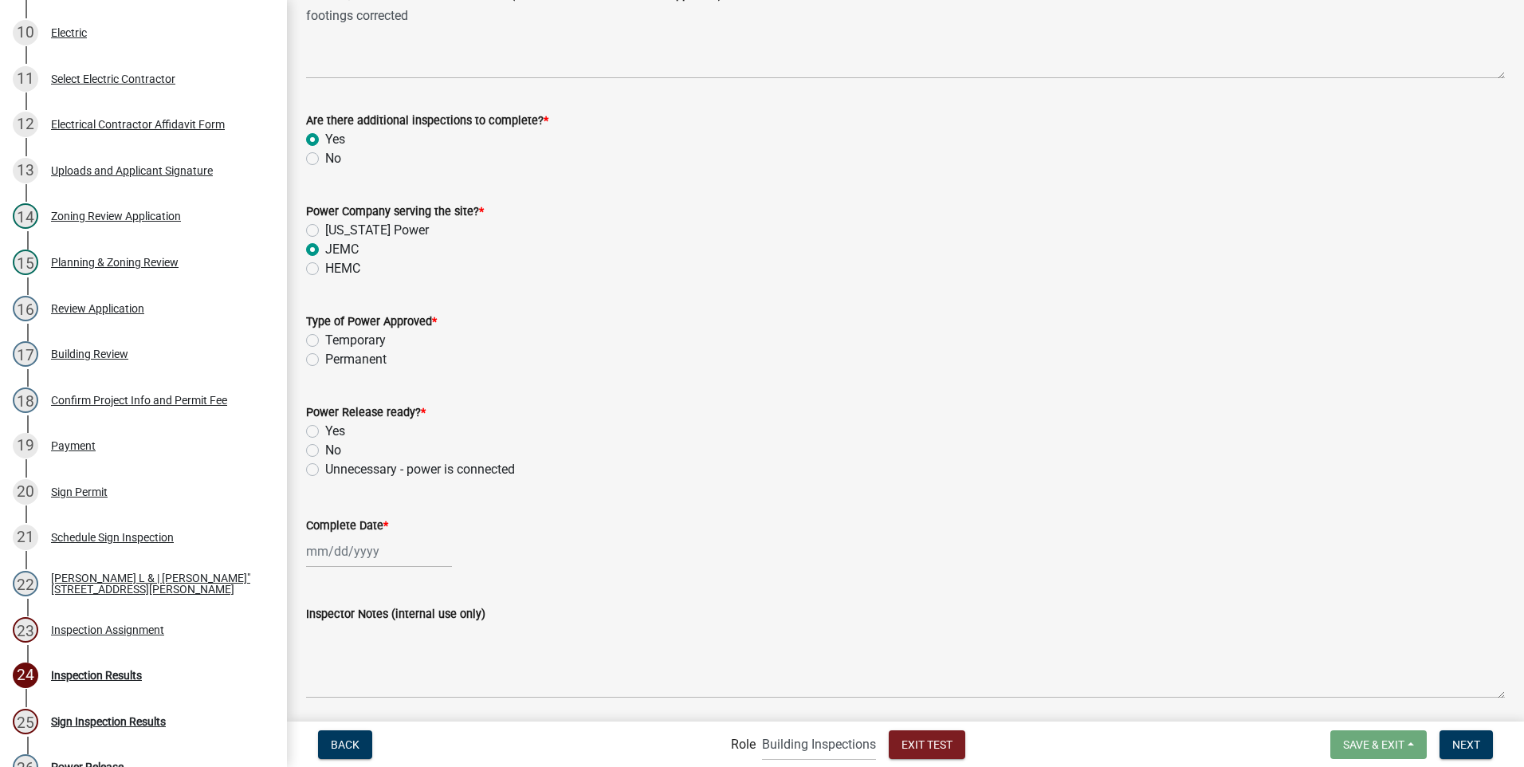
scroll to position [466, 0]
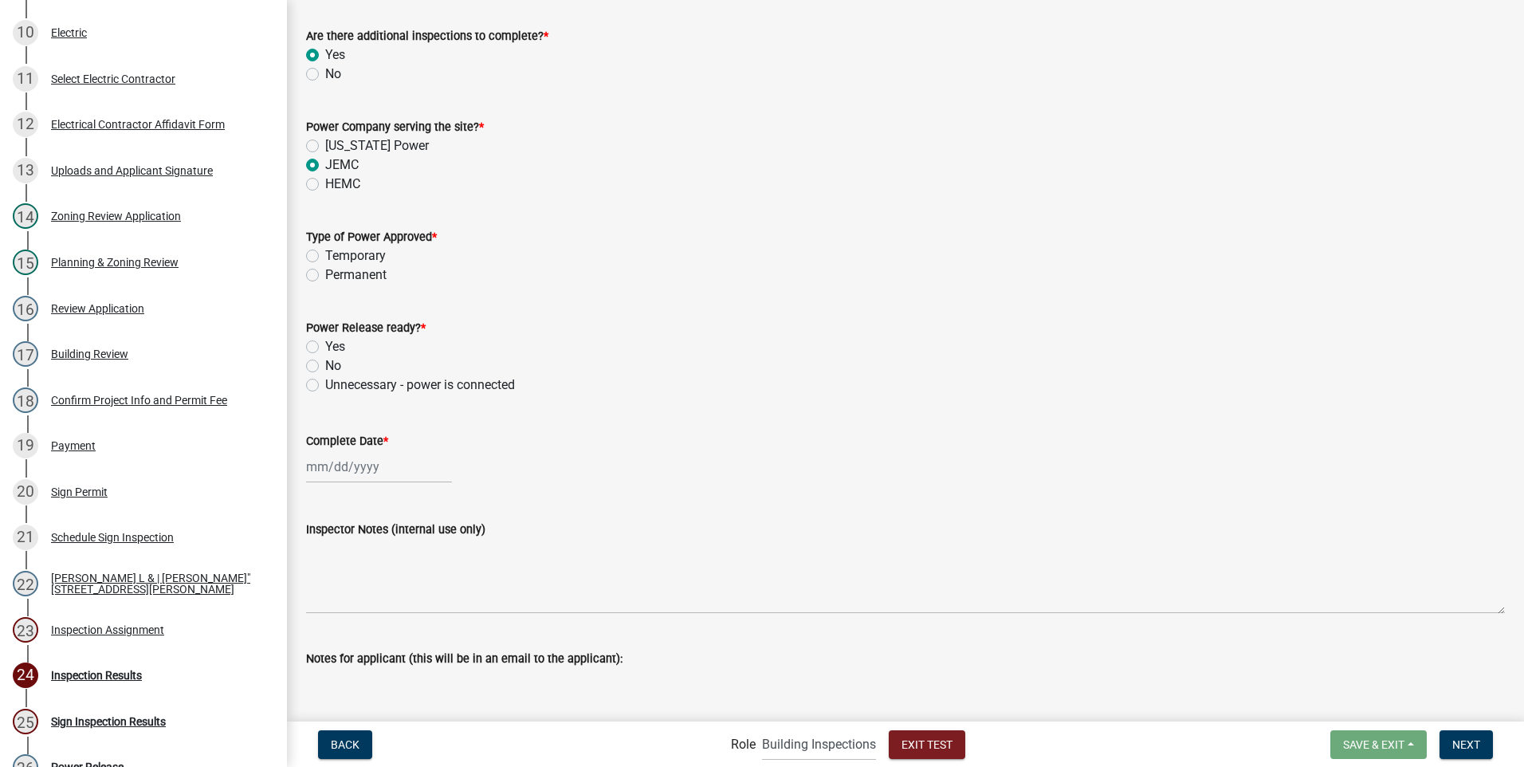
click at [325, 365] on label "No" at bounding box center [333, 365] width 16 height 19
click at [325, 365] on input "No" at bounding box center [330, 361] width 10 height 10
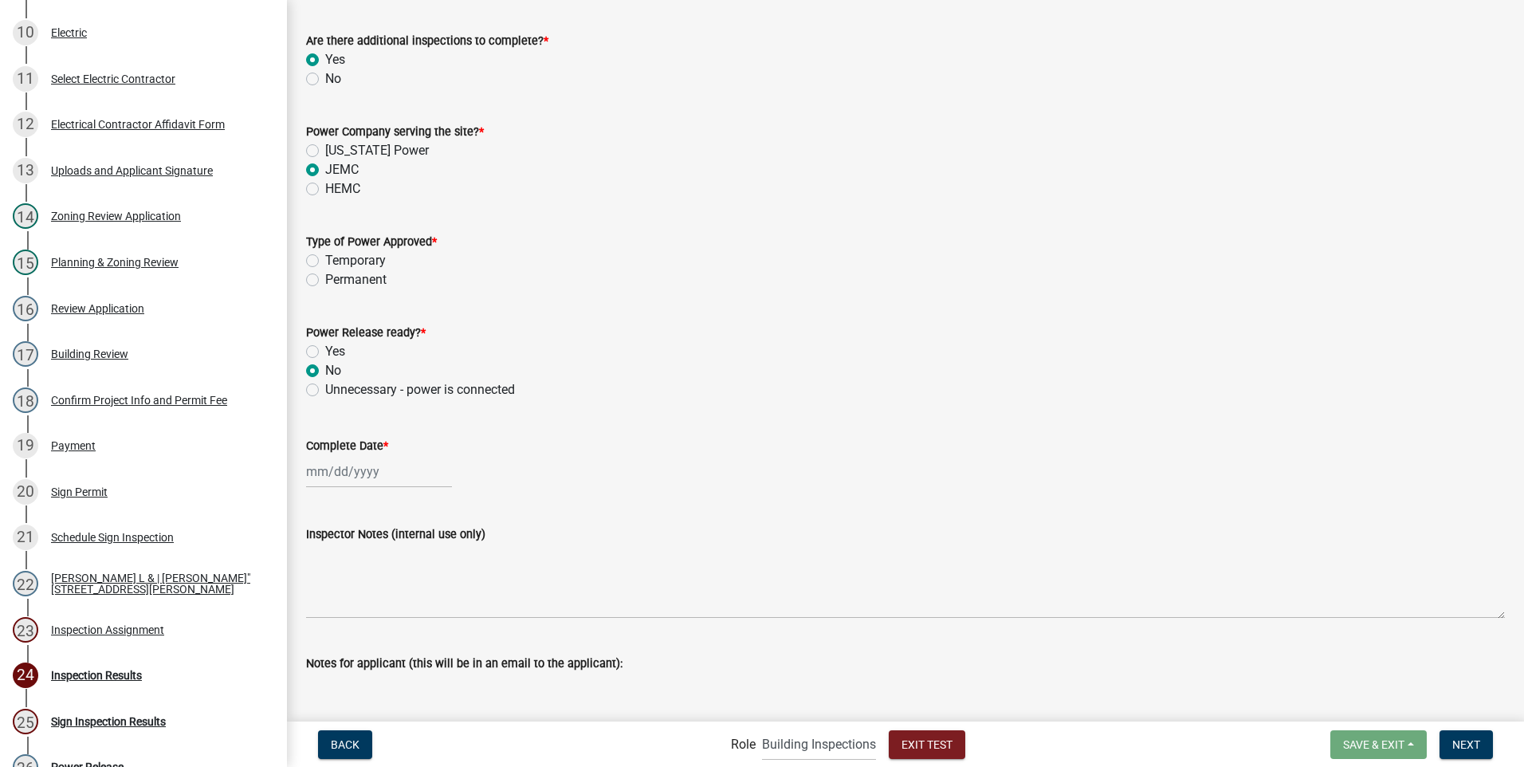
click at [325, 257] on label "Temporary" at bounding box center [355, 260] width 61 height 19
click at [325, 257] on input "Temporary" at bounding box center [330, 256] width 10 height 10
click at [340, 472] on div at bounding box center [379, 471] width 146 height 33
click at [423, 632] on div "26" at bounding box center [424, 633] width 26 height 26
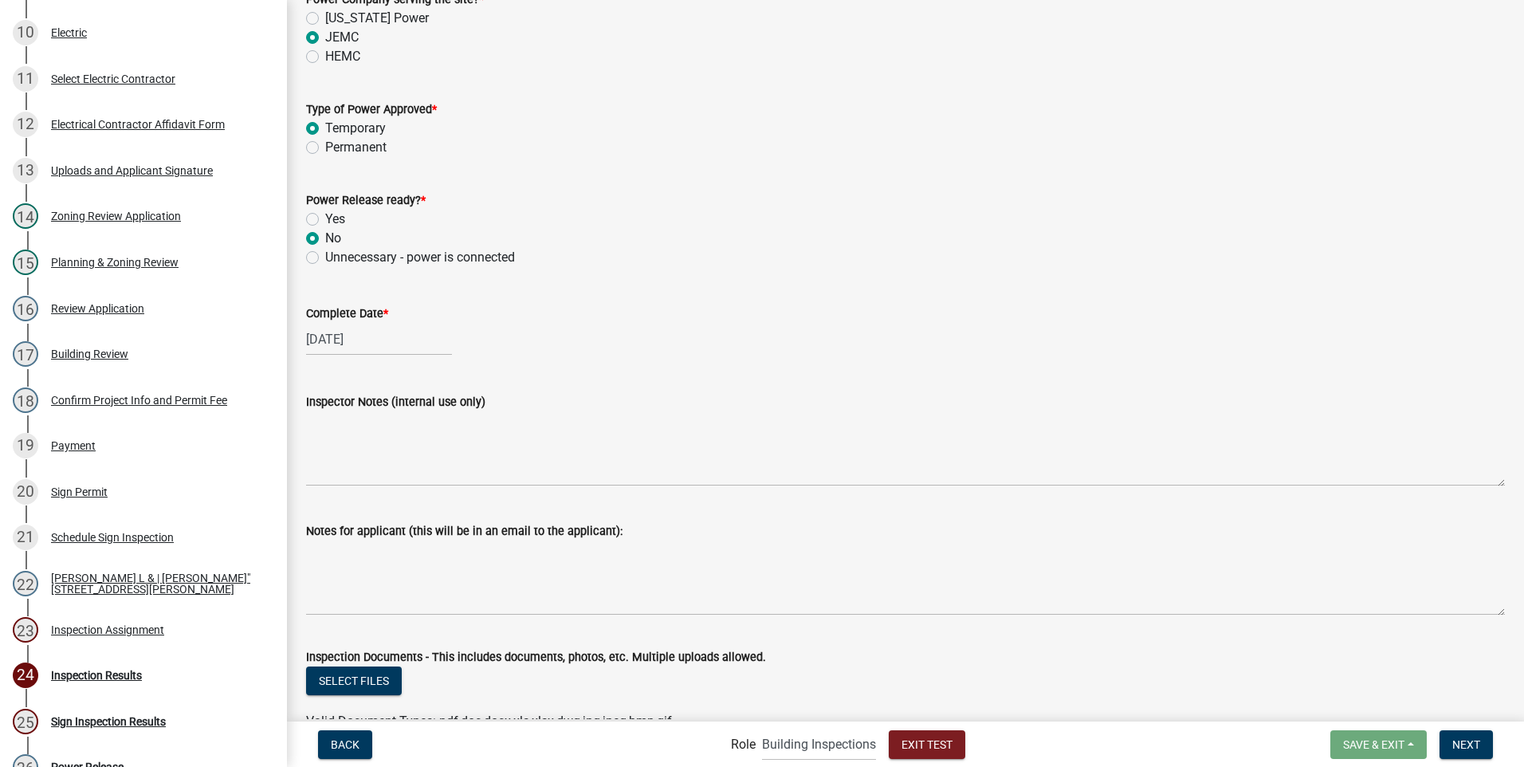
scroll to position [682, 0]
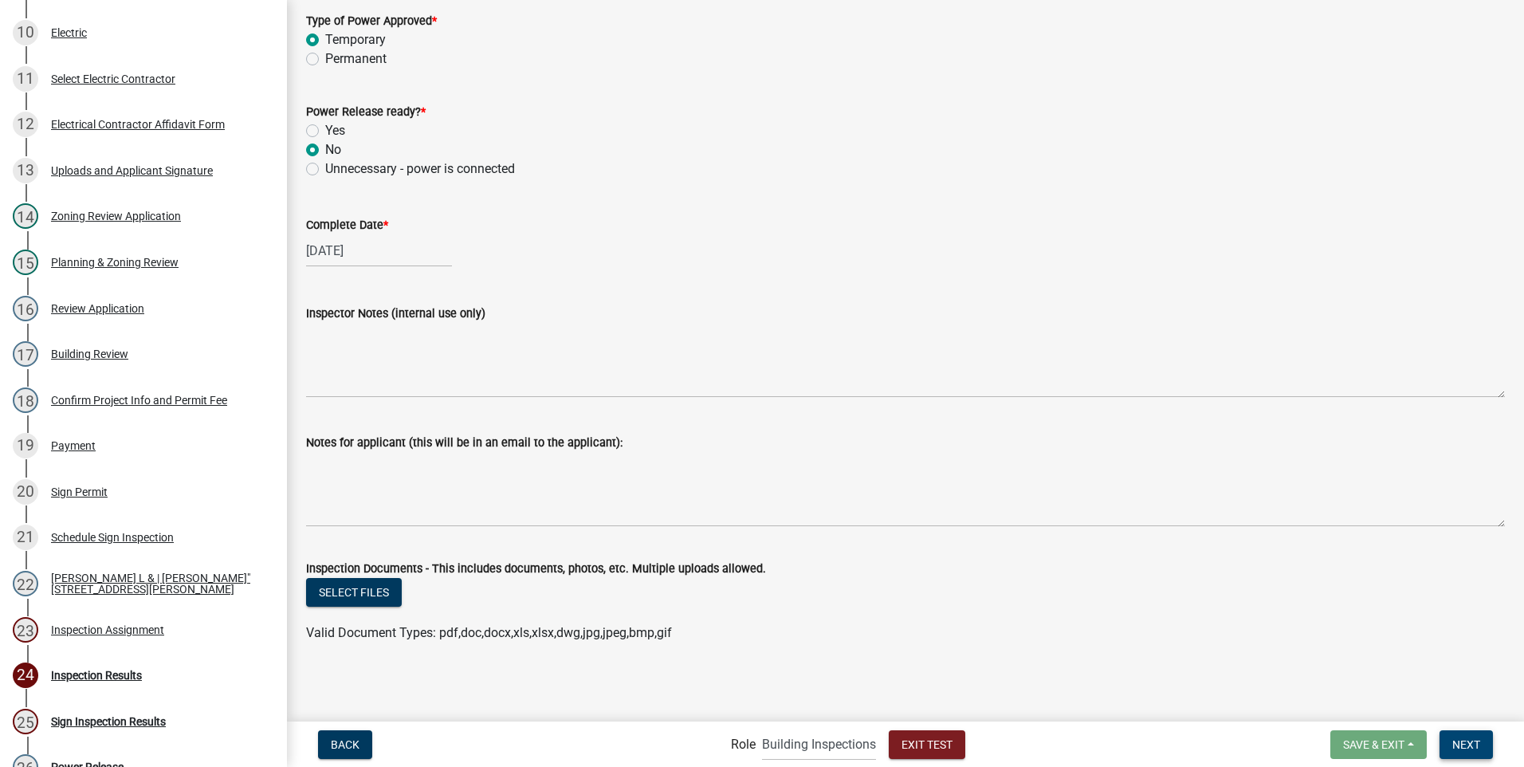
click at [1469, 748] on span "Next" at bounding box center [1467, 743] width 28 height 13
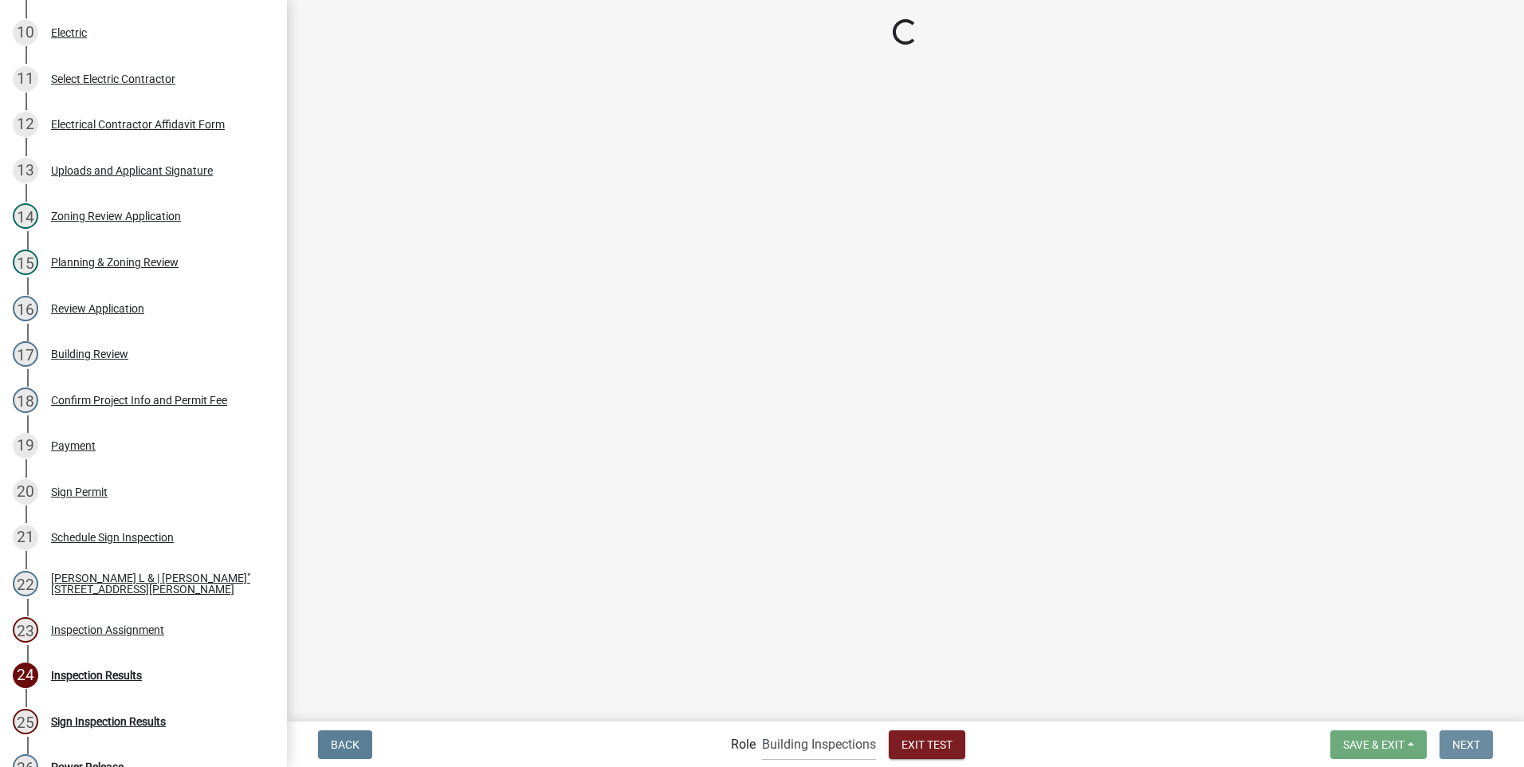
scroll to position [0, 0]
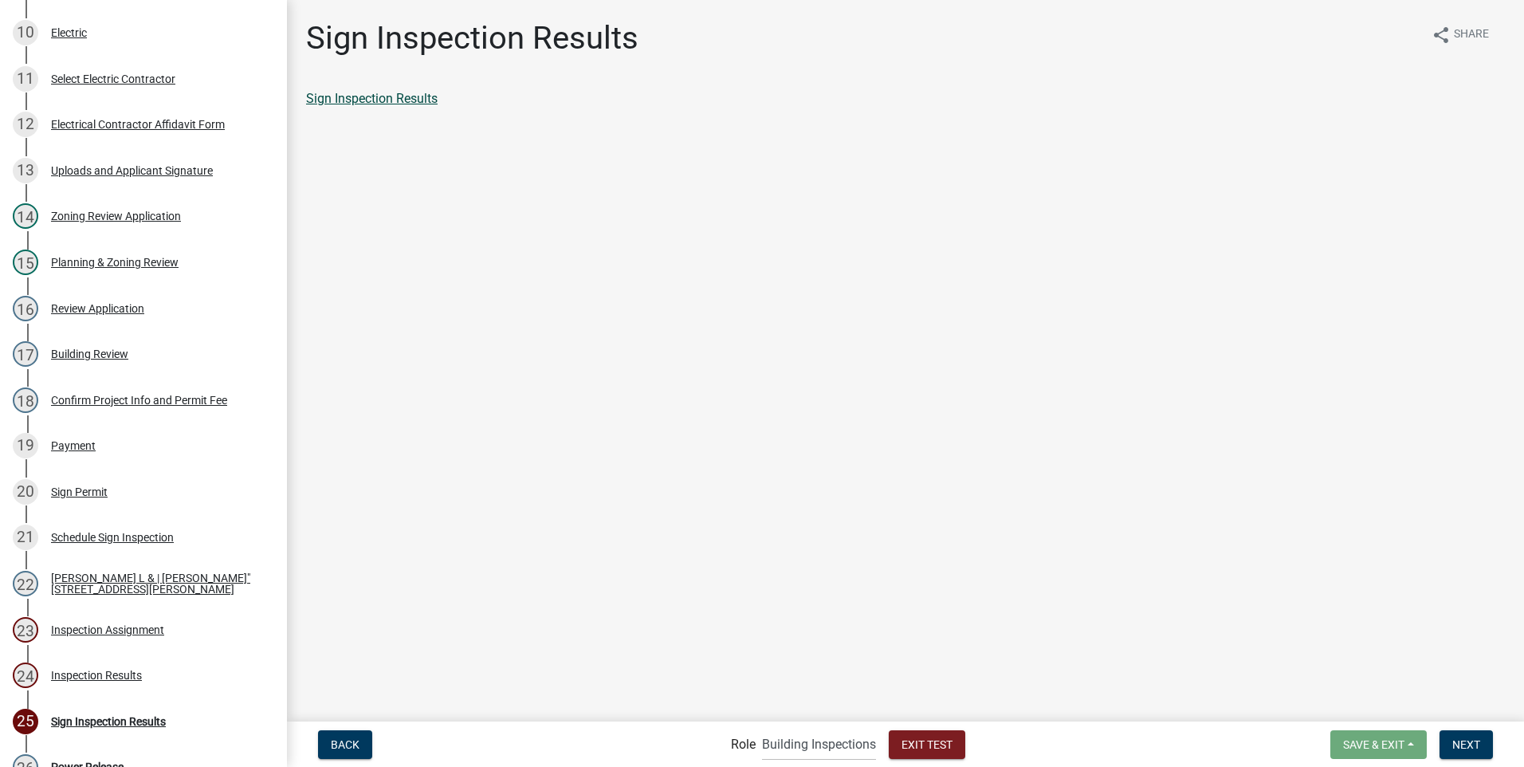
click at [407, 96] on link "Sign Inspection Results" at bounding box center [372, 98] width 132 height 15
click at [1468, 748] on span "Next" at bounding box center [1467, 743] width 28 height 13
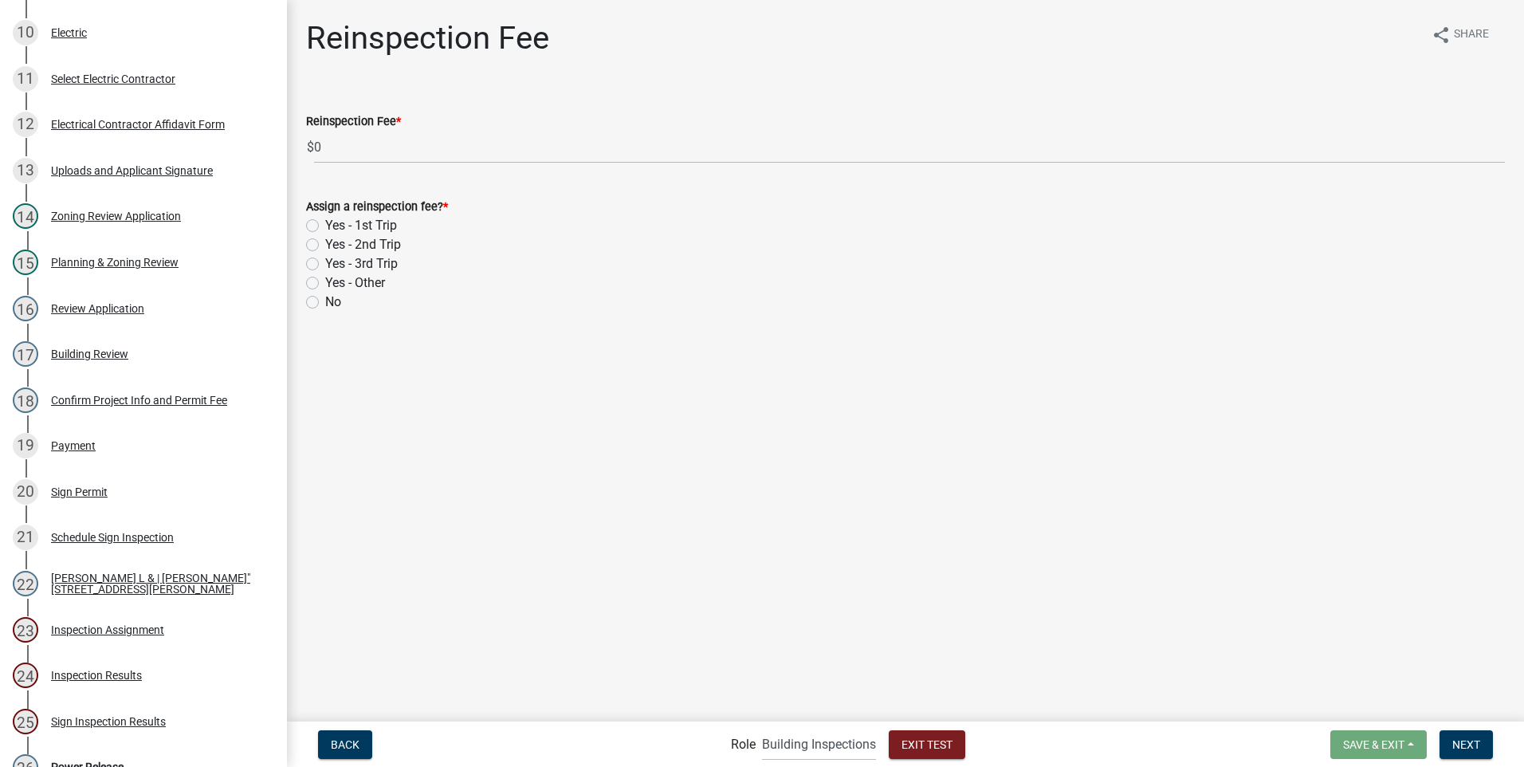
click at [325, 223] on label "Yes - 1st Trip" at bounding box center [361, 225] width 72 height 19
click at [325, 223] on input "Yes - 1st Trip" at bounding box center [330, 221] width 10 height 10
click at [1471, 745] on span "Next" at bounding box center [1467, 743] width 28 height 13
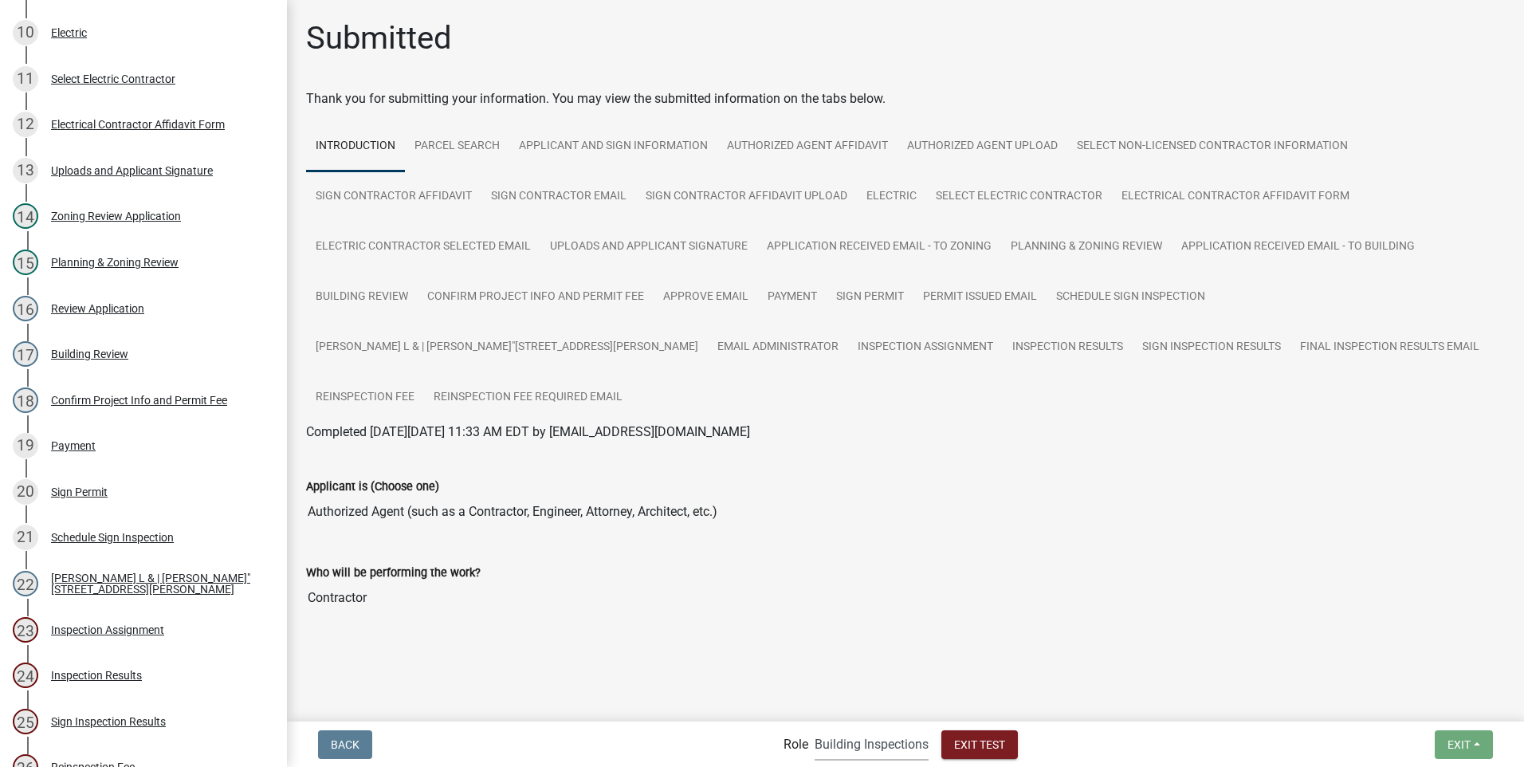
click at [830, 745] on select "Applicant Building Clerk Building Inspections Planning & Zoning Admin" at bounding box center [872, 744] width 114 height 33
click at [815, 728] on select "Applicant Building Clerk Building Inspections Planning & Zoning Admin" at bounding box center [872, 744] width 114 height 33
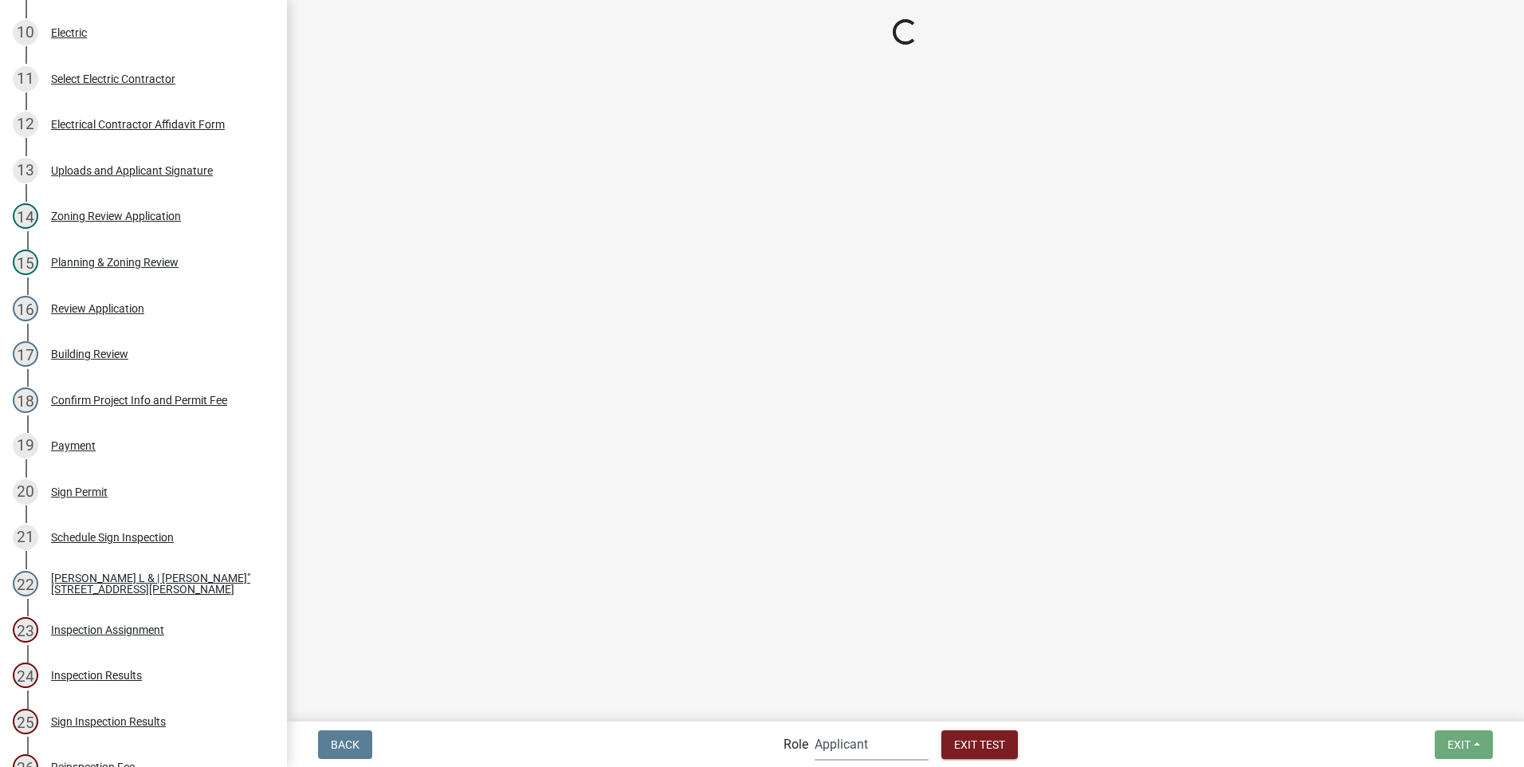
scroll to position [533, 0]
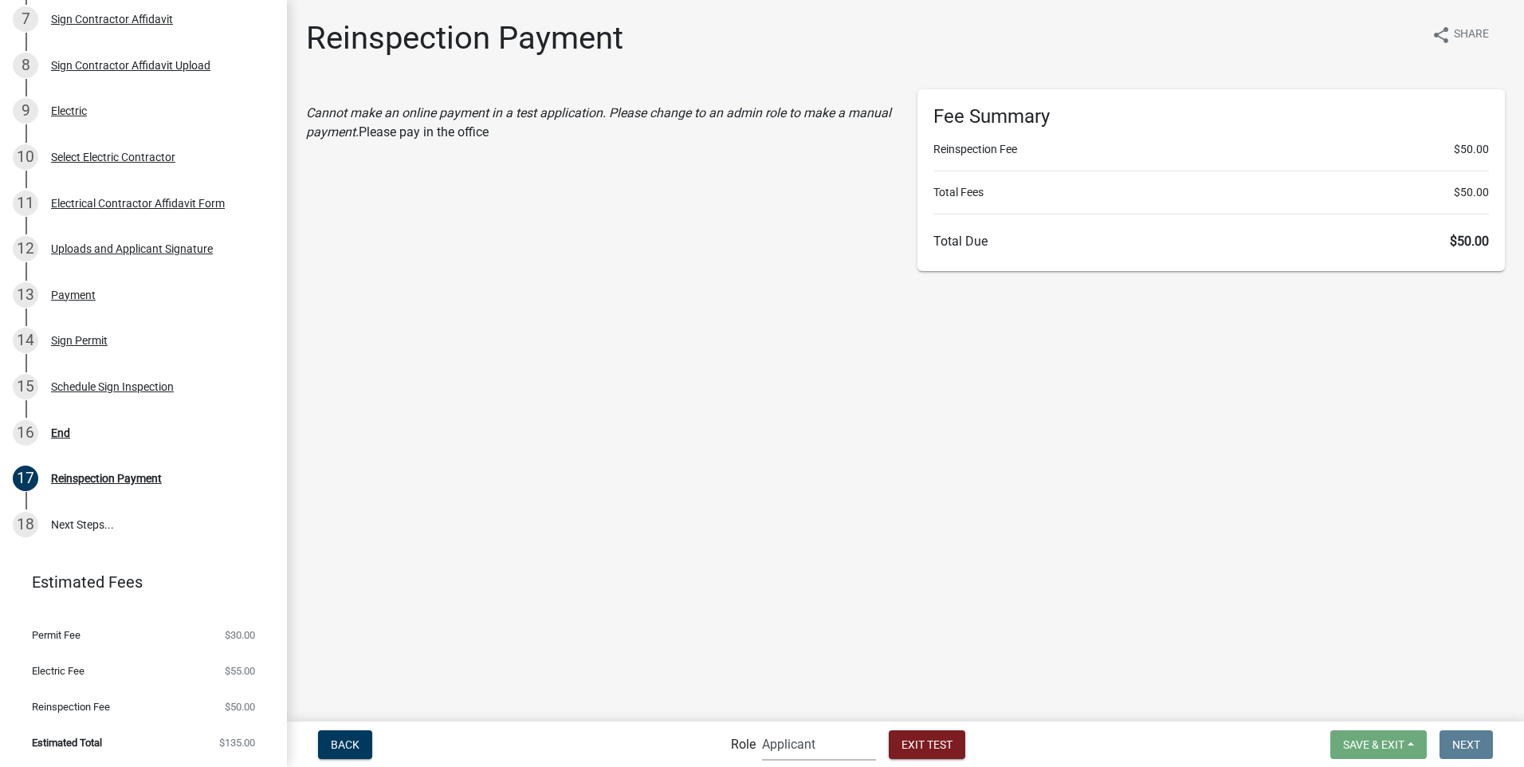
click at [804, 747] on select "Applicant Building Clerk Building Inspections Planning & Zoning Admin" at bounding box center [819, 744] width 114 height 33
click at [762, 728] on select "Applicant Building Clerk Building Inspections Planning & Zoning Admin" at bounding box center [819, 744] width 114 height 33
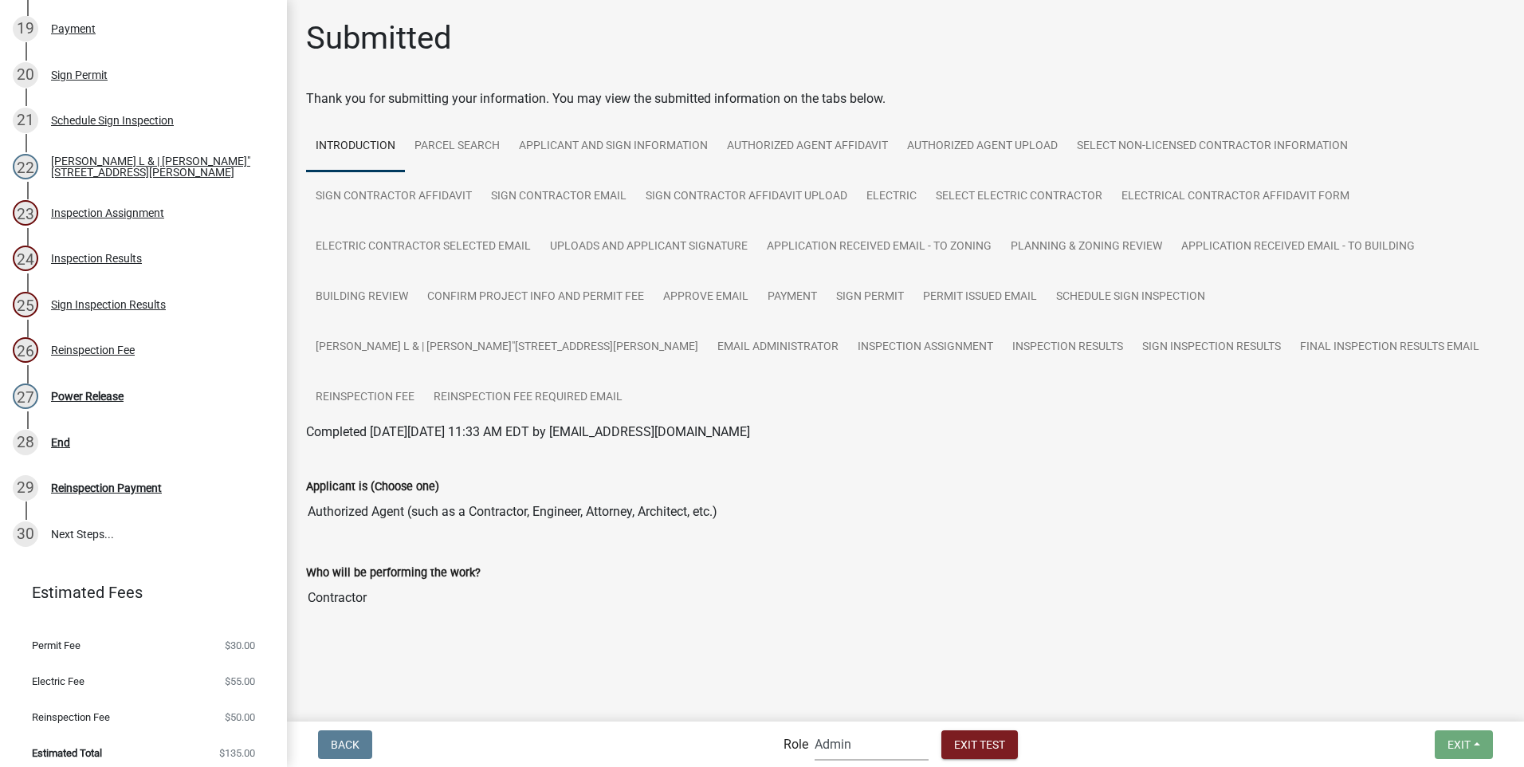
scroll to position [1116, 0]
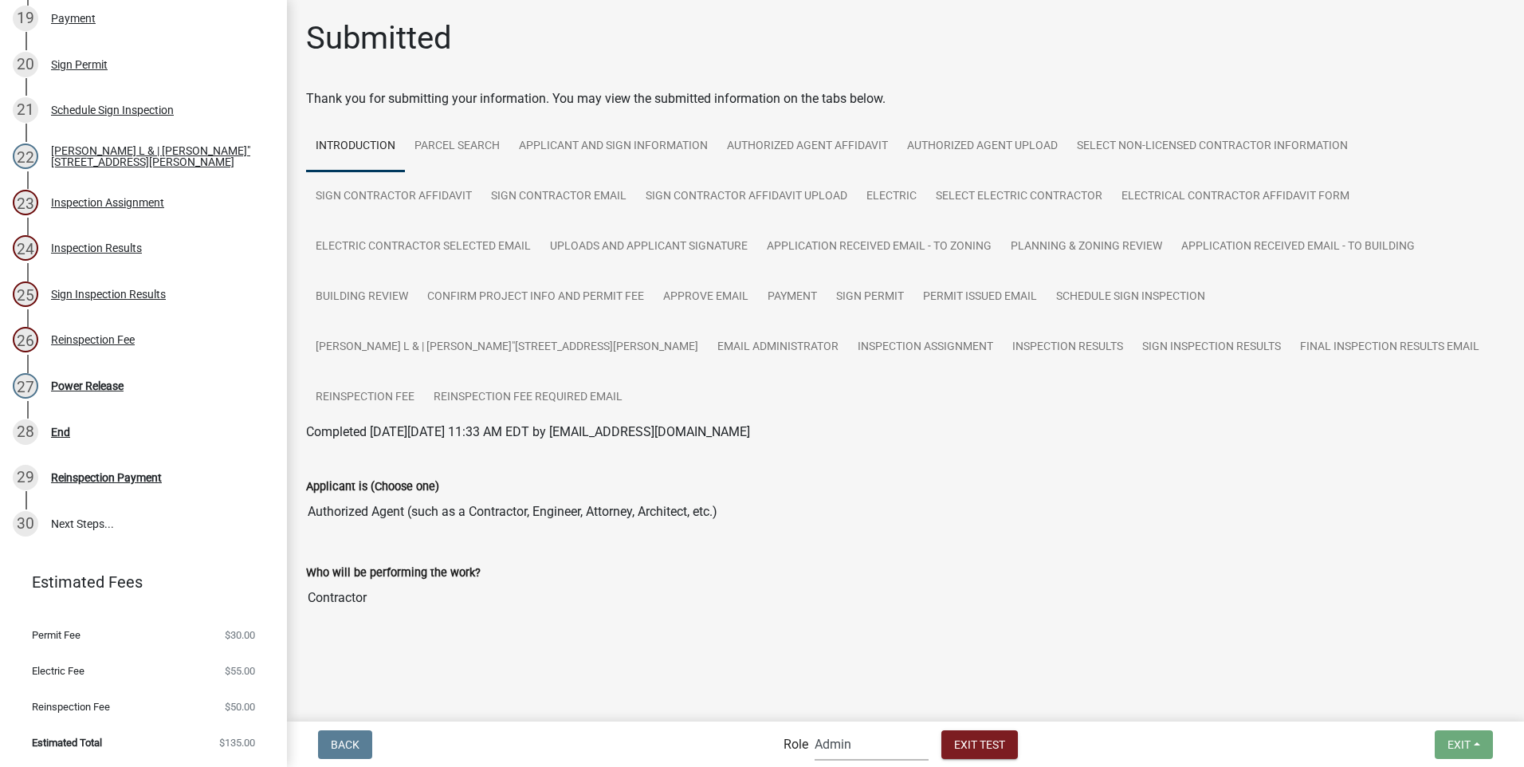
click at [835, 748] on select "Applicant Building Clerk Building Inspections Planning & Zoning Admin" at bounding box center [872, 744] width 114 height 33
click at [815, 728] on select "Applicant Building Clerk Building Inspections Planning & Zoning Admin" at bounding box center [872, 744] width 114 height 33
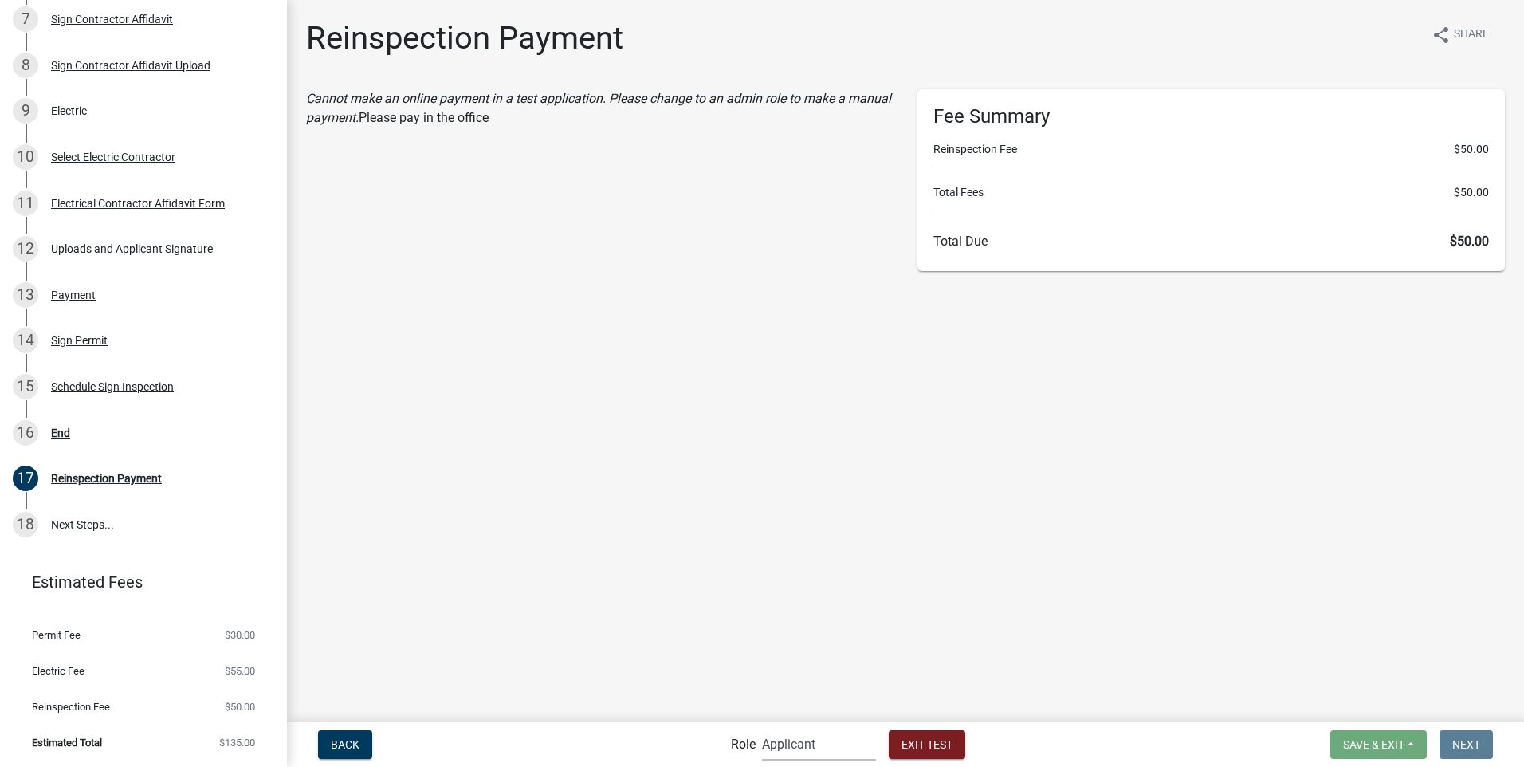
scroll to position [533, 0]
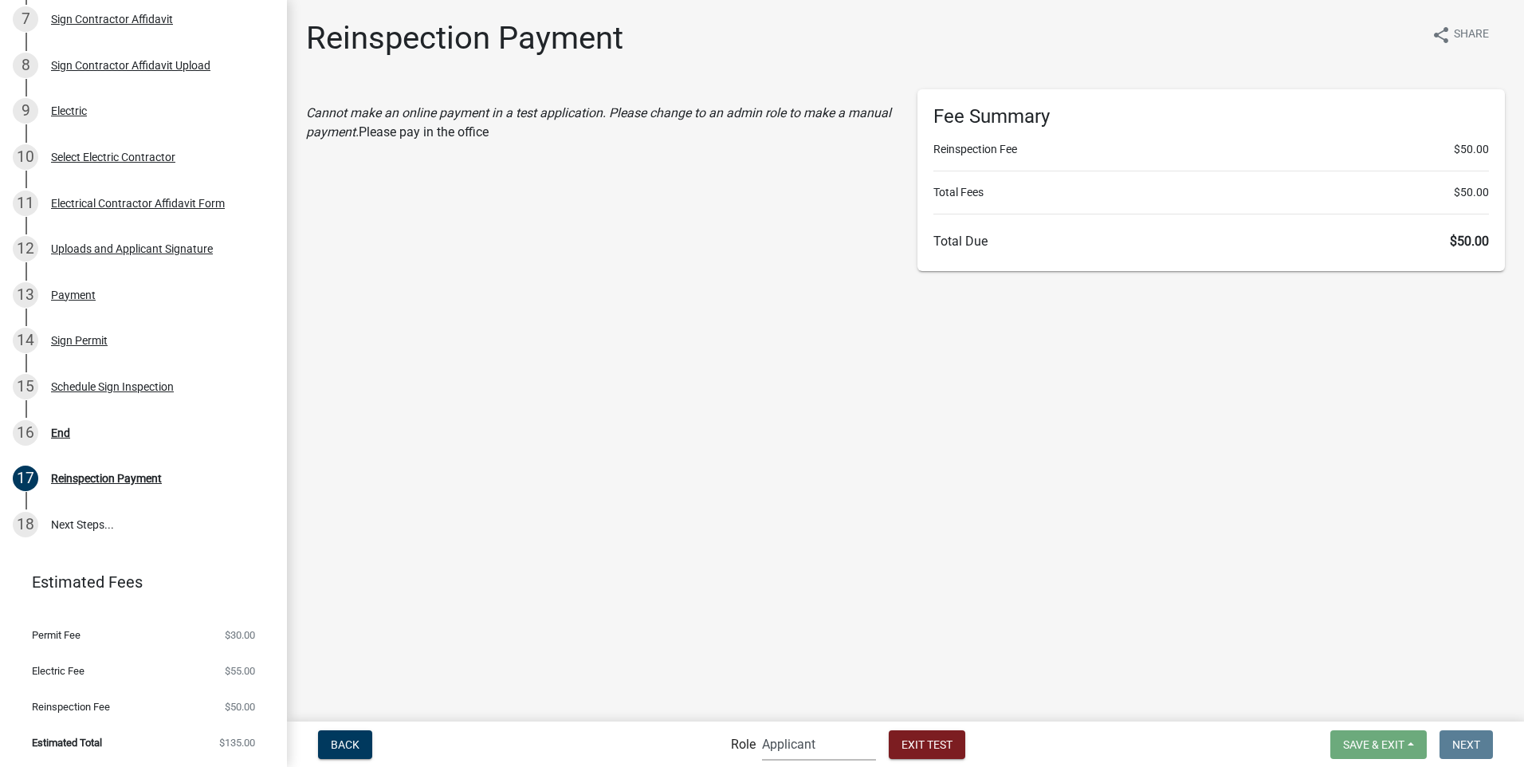
click at [802, 743] on select "Applicant Building Clerk Building Inspections Planning & Zoning Admin" at bounding box center [819, 744] width 114 height 33
click at [762, 728] on select "Applicant Building Clerk Building Inspections Planning & Zoning Admin" at bounding box center [819, 744] width 114 height 33
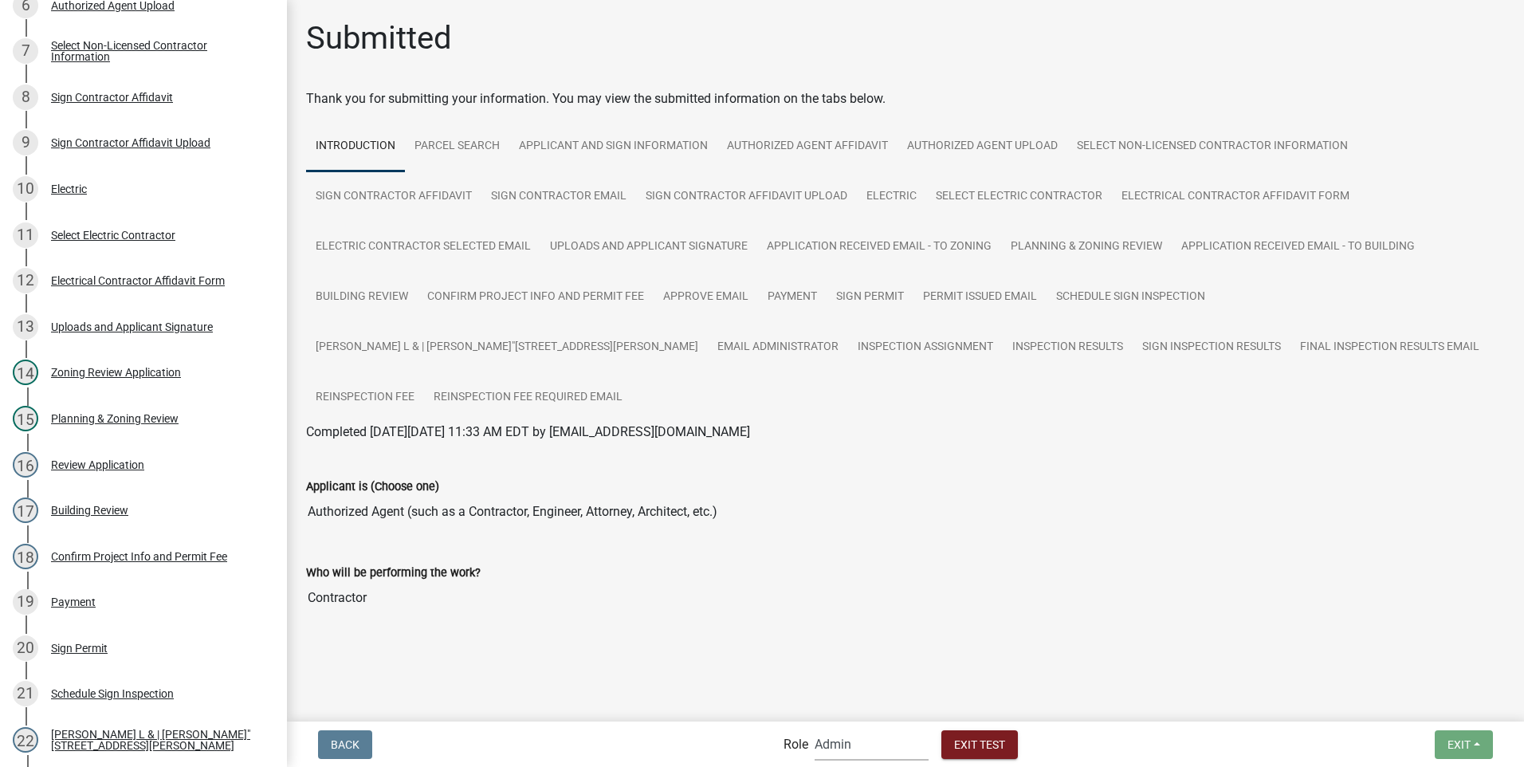
scroll to position [1116, 0]
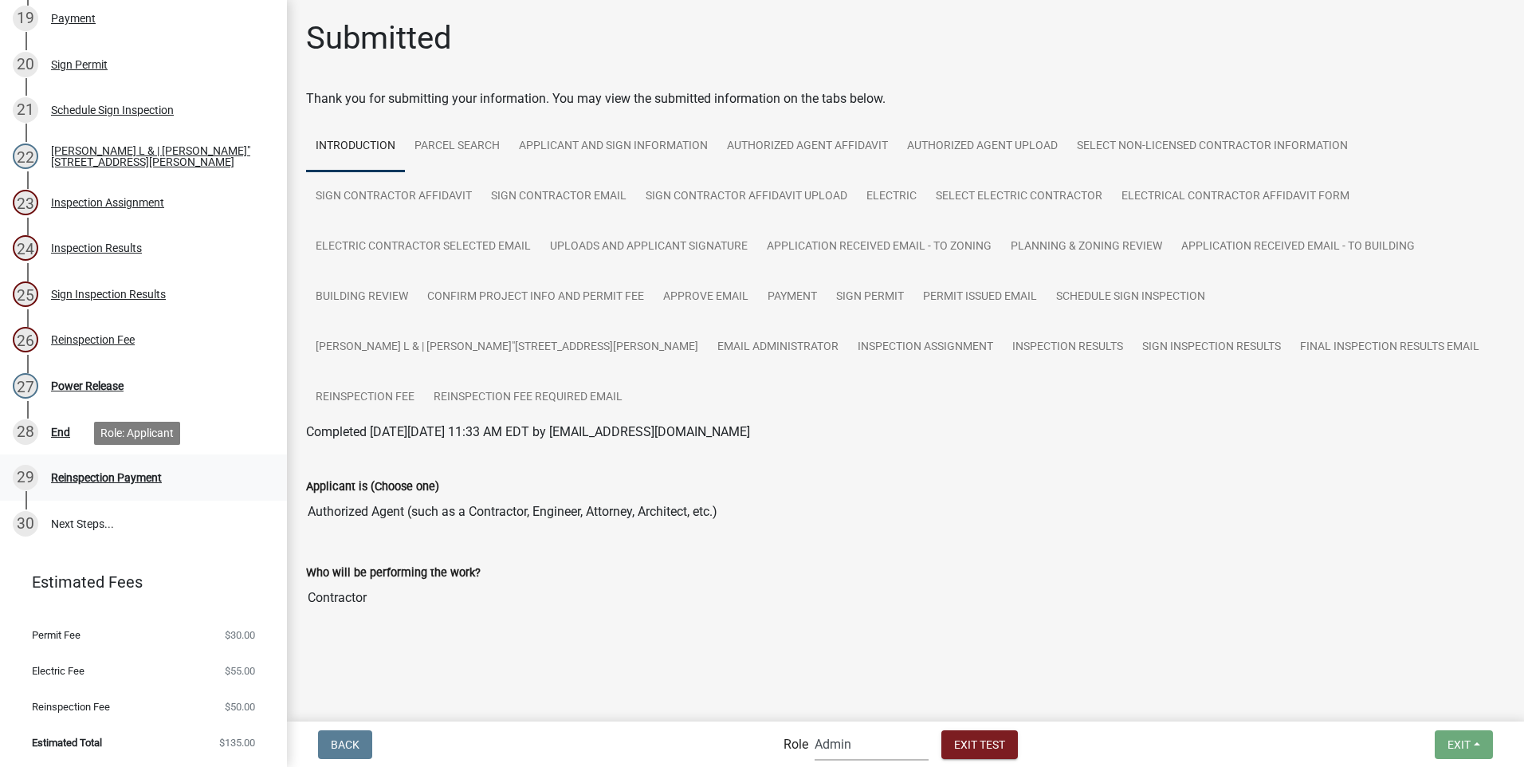
click at [113, 472] on div "Reinspection Payment" at bounding box center [106, 477] width 111 height 11
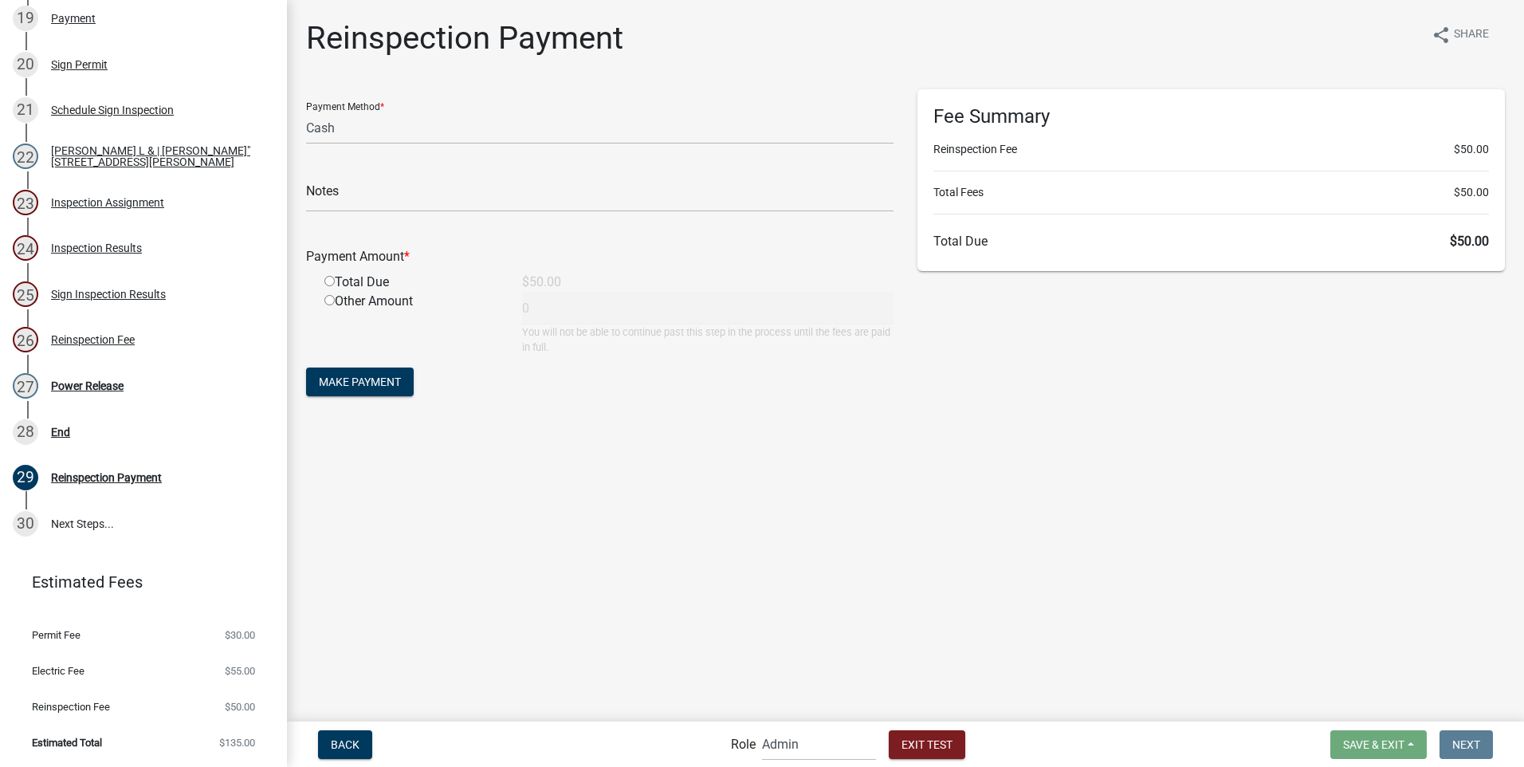
click at [332, 281] on input "radio" at bounding box center [329, 281] width 10 height 10
click at [357, 378] on span "Make Payment" at bounding box center [360, 381] width 82 height 13
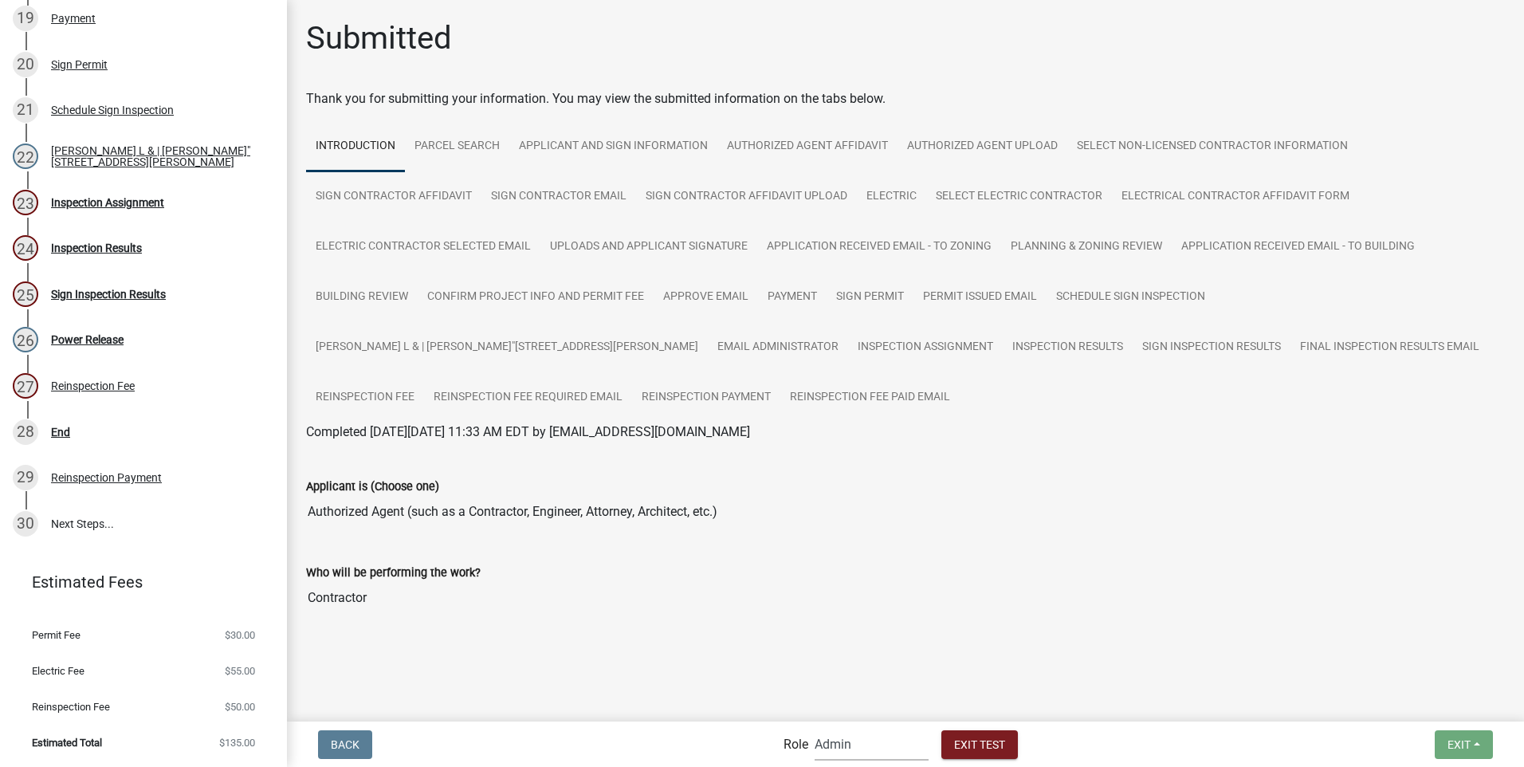
click at [831, 741] on select "Applicant Building Clerk Building Inspections Planning & Zoning Admin" at bounding box center [872, 744] width 114 height 33
click at [815, 728] on select "Applicant Building Clerk Building Inspections Planning & Zoning Admin" at bounding box center [872, 744] width 114 height 33
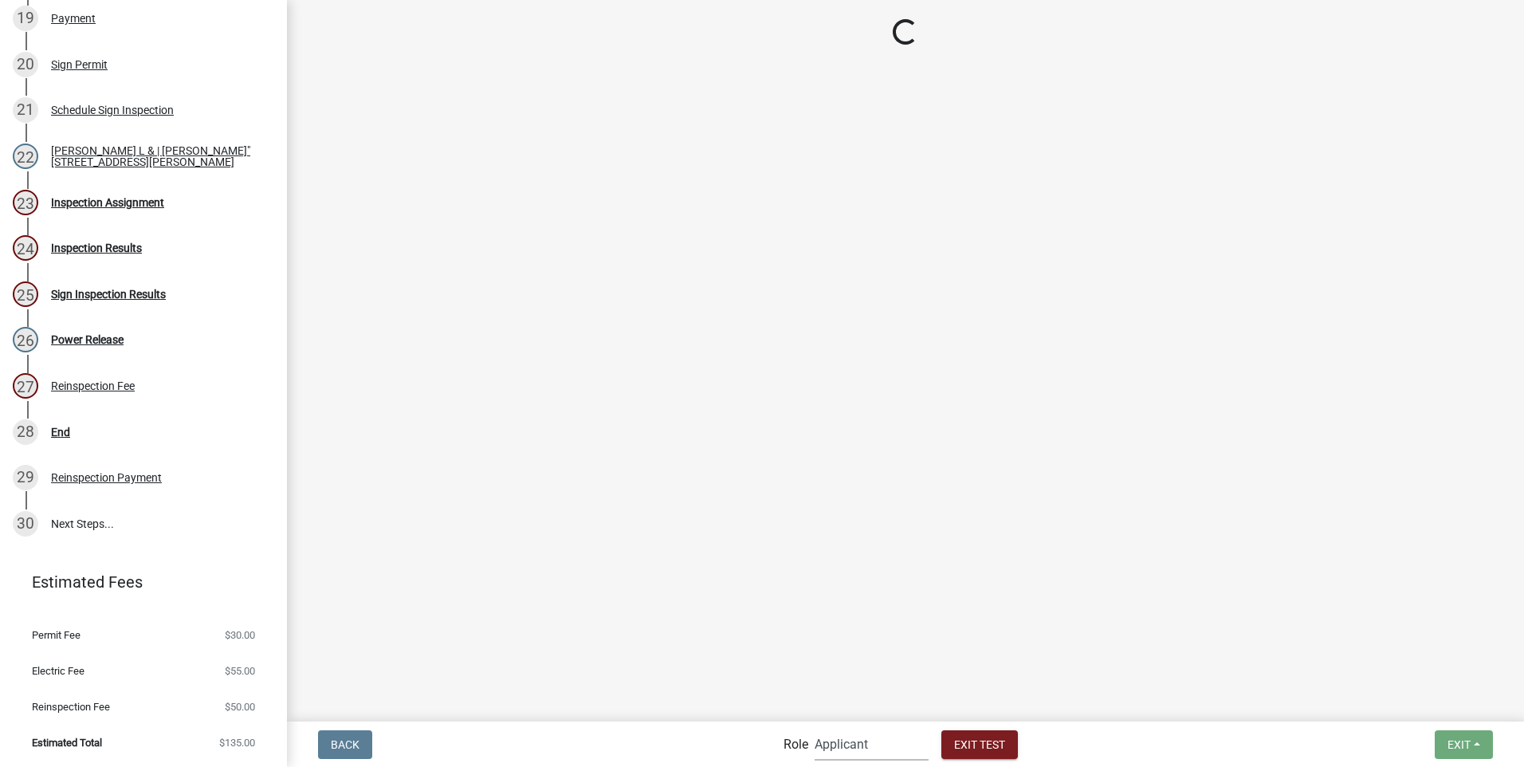
scroll to position [533, 0]
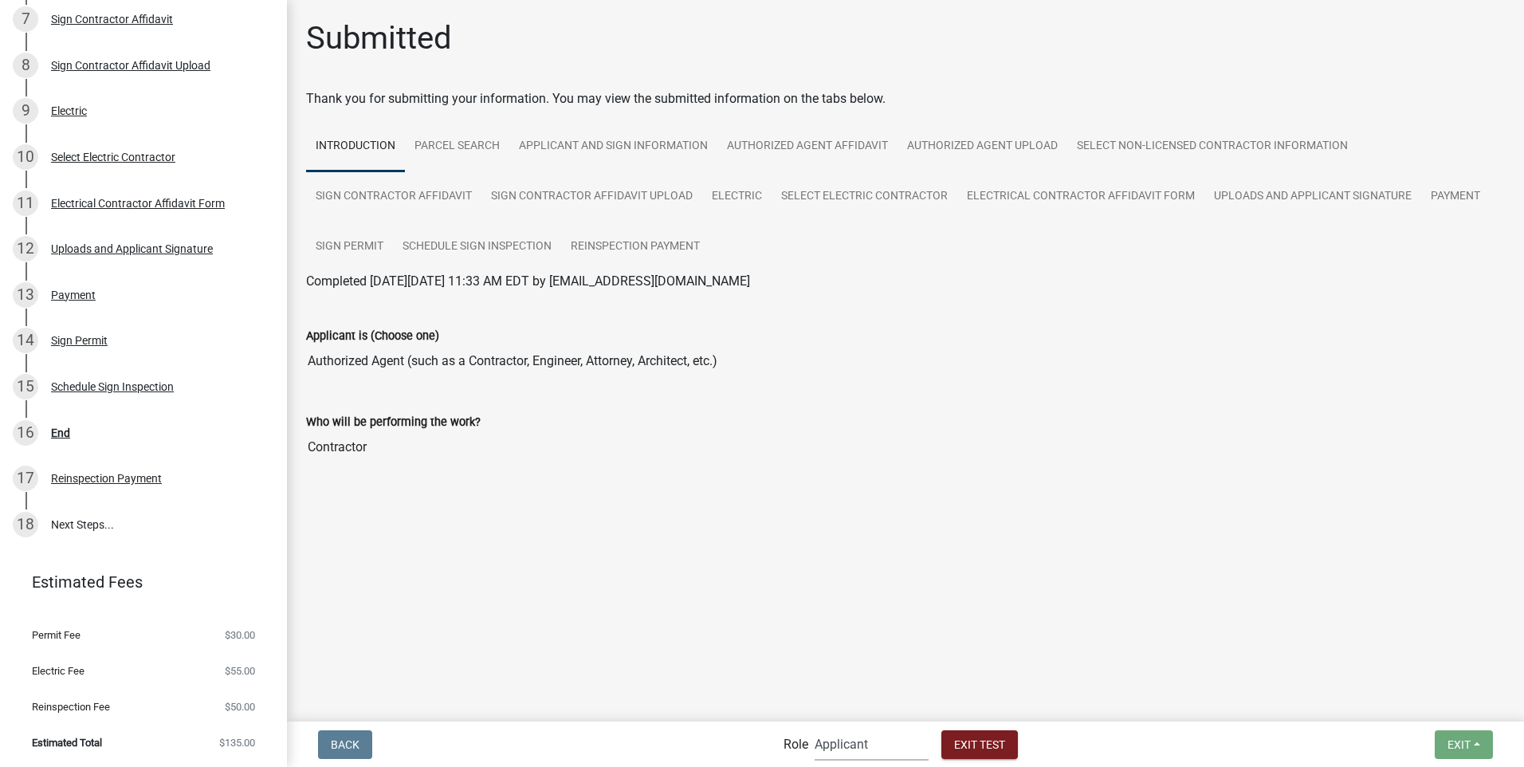
click at [863, 748] on select "Applicant Building Clerk Building Inspections Planning & Zoning Admin" at bounding box center [872, 744] width 114 height 33
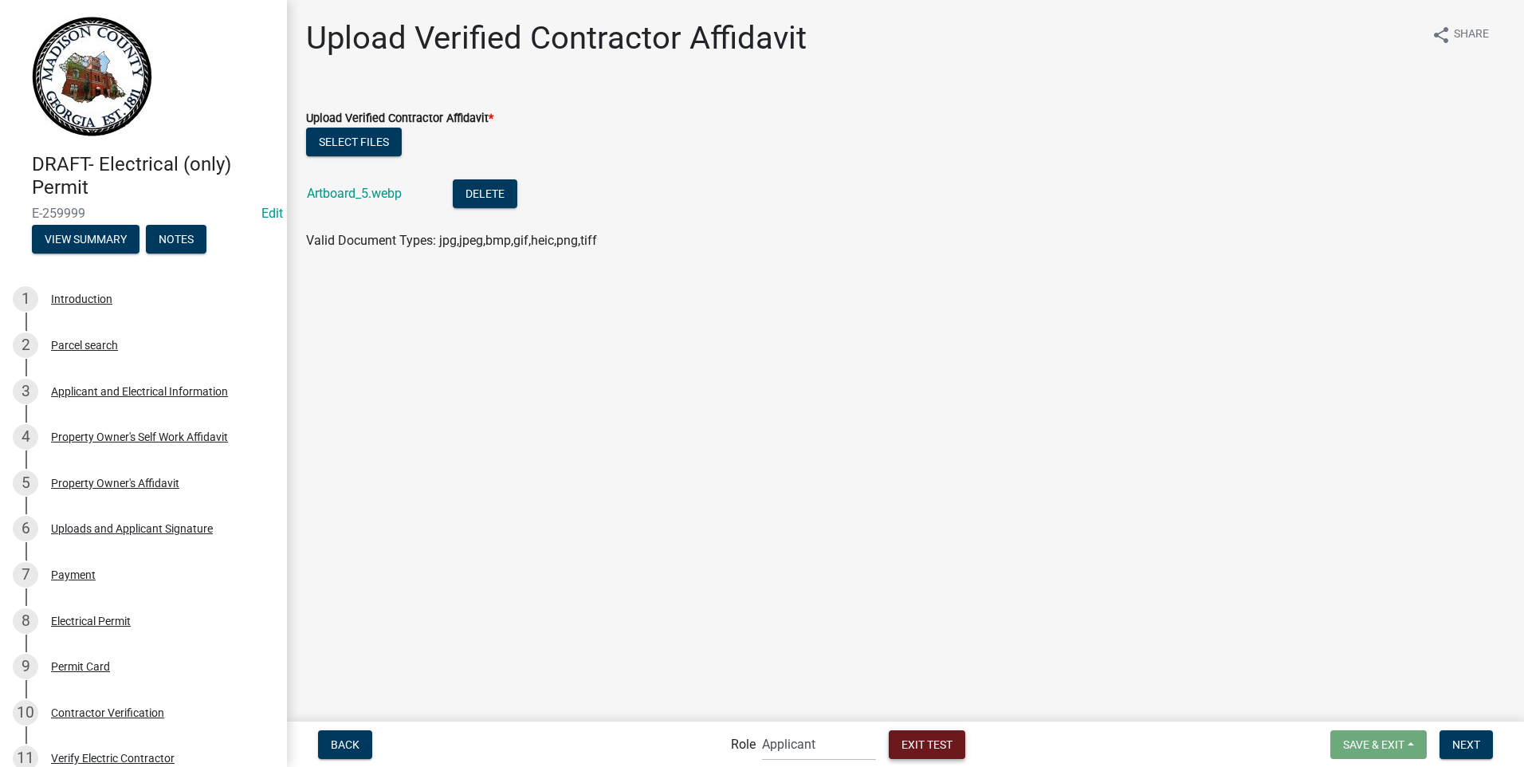
click at [906, 739] on span "Exit Test" at bounding box center [927, 743] width 51 height 13
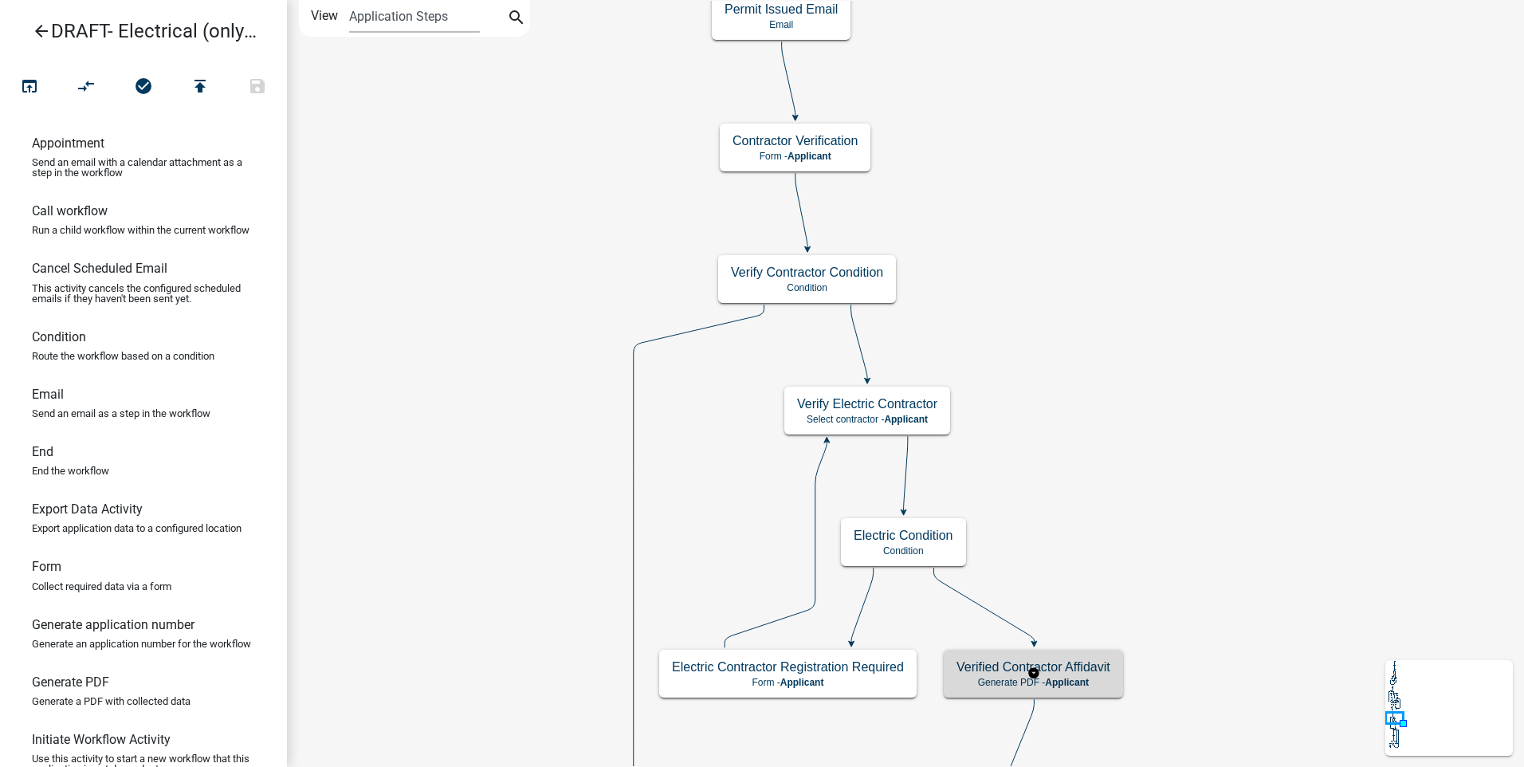
click at [974, 682] on p "Generate PDF - Applicant" at bounding box center [1034, 682] width 154 height 11
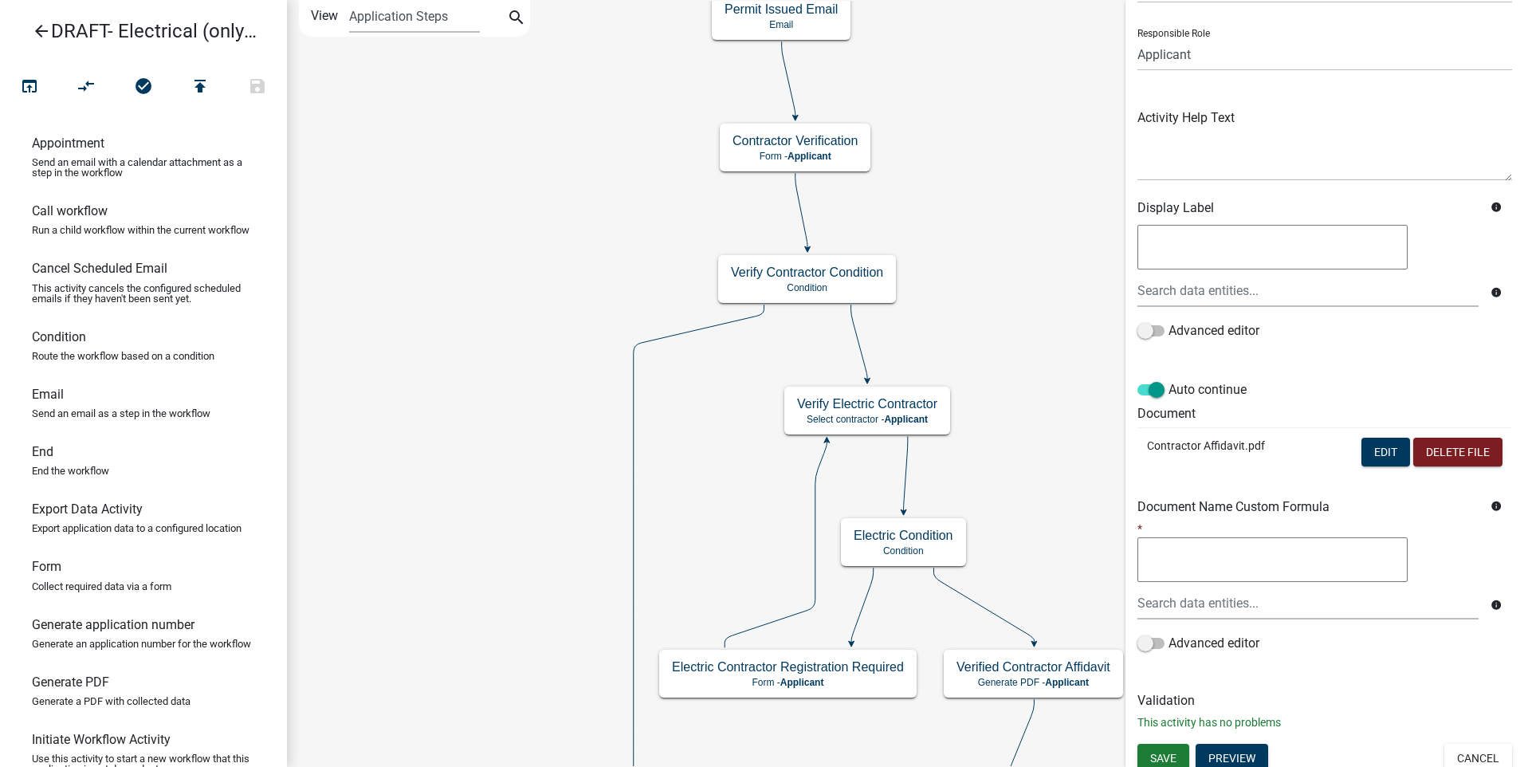
scroll to position [106, 0]
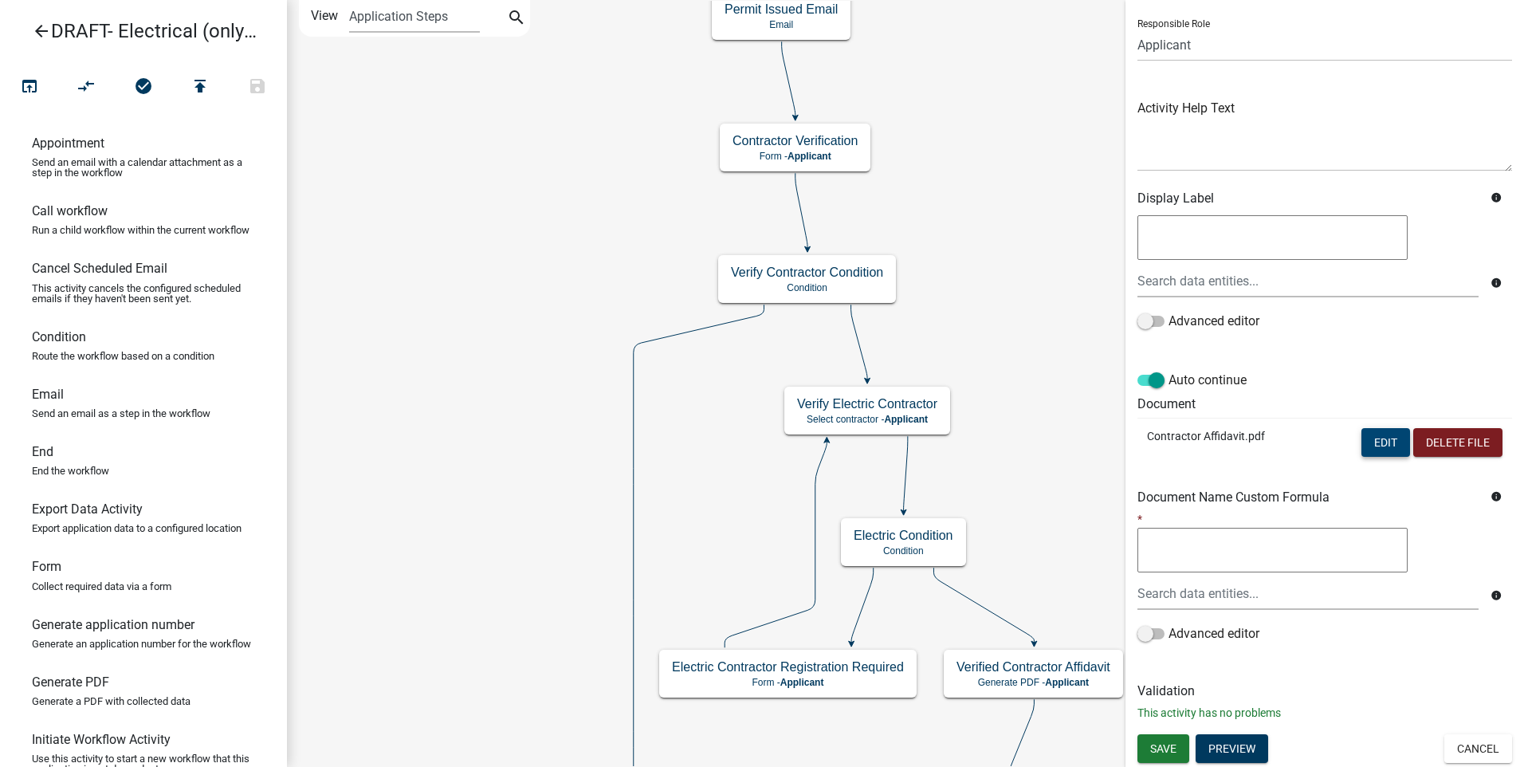
click at [1378, 442] on button "Edit" at bounding box center [1386, 442] width 49 height 29
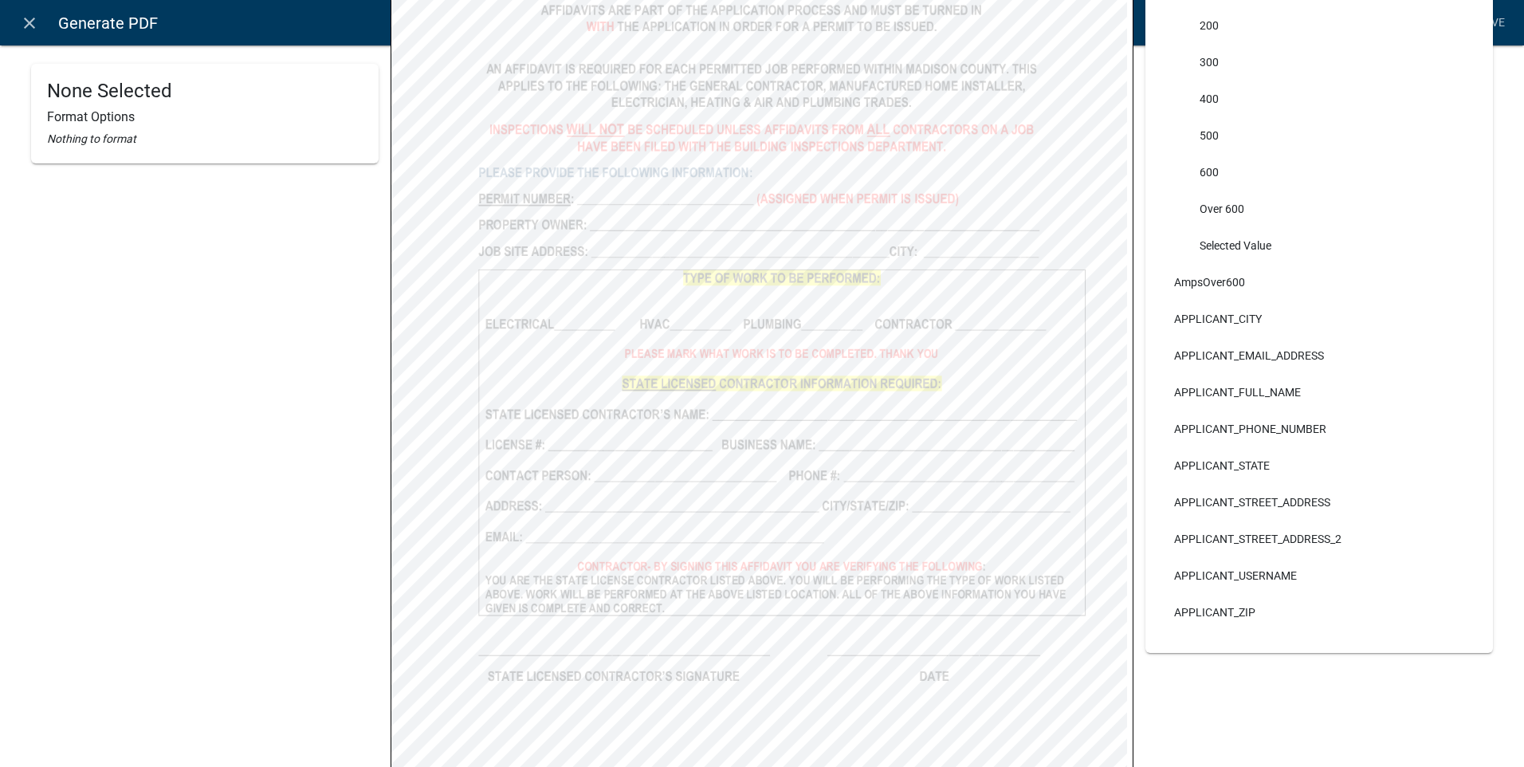
scroll to position [403, 0]
click at [23, 18] on icon "close" at bounding box center [29, 23] width 19 height 19
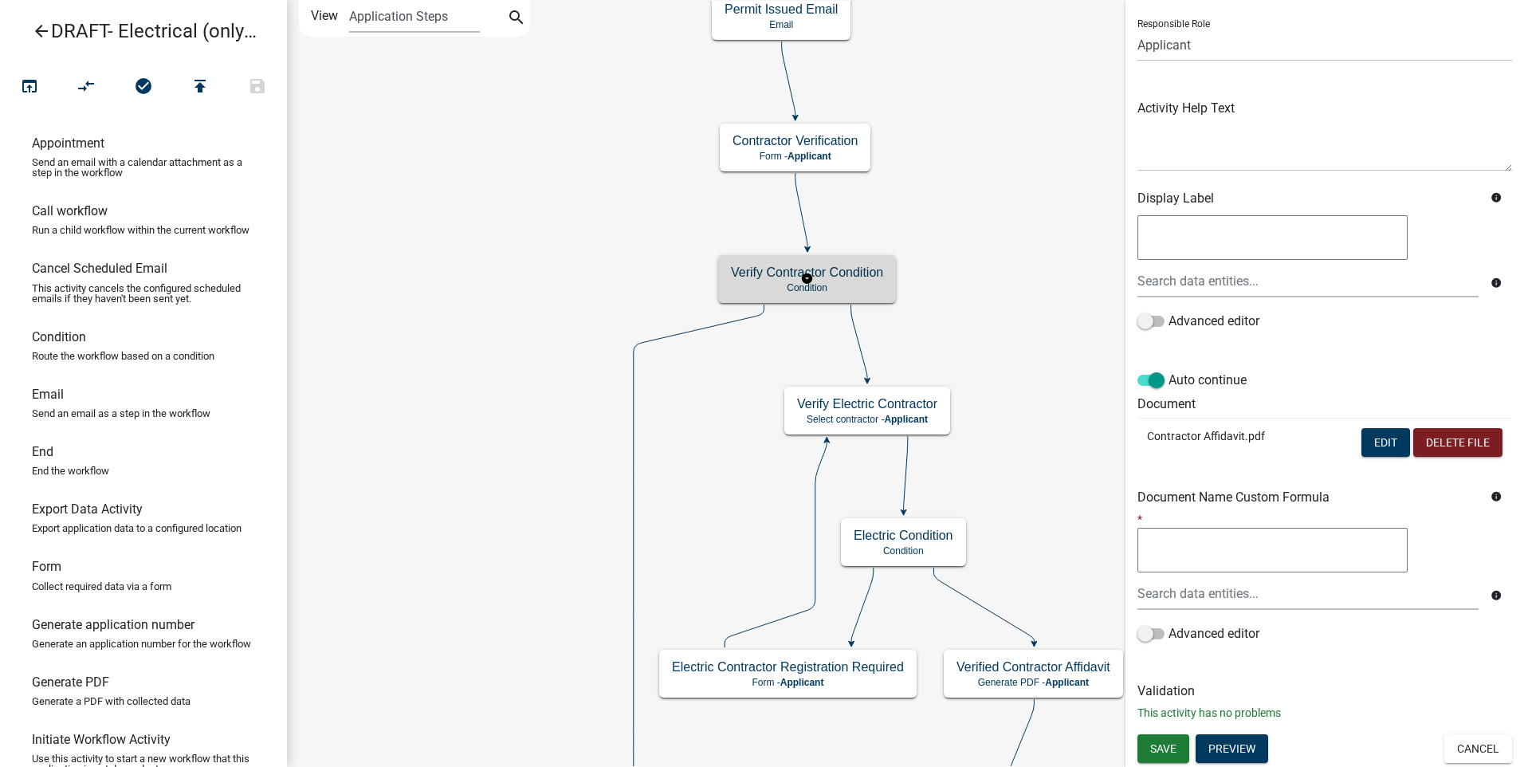
scroll to position [0, 0]
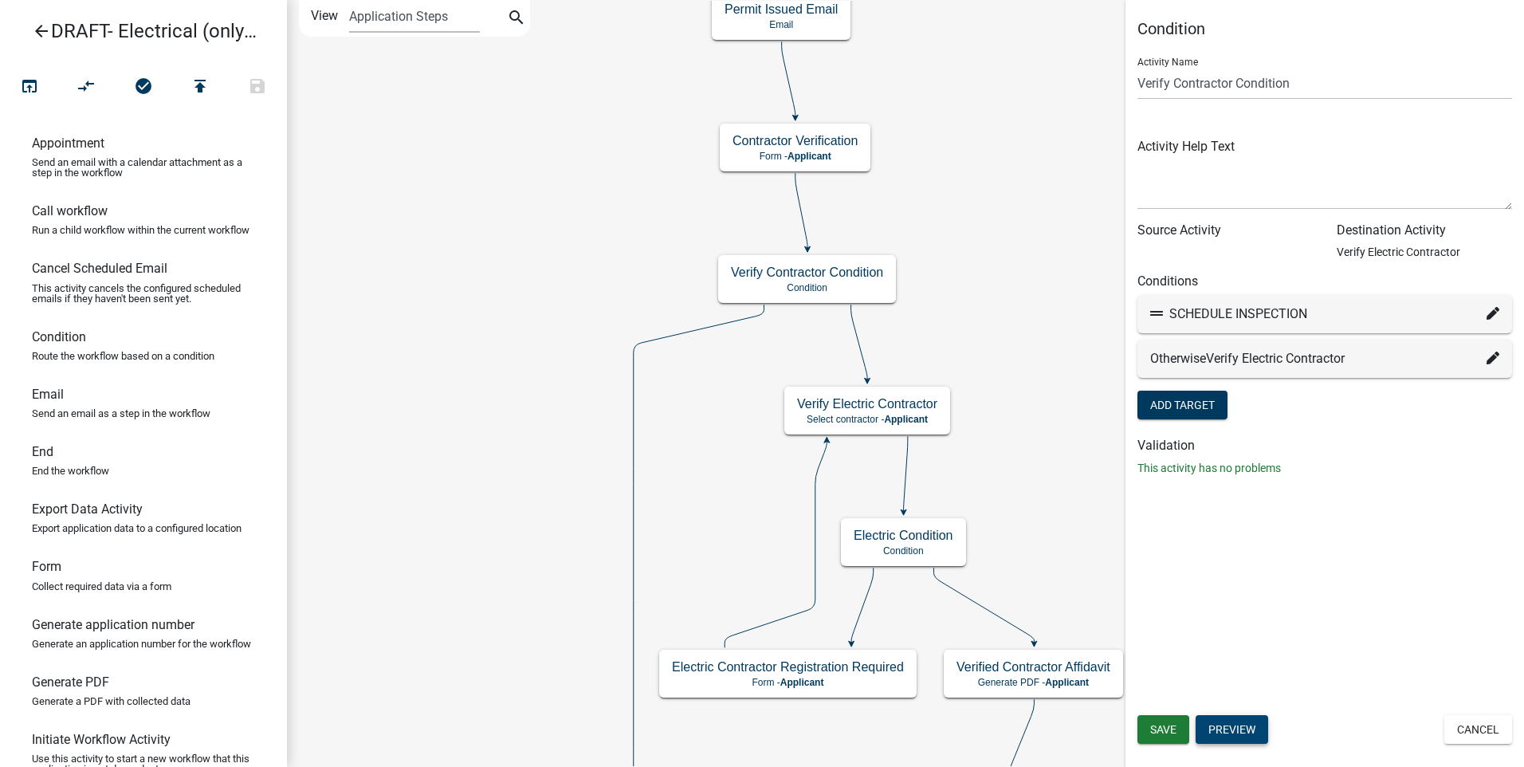
click at [1244, 728] on button "Preview" at bounding box center [1232, 729] width 73 height 29
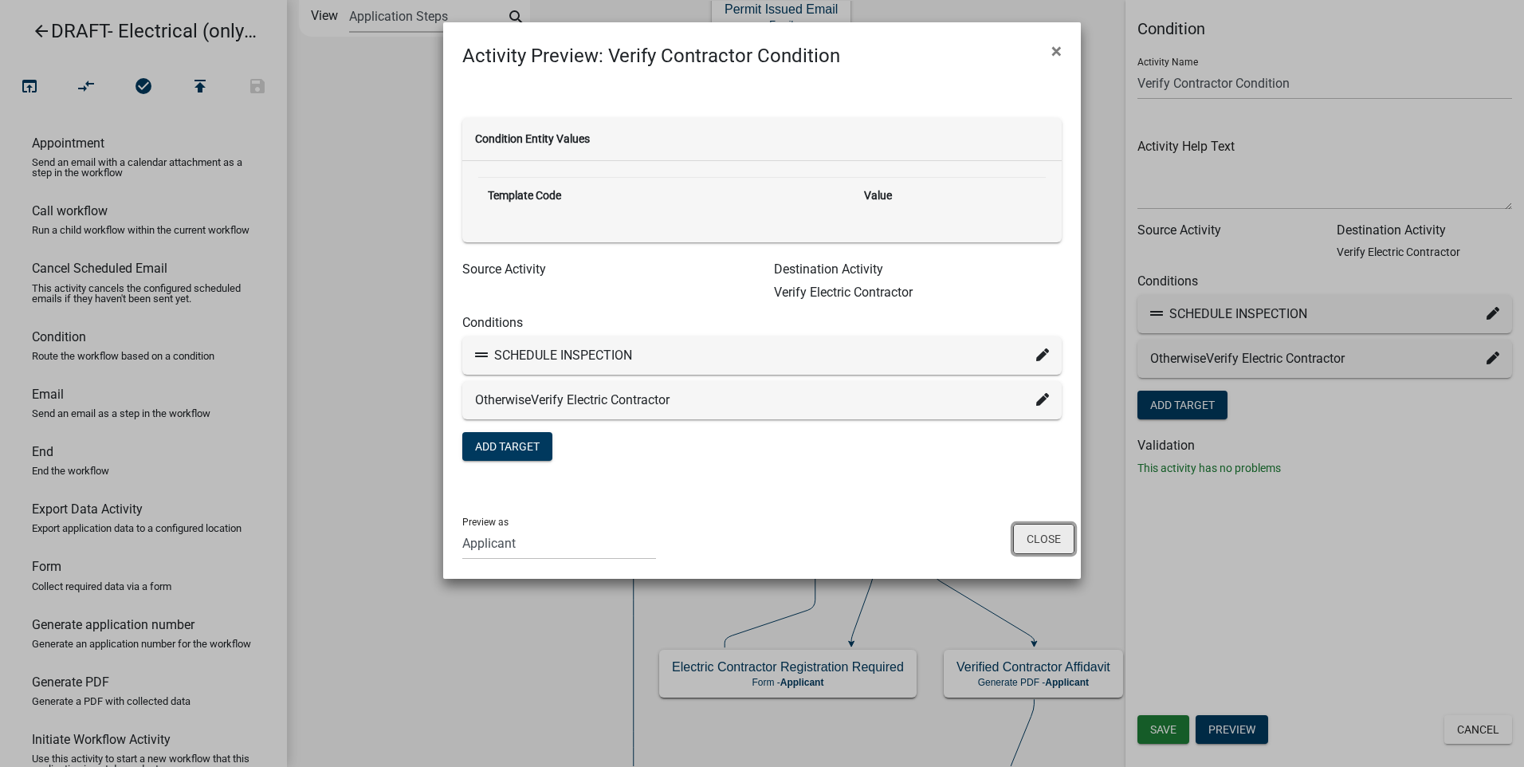
click at [1036, 538] on button "Close" at bounding box center [1043, 539] width 61 height 30
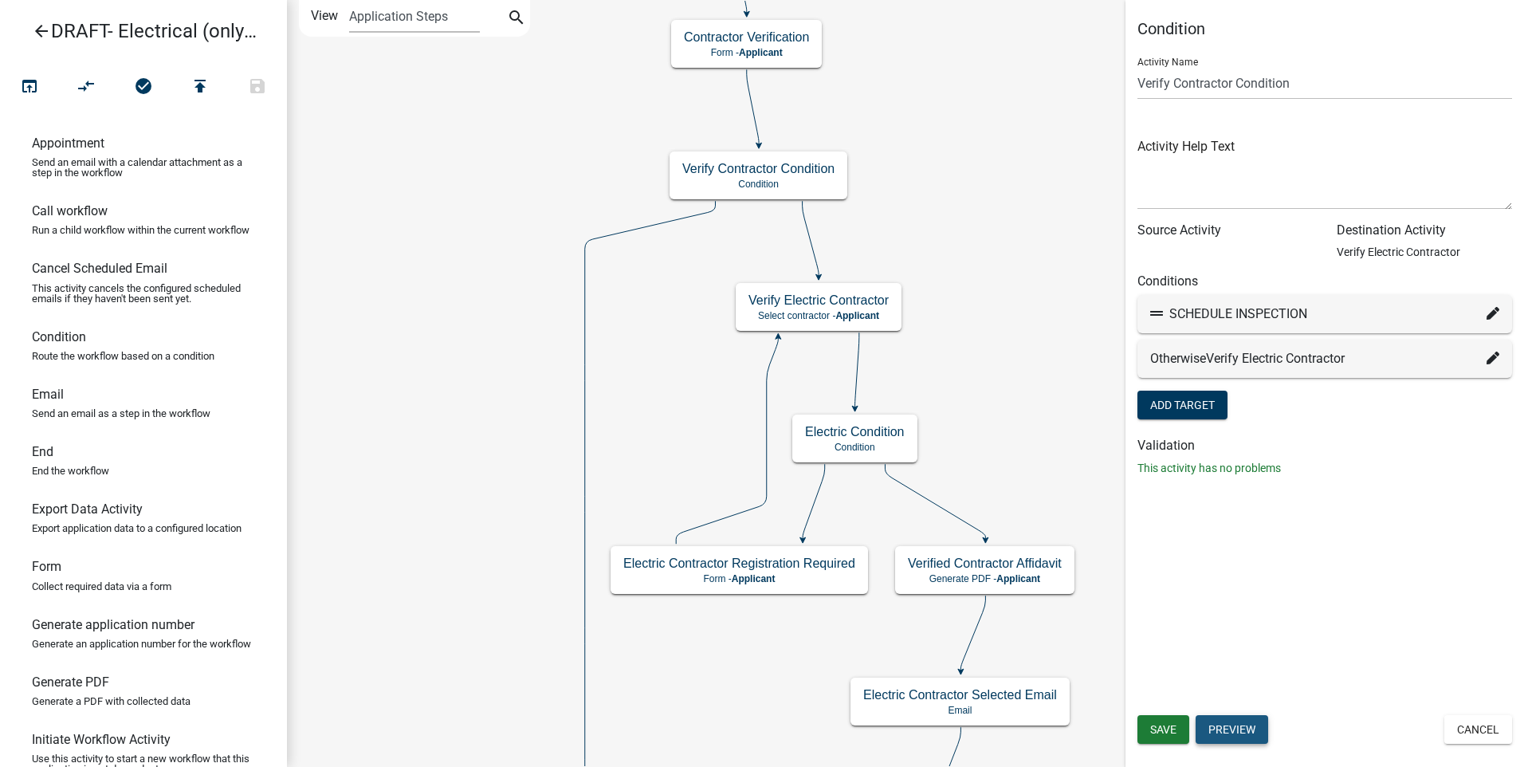
click at [1238, 725] on button "Preview" at bounding box center [1232, 729] width 73 height 29
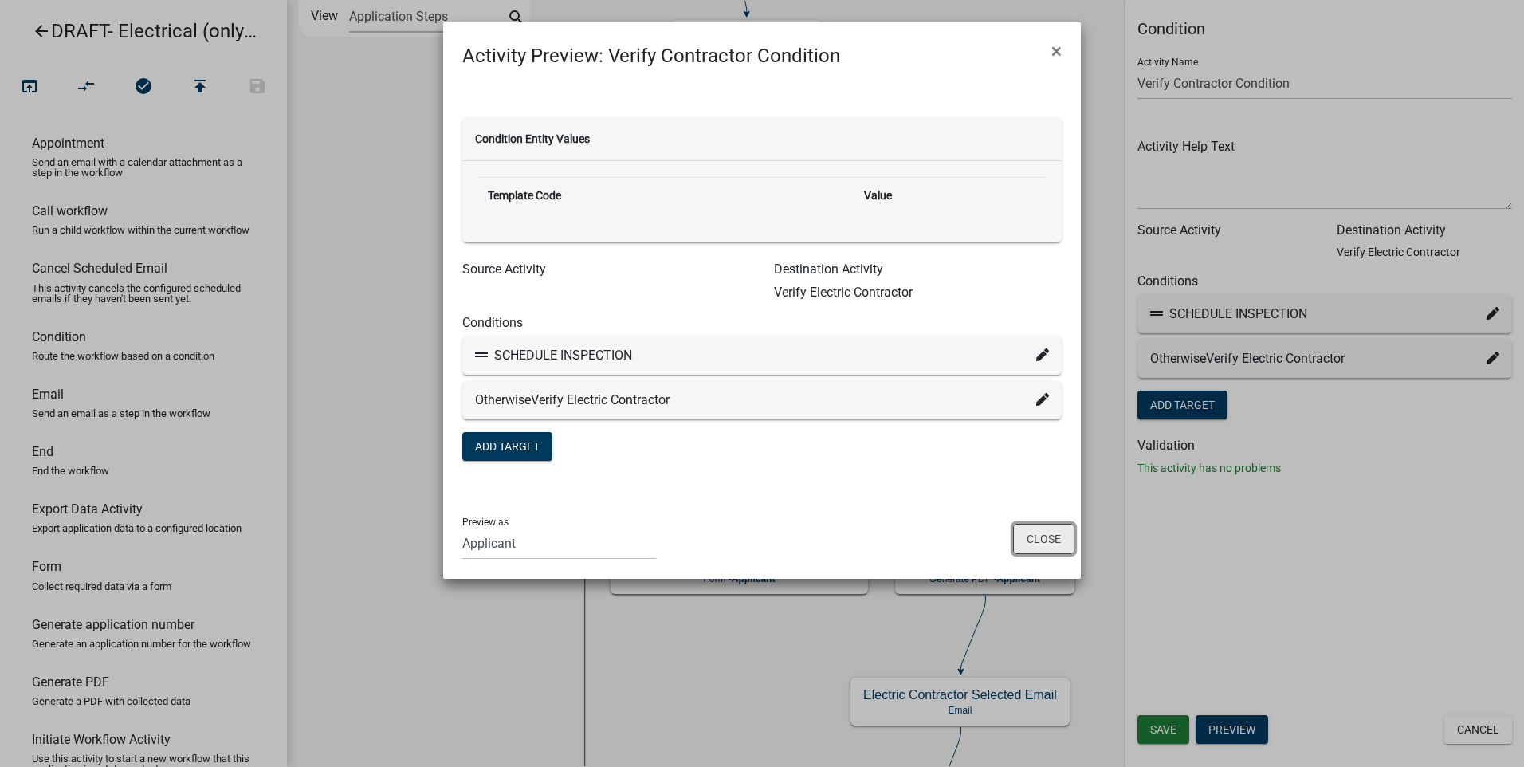
click at [1035, 534] on button "Close" at bounding box center [1043, 539] width 61 height 30
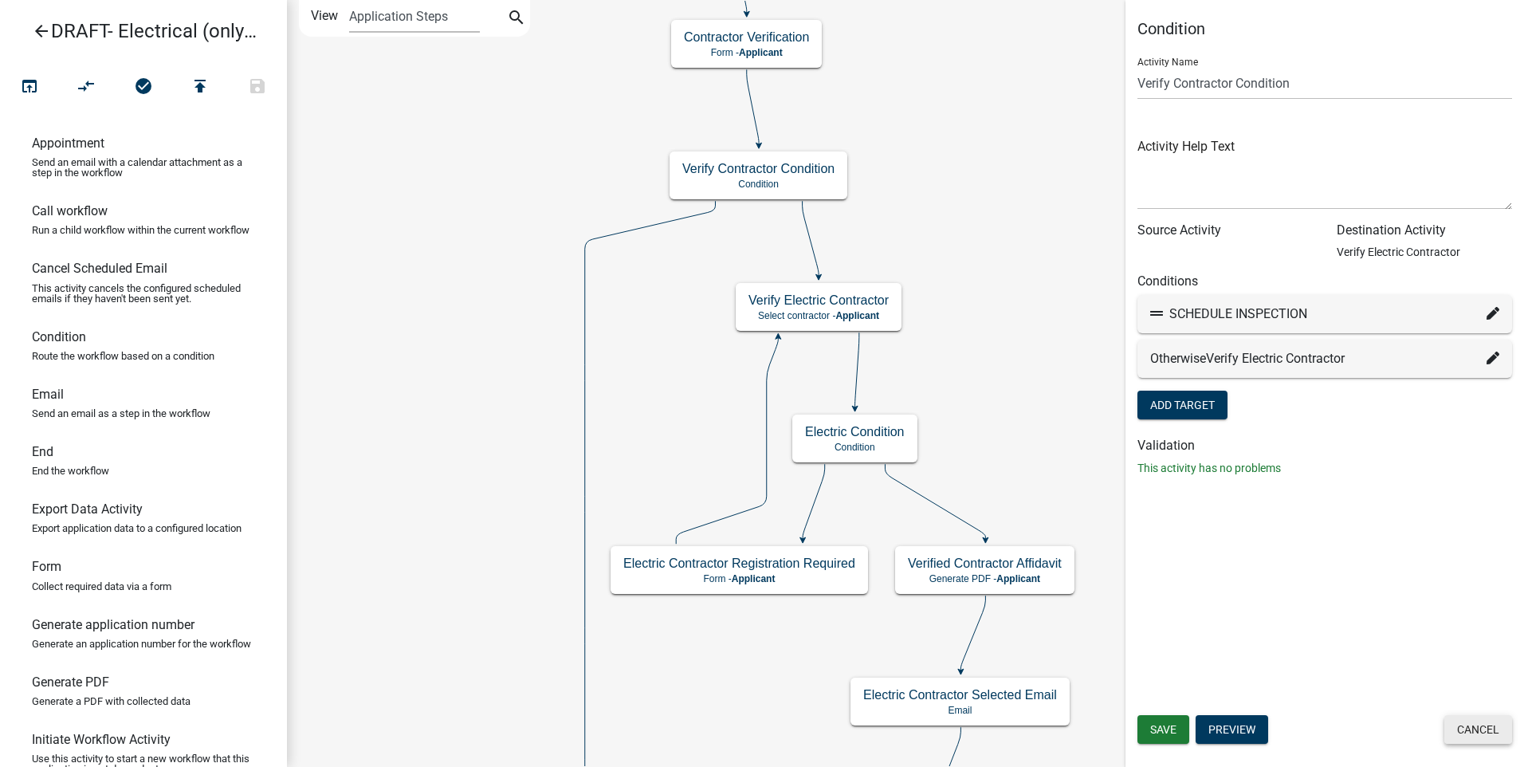
drag, startPoint x: 1480, startPoint y: 719, endPoint x: 1457, endPoint y: 709, distance: 25.3
click at [1480, 720] on button "Cancel" at bounding box center [1479, 729] width 68 height 29
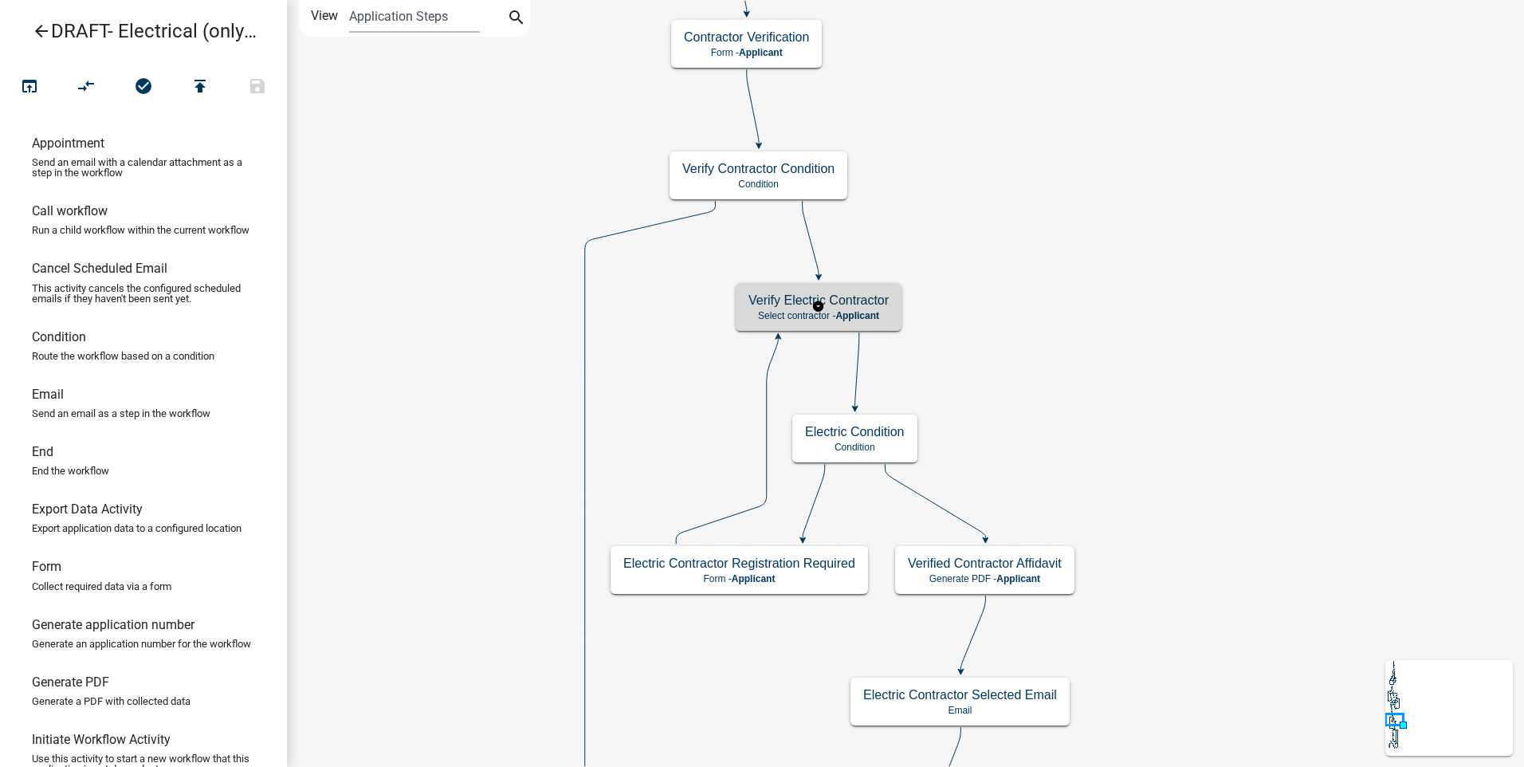
click at [871, 324] on div "Verify Electric Contractor Select contractor - Applicant" at bounding box center [819, 307] width 166 height 48
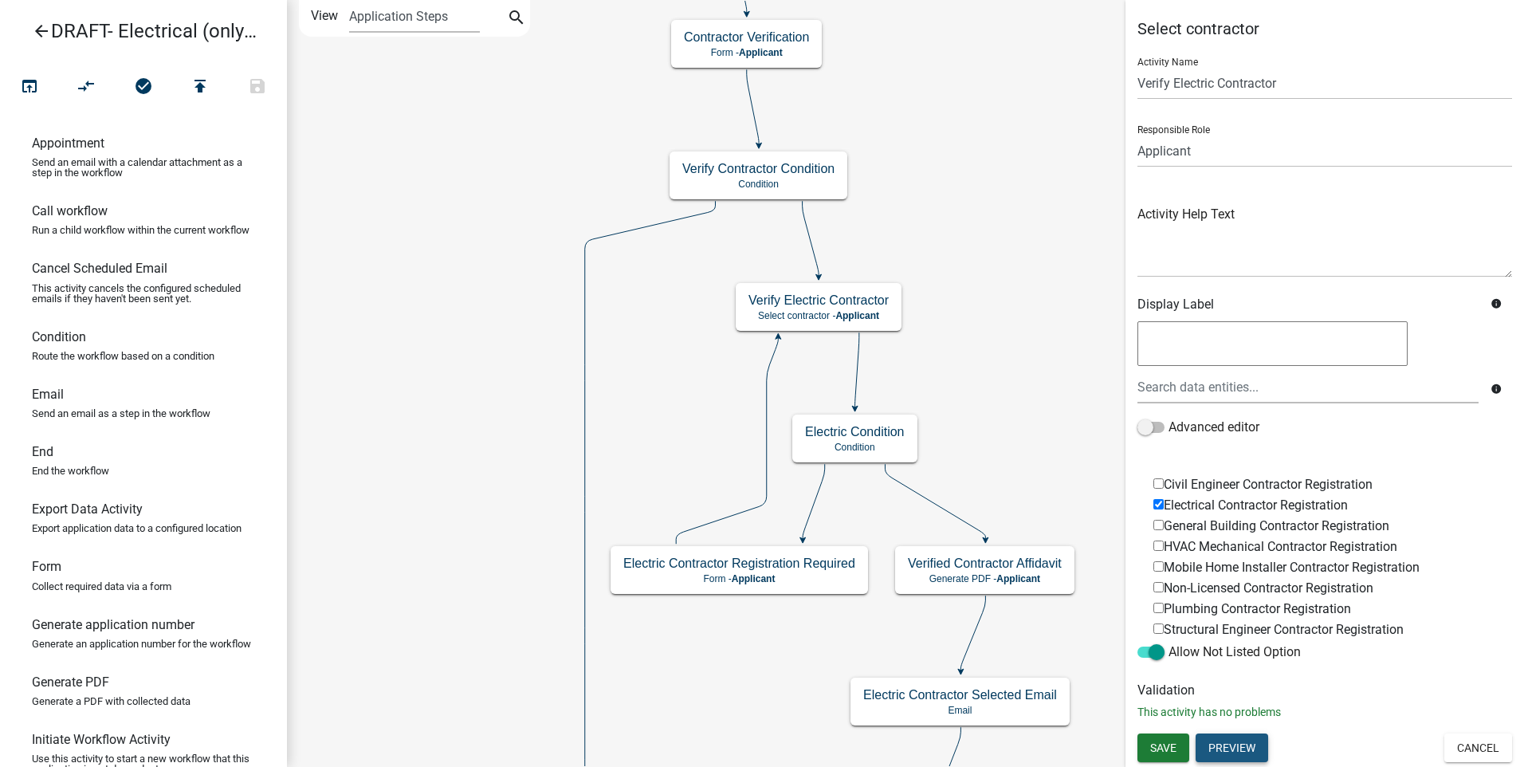
click at [1237, 741] on button "Preview" at bounding box center [1232, 747] width 73 height 29
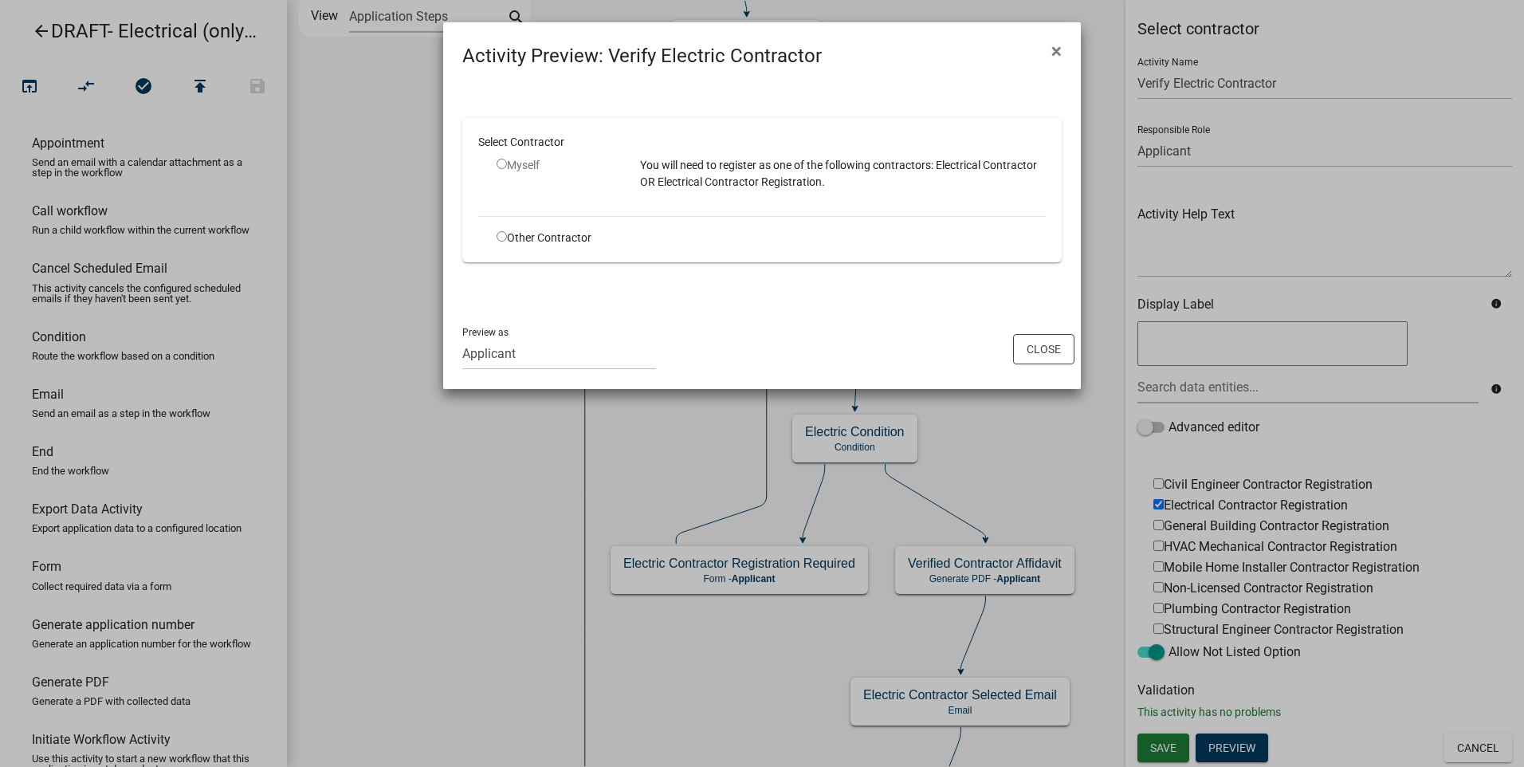
click at [502, 164] on input "radio" at bounding box center [502, 164] width 10 height 10
radio input "false"
click at [650, 168] on p "You will need to register as one of the following contractors: Electrical Contr…" at bounding box center [843, 173] width 406 height 33
click at [686, 173] on p "You will need to register as one of the following contractors: Electrical Contr…" at bounding box center [843, 173] width 406 height 33
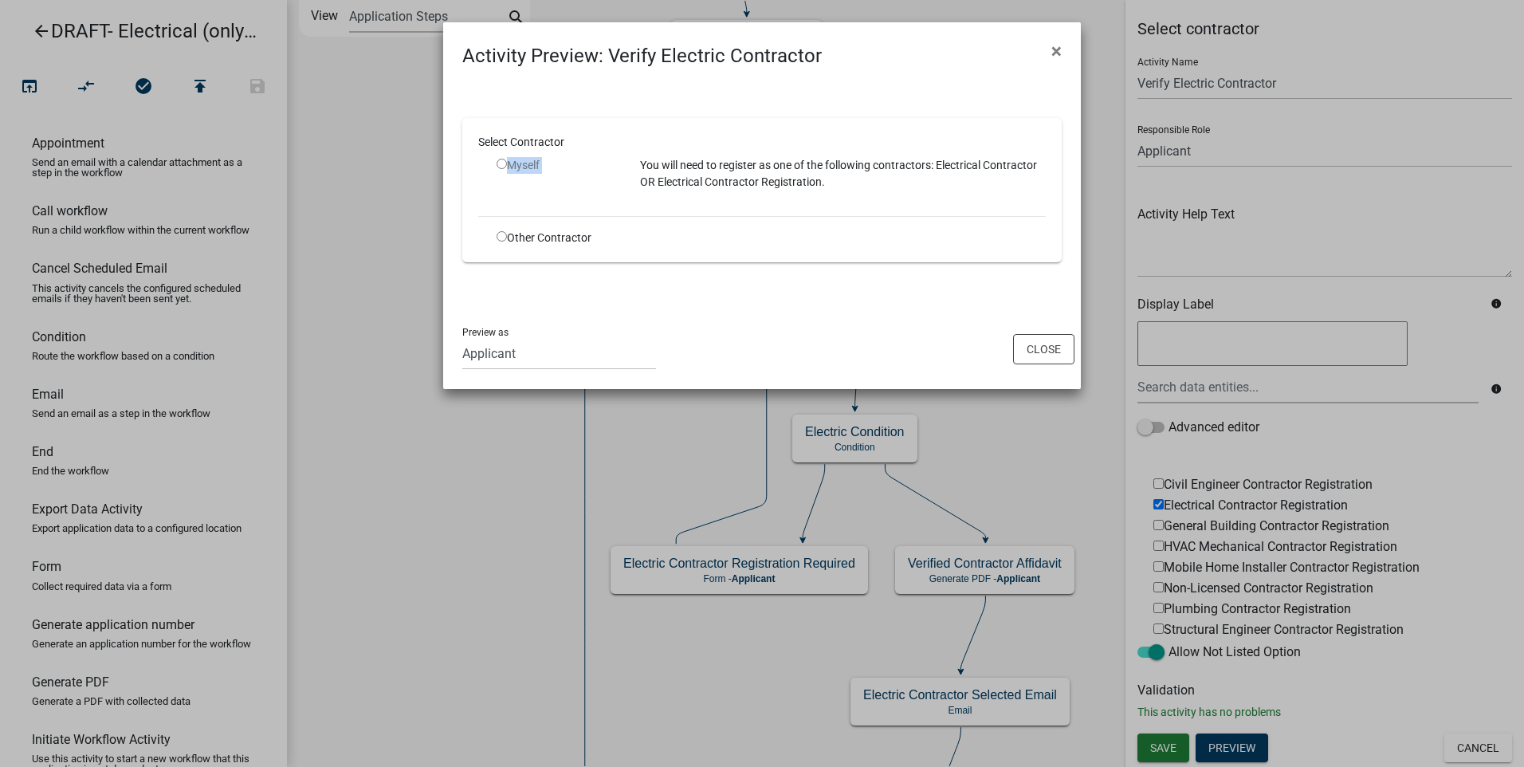
click at [686, 173] on p "You will need to register as one of the following contractors: Electrical Contr…" at bounding box center [843, 173] width 406 height 33
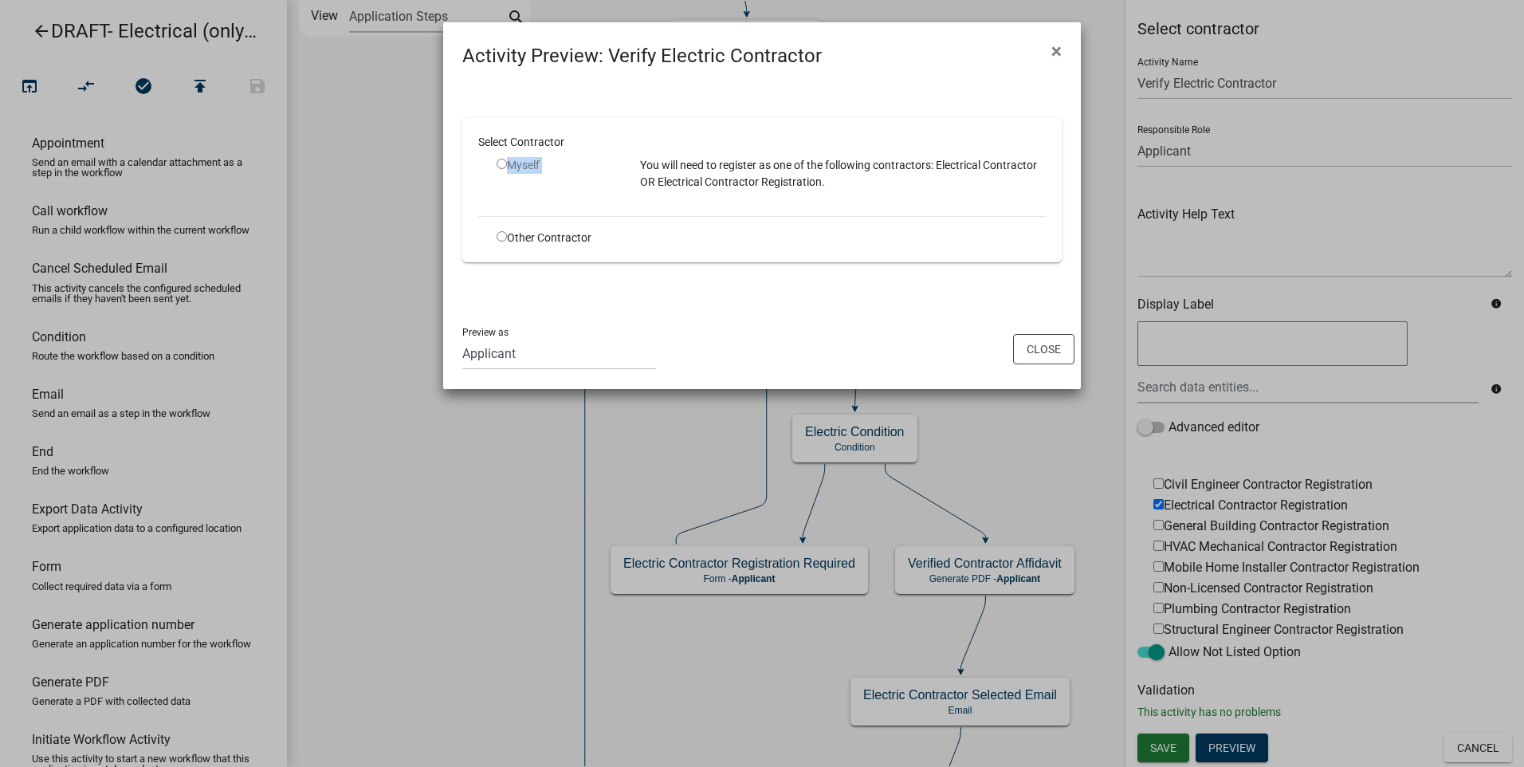
click at [686, 173] on p "You will need to register as one of the following contractors: Electrical Contr…" at bounding box center [843, 173] width 406 height 33
click at [686, 174] on p "You will need to register as one of the following contractors: Electrical Contr…" at bounding box center [843, 173] width 406 height 33
drag, startPoint x: 686, startPoint y: 174, endPoint x: 576, endPoint y: 238, distance: 127.9
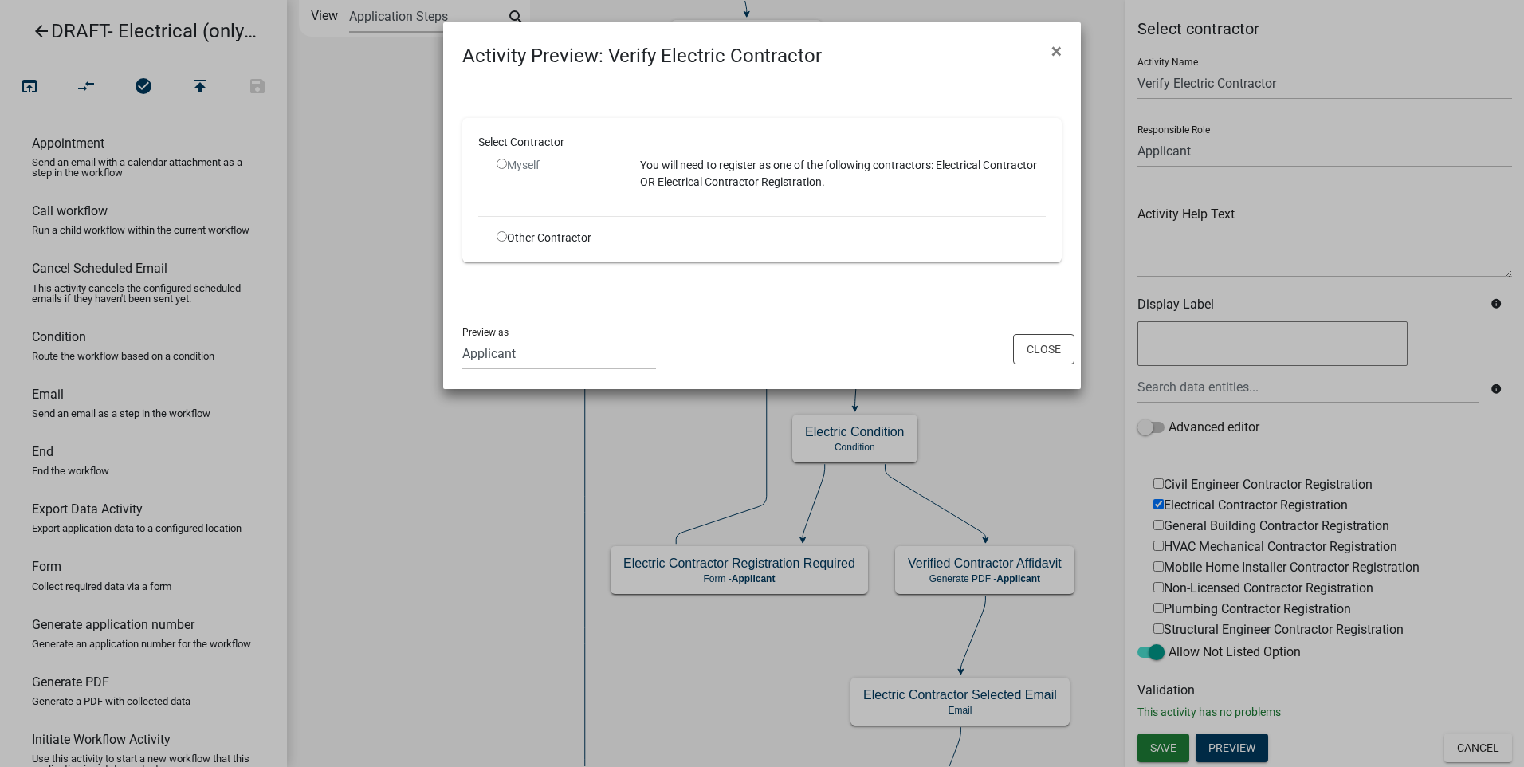
click at [576, 238] on div "Other Contractor" at bounding box center [556, 238] width 143 height 17
click at [1031, 353] on button "Close" at bounding box center [1043, 349] width 61 height 30
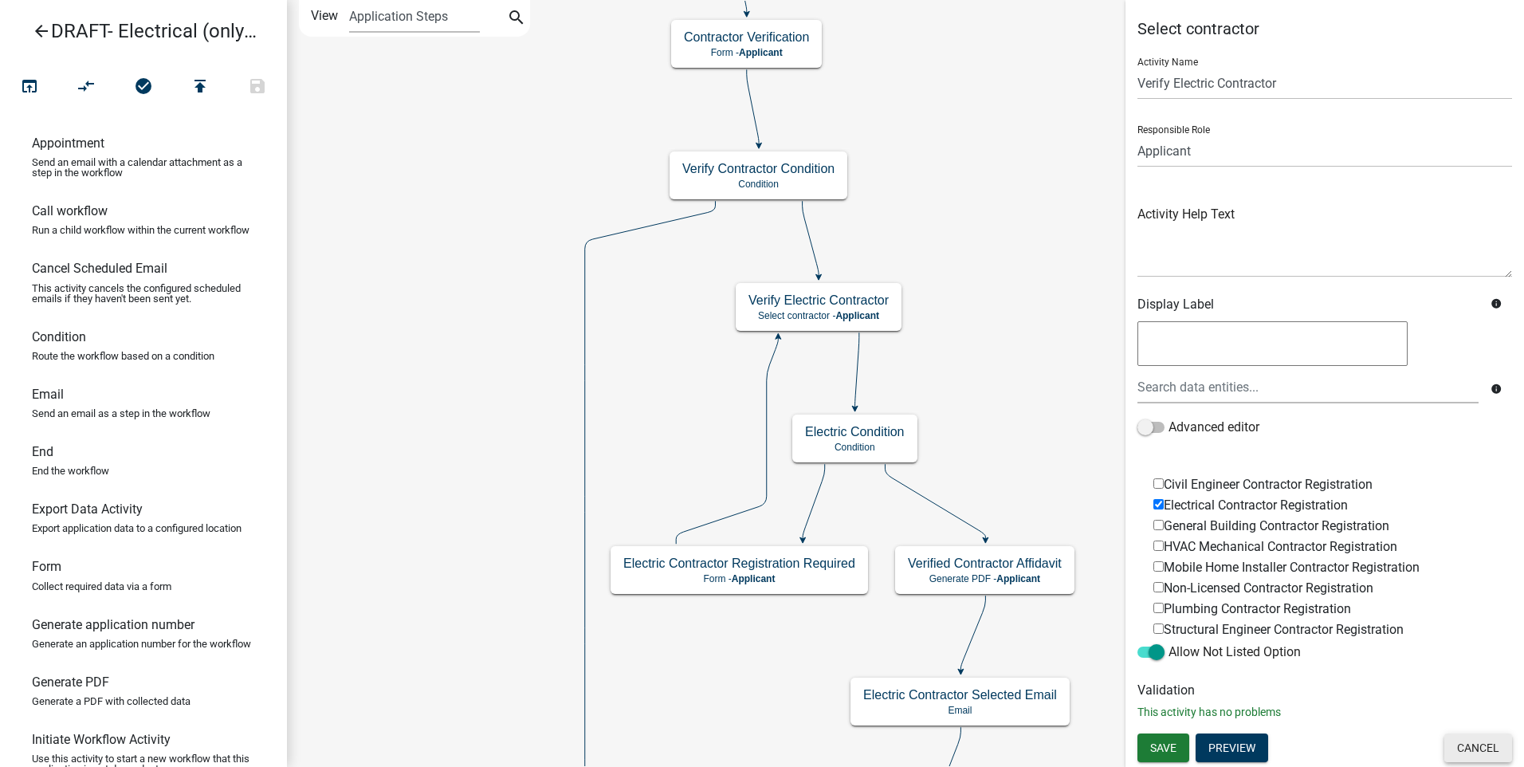
click at [1461, 748] on button "Cancel" at bounding box center [1479, 747] width 68 height 29
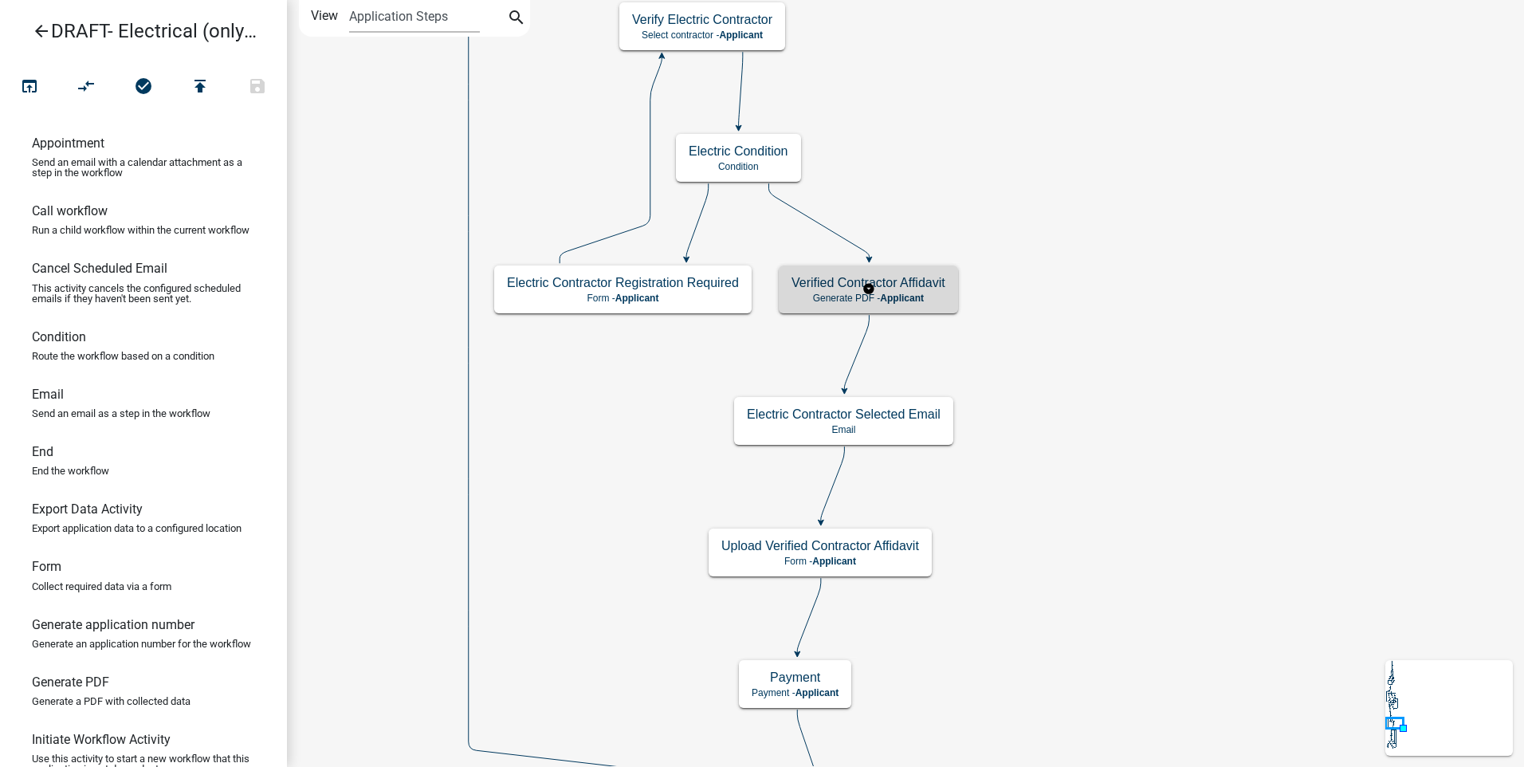
click at [919, 293] on span "Applicant" at bounding box center [902, 298] width 44 height 11
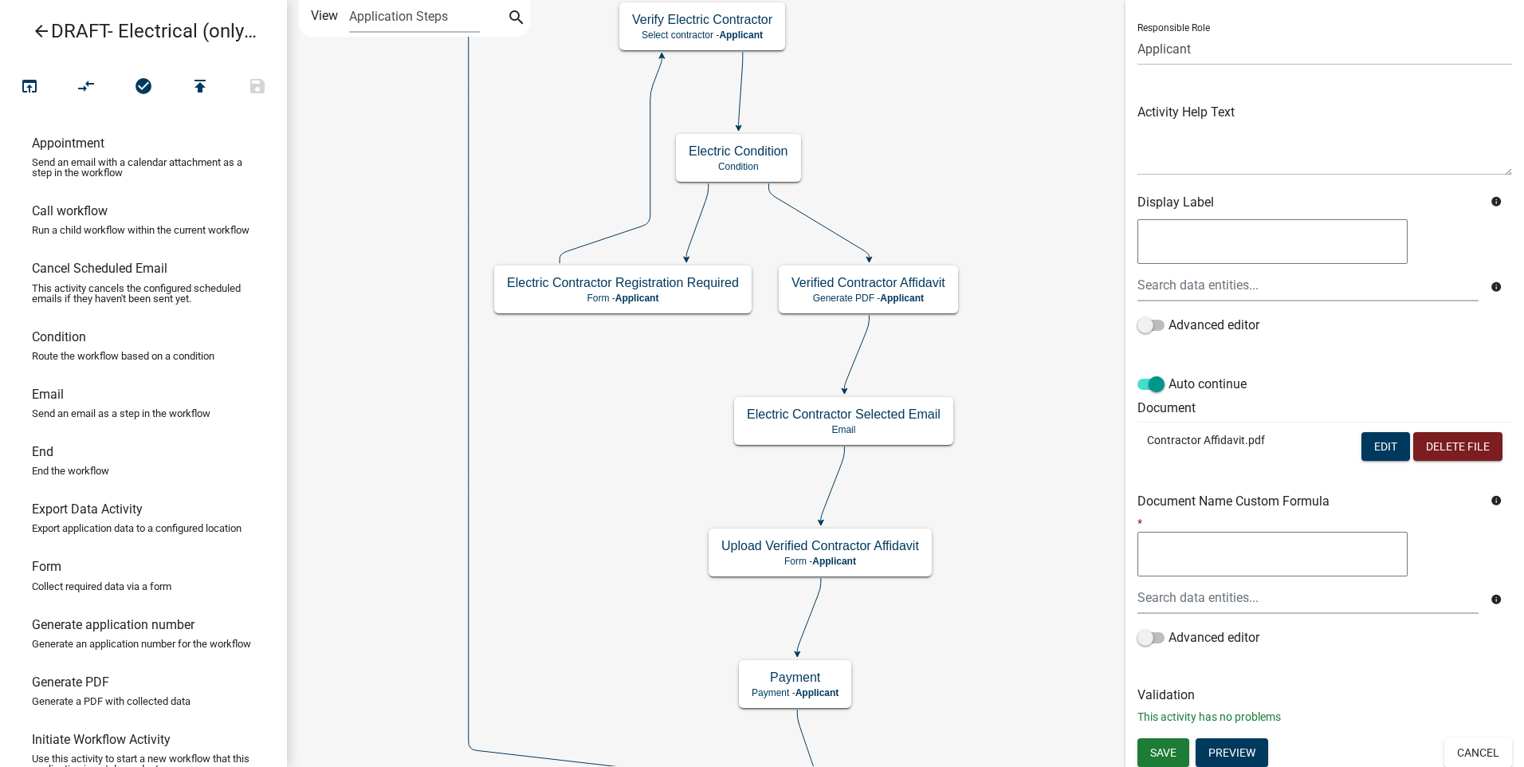
scroll to position [106, 0]
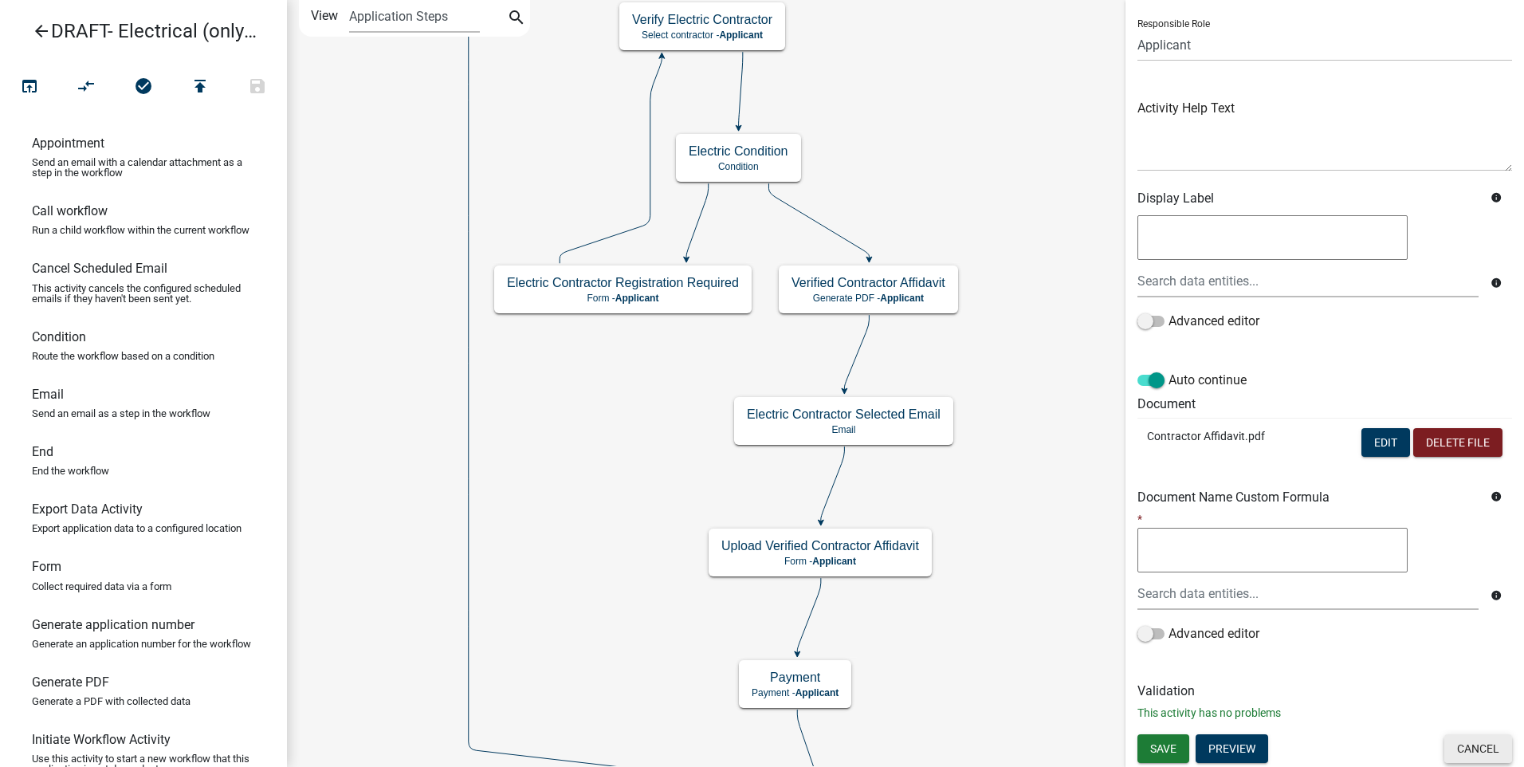
click at [1453, 743] on button "Cancel" at bounding box center [1479, 748] width 68 height 29
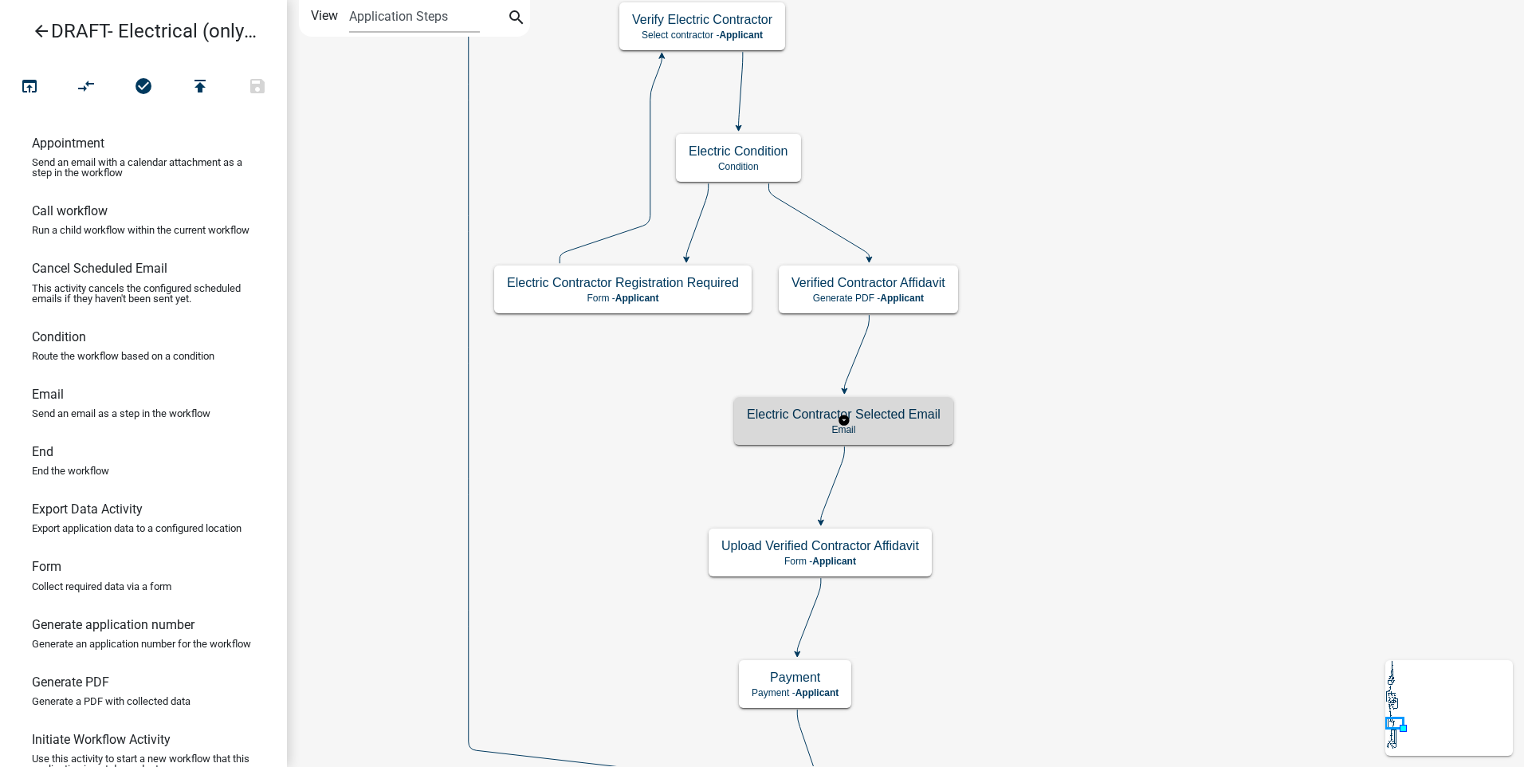
click at [918, 424] on p "Email" at bounding box center [844, 429] width 194 height 11
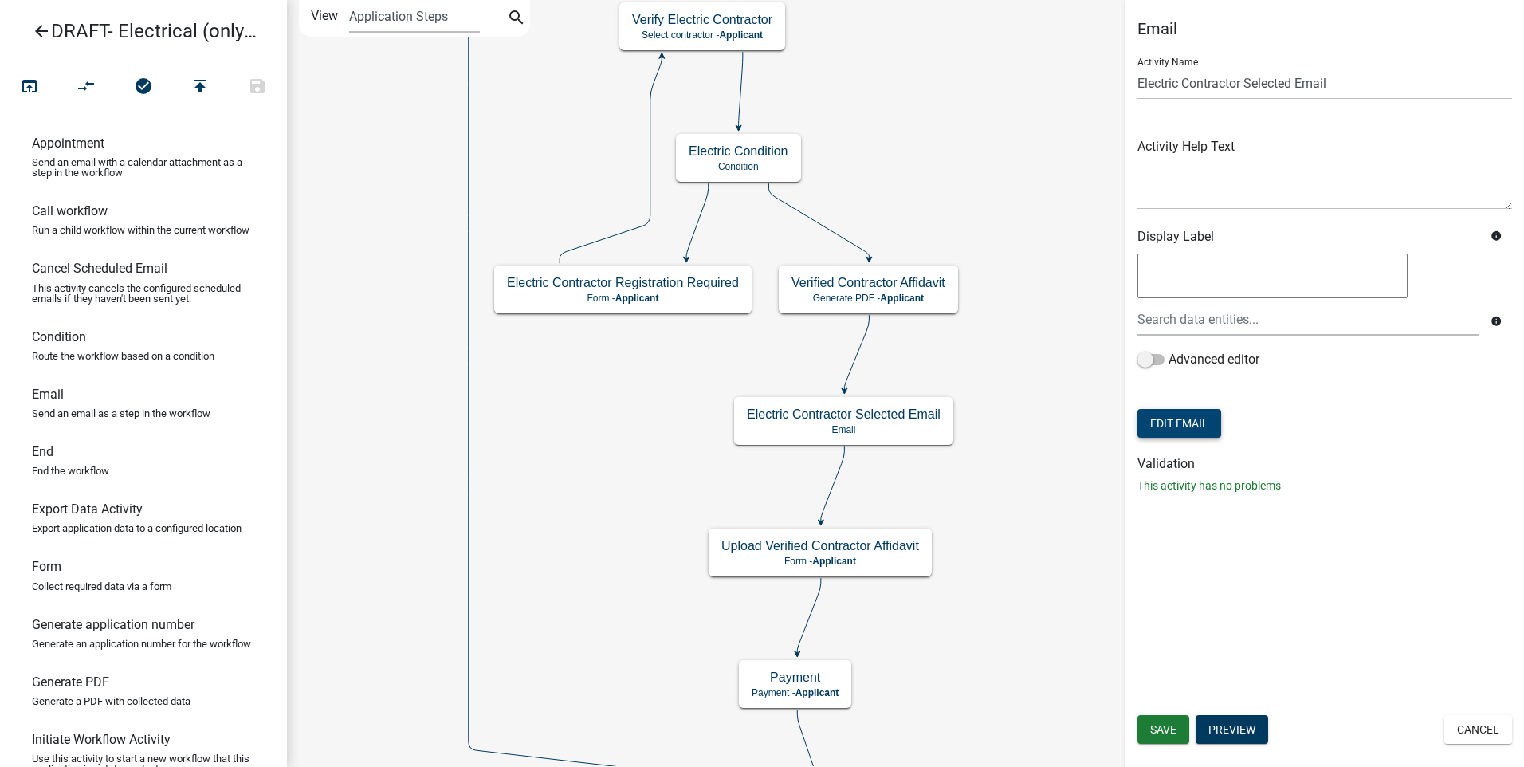
click at [1183, 430] on button "Edit Email" at bounding box center [1180, 423] width 84 height 29
select select "f8aedfd8-39b5-4d7f-8304-f16556aaf9a2"
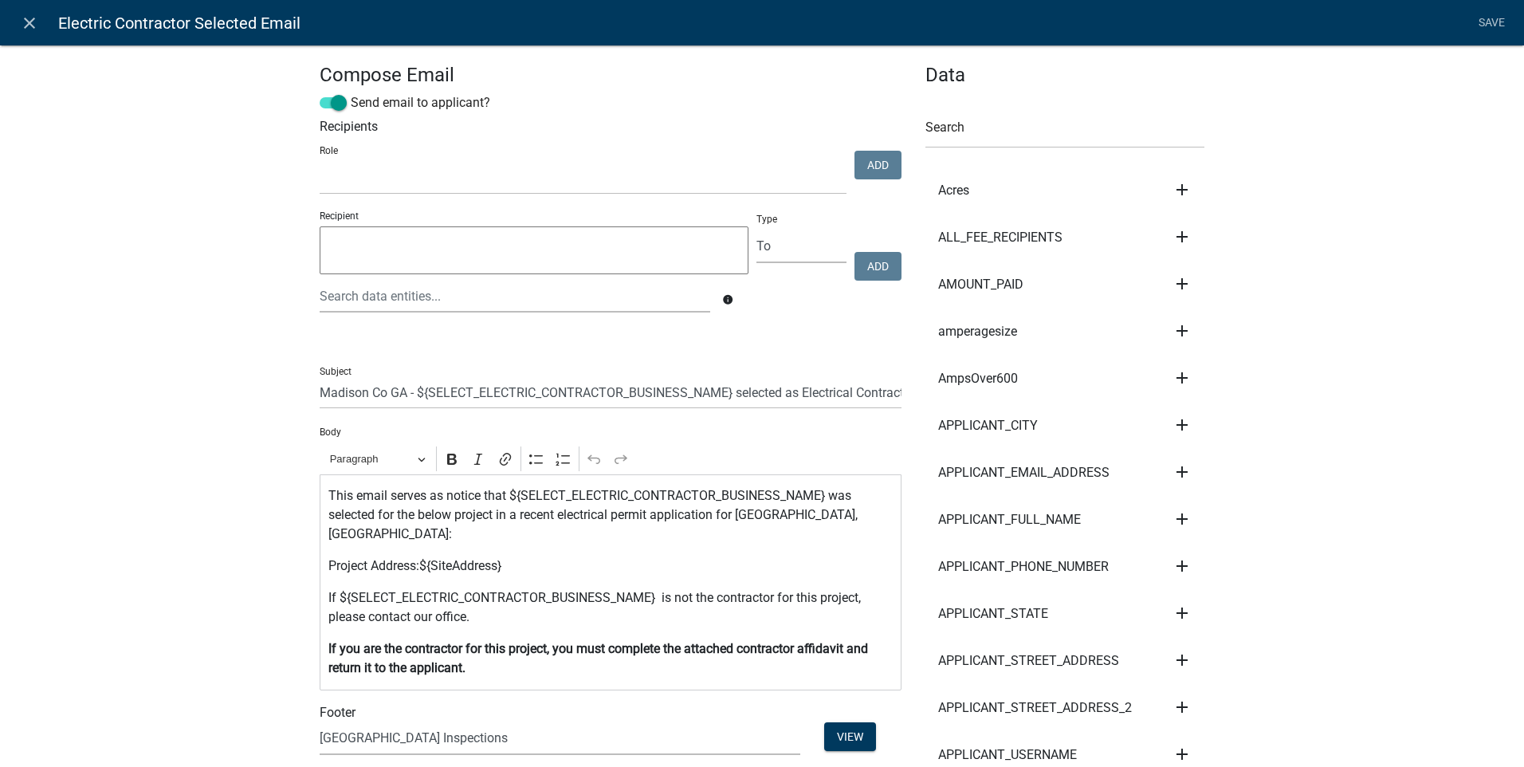
select select
click at [24, 23] on icon "close" at bounding box center [29, 23] width 19 height 19
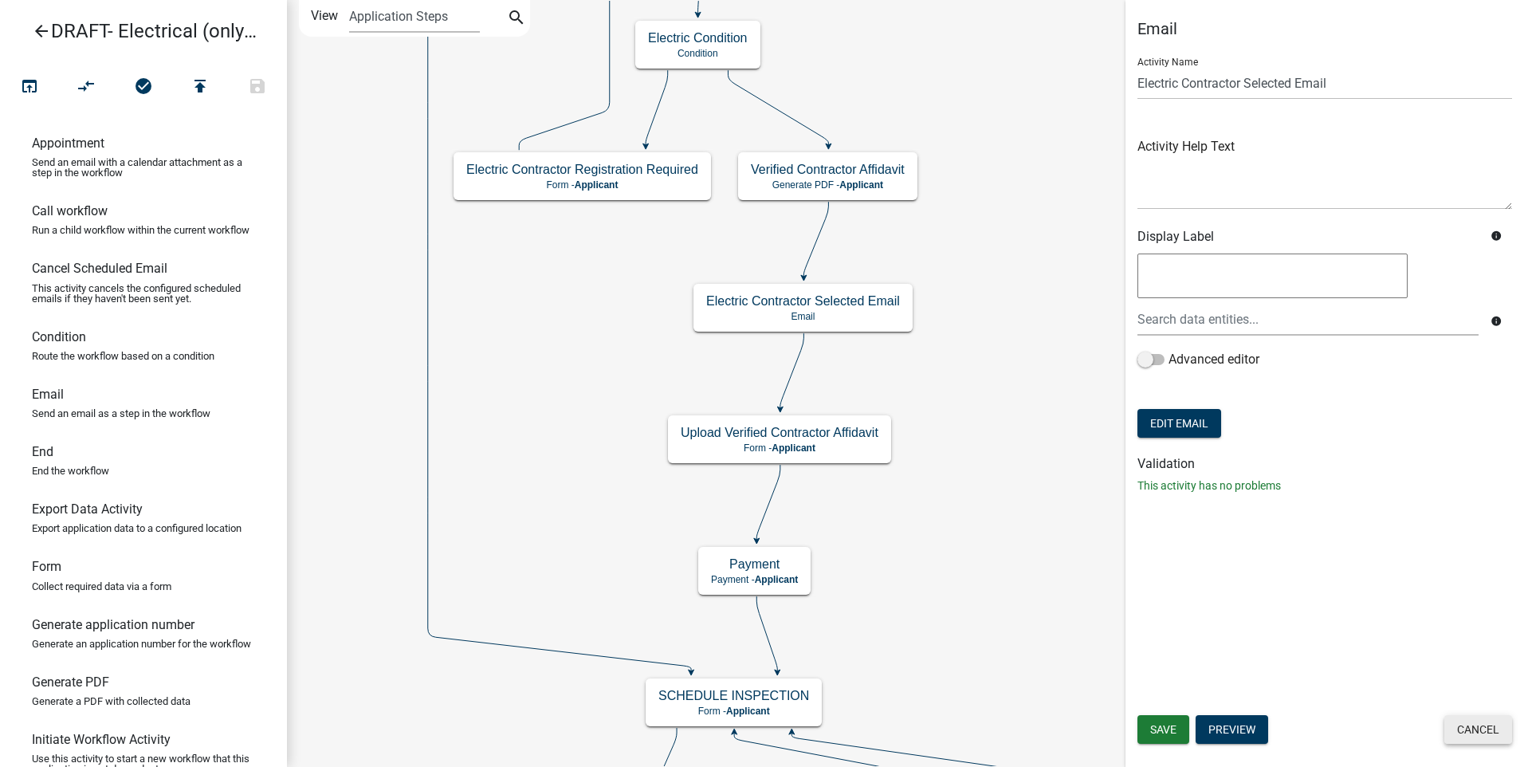
click at [1467, 730] on button "Cancel" at bounding box center [1479, 729] width 68 height 29
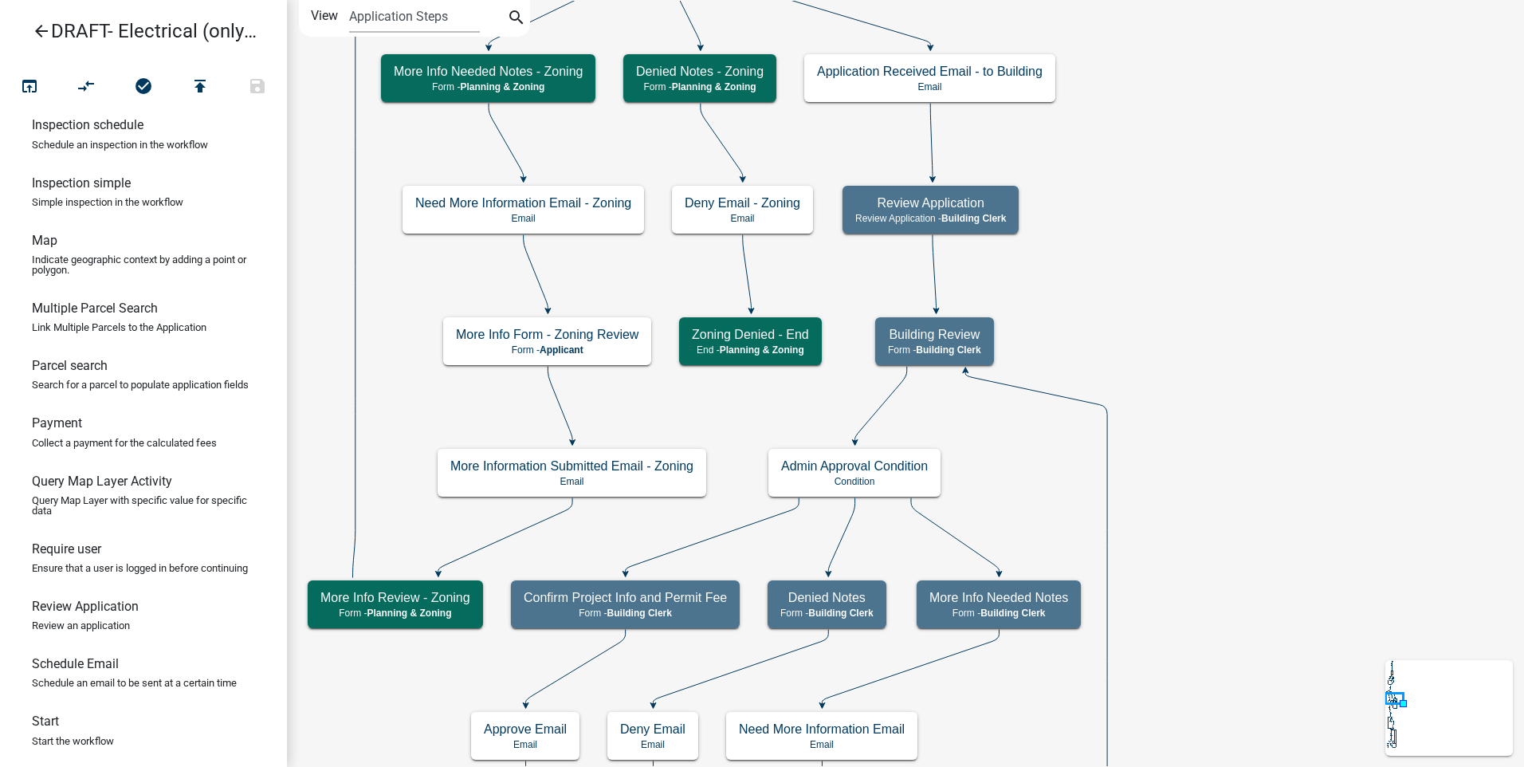
scroll to position [875, 0]
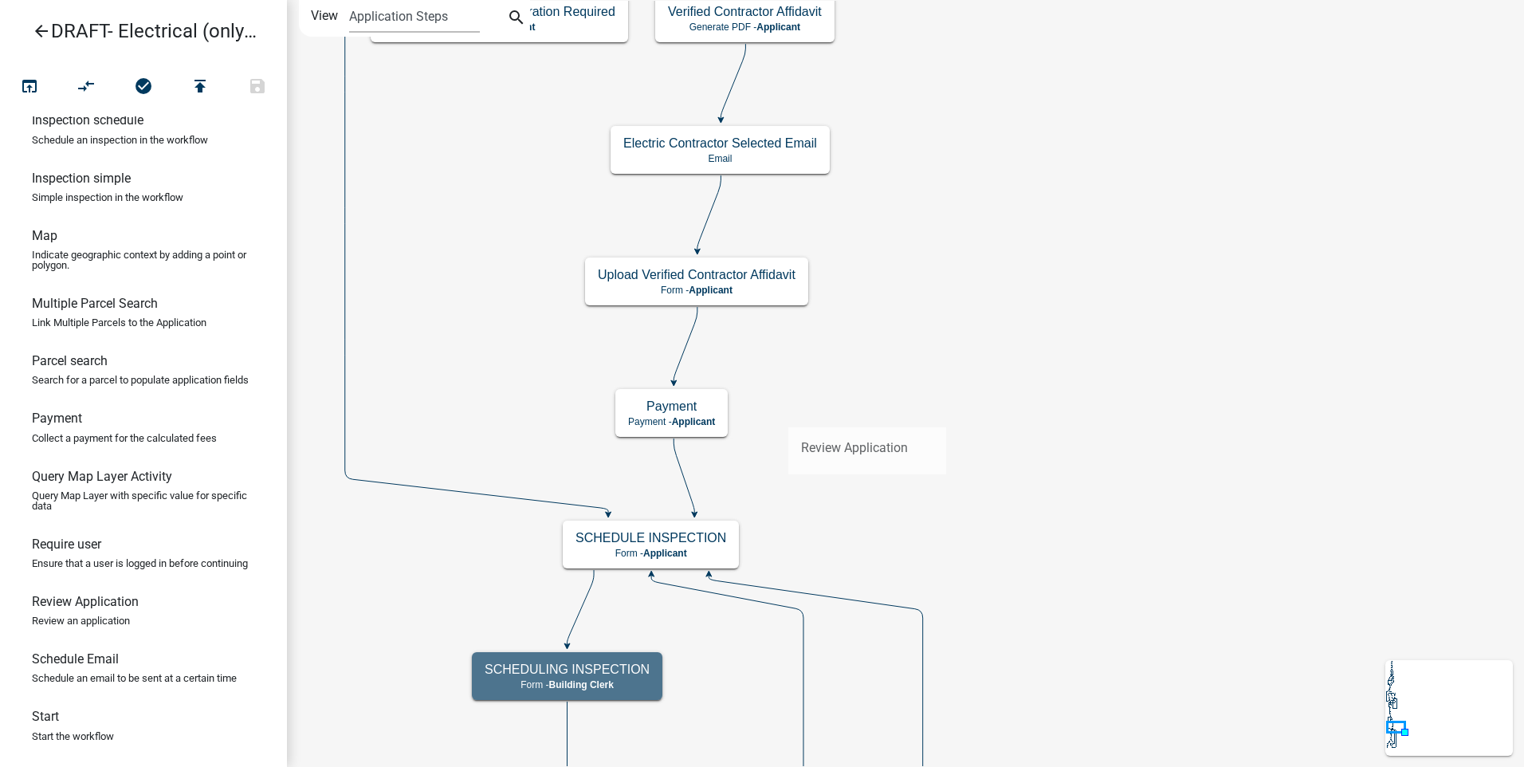
drag, startPoint x: 70, startPoint y: 611, endPoint x: 788, endPoint y: 415, distance: 744.6
click at [788, 415] on div "arrow_back DRAFT- Electrical (only) Permit open_in_browser compare_arrows check…" at bounding box center [762, 383] width 1524 height 767
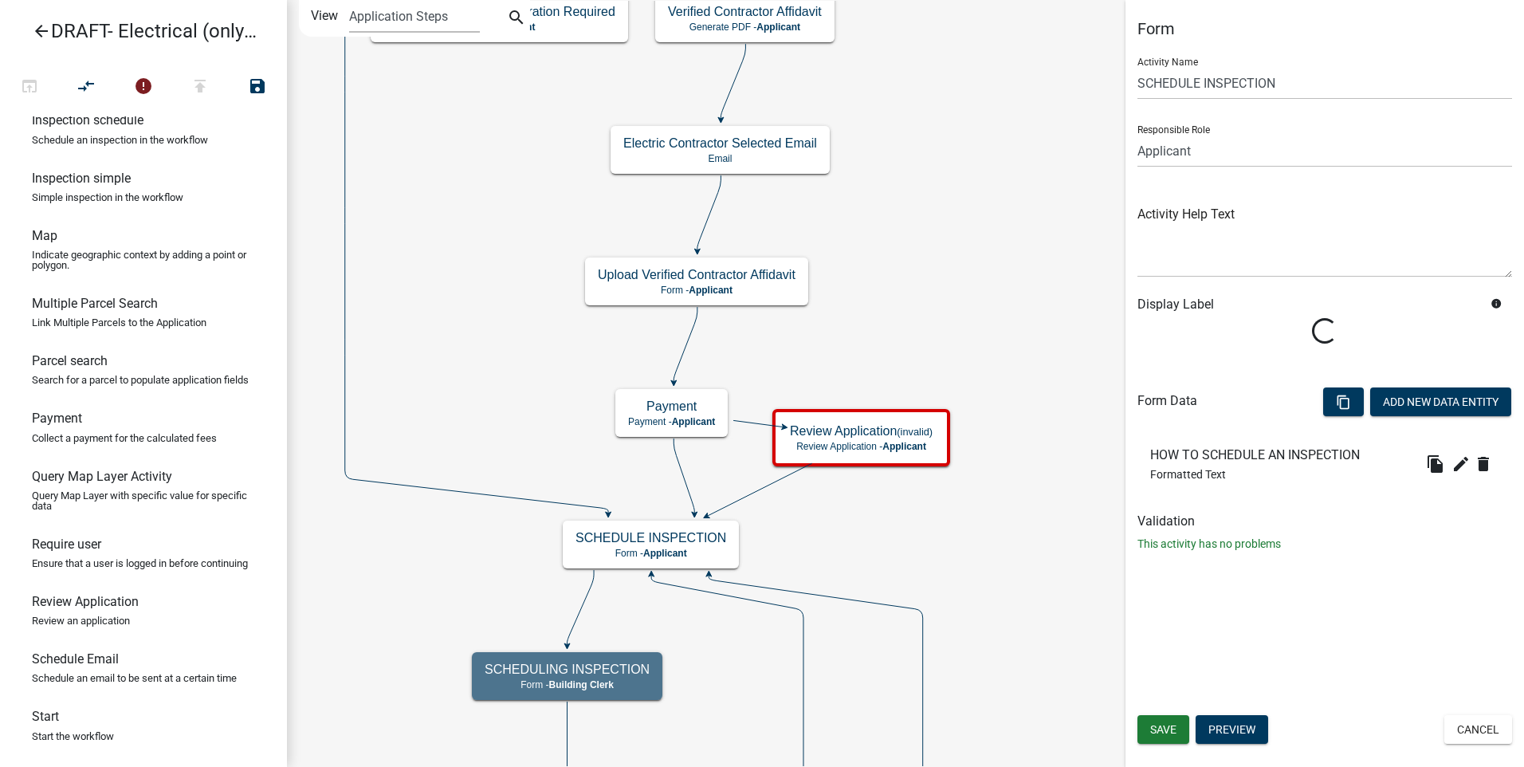
click at [686, 482] on icon at bounding box center [684, 475] width 21 height 75
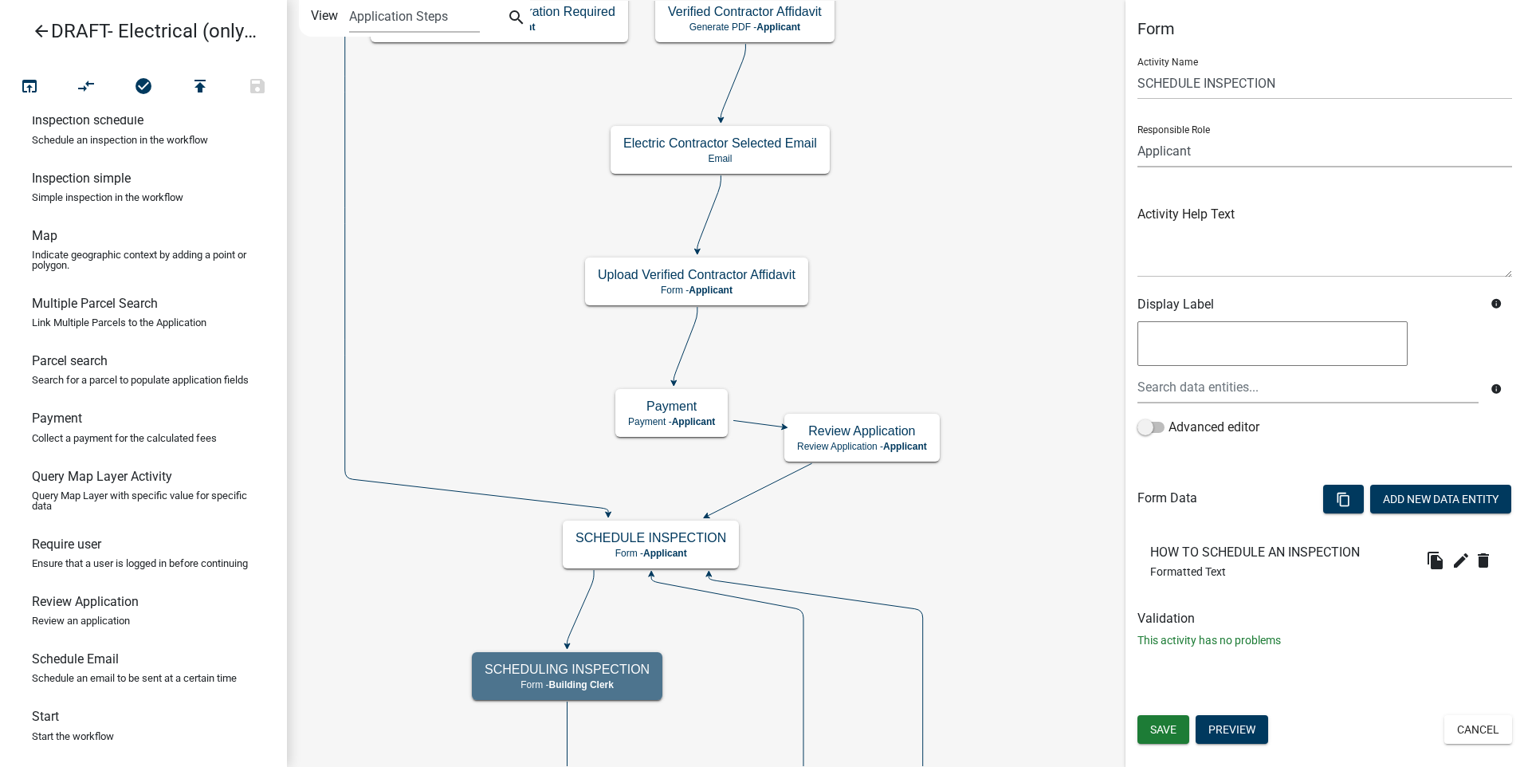
click at [1240, 151] on select "Applicant Code Enforcement Administrator Animal Control Building Clerk Building…" at bounding box center [1325, 151] width 375 height 33
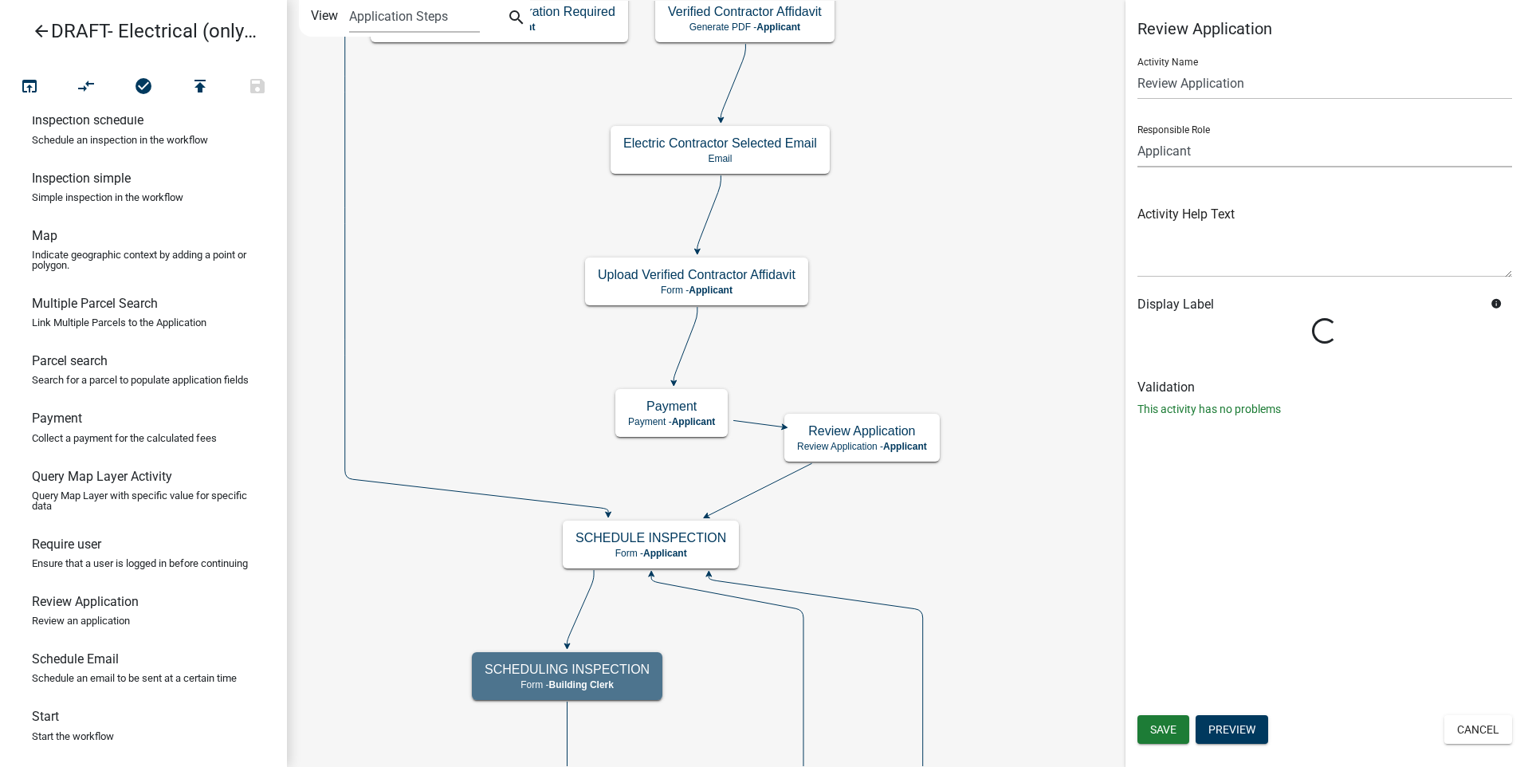
click at [1220, 158] on select "Applicant Code Enforcement Administrator Animal Control Building Clerk Building…" at bounding box center [1325, 151] width 375 height 33
select select "A1034FF1-6D4F-4586-AA83-45D6433EEE28"
click at [1138, 135] on select "Applicant Code Enforcement Administrator Animal Control Building Clerk Building…" at bounding box center [1325, 151] width 375 height 33
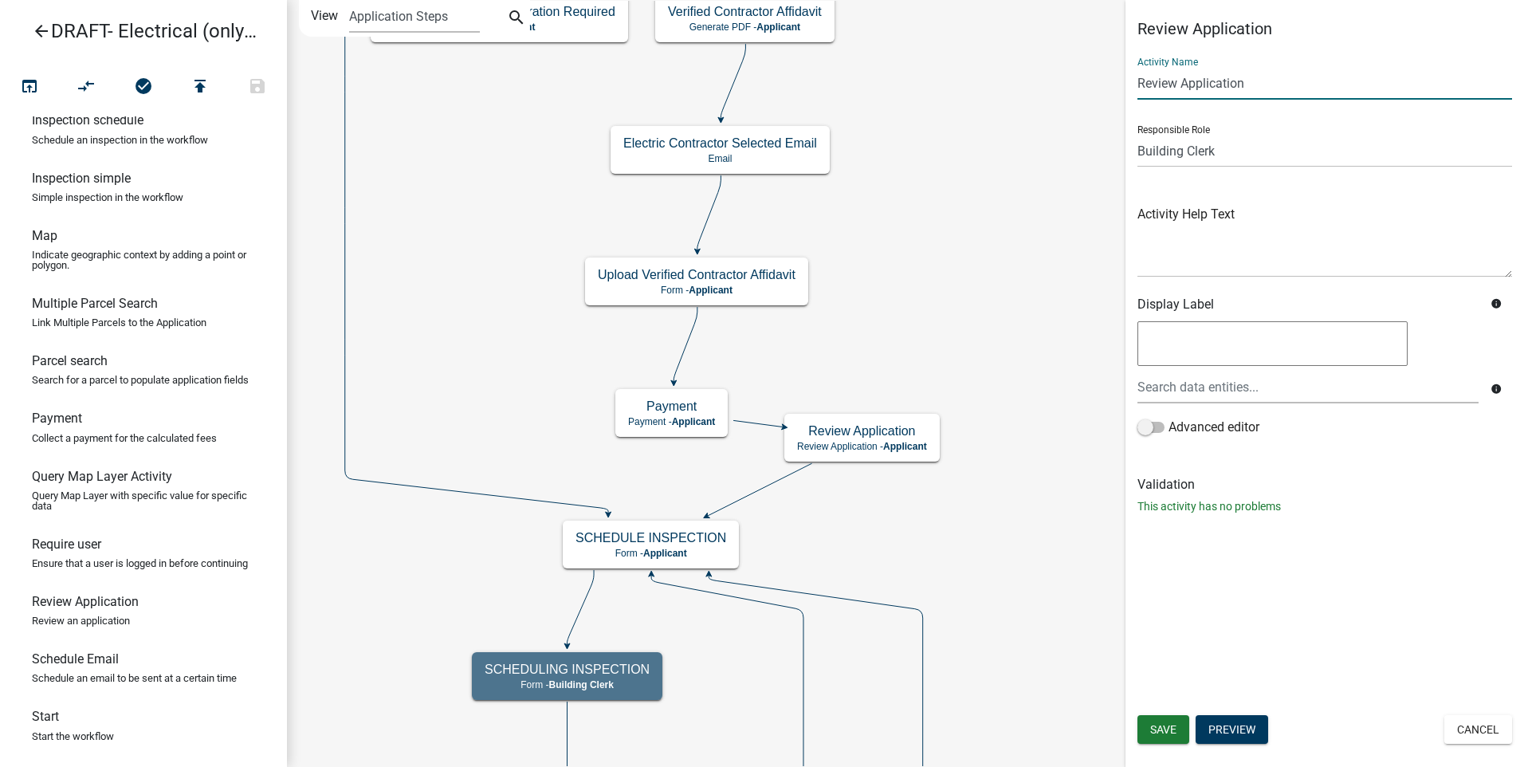
drag, startPoint x: 1271, startPoint y: 86, endPoint x: 1124, endPoint y: 101, distance: 147.5
click at [1124, 101] on main "Start Start - Applicant Applicant Login Require user Applicant and Electrical I…" at bounding box center [905, 383] width 1237 height 767
type input "R"
type input "Review Contractor Change"
click at [1170, 731] on span "Save" at bounding box center [1163, 729] width 26 height 13
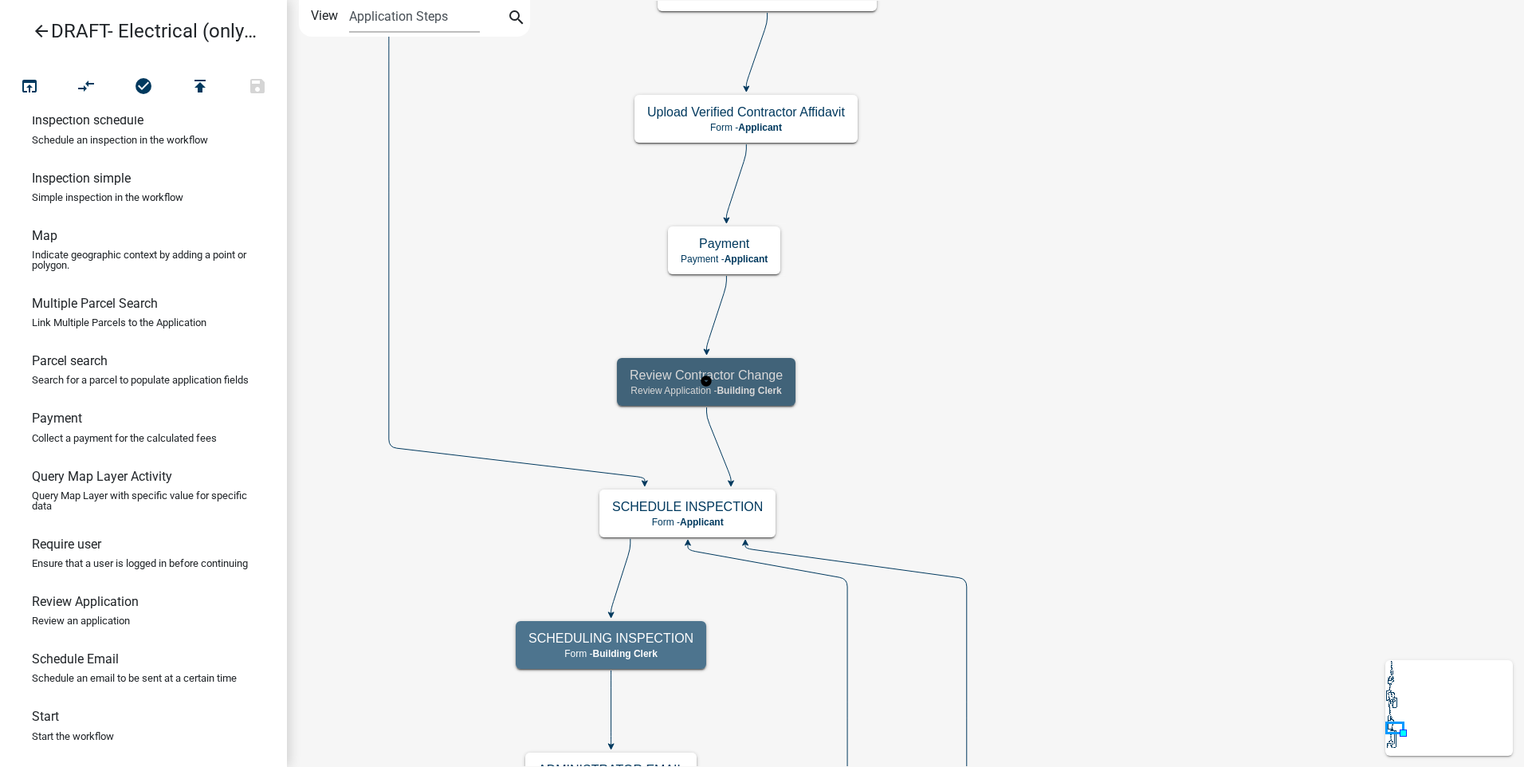
click at [635, 376] on h5 "Review Contractor Change" at bounding box center [706, 375] width 153 height 15
click at [636, 376] on h5 "Review Contractor Change" at bounding box center [706, 375] width 153 height 15
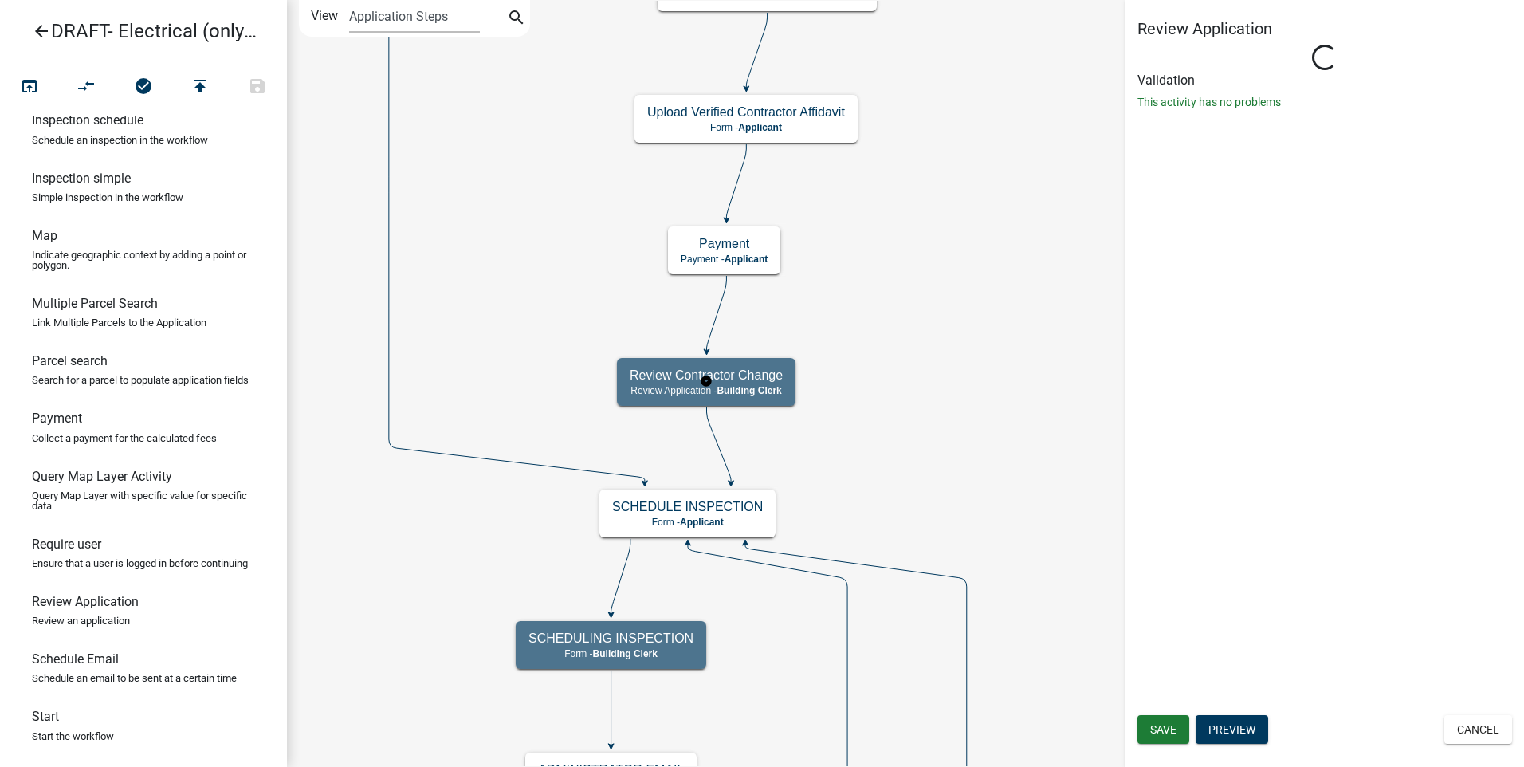
select select "A1034FF1-6D4F-4586-AA83-45D6433EEE28"
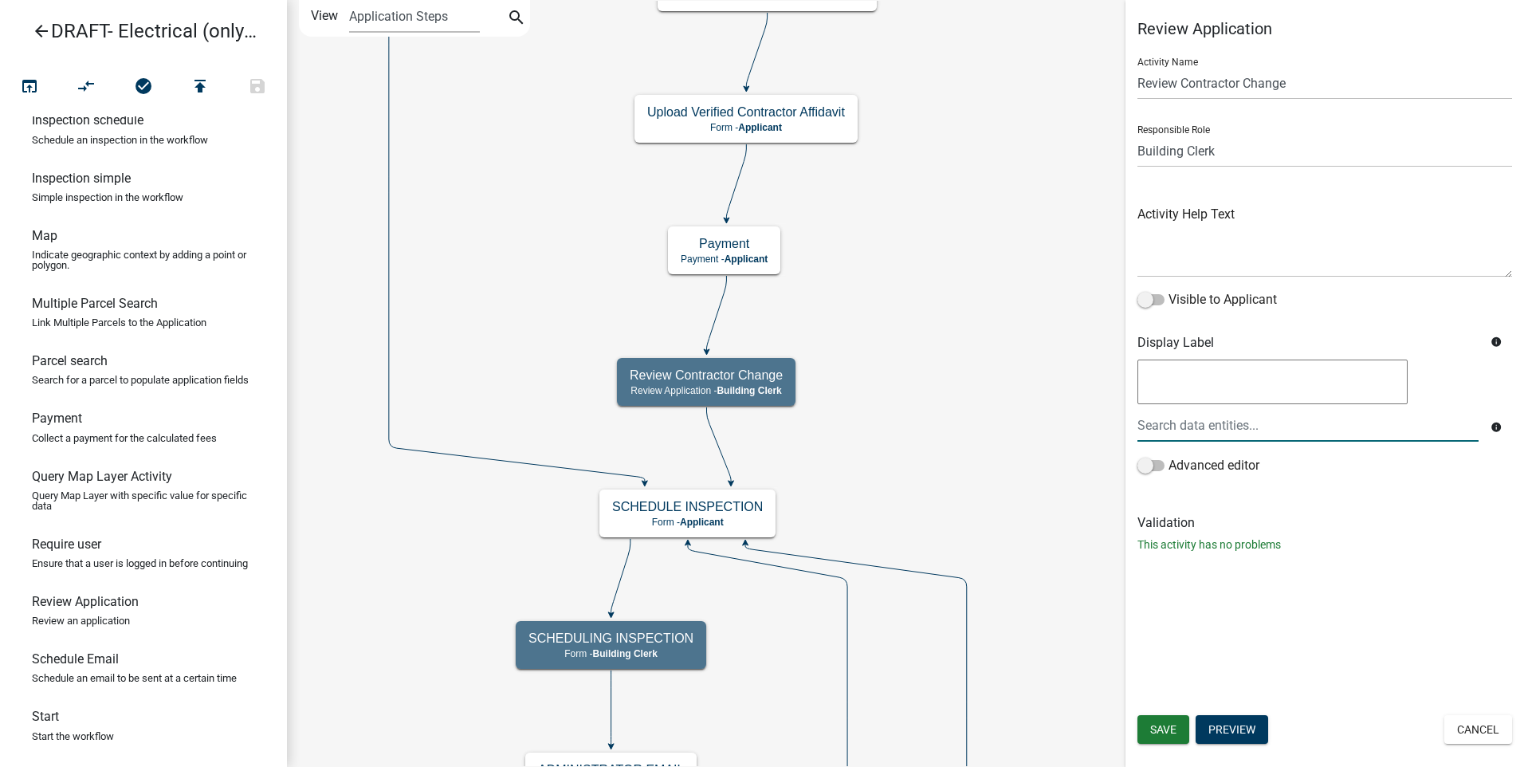
click at [1198, 425] on div at bounding box center [1308, 425] width 365 height 33
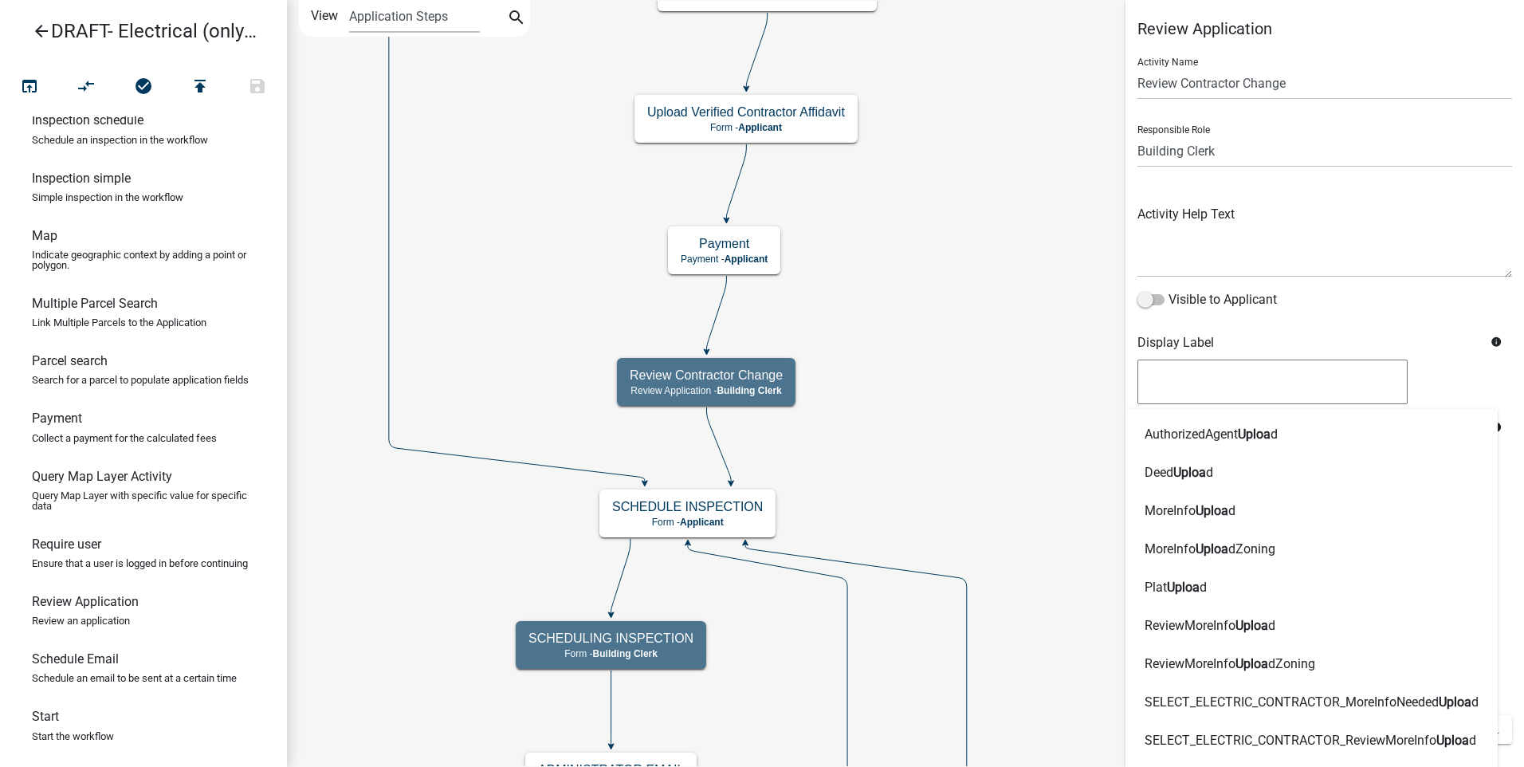
type input "upload"
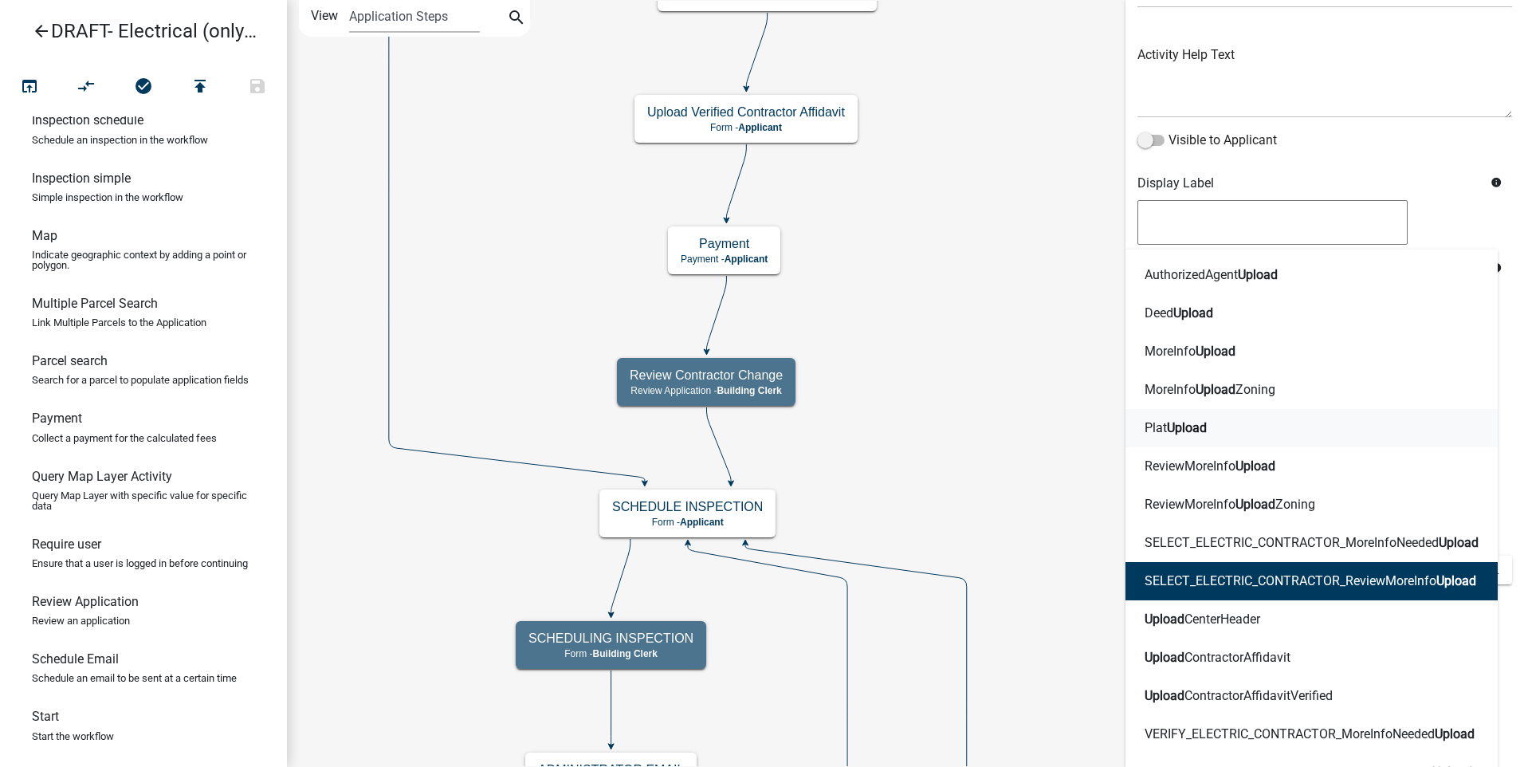
scroll to position [191, 0]
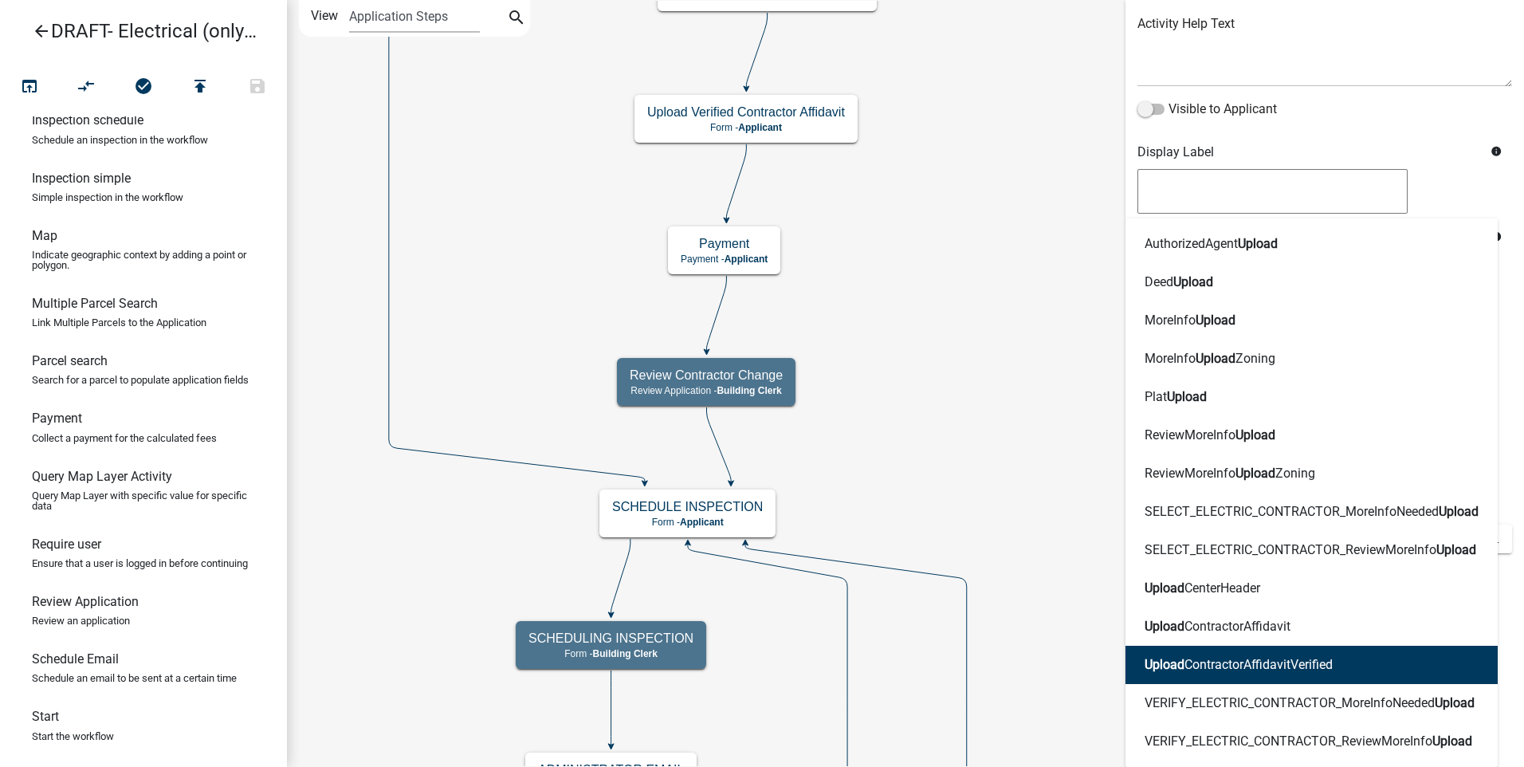
click at [1251, 660] on ngb-highlight "Upload ContractorAffidavitVerified" at bounding box center [1239, 664] width 188 height 13
type textarea "UploadContractorAffidavitVerified"
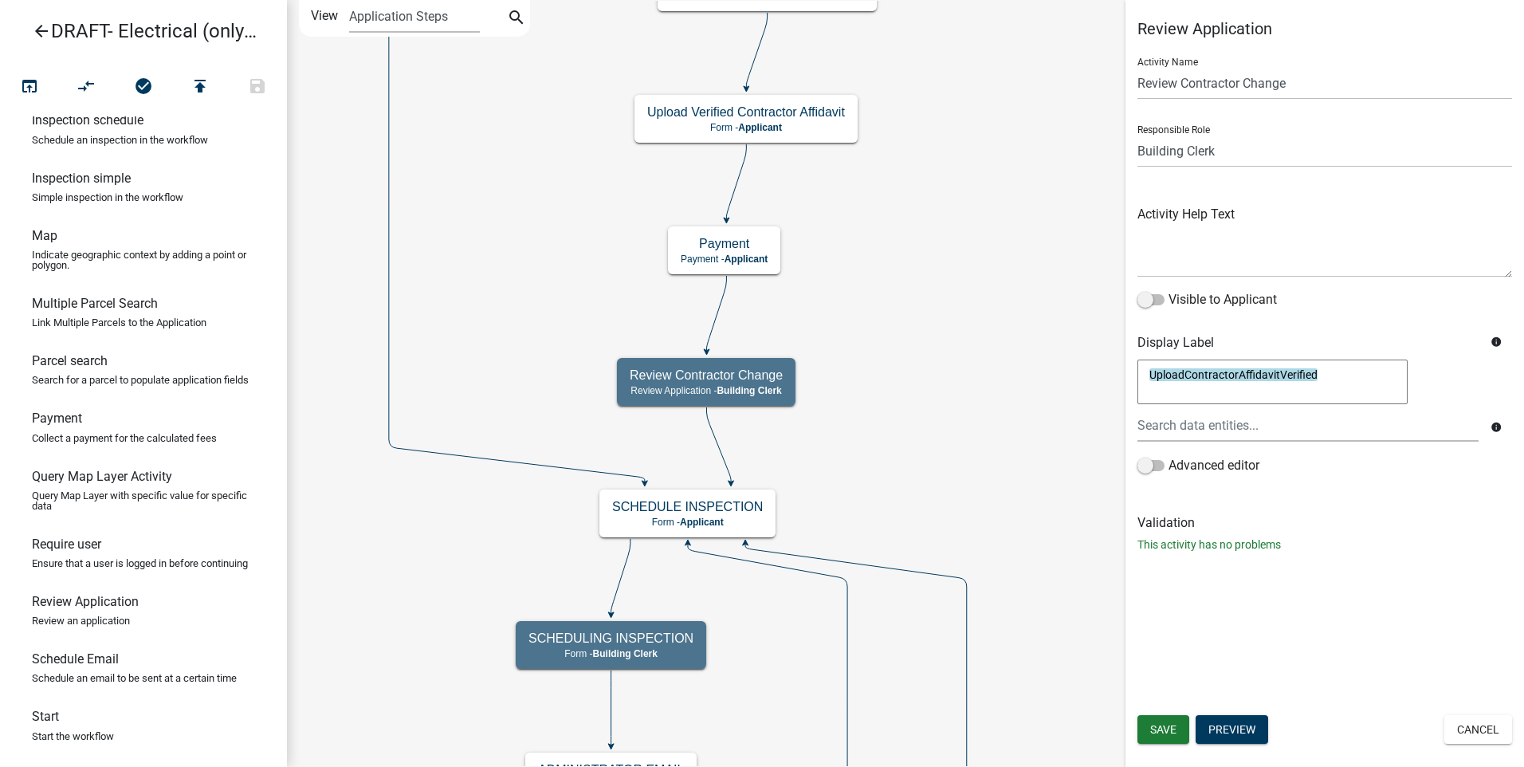
scroll to position [0, 0]
drag, startPoint x: 1335, startPoint y: 380, endPoint x: 1135, endPoint y: 402, distance: 200.5
click at [1135, 402] on div "UploadContractorAffidavitVerified UploadContractorAffidavitVerified info" at bounding box center [1325, 406] width 383 height 100
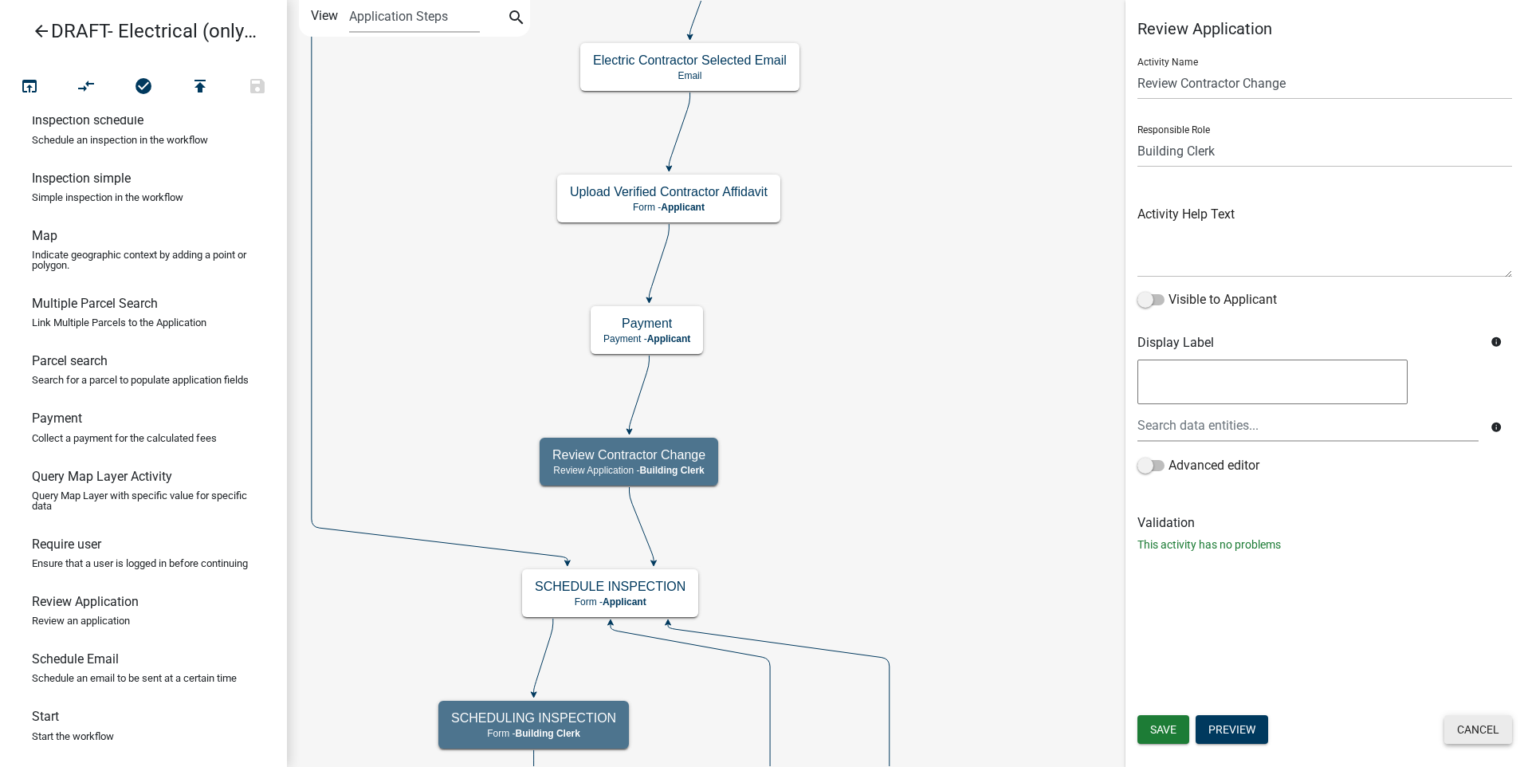
click at [1471, 726] on button "Cancel" at bounding box center [1479, 729] width 68 height 29
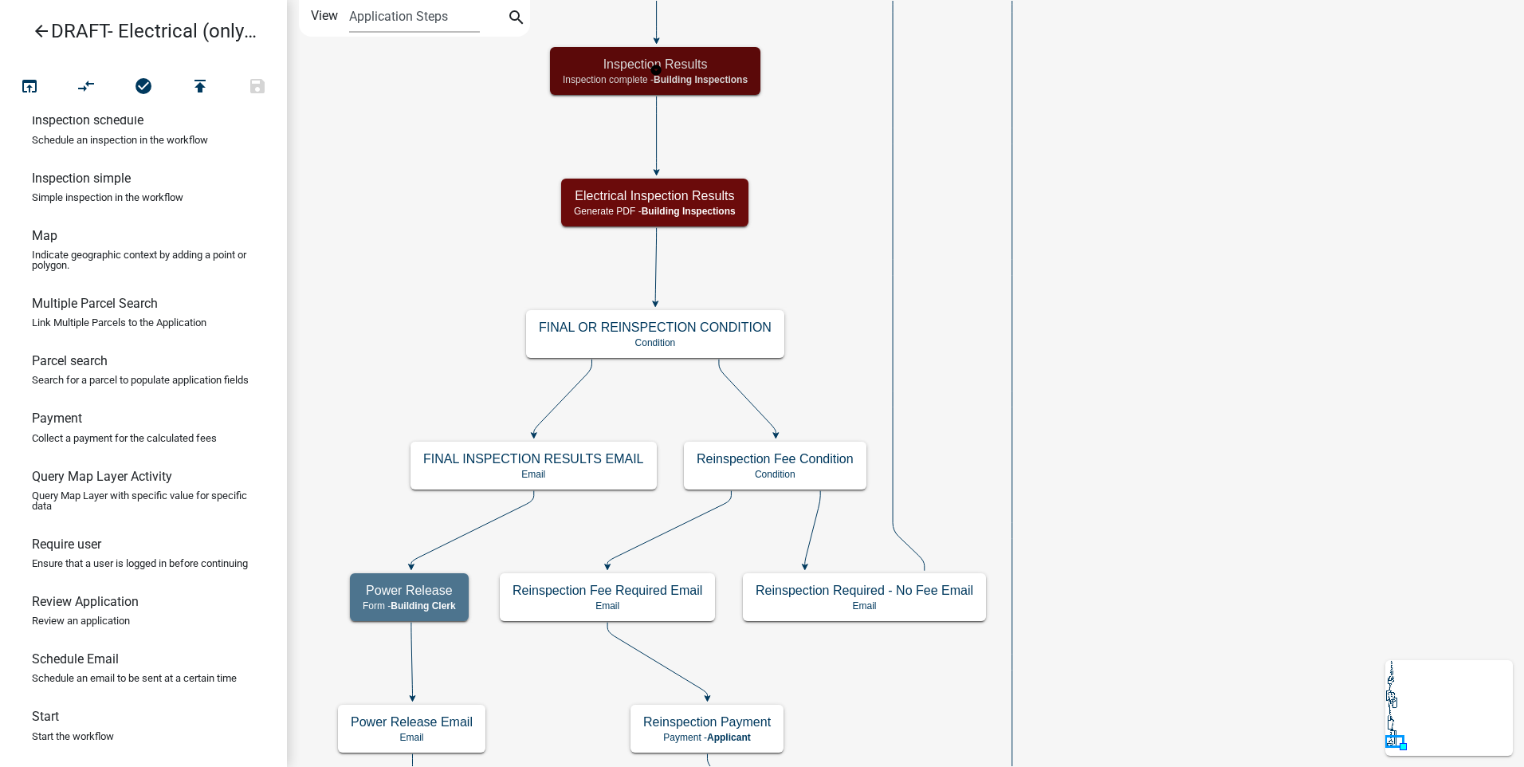
click at [711, 78] on span "Building Inspections" at bounding box center [701, 79] width 94 height 11
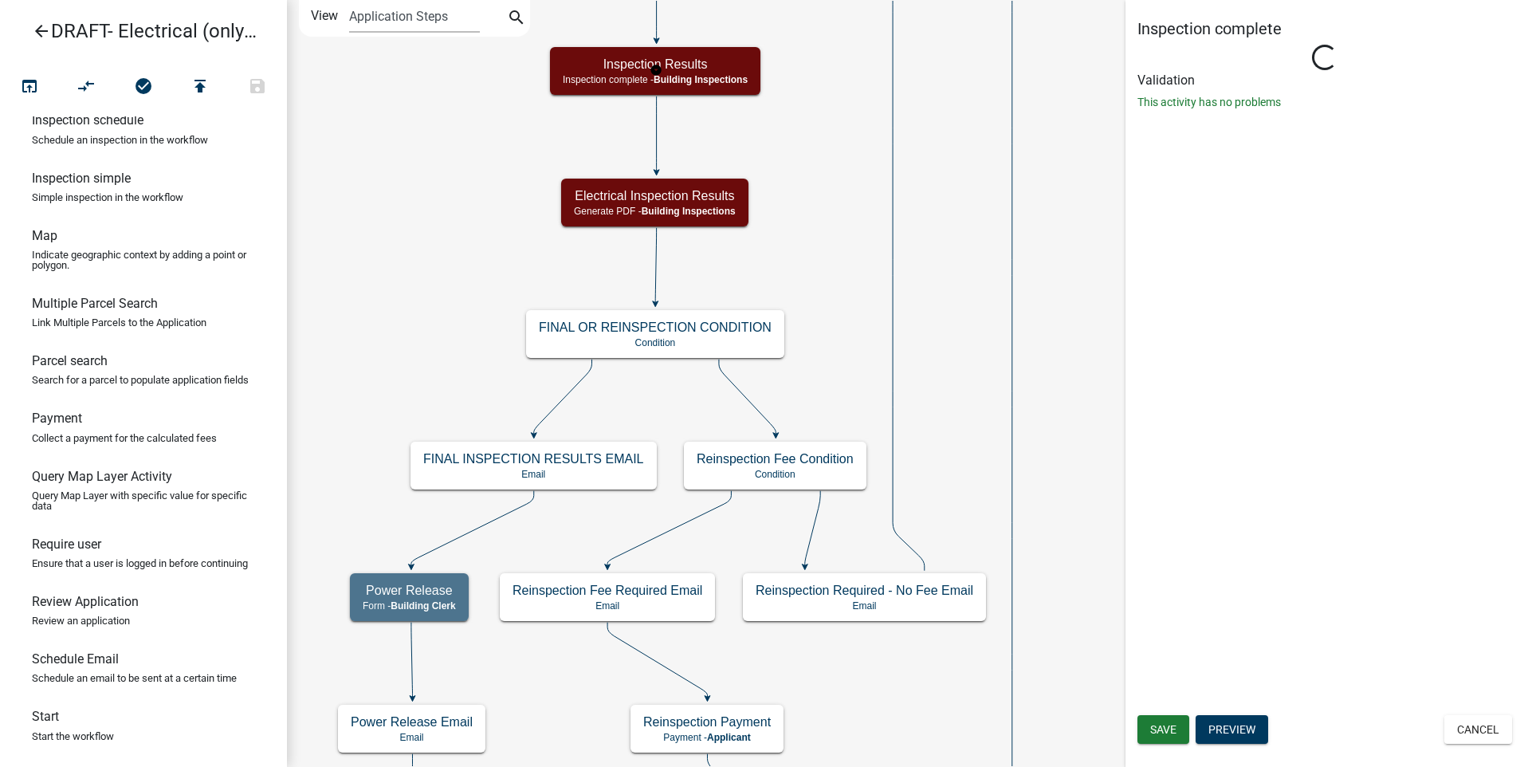
select select "67B8E1BD-2E3E-4A8D-861D-598F76277593"
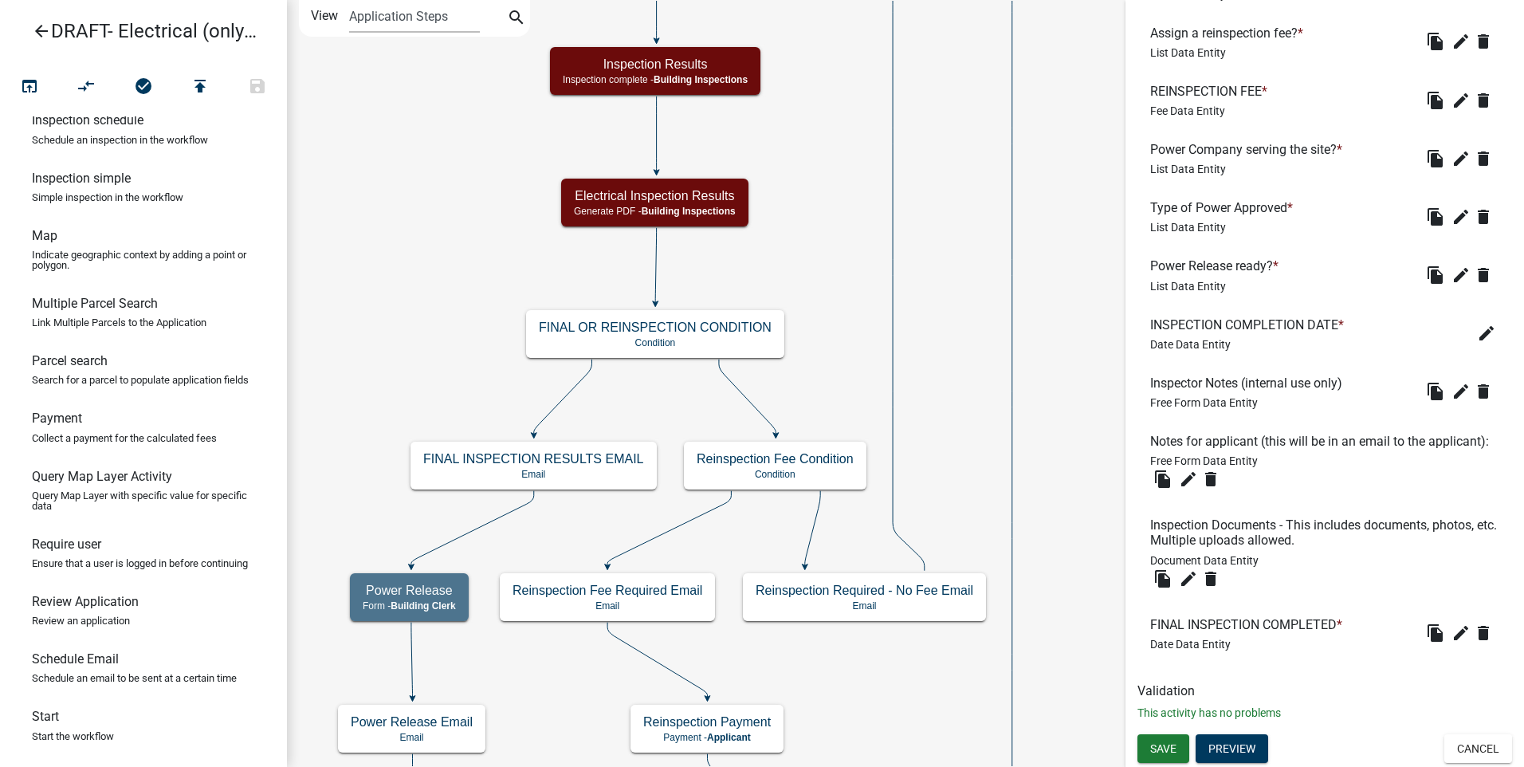
scroll to position [936, 0]
click at [1452, 630] on icon "edit" at bounding box center [1461, 632] width 19 height 19
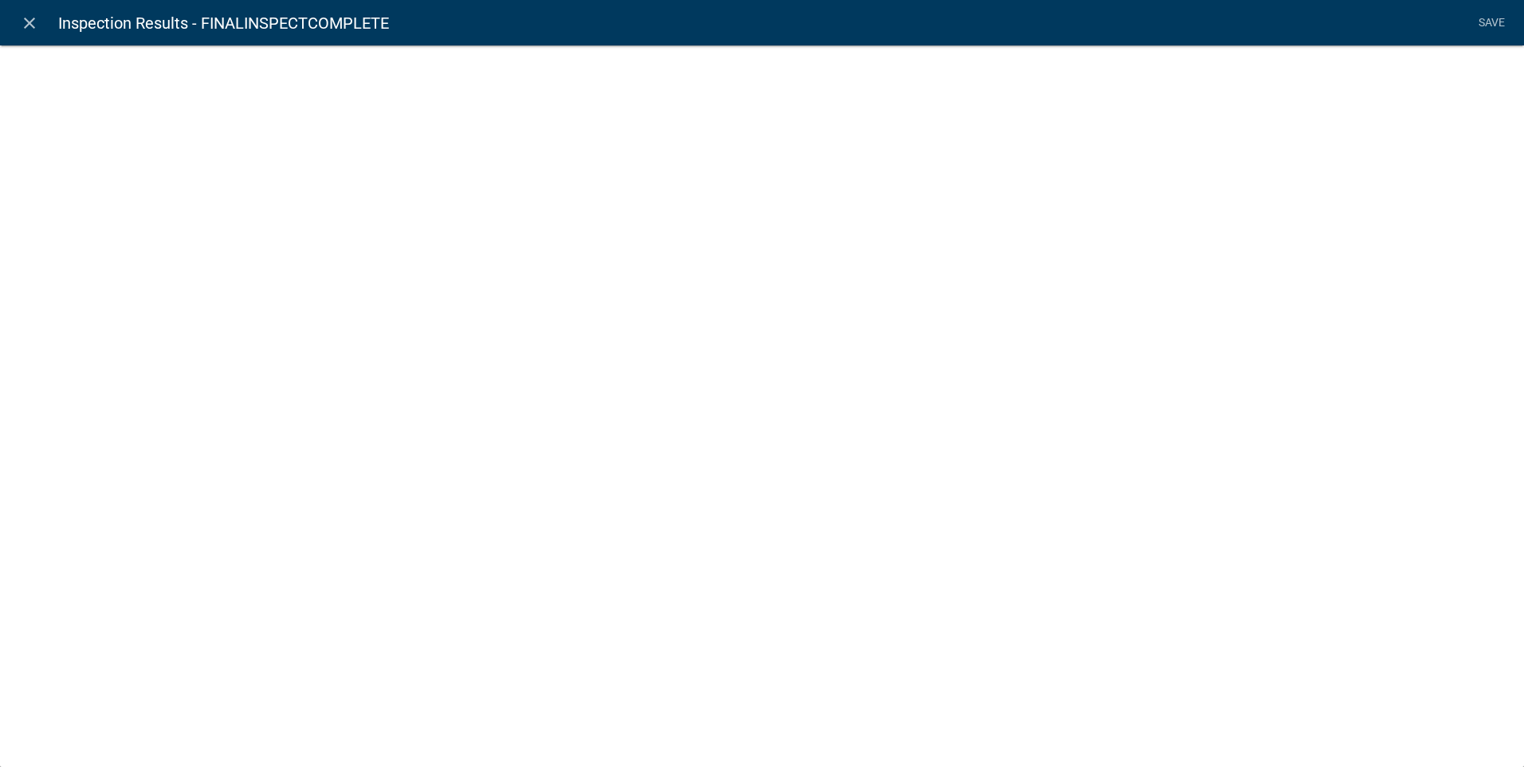
select select "date"
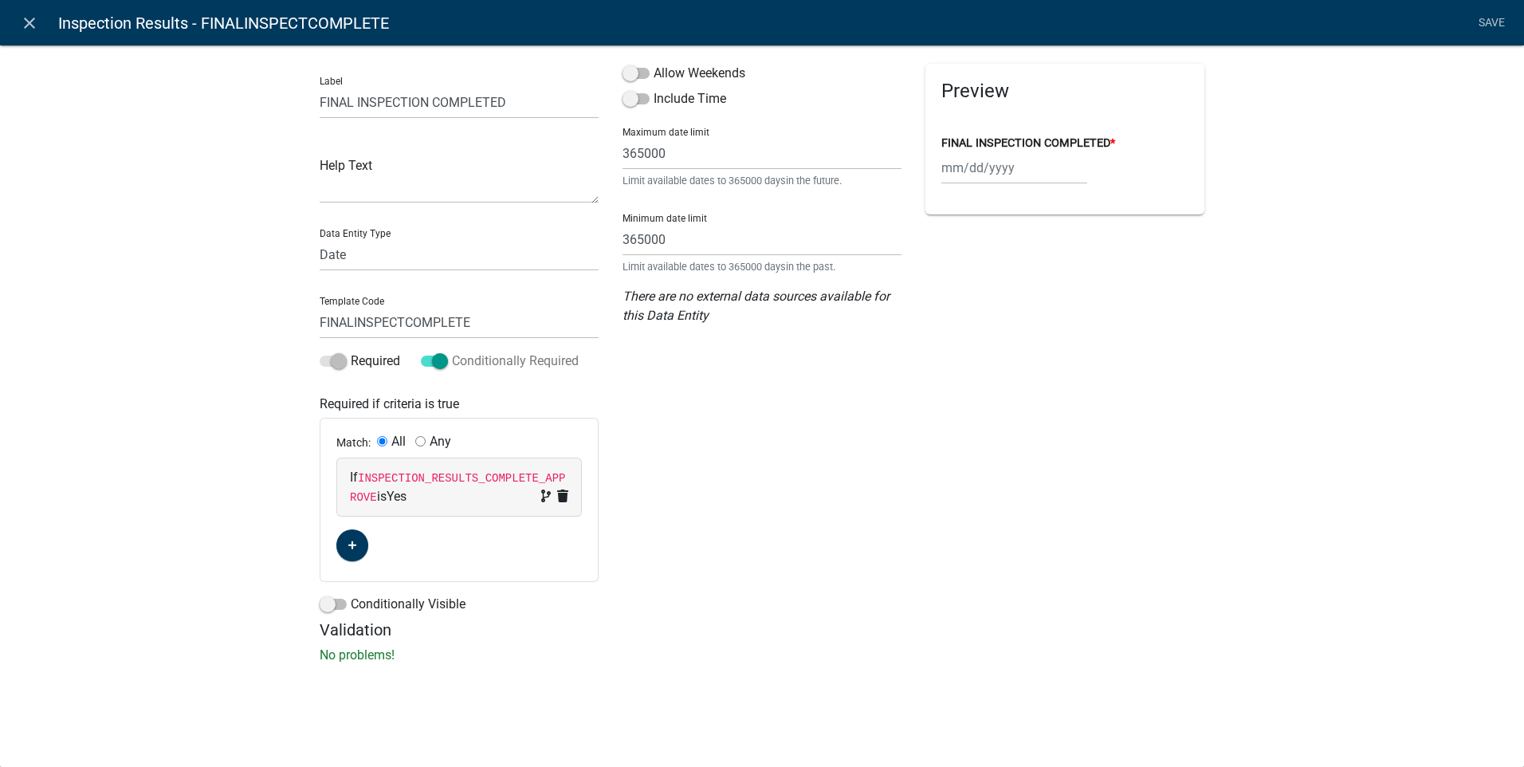
click at [440, 356] on span at bounding box center [434, 361] width 27 height 11
click at [452, 352] on input "Conditionally Required" at bounding box center [452, 352] width 0 height 0
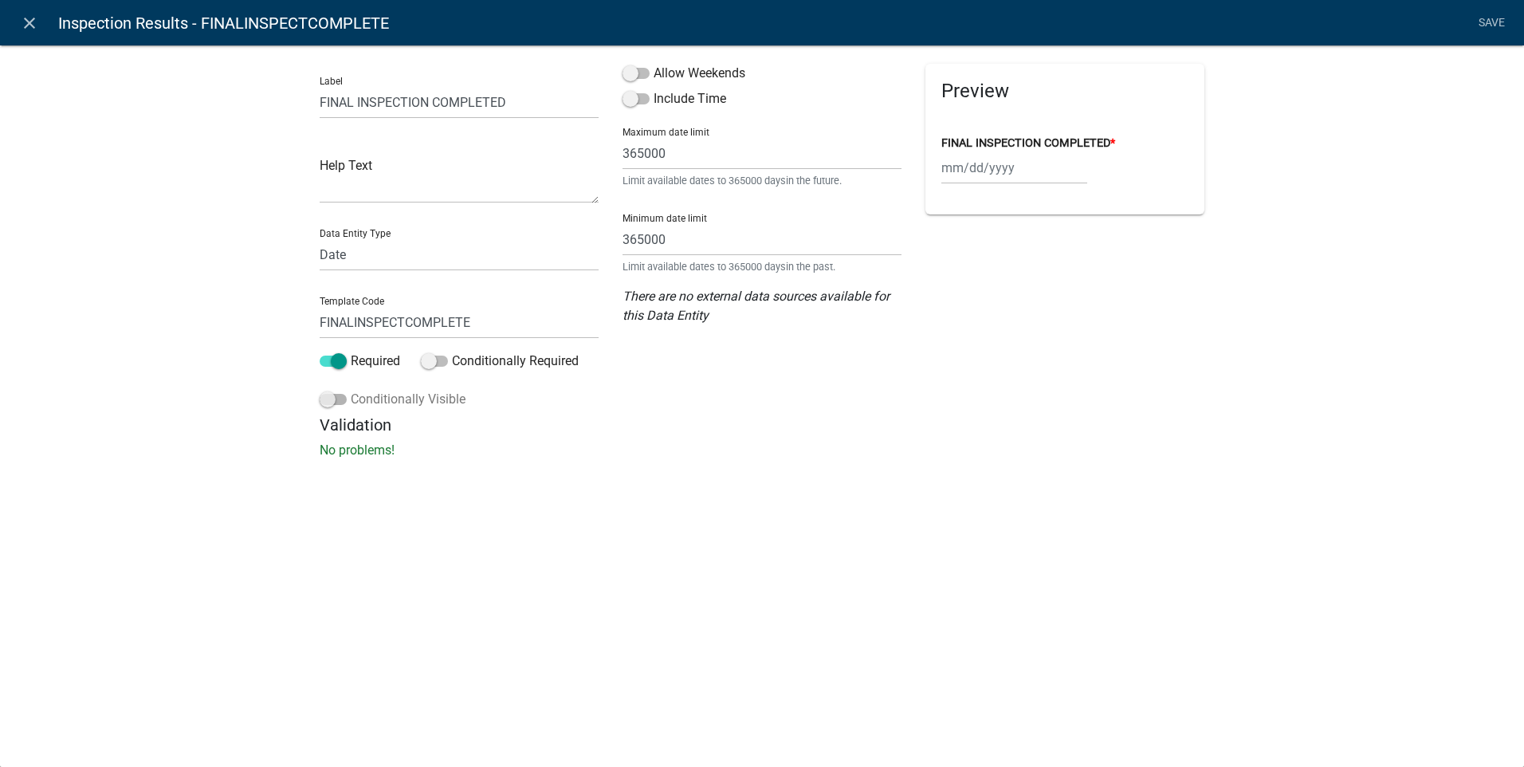
click at [329, 395] on span at bounding box center [333, 399] width 27 height 11
click at [351, 390] on input "Conditionally Visible" at bounding box center [351, 390] width 0 height 0
click at [354, 511] on fa-icon "button" at bounding box center [352, 518] width 9 height 15
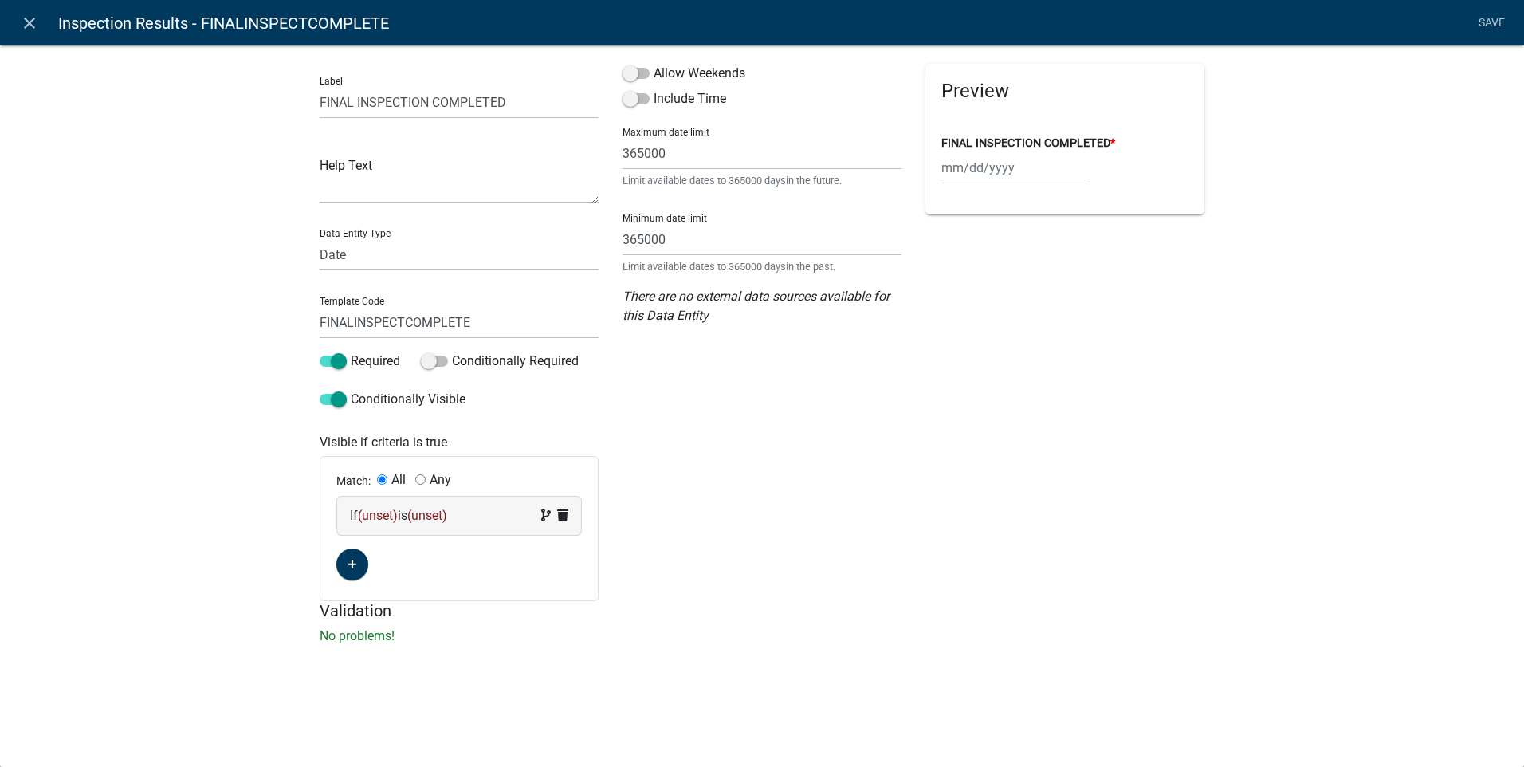
click at [375, 511] on span "(unset)" at bounding box center [378, 515] width 40 height 15
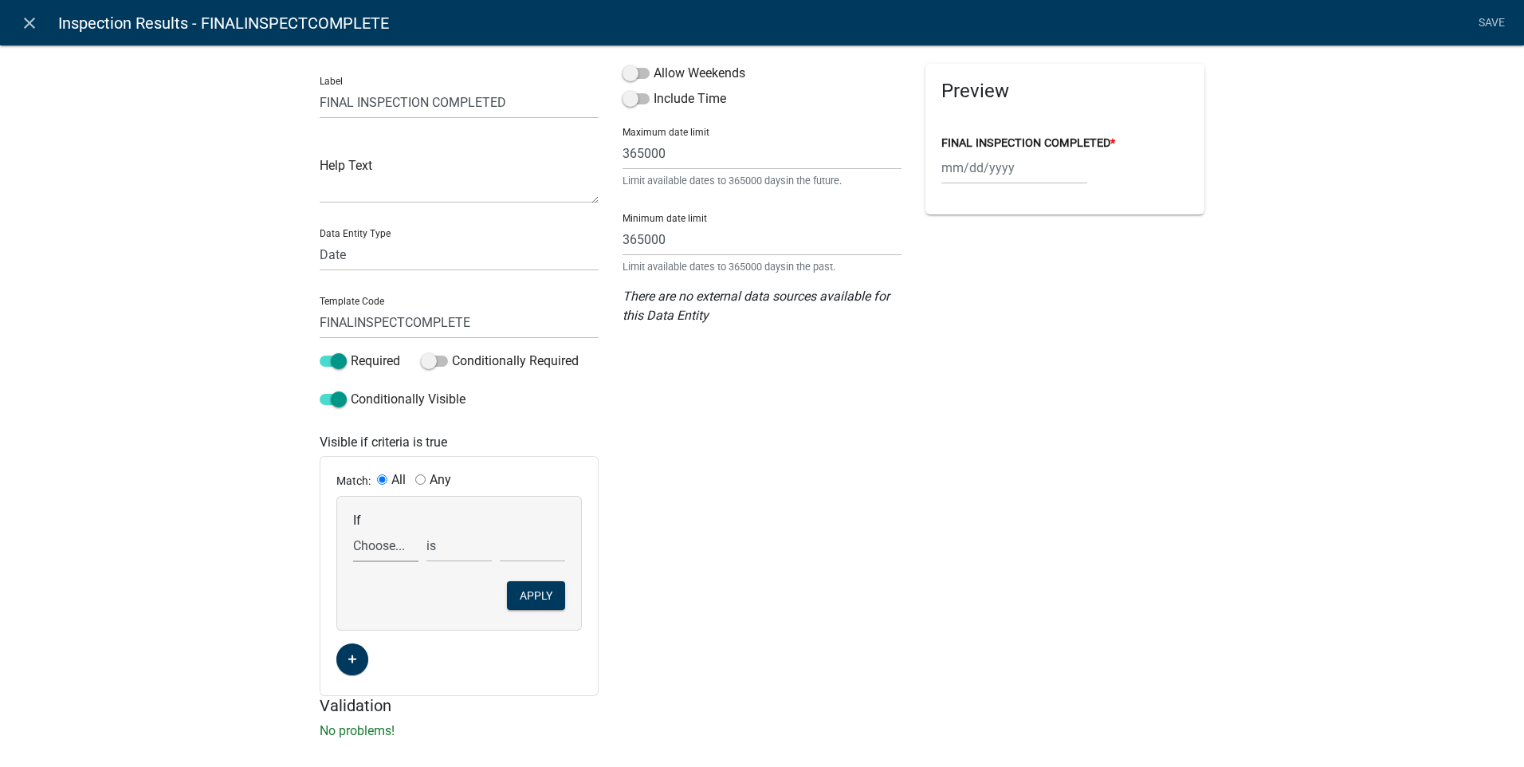
click at [374, 544] on select "Choose... Acres AdditionalInspectionsYN ALL_FEE_RECIPIENTS AMOUNT_PAID amperage…" at bounding box center [385, 545] width 65 height 33
select select "56: INSPECTION_RESULTS_COMPLETE_APPROVE"
click at [353, 529] on select "Choose... Acres AdditionalInspectionsYN ALL_FEE_RECIPIENTS AMOUNT_PAID amperage…" at bounding box center [385, 545] width 65 height 33
click at [516, 545] on select "Choose... Bypass No Yes" at bounding box center [532, 545] width 65 height 33
select select "3: Yes"
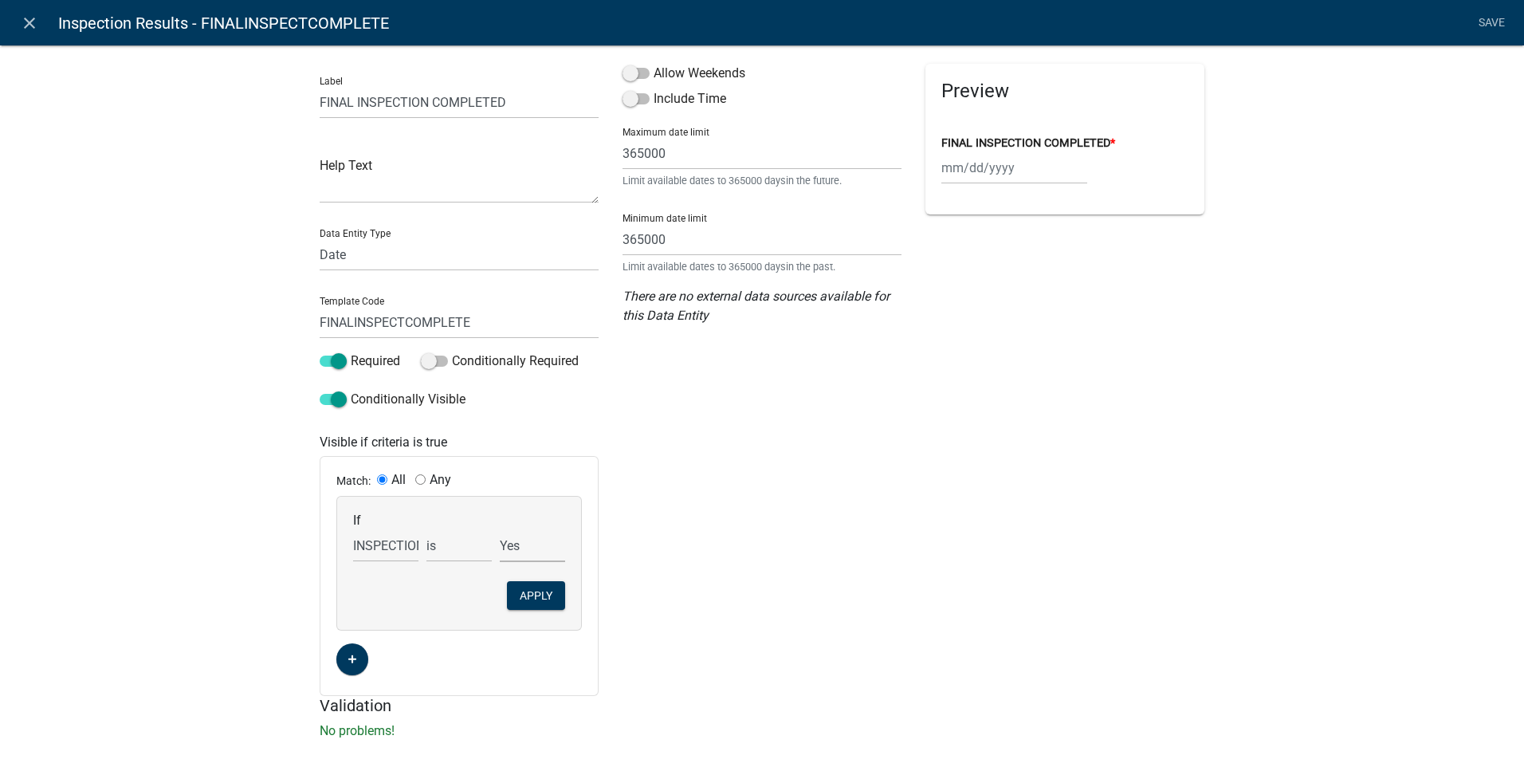
click at [500, 529] on select "Choose... Bypass No Yes" at bounding box center [532, 545] width 65 height 33
click at [529, 595] on button "Apply" at bounding box center [536, 595] width 58 height 29
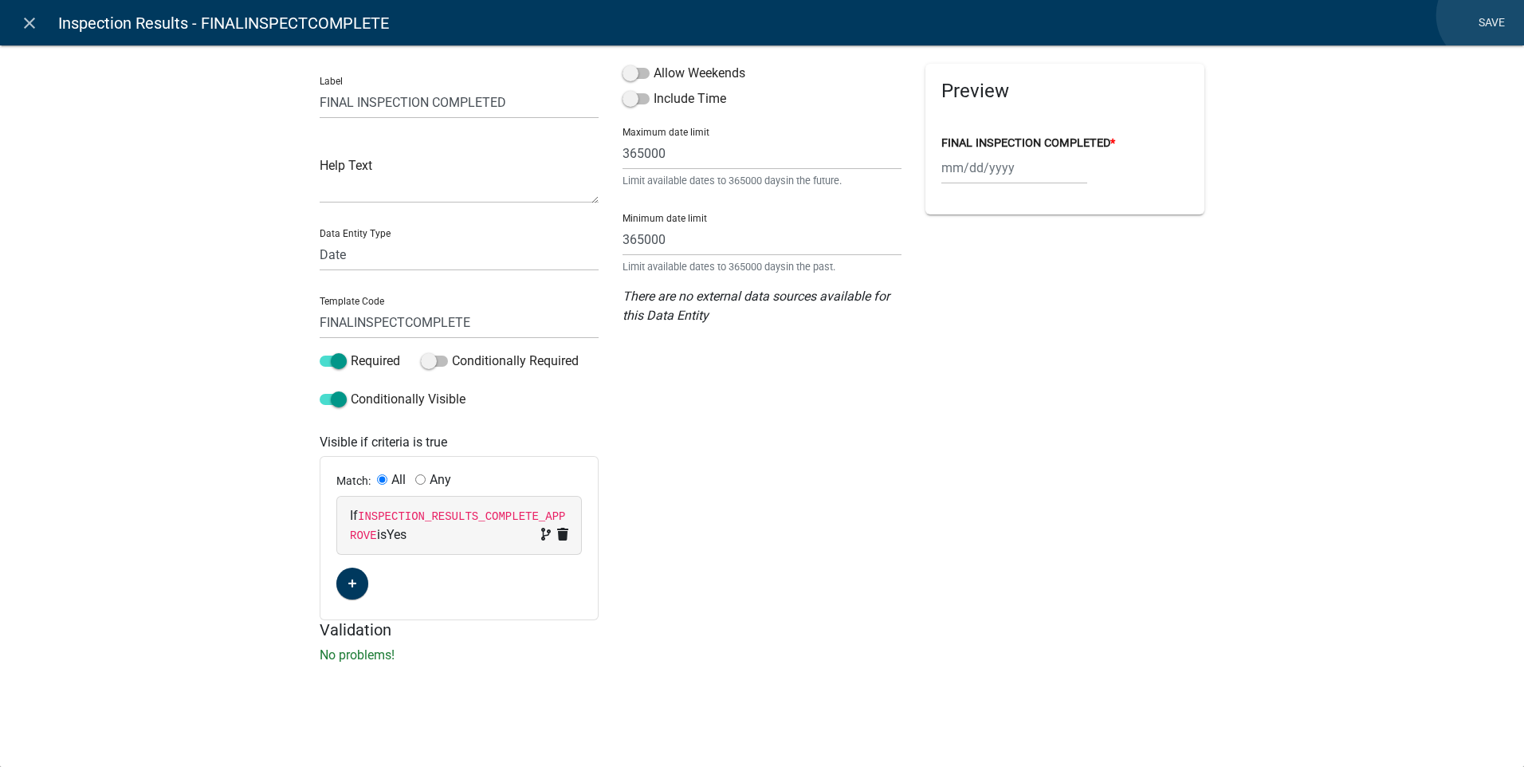
click at [1487, 15] on link "Save" at bounding box center [1492, 23] width 40 height 30
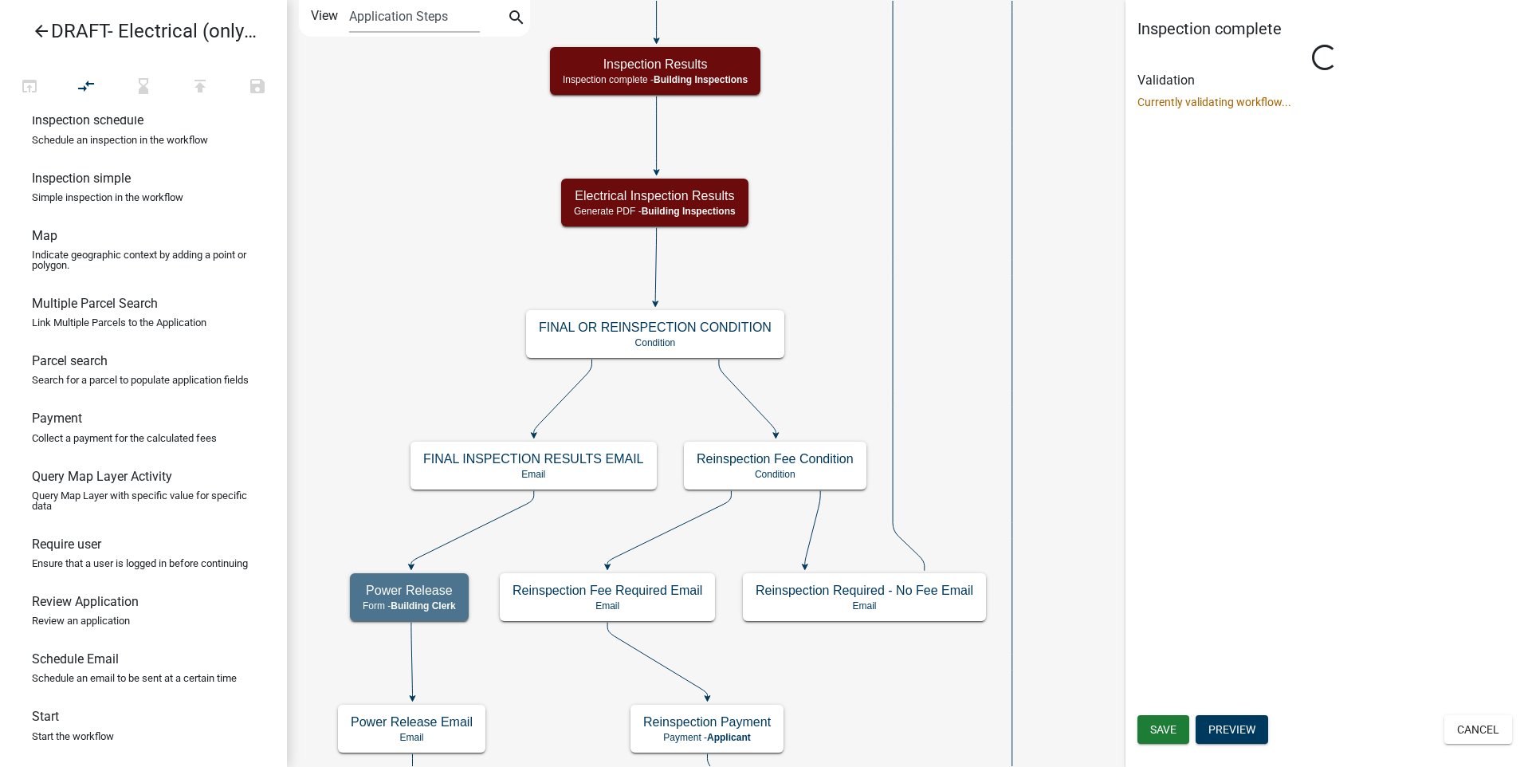
scroll to position [0, 0]
select select "67B8E1BD-2E3E-4A8D-861D-598F76277593"
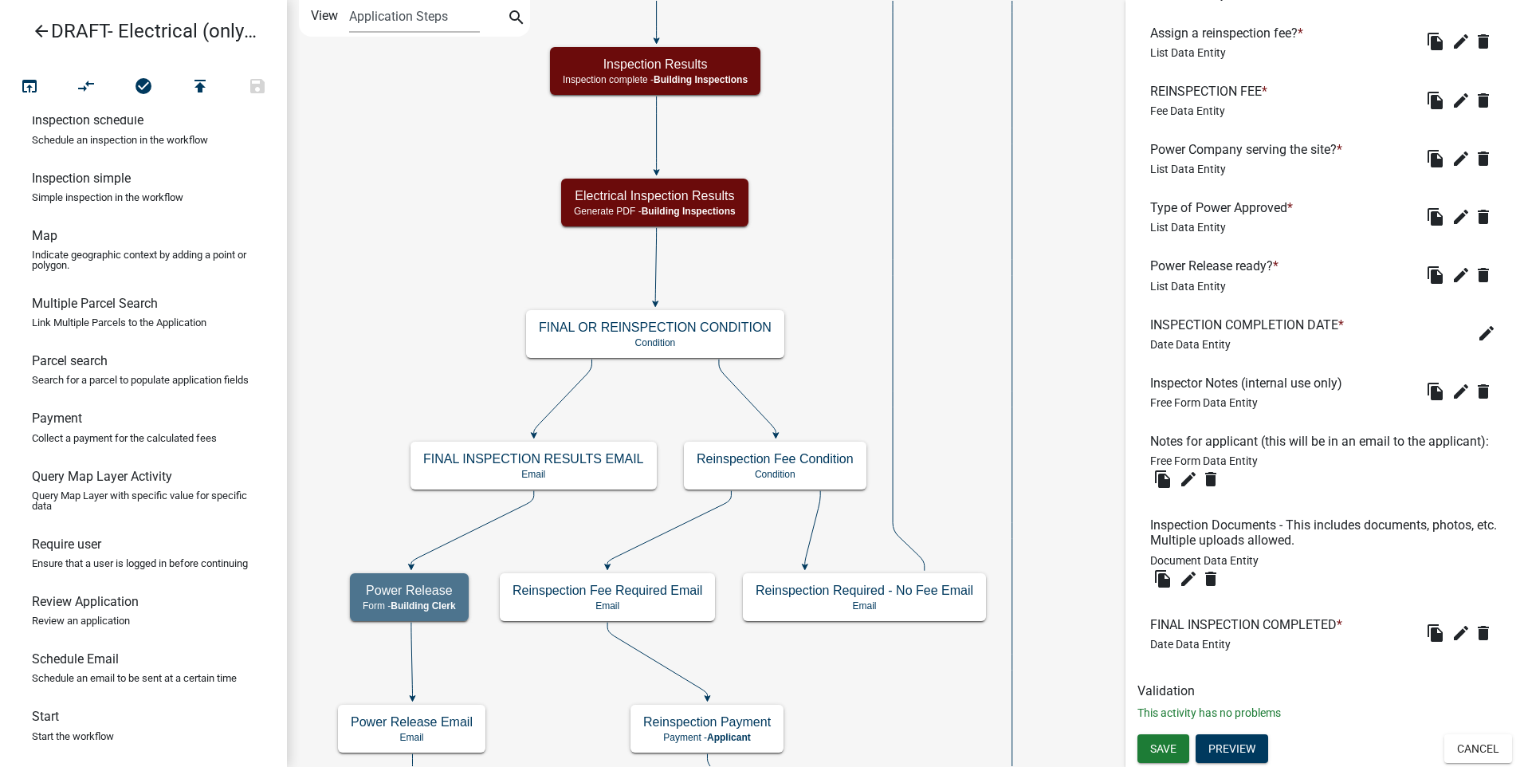
scroll to position [936, 0]
click at [1156, 747] on span "Save" at bounding box center [1163, 747] width 26 height 13
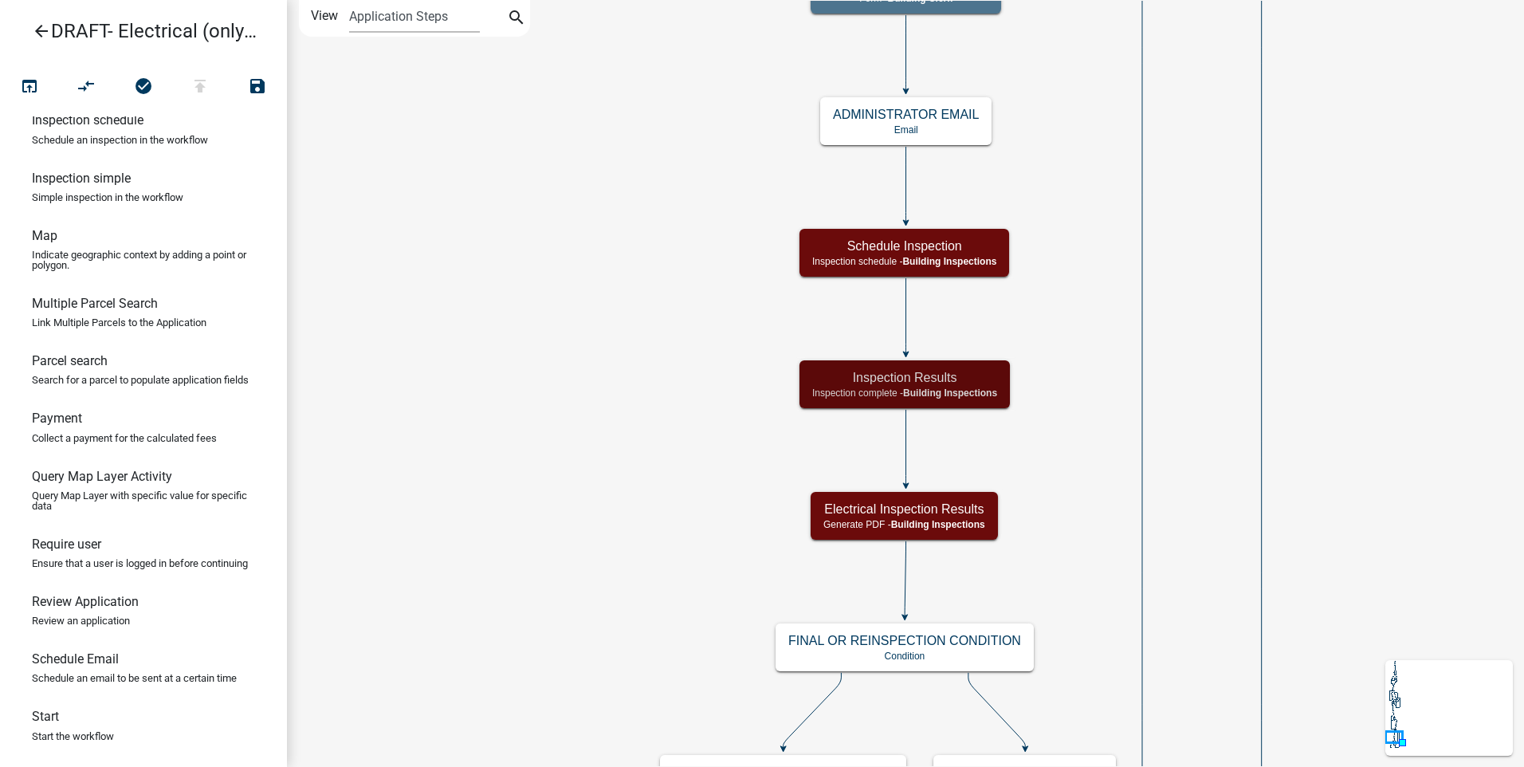
scroll to position [0, 0]
click at [937, 398] on span "Building Inspections" at bounding box center [950, 392] width 94 height 11
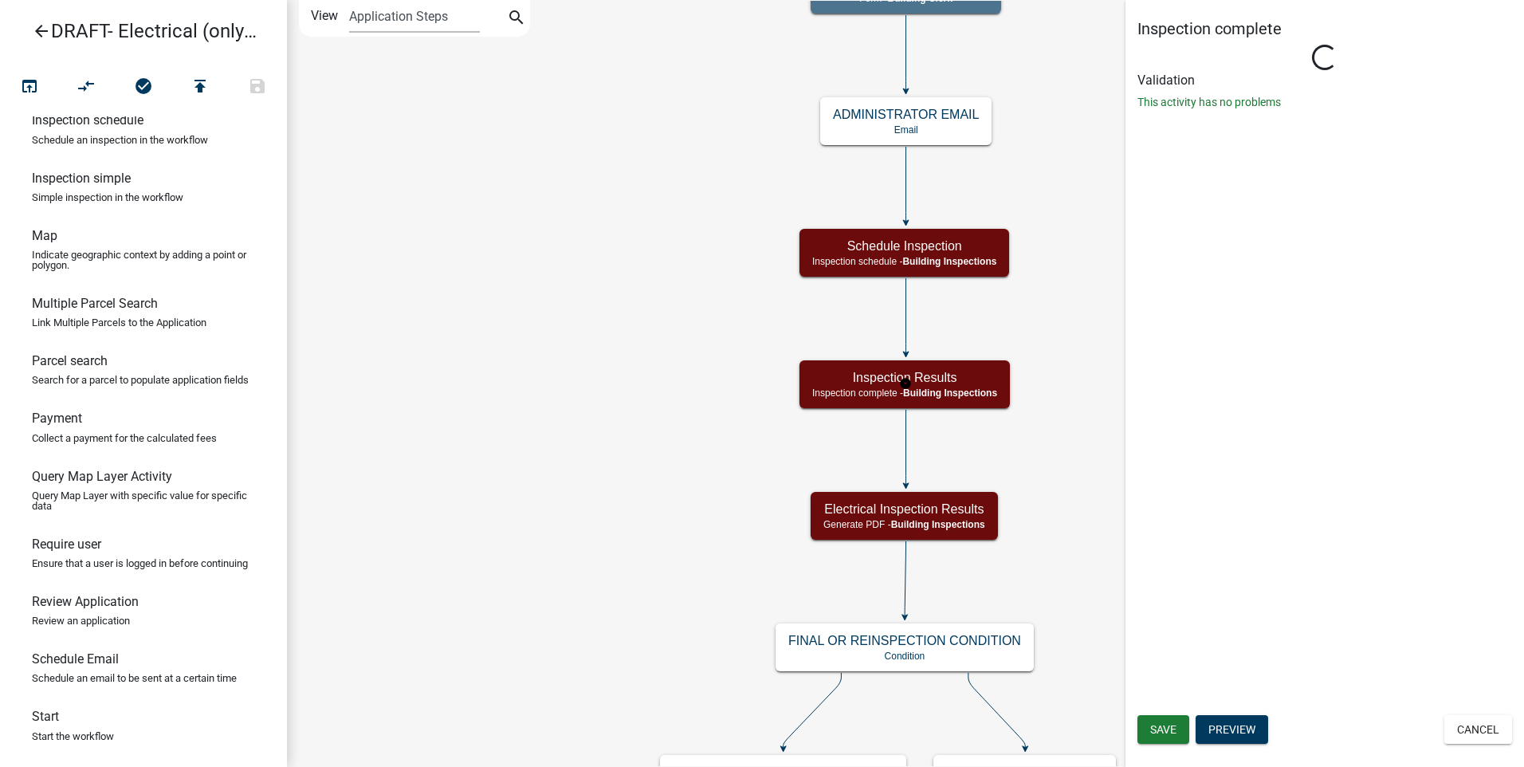
select select "67B8E1BD-2E3E-4A8D-861D-598F76277593"
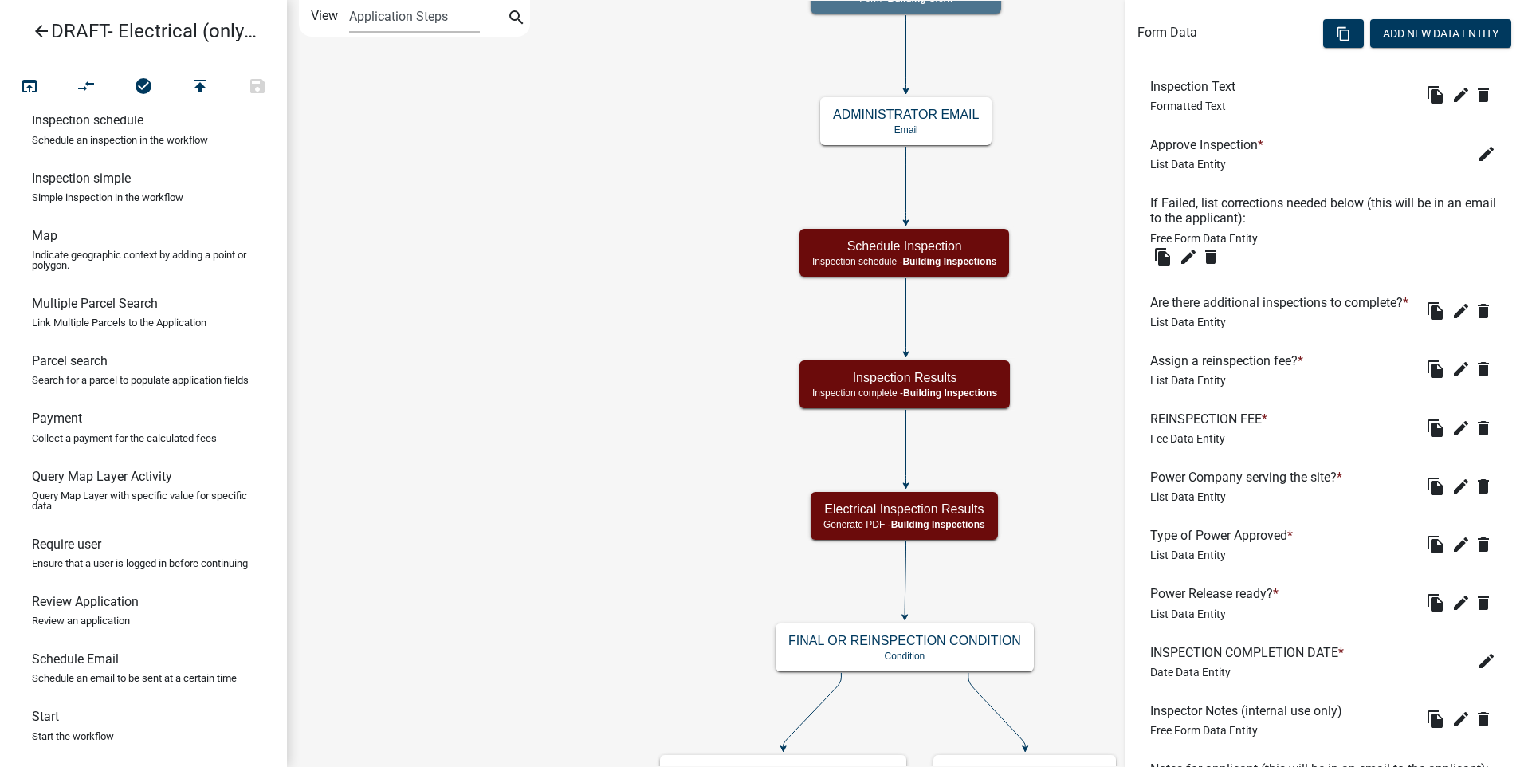
scroll to position [572, 0]
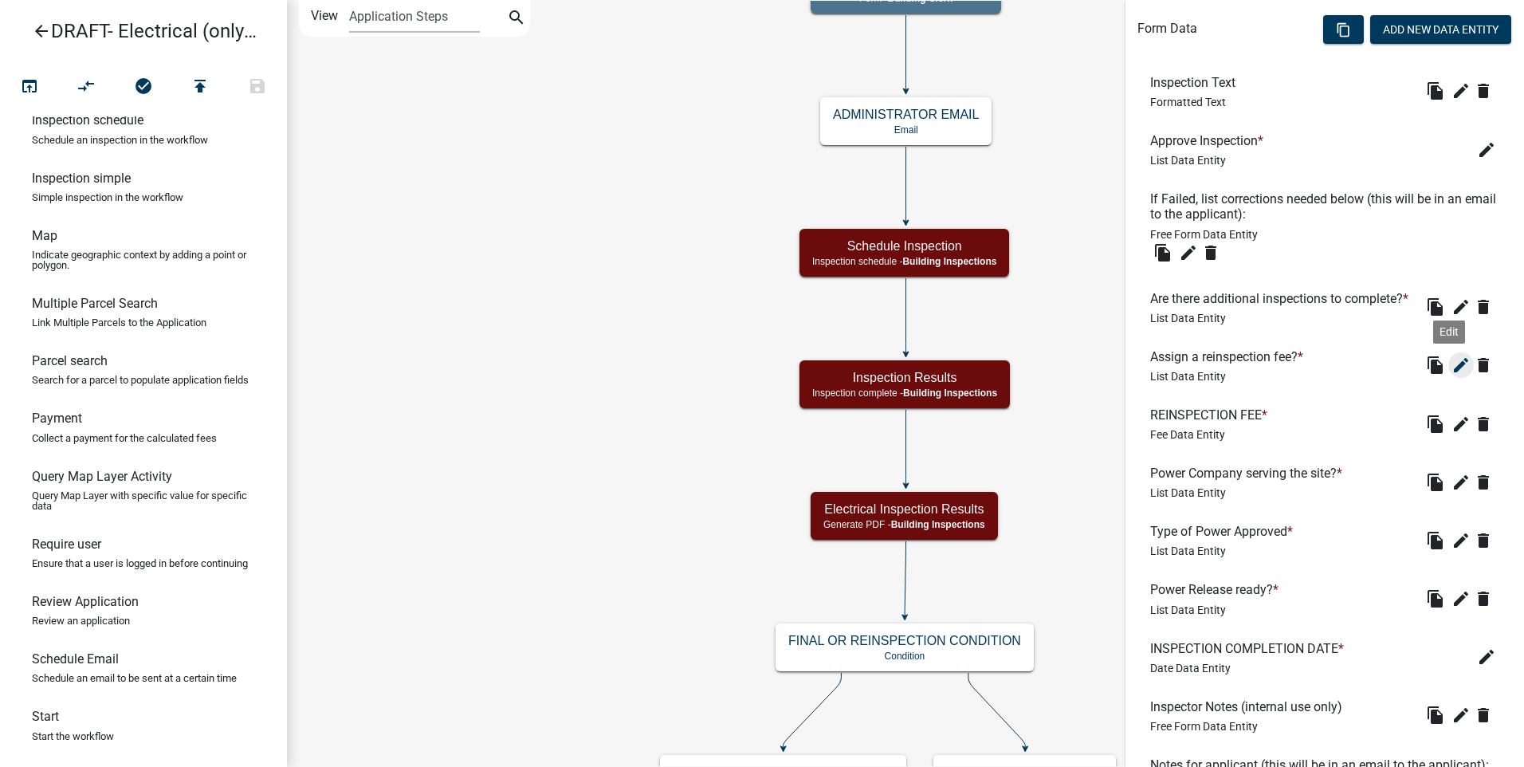
click at [1452, 375] on icon "edit" at bounding box center [1461, 365] width 19 height 19
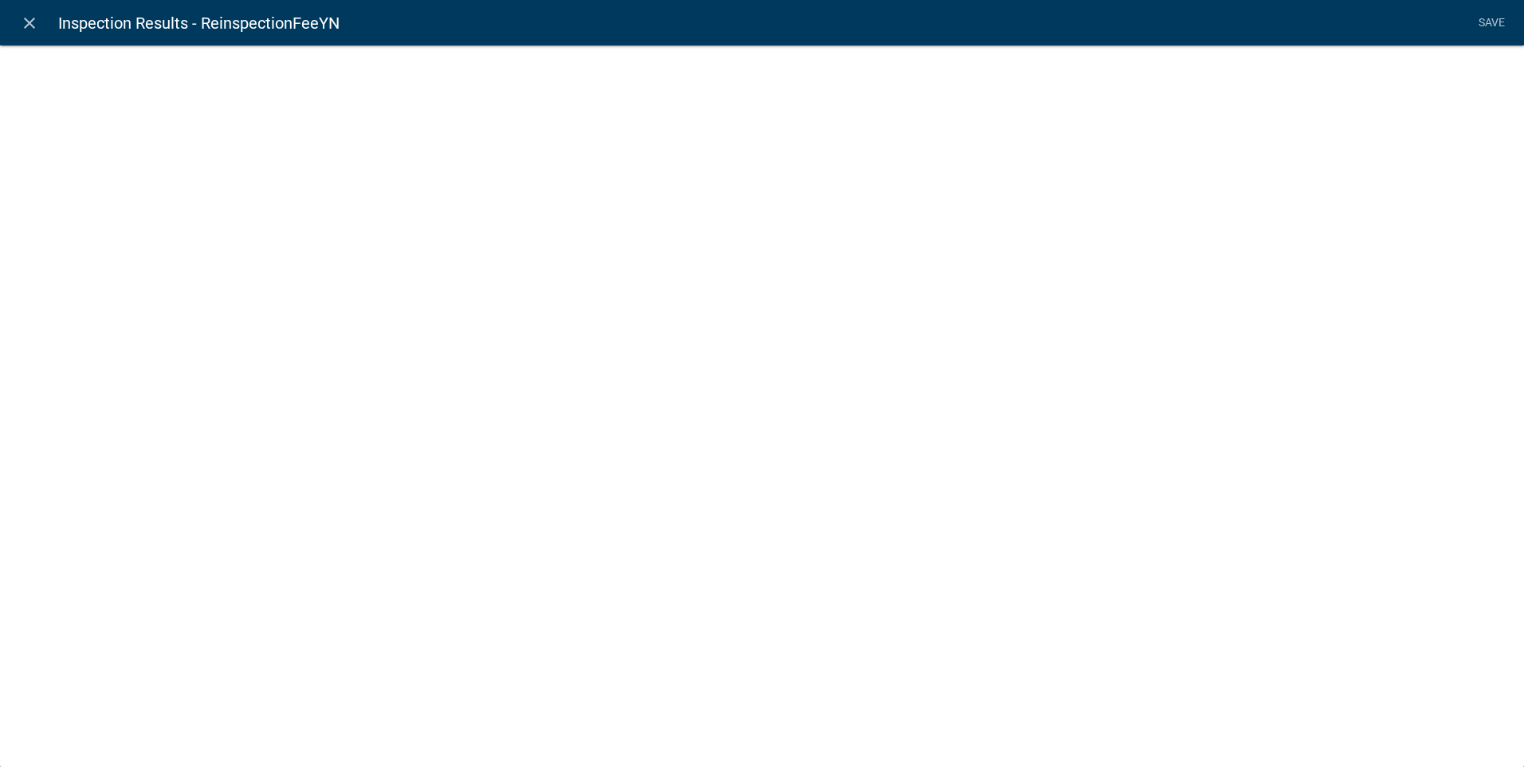
select select "list-data"
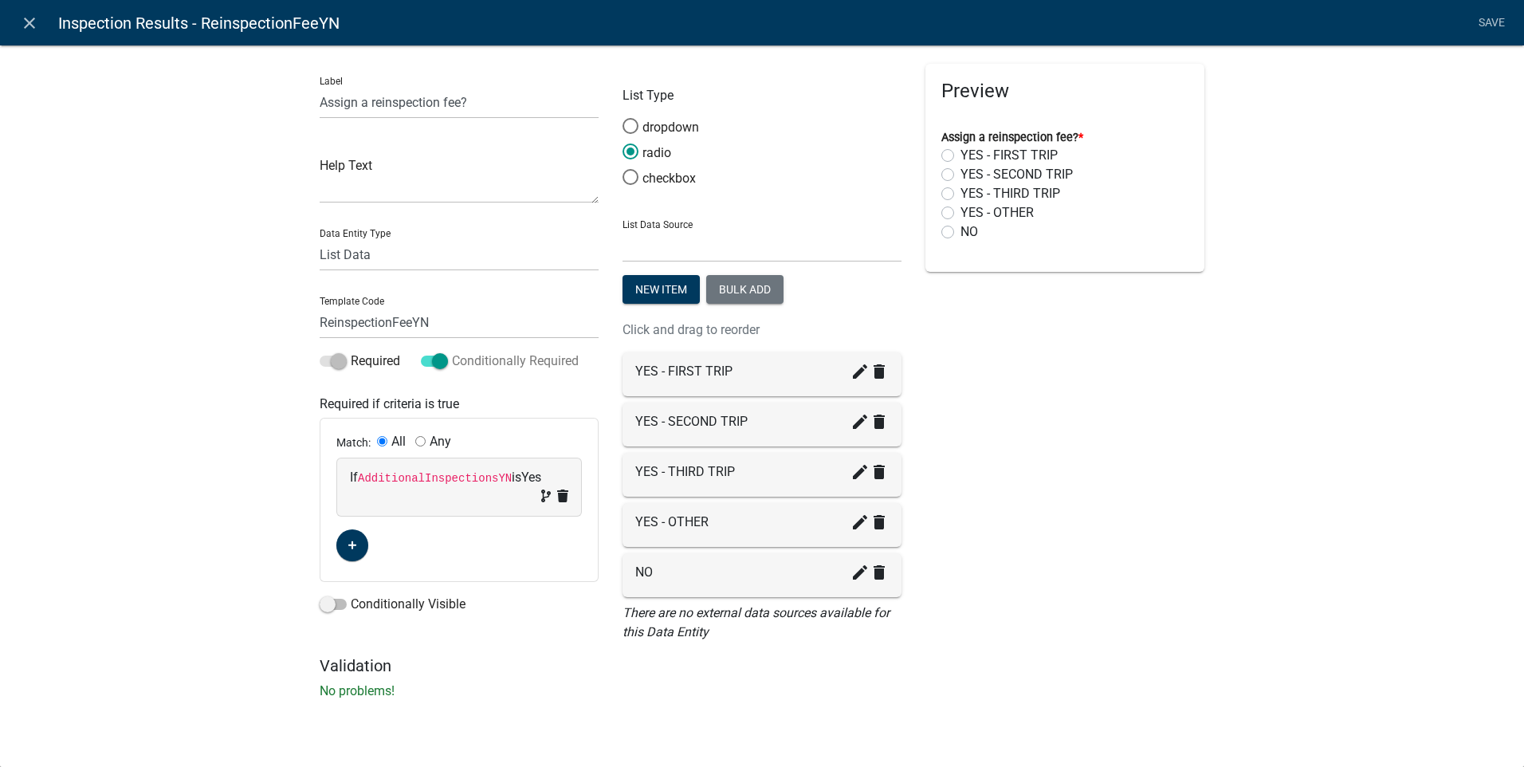
click at [441, 356] on span at bounding box center [434, 361] width 27 height 11
click at [452, 352] on input "Conditionally Required" at bounding box center [452, 352] width 0 height 0
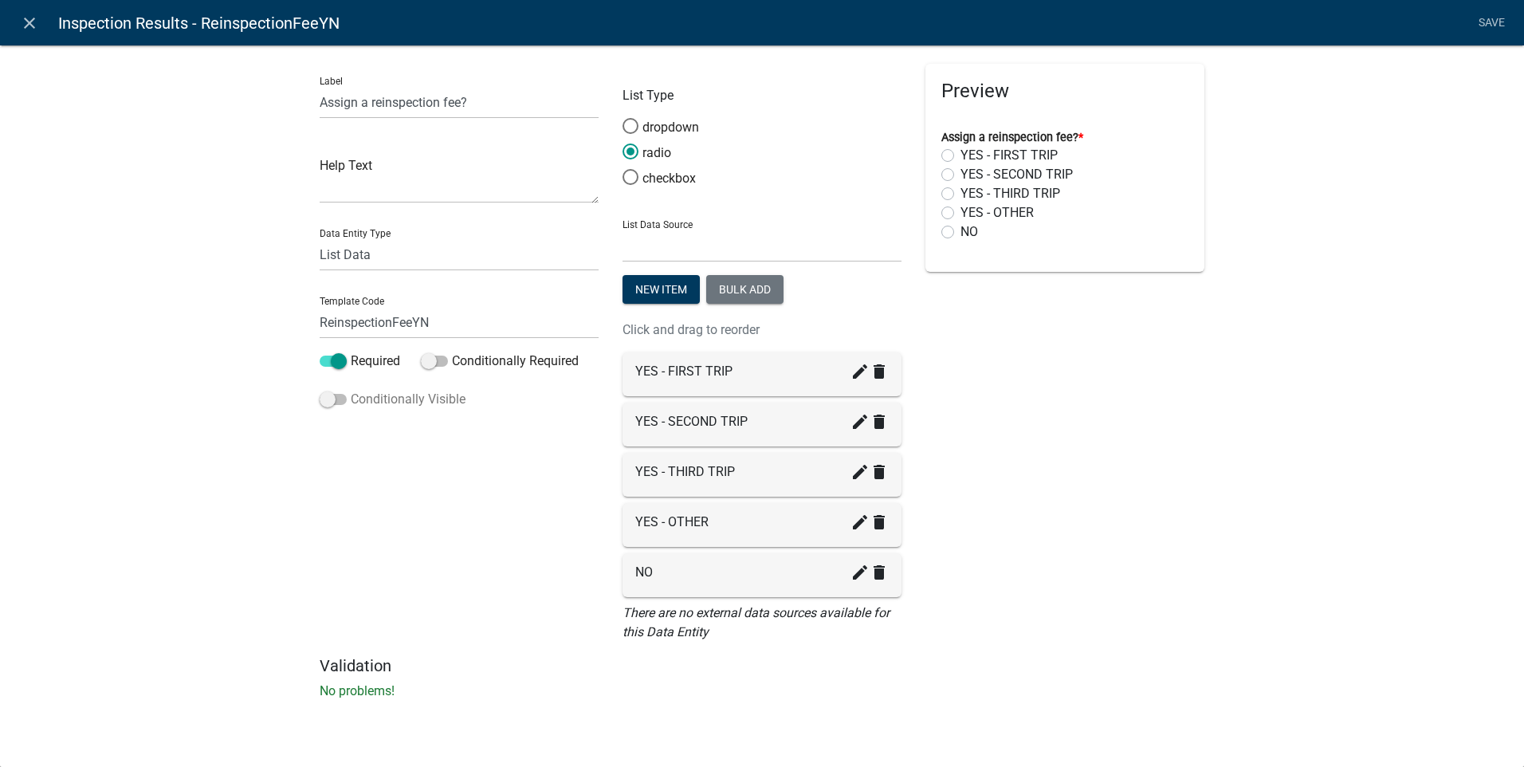
click at [327, 397] on span at bounding box center [333, 399] width 27 height 11
click at [351, 390] on input "Conditionally Visible" at bounding box center [351, 390] width 0 height 0
click at [342, 360] on span at bounding box center [333, 361] width 27 height 11
click at [351, 352] on input "Required" at bounding box center [351, 352] width 0 height 0
click at [352, 517] on icon "button" at bounding box center [352, 518] width 9 height 9
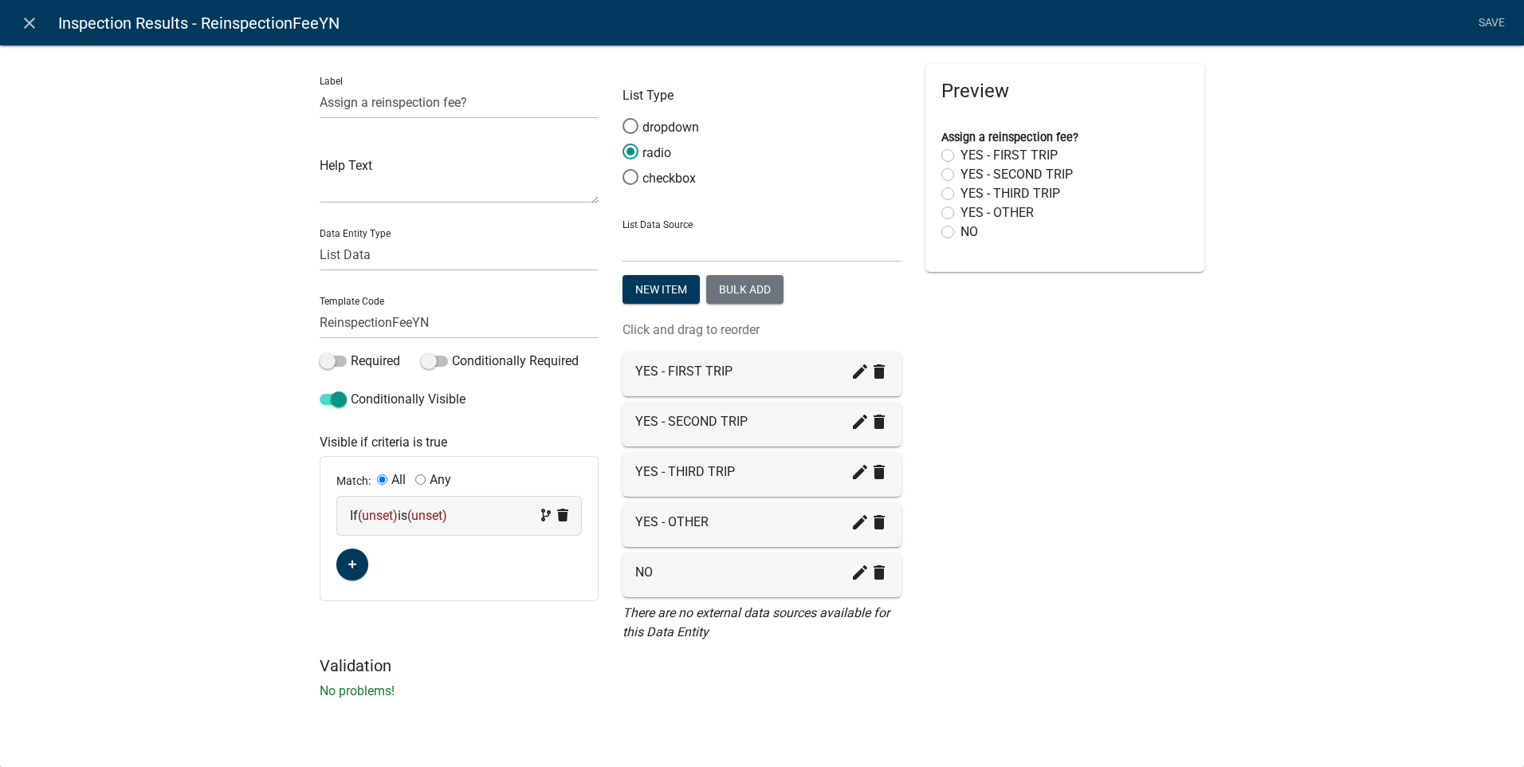
click at [381, 517] on span "(unset)" at bounding box center [378, 515] width 40 height 15
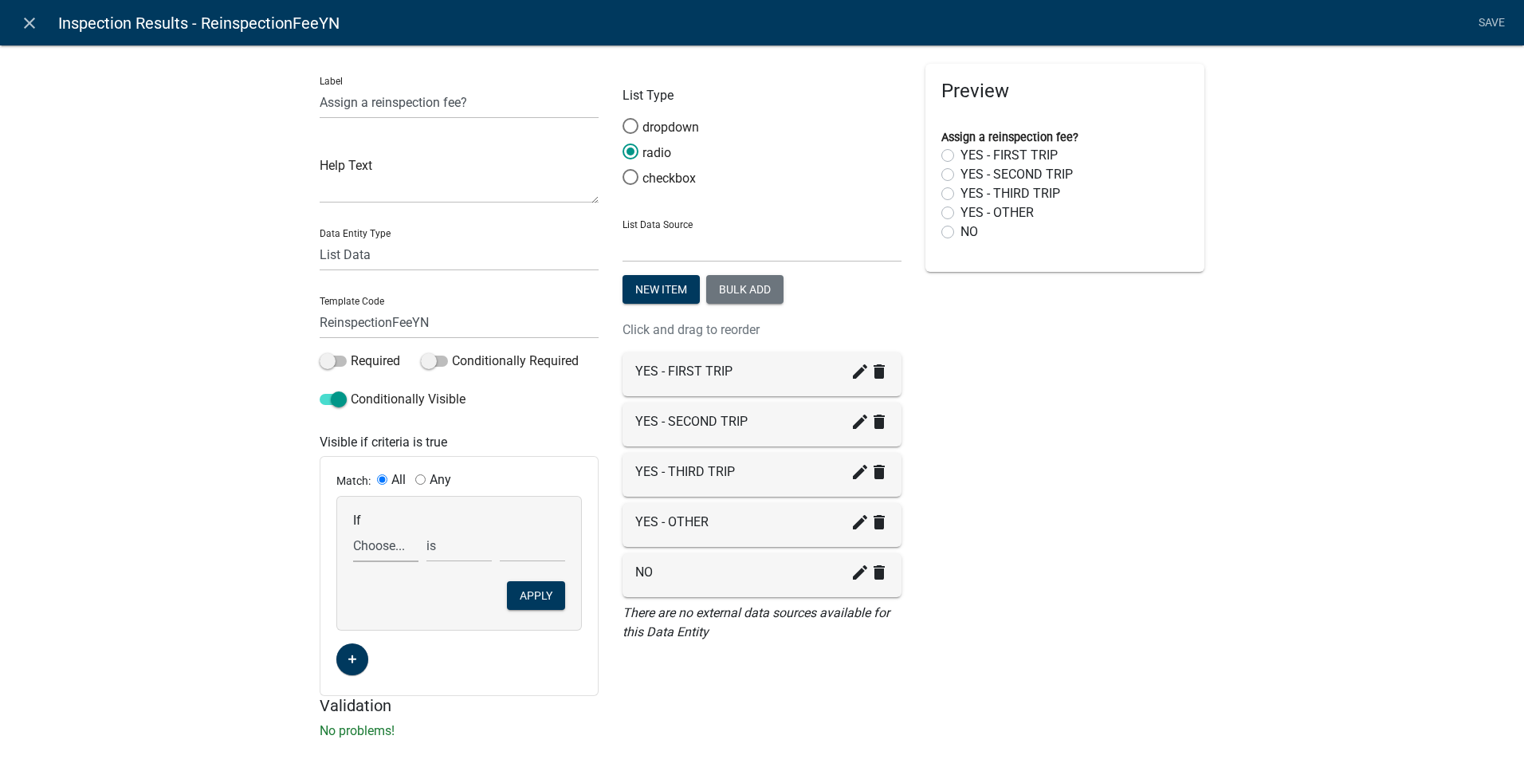
click at [374, 543] on select "Choose... Acres AdditionalInspectionsYN ALL_FEE_RECIPIENTS AMOUNT_PAID amperage…" at bounding box center [385, 545] width 65 height 33
select select "2: AdditionalInspectionsYN"
click at [353, 529] on select "Choose... Acres AdditionalInspectionsYN ALL_FEE_RECIPIENTS AMOUNT_PAID amperage…" at bounding box center [385, 545] width 65 height 33
click at [509, 544] on select "Choose... No Yes" at bounding box center [532, 545] width 65 height 33
select select "2: Yes"
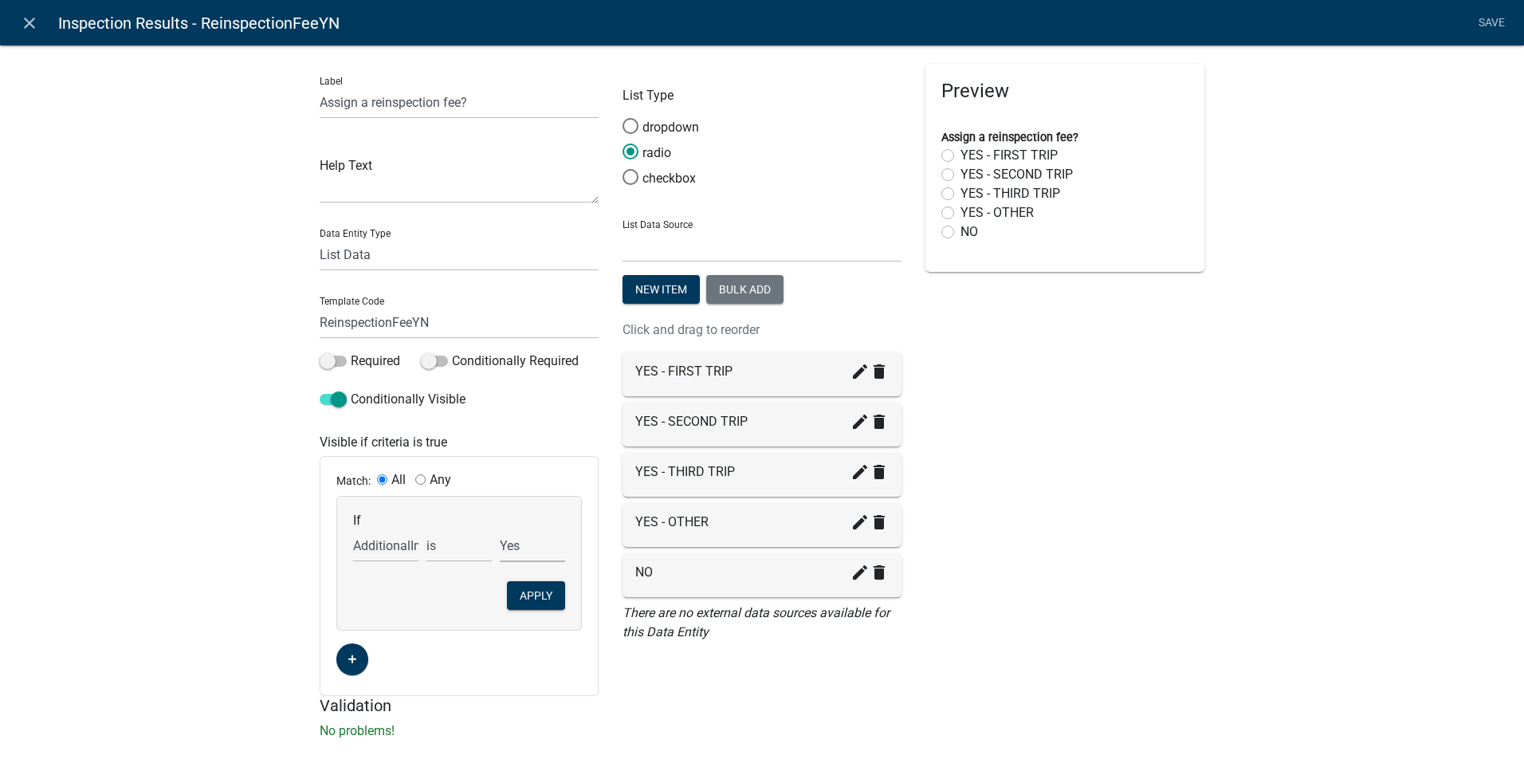
click at [500, 529] on select "Choose... No Yes" at bounding box center [532, 545] width 65 height 33
click at [525, 594] on button "Apply" at bounding box center [536, 595] width 58 height 29
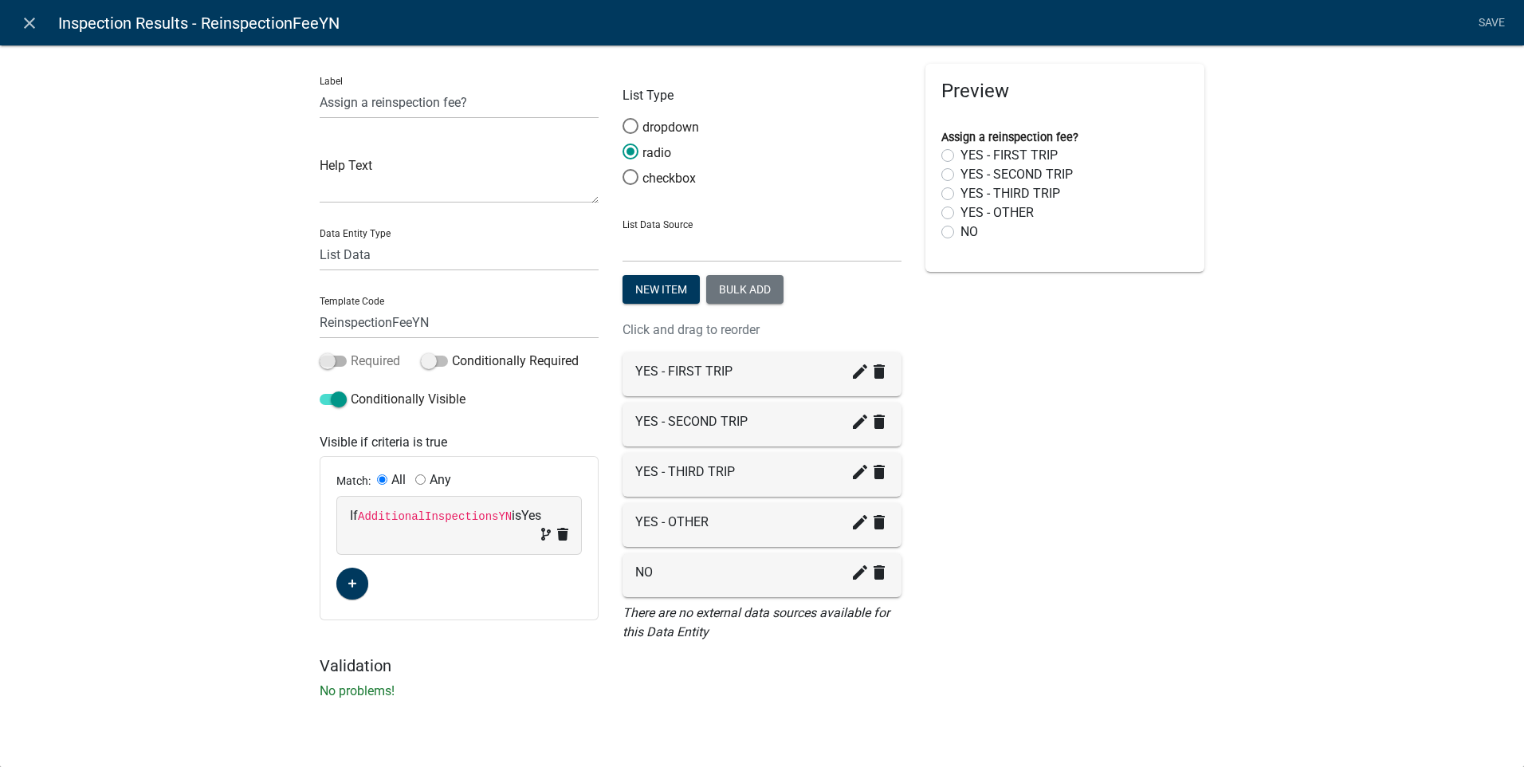
click at [333, 357] on span at bounding box center [333, 361] width 27 height 11
click at [351, 352] on input "Required" at bounding box center [351, 352] width 0 height 0
click at [339, 395] on span at bounding box center [333, 399] width 27 height 11
click at [351, 390] on input "Conditionally Visible" at bounding box center [351, 390] width 0 height 0
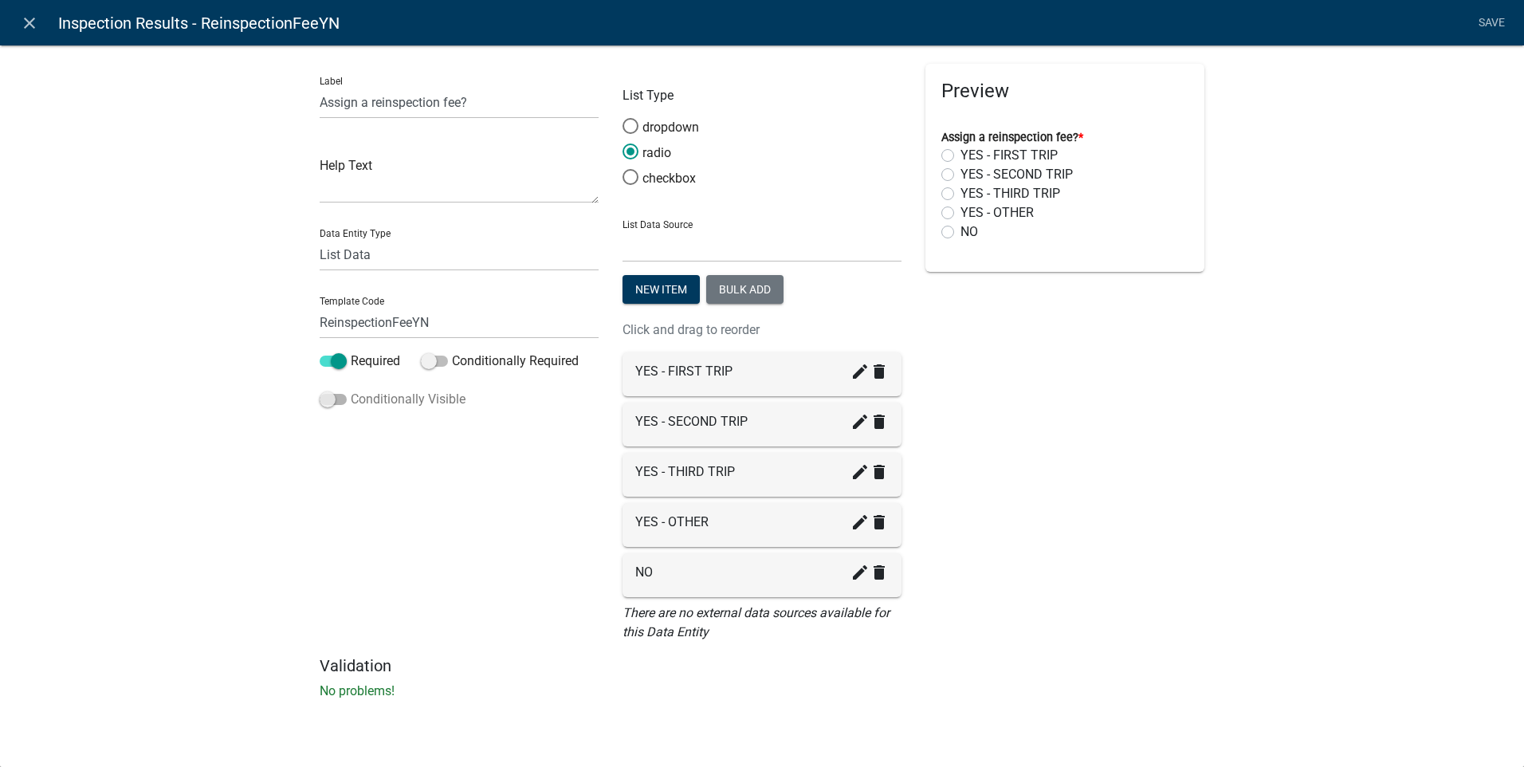
click at [339, 395] on span at bounding box center [333, 399] width 27 height 11
click at [351, 390] on input "Conditionally Visible" at bounding box center [351, 390] width 0 height 0
click at [348, 519] on icon "button" at bounding box center [352, 518] width 9 height 10
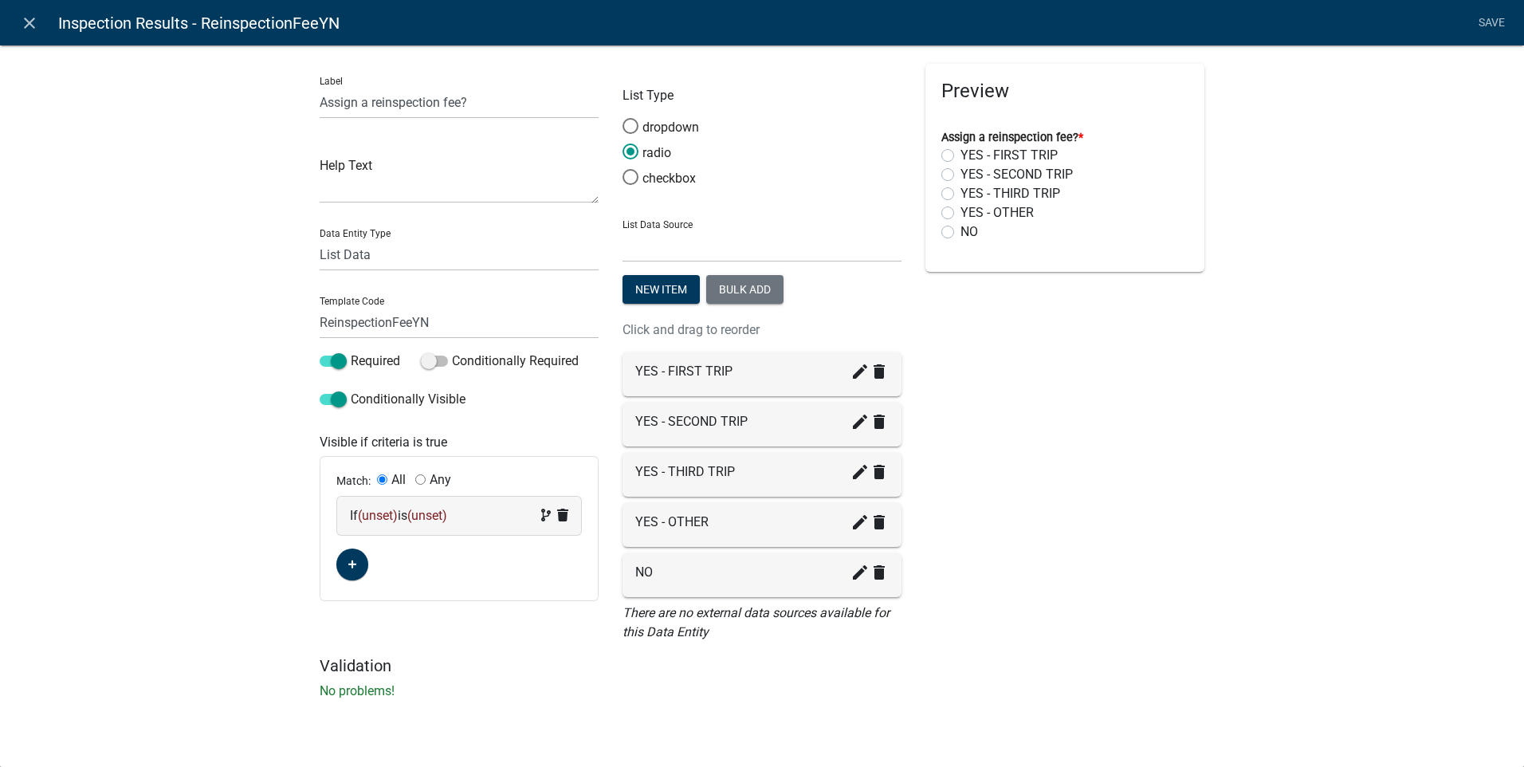
click at [379, 513] on span "(unset)" at bounding box center [378, 515] width 40 height 15
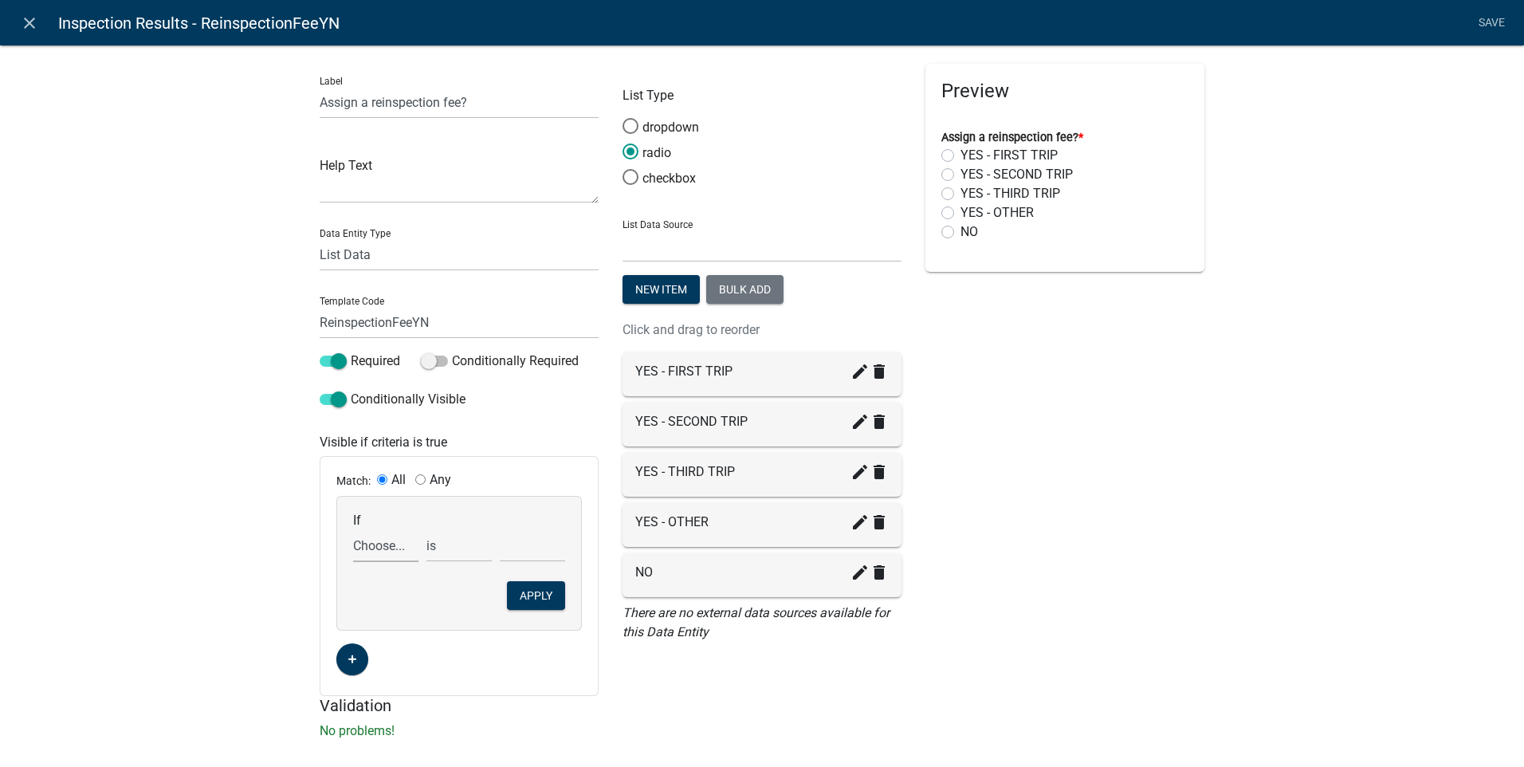
click at [370, 544] on select "Choose... Acres AdditionalInspectionsYN ALL_FEE_RECIPIENTS AMOUNT_PAID amperage…" at bounding box center [385, 545] width 65 height 33
select select "2: AdditionalInspectionsYN"
click at [353, 529] on select "Choose... Acres AdditionalInspectionsYN ALL_FEE_RECIPIENTS AMOUNT_PAID amperage…" at bounding box center [385, 545] width 65 height 33
click at [512, 549] on select "Choose... No Yes" at bounding box center [532, 545] width 65 height 33
select select "2: Yes"
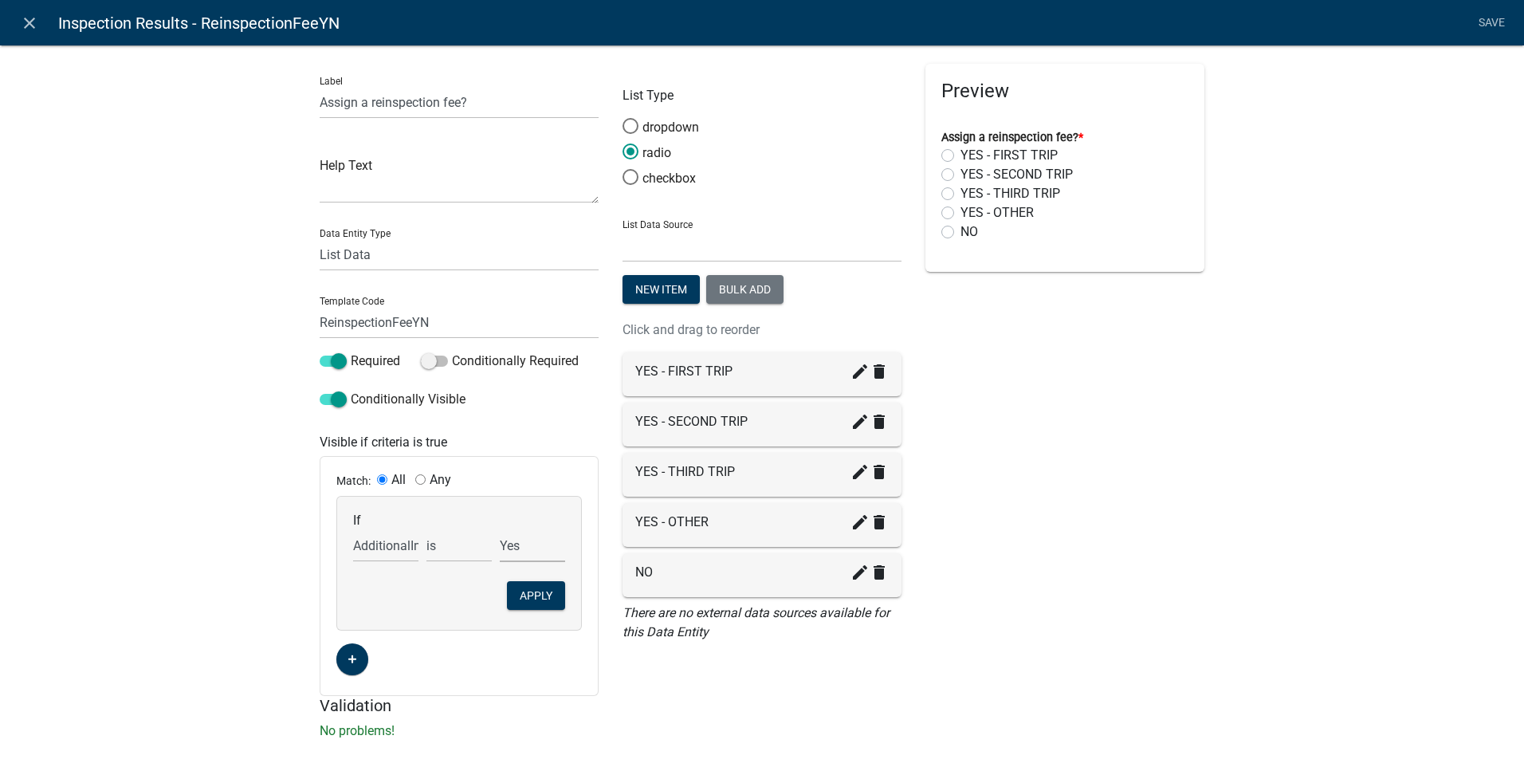
click at [500, 529] on select "Choose... No Yes" at bounding box center [532, 545] width 65 height 33
click at [530, 591] on button "Apply" at bounding box center [536, 595] width 58 height 29
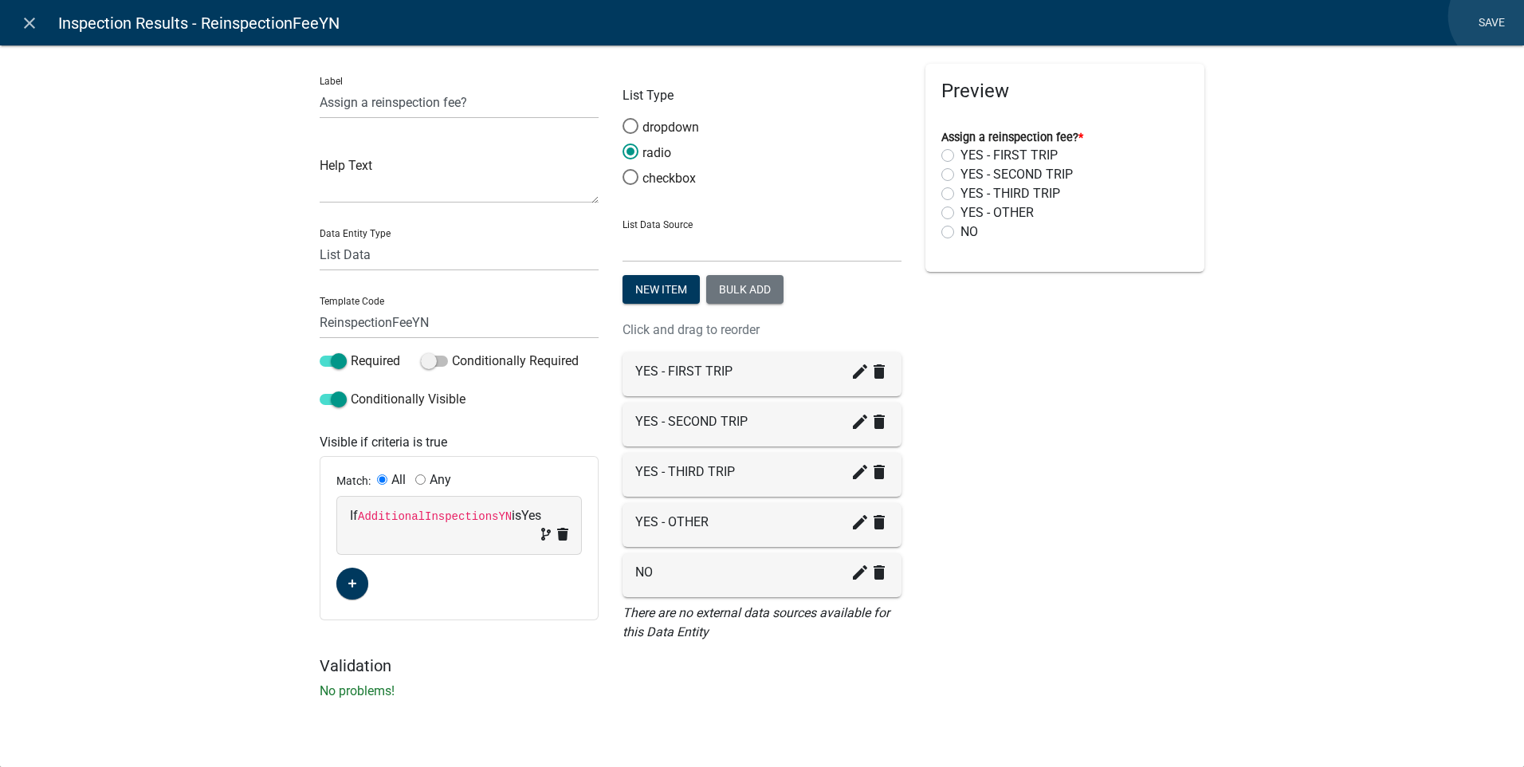
click at [1499, 16] on link "Save" at bounding box center [1492, 23] width 40 height 30
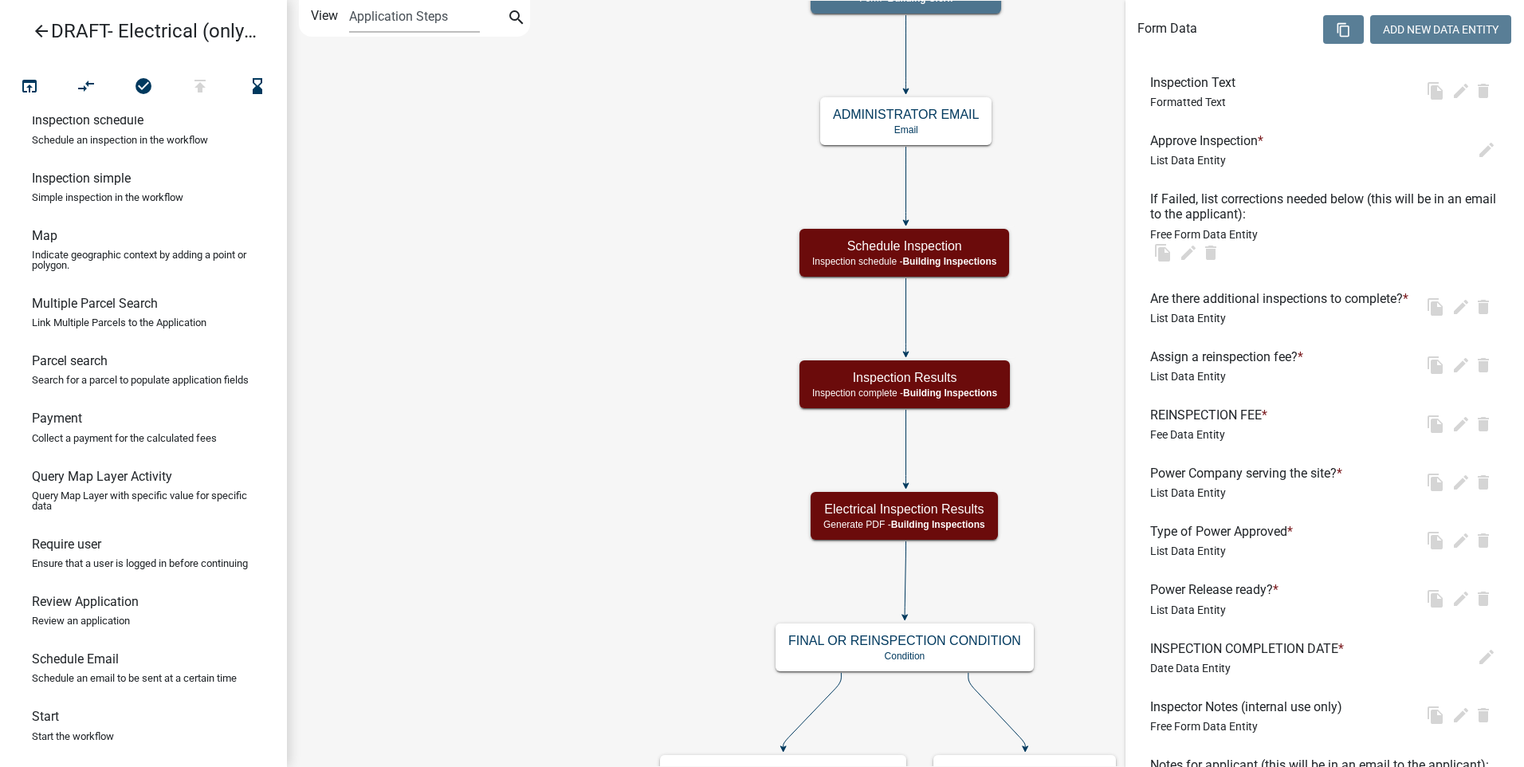
scroll to position [0, 0]
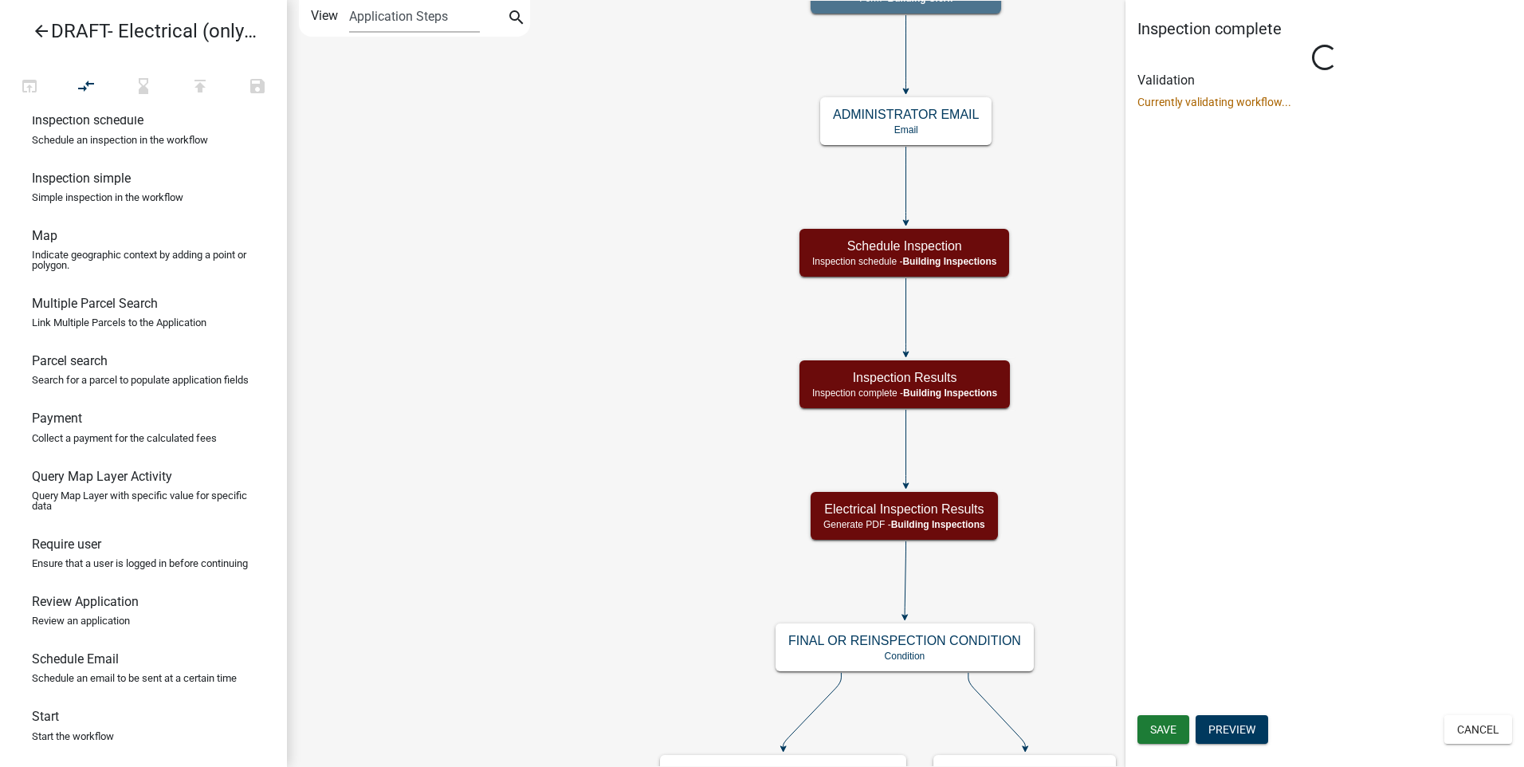
select select "67B8E1BD-2E3E-4A8D-861D-598F76277593"
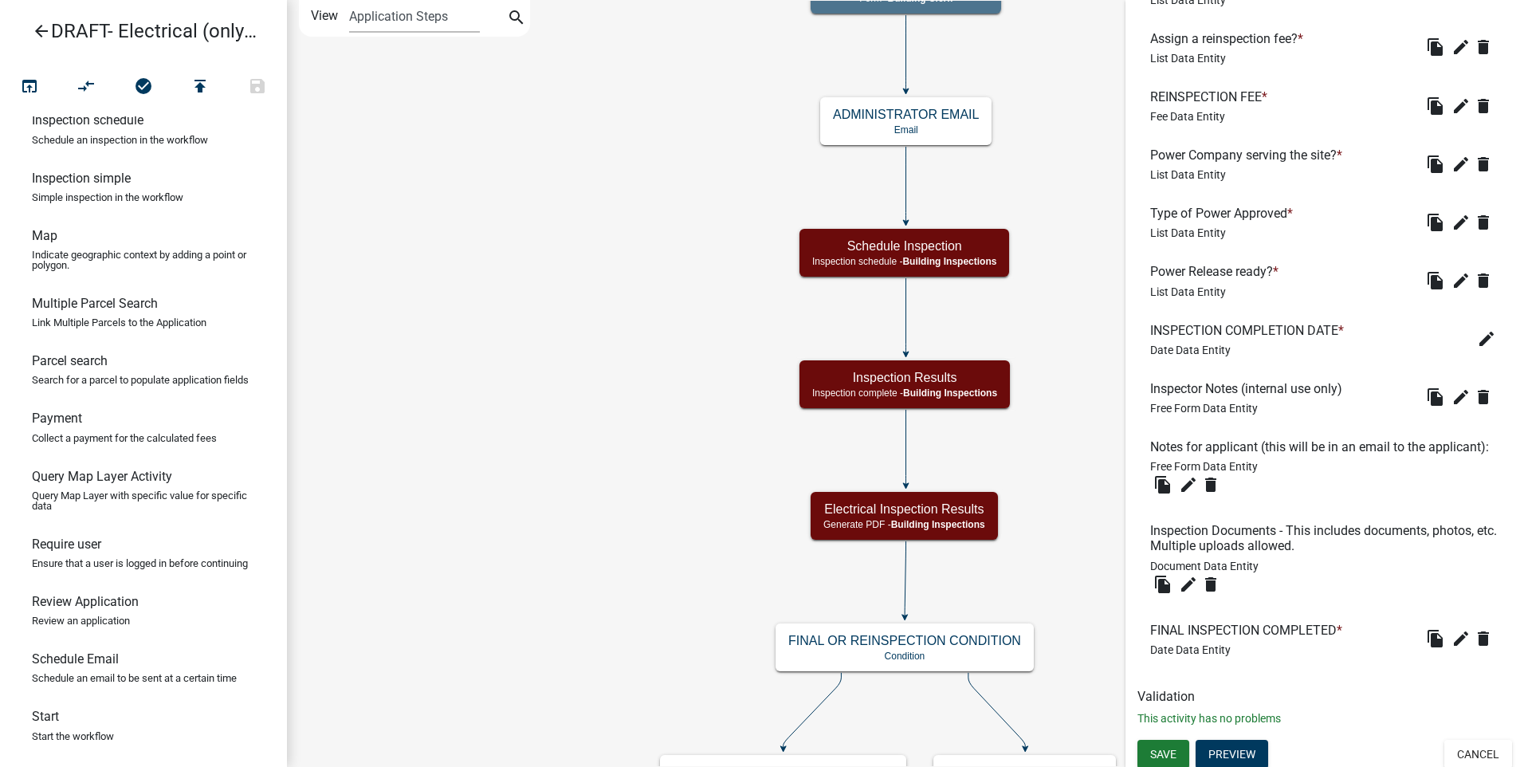
scroll to position [936, 0]
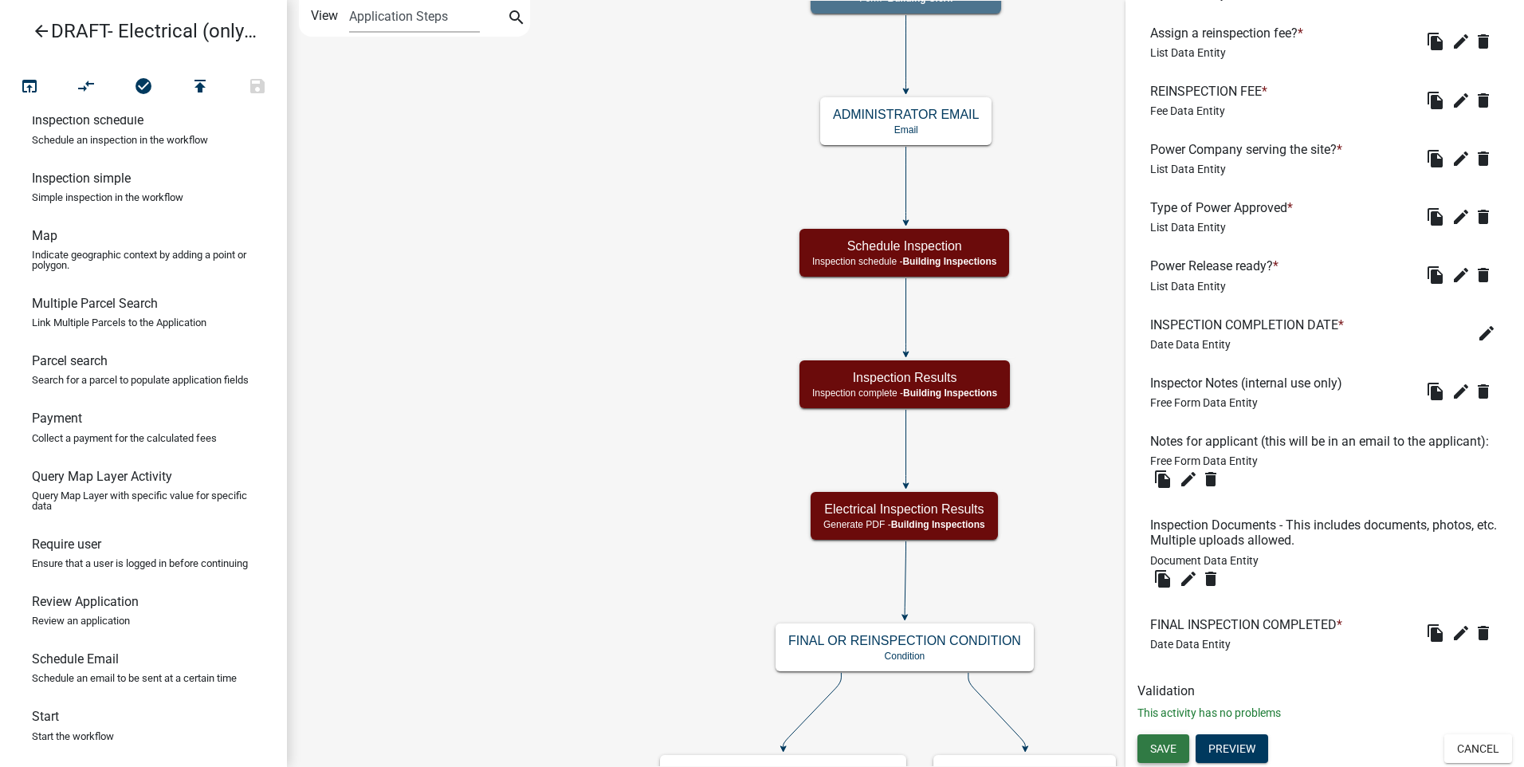
click at [1159, 738] on button "Save" at bounding box center [1164, 748] width 52 height 29
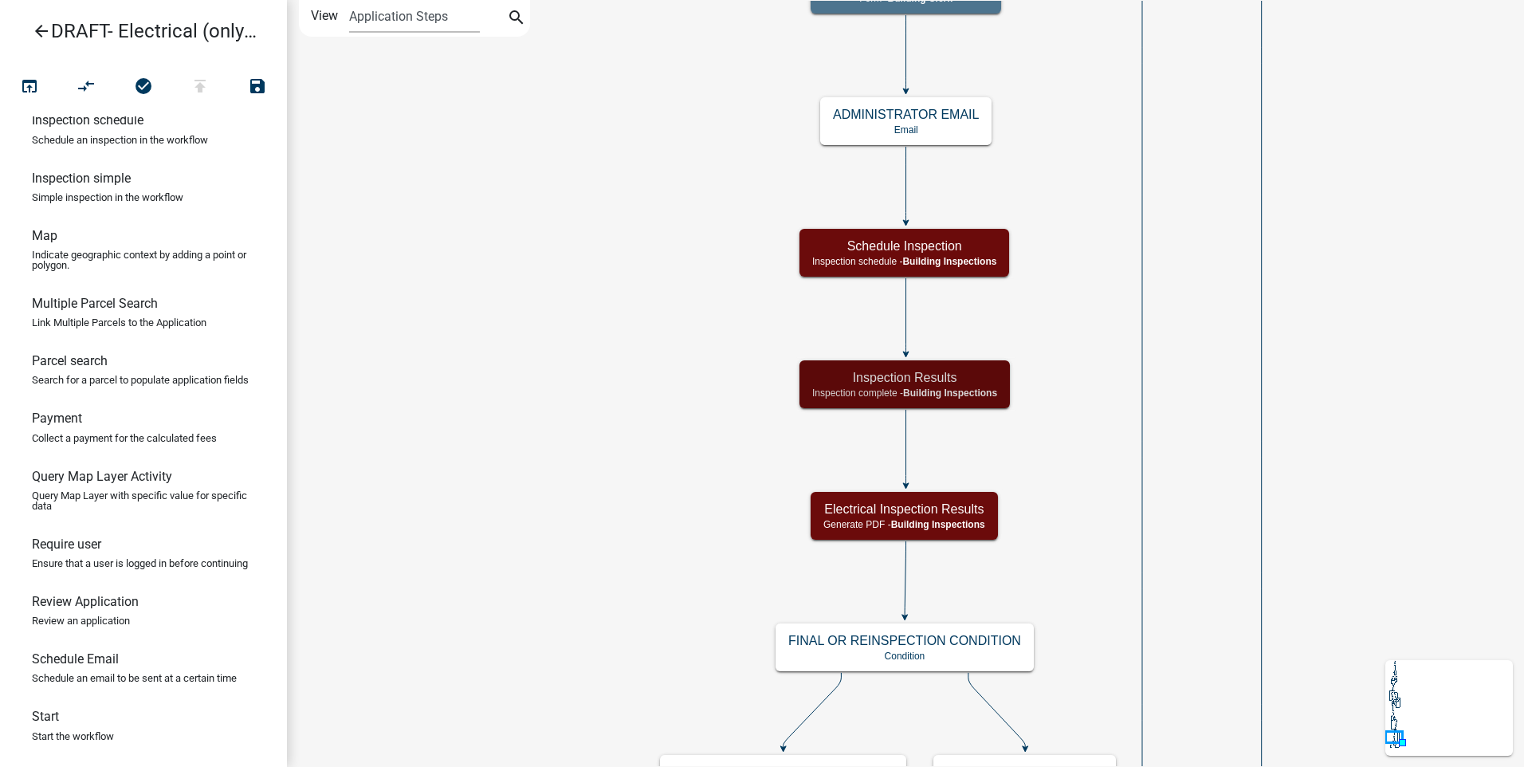
scroll to position [0, 0]
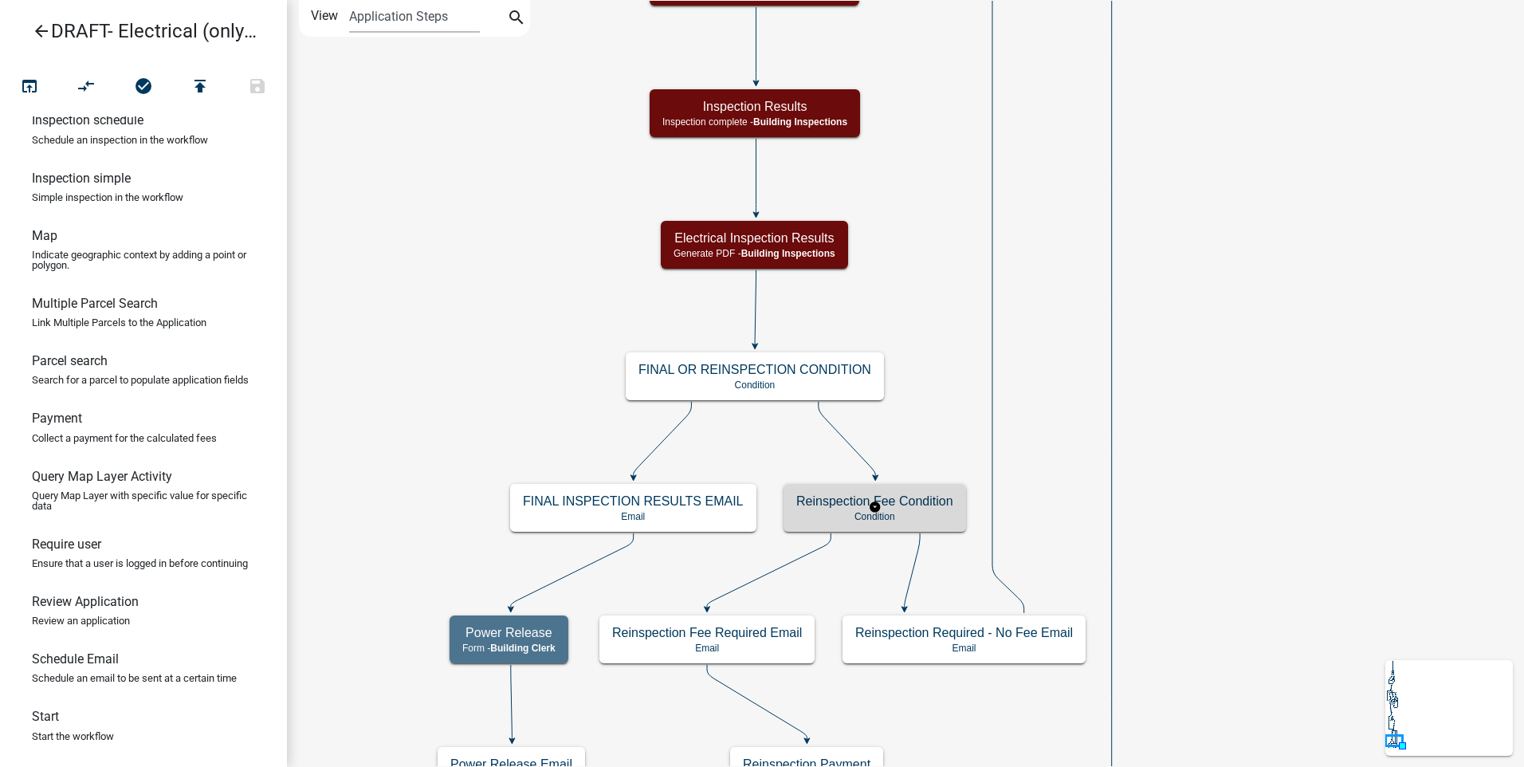
click at [921, 505] on h5 "Reinspection Fee Condition" at bounding box center [874, 500] width 157 height 15
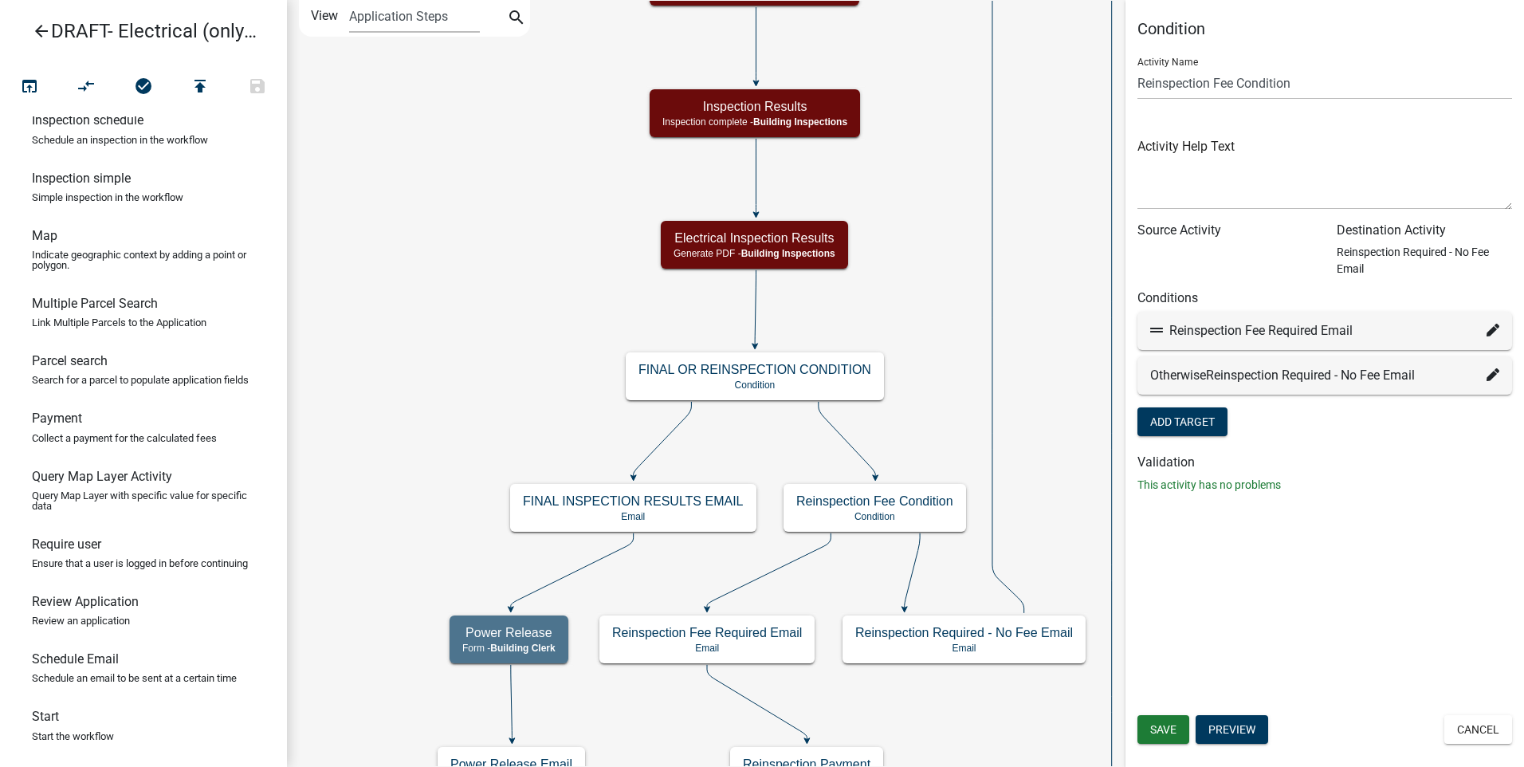
click at [1493, 328] on icon at bounding box center [1493, 330] width 13 height 13
select select "36: 321e4910-2ca2-4026-a5a7-a70309f1f569"
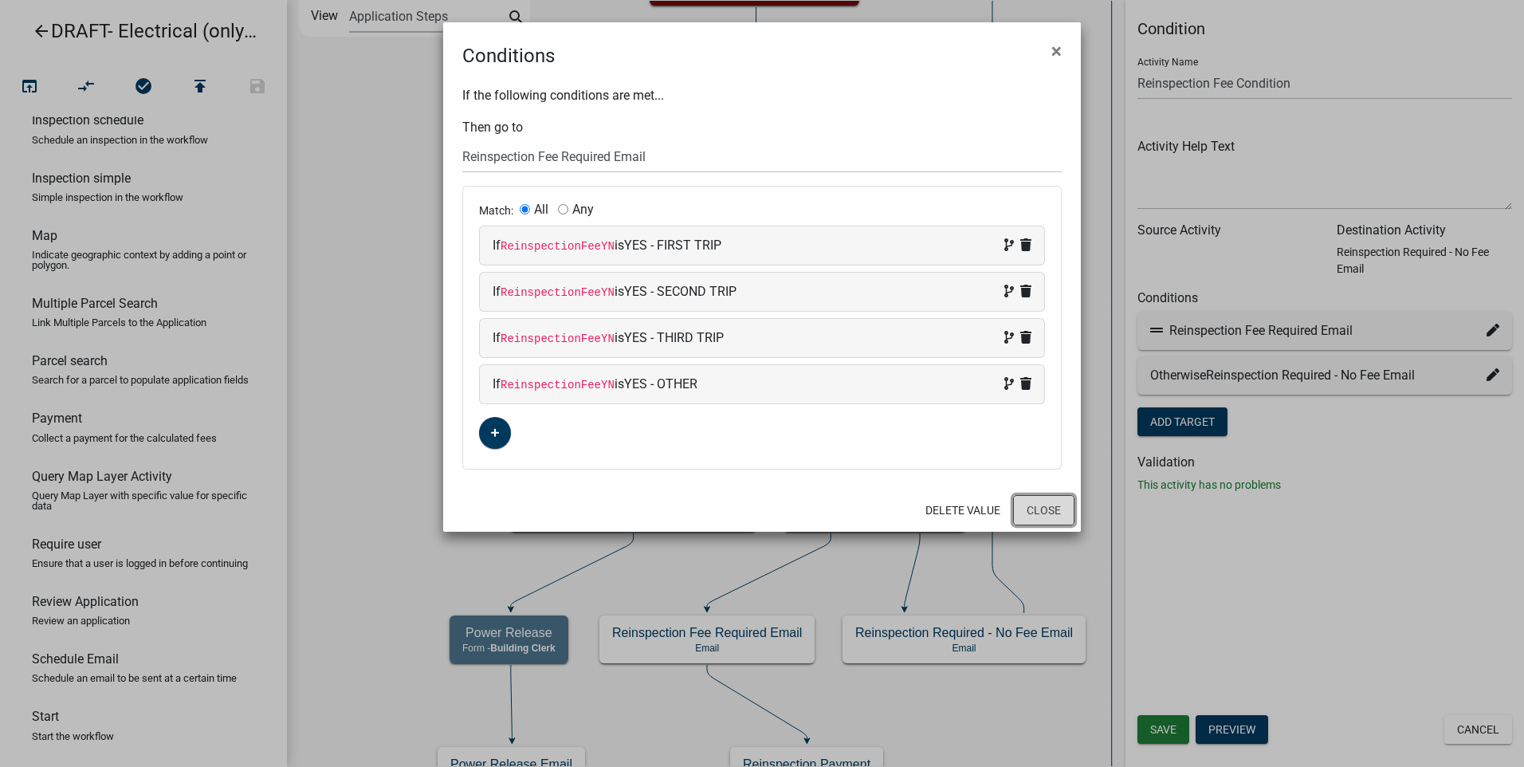
click at [1036, 513] on button "Close" at bounding box center [1043, 510] width 61 height 30
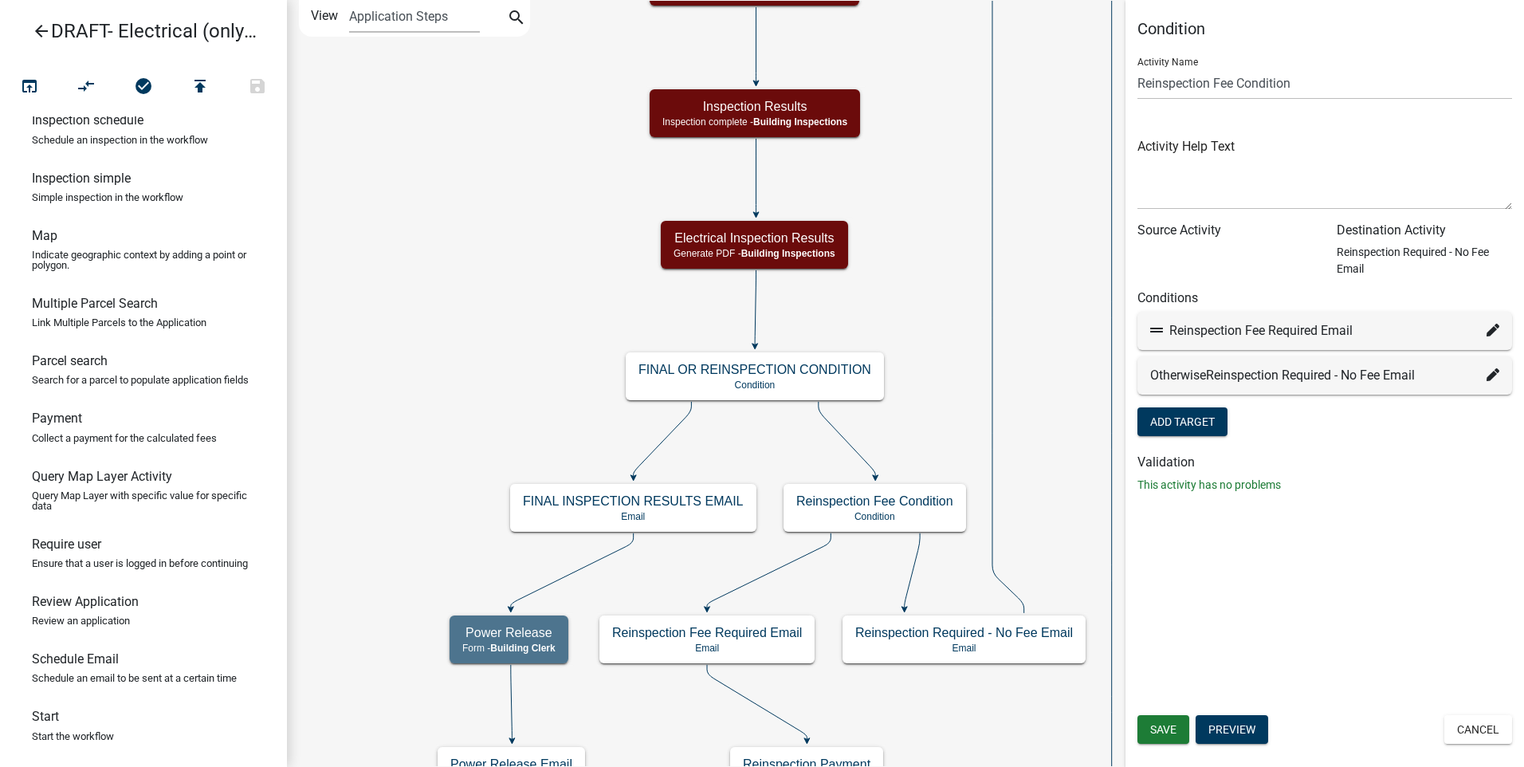
click at [1489, 379] on icon at bounding box center [1493, 374] width 13 height 13
select select "37: 8ffd799b-c47d-4bca-b223-ce73379f5e9e"
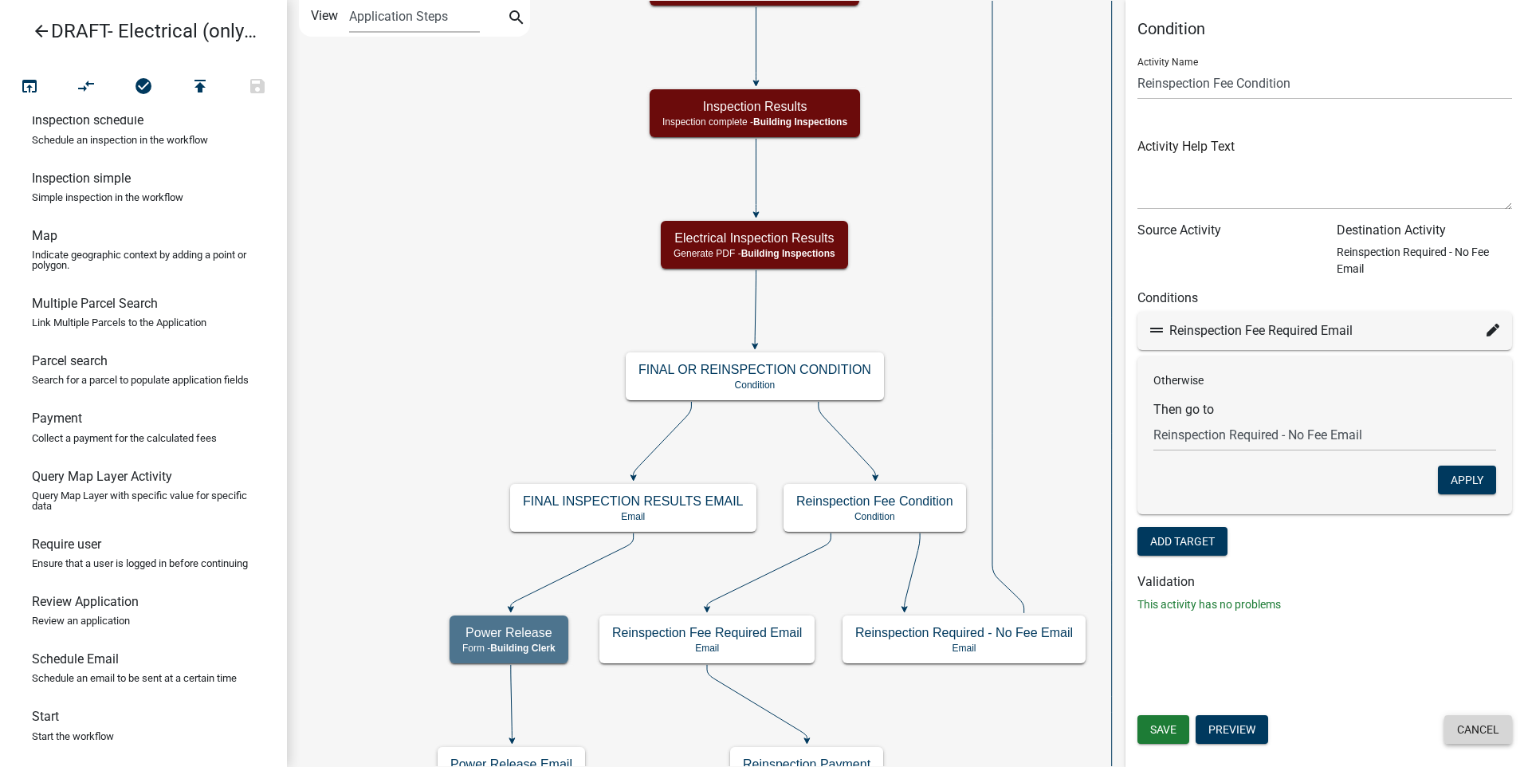
click at [1476, 723] on button "Cancel" at bounding box center [1479, 729] width 68 height 29
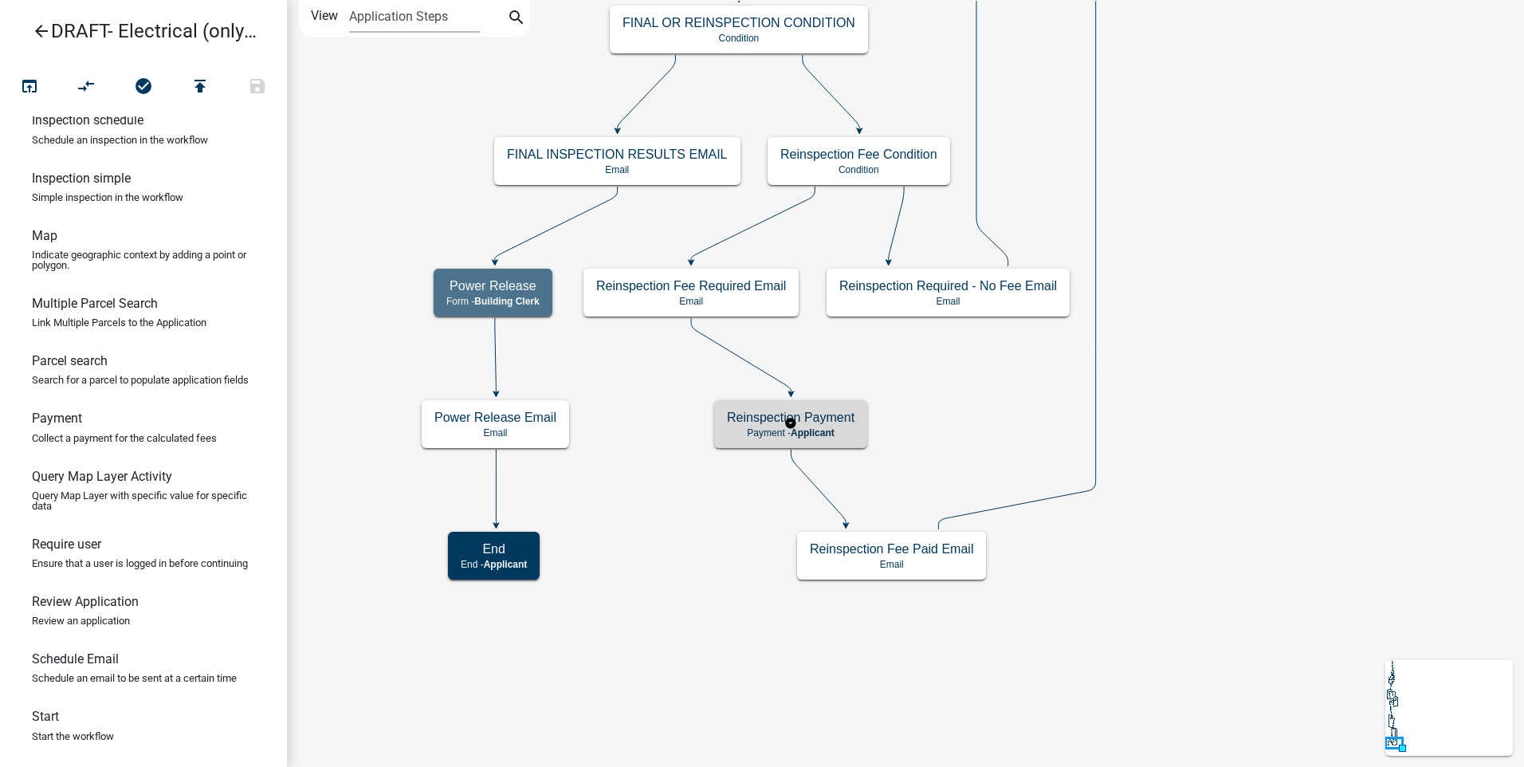
click at [844, 430] on p "Payment - Applicant" at bounding box center [791, 432] width 128 height 11
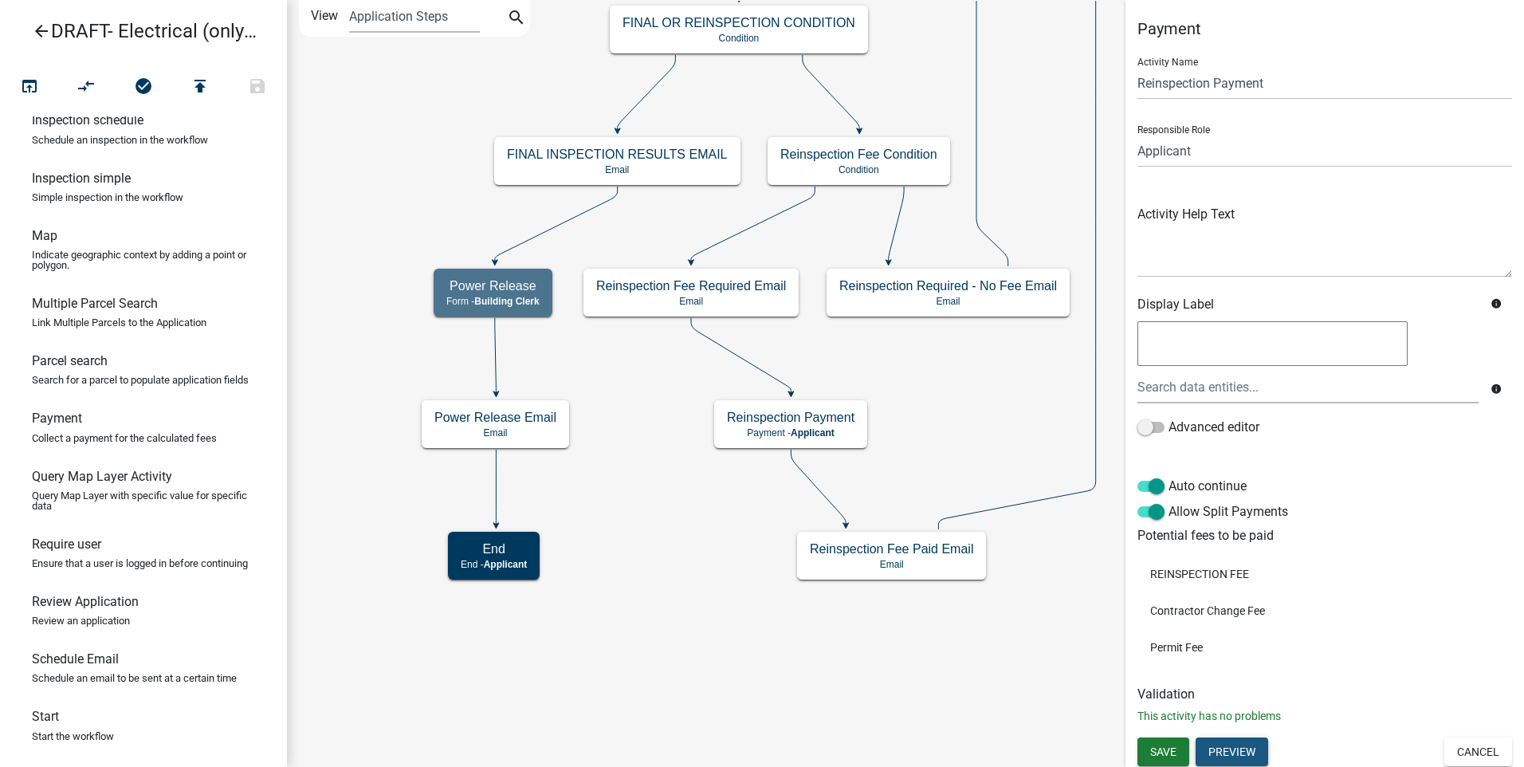
click at [1232, 752] on button "Preview" at bounding box center [1232, 751] width 73 height 29
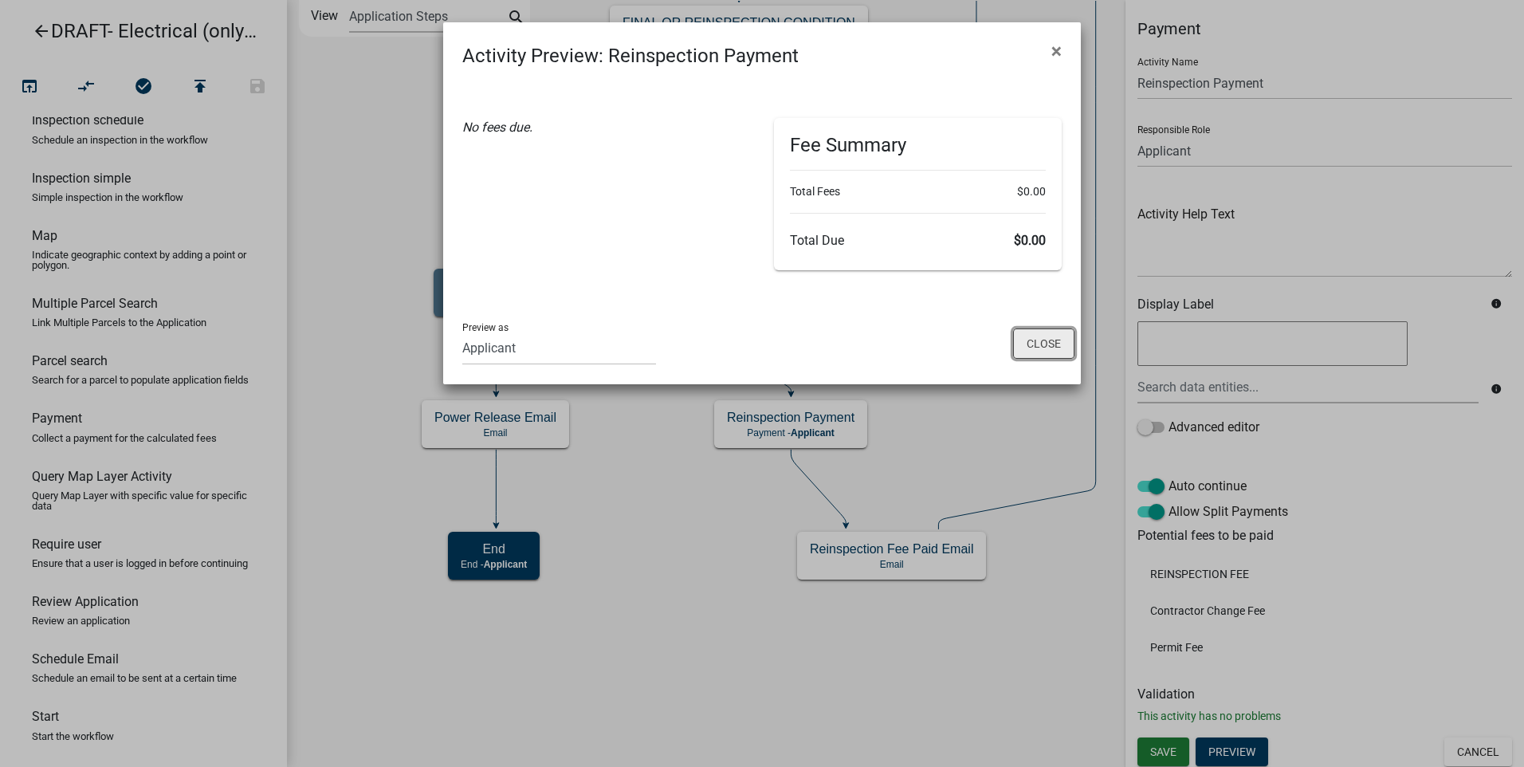
click at [1043, 339] on button "Close" at bounding box center [1043, 343] width 61 height 30
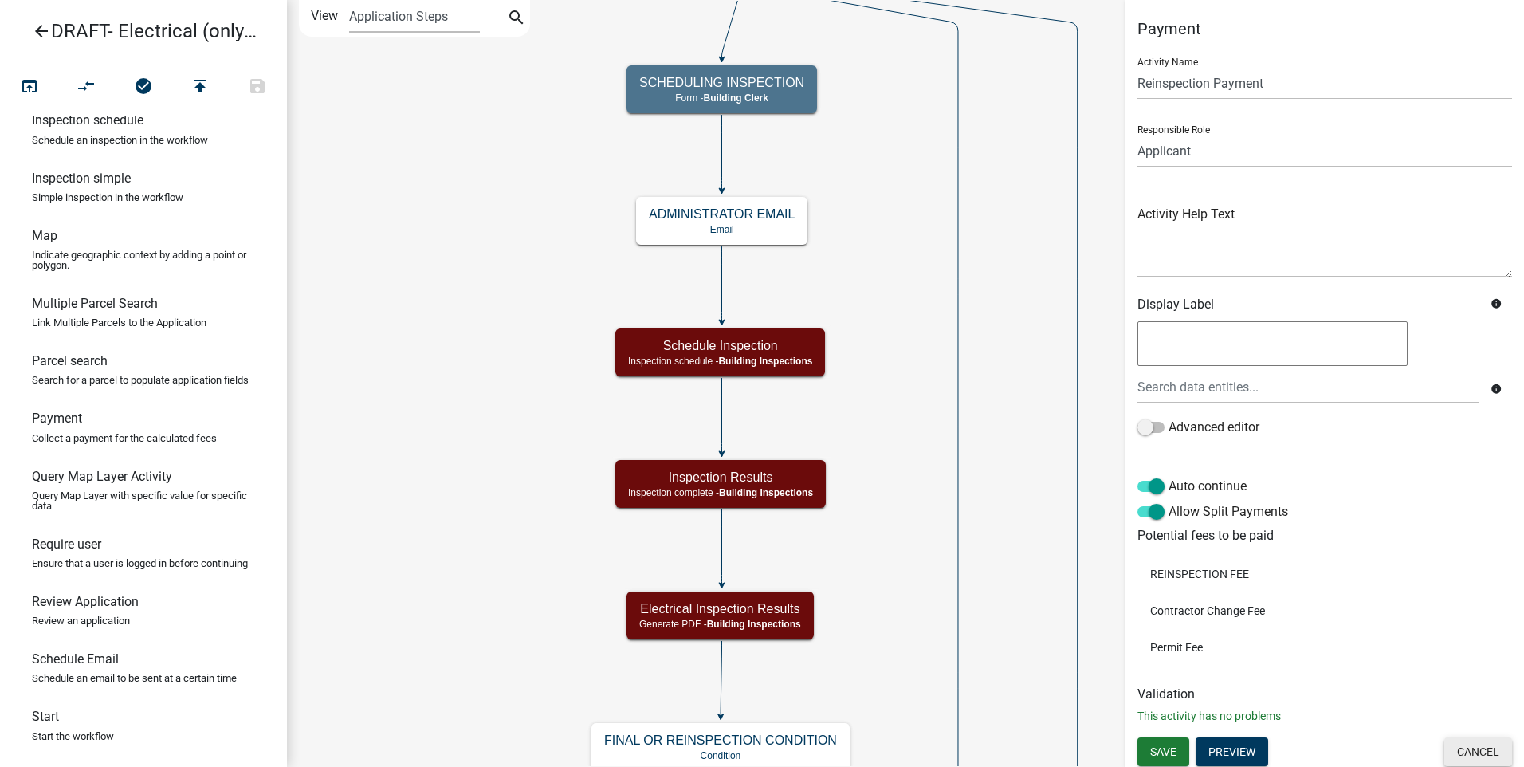
drag, startPoint x: 1468, startPoint y: 757, endPoint x: 1454, endPoint y: 745, distance: 18.2
click at [1468, 757] on button "Cancel" at bounding box center [1479, 751] width 68 height 29
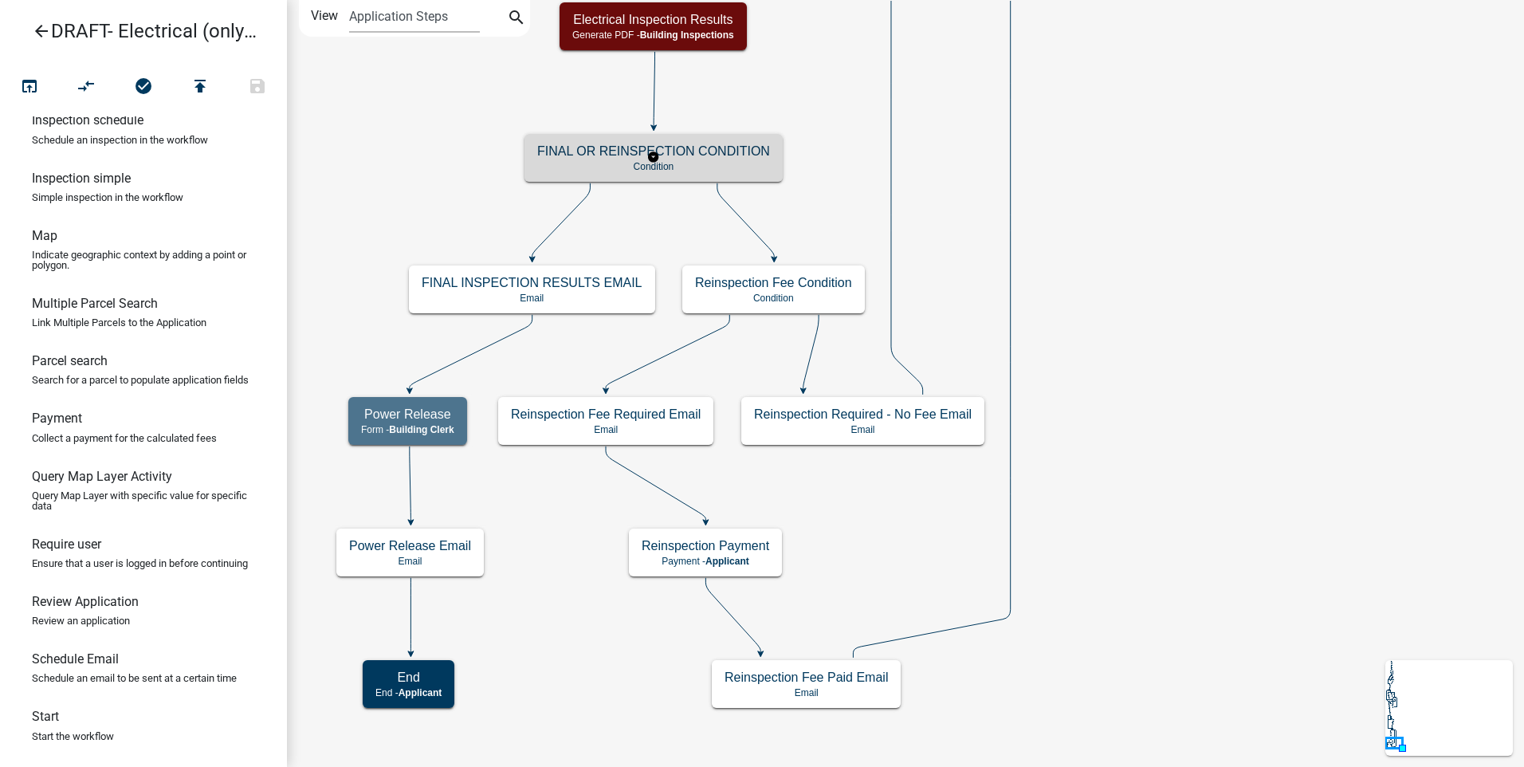
click at [586, 155] on h5 "FINAL OR REINSPECTION CONDITION" at bounding box center [653, 150] width 233 height 15
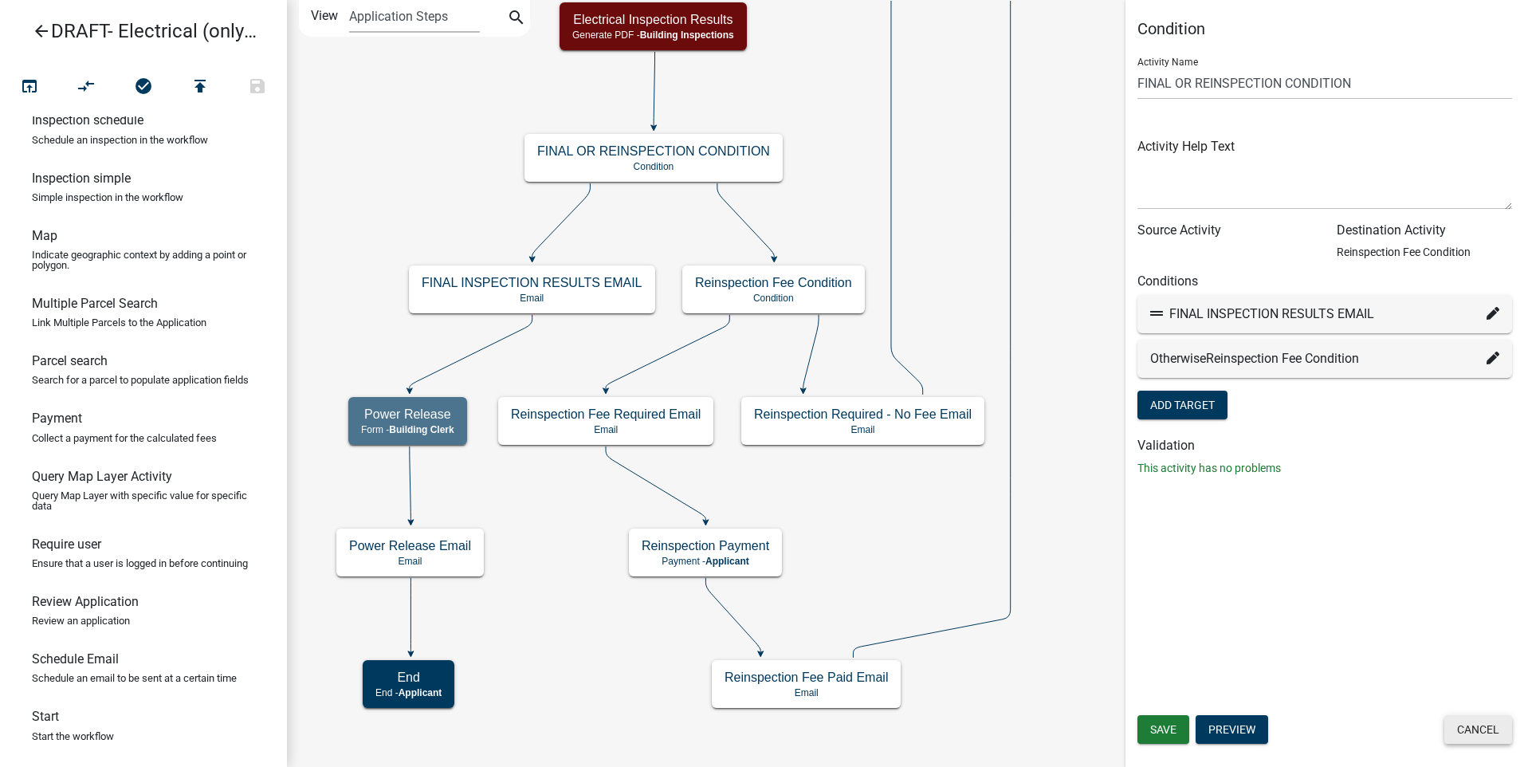
click at [1464, 726] on button "Cancel" at bounding box center [1479, 729] width 68 height 29
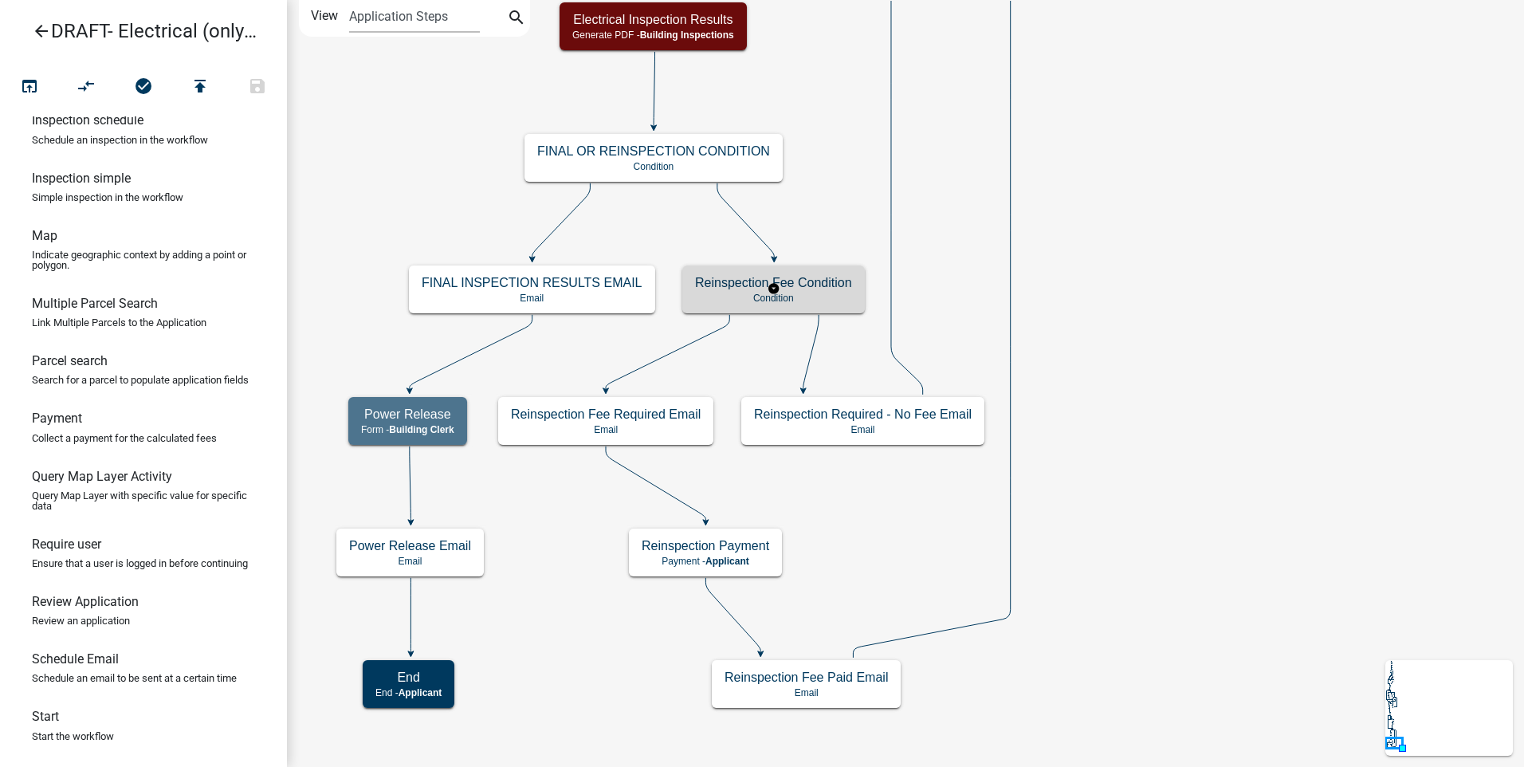
click at [714, 293] on p "Condition" at bounding box center [773, 298] width 157 height 11
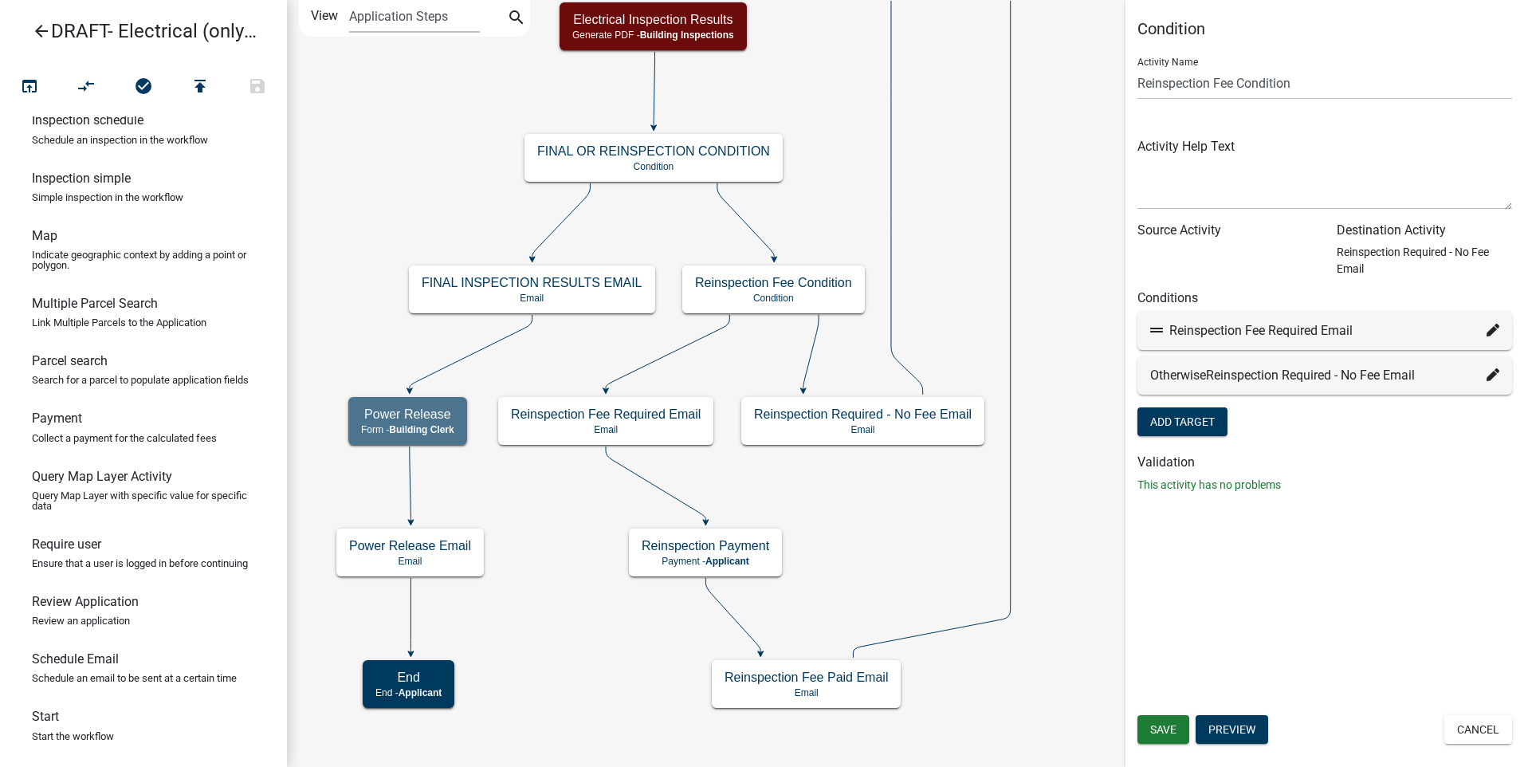
click at [1485, 331] on div "Reinspection Fee Required Email" at bounding box center [1324, 330] width 349 height 19
click at [1492, 327] on icon at bounding box center [1493, 330] width 13 height 13
select select "36: 321e4910-2ca2-4026-a5a7-a70309f1f569"
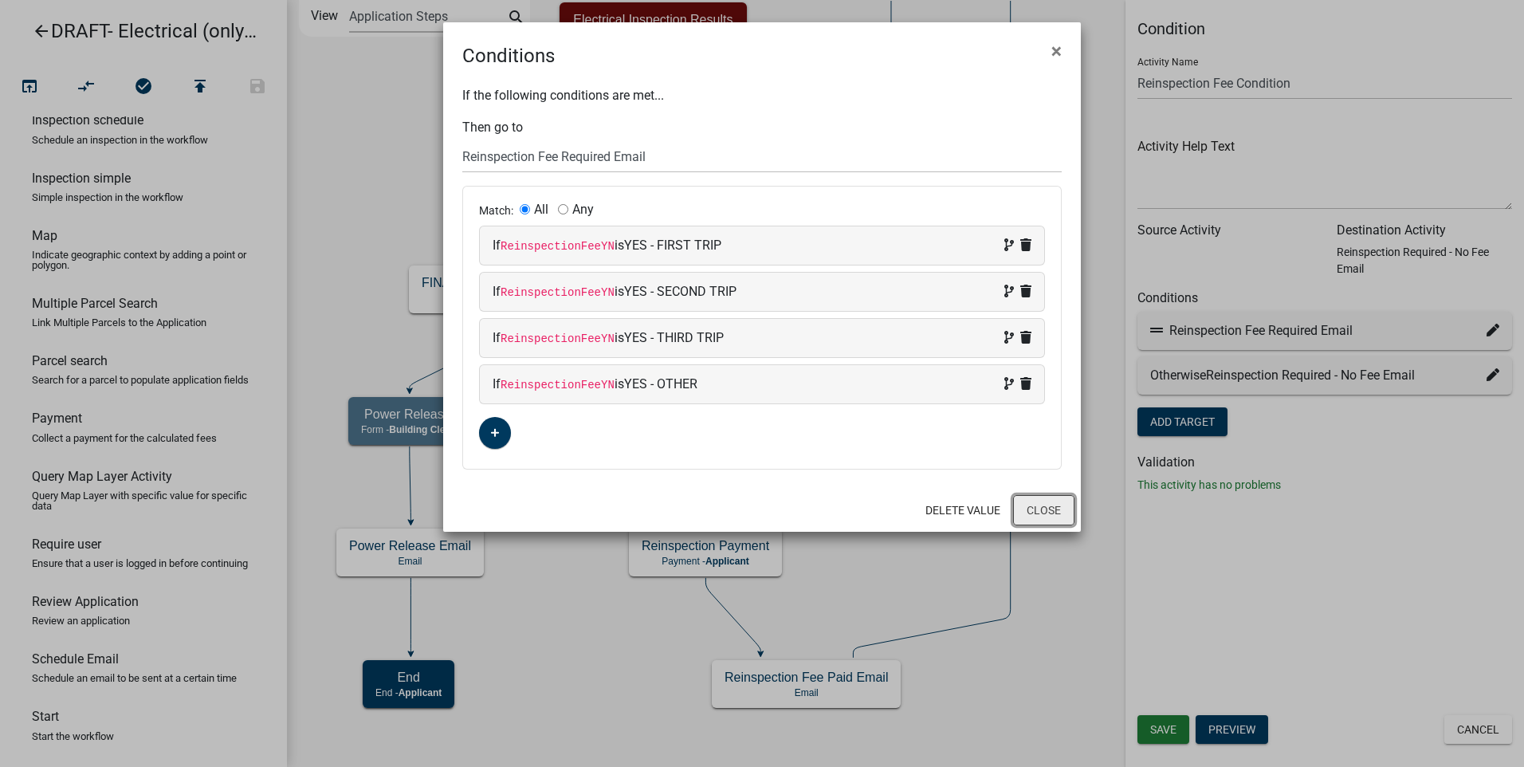
click at [1060, 513] on button "Close" at bounding box center [1043, 510] width 61 height 30
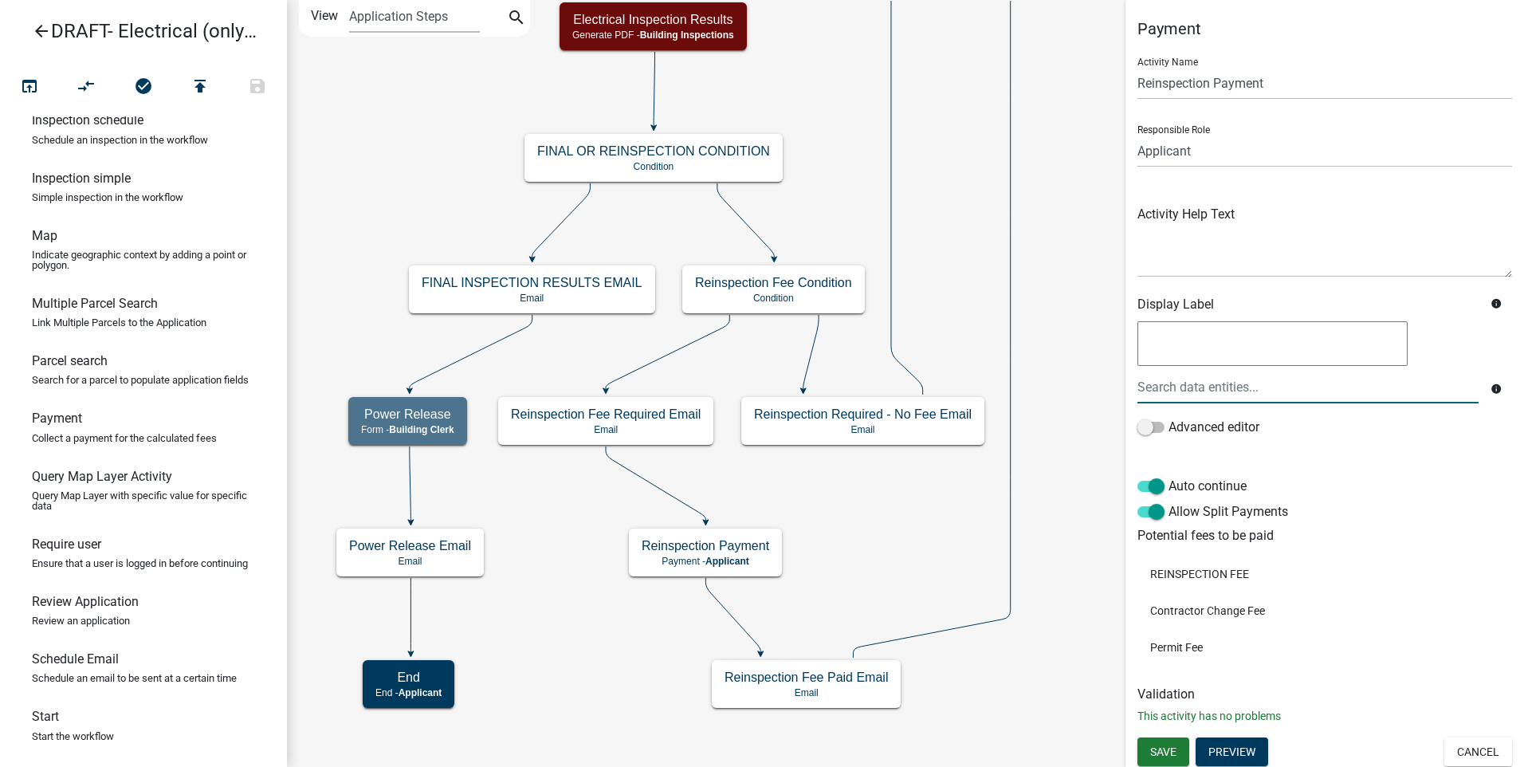
click at [1221, 391] on div at bounding box center [1308, 387] width 365 height 33
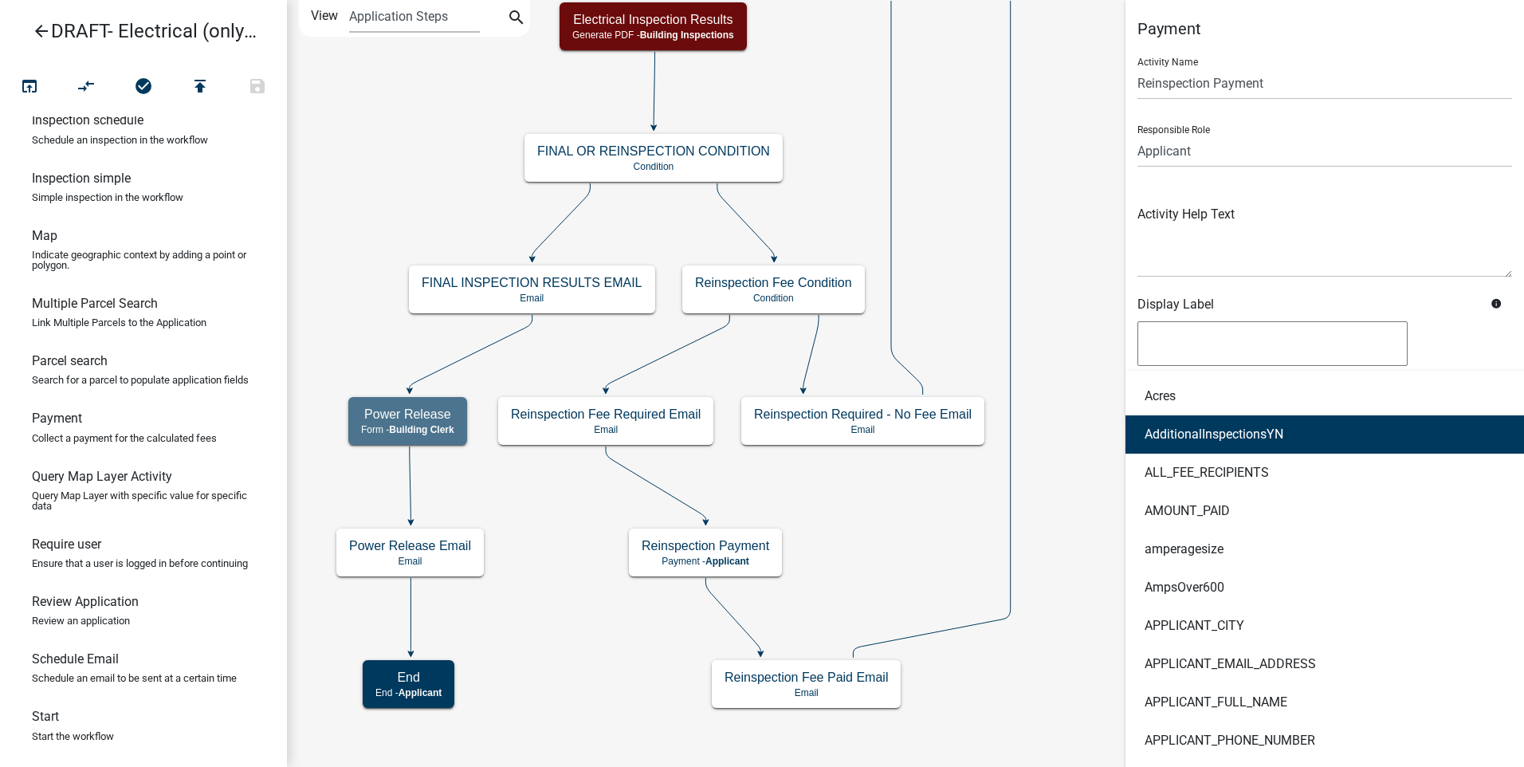
click at [1225, 443] on button "AdditionalInspectionsYN" at bounding box center [1351, 434] width 450 height 38
type textarea "AdditionalInspectionsYN"
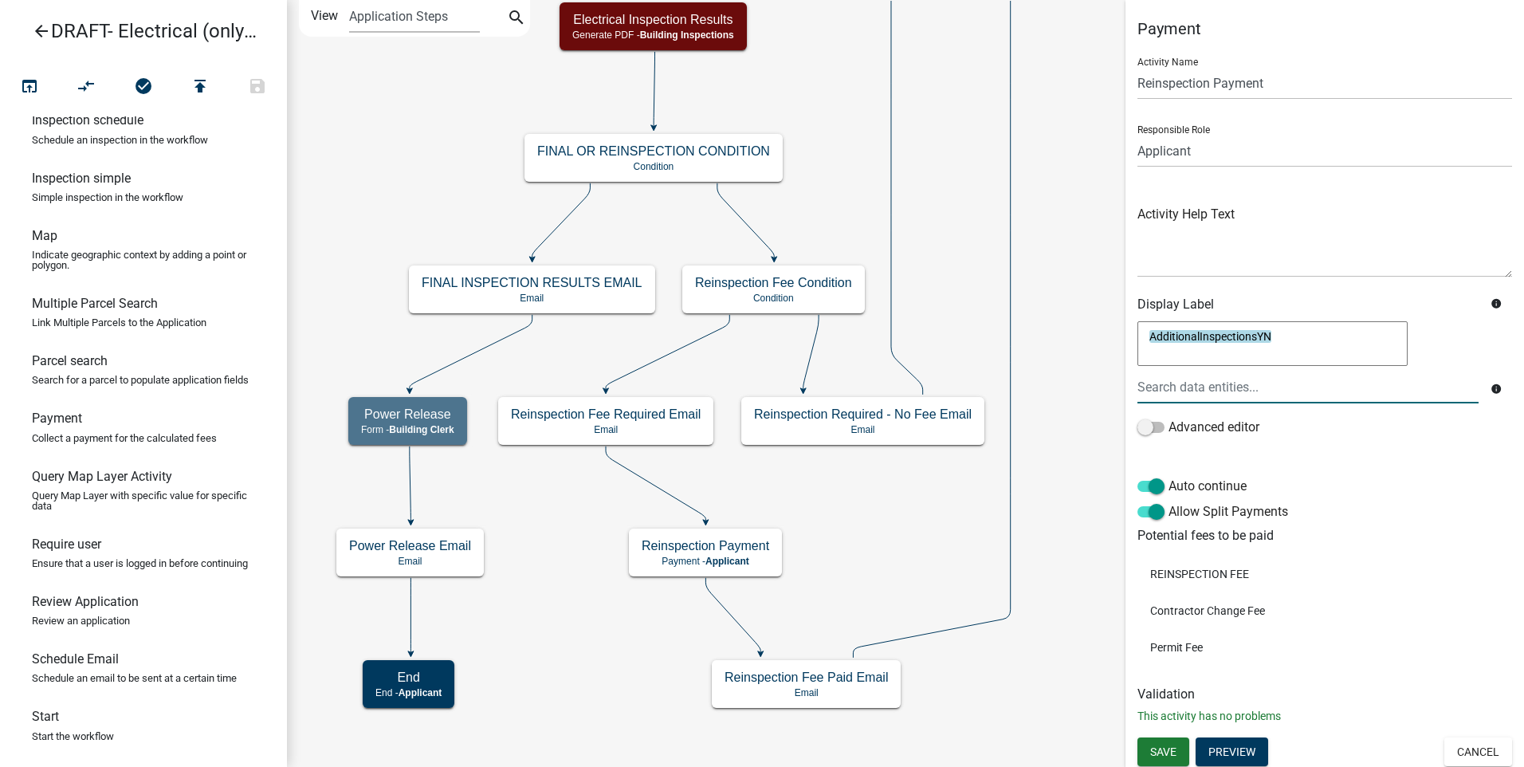
drag, startPoint x: 1284, startPoint y: 332, endPoint x: 1131, endPoint y: 337, distance: 153.1
click at [1131, 337] on div "AdditionalInspectionsYN AdditionalInspectionsYN info Advanced editor" at bounding box center [1325, 388] width 399 height 140
click at [1139, 484] on span at bounding box center [1151, 486] width 27 height 11
click at [1169, 477] on input "Auto continue" at bounding box center [1169, 477] width 0 height 0
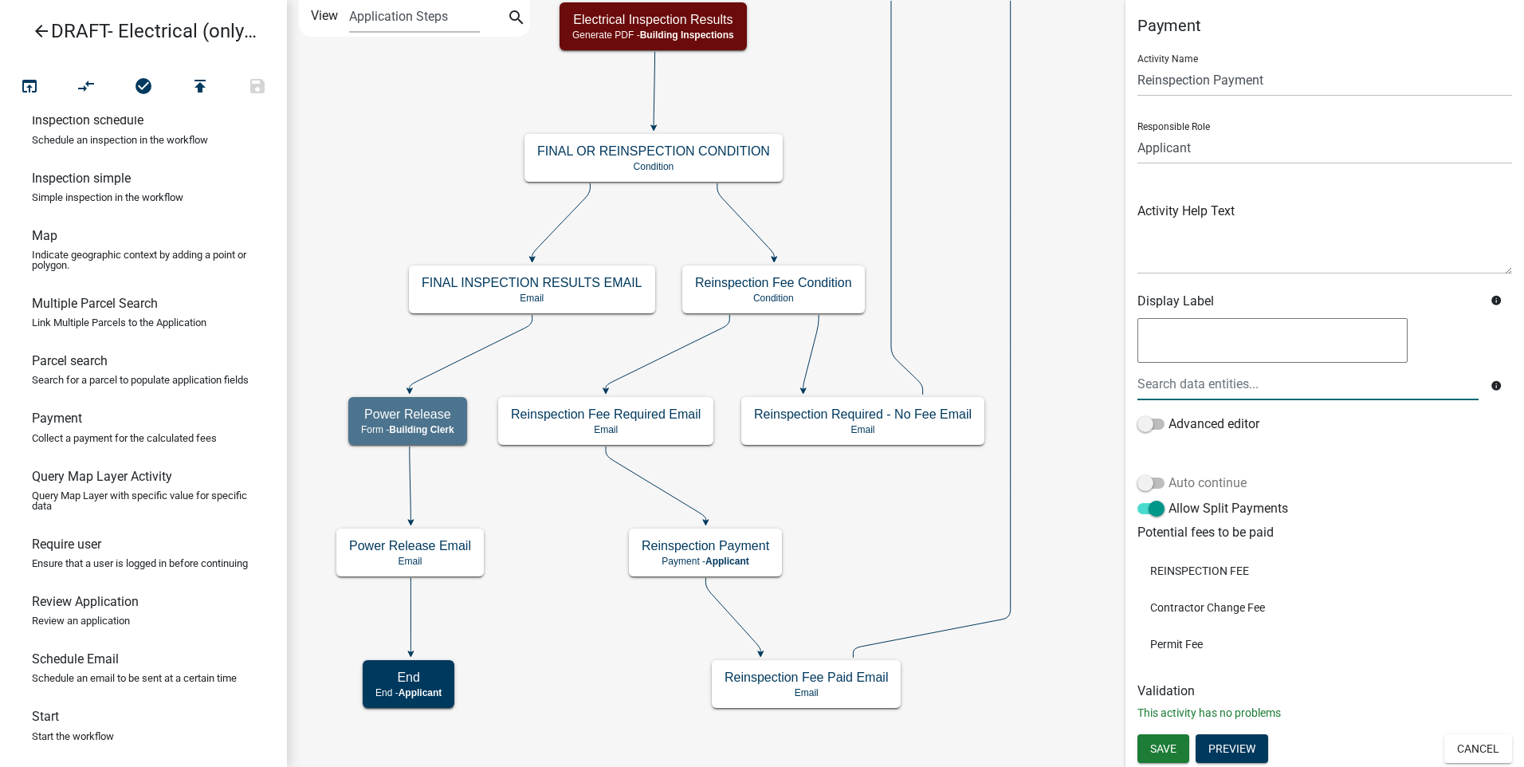
click at [1159, 479] on span at bounding box center [1151, 483] width 27 height 11
click at [1169, 474] on input "Auto continue" at bounding box center [1169, 474] width 0 height 0
click at [1169, 742] on span "Save" at bounding box center [1163, 748] width 26 height 13
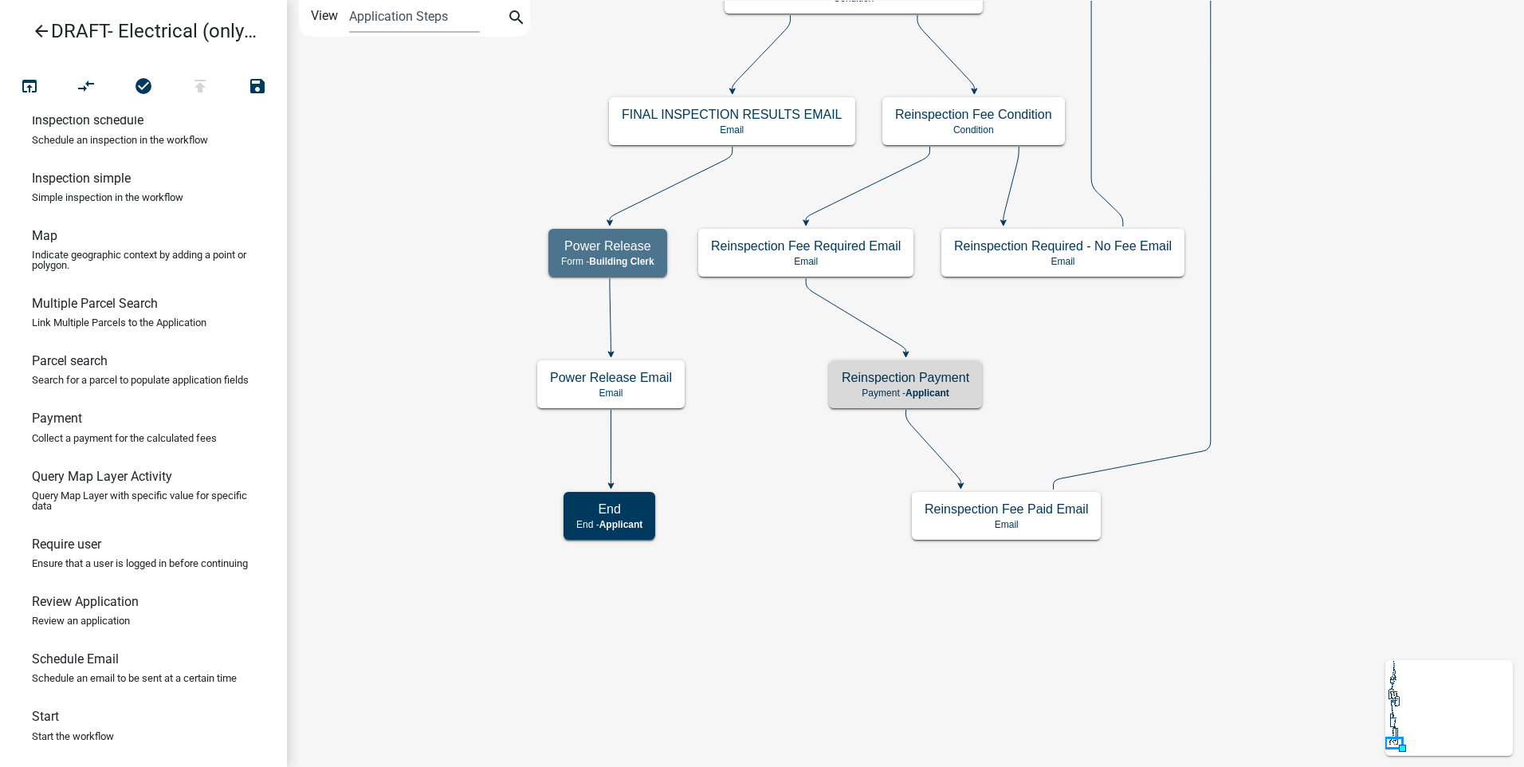
scroll to position [0, 0]
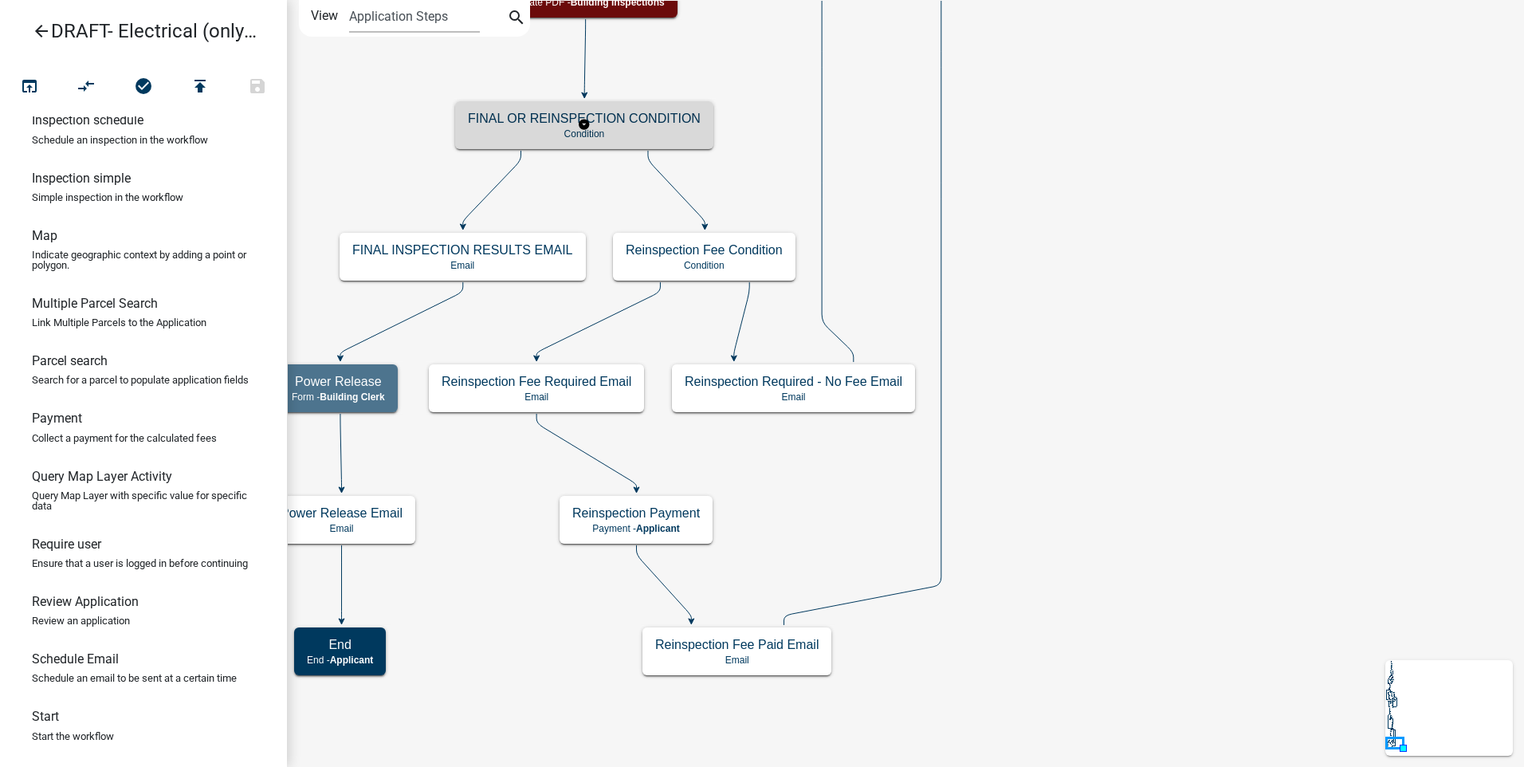
click at [651, 119] on h5 "FINAL OR REINSPECTION CONDITION" at bounding box center [584, 118] width 233 height 15
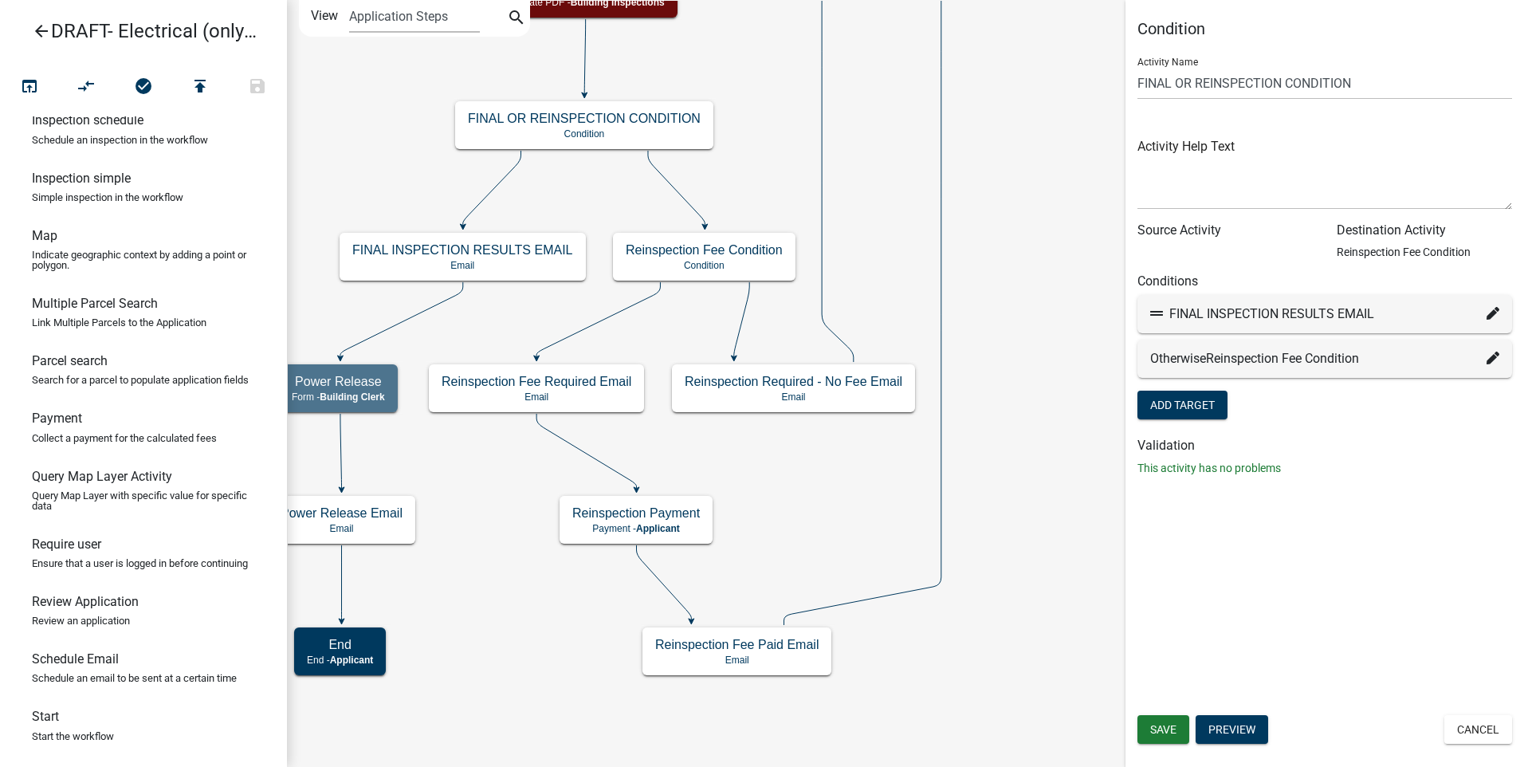
click at [1492, 309] on icon at bounding box center [1493, 313] width 13 height 13
select select "72: d4418c99-1987-4ca4-9f34-4f2c46a7997b"
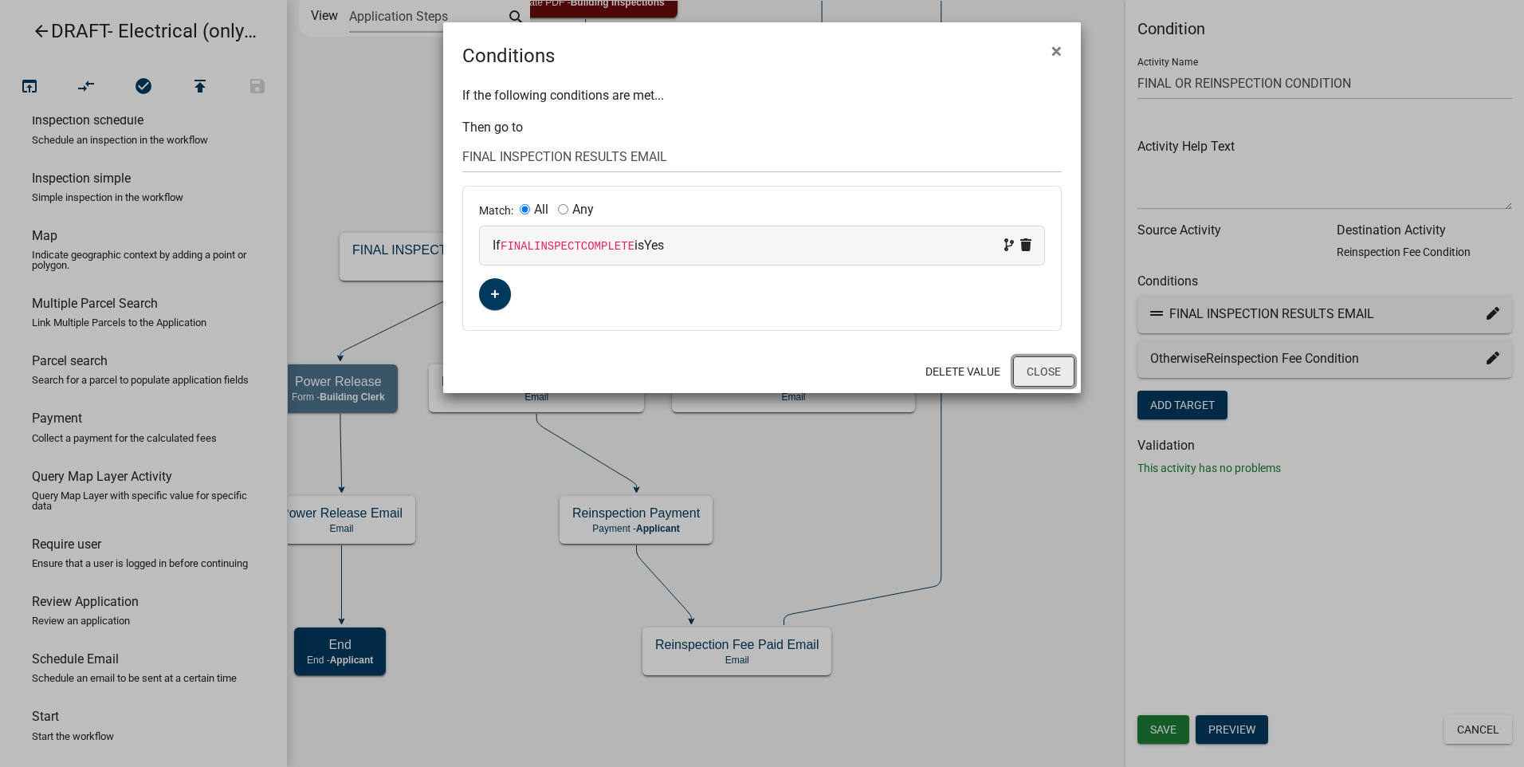
click at [1059, 372] on button "Close" at bounding box center [1043, 371] width 61 height 30
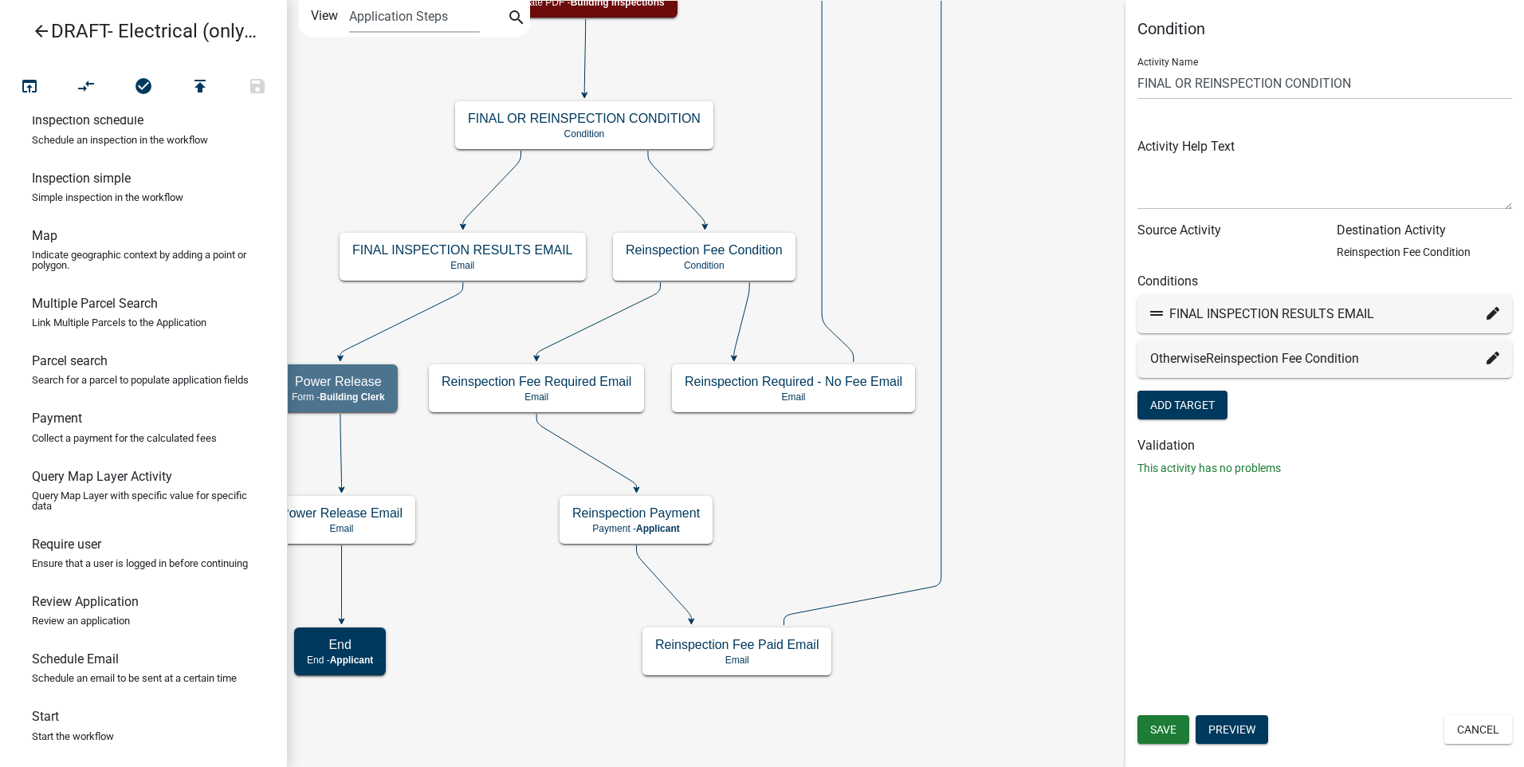
click at [1487, 362] on icon at bounding box center [1493, 358] width 13 height 13
select select "36: 5e17b72c-8f2c-4072-9113-2a1a0b148668"
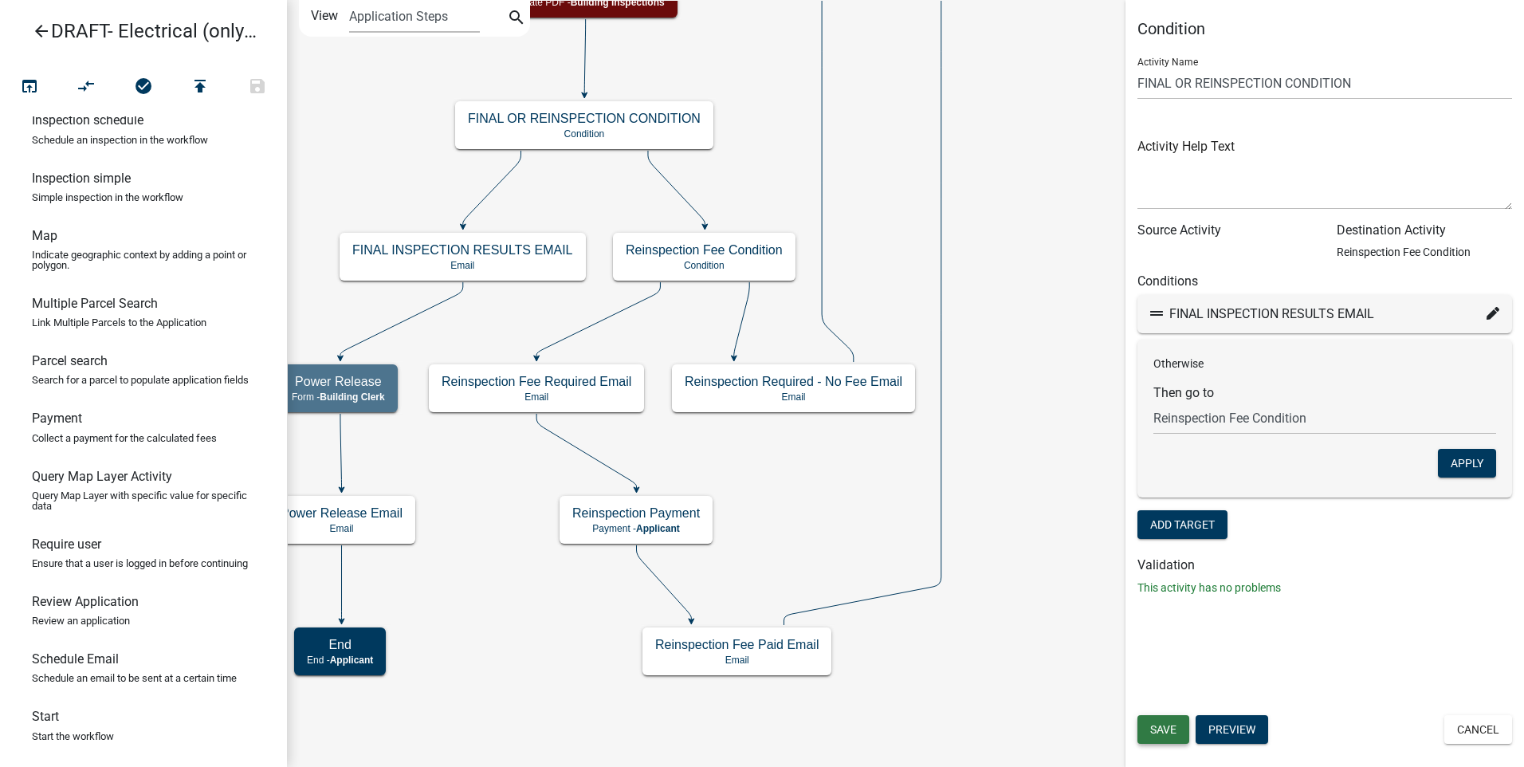
drag, startPoint x: 1171, startPoint y: 737, endPoint x: 1169, endPoint y: 729, distance: 8.1
click at [1170, 737] on button "Save" at bounding box center [1164, 729] width 52 height 29
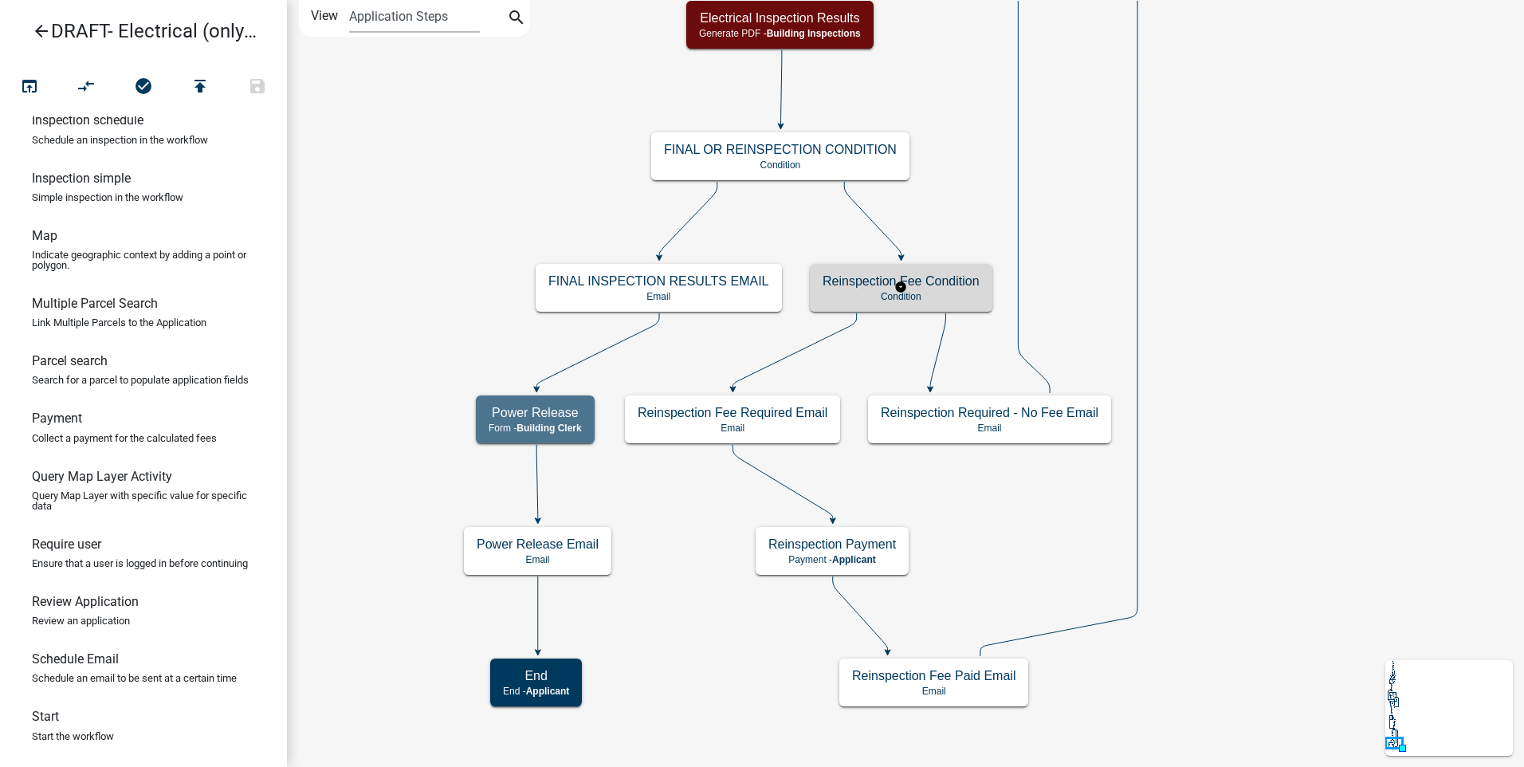
click at [930, 293] on p "Condition" at bounding box center [901, 296] width 157 height 11
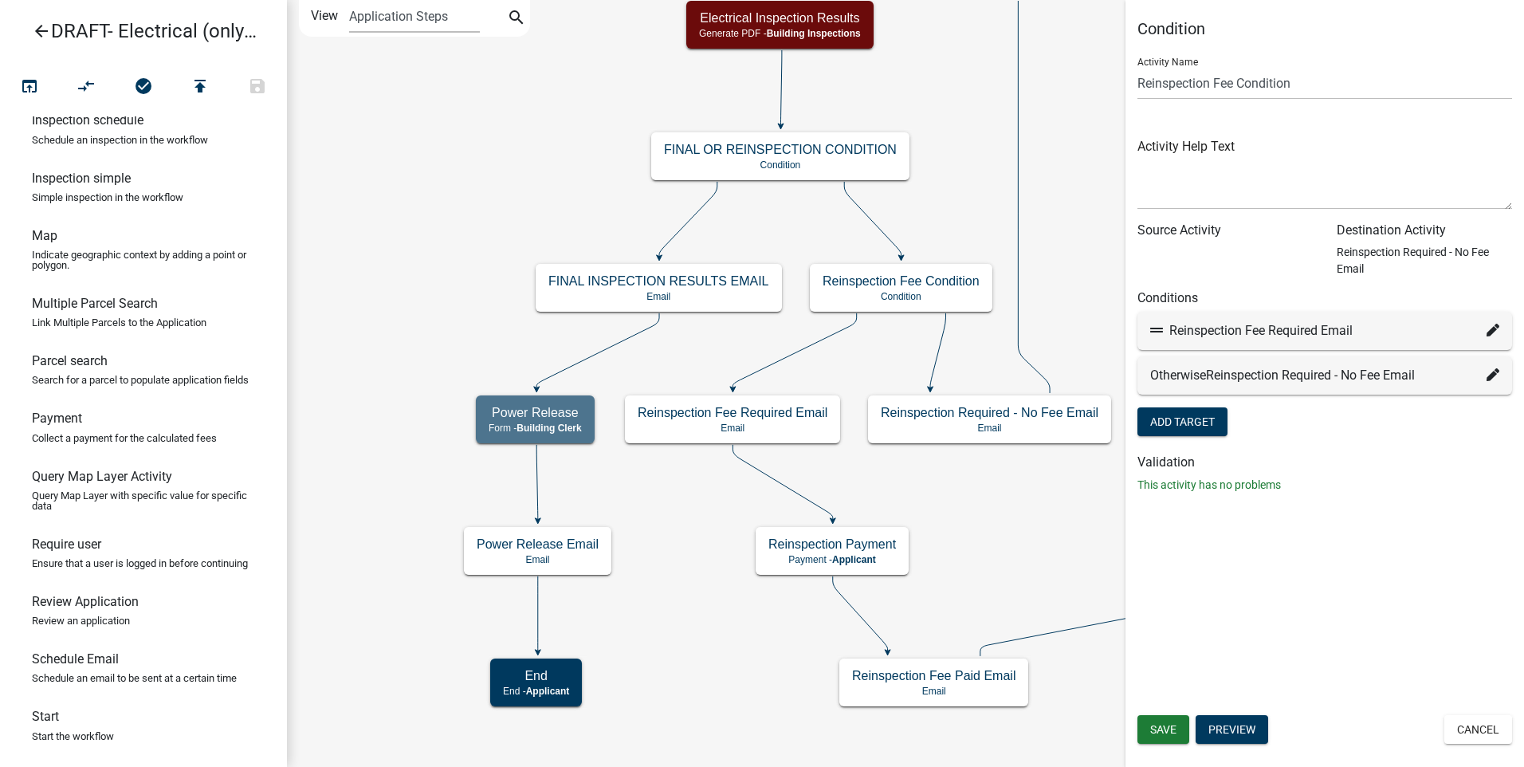
click at [1491, 330] on icon at bounding box center [1493, 330] width 13 height 13
select select "36: 321e4910-2ca2-4026-a5a7-a70309f1f569"
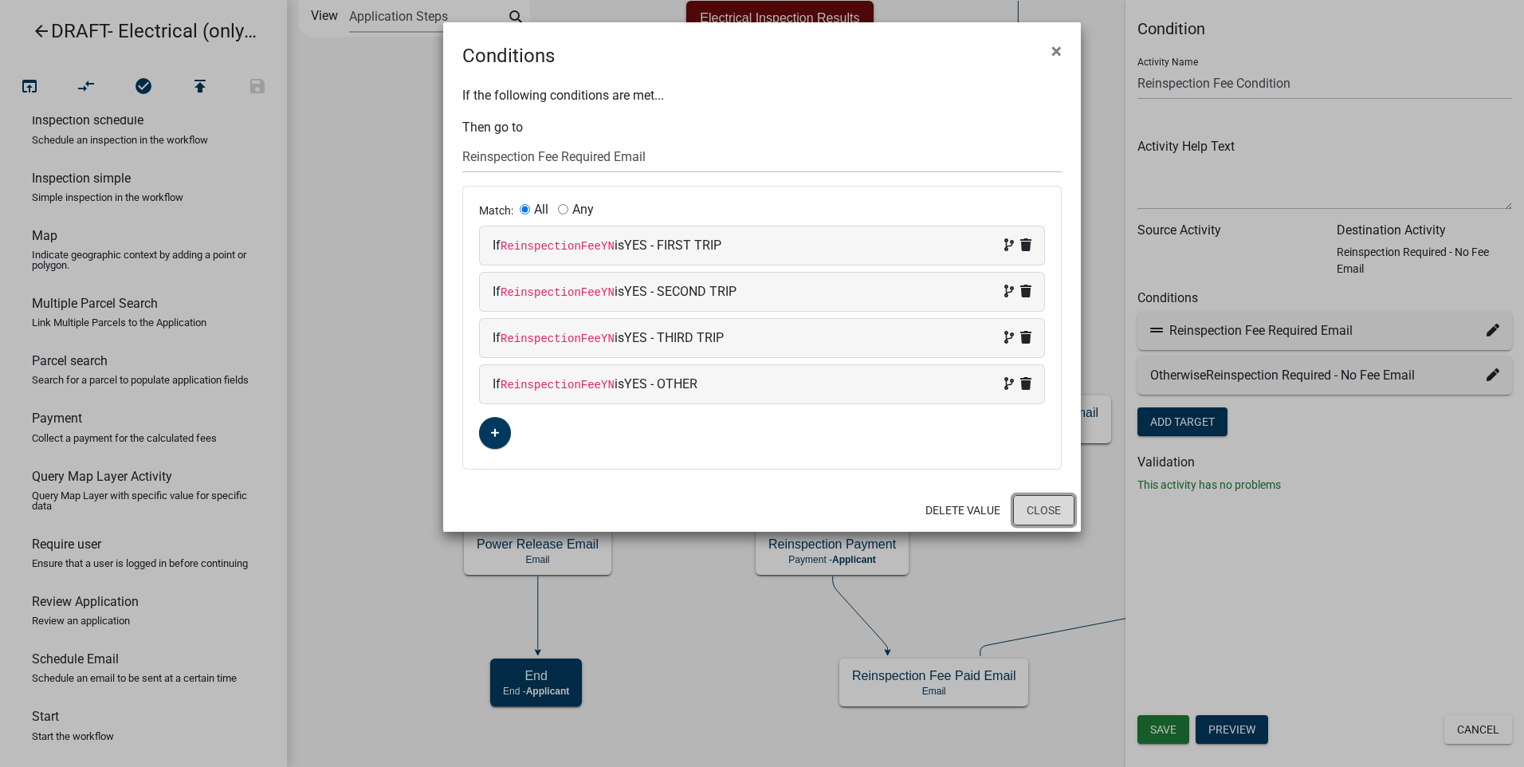
click at [1053, 510] on button "Close" at bounding box center [1043, 510] width 61 height 30
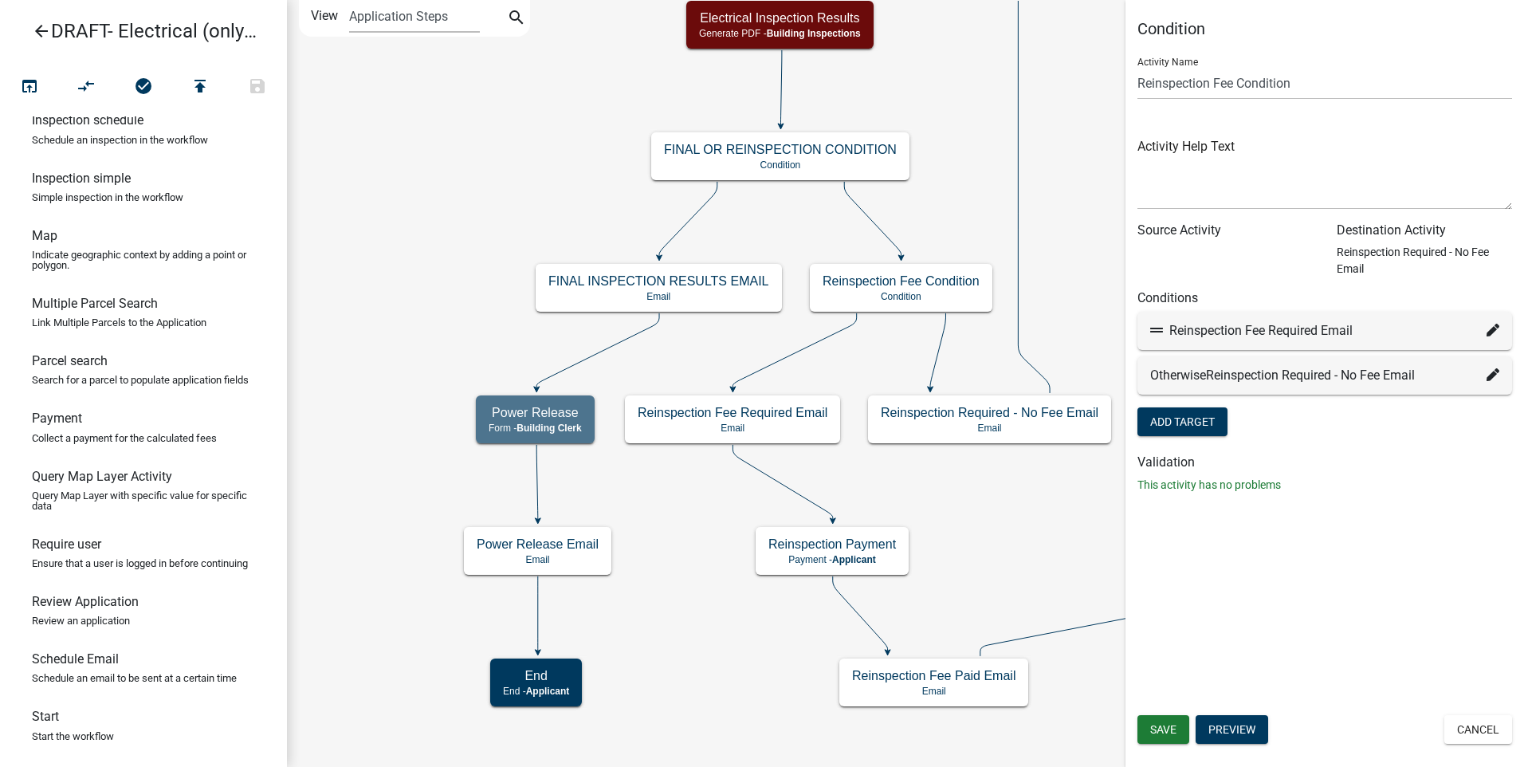
click at [1488, 375] on icon at bounding box center [1493, 374] width 13 height 13
select select "37: 8ffd799b-c47d-4bca-b223-ce73379f5e9e"
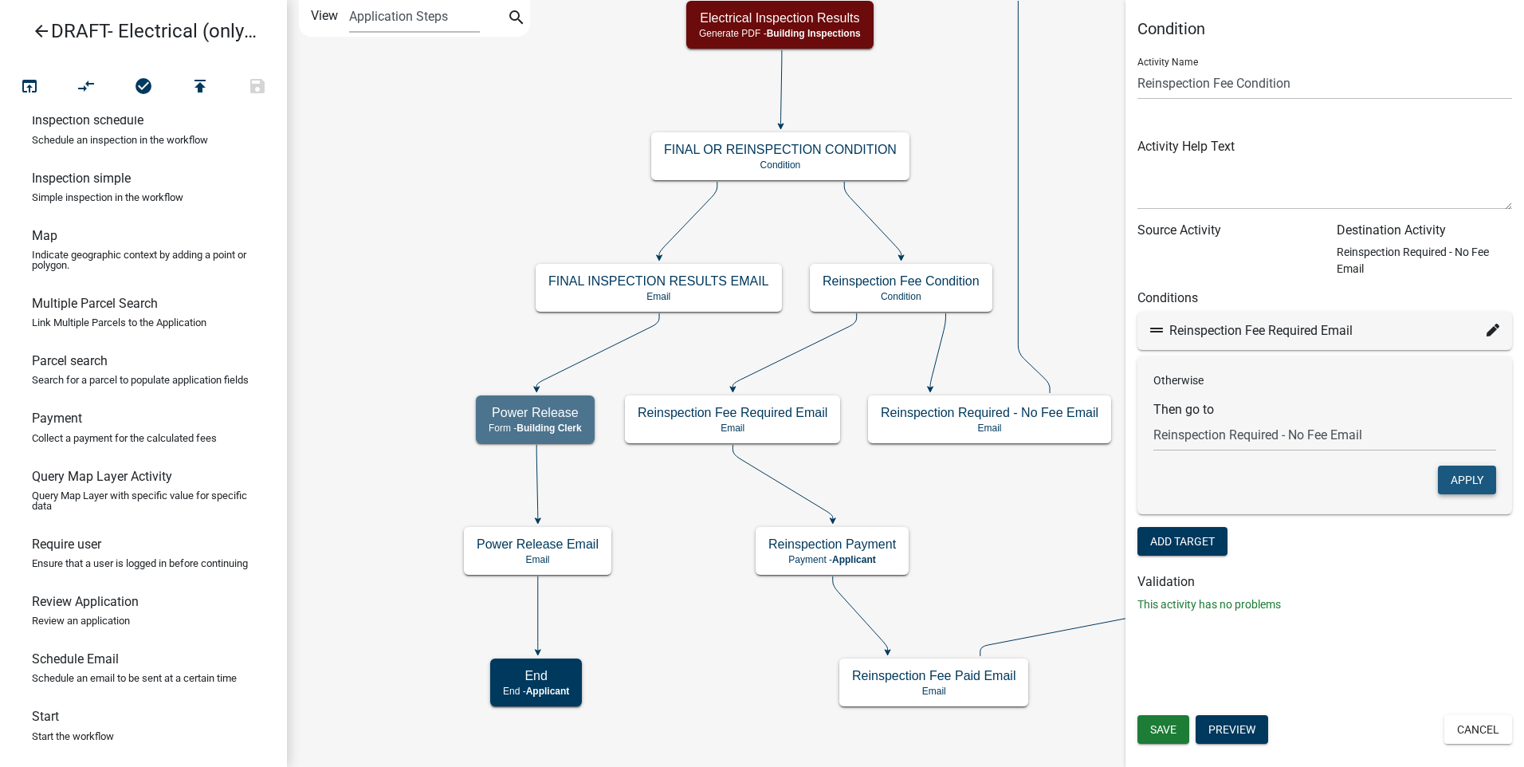
click at [1460, 477] on button "Apply" at bounding box center [1467, 480] width 58 height 29
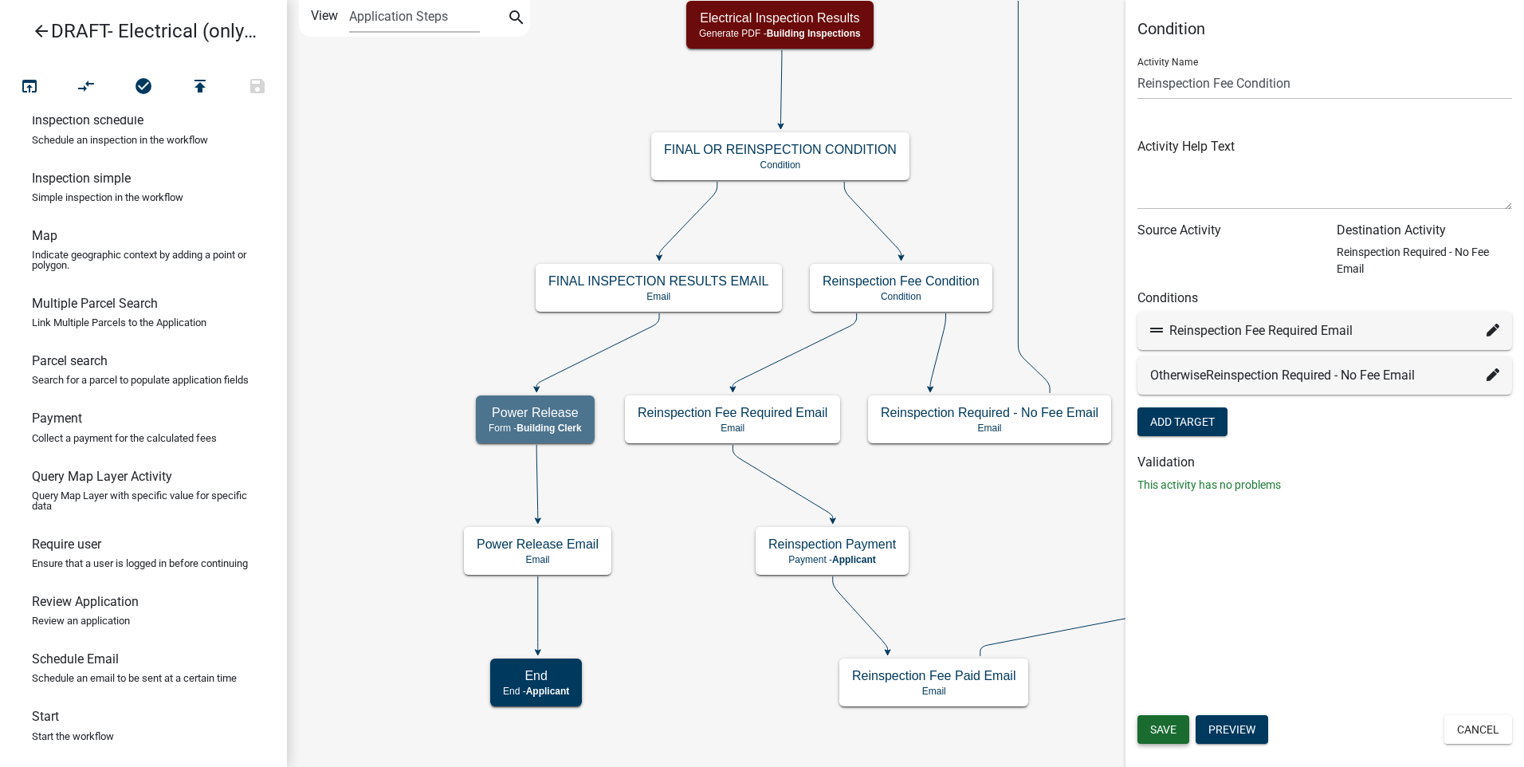
click at [1166, 735] on span "Save" at bounding box center [1163, 729] width 26 height 13
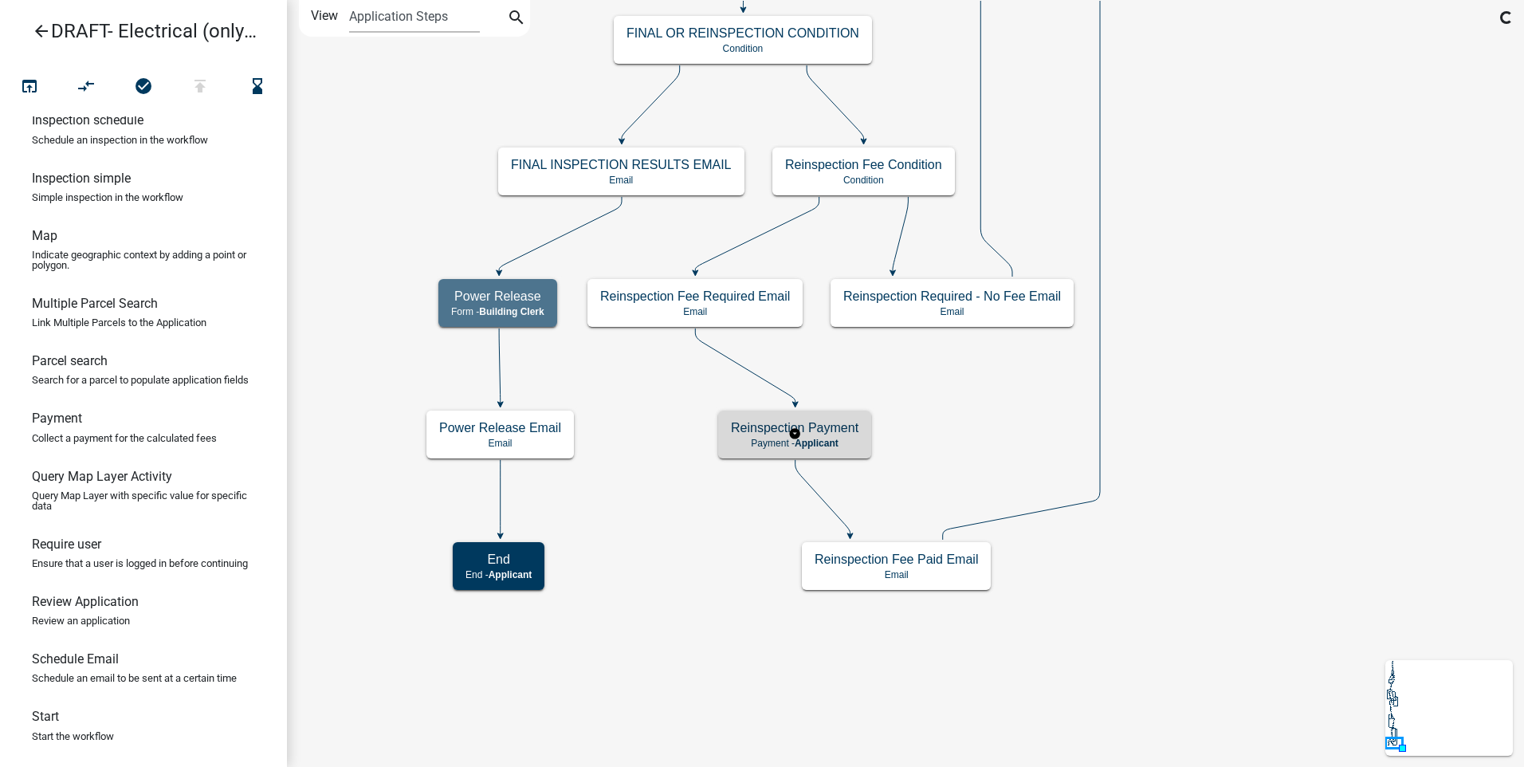
click at [826, 438] on span "Applicant" at bounding box center [817, 443] width 44 height 11
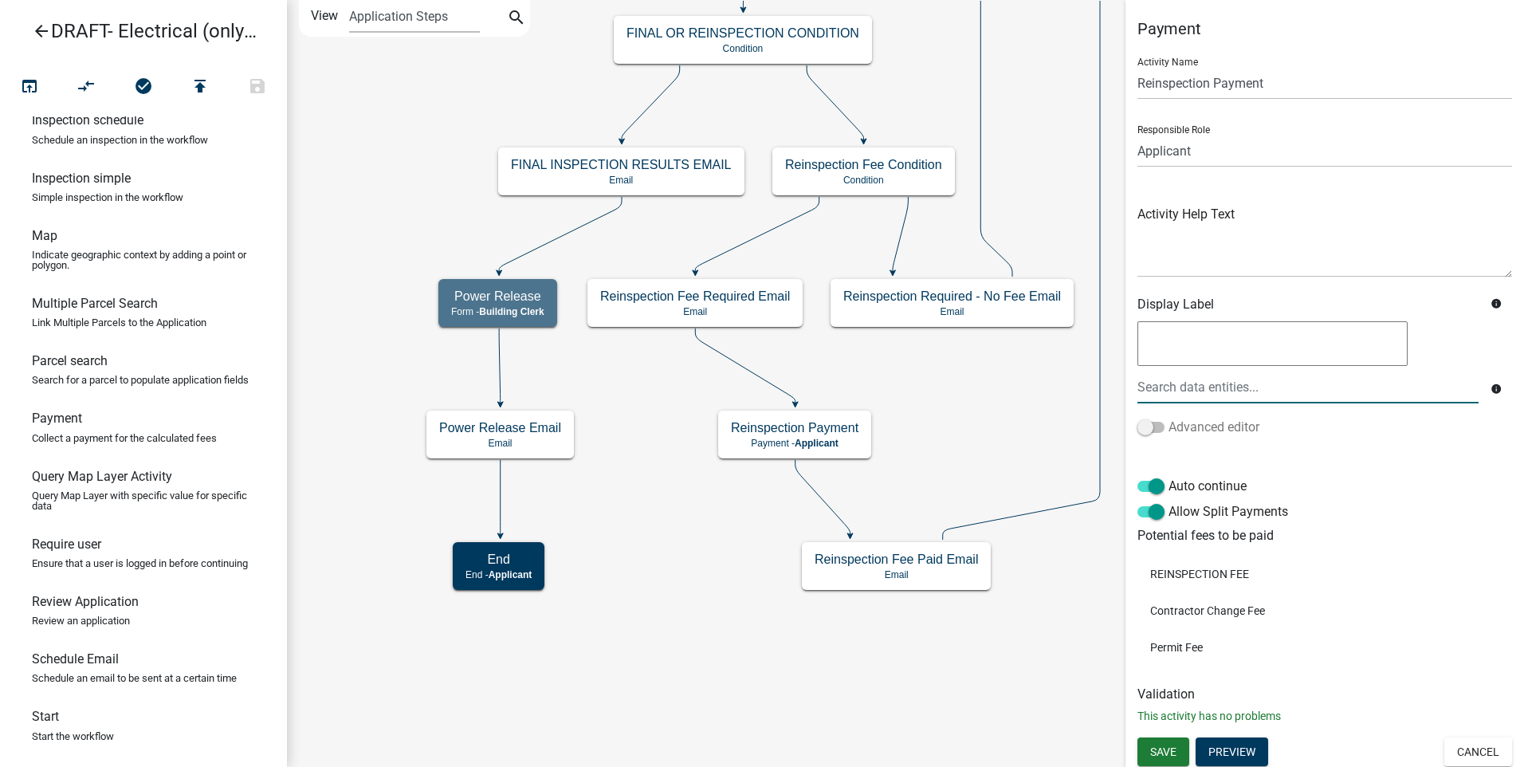
click at [1163, 426] on span at bounding box center [1151, 427] width 27 height 11
click at [1169, 418] on input "Advanced editor" at bounding box center [1169, 418] width 0 height 0
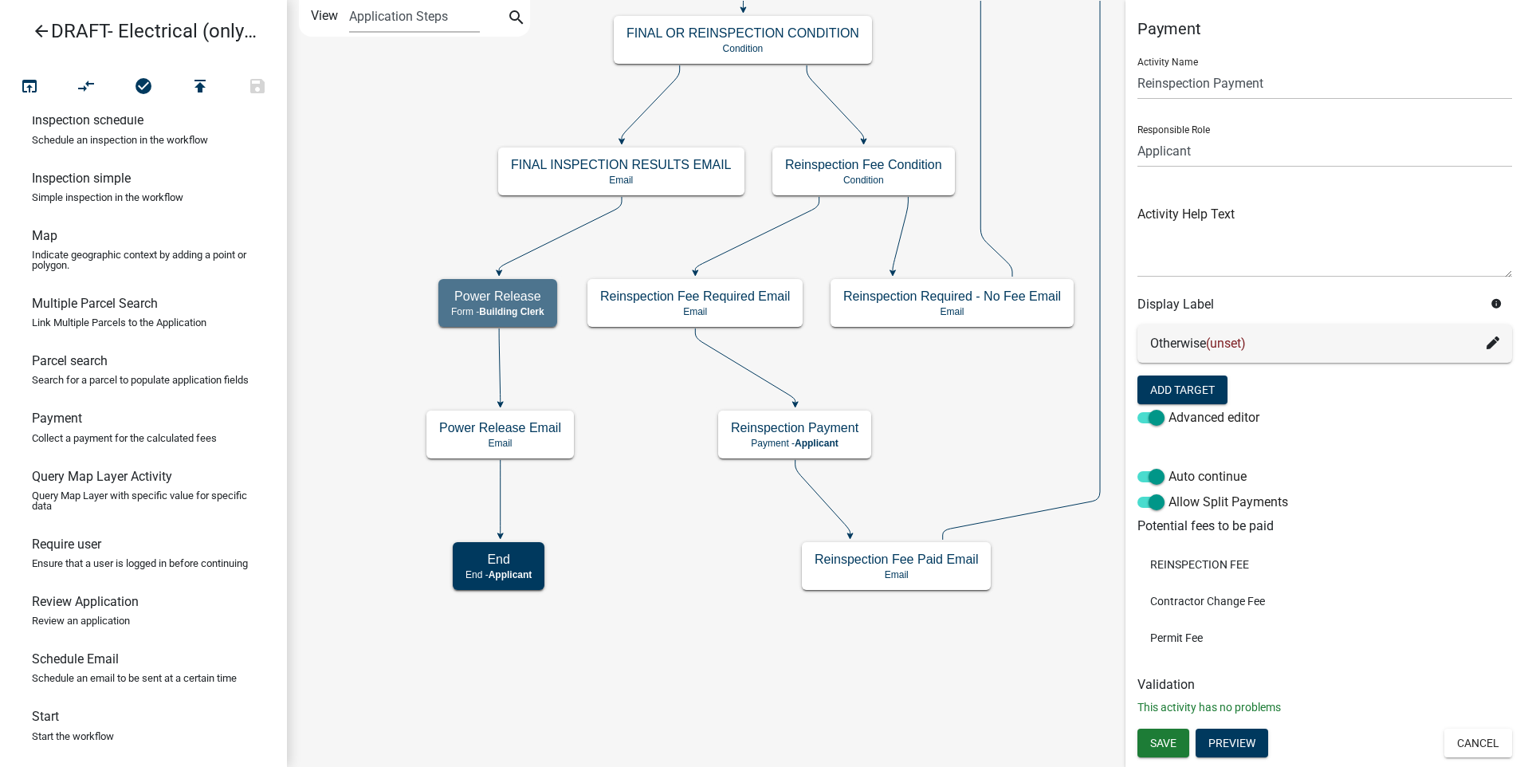
click at [1493, 346] on icon at bounding box center [1493, 342] width 13 height 13
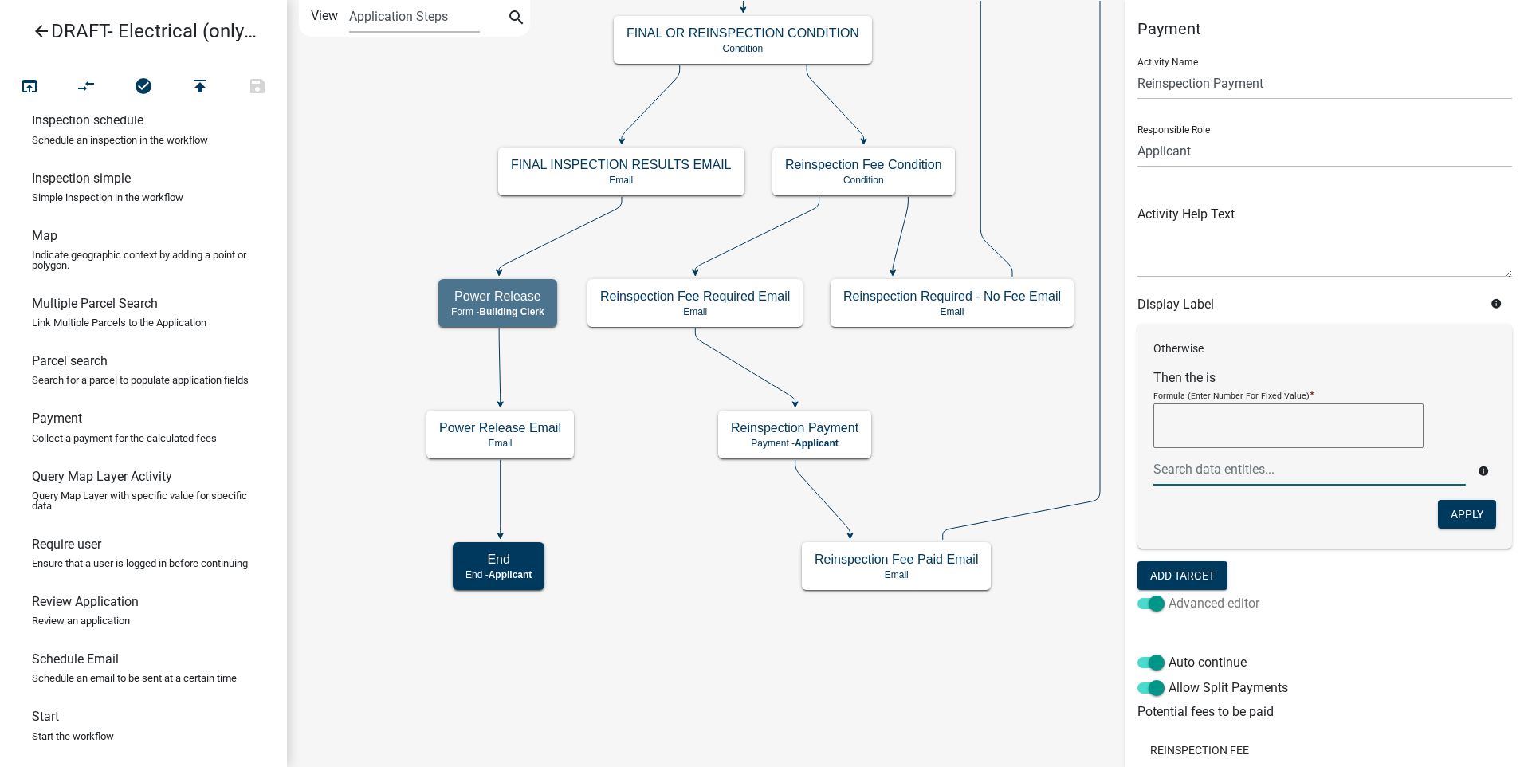
click at [1144, 599] on span at bounding box center [1151, 603] width 27 height 11
click at [1169, 594] on input "Advanced editor" at bounding box center [1169, 594] width 0 height 0
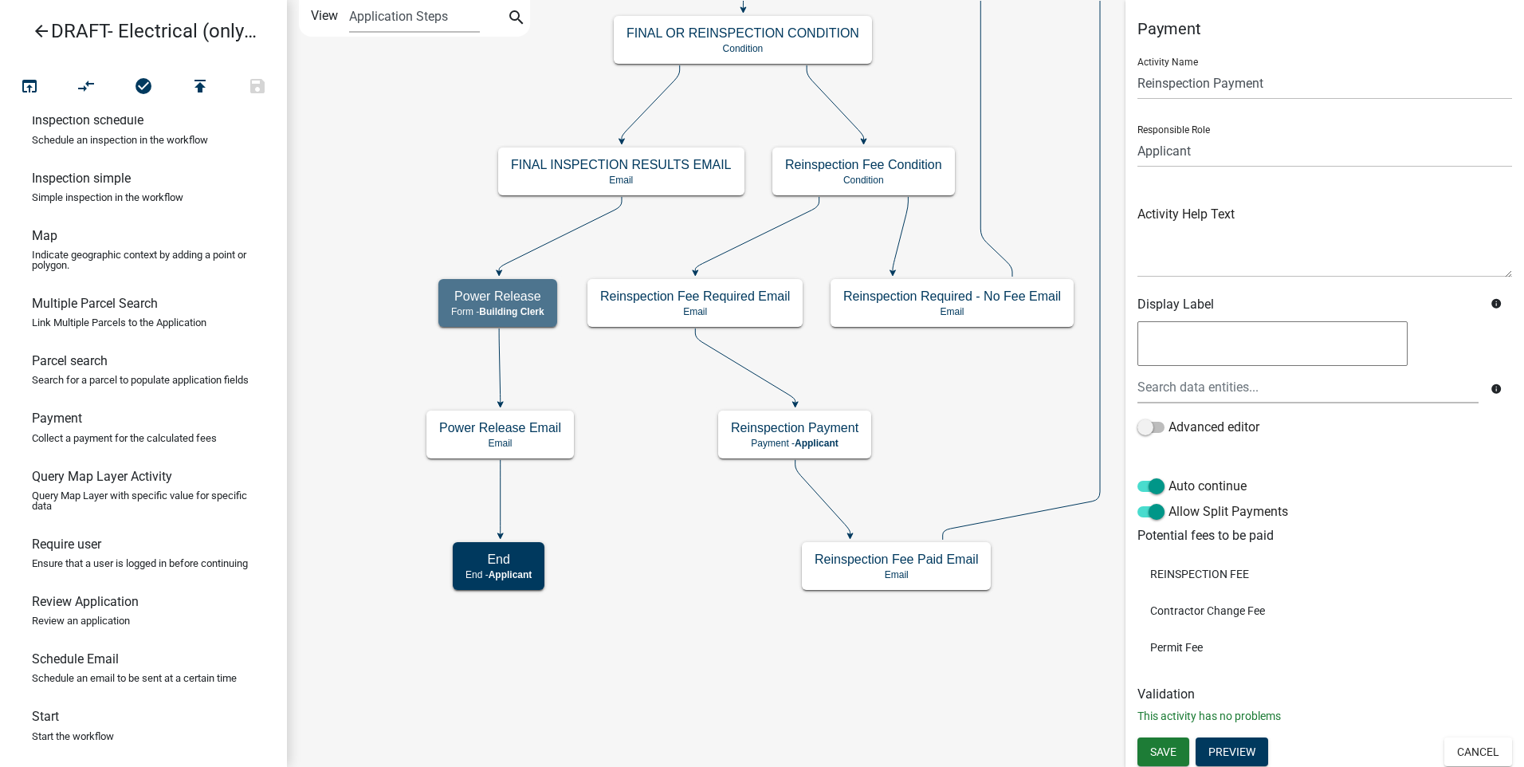
scroll to position [3, 0]
click at [1465, 749] on button "Cancel" at bounding box center [1479, 748] width 68 height 29
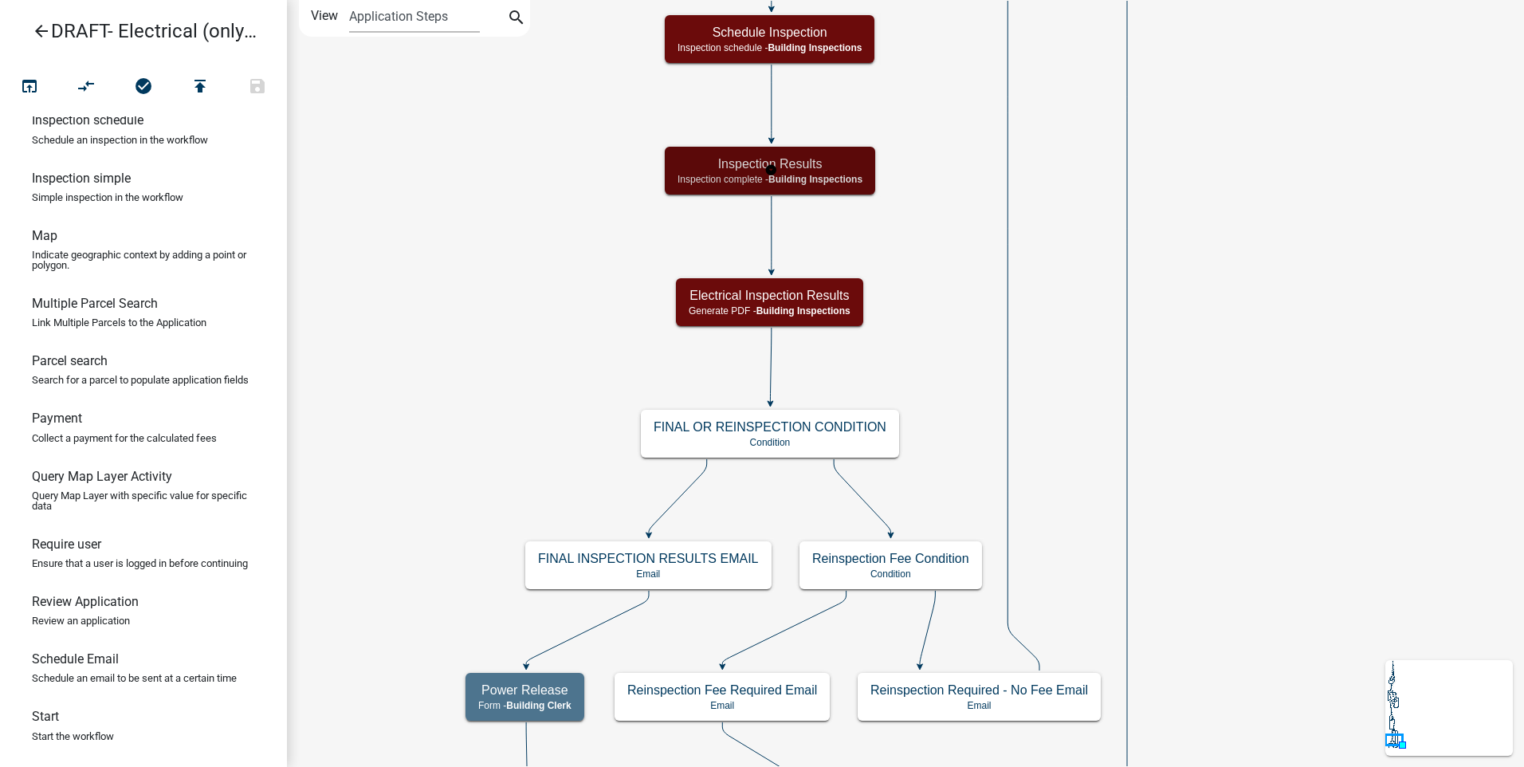
click at [856, 178] on span "Building Inspections" at bounding box center [816, 179] width 94 height 11
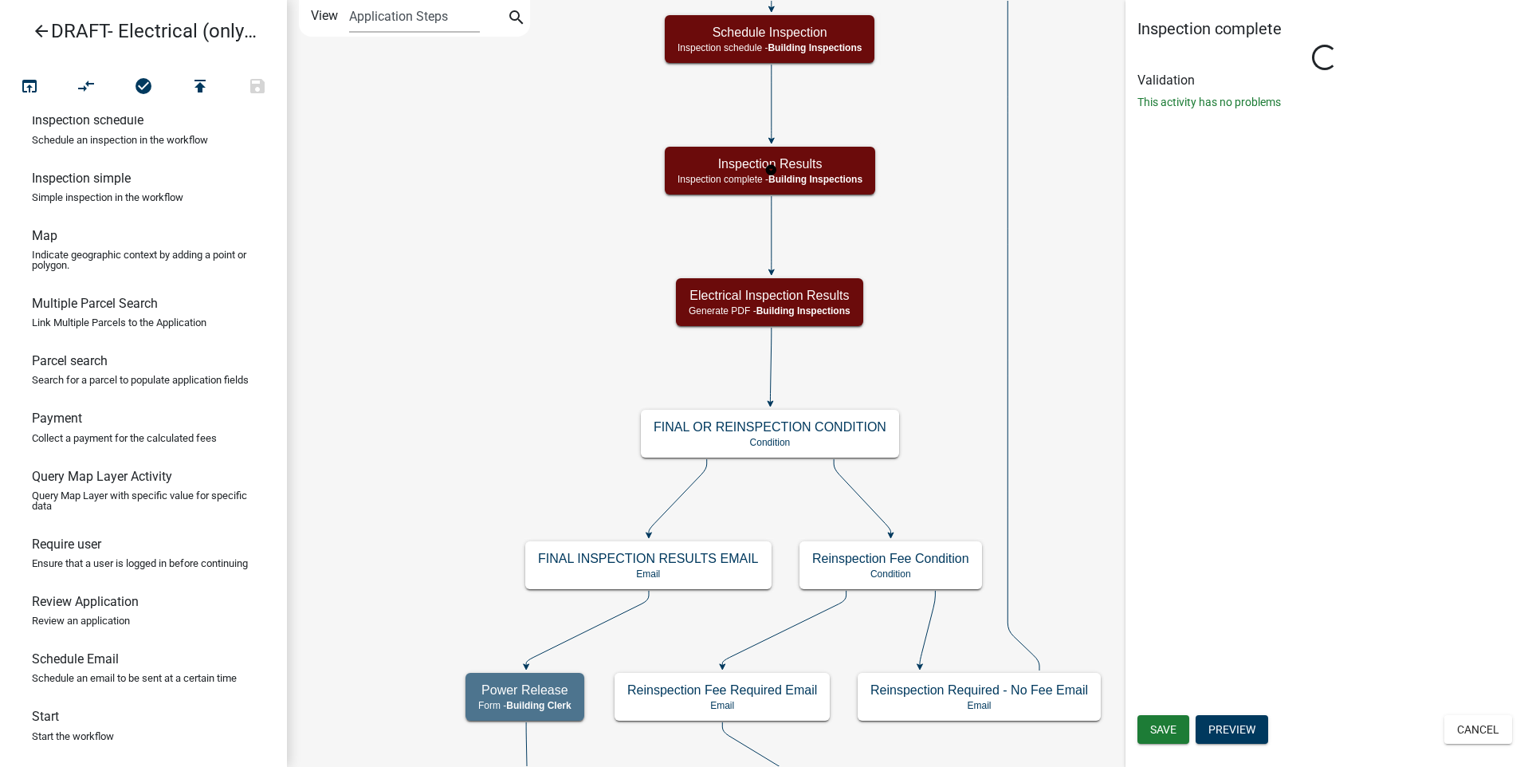
select select "67B8E1BD-2E3E-4A8D-861D-598F76277593"
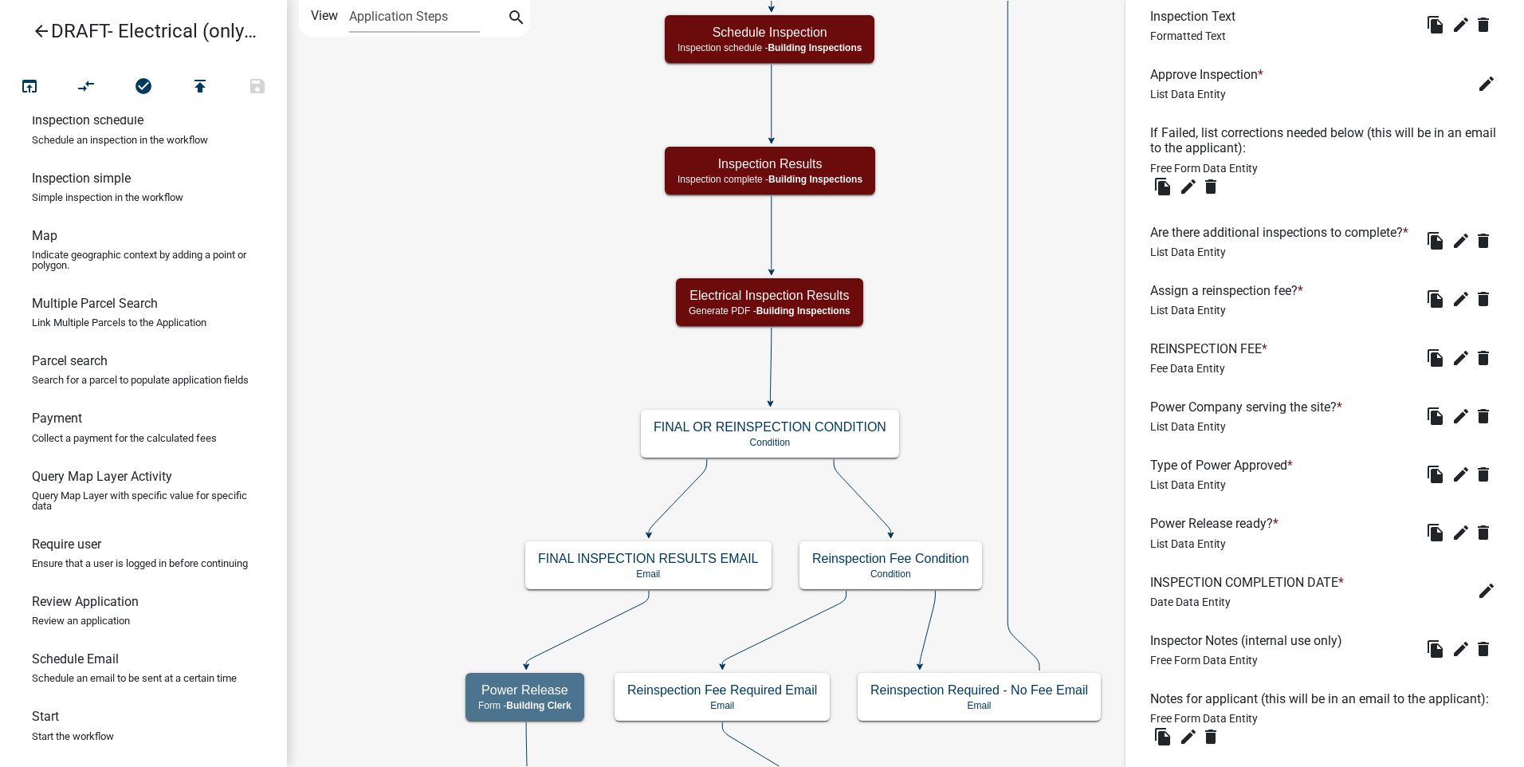
scroll to position [717, 0]
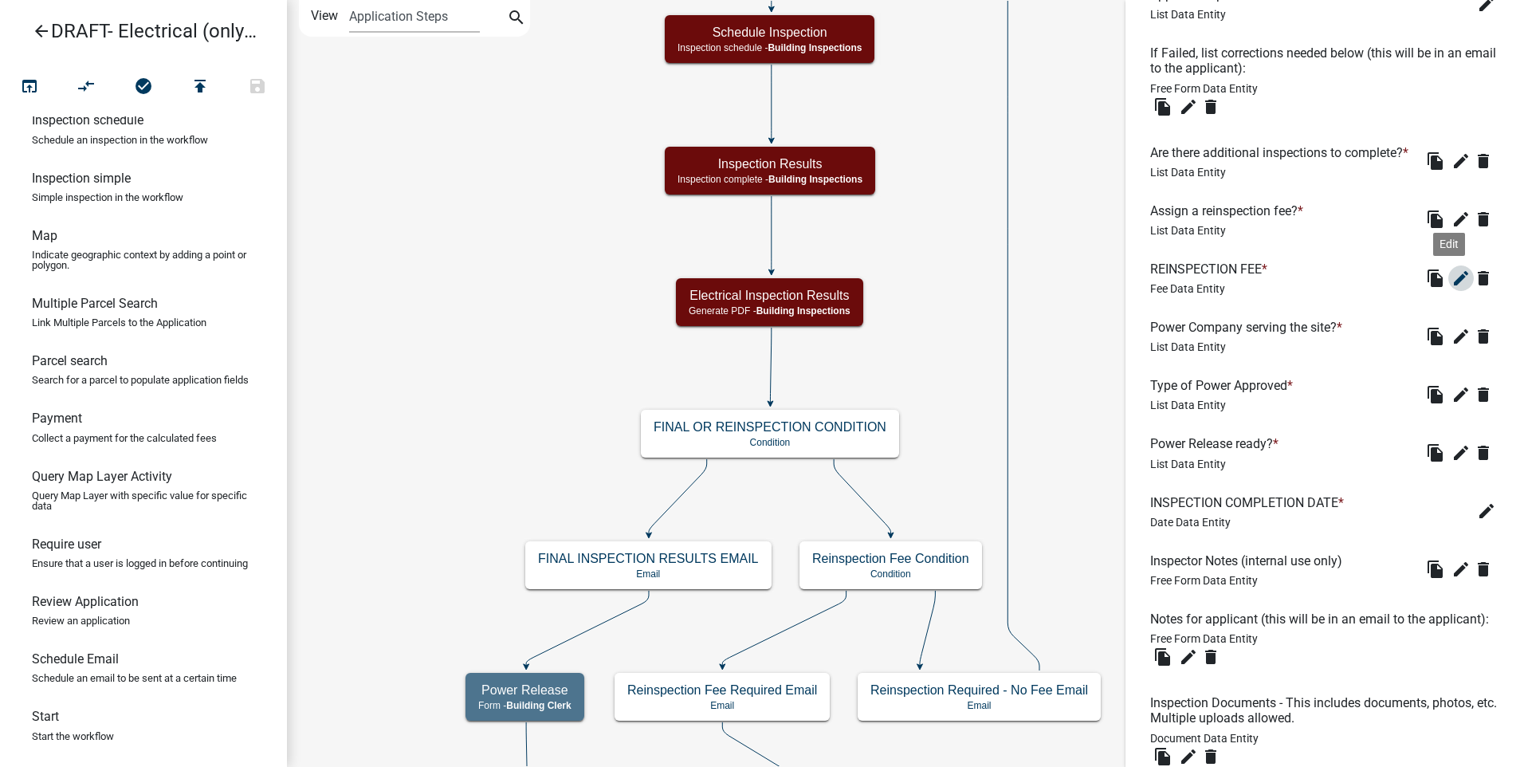
click at [1452, 288] on icon "edit" at bounding box center [1461, 278] width 19 height 19
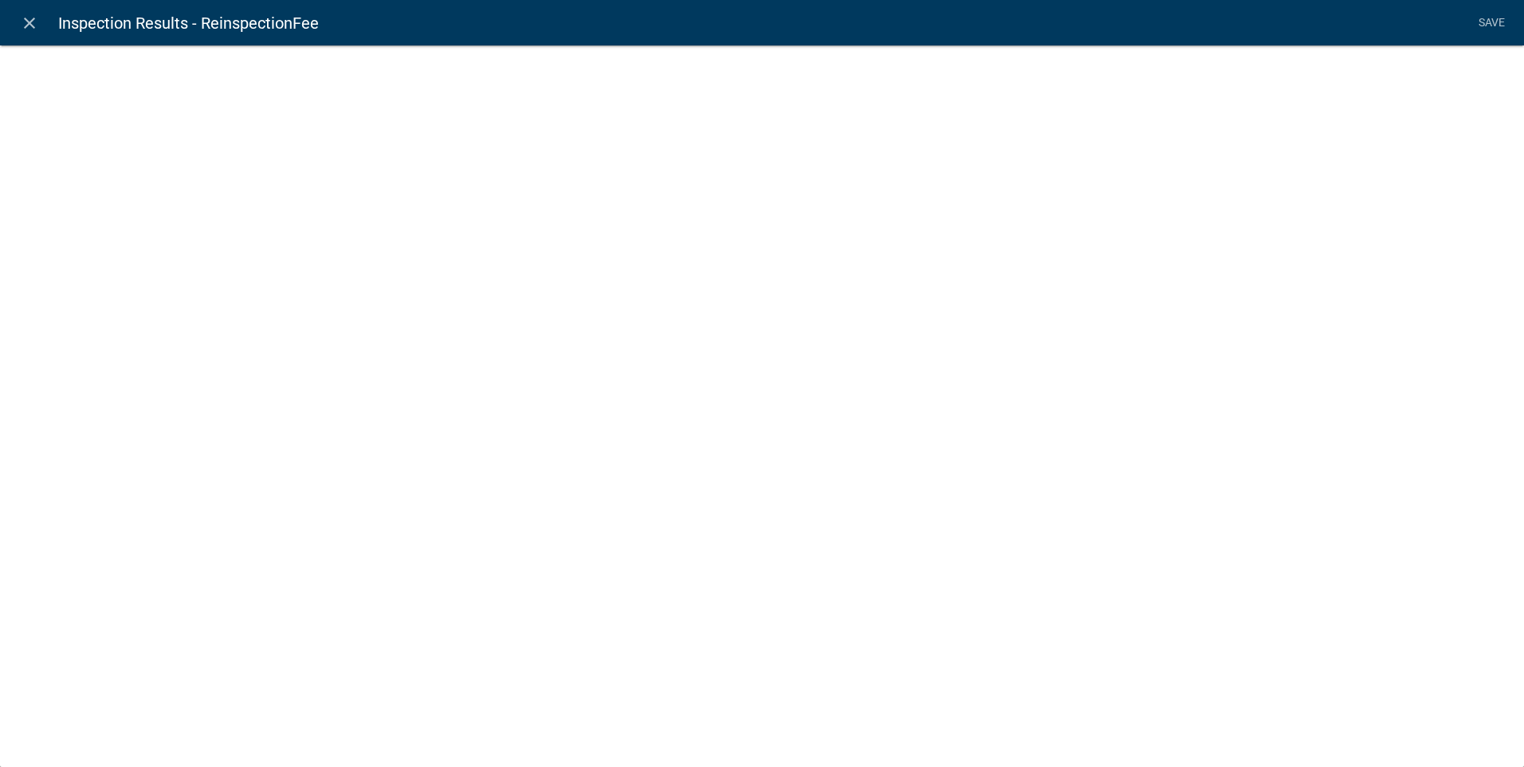
select select "fee"
select select "ReinspectionFeeYN"
select select "ade8966c-73be-43a0-8912-862582d59b66"
select select "2: 71c94b0f-85ab-4860-9b42-8e364c2aea8c"
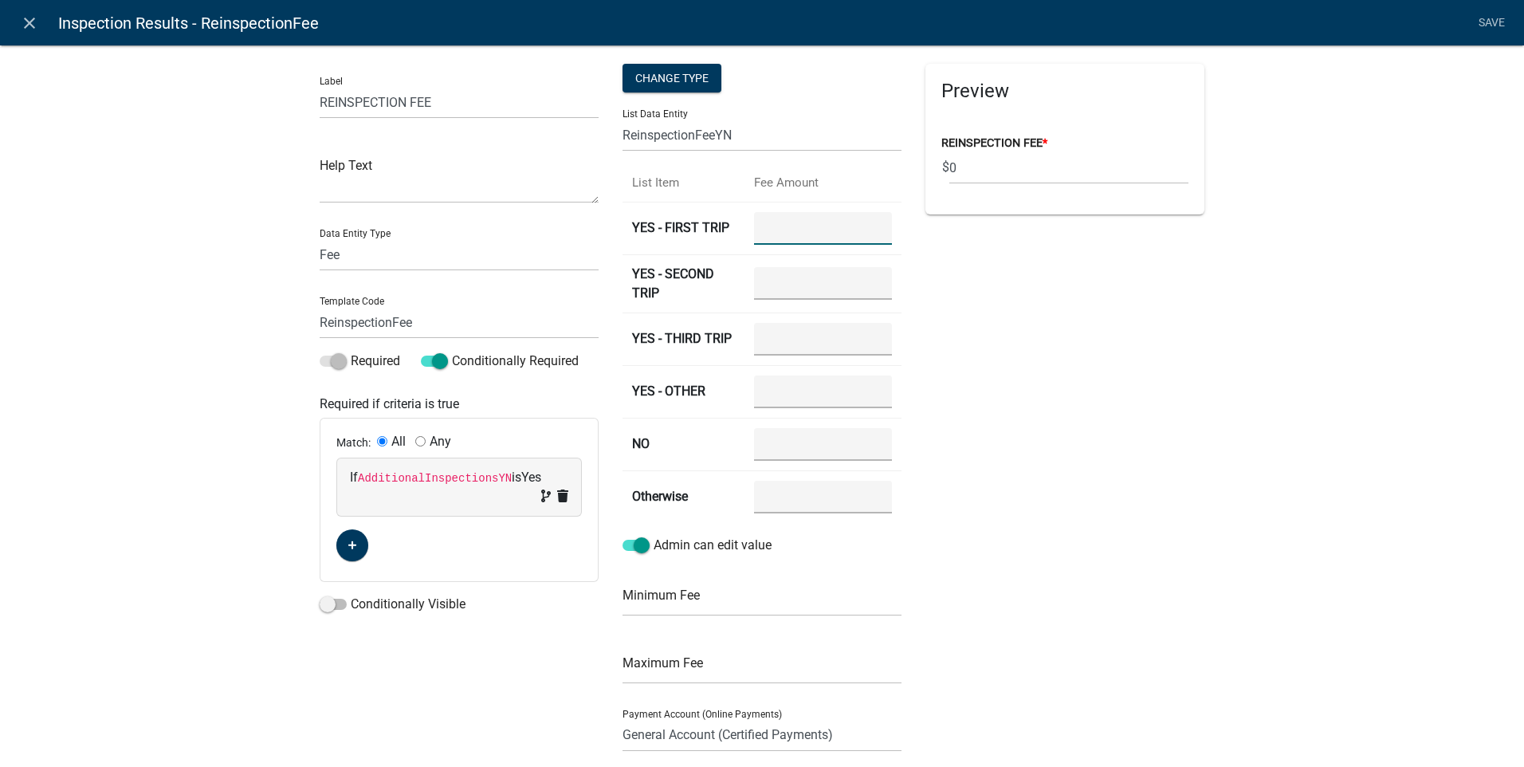
click at [800, 226] on TRIP "number" at bounding box center [823, 228] width 138 height 33
type TRIP "50.00"
click at [782, 283] on TRIP "number" at bounding box center [823, 283] width 138 height 33
type TRIP "75.00"
click at [806, 338] on TRIP "number" at bounding box center [823, 339] width 138 height 33
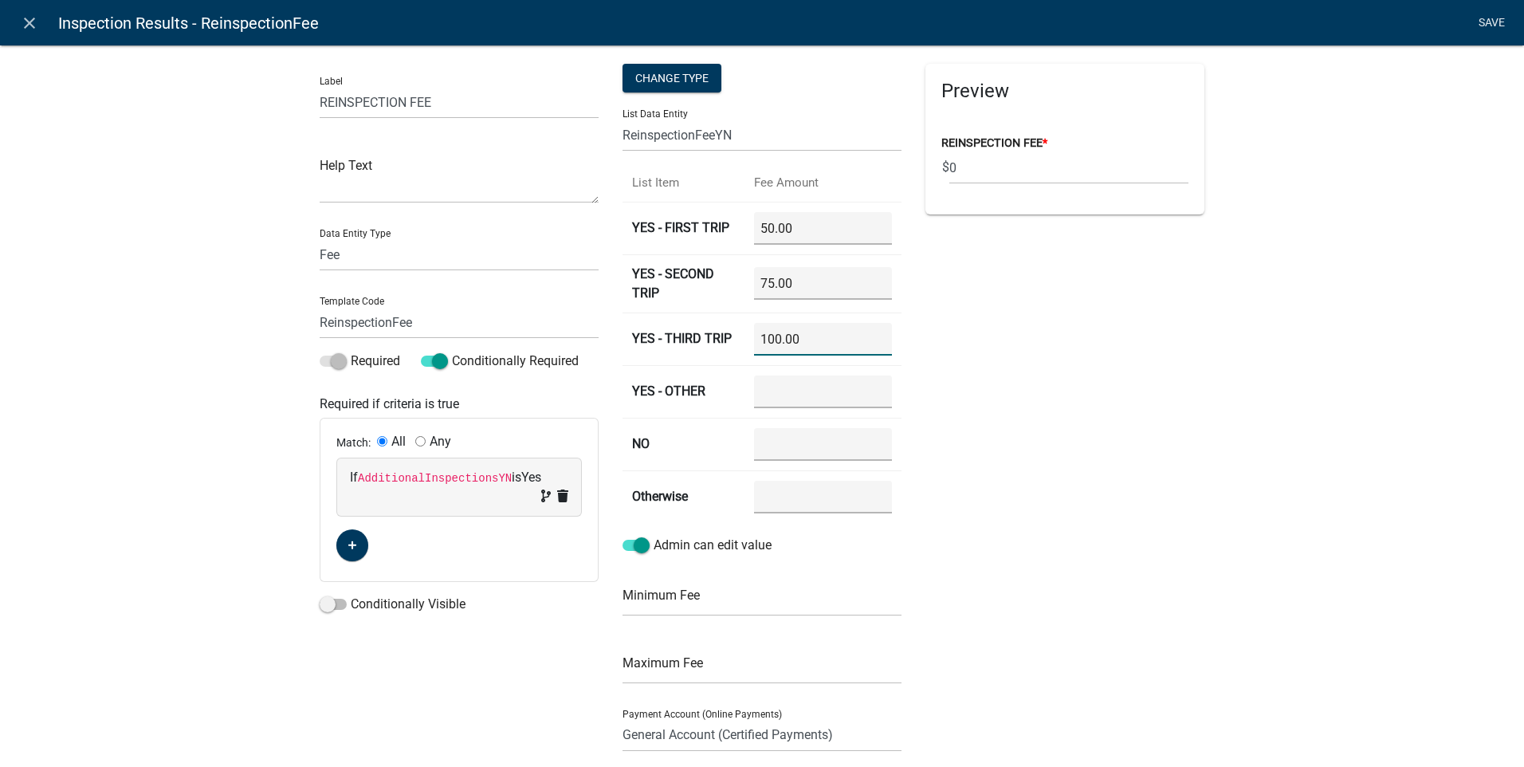
type TRIP "100.00"
click at [1486, 15] on link "Save" at bounding box center [1492, 23] width 40 height 30
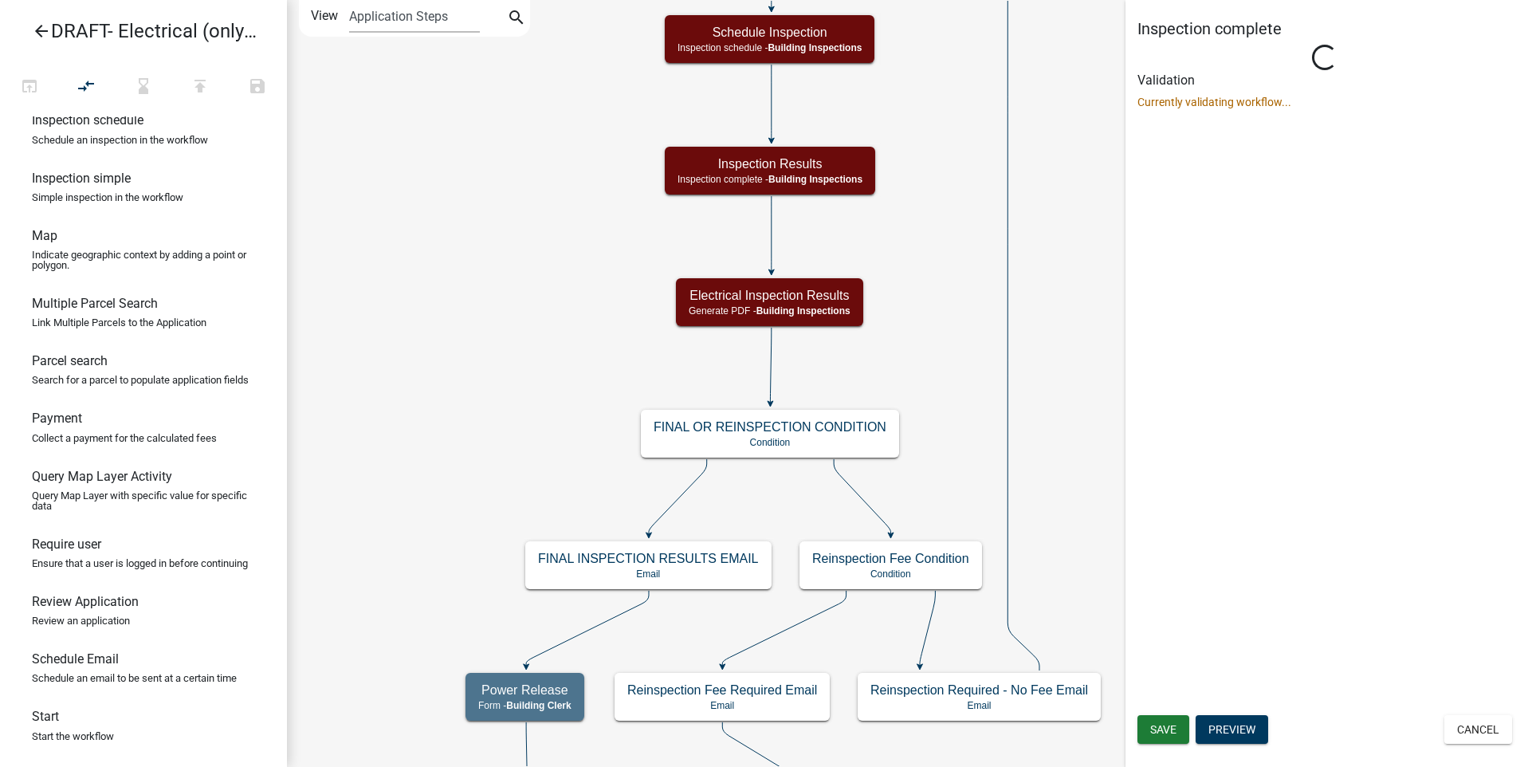
scroll to position [0, 0]
select select "67B8E1BD-2E3E-4A8D-861D-598F76277593"
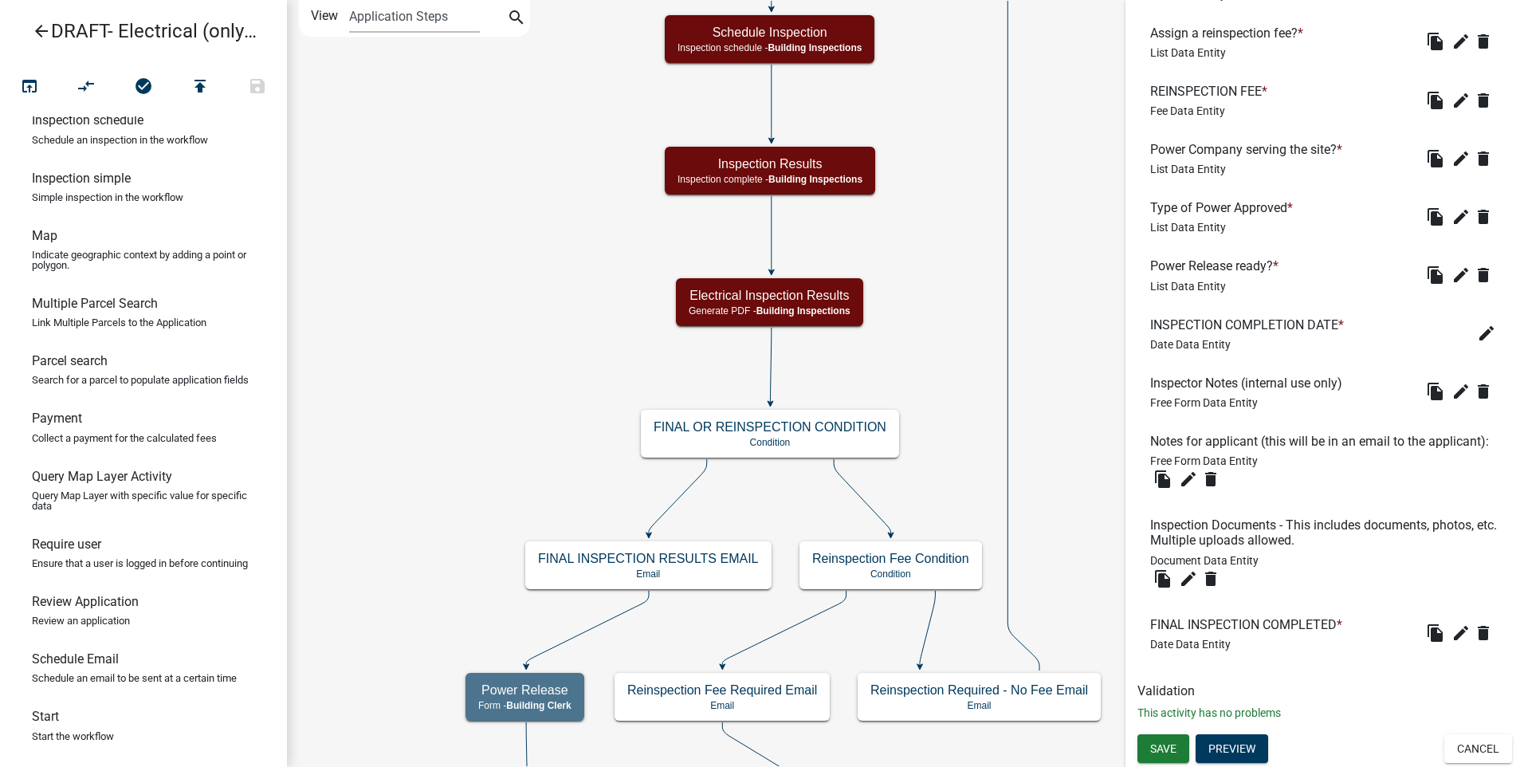
scroll to position [936, 0]
click at [1162, 745] on span "Save" at bounding box center [1163, 747] width 26 height 13
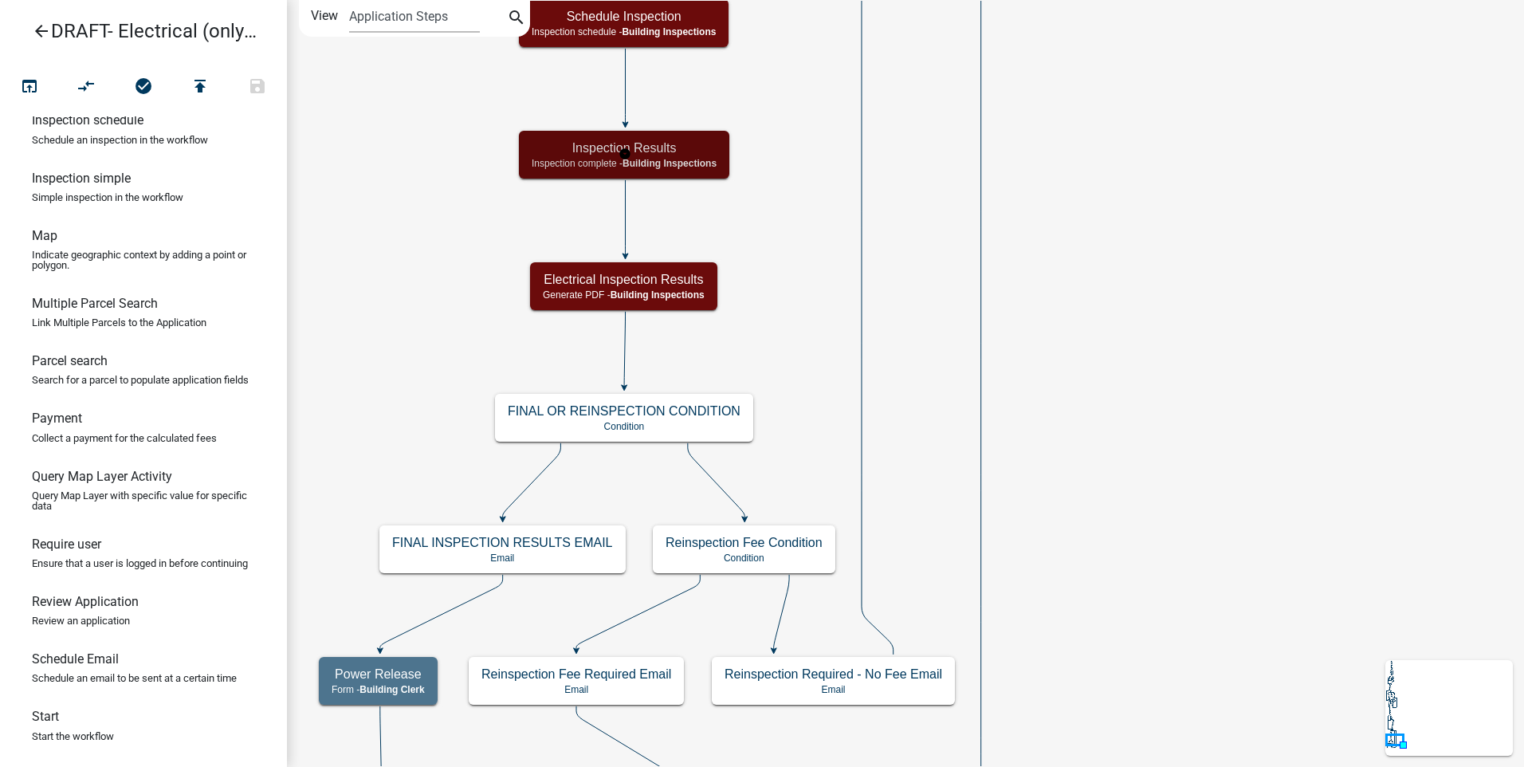
click at [693, 153] on h5 "Inspection Results" at bounding box center [624, 147] width 185 height 15
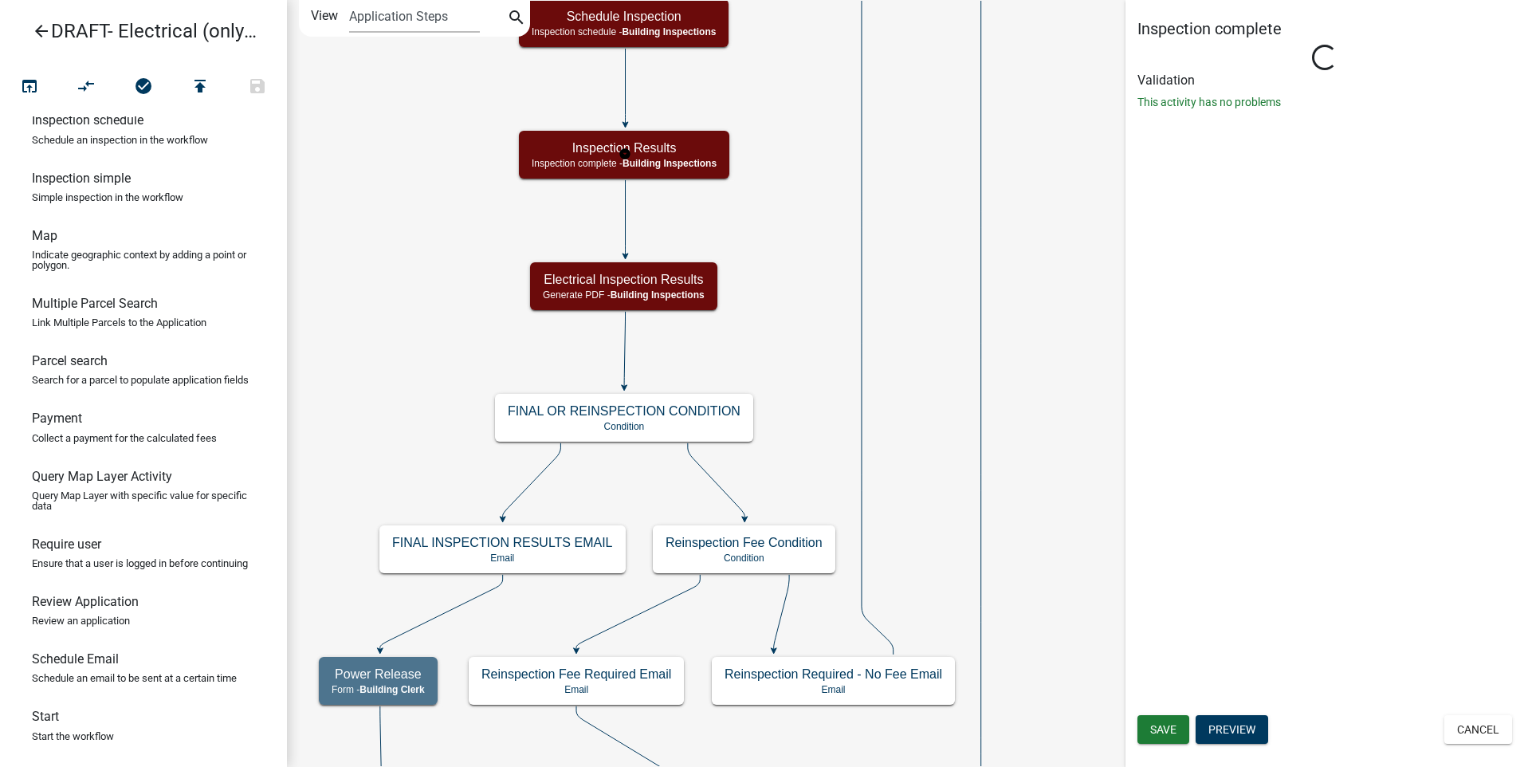
select select "67B8E1BD-2E3E-4A8D-861D-598F76277593"
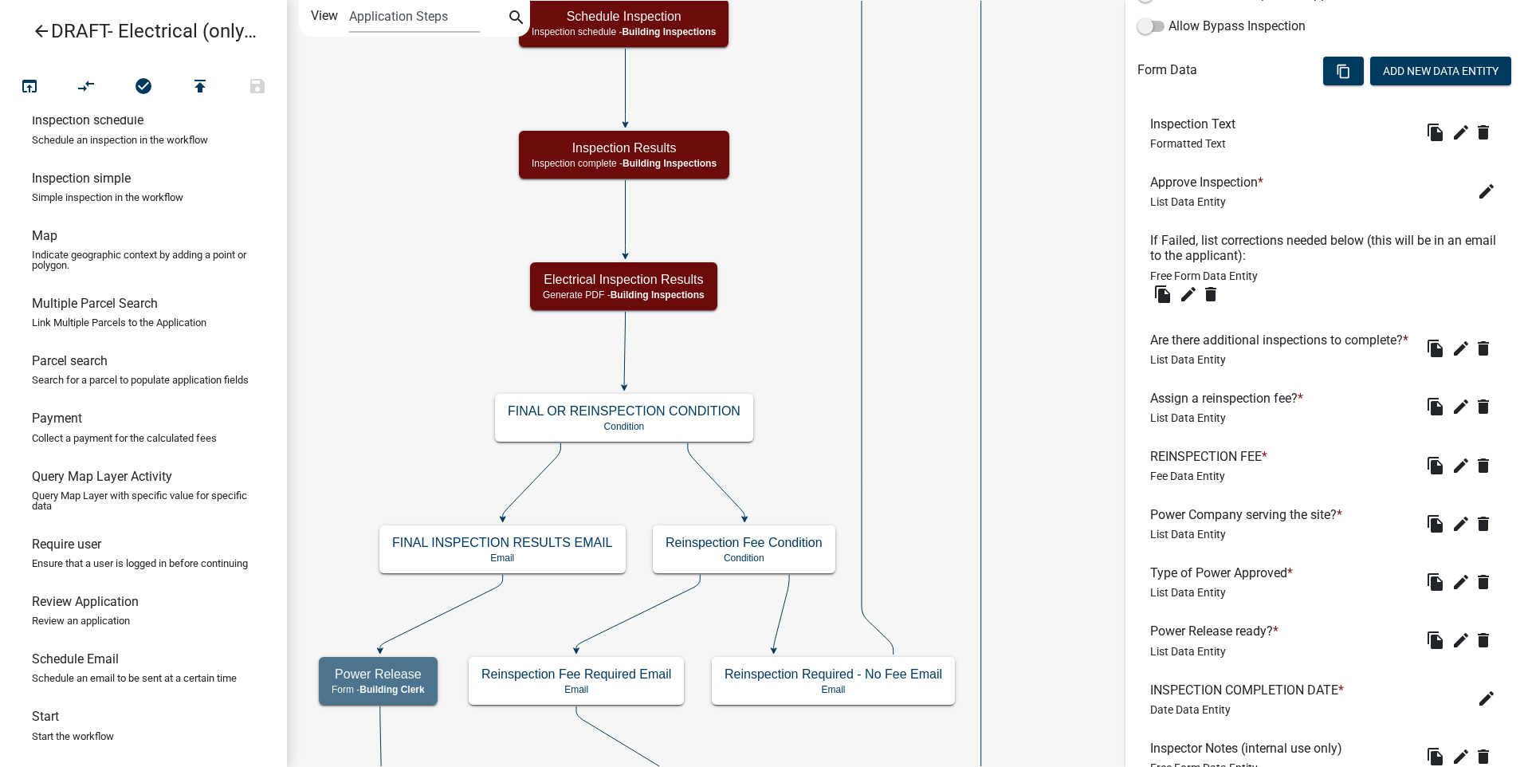
scroll to position [558, 0]
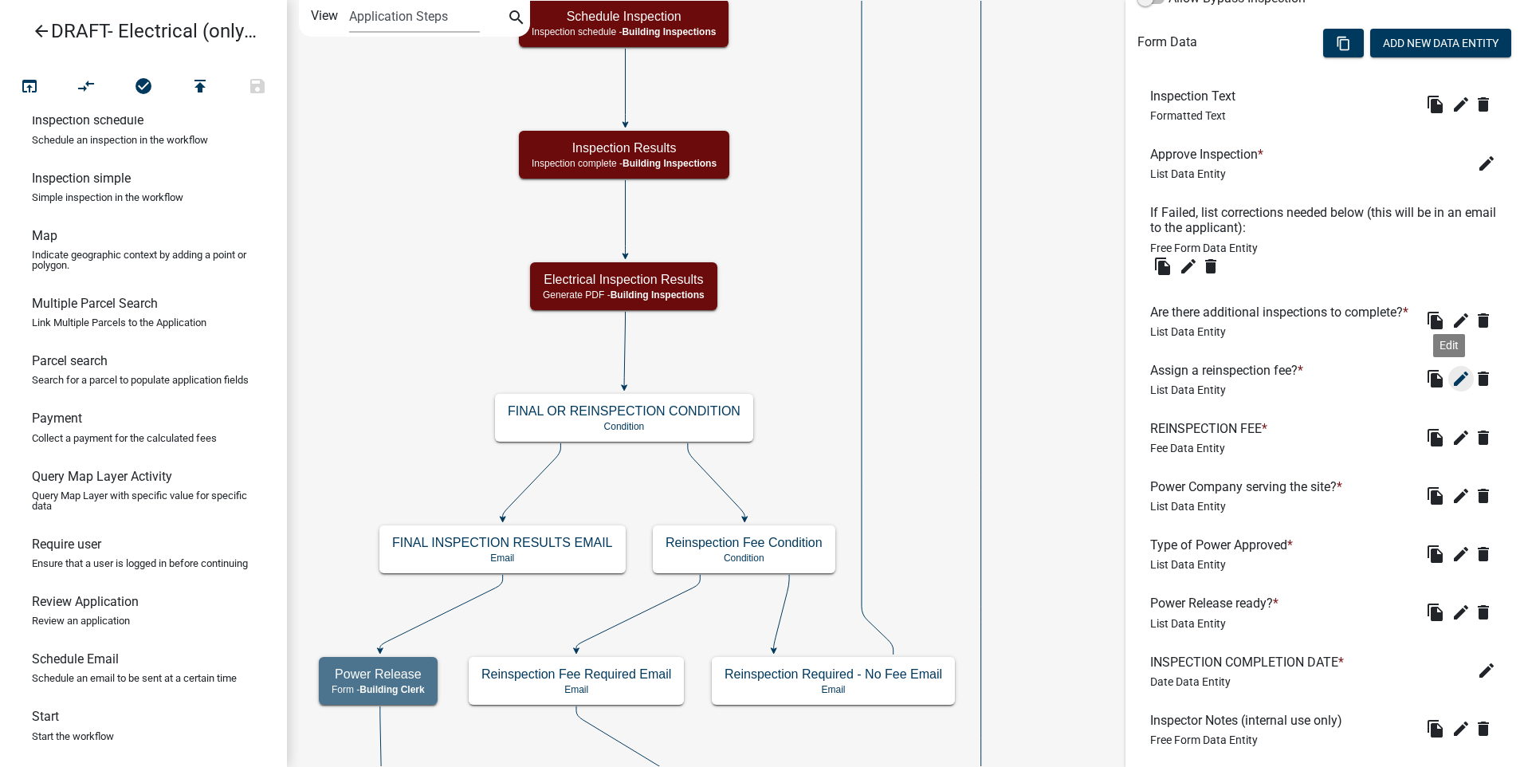
click at [1452, 388] on icon "edit" at bounding box center [1461, 378] width 19 height 19
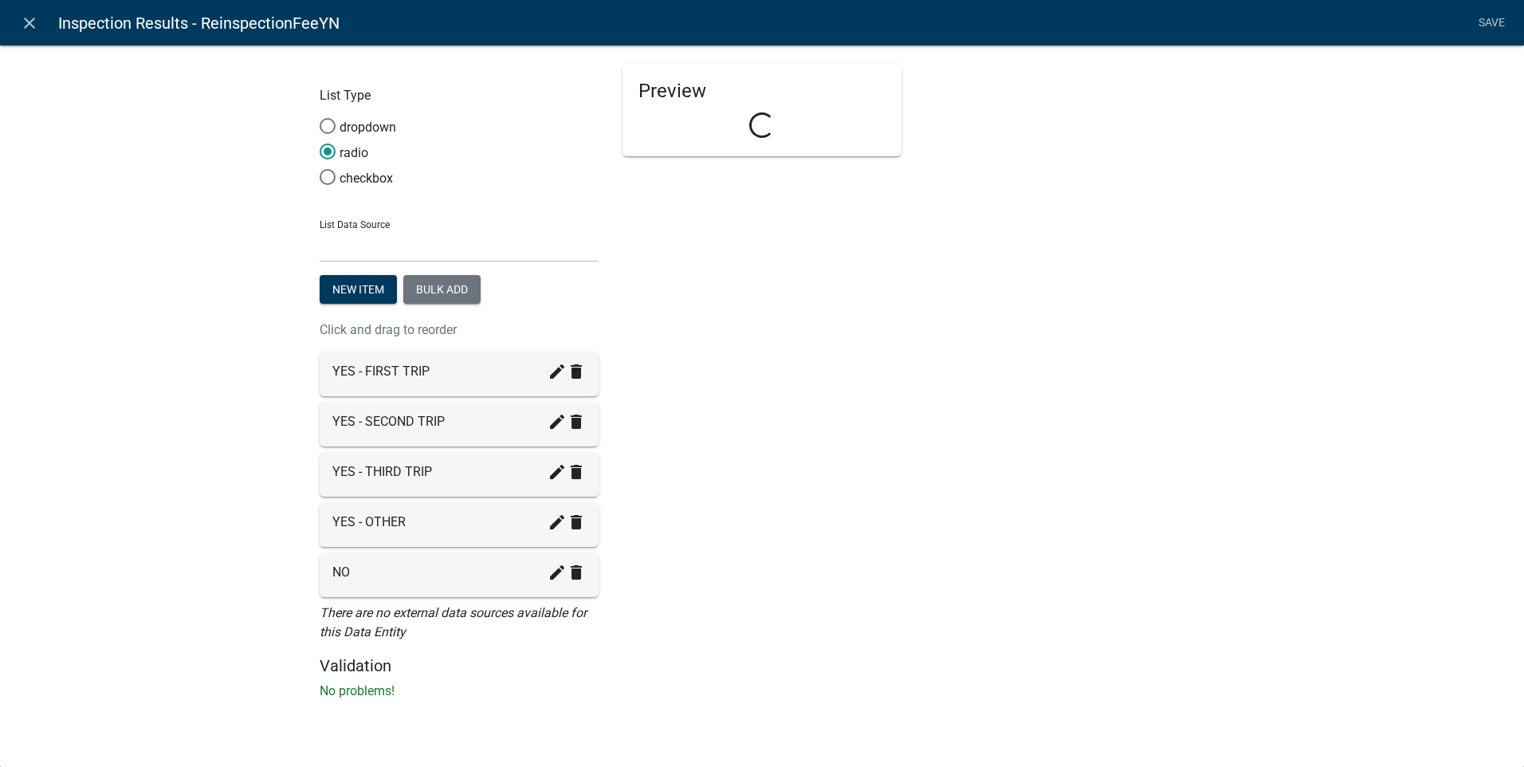
select select "list-data"
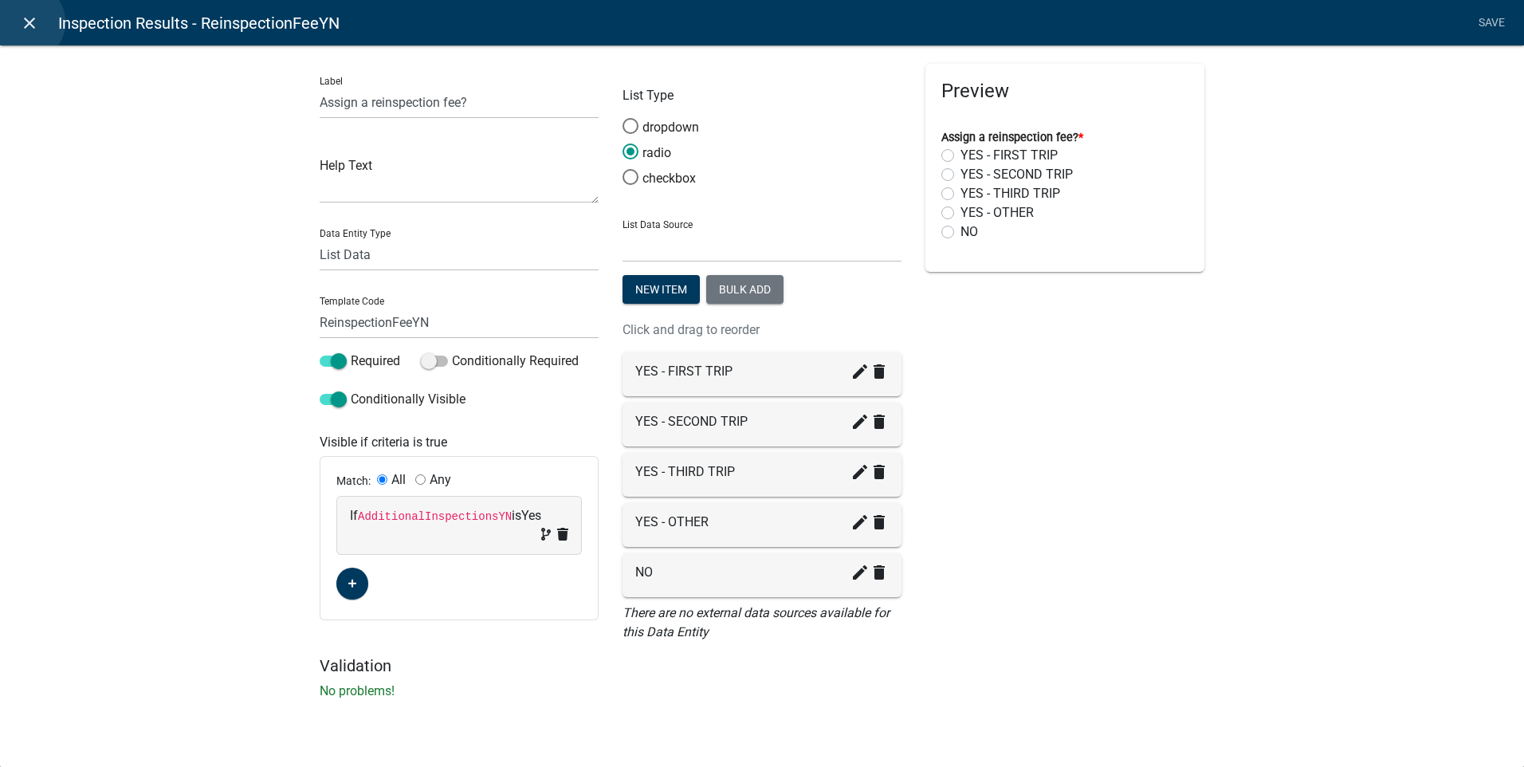
click at [25, 22] on icon "close" at bounding box center [29, 23] width 19 height 19
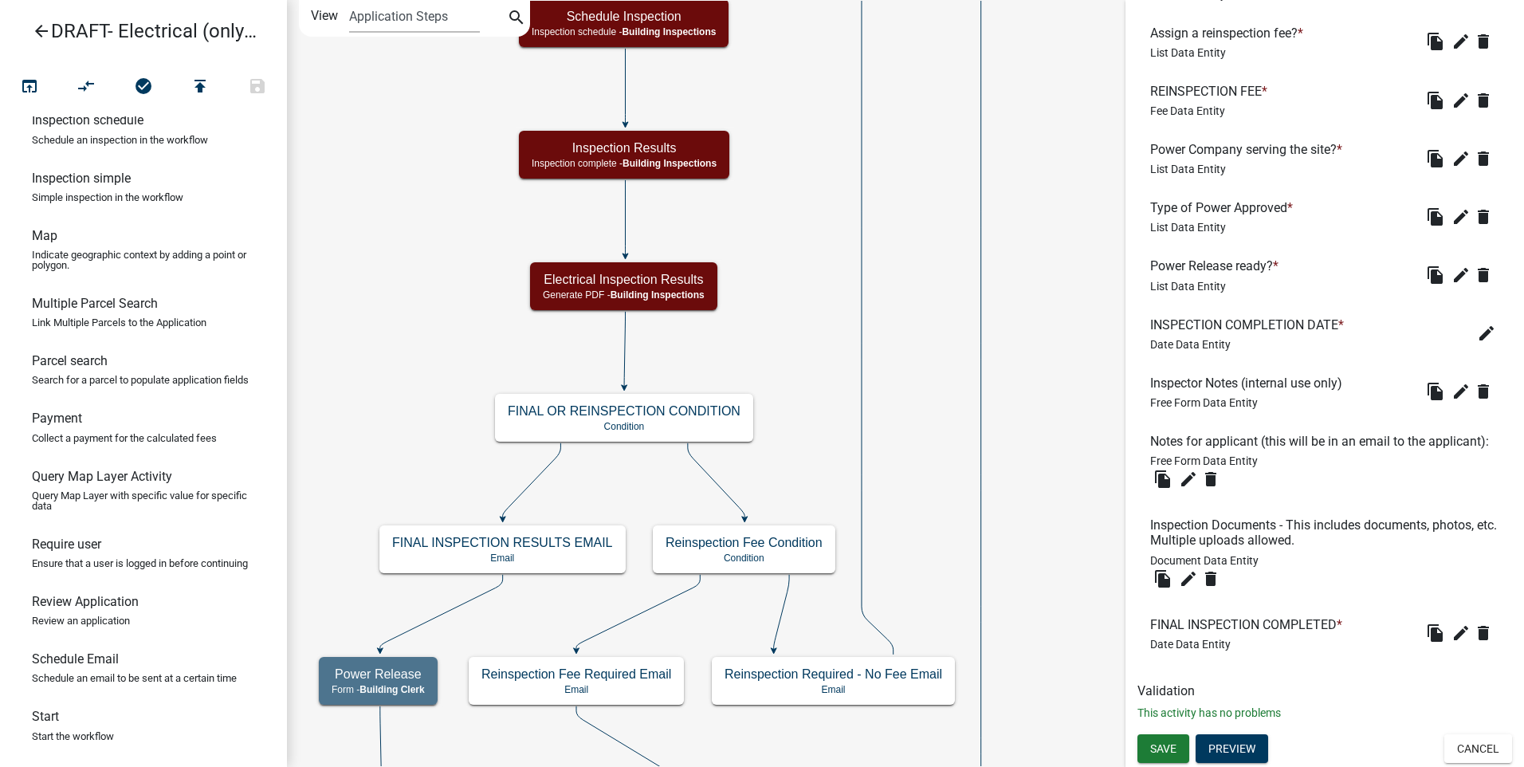
scroll to position [936, 0]
click at [1468, 743] on button "Cancel" at bounding box center [1479, 748] width 68 height 29
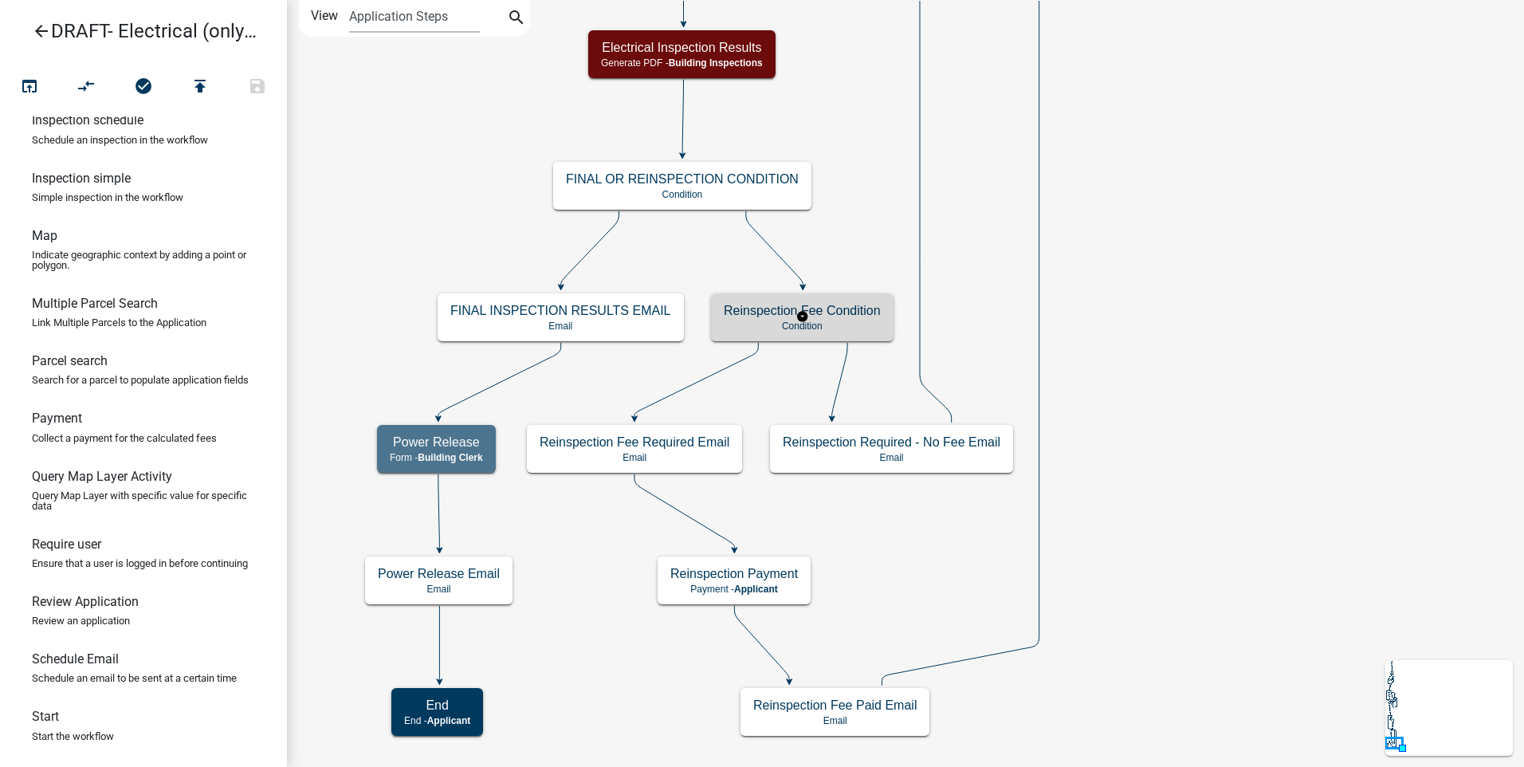
click at [753, 325] on p "Condition" at bounding box center [802, 325] width 157 height 11
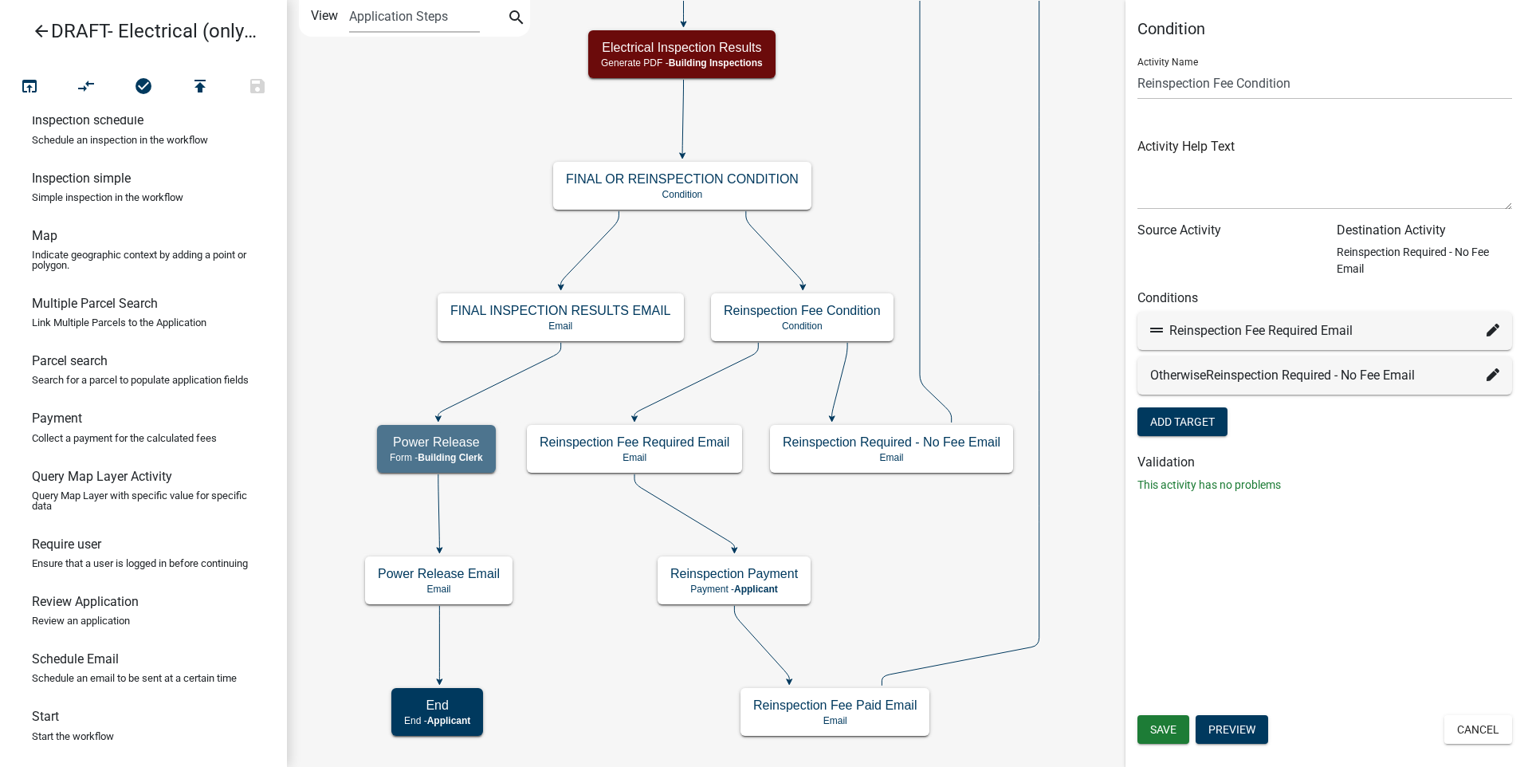
click at [1493, 333] on icon at bounding box center [1493, 330] width 13 height 13
select select "36: 321e4910-2ca2-4026-a5a7-a70309f1f569"
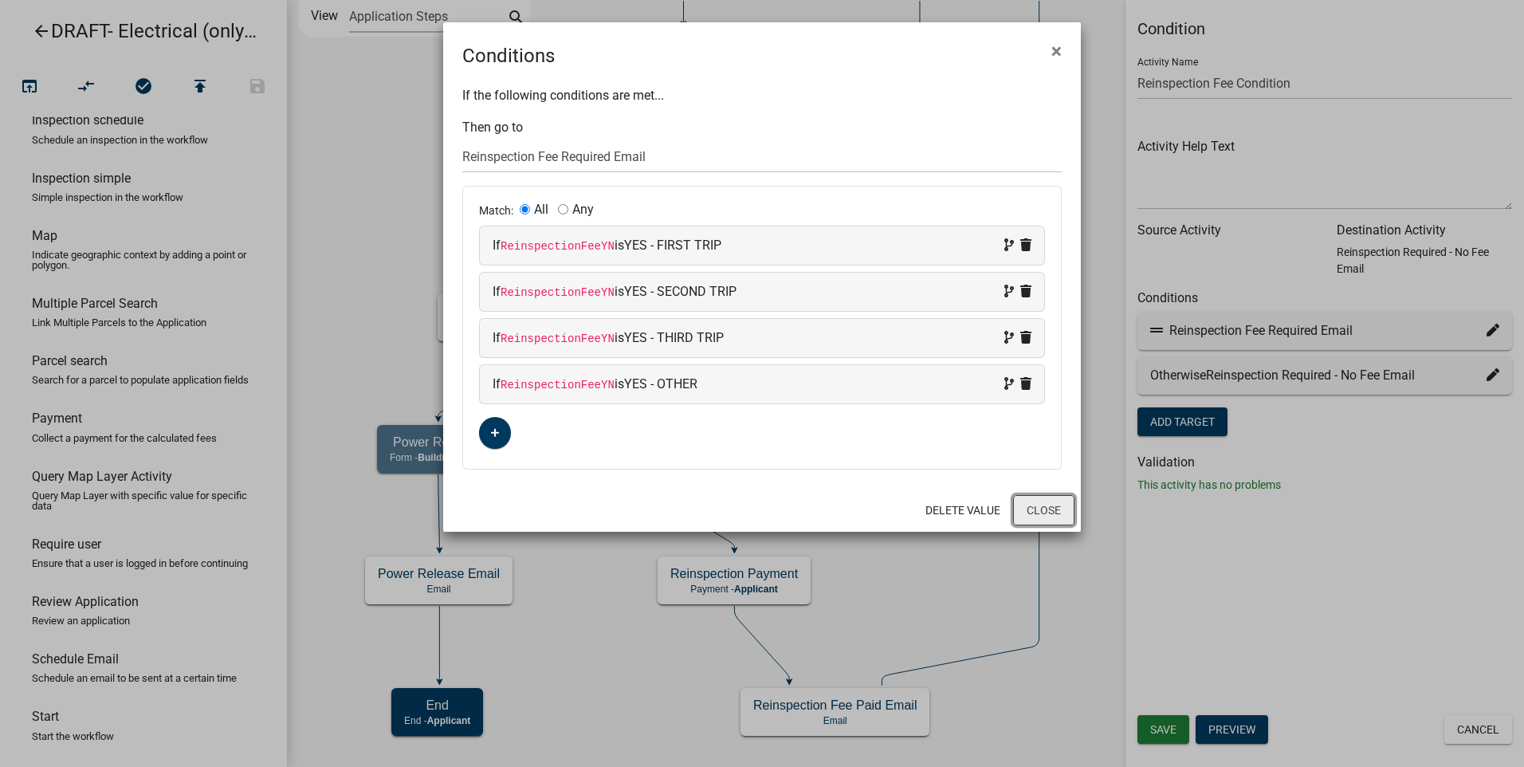
click at [1058, 516] on button "Close" at bounding box center [1043, 510] width 61 height 30
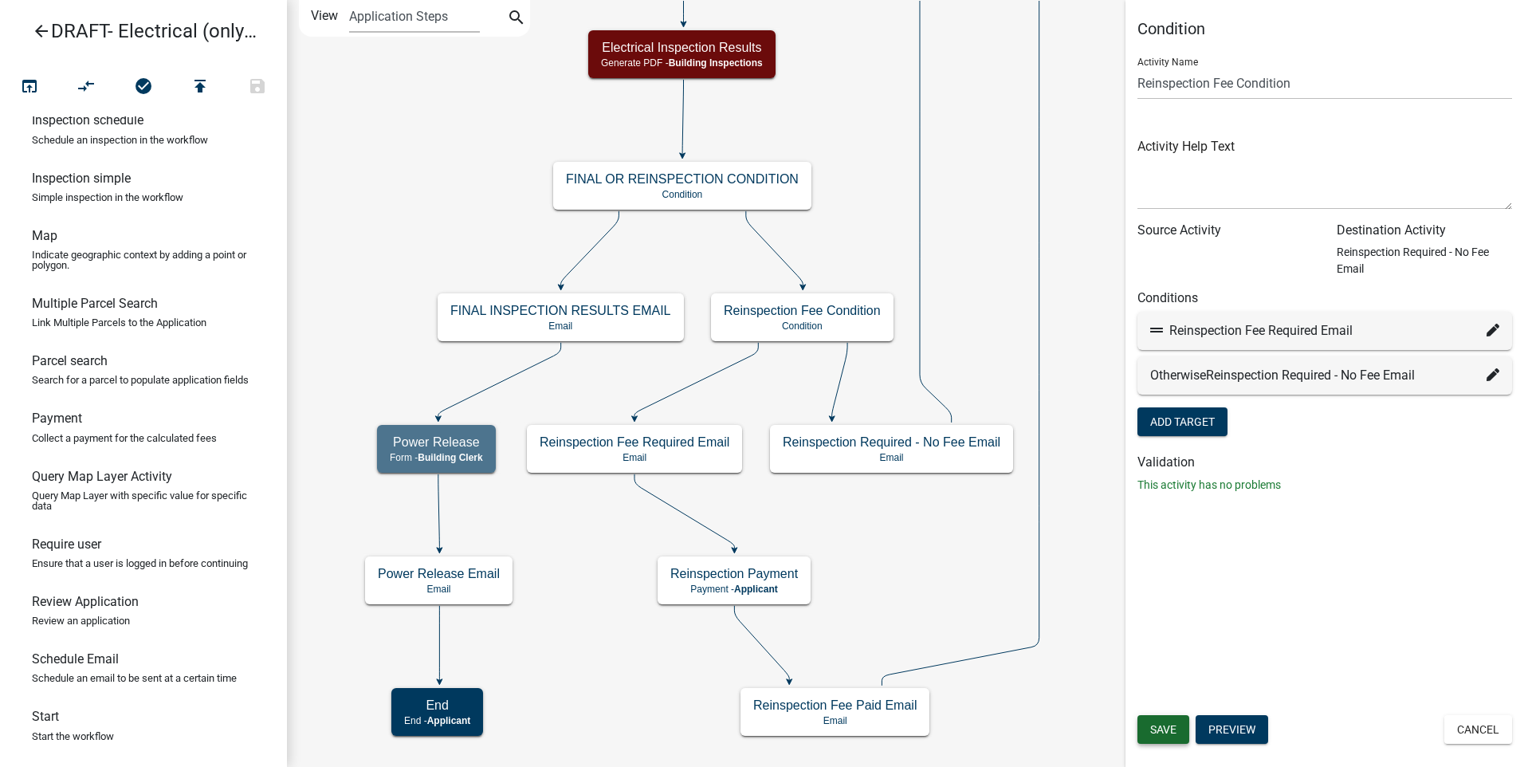
drag, startPoint x: 1179, startPoint y: 731, endPoint x: 1112, endPoint y: 686, distance: 80.5
click at [1178, 731] on button "Save" at bounding box center [1164, 729] width 52 height 29
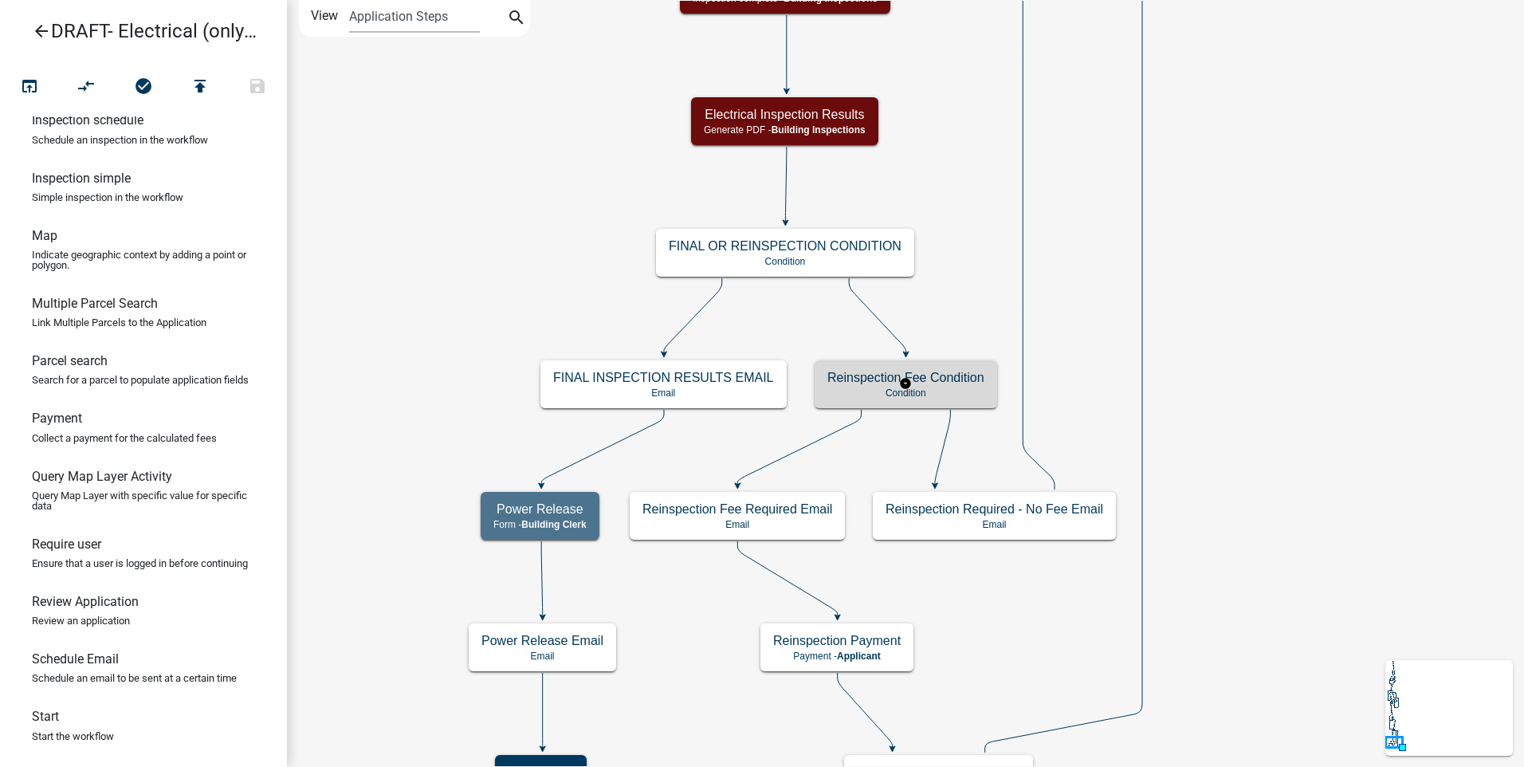
click at [961, 391] on p "Condition" at bounding box center [905, 392] width 157 height 11
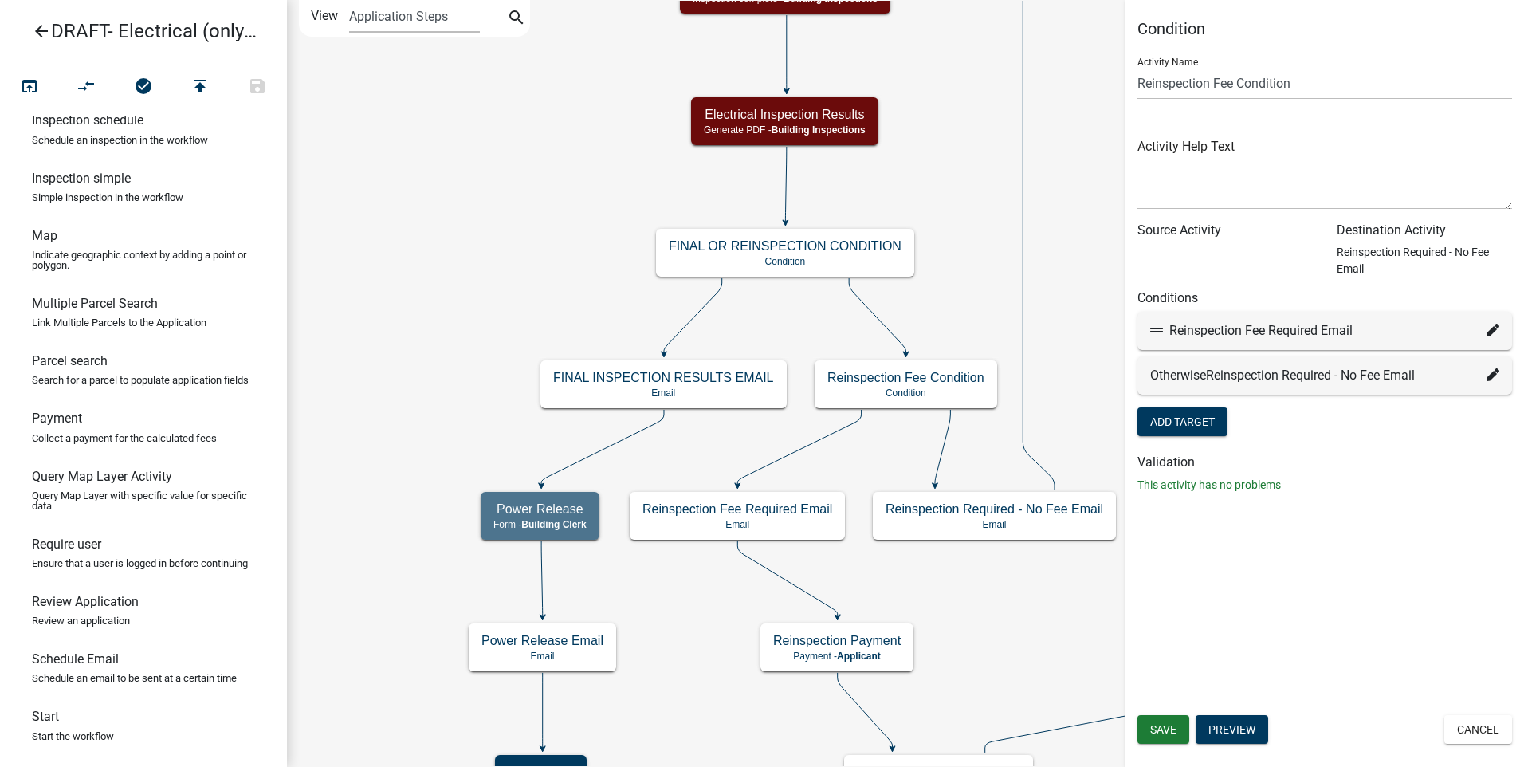
click at [1487, 332] on icon at bounding box center [1493, 330] width 13 height 13
select select "36: 321e4910-2ca2-4026-a5a7-a70309f1f569"
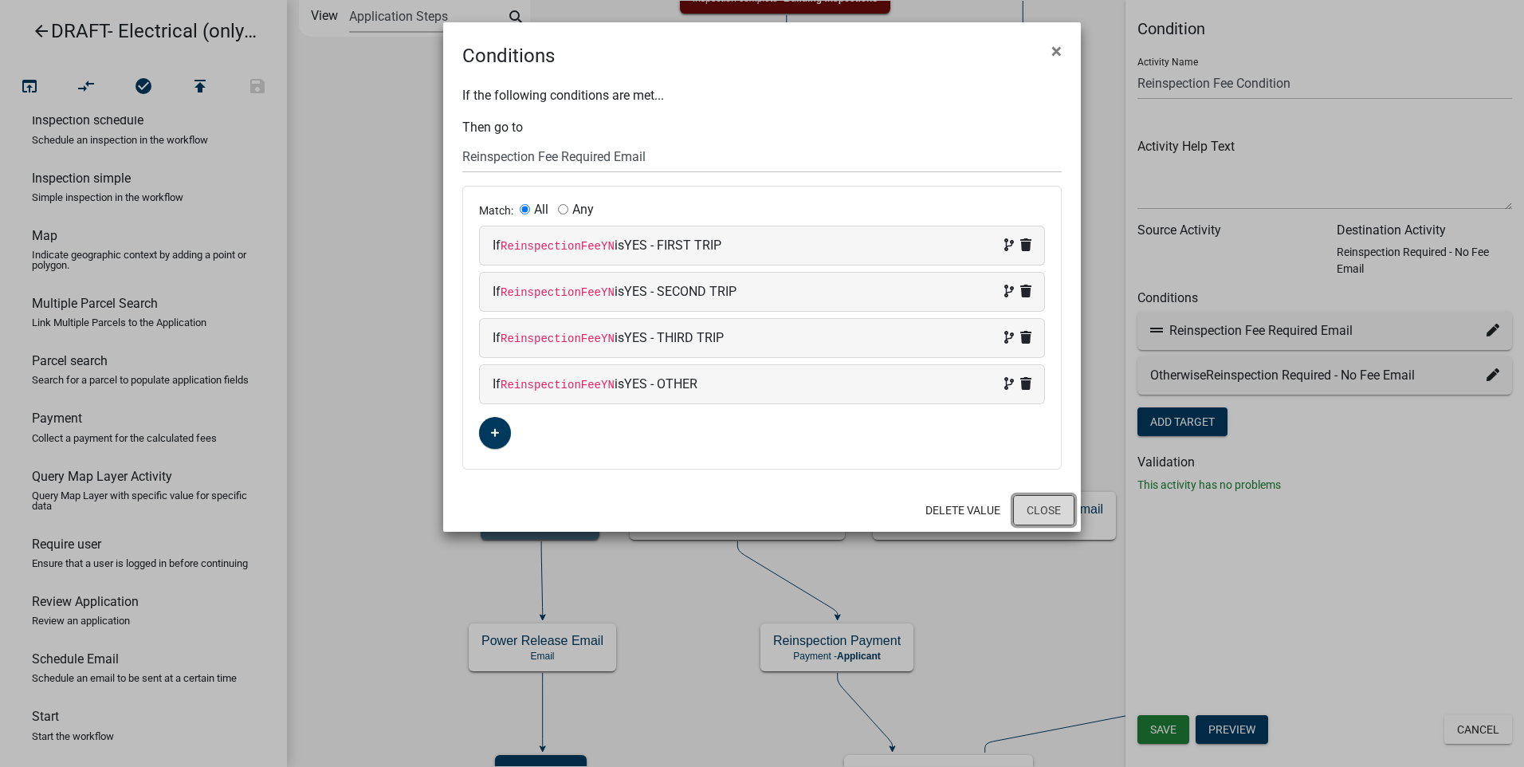
click at [1052, 511] on button "Close" at bounding box center [1043, 510] width 61 height 30
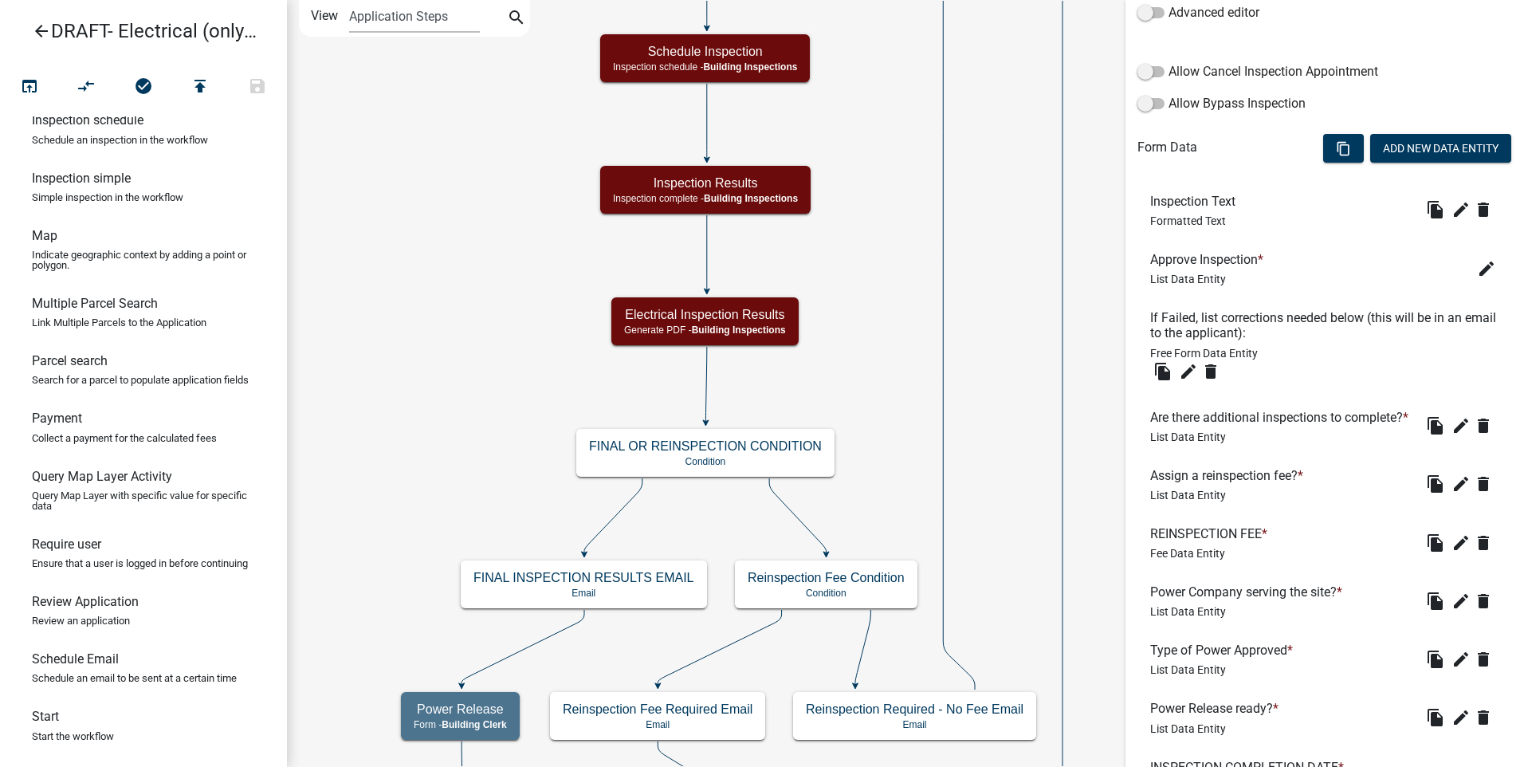
scroll to position [478, 0]
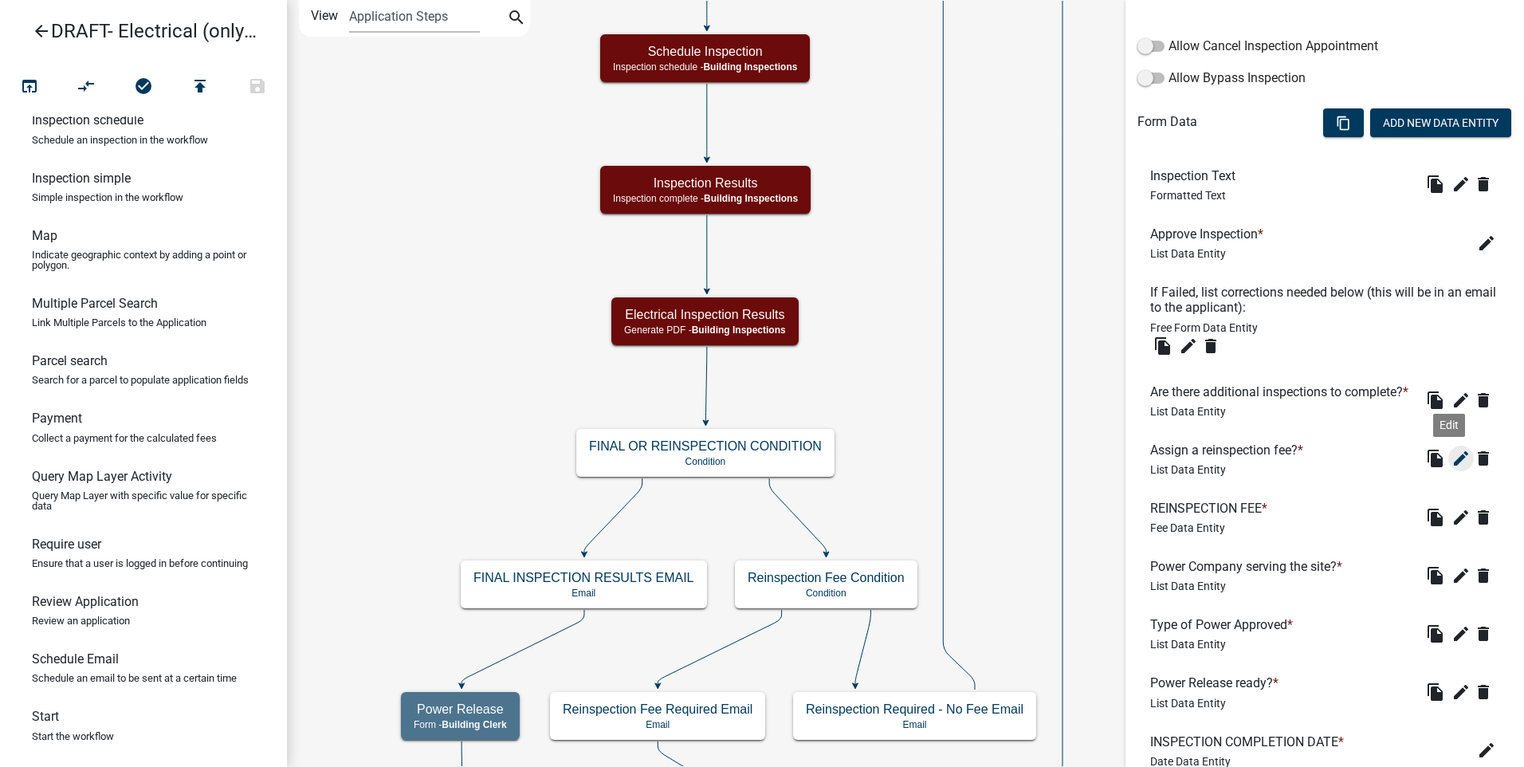
click at [1452, 468] on icon "edit" at bounding box center [1461, 458] width 19 height 19
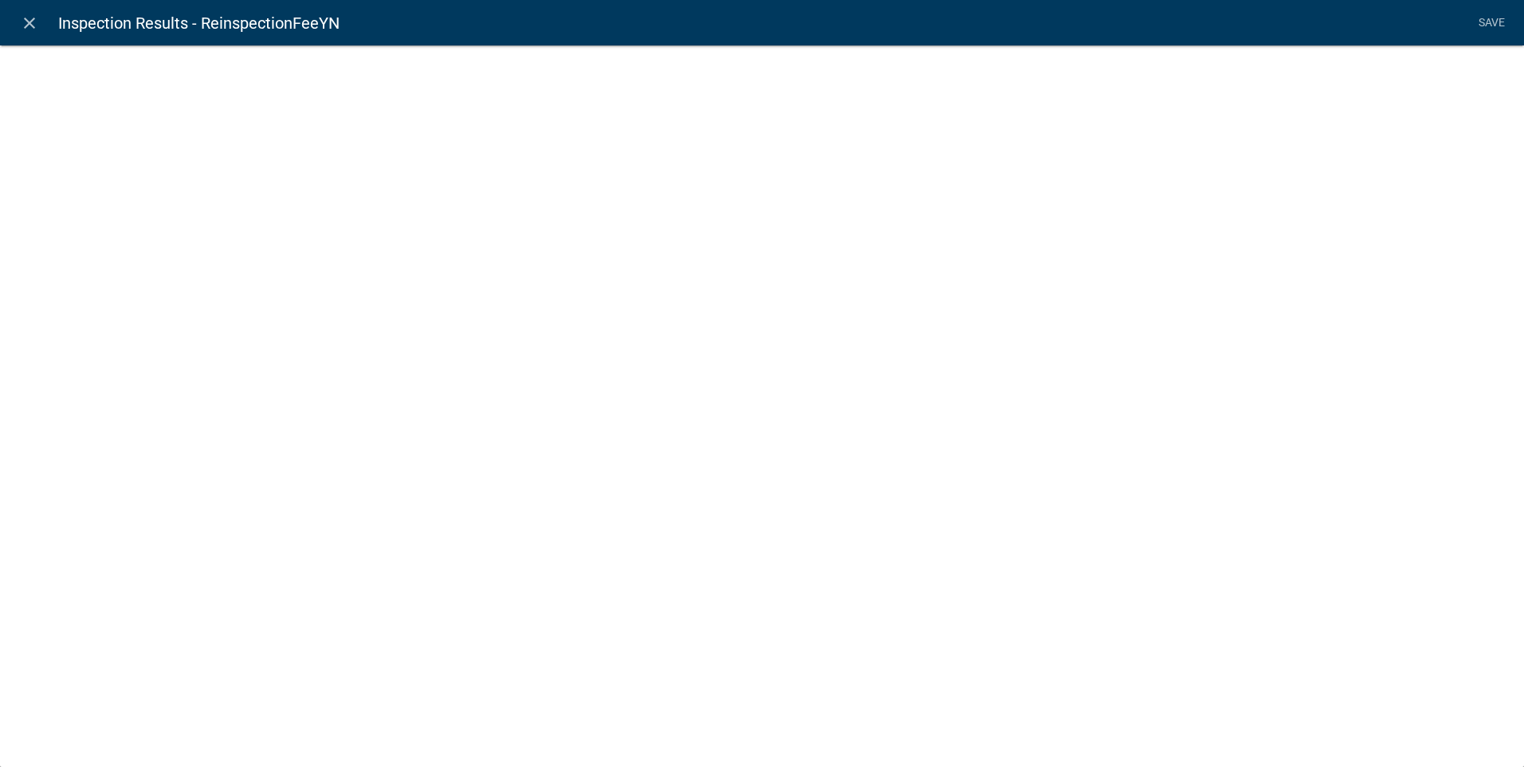
select select "list-data"
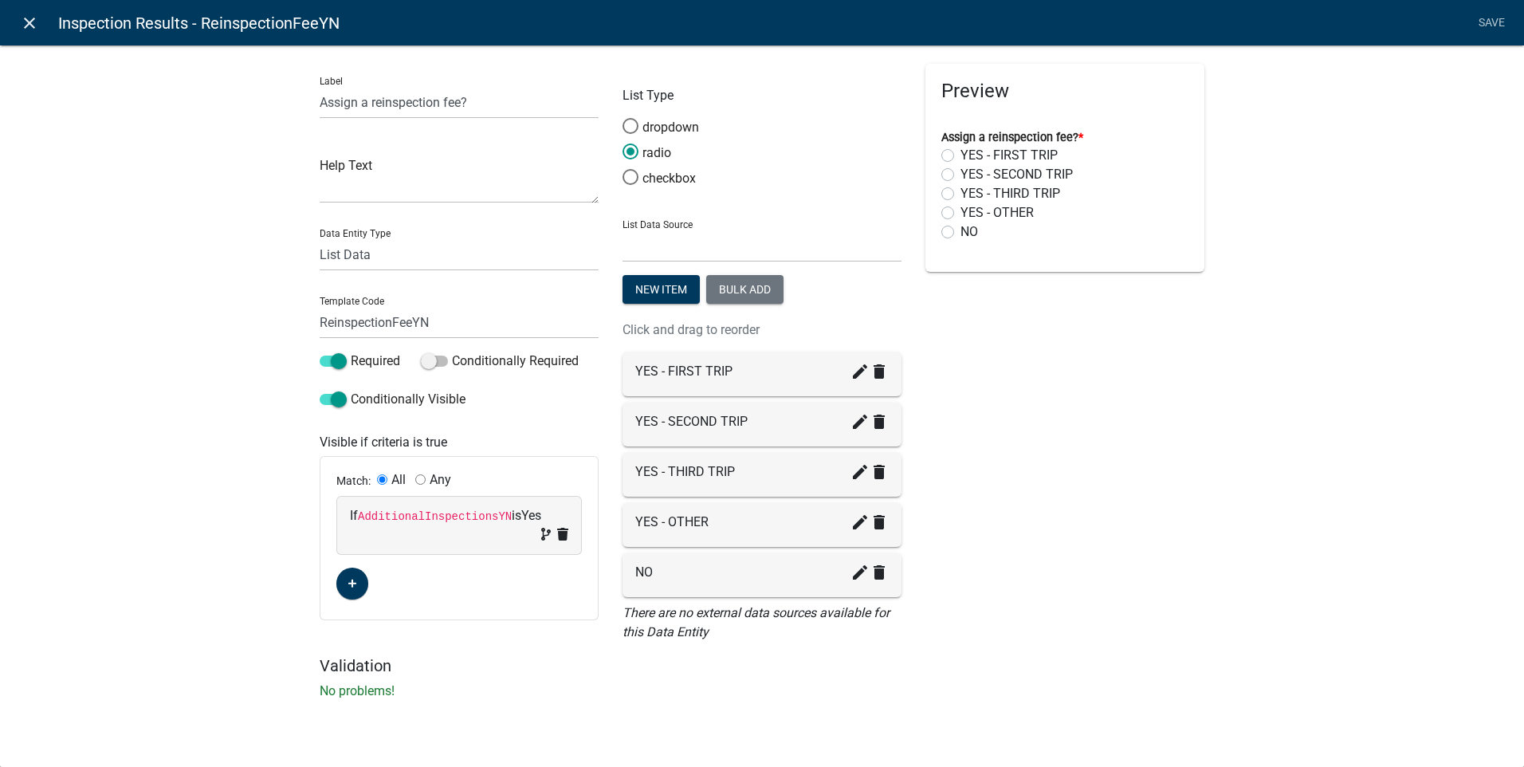
click at [29, 23] on icon "close" at bounding box center [29, 23] width 19 height 19
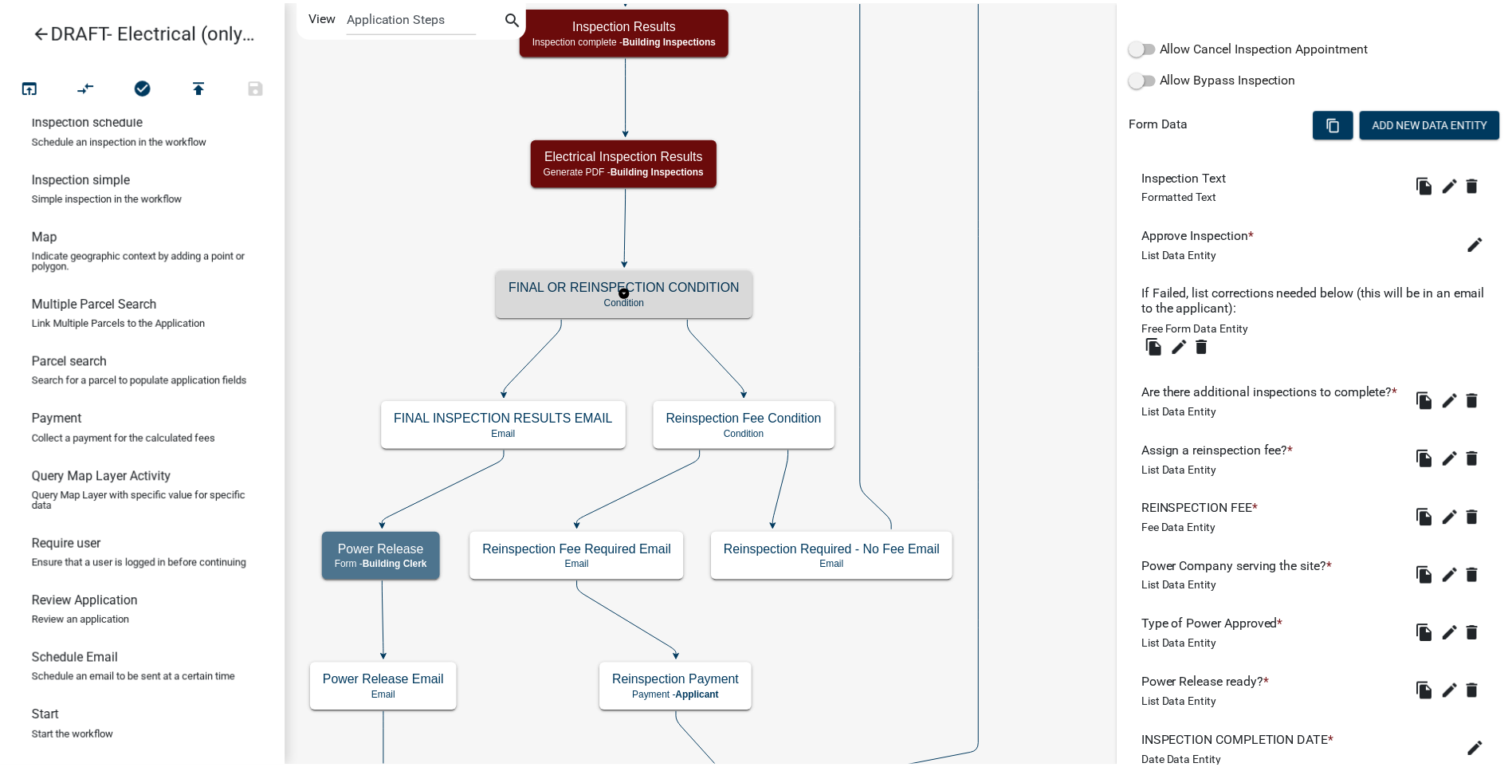
scroll to position [0, 0]
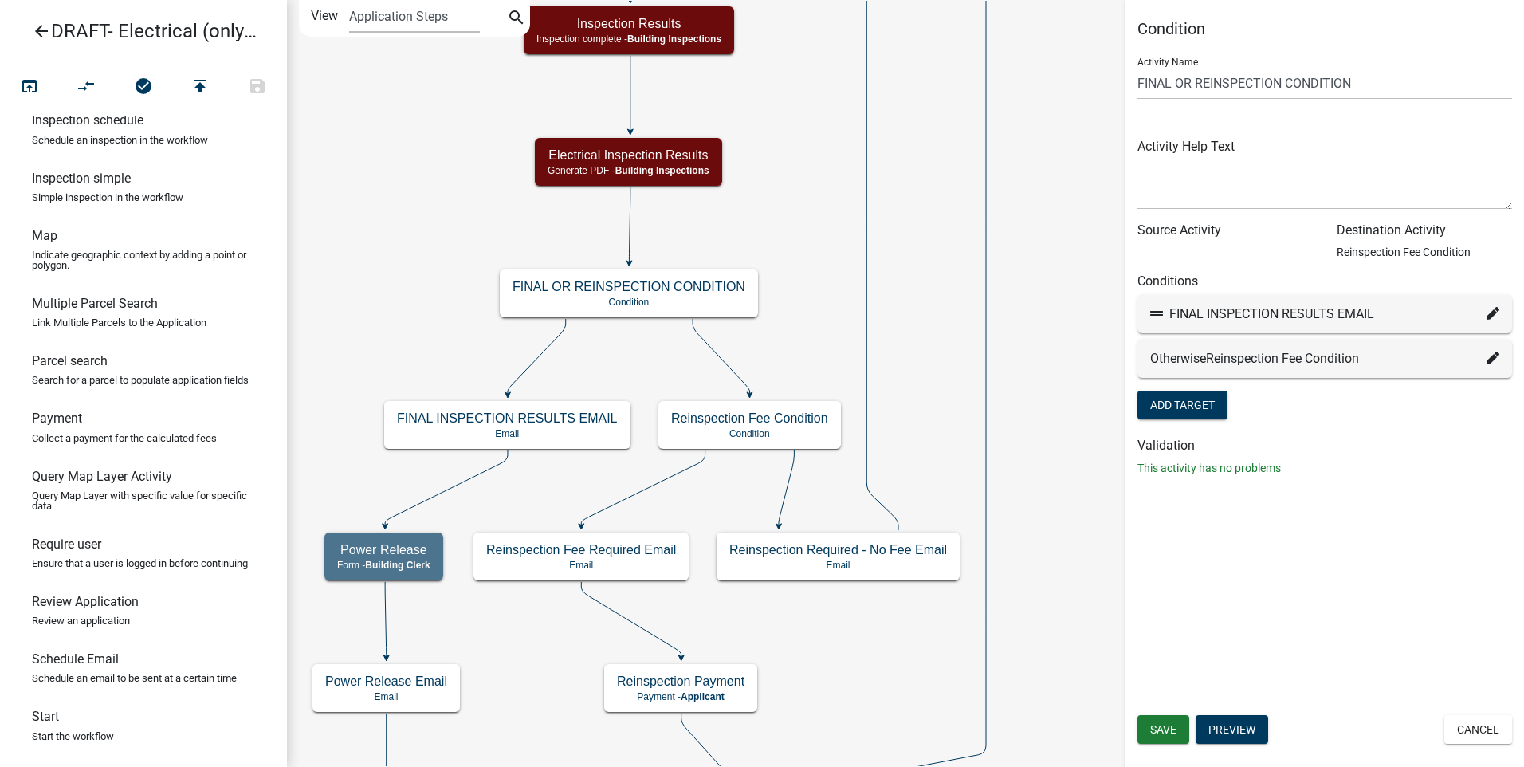
click at [1491, 358] on icon at bounding box center [1493, 358] width 13 height 13
select select "36: 5e17b72c-8f2c-4072-9113-2a1a0b148668"
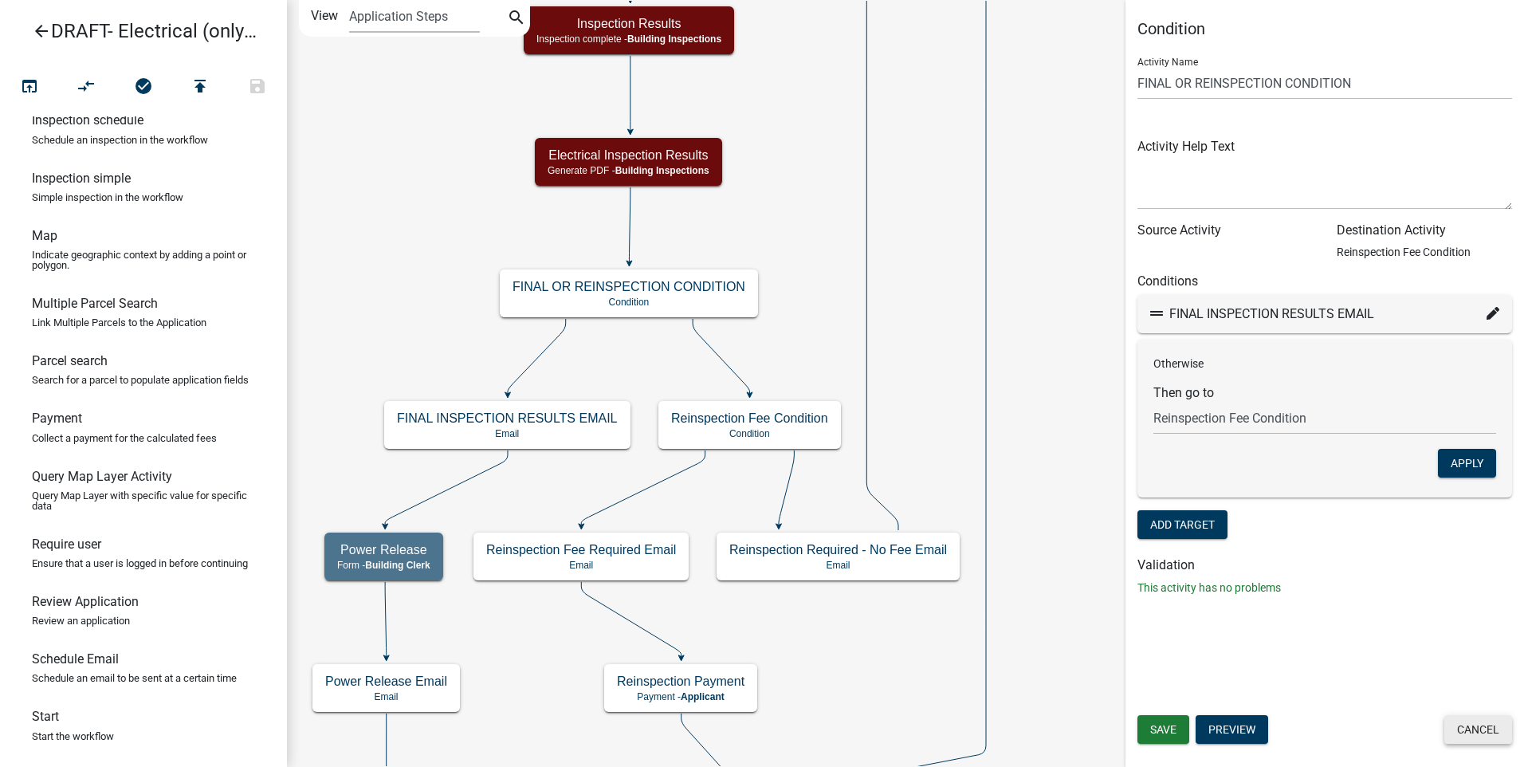
click at [1485, 727] on button "Cancel" at bounding box center [1479, 729] width 68 height 29
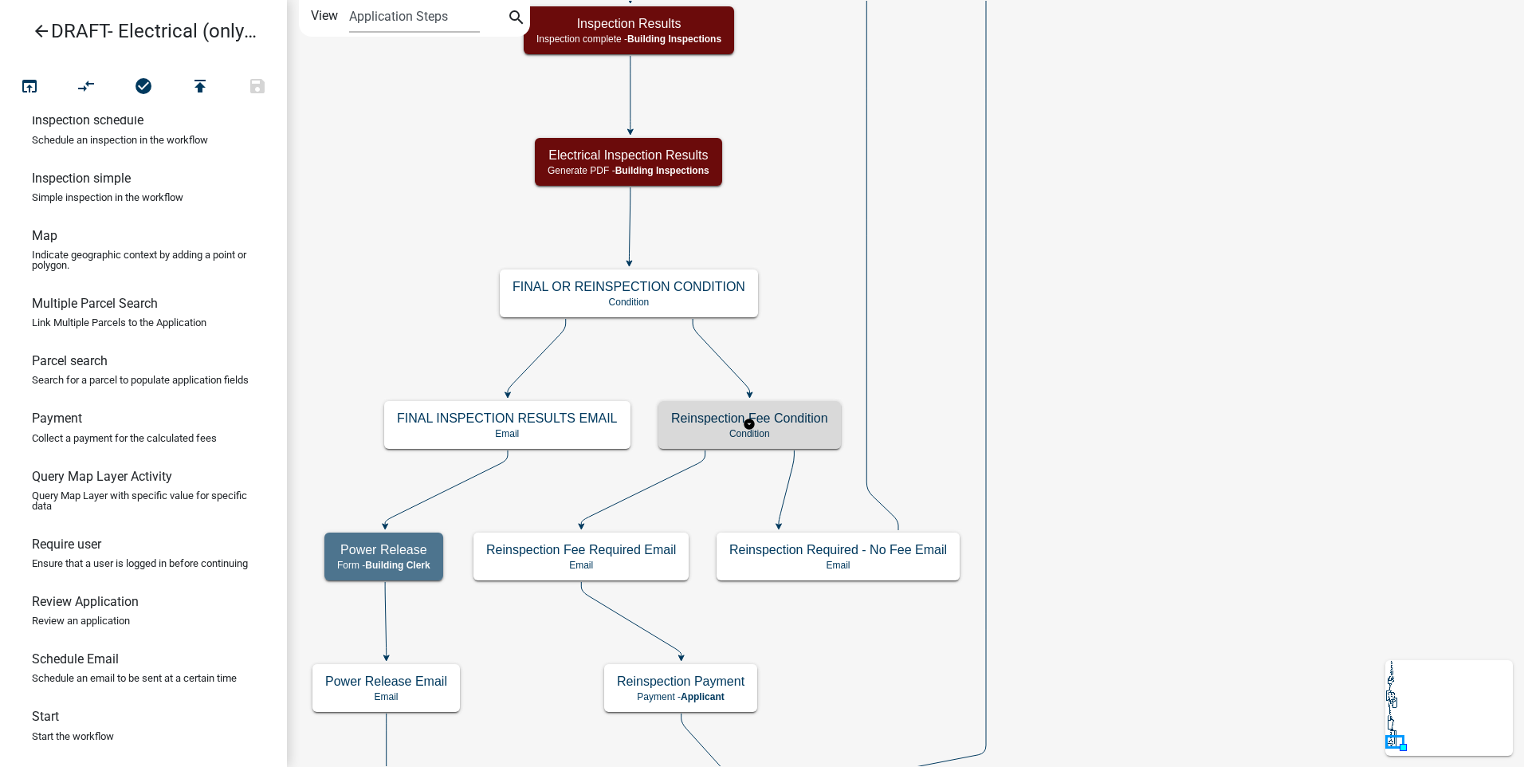
click at [792, 436] on p "Condition" at bounding box center [749, 433] width 157 height 11
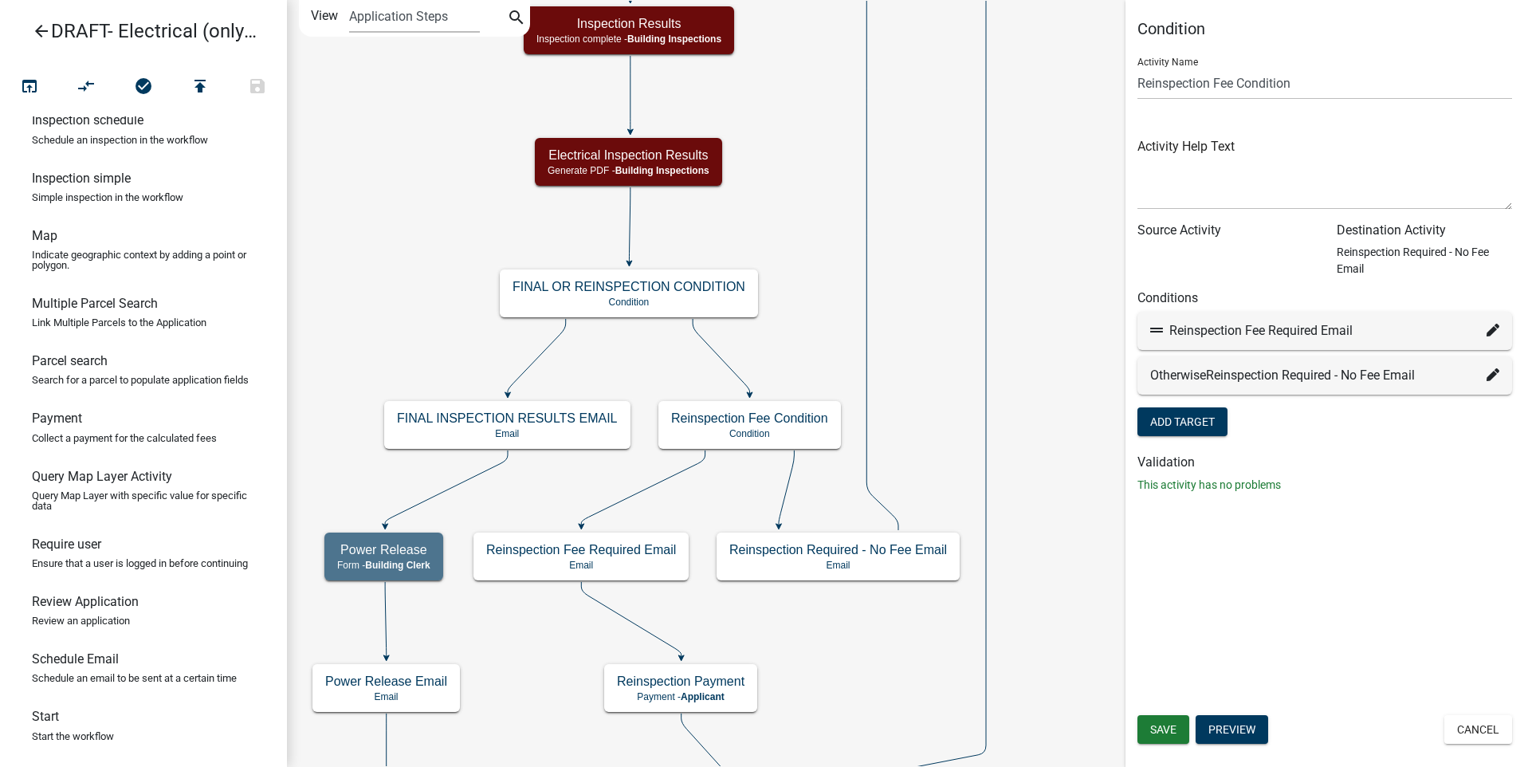
click at [1488, 332] on icon at bounding box center [1493, 330] width 13 height 13
select select "36: 321e4910-2ca2-4026-a5a7-a70309f1f569"
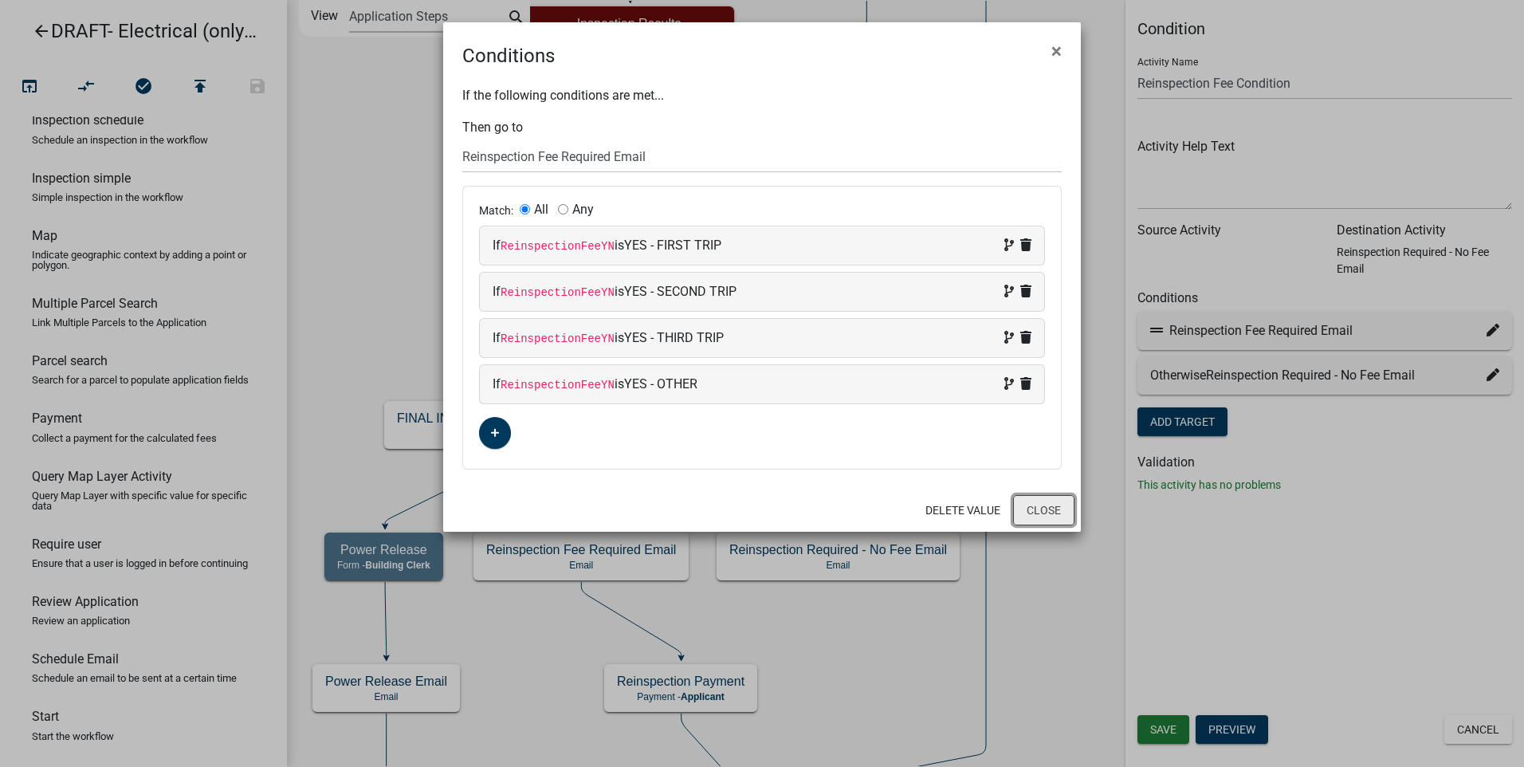
click at [1045, 510] on button "Close" at bounding box center [1043, 510] width 61 height 30
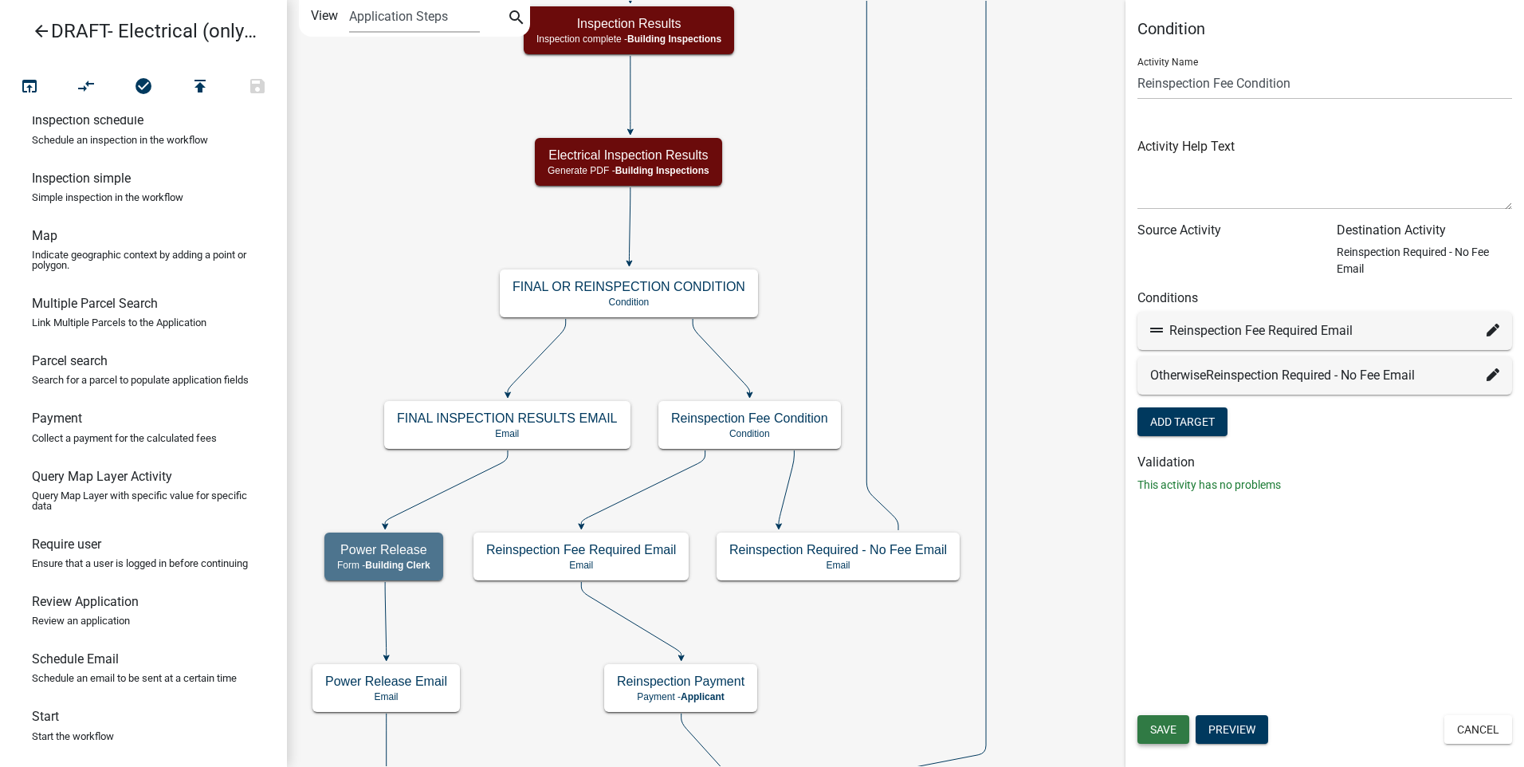
click at [1168, 731] on span "Save" at bounding box center [1163, 729] width 26 height 13
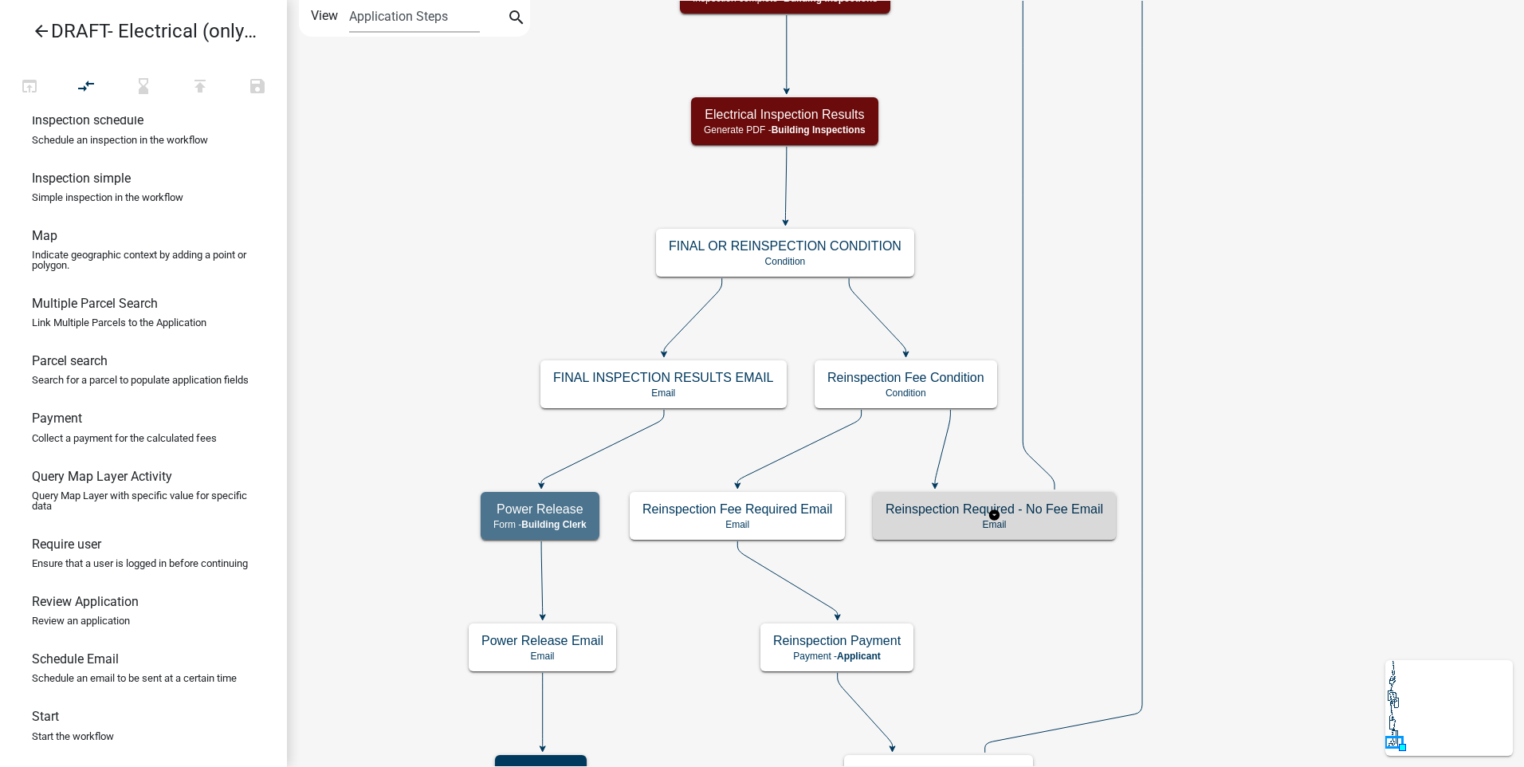
click at [934, 520] on p "Email" at bounding box center [995, 524] width 218 height 11
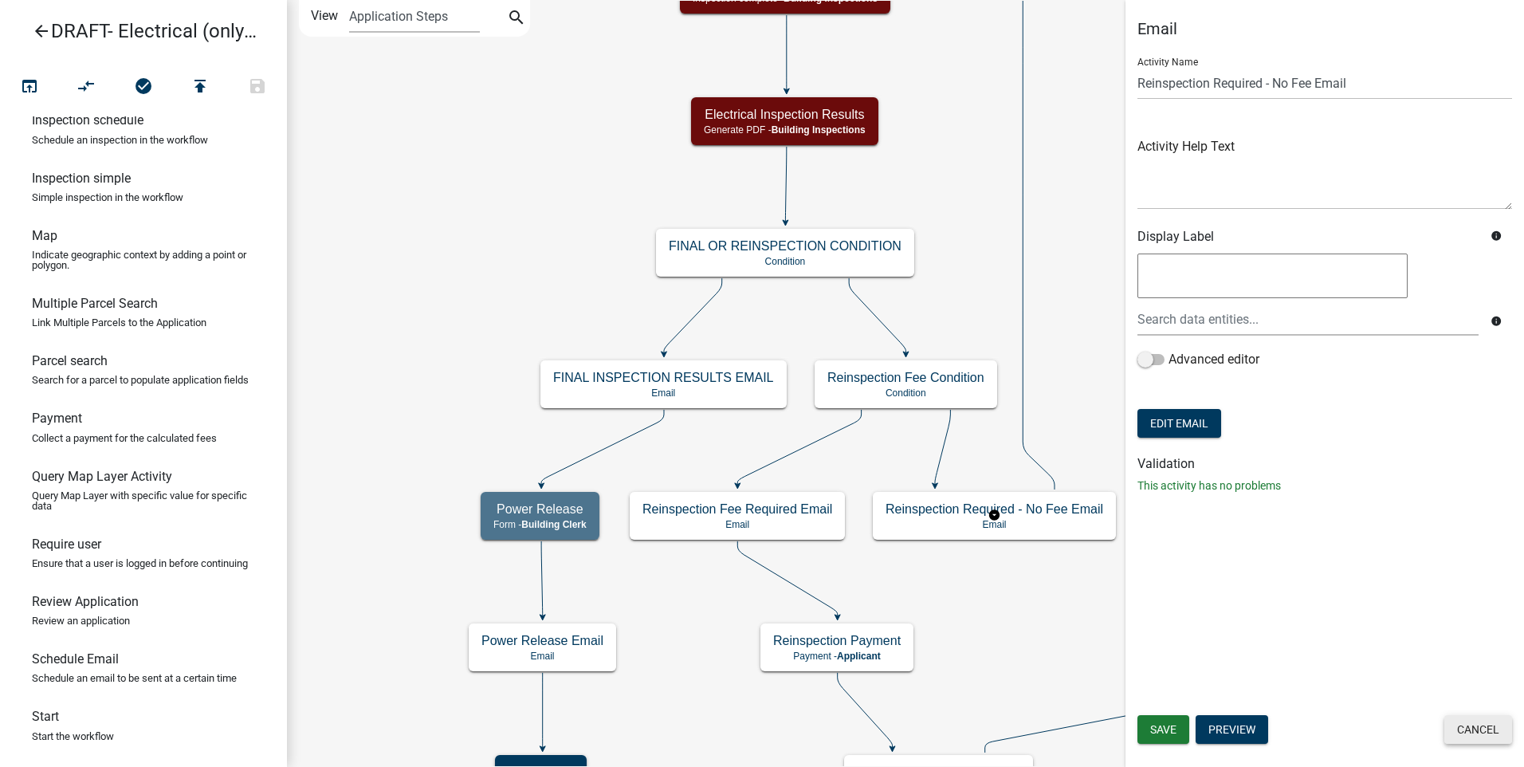
click at [1476, 725] on button "Cancel" at bounding box center [1479, 729] width 68 height 29
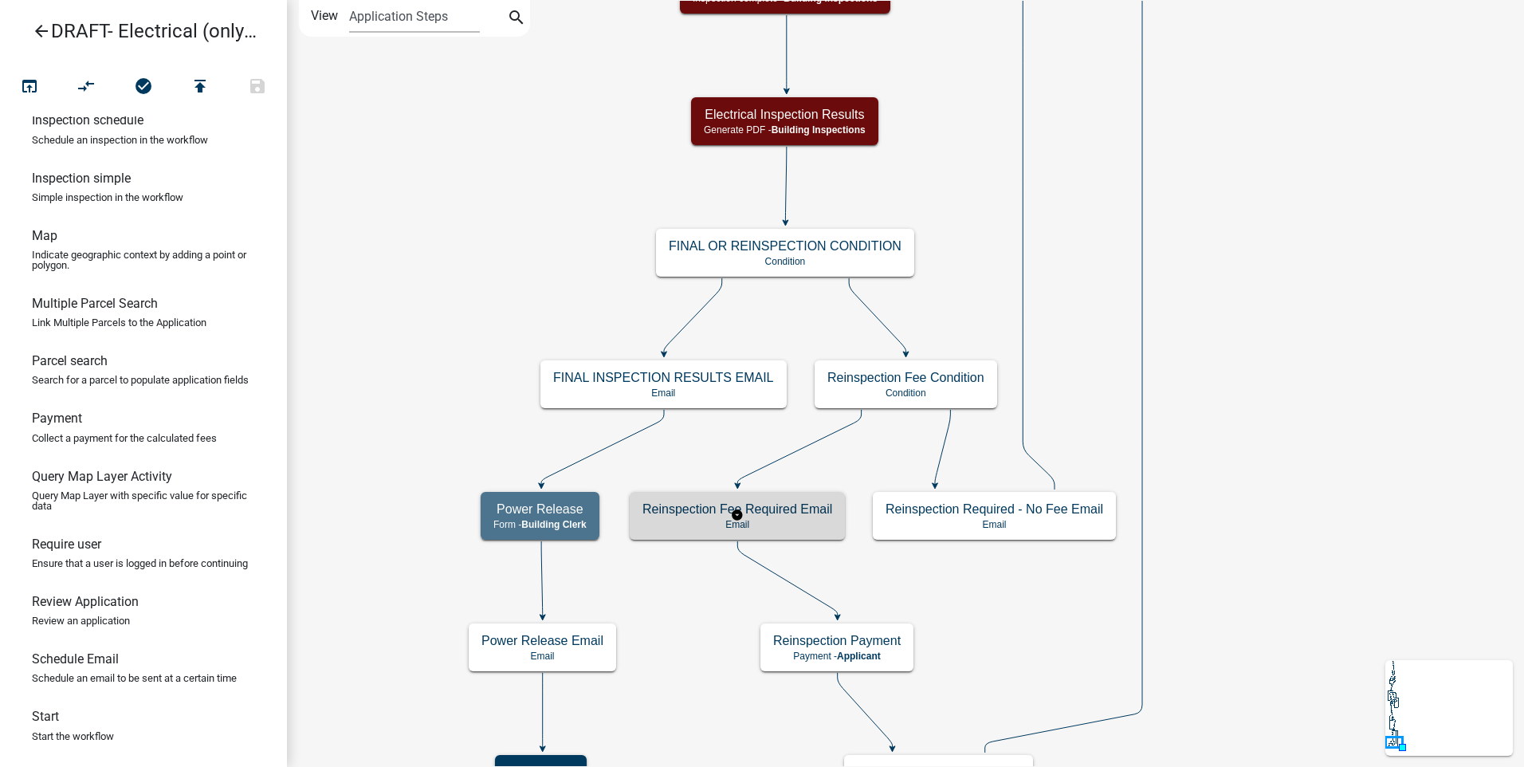
click at [812, 529] on p "Email" at bounding box center [738, 524] width 190 height 11
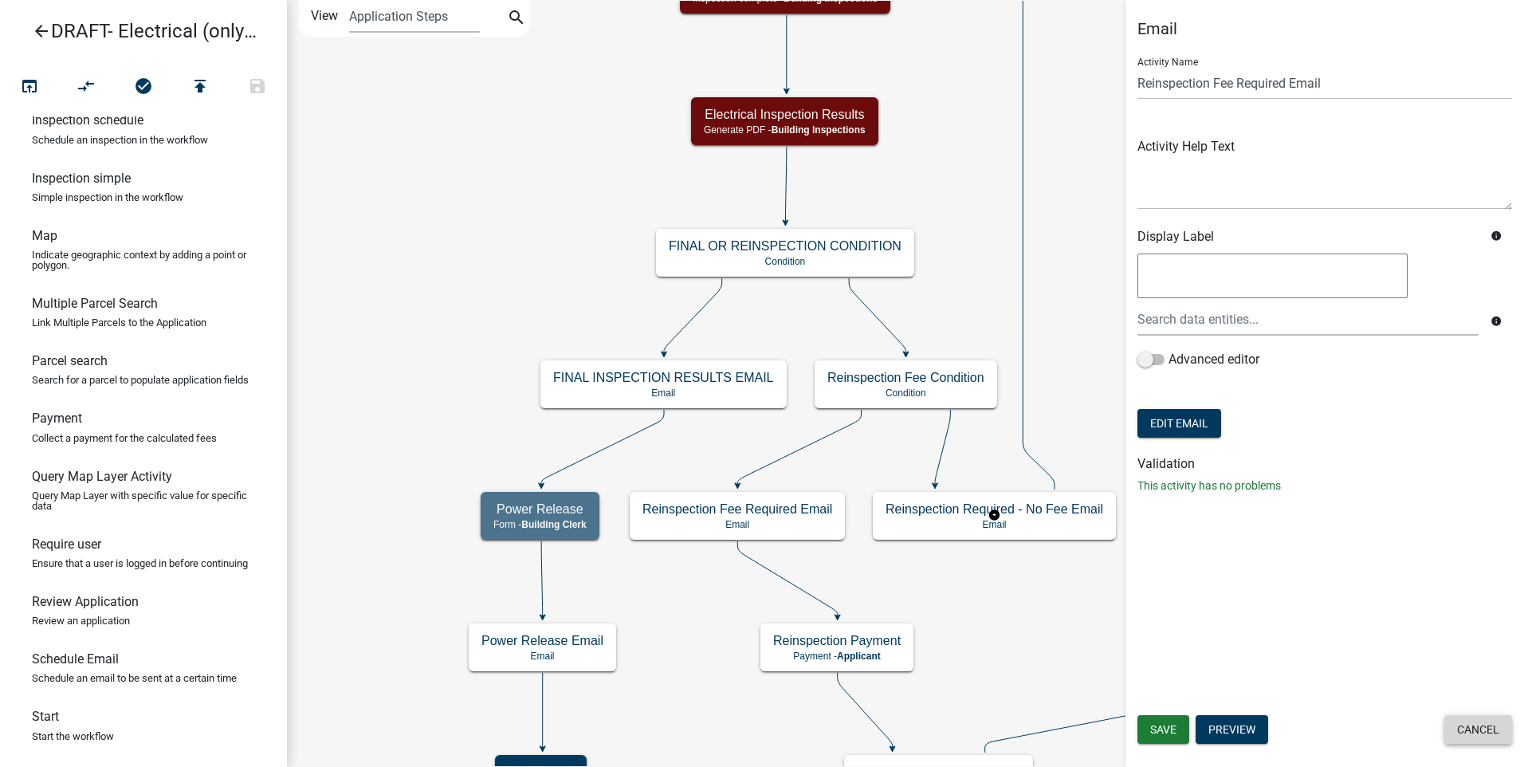
click at [1476, 725] on button "Cancel" at bounding box center [1479, 729] width 68 height 29
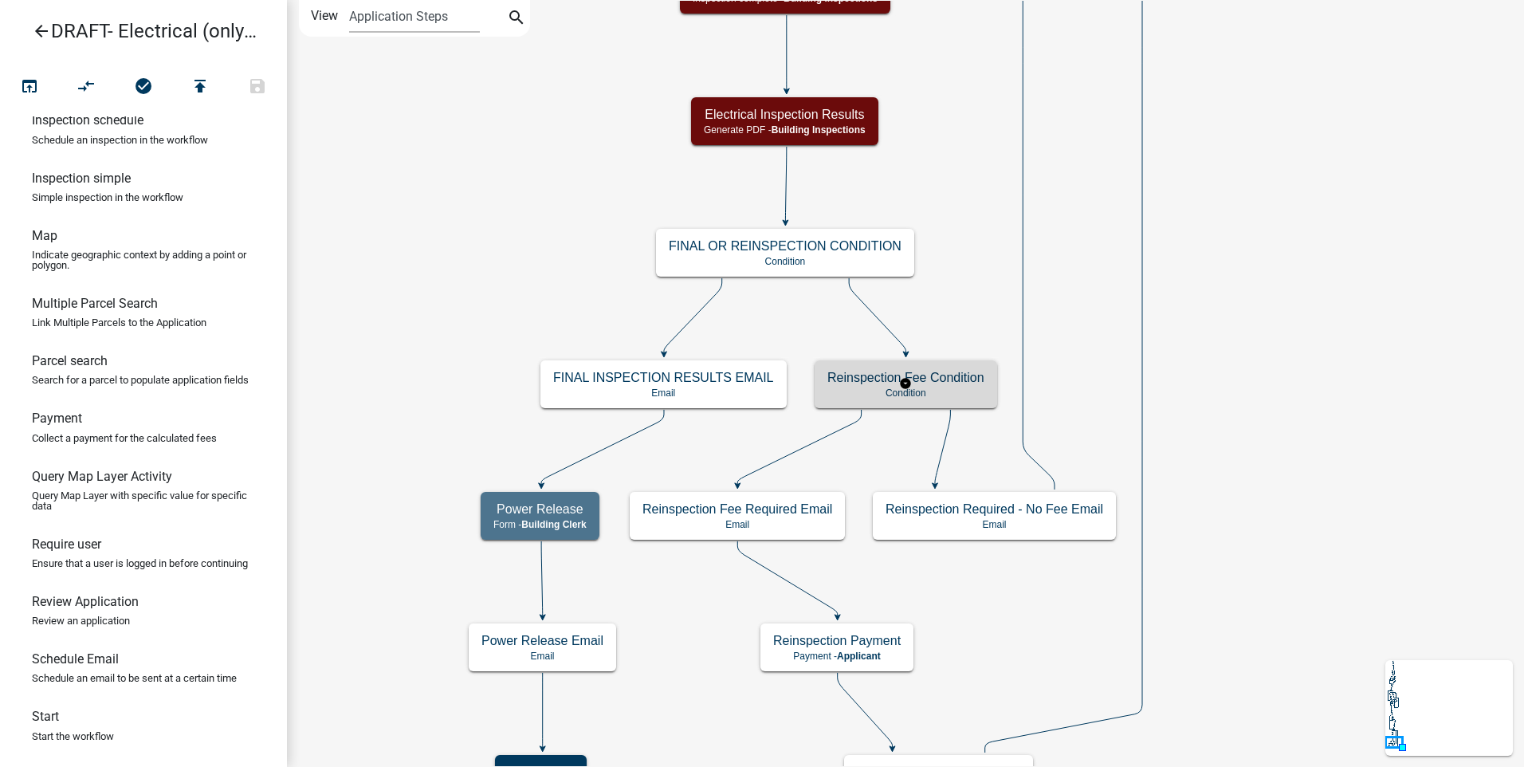
click at [859, 381] on h5 "Reinspection Fee Condition" at bounding box center [905, 377] width 157 height 15
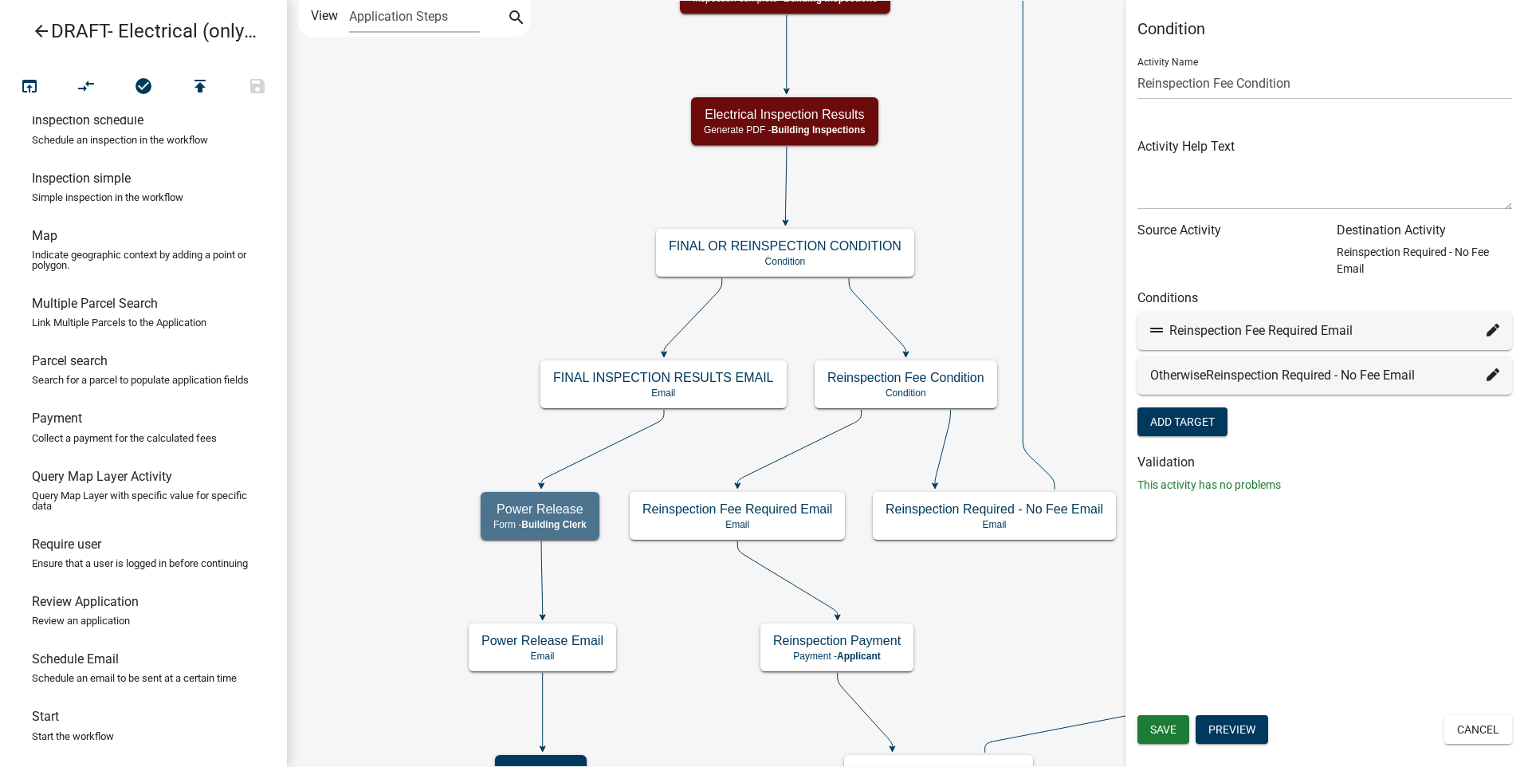
click at [1488, 330] on icon at bounding box center [1493, 330] width 13 height 13
select select "36: 321e4910-2ca2-4026-a5a7-a70309f1f569"
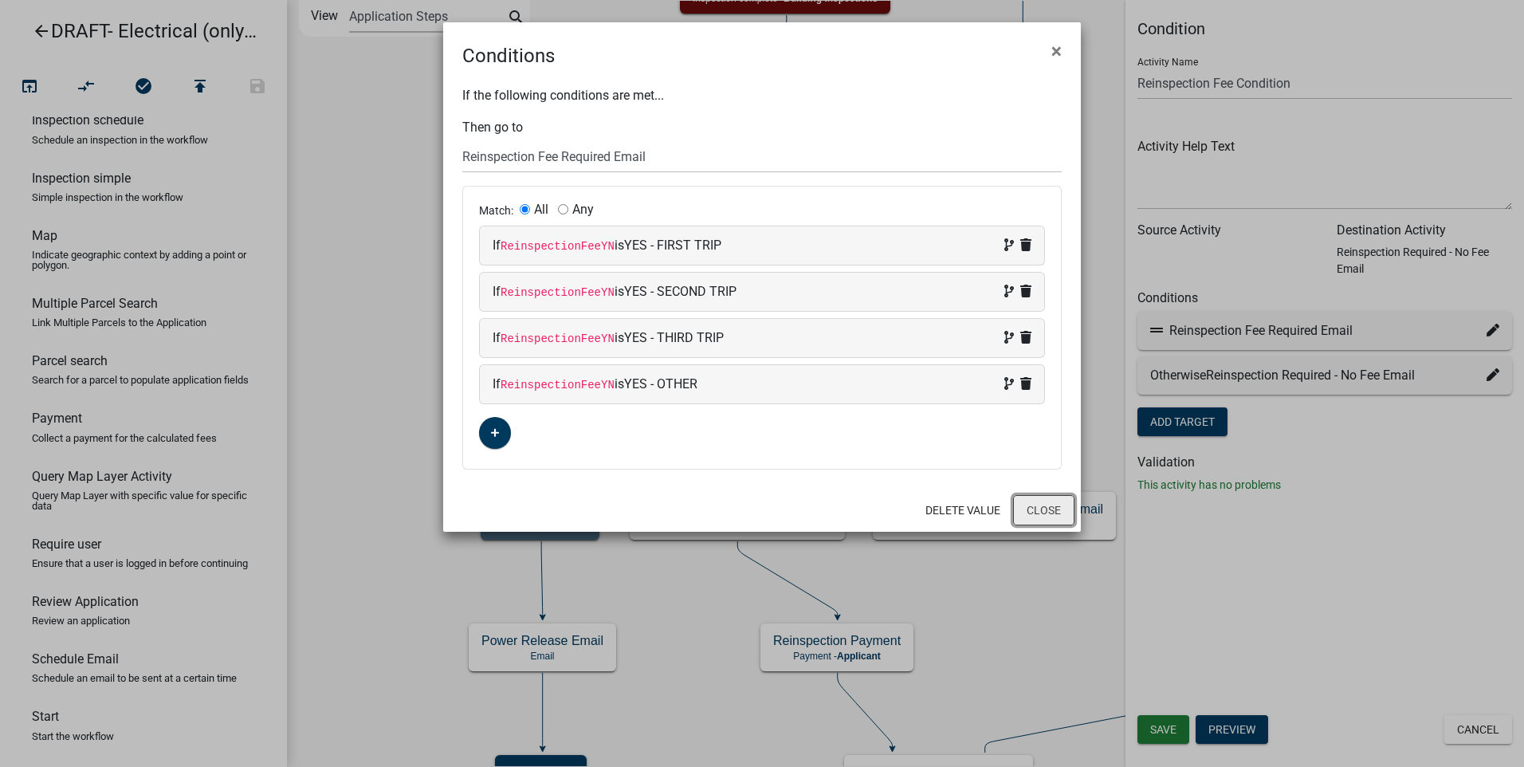
click at [1051, 510] on button "Close" at bounding box center [1043, 510] width 61 height 30
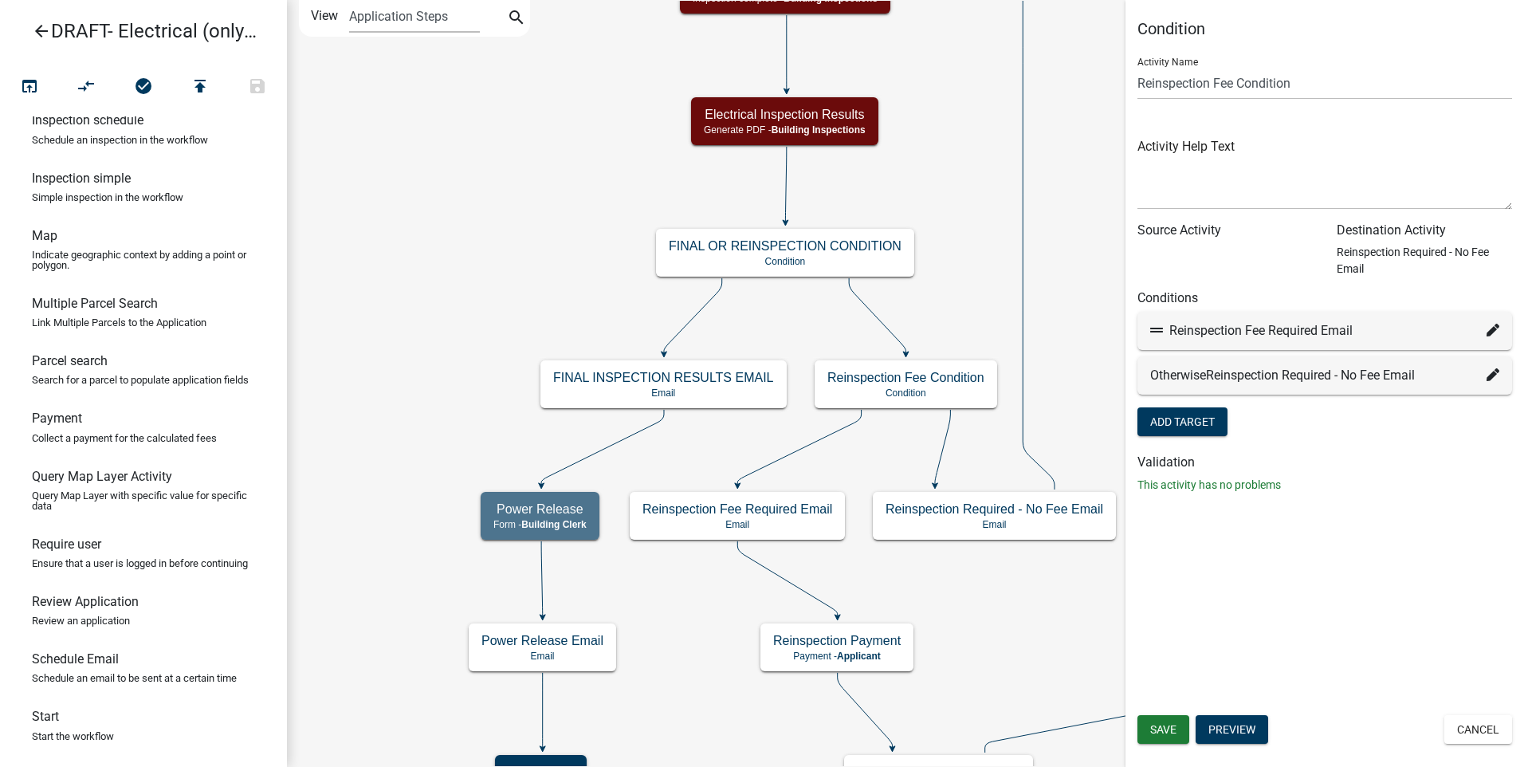
click at [1494, 374] on icon at bounding box center [1493, 374] width 13 height 13
select select "37: 8ffd799b-c47d-4bca-b223-ce73379f5e9e"
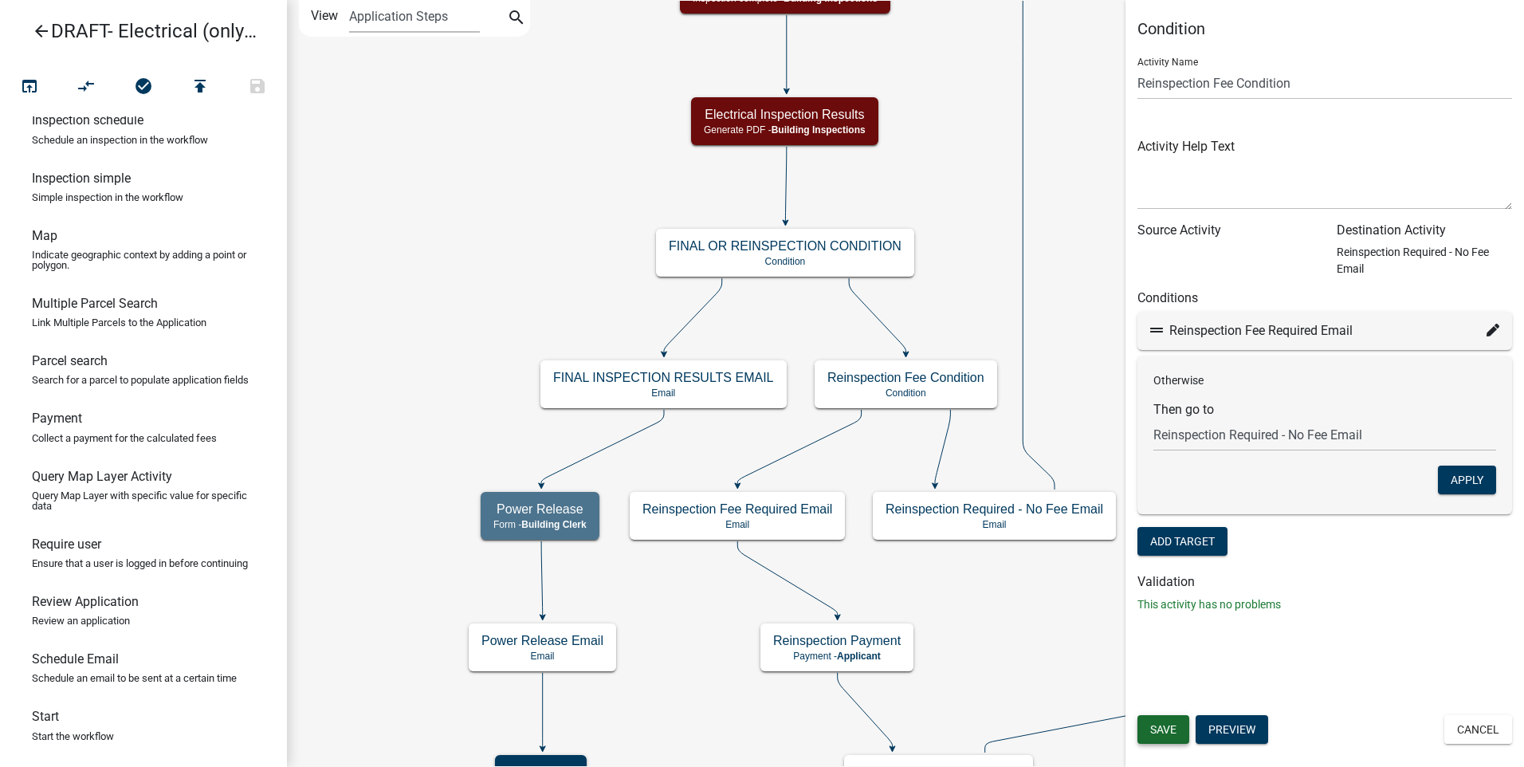
click at [1161, 735] on span "Save" at bounding box center [1163, 729] width 26 height 13
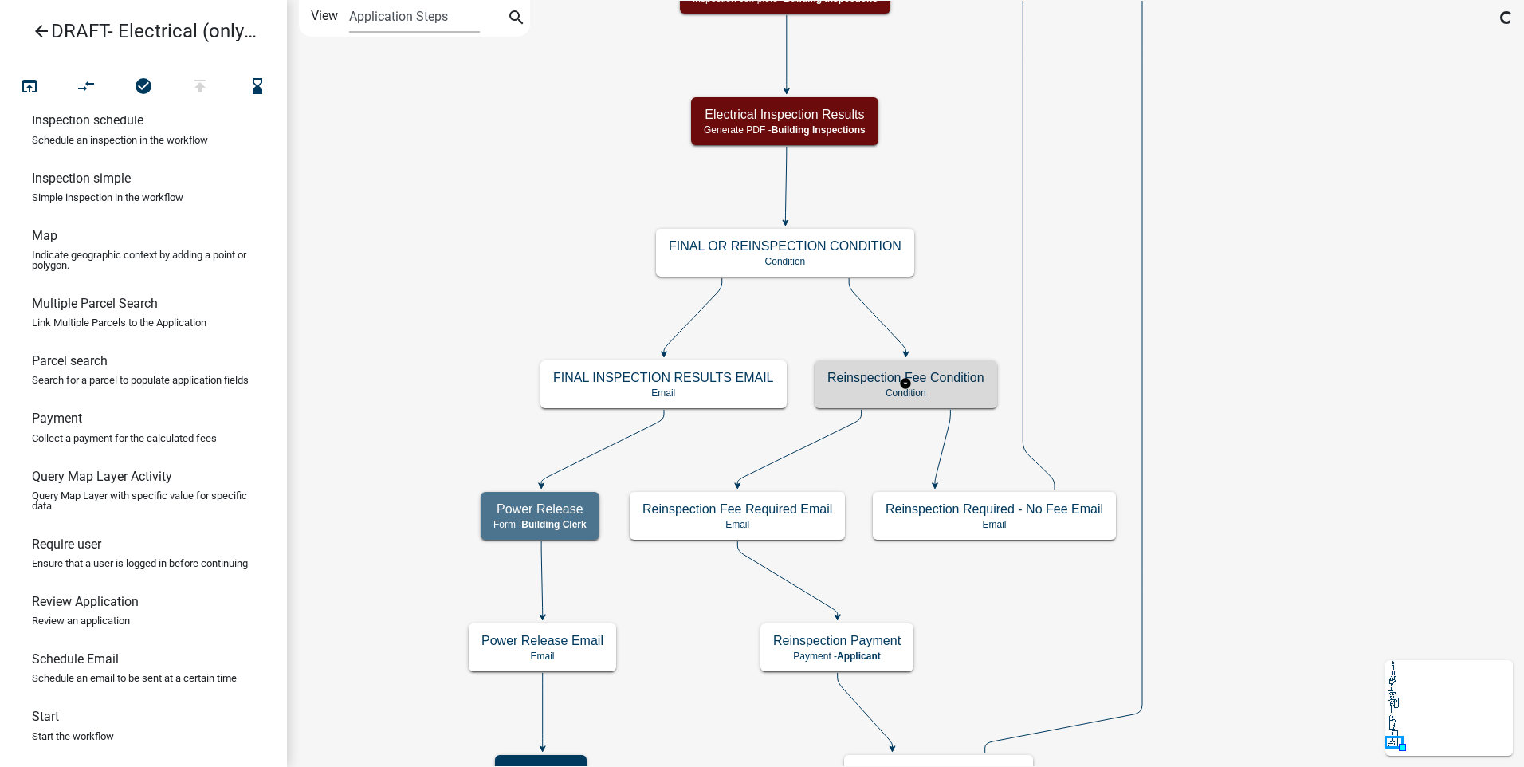
click at [972, 382] on h5 "Reinspection Fee Condition" at bounding box center [905, 377] width 157 height 15
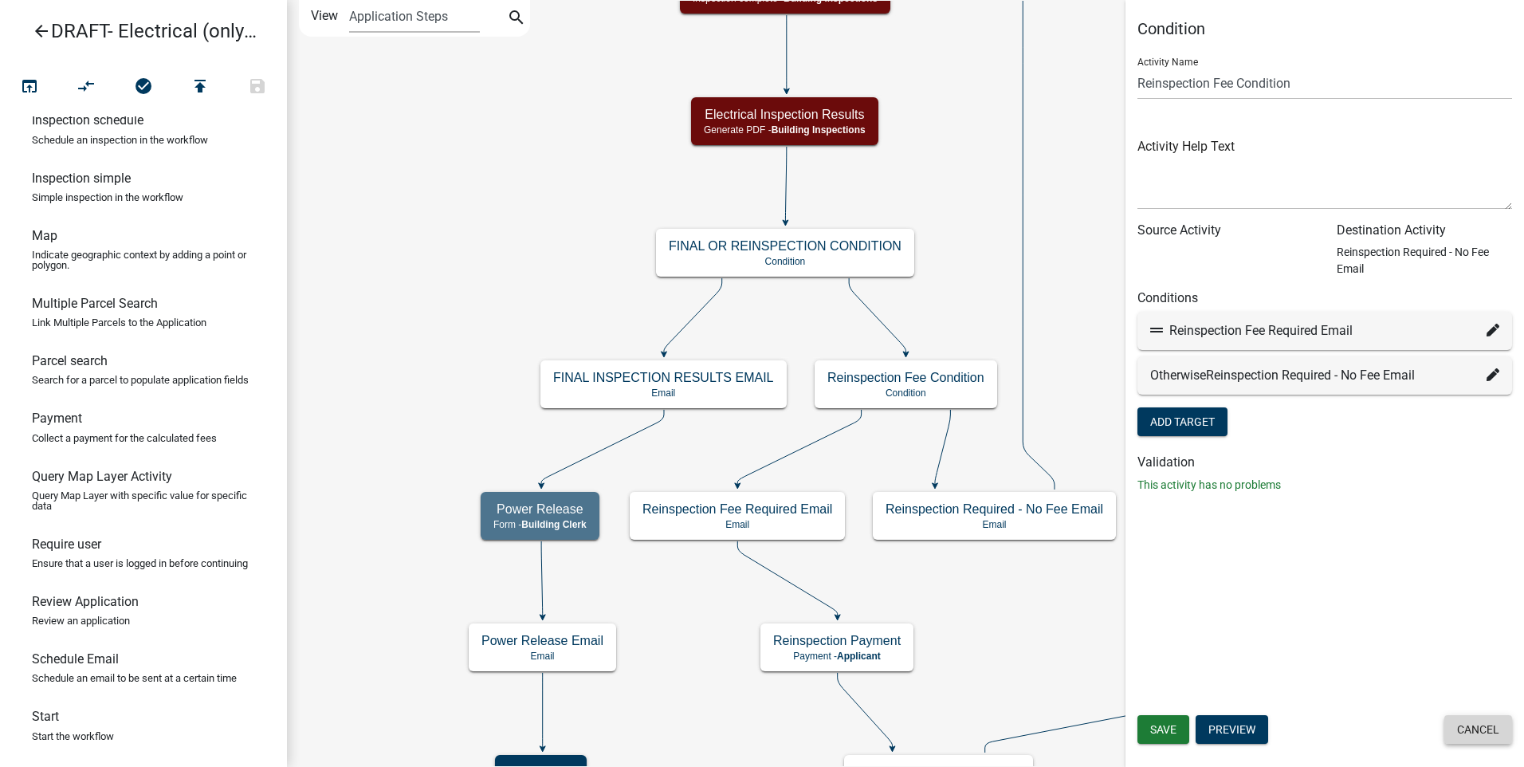
click at [1486, 728] on button "Cancel" at bounding box center [1479, 729] width 68 height 29
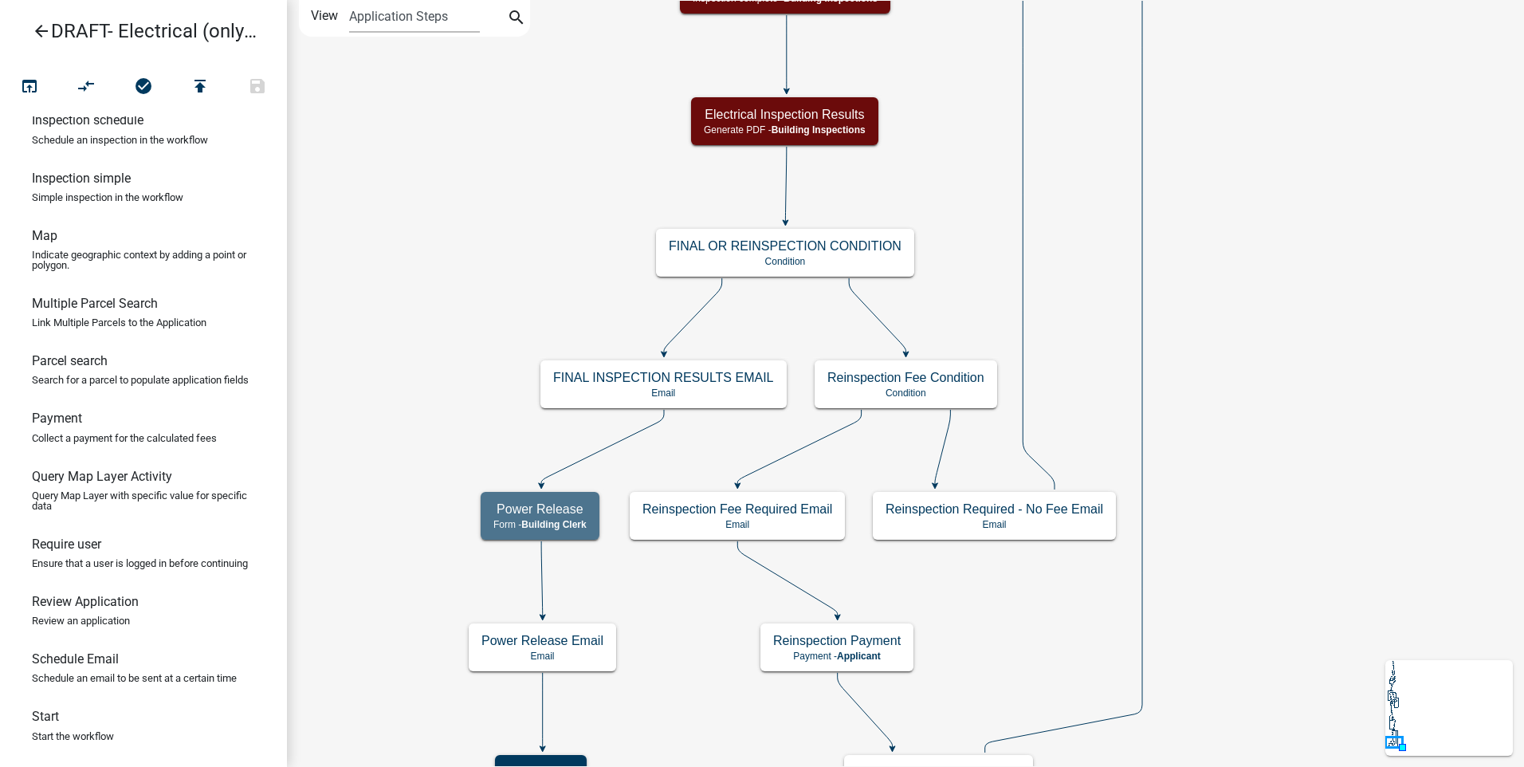
click at [42, 32] on icon "arrow_back" at bounding box center [41, 33] width 19 height 22
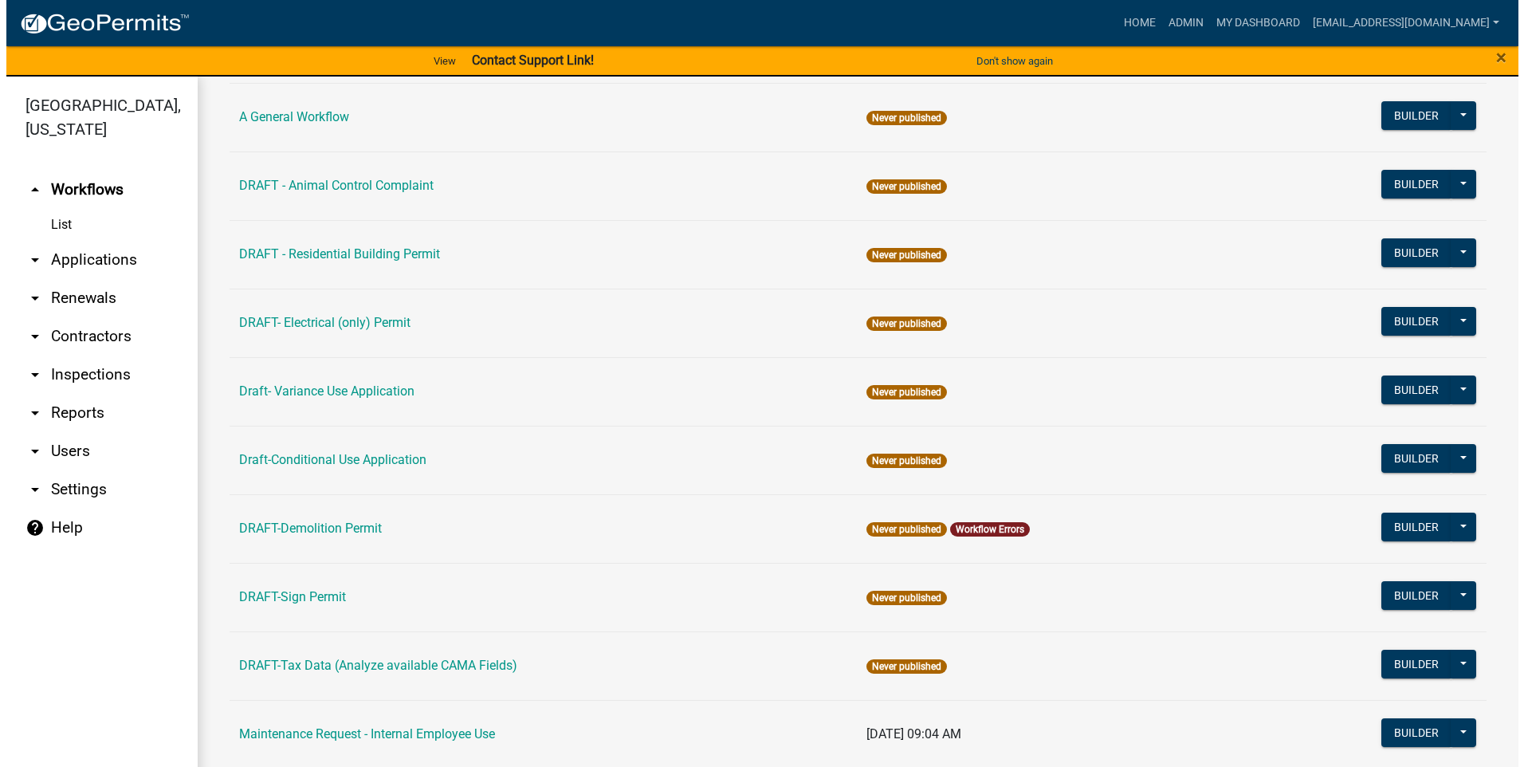
scroll to position [159, 0]
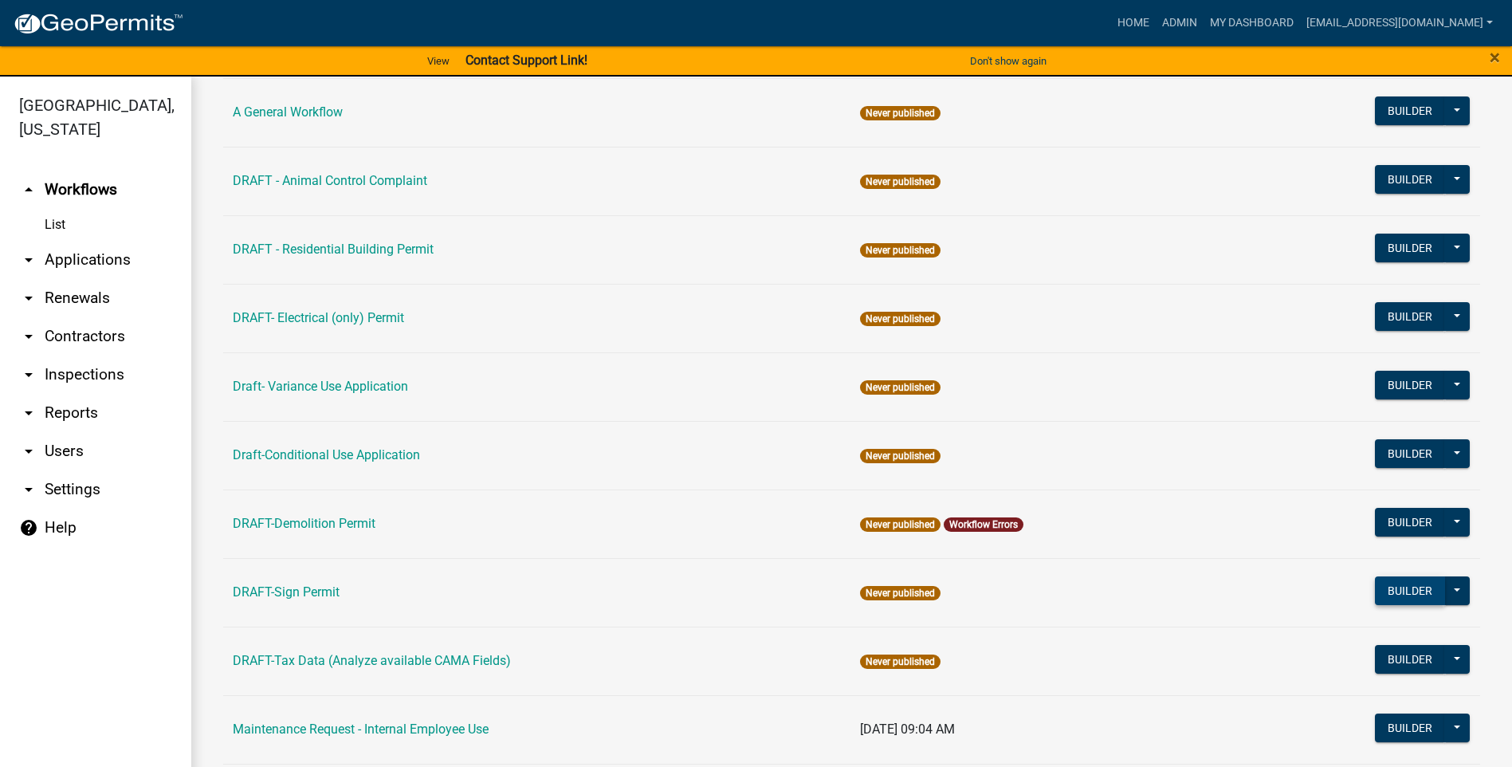
click at [1401, 596] on button "Builder" at bounding box center [1410, 590] width 70 height 29
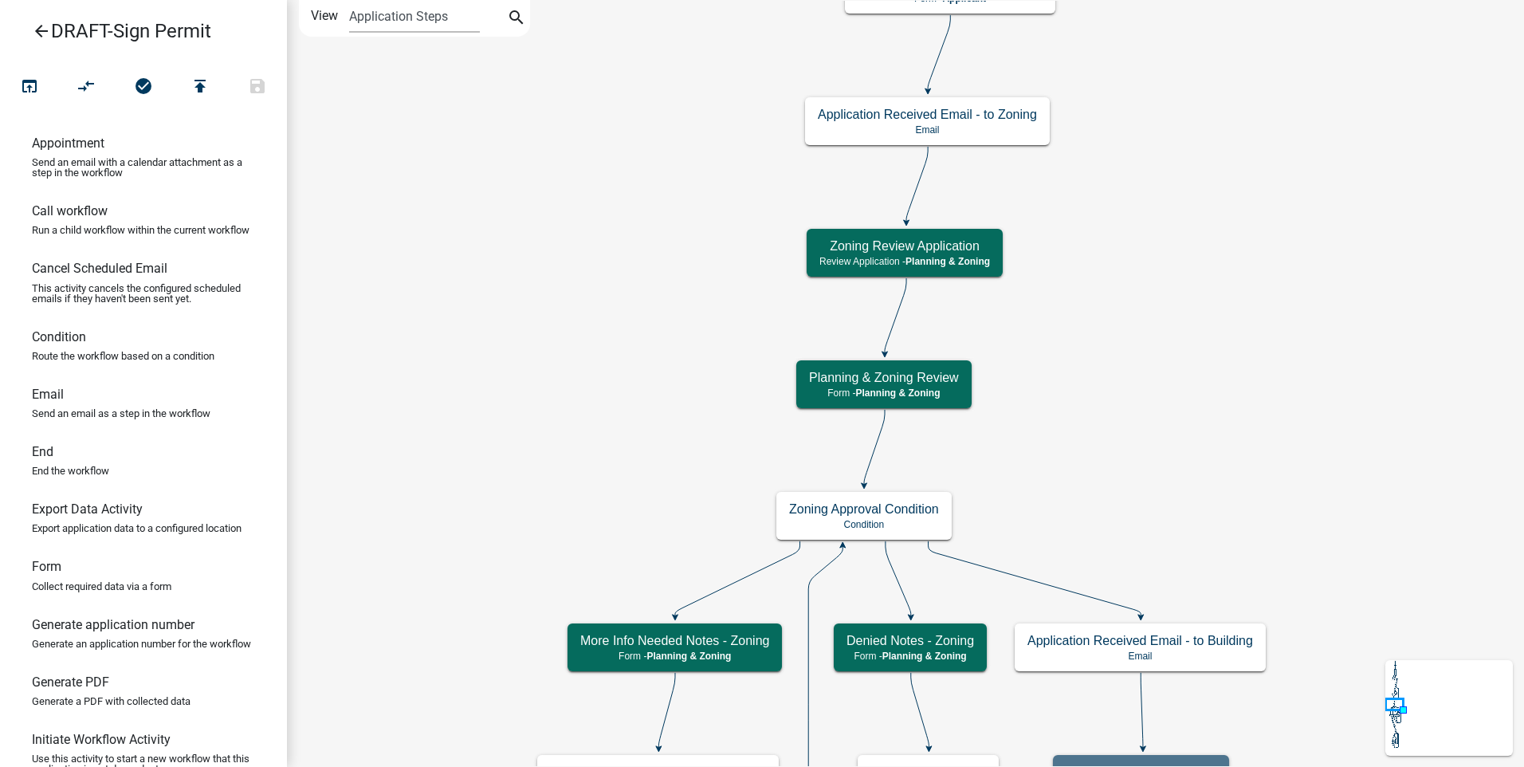
click at [37, 23] on icon "arrow_back" at bounding box center [41, 33] width 19 height 22
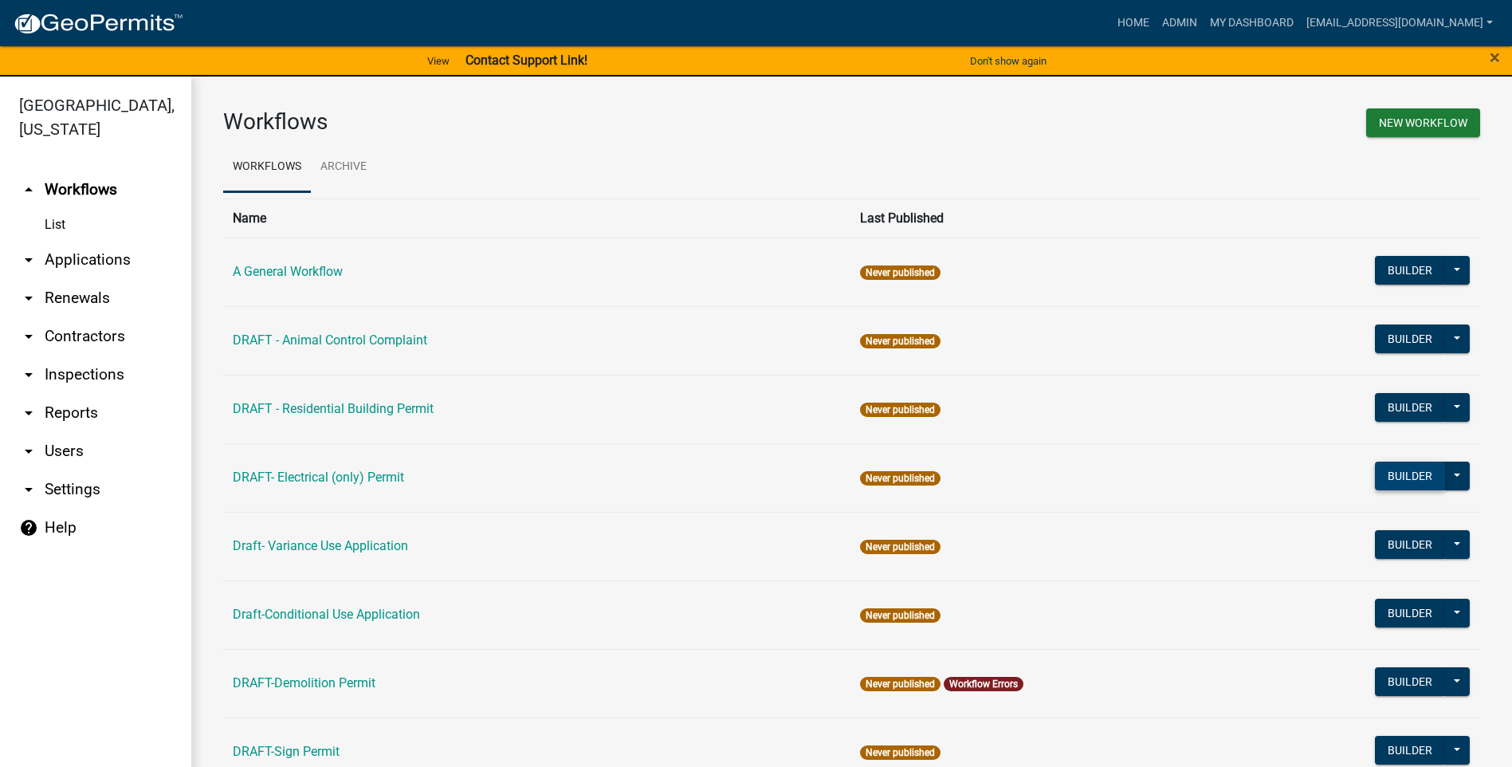
click at [1388, 474] on button "Builder" at bounding box center [1410, 476] width 70 height 29
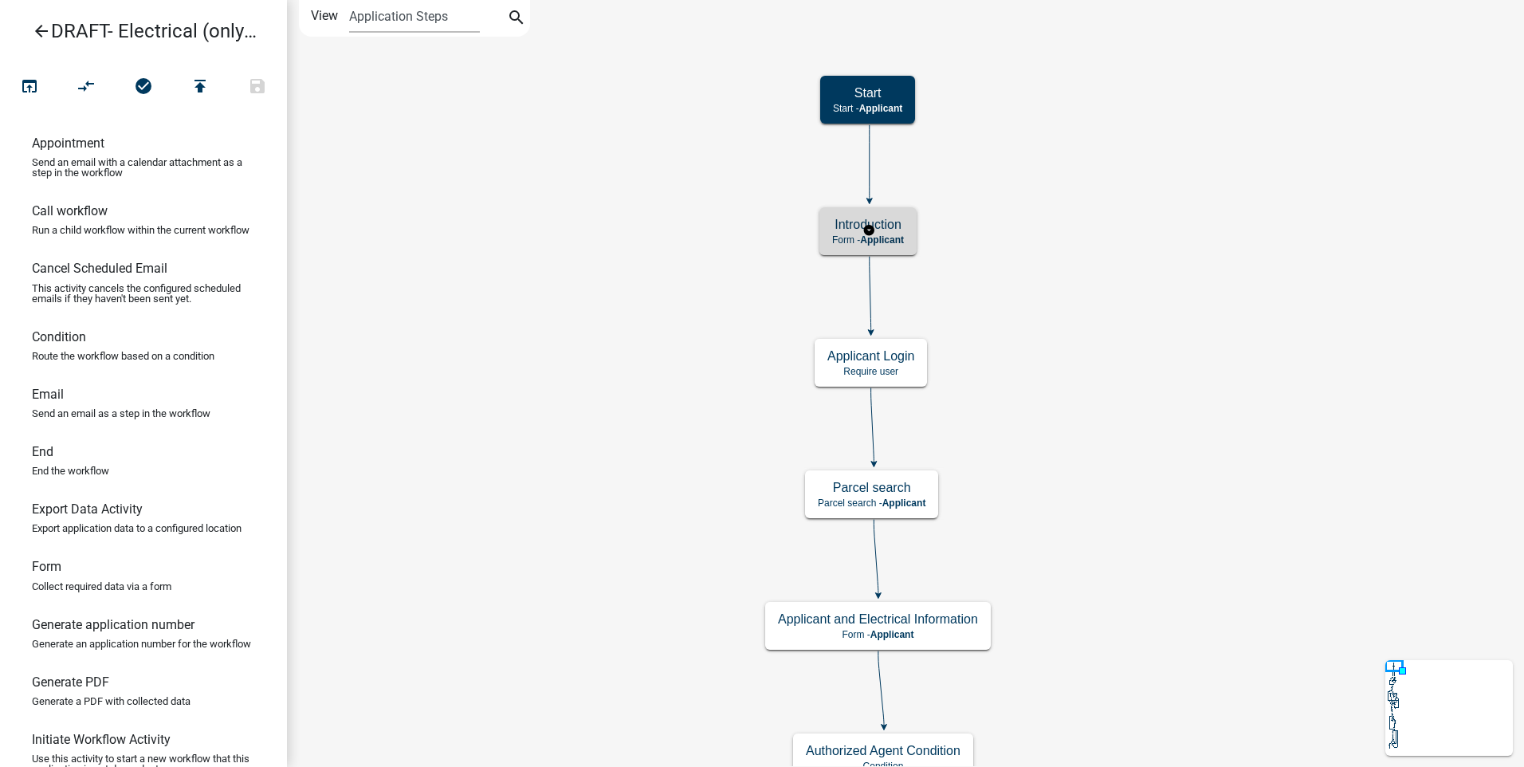
click at [889, 242] on span "Applicant" at bounding box center [882, 239] width 44 height 11
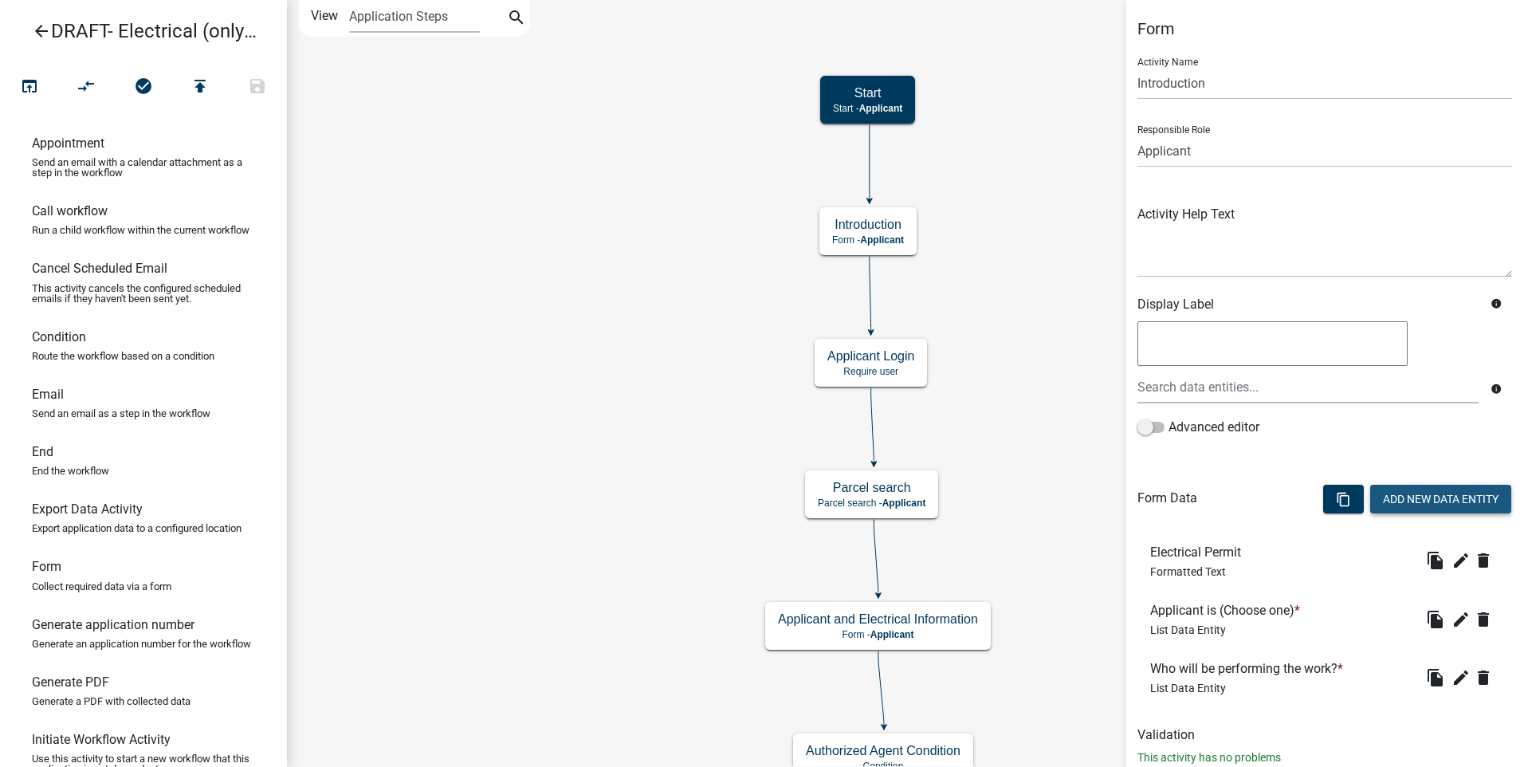
click at [1442, 498] on button "Add New Data Entity" at bounding box center [1440, 499] width 141 height 29
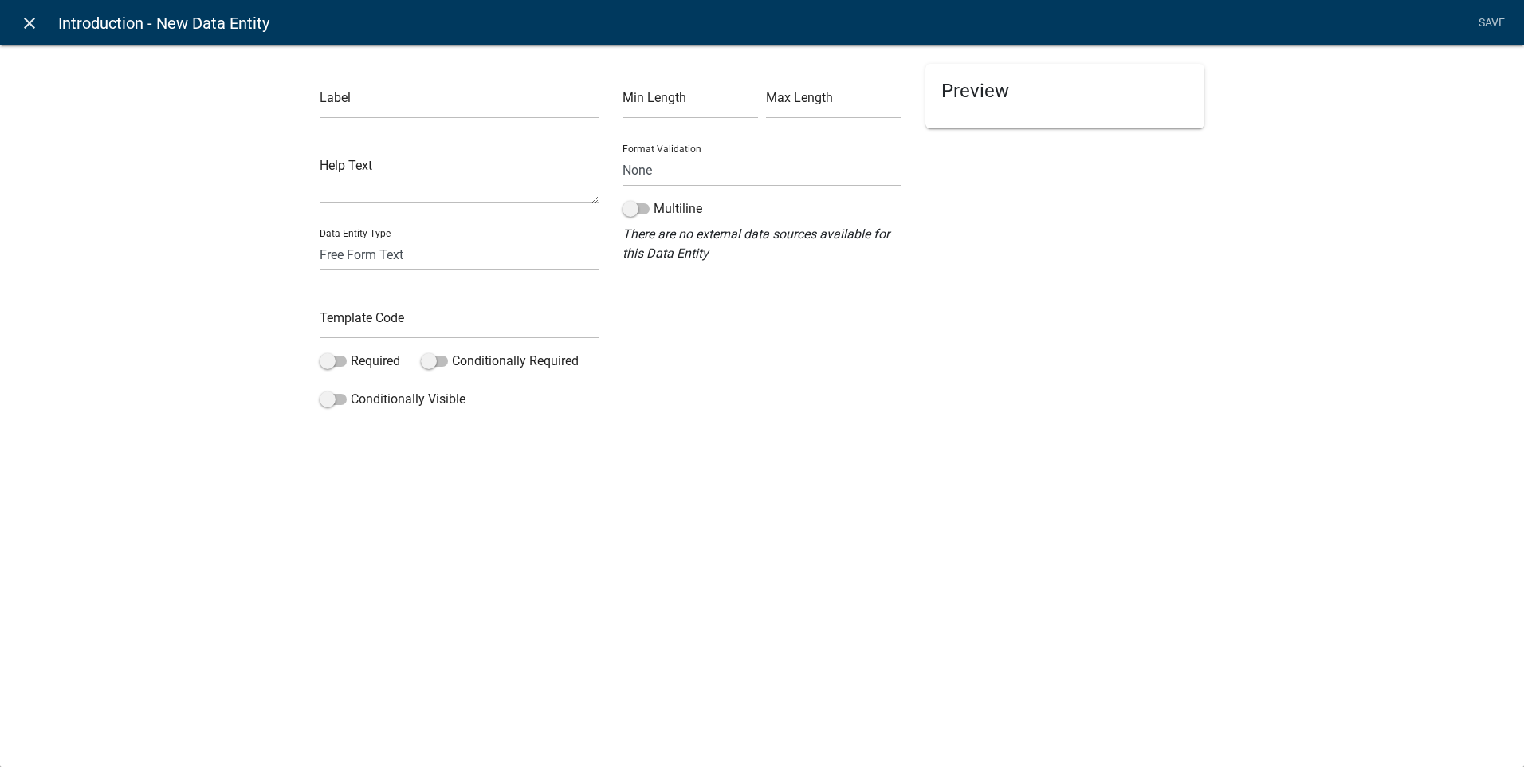
click at [23, 20] on icon "close" at bounding box center [29, 23] width 19 height 19
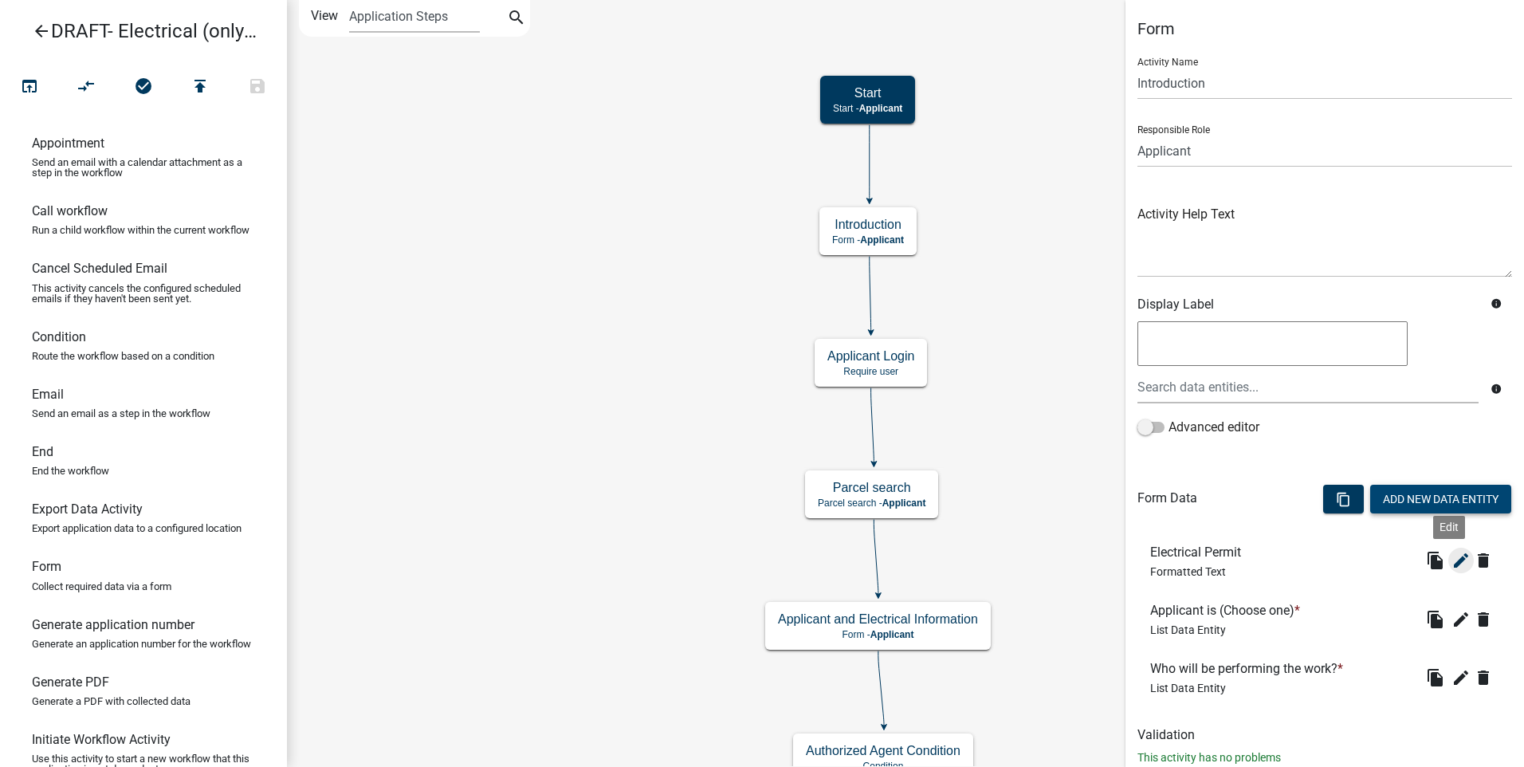
click at [1452, 556] on icon "edit" at bounding box center [1461, 560] width 19 height 19
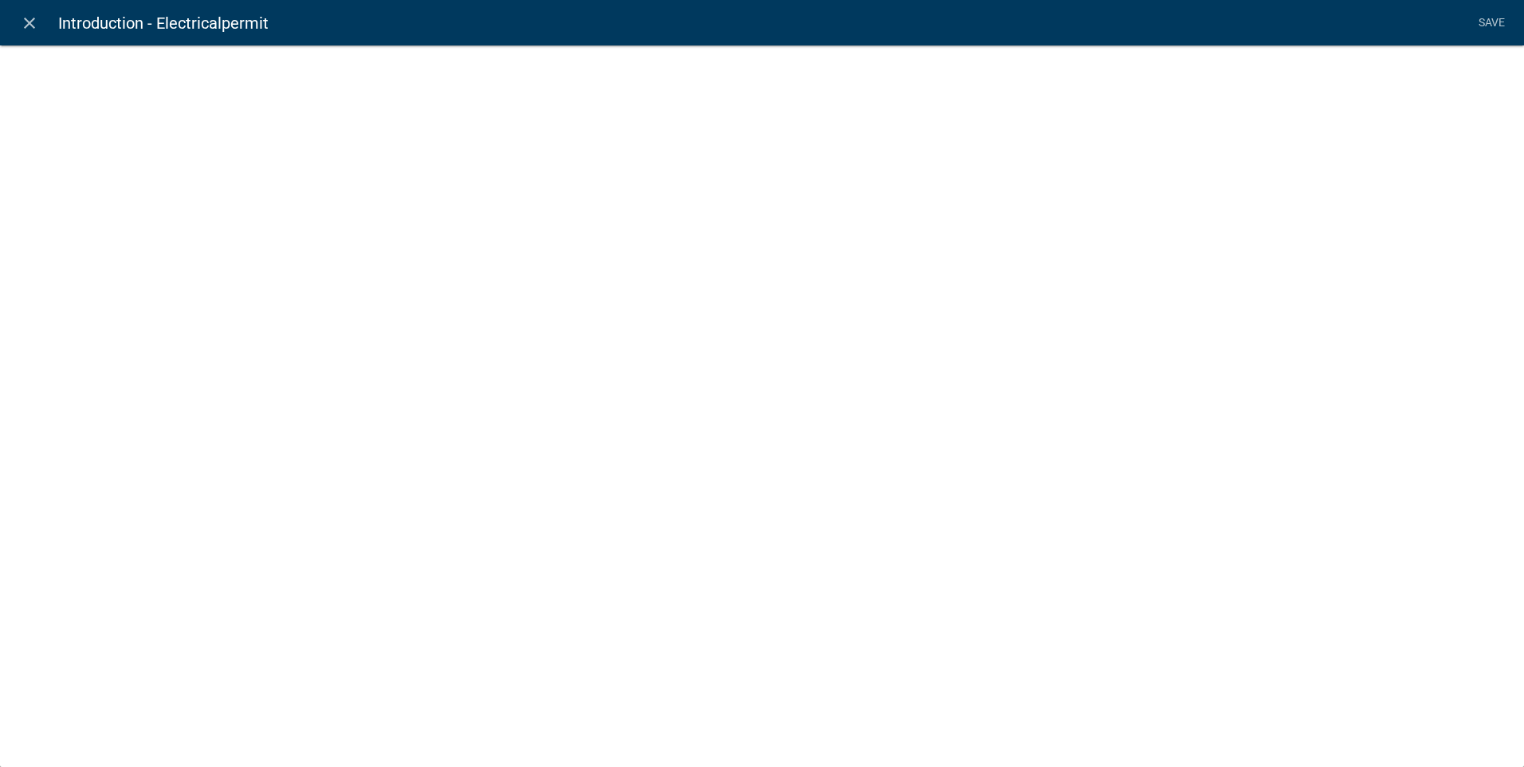
select select "rich-text"
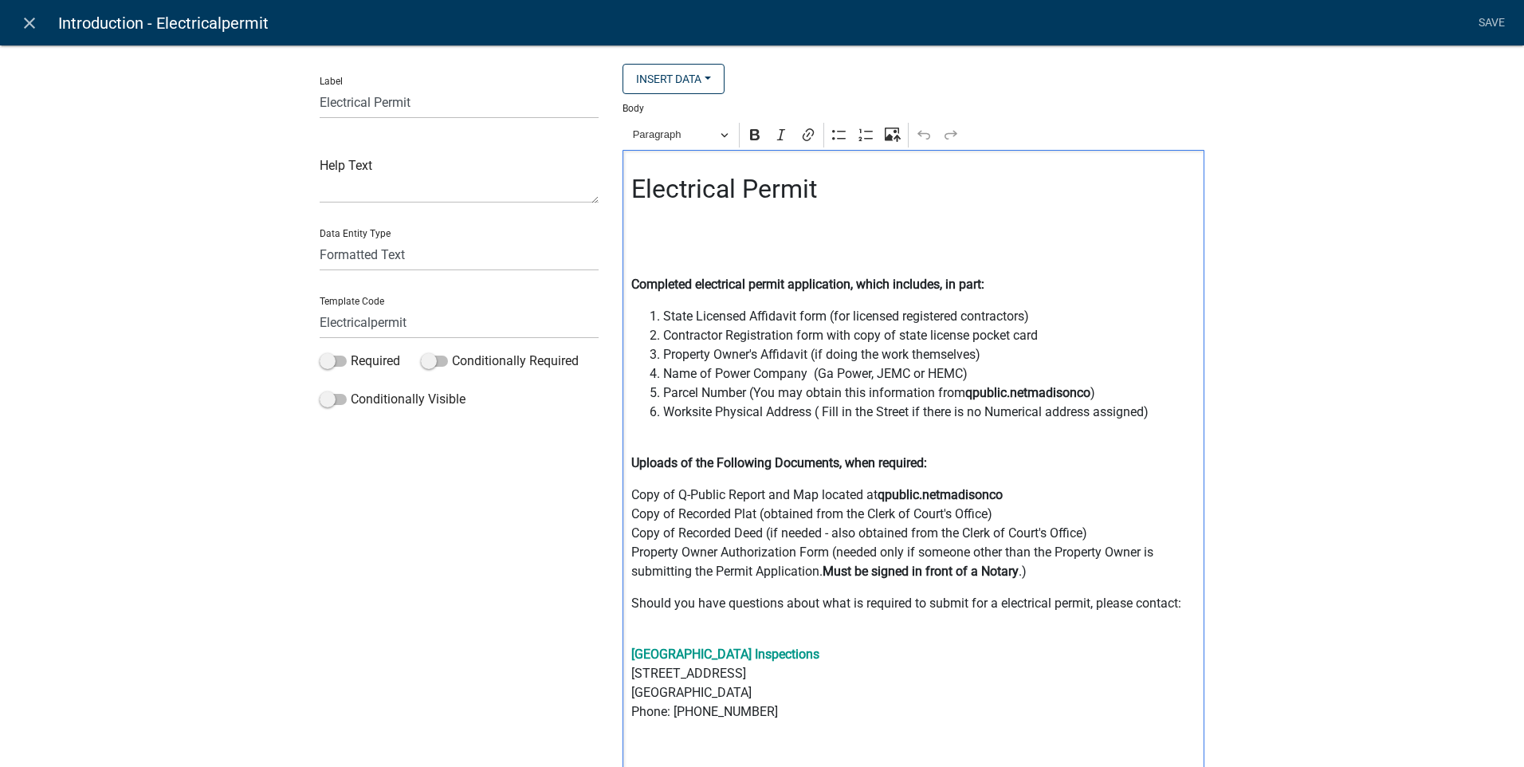
click at [632, 228] on p "Editor editing area: main. Press Alt+0 for help." at bounding box center [913, 220] width 565 height 19
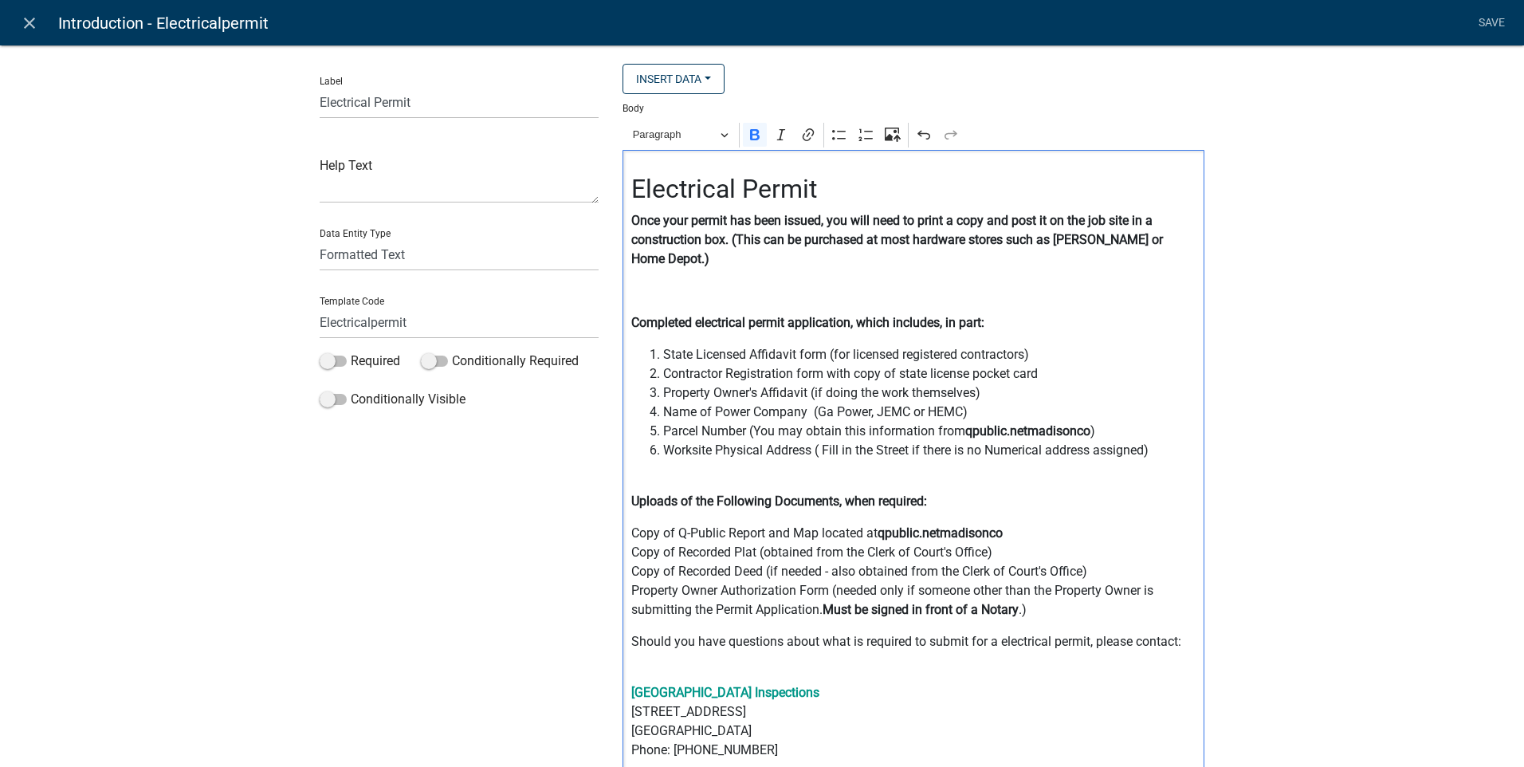
click at [624, 219] on div "Electrical Permit Once your permit has been issued, you will need to print a co…" at bounding box center [914, 496] width 582 height 692
click at [1164, 242] on strong "**Once your permit has been issued, you will need to print a copy and post it o…" at bounding box center [897, 239] width 533 height 53
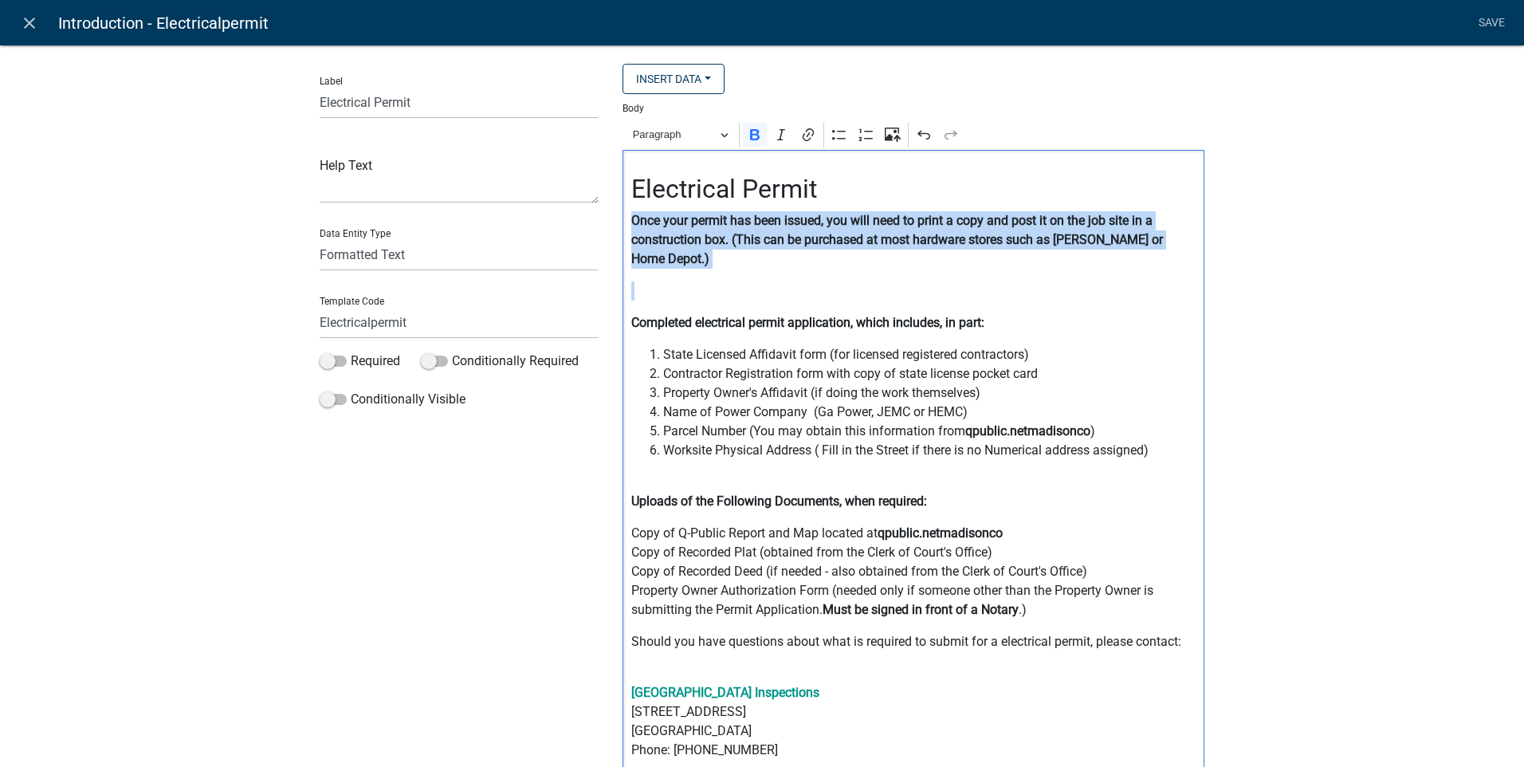
drag, startPoint x: 625, startPoint y: 222, endPoint x: 1126, endPoint y: 253, distance: 501.6
click at [1126, 253] on div "Electrical Permit Once your permit has been issued, you will need to print a co…" at bounding box center [914, 496] width 582 height 692
click at [667, 136] on span "Paragraph" at bounding box center [674, 134] width 83 height 19
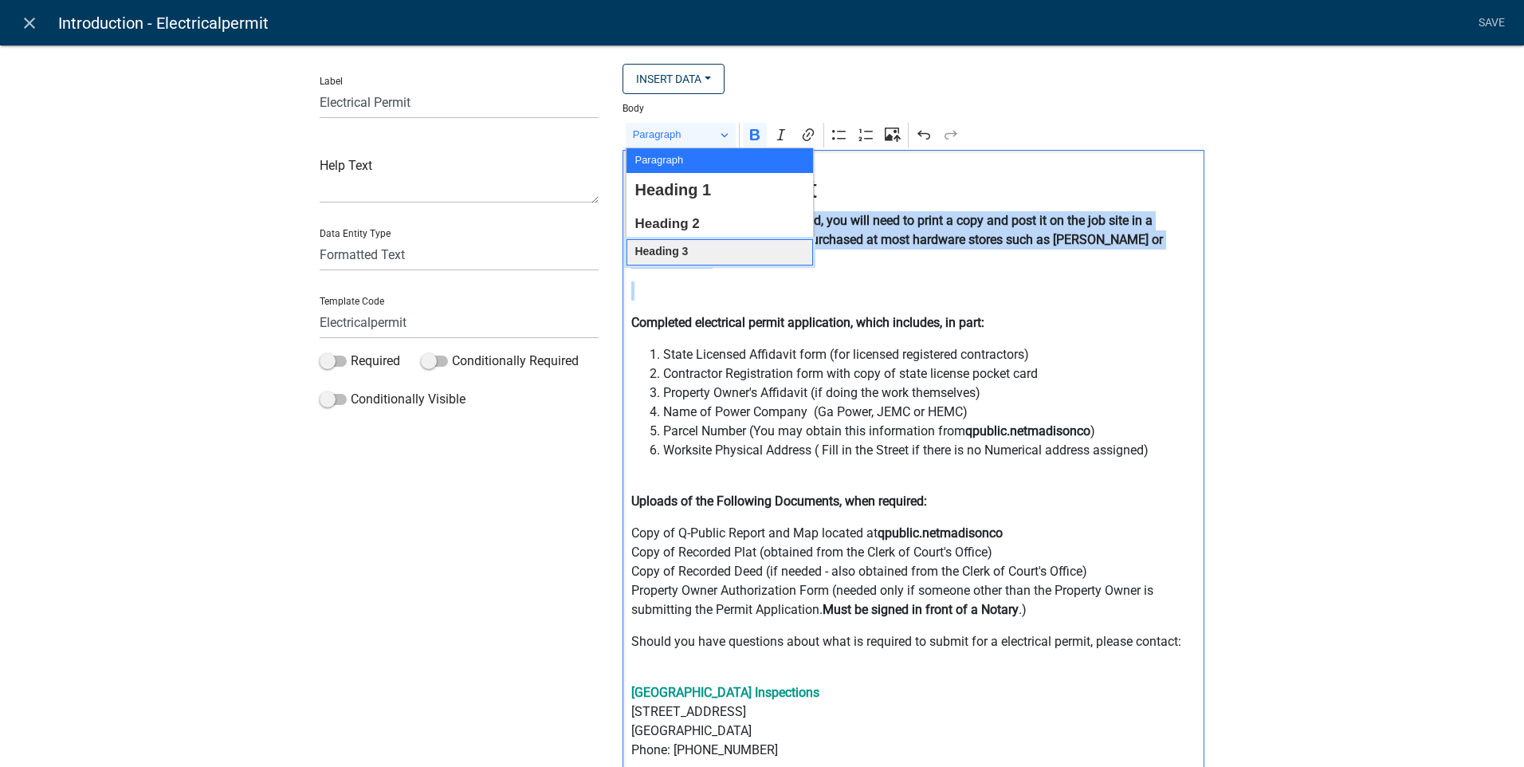
click at [670, 250] on span "Heading 3" at bounding box center [661, 252] width 53 height 21
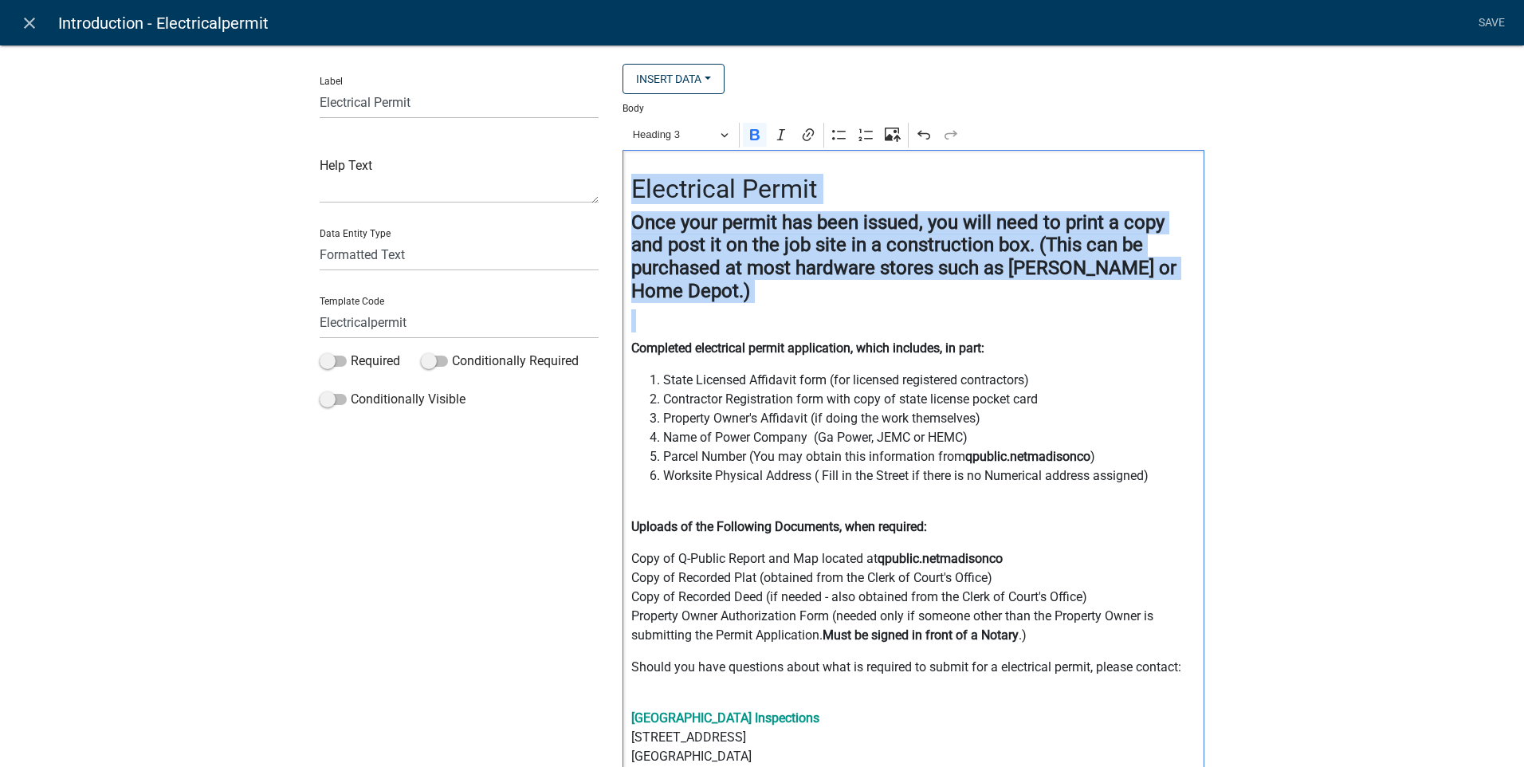
click at [847, 316] on h4 "Editor editing area: main. Press Alt+0 for help." at bounding box center [913, 320] width 565 height 23
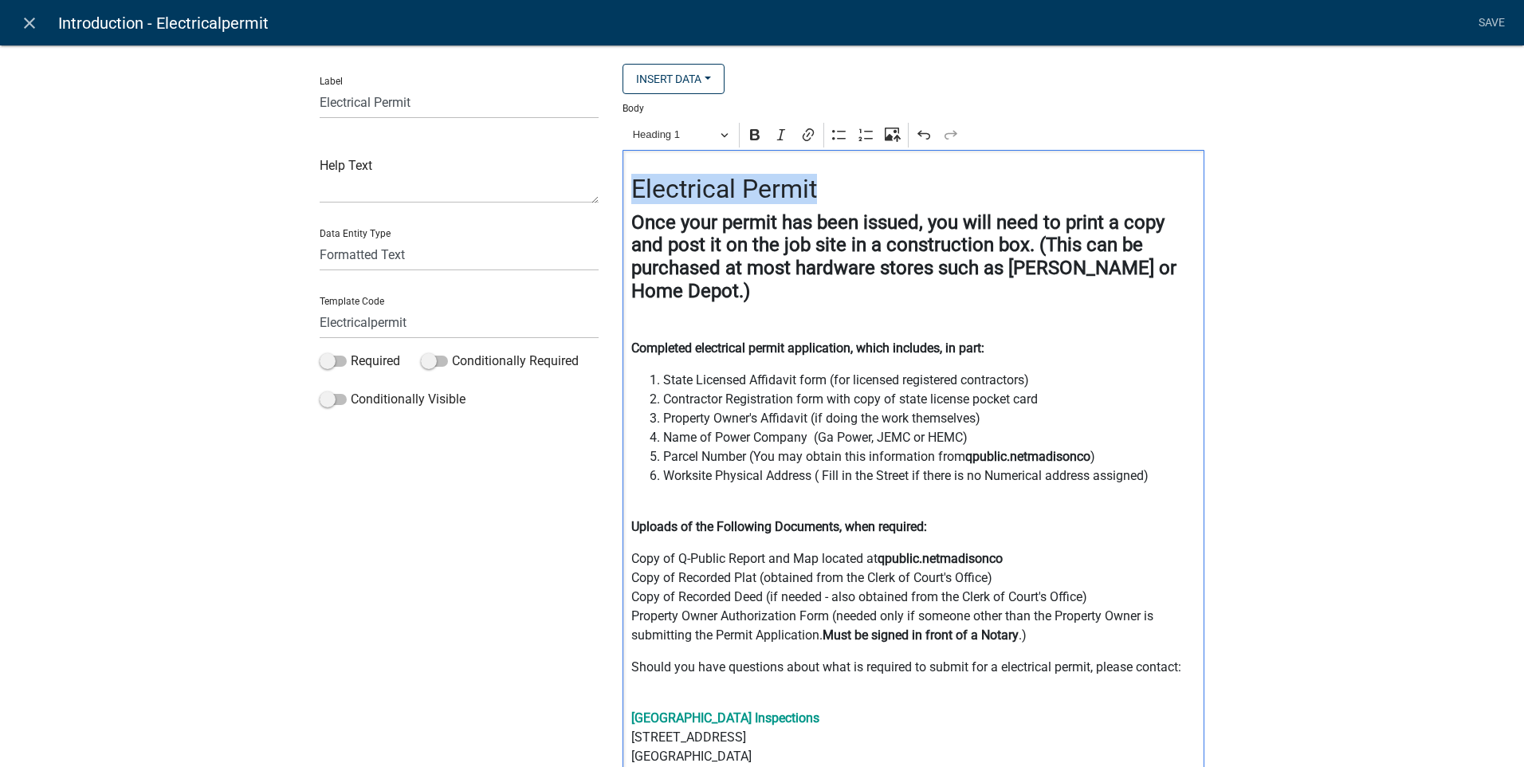
drag, startPoint x: 628, startPoint y: 187, endPoint x: 823, endPoint y: 198, distance: 194.8
click at [823, 198] on h2 "Electrical Permit" at bounding box center [913, 189] width 565 height 30
click at [660, 133] on span "Heading 1" at bounding box center [674, 134] width 83 height 19
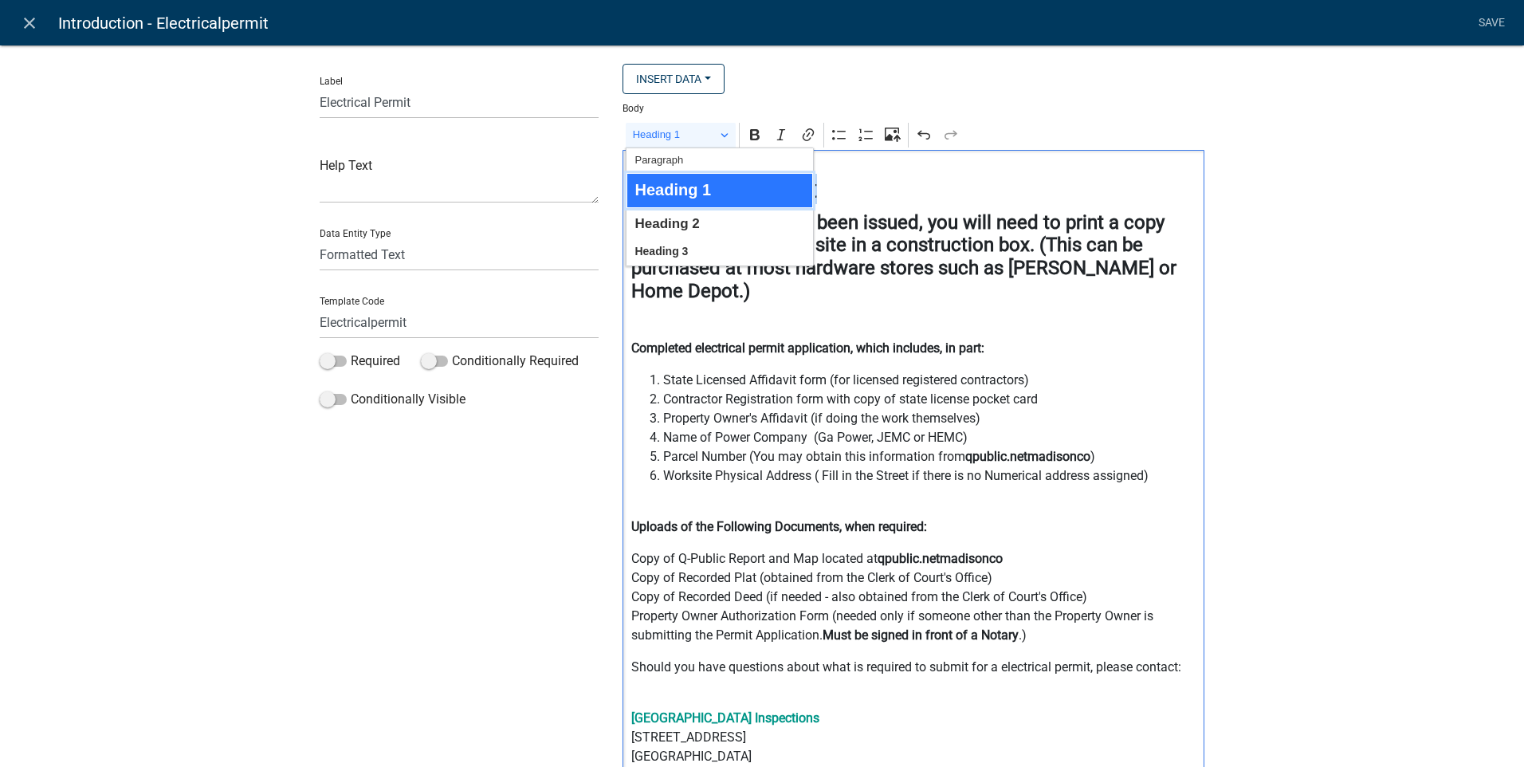
click at [673, 188] on span "Heading 1" at bounding box center [673, 189] width 77 height 29
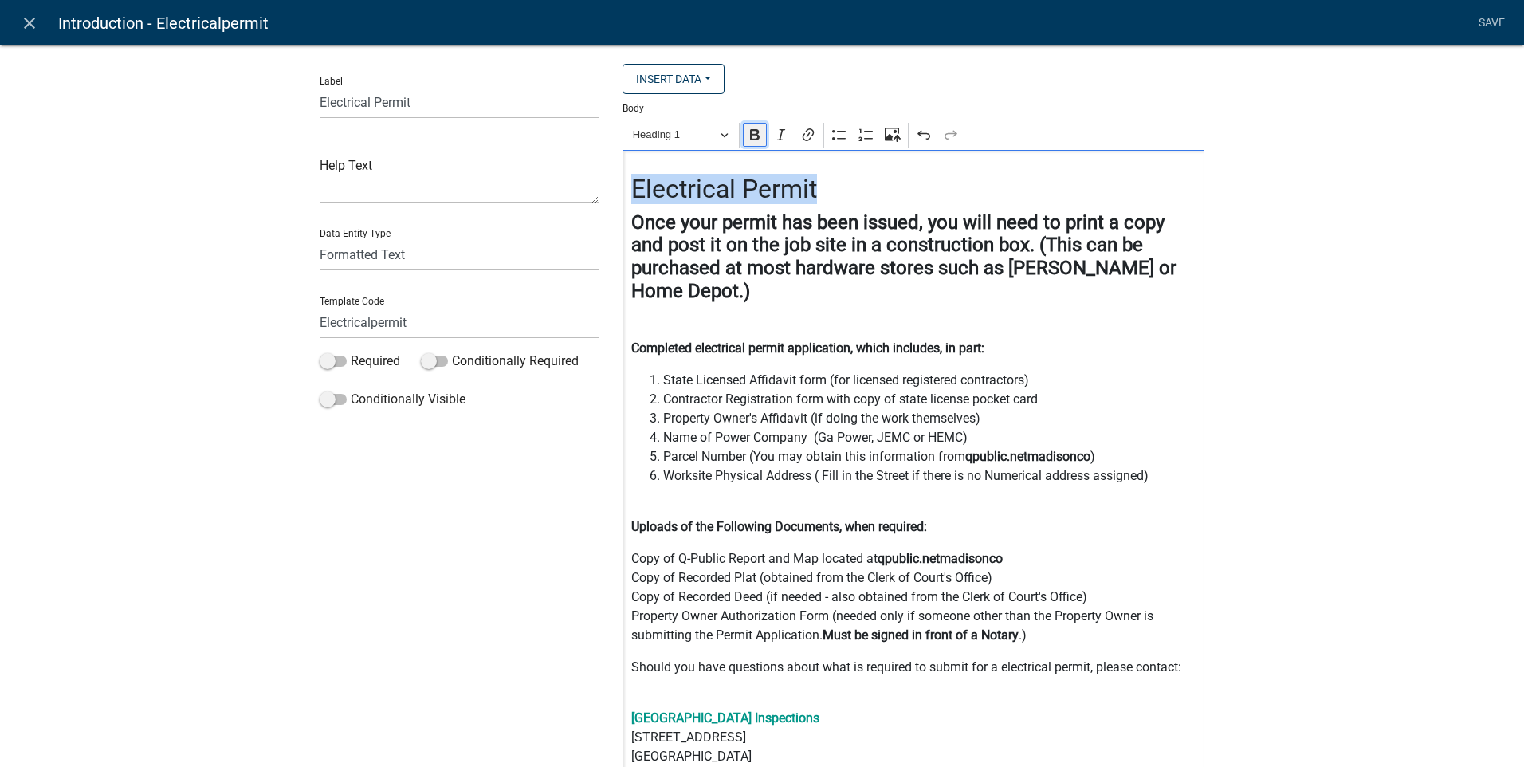
click at [750, 137] on icon "Editor toolbar" at bounding box center [755, 135] width 16 height 16
click at [886, 195] on h2 "Electrical Permit" at bounding box center [913, 189] width 565 height 30
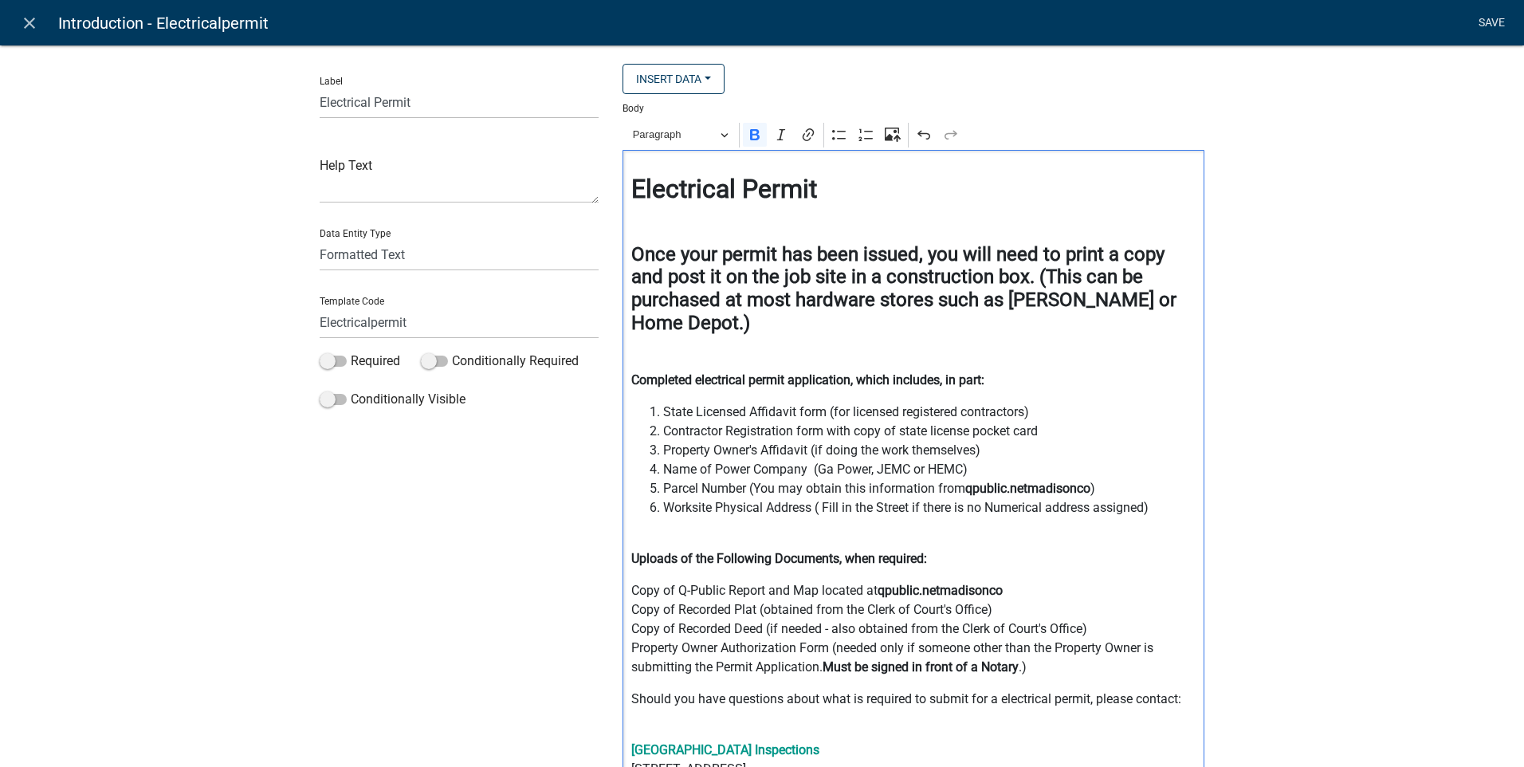
click at [1488, 18] on link "Save" at bounding box center [1492, 23] width 40 height 30
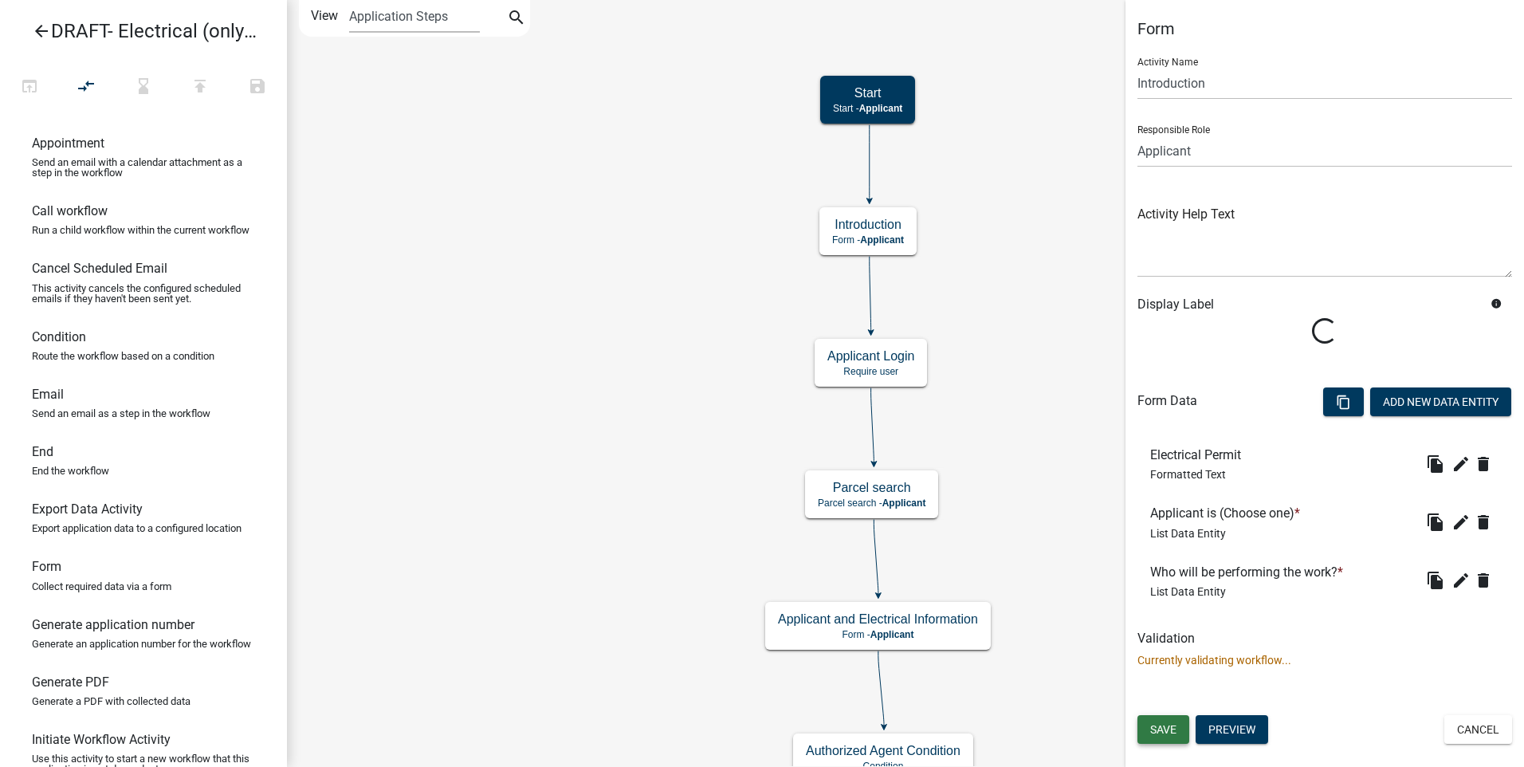
click at [1160, 727] on span "Save" at bounding box center [1163, 729] width 26 height 13
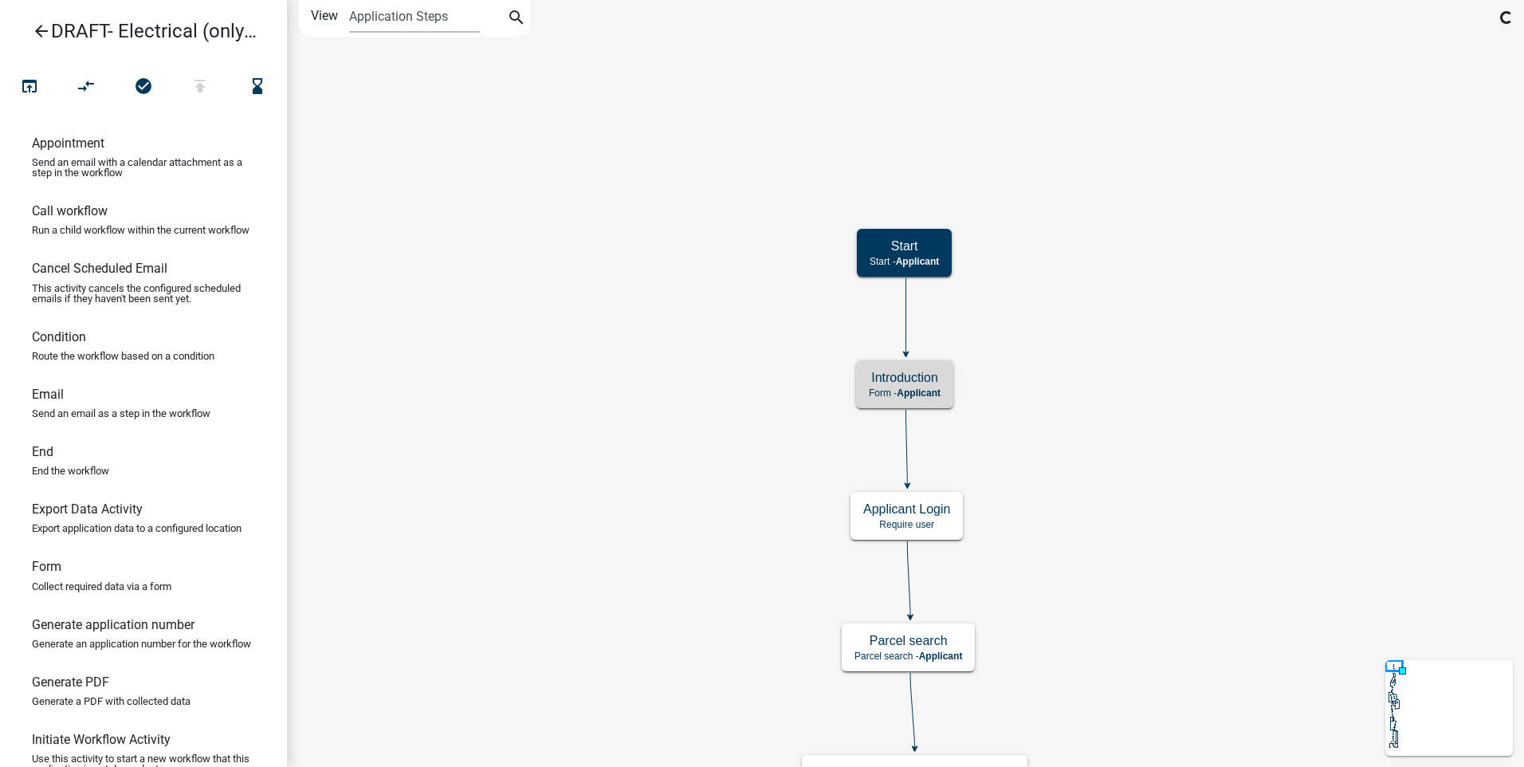
click at [39, 28] on icon "arrow_back" at bounding box center [41, 33] width 19 height 22
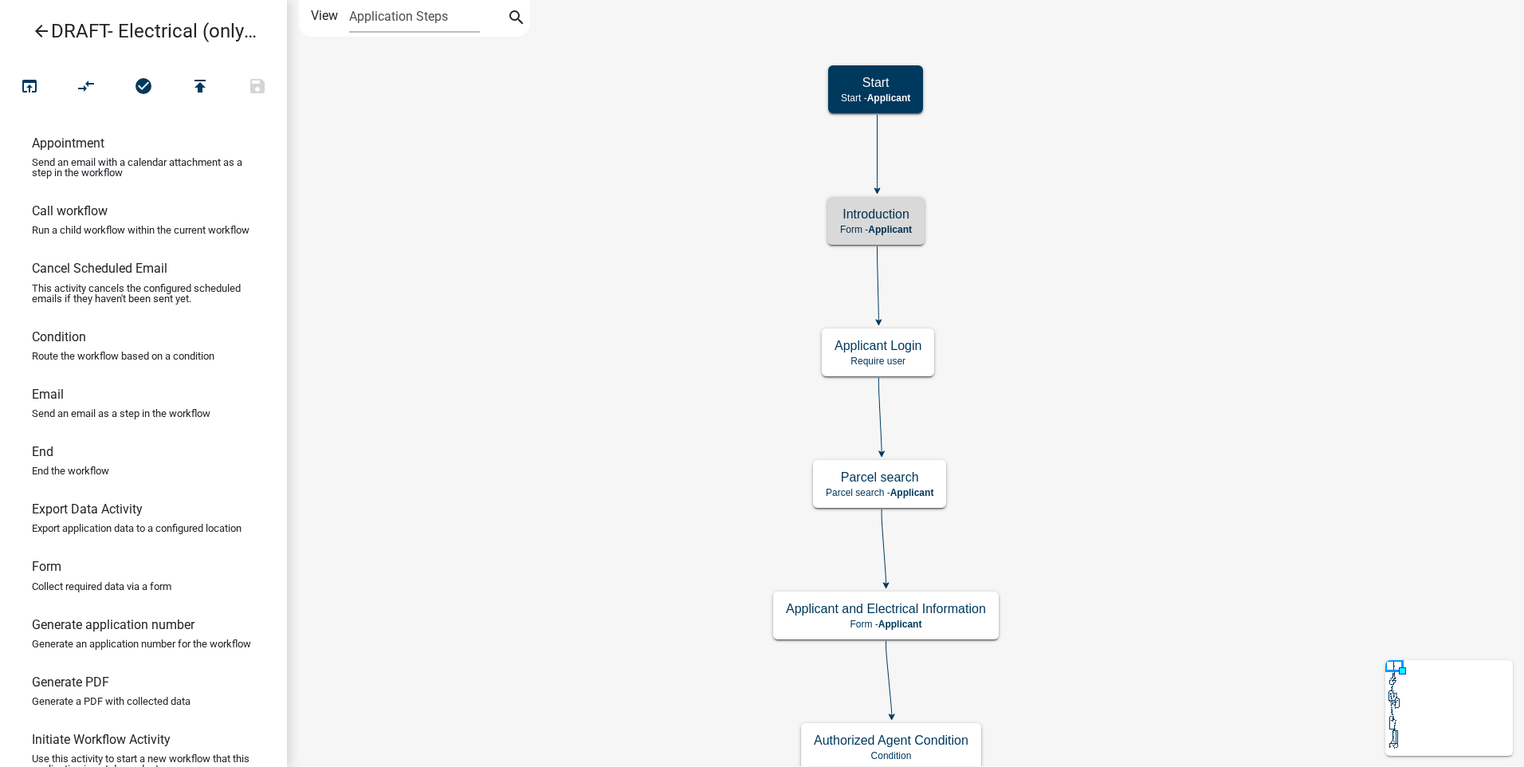
click at [36, 26] on icon "arrow_back" at bounding box center [41, 33] width 19 height 22
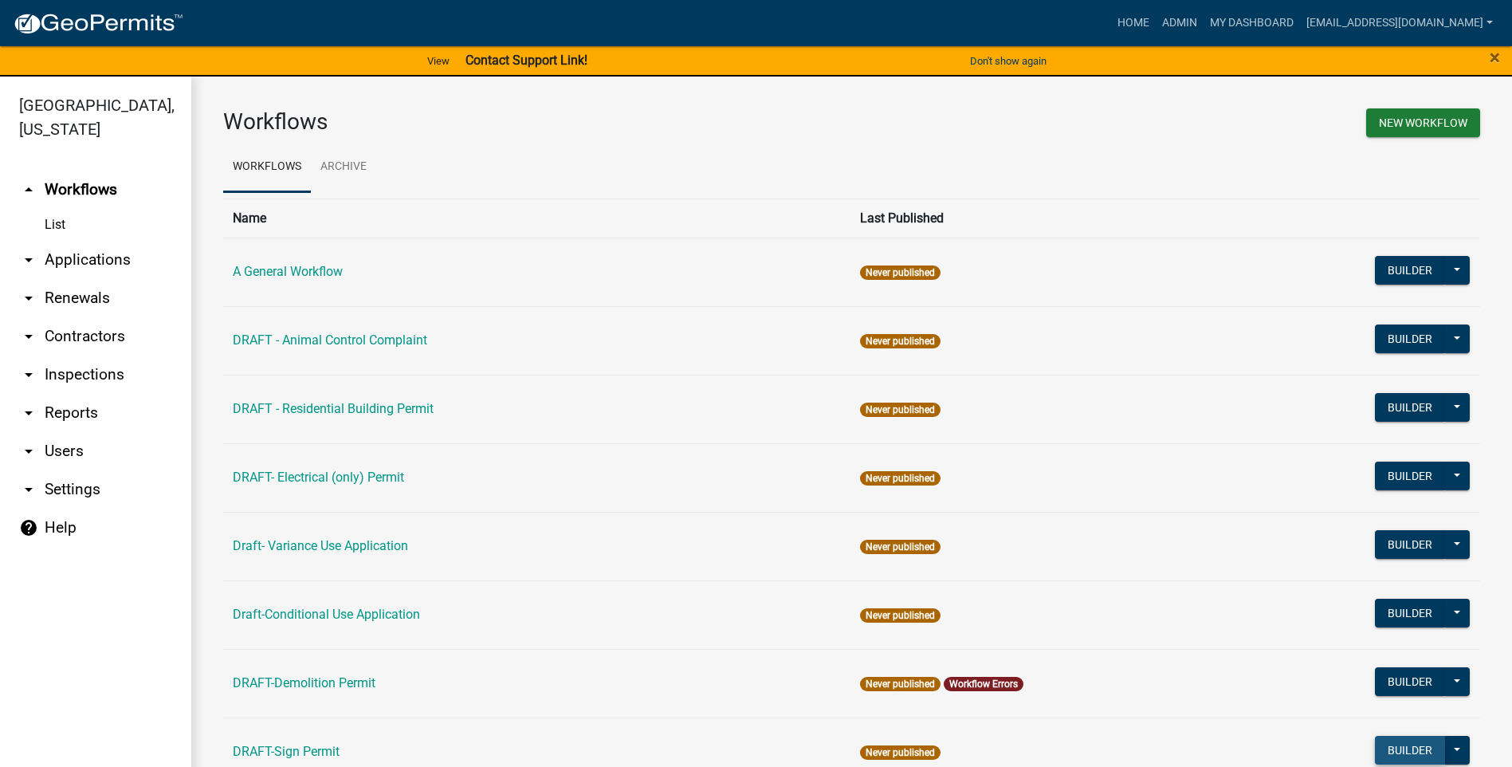
click at [1407, 749] on button "Builder" at bounding box center [1410, 750] width 70 height 29
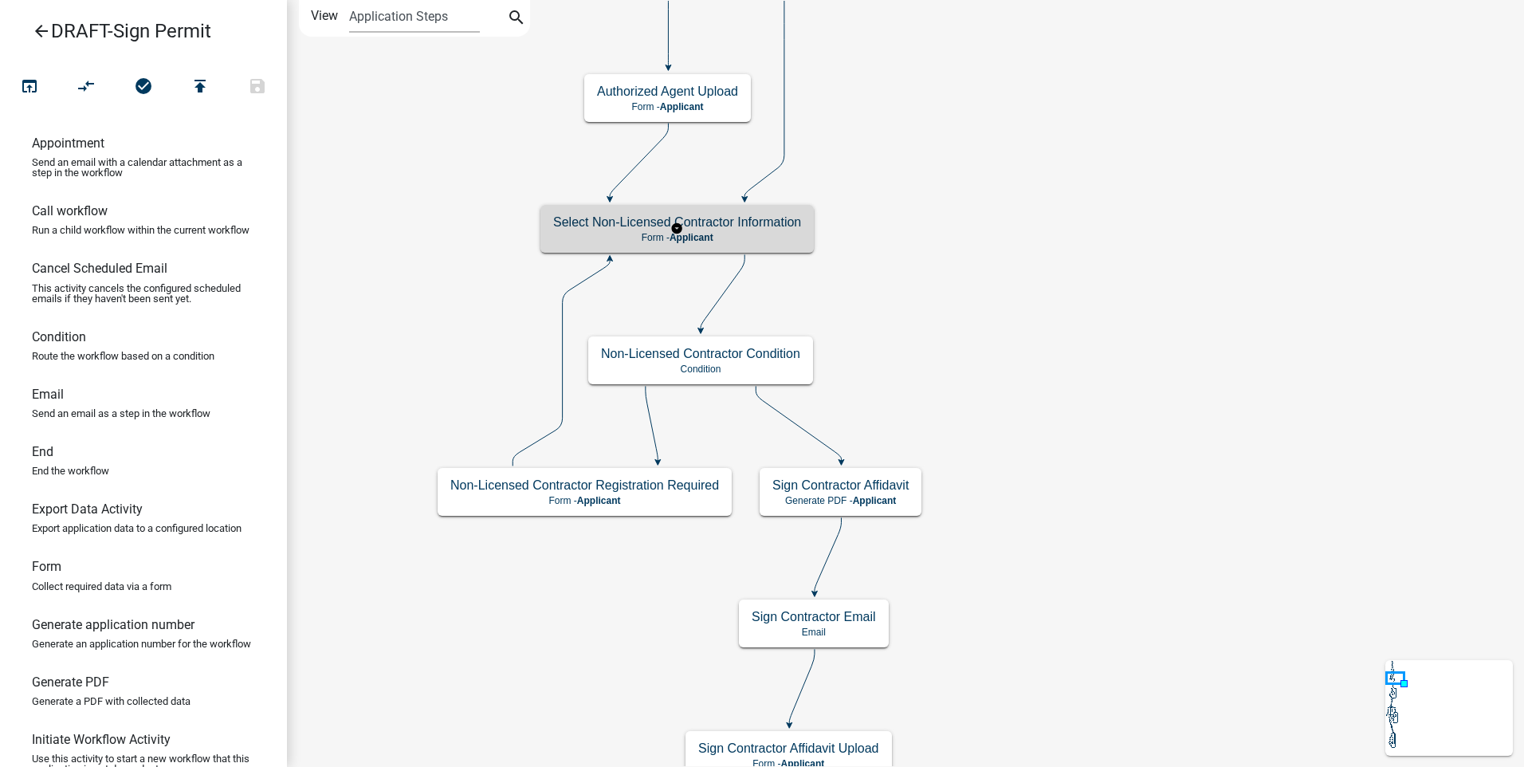
click at [632, 234] on p "Form - Applicant" at bounding box center [677, 237] width 248 height 11
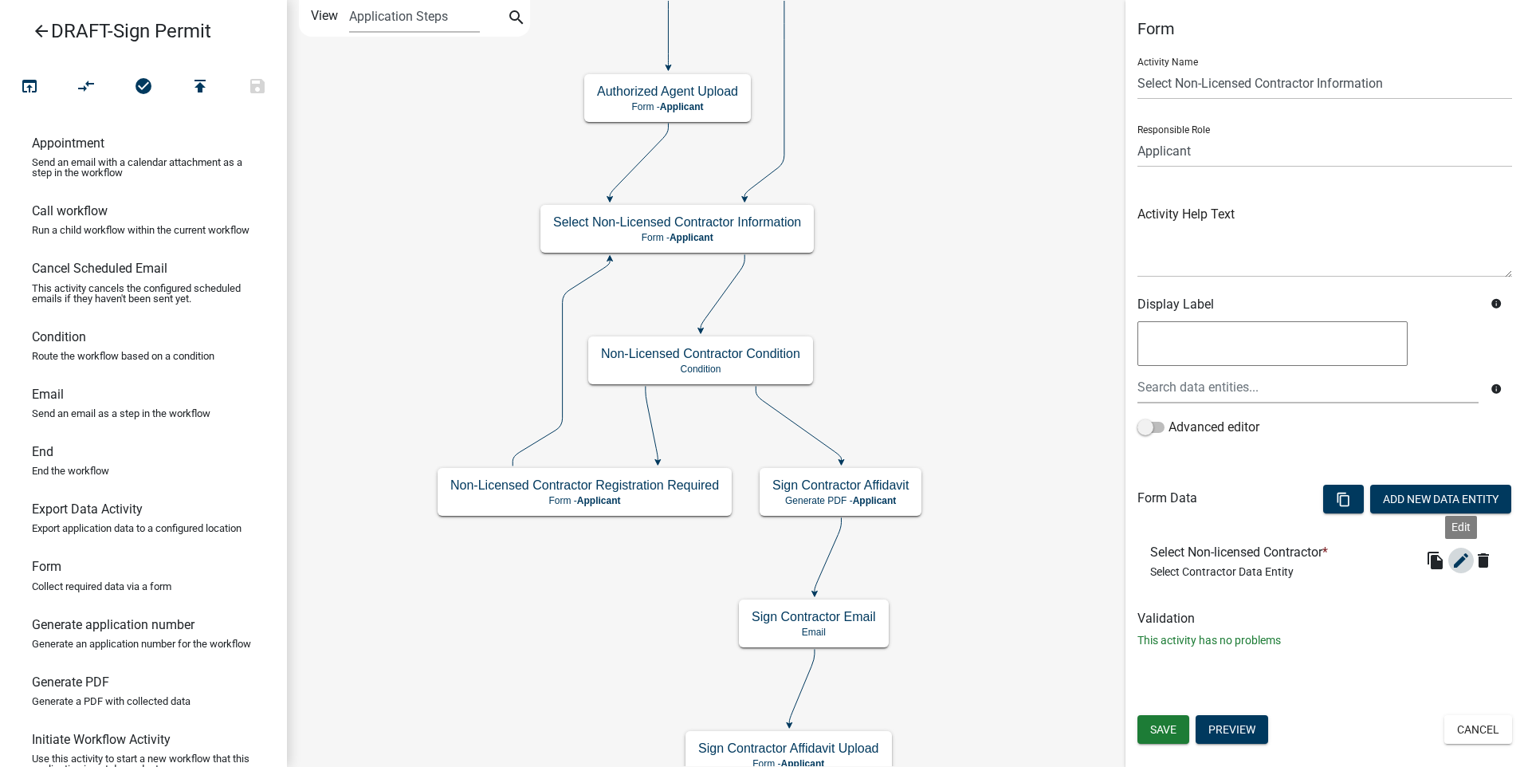
click at [1463, 557] on icon "edit" at bounding box center [1461, 560] width 19 height 19
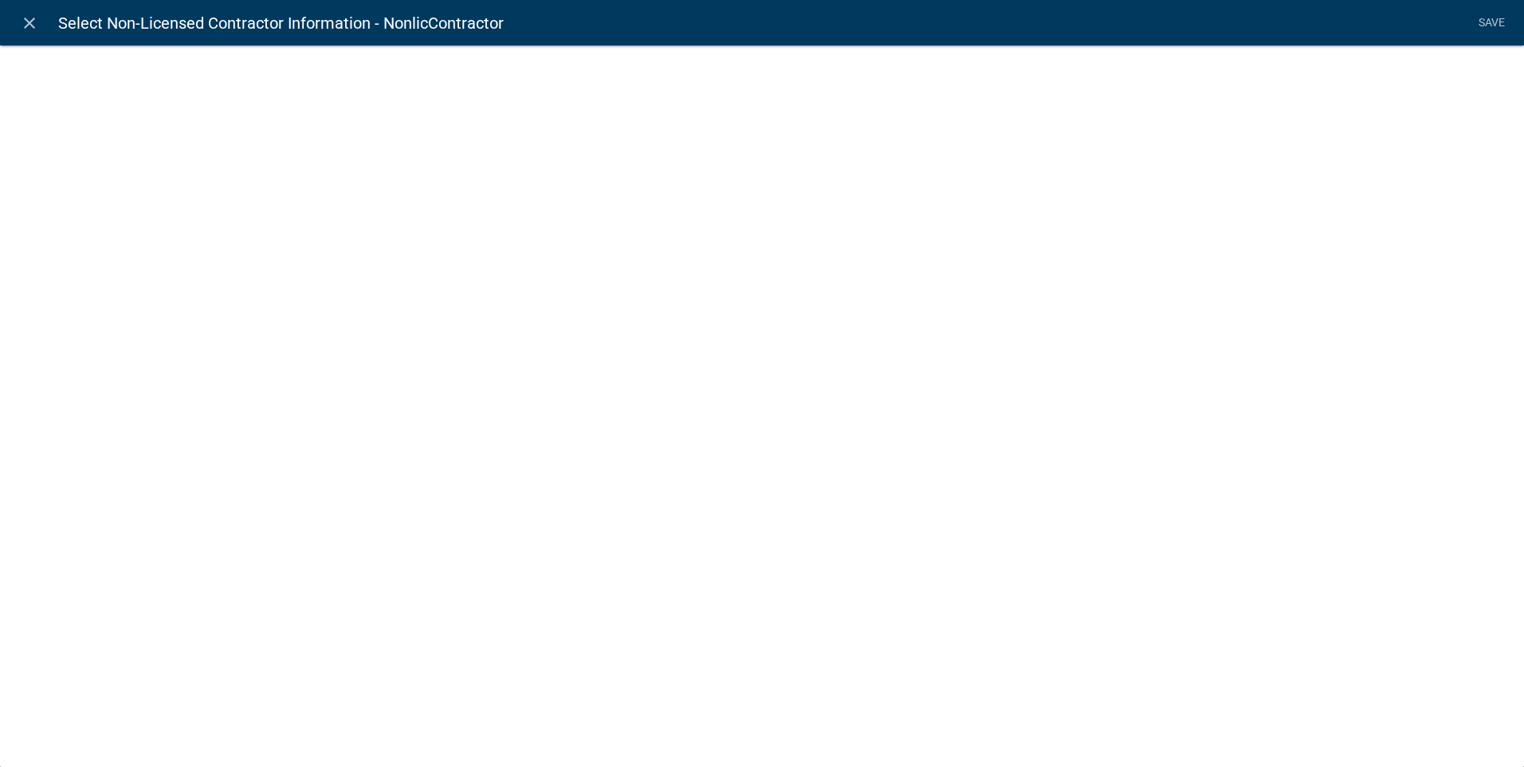
select select "select-contractor"
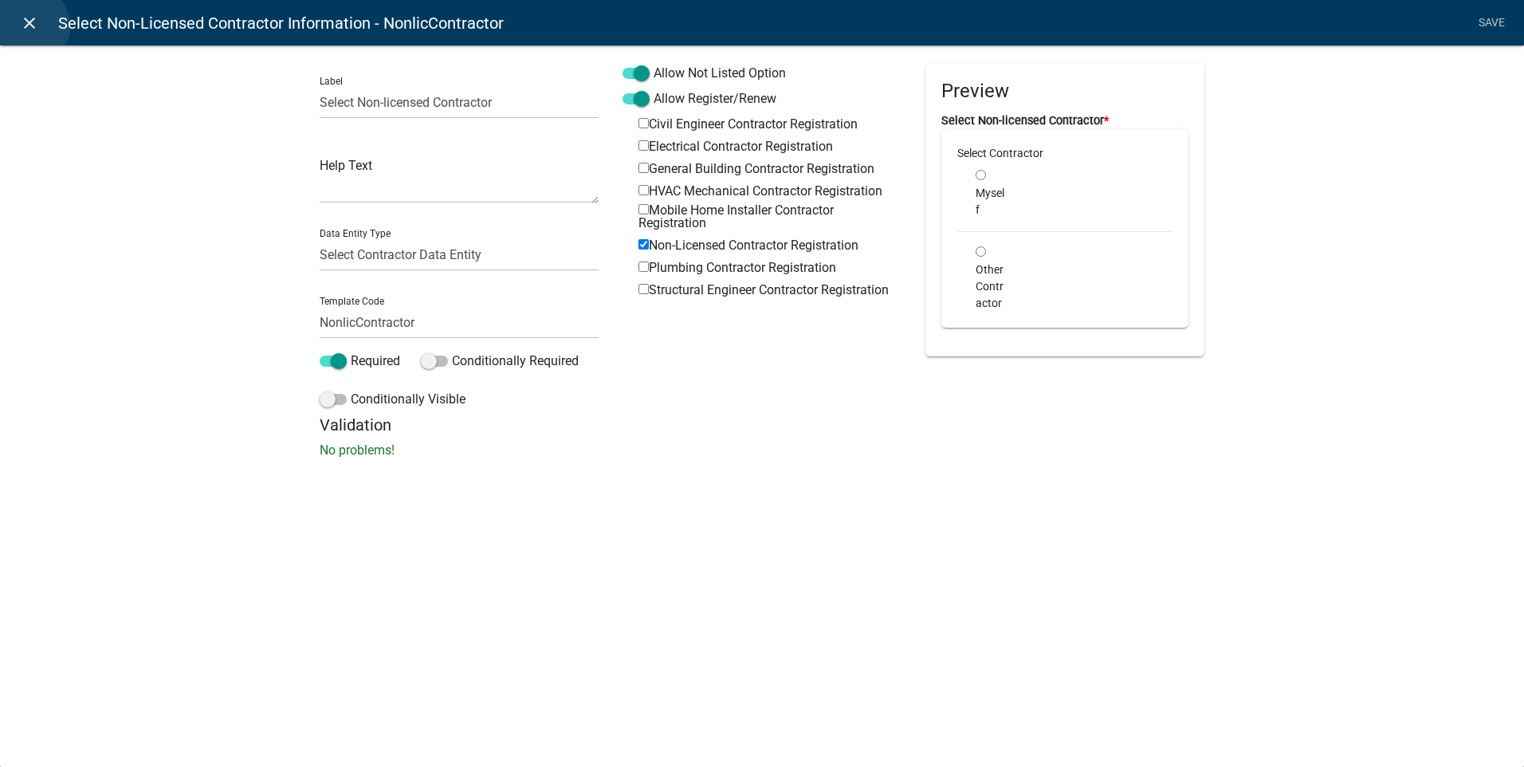
click at [29, 26] on icon "close" at bounding box center [29, 23] width 19 height 19
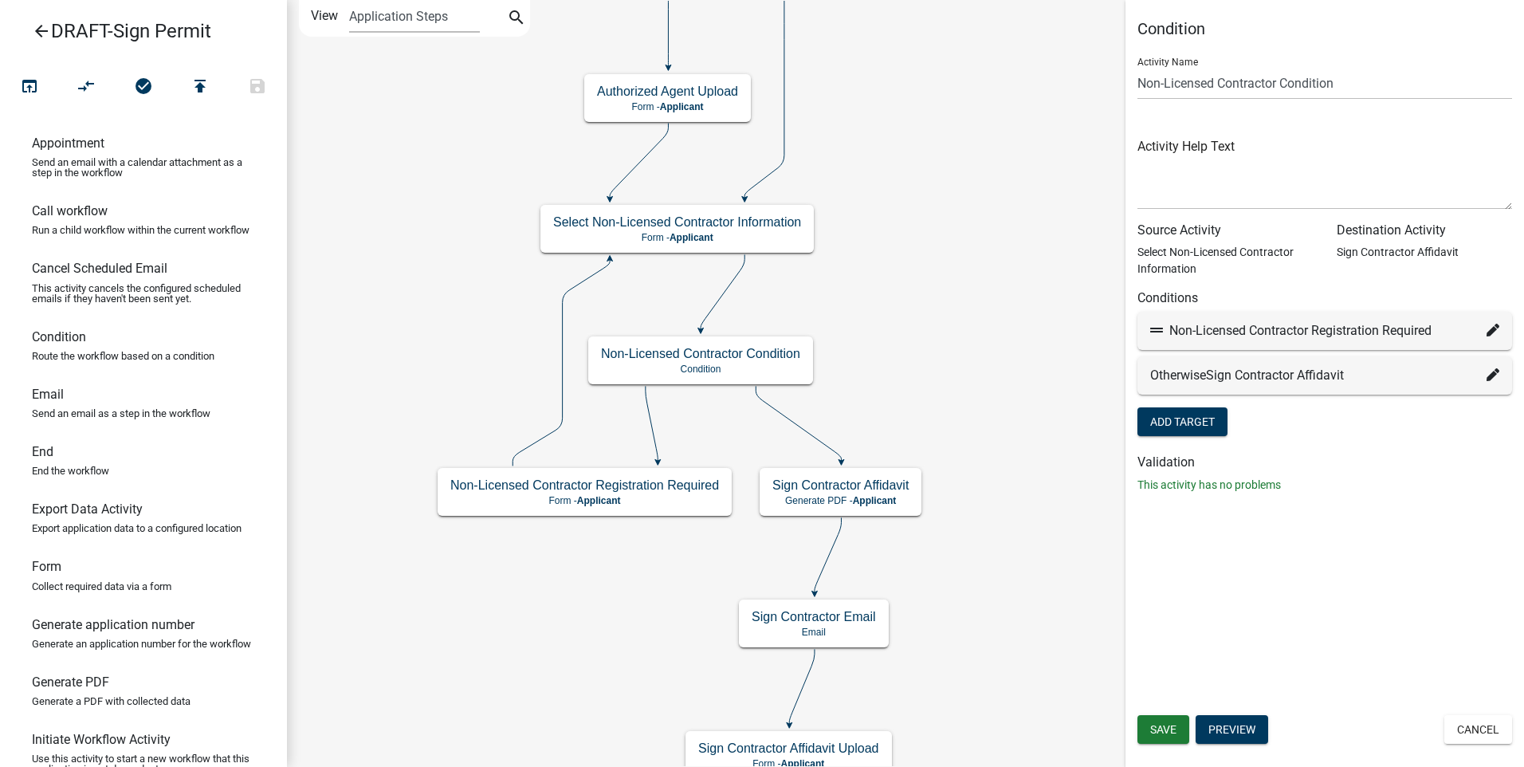
click at [1493, 329] on icon at bounding box center [1493, 330] width 13 height 13
select select "65: adb0f794-4cdf-4f5c-a1a0-a5487e0f8e20"
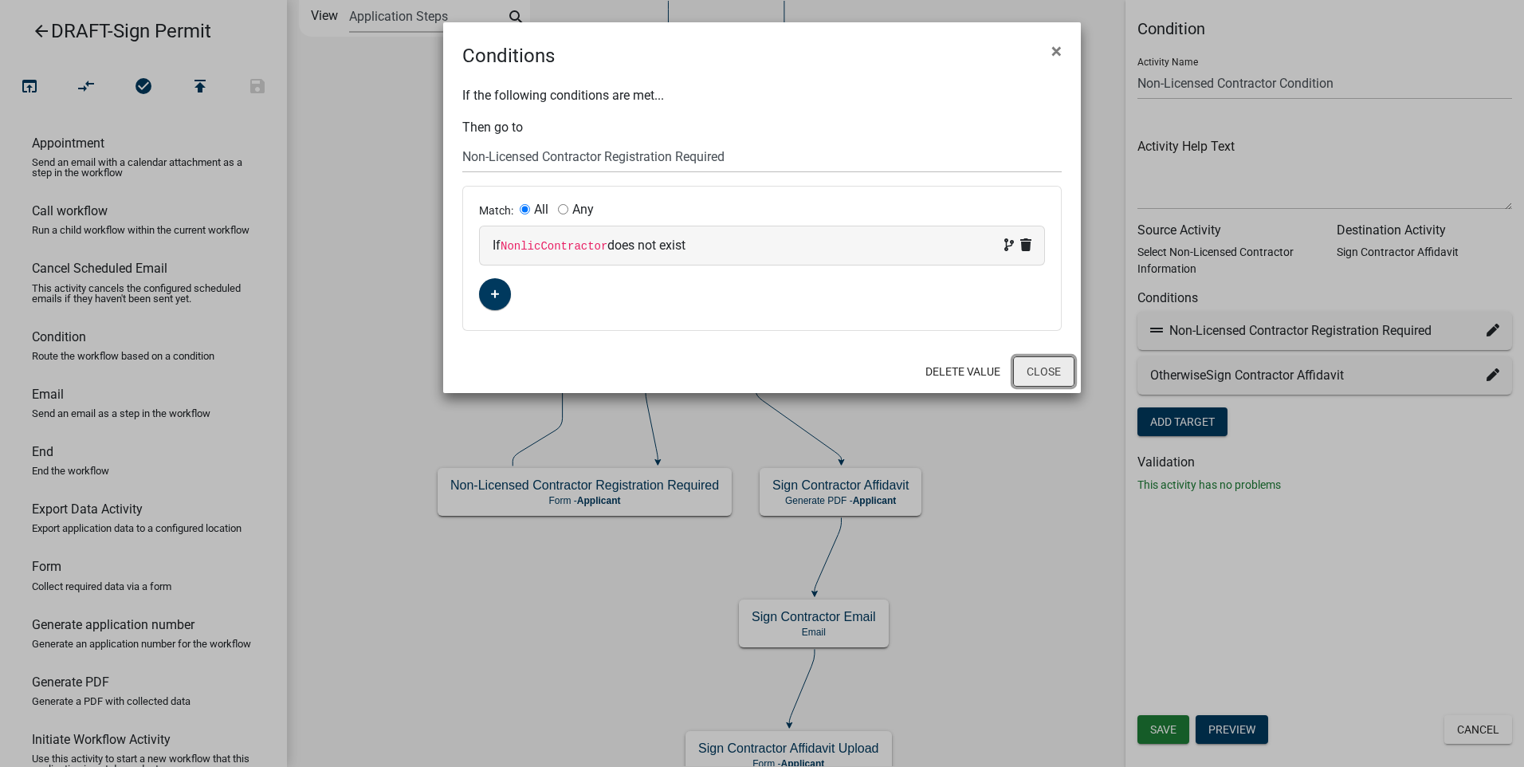
click at [1032, 376] on button "Close" at bounding box center [1043, 371] width 61 height 30
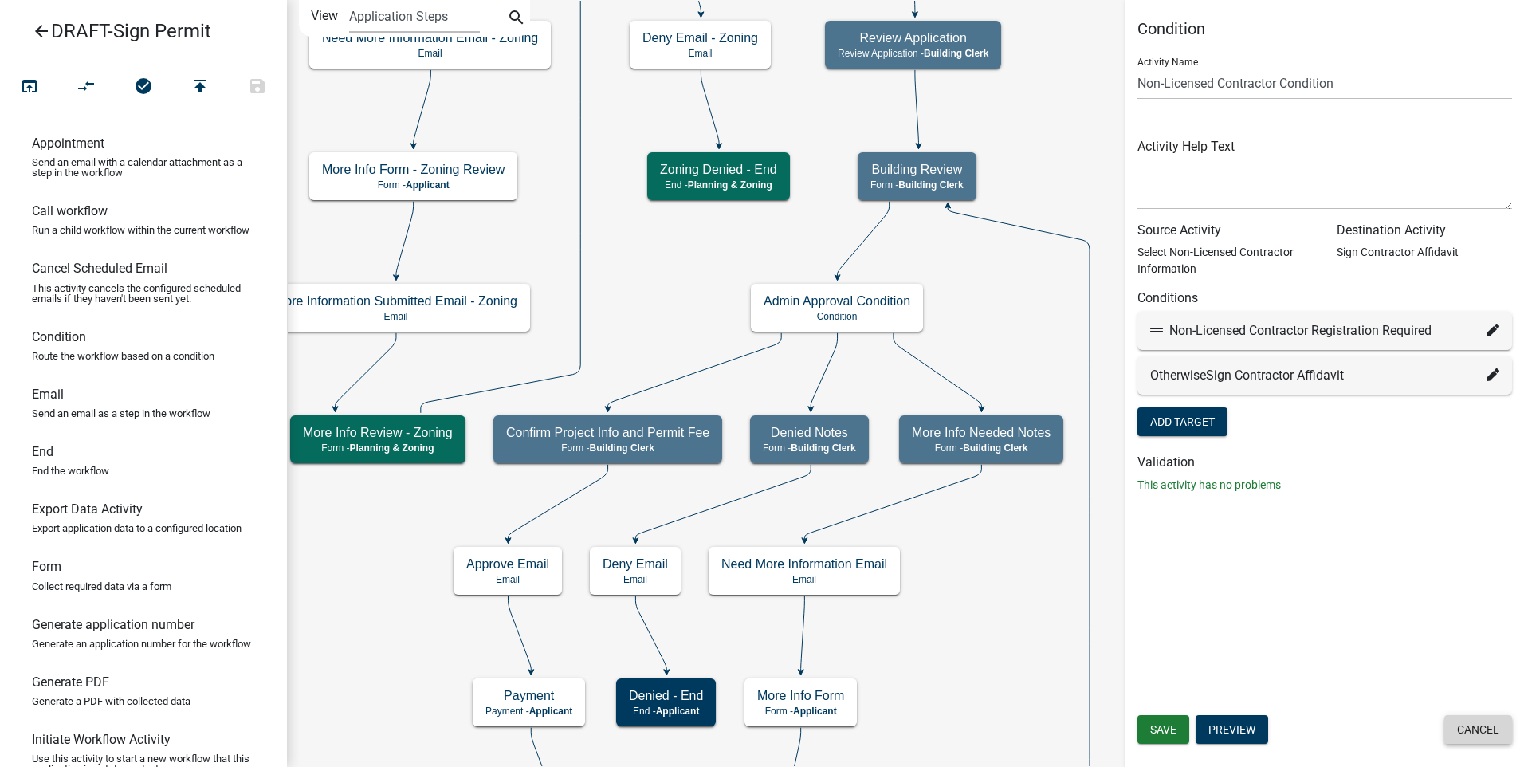
click at [1461, 725] on button "Cancel" at bounding box center [1479, 729] width 68 height 29
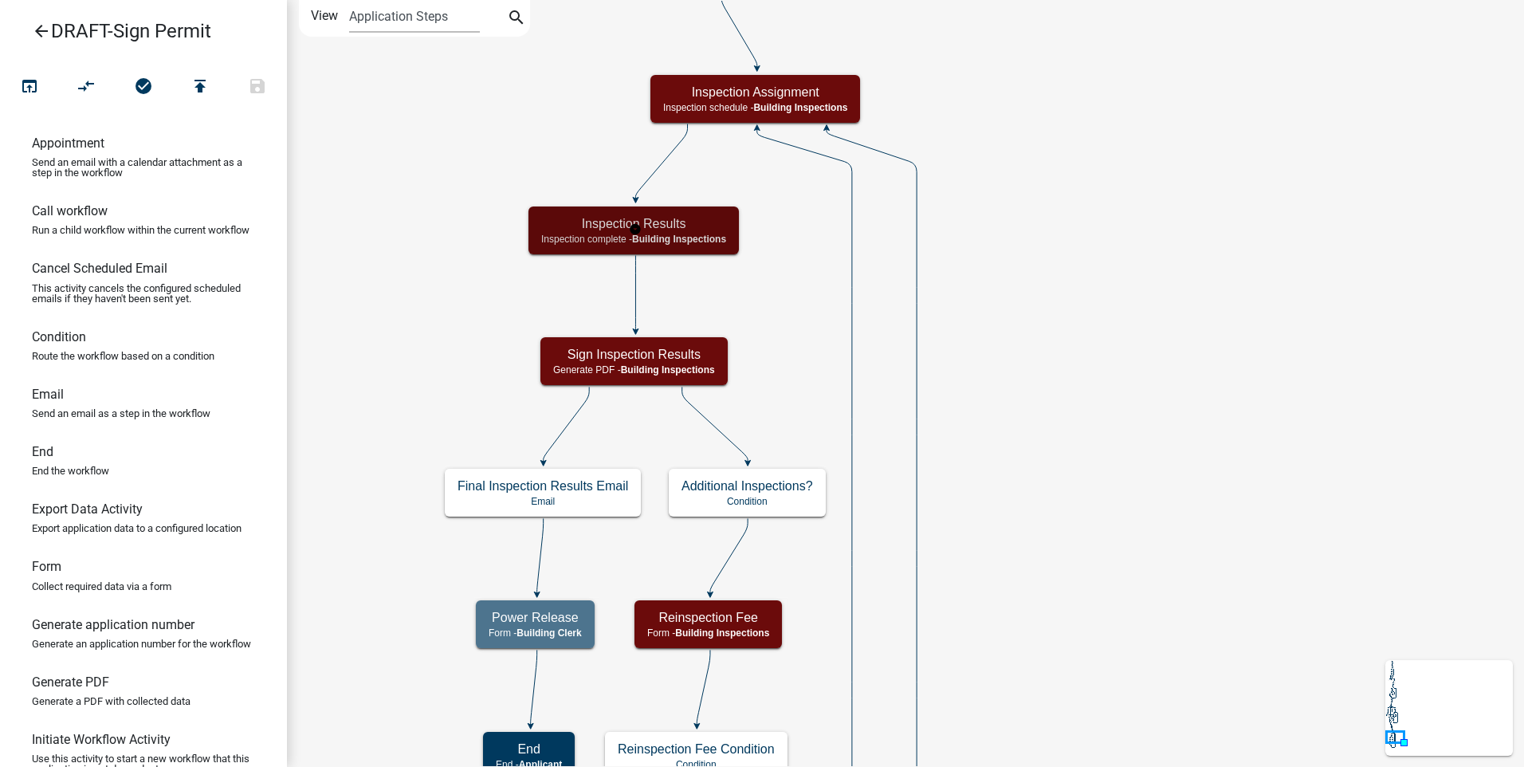
click at [710, 242] on span "Building Inspections" at bounding box center [679, 239] width 94 height 11
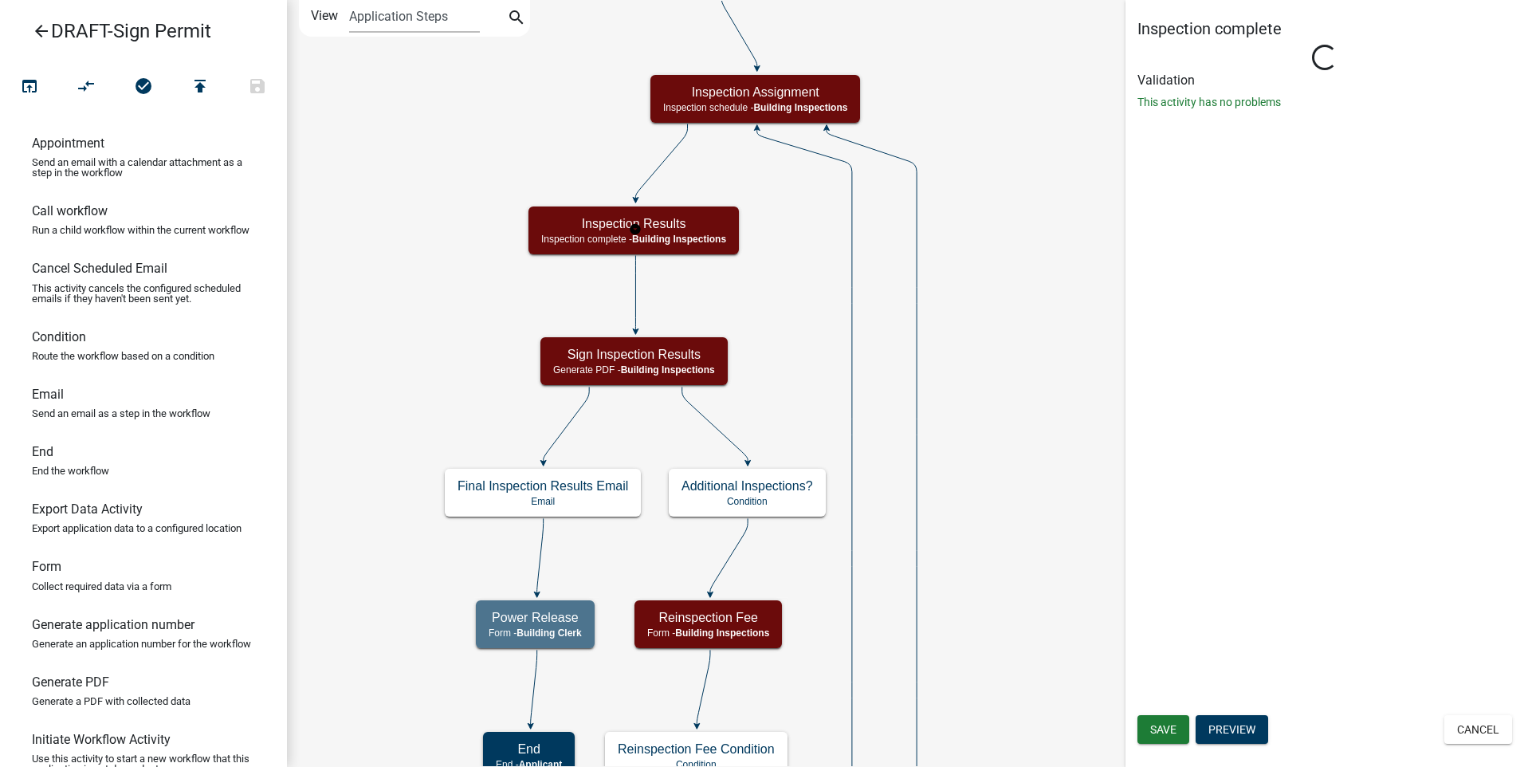
select select "67B8E1BD-2E3E-4A8D-861D-598F76277593"
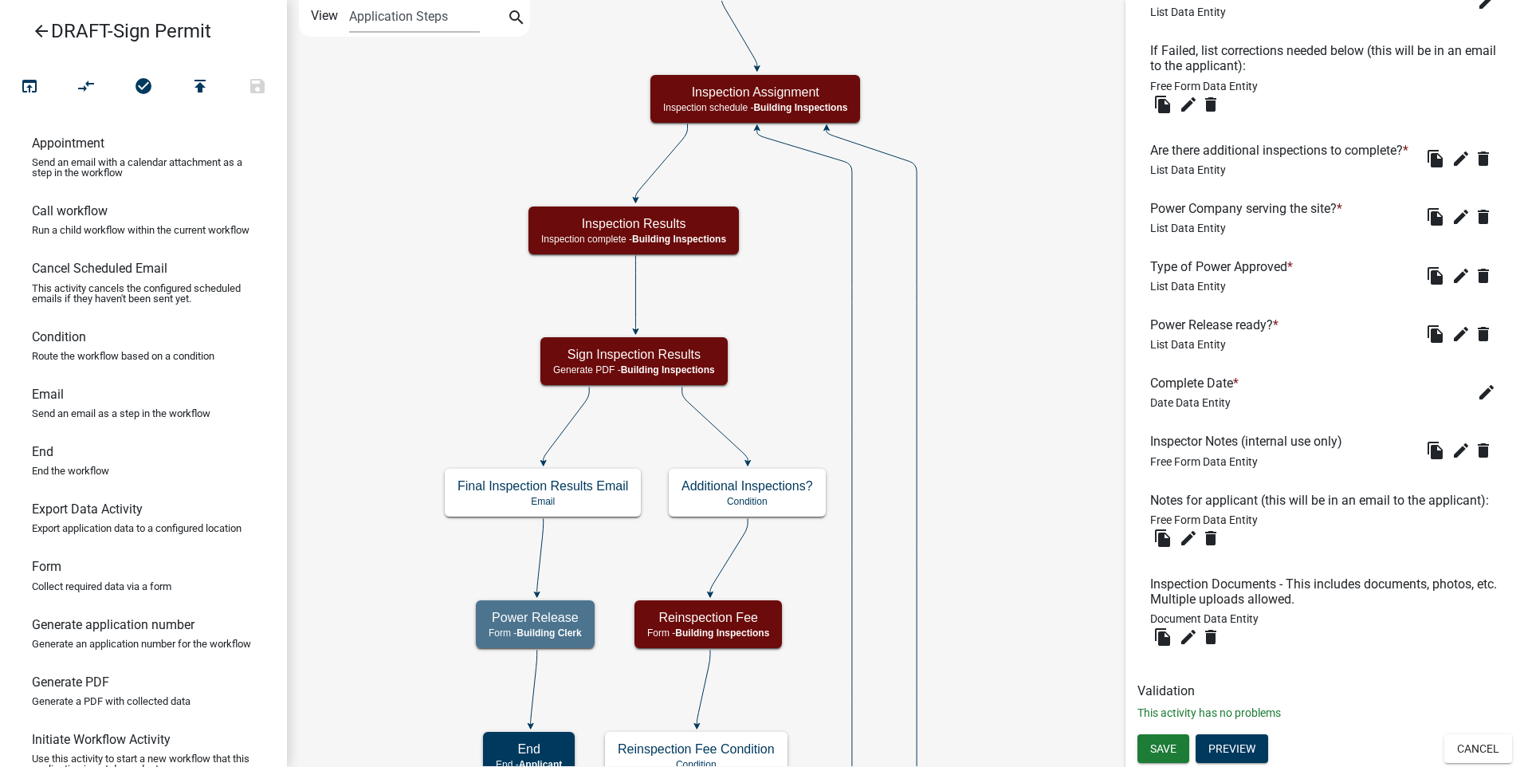
scroll to position [761, 0]
click at [1452, 266] on icon "edit" at bounding box center [1461, 275] width 19 height 19
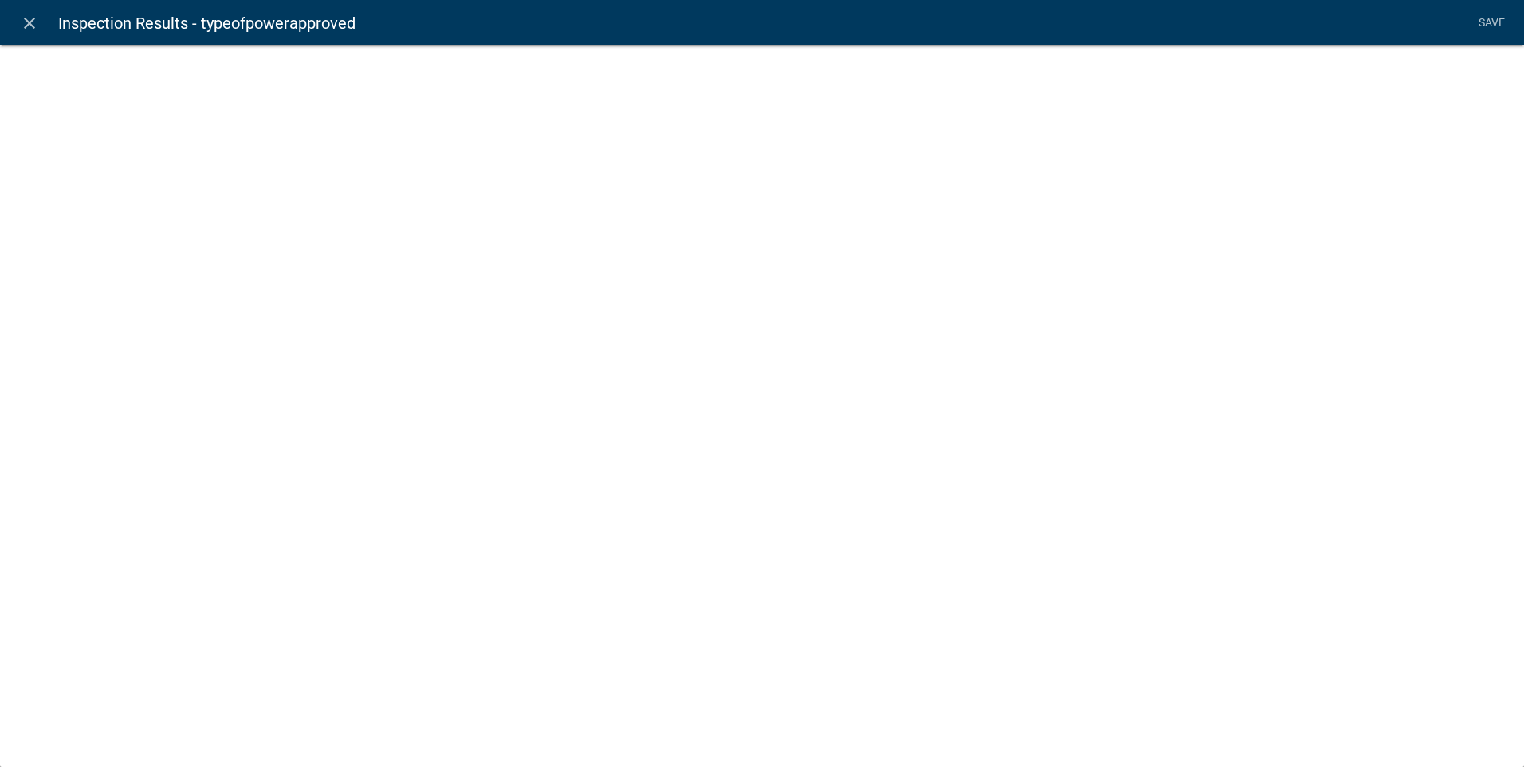
select select "list-data"
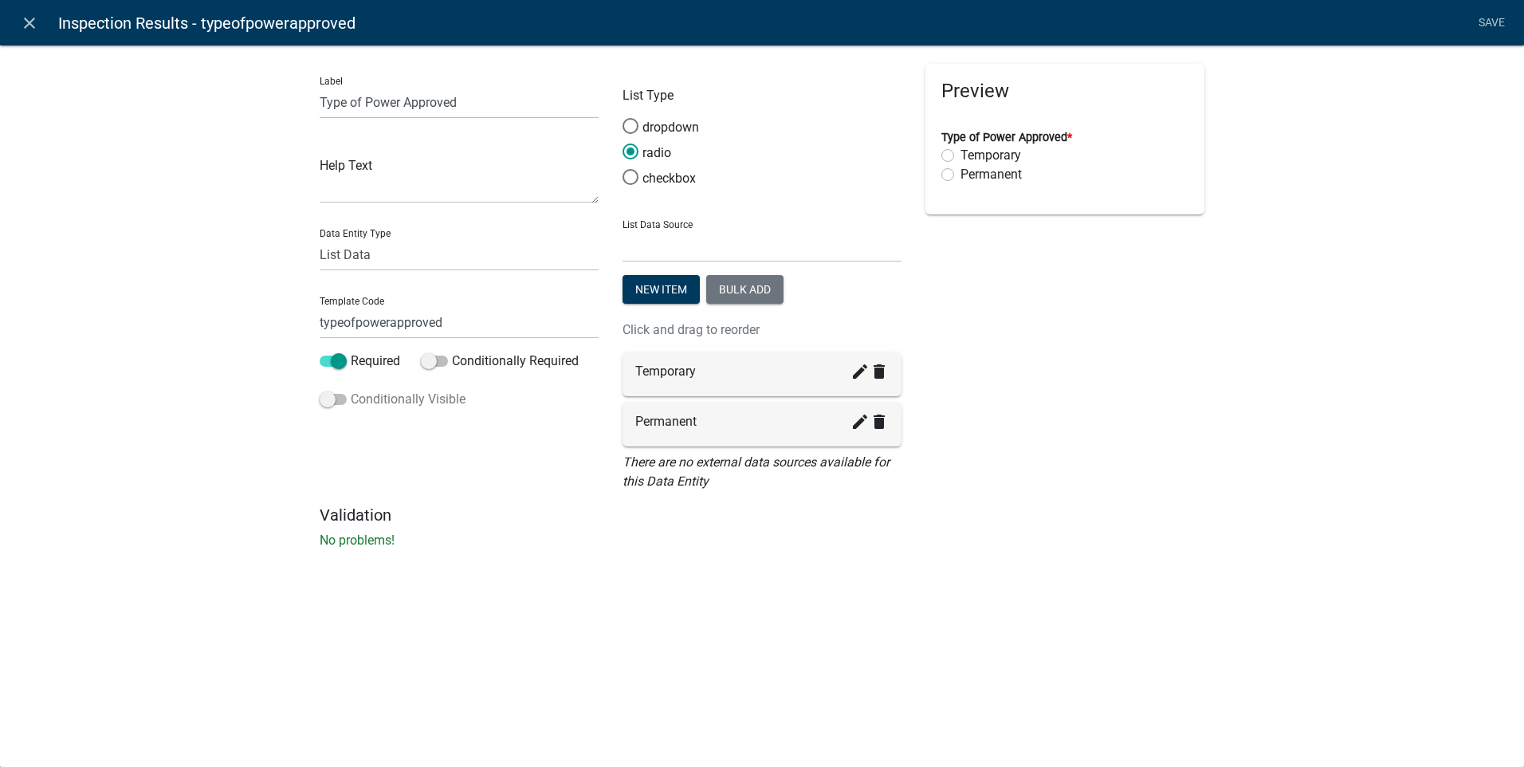
click at [332, 399] on span at bounding box center [333, 399] width 27 height 11
click at [351, 390] on input "Conditionally Visible" at bounding box center [351, 390] width 0 height 0
click at [352, 513] on fa-icon "button" at bounding box center [352, 518] width 9 height 15
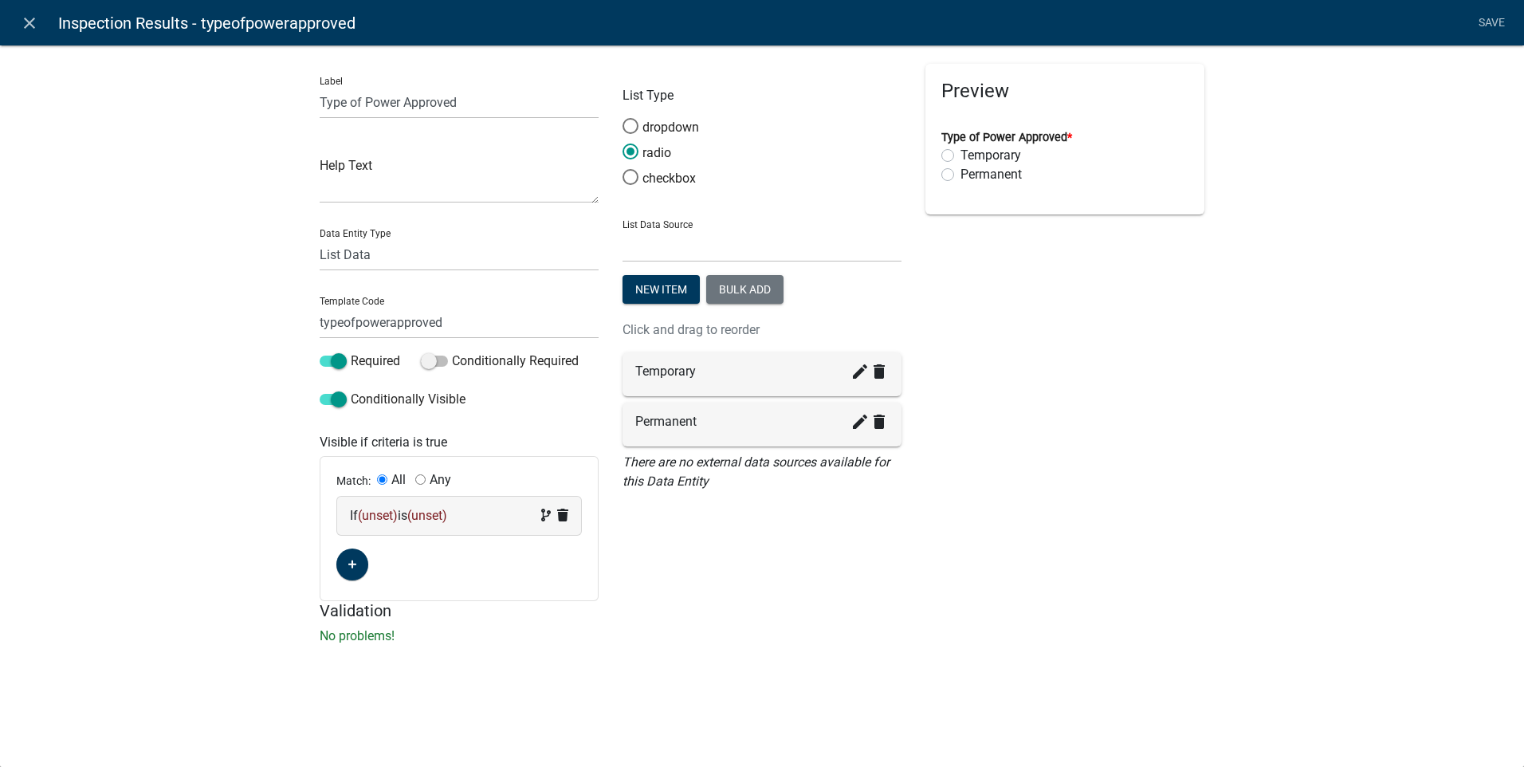
click at [383, 510] on span "(unset)" at bounding box center [378, 515] width 40 height 15
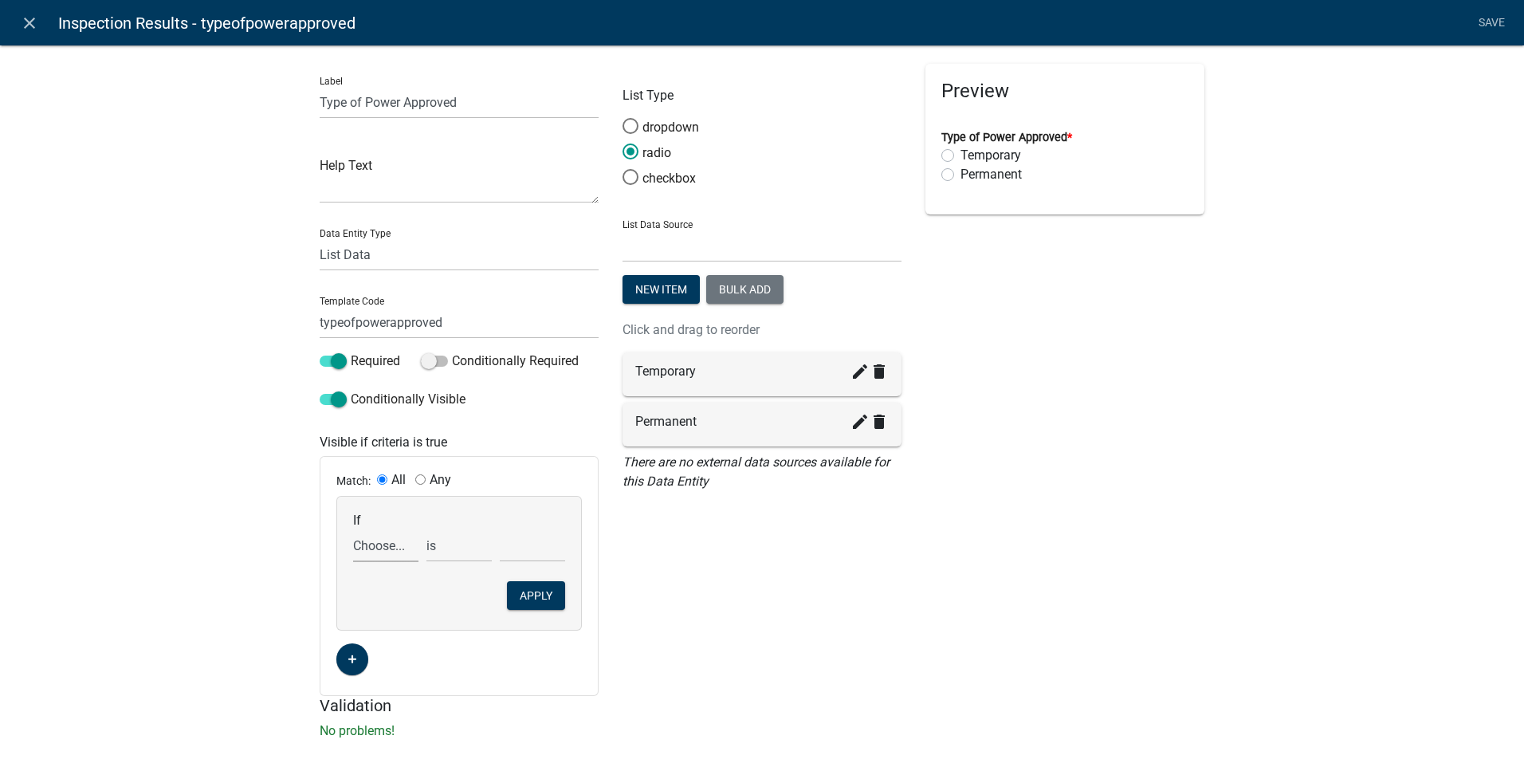
click at [371, 550] on select "Choose... Acres AdditionalInspectionsYN ALL_FEE_RECIPIENTS AMOUNT_PAID amperage…" at bounding box center [385, 545] width 65 height 33
select select "2: AdditionalInspectionsYN"
click at [353, 529] on select "Choose... Acres AdditionalInspectionsYN ALL_FEE_RECIPIENTS AMOUNT_PAID amperage…" at bounding box center [385, 545] width 65 height 33
click at [519, 548] on select "Choose... No Yes" at bounding box center [532, 545] width 65 height 33
select select "1: No"
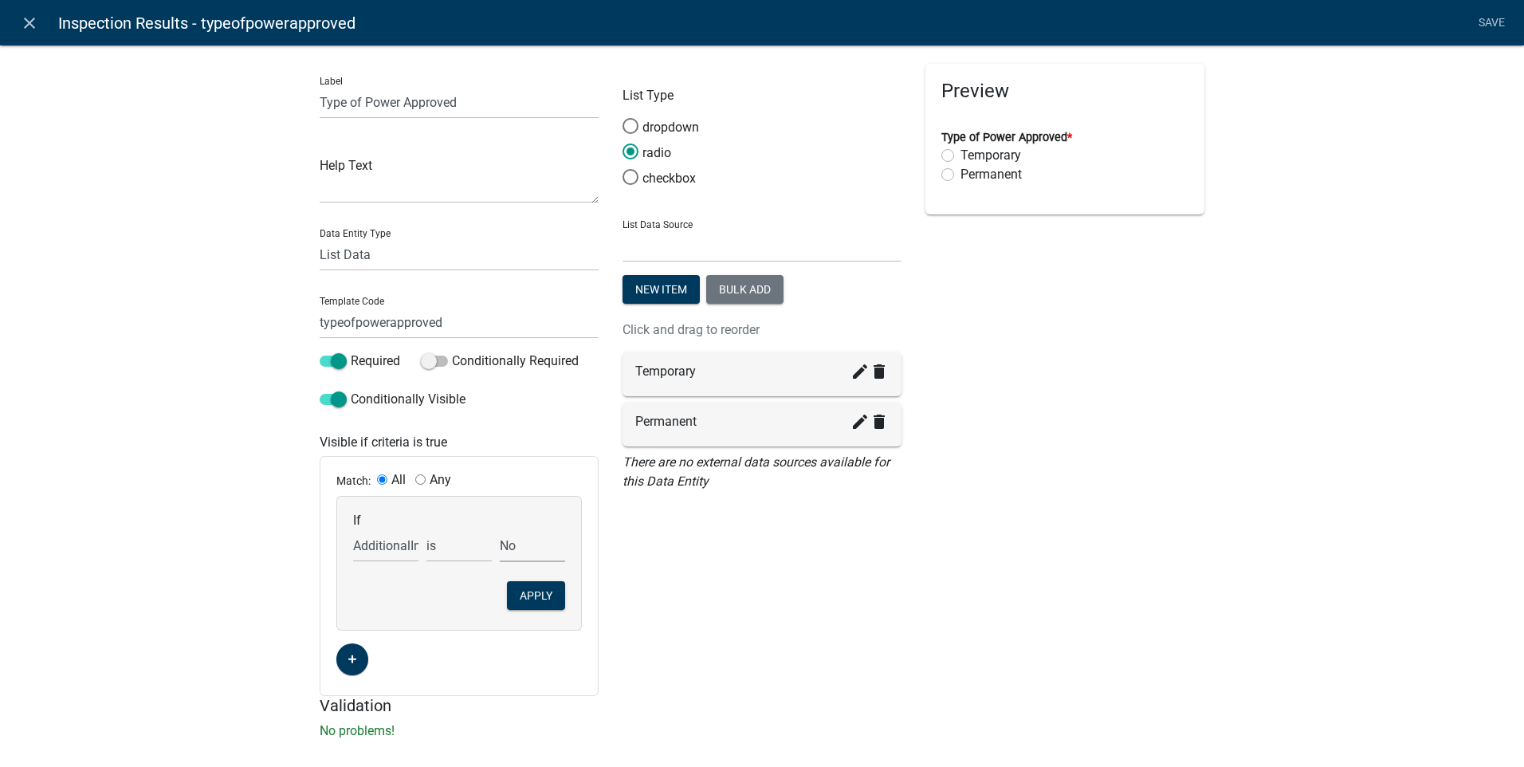
click at [500, 529] on select "Choose... No Yes" at bounding box center [532, 545] width 65 height 33
click at [535, 596] on button "Apply" at bounding box center [536, 595] width 58 height 29
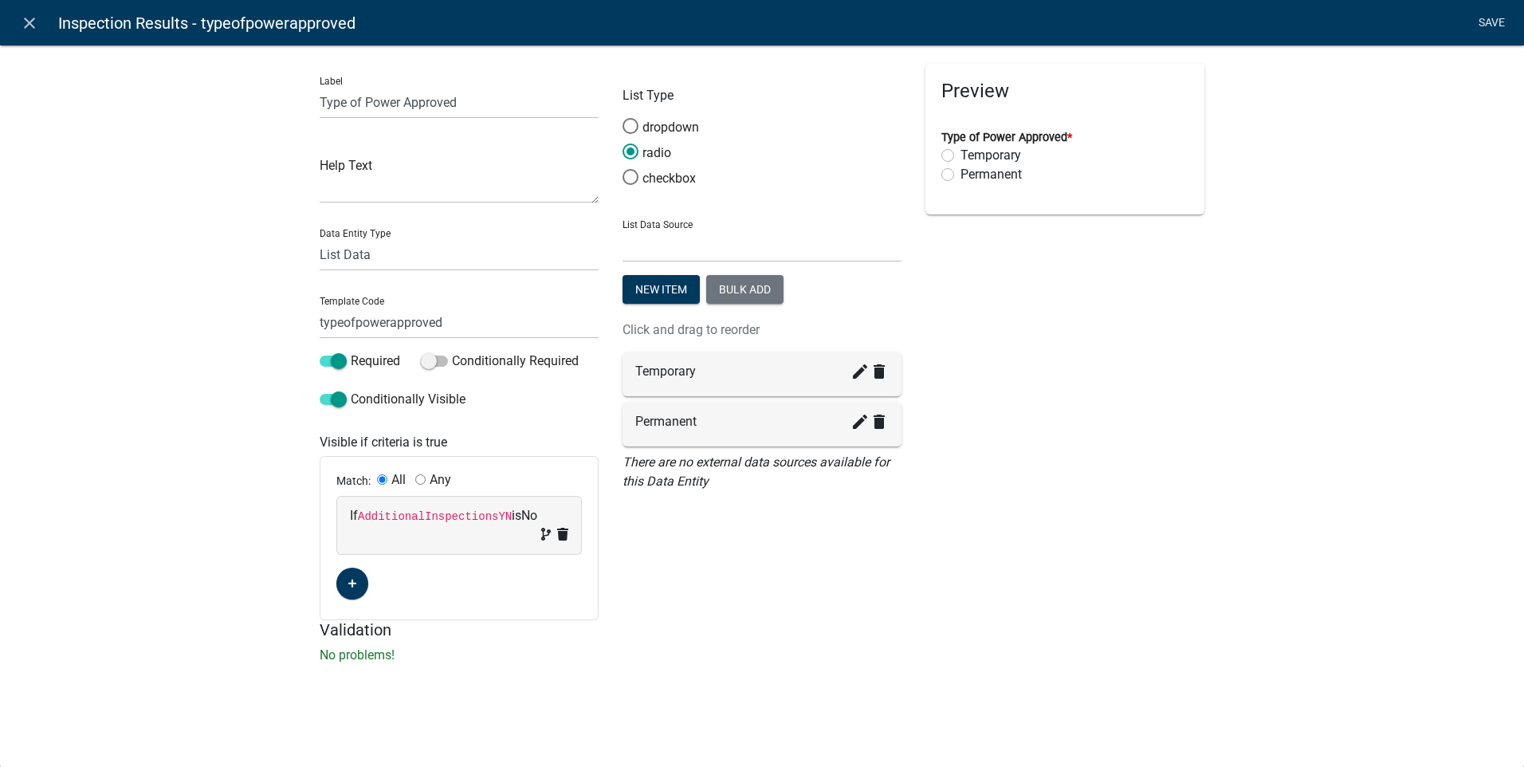
click at [1484, 22] on link "Save" at bounding box center [1492, 23] width 40 height 30
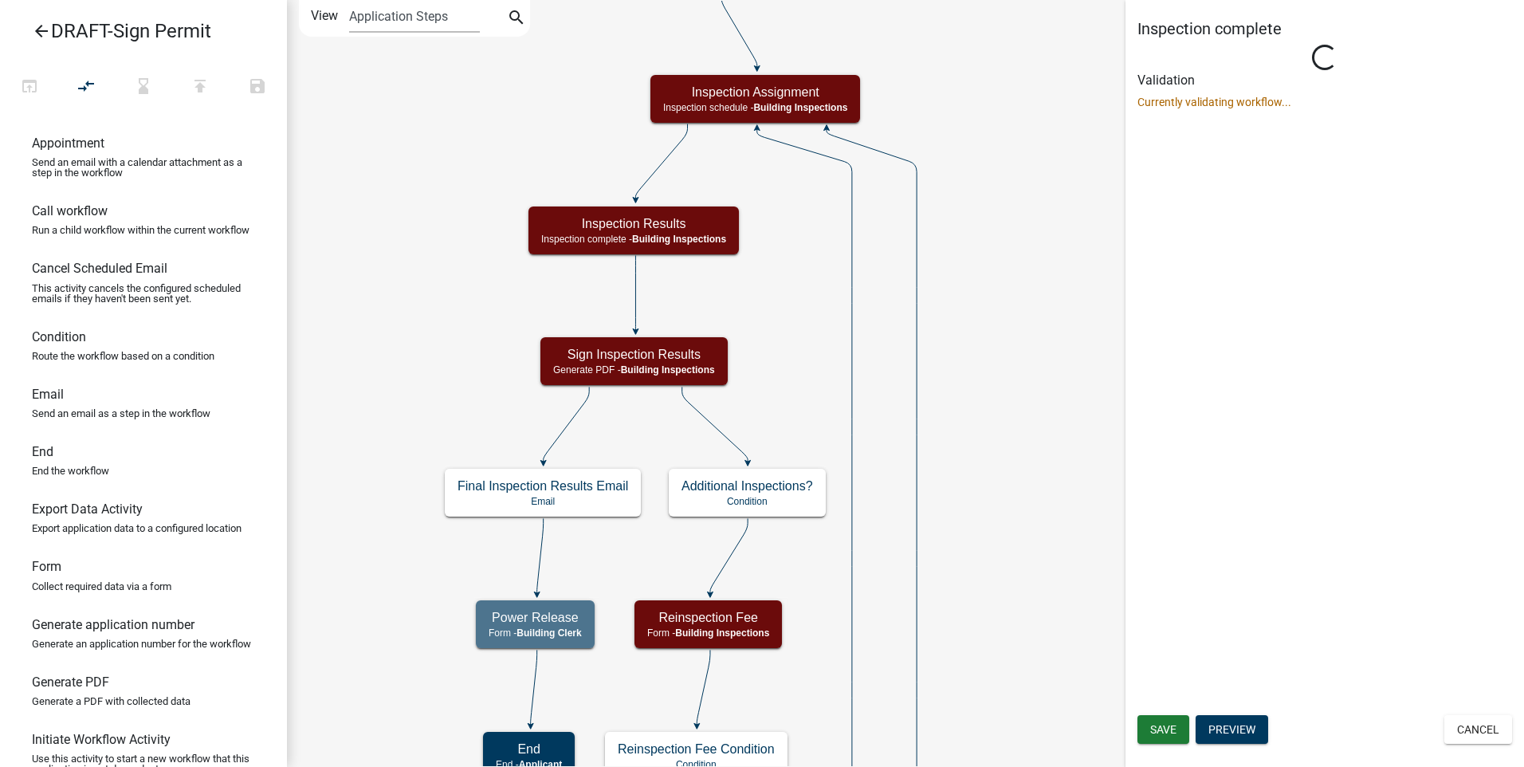
scroll to position [0, 0]
select select "67B8E1BD-2E3E-4A8D-861D-598F76277593"
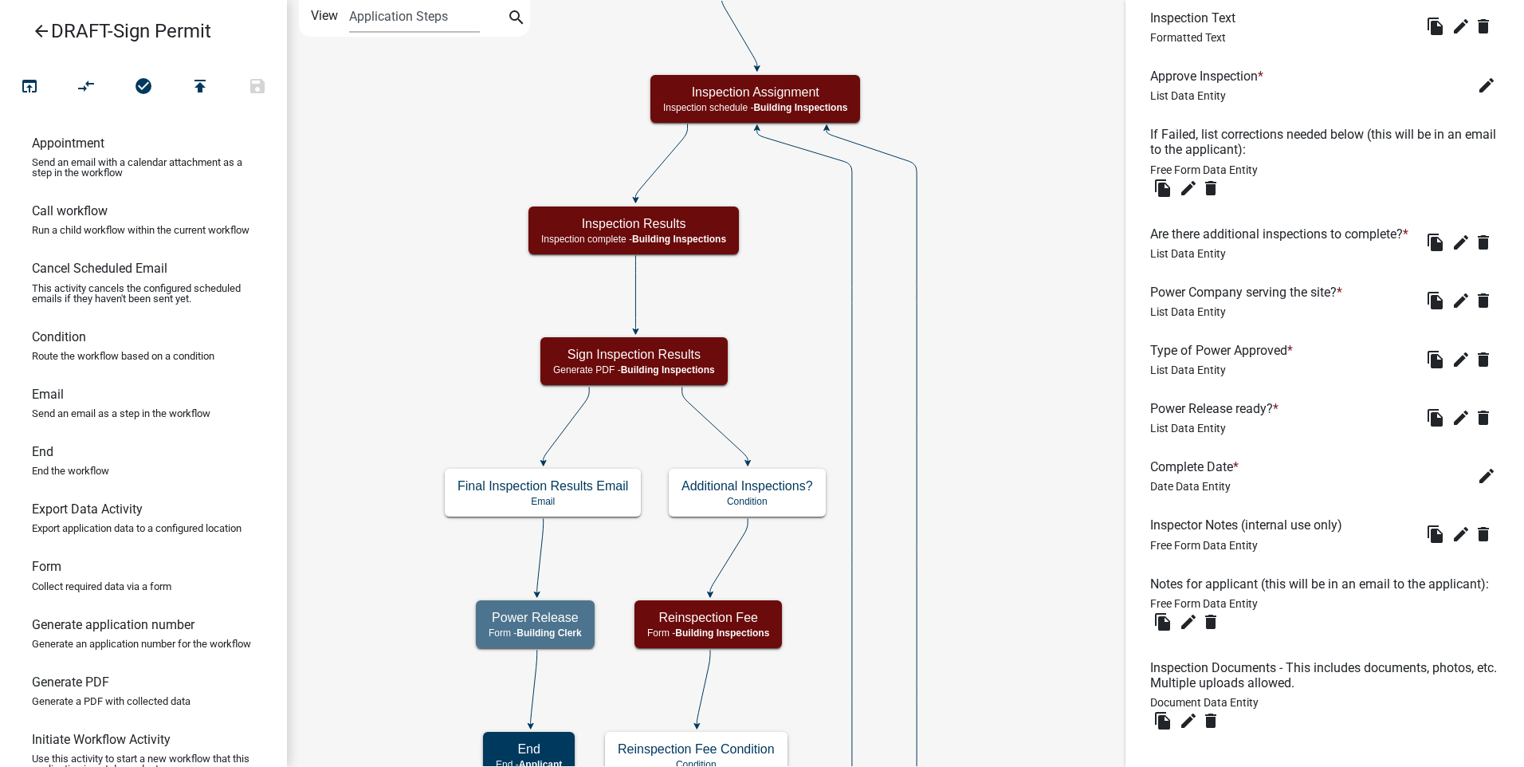
scroll to position [761, 0]
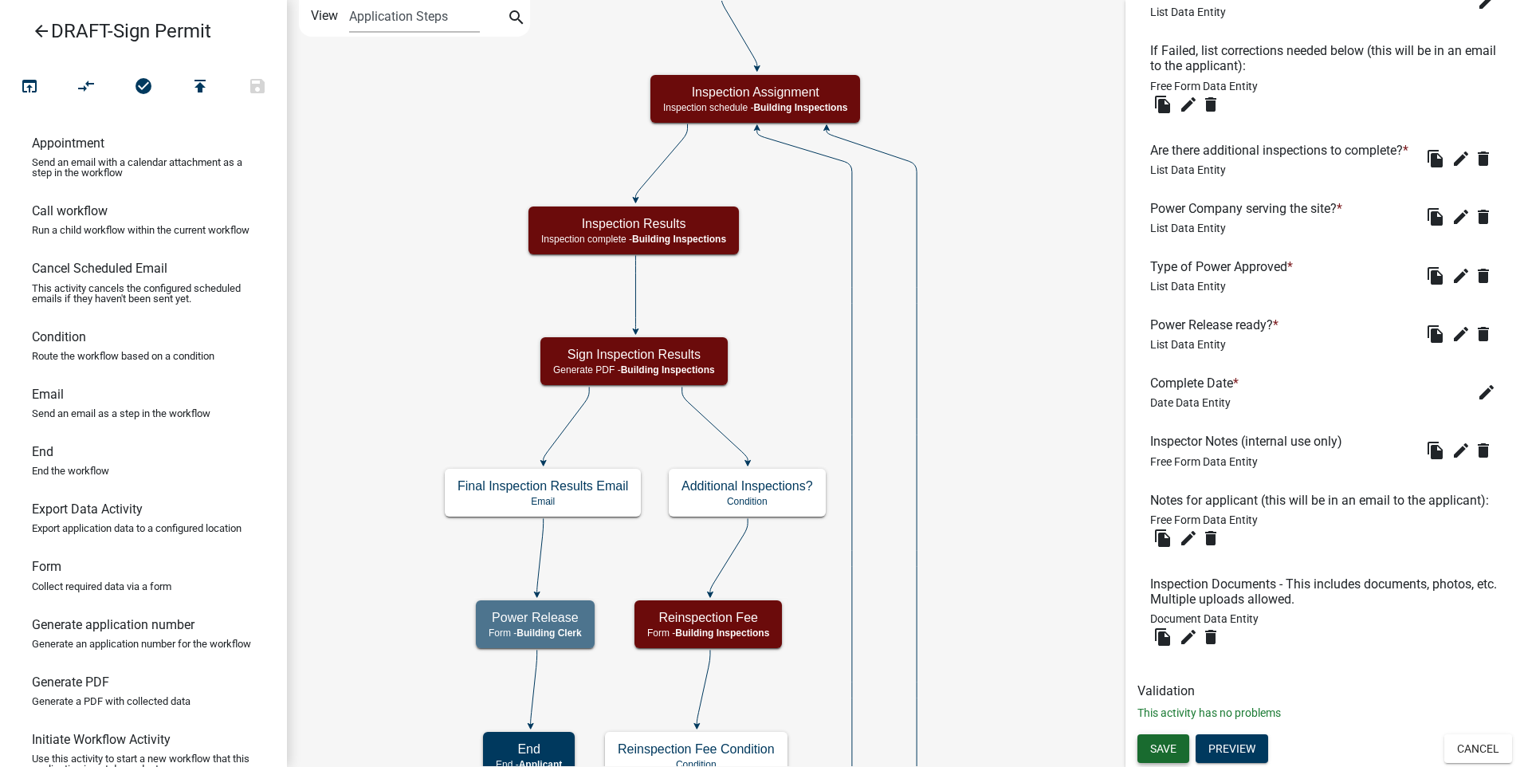
click at [1162, 745] on span "Save" at bounding box center [1163, 748] width 26 height 13
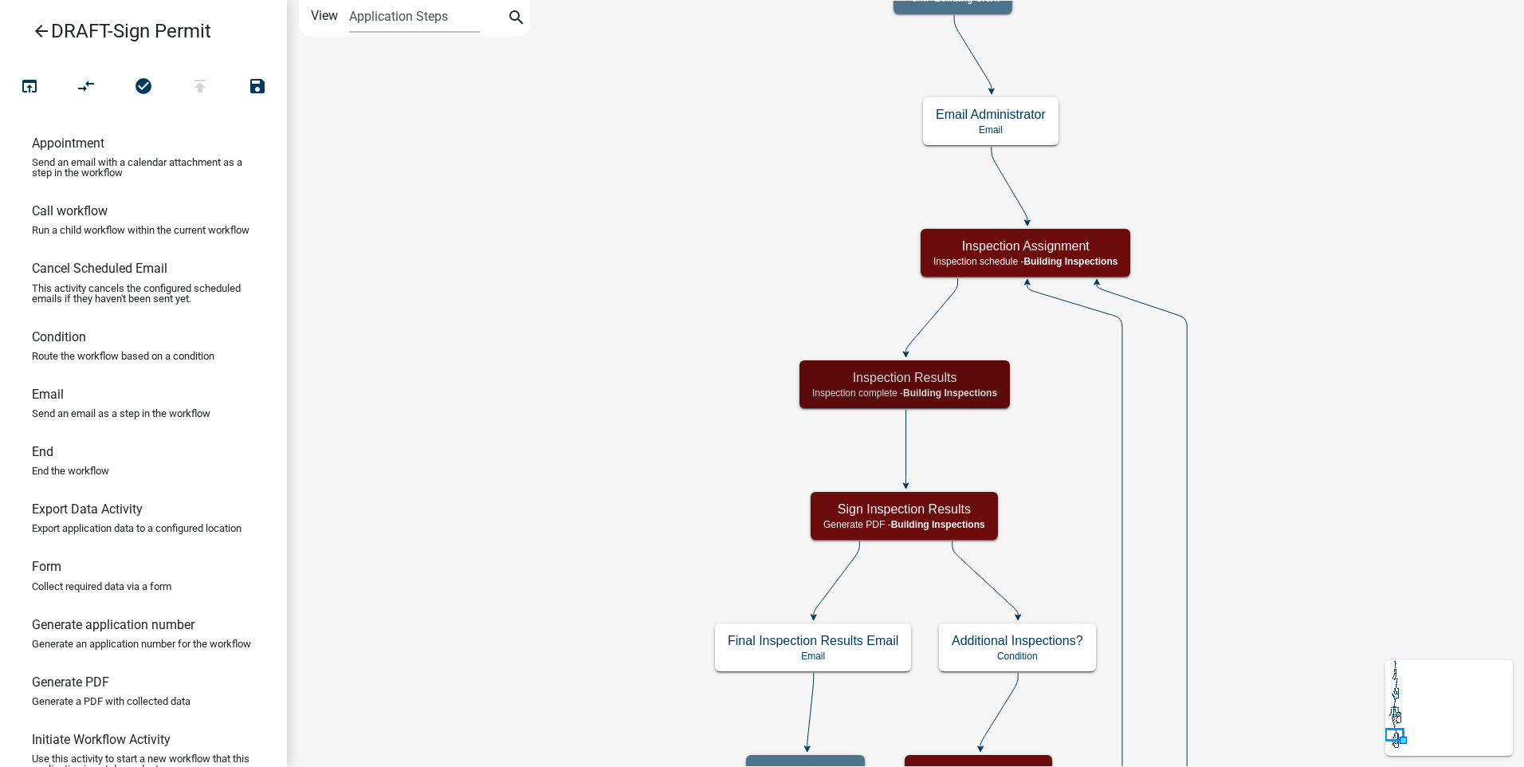
scroll to position [0, 0]
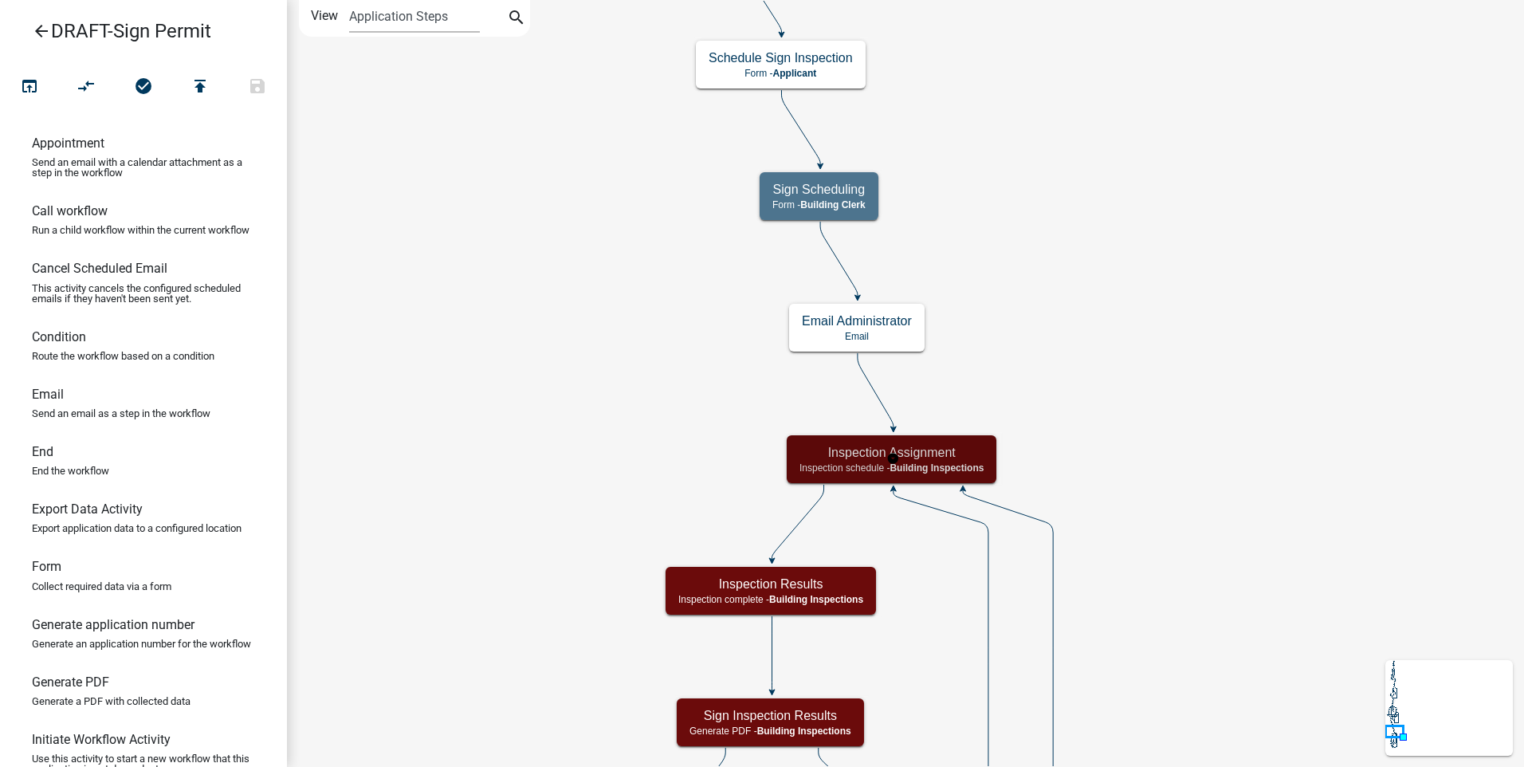
click at [960, 460] on h5 "Inspection Assignment" at bounding box center [892, 452] width 184 height 15
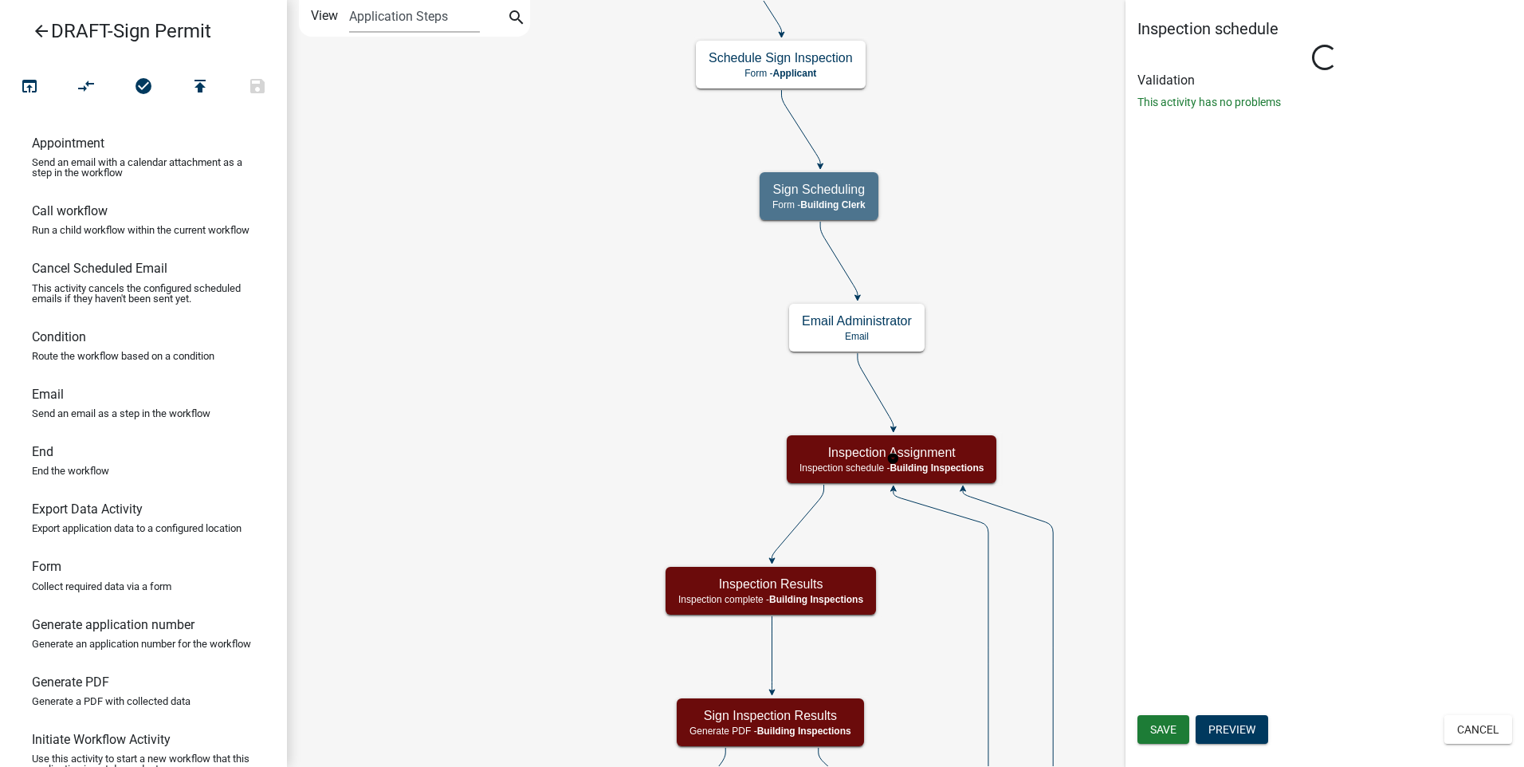
select select "67B8E1BD-2E3E-4A8D-861D-598F76277593"
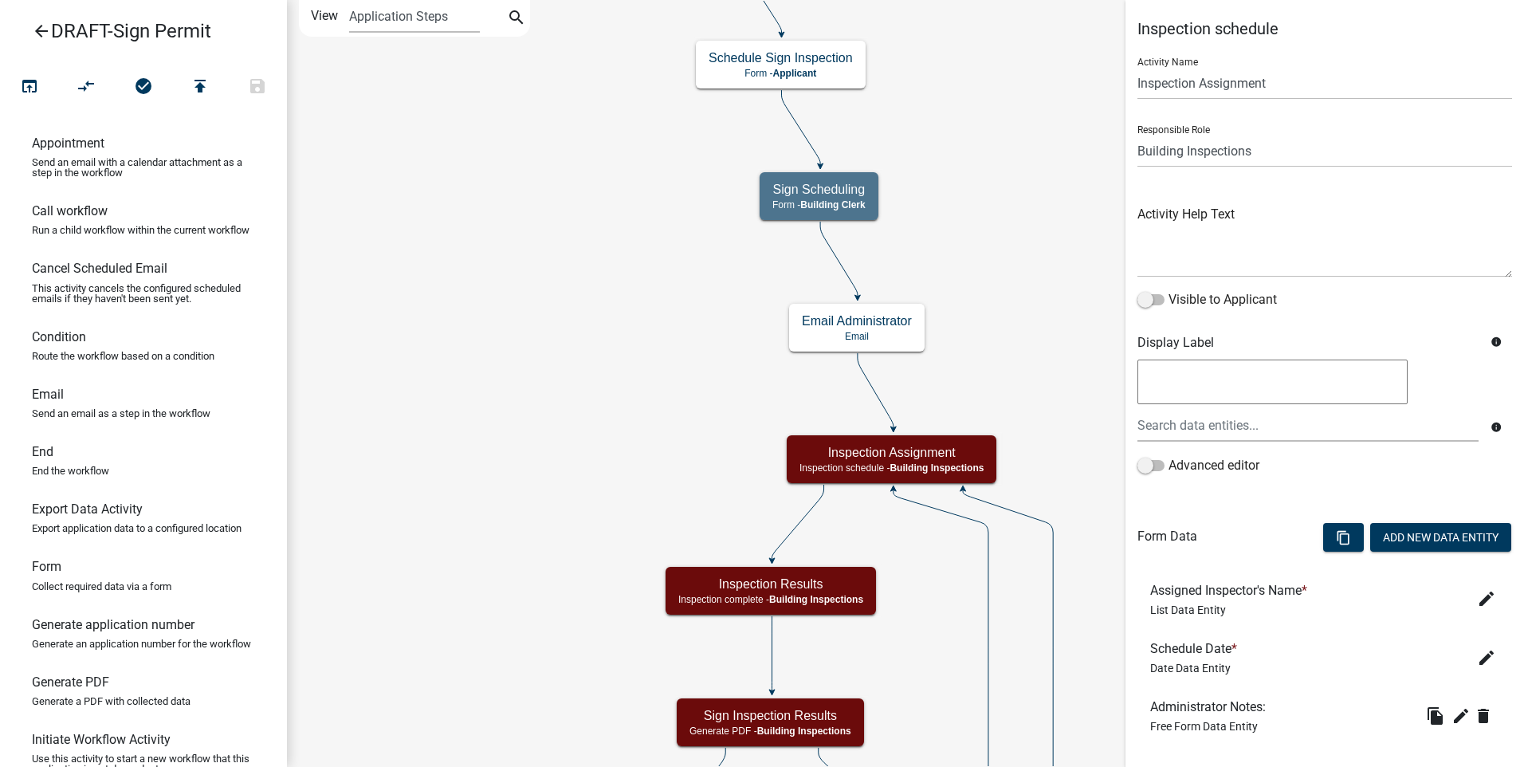
click at [1083, 368] on icon "Start Start - Applicant Applicant Login Require user Applicant and Sign Informa…" at bounding box center [906, 769] width 1236 height 1536
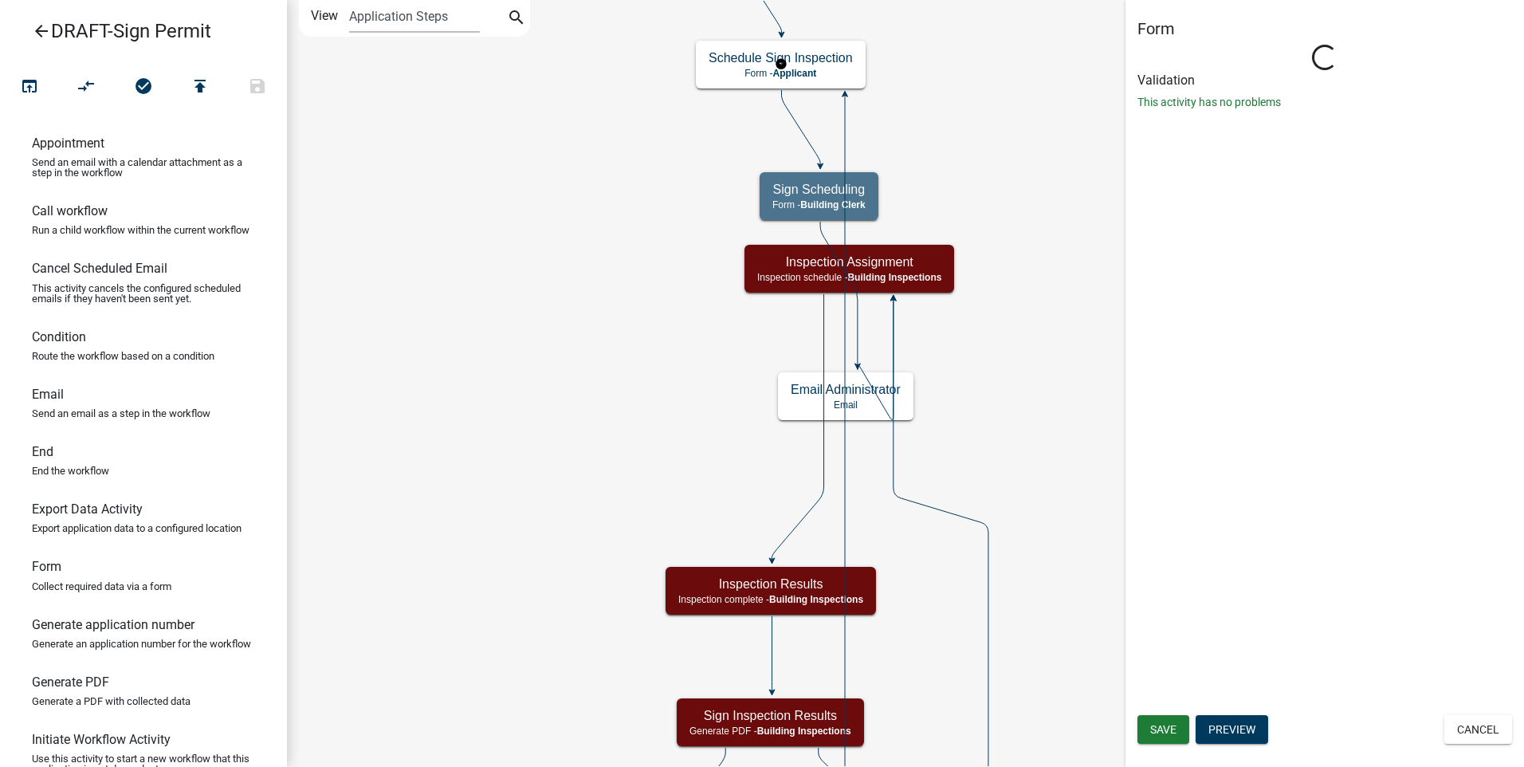
select select "67B8E1BD-2E3E-4A8D-861D-598F76277593"
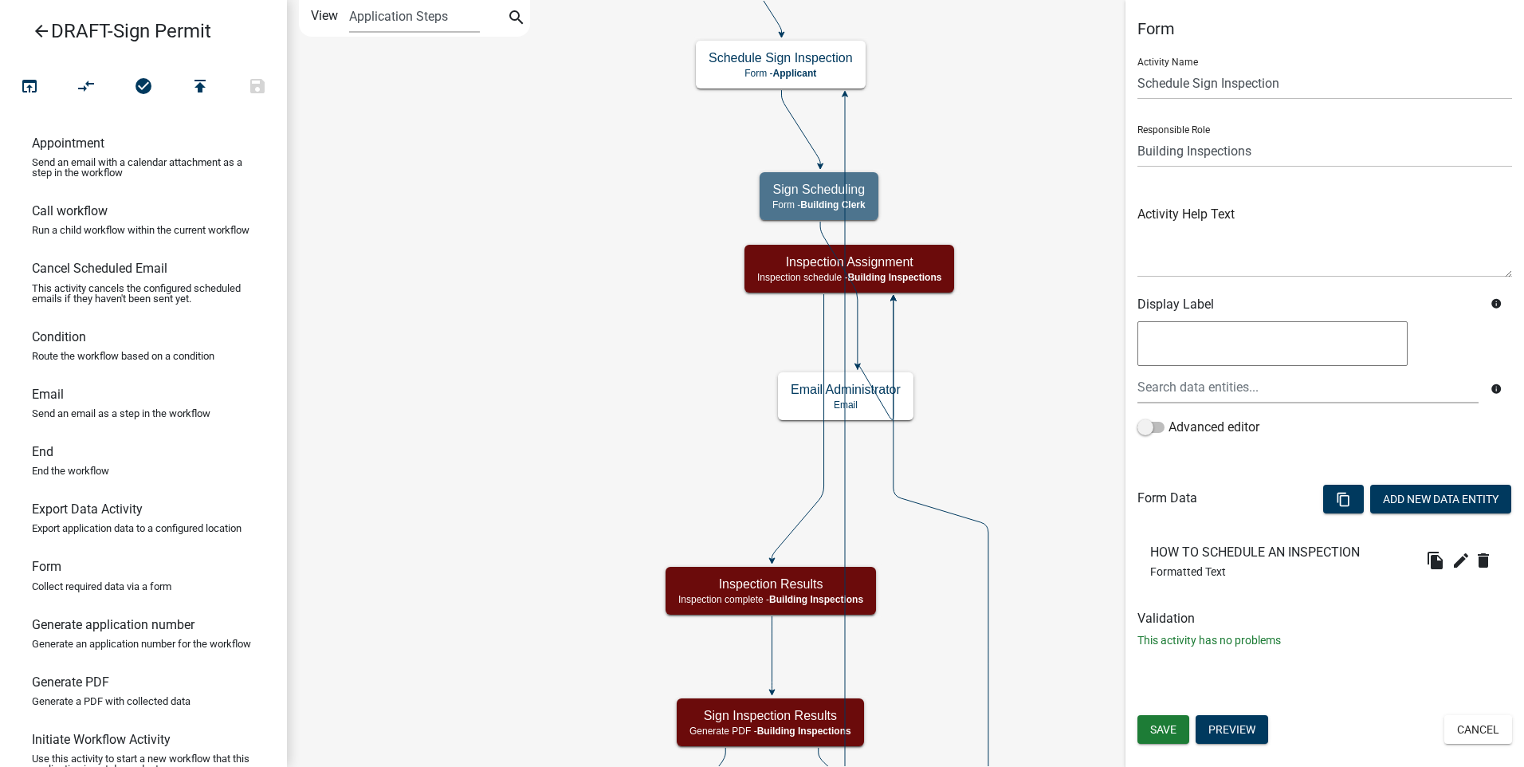
click at [891, 313] on icon at bounding box center [876, 359] width 36 height 120
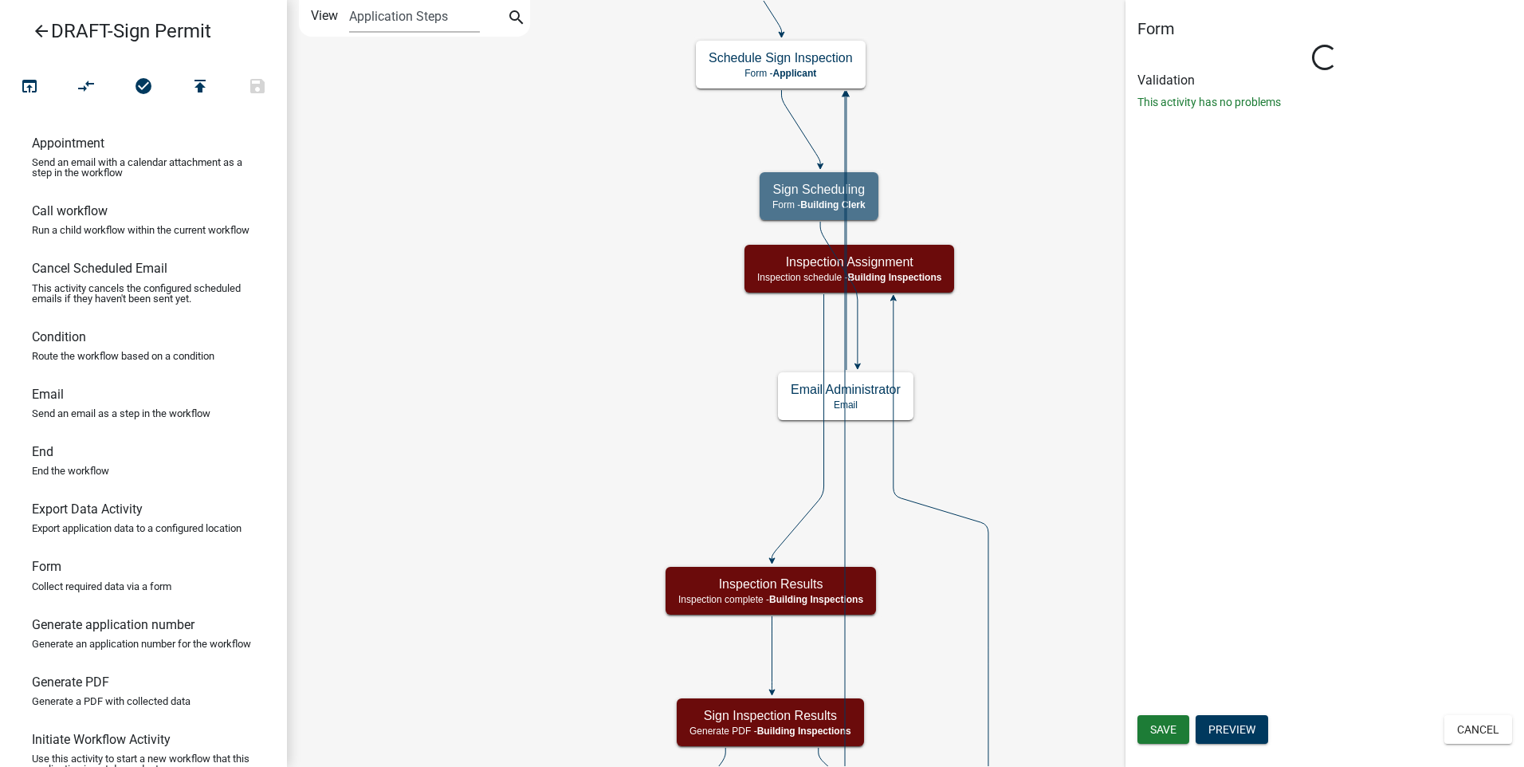
click at [937, 121] on icon "Start Start - Applicant Applicant Login Require user Applicant and Sign Informa…" at bounding box center [906, 769] width 1236 height 1536
select select "67B8E1BD-2E3E-4A8D-861D-598F76277593"
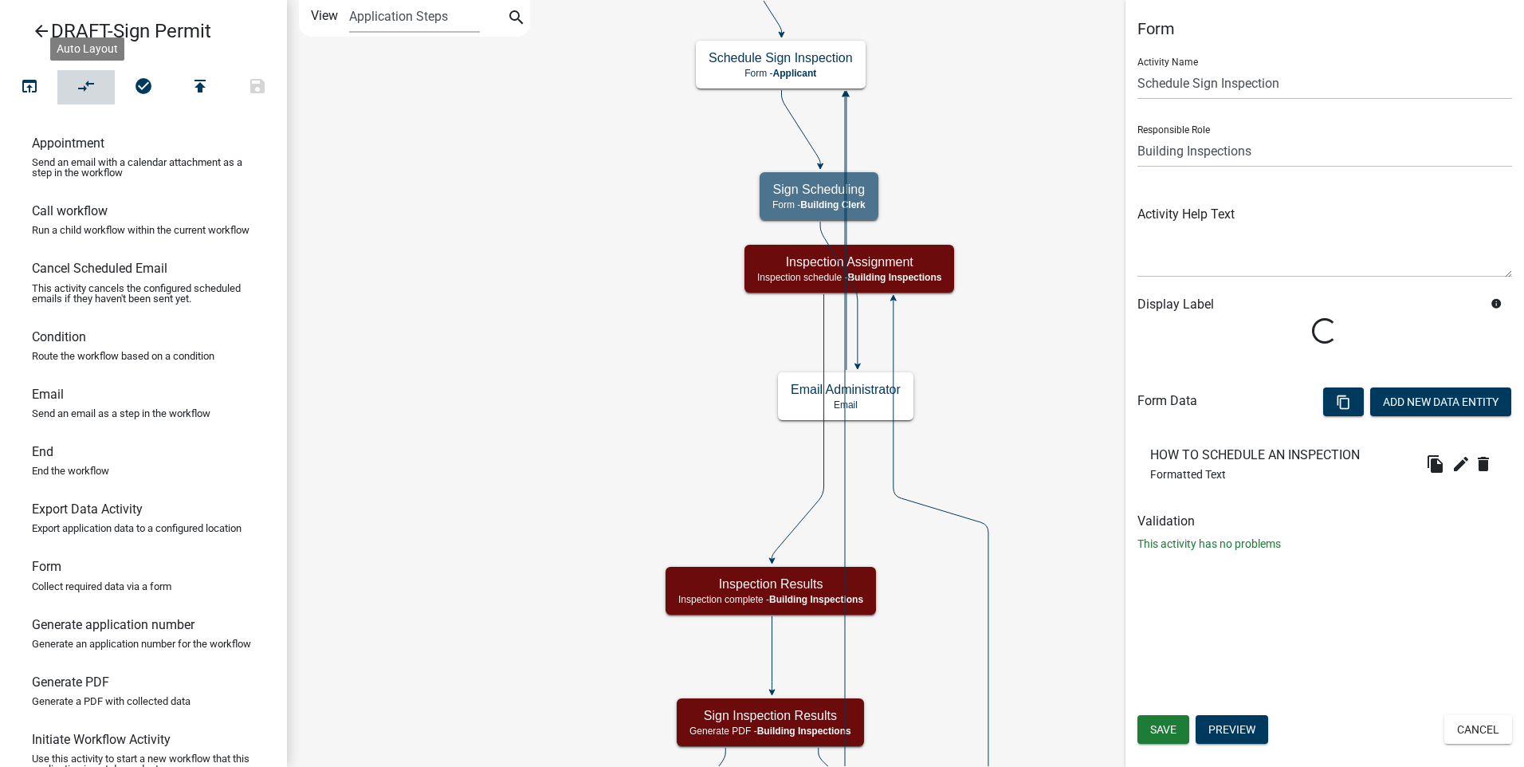
click at [94, 88] on icon "compare_arrows" at bounding box center [86, 88] width 19 height 22
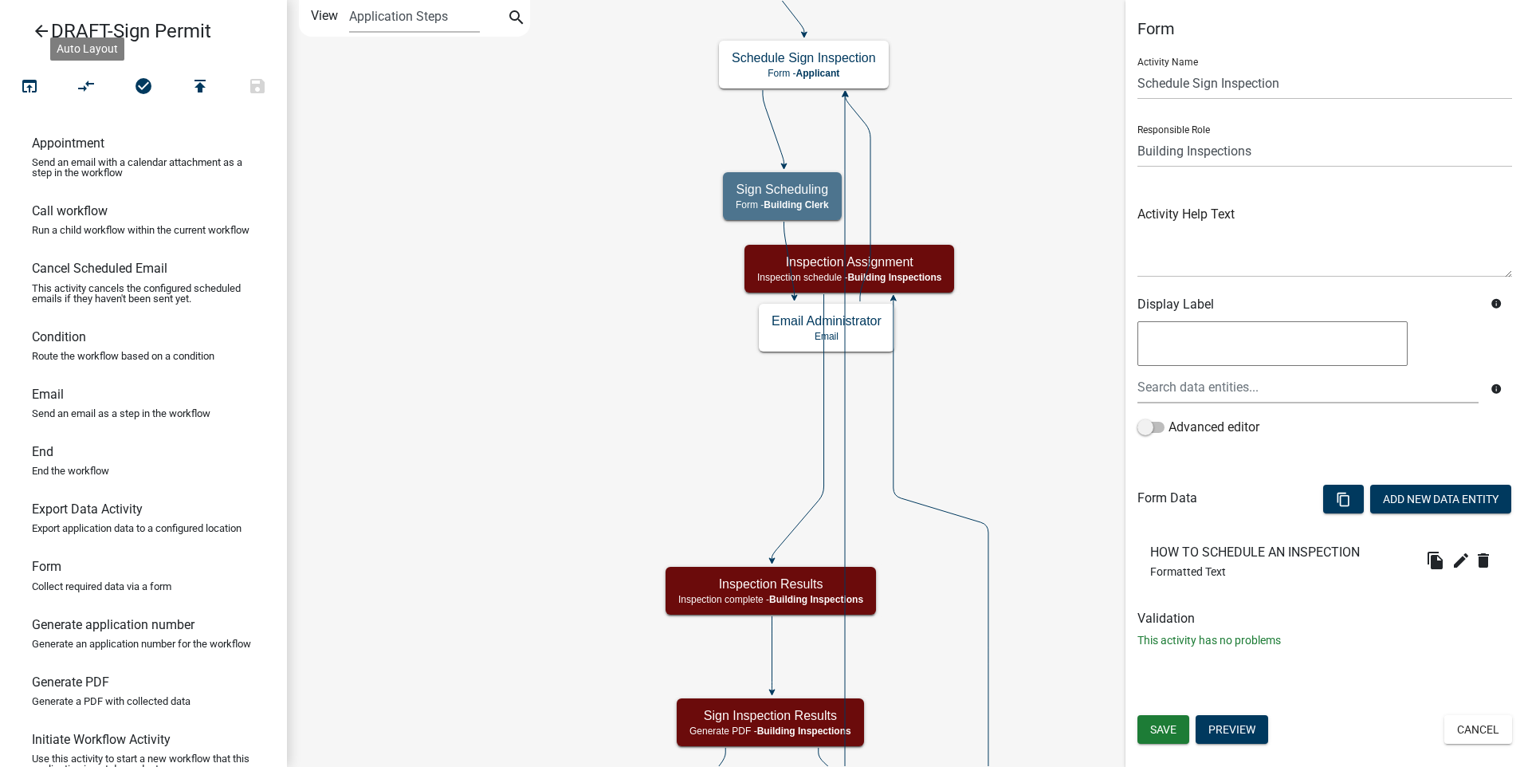
click at [871, 187] on icon at bounding box center [858, 198] width 25 height 206
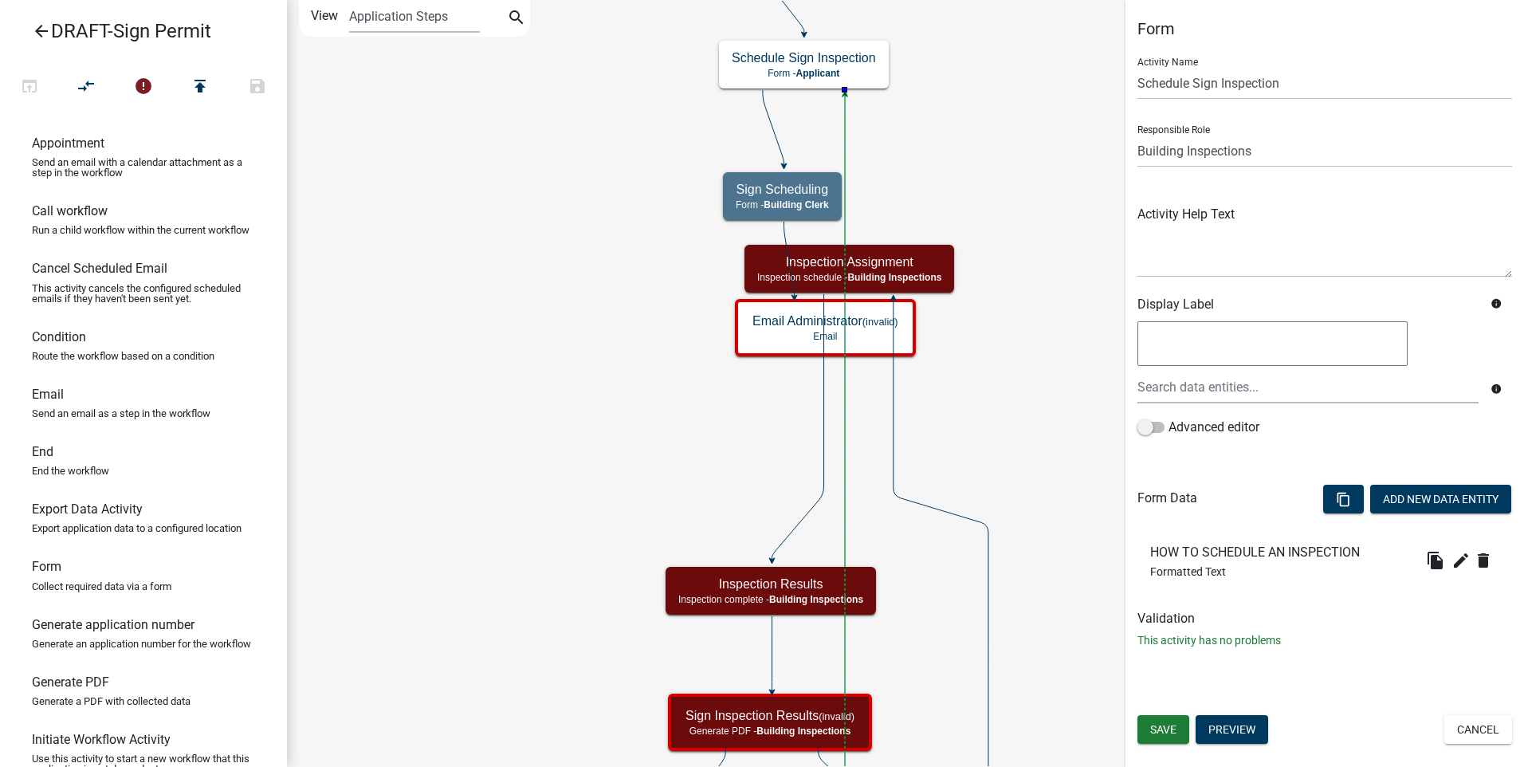
click at [824, 411] on icon at bounding box center [798, 426] width 52 height 265
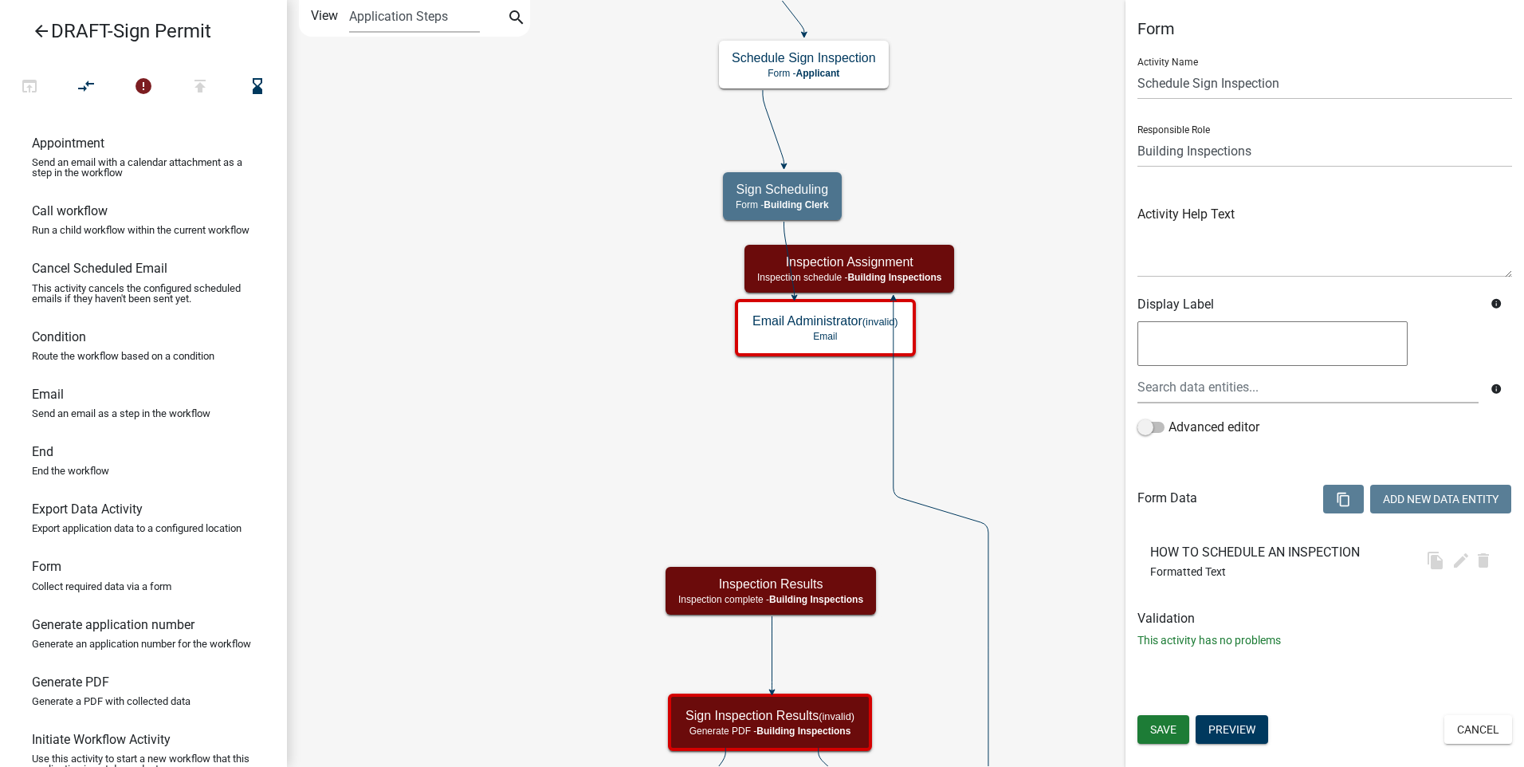
click at [894, 411] on icon at bounding box center [941, 760] width 95 height 922
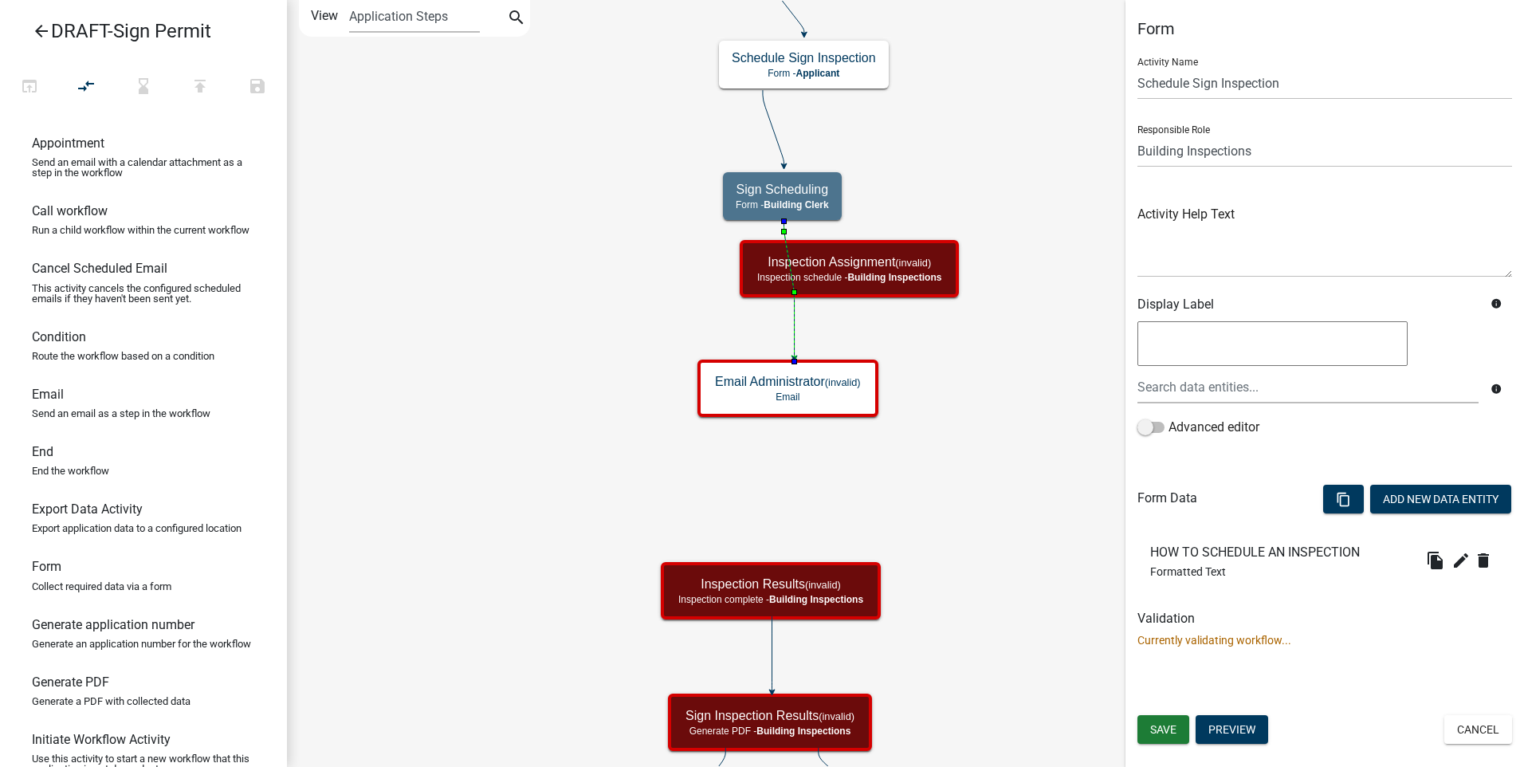
click at [795, 320] on icon at bounding box center [789, 290] width 10 height 136
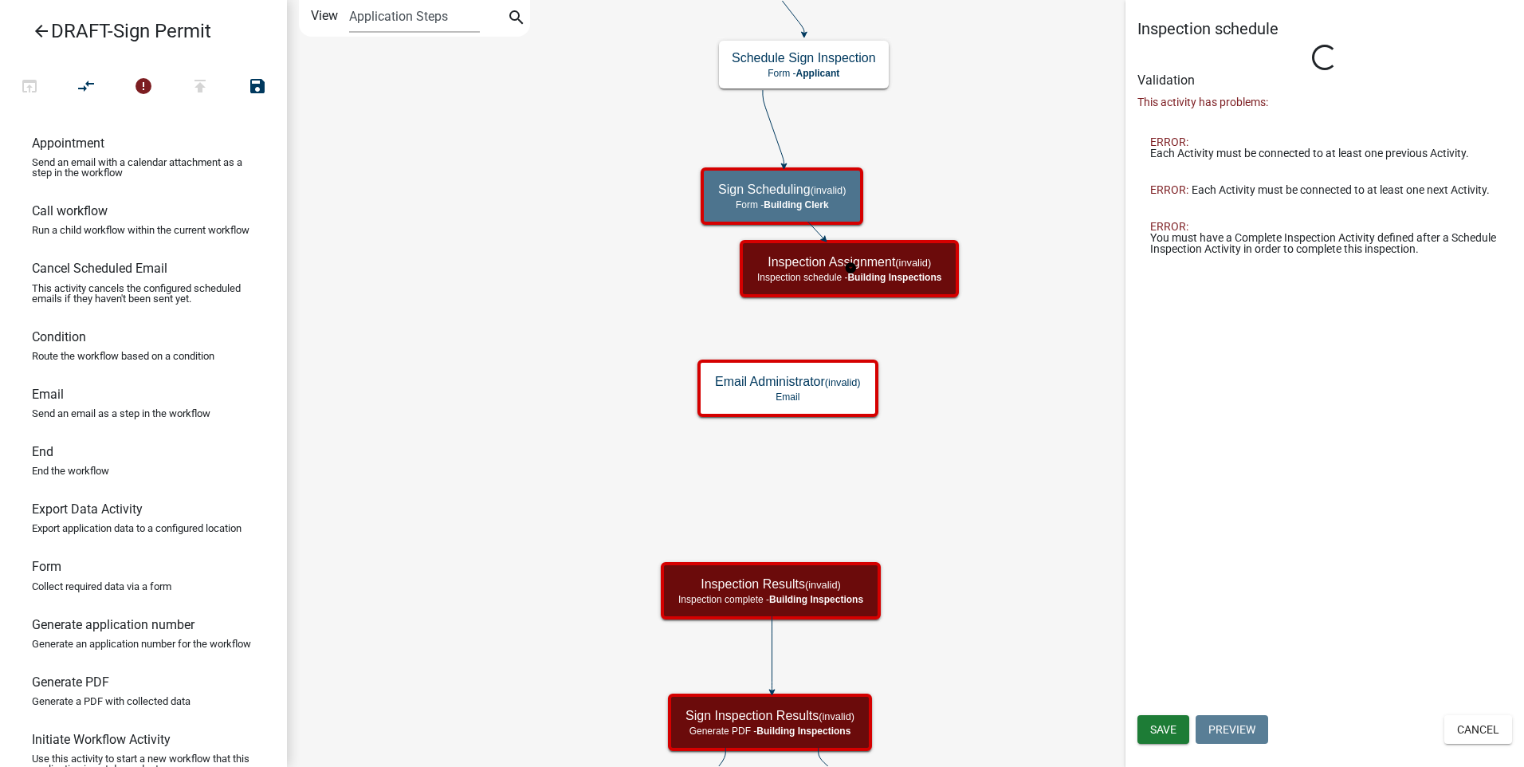
select select "67B8E1BD-2E3E-4A8D-861D-598F76277593"
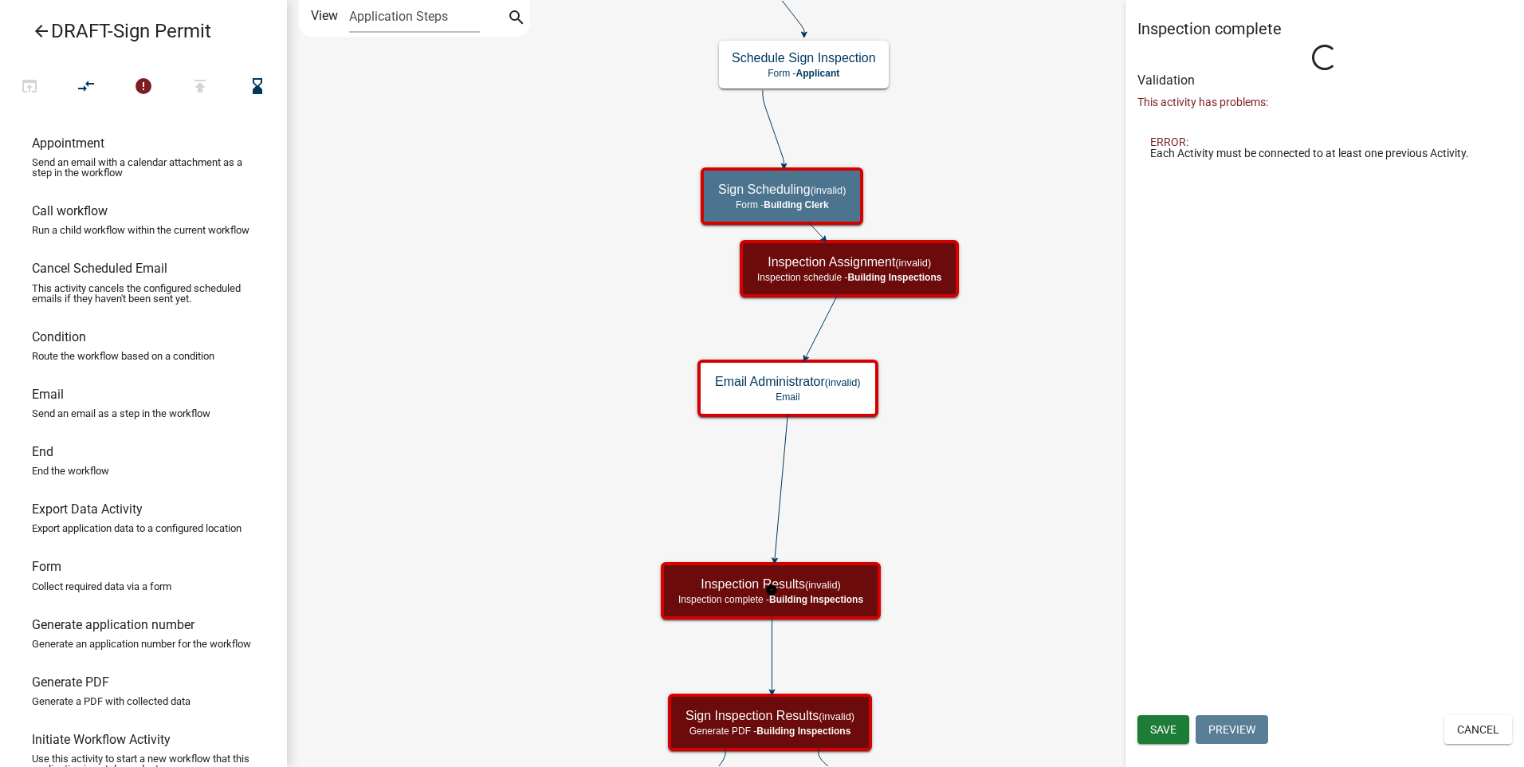
select select "67B8E1BD-2E3E-4A8D-861D-598F76277593"
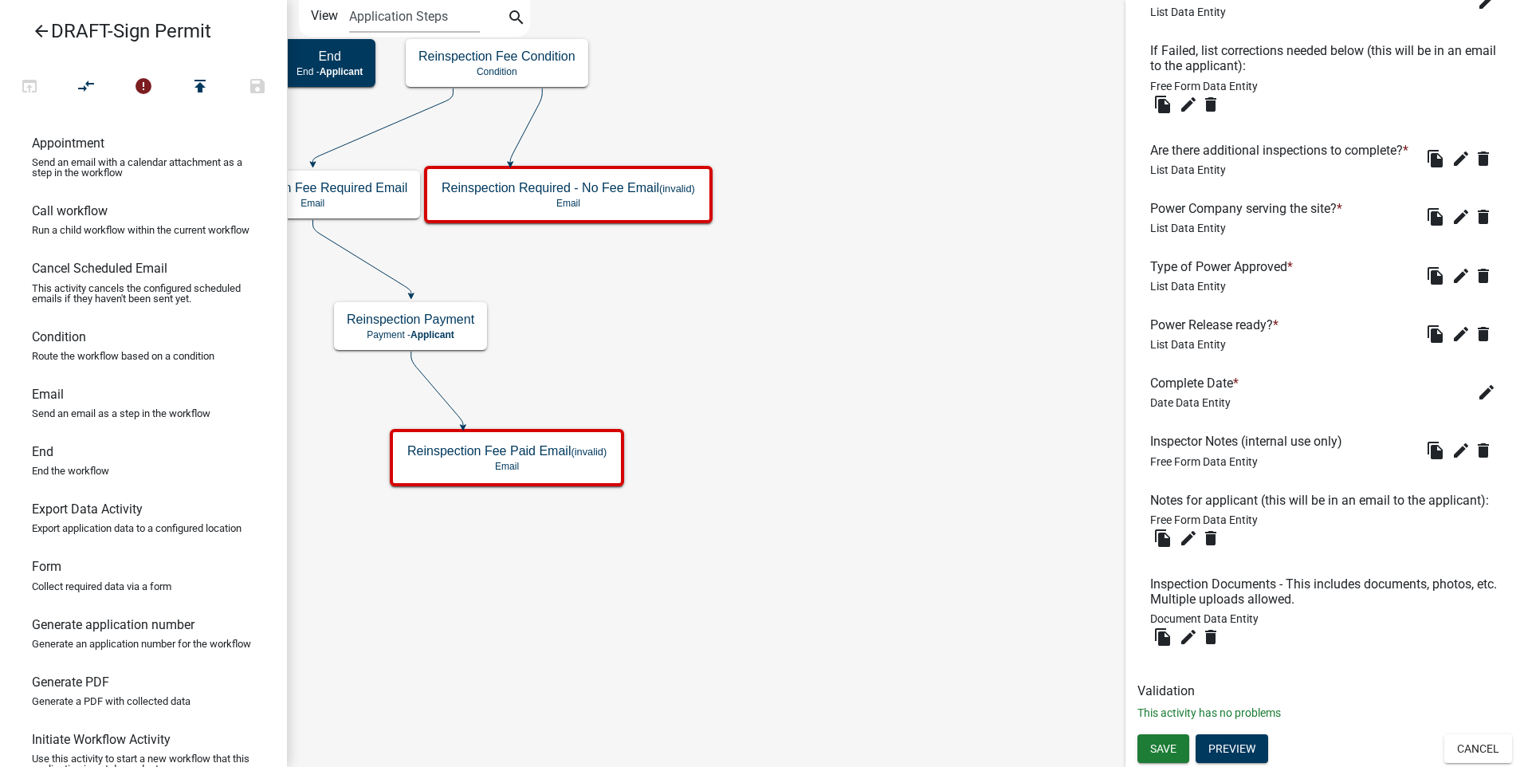
scroll to position [761, 0]
click at [1158, 751] on span "Save" at bounding box center [1163, 748] width 26 height 13
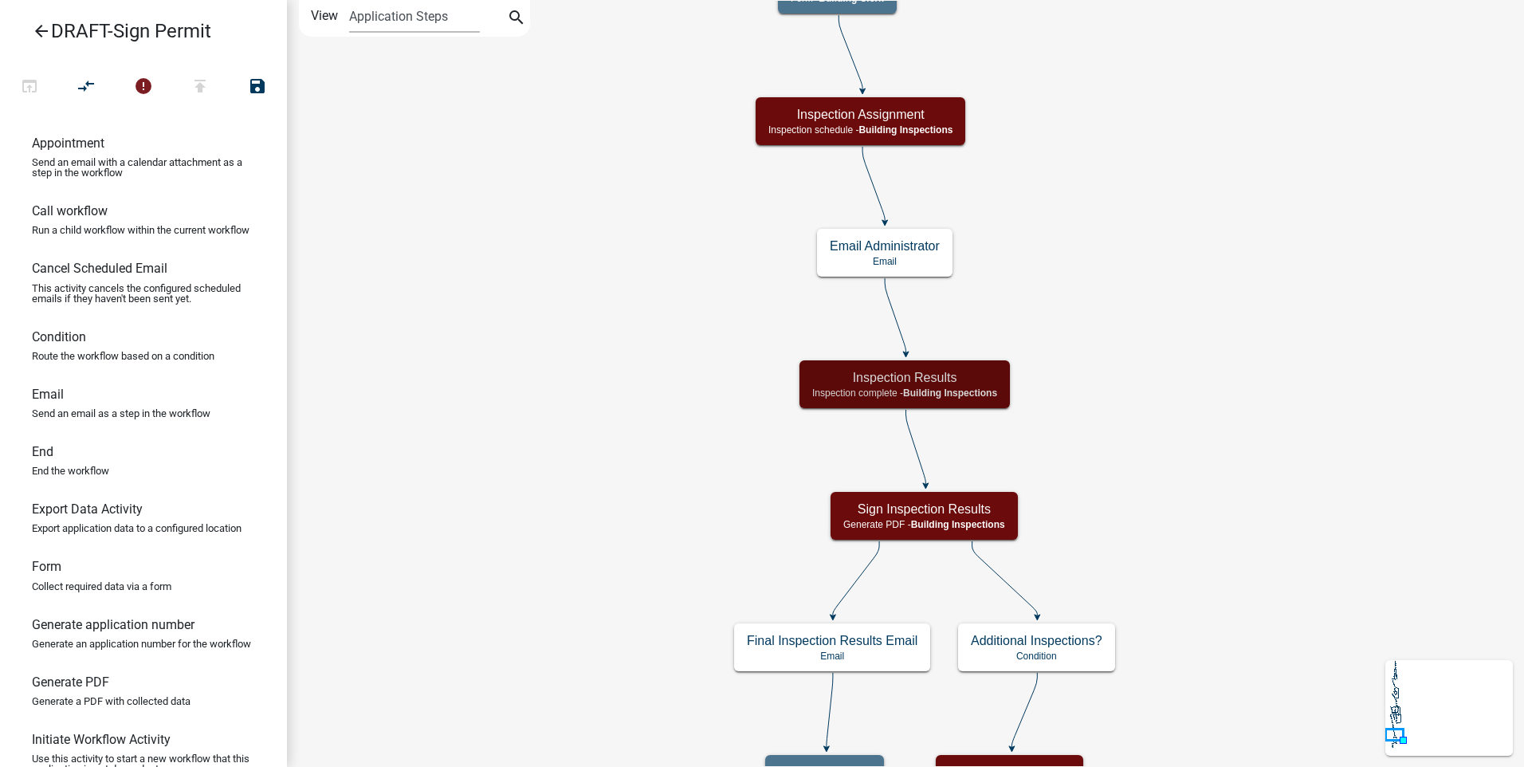
scroll to position [0, 0]
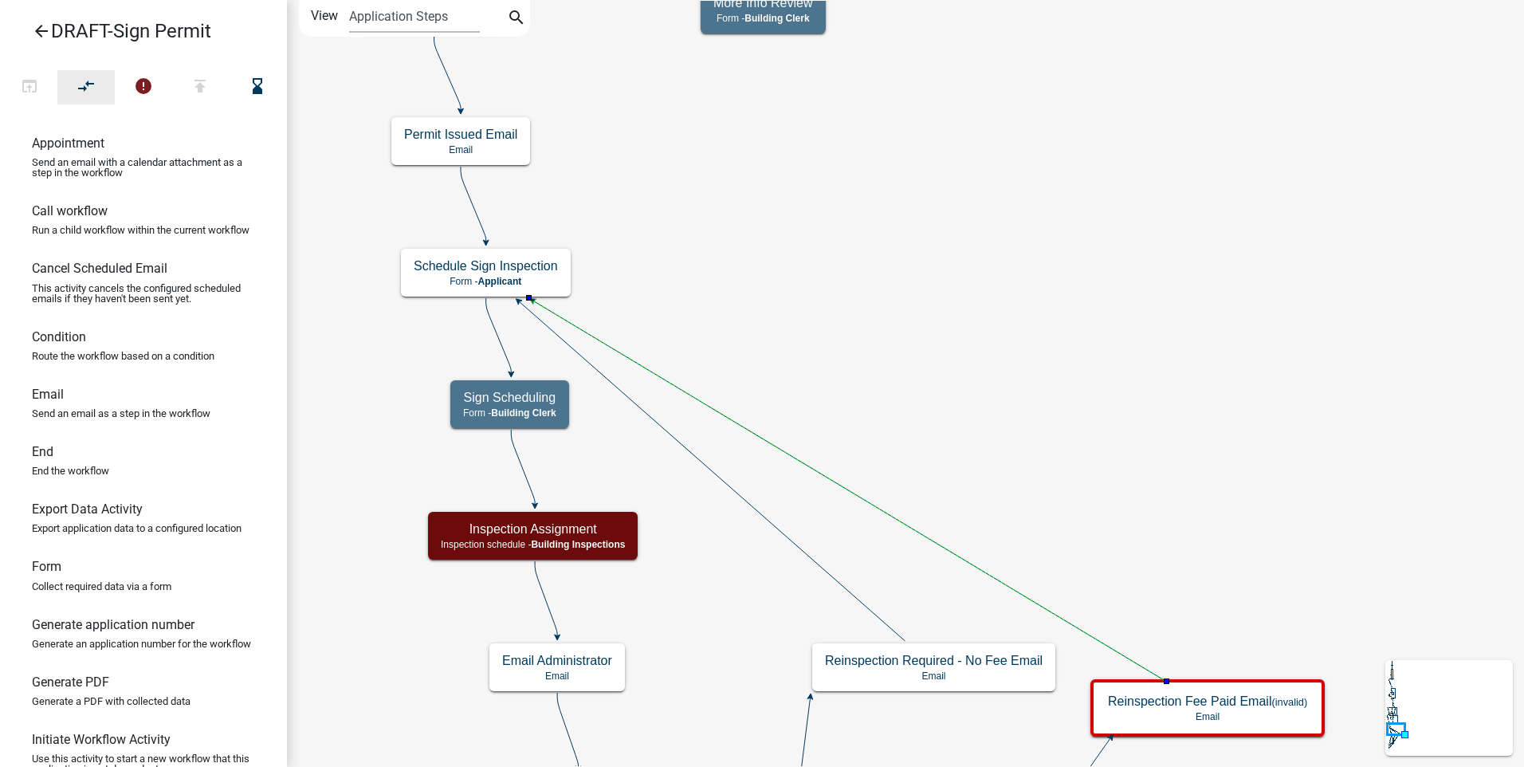
click at [79, 81] on icon "compare_arrows" at bounding box center [86, 88] width 19 height 22
